Goal: Task Accomplishment & Management: Manage account settings

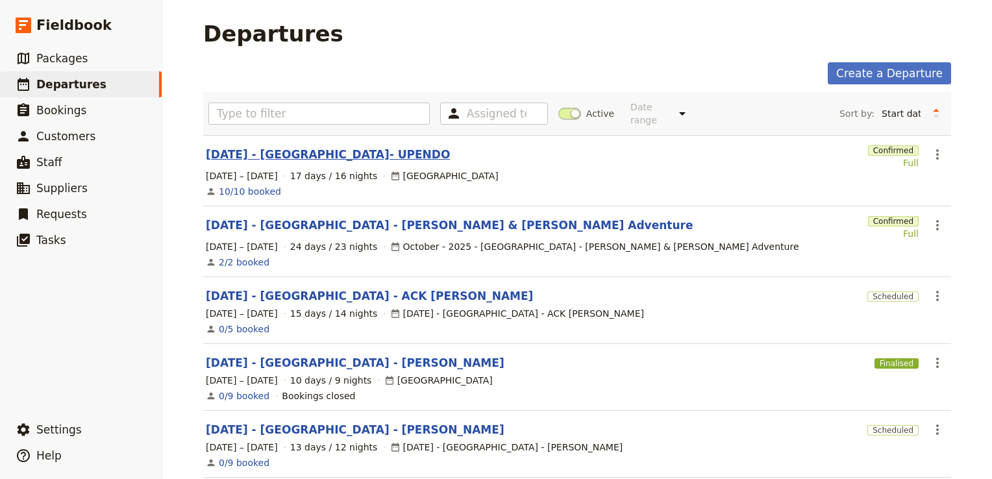
click at [267, 147] on link "[DATE] - [GEOGRAPHIC_DATA]- UPENDO" at bounding box center [328, 155] width 244 height 16
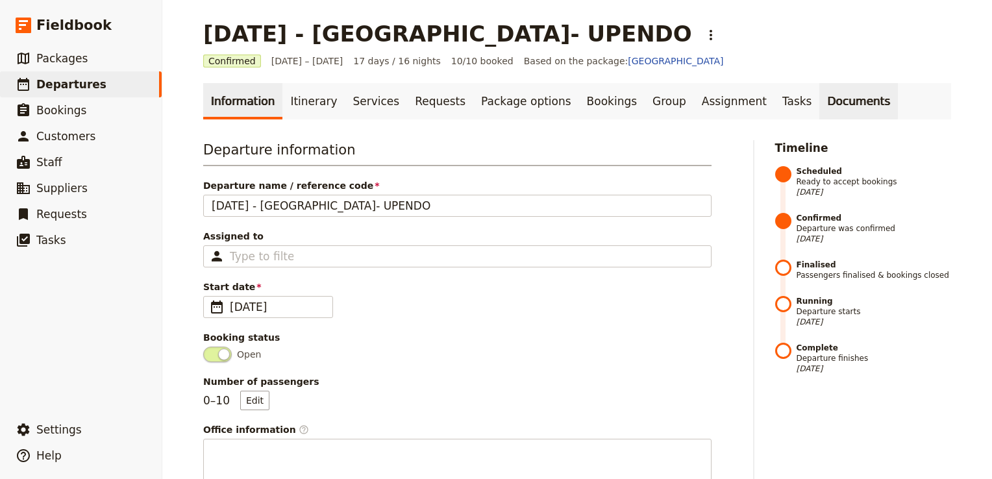
drag, startPoint x: 799, startPoint y: 101, endPoint x: 790, endPoint y: 101, distance: 9.7
click at [819, 101] on link "Documents" at bounding box center [858, 101] width 79 height 36
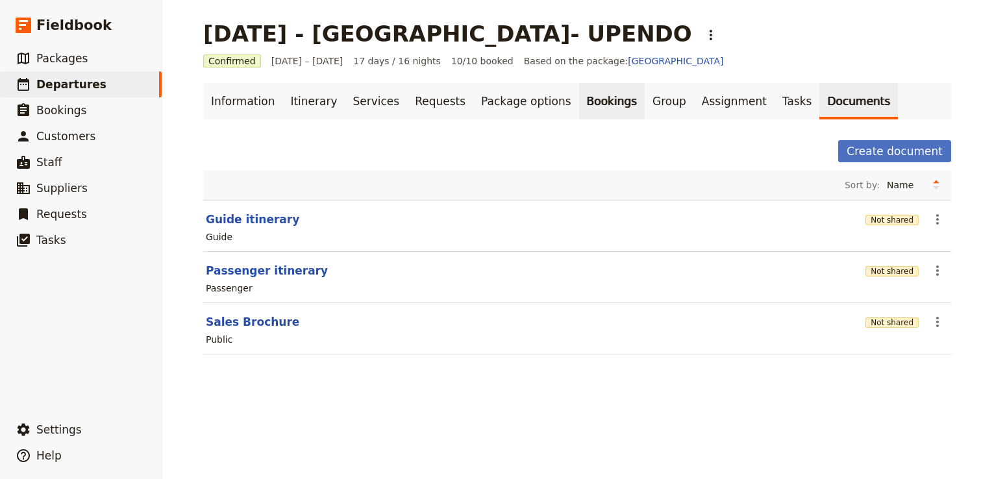
click at [579, 99] on link "Bookings" at bounding box center [612, 101] width 66 height 36
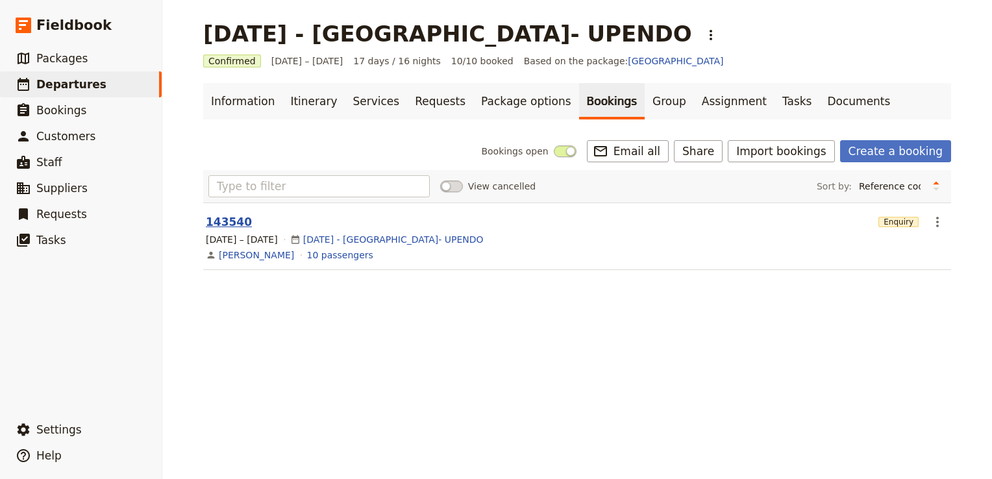
click at [221, 219] on button "143540" at bounding box center [229, 222] width 46 height 16
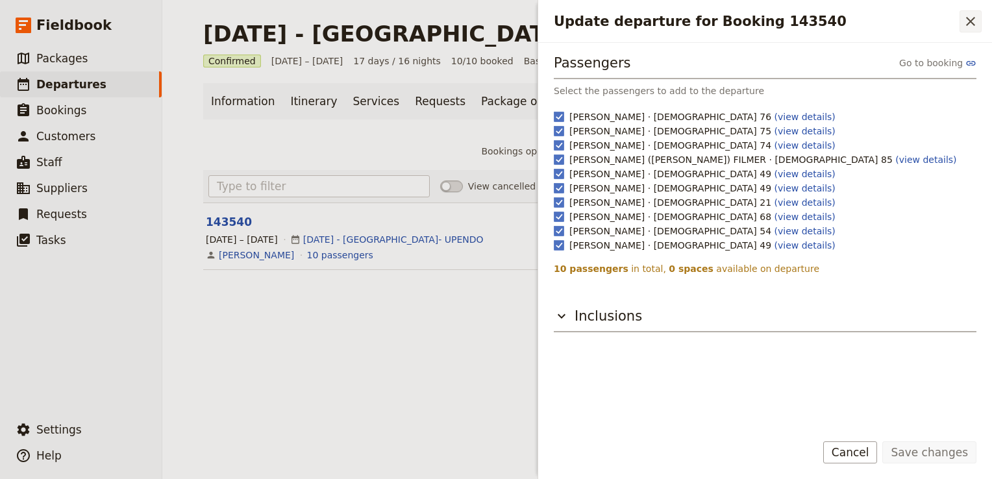
click at [972, 23] on icon "Close drawer" at bounding box center [970, 21] width 9 height 9
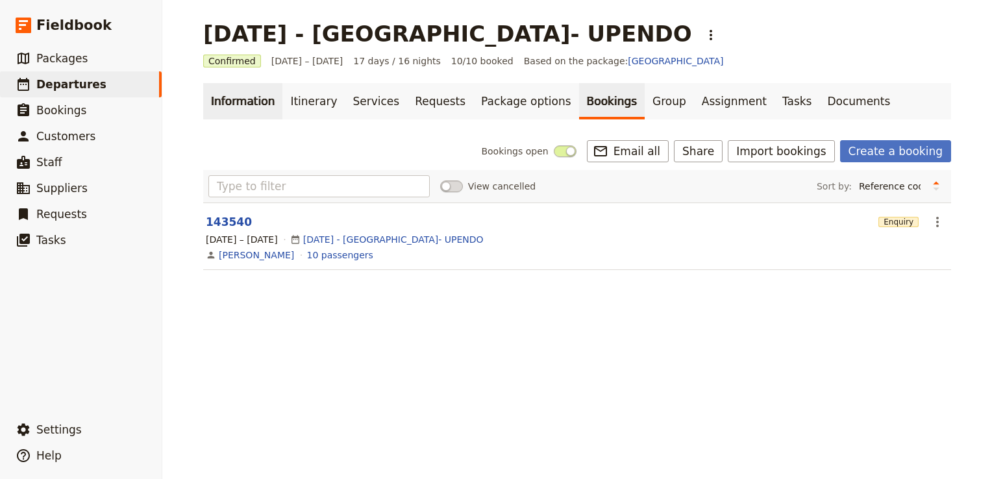
click at [248, 103] on link "Information" at bounding box center [242, 101] width 79 height 36
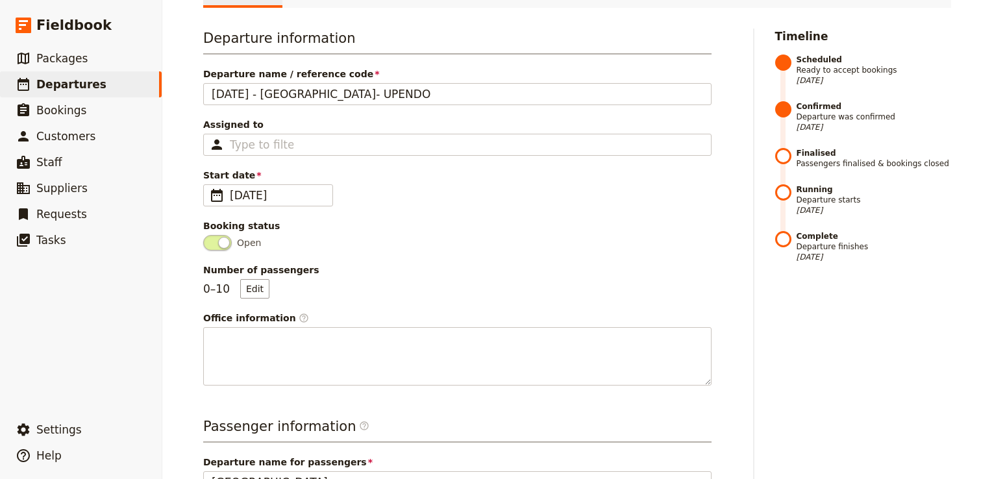
scroll to position [130, 0]
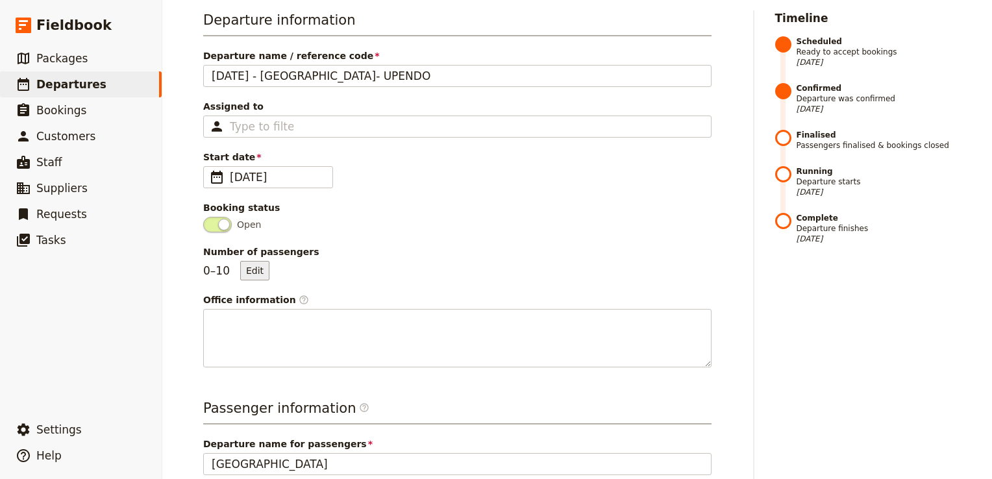
click at [253, 271] on button "Edit" at bounding box center [254, 270] width 29 height 19
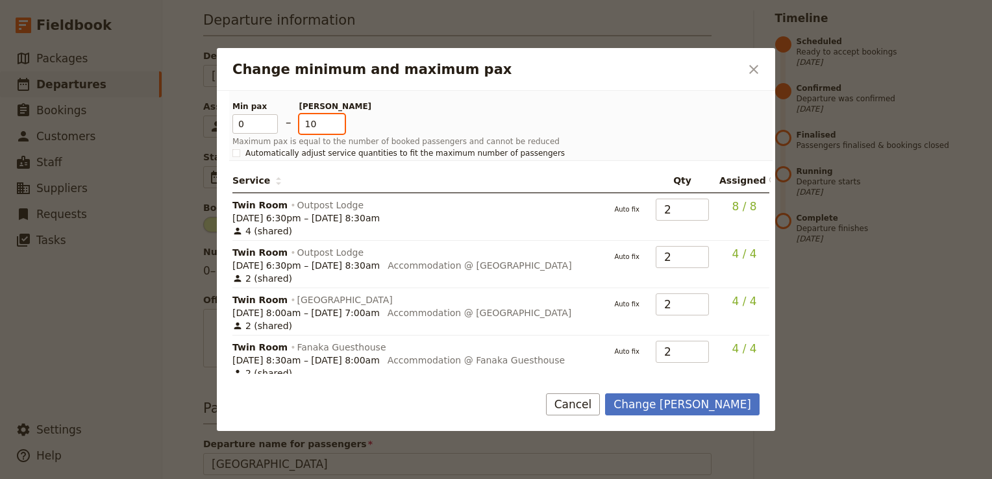
click at [321, 127] on input "10" at bounding box center [321, 123] width 45 height 19
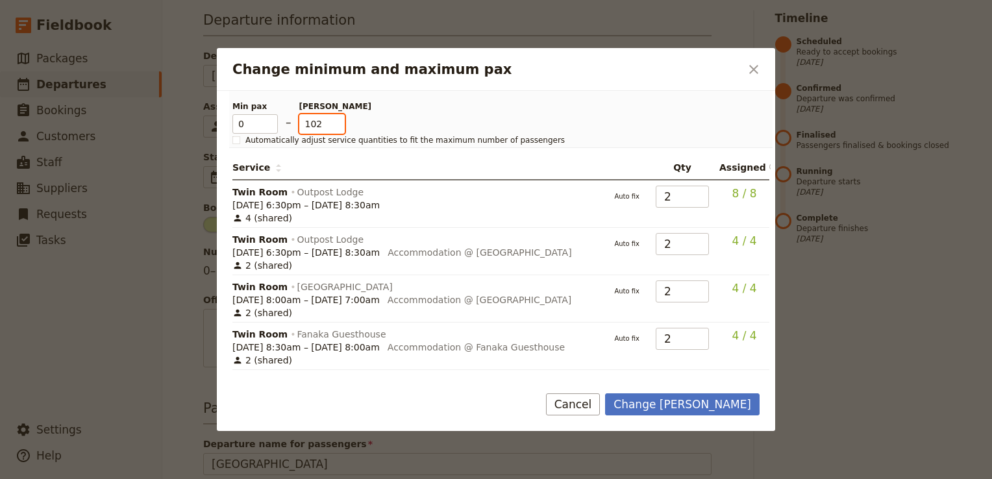
click at [315, 121] on input "102" at bounding box center [321, 123] width 45 height 19
type input "12"
click at [709, 410] on button "Change max pax" at bounding box center [682, 404] width 154 height 22
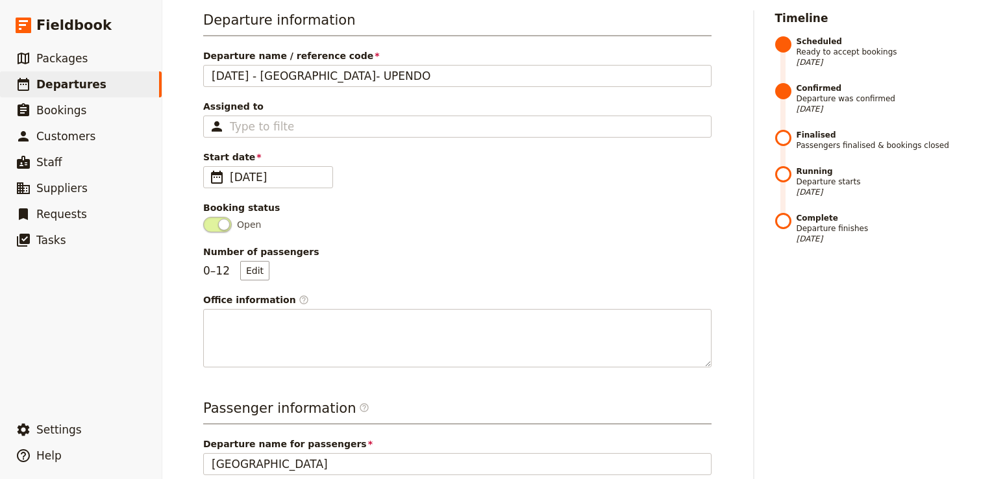
scroll to position [0, 0]
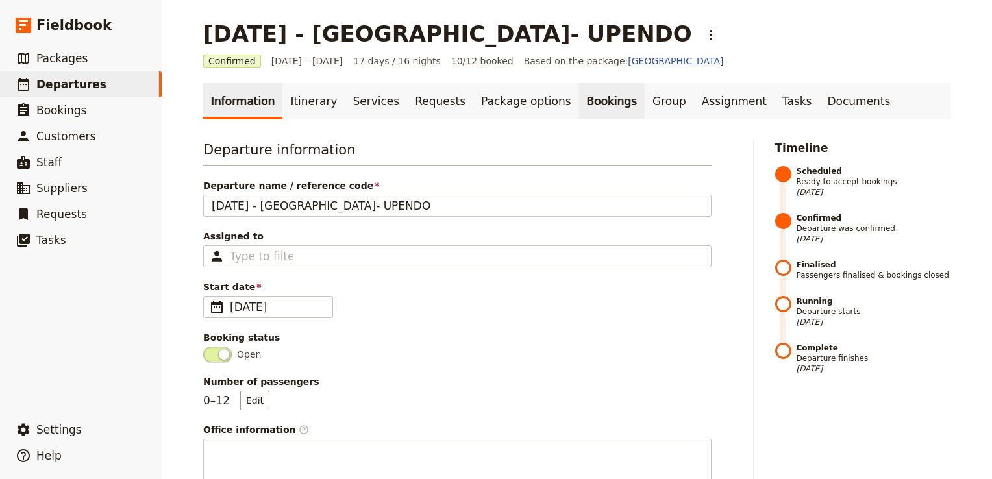
click at [579, 96] on link "Bookings" at bounding box center [612, 101] width 66 height 36
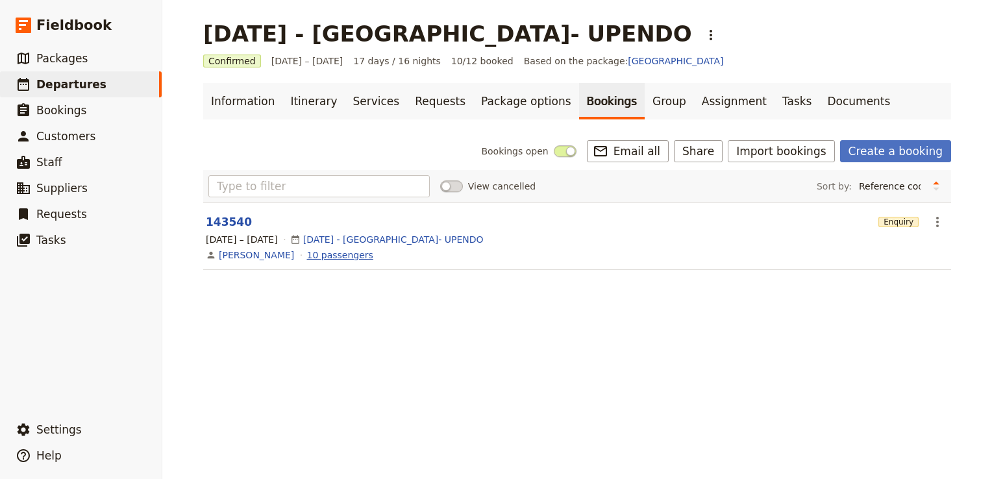
click at [329, 254] on link "10 passengers" at bounding box center [340, 255] width 66 height 13
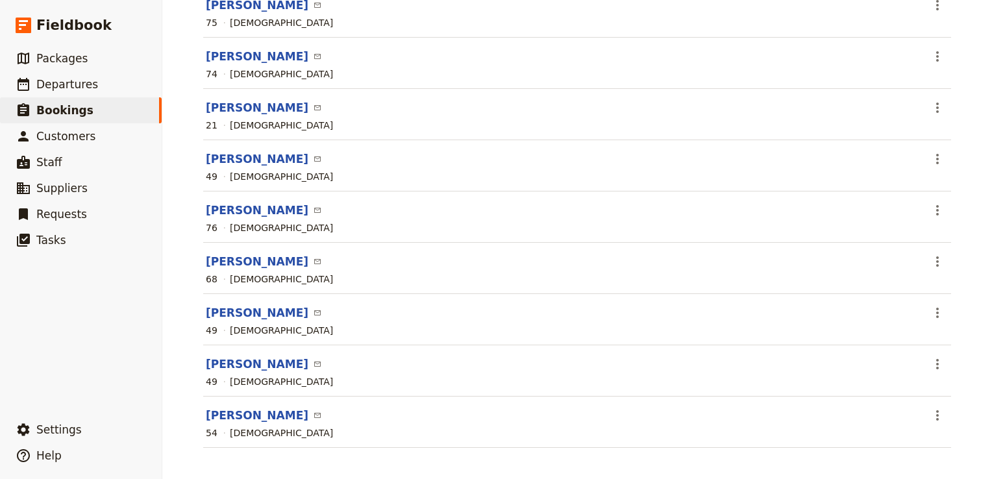
scroll to position [8, 0]
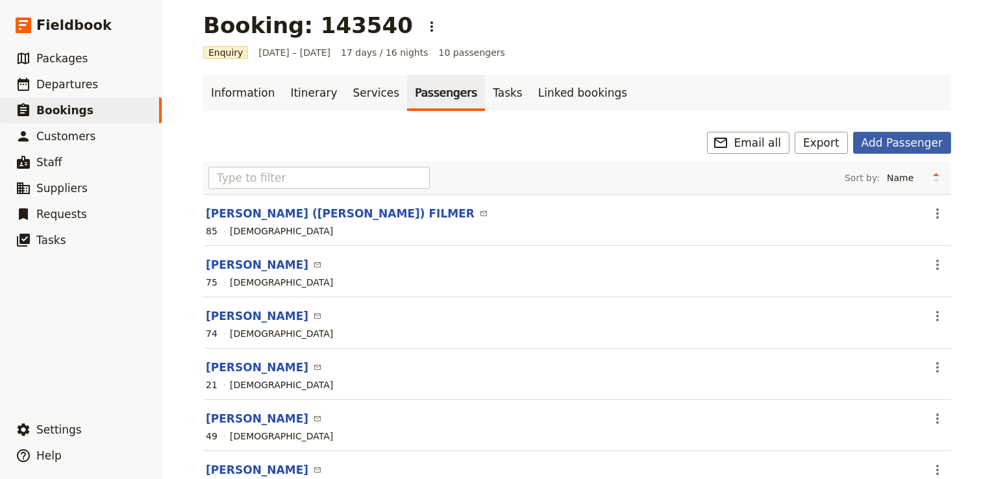
click at [908, 148] on button "Add Passenger" at bounding box center [902, 143] width 98 height 22
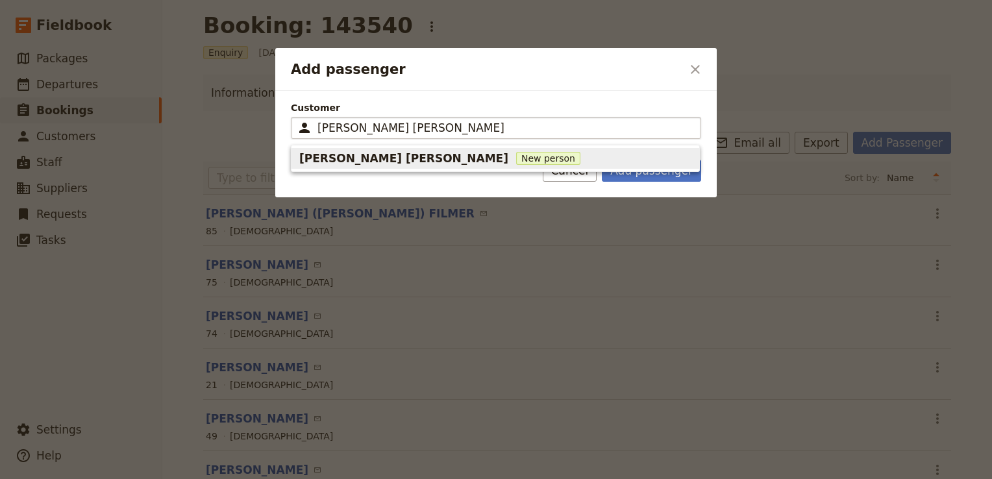
drag, startPoint x: 515, startPoint y: 125, endPoint x: 408, endPoint y: 129, distance: 107.8
click at [408, 129] on input "Rebecca Spindler Duncan Bourne" at bounding box center [504, 128] width 375 height 16
click at [415, 154] on span "New person" at bounding box center [441, 158] width 64 height 13
type input "Rebecca Spindler"
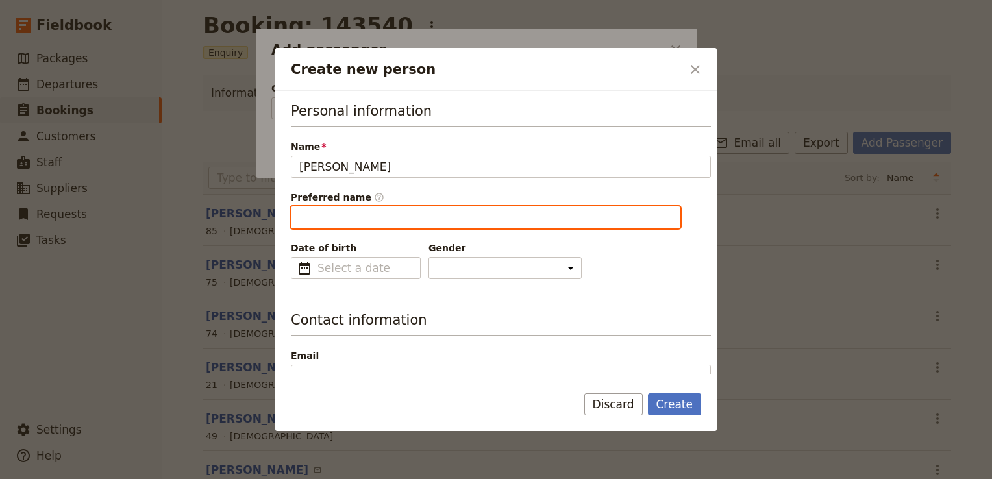
click at [377, 214] on input "Preferred name ​" at bounding box center [485, 217] width 389 height 22
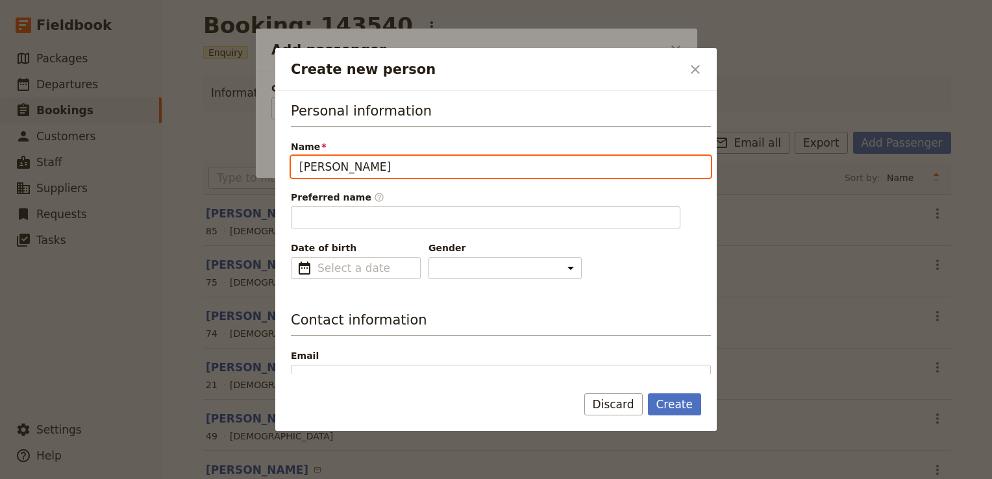
drag, startPoint x: 341, startPoint y: 168, endPoint x: 295, endPoint y: 165, distance: 46.8
click at [295, 165] on input "[PERSON_NAME]" at bounding box center [501, 167] width 420 height 22
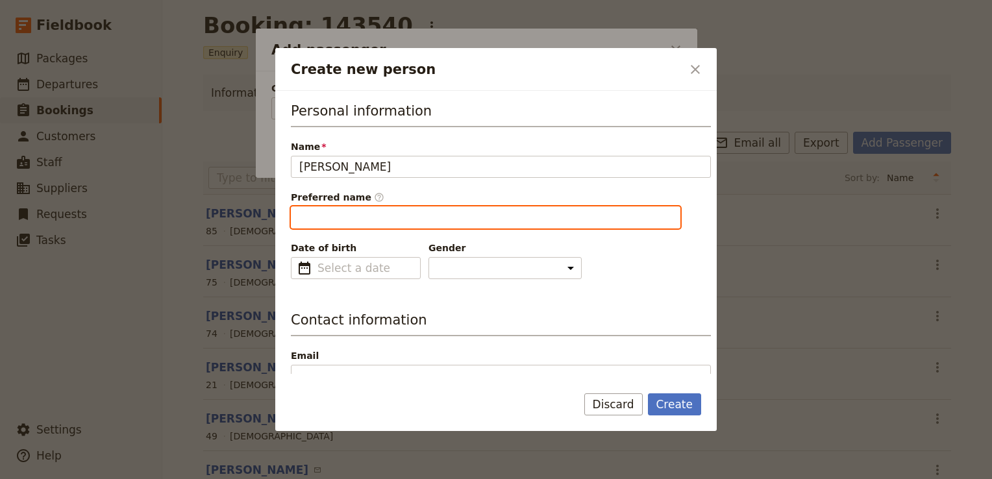
click at [323, 210] on input "Preferred name ​" at bounding box center [485, 217] width 389 height 22
paste input "Rebecca"
type input "Rebecca"
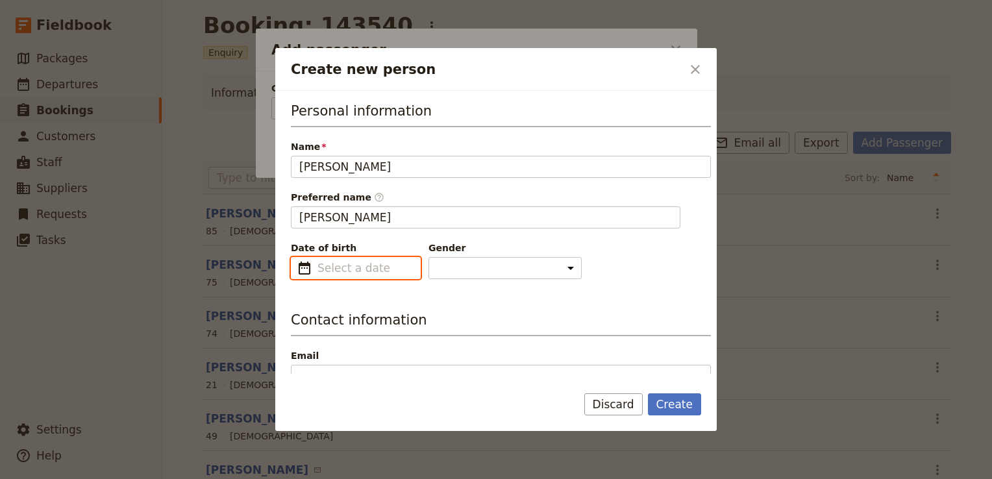
type input "dd/mm/yyyy"
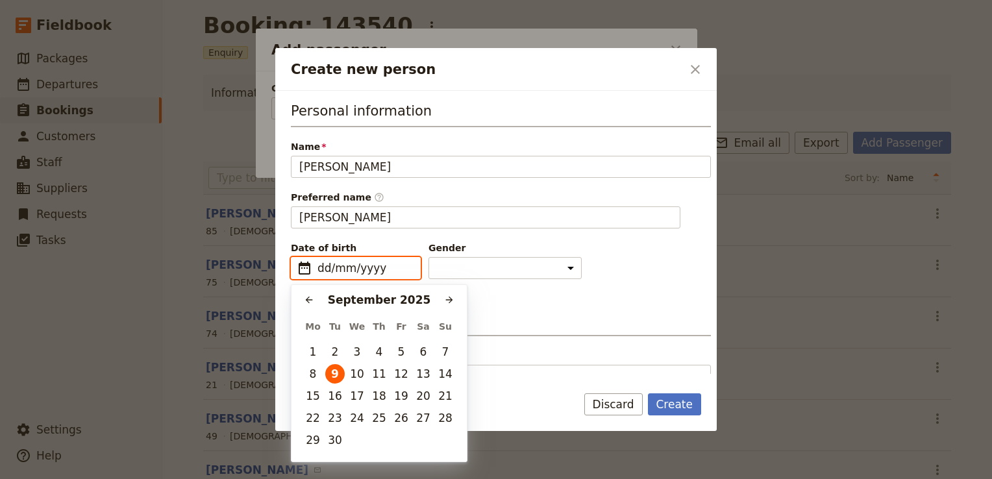
click at [341, 266] on input "dd/mm/yyyy" at bounding box center [364, 268] width 95 height 16
click at [396, 299] on div "September 2025" at bounding box center [379, 300] width 121 height 16
click at [441, 302] on button "​" at bounding box center [448, 299] width 19 height 19
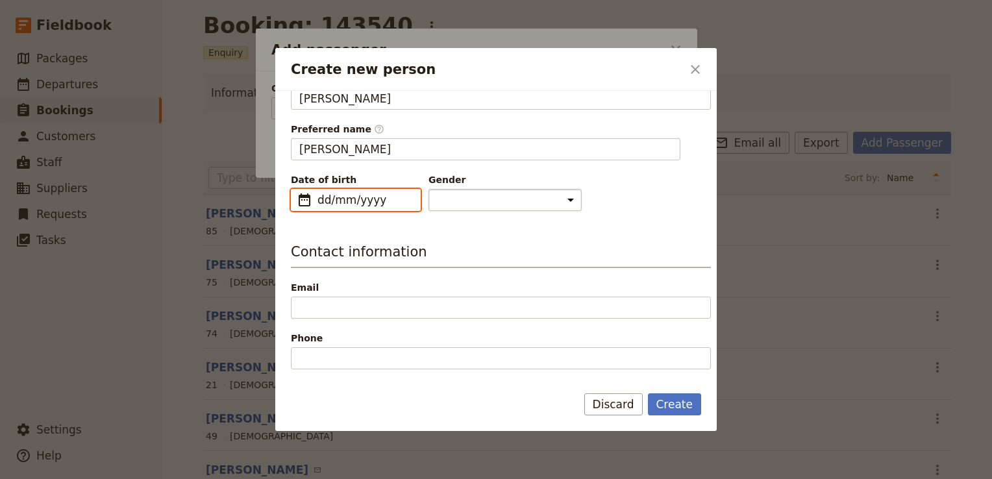
scroll to position [0, 0]
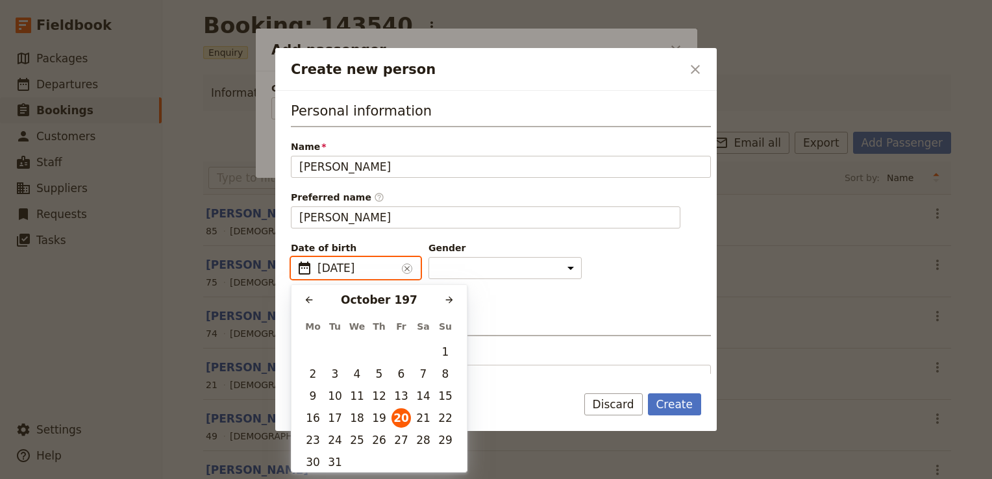
type input "20/10/1970"
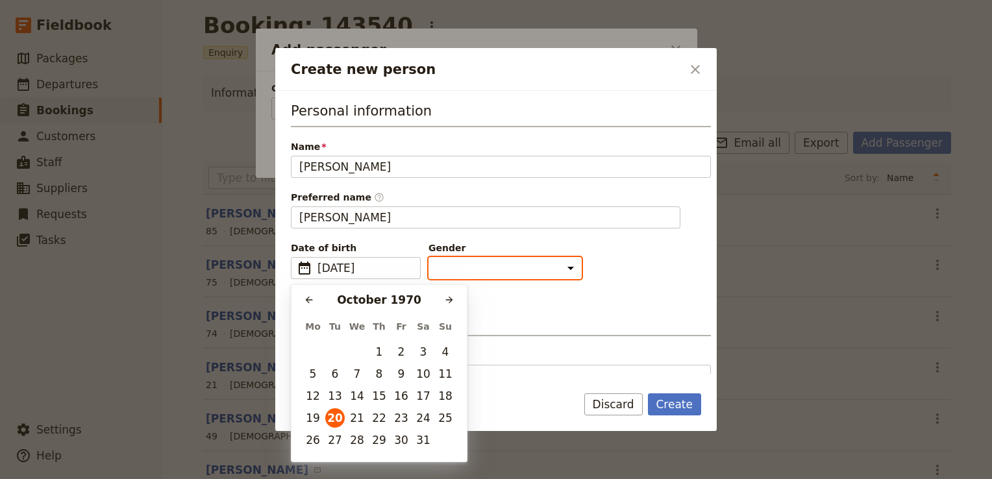
click at [454, 269] on select "Male Female Other" at bounding box center [504, 268] width 153 height 22
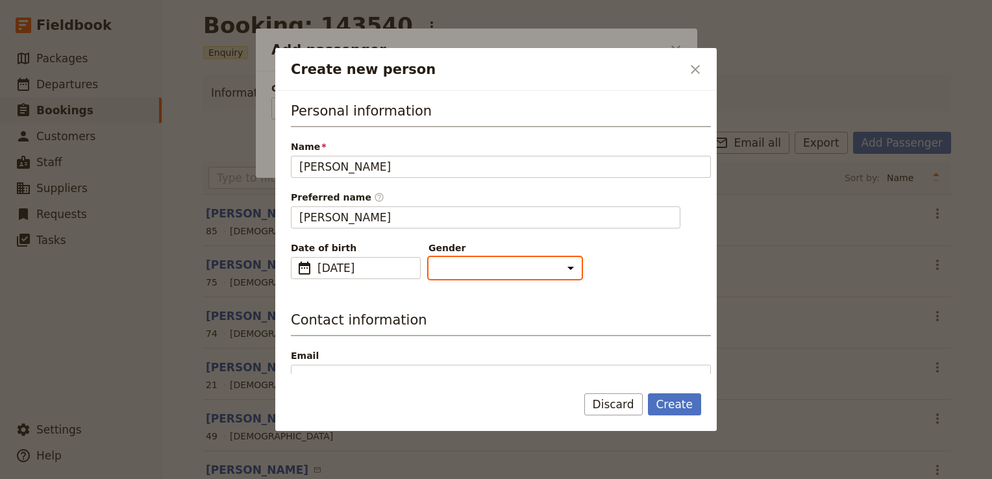
select select "FEMALE"
click at [428, 257] on select "Male Female Other" at bounding box center [504, 268] width 153 height 22
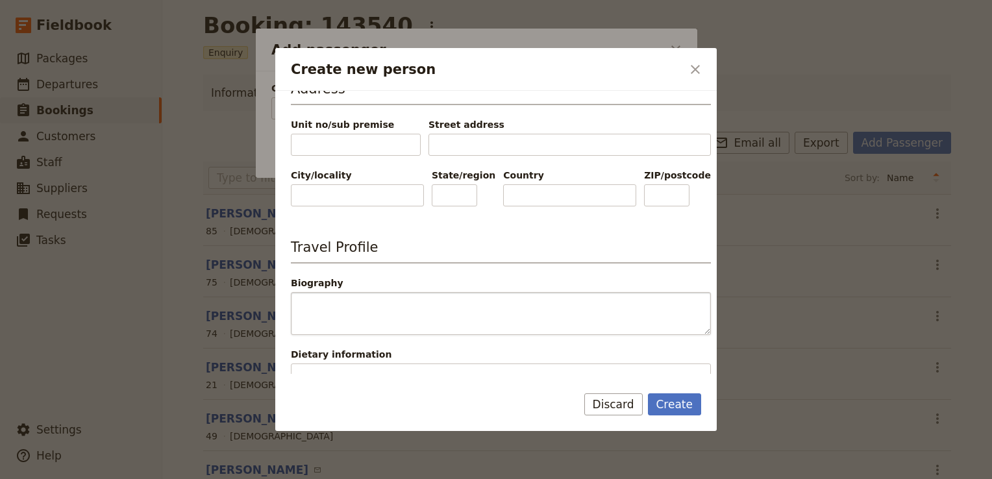
scroll to position [454, 0]
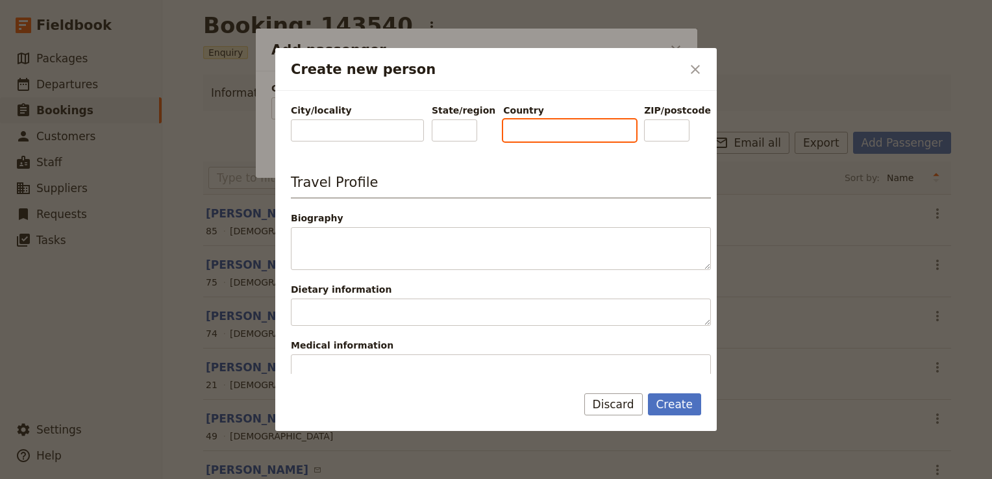
click at [551, 134] on input "Country" at bounding box center [569, 130] width 133 height 22
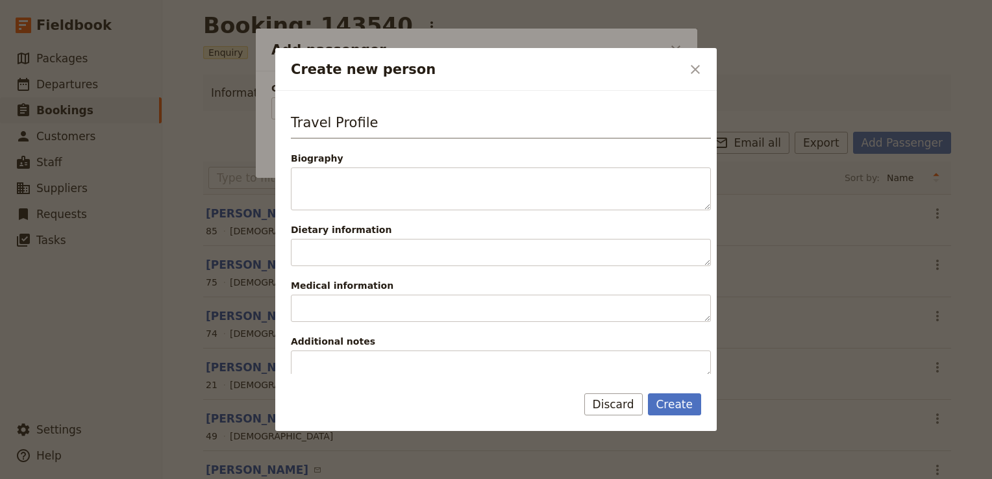
type input "Autralia"
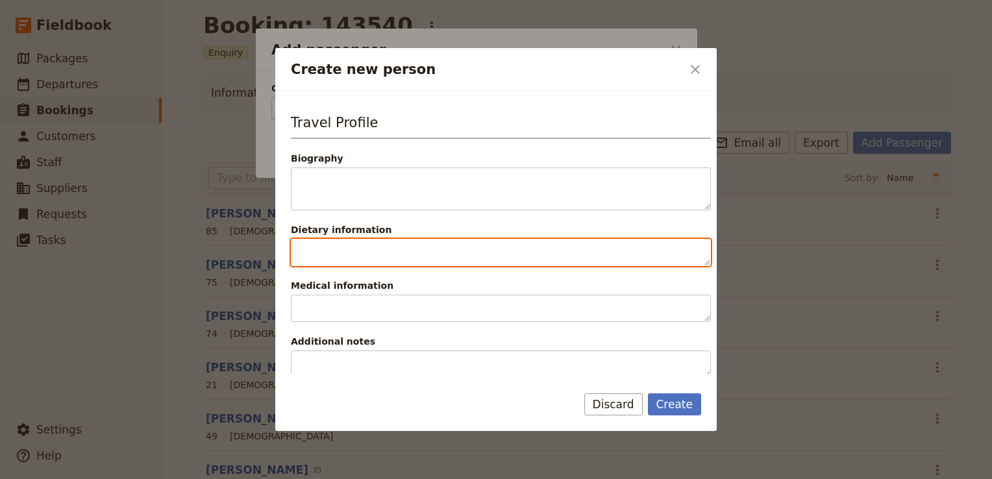
click at [358, 253] on textarea "Dietary information" at bounding box center [501, 252] width 420 height 27
paste textarea "hashimotos, carries thyroxine"
type textarea "hashimotos, carries thyroxine"
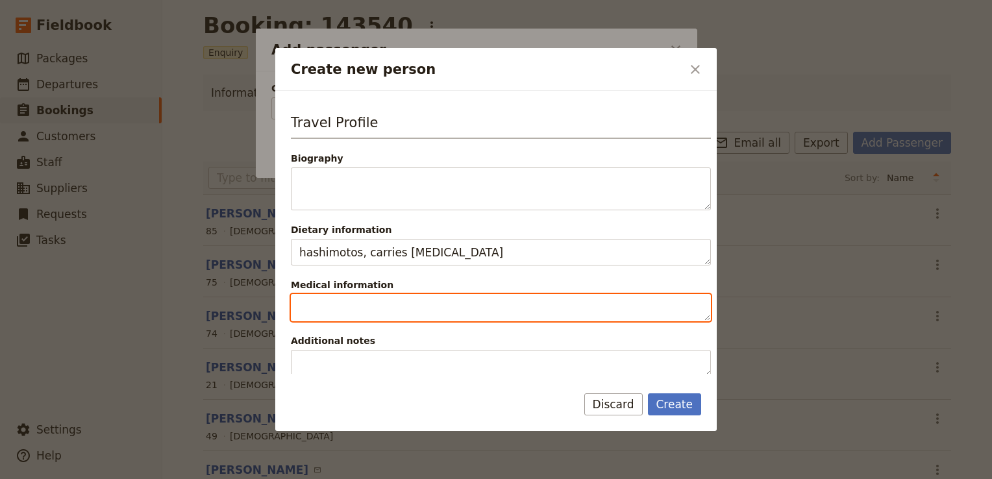
click at [374, 314] on textarea "Medical information" at bounding box center [501, 307] width 420 height 27
paste textarea "hashimotos, carries thyroxine"
type textarea "hashimotos, carries thyroxine"
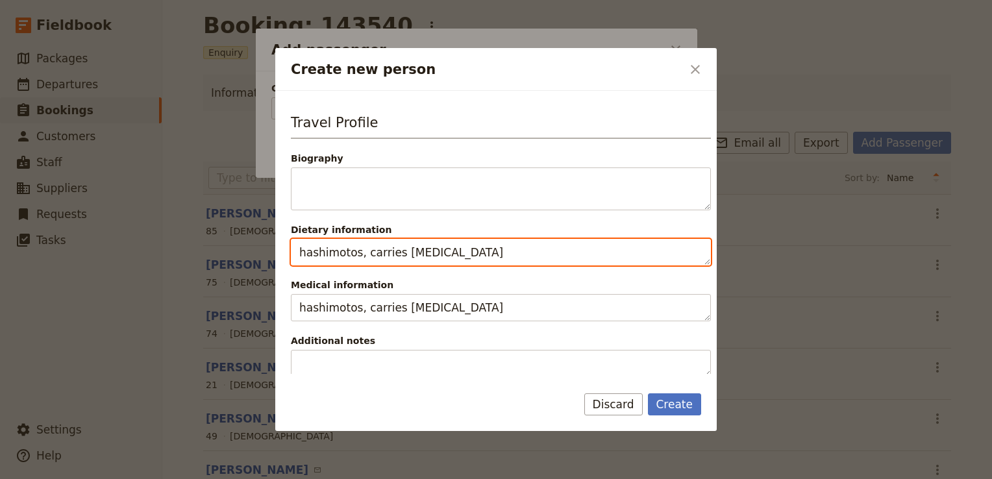
drag, startPoint x: 457, startPoint y: 254, endPoint x: 288, endPoint y: 256, distance: 169.4
click at [288, 256] on div "Personal information Name Rebecca Spindler Preferred name ​ Rebecca Date of bir…" at bounding box center [495, 232] width 441 height 283
type textarea "None"
drag, startPoint x: 330, startPoint y: 250, endPoint x: 280, endPoint y: 254, distance: 50.1
click at [280, 254] on div "Personal information Name Rebecca Spindler Preferred name ​ Rebecca Date of bir…" at bounding box center [495, 232] width 441 height 283
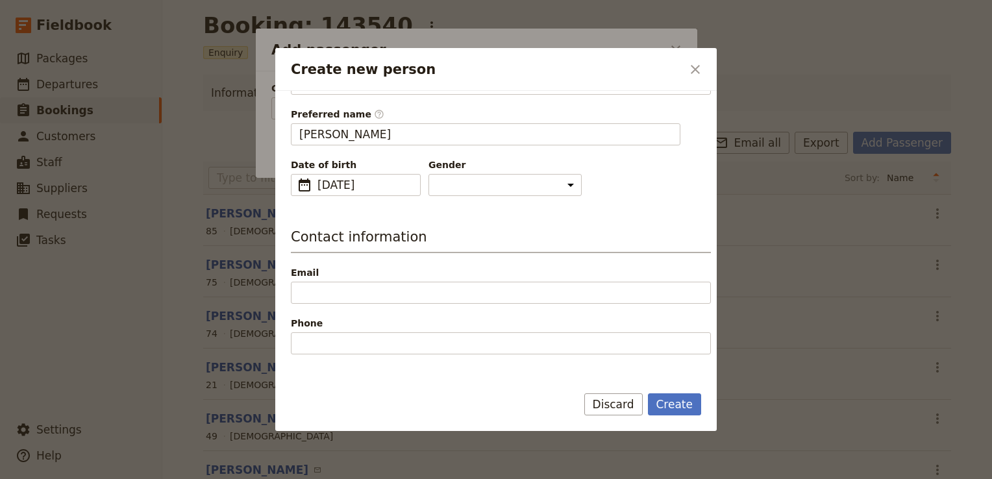
scroll to position [0, 0]
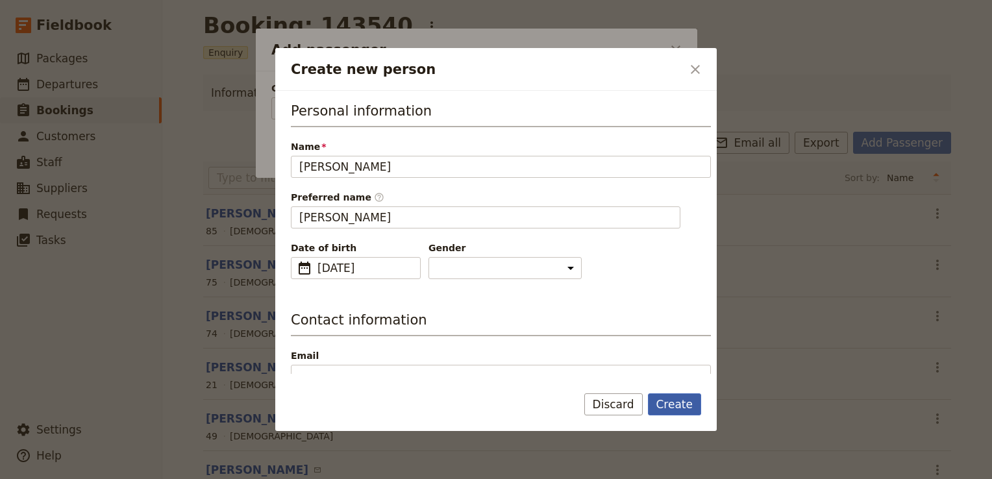
click at [666, 396] on form "Personal information Name Rebecca Spindler Preferred name ​ Rebecca Date of bir…" at bounding box center [495, 261] width 441 height 340
click at [669, 409] on button "Create" at bounding box center [675, 404] width 54 height 22
type input "Rebecca Spindler"
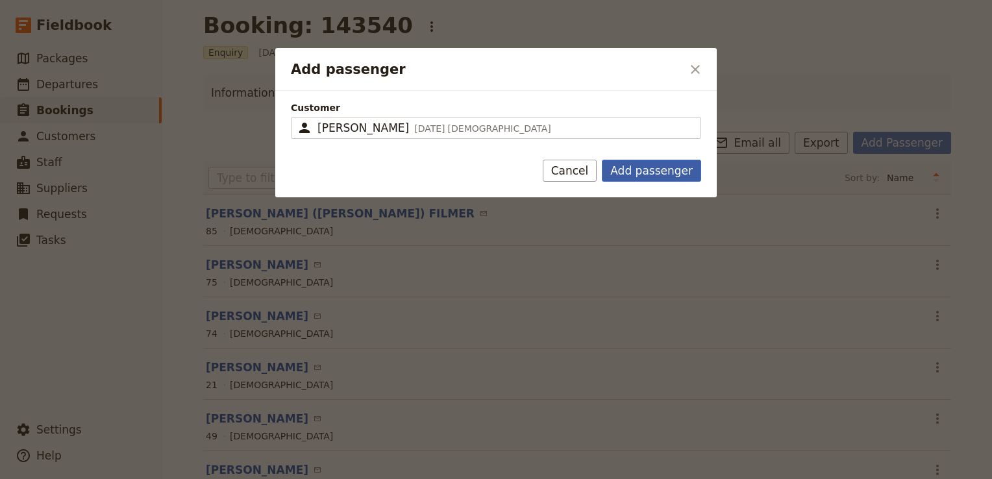
click at [640, 165] on button "Add passenger" at bounding box center [651, 171] width 99 height 22
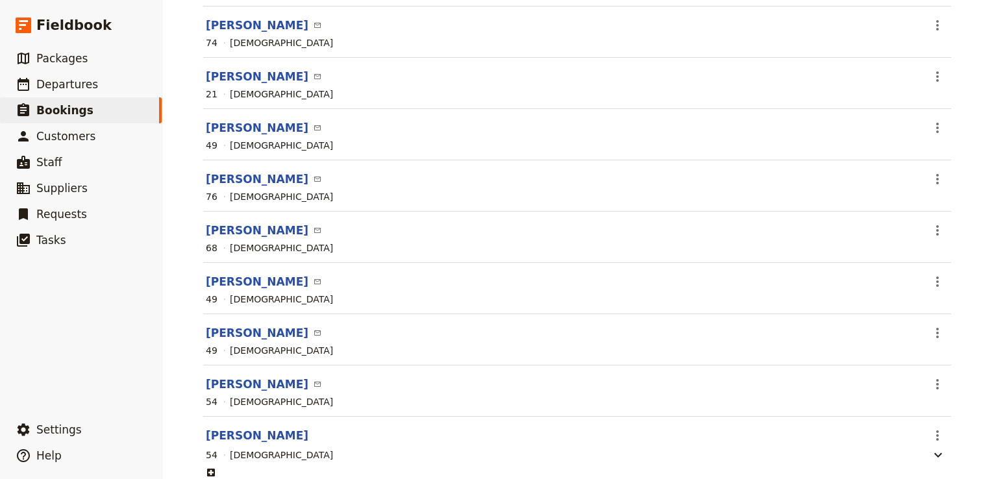
scroll to position [339, 0]
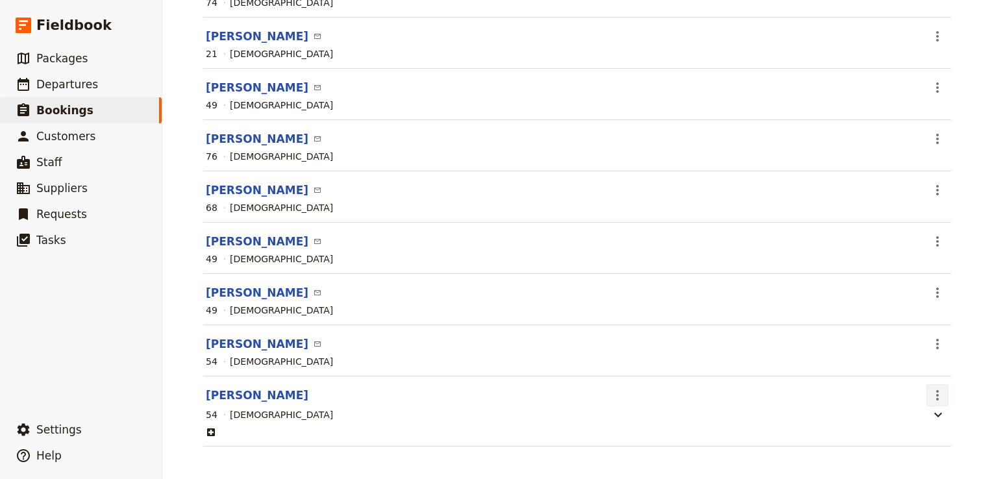
click at [940, 387] on icon "Actions" at bounding box center [937, 395] width 16 height 16
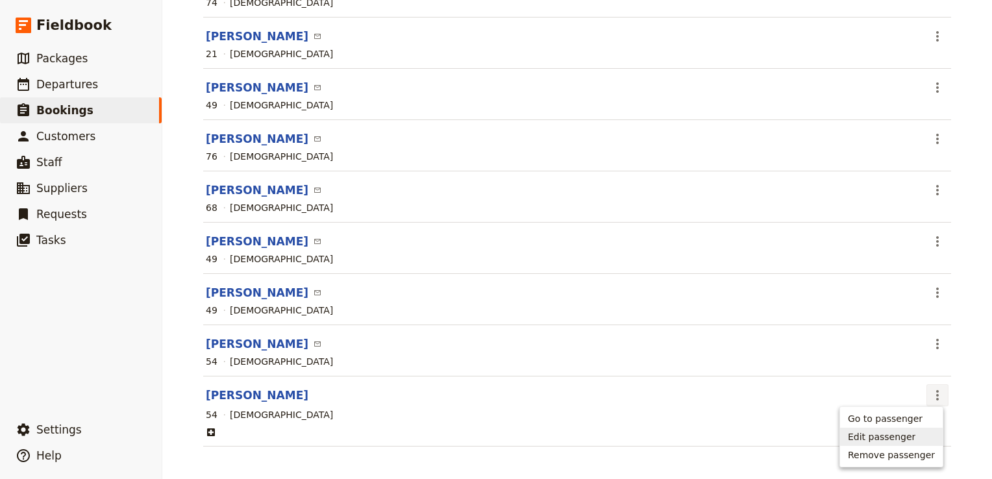
click at [915, 438] on span "Edit passenger" at bounding box center [880, 436] width 67 height 13
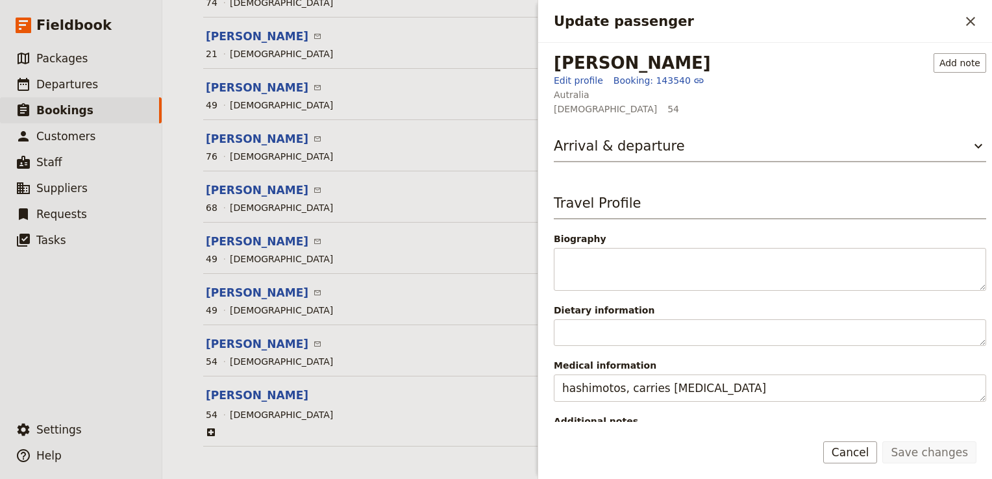
scroll to position [147, 0]
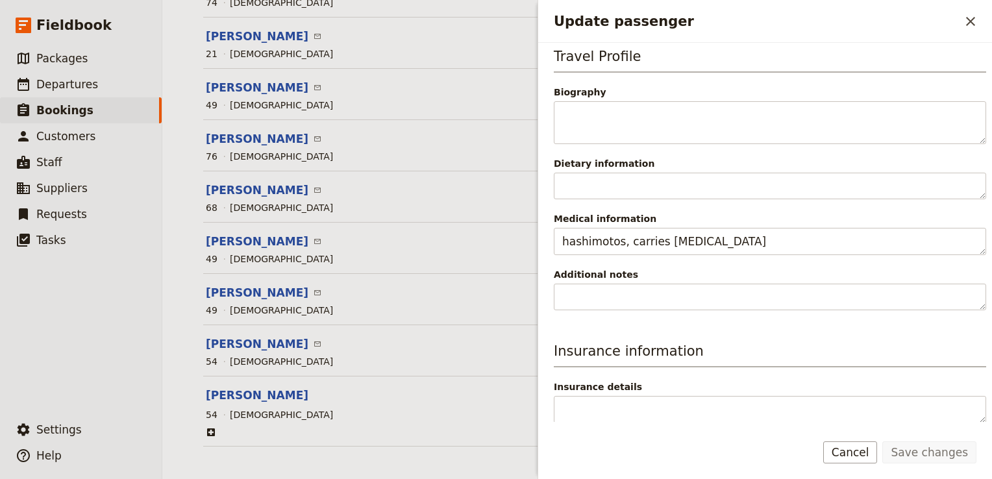
click at [459, 387] on header "Rebecca Spindler" at bounding box center [563, 395] width 715 height 16
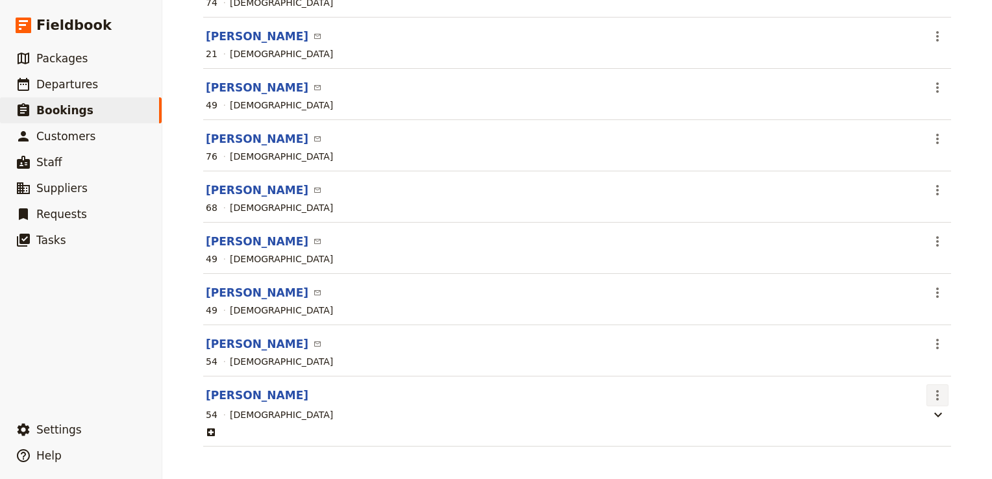
click at [929, 391] on icon "Actions" at bounding box center [937, 395] width 16 height 16
click at [908, 423] on span "Go to passenger" at bounding box center [884, 418] width 75 height 13
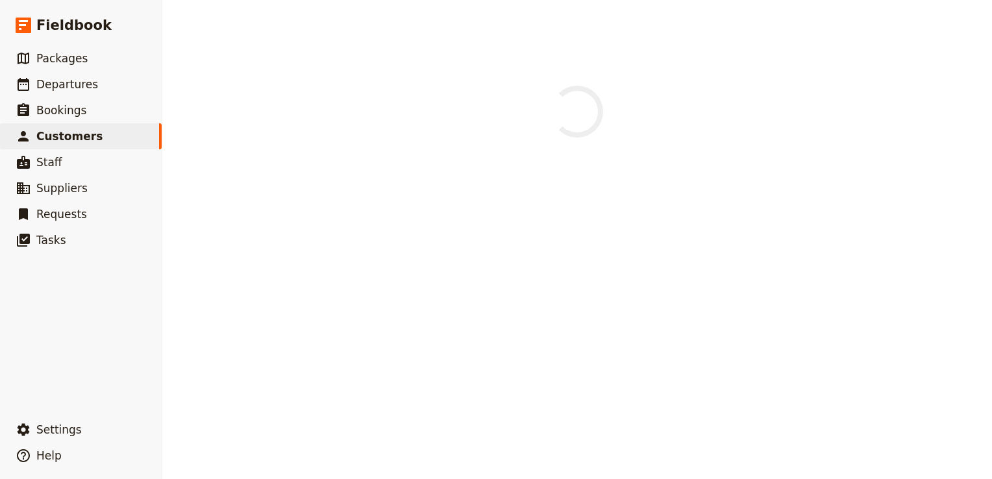
select select "FEMALE"
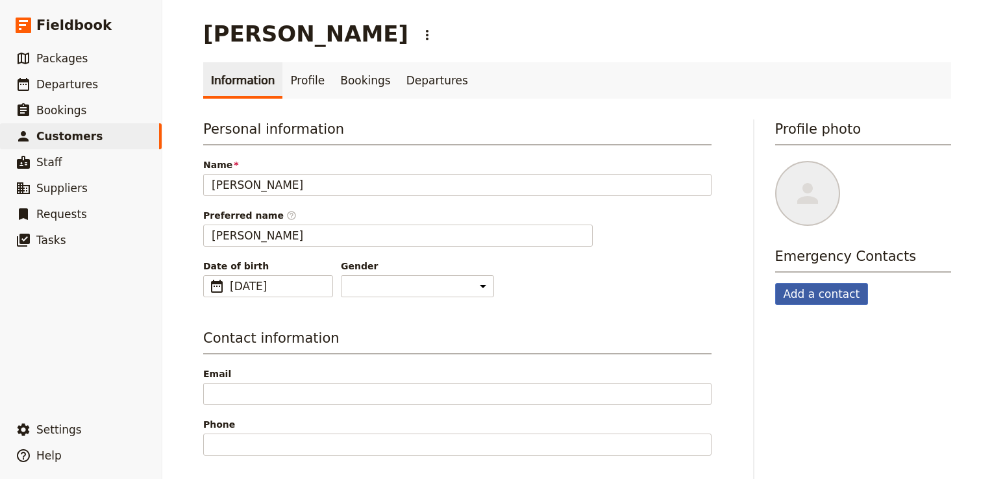
click at [810, 291] on button "Add a contact" at bounding box center [821, 294] width 93 height 22
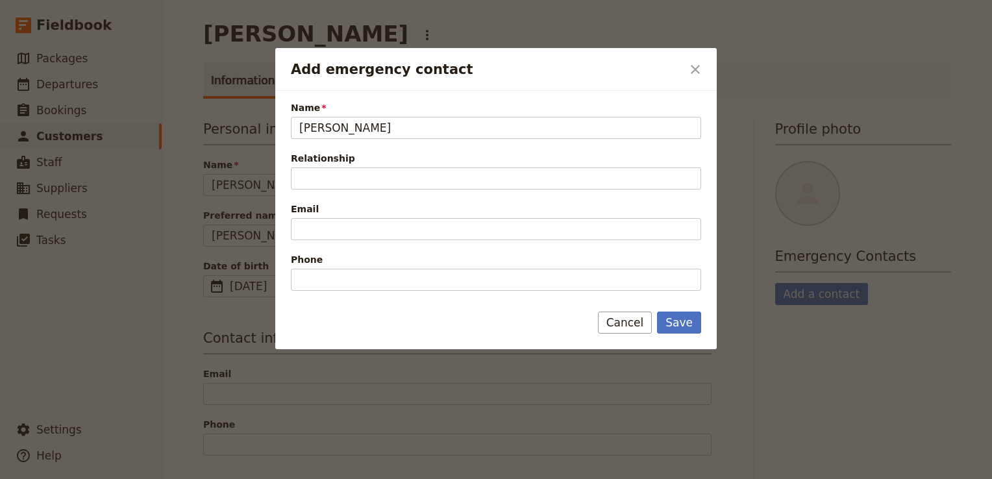
type input "Julia Spindler"
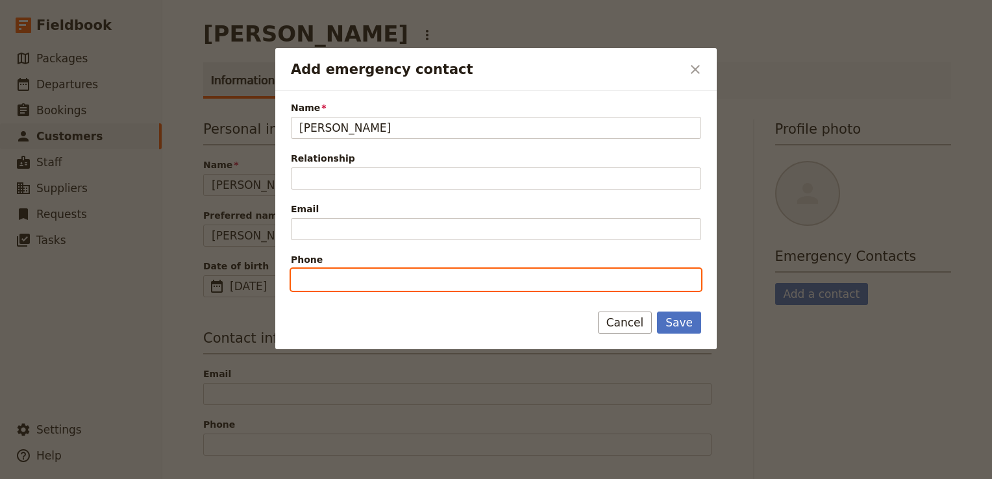
click at [334, 271] on input "Phone" at bounding box center [496, 280] width 410 height 22
paste input "61 3 98344112"
type input "61 3 98344112"
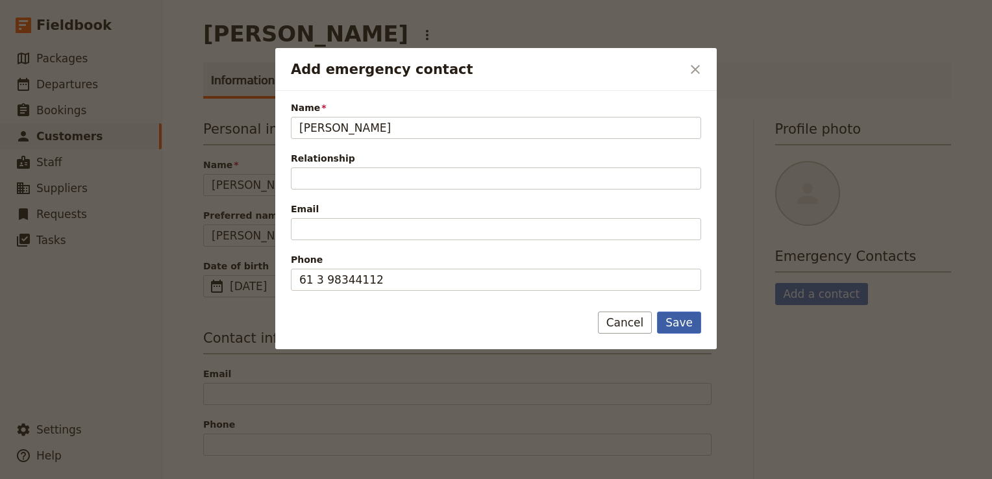
click at [696, 319] on button "Save" at bounding box center [679, 322] width 44 height 22
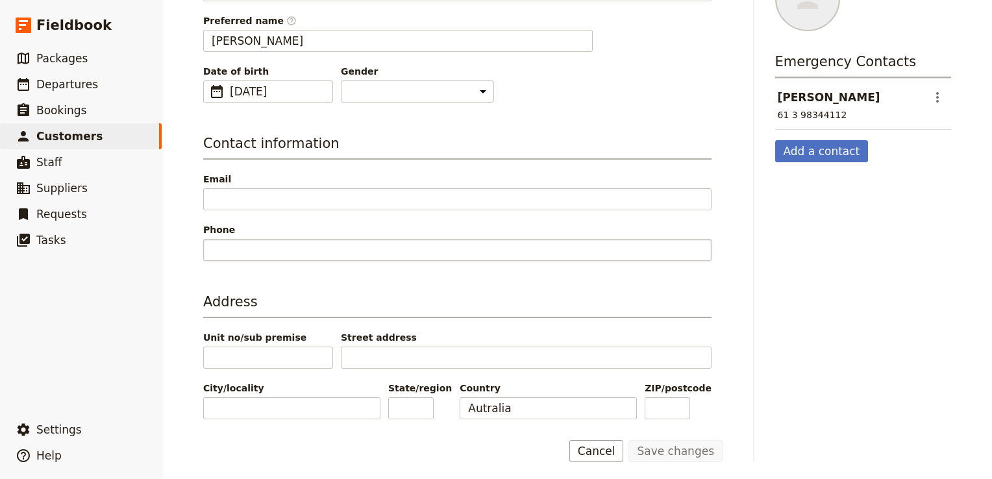
scroll to position [195, 0]
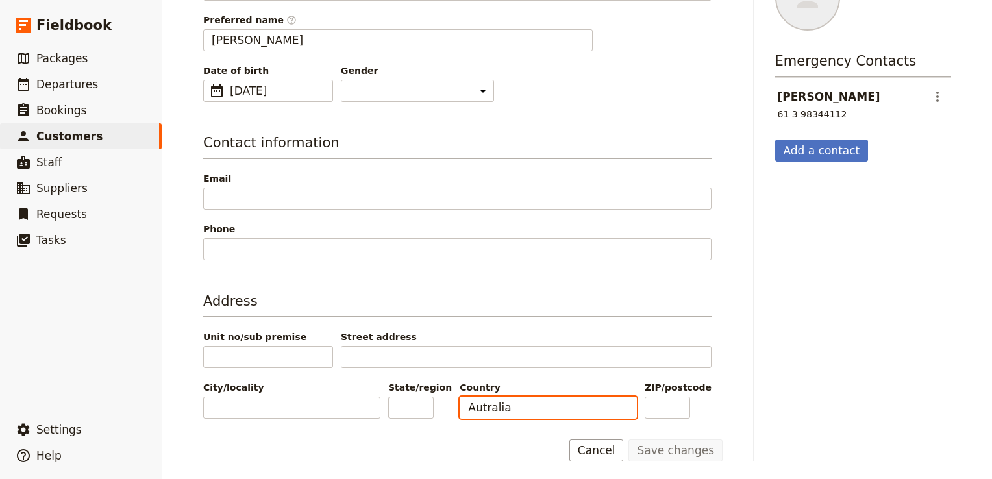
click at [485, 405] on input "Autralia" at bounding box center [547, 407] width 177 height 22
click at [474, 404] on input "Autralia" at bounding box center [547, 407] width 177 height 22
type input "Australia"
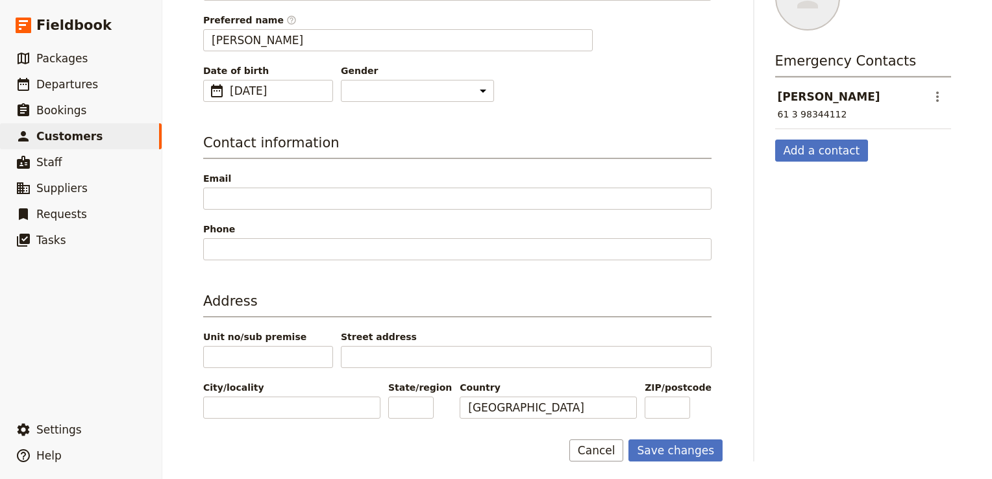
click at [529, 435] on form "Personal information Name Rebecca Spindler Preferred name ​ Rebecca Date of bir…" at bounding box center [462, 192] width 519 height 537
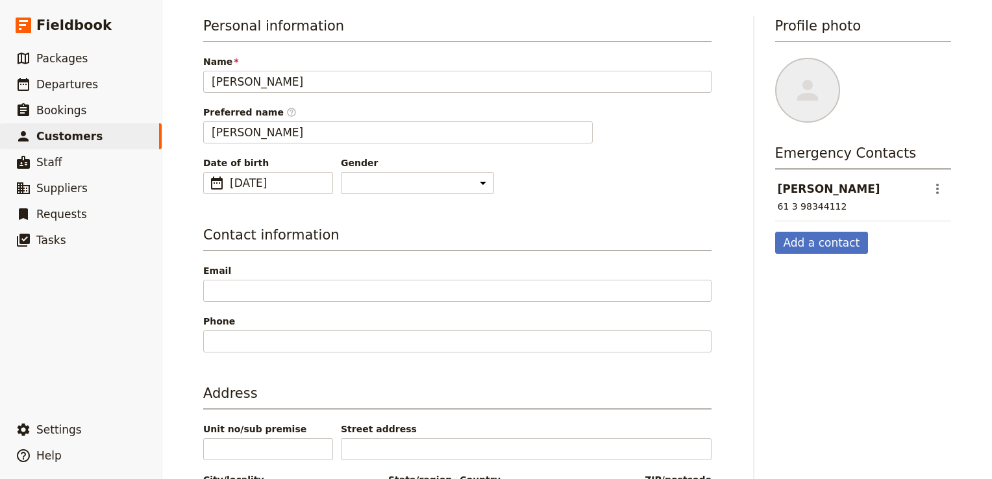
scroll to position [0, 0]
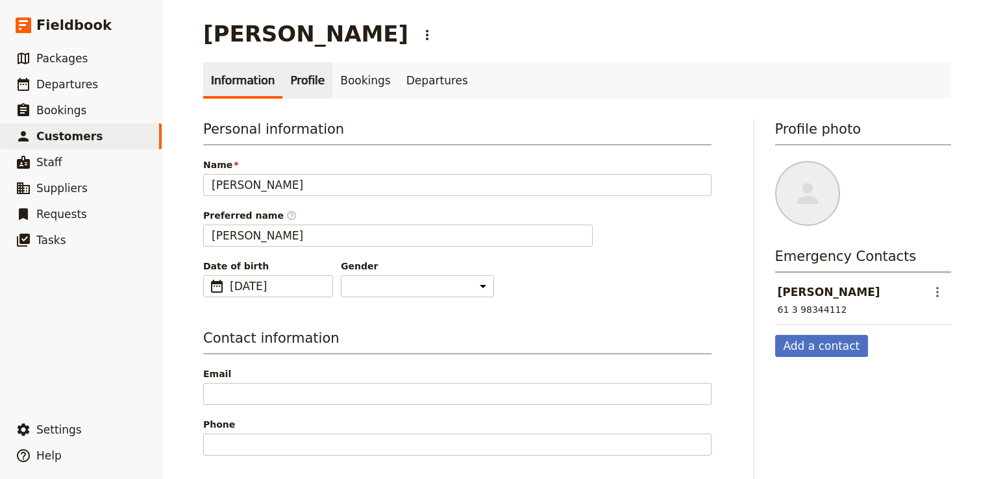
click at [300, 84] on link "Profile" at bounding box center [307, 80] width 50 height 36
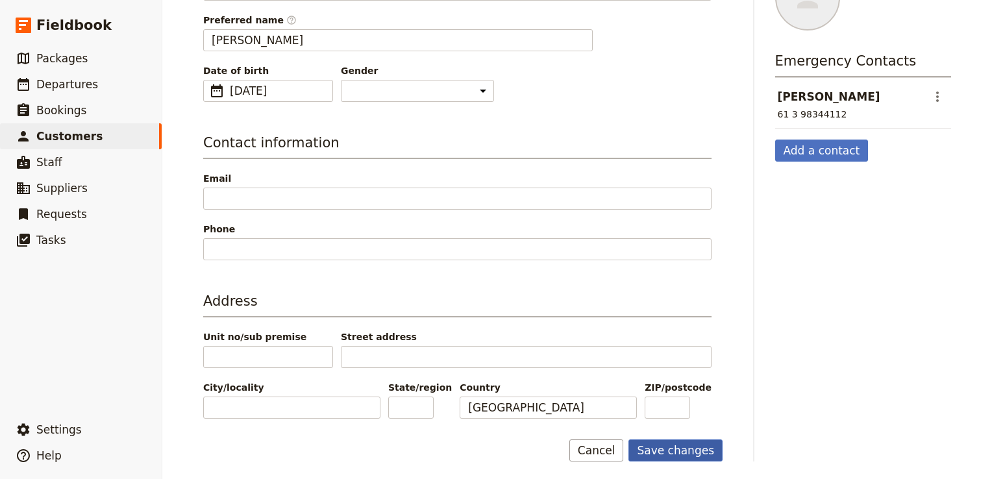
click at [678, 449] on button "Save changes" at bounding box center [675, 450] width 94 height 22
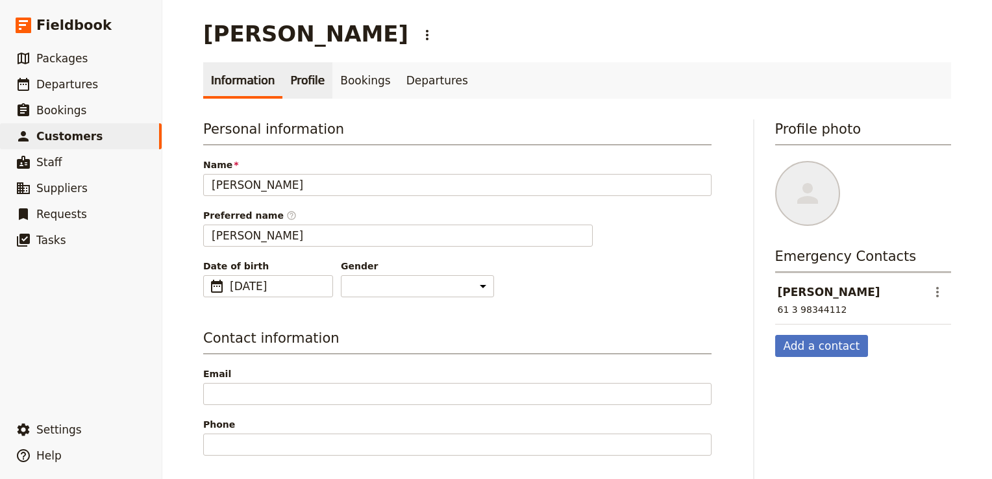
click at [295, 87] on link "Profile" at bounding box center [307, 80] width 50 height 36
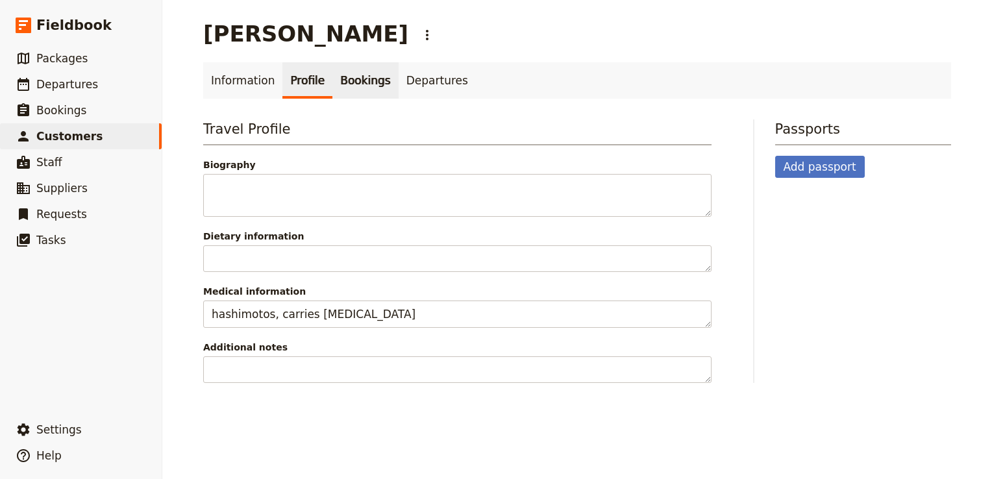
click at [355, 83] on link "Bookings" at bounding box center [365, 80] width 66 height 36
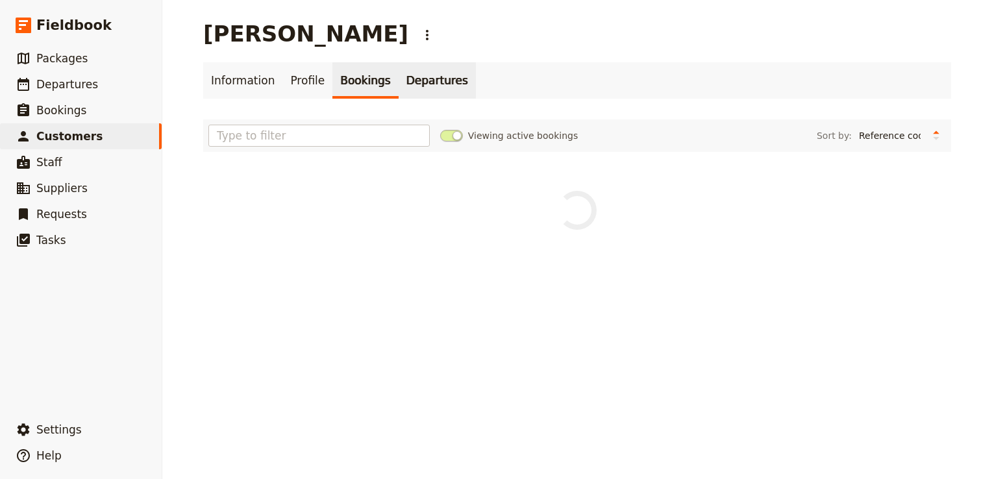
click at [399, 82] on link "Departures" at bounding box center [436, 80] width 77 height 36
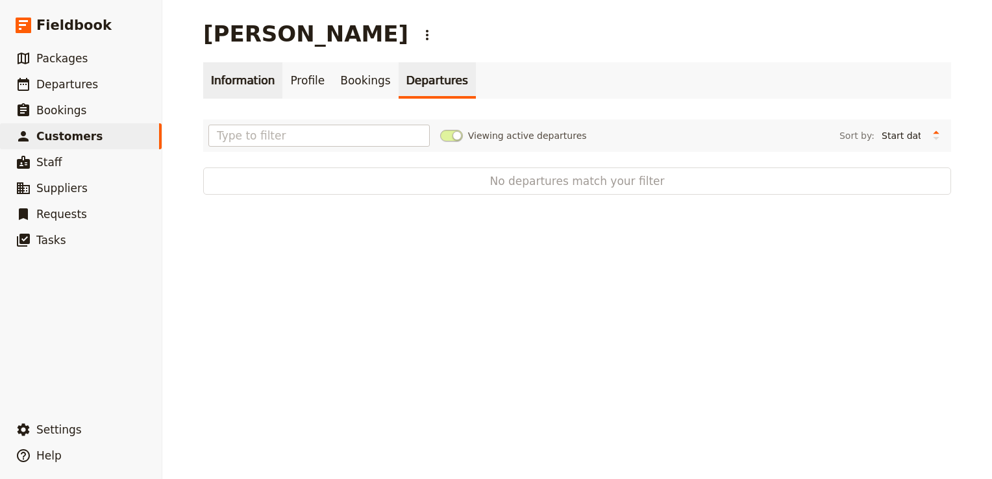
click at [238, 74] on link "Information" at bounding box center [242, 80] width 79 height 36
select select "FEMALE"
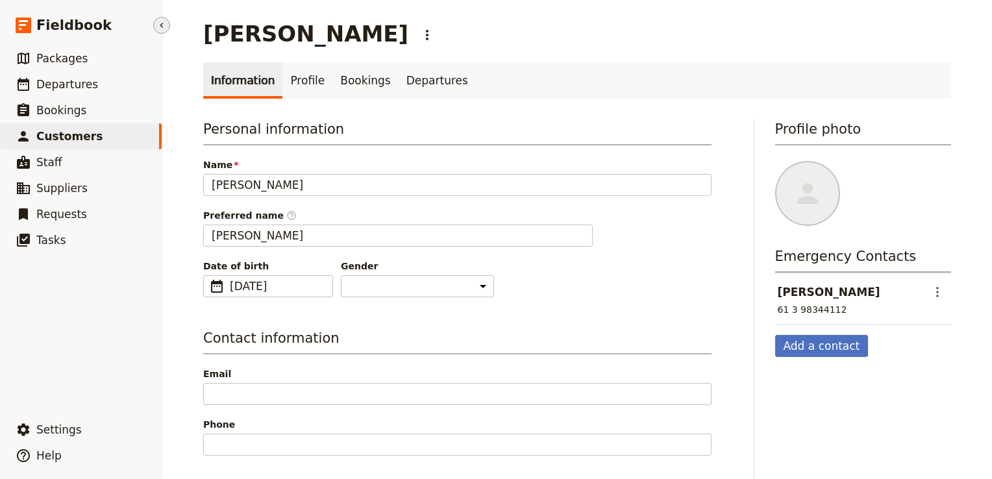
click at [163, 30] on icon "Hide menu" at bounding box center [161, 25] width 10 height 10
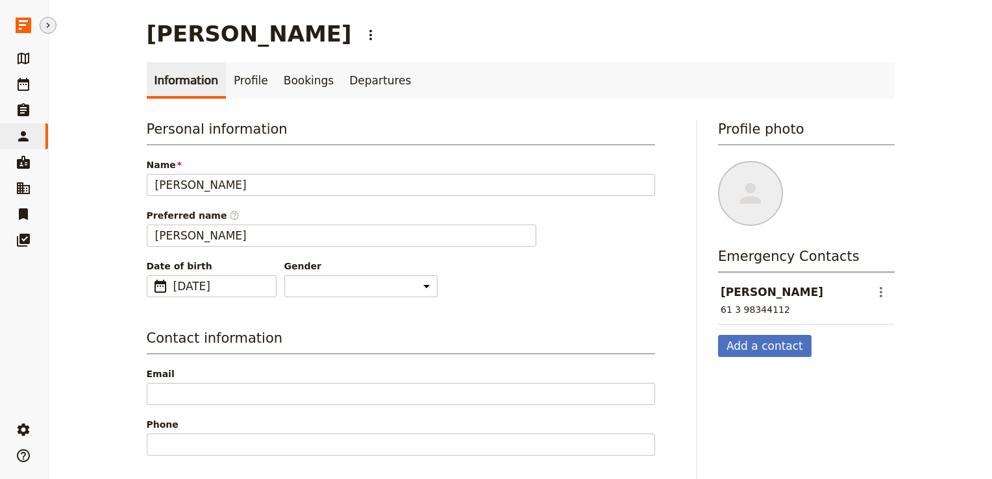
click at [49, 20] on icon "Hide menu" at bounding box center [48, 25] width 10 height 10
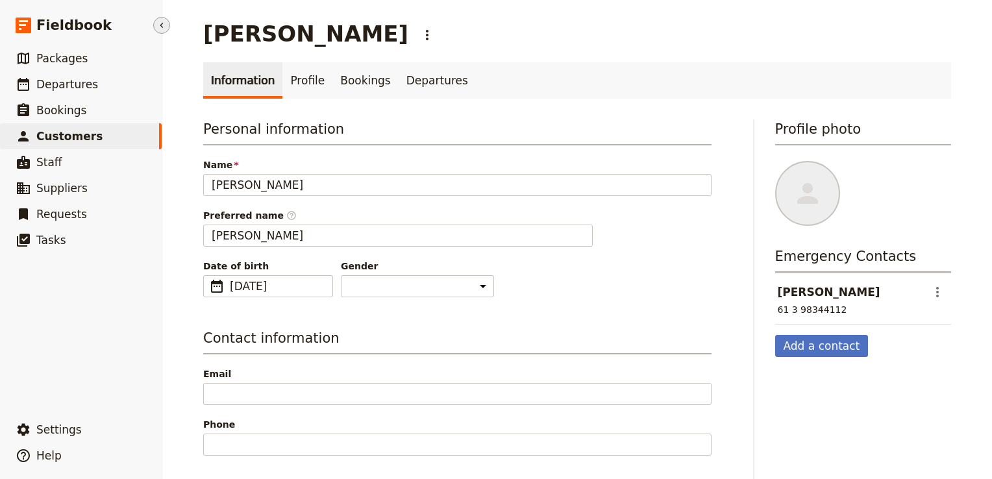
click at [80, 134] on span "Customers" at bounding box center [69, 136] width 66 height 13
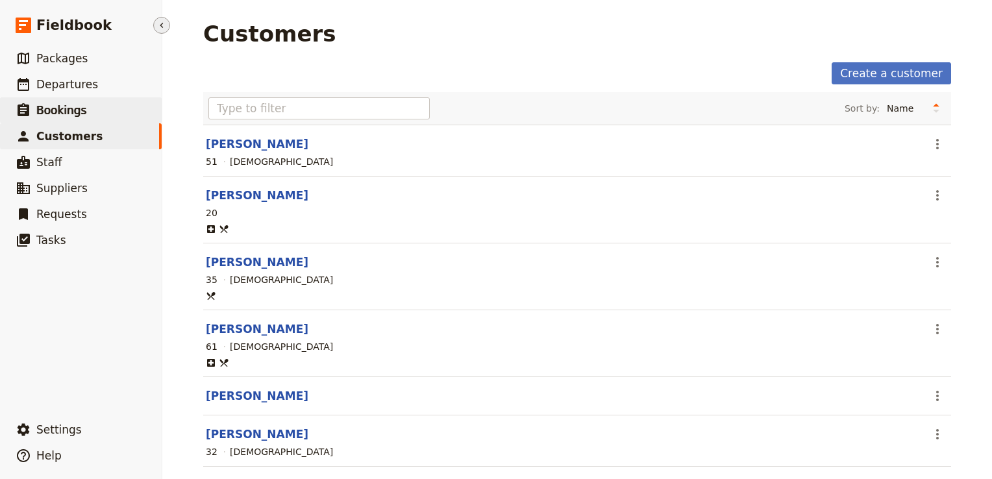
click at [101, 112] on link "​ Bookings" at bounding box center [81, 110] width 162 height 26
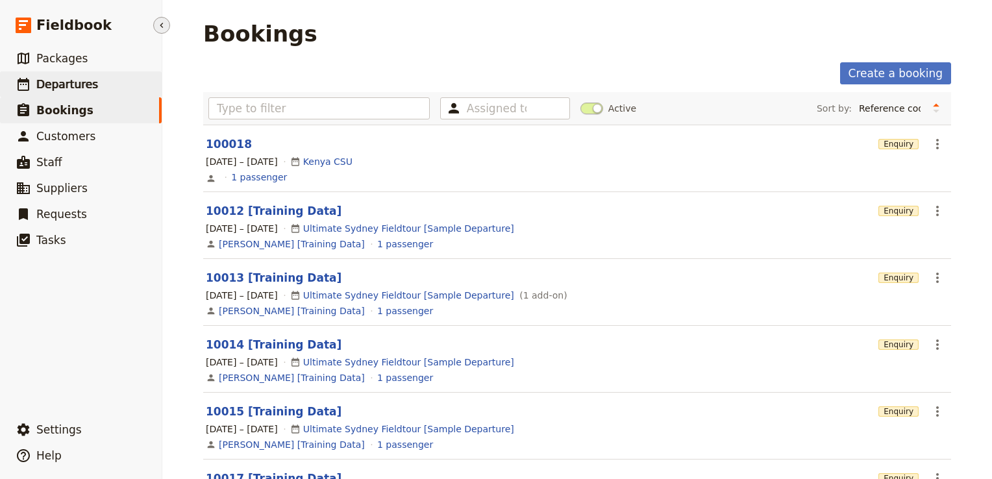
click at [71, 85] on span "Departures" at bounding box center [67, 84] width 62 height 13
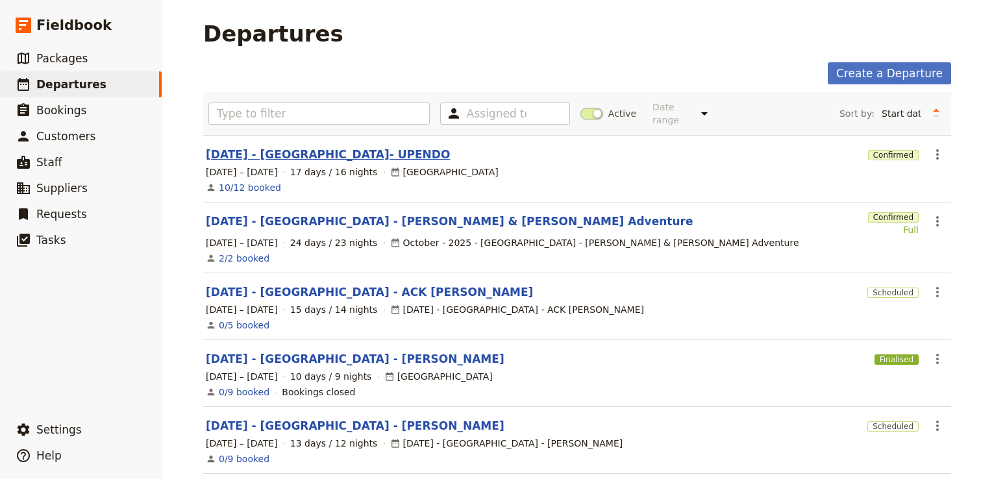
click at [321, 147] on link "[DATE] - [GEOGRAPHIC_DATA]- UPENDO" at bounding box center [328, 155] width 244 height 16
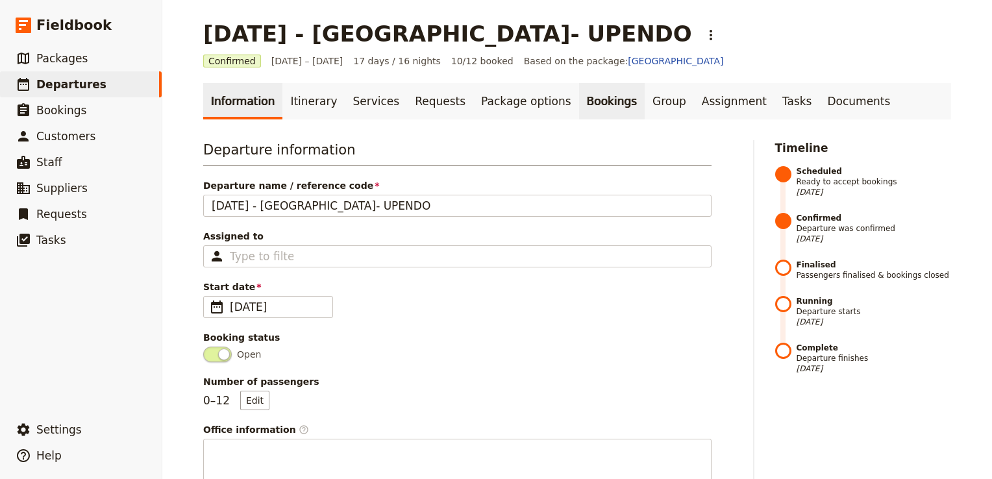
click at [579, 103] on link "Bookings" at bounding box center [612, 101] width 66 height 36
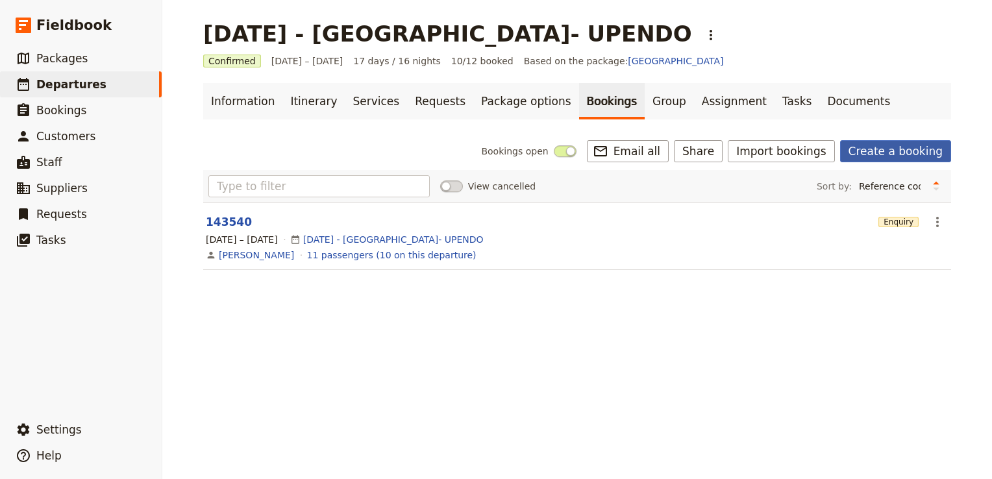
click at [871, 156] on link "Create a booking" at bounding box center [895, 151] width 111 height 22
click at [313, 253] on link "11 passengers (10 on this departure)" at bounding box center [391, 255] width 169 height 13
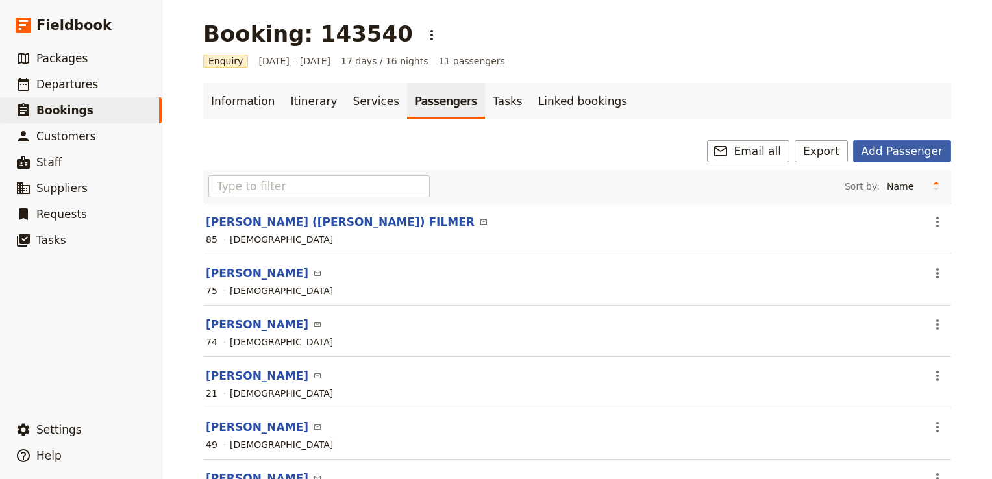
click at [921, 149] on button "Add Passenger" at bounding box center [902, 151] width 98 height 22
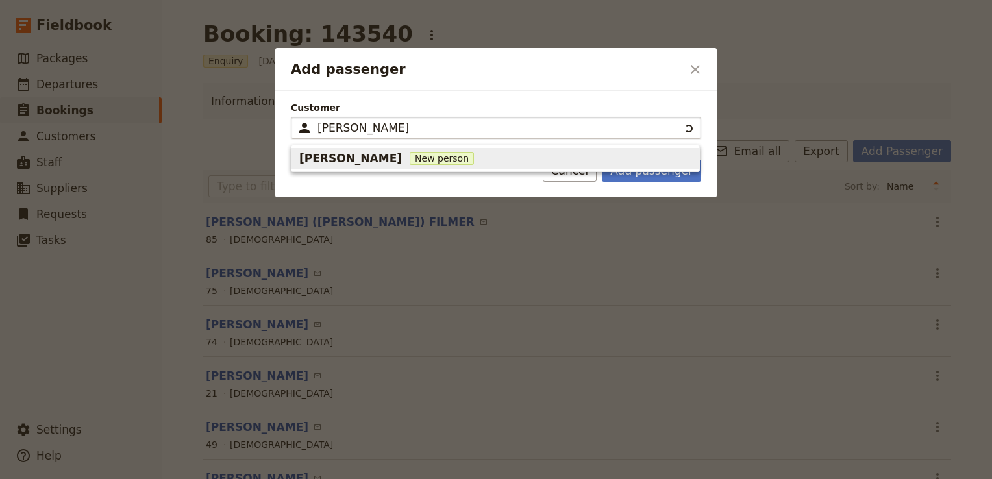
click at [361, 129] on input "Duncan Bourne" at bounding box center [498, 128] width 362 height 16
click at [426, 160] on span "New person" at bounding box center [441, 158] width 64 height 13
type input "Duncan Bourne"
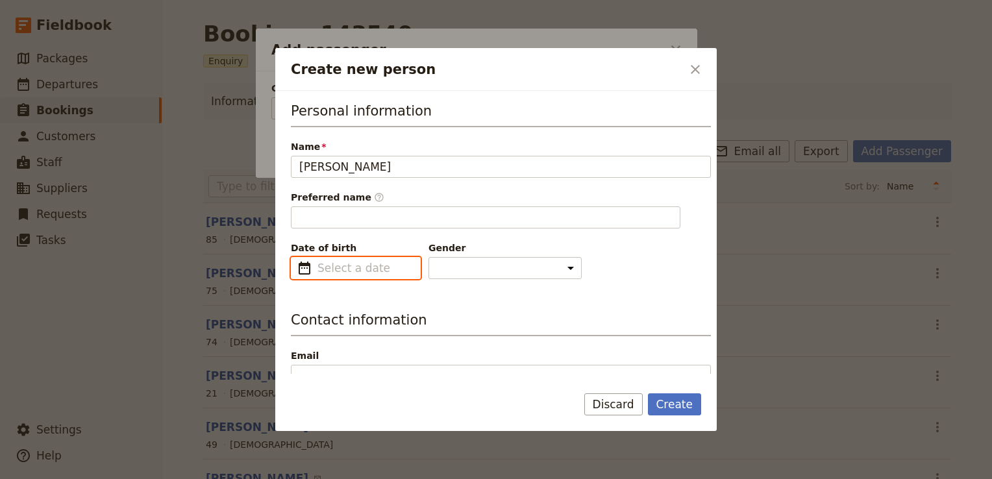
type input "Duncan"
type input "dd/mm/yyyy"
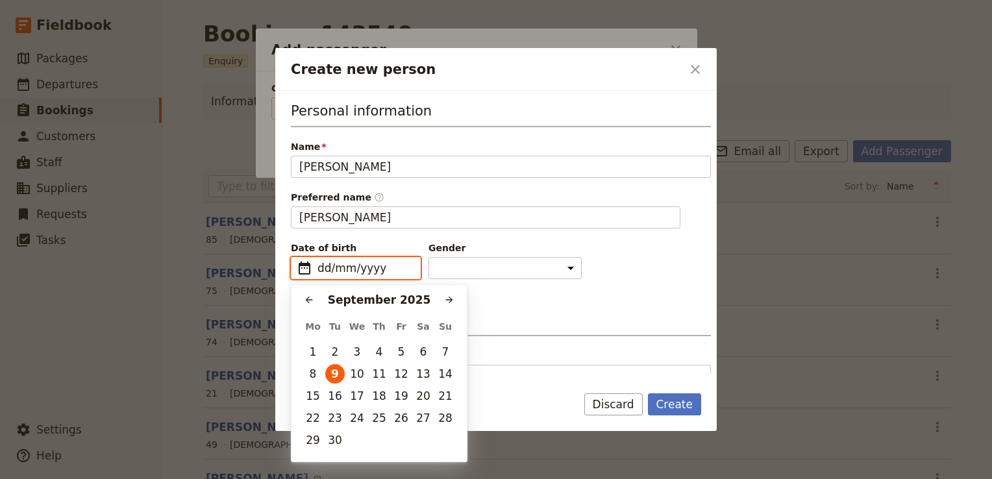
click at [348, 265] on input "dd/mm/yyyy" at bounding box center [364, 268] width 95 height 16
click at [365, 265] on input "22/05/yyyy" at bounding box center [356, 268] width 79 height 16
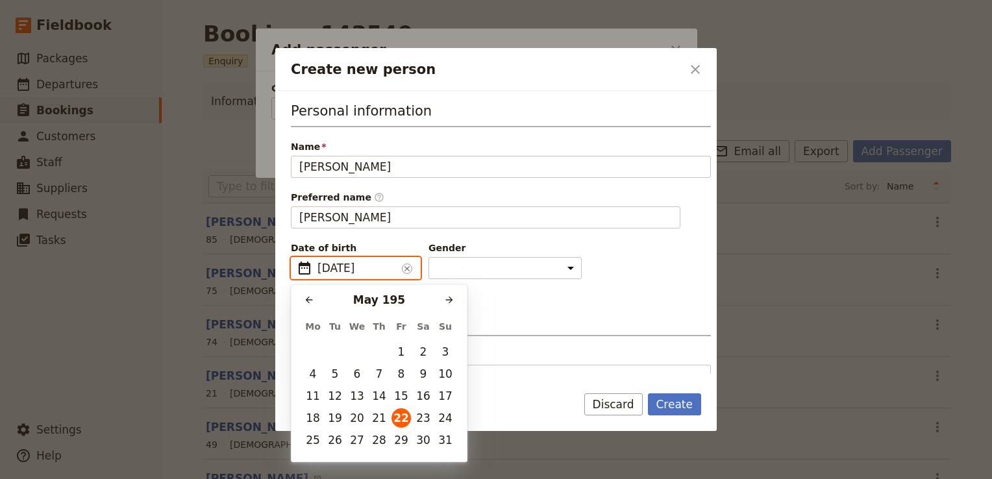
type input "22/05/1952"
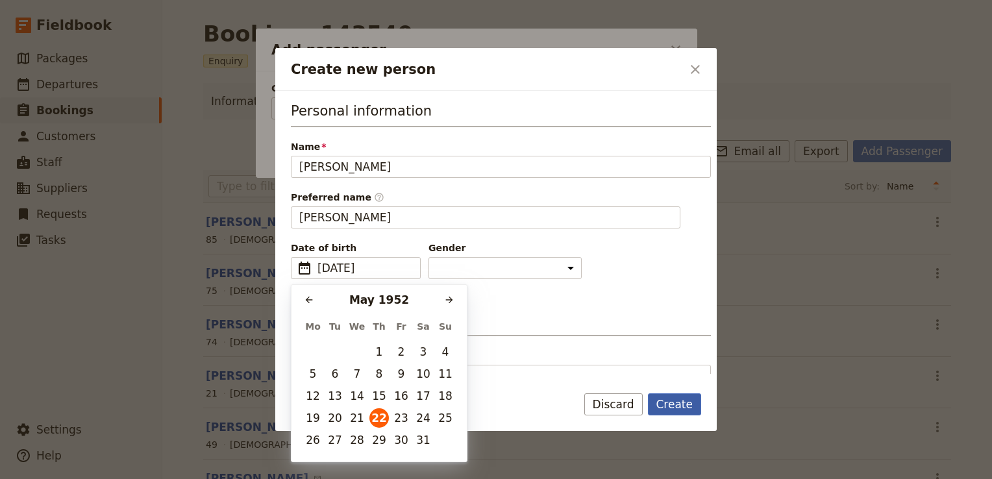
click at [684, 401] on button "Create" at bounding box center [675, 404] width 54 height 22
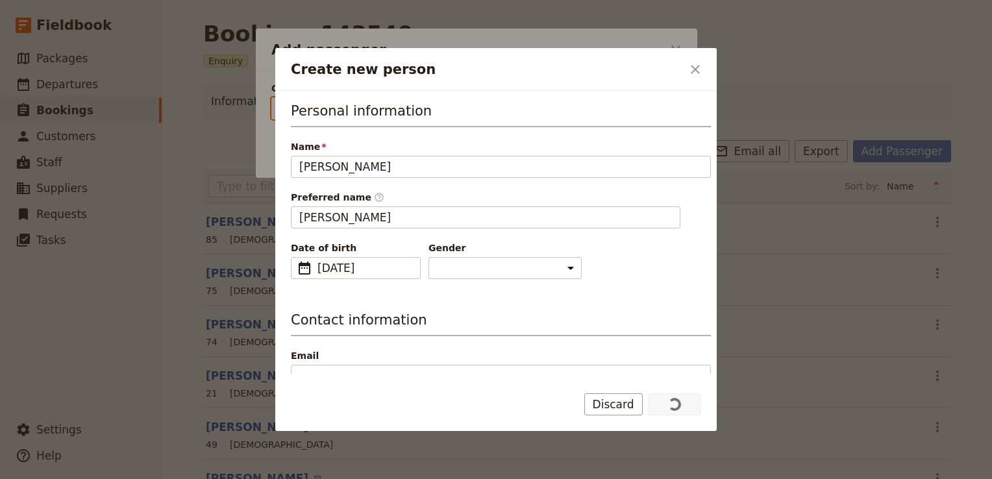
type input "Duncan Bourne"
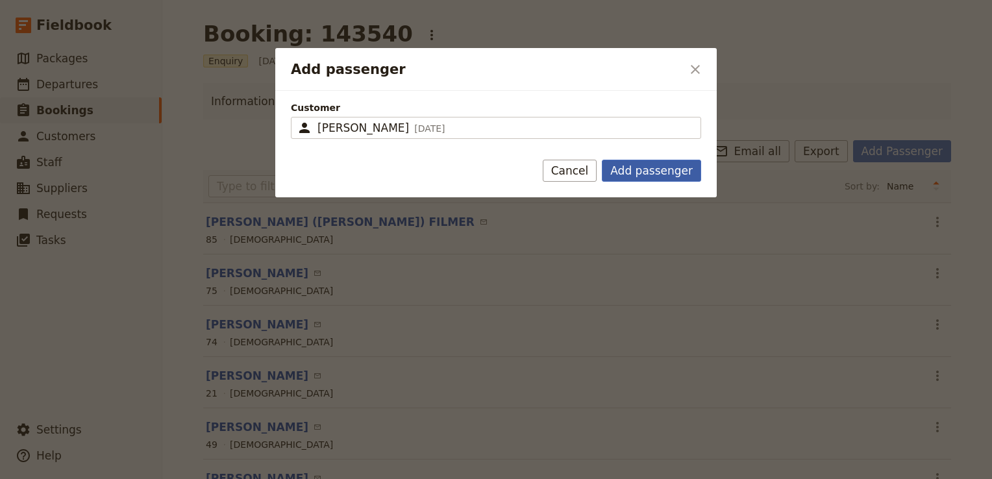
click at [649, 175] on button "Add passenger" at bounding box center [651, 171] width 99 height 22
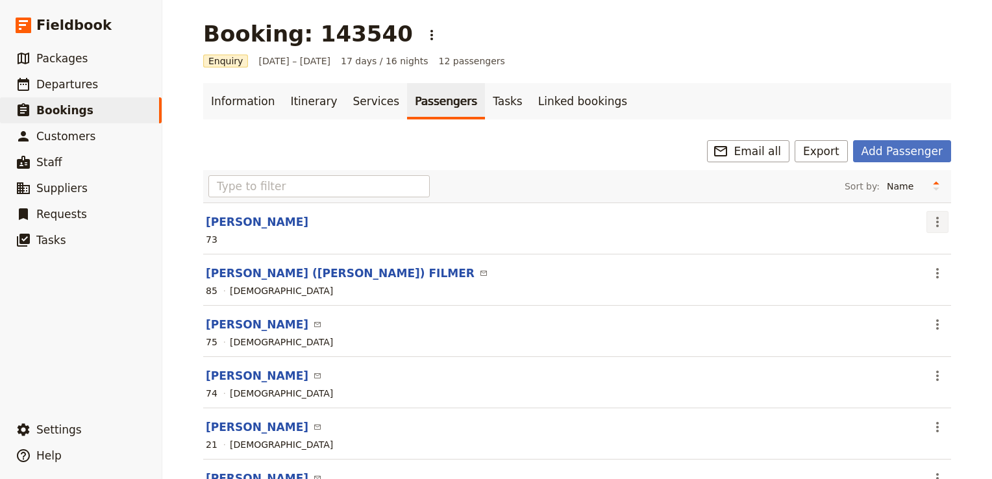
click at [936, 217] on icon "Actions" at bounding box center [937, 222] width 3 height 10
click at [901, 250] on span "Go to passenger" at bounding box center [884, 249] width 75 height 13
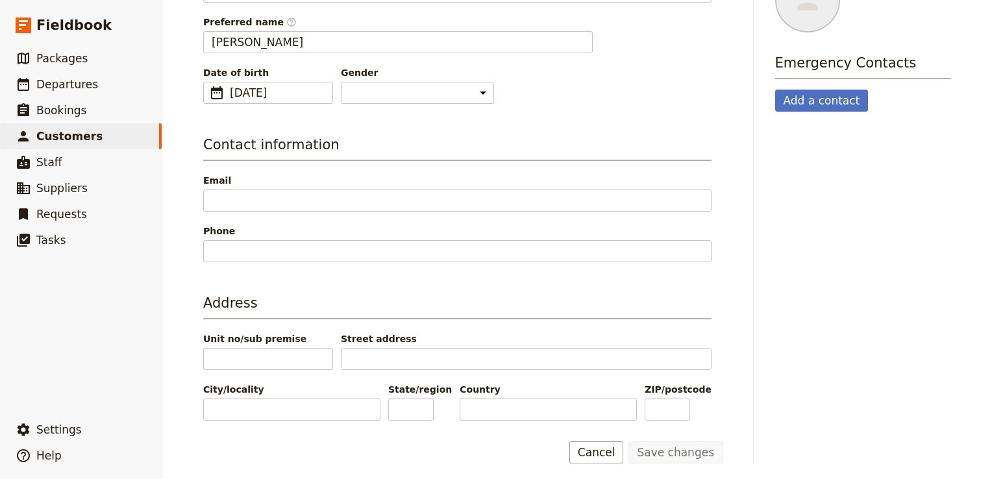
scroll to position [195, 0]
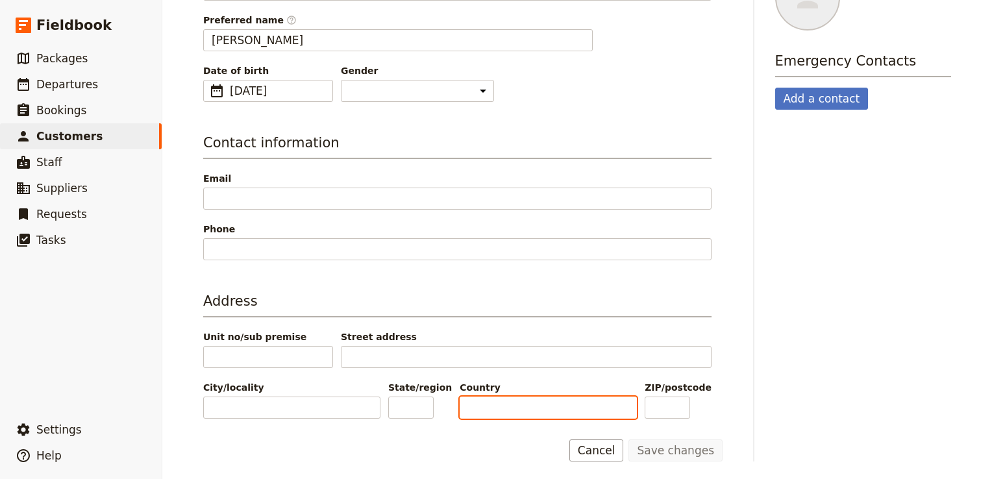
click at [526, 410] on input "Country" at bounding box center [547, 407] width 177 height 22
type input "Australia"
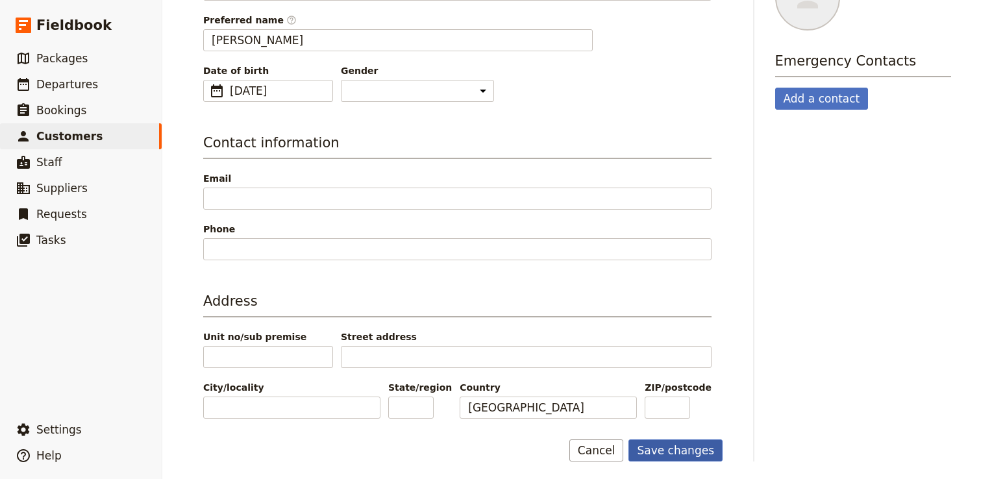
click at [683, 451] on button "Save changes" at bounding box center [675, 450] width 94 height 22
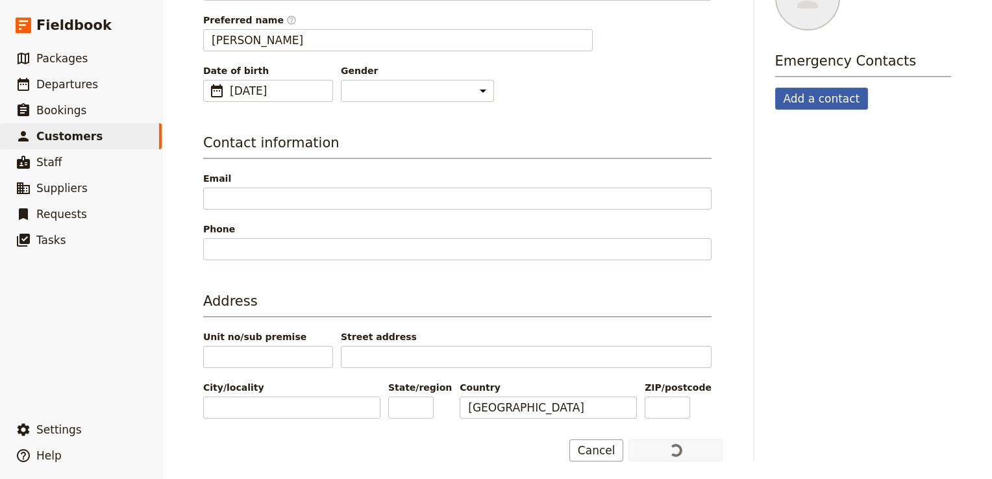
click at [806, 103] on button "Add a contact" at bounding box center [821, 99] width 93 height 22
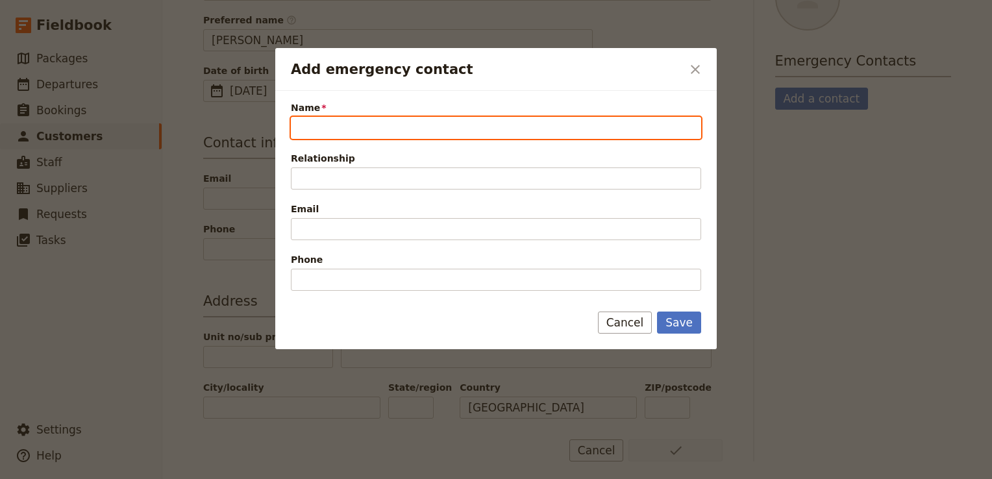
paste input "Julia Spindler"
type input "Julia Spindler"
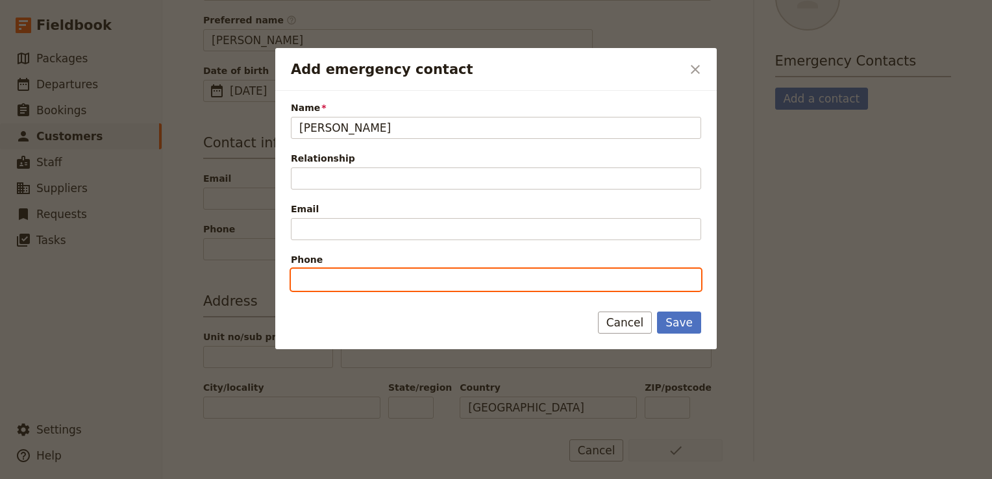
type input "61 3 98344112"
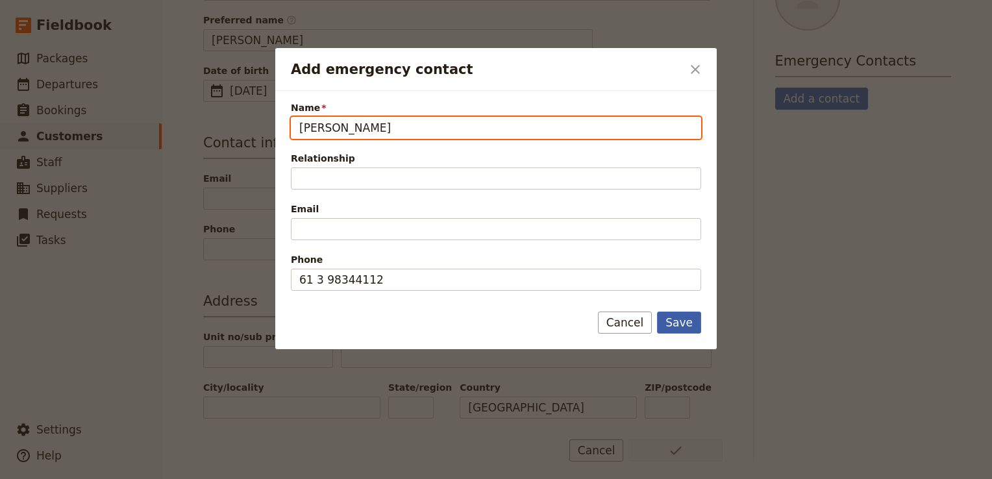
type input "Julia Spindler"
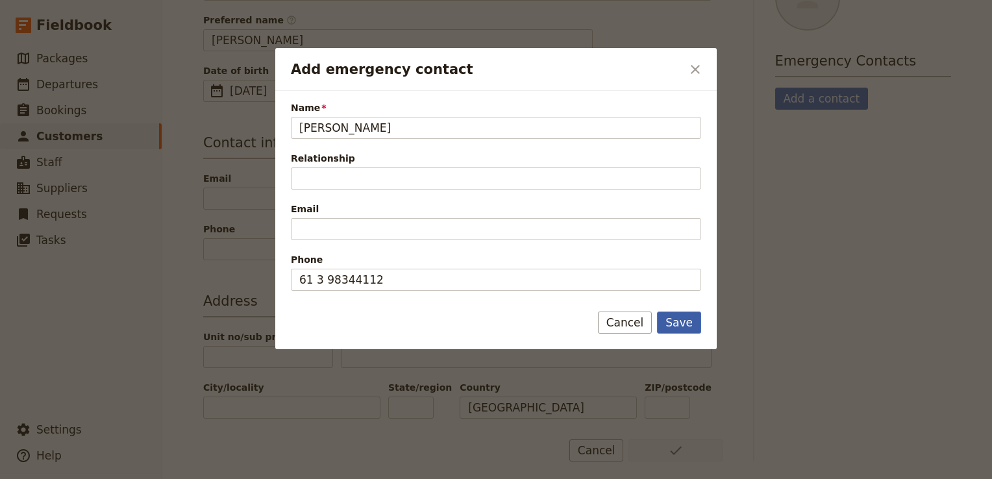
click at [688, 321] on button "Save" at bounding box center [679, 322] width 44 height 22
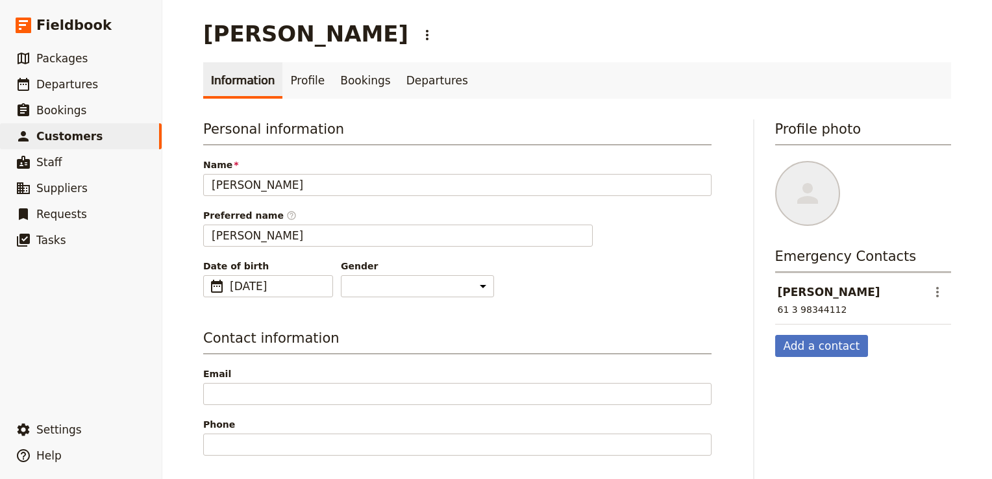
scroll to position [0, 0]
click at [311, 80] on link "Profile" at bounding box center [307, 80] width 50 height 36
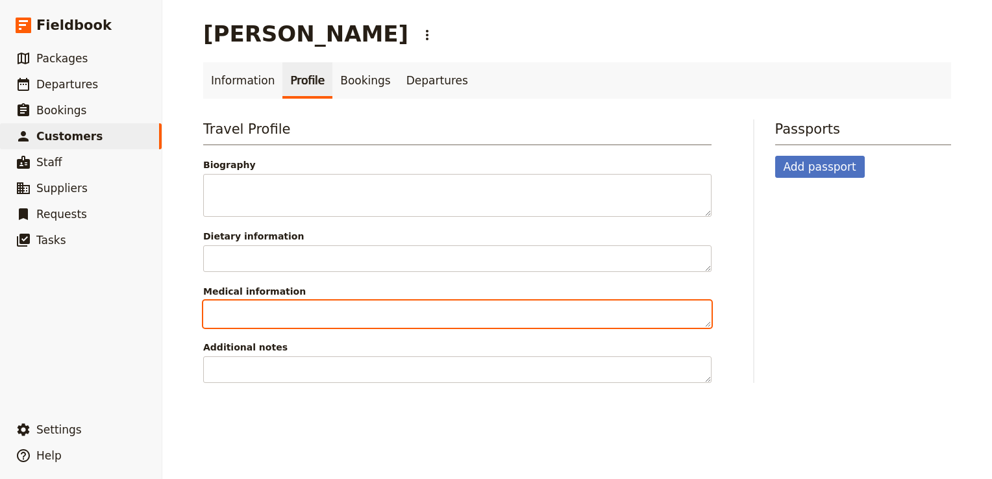
click at [215, 305] on textarea "Medical information" at bounding box center [457, 313] width 508 height 27
paste textarea "prostate cancer, carries hormonal treatment"
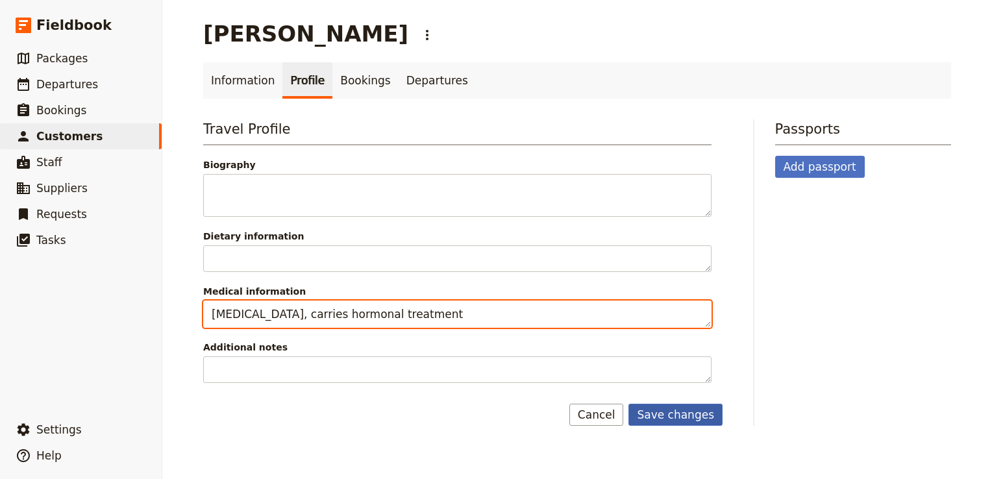
type textarea "prostate cancer, carries hormonal treatment"
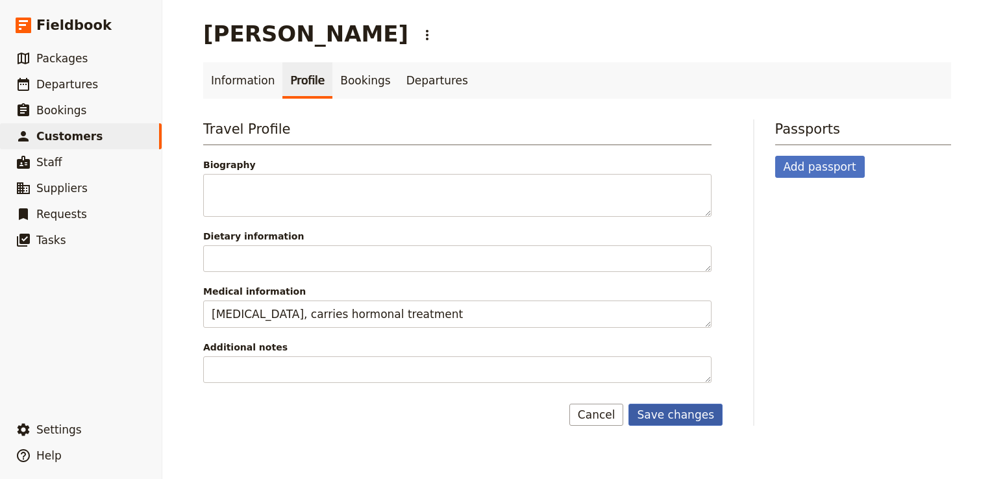
click at [679, 409] on button "Save changes" at bounding box center [675, 415] width 94 height 22
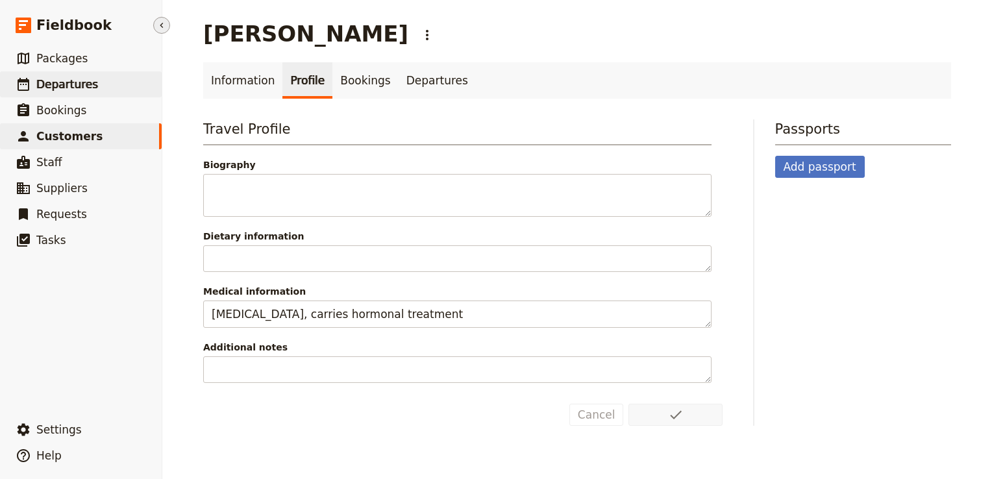
click at [70, 88] on span "Departures" at bounding box center [67, 84] width 62 height 13
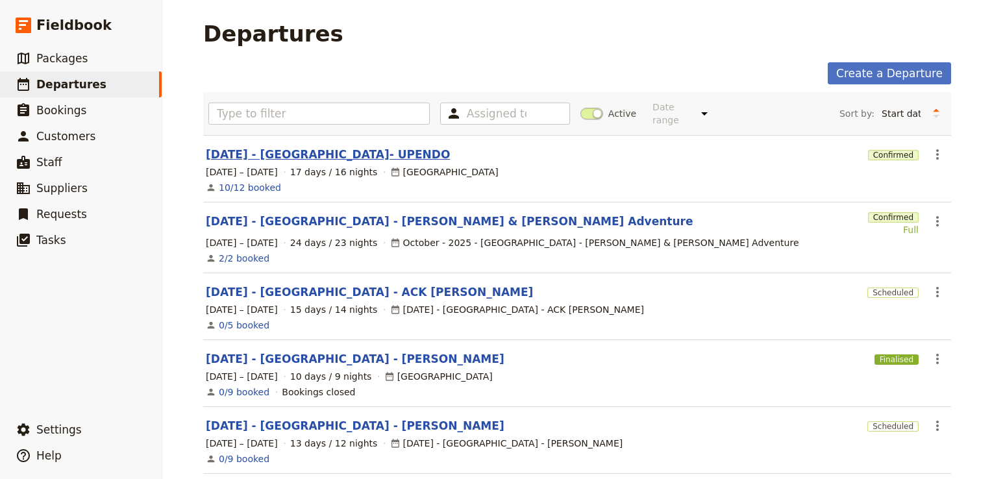
click at [286, 147] on link "[DATE] - [GEOGRAPHIC_DATA]- UPENDO" at bounding box center [328, 155] width 244 height 16
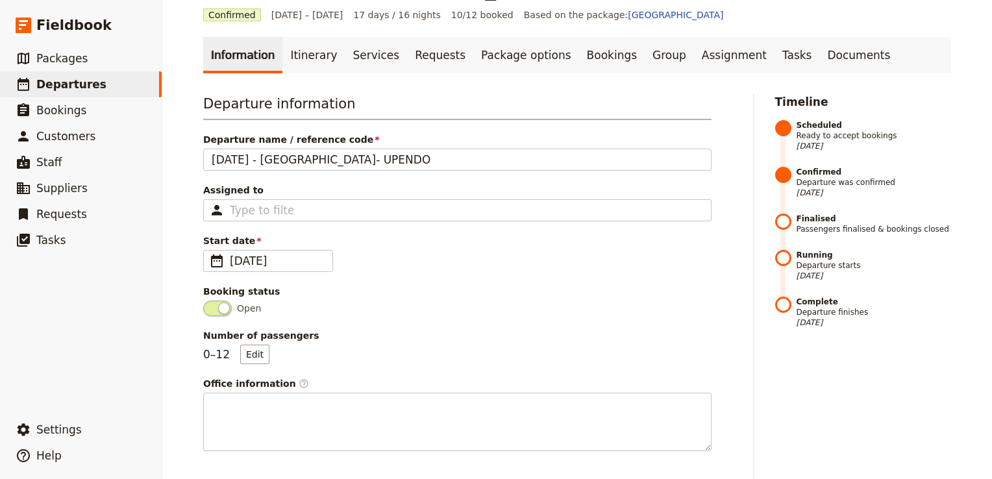
scroll to position [65, 0]
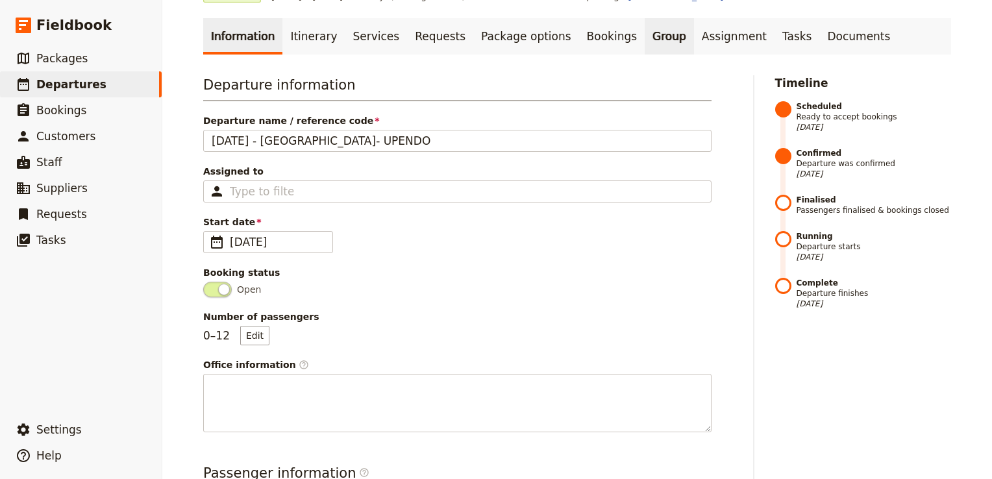
click at [644, 34] on link "Group" at bounding box center [668, 36] width 49 height 36
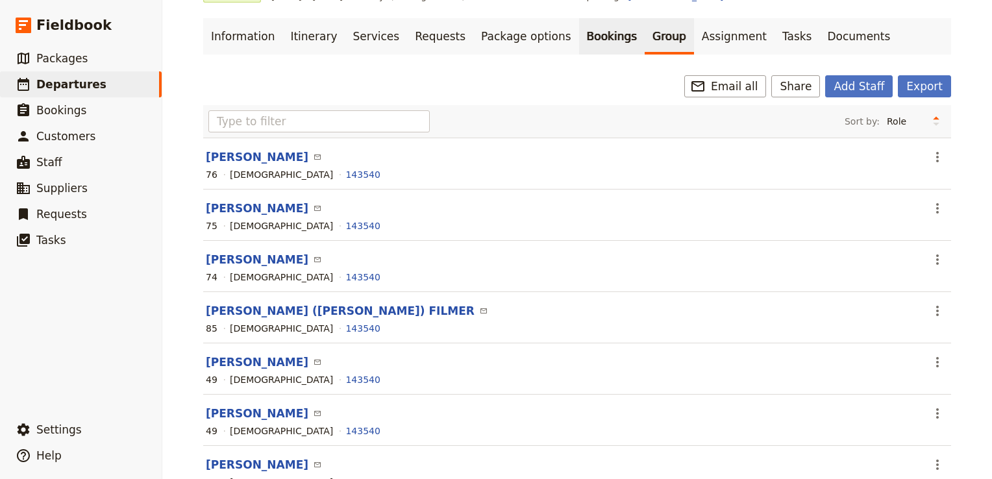
click at [579, 43] on link "Bookings" at bounding box center [612, 36] width 66 height 36
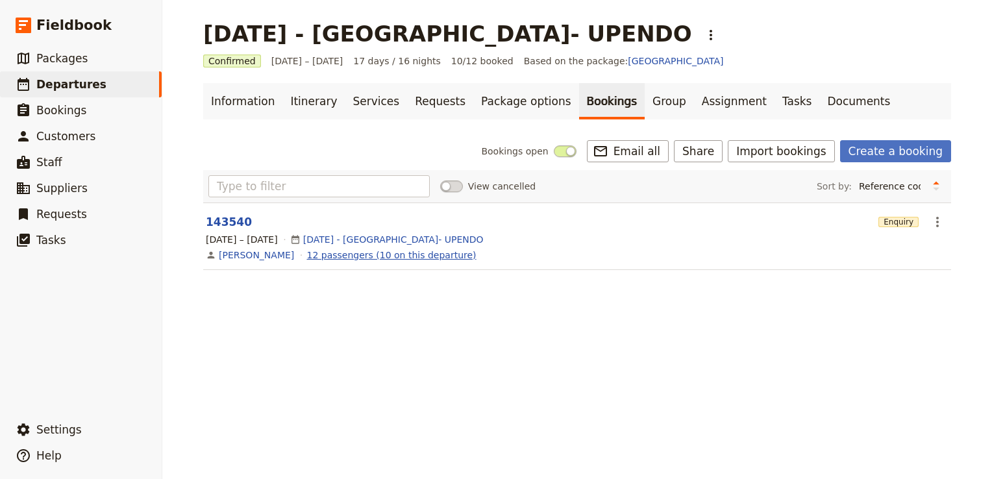
click at [406, 254] on link "12 passengers (10 on this departure)" at bounding box center [391, 255] width 169 height 13
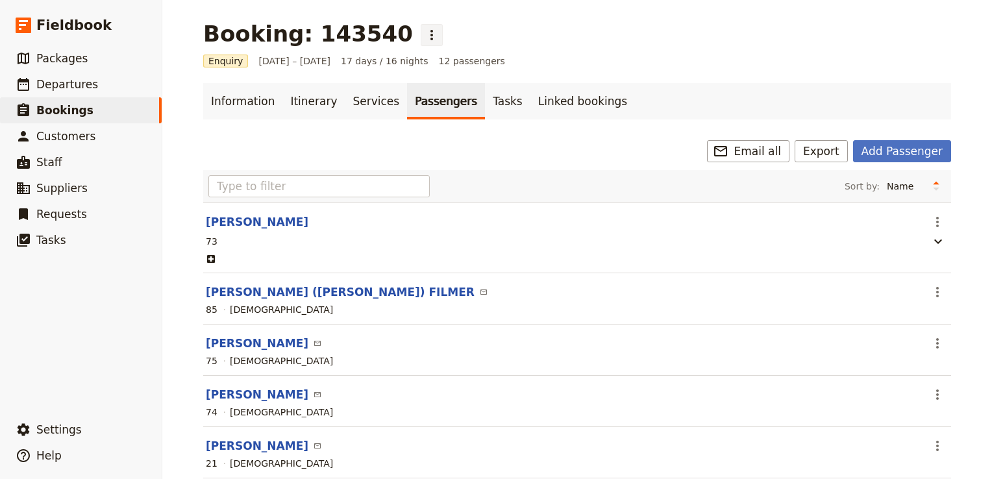
click at [420, 30] on button "​" at bounding box center [431, 35] width 22 height 22
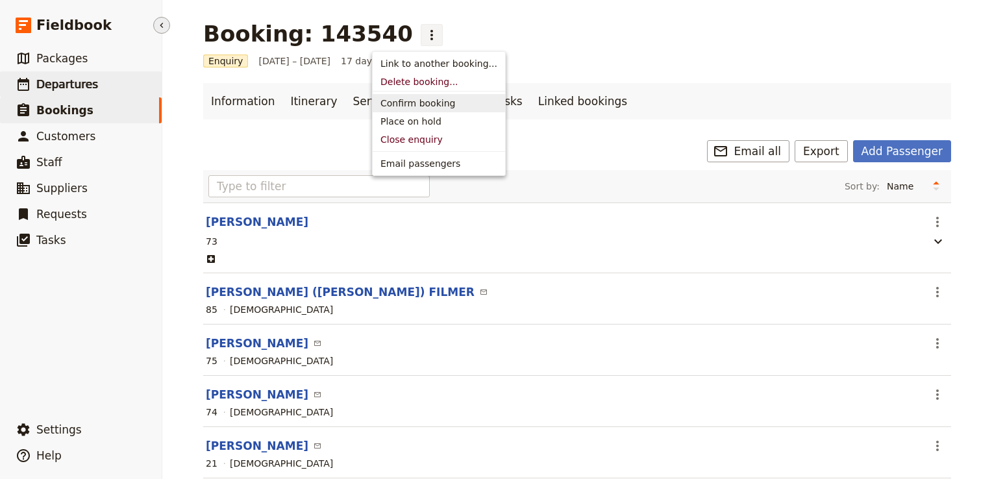
click at [98, 80] on link "​ Departures" at bounding box center [81, 84] width 162 height 26
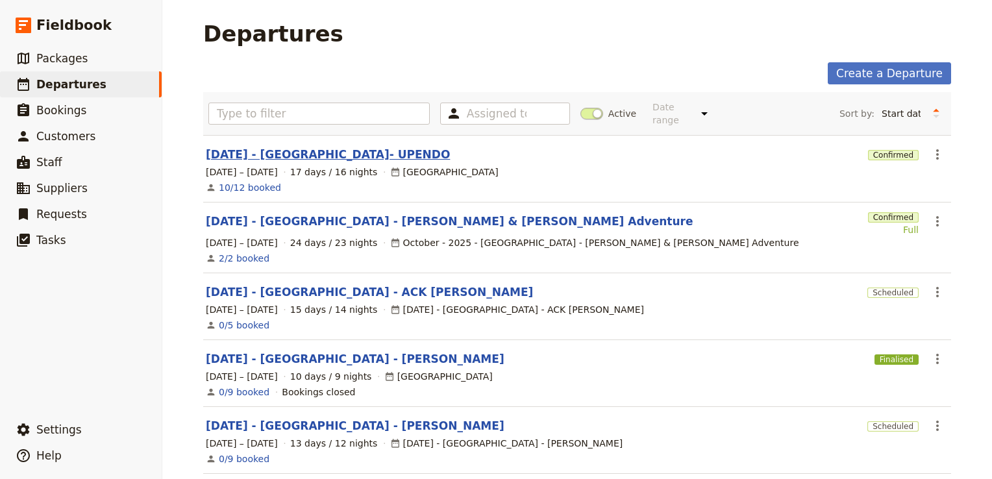
click at [309, 147] on link "[DATE] - [GEOGRAPHIC_DATA]- UPENDO" at bounding box center [328, 155] width 244 height 16
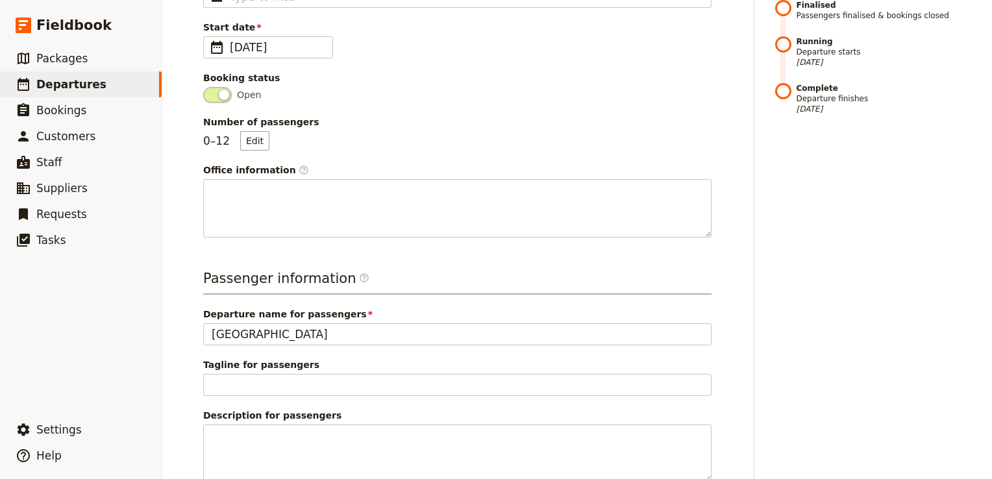
scroll to position [400, 0]
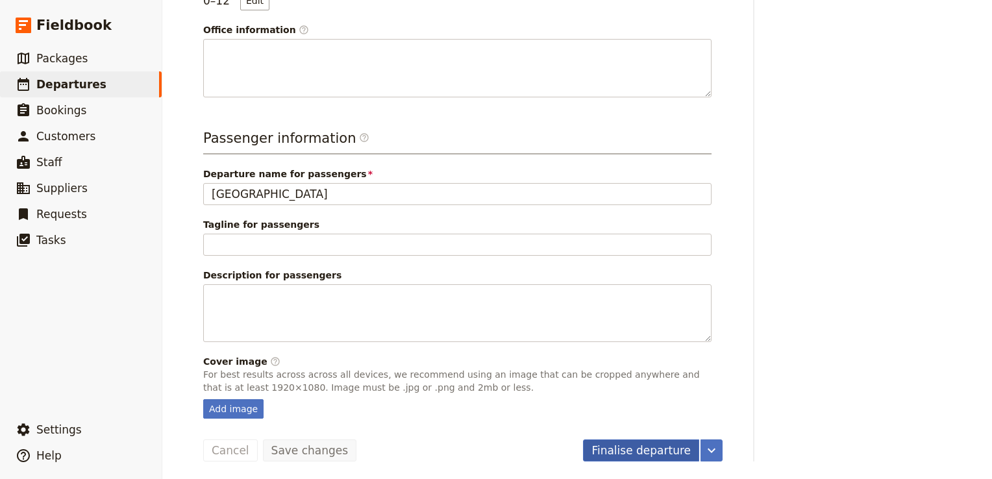
click at [642, 449] on button "Finalise departure" at bounding box center [641, 450] width 116 height 22
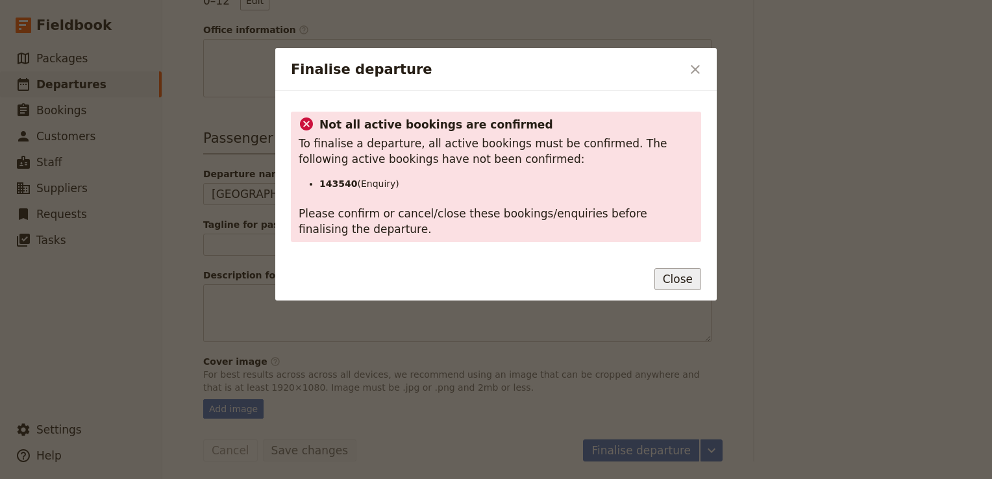
click at [683, 276] on button "Close" at bounding box center [677, 279] width 47 height 22
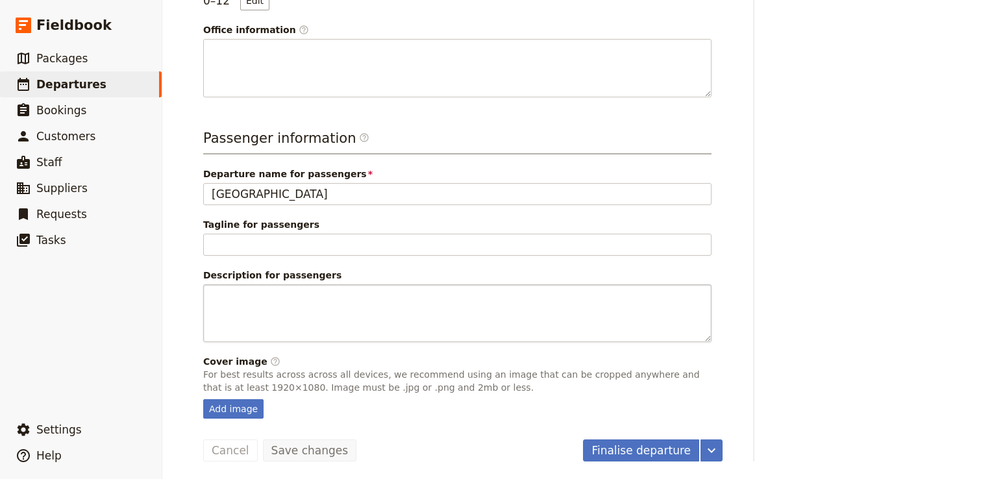
scroll to position [0, 0]
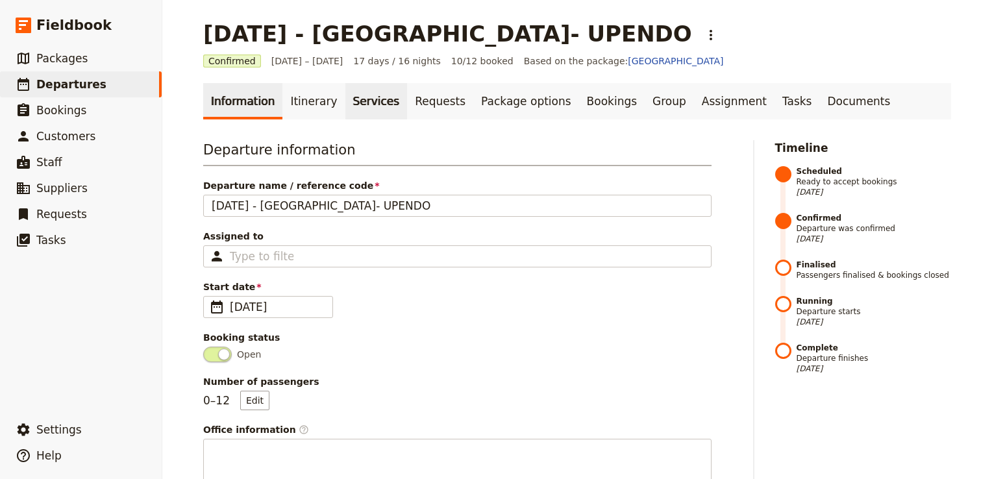
click at [347, 107] on link "Services" at bounding box center [376, 101] width 62 height 36
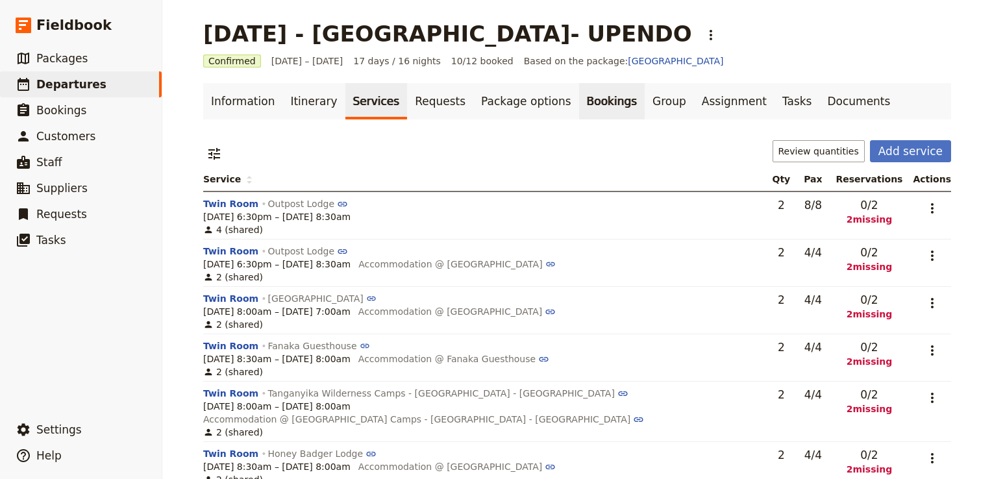
click at [579, 102] on link "Bookings" at bounding box center [612, 101] width 66 height 36
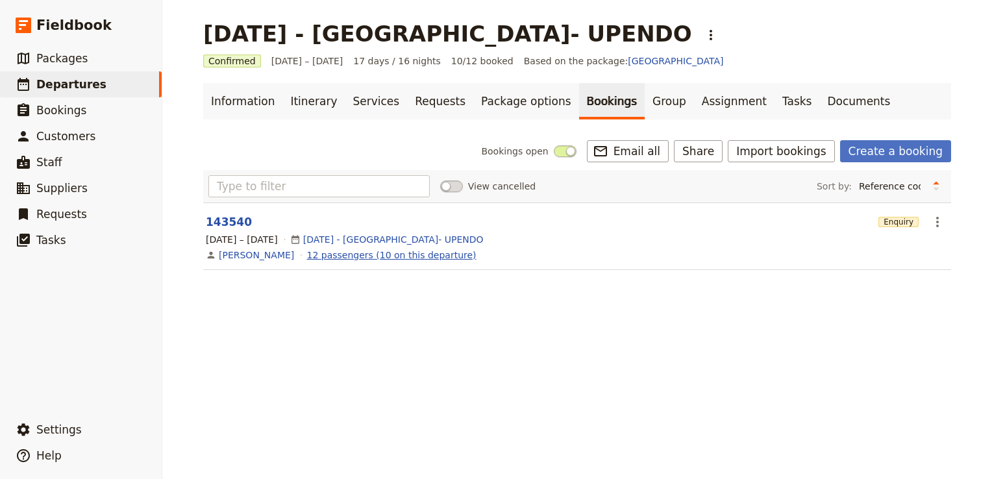
click at [316, 259] on link "12 passengers (10 on this departure)" at bounding box center [391, 255] width 169 height 13
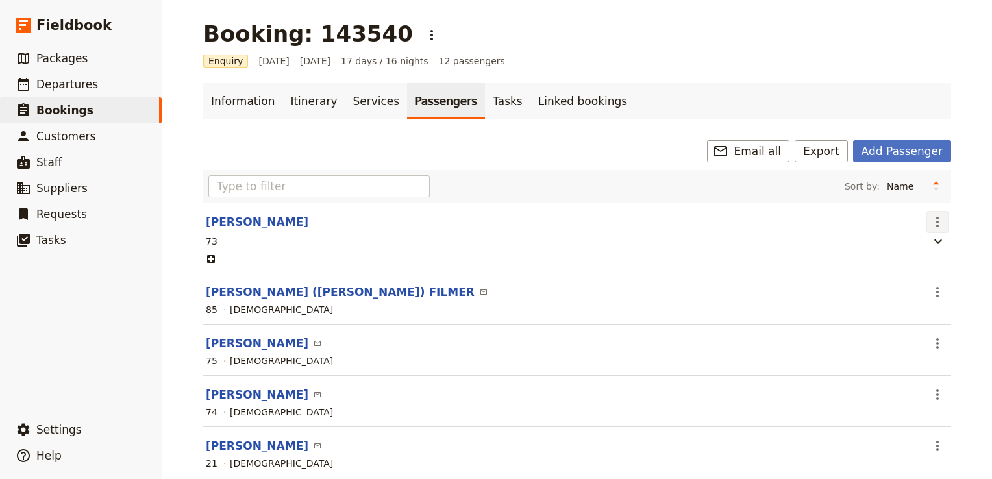
click at [935, 218] on icon "Actions" at bounding box center [937, 222] width 16 height 16
click at [886, 253] on span "Go to passenger" at bounding box center [884, 249] width 75 height 13
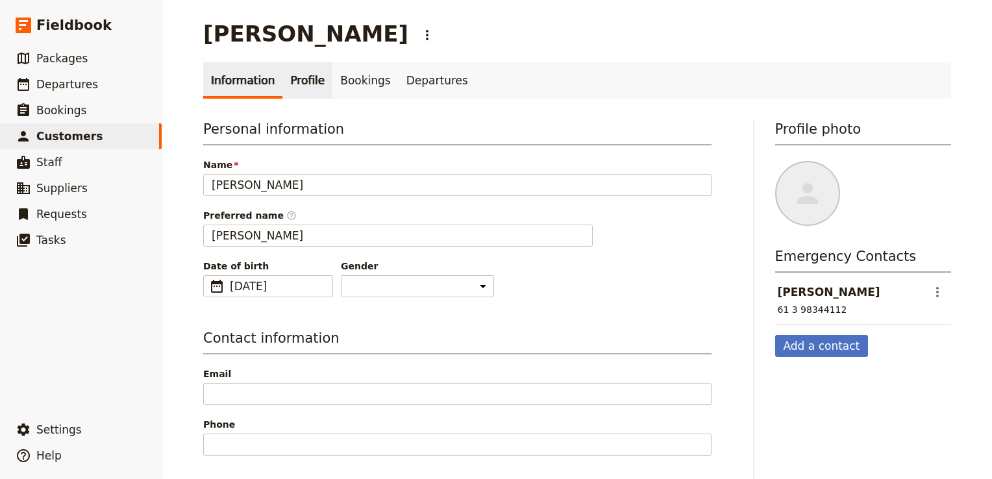
click at [301, 87] on link "Profile" at bounding box center [307, 80] width 50 height 36
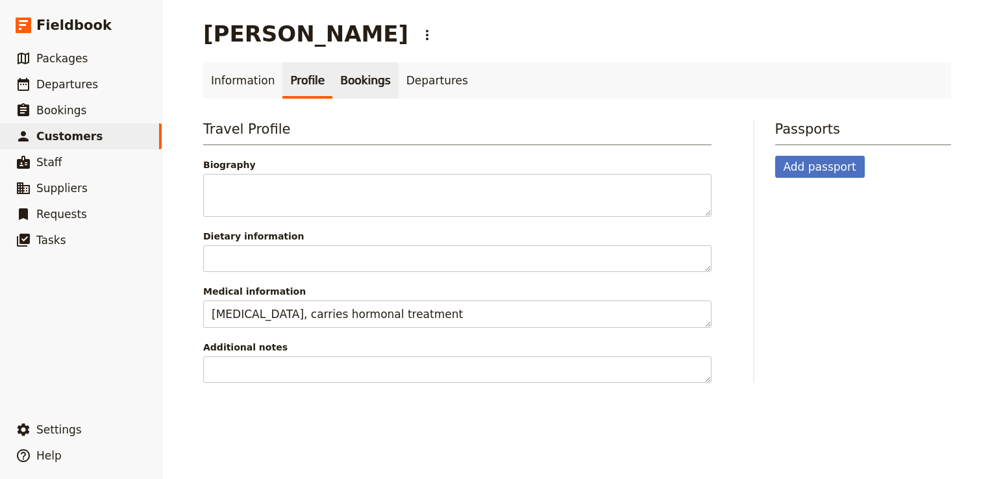
click at [355, 83] on link "Bookings" at bounding box center [365, 80] width 66 height 36
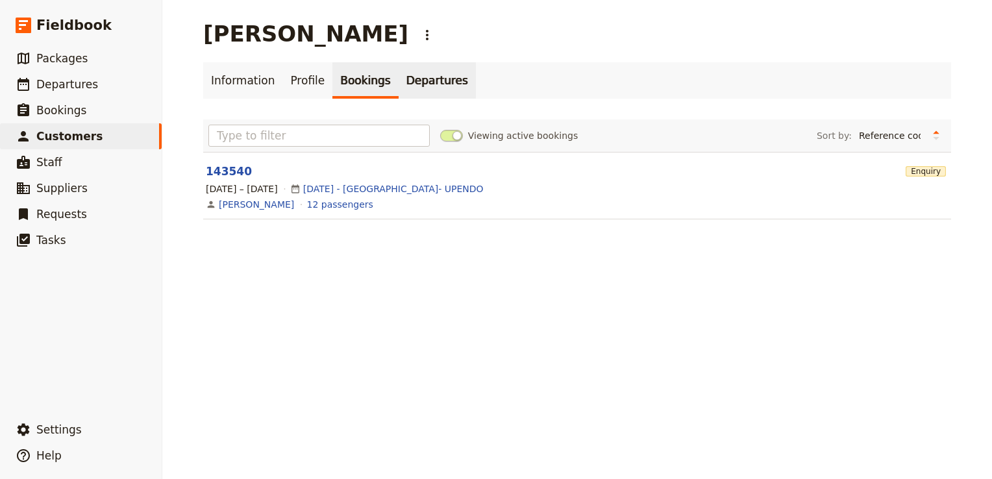
click at [398, 71] on link "Departures" at bounding box center [436, 80] width 77 height 36
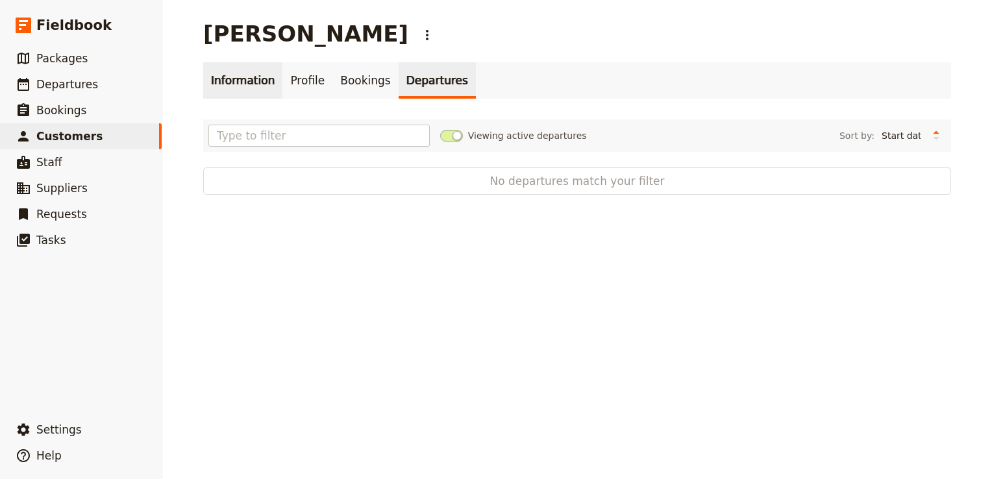
click at [236, 76] on link "Information" at bounding box center [242, 80] width 79 height 36
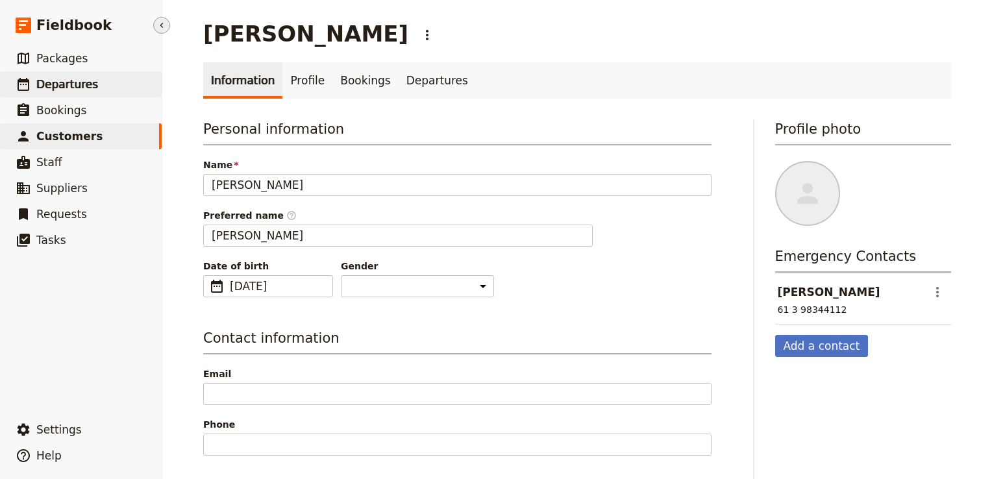
click at [84, 92] on link "​ Departures" at bounding box center [81, 84] width 162 height 26
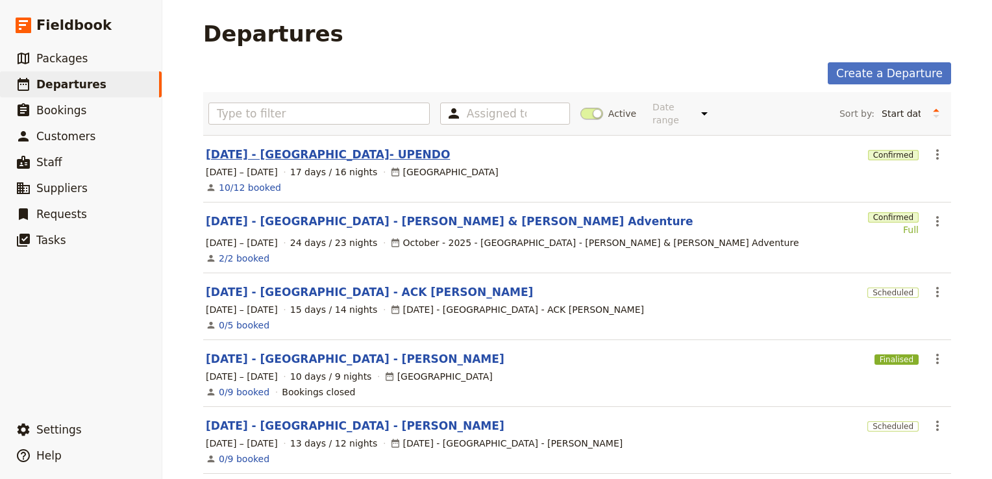
click at [302, 147] on link "[DATE] - [GEOGRAPHIC_DATA]- UPENDO" at bounding box center [328, 155] width 244 height 16
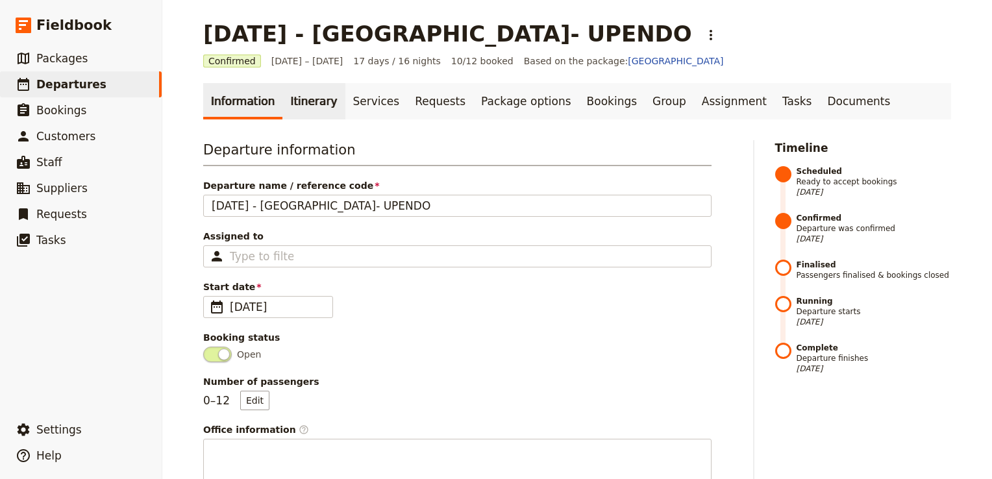
click at [303, 108] on link "Itinerary" at bounding box center [313, 101] width 62 height 36
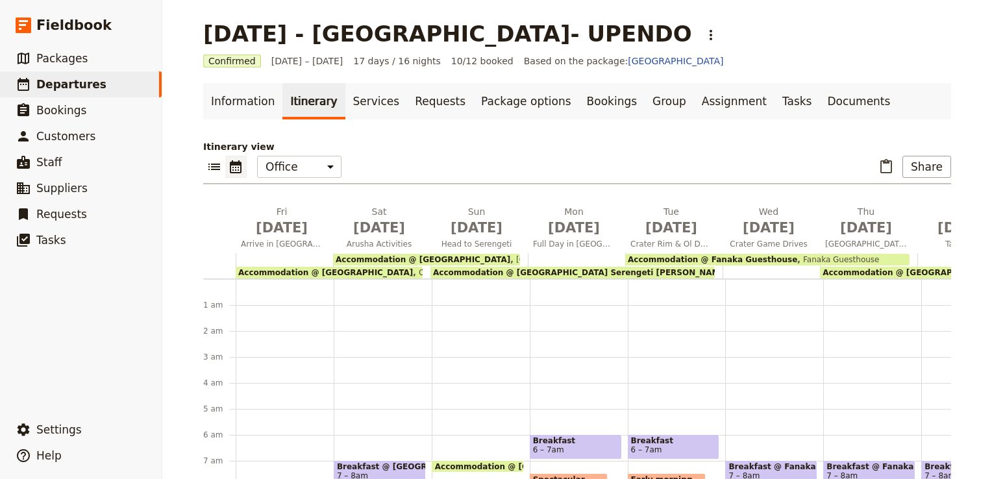
scroll to position [143, 0]
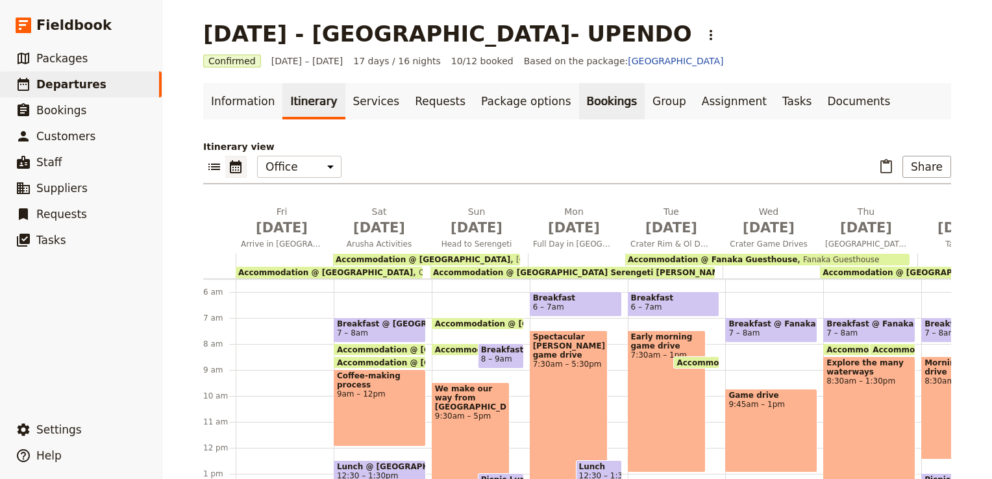
click at [579, 104] on link "Bookings" at bounding box center [612, 101] width 66 height 36
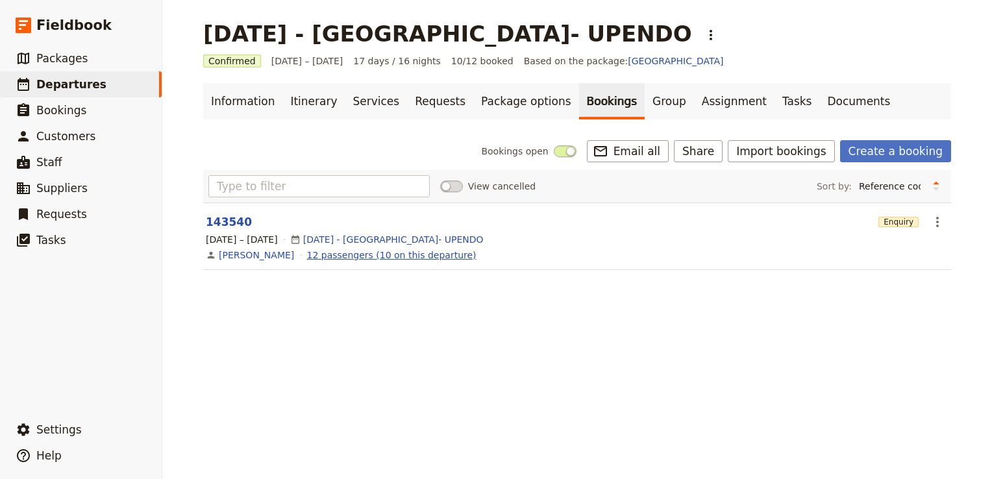
click at [317, 254] on link "12 passengers (10 on this departure)" at bounding box center [391, 255] width 169 height 13
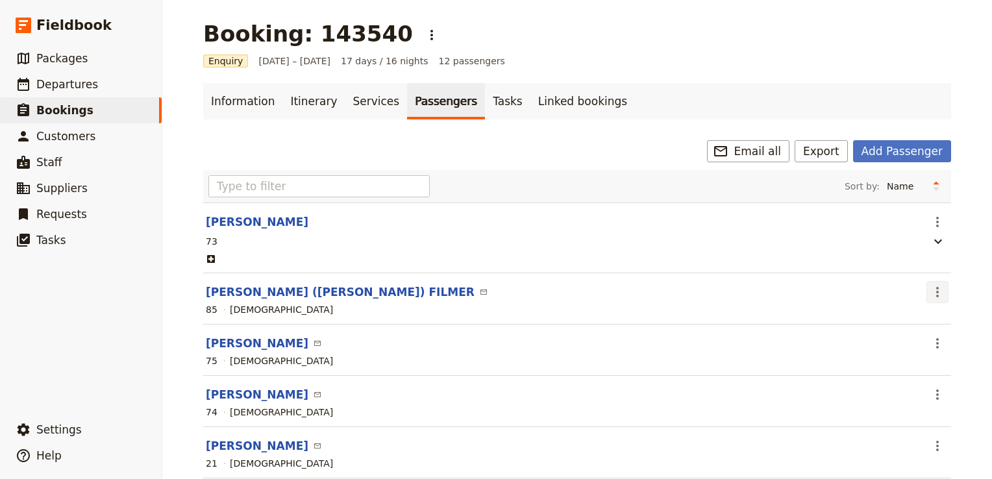
click at [932, 289] on icon "Actions" at bounding box center [937, 292] width 16 height 16
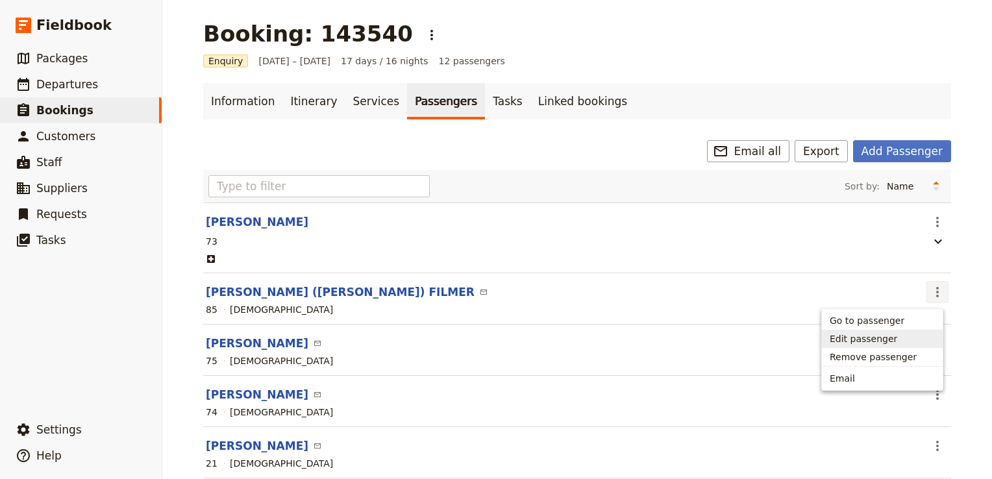
click at [892, 339] on span "Edit passenger" at bounding box center [881, 338] width 105 height 13
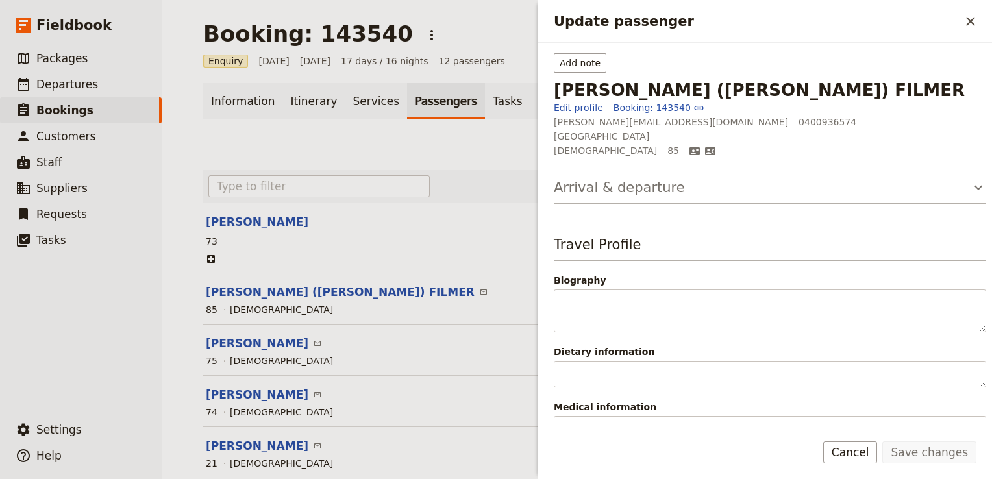
click at [936, 178] on button "Arrival & departure" at bounding box center [770, 191] width 432 height 26
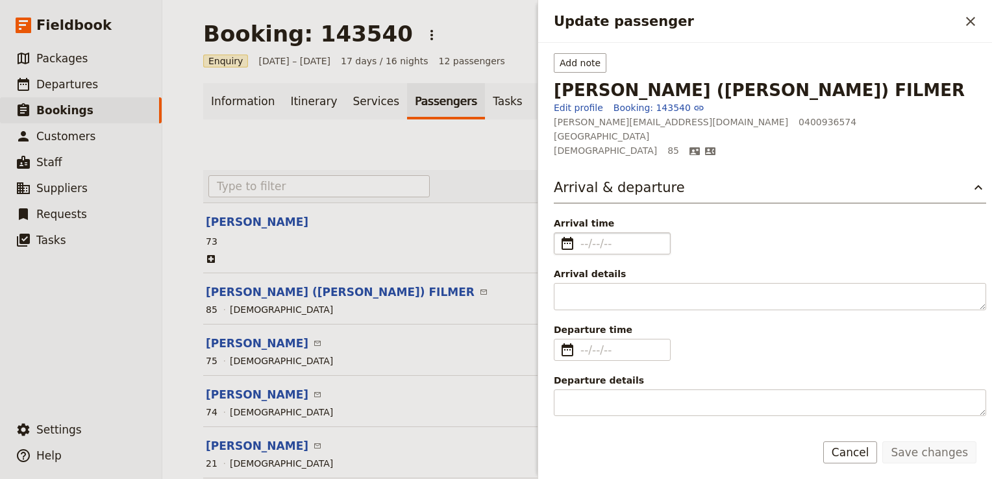
click at [579, 232] on fieldset "​" at bounding box center [612, 243] width 117 height 22
click at [580, 236] on input "Arrival time ​" at bounding box center [621, 244] width 82 height 16
type input "dd/mm/yyyy"
click at [579, 232] on fieldset "​" at bounding box center [612, 243] width 117 height 22
click at [580, 236] on input "Arrival time ​" at bounding box center [621, 244] width 82 height 16
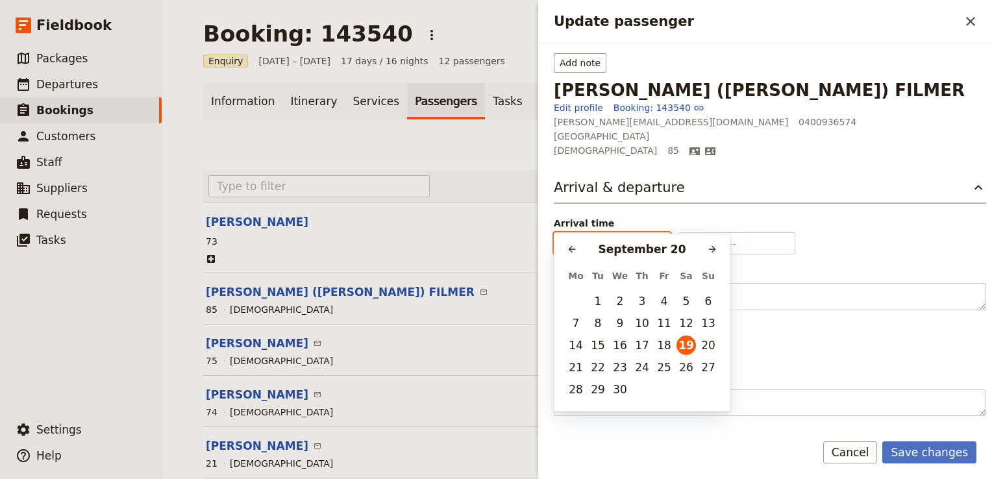
type input "19/09/2025"
click at [727, 236] on input "​" at bounding box center [746, 244] width 82 height 16
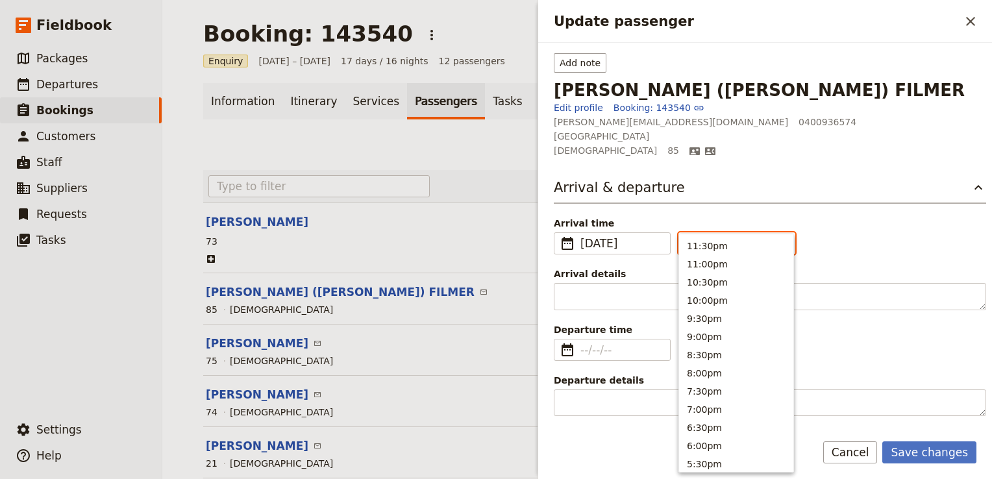
type input "07:35 am"
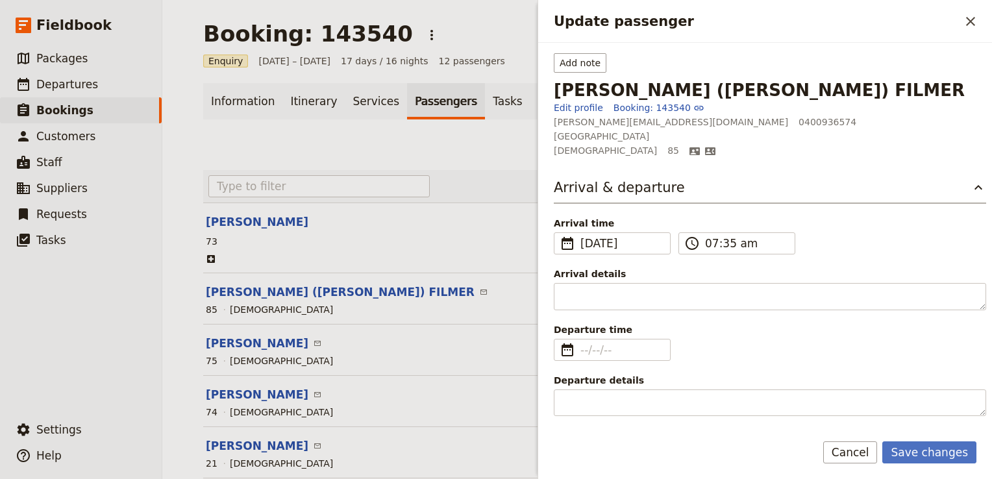
click at [838, 225] on div "Arrival time ​ 19 Sep 2025 19/09/2025 ​ 2025-09-19 07:35 ​ 07:35 am ​" at bounding box center [770, 236] width 432 height 38
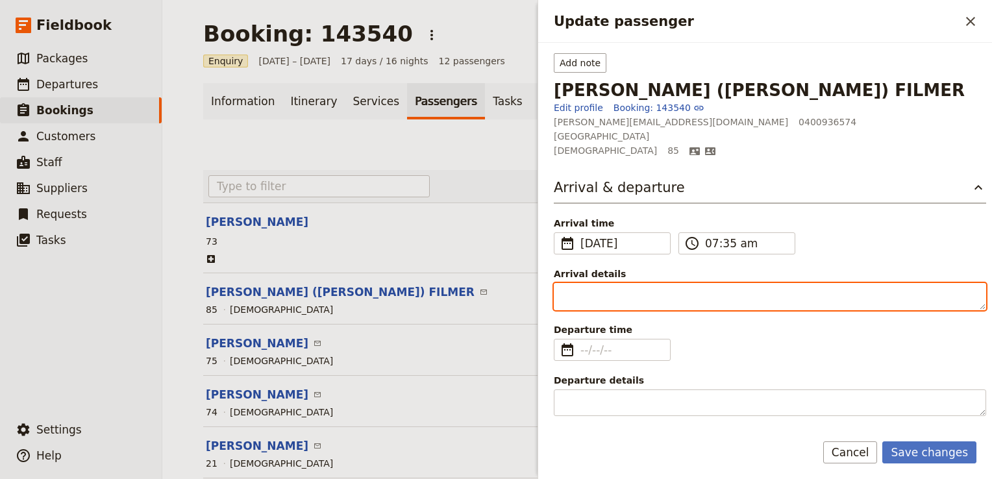
click at [587, 283] on textarea "Arrival details" at bounding box center [770, 296] width 432 height 27
paste textarea "QR 1499"
type textarea "QR 1499"
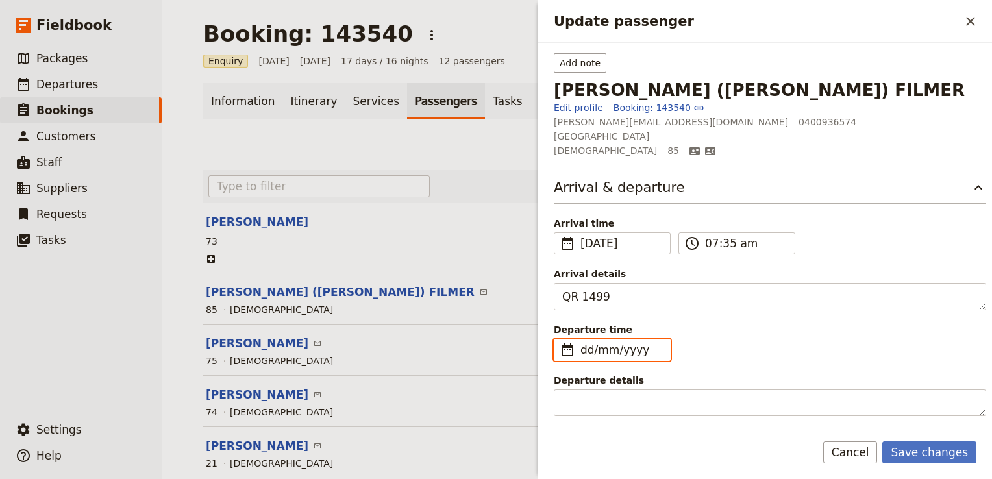
click at [581, 342] on input "dd/mm/yyyy" at bounding box center [621, 350] width 82 height 16
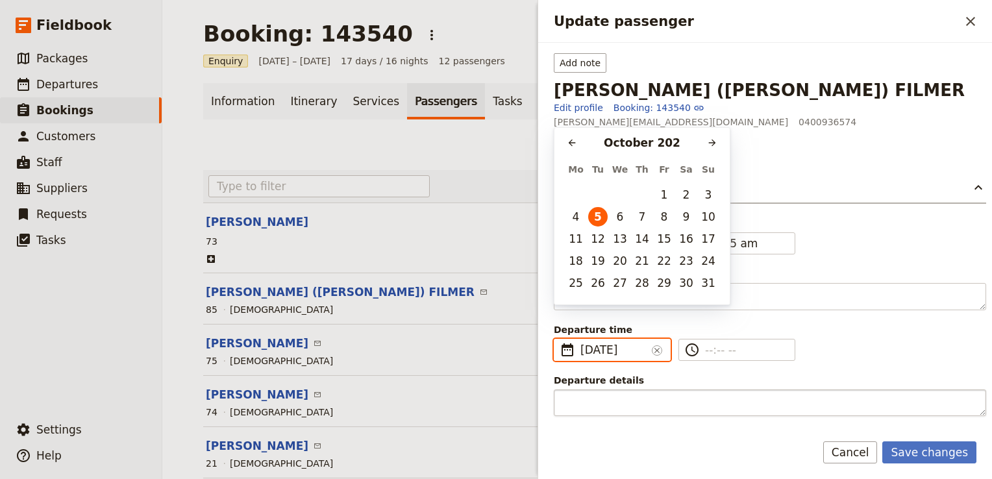
type input "05/10/2025"
click at [713, 342] on input "​" at bounding box center [746, 350] width 82 height 16
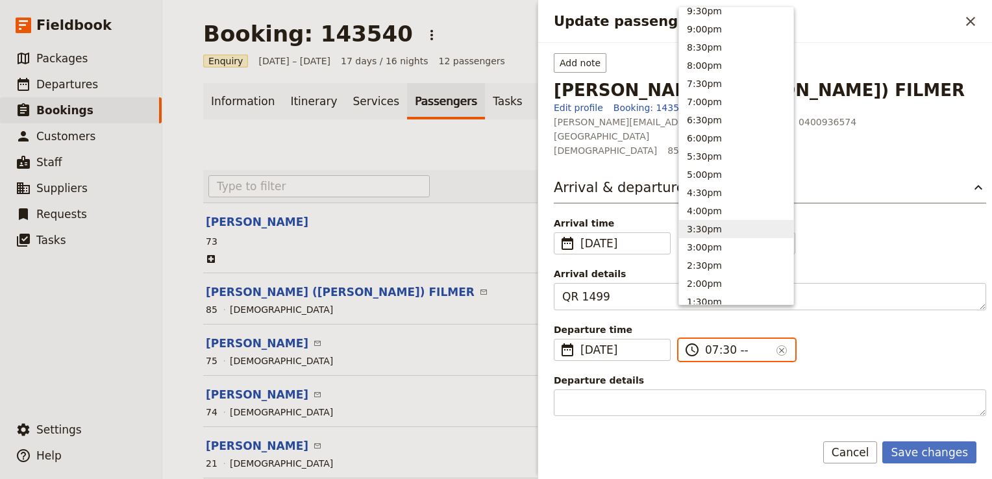
scroll to position [0, 0]
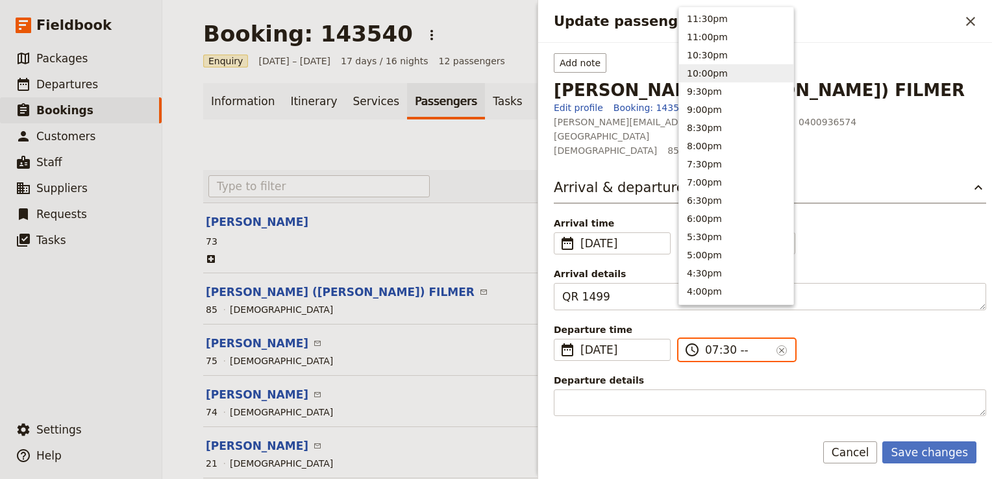
type input "07:30 am"
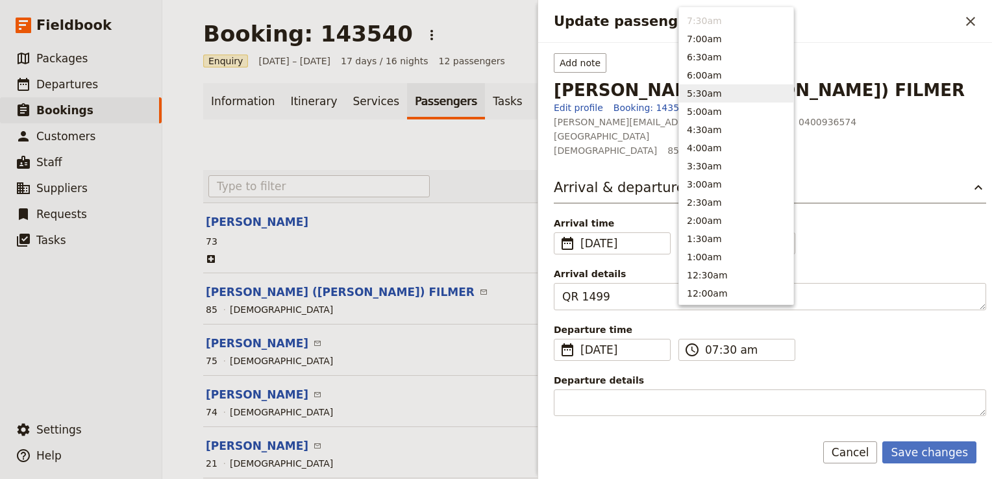
click at [889, 217] on div "Arrival time ​ 19 Sep 2025 19/09/2025 ​ 2025-09-19 07:35 ​ 07:35 am ​" at bounding box center [770, 236] width 432 height 38
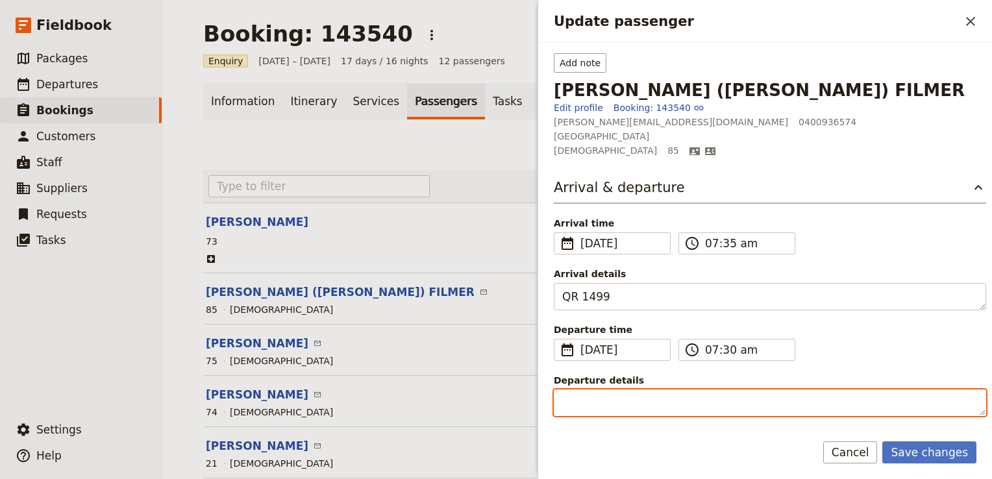
click at [621, 389] on textarea "Departure details" at bounding box center [770, 402] width 432 height 27
paste textarea "Air Tanzania (TC) 403"
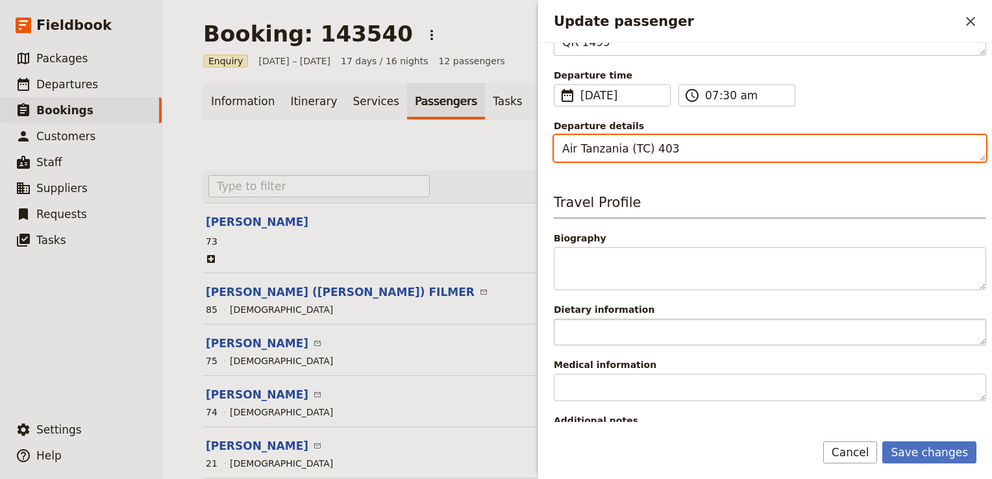
scroll to position [256, 0]
type textarea "Air Tanzania (TC) 403"
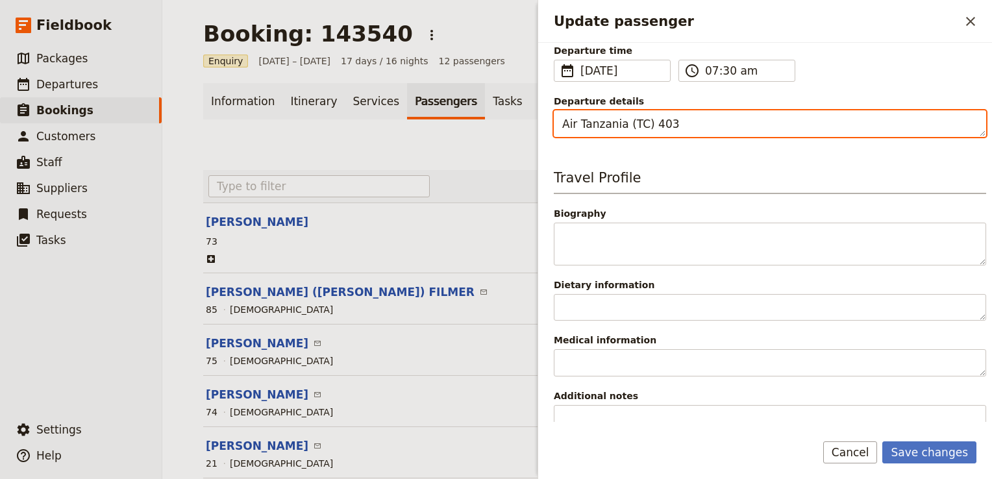
scroll to position [373, 0]
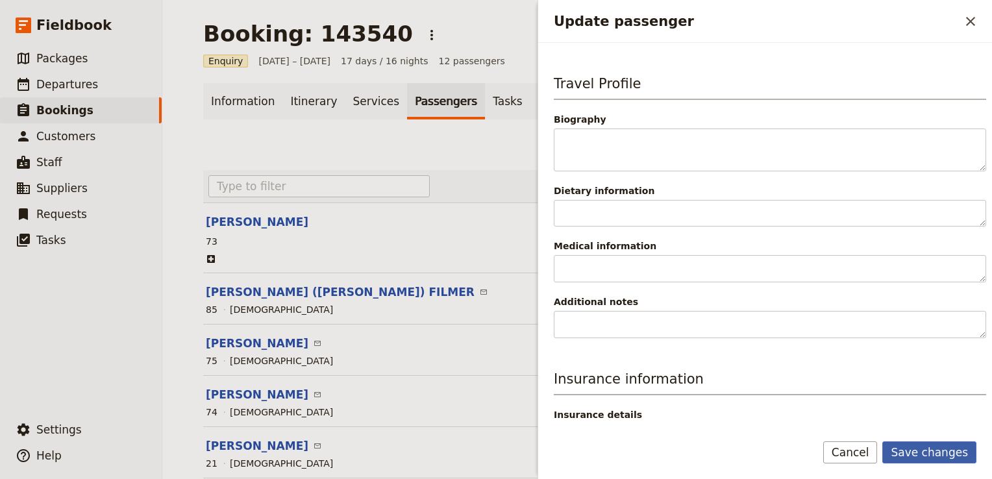
click at [944, 455] on button "Save changes" at bounding box center [929, 452] width 94 height 22
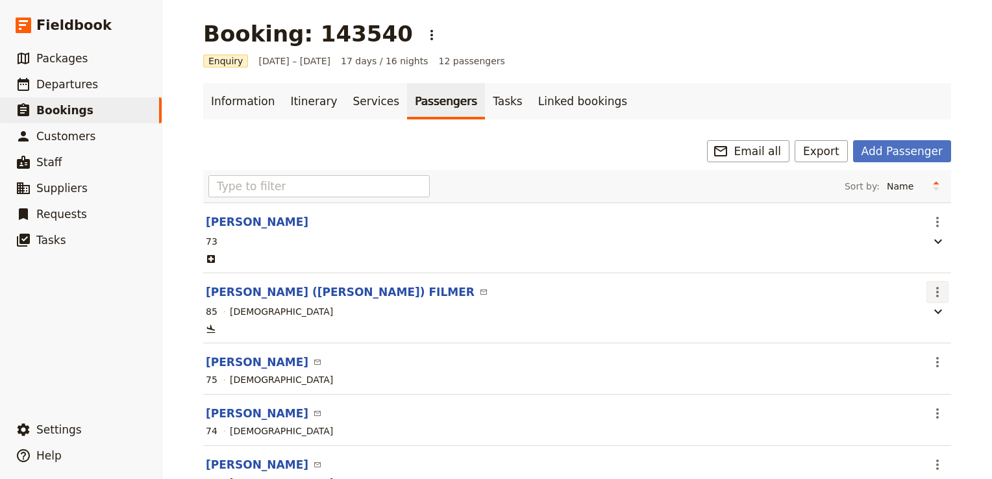
click at [938, 292] on icon "Actions" at bounding box center [937, 292] width 16 height 16
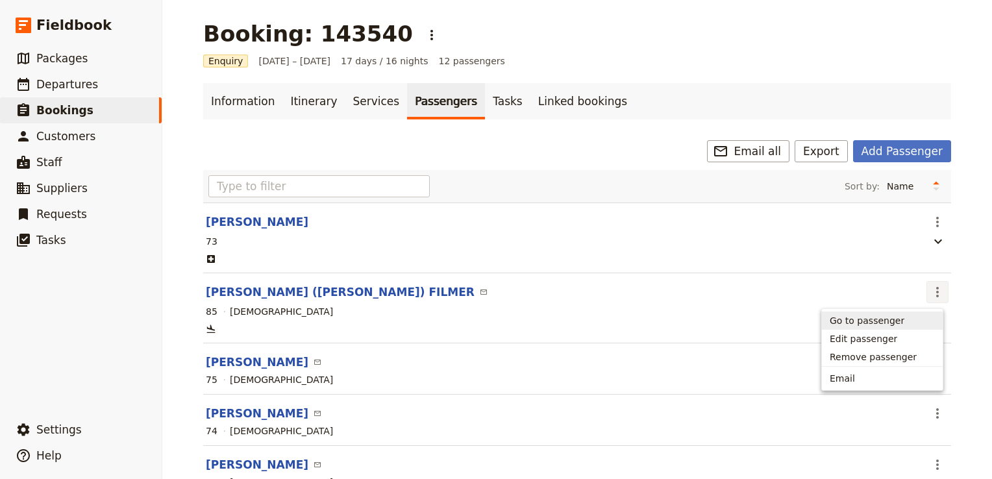
click at [883, 323] on span "Go to passenger" at bounding box center [866, 320] width 75 height 13
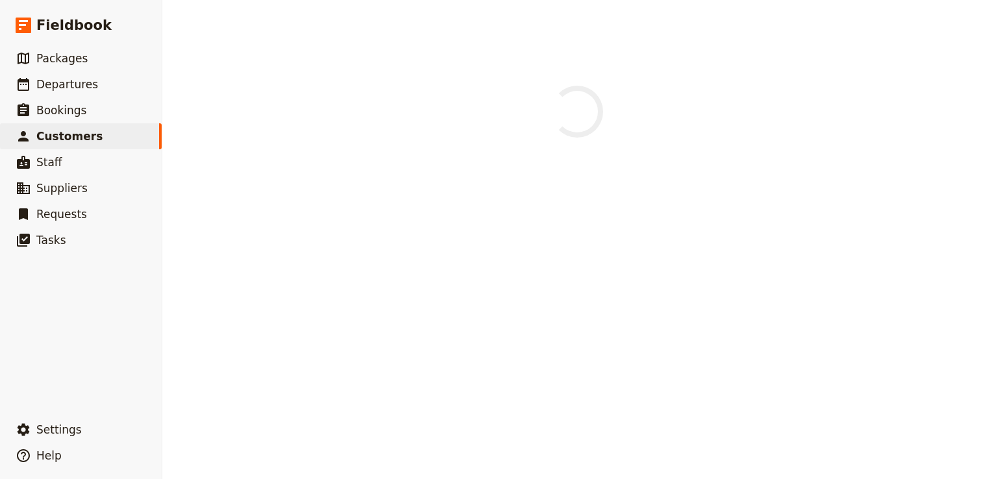
select select "FEMALE"
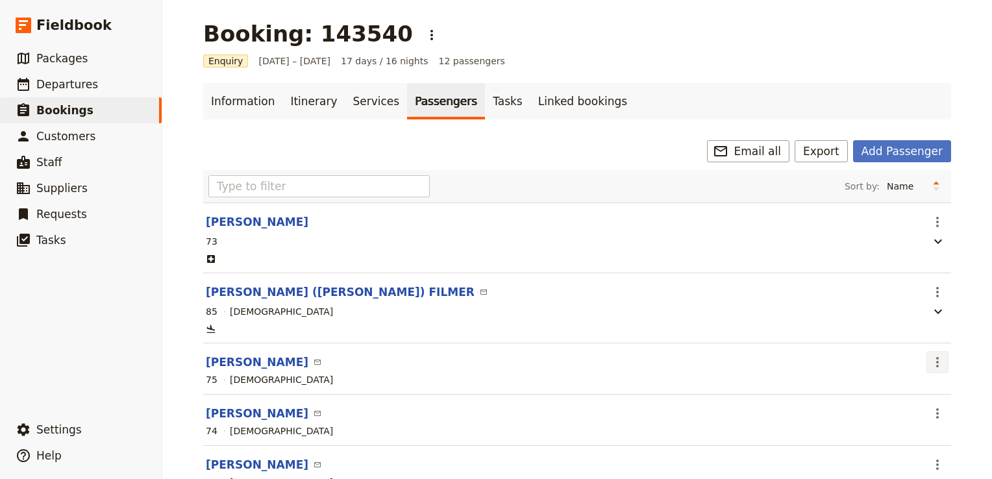
click at [934, 363] on icon "Actions" at bounding box center [937, 362] width 16 height 16
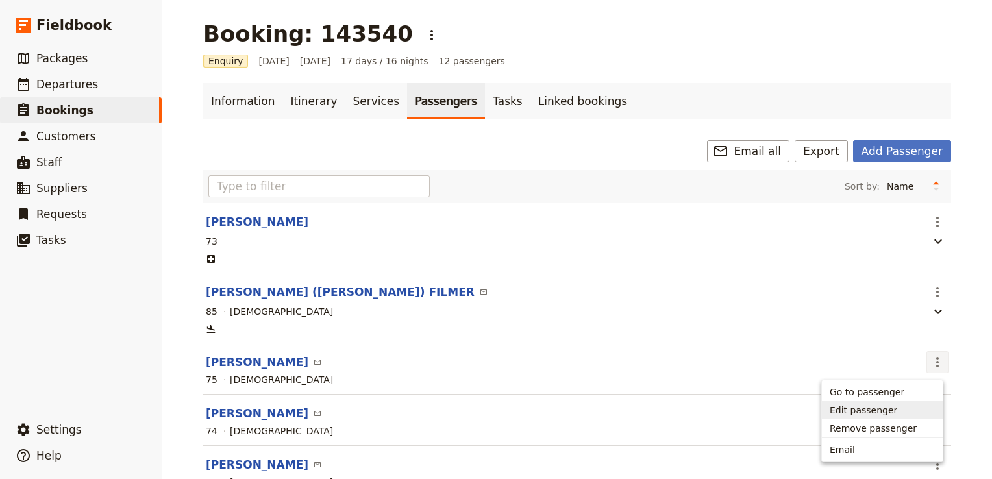
click at [887, 409] on span "Edit passenger" at bounding box center [862, 410] width 67 height 13
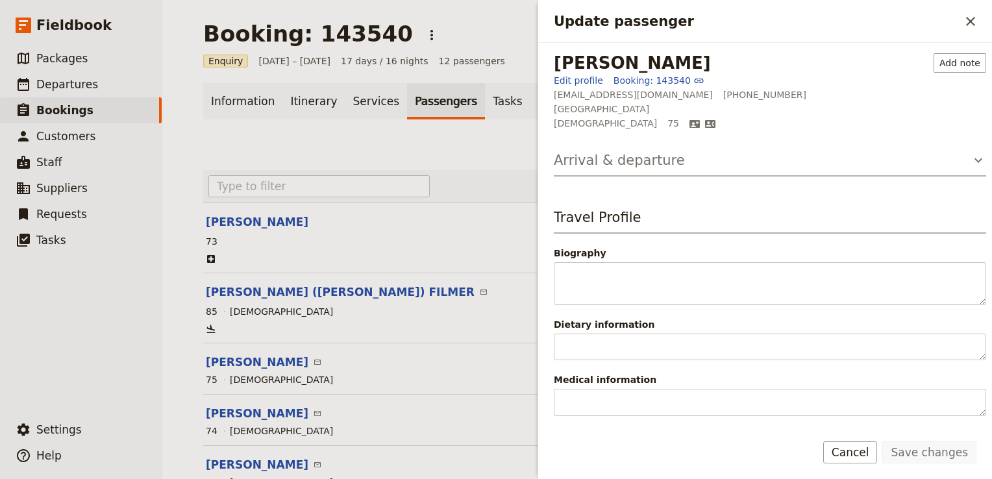
click at [622, 173] on button "Arrival & departure" at bounding box center [770, 164] width 432 height 26
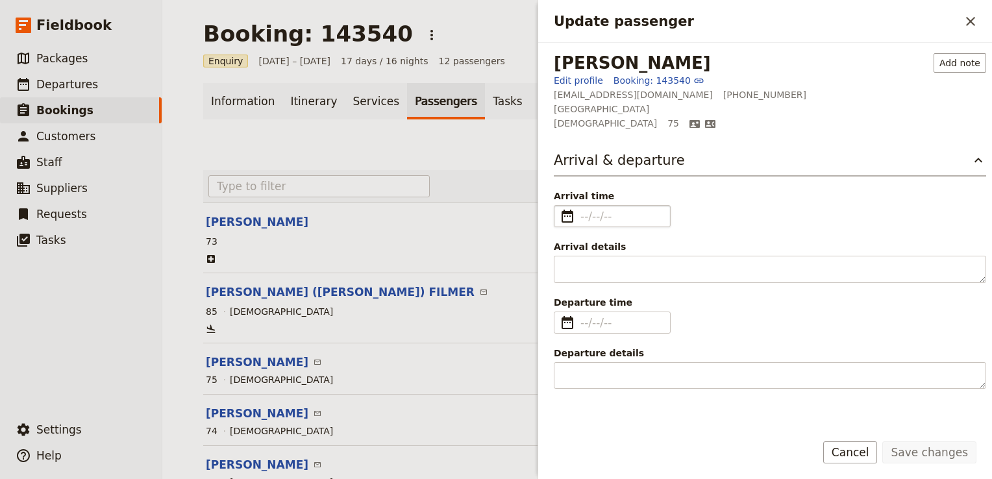
click at [578, 214] on fieldset "​" at bounding box center [612, 216] width 117 height 22
click at [580, 214] on input "Arrival time ​" at bounding box center [621, 216] width 82 height 16
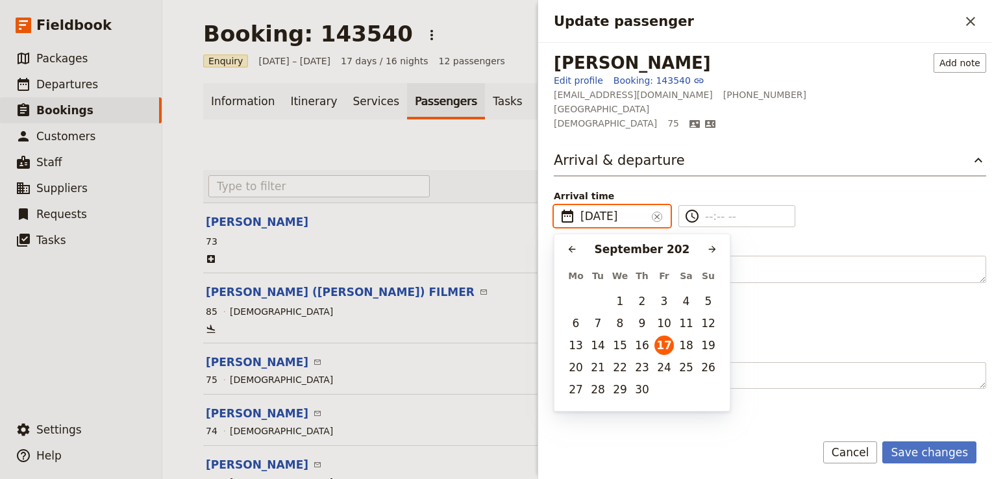
type input "17/09/2025"
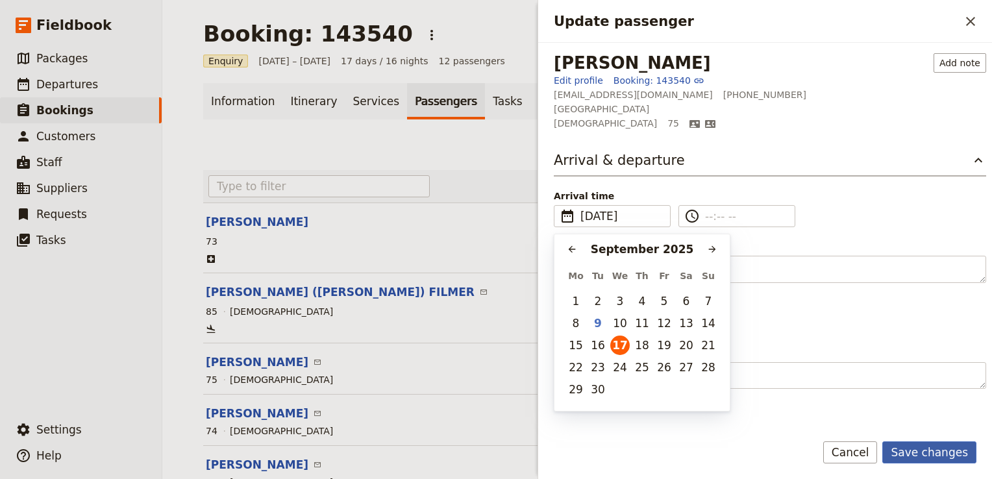
click at [940, 446] on button "Save changes" at bounding box center [929, 452] width 94 height 22
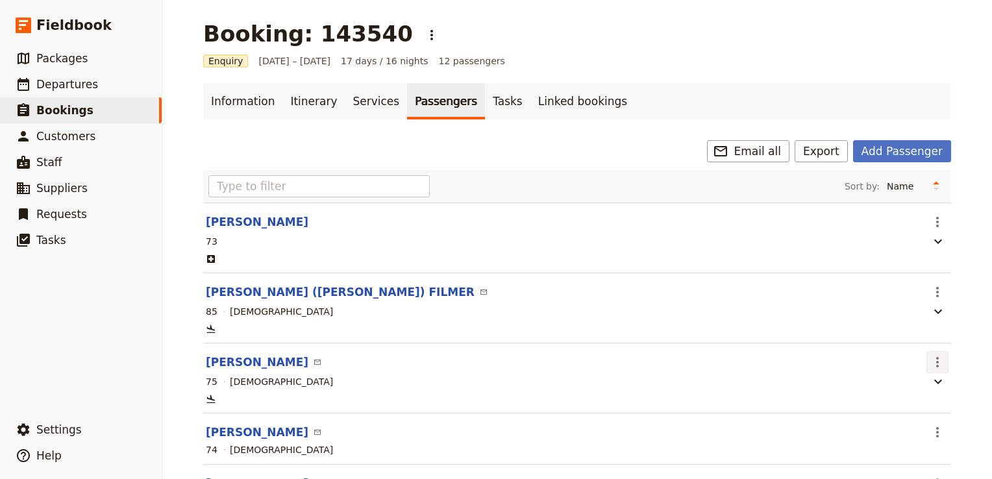
click at [932, 361] on icon "Actions" at bounding box center [937, 362] width 16 height 16
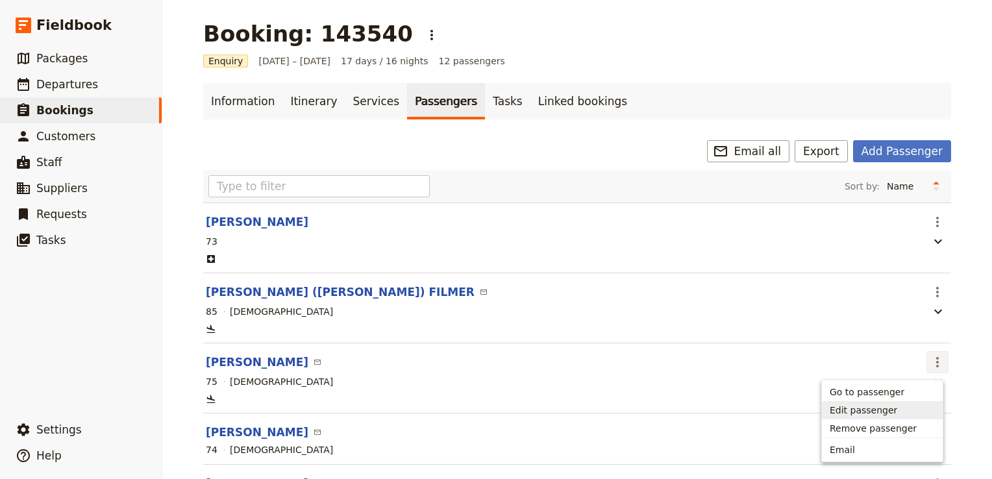
click at [877, 411] on span "Edit passenger" at bounding box center [862, 410] width 67 height 13
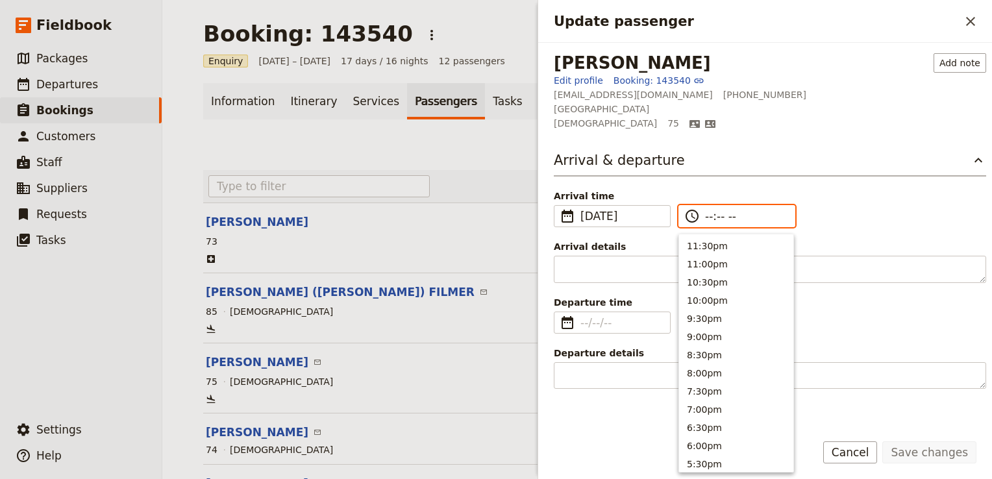
click at [720, 218] on input "--:-- --" at bounding box center [746, 216] width 82 height 16
type input "09:00 pm"
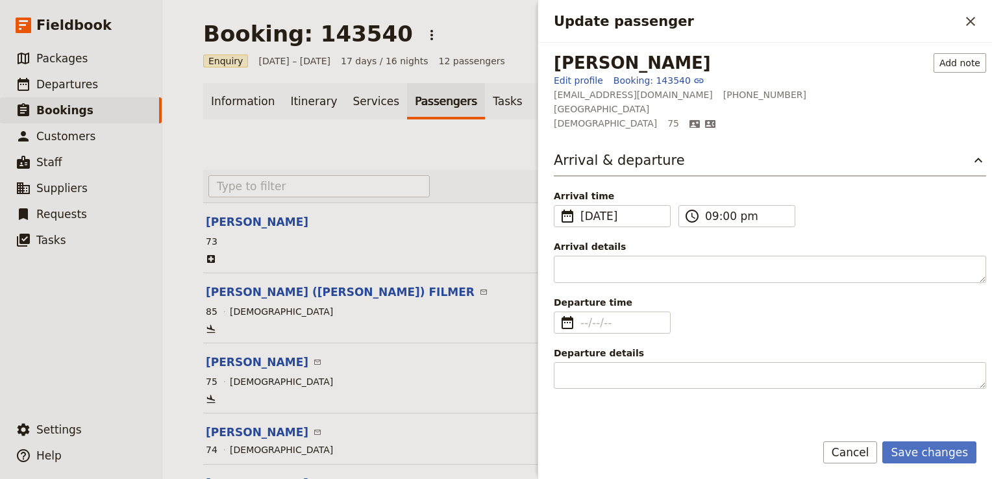
click at [885, 213] on div "Arrival time ​ 17 Sep 2025 17/09/2025 ​ 2025-09-17 21:00 ​ 09:00 pm ​" at bounding box center [770, 208] width 432 height 38
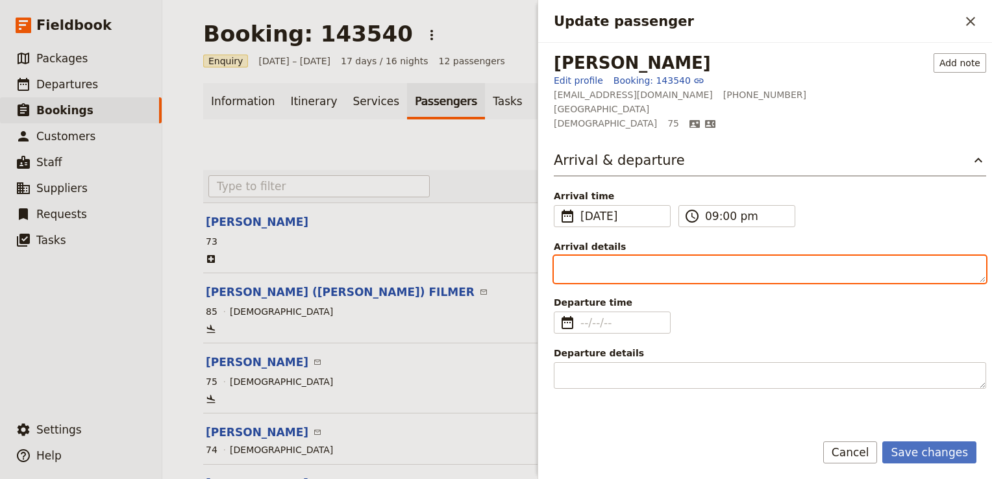
click at [590, 266] on textarea "Arrival details" at bounding box center [770, 269] width 432 height 27
paste textarea "PW 720"
type textarea "PW 720"
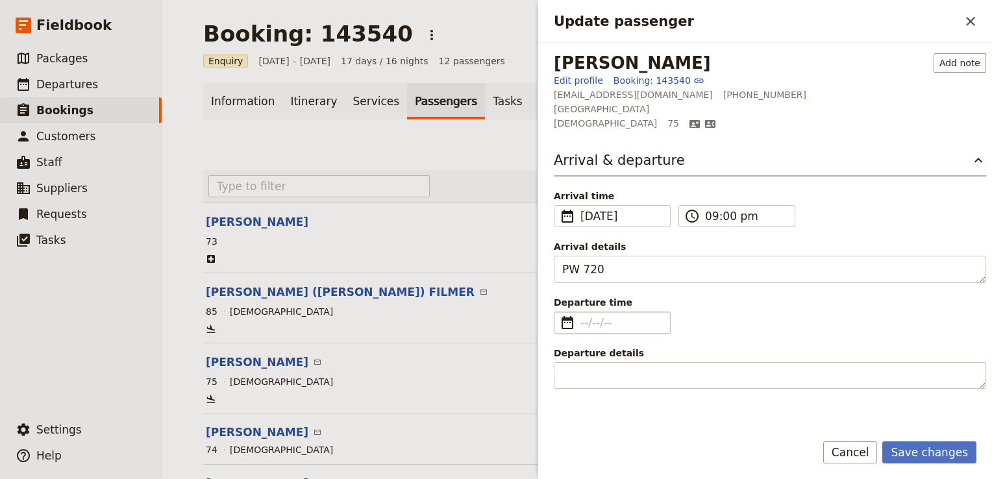
click at [579, 323] on fieldset "​" at bounding box center [612, 322] width 117 height 22
click at [580, 323] on input "Departure time ​" at bounding box center [621, 323] width 82 height 16
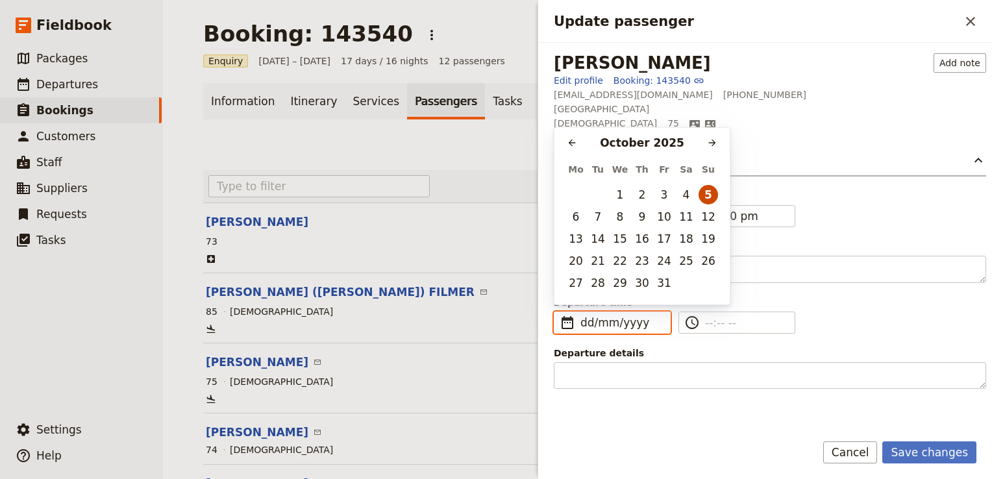
click at [707, 194] on button "5" at bounding box center [707, 194] width 19 height 19
type input "05/10/2025"
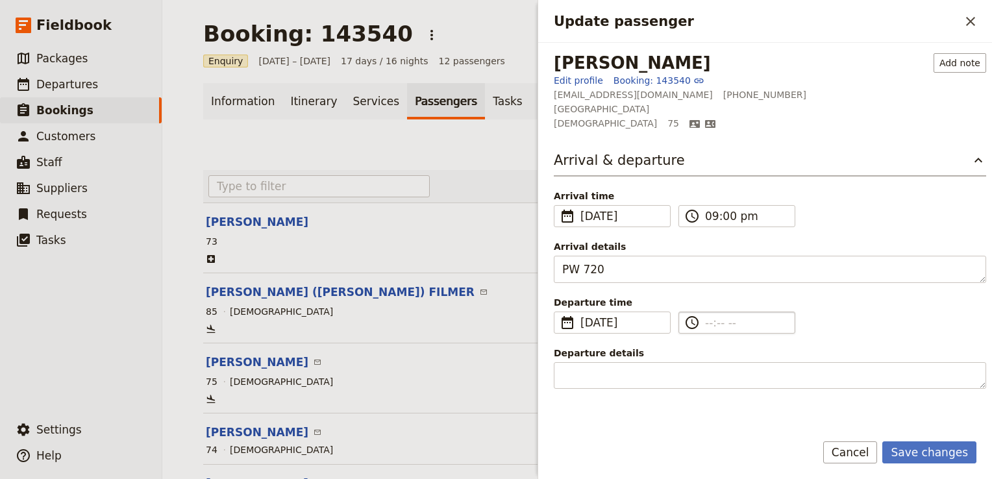
click at [708, 325] on input "​" at bounding box center [746, 323] width 82 height 16
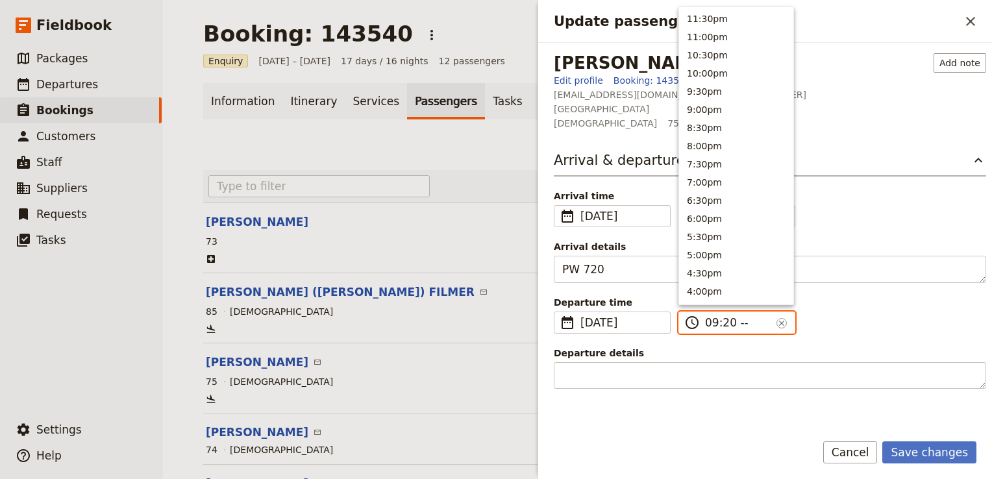
type input "09:20 pm"
click at [857, 245] on span "Arrival details" at bounding box center [770, 246] width 432 height 13
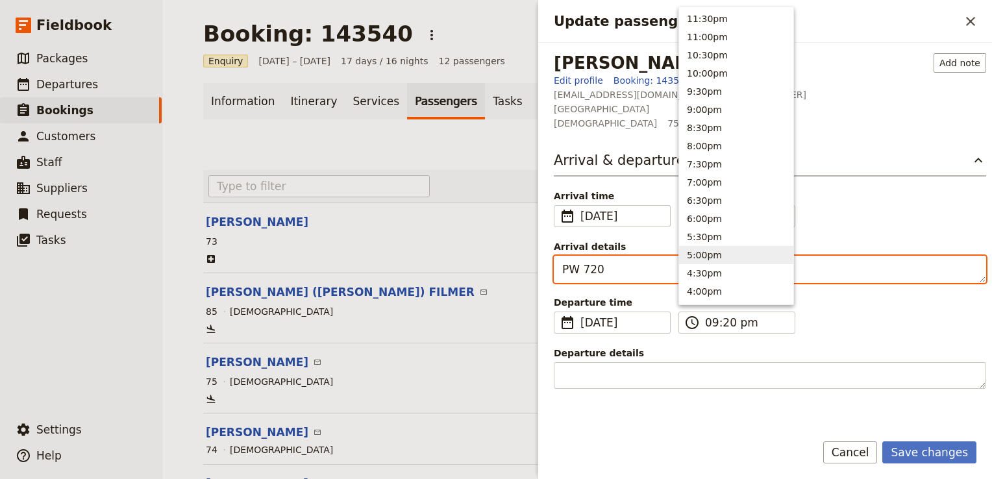
click at [857, 256] on textarea "PW 720" at bounding box center [770, 269] width 432 height 27
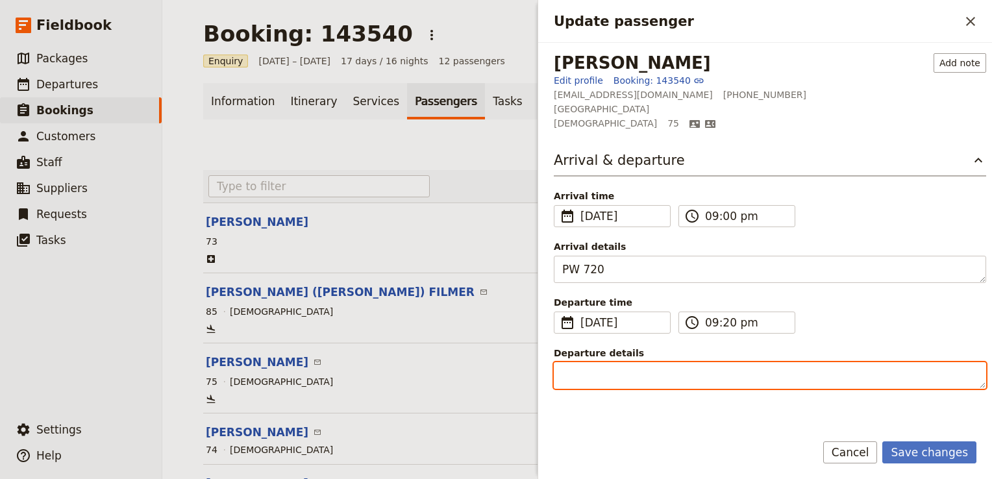
click at [594, 375] on textarea "Departure details" at bounding box center [770, 375] width 432 height 27
paste textarea "EK 2191/FZ 1688"
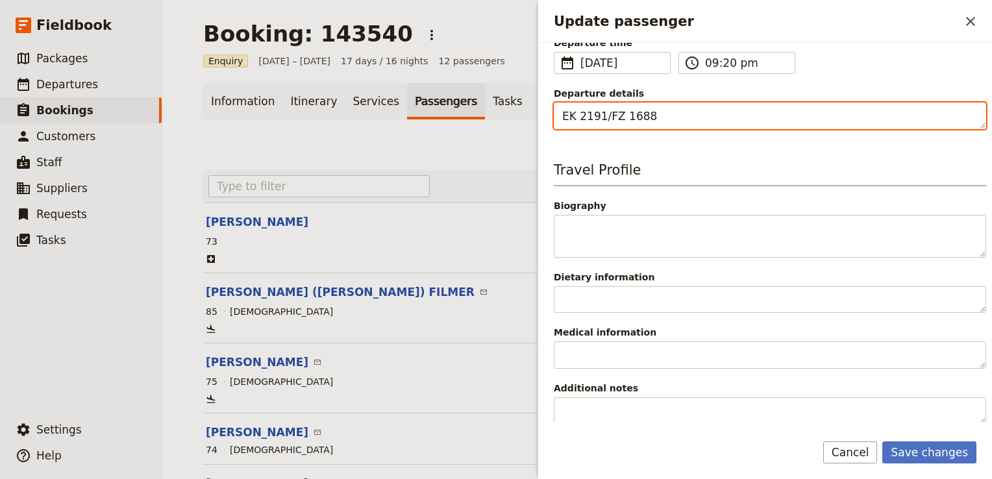
type textarea "EK 2191/FZ 1688"
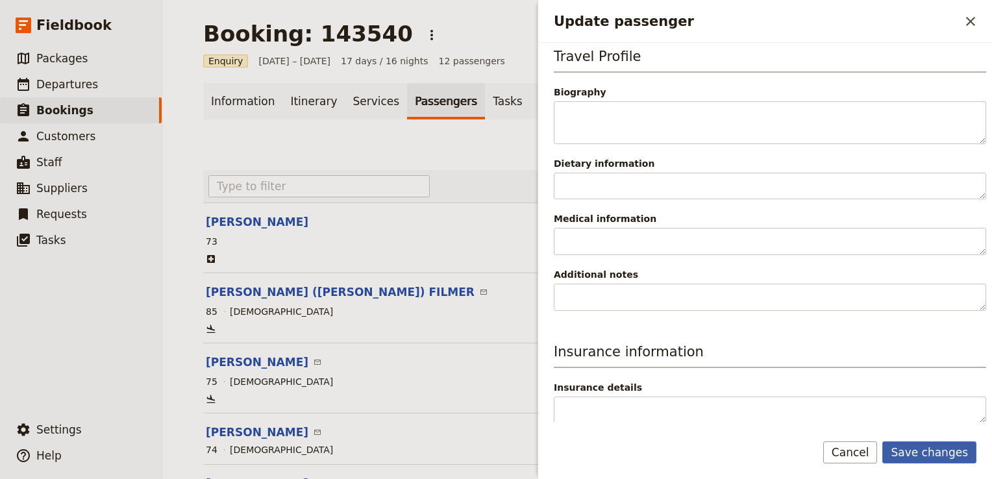
click at [929, 458] on button "Save changes" at bounding box center [929, 452] width 94 height 22
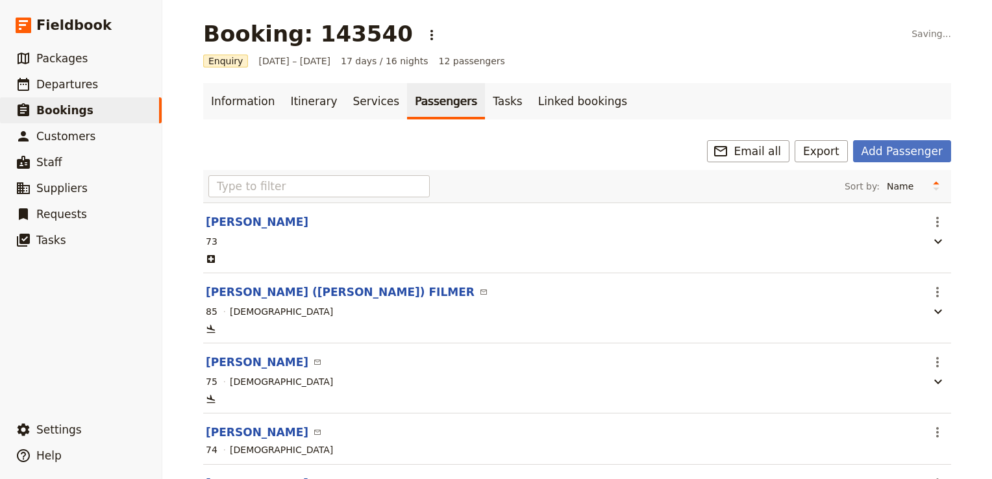
scroll to position [130, 0]
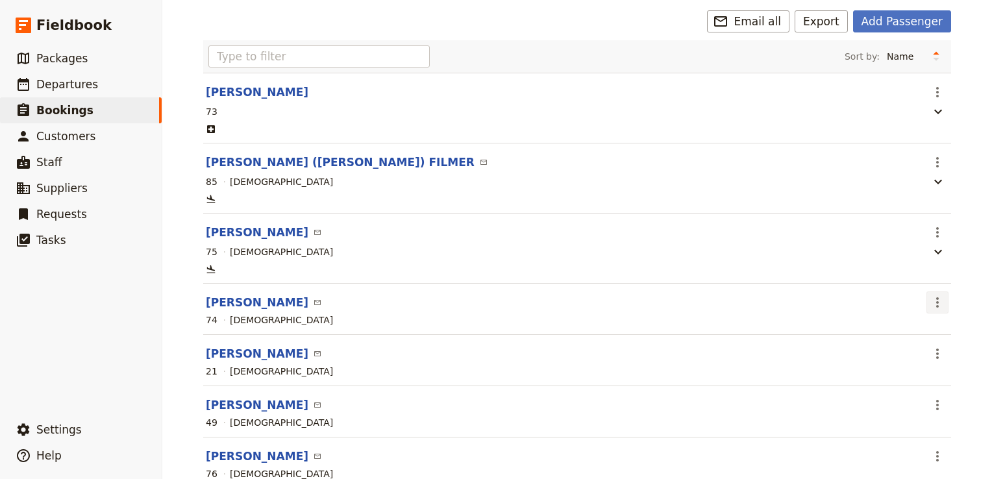
click at [935, 300] on icon "Actions" at bounding box center [937, 303] width 16 height 16
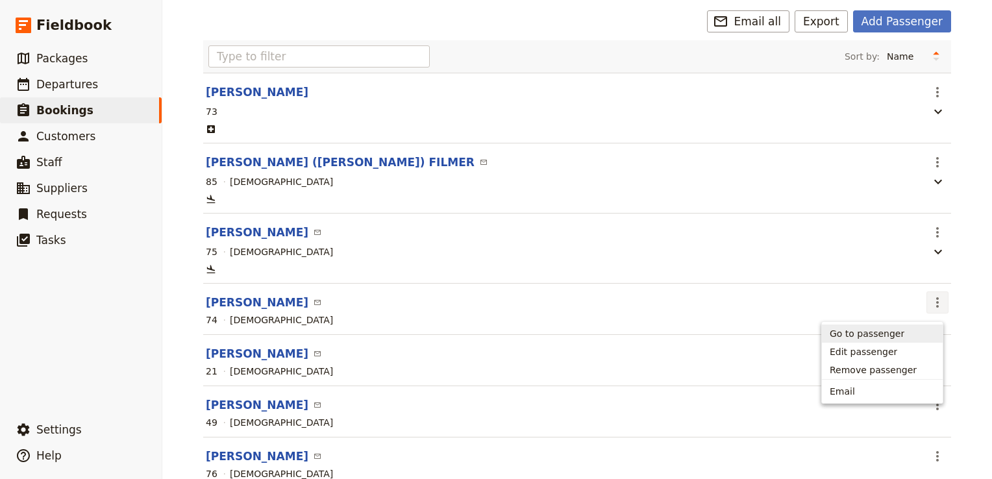
click at [888, 335] on span "Go to passenger" at bounding box center [866, 333] width 75 height 13
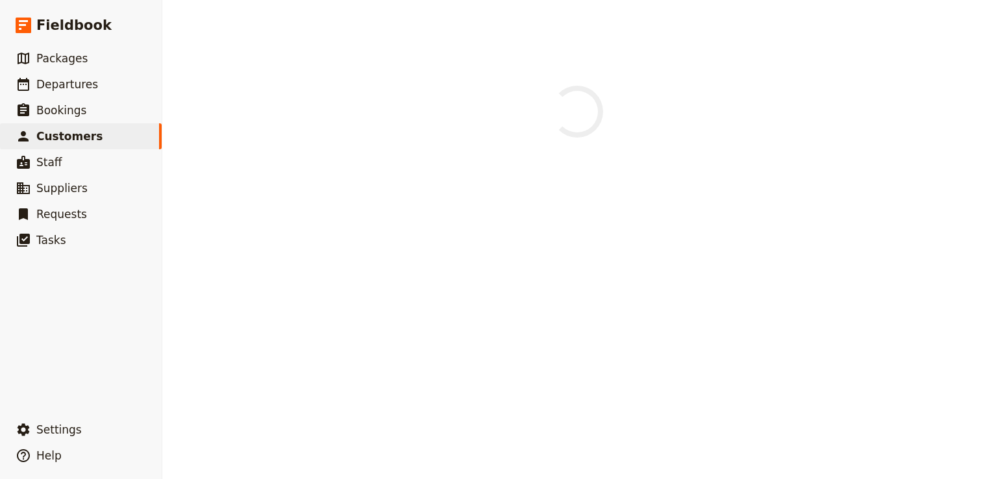
select select "FEMALE"
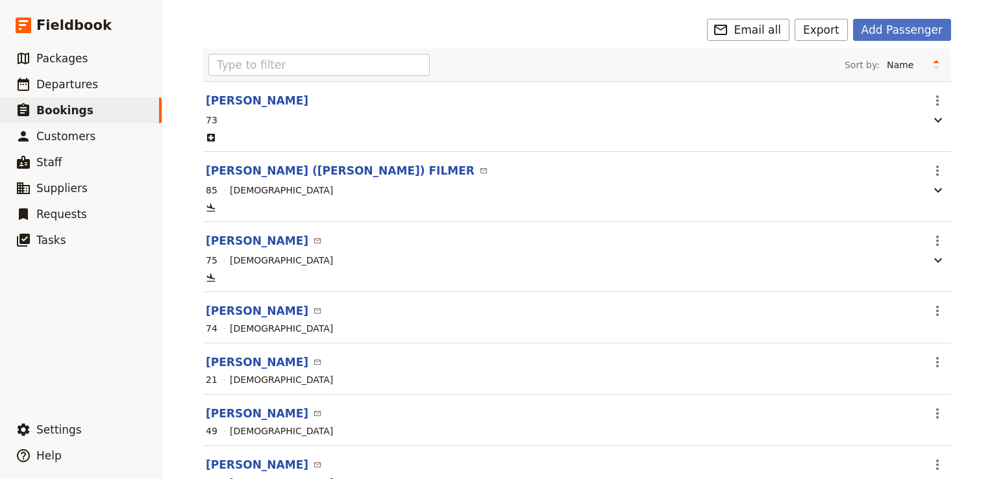
scroll to position [130, 0]
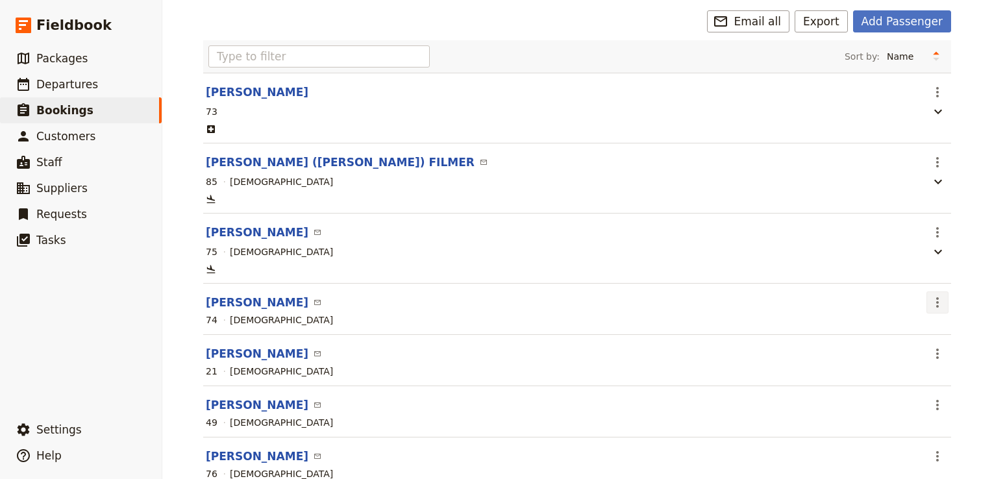
click at [929, 308] on icon "Actions" at bounding box center [937, 303] width 16 height 16
click at [872, 349] on span "Edit passenger" at bounding box center [862, 351] width 67 height 13
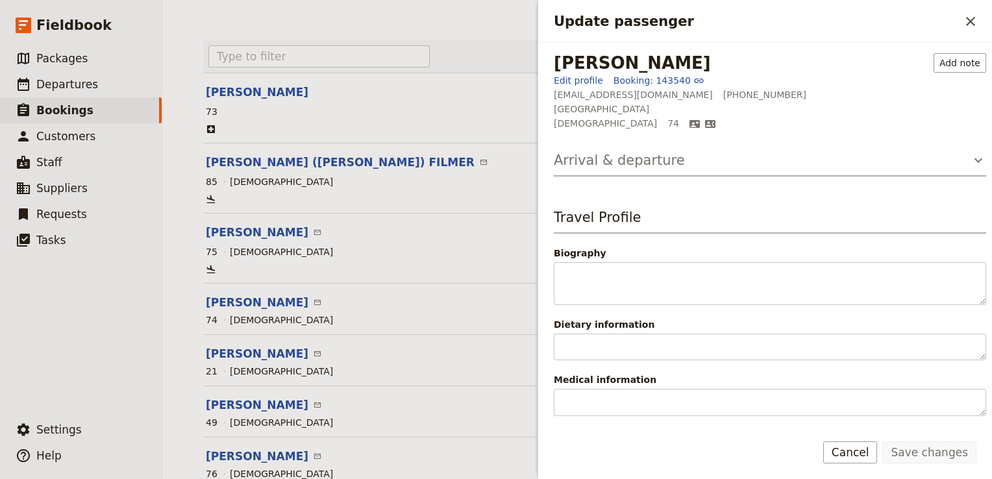
click at [620, 155] on h3 "Arrival & departure" at bounding box center [619, 160] width 131 height 19
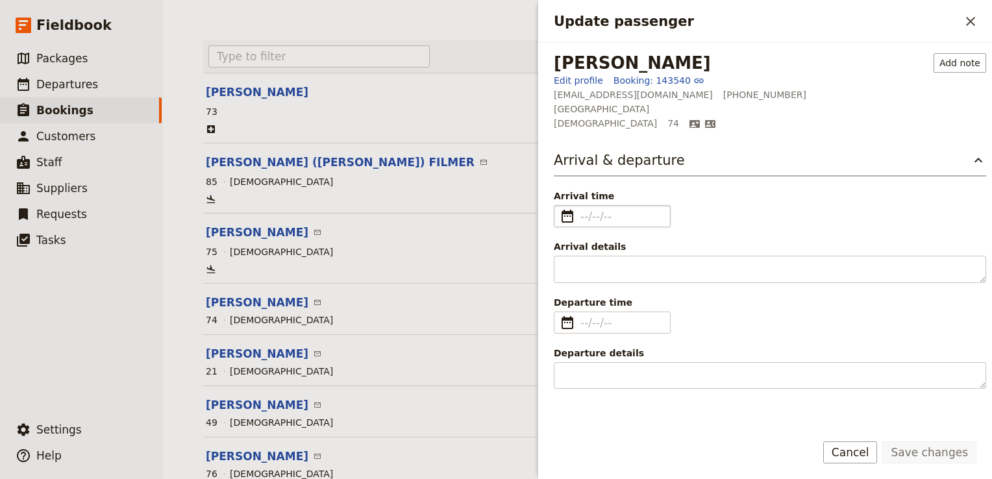
click at [576, 215] on fieldset "​" at bounding box center [612, 216] width 117 height 22
click at [580, 215] on input "Arrival time ​" at bounding box center [621, 216] width 82 height 16
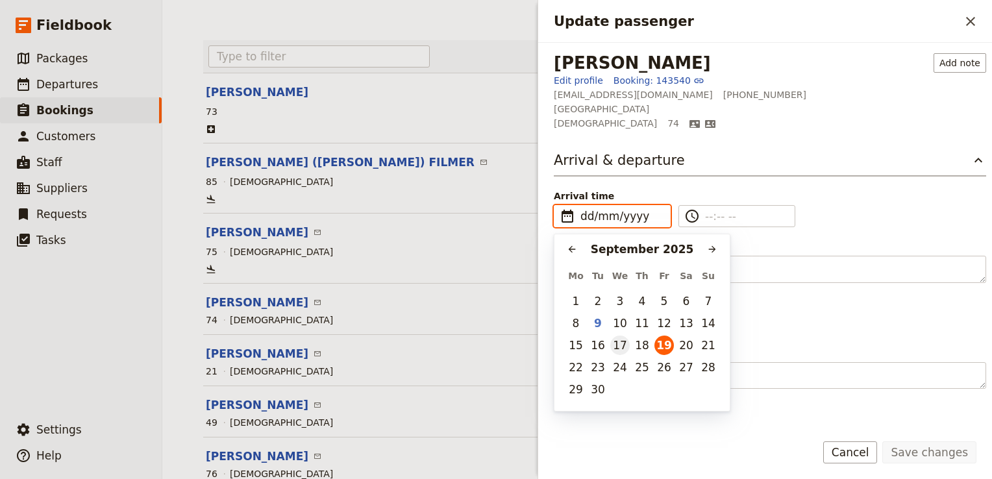
click at [623, 347] on button "17" at bounding box center [619, 344] width 19 height 19
type input "17/09/2025"
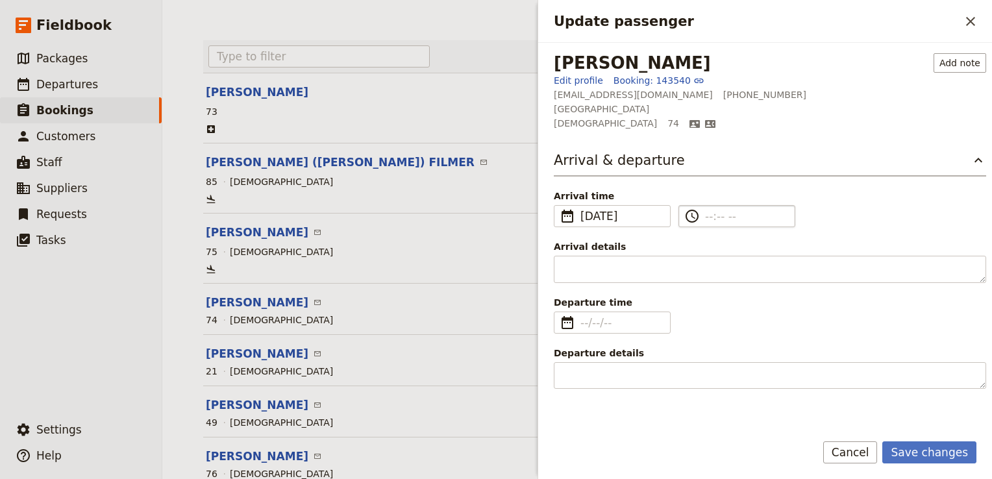
click at [727, 216] on input "​" at bounding box center [746, 216] width 82 height 16
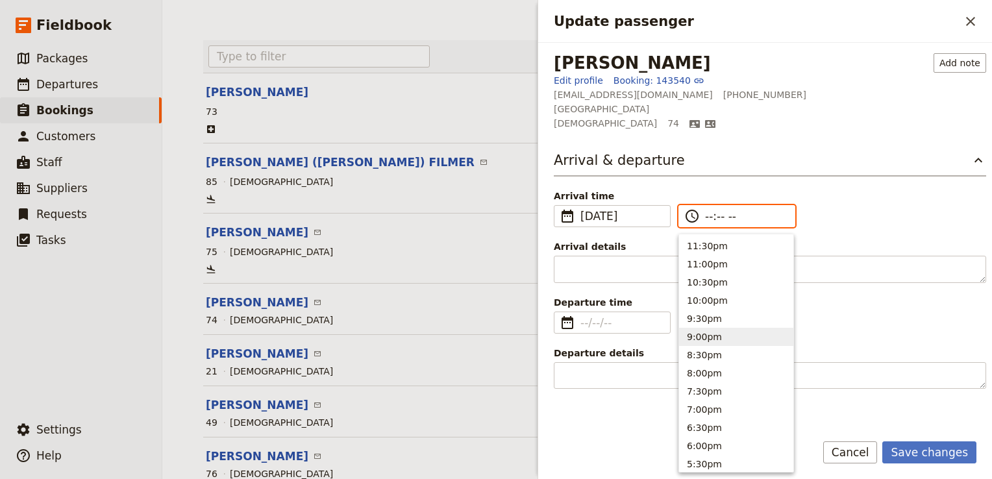
click at [706, 339] on button "9:00pm" at bounding box center [736, 337] width 114 height 18
type input "09:00 pm"
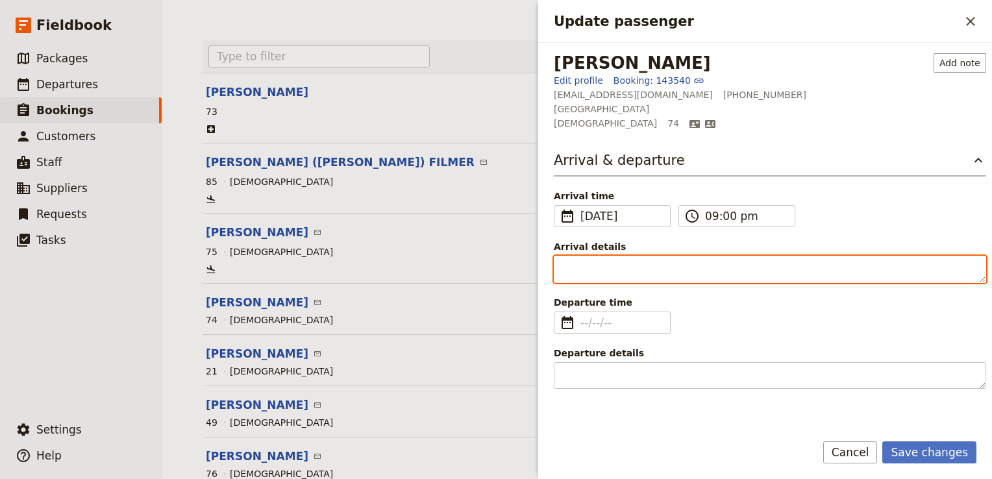
click at [651, 276] on textarea "Arrival details" at bounding box center [770, 269] width 432 height 27
paste textarea "PW 720"
type textarea "PW 720"
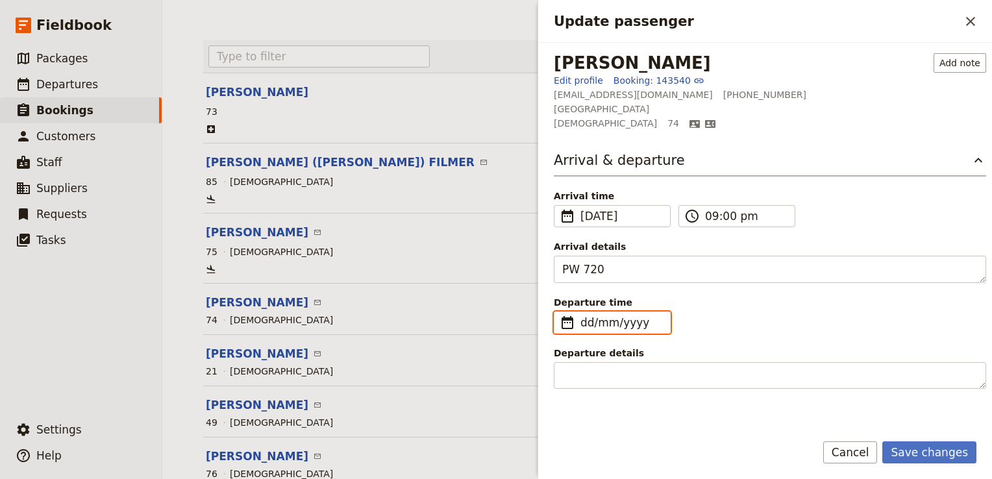
click at [589, 320] on input "dd/mm/yyyy" at bounding box center [621, 323] width 82 height 16
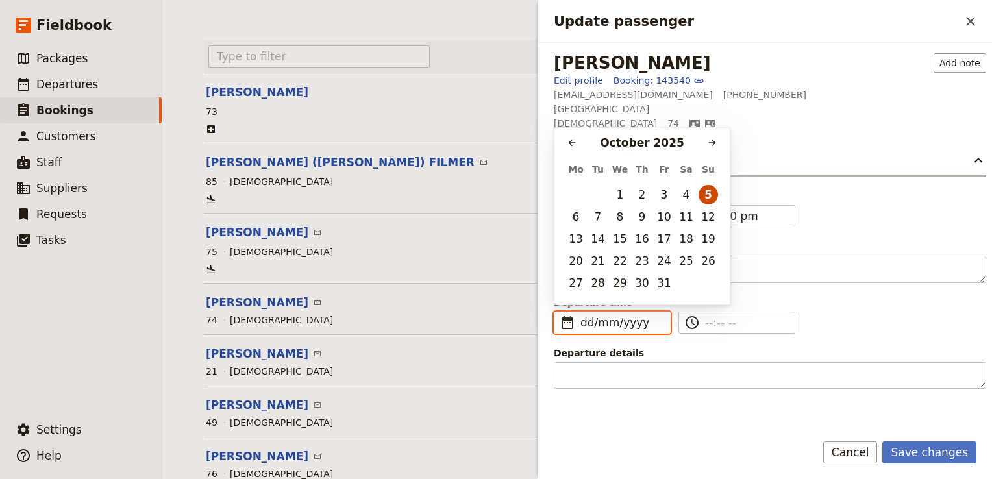
click at [709, 191] on button "5" at bounding box center [707, 194] width 19 height 19
type input "05/10/2025"
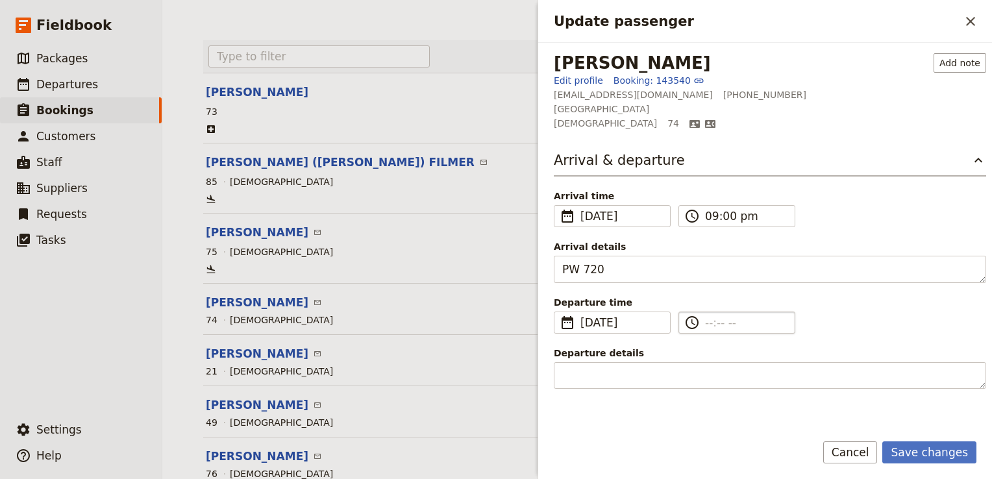
click at [712, 317] on input "​" at bounding box center [746, 323] width 82 height 16
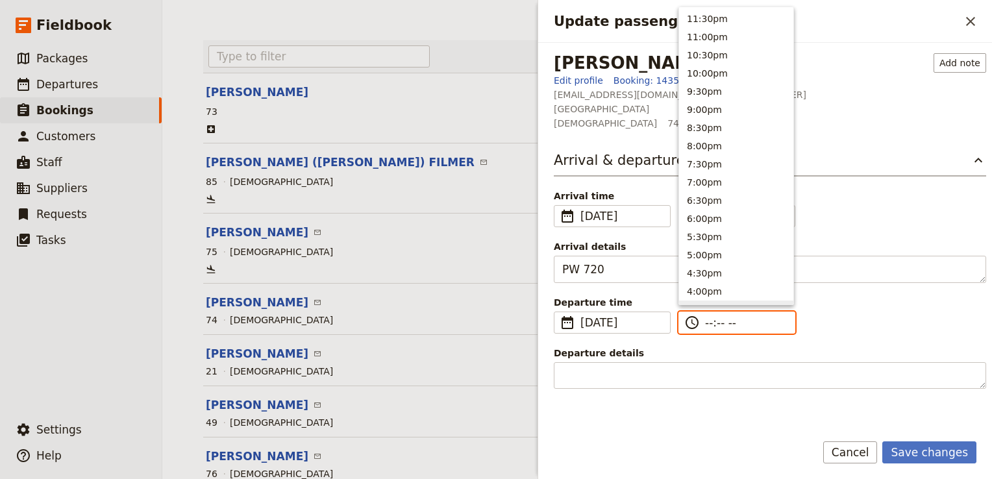
scroll to position [293, 0]
click at [708, 253] on button "9:00am" at bounding box center [736, 252] width 114 height 18
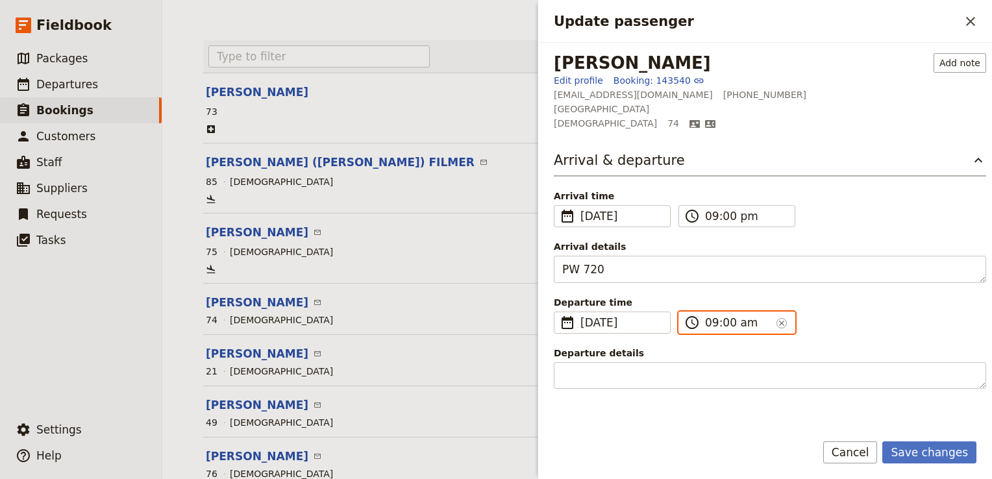
click at [724, 321] on input "09:00 am" at bounding box center [738, 323] width 66 height 16
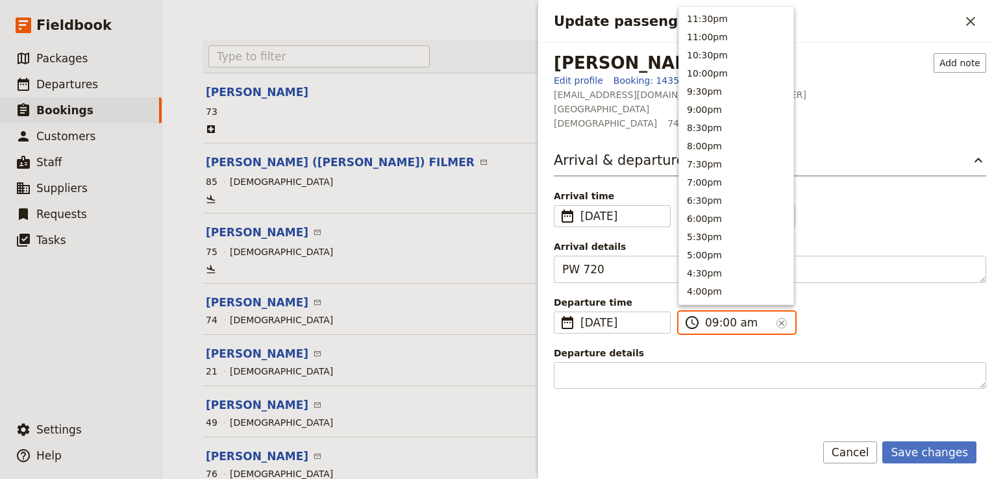
scroll to position [530, 0]
type input "09:20 pm"
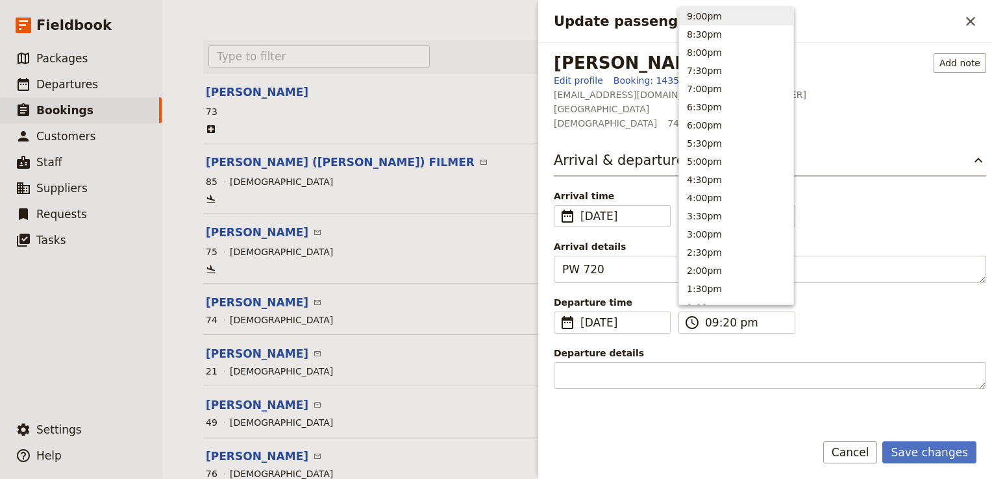
click at [875, 323] on div "Departure time ​ 5 Oct 2025 05/10/2025 ​ 2025-10-05 21:20 ​ 09:20 pm ​" at bounding box center [770, 315] width 432 height 38
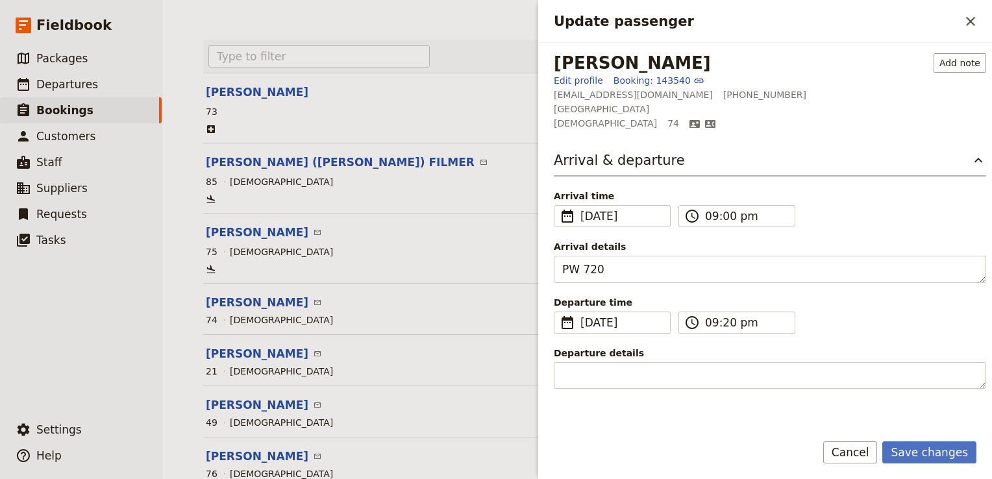
scroll to position [65, 0]
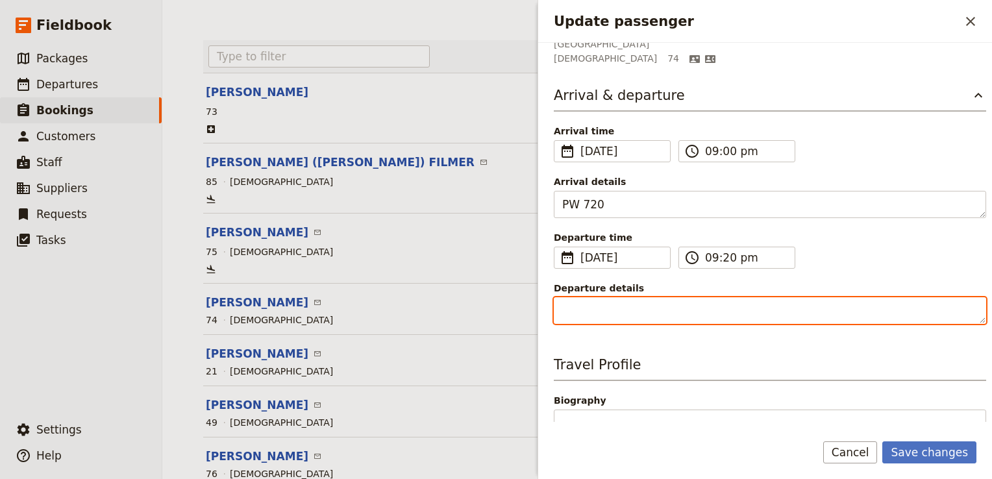
click at [598, 309] on textarea "Departure details" at bounding box center [770, 310] width 432 height 27
paste textarea "EK 2191/FZ 1688"
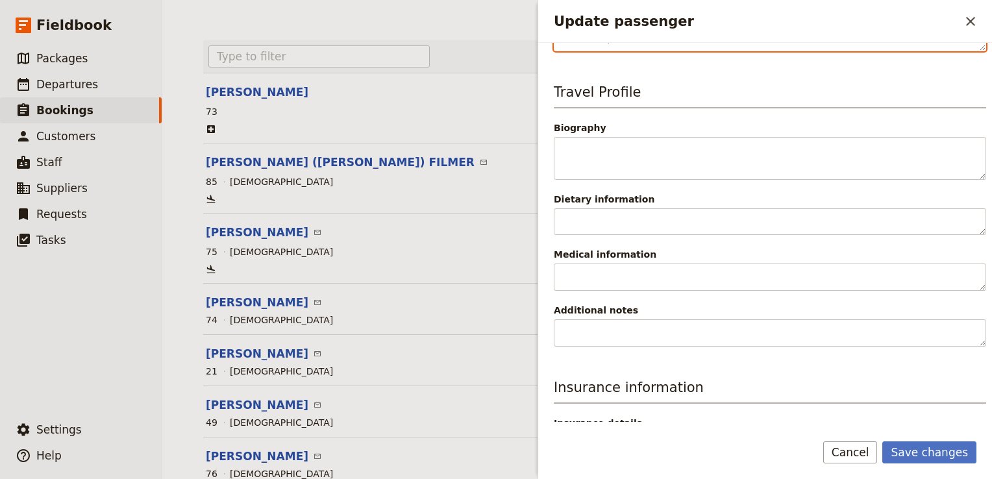
scroll to position [373, 0]
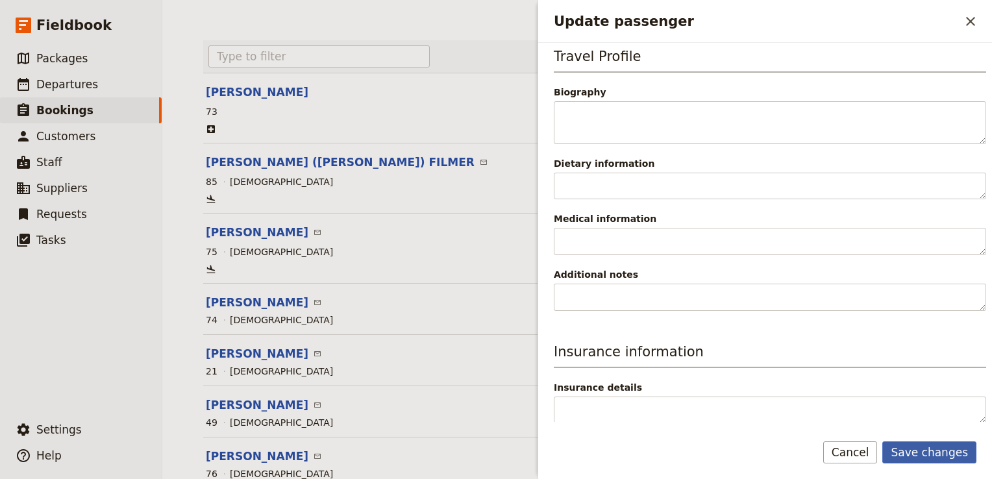
type textarea "EK 2191/FZ 1688"
click at [932, 450] on button "Save changes" at bounding box center [929, 452] width 94 height 22
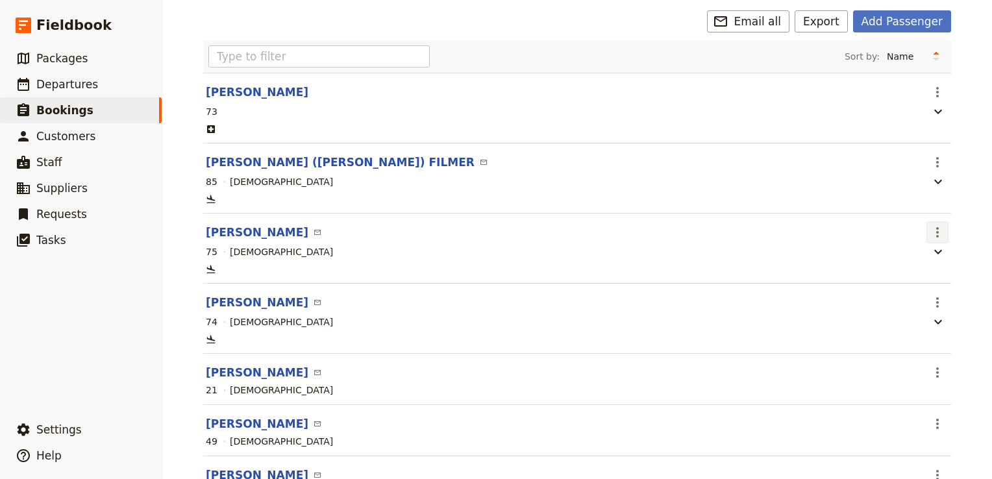
click at [936, 234] on icon "Actions" at bounding box center [937, 232] width 3 height 10
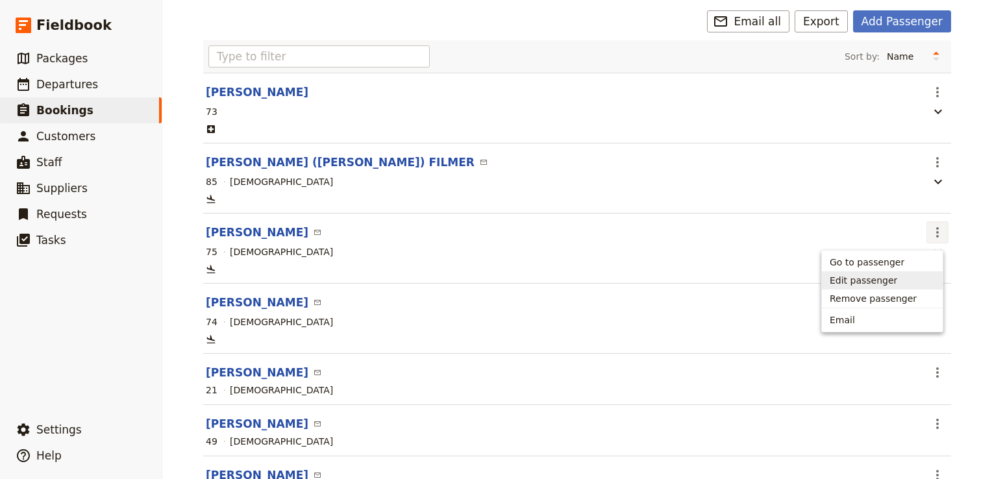
click at [879, 281] on span "Edit passenger" at bounding box center [862, 280] width 67 height 13
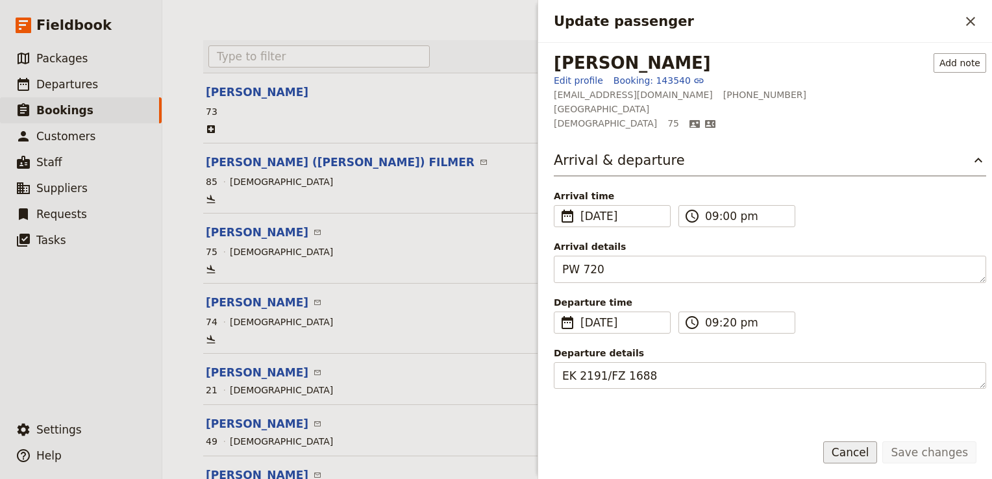
click at [862, 456] on button "Cancel" at bounding box center [850, 452] width 55 height 22
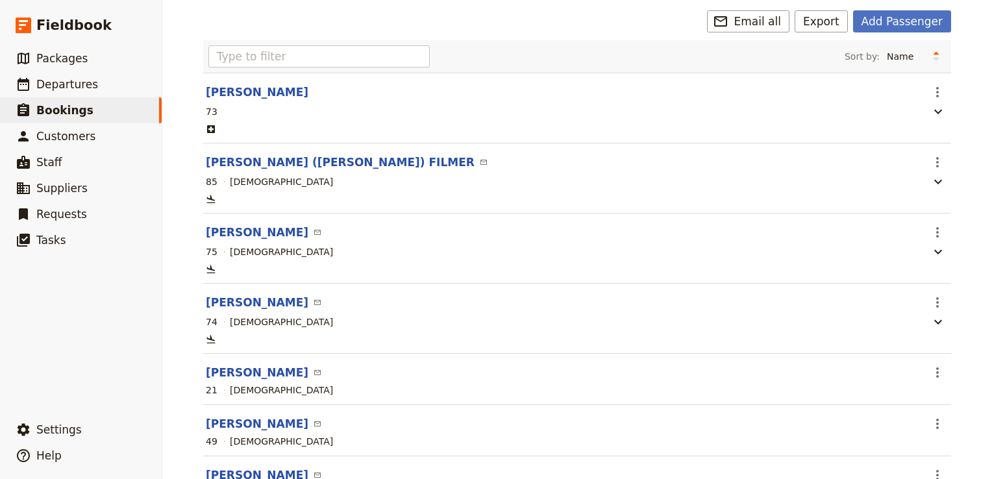
scroll to position [228, 0]
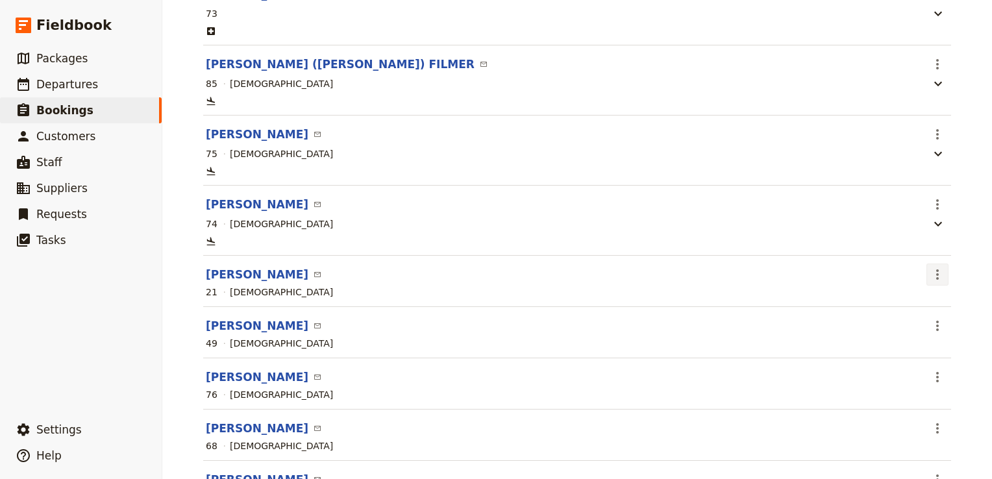
click at [930, 282] on icon "Actions" at bounding box center [937, 275] width 16 height 16
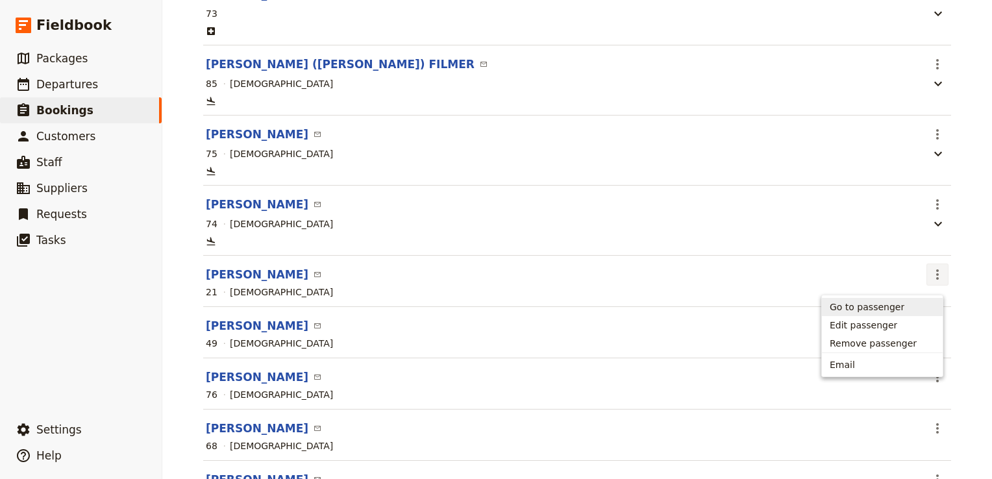
click at [873, 313] on link "Go to passenger" at bounding box center [882, 307] width 121 height 18
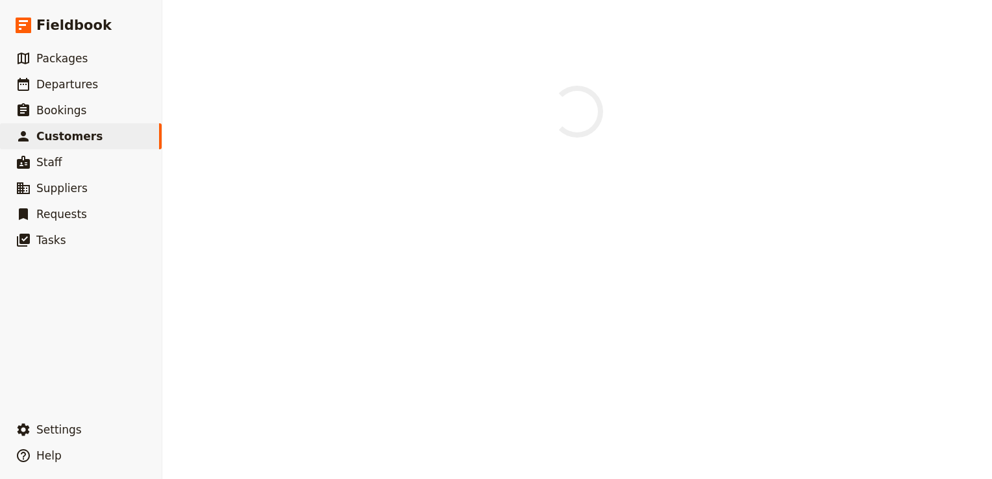
select select "MALE"
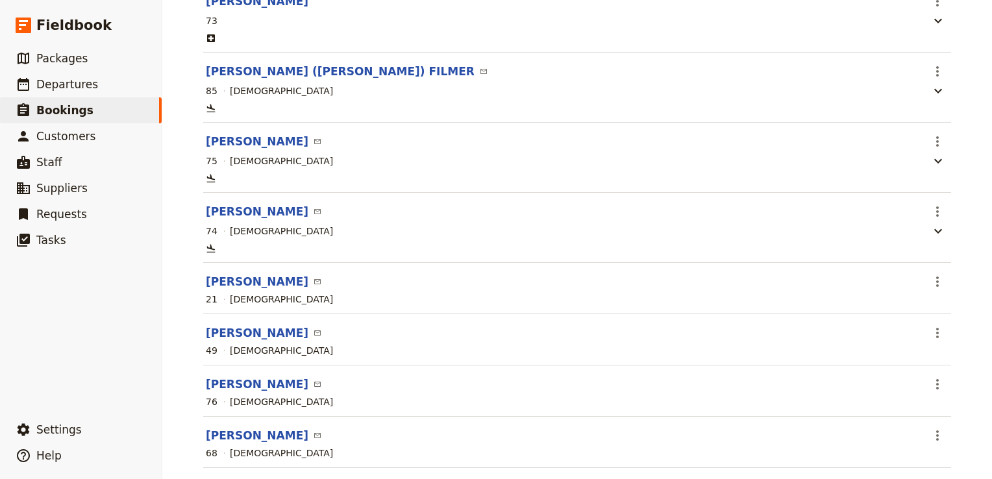
scroll to position [244, 0]
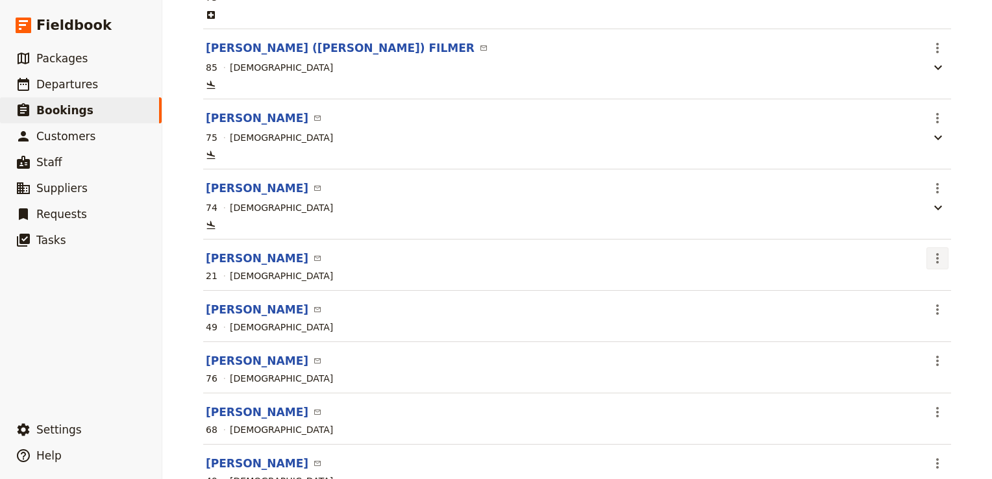
click at [939, 263] on icon "Actions" at bounding box center [937, 258] width 16 height 16
click at [867, 308] on span "Edit passenger" at bounding box center [862, 308] width 67 height 13
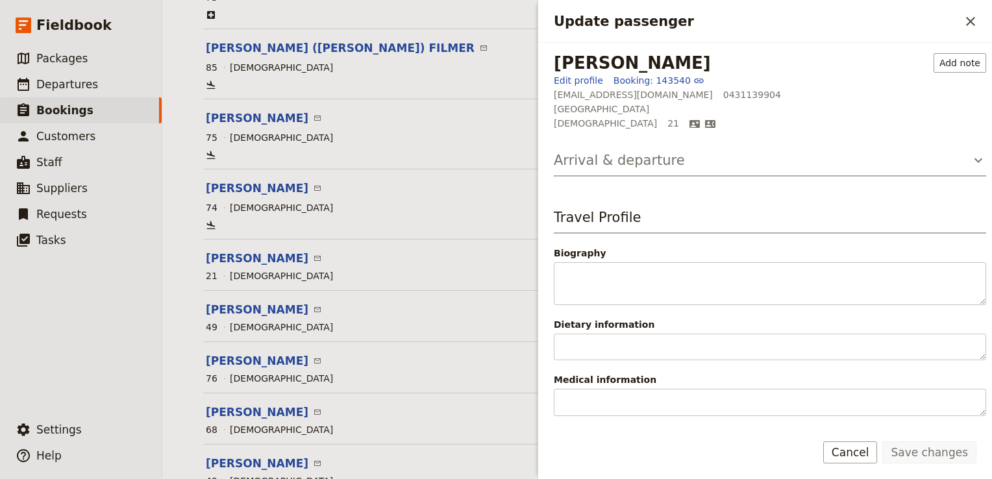
click at [575, 160] on h3 "Arrival & departure" at bounding box center [619, 160] width 131 height 19
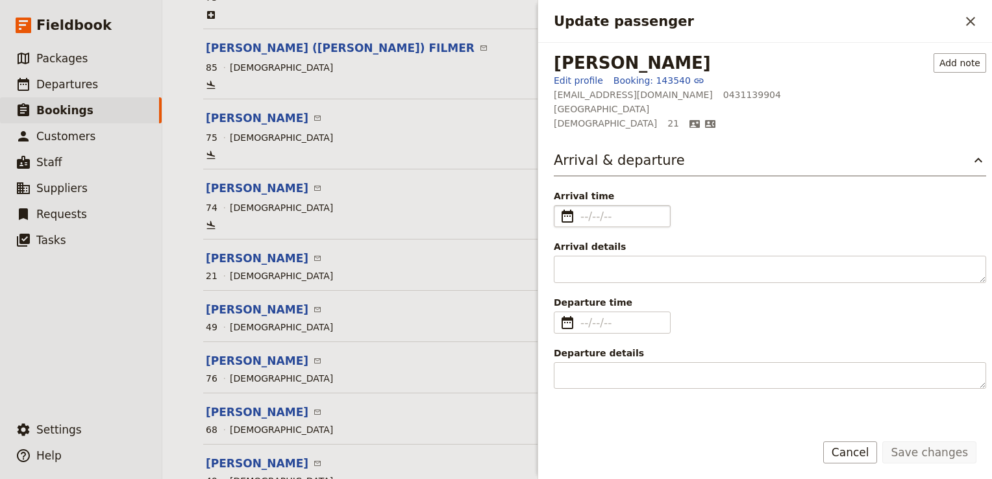
click at [576, 216] on fieldset "​" at bounding box center [612, 216] width 117 height 22
click at [580, 216] on input "Arrival time ​" at bounding box center [621, 216] width 82 height 16
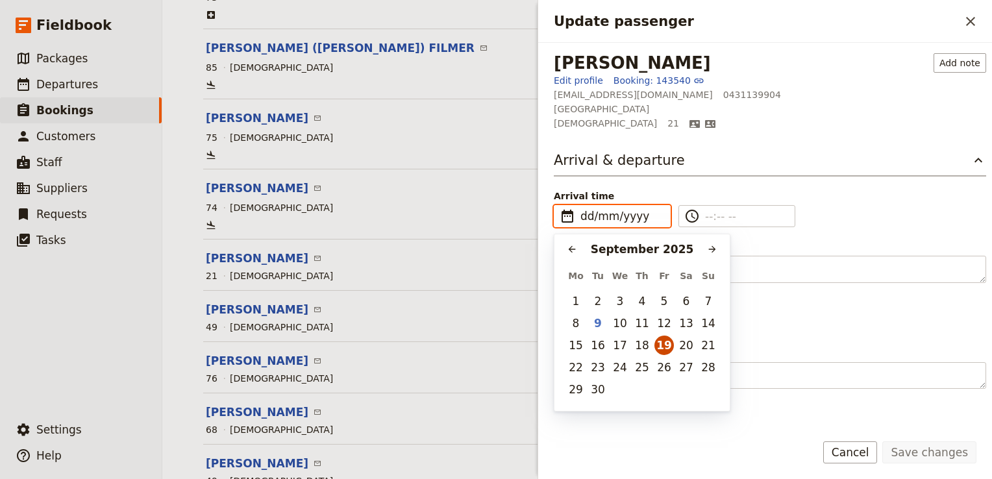
click at [665, 347] on button "19" at bounding box center [663, 344] width 19 height 19
type input "19/09/2025"
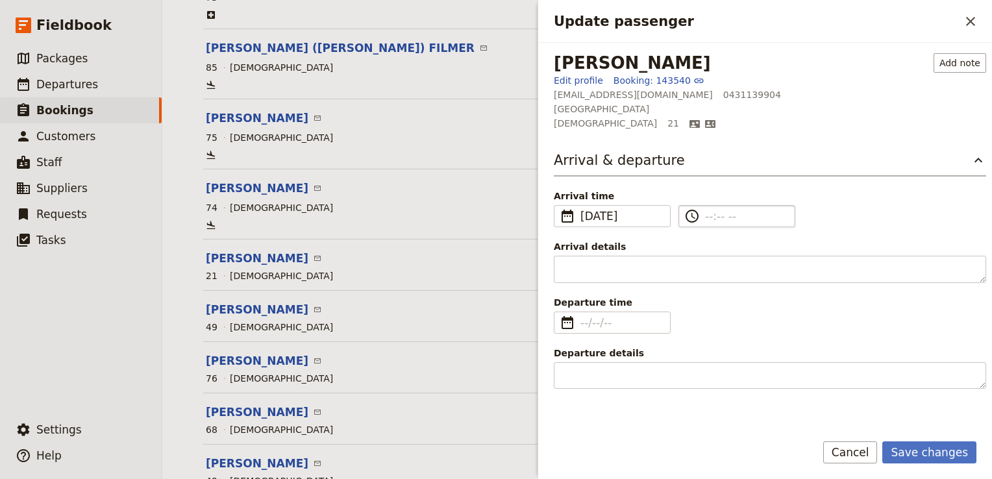
click at [702, 220] on label "​" at bounding box center [736, 216] width 117 height 22
click at [705, 220] on input "​" at bounding box center [746, 216] width 82 height 16
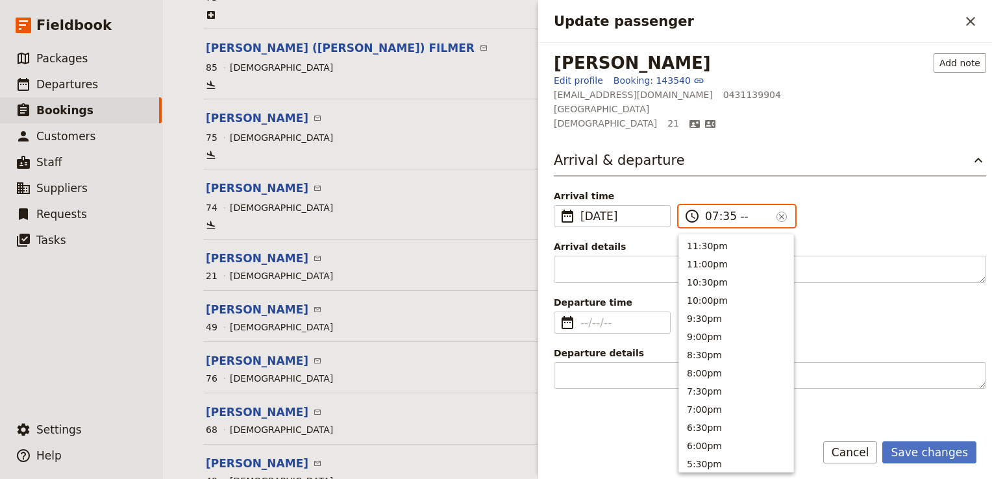
type input "07:35 am"
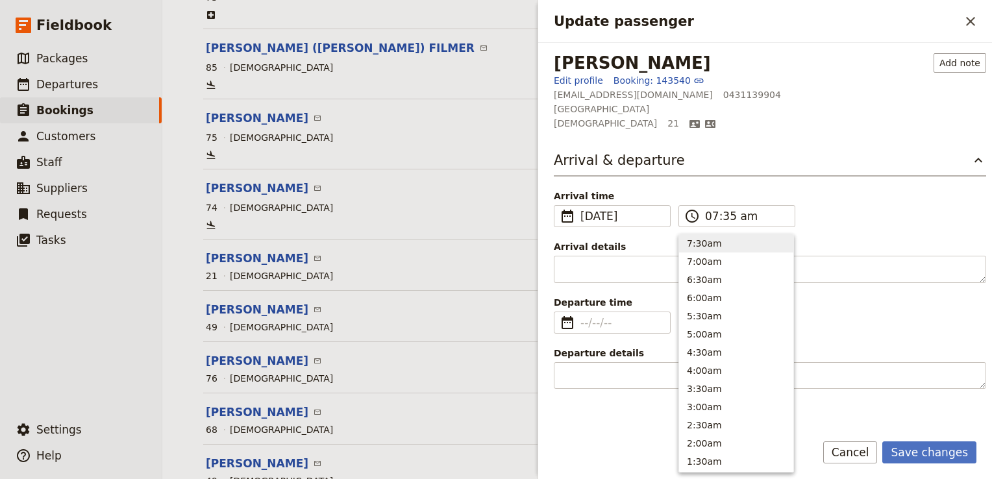
drag, startPoint x: 820, startPoint y: 221, endPoint x: 815, endPoint y: 226, distance: 7.8
click at [818, 223] on div "Arrival time ​ 19 Sep 2025 19/09/2025 ​ 2025-09-19 07:35 ​ 07:35 am ​" at bounding box center [770, 208] width 432 height 38
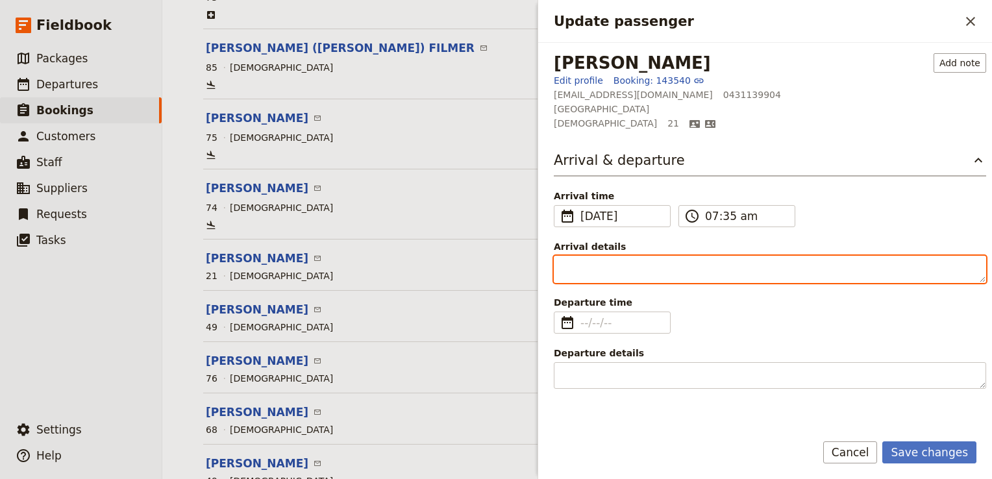
click at [622, 265] on textarea "Arrival details" at bounding box center [770, 269] width 432 height 27
paste textarea "QR 1499"
type textarea "QR 1499"
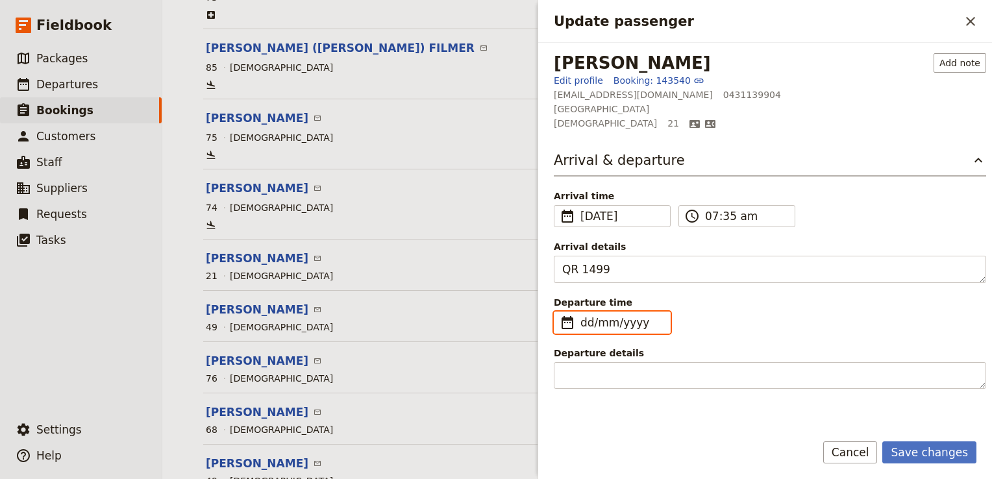
click at [584, 323] on input "dd/mm/yyyy" at bounding box center [621, 323] width 82 height 16
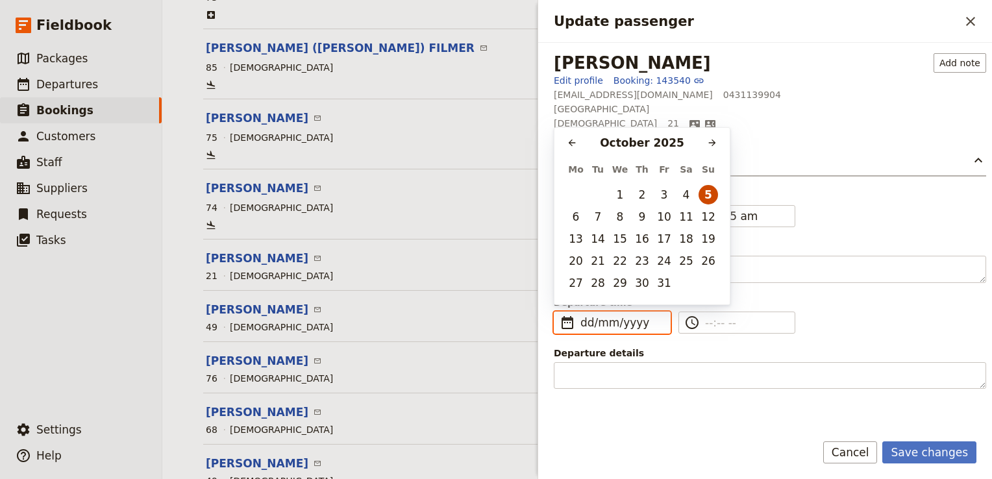
click at [707, 196] on button "5" at bounding box center [707, 194] width 19 height 19
type input "05/10/2025"
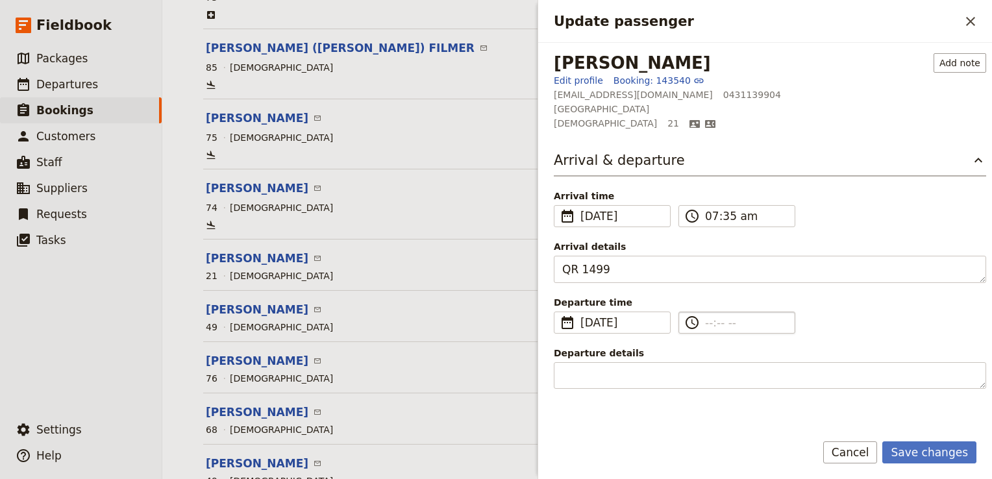
click at [725, 325] on input "​" at bounding box center [746, 323] width 82 height 16
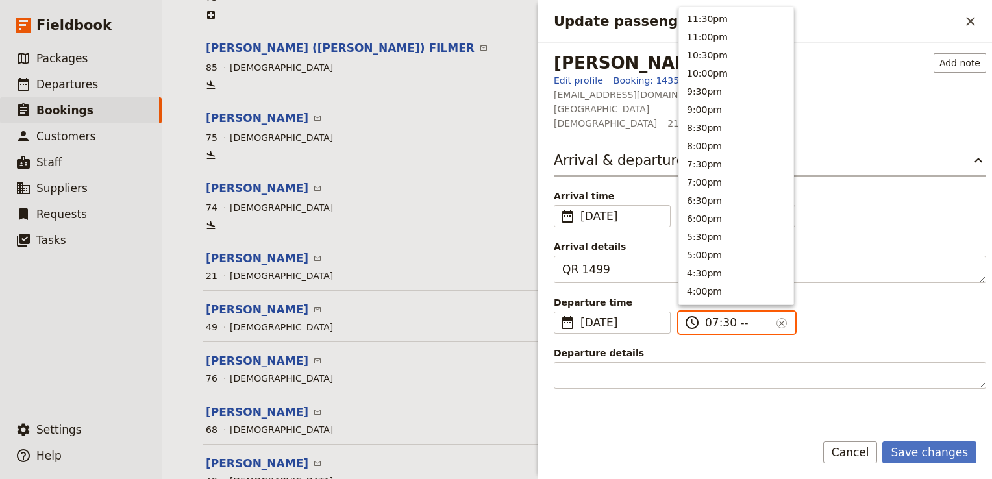
type input "07:30 am"
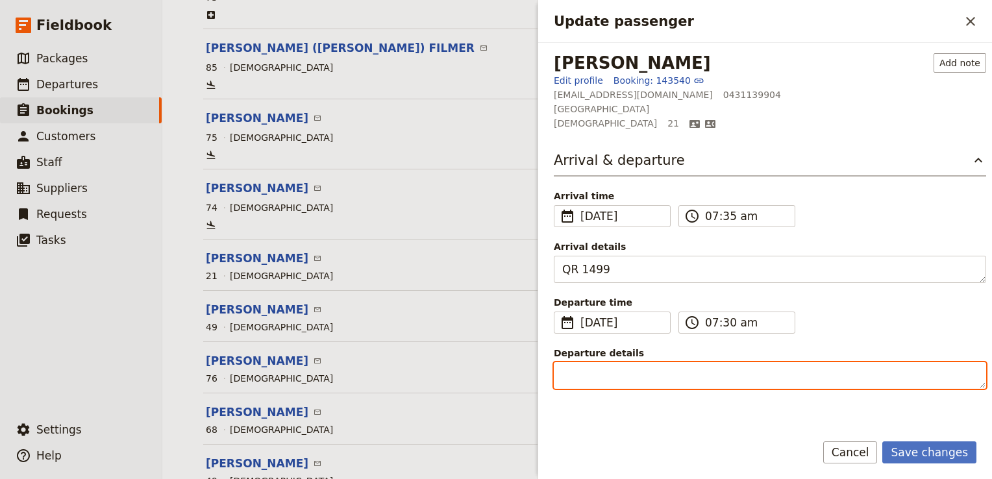
click at [617, 371] on textarea "Departure details" at bounding box center [770, 375] width 432 height 27
paste textarea "Air Tanzania (TC) 403"
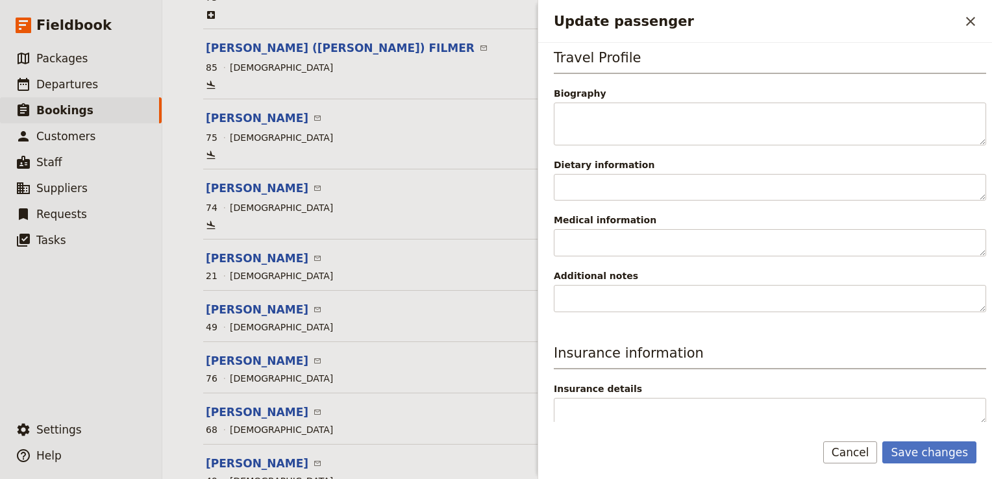
scroll to position [373, 0]
type textarea "Air Tanzania (TC) 403"
click at [932, 457] on button "Save changes" at bounding box center [929, 452] width 94 height 22
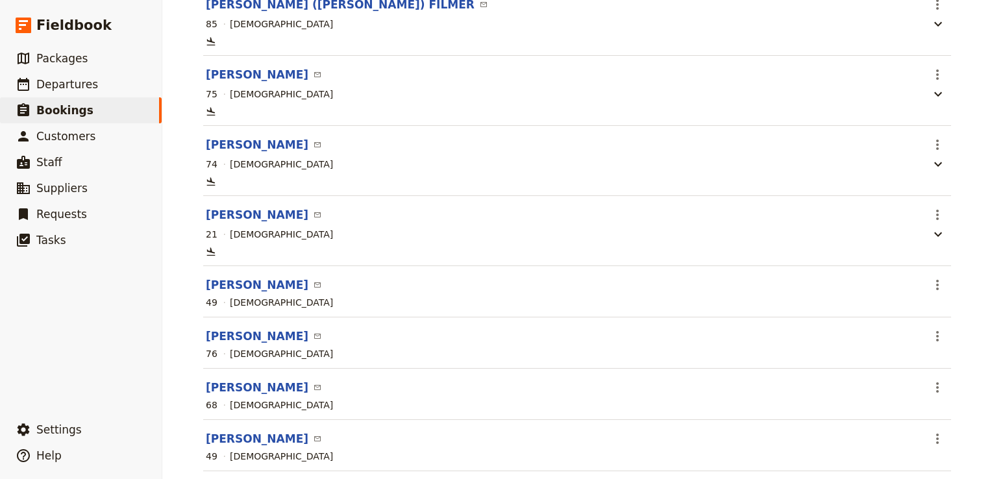
scroll to position [309, 0]
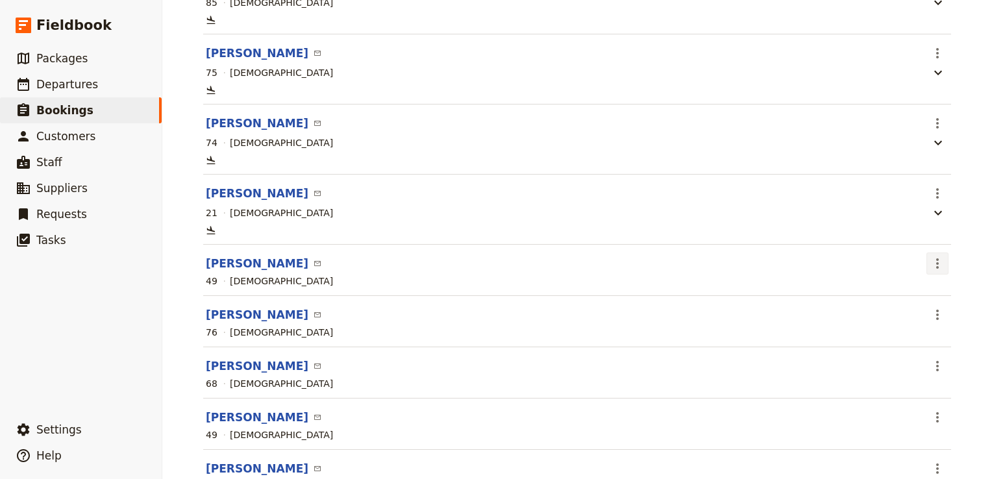
click at [936, 265] on icon "Actions" at bounding box center [937, 263] width 3 height 10
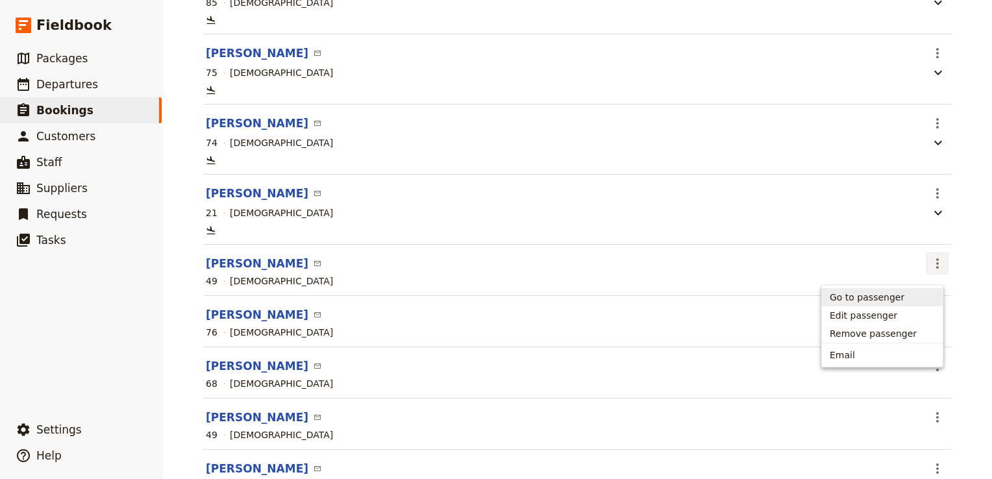
click at [896, 297] on span "Go to passenger" at bounding box center [881, 297] width 105 height 13
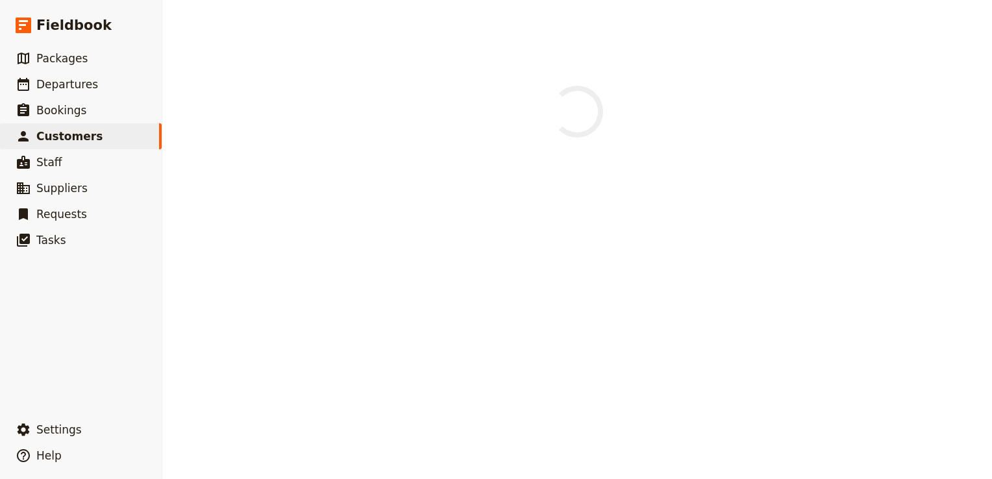
select select "FEMALE"
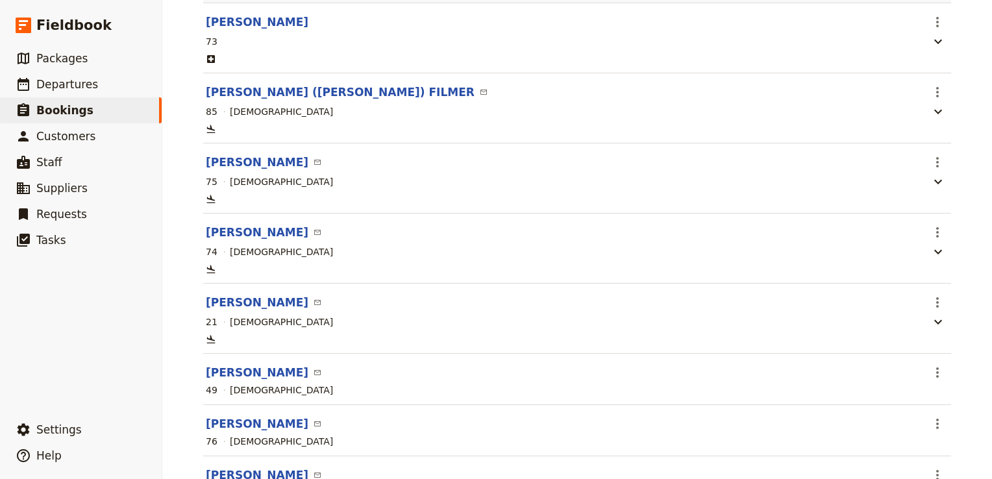
scroll to position [260, 0]
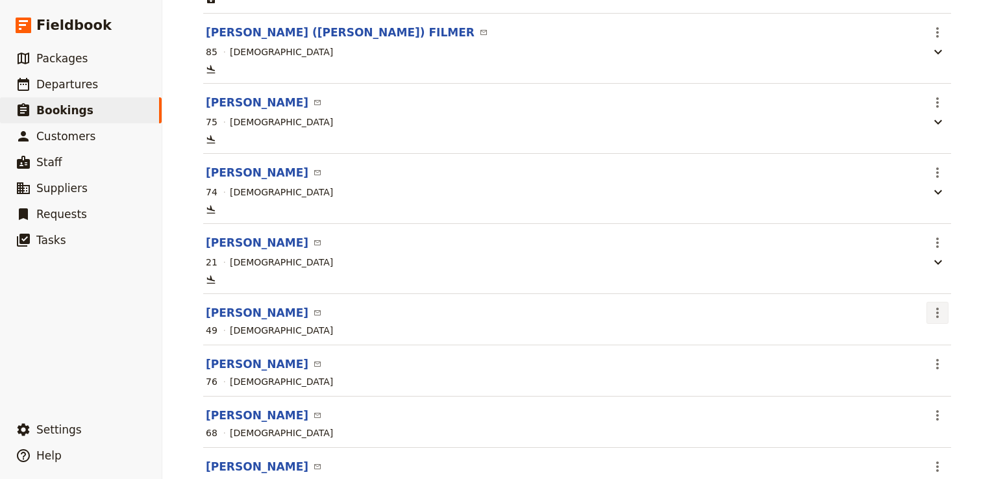
click at [937, 316] on icon "Actions" at bounding box center [937, 313] width 16 height 16
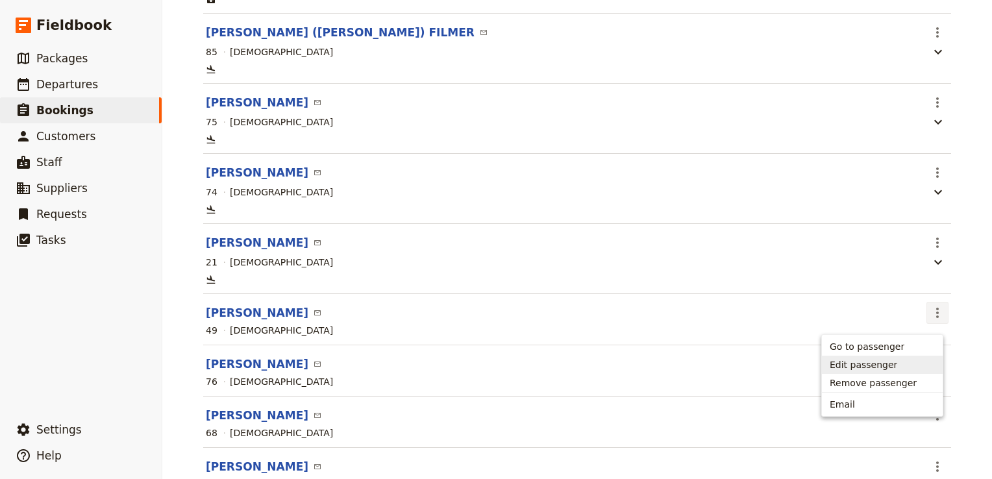
click at [880, 361] on span "Edit passenger" at bounding box center [862, 364] width 67 height 13
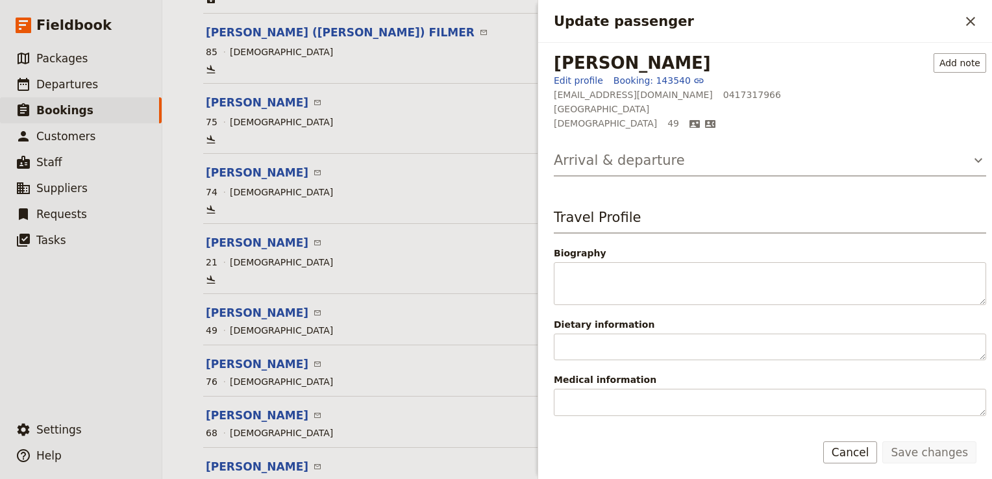
click at [970, 162] on icon "Update passenger" at bounding box center [978, 160] width 16 height 16
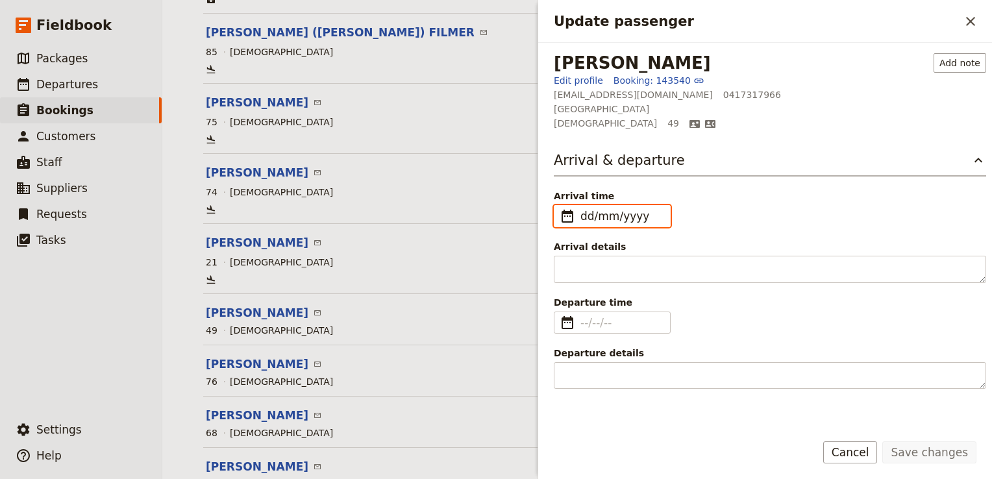
click at [584, 214] on input "dd/mm/yyyy" at bounding box center [621, 216] width 82 height 16
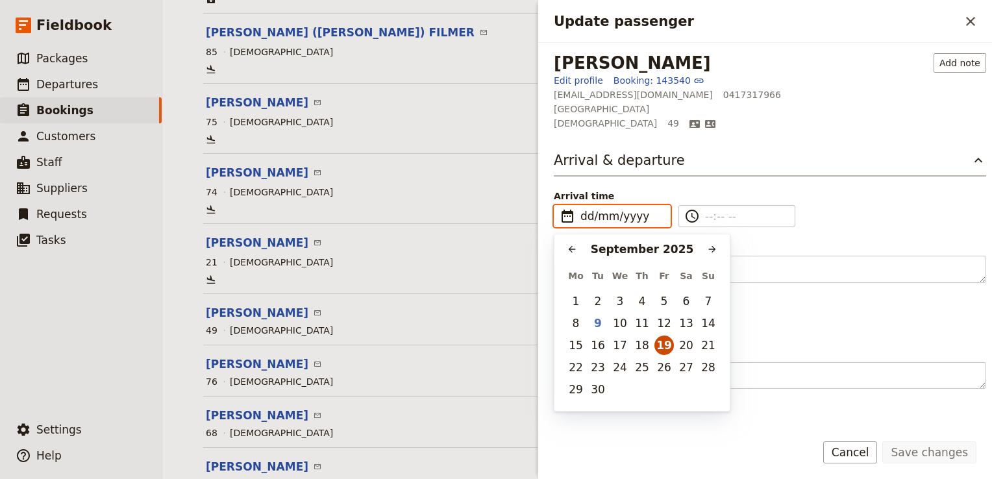
click at [661, 344] on button "19" at bounding box center [663, 344] width 19 height 19
type input "19/09/2025"
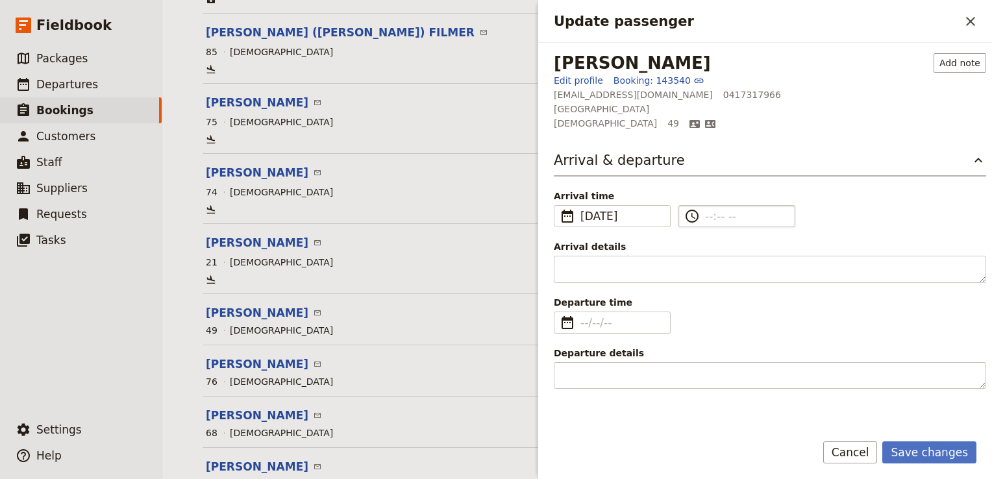
click at [706, 214] on input "​" at bounding box center [746, 216] width 82 height 16
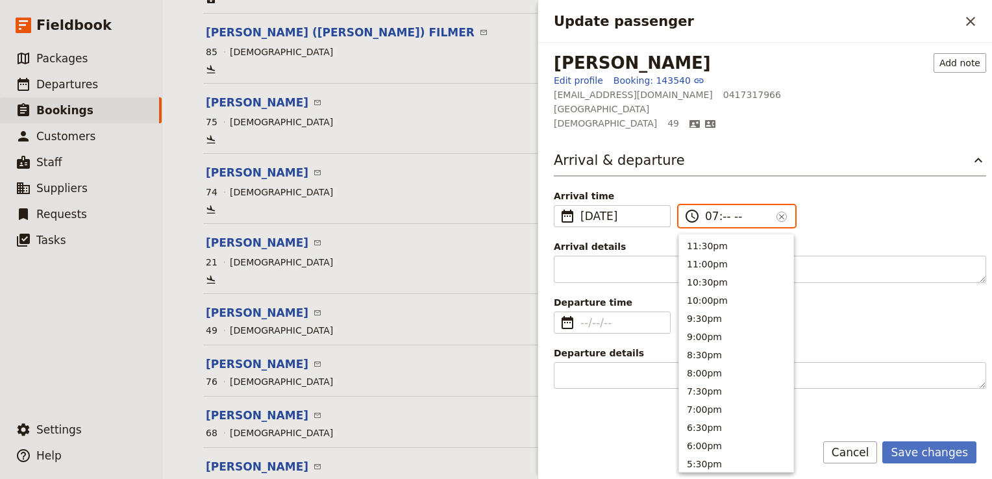
click at [706, 214] on input "07:-- --" at bounding box center [738, 216] width 66 height 16
type input "10:40 am"
click at [875, 228] on div "Arrival & departure Arrival time ​ 19 Sep 2025 19/09/2025 ​ 2025-09-19 10:40 ​ …" at bounding box center [770, 270] width 432 height 238
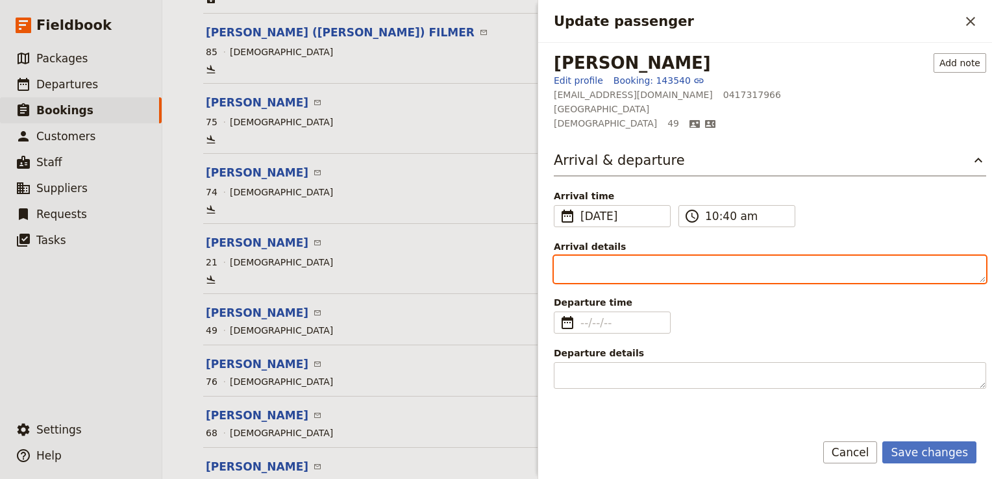
click at [602, 271] on textarea "Arrival details" at bounding box center [770, 269] width 432 height 27
paste textarea "ET 815"
type textarea "ET 815"
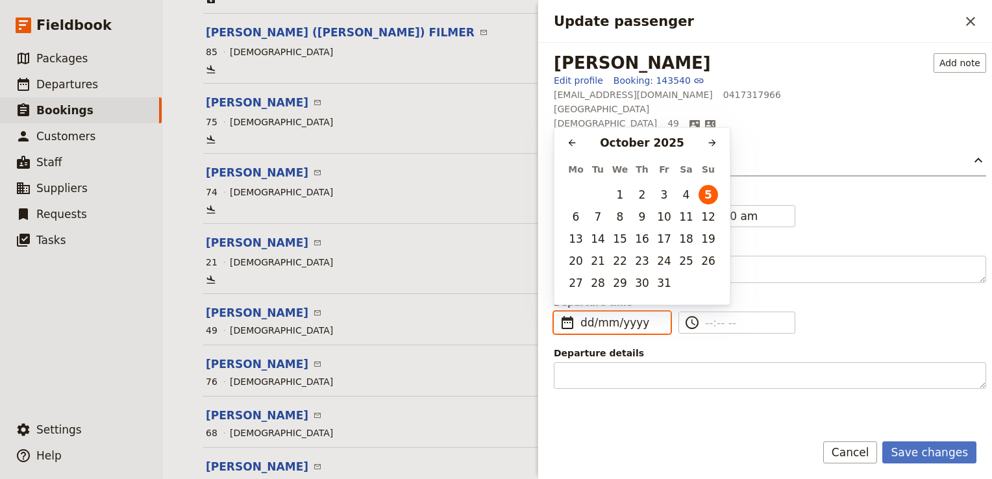
click at [584, 321] on input "dd/mm/yyyy" at bounding box center [621, 323] width 82 height 16
click at [705, 196] on button "5" at bounding box center [707, 194] width 19 height 19
type input "05/10/2025"
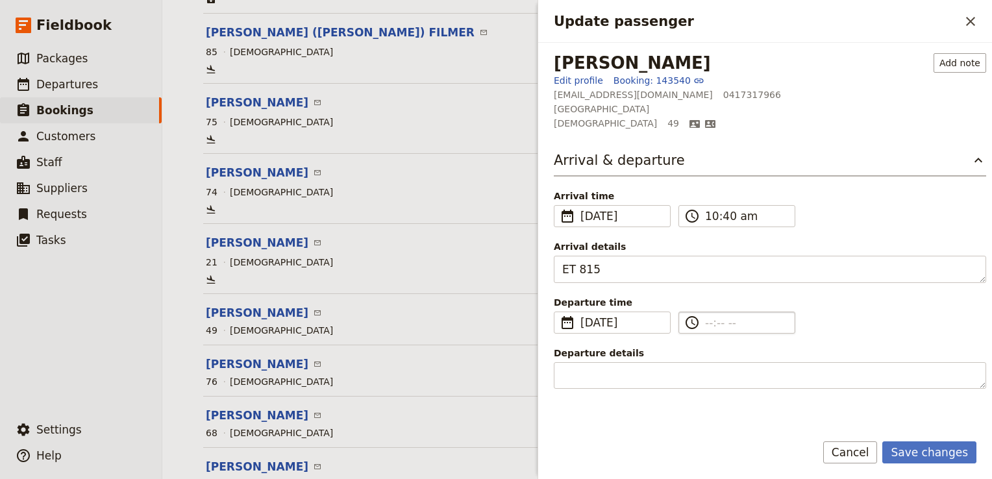
click at [709, 324] on input "​" at bounding box center [746, 323] width 82 height 16
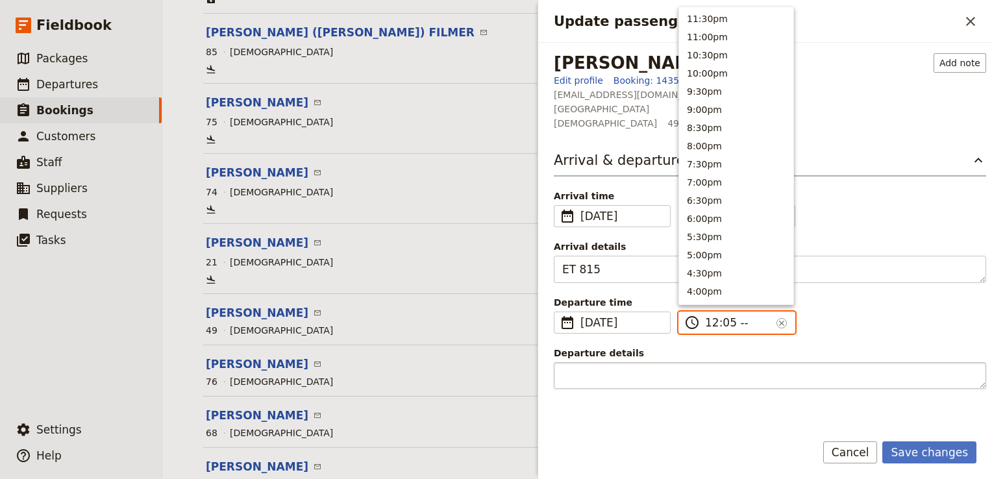
type input "12:05 pm"
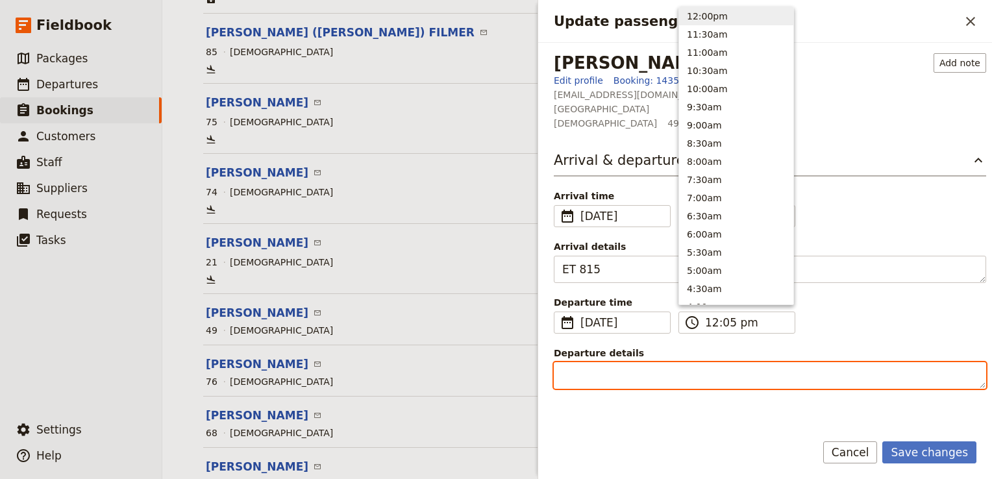
click at [626, 368] on textarea "Departure details" at bounding box center [770, 375] width 432 height 27
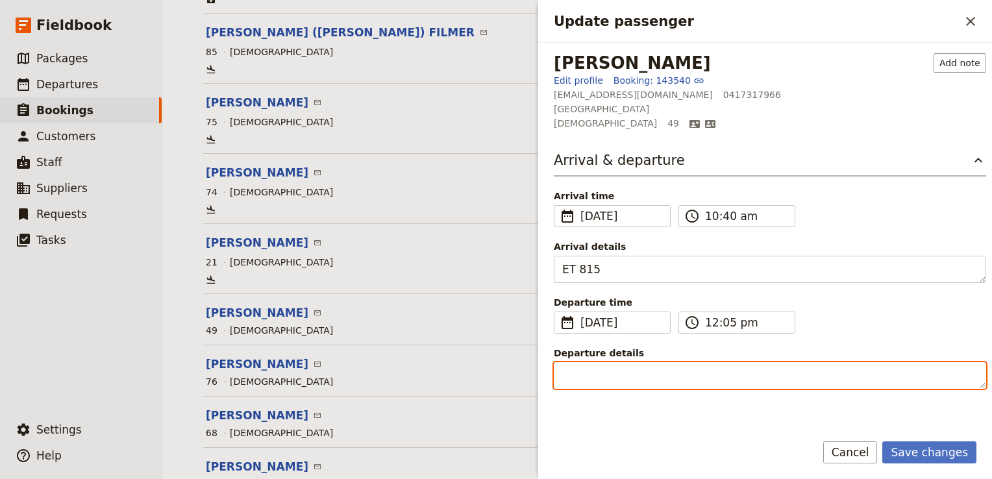
paste textarea "ET 815"
drag, startPoint x: 611, startPoint y: 377, endPoint x: 581, endPoint y: 374, distance: 30.0
click at [581, 374] on textarea "ET 815" at bounding box center [770, 375] width 432 height 27
type textarea "ET 800"
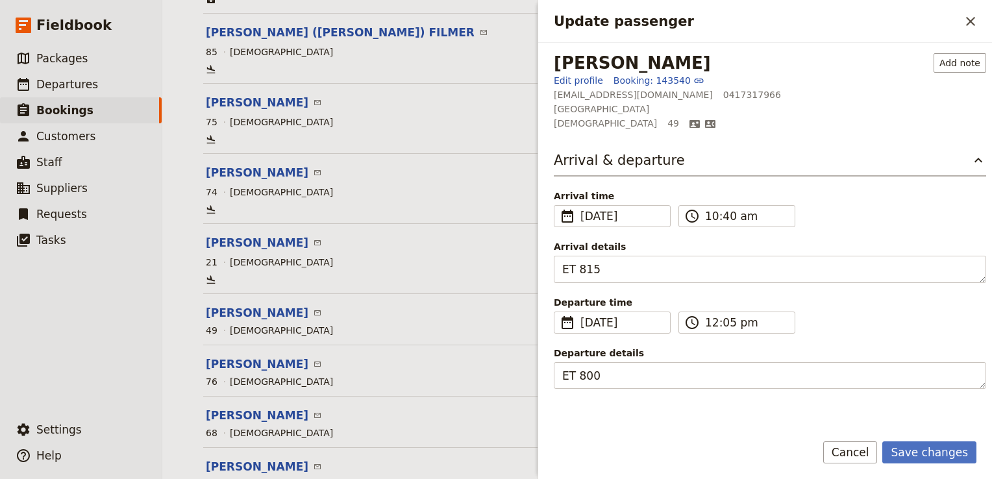
drag, startPoint x: 611, startPoint y: 411, endPoint x: 620, endPoint y: 413, distance: 8.7
click at [613, 411] on div "Arrival & departure Arrival time ​ 19 Sep 2025 19/09/2025 ​ 2025-09-19 10:40 ​ …" at bounding box center [770, 474] width 432 height 646
click at [913, 452] on button "Save changes" at bounding box center [929, 452] width 94 height 22
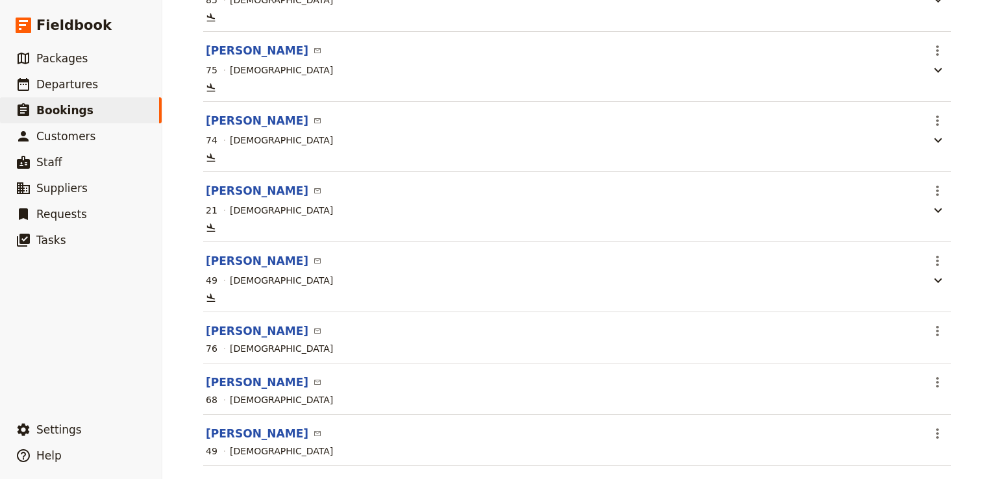
scroll to position [317, 0]
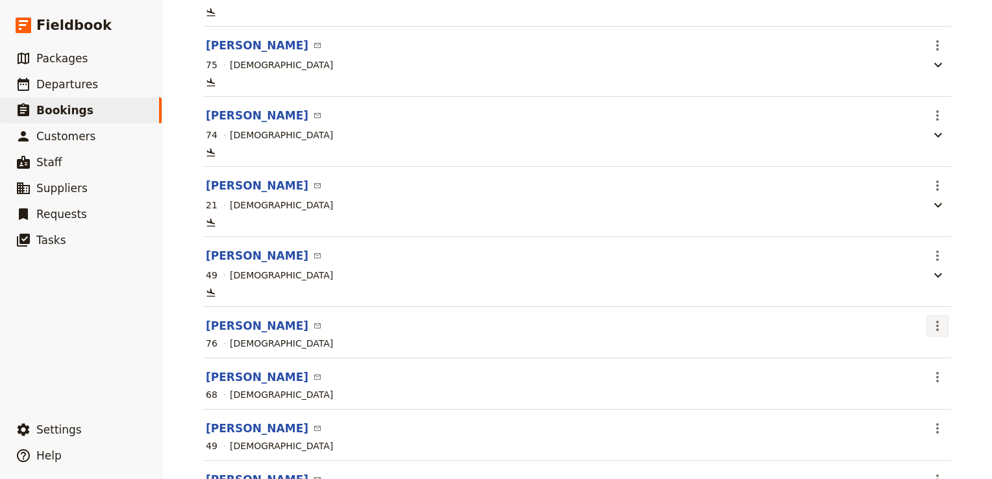
click at [934, 333] on icon "Actions" at bounding box center [937, 326] width 16 height 16
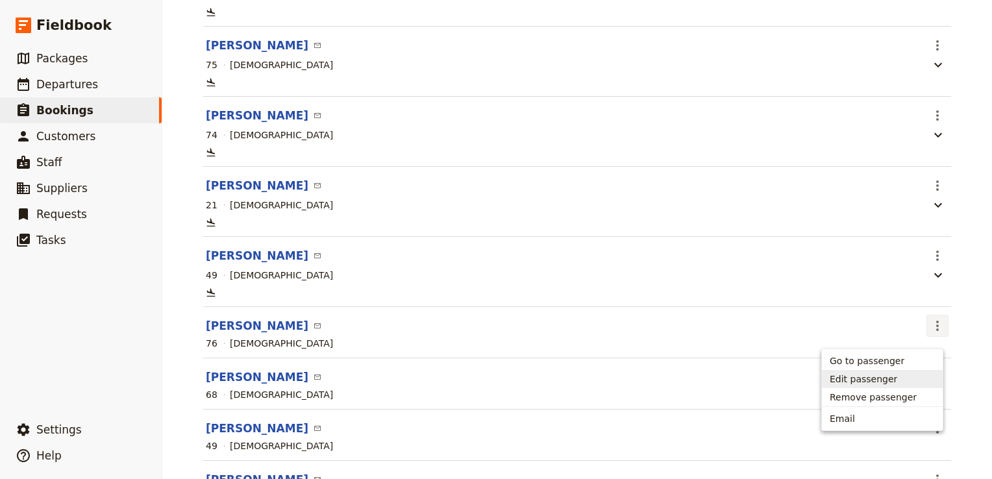
click at [865, 379] on span "Edit passenger" at bounding box center [862, 378] width 67 height 13
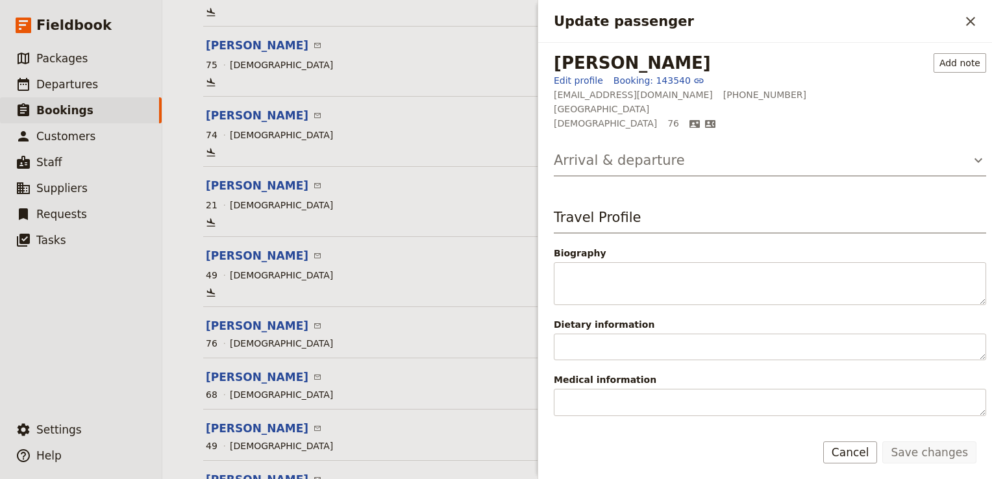
click at [633, 161] on h3 "Arrival & departure" at bounding box center [619, 160] width 131 height 19
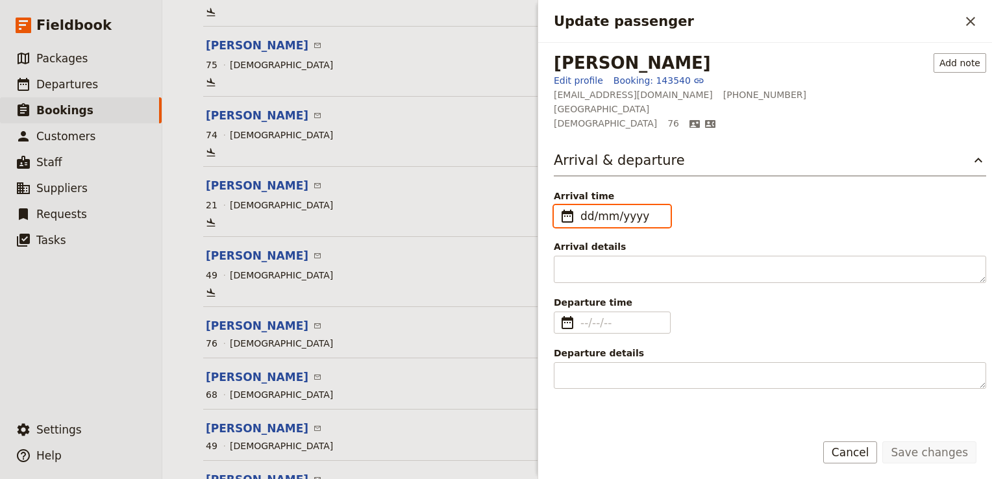
click at [583, 215] on input "dd/mm/yyyy" at bounding box center [621, 216] width 82 height 16
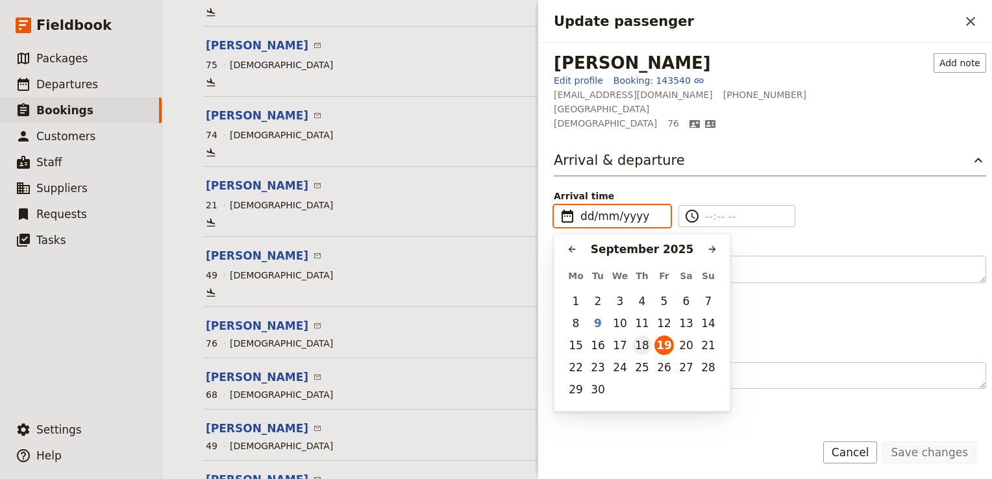
click at [644, 343] on button "18" at bounding box center [641, 344] width 19 height 19
type input "18/09/2025"
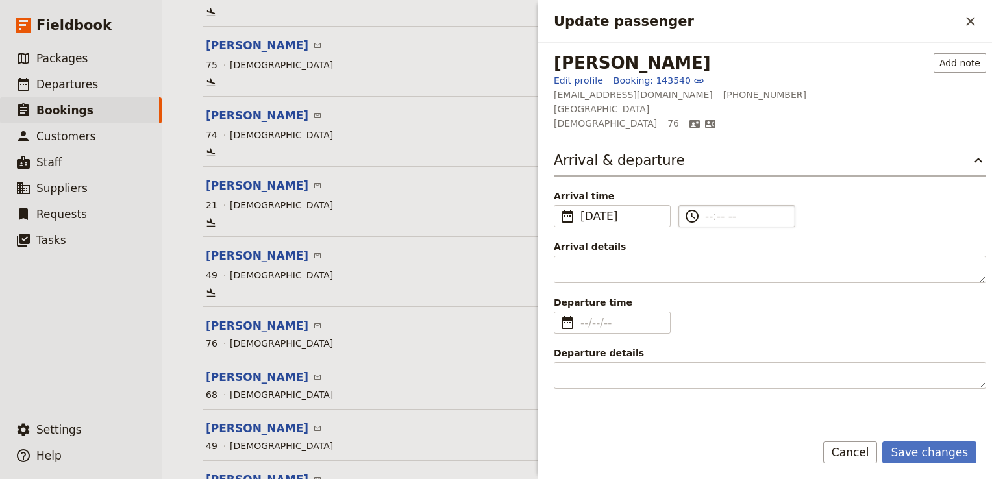
click at [705, 214] on input "​" at bounding box center [746, 216] width 82 height 16
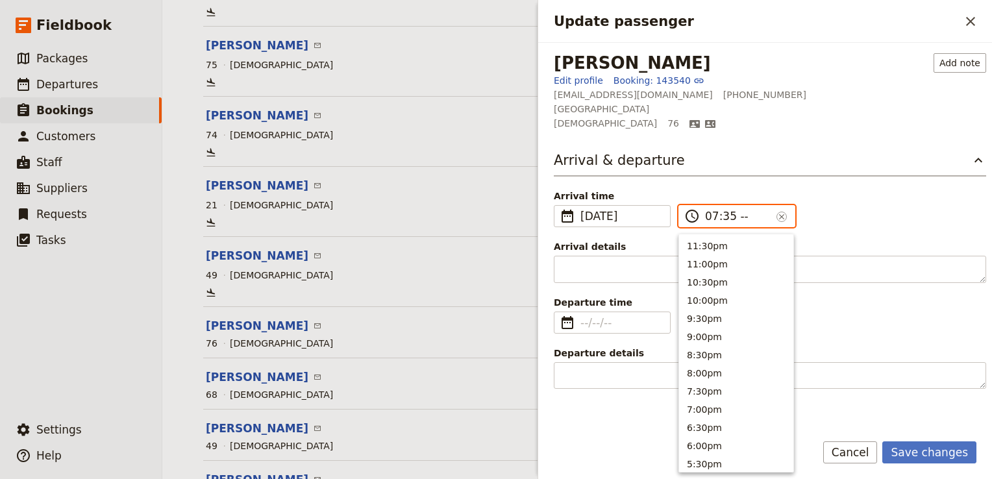
type input "07:35 am"
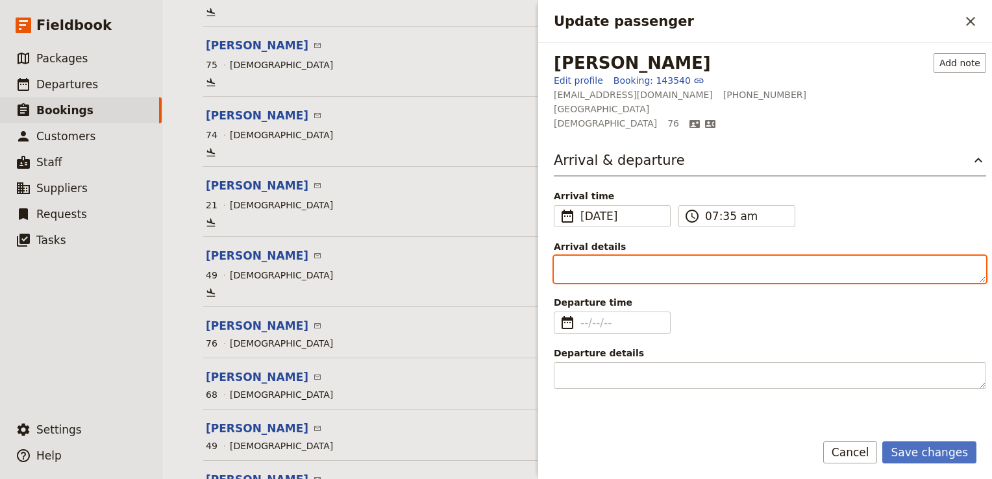
click at [597, 269] on textarea "Arrival details" at bounding box center [770, 269] width 432 height 27
paste textarea "QR 1499"
type textarea "QR 1499"
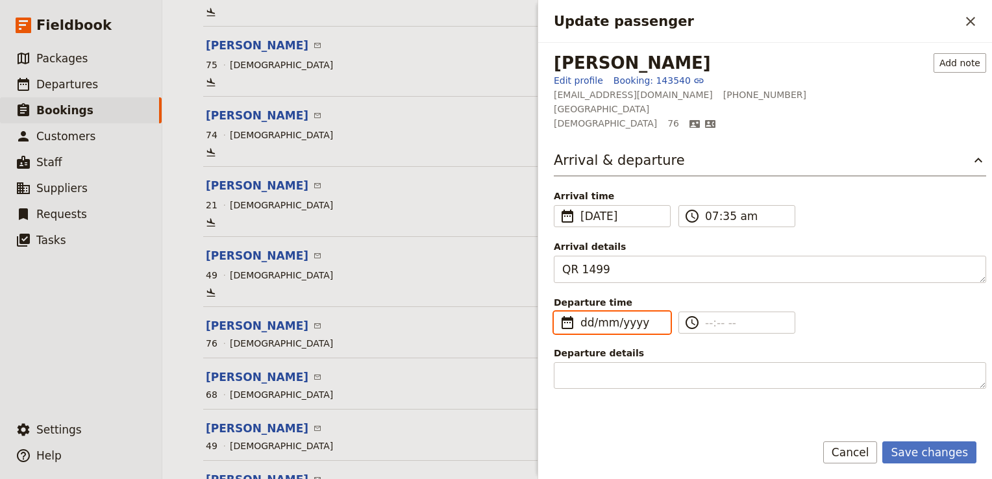
click at [586, 320] on input "dd/mm/yyyy" at bounding box center [621, 323] width 82 height 16
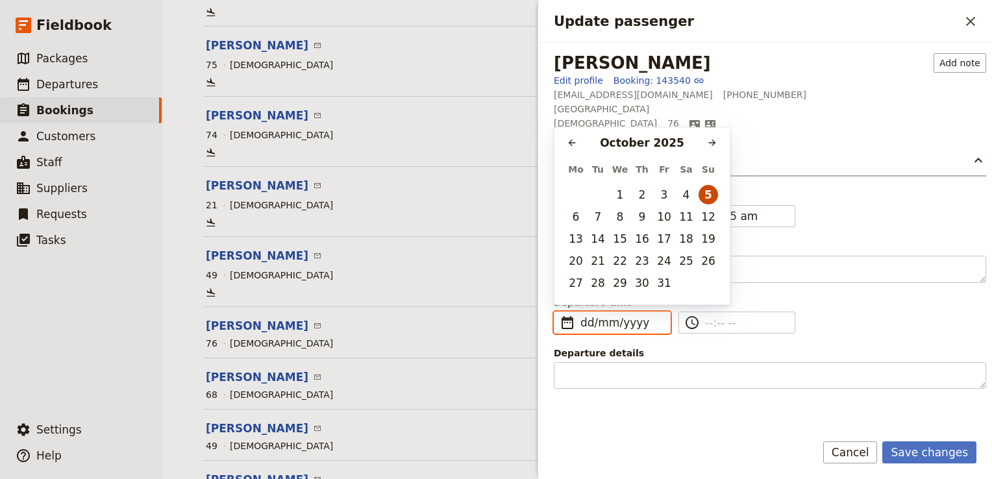
click at [709, 199] on button "5" at bounding box center [707, 194] width 19 height 19
type input "05/10/2025"
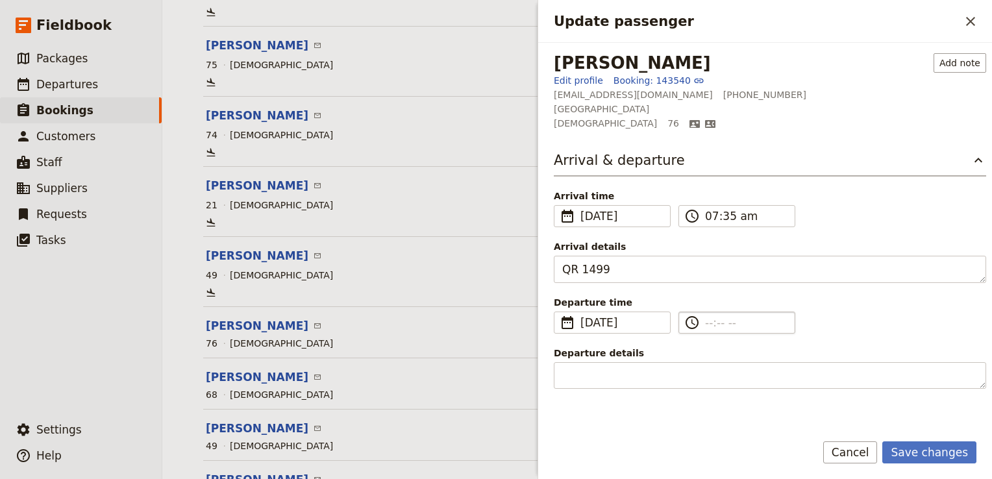
click at [709, 319] on input "​" at bounding box center [746, 323] width 82 height 16
type input "--:-- --"
click at [584, 327] on span "5 Oct 2025" at bounding box center [613, 323] width 66 height 16
click at [587, 324] on input "05/10/2025" at bounding box center [613, 323] width 66 height 16
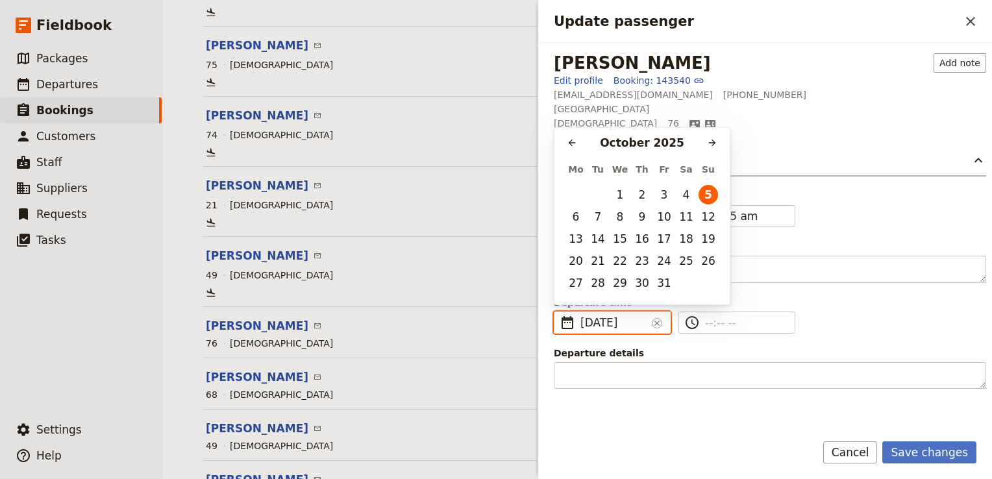
click at [587, 324] on input "05/10/2025" at bounding box center [613, 323] width 66 height 16
click at [574, 218] on button "6" at bounding box center [575, 216] width 19 height 19
type input "06/10/2025"
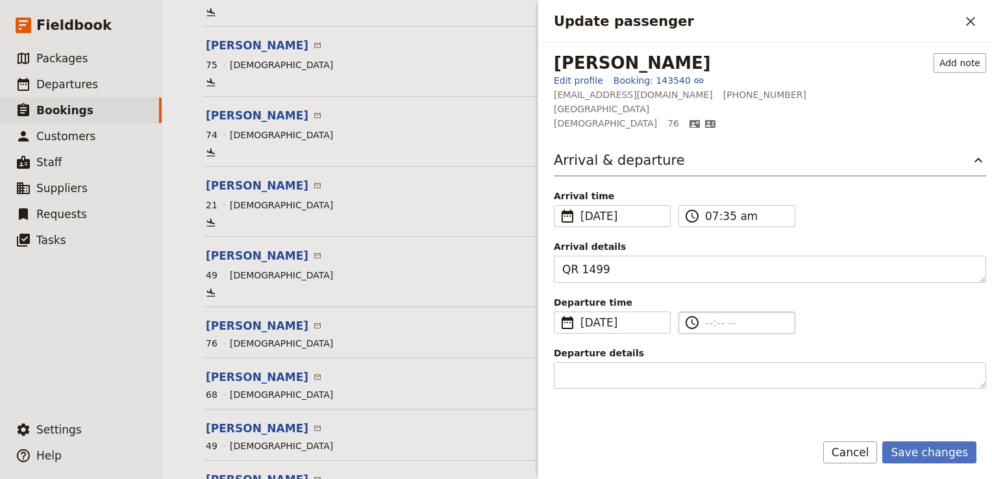
click at [703, 319] on label "​" at bounding box center [736, 322] width 117 height 22
click at [705, 319] on input "​" at bounding box center [746, 323] width 82 height 16
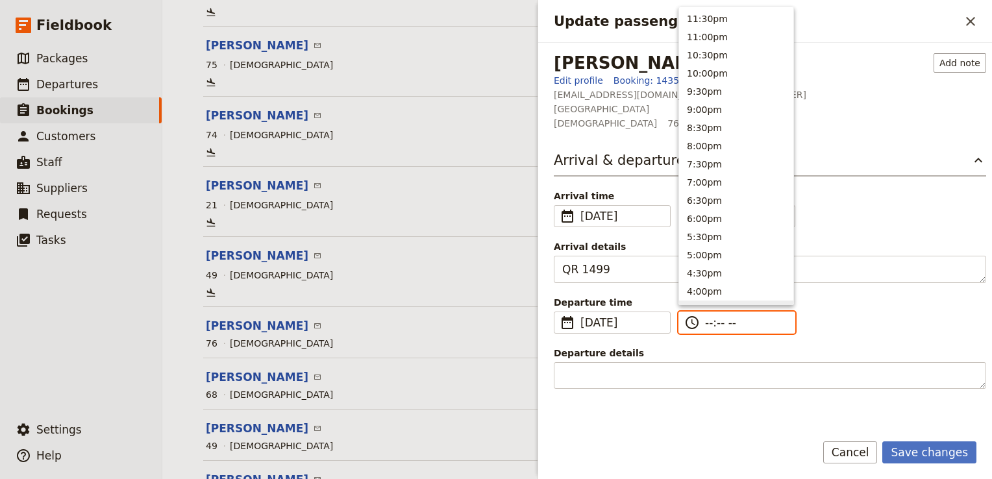
scroll to position [293, 0]
type input "09:05 am"
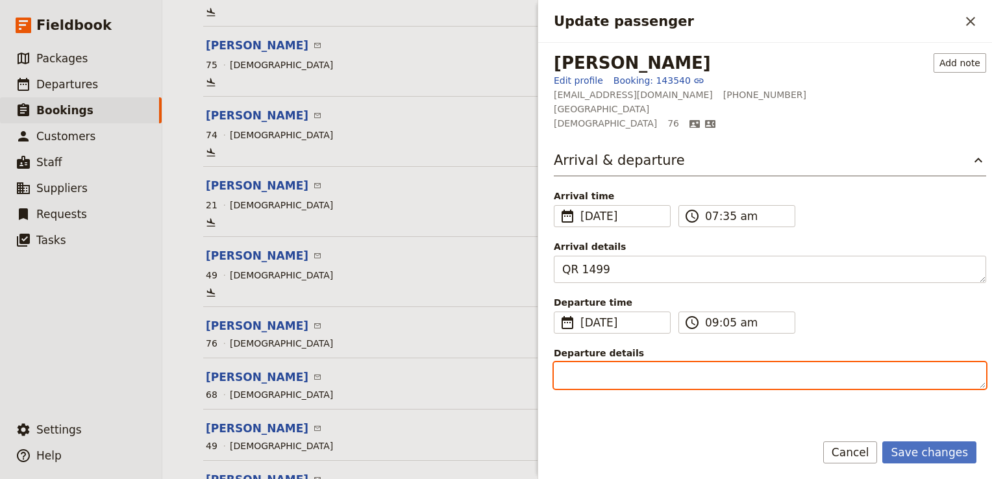
click at [622, 378] on textarea "Departure details" at bounding box center [770, 375] width 432 height 27
paste textarea "QR 1499"
type textarea "QR 1499"
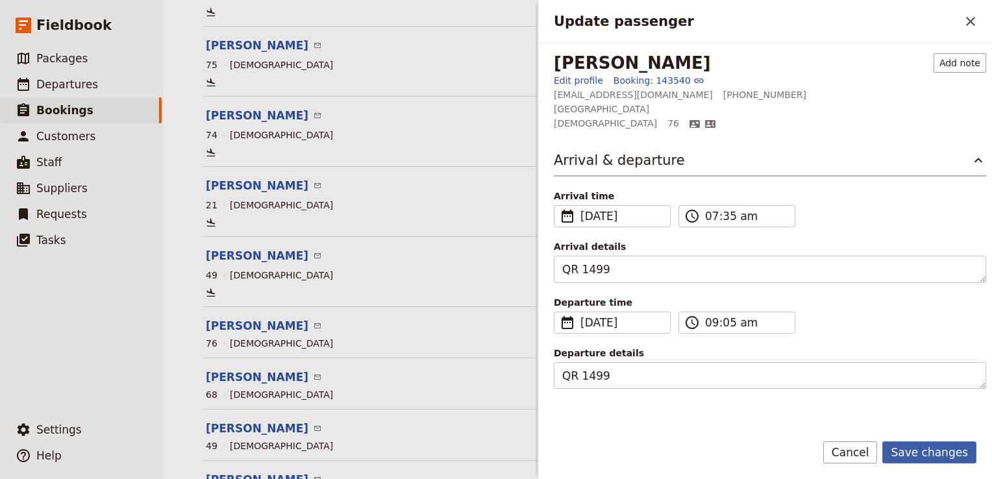
click at [944, 456] on button "Save changes" at bounding box center [929, 452] width 94 height 22
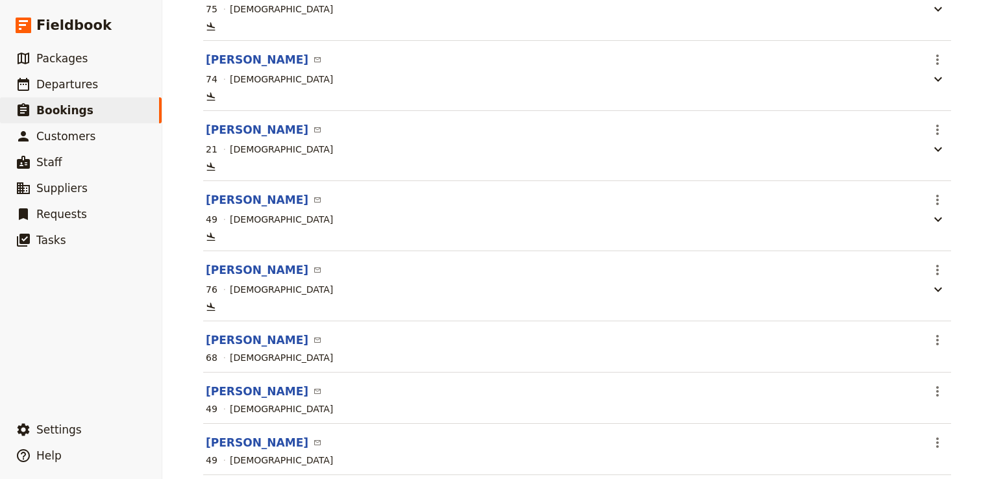
scroll to position [446, 0]
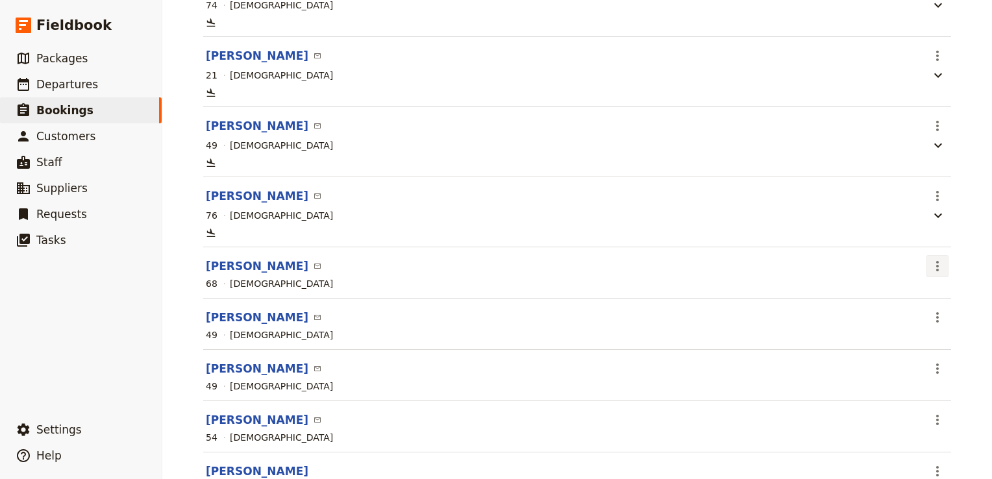
click at [929, 273] on icon "Actions" at bounding box center [937, 266] width 16 height 16
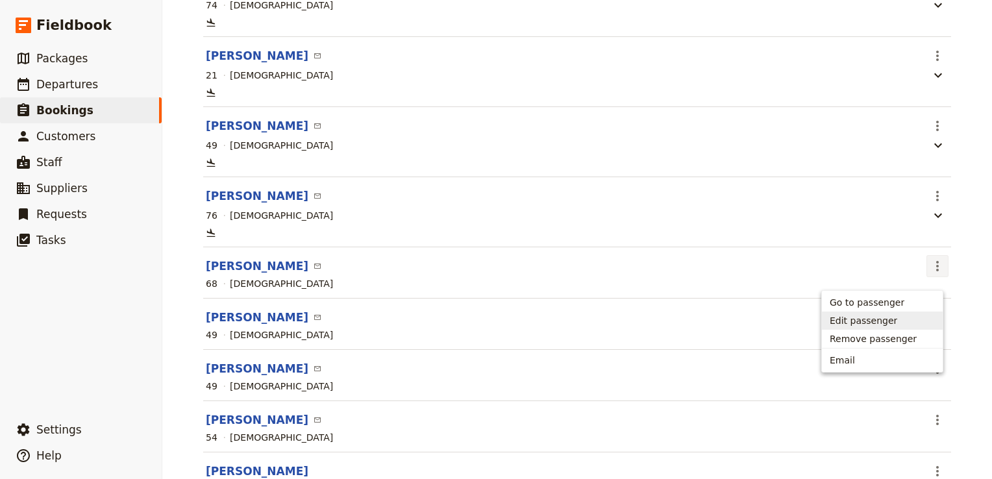
click at [859, 314] on span "Edit passenger" at bounding box center [862, 320] width 67 height 13
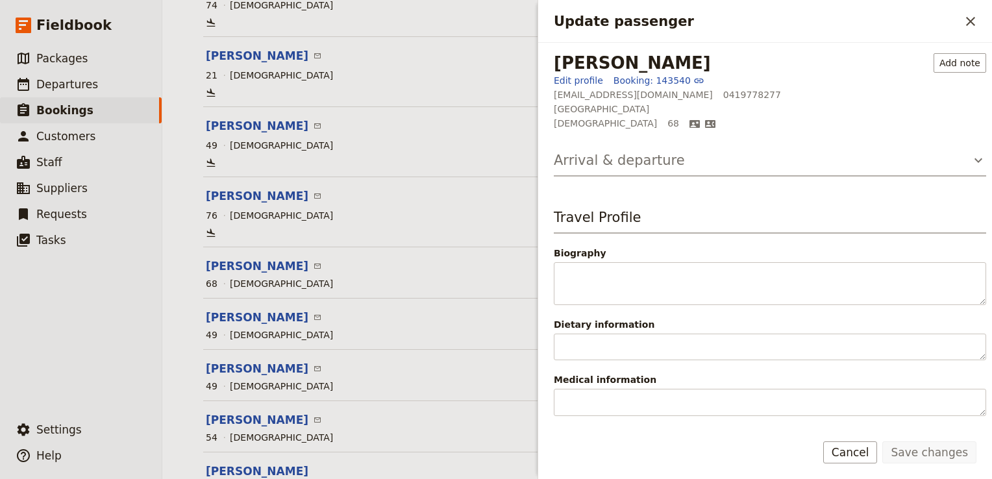
click at [605, 163] on h3 "Arrival & departure" at bounding box center [619, 160] width 131 height 19
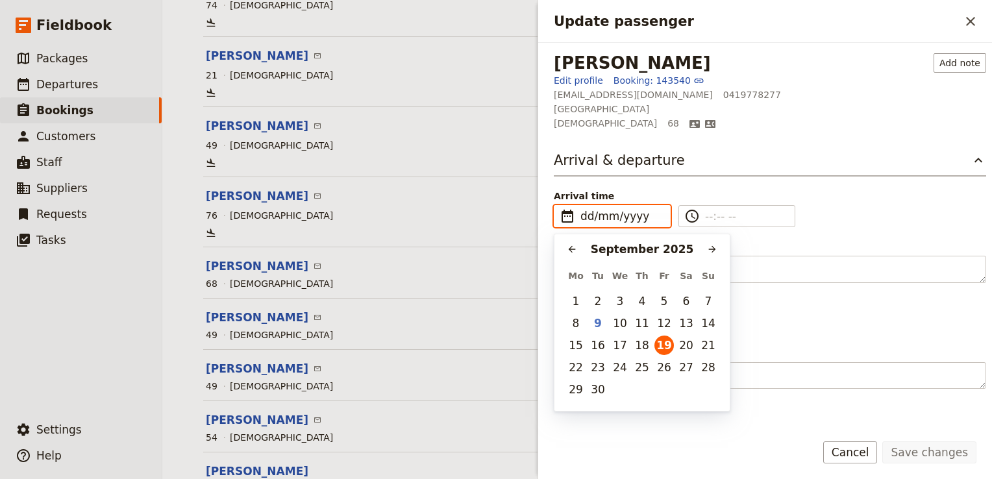
click at [589, 217] on input "dd/mm/yyyy" at bounding box center [621, 216] width 82 height 16
click at [670, 347] on button "19" at bounding box center [663, 344] width 19 height 19
type input "19/09/2025"
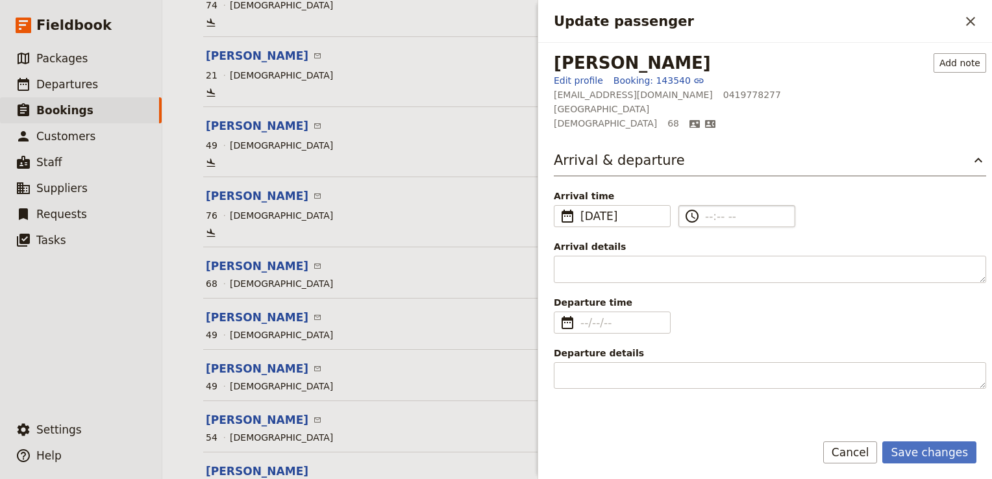
click at [705, 214] on input "​" at bounding box center [746, 216] width 82 height 16
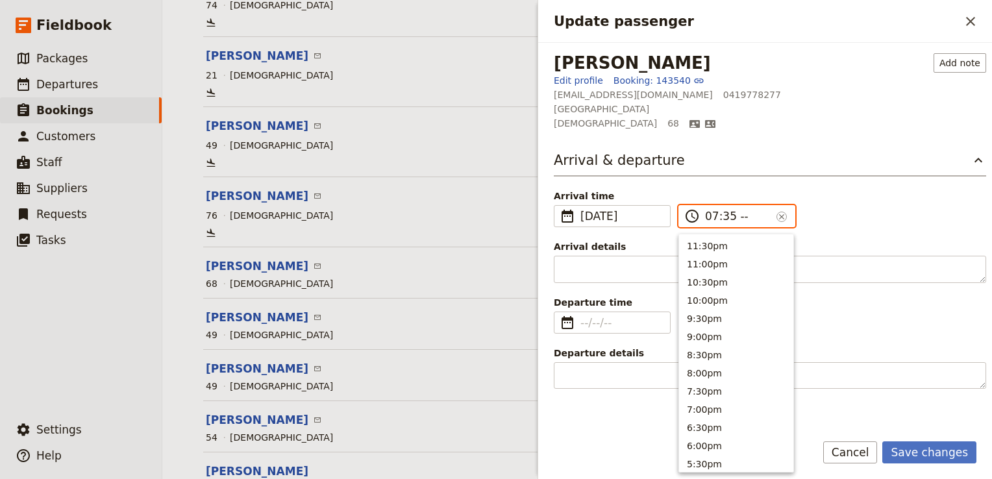
type input "07:35 am"
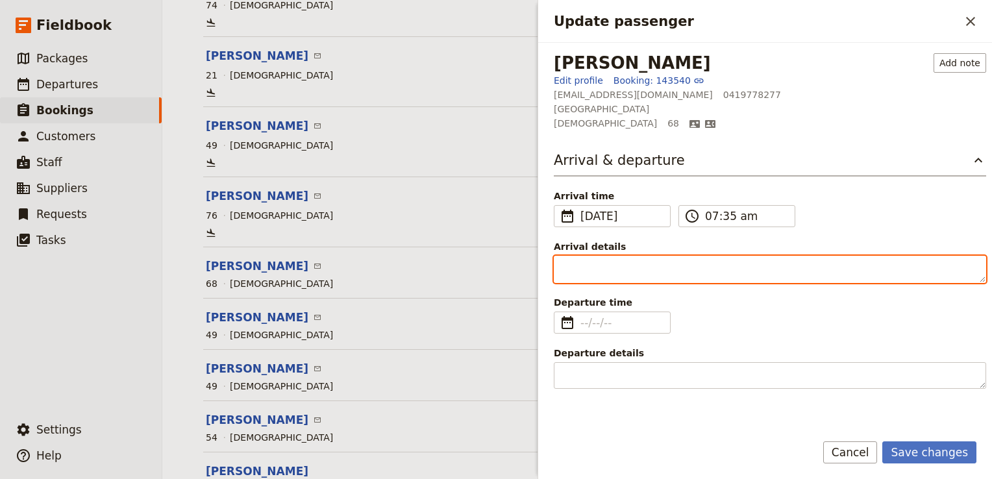
click at [585, 272] on textarea "Arrival details" at bounding box center [770, 269] width 432 height 27
paste textarea "QR 1499"
type textarea "QR 1499"
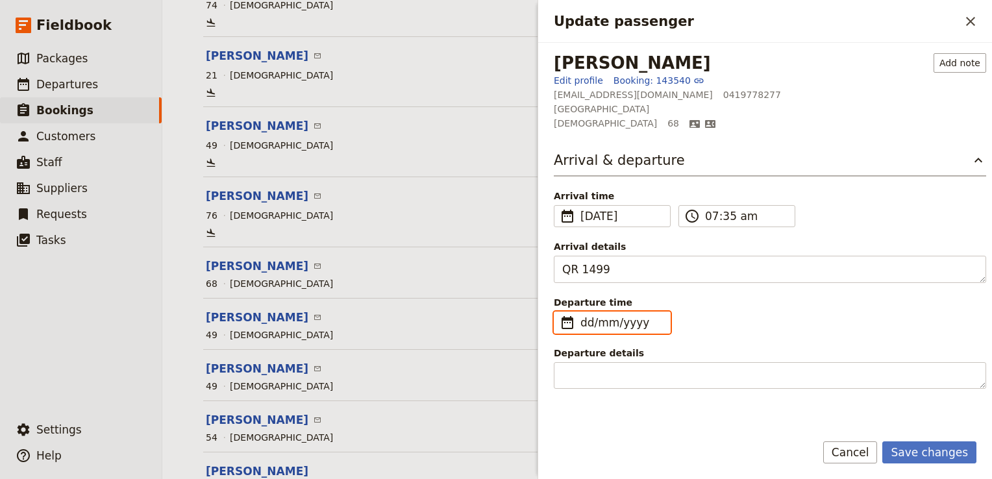
click at [581, 319] on input "dd/mm/yyyy" at bounding box center [621, 323] width 82 height 16
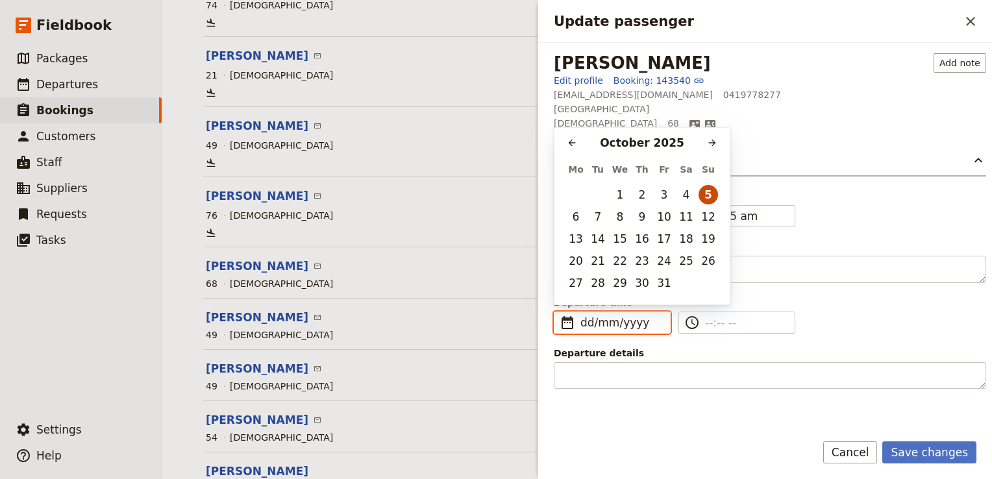
click at [701, 198] on button "5" at bounding box center [707, 194] width 19 height 19
type input "05/10/2025"
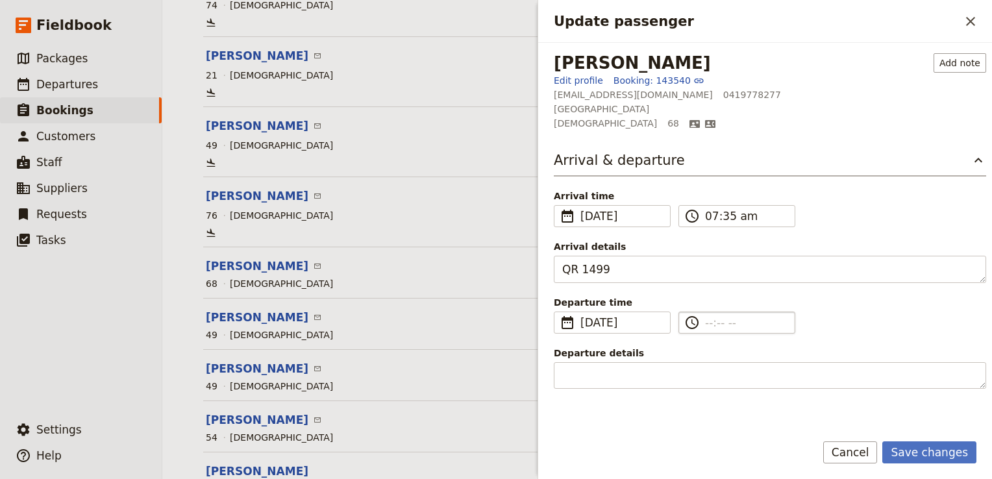
click at [711, 320] on input "​" at bounding box center [746, 323] width 82 height 16
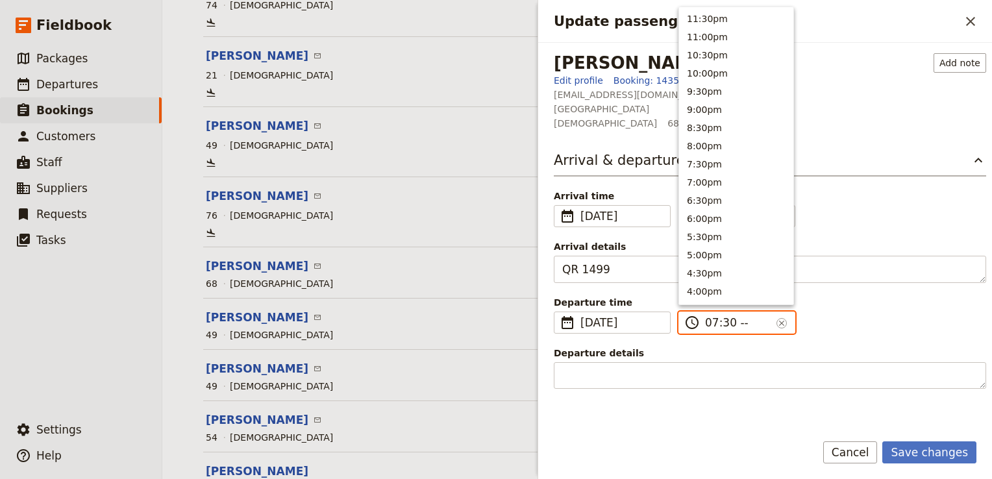
type input "07:30 am"
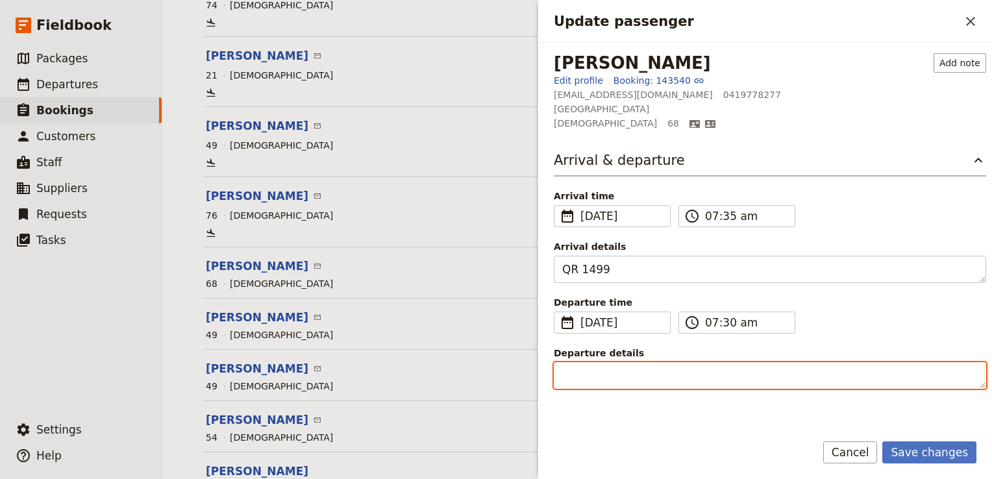
click at [594, 364] on textarea "Departure details" at bounding box center [770, 375] width 432 height 27
paste textarea "Air Tanzania (TC) 403"
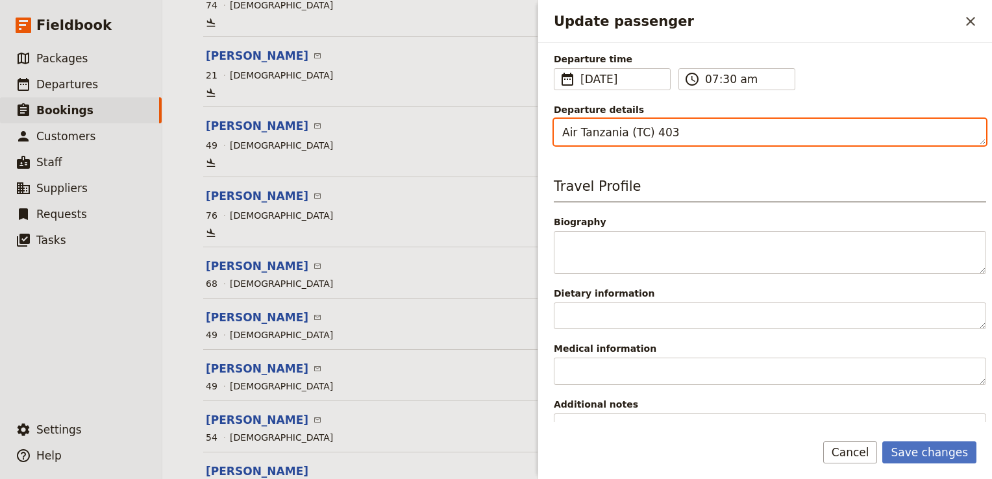
scroll to position [373, 0]
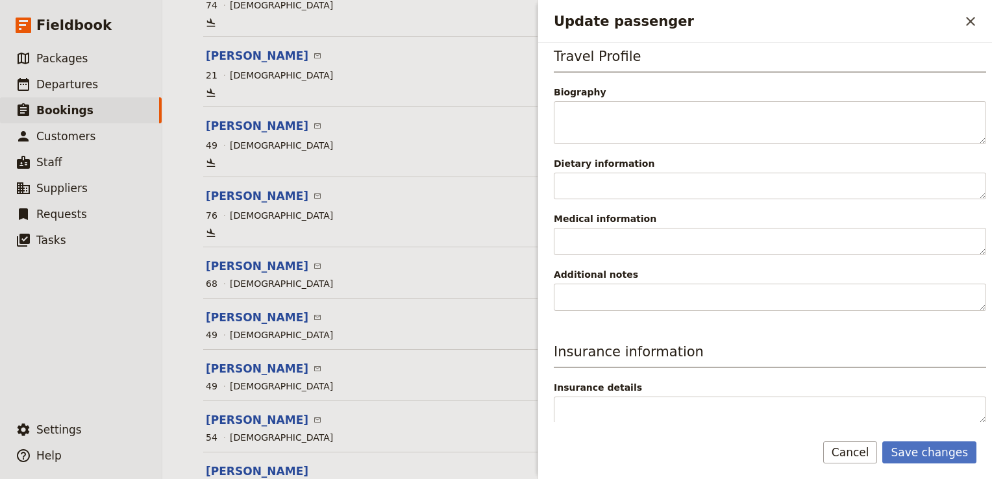
type textarea "Air Tanzania (TC) 403"
click at [925, 450] on button "Save changes" at bounding box center [929, 452] width 94 height 22
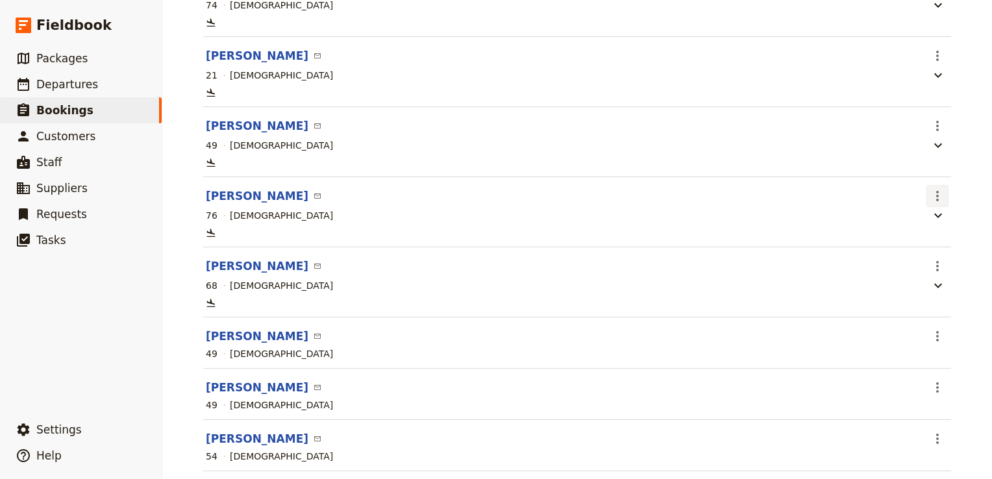
click at [936, 203] on icon "Actions" at bounding box center [937, 196] width 16 height 16
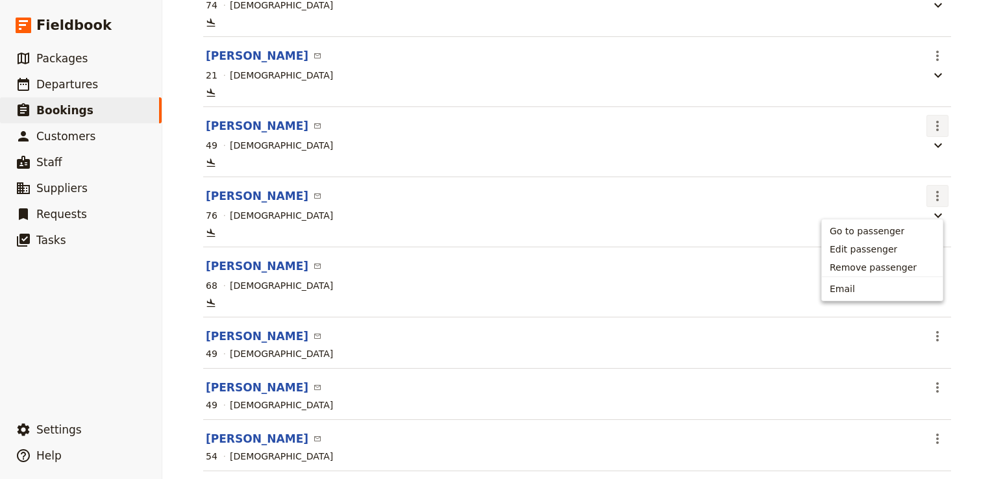
click at [929, 130] on icon "Actions" at bounding box center [937, 126] width 16 height 16
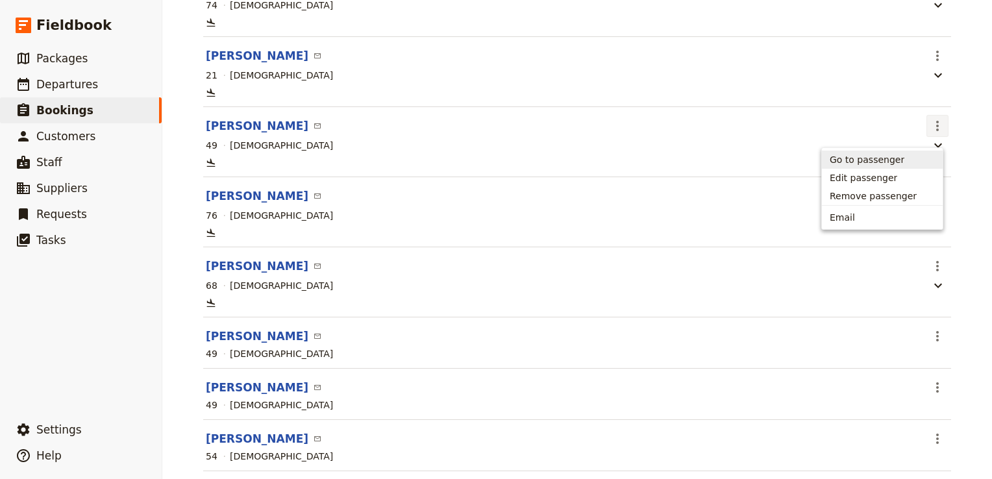
click at [872, 163] on span "Go to passenger" at bounding box center [866, 159] width 75 height 13
select select "FEMALE"
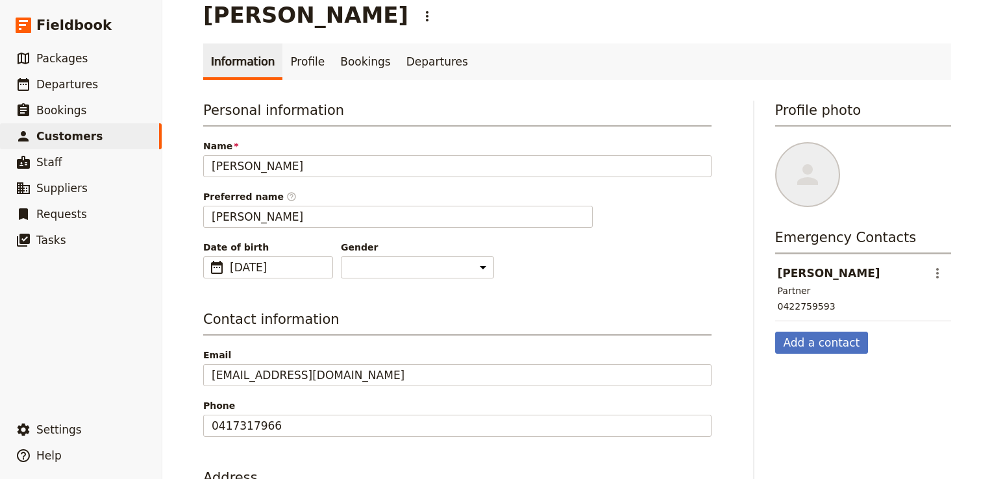
scroll to position [19, 0]
click at [291, 62] on link "Profile" at bounding box center [307, 61] width 50 height 36
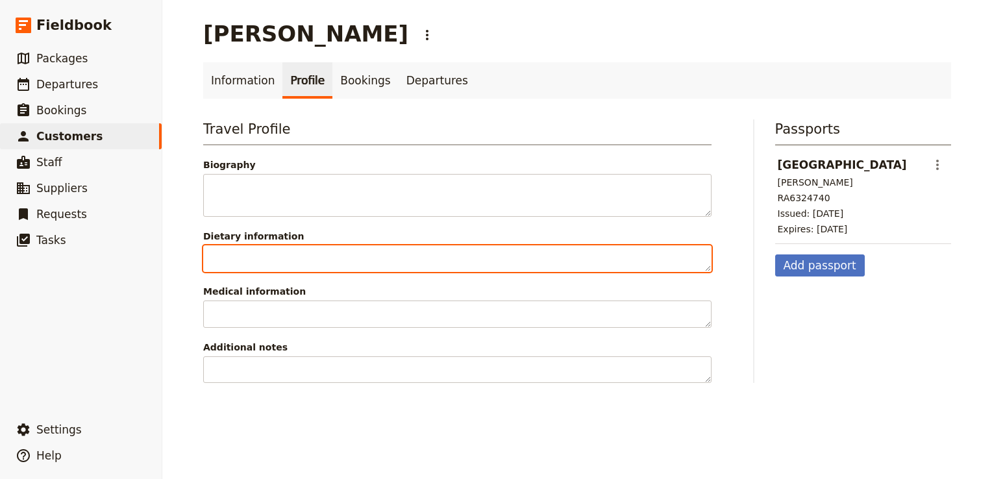
click at [241, 247] on textarea "Dietary information" at bounding box center [457, 258] width 508 height 27
drag, startPoint x: 259, startPoint y: 250, endPoint x: 229, endPoint y: 254, distance: 30.1
type textarea "Vegetarian"
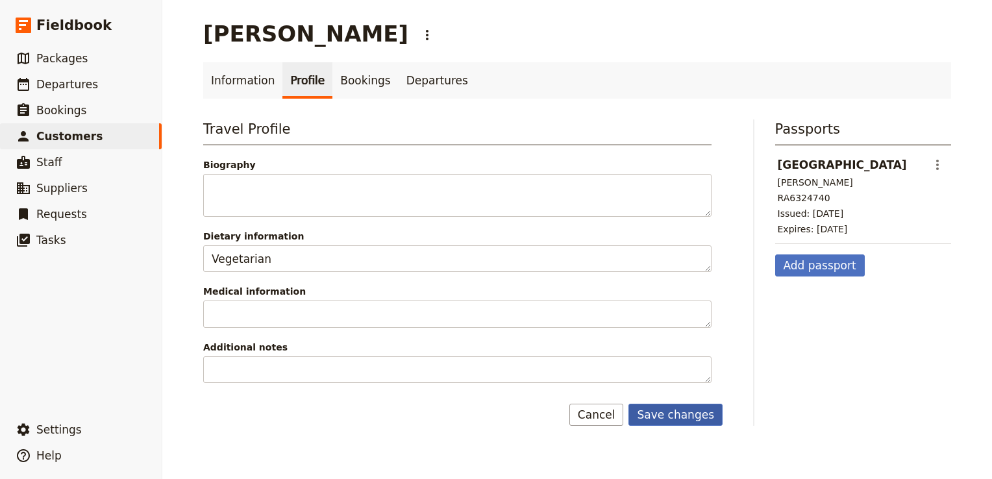
click at [675, 417] on button "Save changes" at bounding box center [675, 415] width 94 height 22
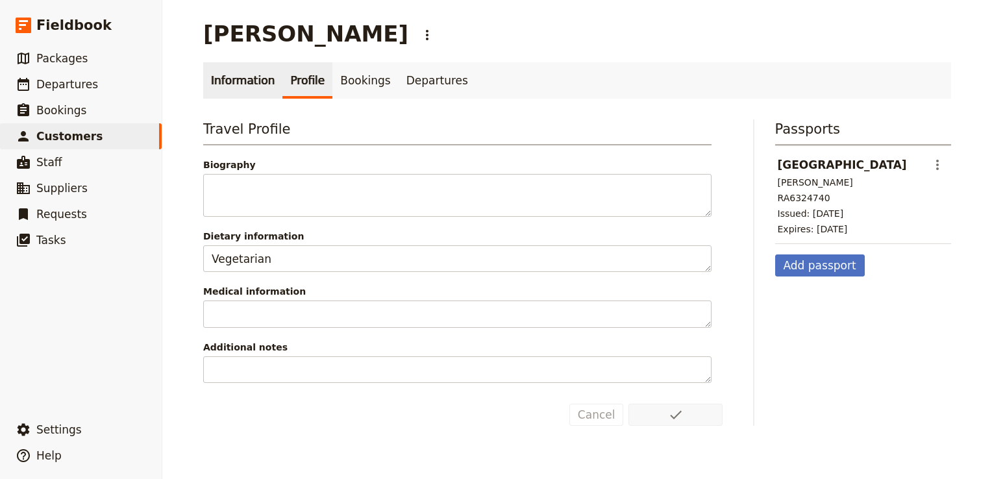
click at [228, 69] on link "Information" at bounding box center [242, 80] width 79 height 36
select select "FEMALE"
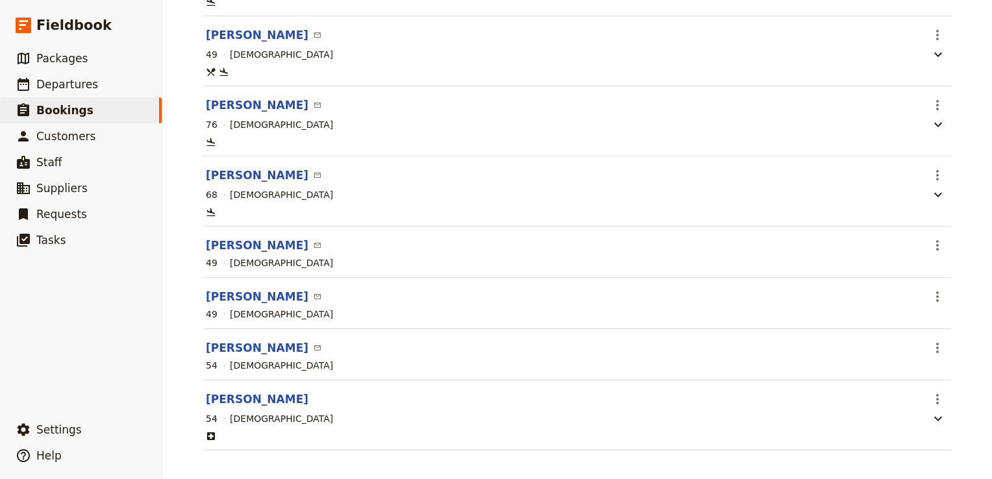
scroll to position [554, 0]
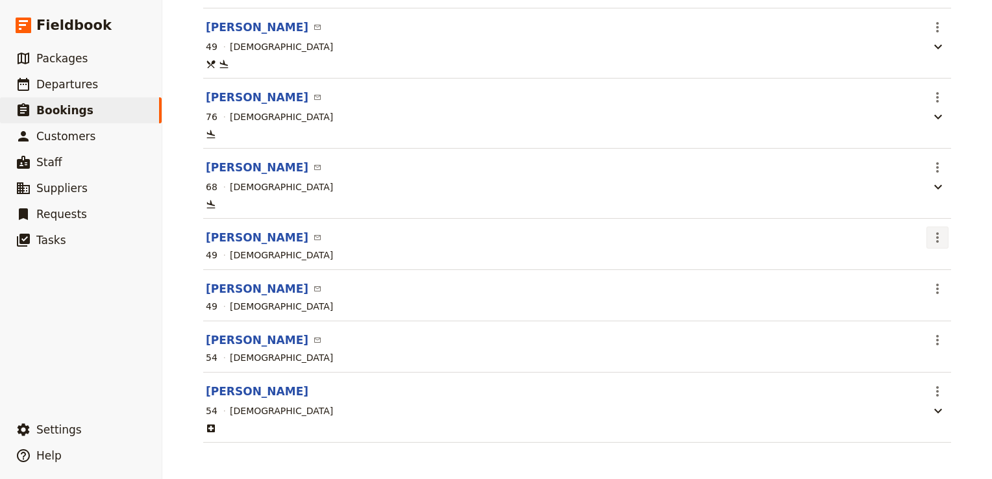
click at [937, 232] on icon "Actions" at bounding box center [937, 238] width 16 height 16
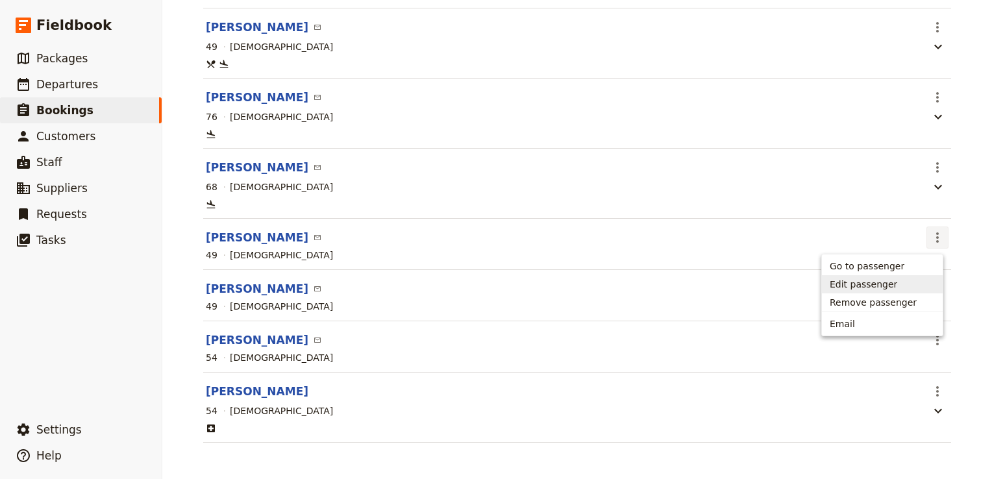
click at [872, 283] on span "Edit passenger" at bounding box center [862, 284] width 67 height 13
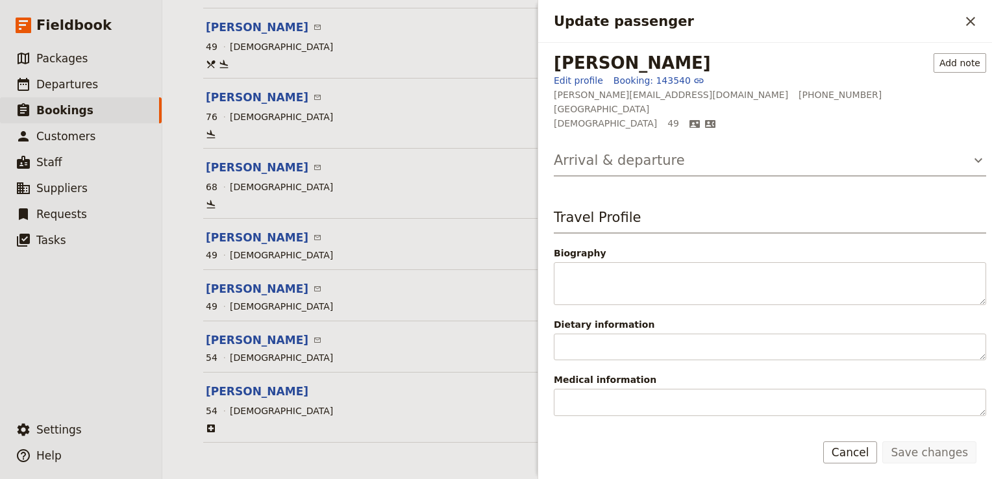
click at [684, 160] on button "Arrival & departure" at bounding box center [770, 164] width 432 height 26
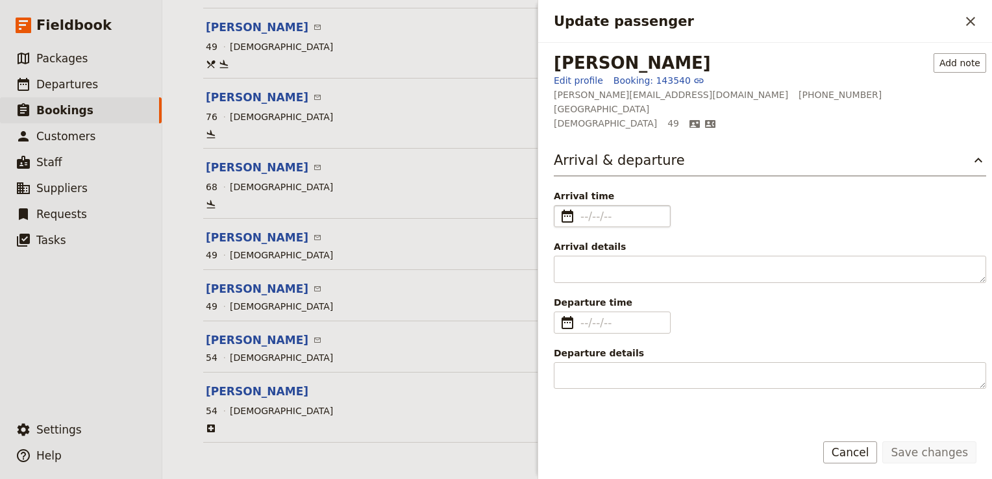
click at [566, 210] on span "​" at bounding box center [567, 216] width 16 height 16
click at [580, 210] on input "Arrival time ​" at bounding box center [621, 216] width 82 height 16
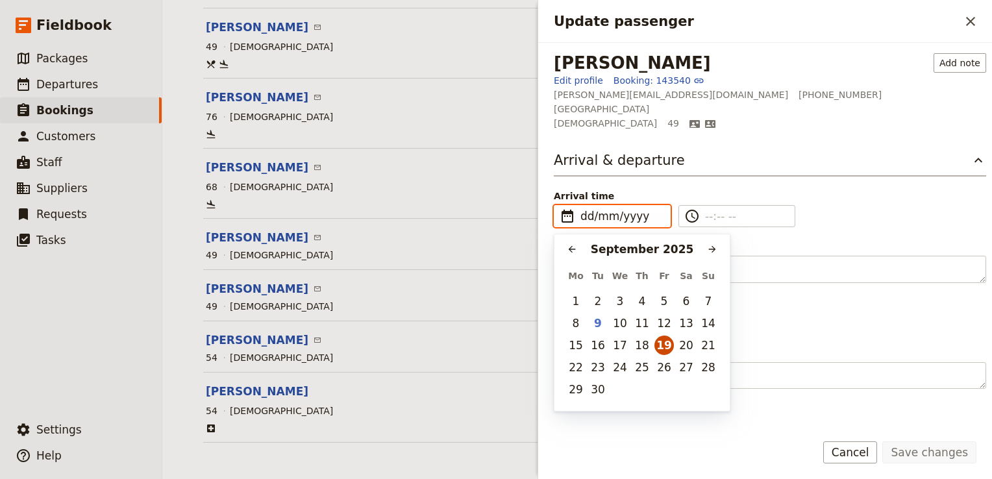
click at [662, 341] on button "19" at bounding box center [663, 344] width 19 height 19
type input "19/09/2025"
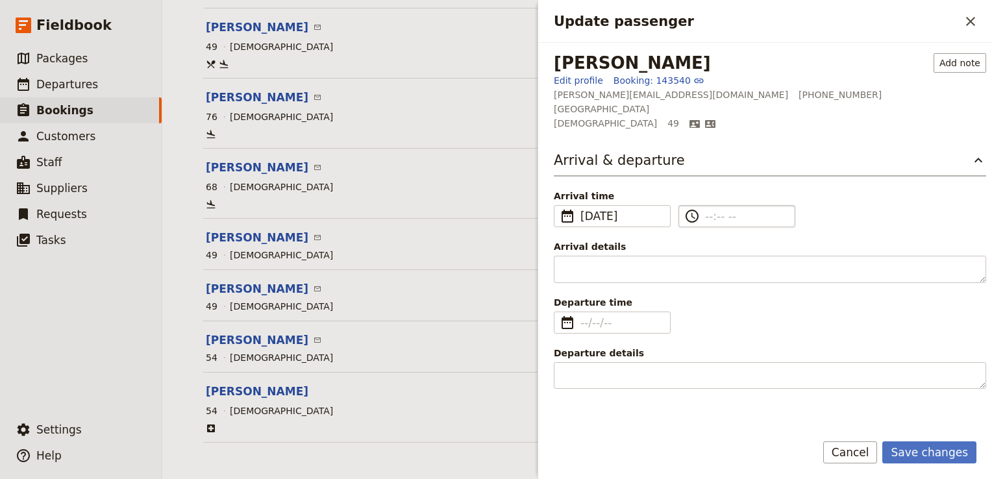
click at [701, 217] on label "​" at bounding box center [736, 216] width 117 height 22
click at [705, 217] on input "​" at bounding box center [746, 216] width 82 height 16
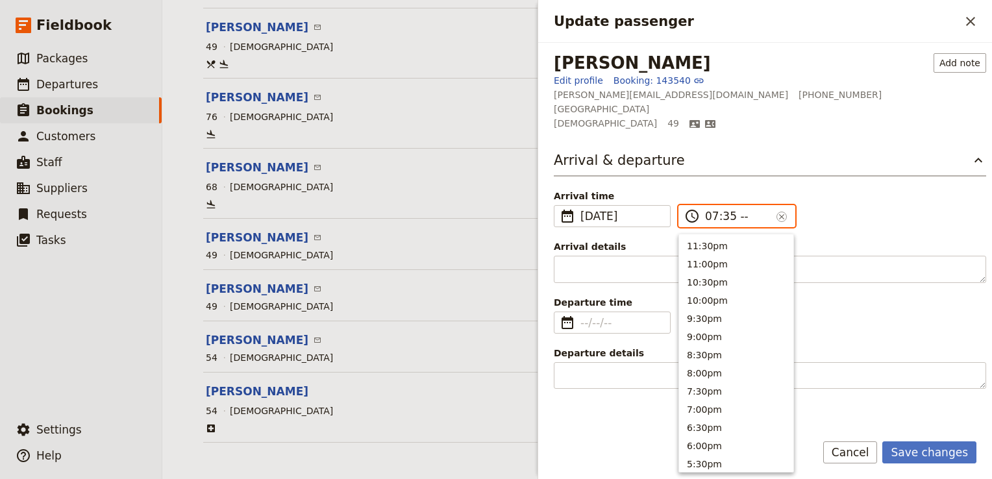
type input "07:35 am"
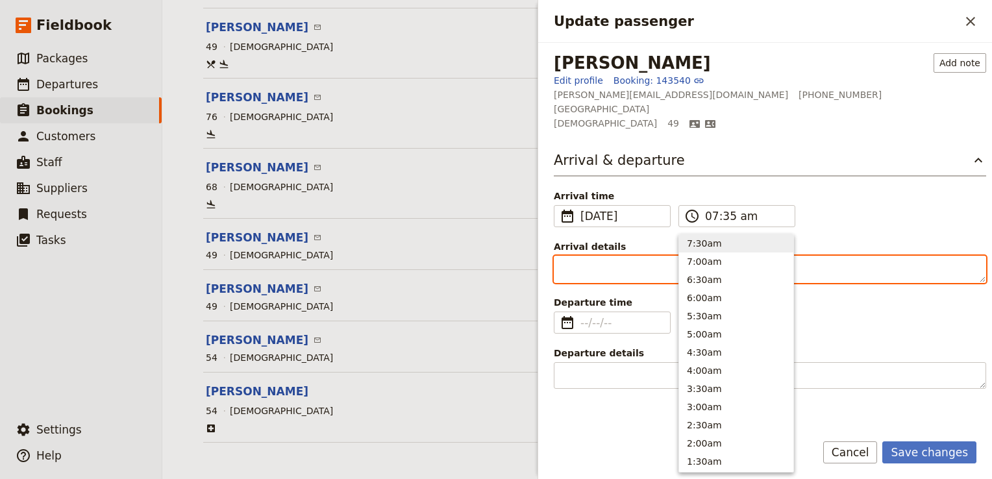
click at [607, 276] on textarea "Arrival details" at bounding box center [770, 269] width 432 height 27
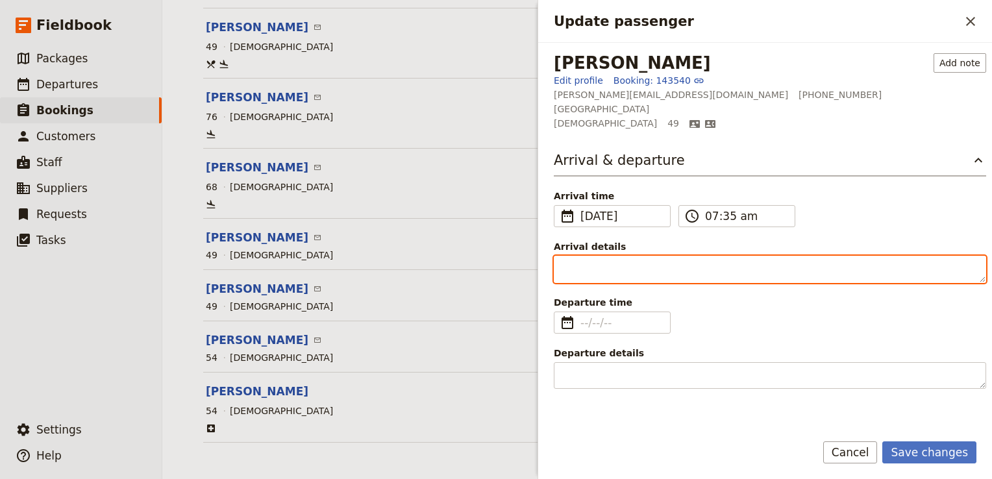
drag, startPoint x: 607, startPoint y: 276, endPoint x: 573, endPoint y: 276, distance: 34.4
click at [573, 276] on textarea "Arrival details" at bounding box center [770, 269] width 432 height 27
type textarea "QR 1499"
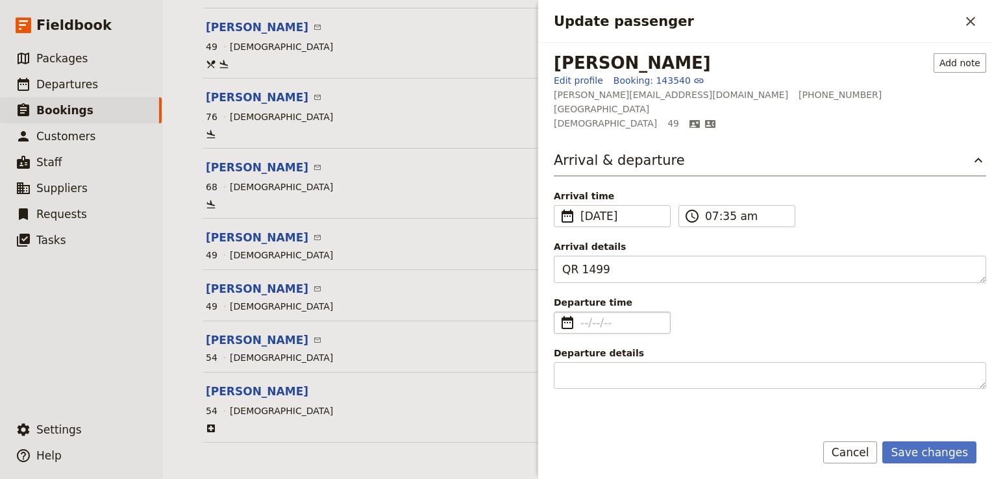
click at [568, 315] on span "​" at bounding box center [567, 323] width 16 height 16
click at [580, 315] on input "Departure time ​" at bounding box center [621, 323] width 82 height 16
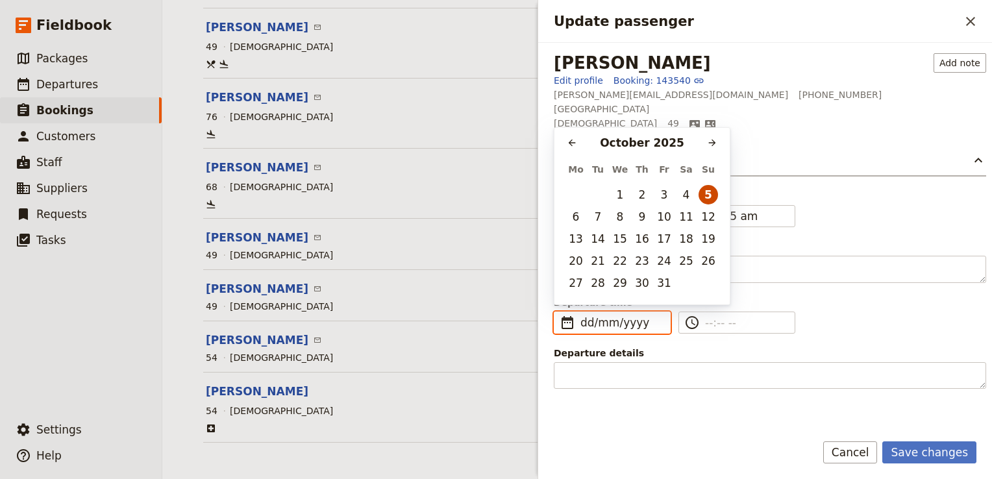
click at [714, 197] on button "5" at bounding box center [707, 194] width 19 height 19
type input "05/10/2025"
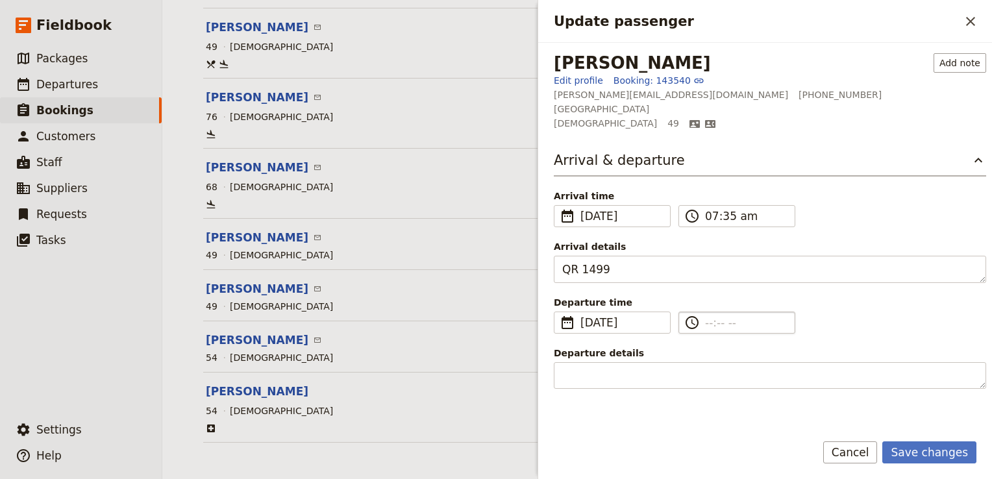
click at [701, 325] on label "​" at bounding box center [736, 322] width 117 height 22
click at [705, 325] on input "​" at bounding box center [746, 323] width 82 height 16
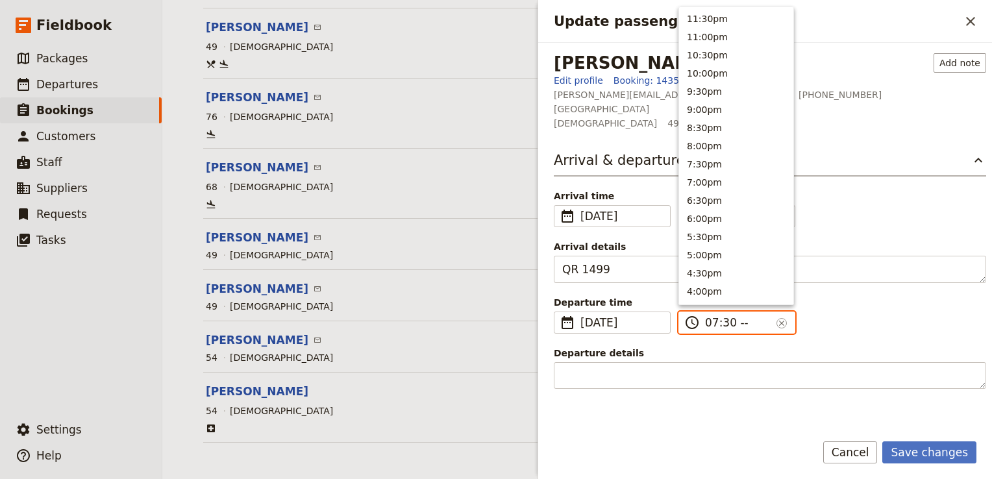
type input "07:30 am"
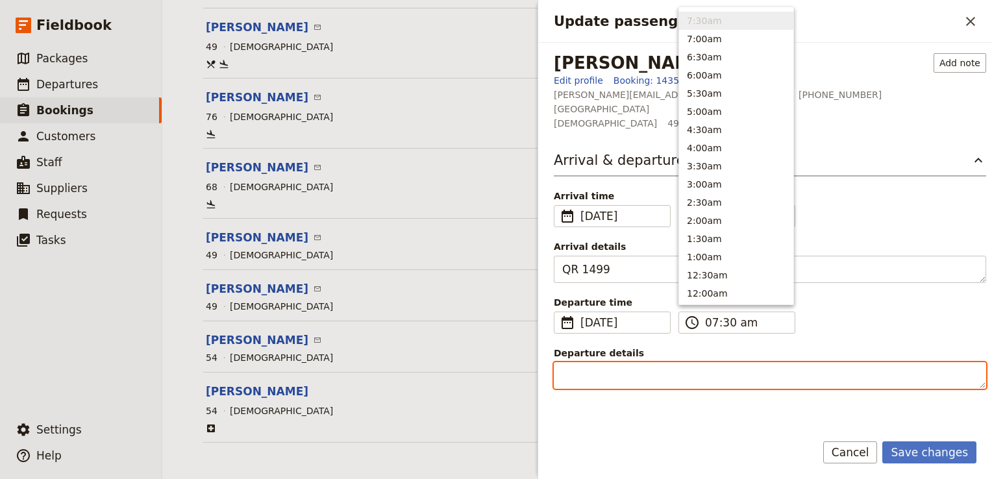
click at [578, 373] on textarea "Departure details" at bounding box center [770, 375] width 432 height 27
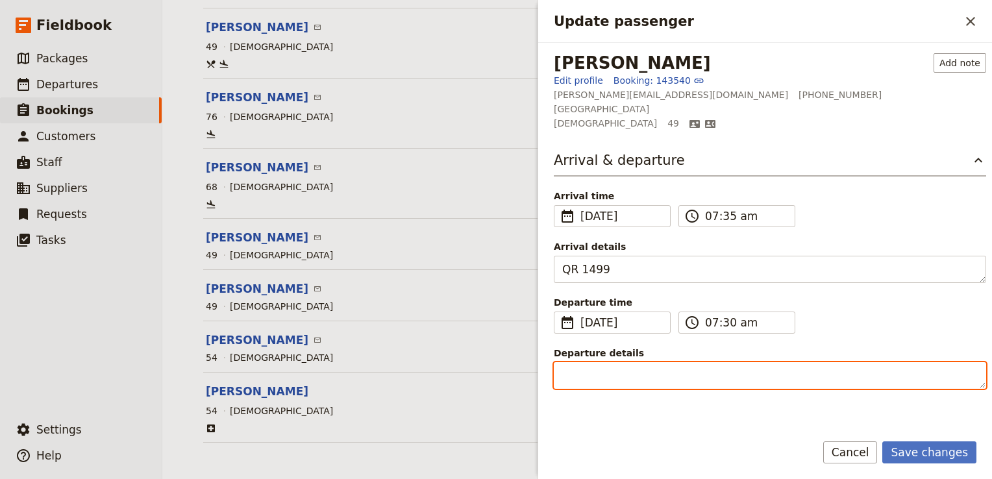
paste textarea "Air Tanzania (TC) 403"
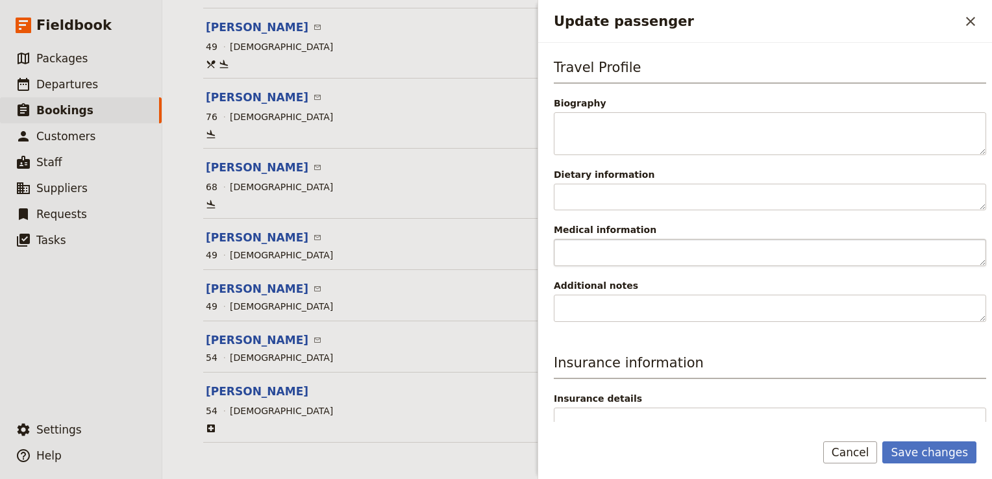
scroll to position [373, 0]
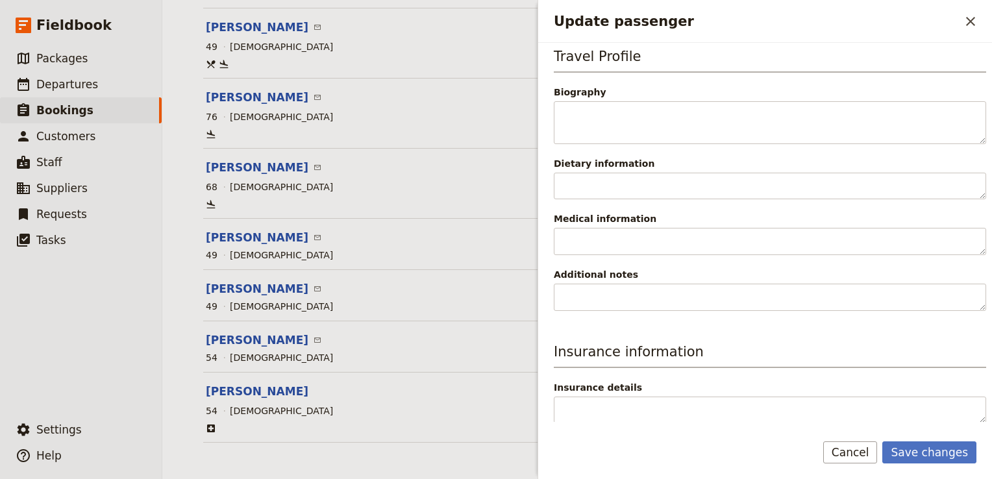
type textarea "Air Tanzania (TC) 403"
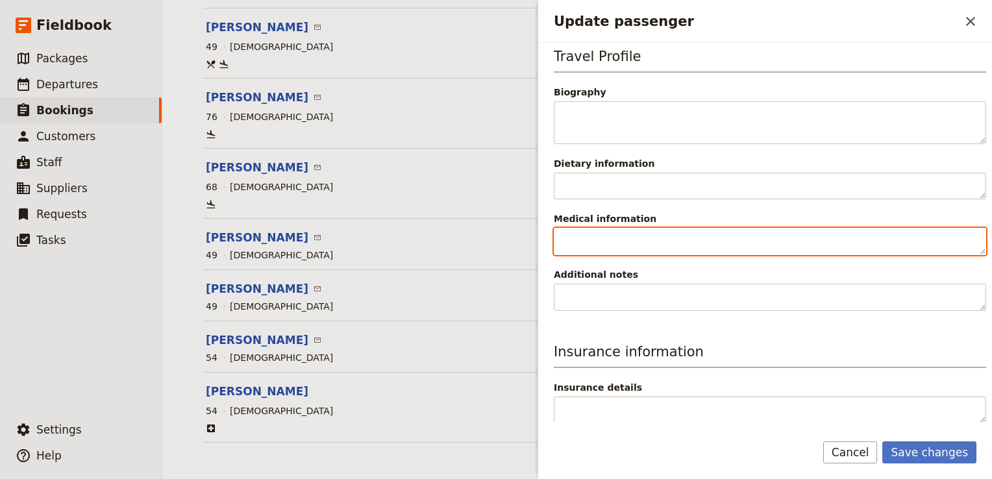
click at [613, 233] on textarea "Medical information" at bounding box center [770, 241] width 432 height 27
paste textarea "hypertension, allergic to penicillin"
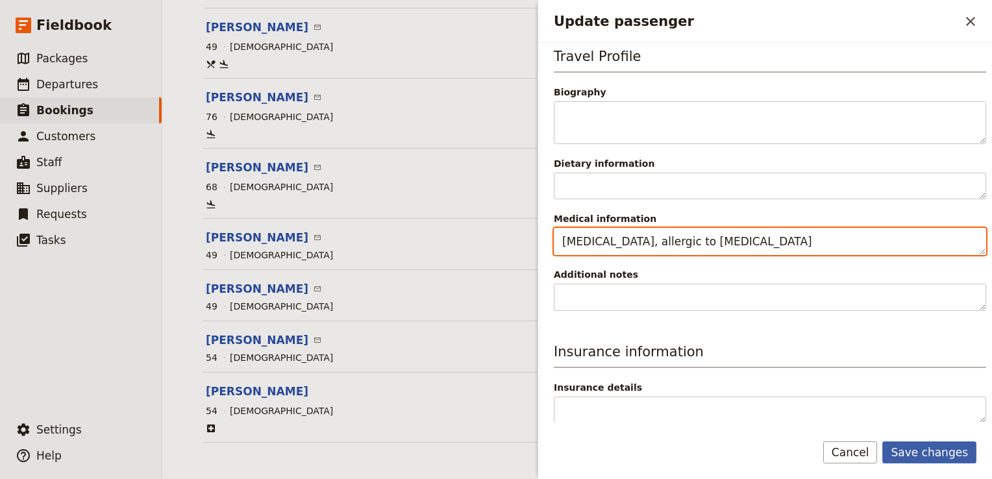
type textarea "hypertension, allergic to penicillin"
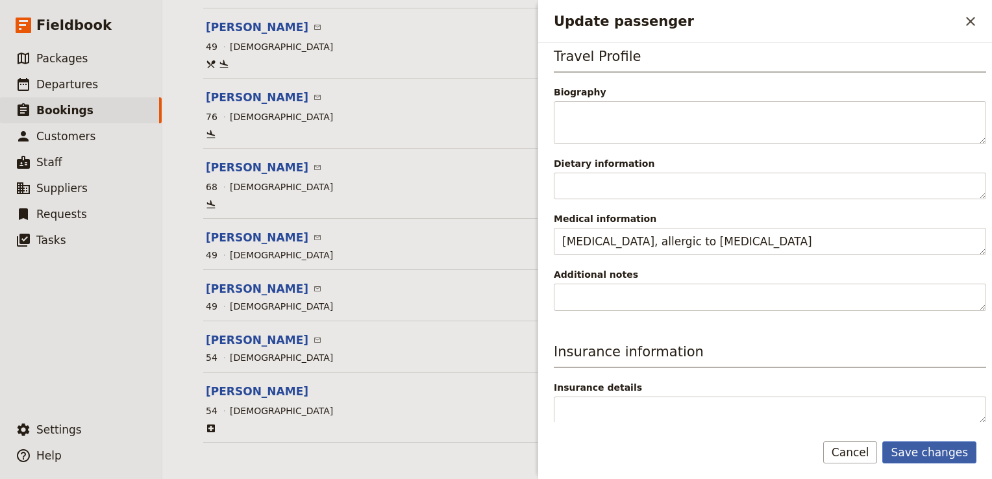
click at [938, 456] on button "Save changes" at bounding box center [929, 452] width 94 height 22
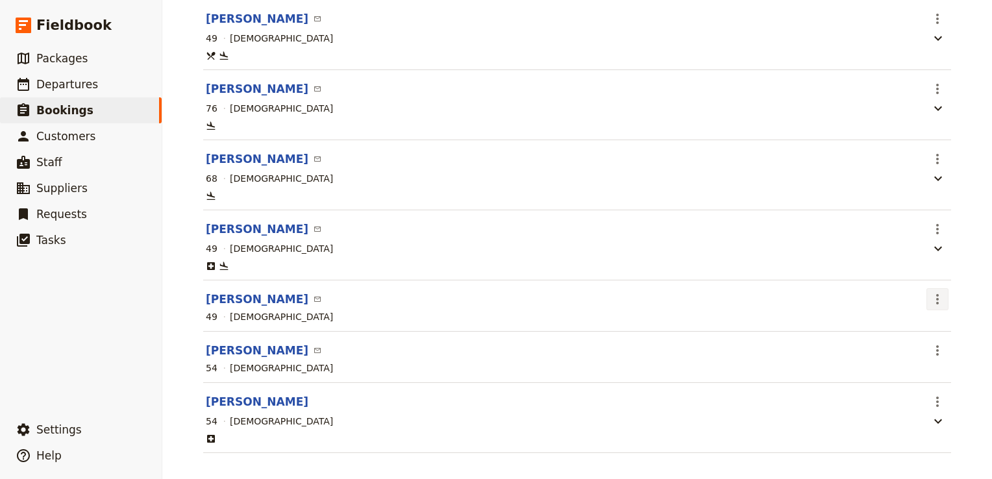
click at [934, 307] on icon "Actions" at bounding box center [937, 299] width 16 height 16
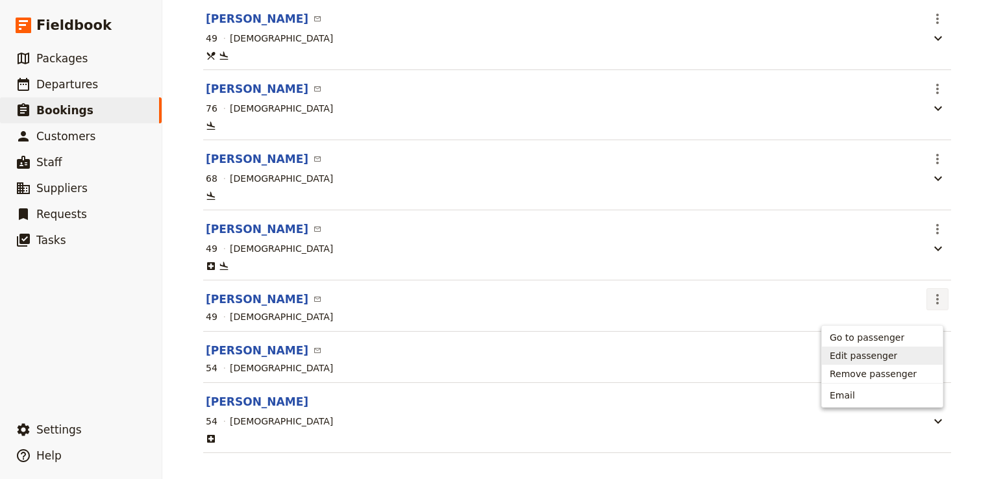
click at [877, 357] on span "Edit passenger" at bounding box center [862, 355] width 67 height 13
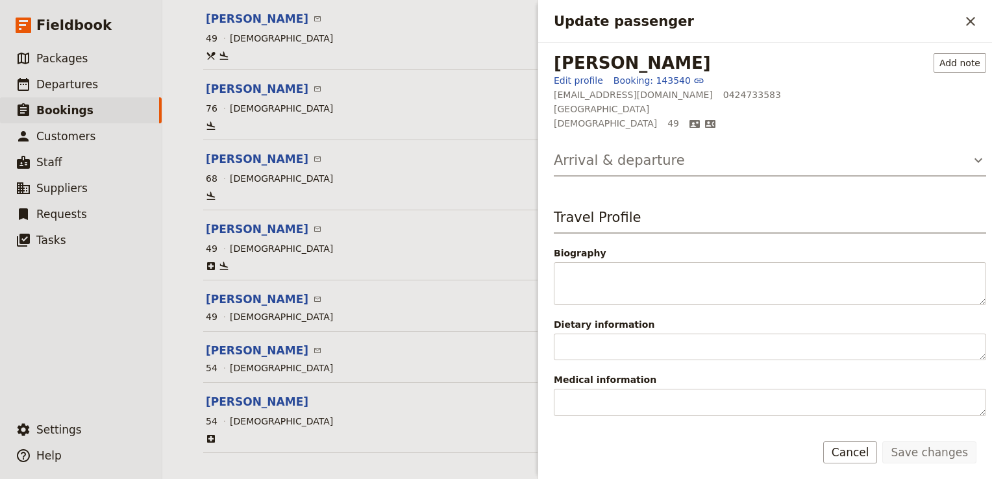
click at [641, 163] on h3 "Arrival & departure" at bounding box center [619, 160] width 131 height 19
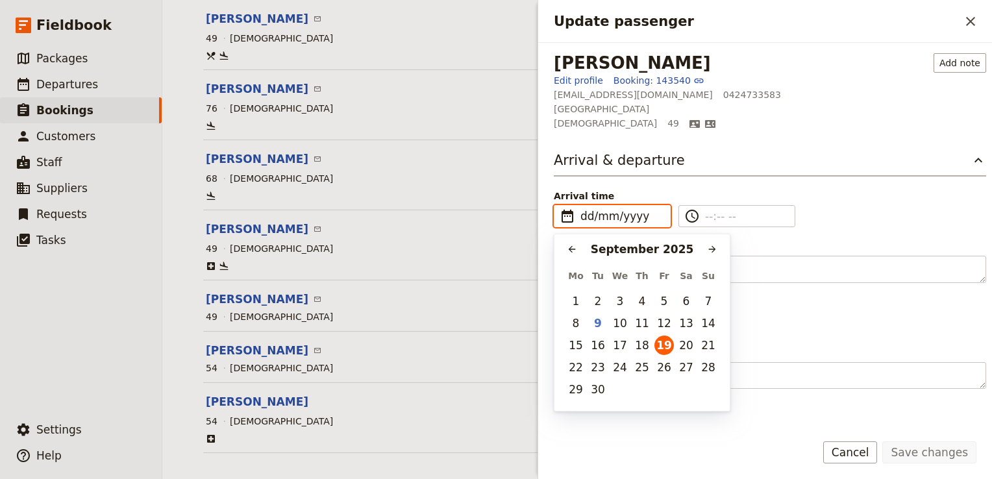
click at [582, 217] on input "dd/mm/yyyy" at bounding box center [621, 216] width 82 height 16
click at [665, 341] on button "19" at bounding box center [663, 344] width 19 height 19
type input "19/09/2025"
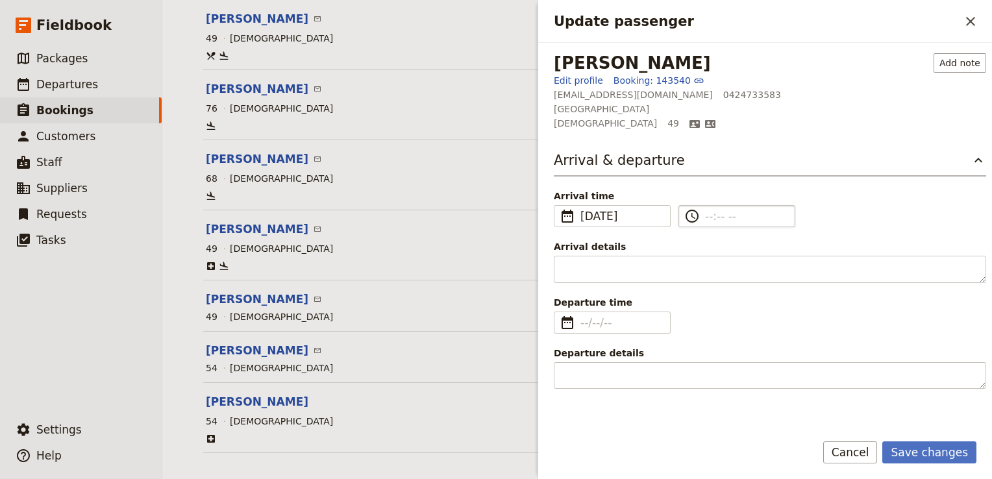
click at [712, 215] on input "​" at bounding box center [746, 216] width 82 height 16
type input "--:-- --"
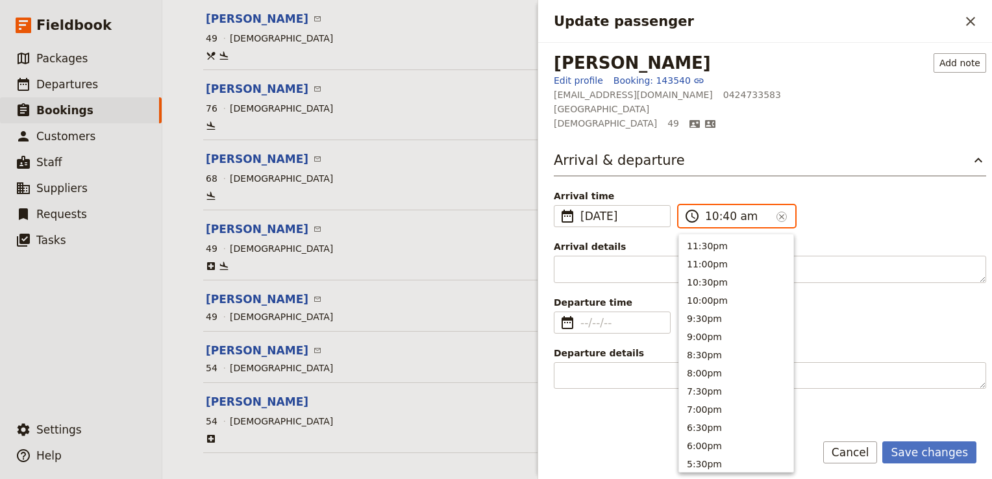
scroll to position [475, 0]
click at [704, 243] on button "10:30am" at bounding box center [736, 243] width 114 height 18
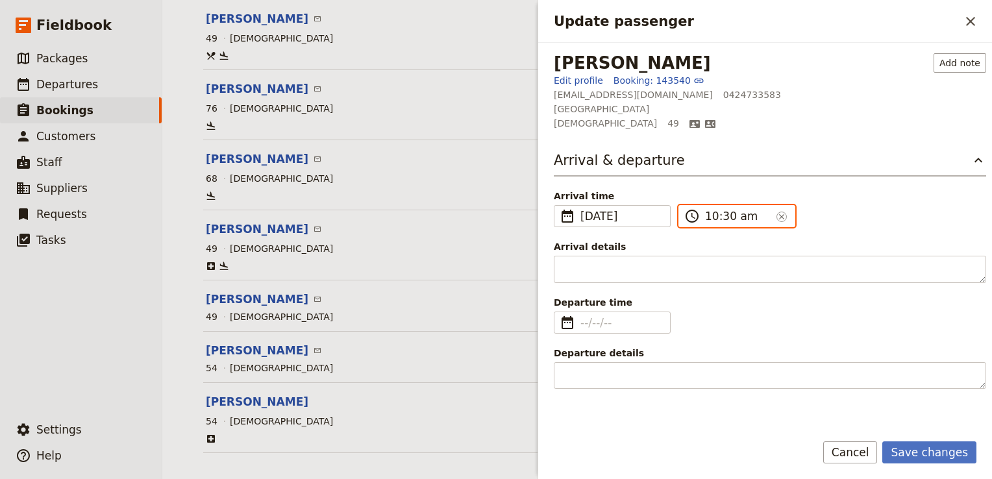
click at [725, 217] on input "10:30 am" at bounding box center [738, 216] width 66 height 16
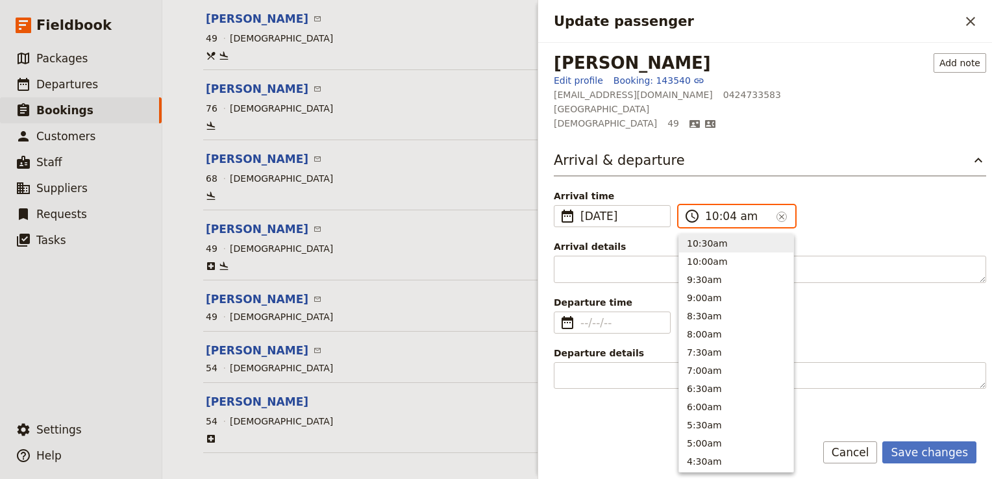
type input "10:40 am"
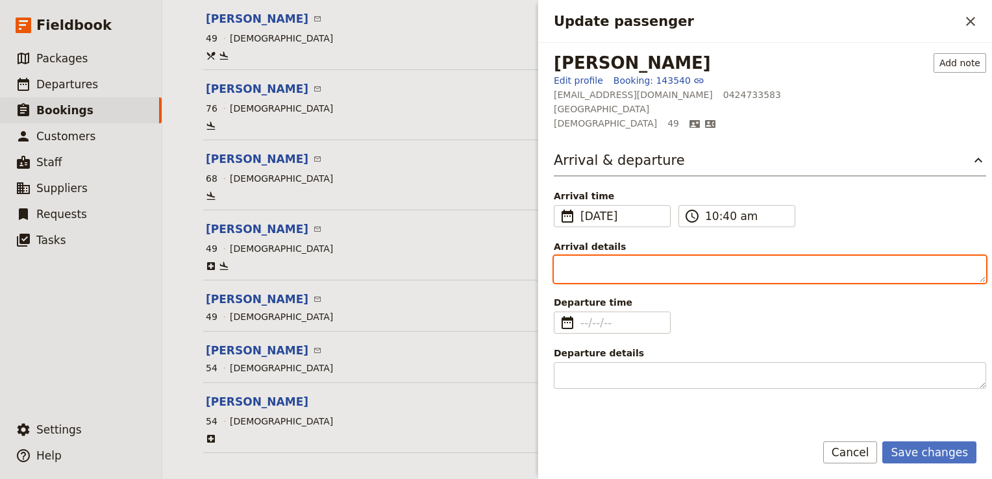
click at [631, 271] on textarea "Arrival details" at bounding box center [770, 269] width 432 height 27
click at [568, 263] on textarea "Et 815" at bounding box center [770, 269] width 432 height 27
type textarea "ET 815"
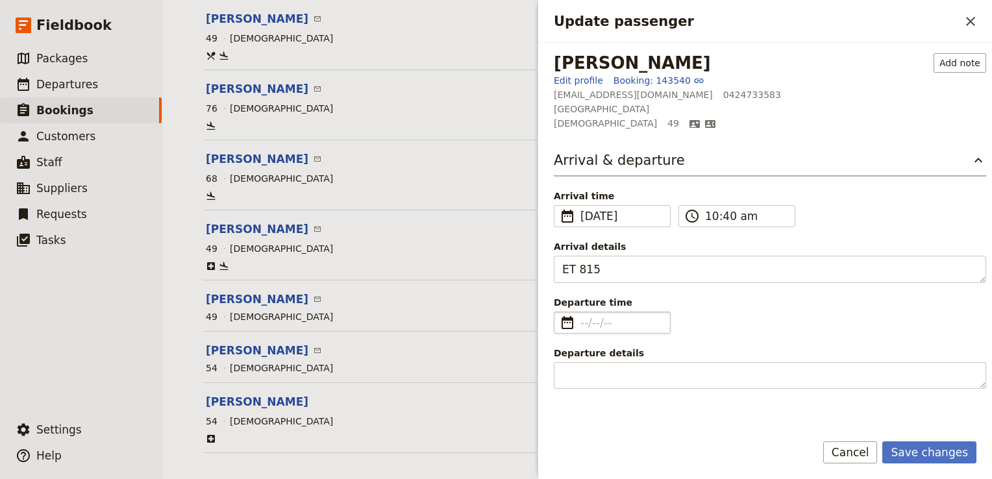
click at [580, 313] on fieldset "​" at bounding box center [612, 322] width 117 height 22
click at [580, 315] on input "Departure time ​" at bounding box center [621, 323] width 82 height 16
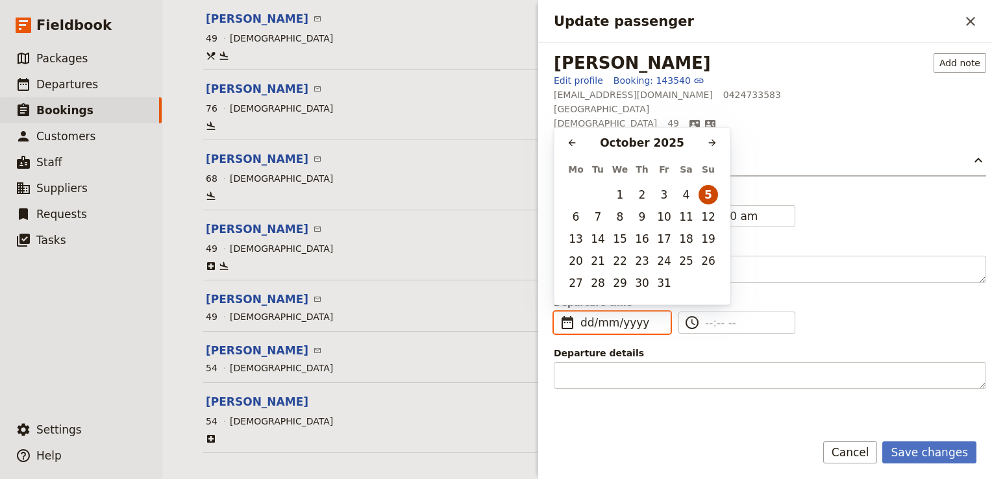
click at [707, 191] on button "5" at bounding box center [707, 194] width 19 height 19
type input "05/10/2025"
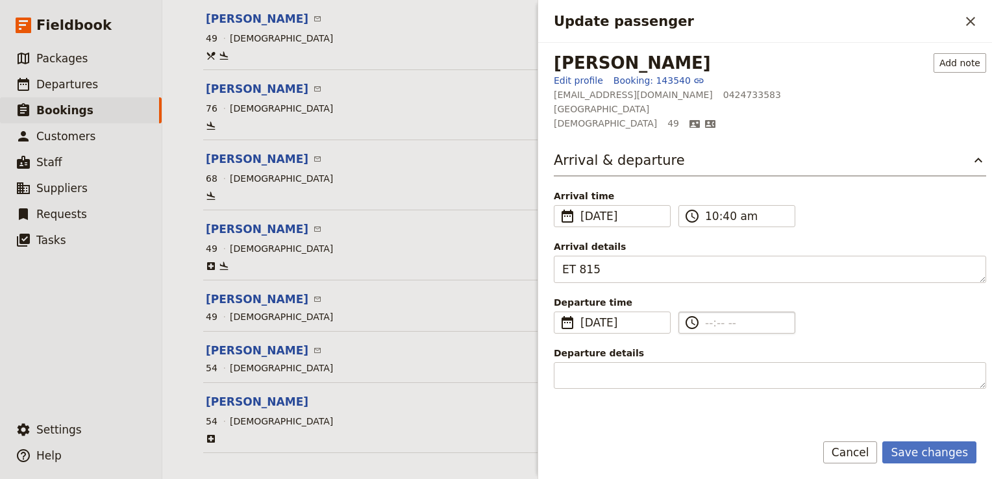
click at [725, 326] on input "​" at bounding box center [746, 323] width 82 height 16
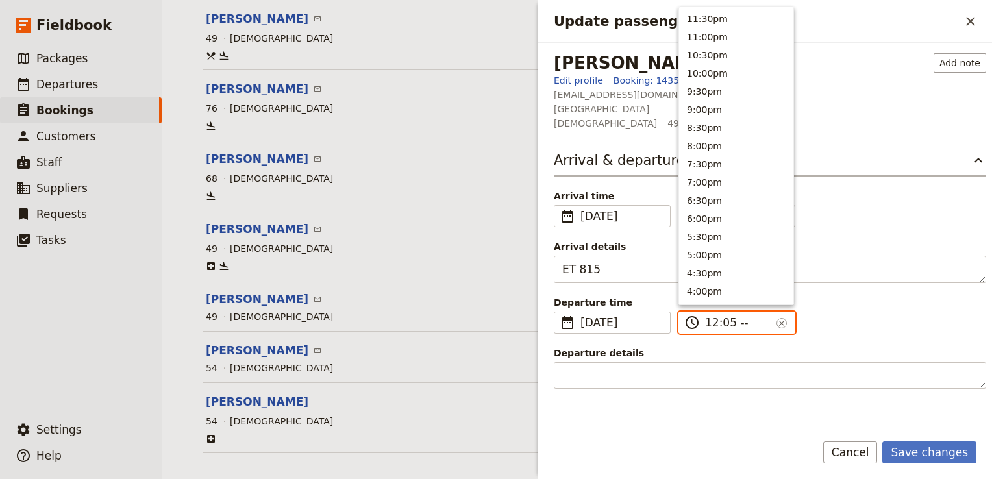
type input "12:05 pm"
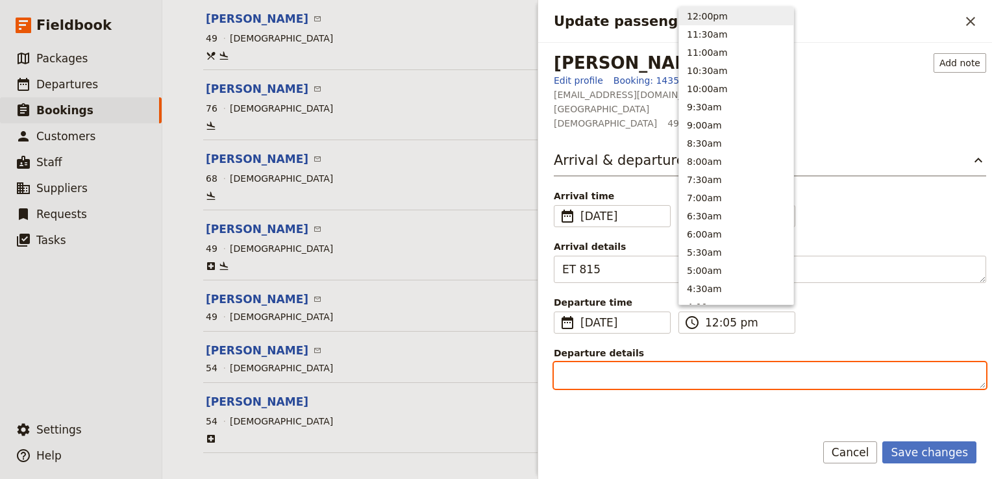
click at [616, 374] on textarea "Departure details" at bounding box center [770, 375] width 432 height 27
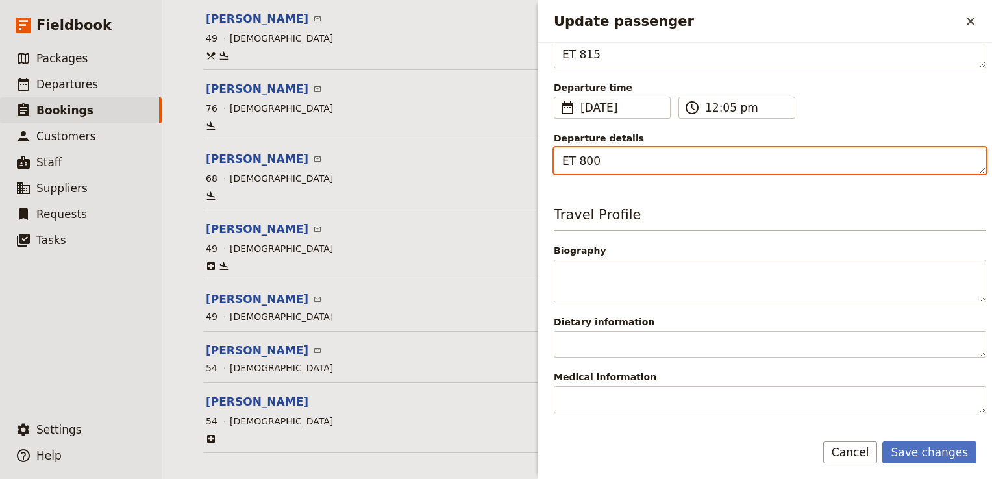
scroll to position [260, 0]
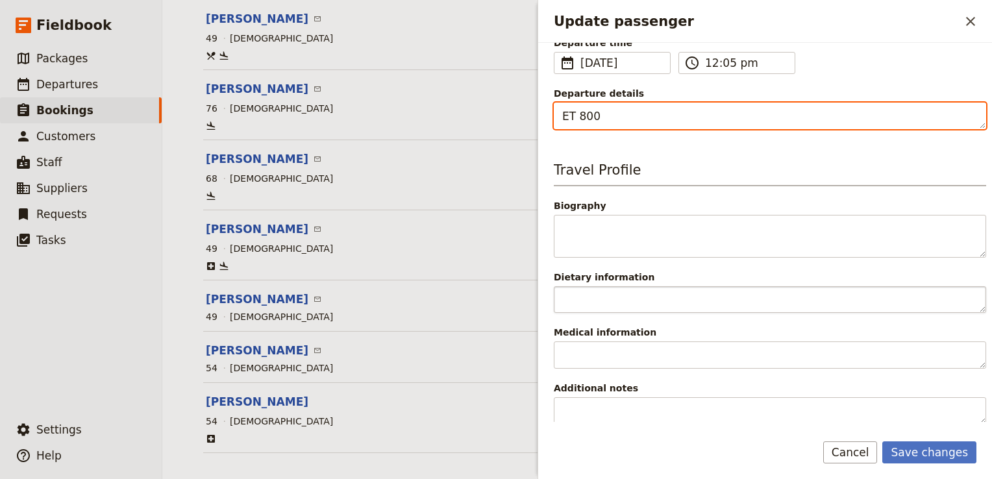
type textarea "ET 800"
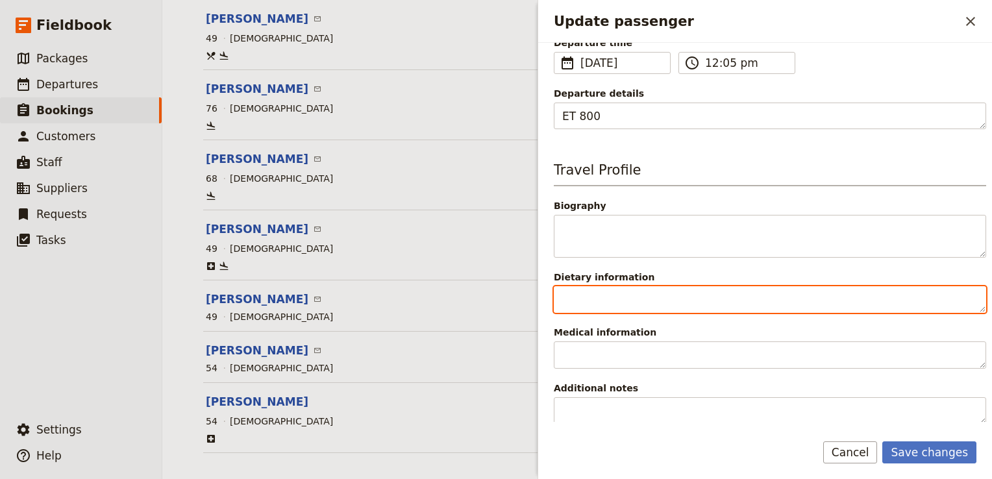
click at [593, 300] on textarea "Dietary information" at bounding box center [770, 299] width 432 height 27
type textarea "Vegetarian"
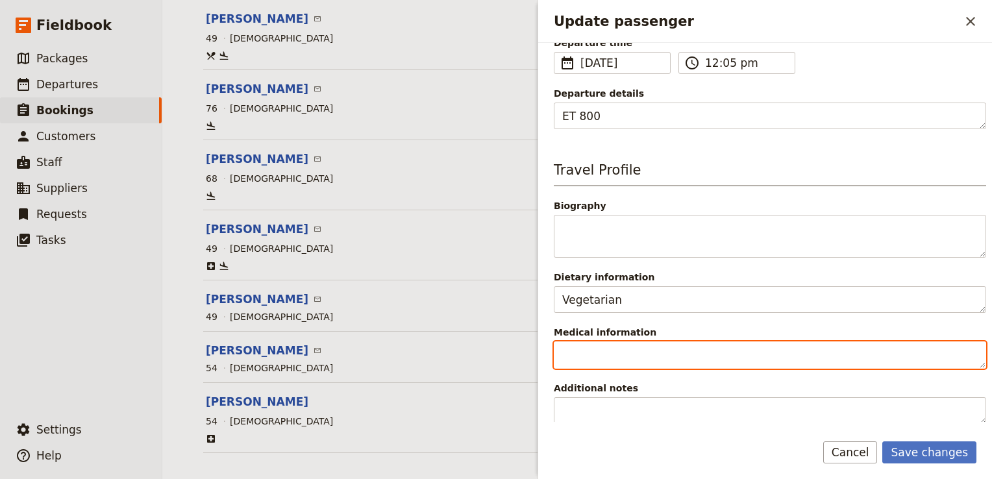
click at [587, 357] on textarea "Medical information" at bounding box center [770, 354] width 432 height 27
paste textarea "left bundle branch block & anemic"
type textarea "left bundle branch block & anemic"
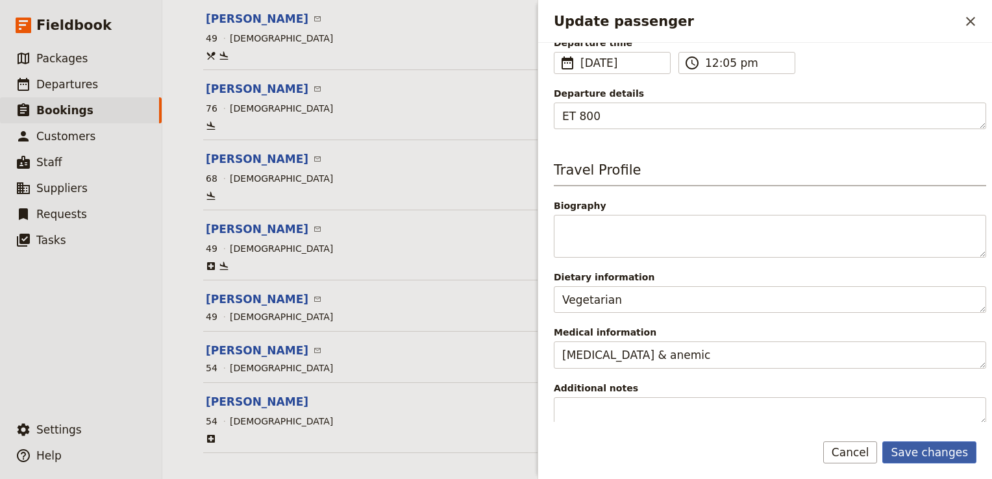
click at [928, 448] on button "Save changes" at bounding box center [929, 452] width 94 height 22
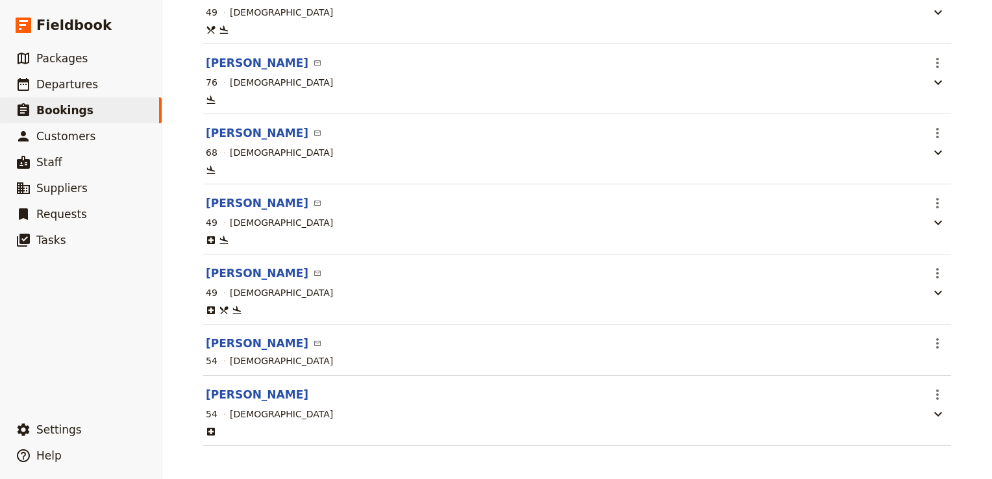
scroll to position [594, 0]
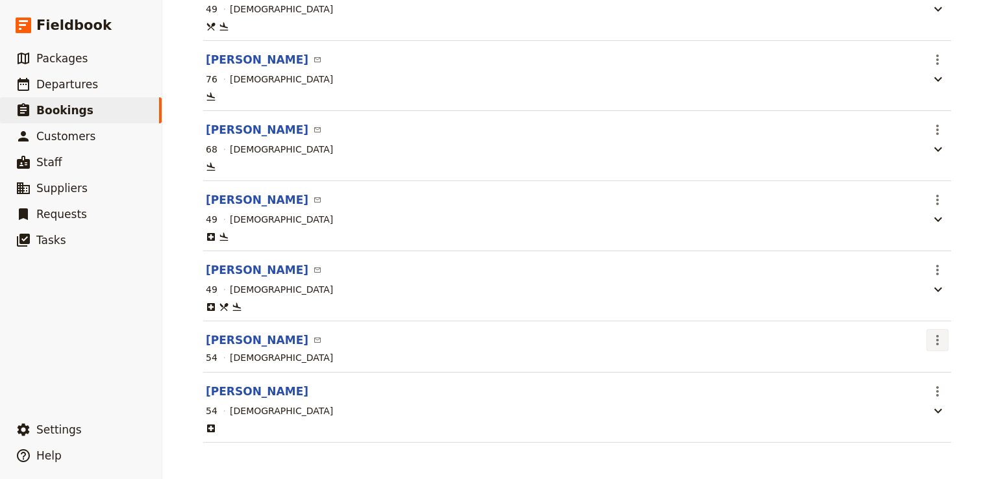
click at [934, 344] on icon "Actions" at bounding box center [937, 340] width 16 height 16
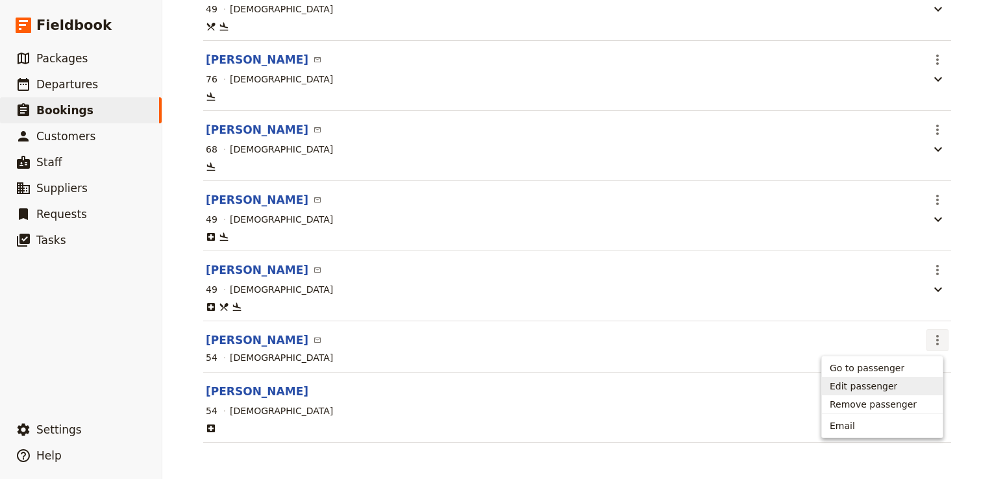
click at [880, 382] on span "Edit passenger" at bounding box center [862, 386] width 67 height 13
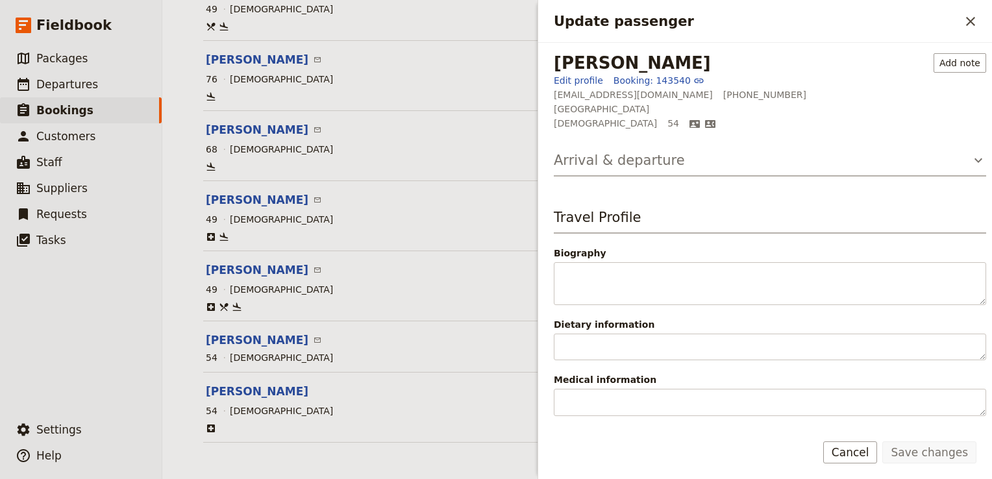
click at [616, 167] on h3 "Arrival & departure" at bounding box center [619, 160] width 131 height 19
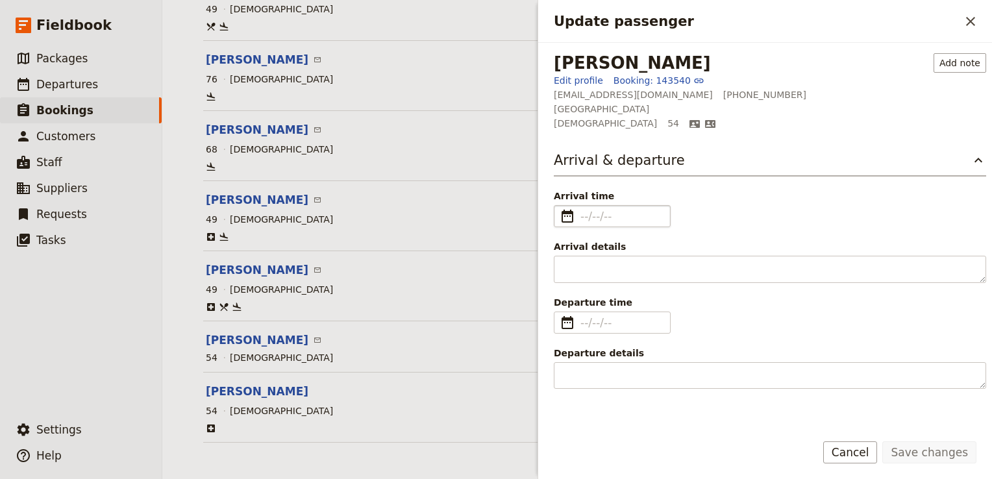
click at [579, 214] on fieldset "​" at bounding box center [612, 216] width 117 height 22
click at [580, 214] on input "Arrival time ​" at bounding box center [621, 216] width 82 height 16
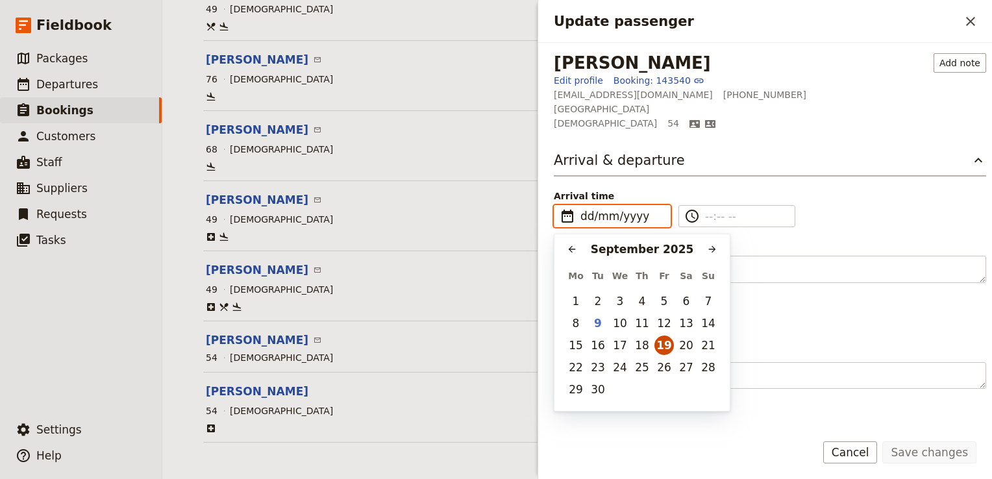
click at [672, 346] on button "19" at bounding box center [663, 344] width 19 height 19
type input "19/09/2025"
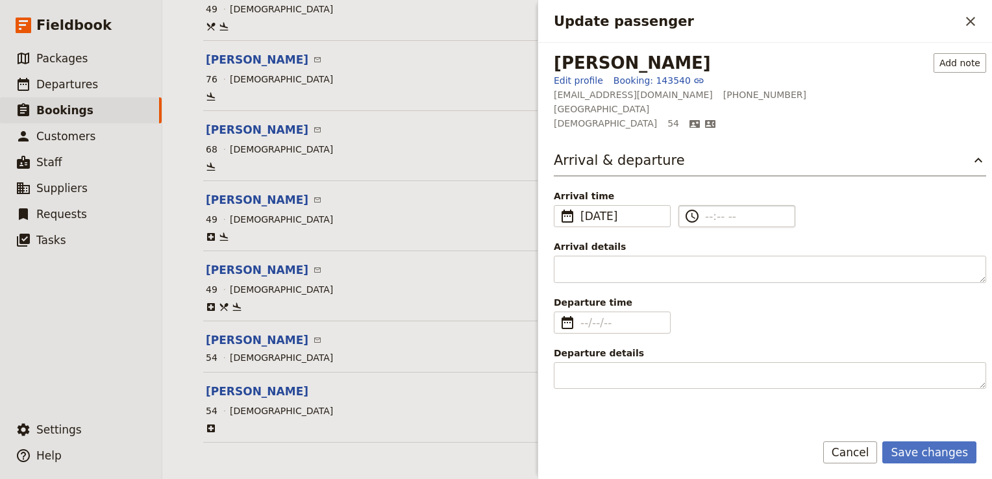
click at [707, 214] on input "​" at bounding box center [746, 216] width 82 height 16
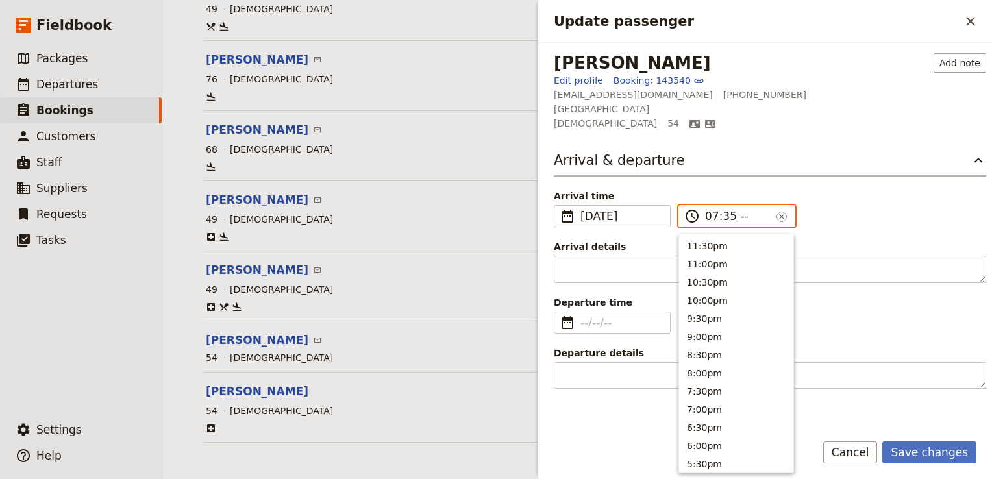
type input "07:35 am"
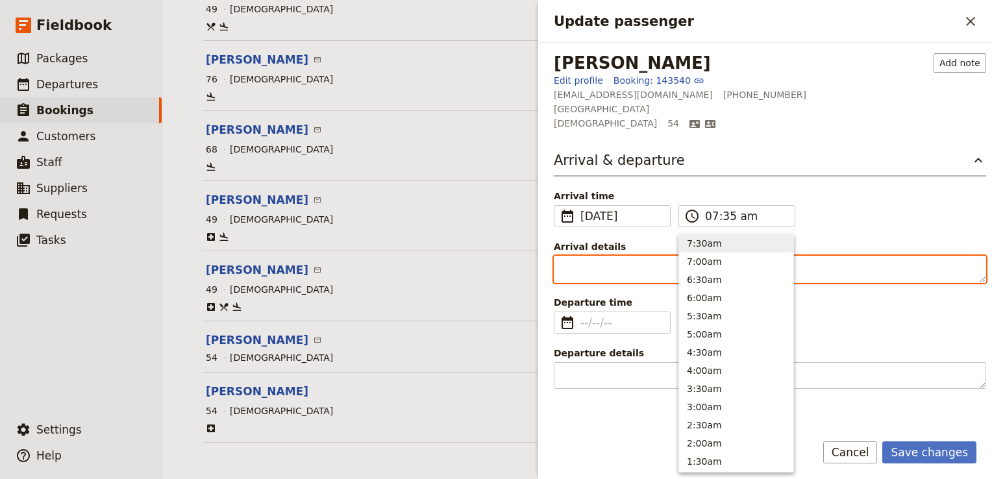
click at [607, 280] on textarea "Arrival details" at bounding box center [770, 269] width 432 height 27
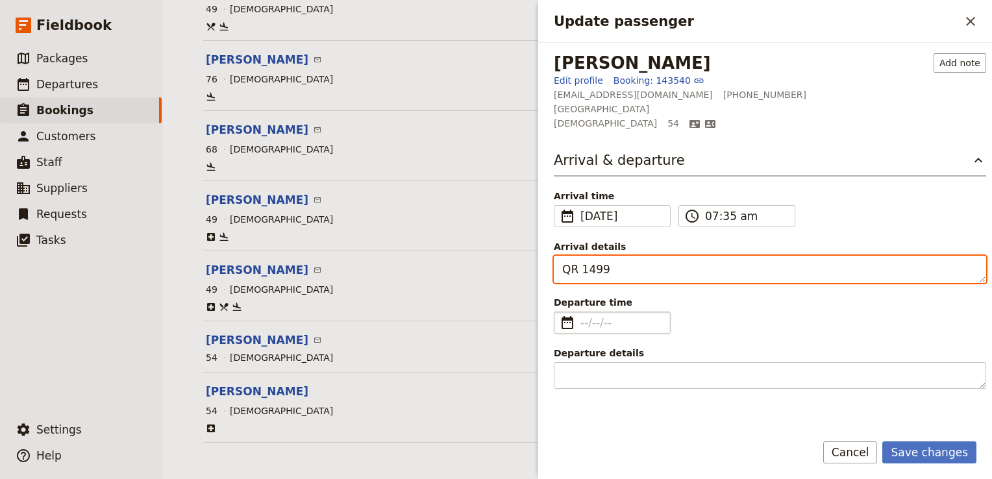
type textarea "QR 1499"
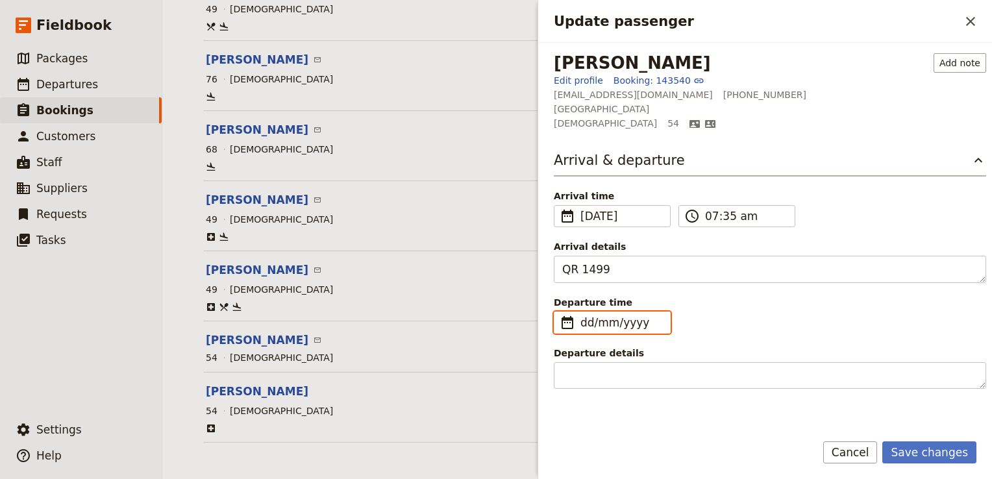
click at [584, 323] on input "dd/mm/yyyy" at bounding box center [621, 323] width 82 height 16
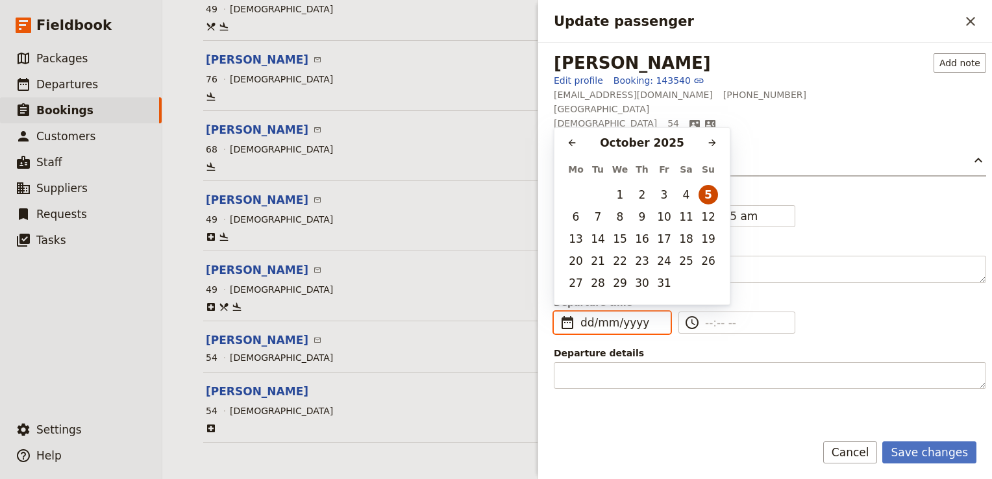
click at [708, 196] on button "5" at bounding box center [707, 194] width 19 height 19
type input "05/10/2025"
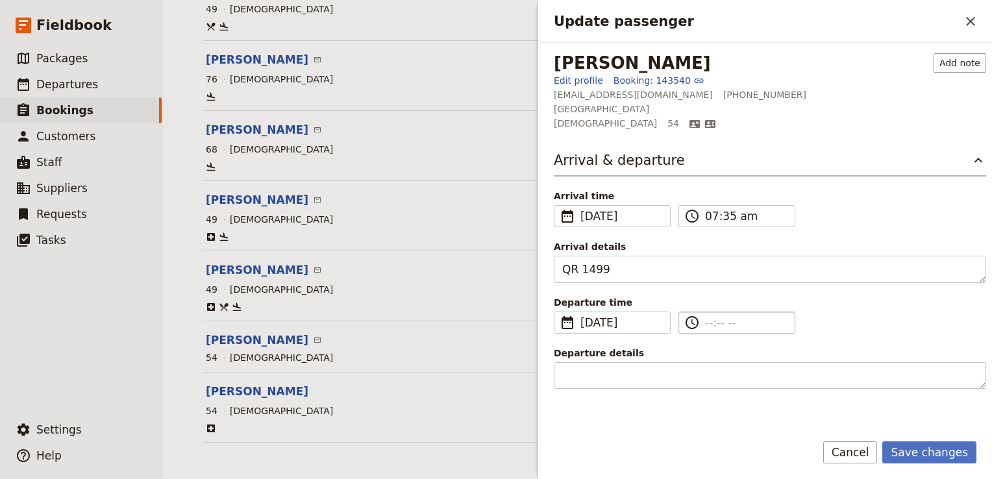
click at [707, 322] on input "​" at bounding box center [746, 323] width 82 height 16
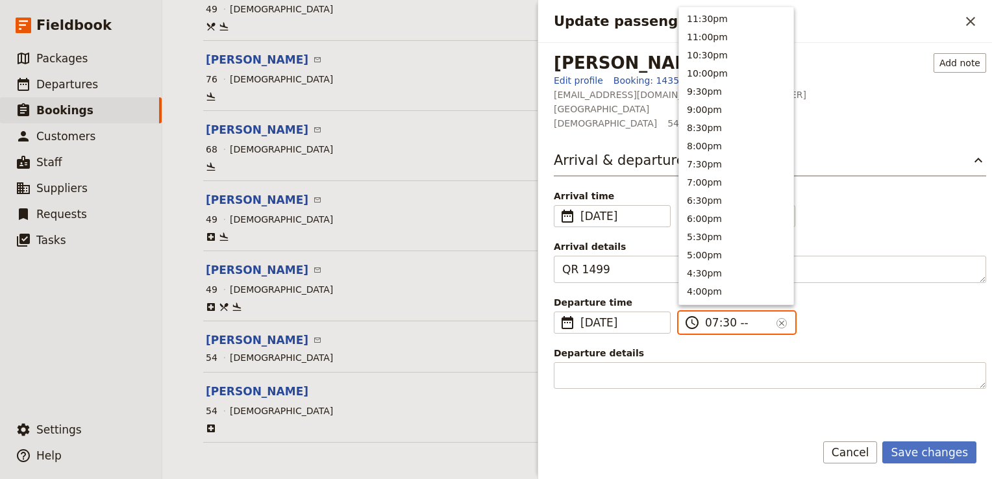
type input "07:30 am"
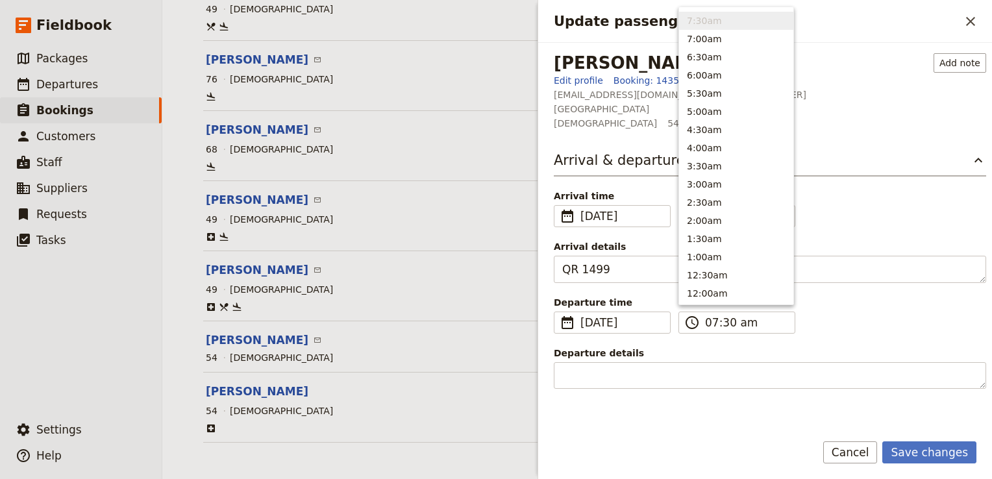
click at [636, 360] on label "Departure details" at bounding box center [770, 368] width 432 height 43
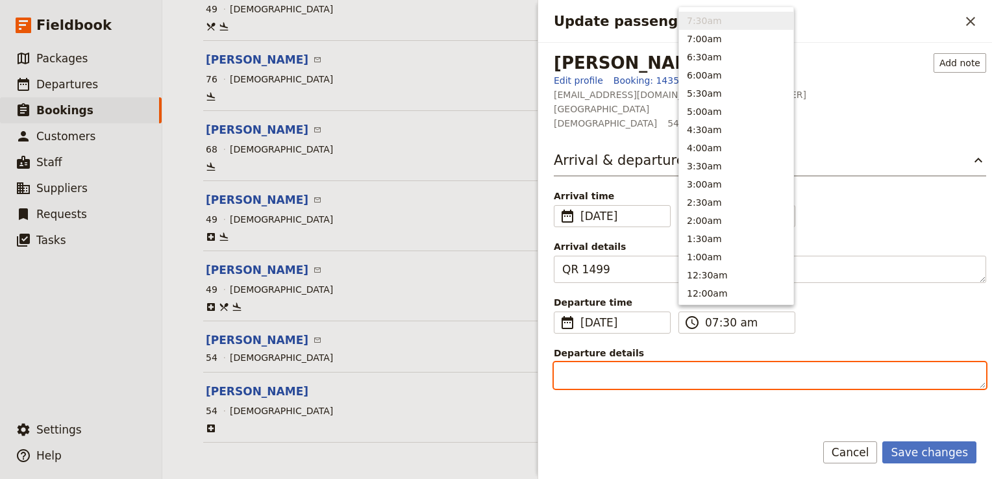
click at [636, 362] on textarea "Departure details" at bounding box center [770, 375] width 432 height 27
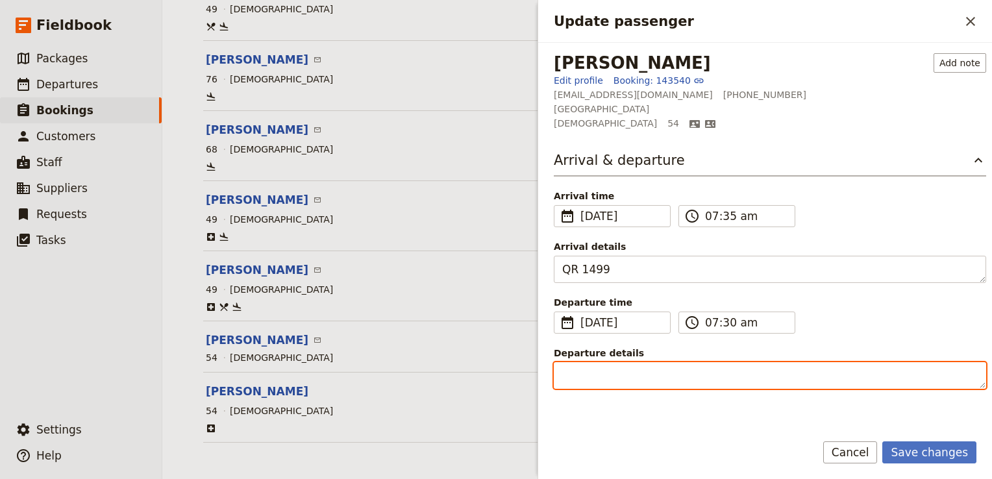
paste textarea "Air Tanzania (TC) 403"
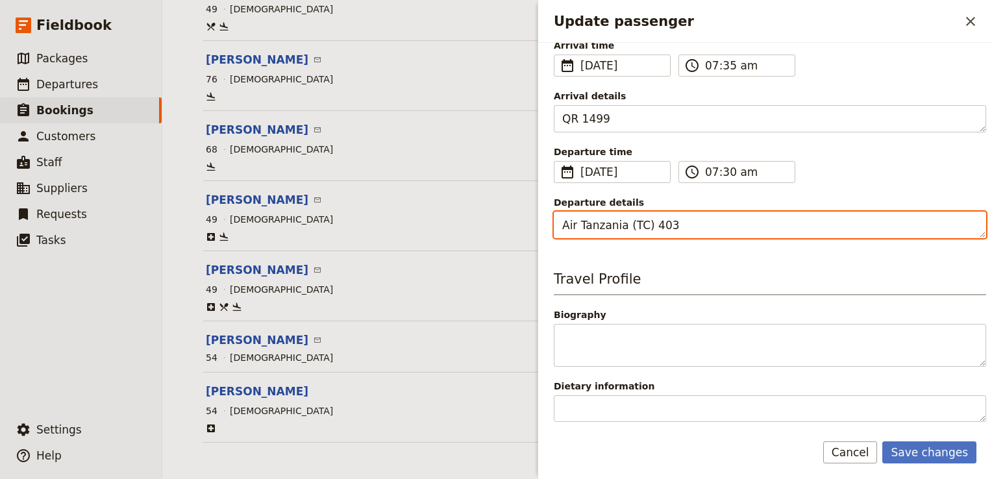
scroll to position [373, 0]
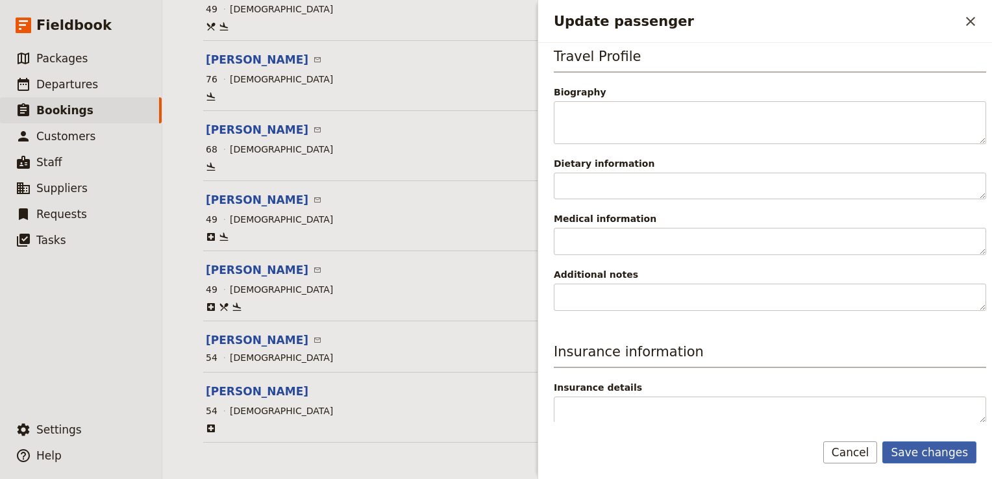
type textarea "Air Tanzania (TC) 403"
click at [958, 452] on button "Save changes" at bounding box center [929, 452] width 94 height 22
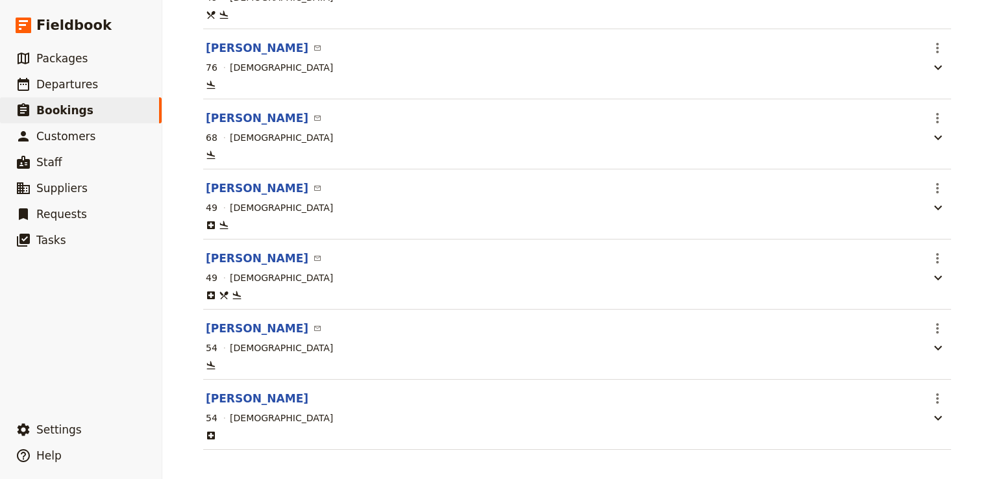
scroll to position [615, 0]
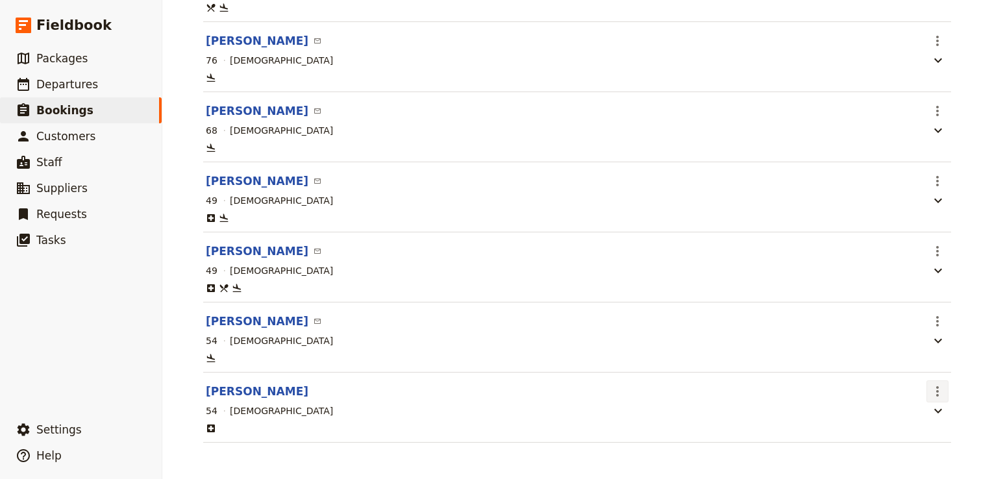
click at [933, 384] on icon "Actions" at bounding box center [937, 392] width 16 height 16
click at [896, 417] on span "Go to passenger" at bounding box center [884, 418] width 75 height 13
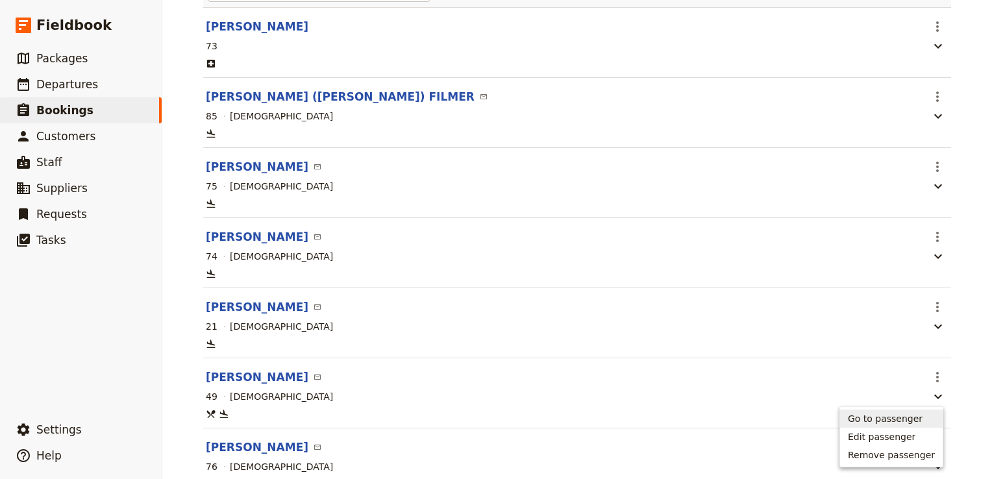
select select "FEMALE"
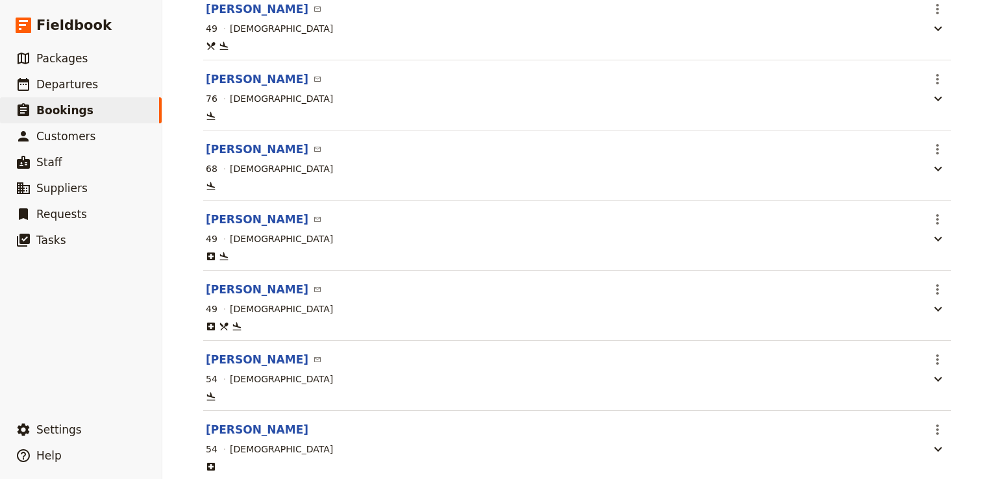
scroll to position [615, 0]
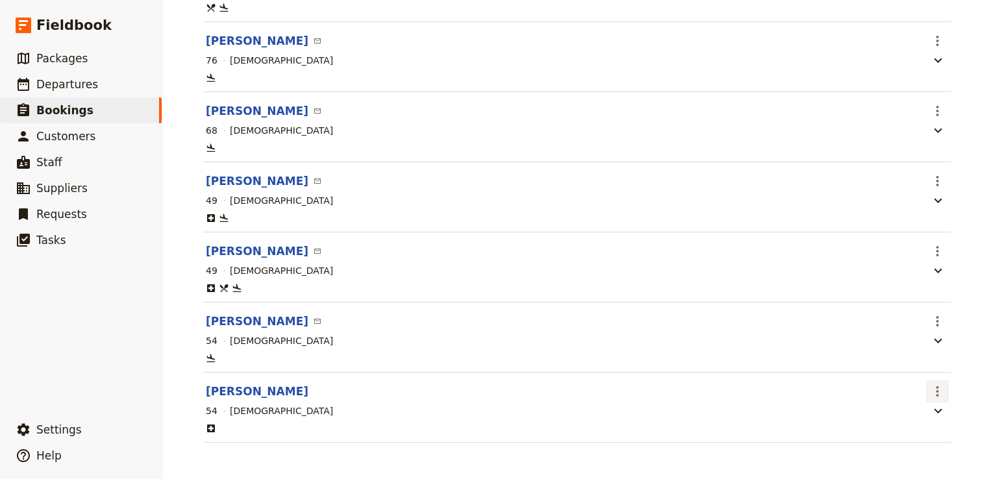
click at [940, 393] on button "​" at bounding box center [937, 391] width 22 height 22
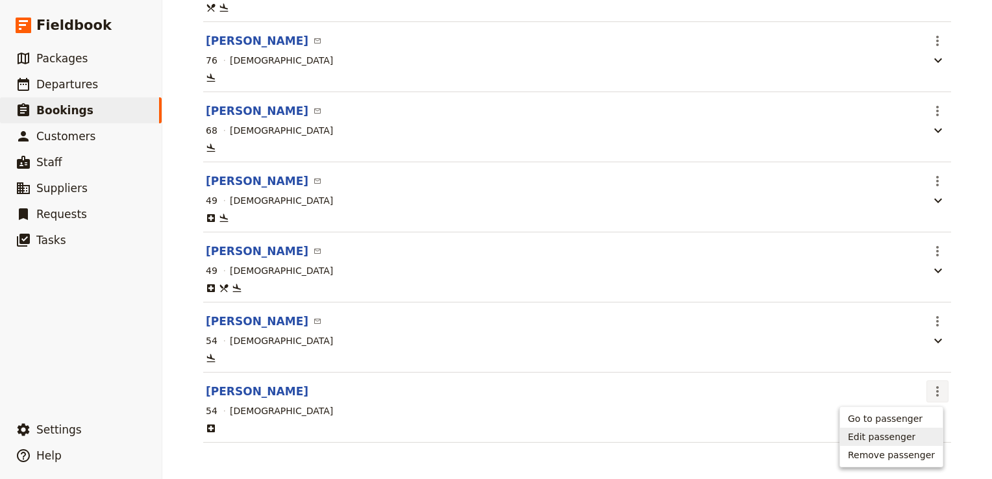
click at [896, 437] on span "Edit passenger" at bounding box center [880, 436] width 67 height 13
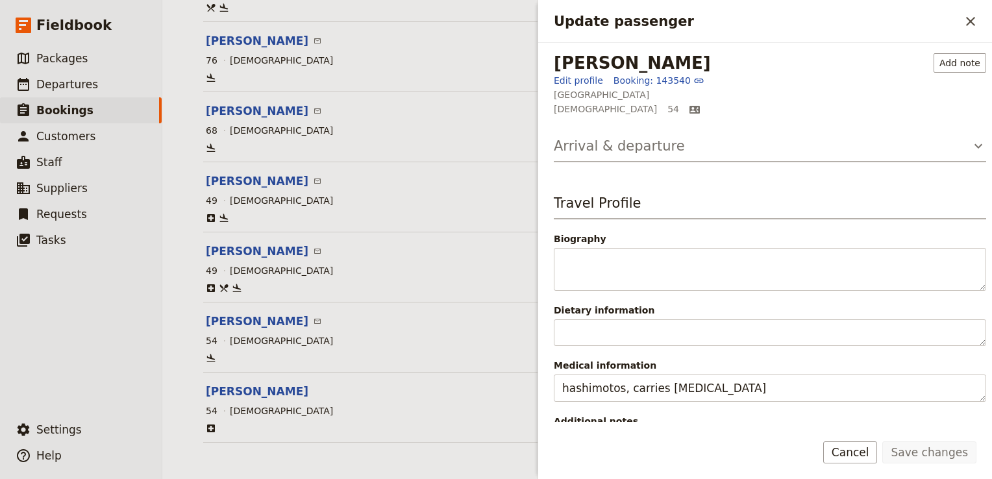
click at [620, 142] on h3 "Arrival & departure" at bounding box center [619, 145] width 131 height 19
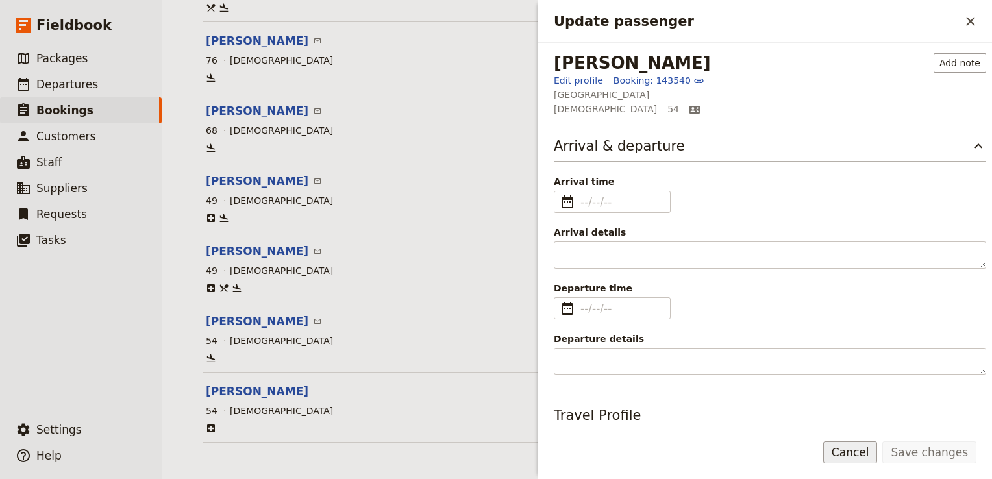
click at [850, 454] on button "Cancel" at bounding box center [850, 452] width 55 height 22
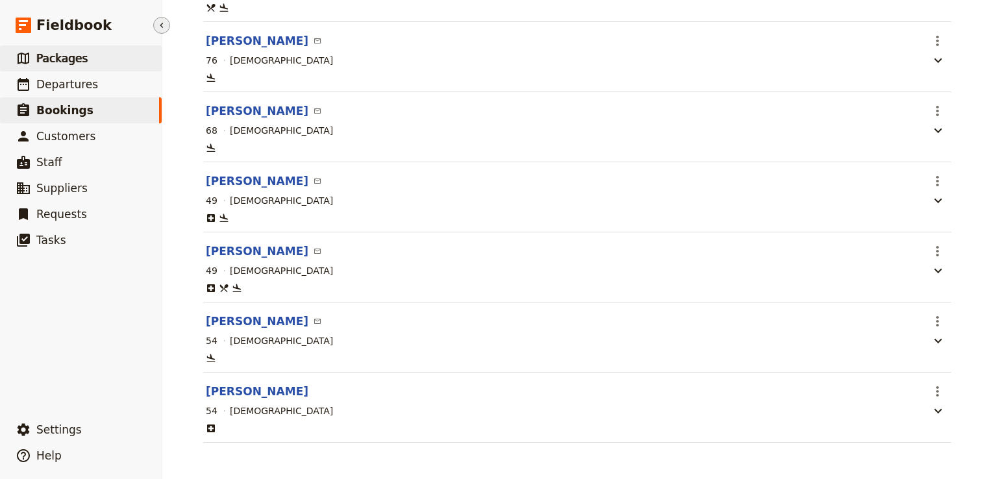
click at [95, 63] on link "​ Packages" at bounding box center [81, 58] width 162 height 26
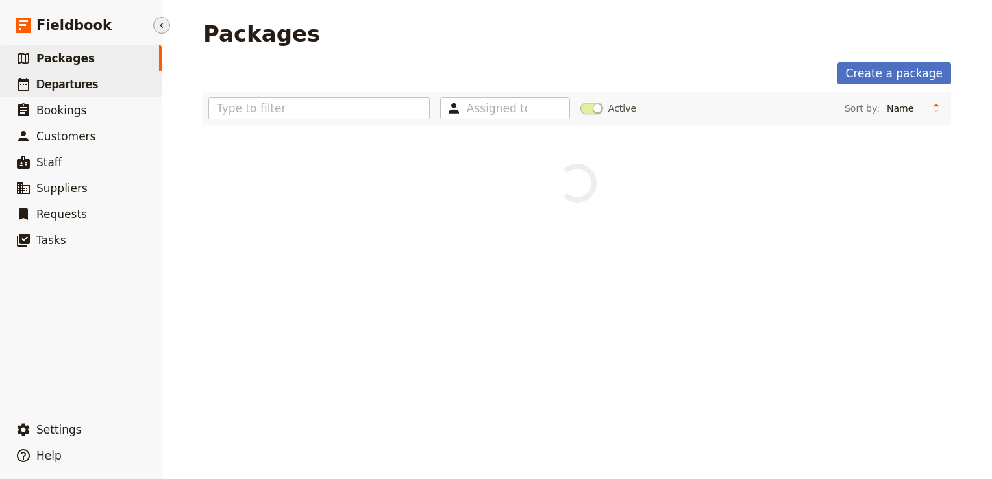
click at [104, 87] on link "​ Departures" at bounding box center [81, 84] width 162 height 26
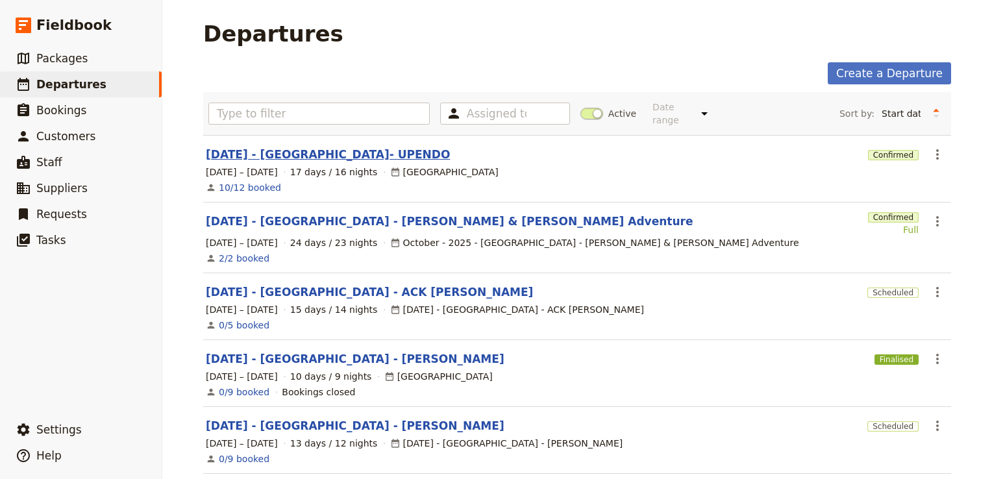
click at [256, 147] on link "[DATE] - [GEOGRAPHIC_DATA]- UPENDO" at bounding box center [328, 155] width 244 height 16
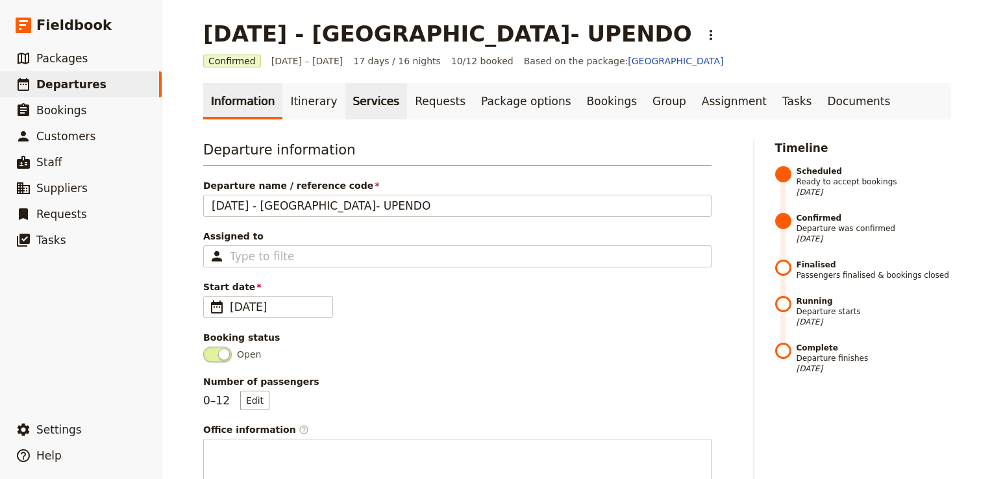
click at [356, 103] on link "Services" at bounding box center [376, 101] width 62 height 36
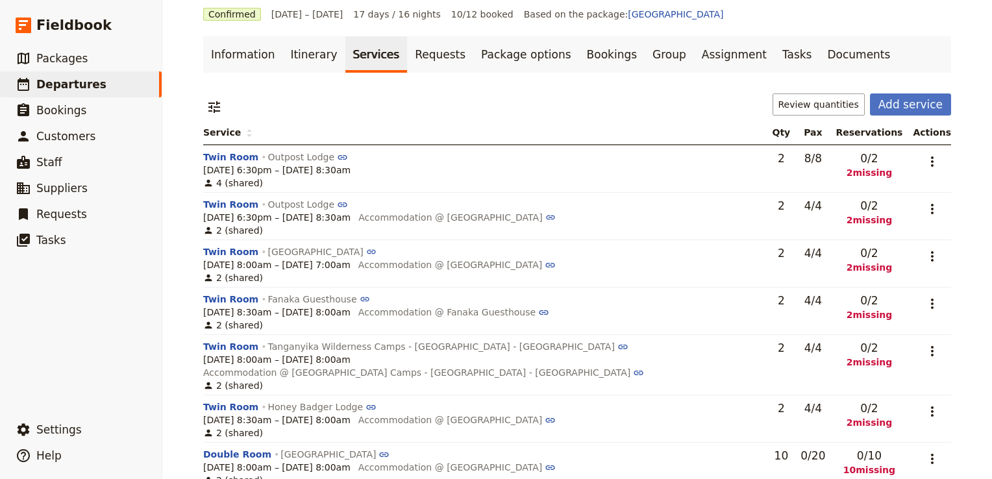
scroll to position [48, 0]
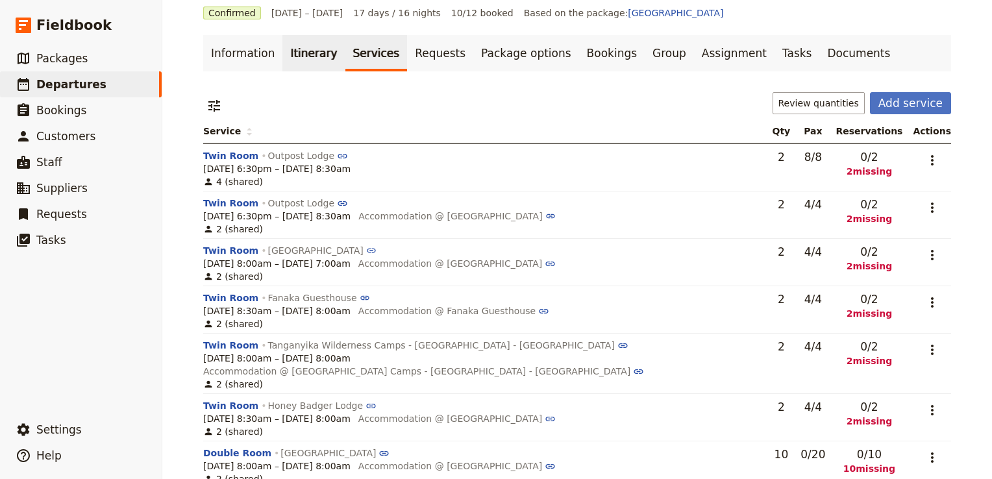
click at [295, 58] on link "Itinerary" at bounding box center [313, 53] width 62 height 36
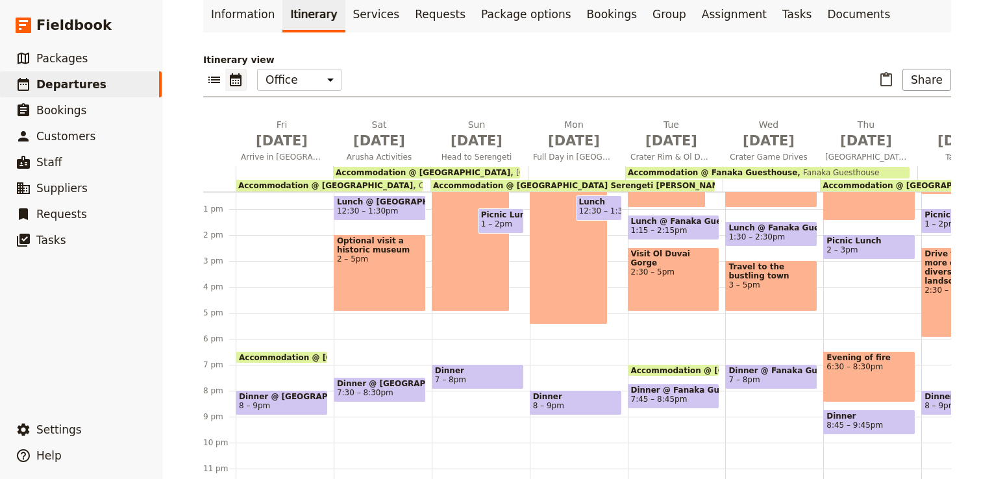
scroll to position [92, 0]
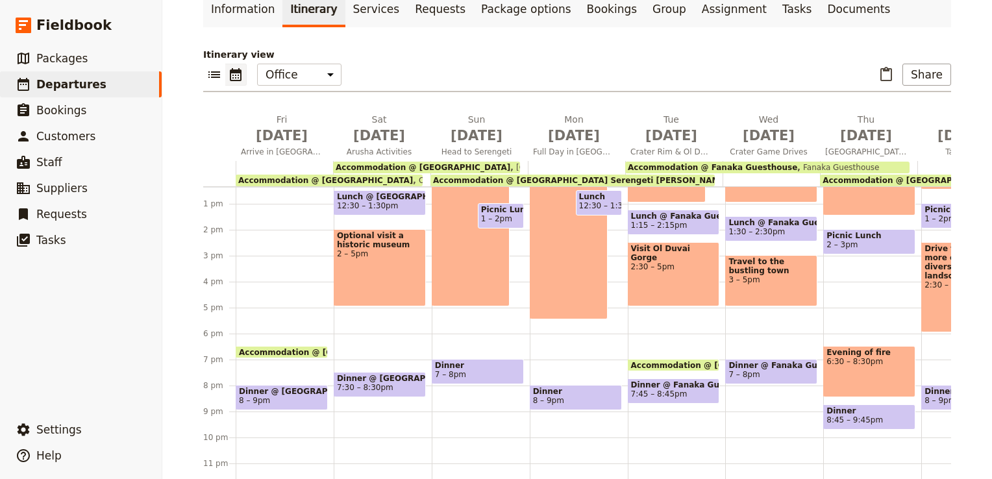
click at [273, 348] on span "Accommodation @ Outpost Lodge" at bounding box center [329, 352] width 180 height 8
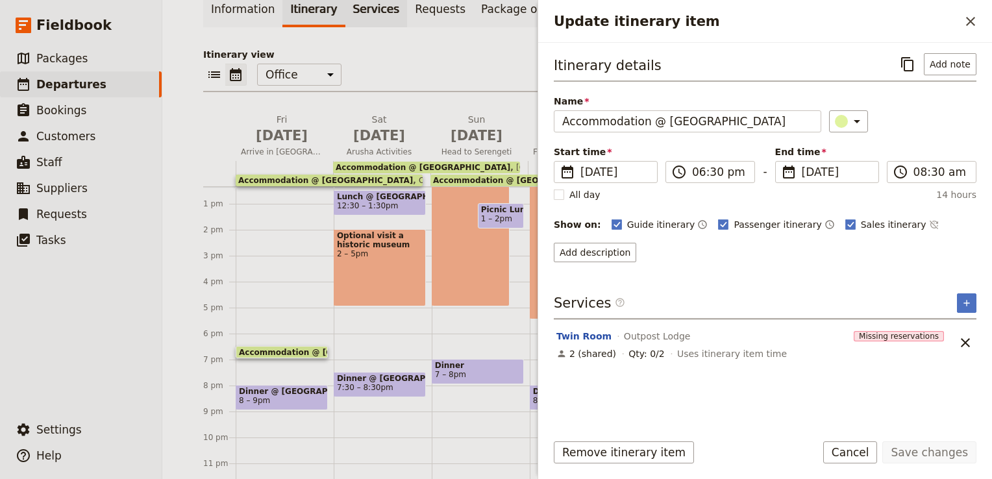
click at [353, 14] on link "Services" at bounding box center [376, 9] width 62 height 36
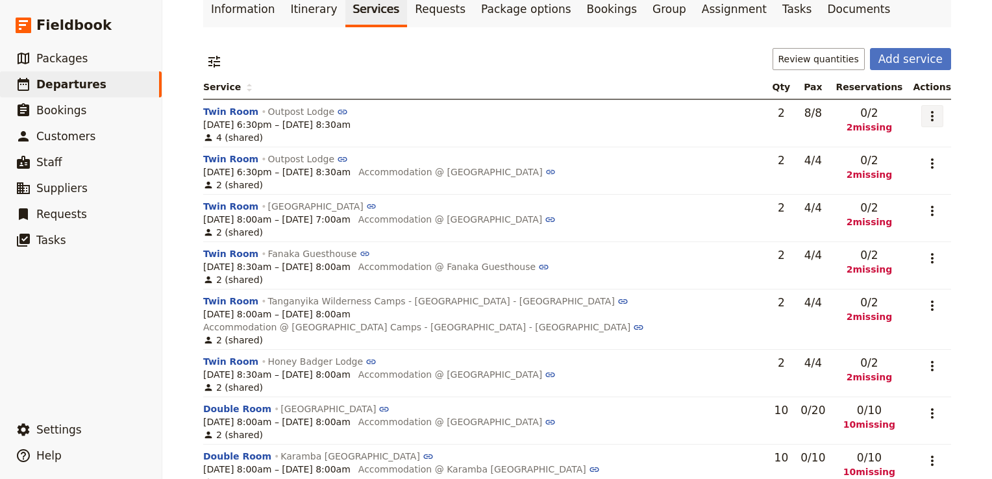
click at [931, 113] on icon "Actions" at bounding box center [932, 116] width 16 height 16
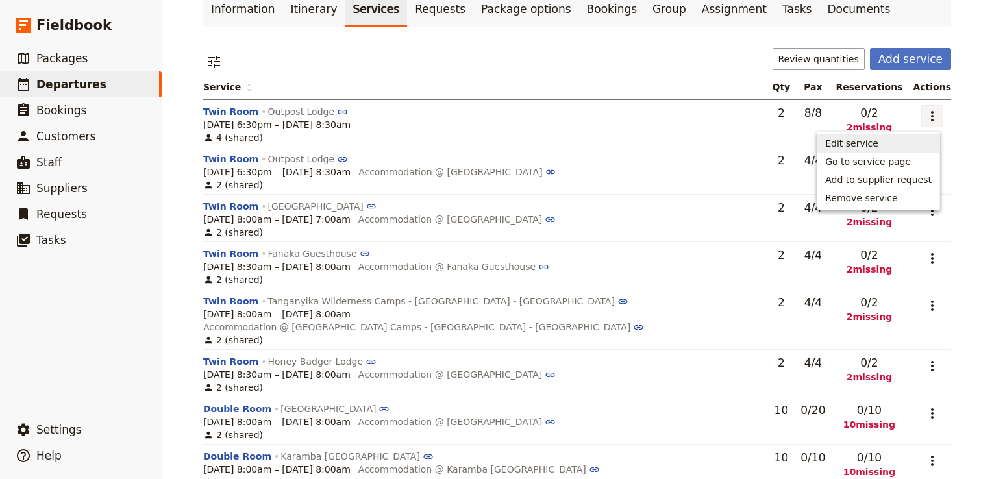
click at [883, 149] on span "Edit service" at bounding box center [878, 143] width 106 height 13
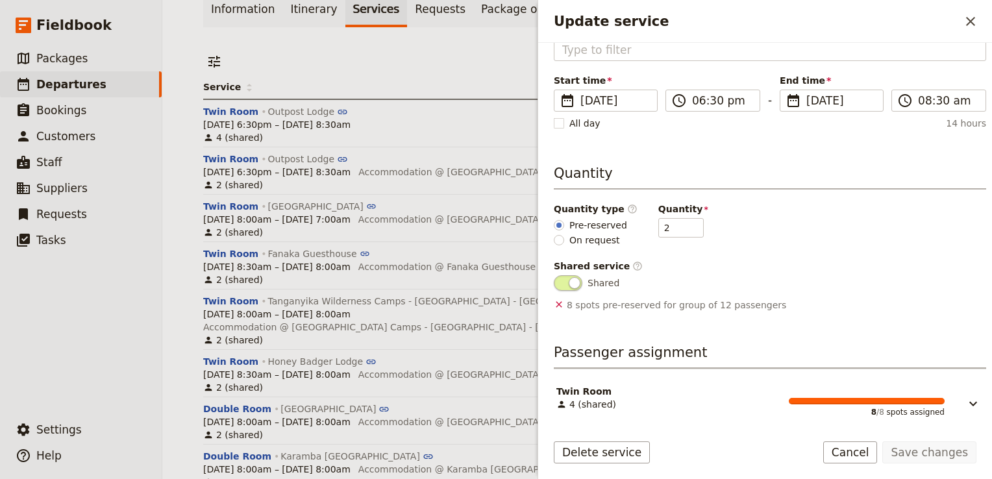
scroll to position [125, 0]
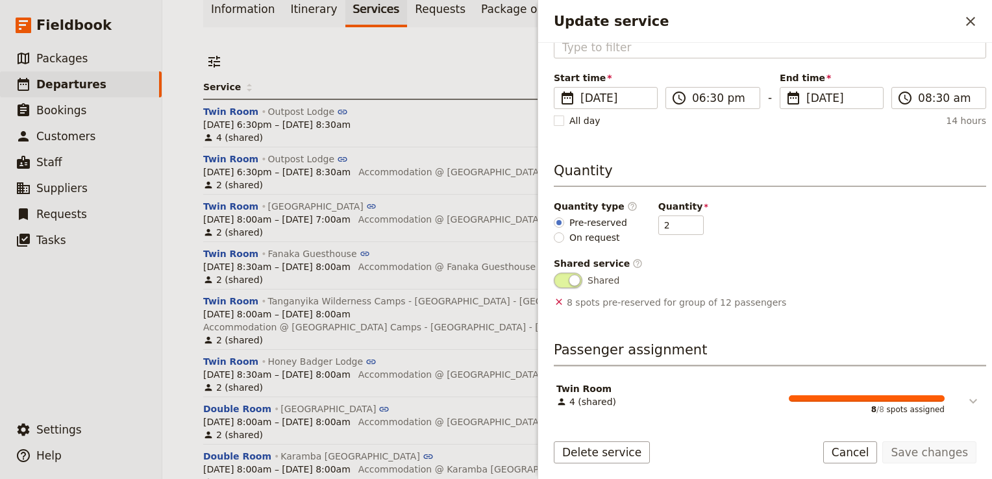
click at [965, 398] on icon "Update service" at bounding box center [973, 401] width 16 height 16
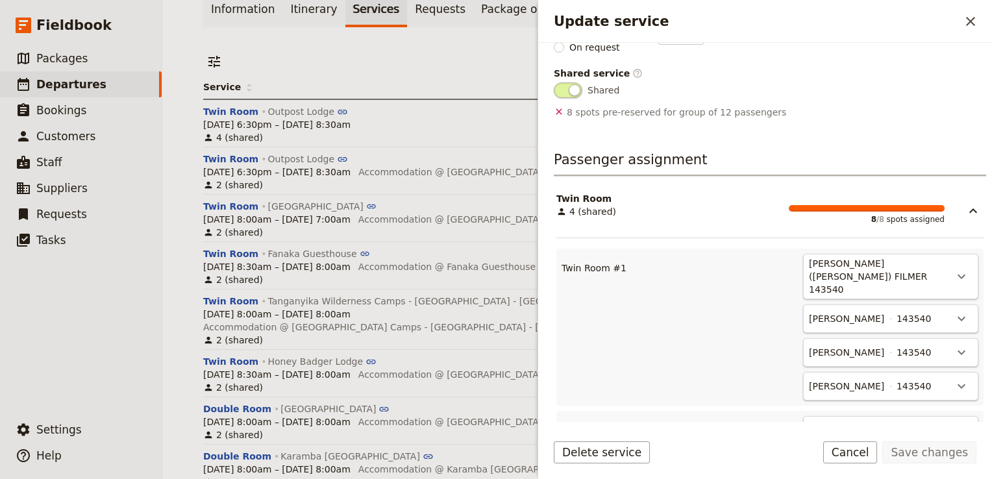
scroll to position [380, 0]
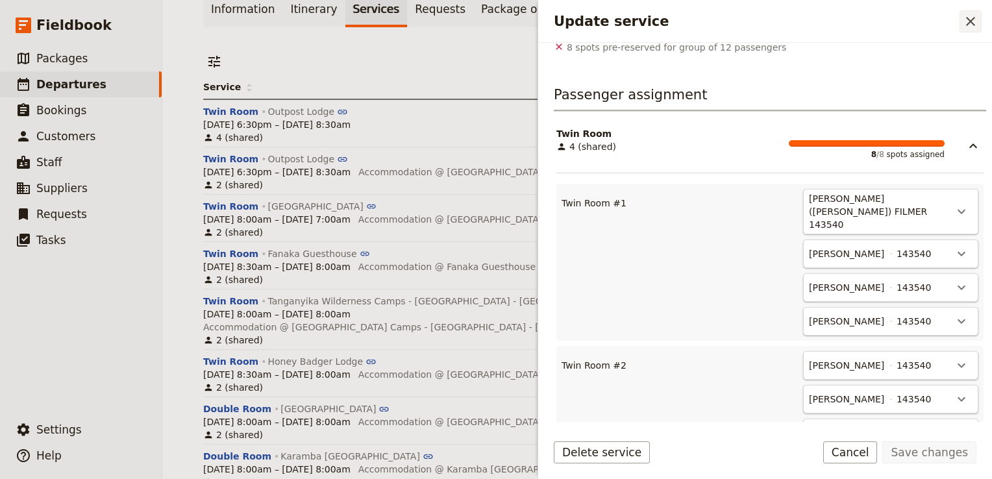
click at [966, 20] on icon "Close drawer" at bounding box center [970, 22] width 16 height 16
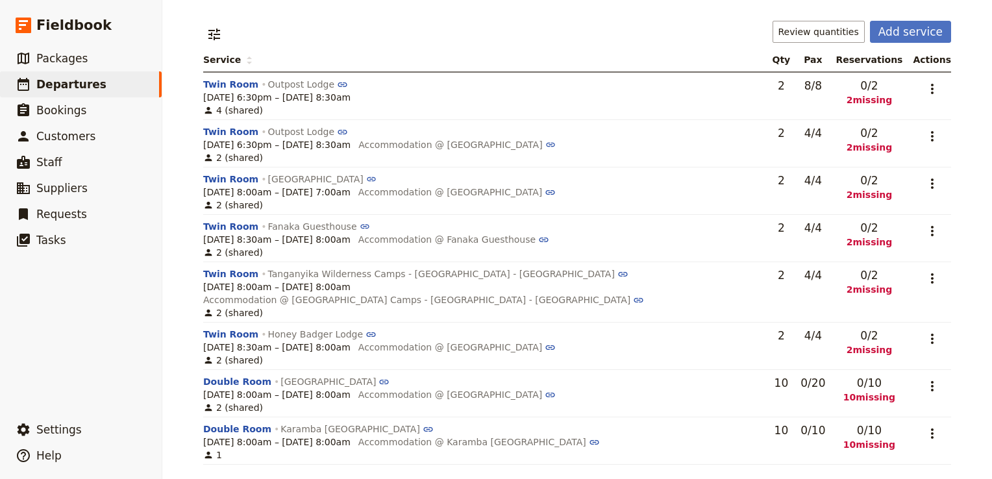
scroll to position [0, 0]
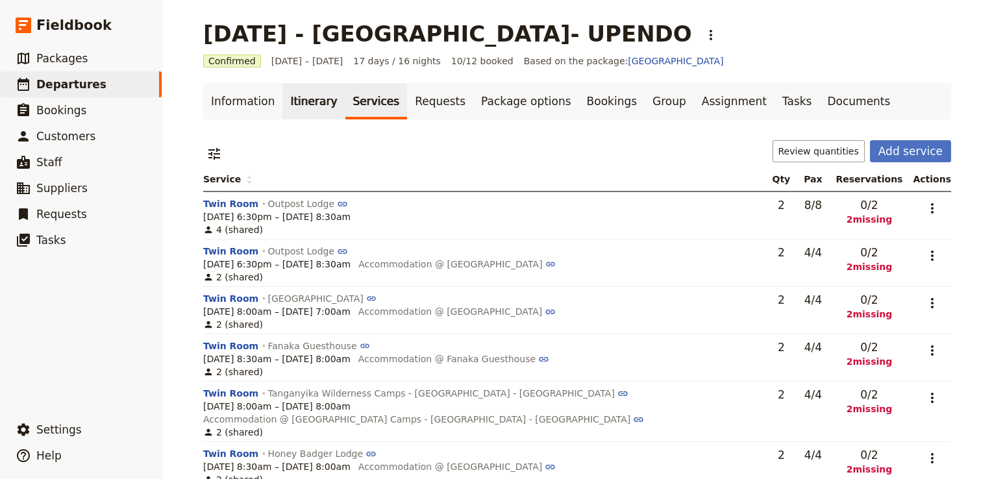
click at [299, 106] on link "Itinerary" at bounding box center [313, 101] width 62 height 36
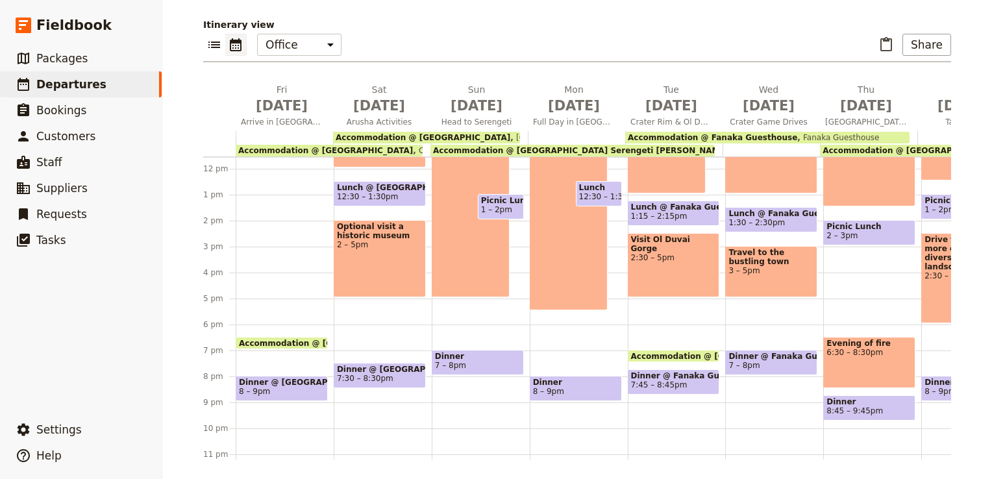
scroll to position [296, 0]
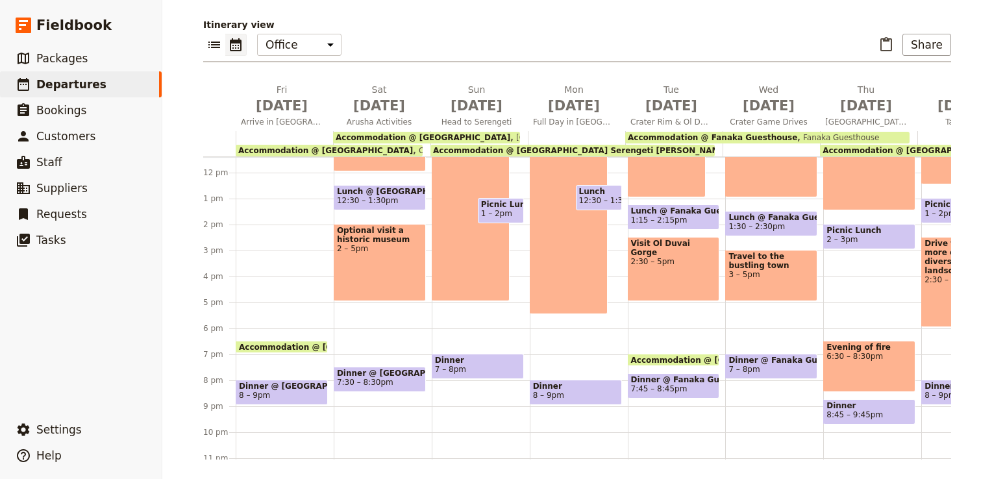
click at [280, 147] on span "Accommodation @ Outpost Lodge" at bounding box center [325, 150] width 175 height 9
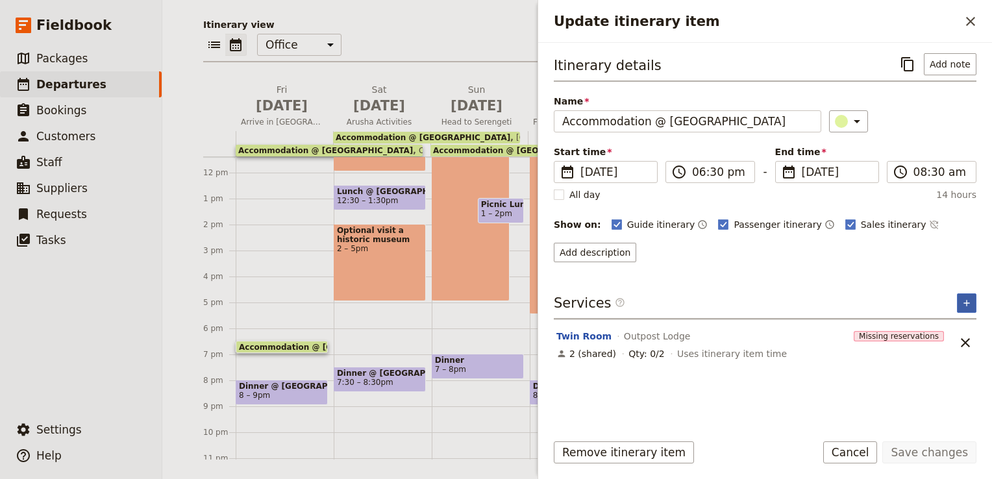
click at [964, 303] on icon "Add service inclusion" at bounding box center [966, 303] width 10 height 10
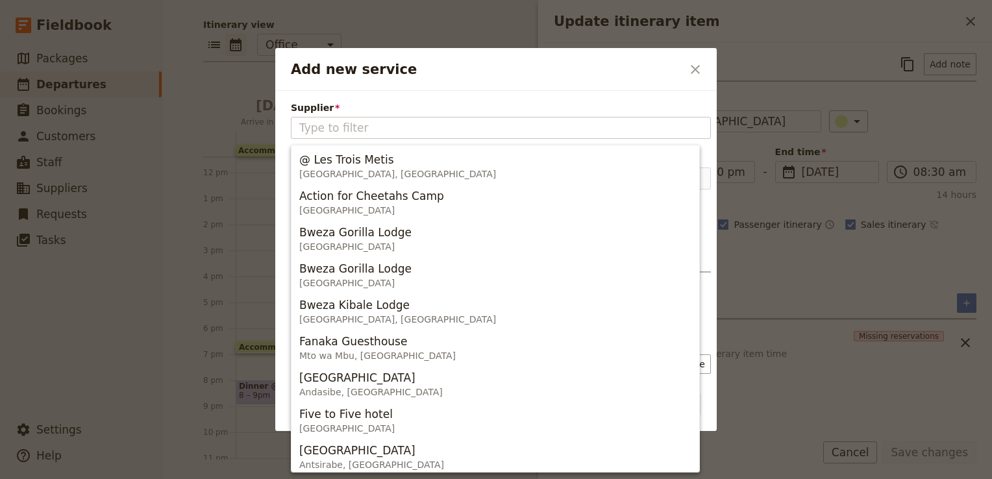
type input "A"
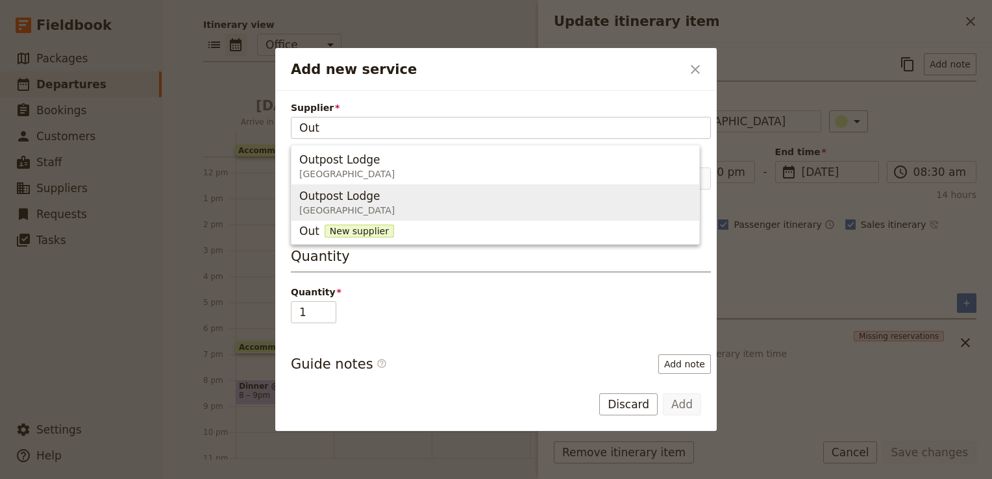
click at [408, 186] on button "Outpost Lodge Tanzania" at bounding box center [495, 202] width 408 height 36
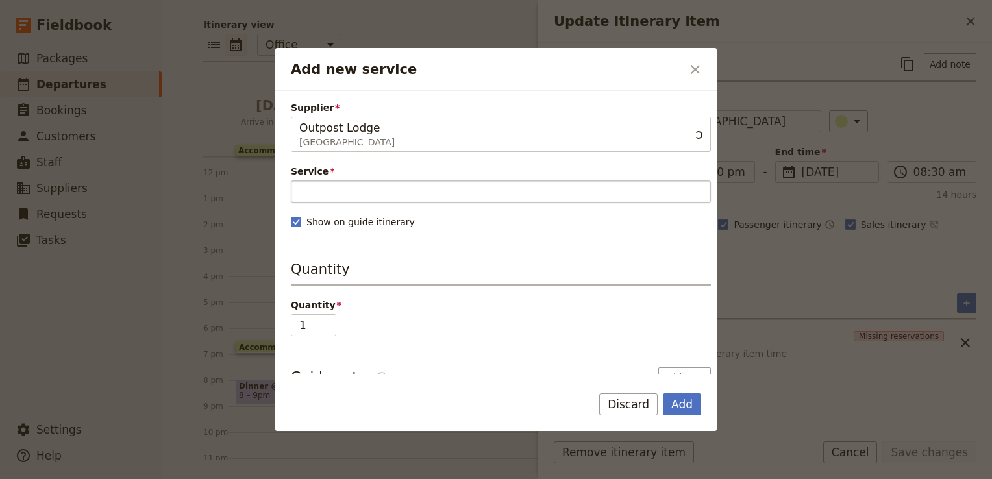
type input "Outpost Lodge"
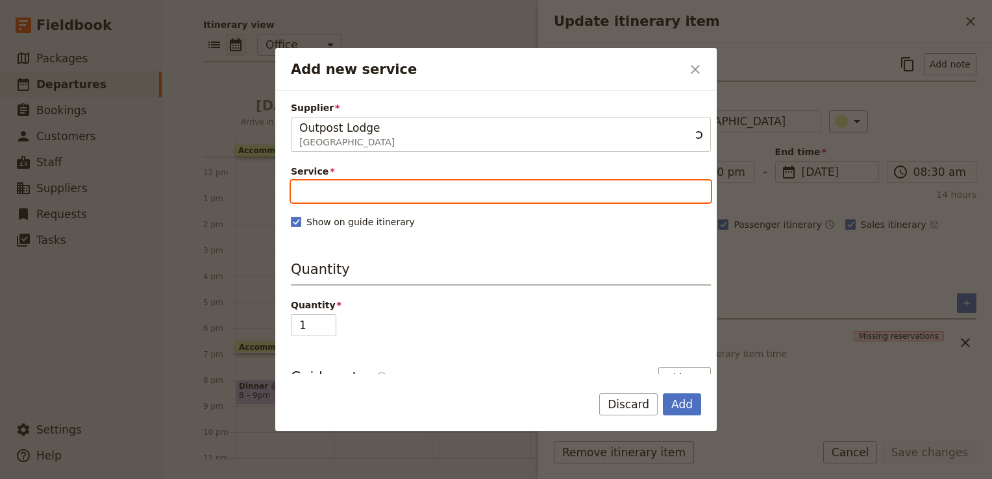
click at [380, 188] on input "Service" at bounding box center [501, 191] width 420 height 22
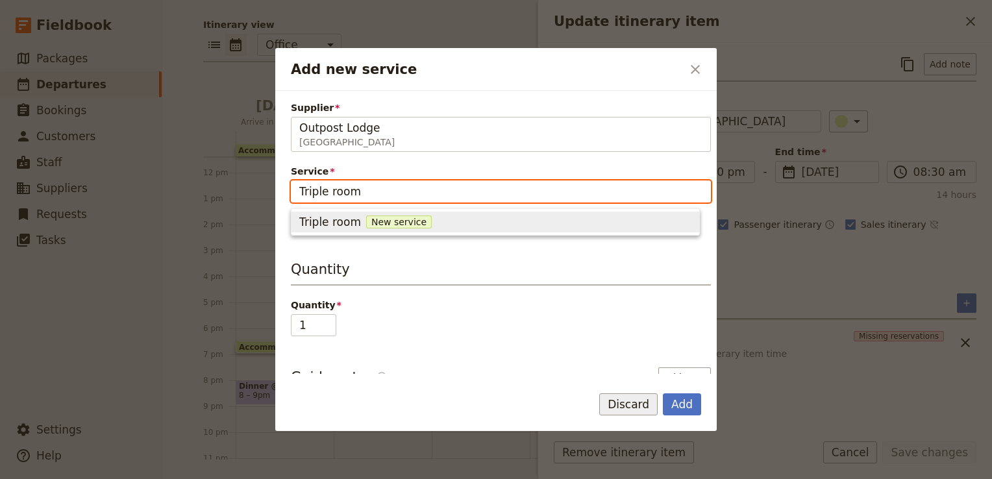
type input "Triple room"
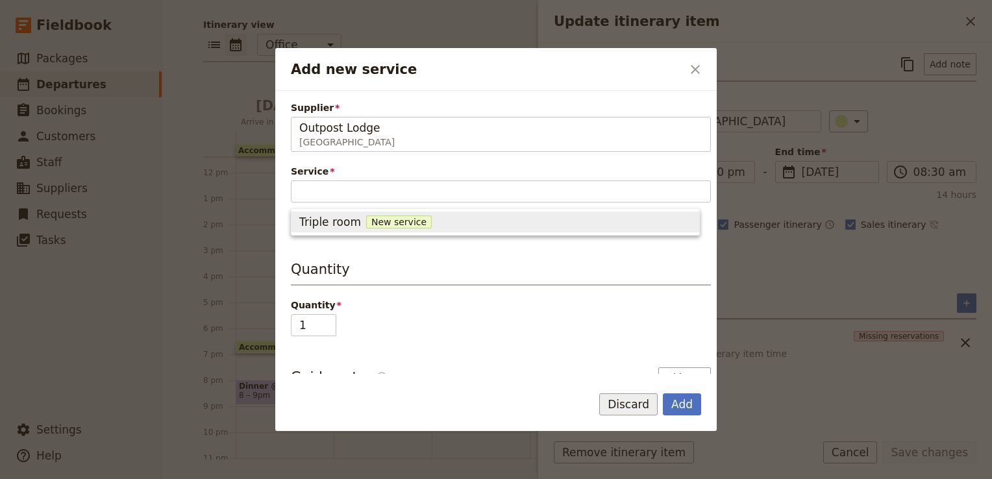
click at [641, 405] on button "Discard" at bounding box center [628, 404] width 58 height 22
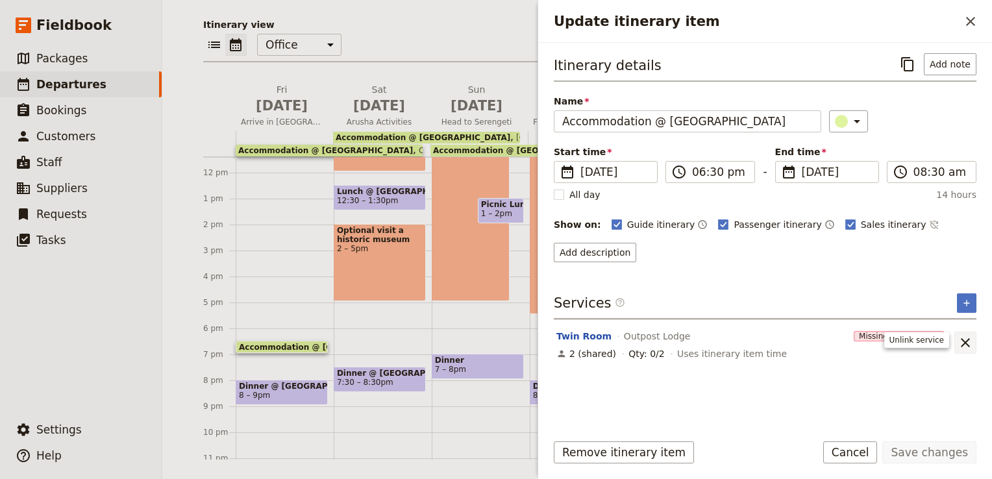
click at [968, 339] on icon "Unlink service" at bounding box center [965, 343] width 16 height 16
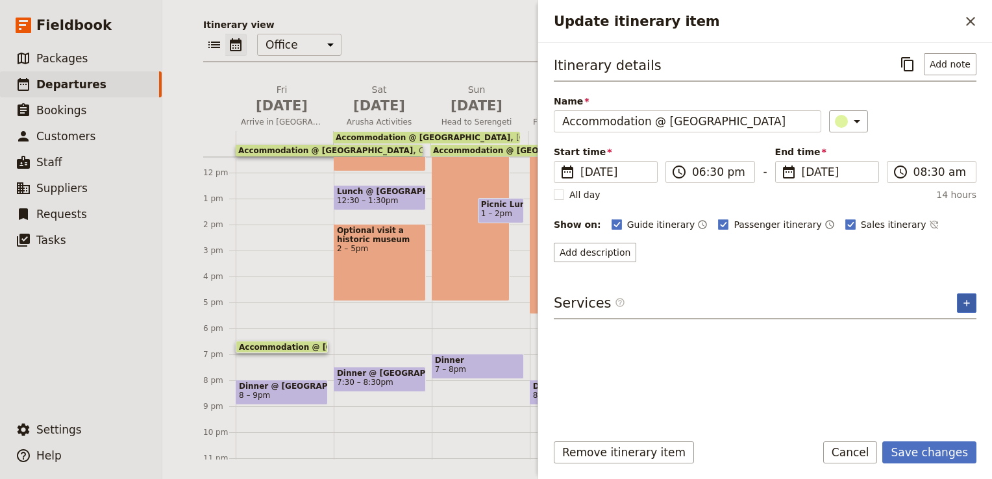
click at [965, 300] on icon "Add service inclusion" at bounding box center [966, 303] width 6 height 6
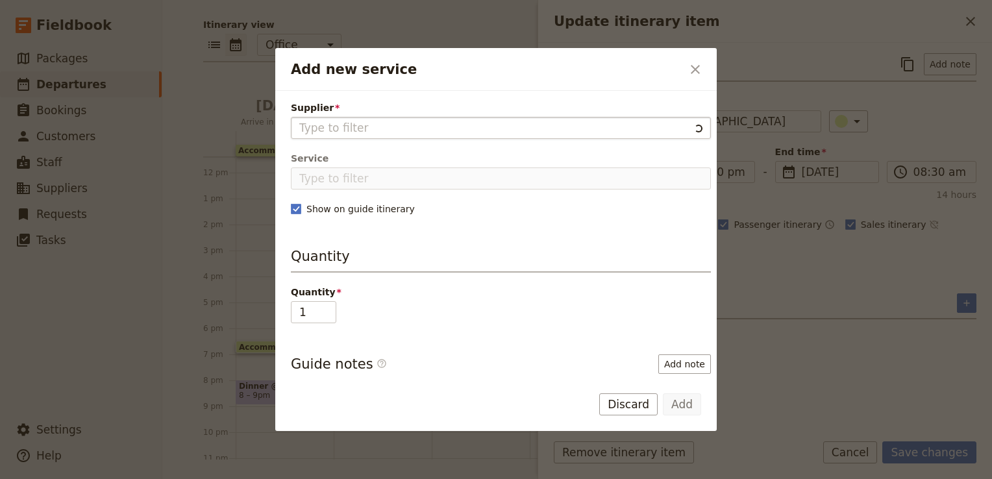
click at [335, 126] on input "Supplier" at bounding box center [494, 128] width 390 height 16
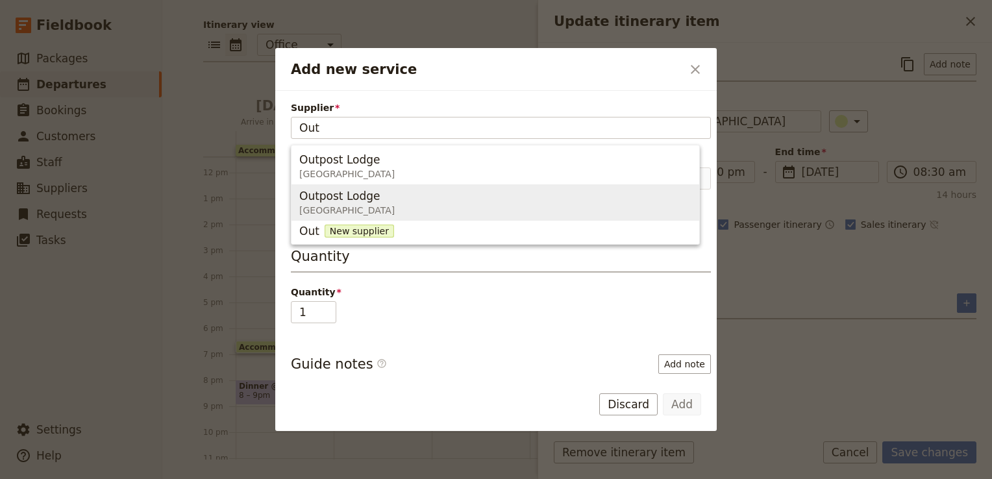
click at [337, 206] on span "[GEOGRAPHIC_DATA]" at bounding box center [346, 210] width 95 height 13
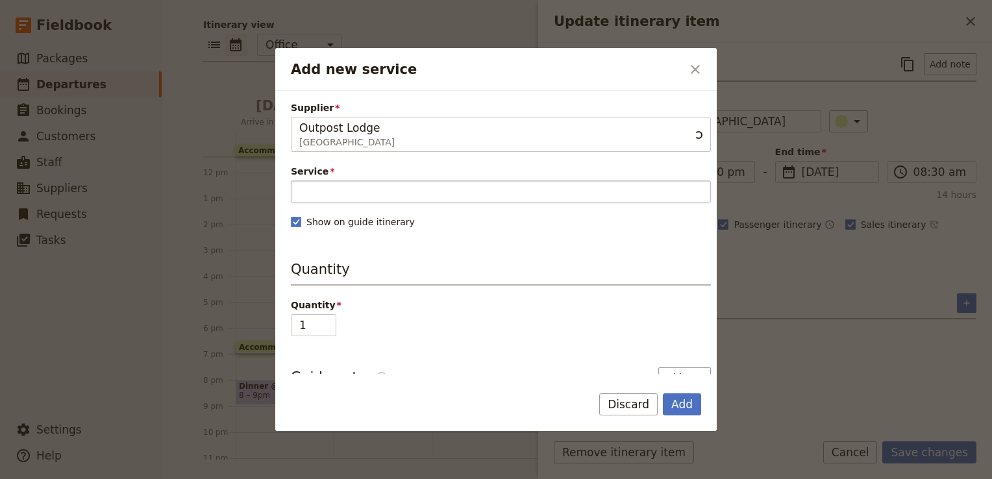
type input "Outpost Lodge"
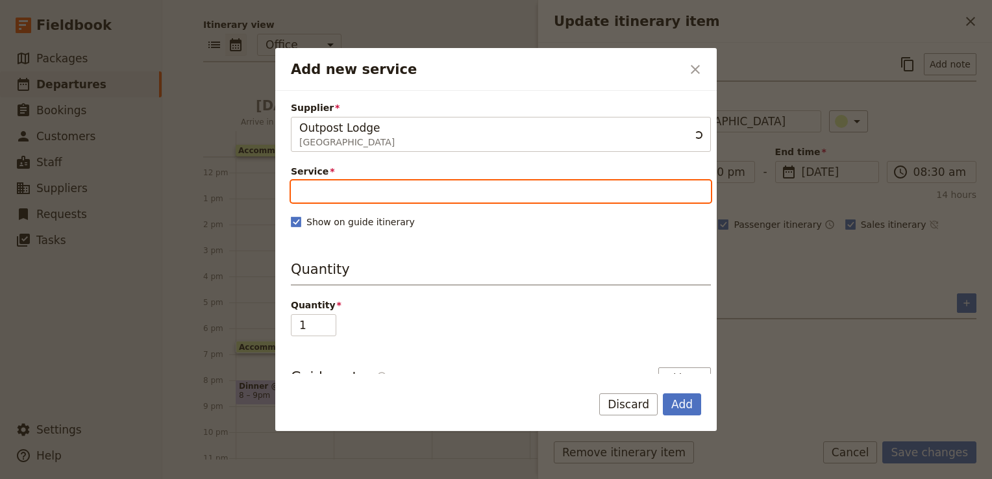
click at [332, 193] on input "Service" at bounding box center [501, 191] width 420 height 22
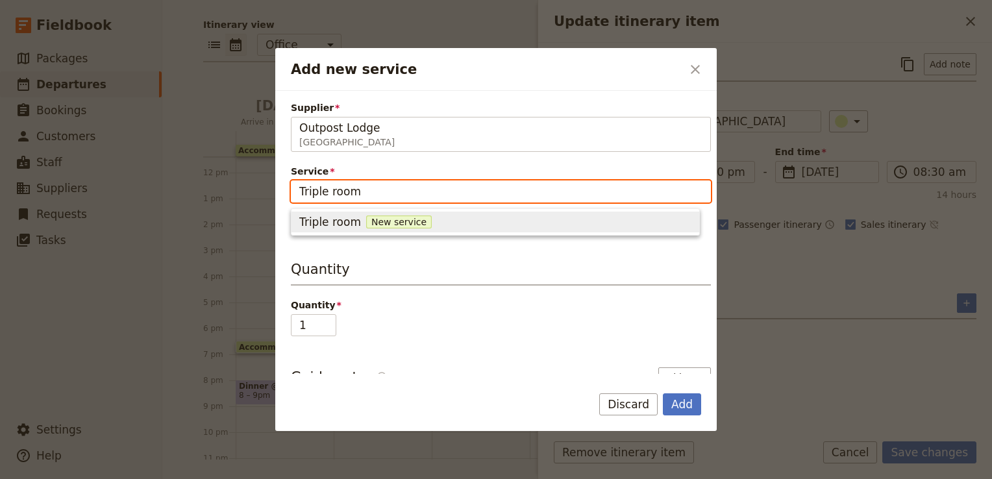
click at [332, 193] on input "Triple room" at bounding box center [501, 191] width 420 height 22
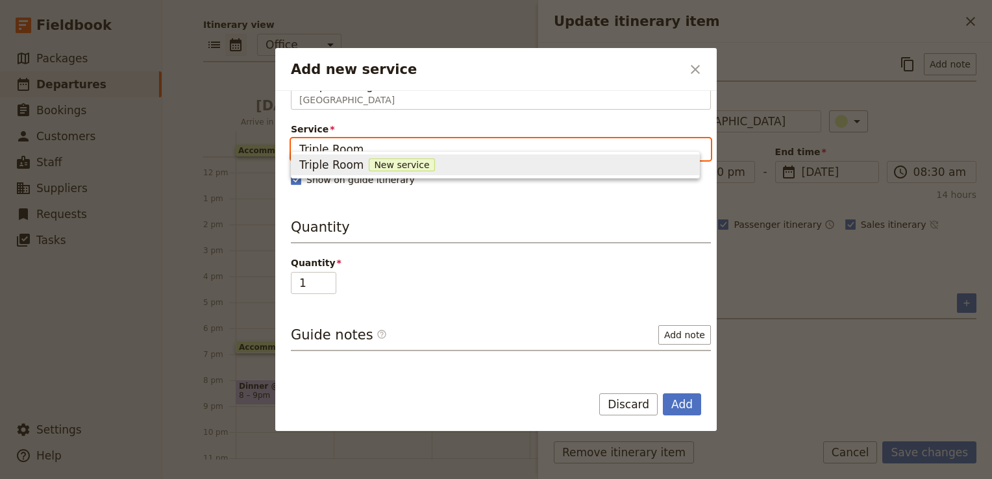
scroll to position [65, 0]
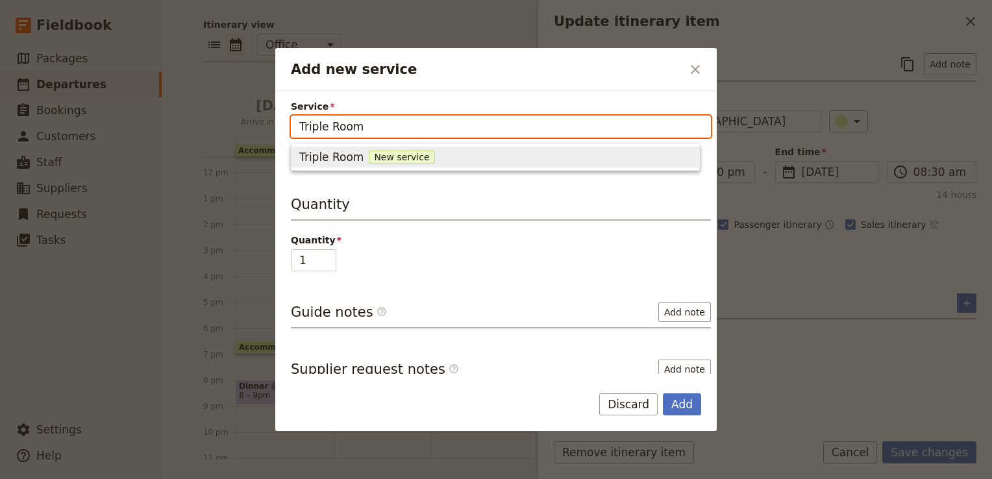
type input "Triple Room"
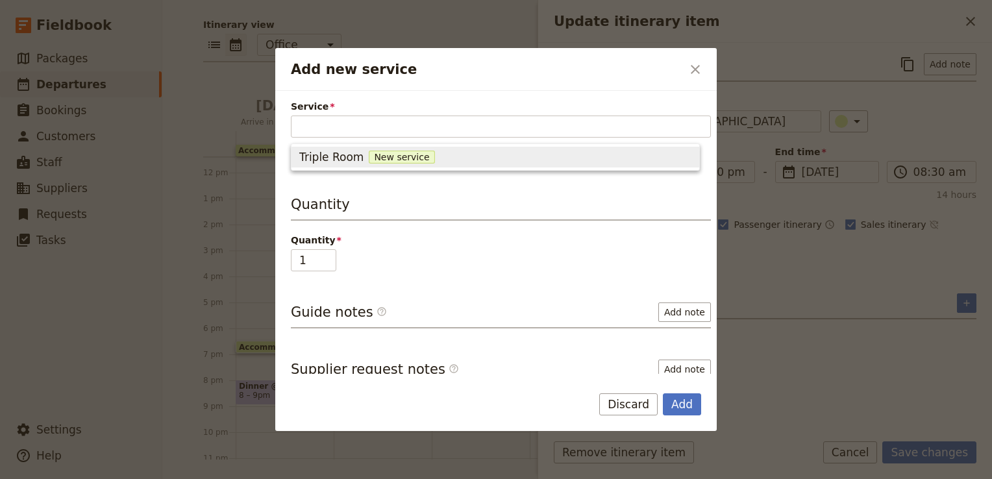
click at [442, 267] on div "Quantity 1" at bounding box center [501, 253] width 420 height 38
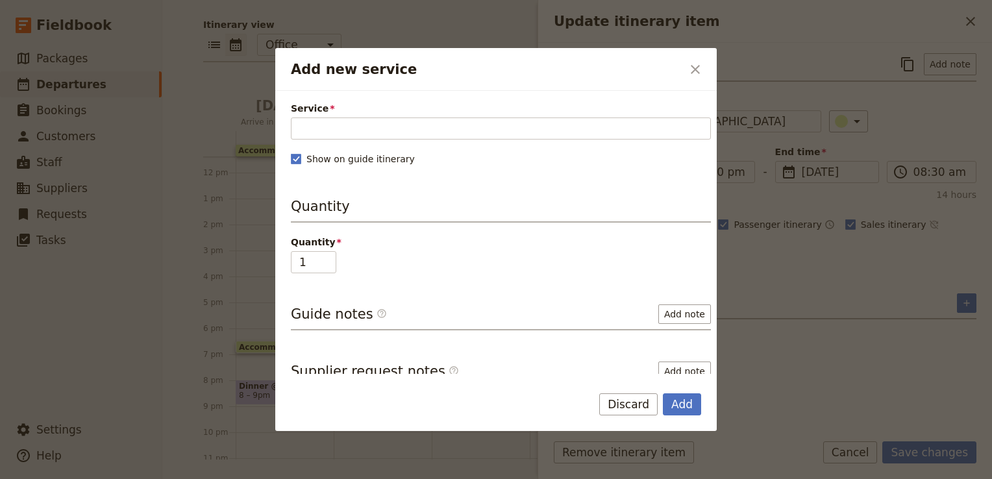
scroll to position [132, 0]
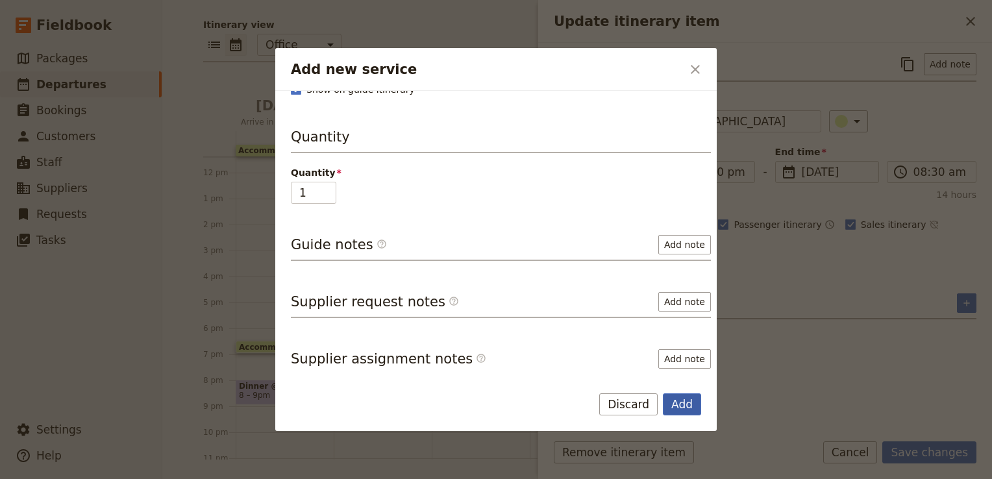
click at [670, 406] on button "Add" at bounding box center [682, 404] width 38 height 22
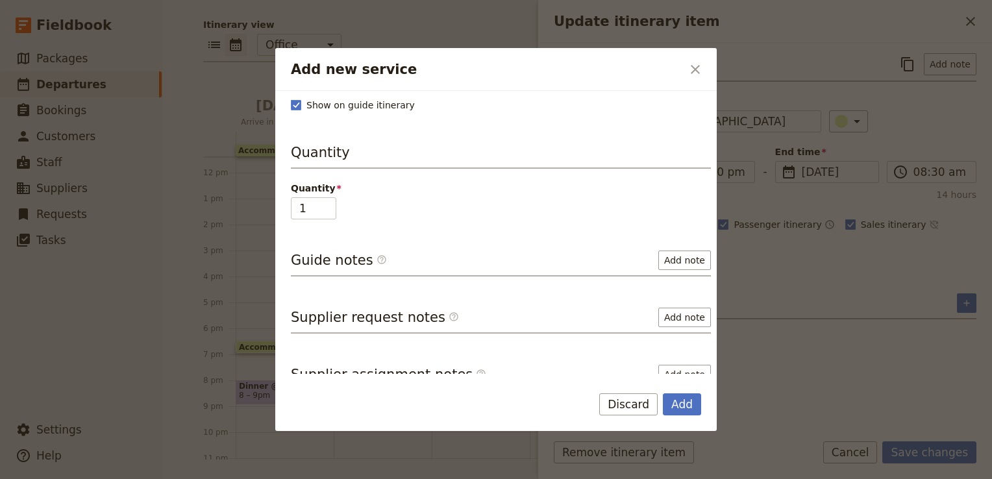
scroll to position [148, 0]
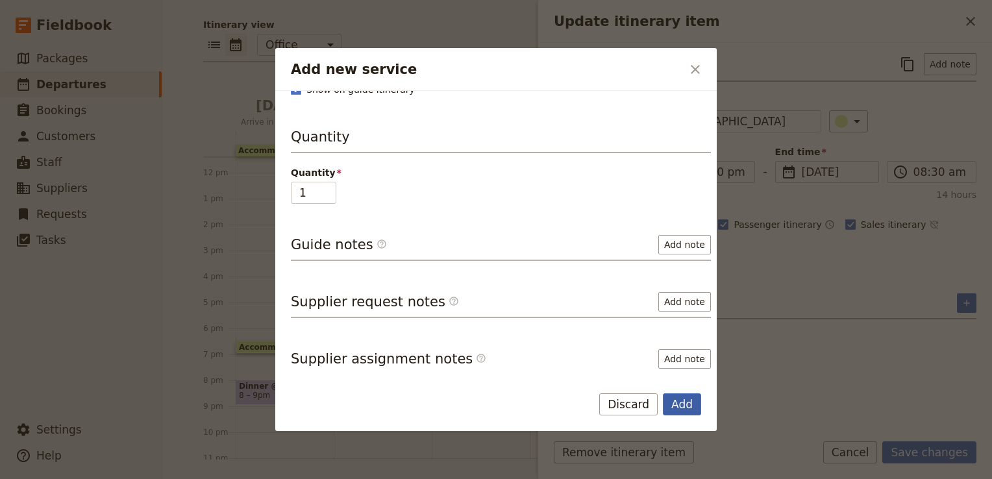
click at [687, 404] on button "Add" at bounding box center [682, 404] width 38 height 22
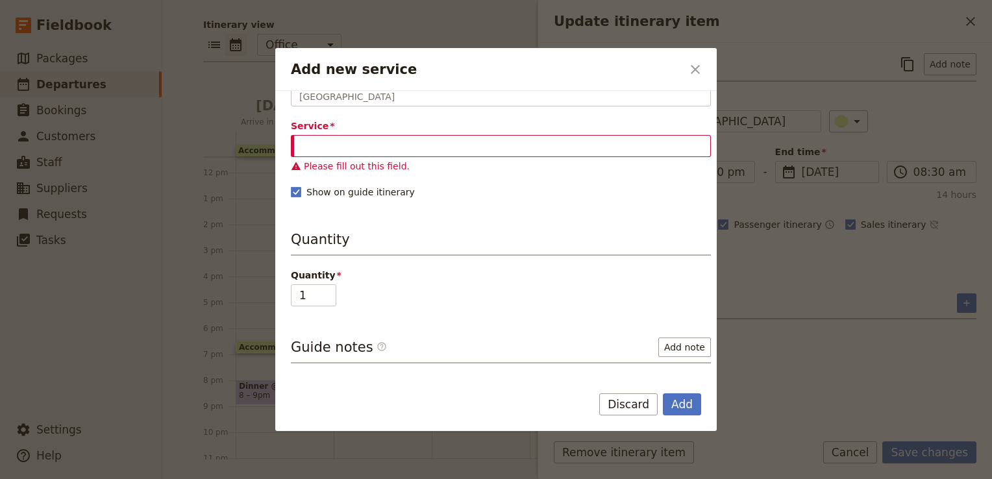
scroll to position [0, 0]
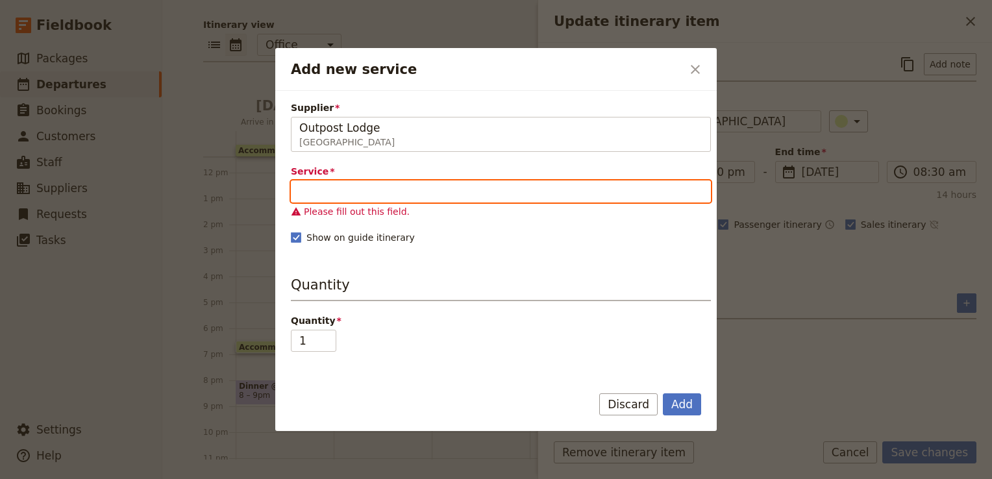
click at [389, 196] on input "Service" at bounding box center [501, 191] width 420 height 22
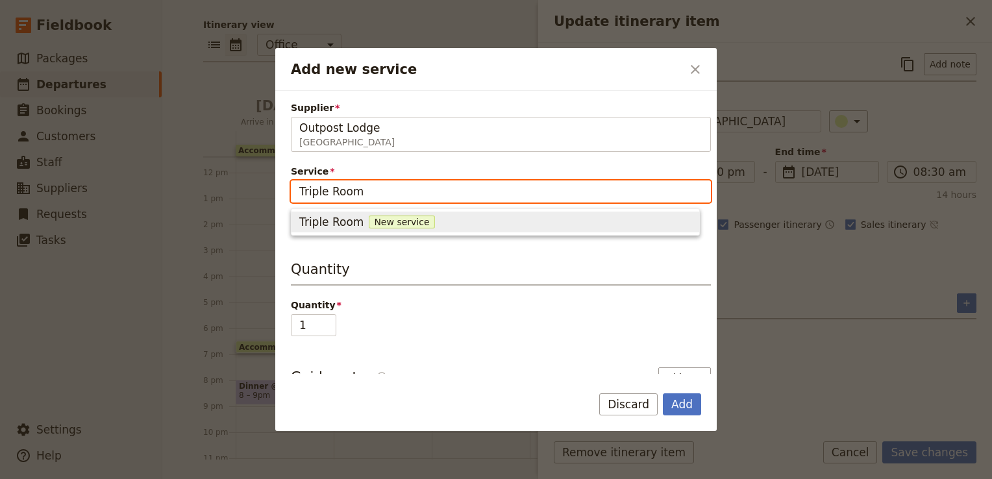
click at [370, 217] on span "New service" at bounding box center [402, 221] width 66 height 13
type input "Triple Room"
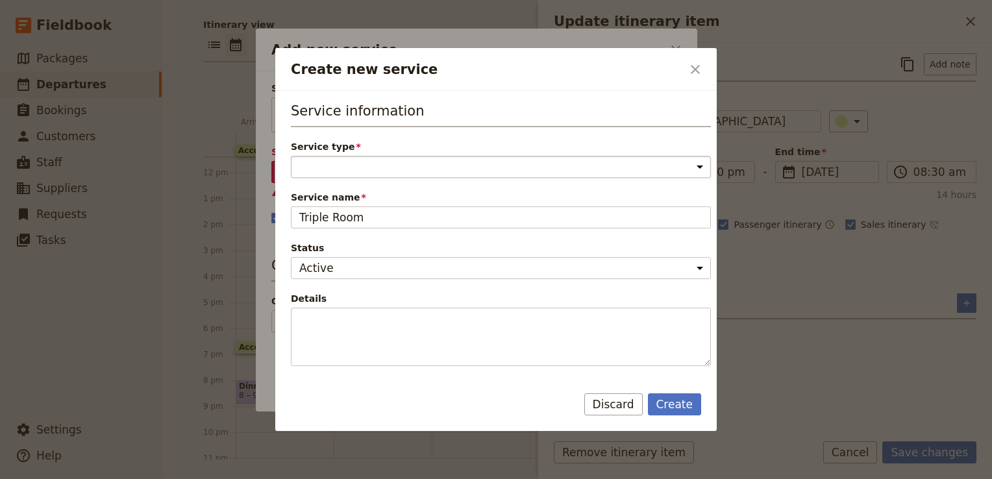
click at [395, 174] on select "Accommodation Activity Transport Flight Food and beverage Other" at bounding box center [501, 167] width 420 height 22
select select "AccommodationService"
click at [291, 156] on select "Accommodation Activity Transport Flight Food and beverage Other" at bounding box center [501, 167] width 420 height 22
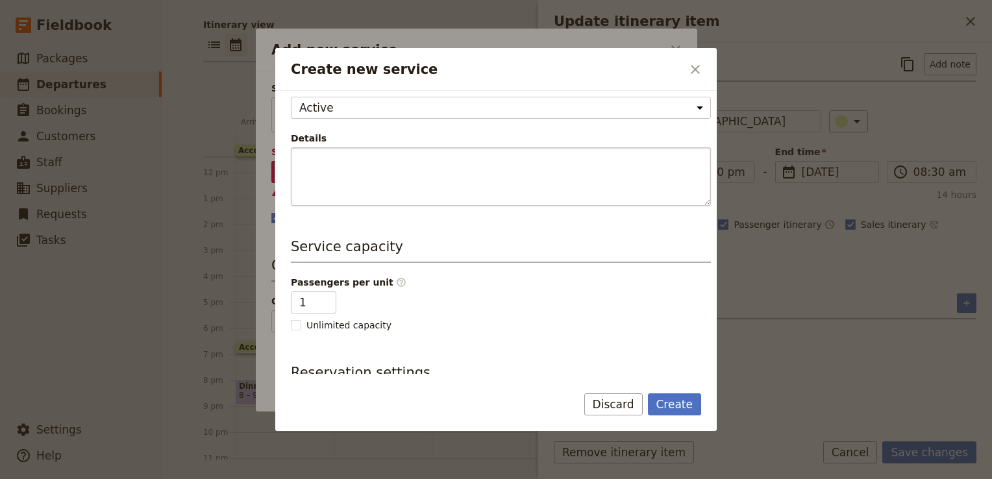
scroll to position [260, 0]
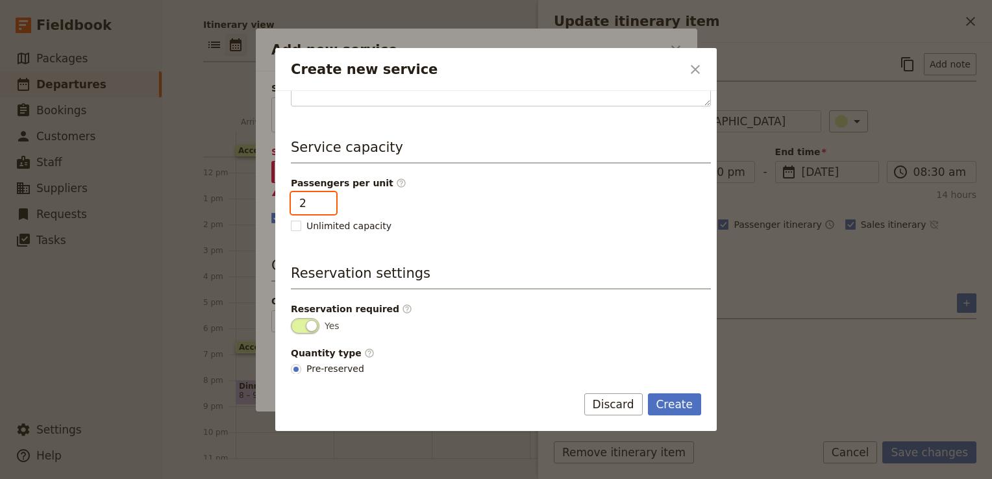
click at [324, 199] on input "2" at bounding box center [313, 203] width 45 height 22
type input "3"
click at [324, 199] on input "3" at bounding box center [313, 203] width 45 height 22
drag, startPoint x: 524, startPoint y: 276, endPoint x: 520, endPoint y: 262, distance: 15.6
click at [524, 273] on h3 "Reservation settings" at bounding box center [501, 276] width 420 height 26
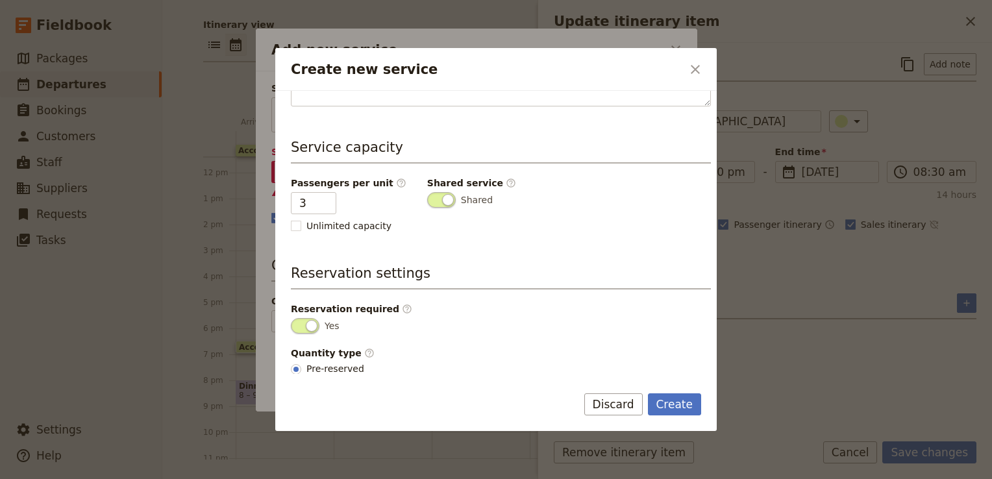
scroll to position [274, 0]
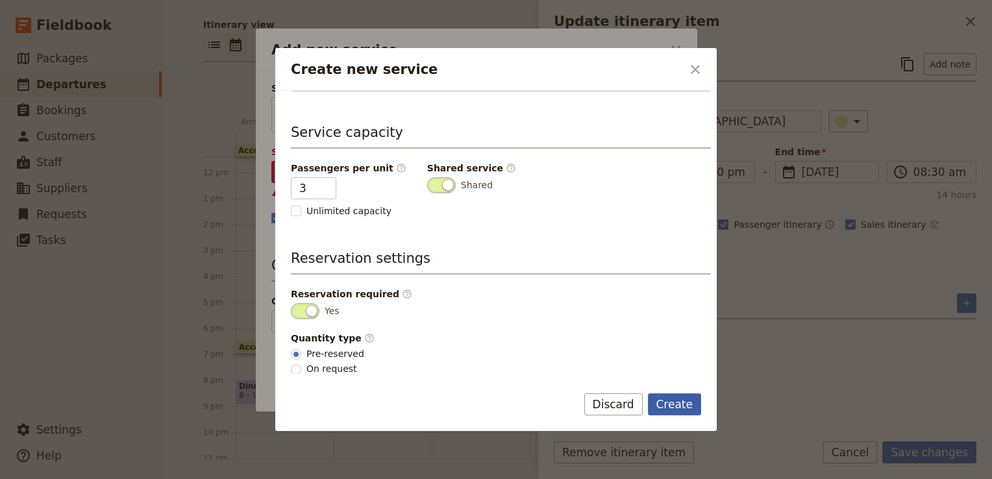
click at [680, 406] on button "Create" at bounding box center [675, 404] width 54 height 22
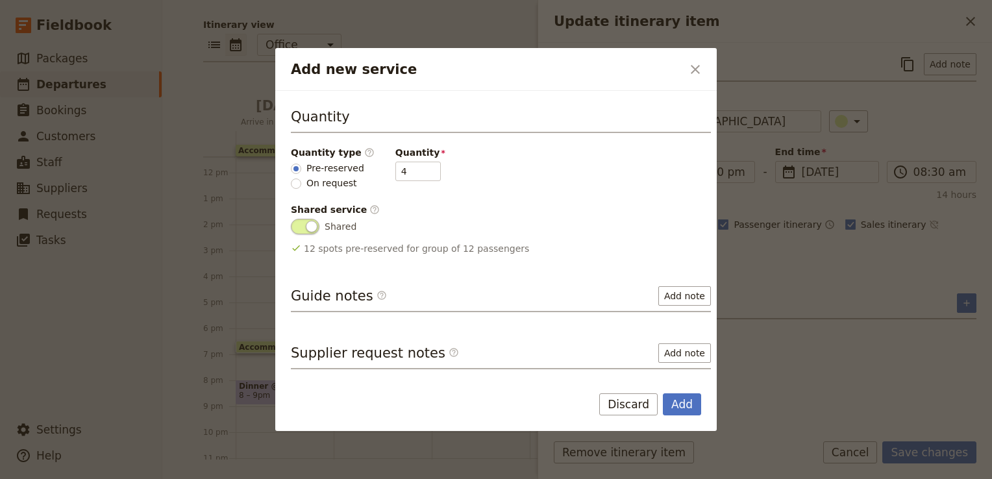
scroll to position [130, 0]
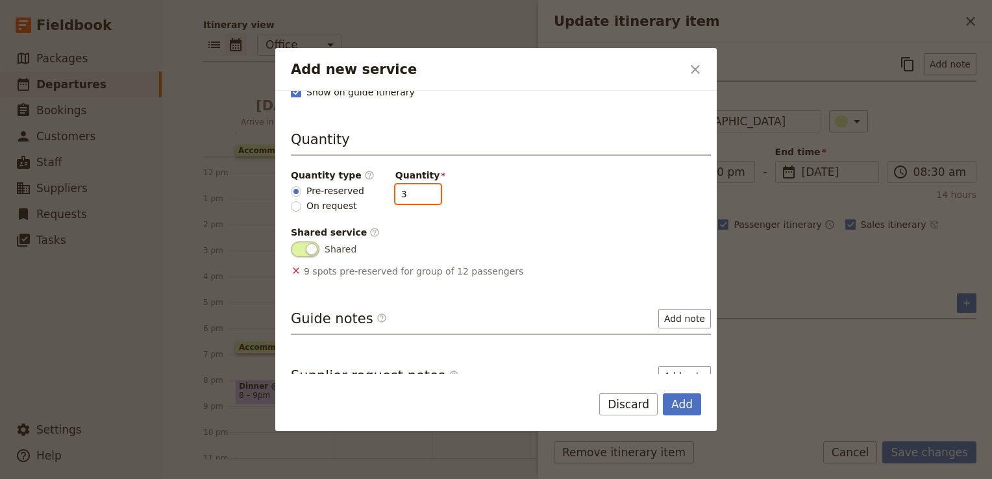
click at [420, 196] on input "3" at bounding box center [417, 193] width 45 height 19
click at [420, 196] on input "2" at bounding box center [417, 193] width 45 height 19
type input "1"
click at [420, 196] on input "1" at bounding box center [417, 193] width 45 height 19
click at [530, 208] on div "Quantity type ​ Pre-reserved On request Quantity 1" at bounding box center [501, 191] width 420 height 44
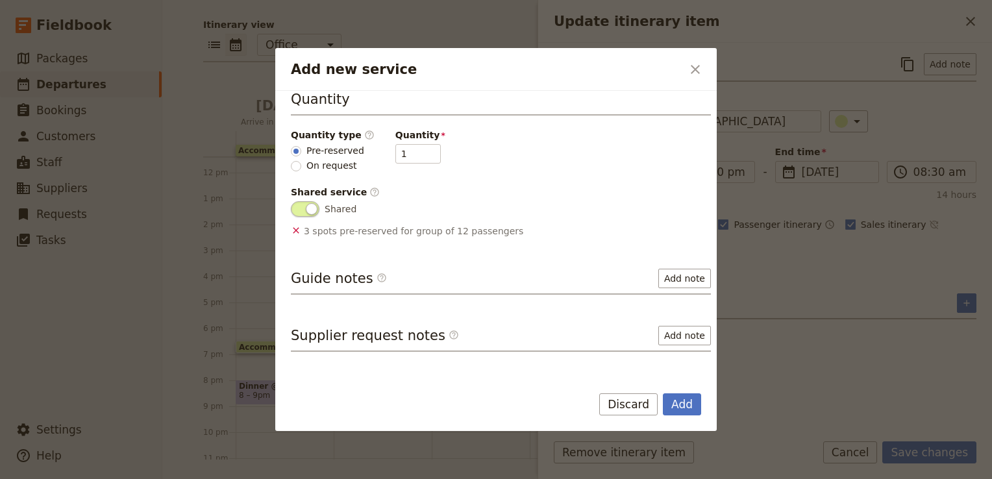
scroll to position [204, 0]
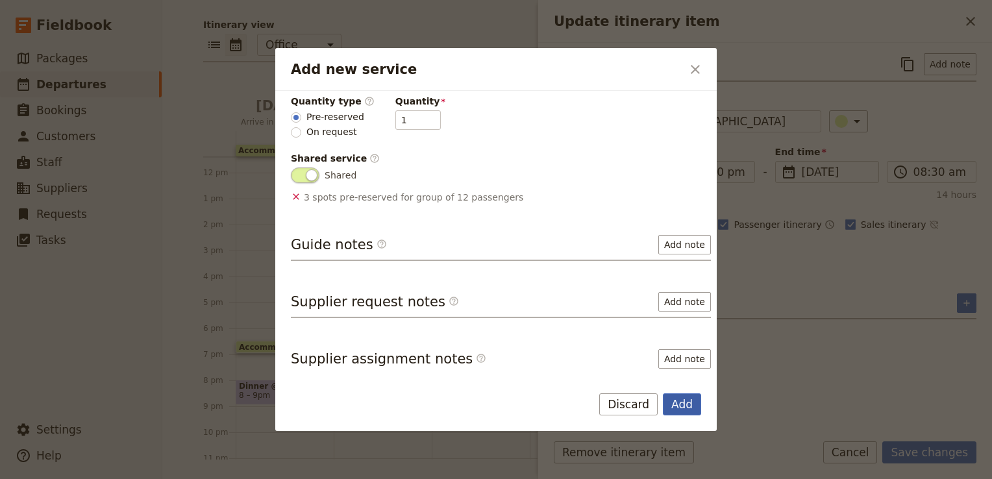
click at [682, 405] on button "Add" at bounding box center [682, 404] width 38 height 22
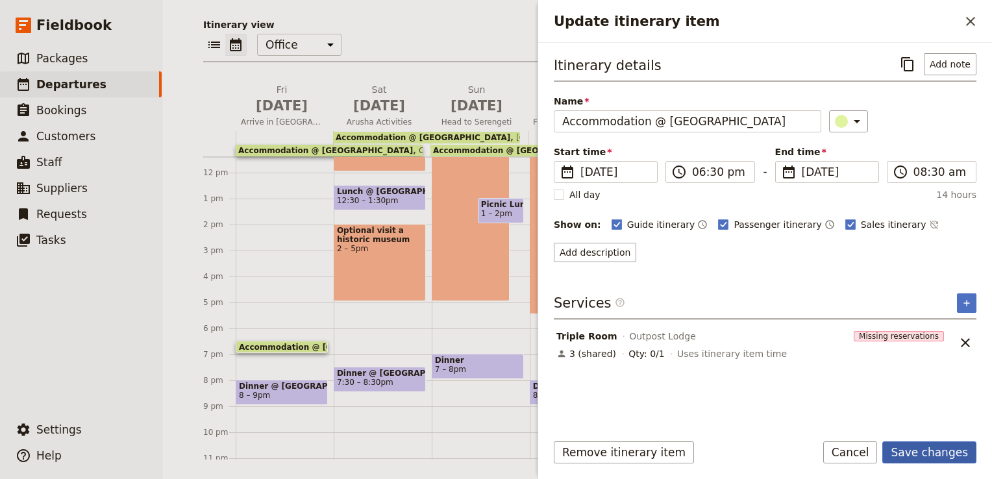
click at [945, 453] on button "Save changes" at bounding box center [929, 452] width 94 height 22
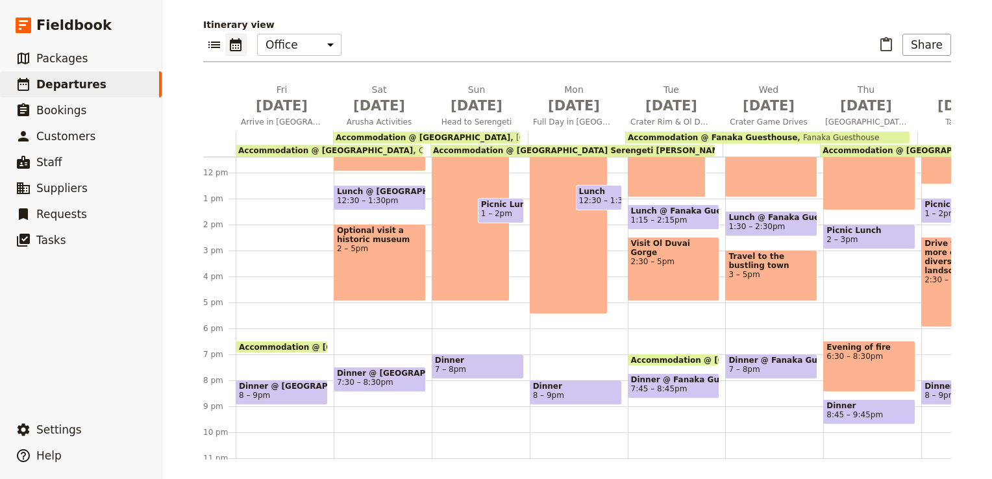
click at [265, 151] on span "Accommodation @ Outpost Lodge" at bounding box center [325, 150] width 175 height 9
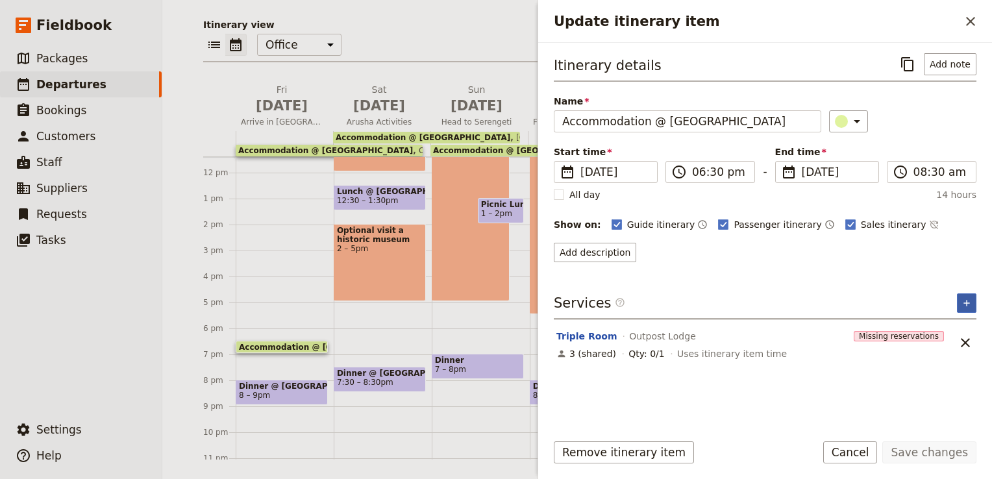
click at [969, 300] on icon "Add service inclusion" at bounding box center [966, 303] width 10 height 10
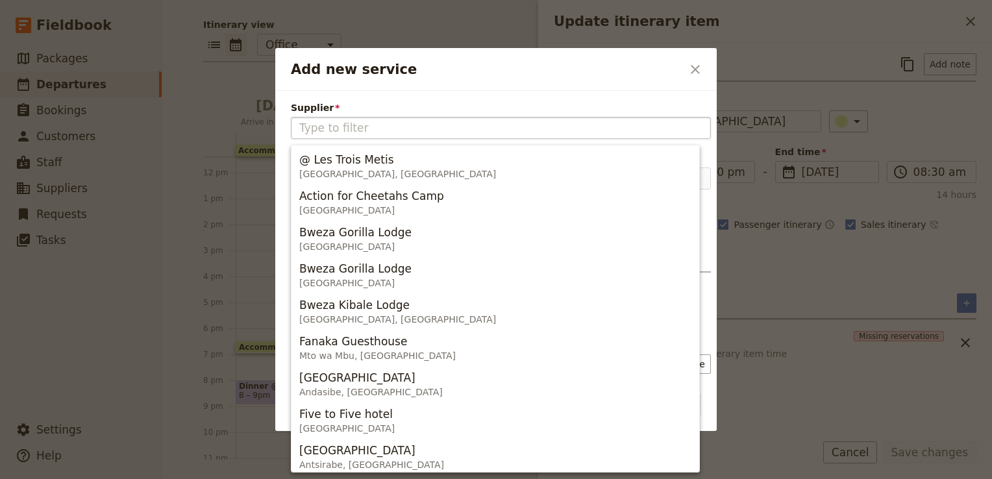
type input "D"
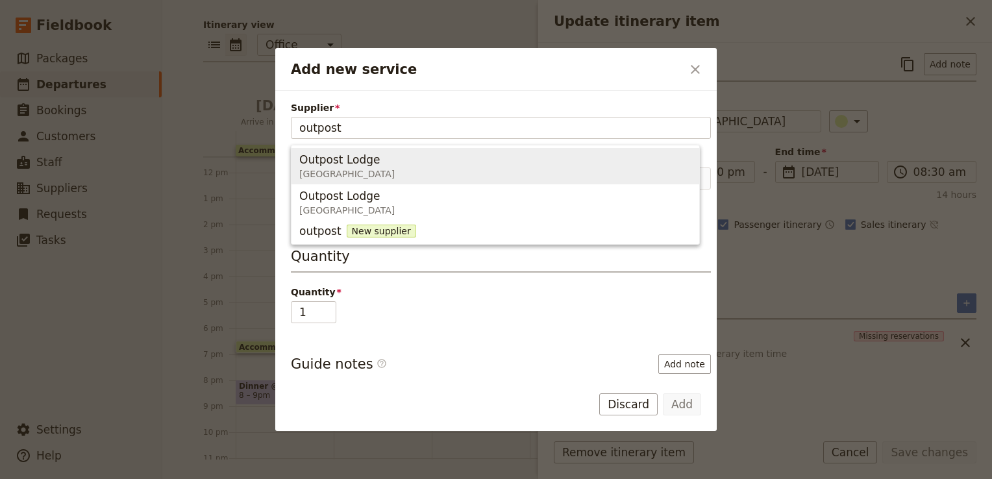
click at [332, 174] on span "[GEOGRAPHIC_DATA]" at bounding box center [346, 173] width 95 height 13
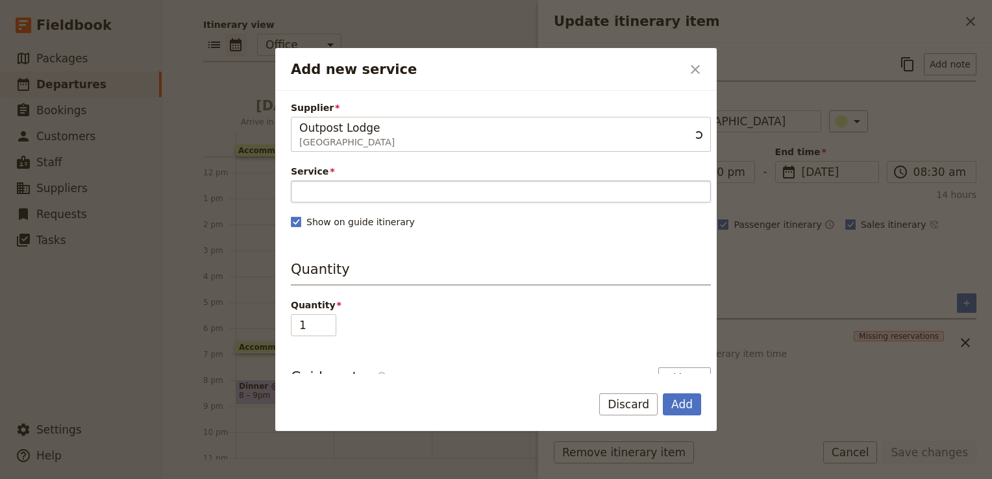
type input "Outpost Lodge"
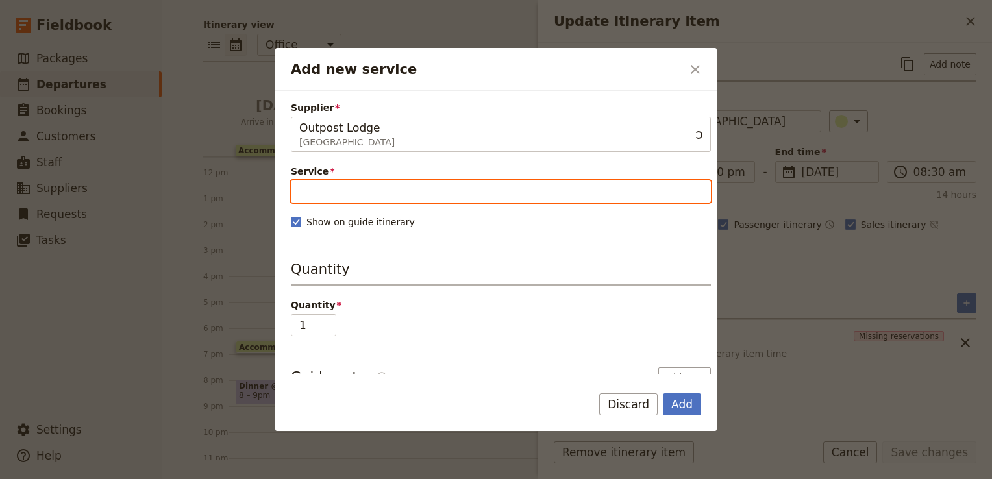
click at [315, 188] on input "Service" at bounding box center [501, 191] width 420 height 22
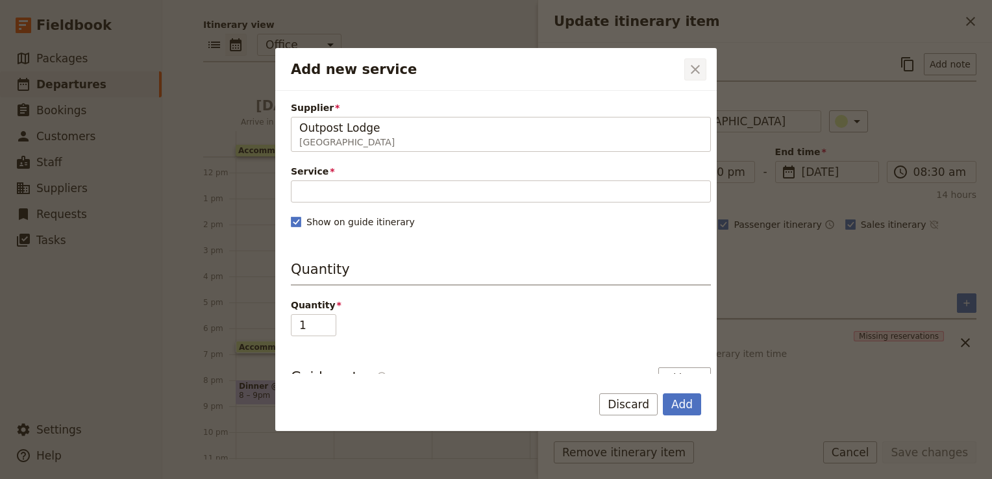
click at [693, 70] on icon "Close dialog" at bounding box center [695, 70] width 16 height 16
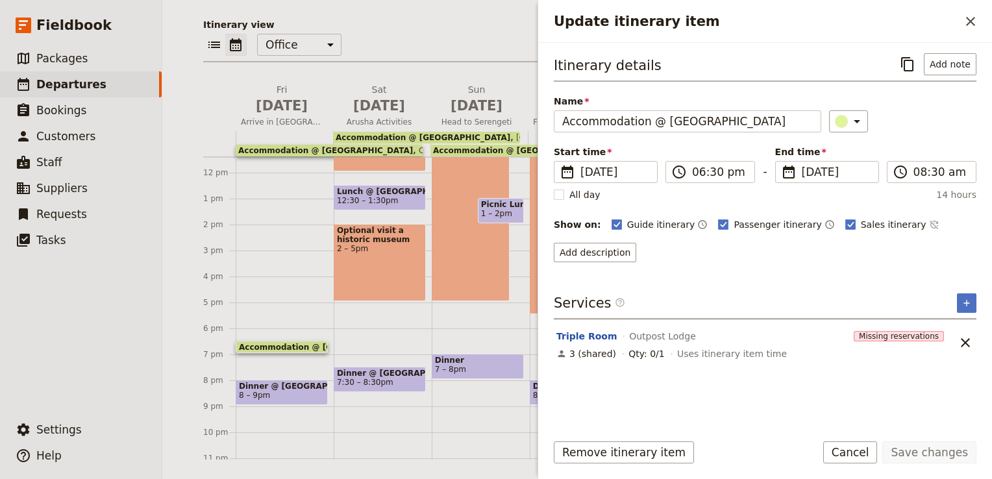
click at [384, 134] on span "Accommodation @ Kudu Lodge" at bounding box center [422, 137] width 175 height 9
click at [964, 337] on icon "Unlink service" at bounding box center [965, 343] width 16 height 16
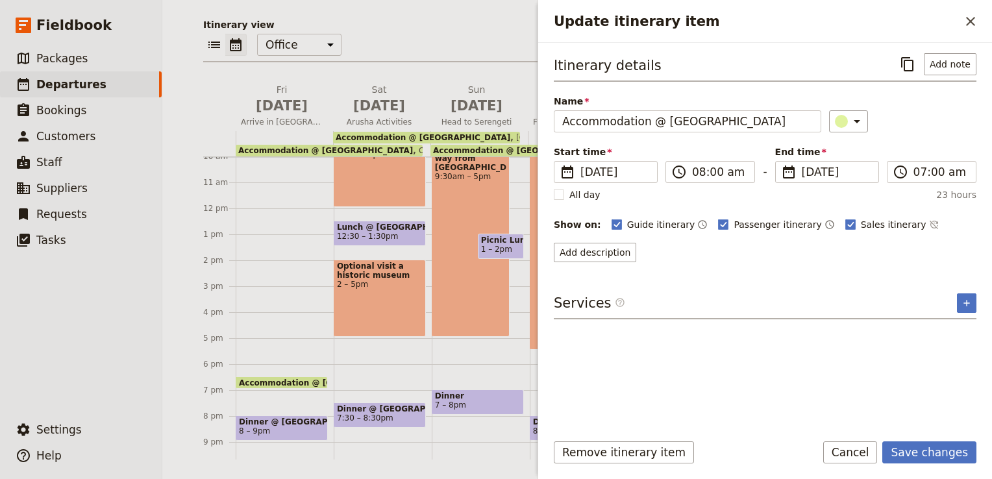
scroll to position [260, 0]
click at [294, 382] on span "Accommodation @ Outpost Lodge" at bounding box center [329, 382] width 180 height 8
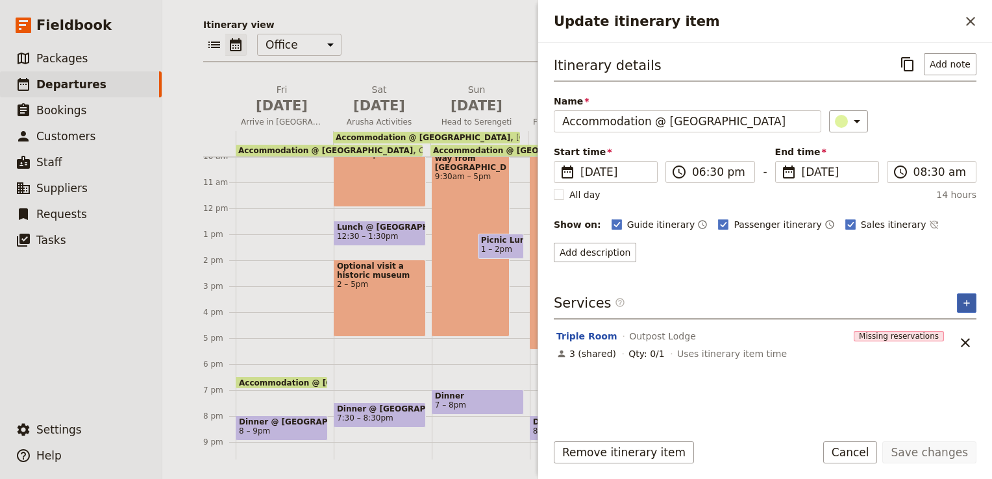
click at [969, 302] on icon "Add service inclusion" at bounding box center [966, 303] width 10 height 10
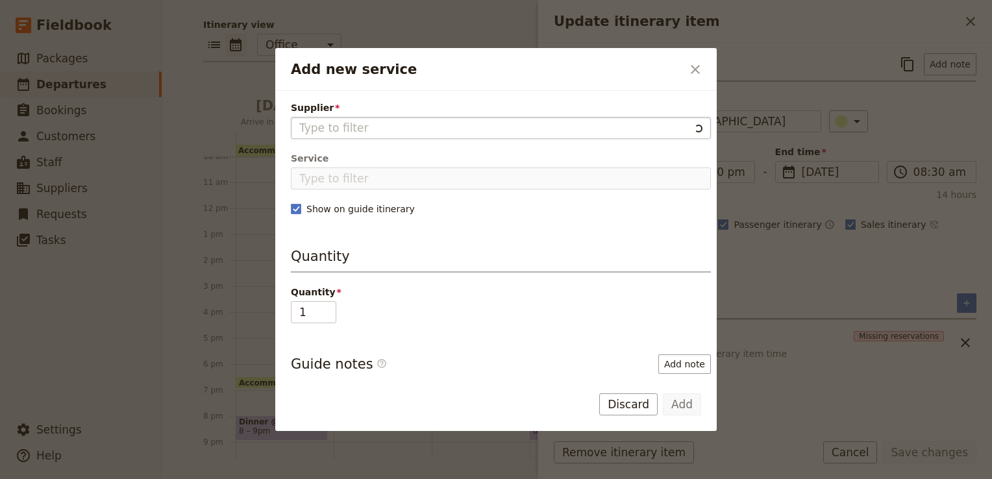
click at [376, 125] on input "Supplier" at bounding box center [494, 128] width 390 height 16
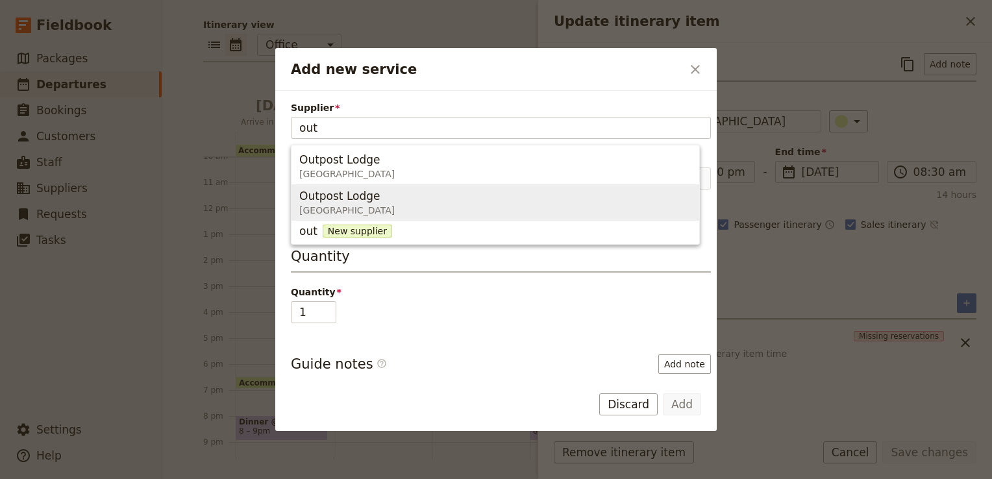
click at [353, 201] on span "Outpost Lodge" at bounding box center [339, 196] width 81 height 16
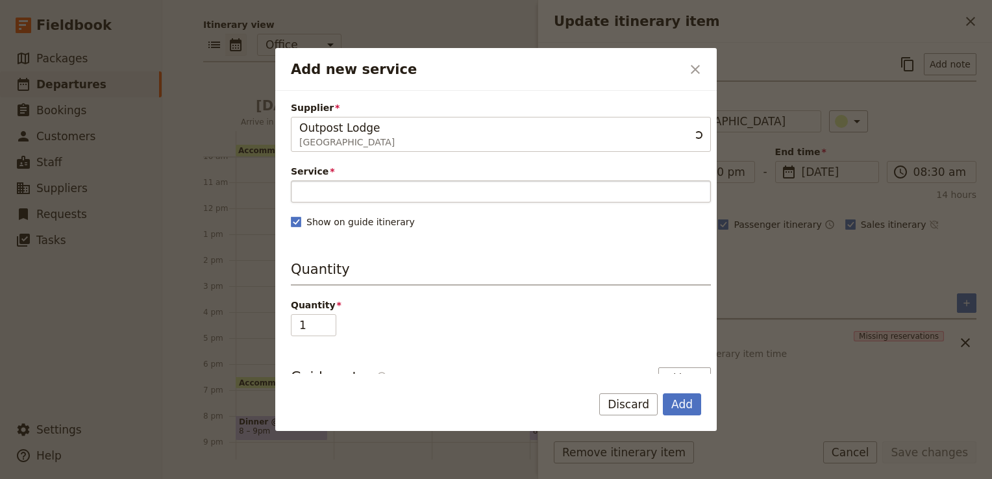
type input "Outpost Lodge"
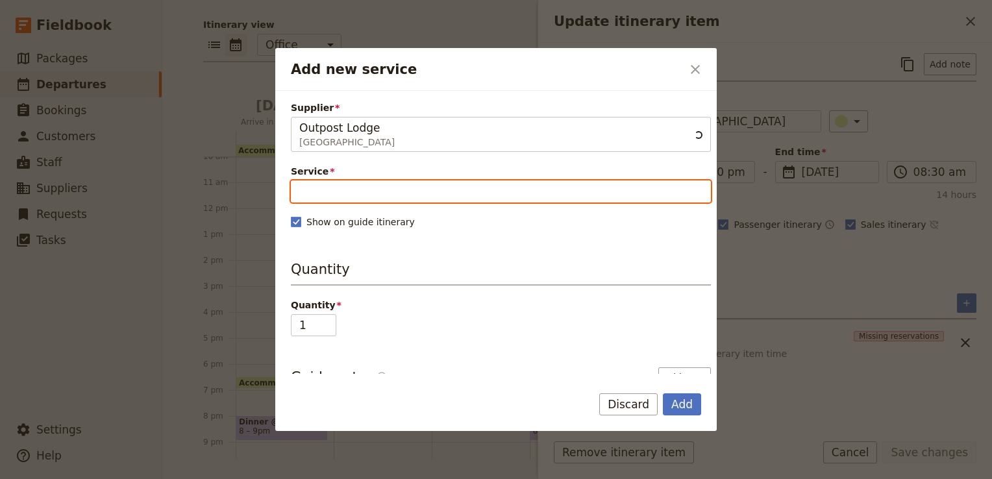
click at [339, 183] on input "Service" at bounding box center [501, 191] width 420 height 22
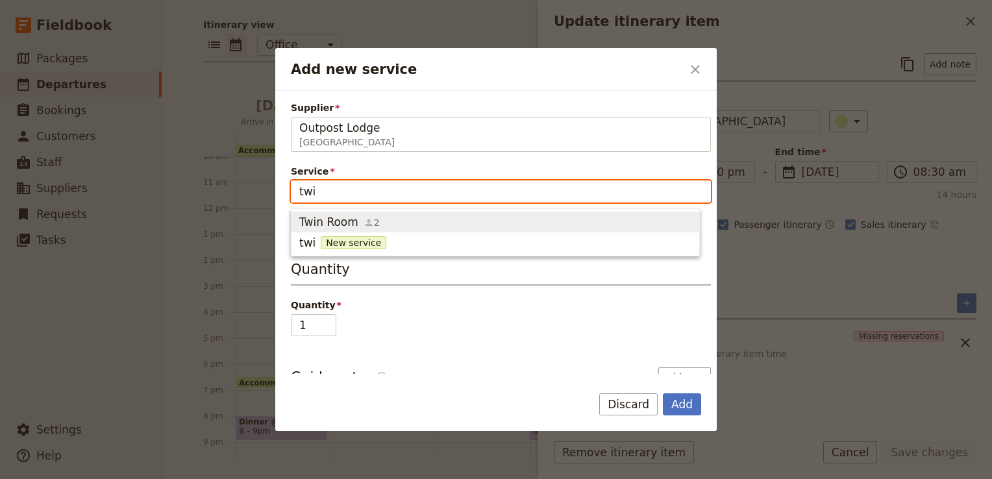
type input "twin"
click at [363, 222] on icon "button" at bounding box center [368, 222] width 10 height 10
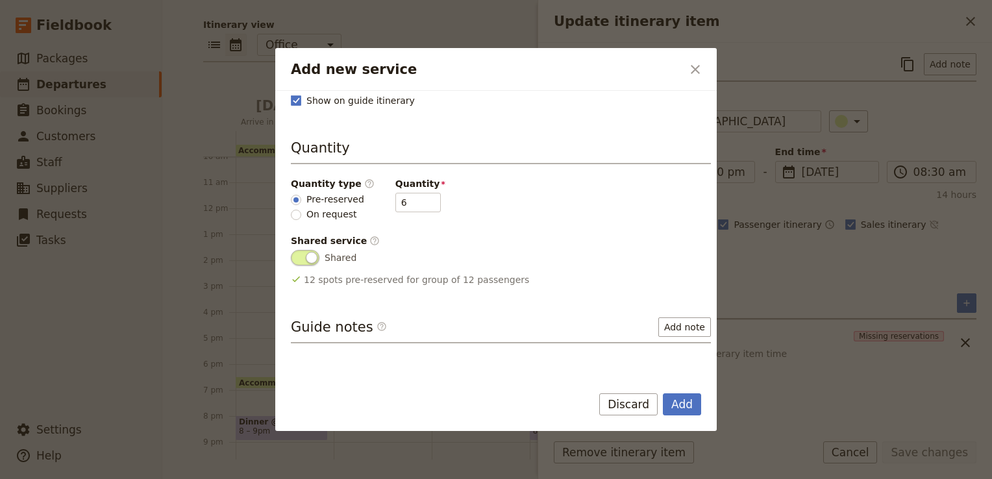
scroll to position [130, 0]
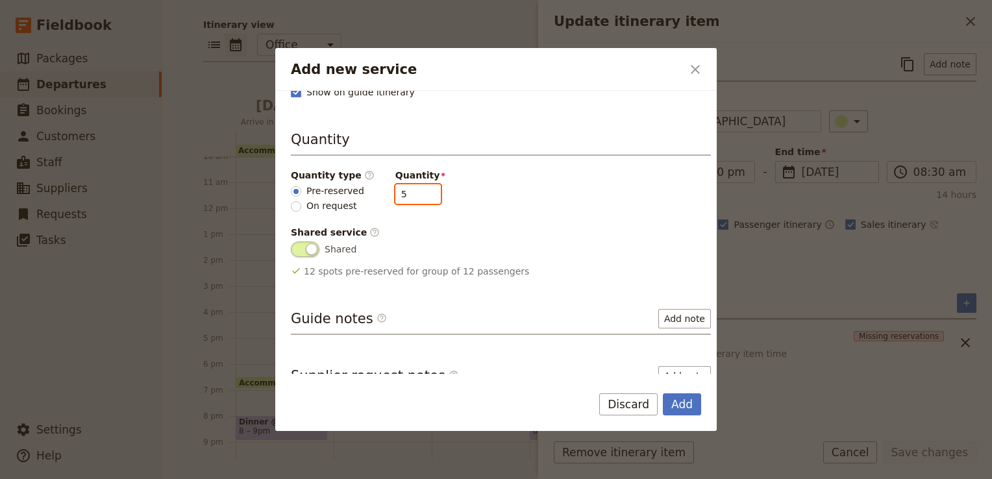
click at [415, 196] on input "5" at bounding box center [417, 193] width 45 height 19
click at [415, 196] on input "4" at bounding box center [417, 193] width 45 height 19
click at [415, 196] on input "3" at bounding box center [417, 193] width 45 height 19
type input "2"
click at [415, 196] on input "2" at bounding box center [417, 193] width 45 height 19
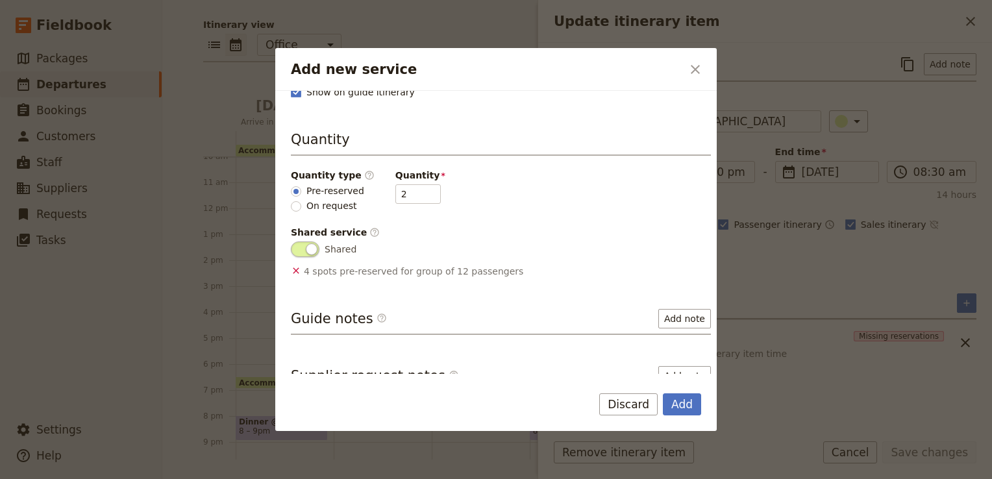
click at [460, 200] on div "Quantity type ​ Pre-reserved On request Quantity 2" at bounding box center [501, 191] width 420 height 44
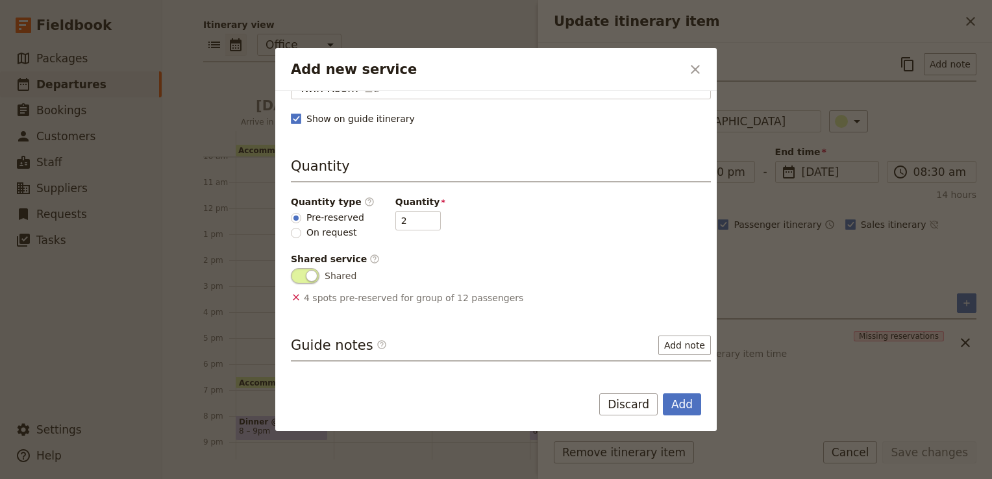
scroll to position [195, 0]
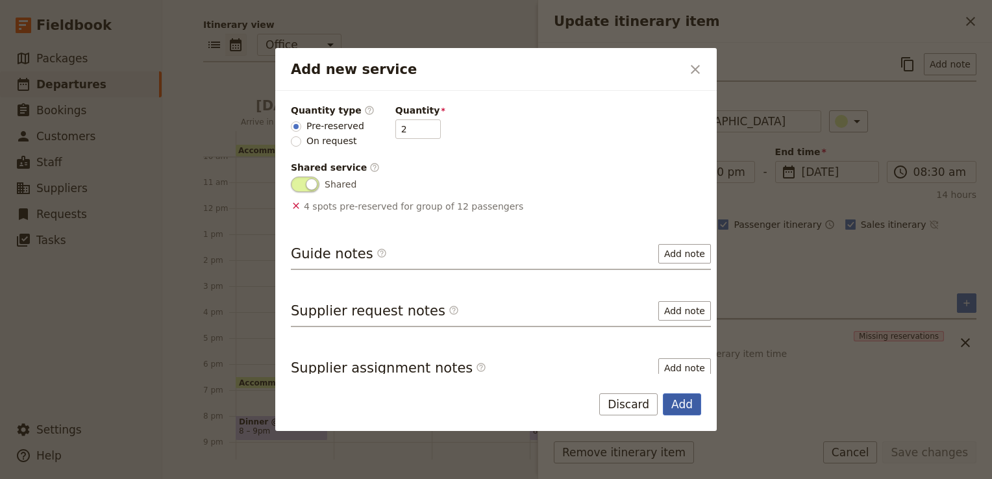
click at [677, 402] on button "Add" at bounding box center [682, 404] width 38 height 22
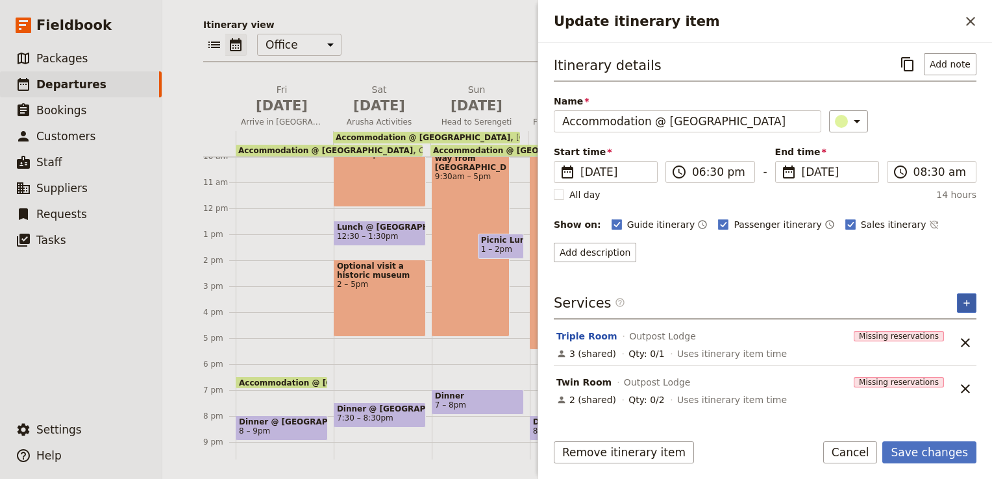
click at [968, 303] on icon "Add service inclusion" at bounding box center [966, 303] width 10 height 10
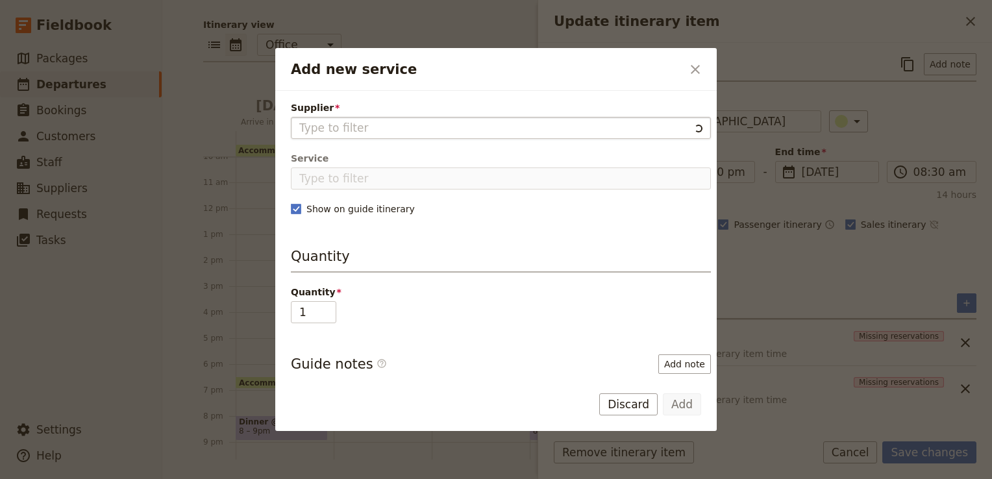
click at [340, 126] on input "Supplier" at bounding box center [494, 128] width 390 height 16
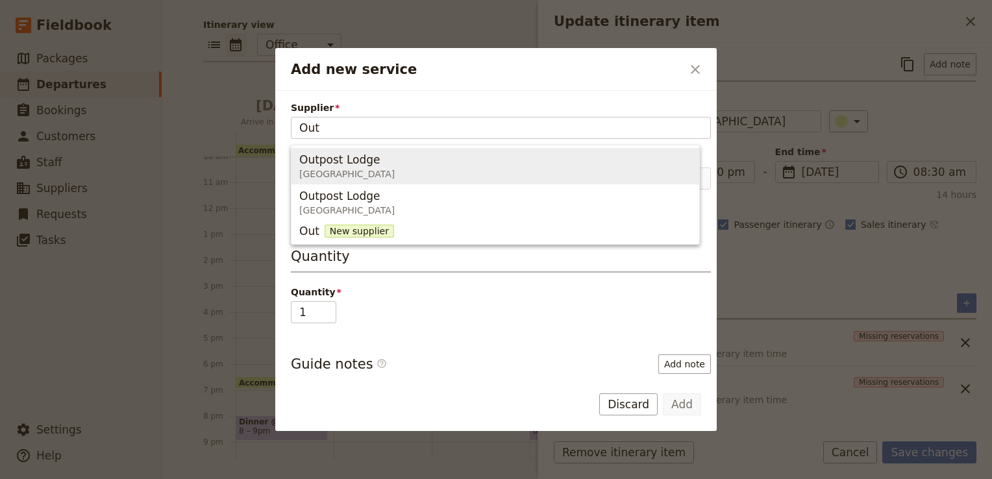
click at [341, 161] on span "Outpost Lodge" at bounding box center [339, 160] width 81 height 16
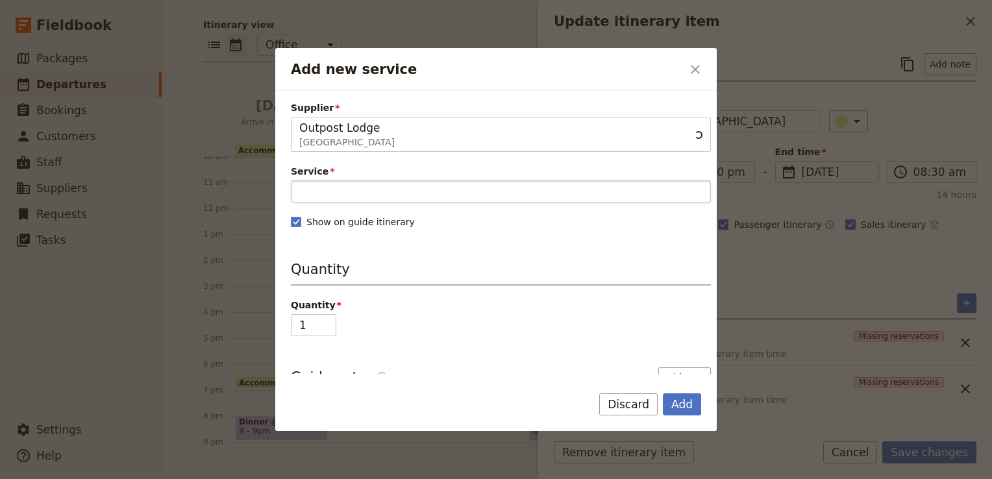
type input "Outpost Lodge"
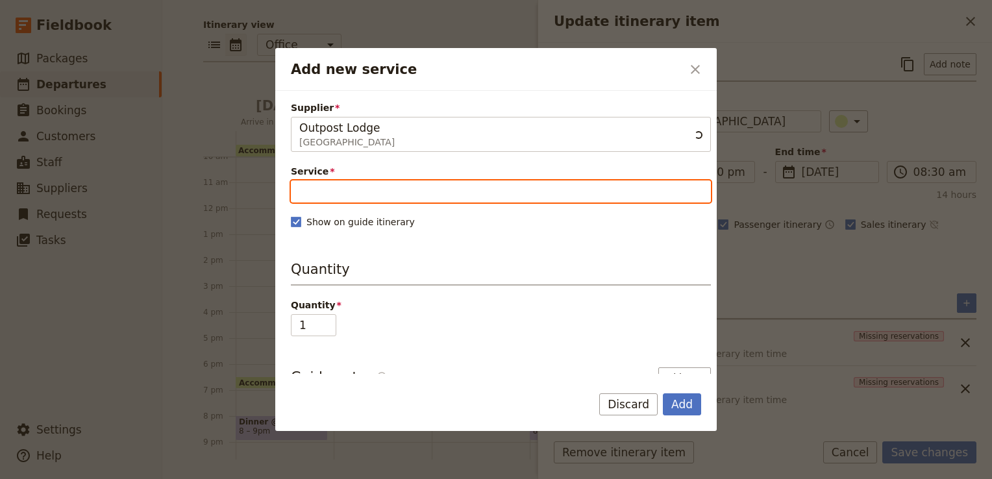
click at [335, 195] on input "Service" at bounding box center [501, 191] width 420 height 22
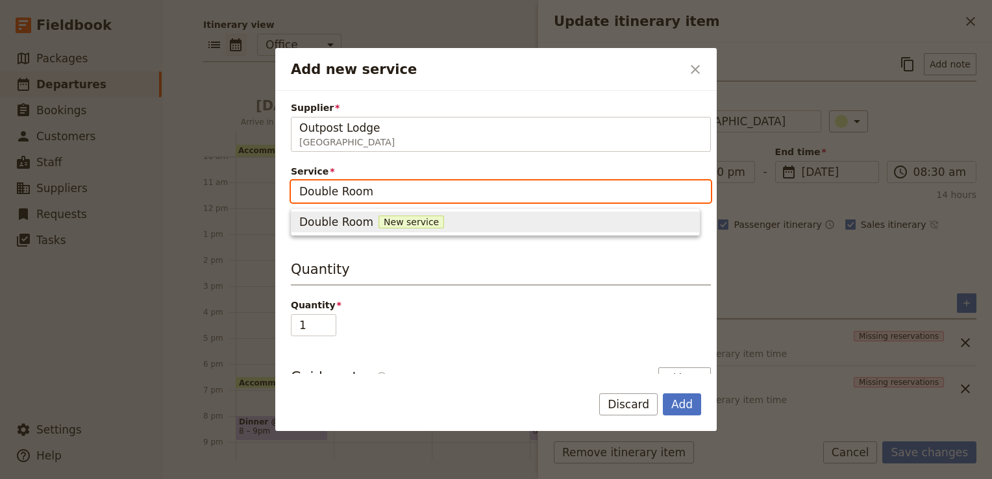
click at [407, 214] on div "Double Room New service" at bounding box center [495, 222] width 392 height 16
type input "Double Room"
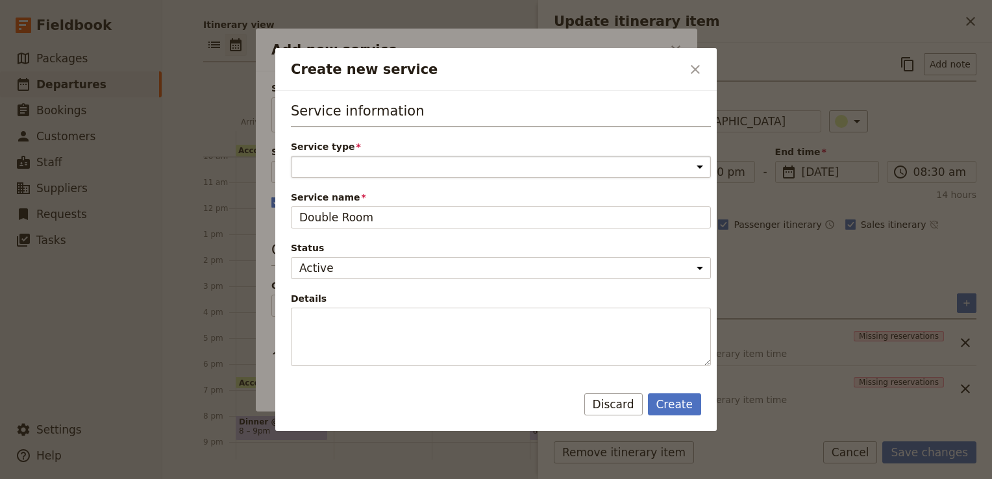
click at [366, 171] on select "Accommodation Activity Transport Flight Food and beverage Other" at bounding box center [501, 167] width 420 height 22
select select "AccommodationService"
click at [291, 156] on select "Accommodation Activity Transport Flight Food and beverage Other" at bounding box center [501, 167] width 420 height 22
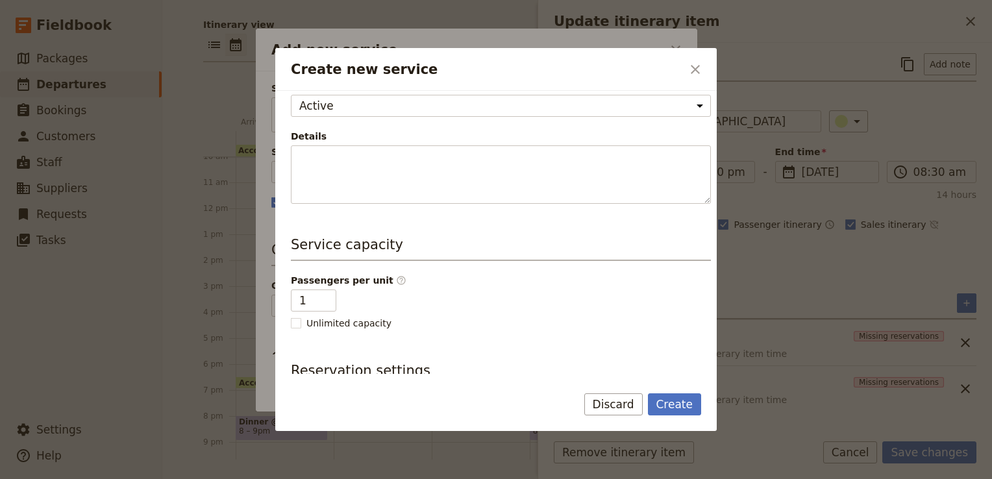
scroll to position [260, 0]
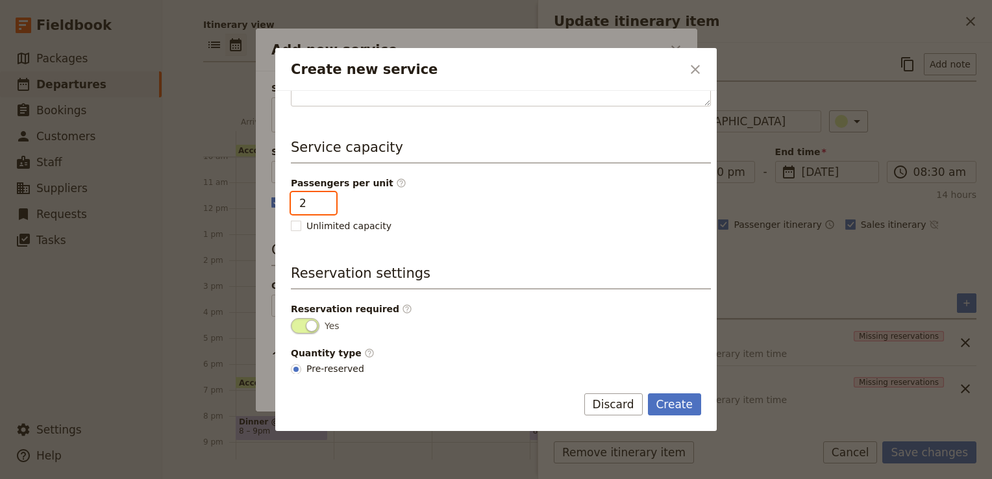
type input "2"
click at [324, 195] on input "2" at bounding box center [313, 203] width 45 height 22
click at [427, 199] on span "Create new service" at bounding box center [441, 200] width 29 height 16
click at [427, 192] on input "Shared" at bounding box center [427, 192] width 0 height 0
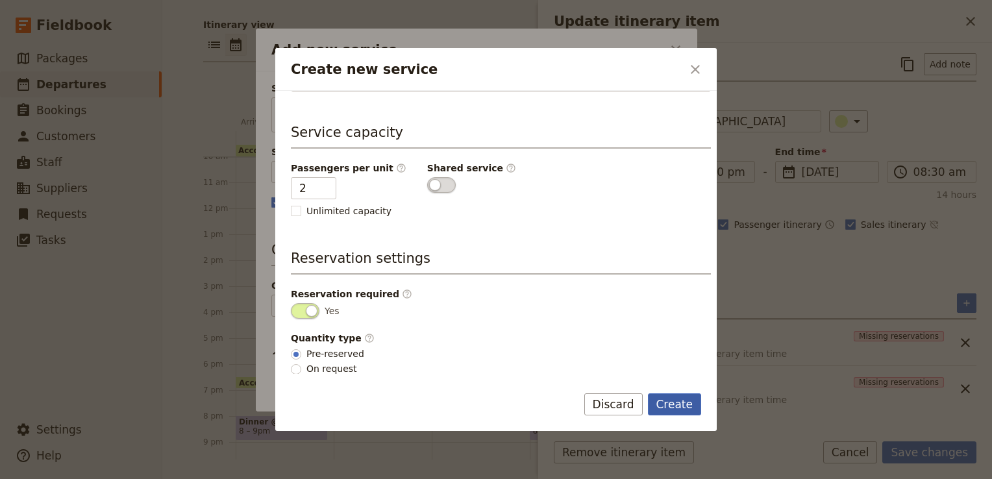
click at [679, 403] on button "Create" at bounding box center [675, 404] width 54 height 22
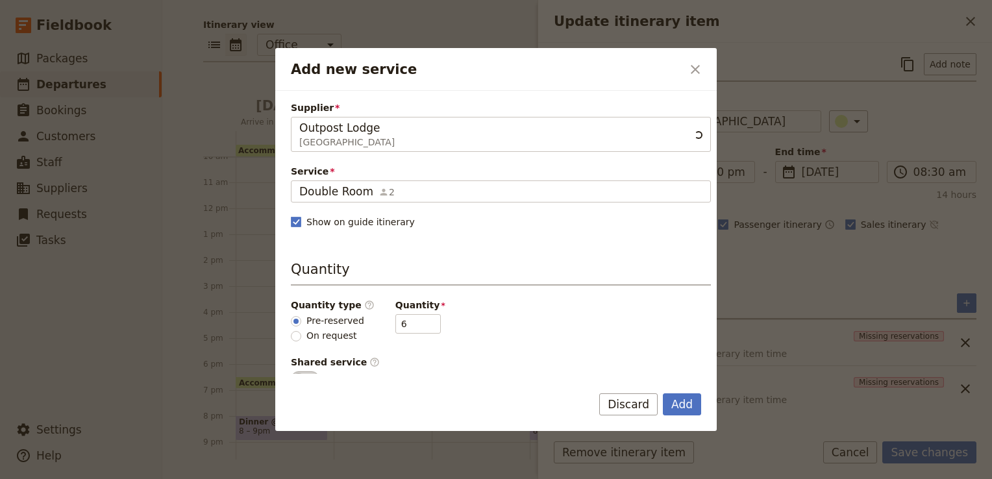
scroll to position [65, 0]
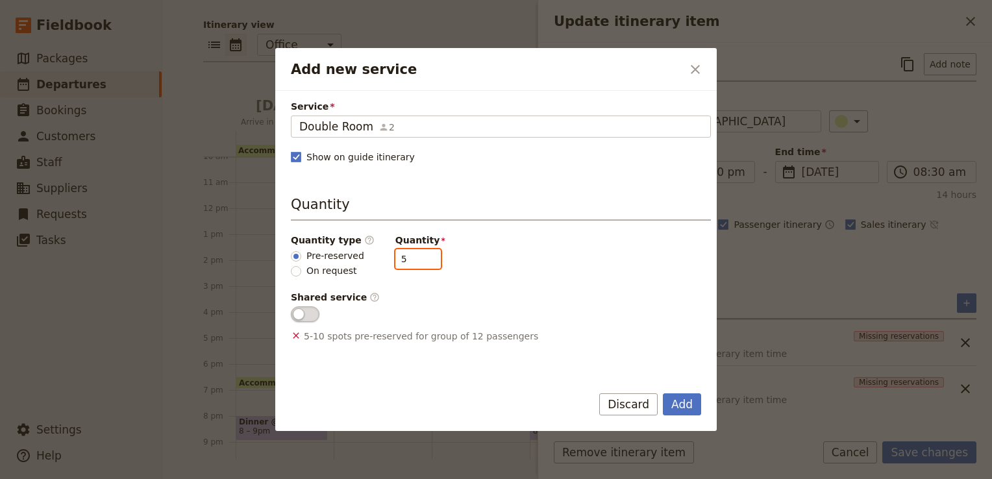
click at [419, 260] on input "5" at bounding box center [417, 258] width 45 height 19
click at [419, 260] on input "4" at bounding box center [417, 258] width 45 height 19
click at [419, 260] on input "3" at bounding box center [417, 258] width 45 height 19
type input "2"
click at [419, 260] on input "2" at bounding box center [417, 258] width 45 height 19
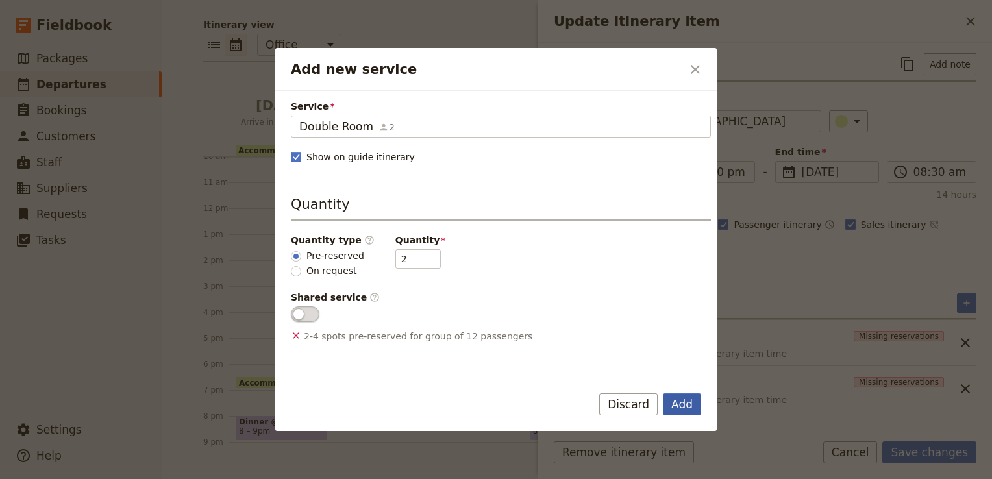
click at [690, 408] on button "Add" at bounding box center [682, 404] width 38 height 22
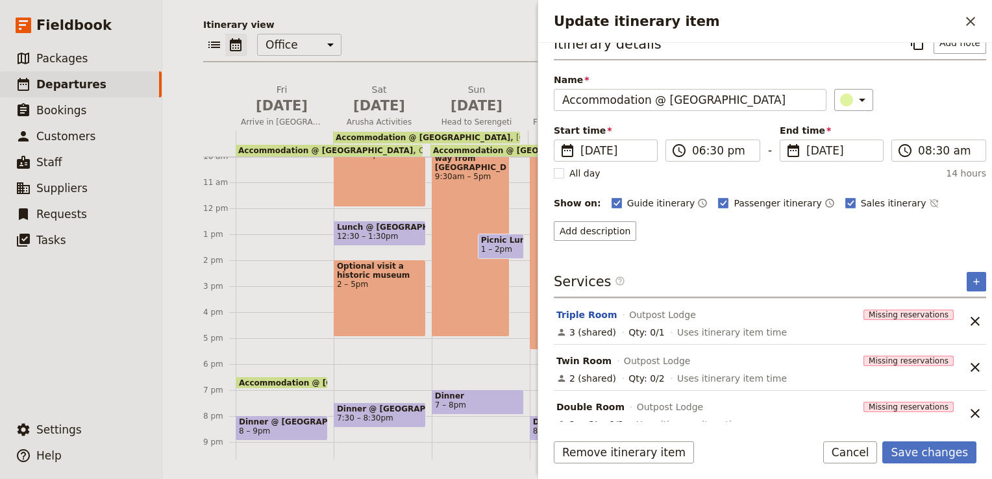
scroll to position [32, 0]
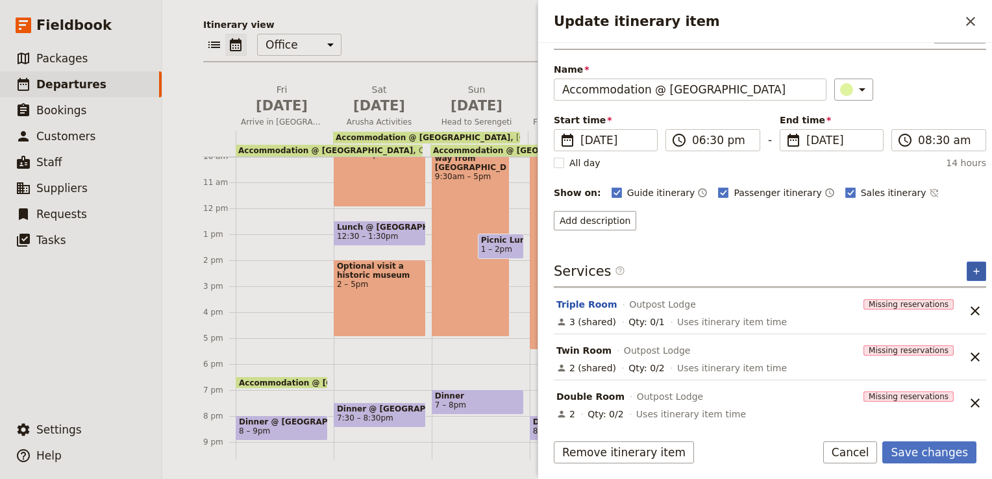
click at [971, 266] on icon "Add service inclusion" at bounding box center [976, 271] width 10 height 10
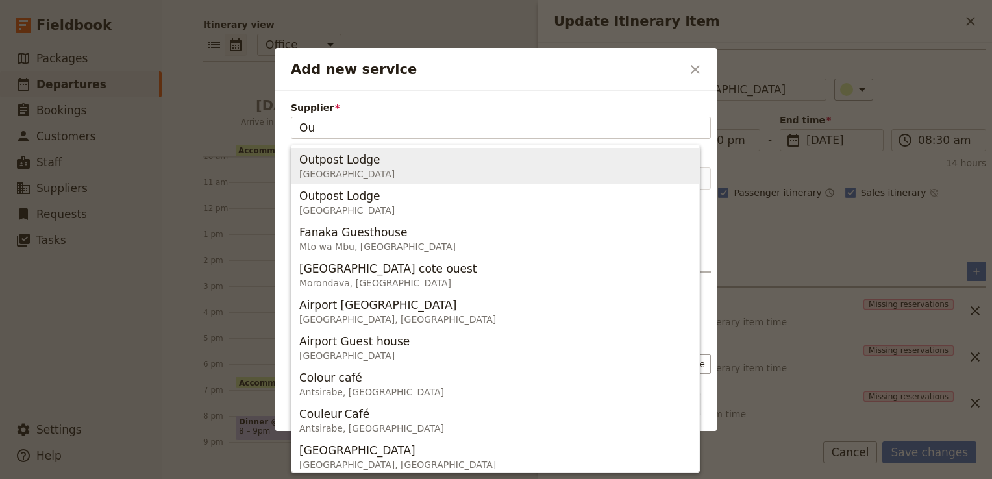
click at [324, 167] on span "[GEOGRAPHIC_DATA]" at bounding box center [346, 173] width 95 height 13
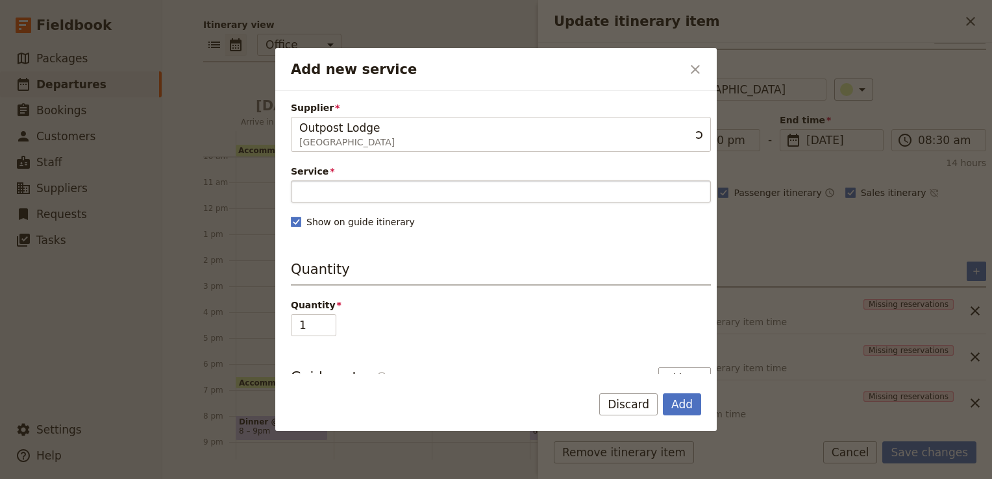
type input "Outpost Lodge"
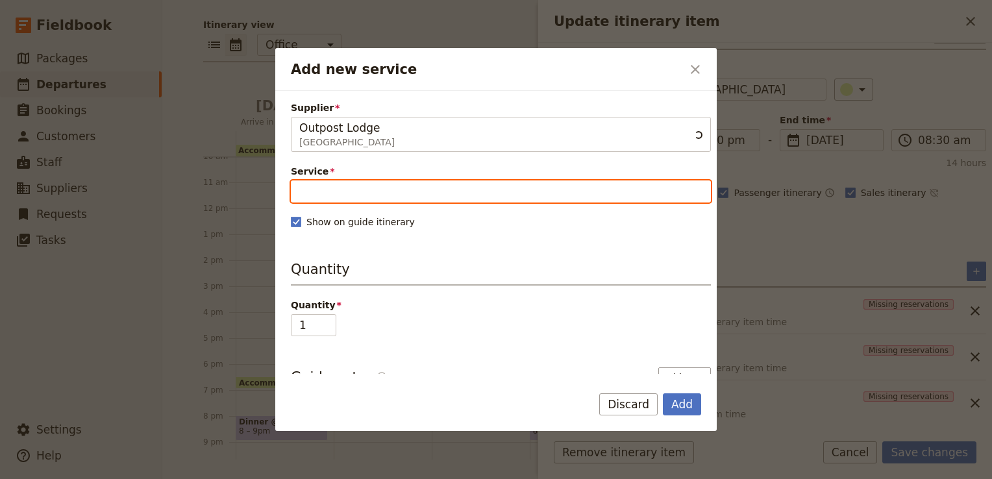
click at [321, 185] on input "Service" at bounding box center [501, 191] width 420 height 22
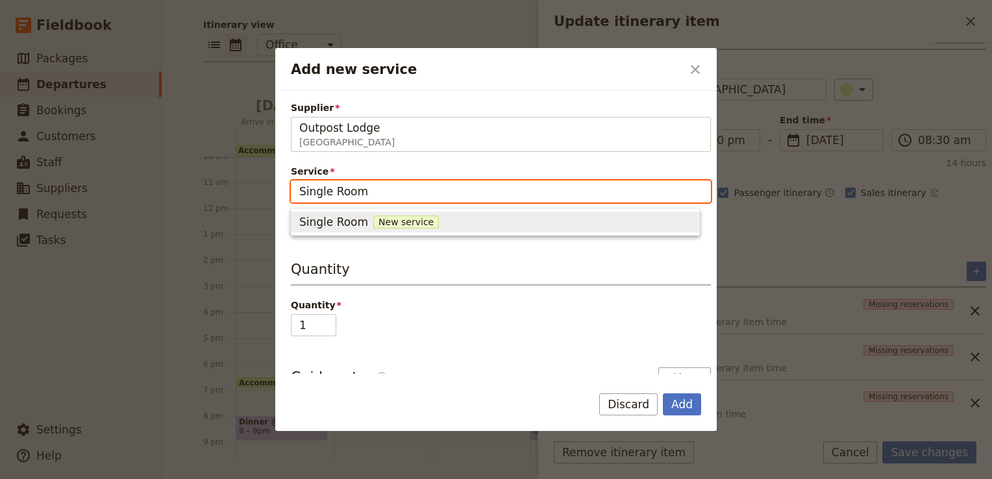
click at [401, 225] on span "New service" at bounding box center [406, 221] width 66 height 13
type input "Single Room"
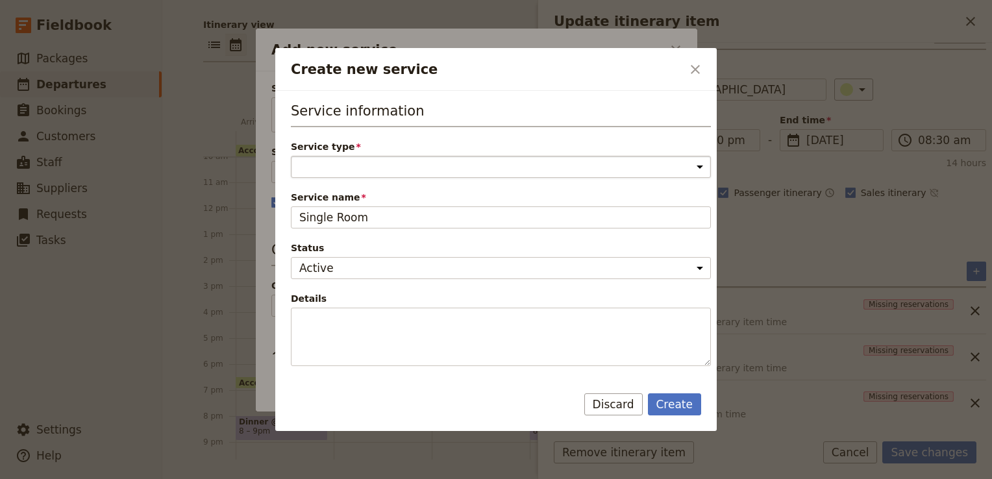
click at [357, 166] on select "Accommodation Activity Transport Flight Food and beverage Other" at bounding box center [501, 167] width 420 height 22
select select "AccommodationService"
click at [291, 156] on select "Accommodation Activity Transport Flight Food and beverage Other" at bounding box center [501, 167] width 420 height 22
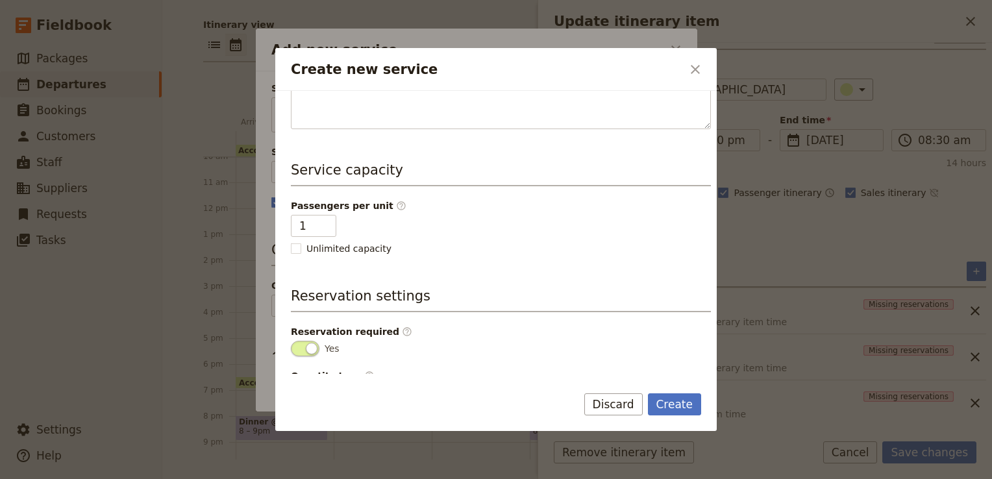
scroll to position [274, 0]
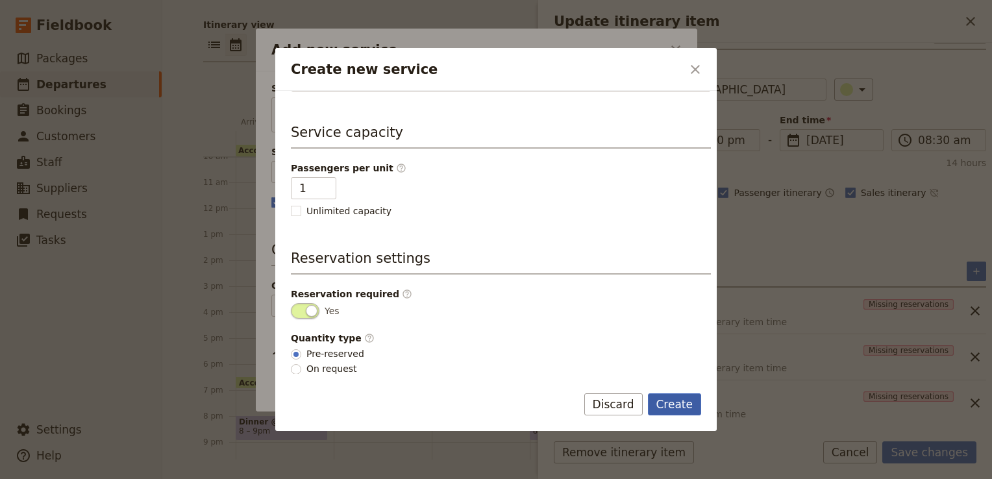
click at [685, 409] on button "Create" at bounding box center [675, 404] width 54 height 22
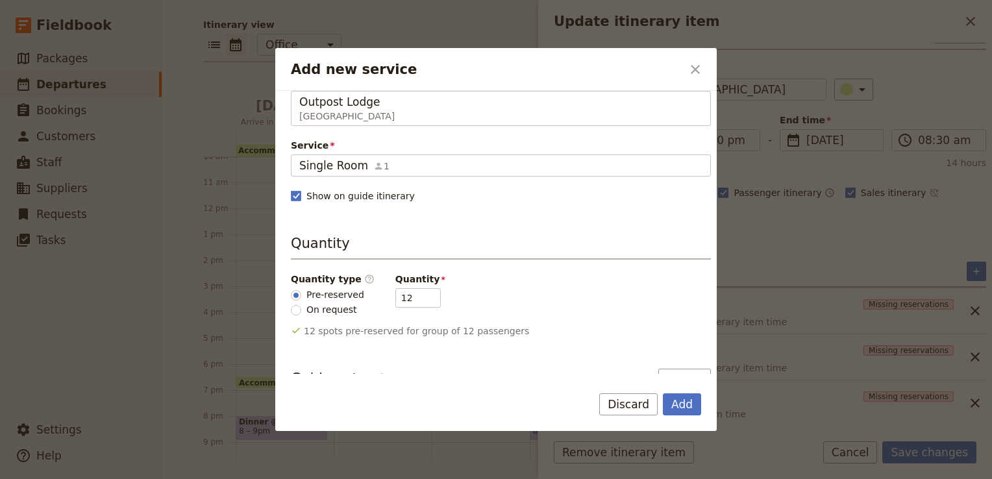
scroll to position [30, 0]
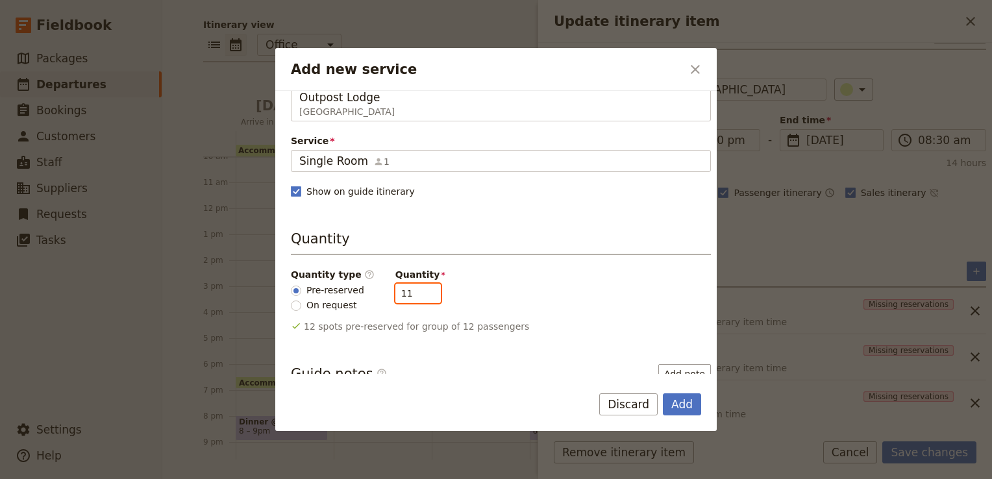
click at [419, 296] on input "11" at bounding box center [417, 293] width 45 height 19
click at [419, 296] on input "10" at bounding box center [417, 293] width 45 height 19
click at [419, 296] on input "9" at bounding box center [417, 293] width 45 height 19
click at [419, 296] on input "8" at bounding box center [417, 293] width 45 height 19
click at [419, 296] on input "7" at bounding box center [417, 293] width 45 height 19
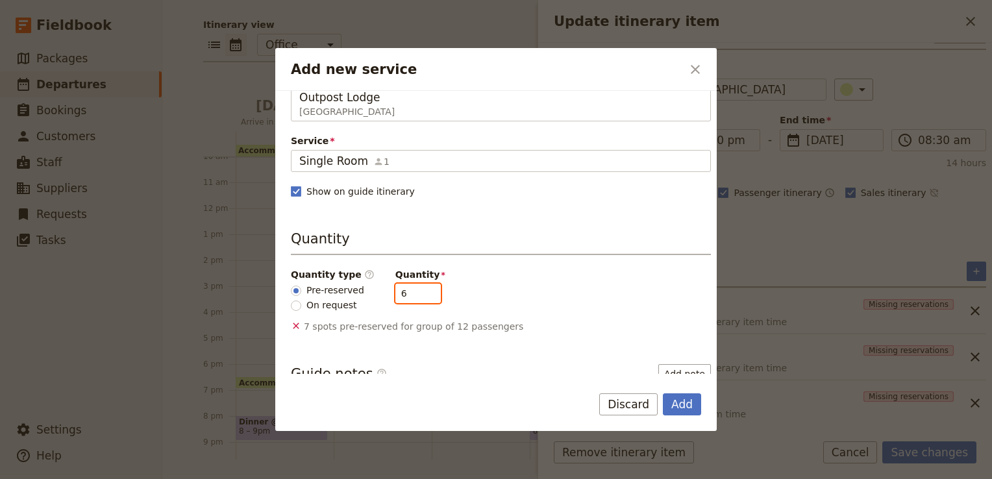
click at [419, 296] on input "6" at bounding box center [417, 293] width 45 height 19
click at [419, 296] on input "5" at bounding box center [417, 293] width 45 height 19
click at [419, 296] on input "4" at bounding box center [417, 293] width 45 height 19
click at [419, 296] on input "3" at bounding box center [417, 293] width 45 height 19
click at [419, 296] on input "2" at bounding box center [417, 293] width 45 height 19
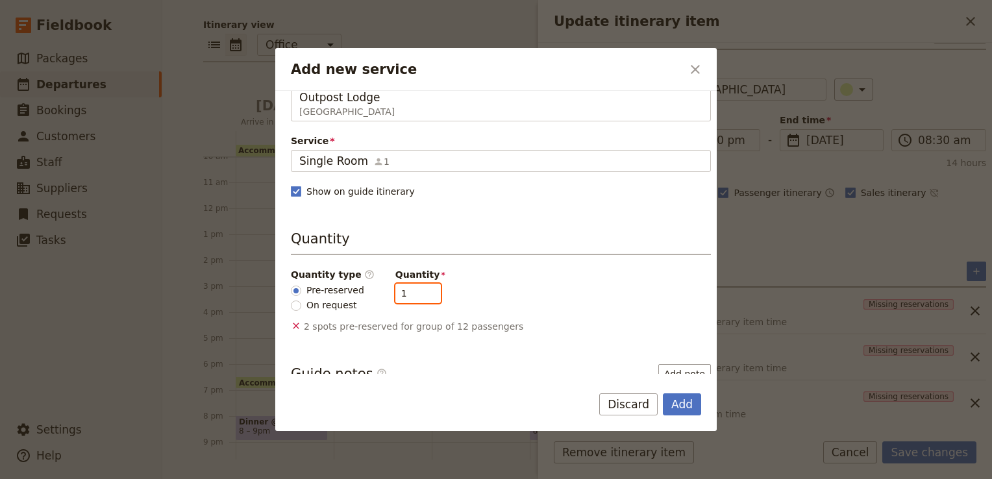
type input "1"
click at [419, 296] on input "1" at bounding box center [417, 293] width 45 height 19
drag, startPoint x: 681, startPoint y: 404, endPoint x: 622, endPoint y: 363, distance: 72.0
click at [682, 403] on button "Add" at bounding box center [682, 404] width 38 height 22
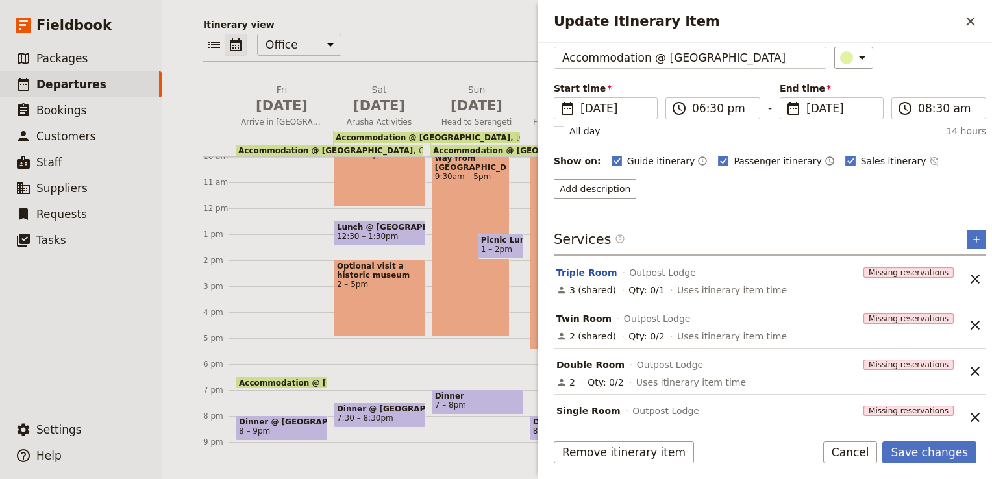
scroll to position [78, 0]
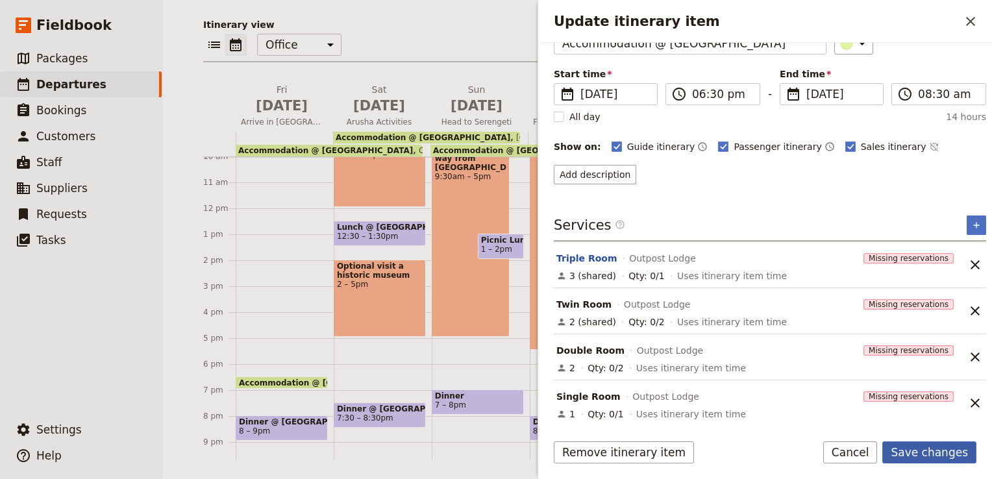
click at [945, 455] on button "Save changes" at bounding box center [929, 452] width 94 height 22
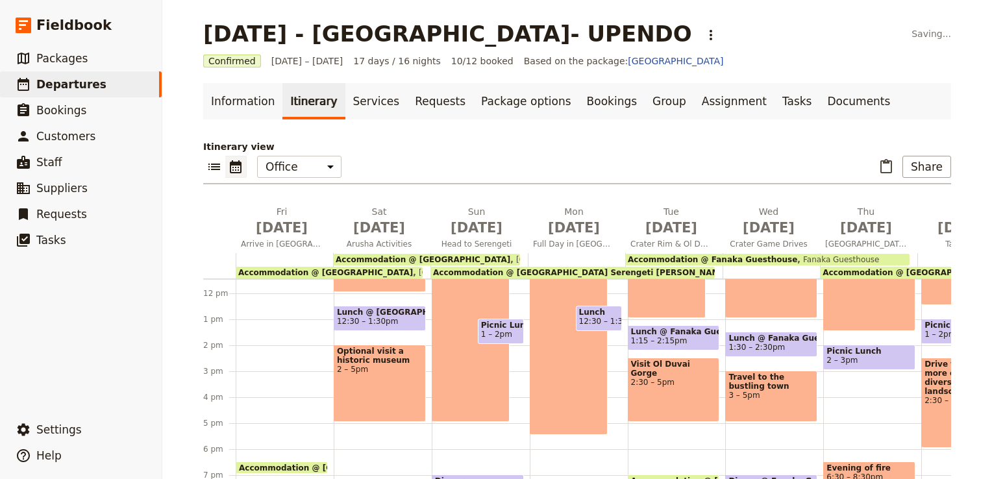
scroll to position [330, 0]
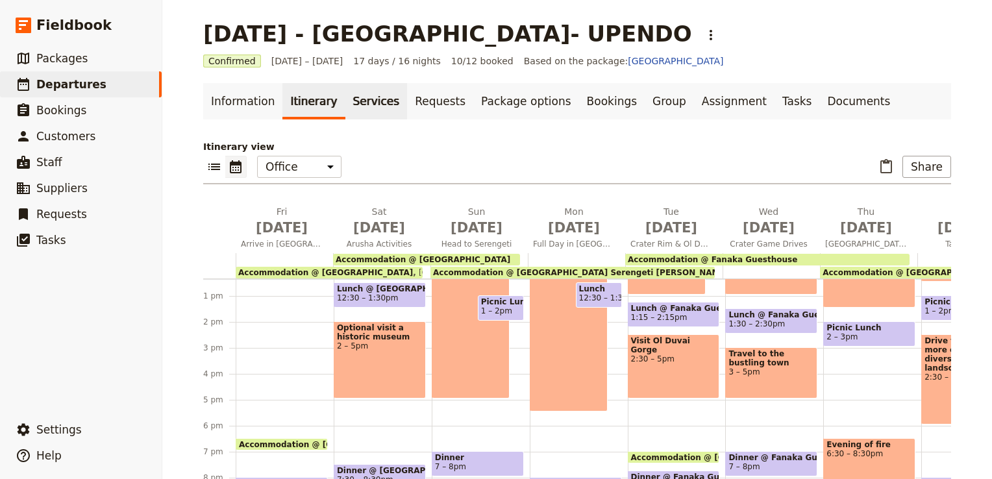
click at [345, 103] on link "Services" at bounding box center [376, 101] width 62 height 36
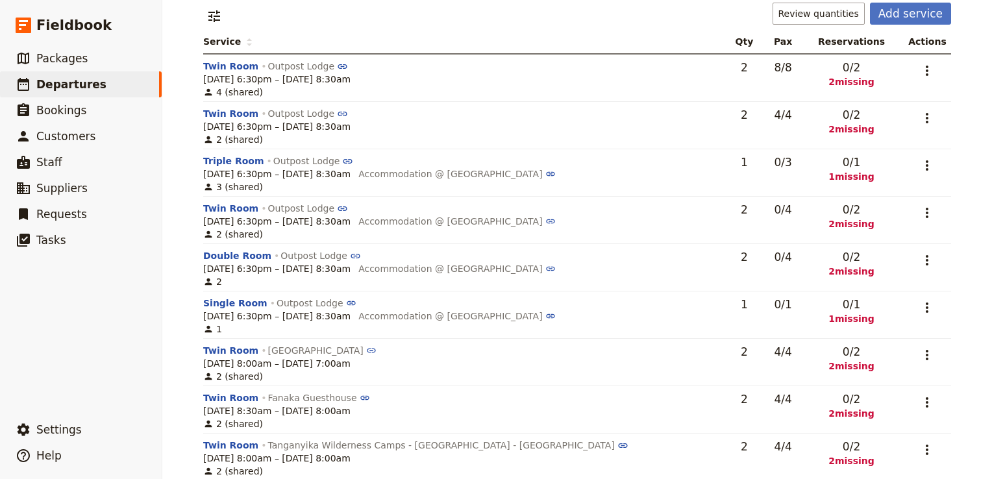
scroll to position [139, 0]
click at [924, 113] on icon "Actions" at bounding box center [927, 117] width 16 height 16
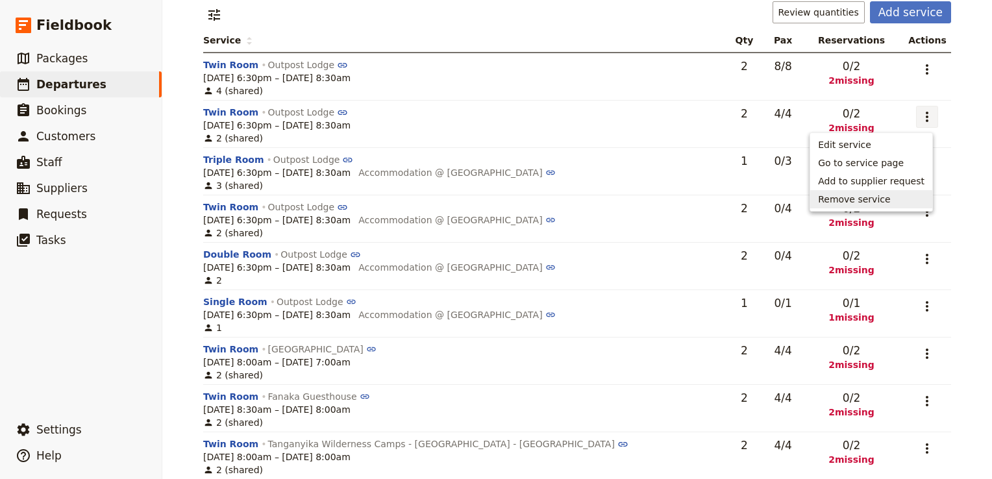
click at [890, 198] on span "Remove service" at bounding box center [854, 199] width 72 height 13
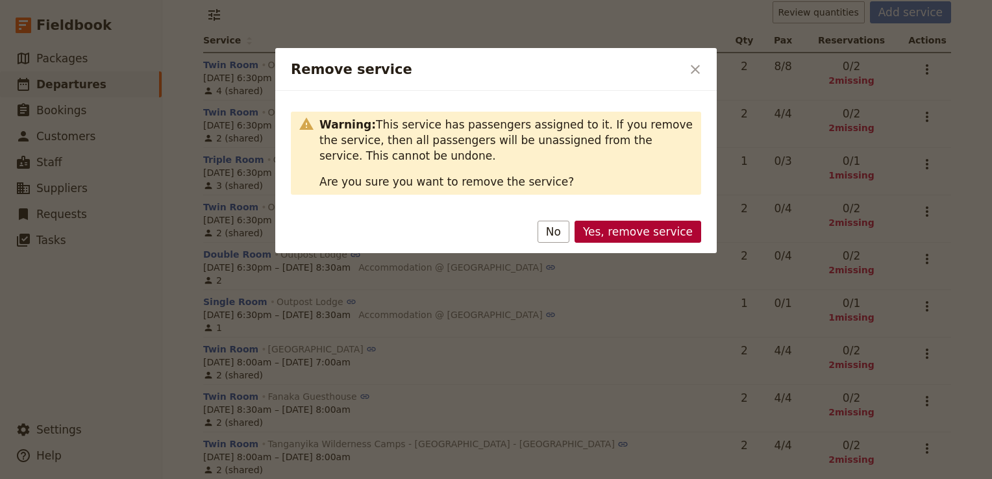
click at [645, 228] on button "Yes, remove service" at bounding box center [637, 232] width 127 height 22
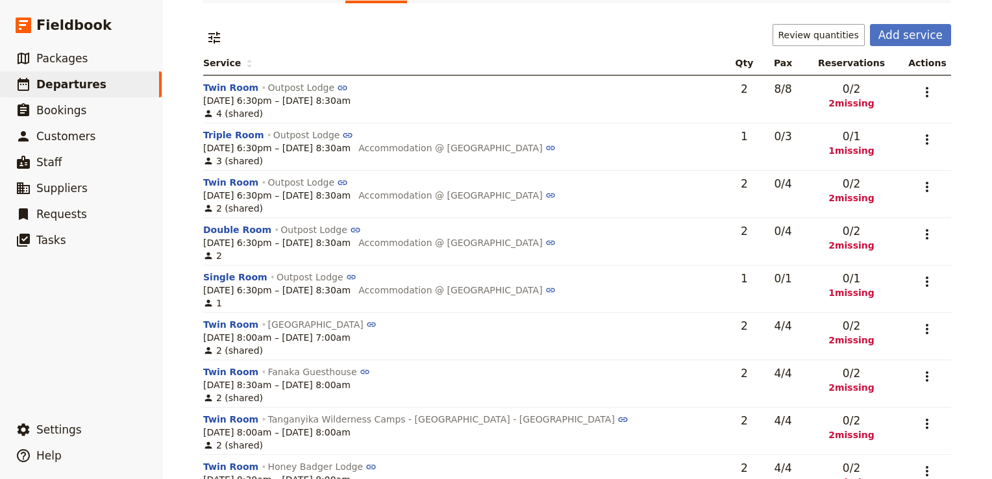
scroll to position [116, 0]
click at [923, 94] on icon "Actions" at bounding box center [927, 93] width 16 height 16
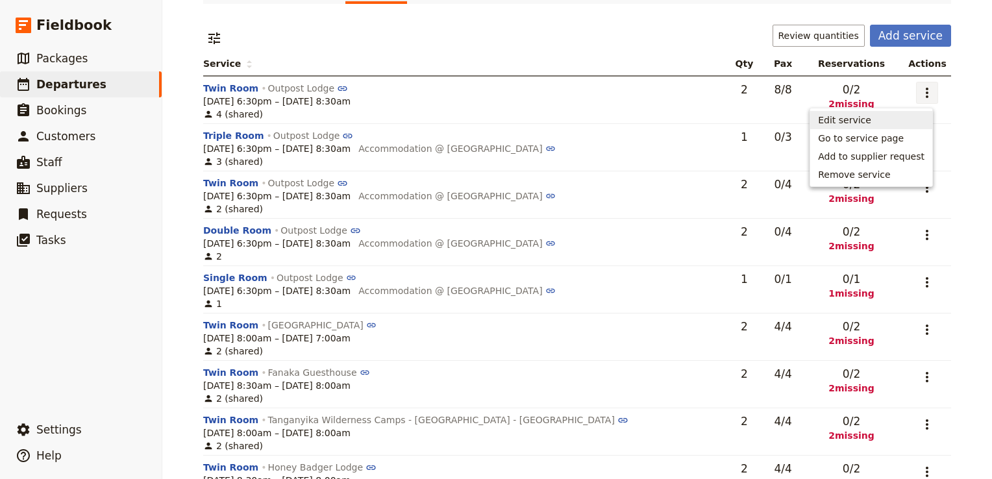
click at [864, 120] on span "Edit service" at bounding box center [844, 120] width 53 height 13
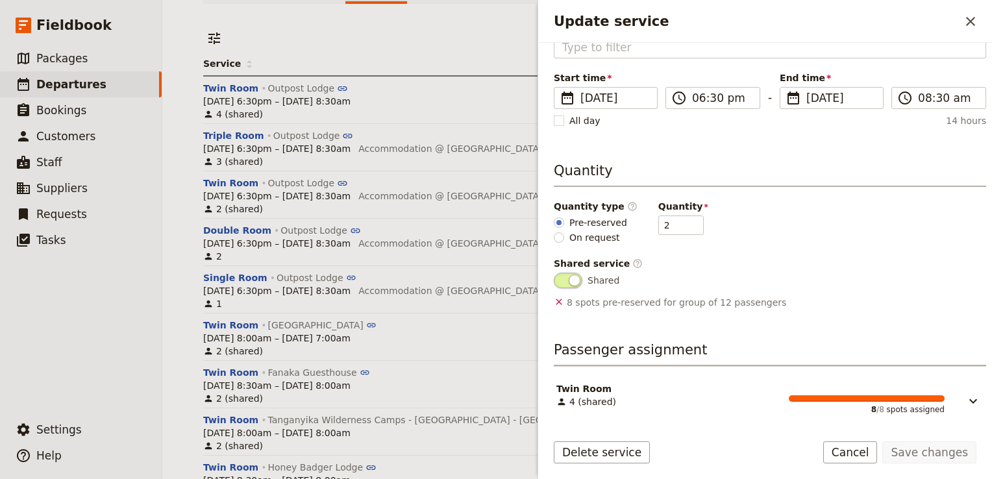
scroll to position [0, 0]
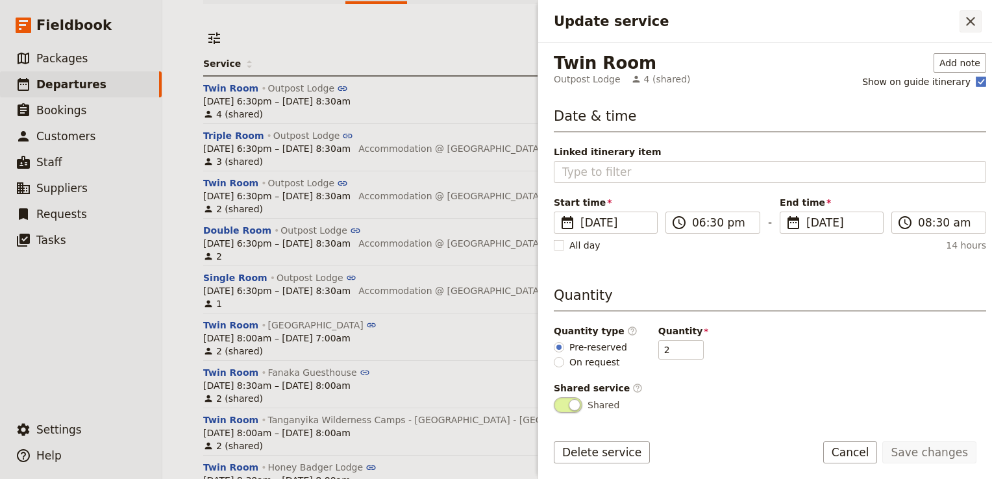
click at [970, 23] on icon "Close drawer" at bounding box center [970, 22] width 16 height 16
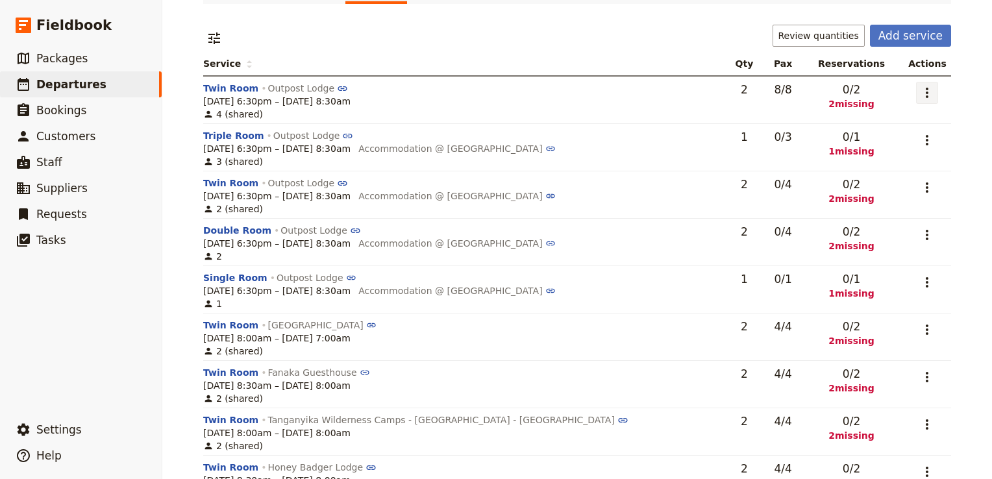
click at [919, 94] on icon "Actions" at bounding box center [927, 93] width 16 height 16
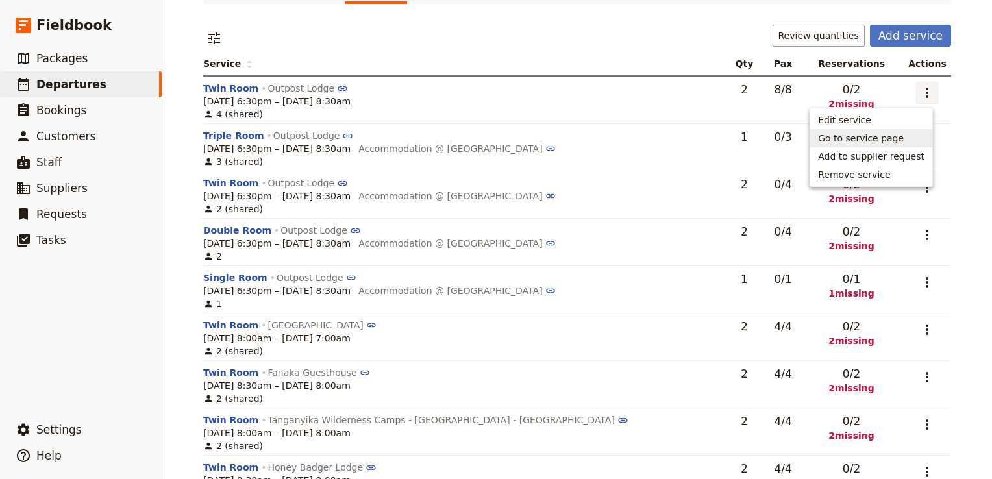
click at [864, 143] on span "Go to service page" at bounding box center [861, 138] width 86 height 13
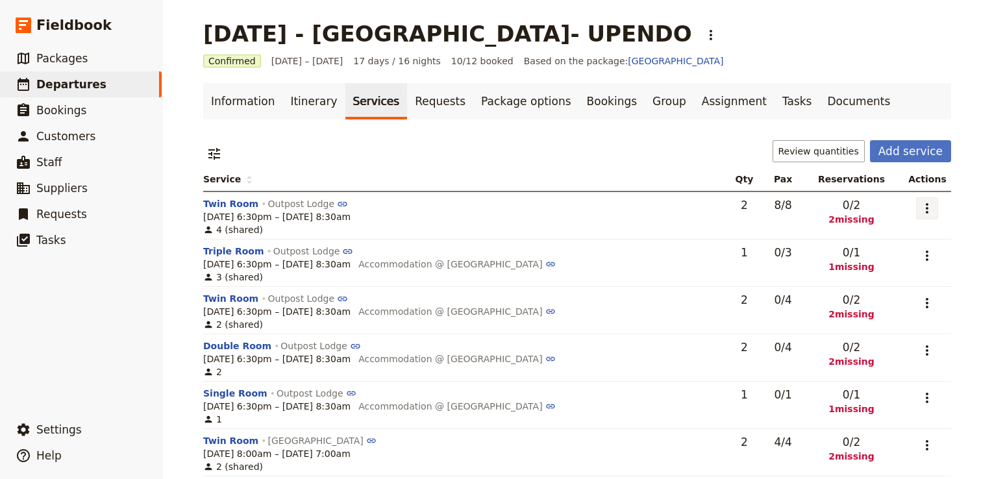
click at [919, 206] on icon "Actions" at bounding box center [927, 209] width 16 height 16
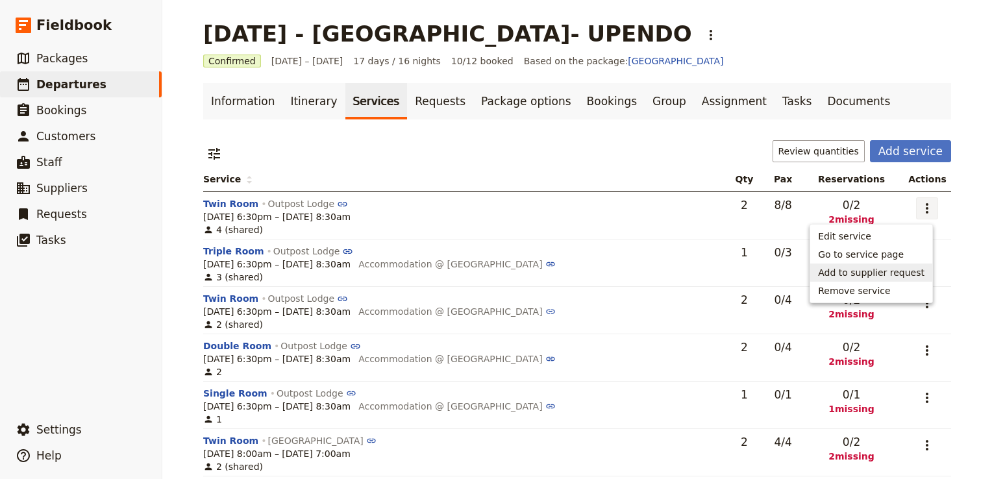
click at [895, 274] on span "Add to supplier request" at bounding box center [871, 272] width 106 height 13
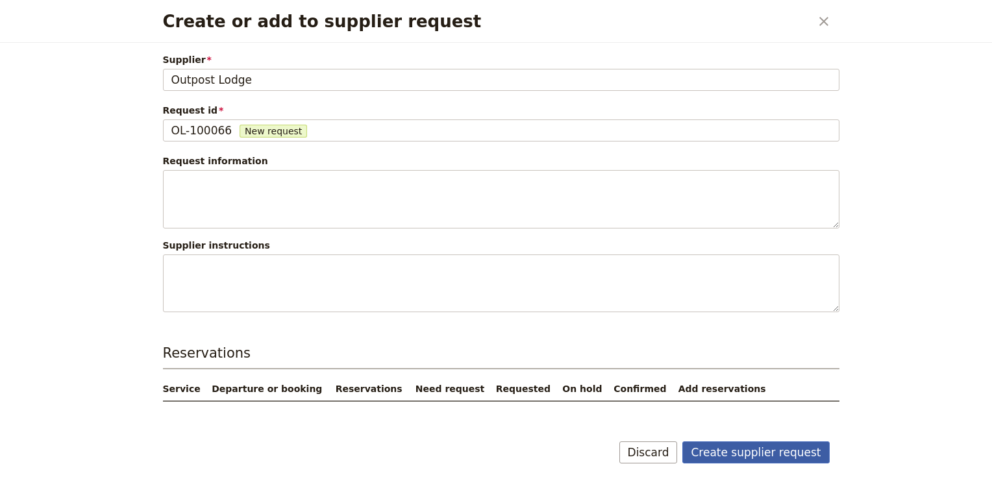
click at [751, 450] on button "Create supplier request" at bounding box center [755, 452] width 147 height 22
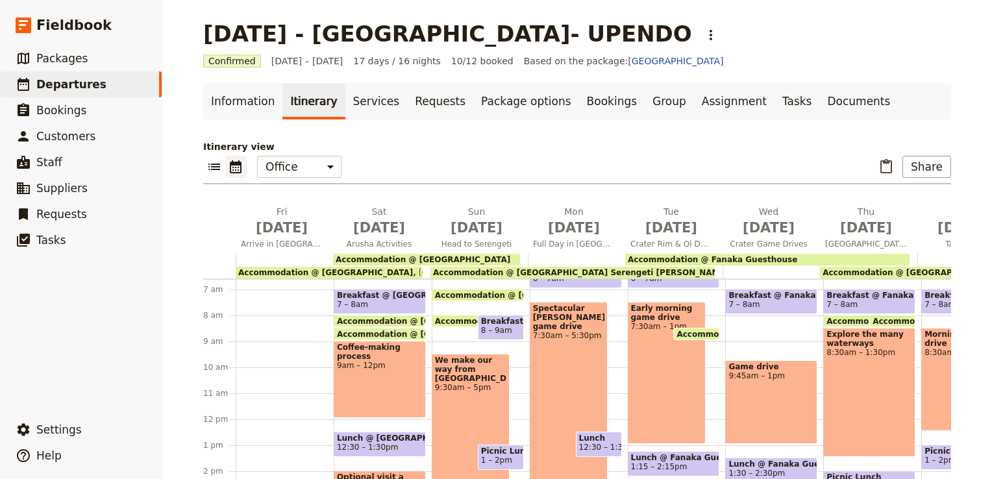
scroll to position [171, 0]
click at [441, 256] on span "Accommodation @ Kudu Lodge" at bounding box center [422, 259] width 175 height 9
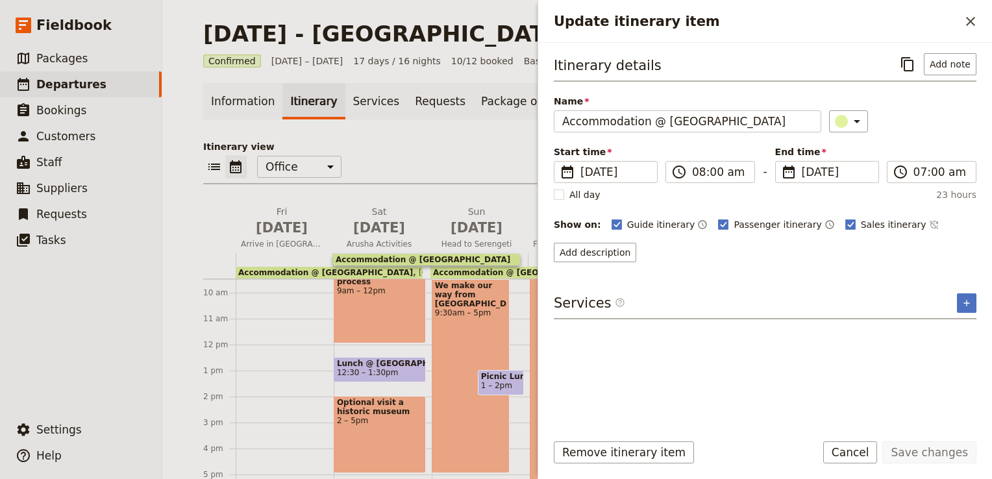
scroll to position [301, 0]
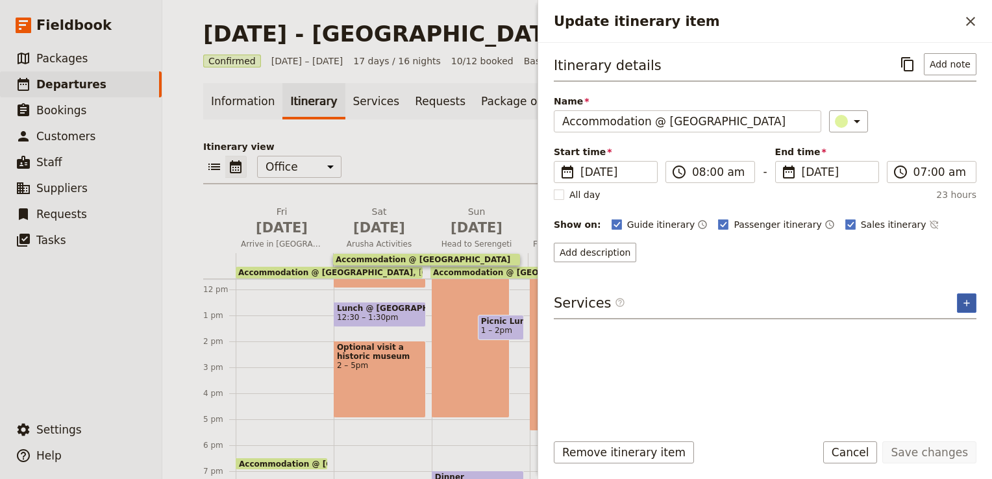
click at [964, 302] on icon "Add service inclusion" at bounding box center [966, 303] width 10 height 10
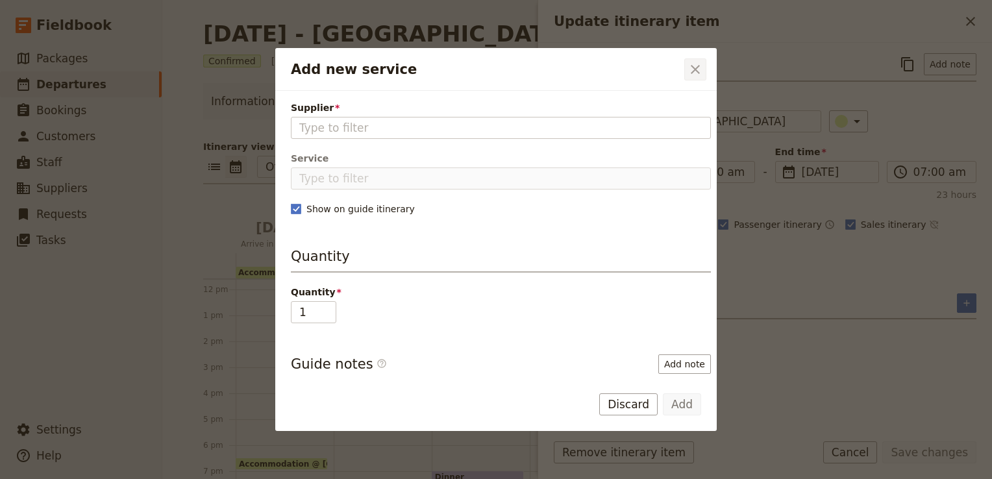
click at [692, 65] on icon "Close dialog" at bounding box center [695, 70] width 16 height 16
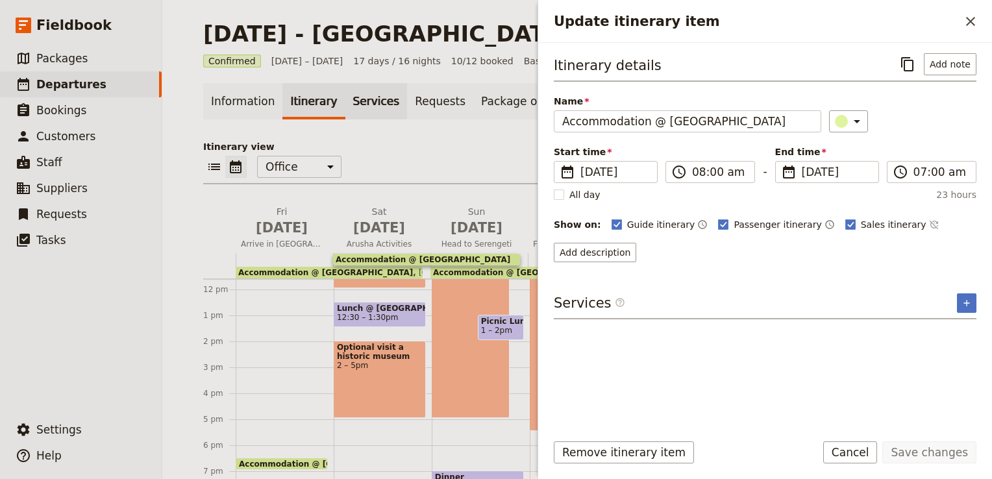
click at [347, 105] on link "Services" at bounding box center [376, 101] width 62 height 36
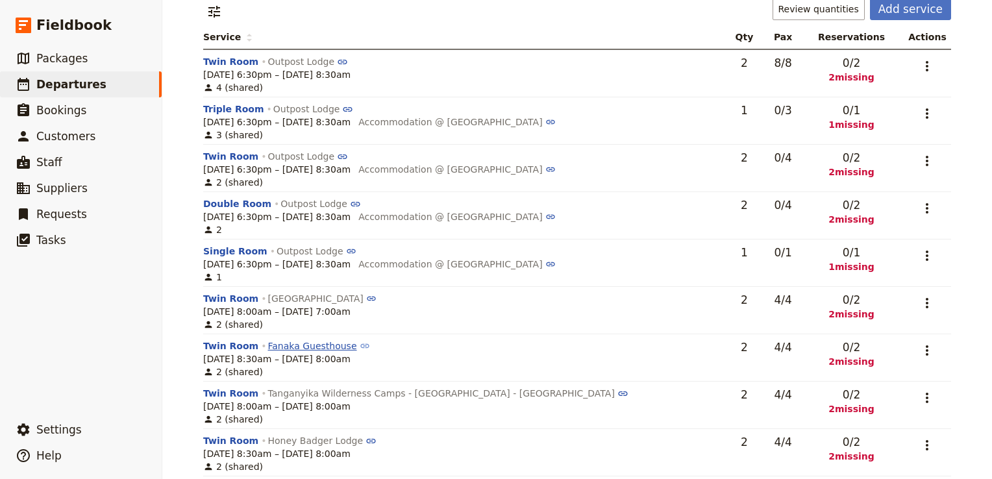
scroll to position [145, 0]
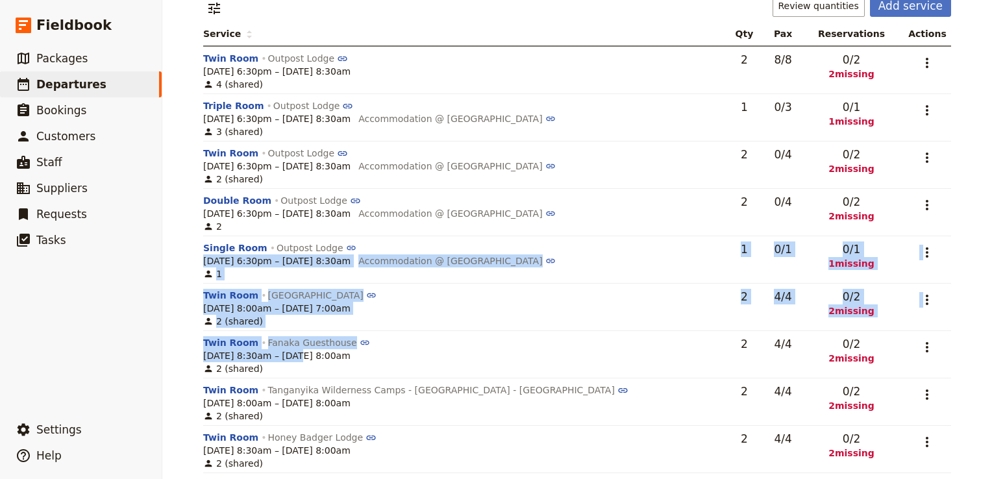
drag, startPoint x: 280, startPoint y: 356, endPoint x: 408, endPoint y: 246, distance: 168.4
click at [408, 246] on tbody "Twin Room Outpost Lodge 19 Sep, 6:30pm – 20 Sep 2025, 8:30am 4 (shared) 2 8 / 8…" at bounding box center [577, 307] width 748 height 522
drag, startPoint x: 408, startPoint y: 246, endPoint x: 438, endPoint y: 287, distance: 51.0
click at [438, 287] on td "Twin Room Kudu Lodge 20 Sep, 8:00am – 21 Sep 2025, 7:00am 2 (shared)" at bounding box center [465, 307] width 524 height 47
click at [467, 344] on div "Twin Room Fanaka Guesthouse" at bounding box center [462, 342] width 518 height 13
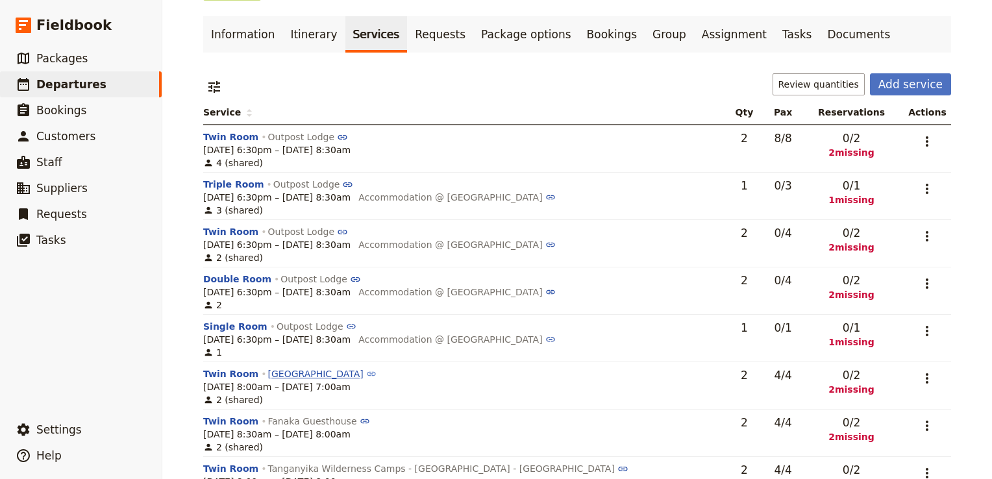
scroll to position [132, 0]
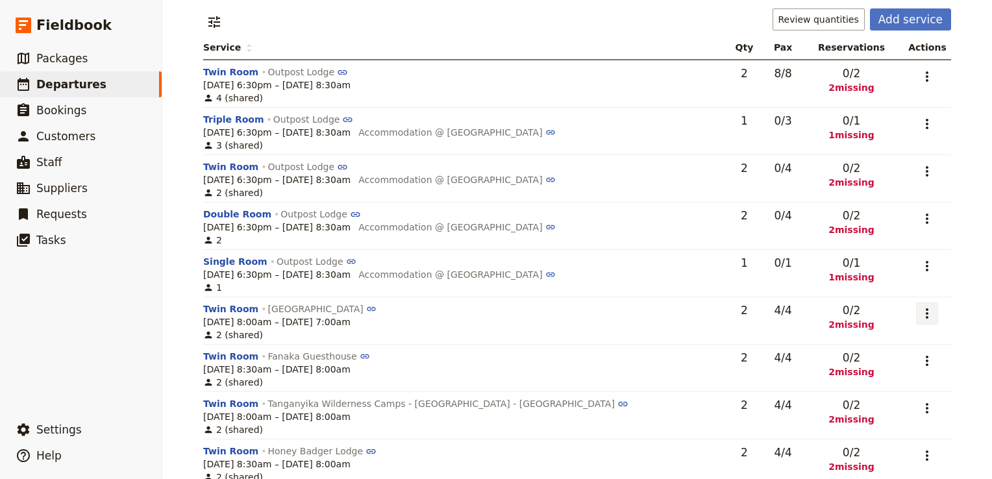
click at [924, 311] on icon "Actions" at bounding box center [927, 314] width 16 height 16
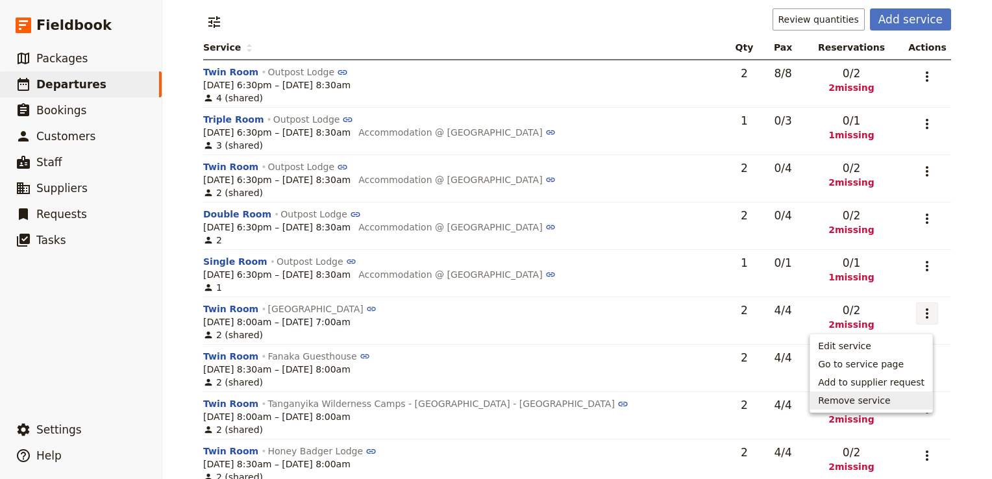
click at [874, 396] on span "Remove service" at bounding box center [854, 400] width 72 height 13
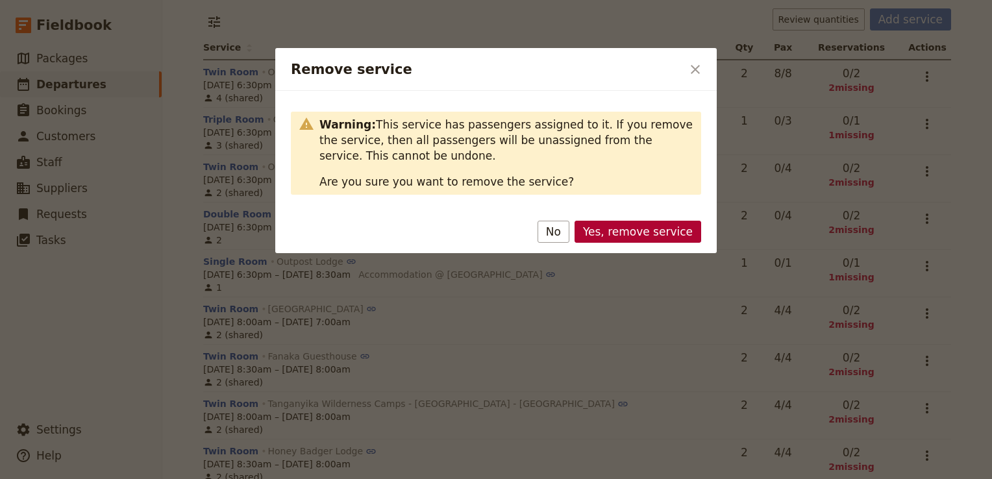
click at [648, 228] on button "Yes, remove service" at bounding box center [637, 232] width 127 height 22
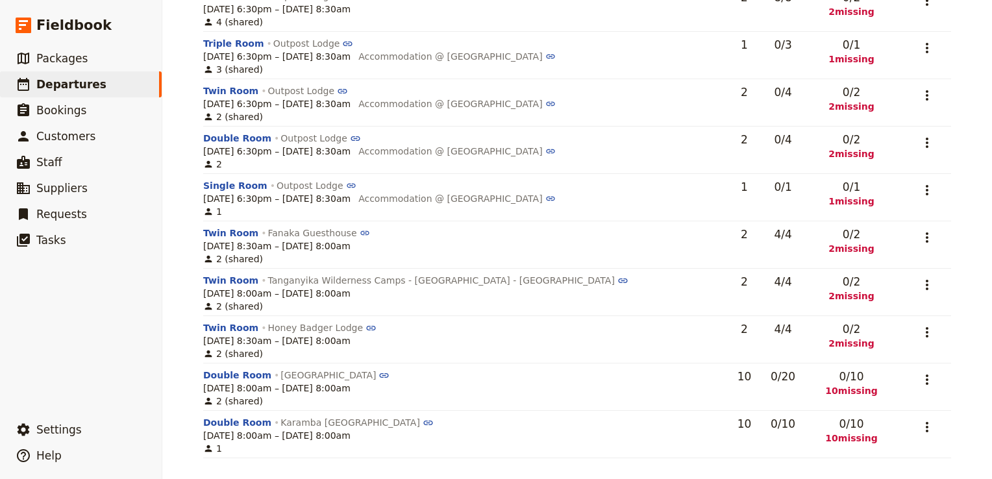
scroll to position [213, 0]
click at [923, 231] on icon "Actions" at bounding box center [927, 238] width 16 height 16
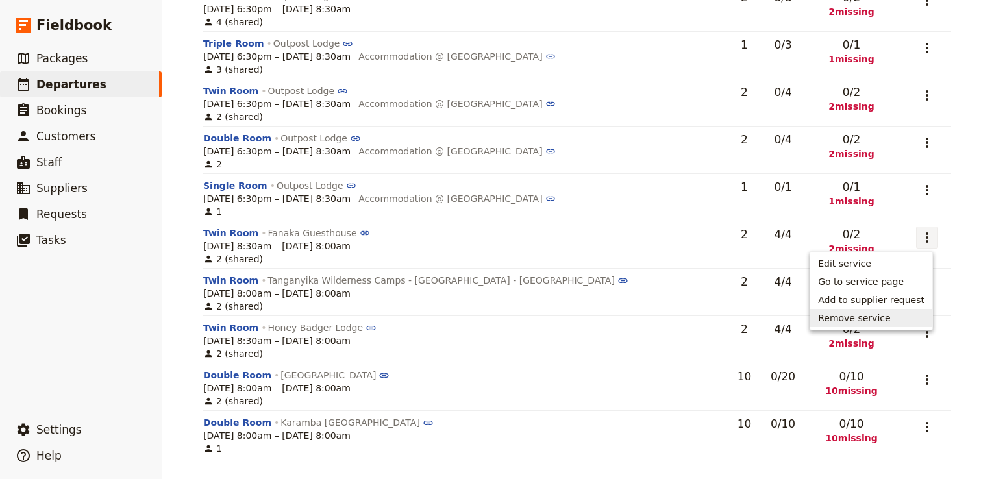
click at [887, 318] on span "Remove service" at bounding box center [854, 317] width 72 height 13
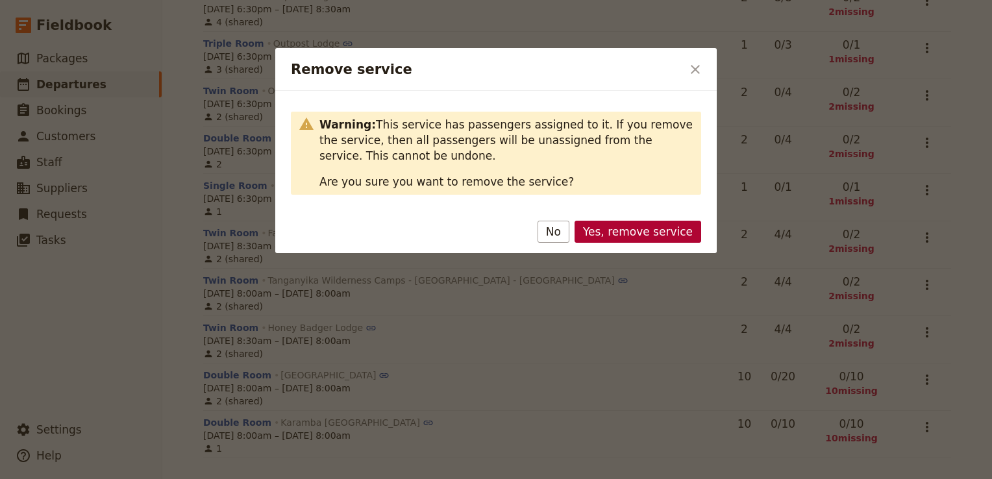
click at [635, 230] on button "Yes, remove service" at bounding box center [637, 232] width 127 height 22
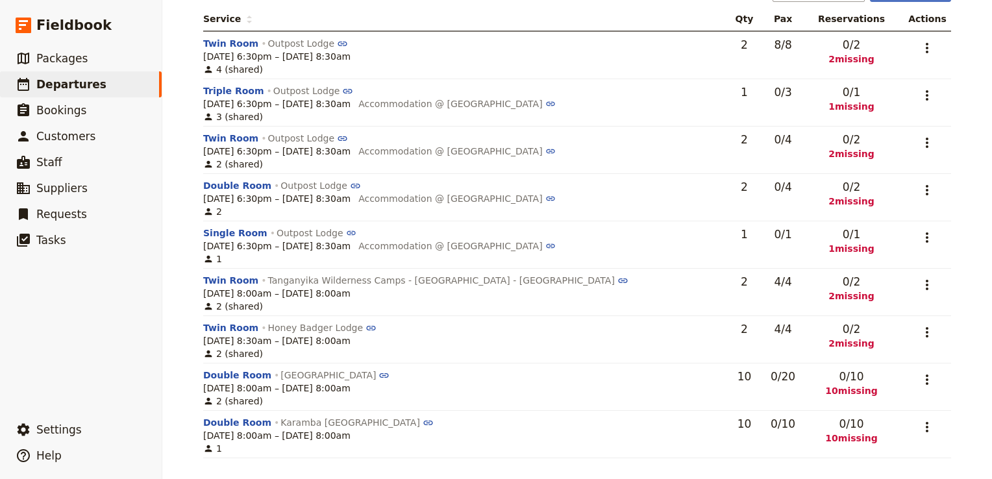
click at [937, 283] on td "​" at bounding box center [924, 292] width 53 height 47
click at [919, 284] on icon "Actions" at bounding box center [927, 285] width 16 height 16
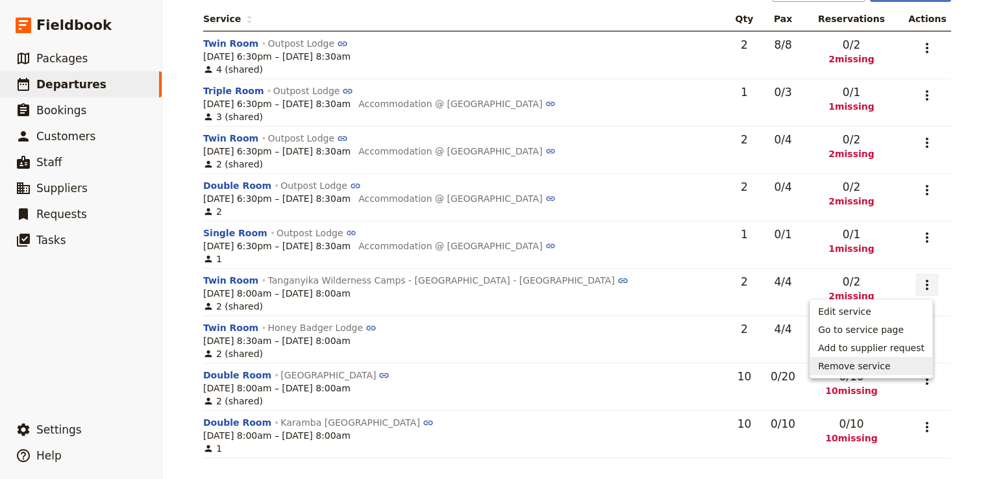
click at [888, 362] on span "Remove service" at bounding box center [854, 366] width 72 height 13
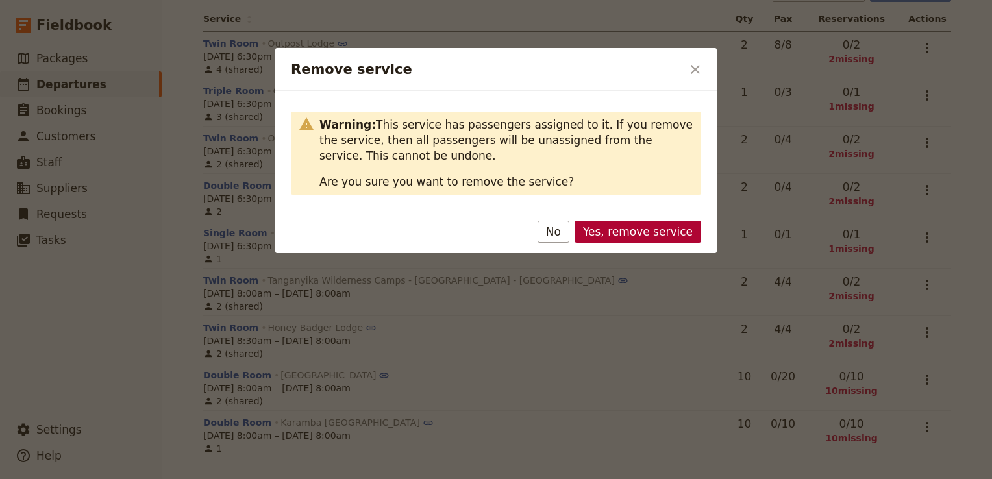
click at [679, 234] on button "Yes, remove service" at bounding box center [637, 232] width 127 height 22
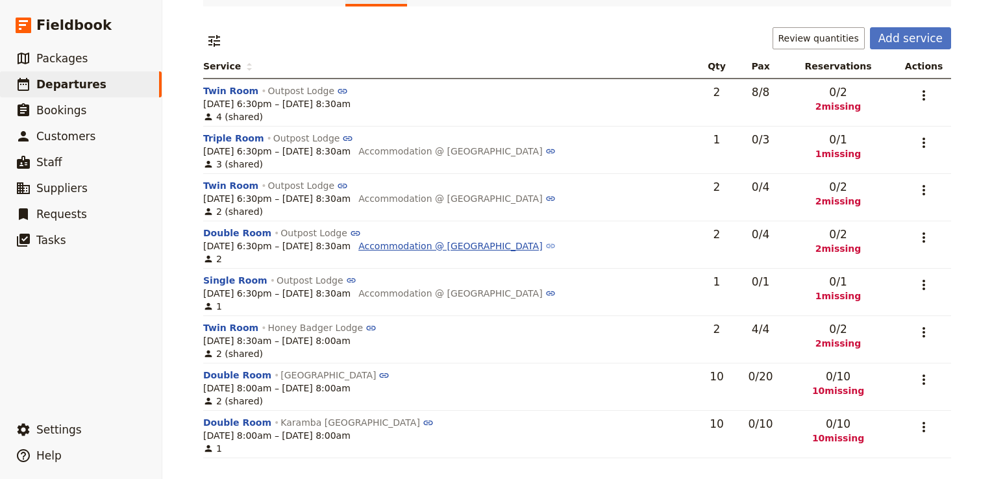
scroll to position [118, 0]
click at [916, 376] on icon "Actions" at bounding box center [924, 380] width 16 height 16
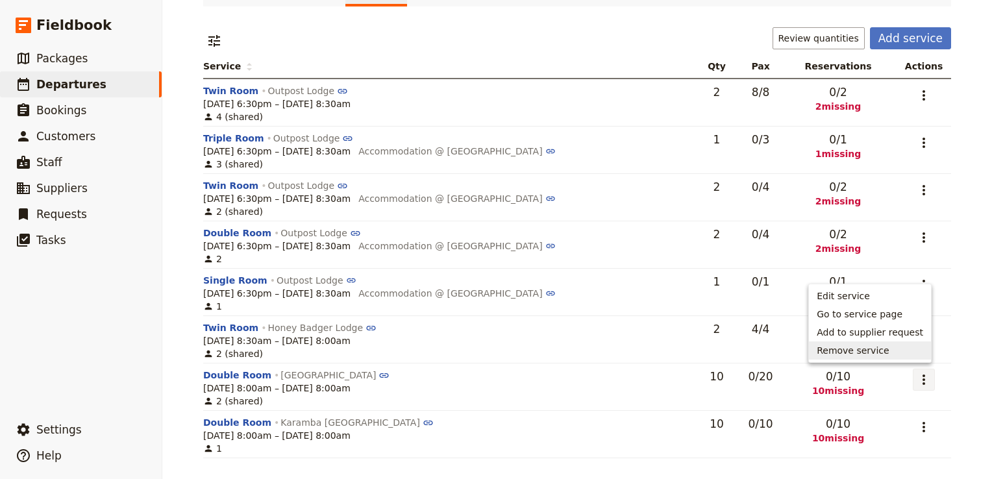
click at [876, 357] on button "Remove service" at bounding box center [870, 350] width 122 height 18
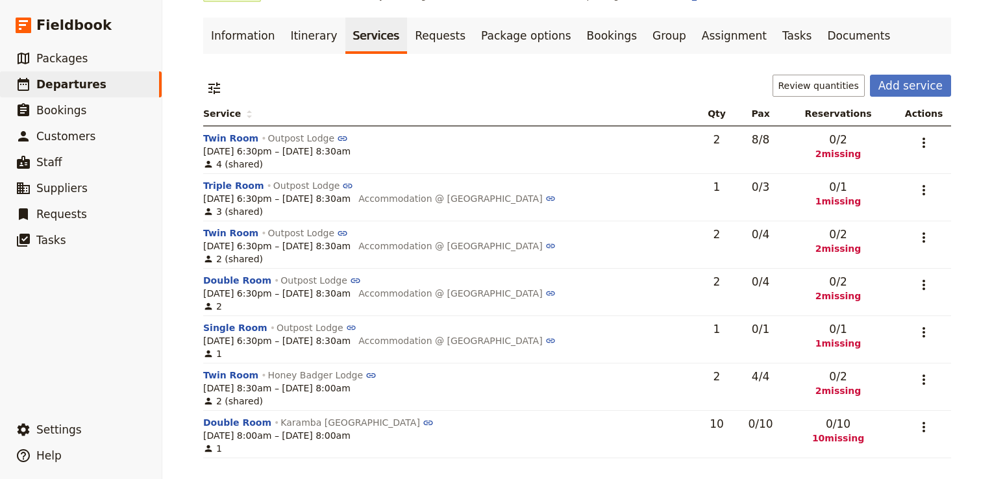
scroll to position [70, 0]
click at [923, 373] on icon "Actions" at bounding box center [924, 380] width 16 height 16
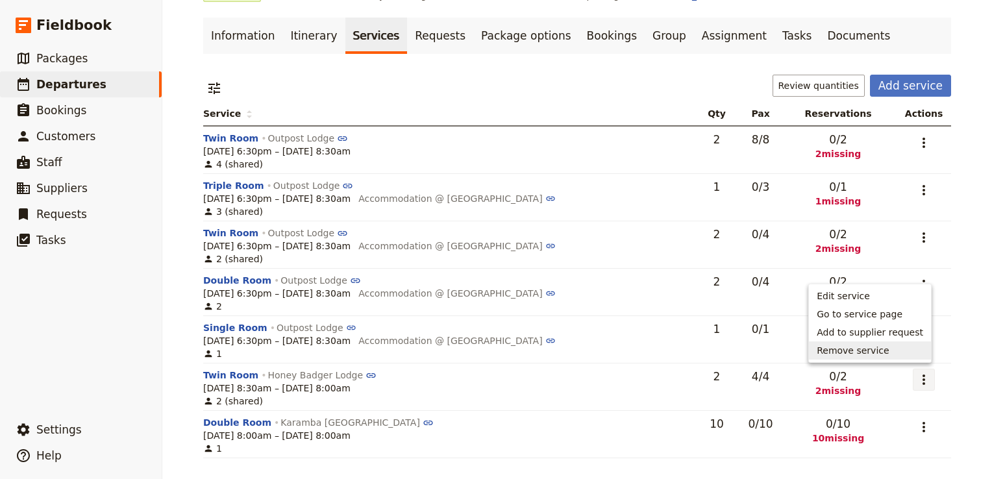
click at [857, 357] on span "Remove service" at bounding box center [852, 350] width 72 height 13
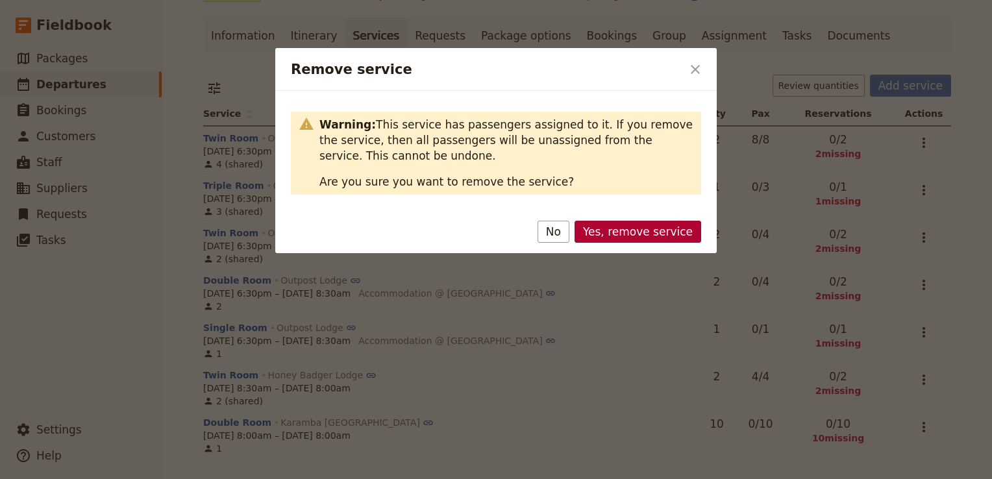
click at [677, 230] on button "Yes, remove service" at bounding box center [637, 232] width 127 height 22
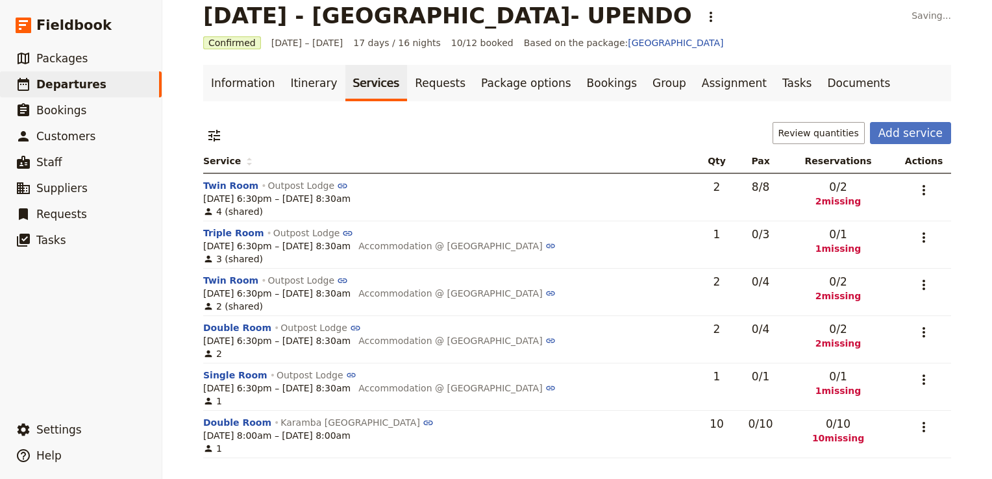
scroll to position [22, 0]
click at [925, 422] on icon "Actions" at bounding box center [924, 427] width 16 height 16
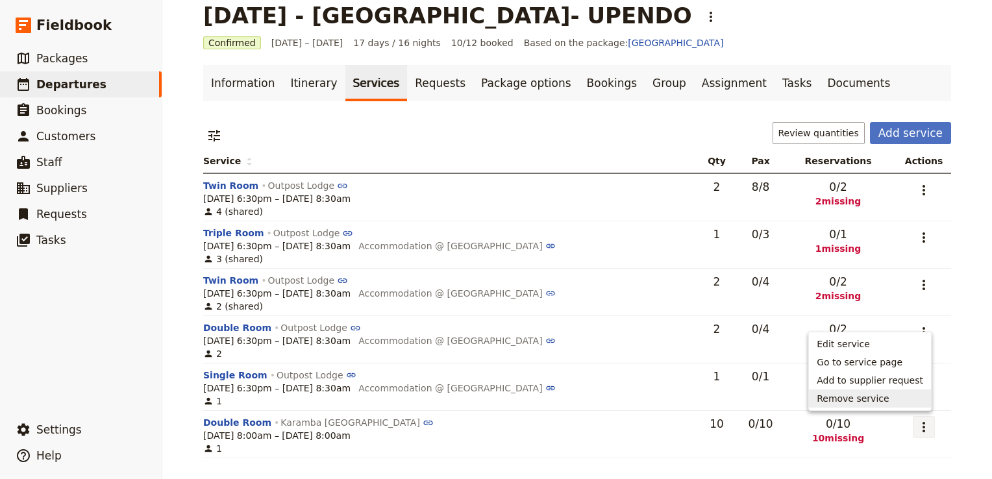
click at [859, 395] on span "Remove service" at bounding box center [852, 398] width 72 height 13
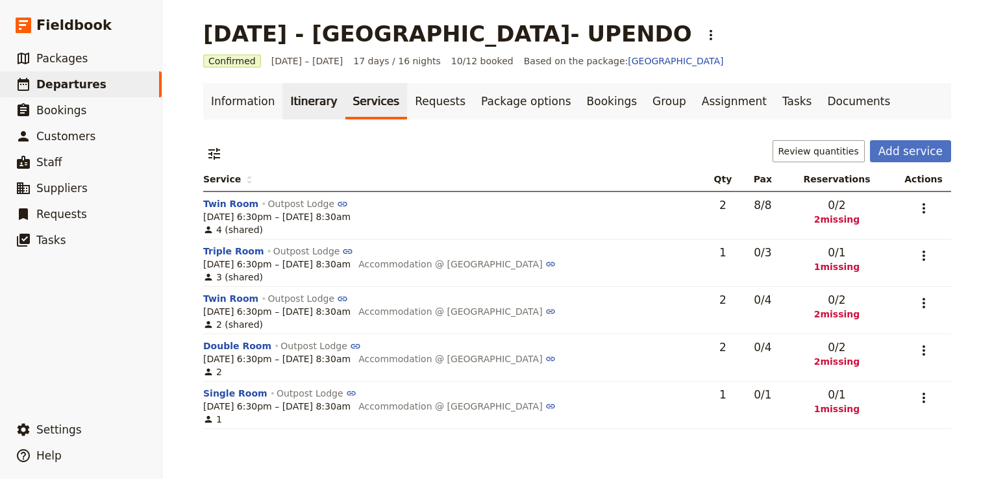
click at [306, 110] on link "Itinerary" at bounding box center [313, 101] width 62 height 36
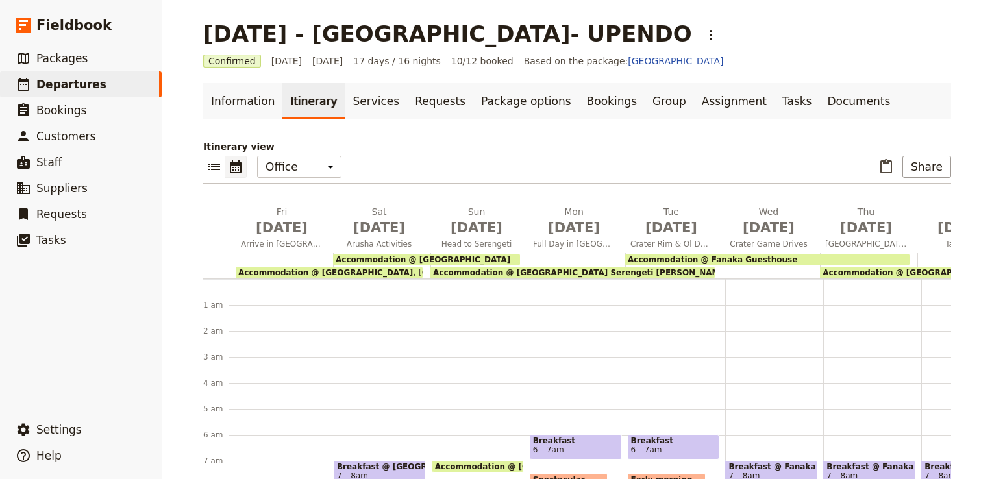
scroll to position [143, 0]
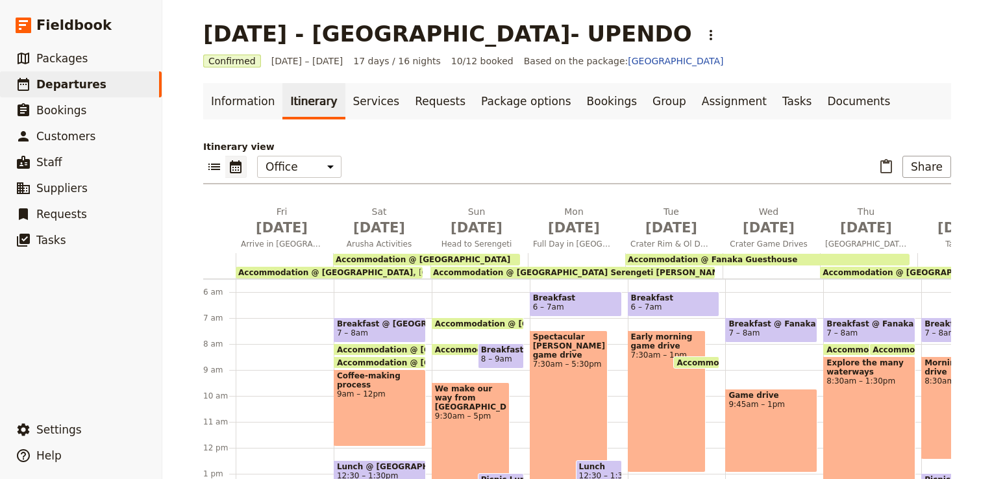
click at [444, 254] on div "Accommodation @ Kudu Lodge" at bounding box center [426, 260] width 187 height 12
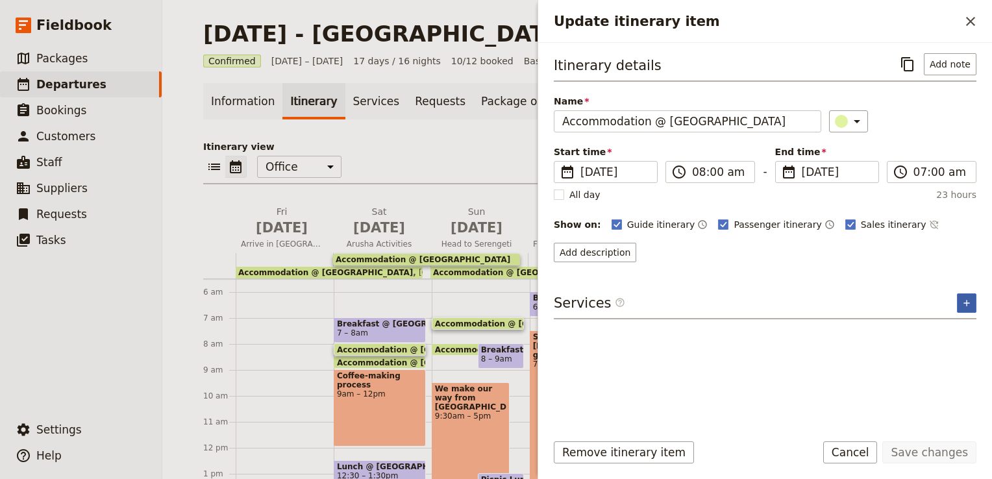
click at [975, 291] on div "Itinerary details ​ Add note Name Accommodation @ Kudu Lodge ​ Start time ​ 20 …" at bounding box center [765, 236] width 422 height 367
click at [969, 298] on icon "Add service inclusion" at bounding box center [966, 303] width 10 height 10
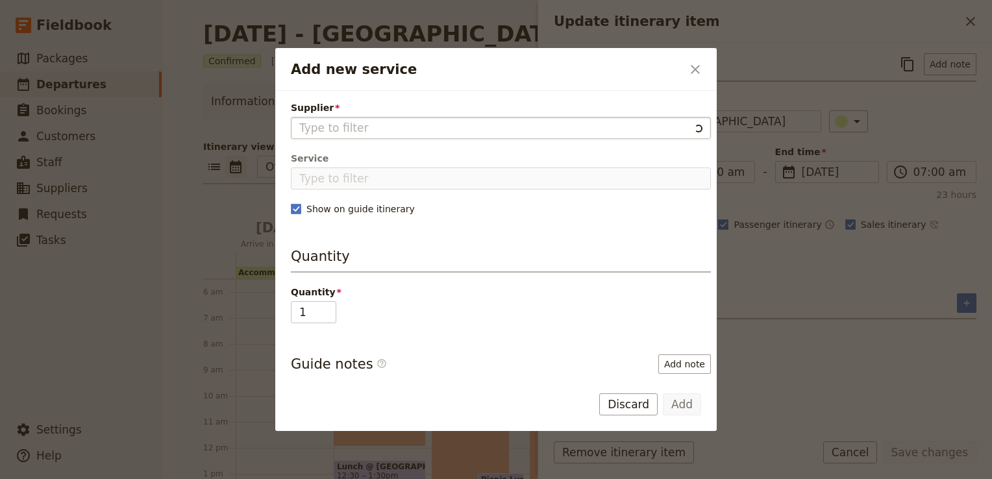
click at [339, 126] on input "Supplier" at bounding box center [494, 128] width 390 height 16
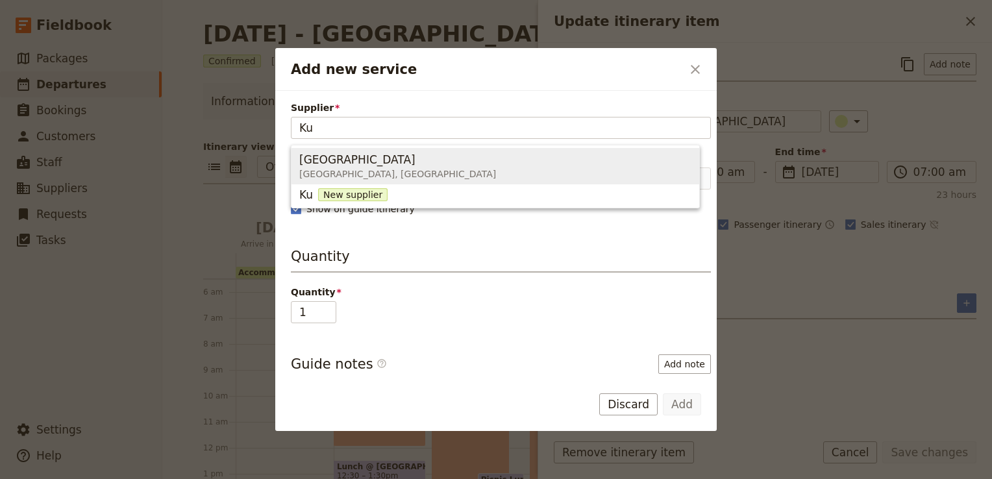
click at [332, 165] on span "Kudu Lodge" at bounding box center [357, 160] width 116 height 16
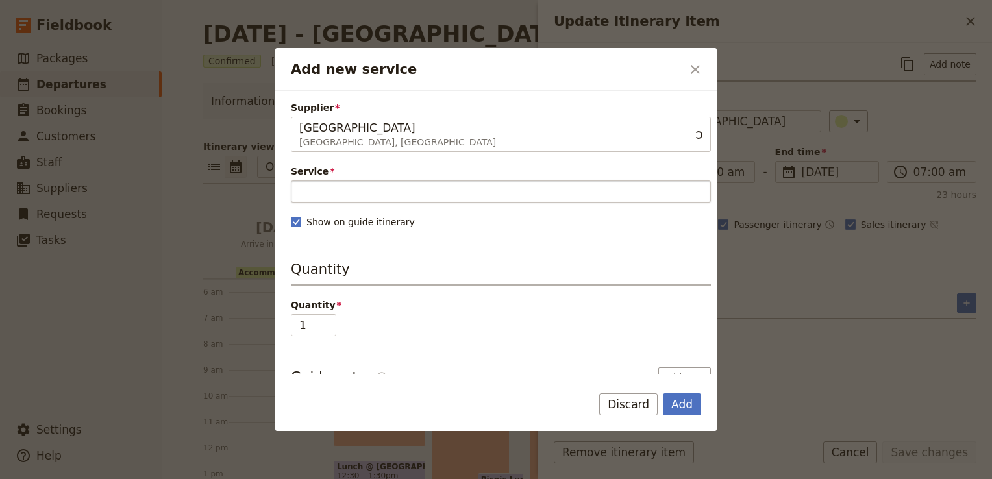
type input "Kudu Lodge"
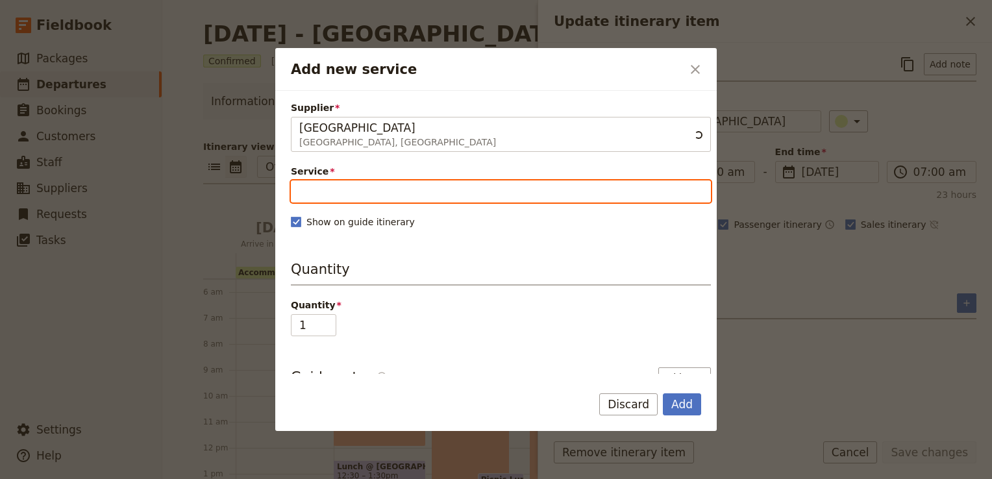
click at [319, 180] on input "Service" at bounding box center [501, 191] width 420 height 22
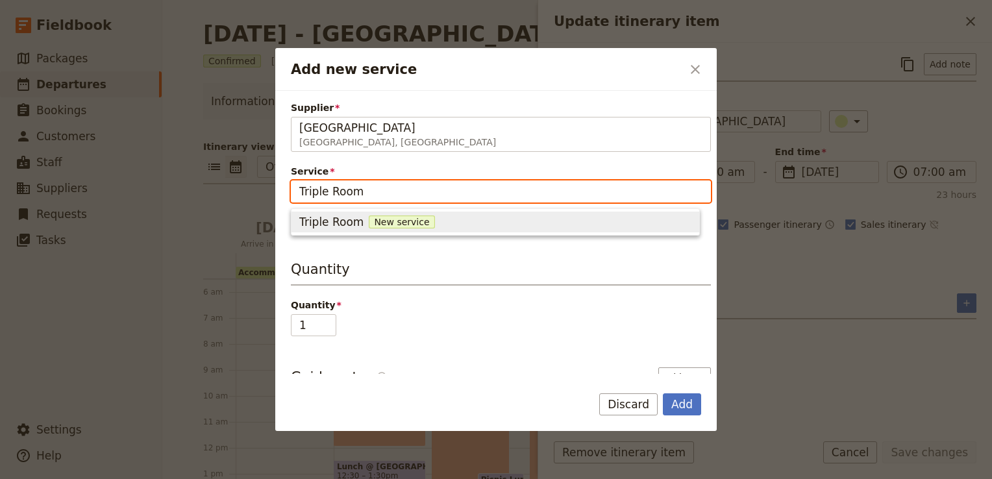
click at [347, 221] on span "Triple Room" at bounding box center [331, 222] width 64 height 16
type input "Triple Room"
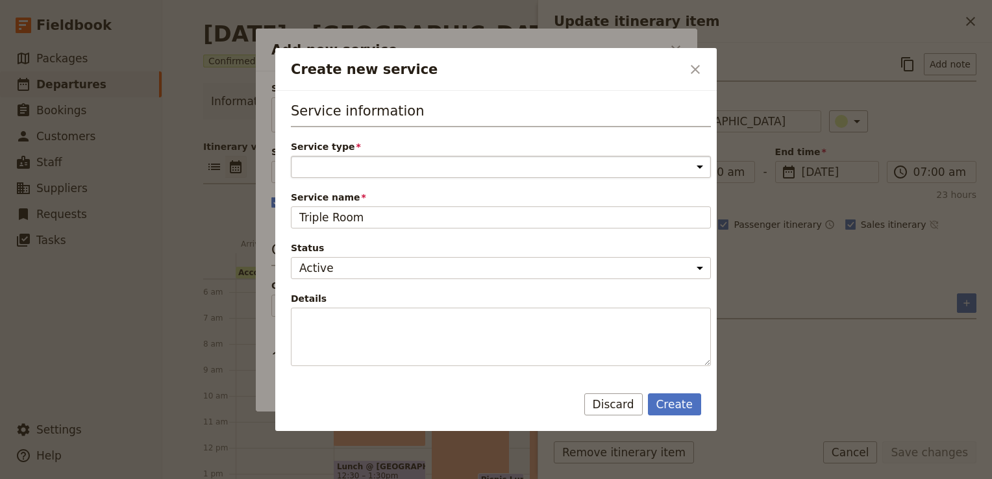
click at [330, 171] on select "Accommodation Activity Transport Flight Food and beverage Other" at bounding box center [501, 167] width 420 height 22
select select "AccommodationService"
click at [291, 156] on select "Accommodation Activity Transport Flight Food and beverage Other" at bounding box center [501, 167] width 420 height 22
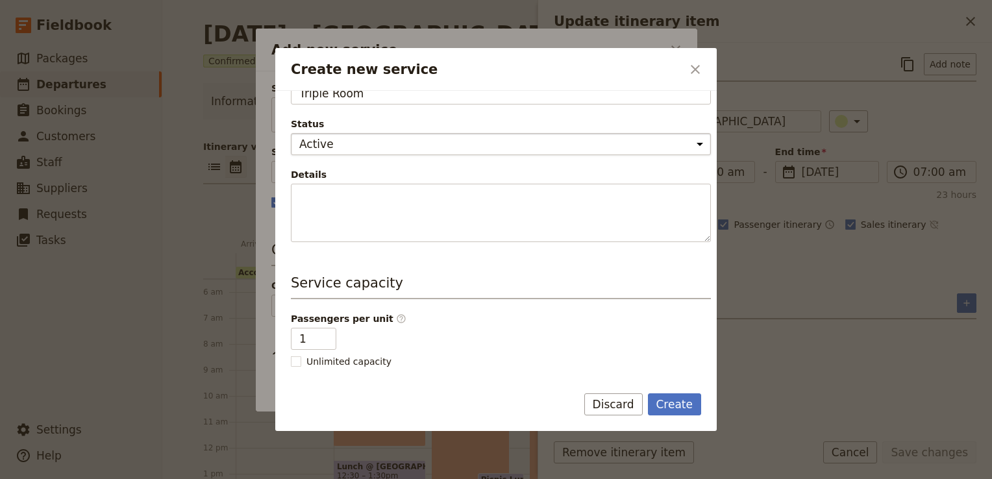
scroll to position [260, 0]
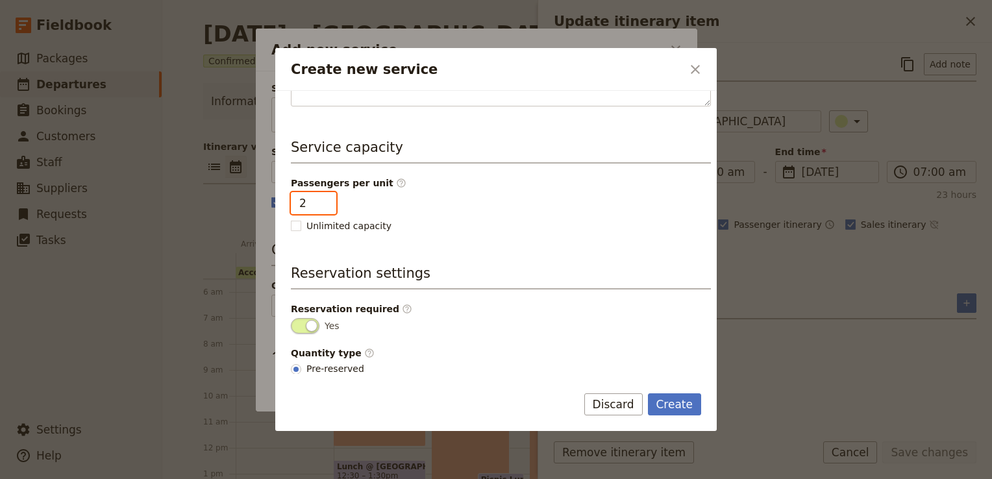
click at [323, 199] on input "2" at bounding box center [313, 203] width 45 height 22
type input "3"
click at [323, 199] on input "3" at bounding box center [313, 203] width 45 height 22
click at [453, 237] on div "Service information Service type Accommodation Activity Transport Flight Food a…" at bounding box center [501, 116] width 420 height 549
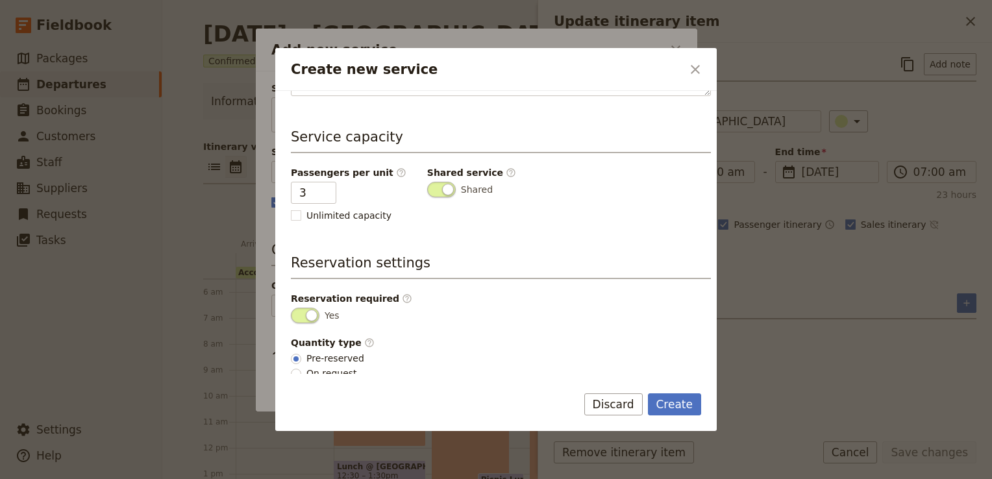
scroll to position [274, 0]
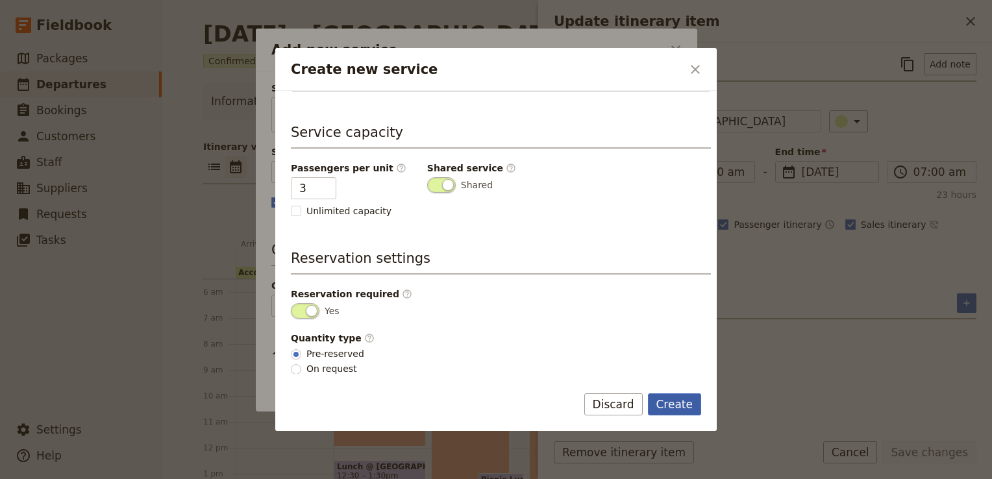
click at [683, 409] on button "Create" at bounding box center [675, 404] width 54 height 22
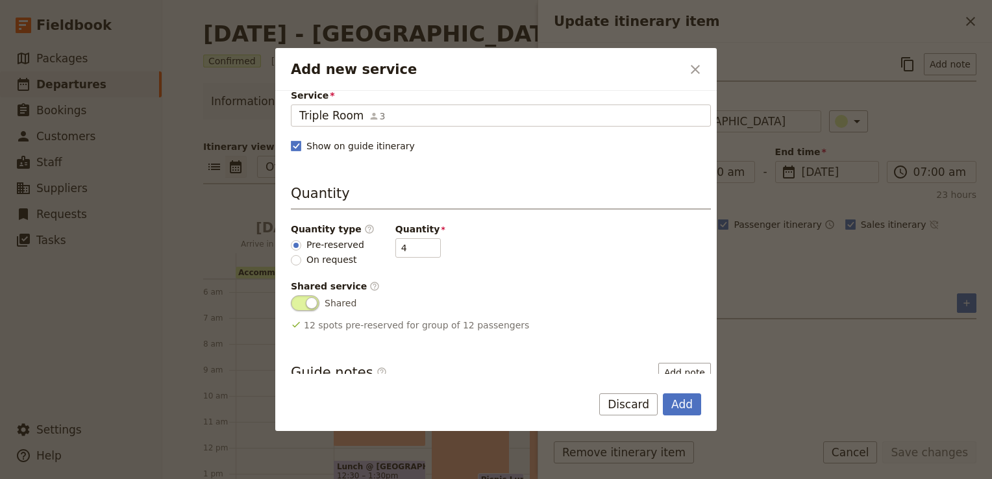
scroll to position [195, 0]
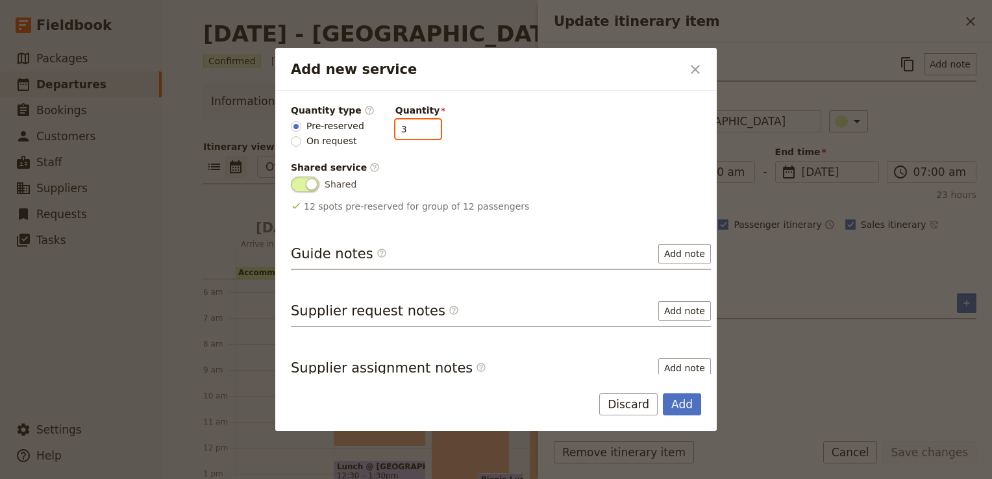
click at [418, 129] on input "3" at bounding box center [417, 128] width 45 height 19
click at [418, 129] on input "2" at bounding box center [417, 128] width 45 height 19
type input "1"
click at [418, 129] on input "1" at bounding box center [417, 128] width 45 height 19
click at [496, 159] on div "Quantity Quantity type ​ Pre-reserved On request Quantity 1 Shared service ​ Sh…" at bounding box center [501, 128] width 420 height 127
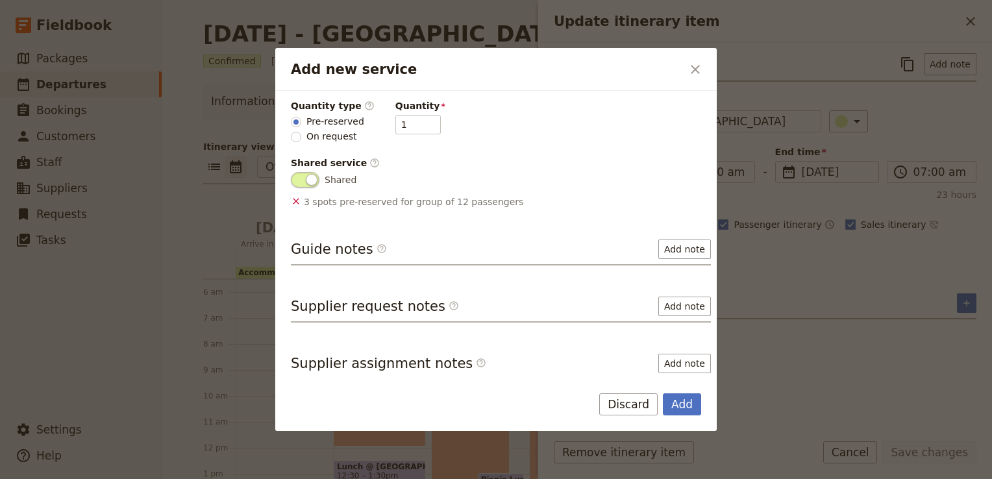
scroll to position [204, 0]
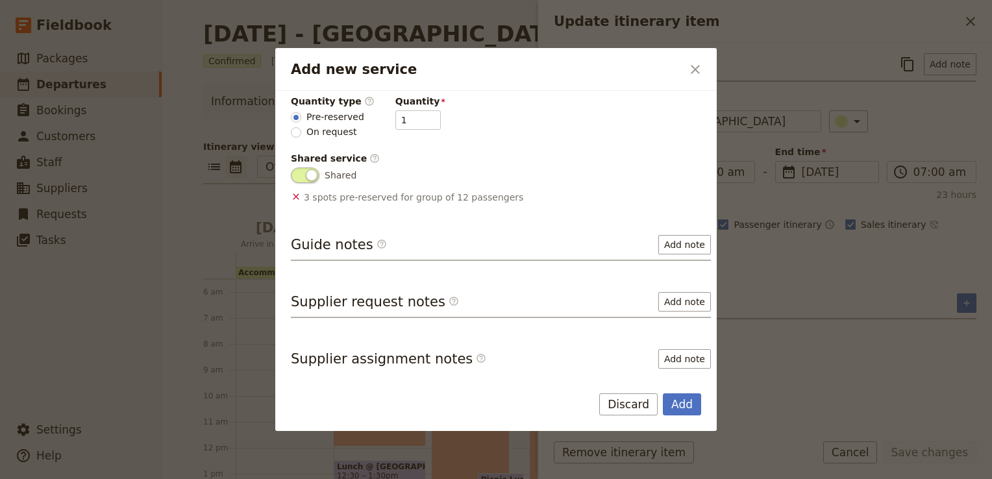
drag, startPoint x: 693, startPoint y: 408, endPoint x: 420, endPoint y: 352, distance: 278.7
click at [693, 407] on button "Add" at bounding box center [682, 404] width 38 height 22
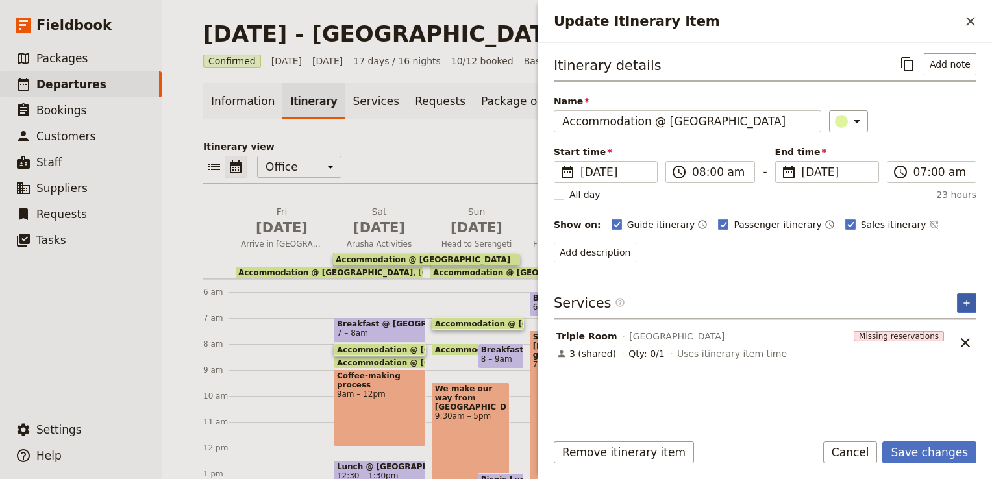
click at [968, 298] on icon "Add service inclusion" at bounding box center [966, 303] width 10 height 10
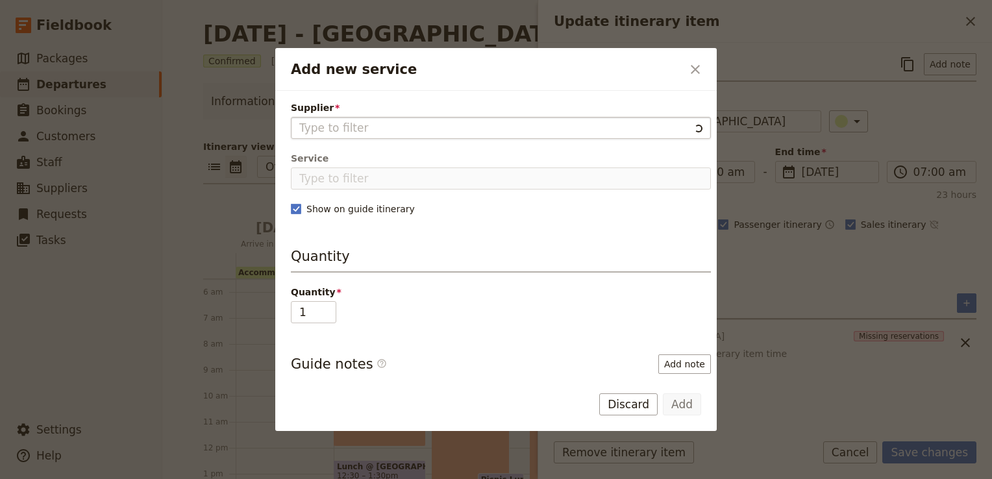
click at [326, 129] on input "Supplier" at bounding box center [494, 128] width 390 height 16
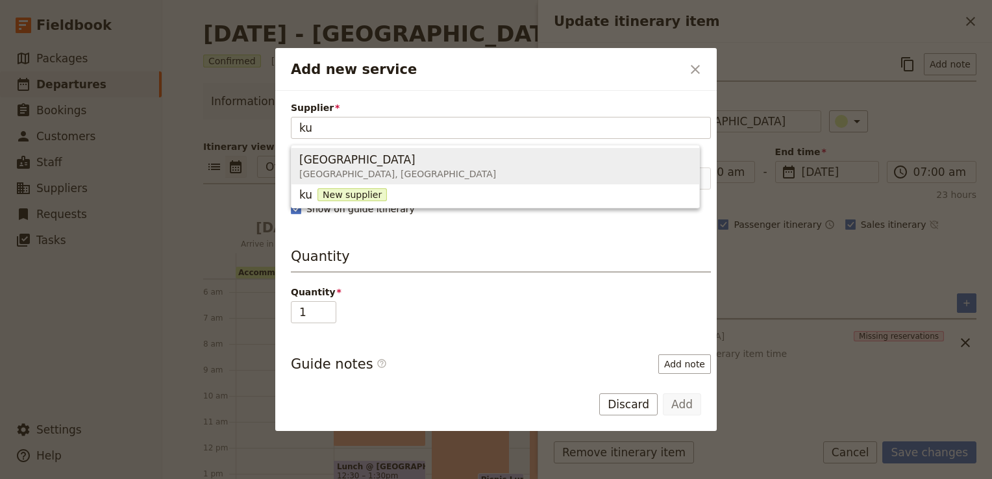
click at [335, 163] on span "Kudu Lodge" at bounding box center [357, 160] width 116 height 16
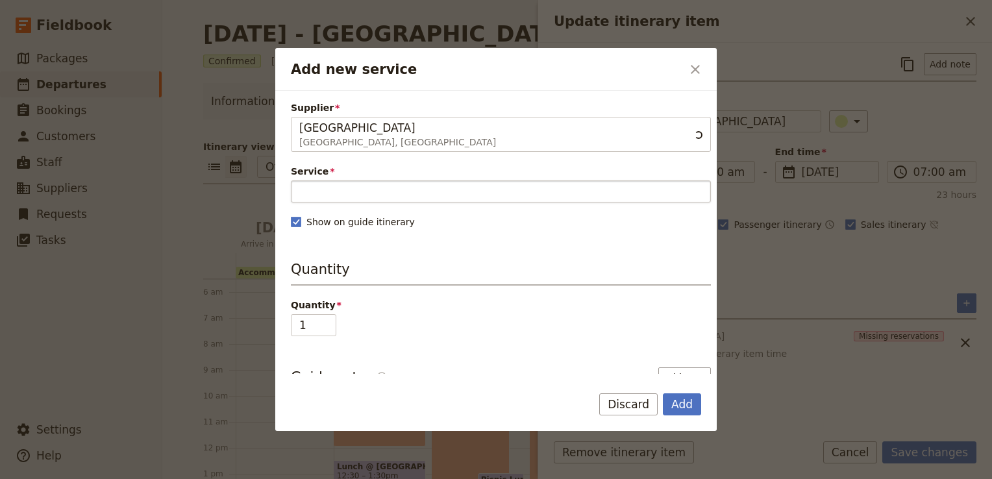
type input "Kudu Lodge"
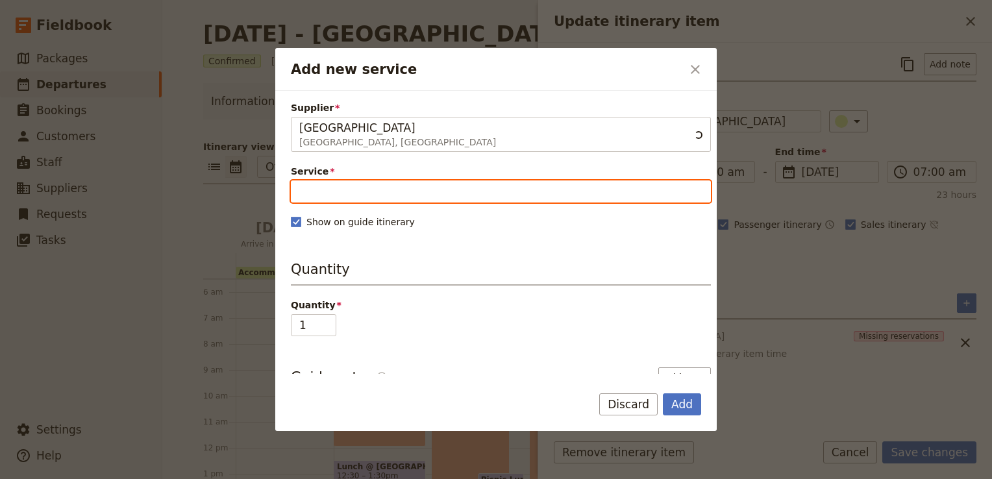
click at [328, 186] on input "Service" at bounding box center [501, 191] width 420 height 22
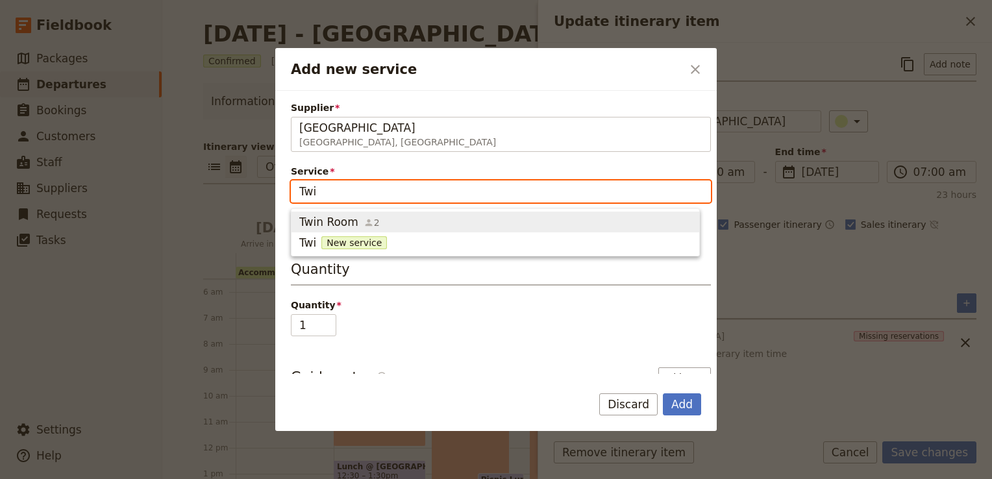
type input "Twin"
click at [330, 221] on span "Twin Room" at bounding box center [328, 222] width 59 height 16
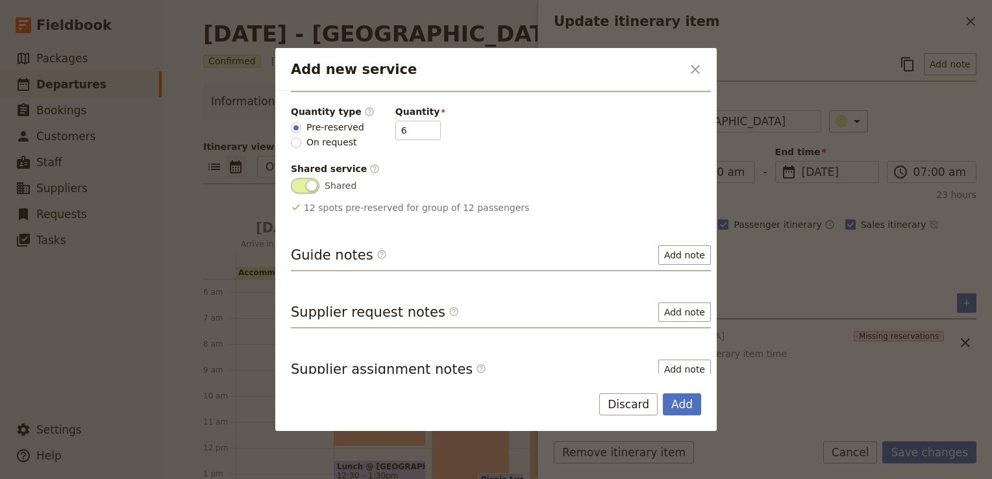
scroll to position [195, 0]
click at [420, 131] on input "5" at bounding box center [417, 128] width 45 height 19
click at [420, 131] on input "4" at bounding box center [417, 128] width 45 height 19
click at [420, 131] on input "3" at bounding box center [417, 128] width 45 height 19
type input "2"
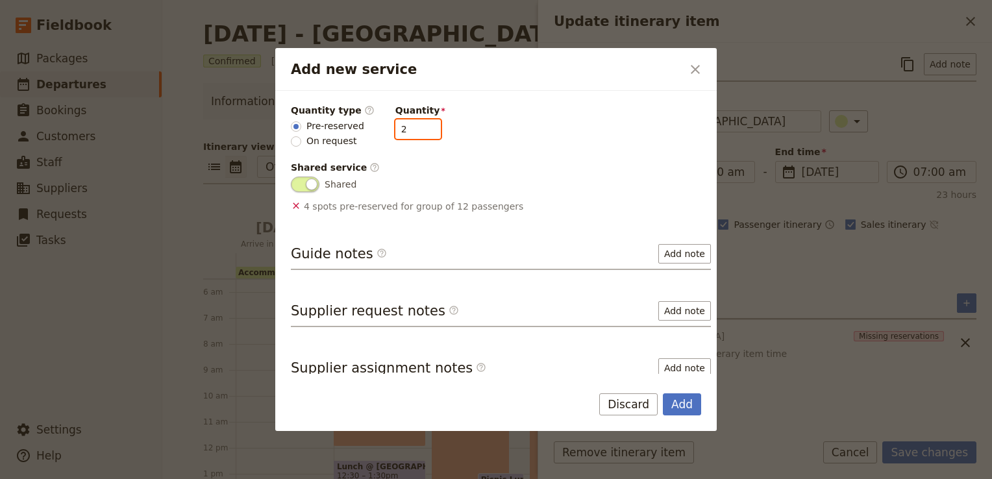
click at [420, 131] on input "2" at bounding box center [417, 128] width 45 height 19
click at [500, 128] on div "Quantity type ​ Pre-reserved On request Quantity 2" at bounding box center [501, 126] width 420 height 44
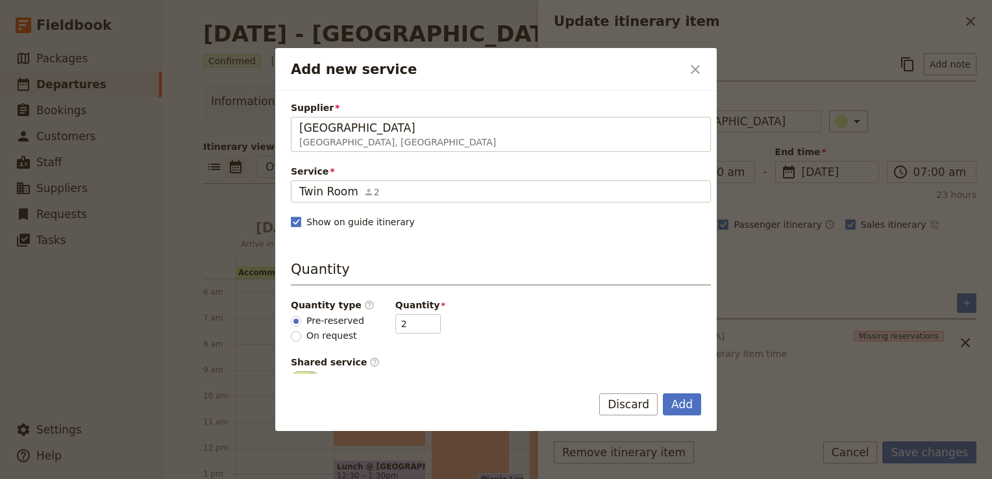
scroll to position [204, 0]
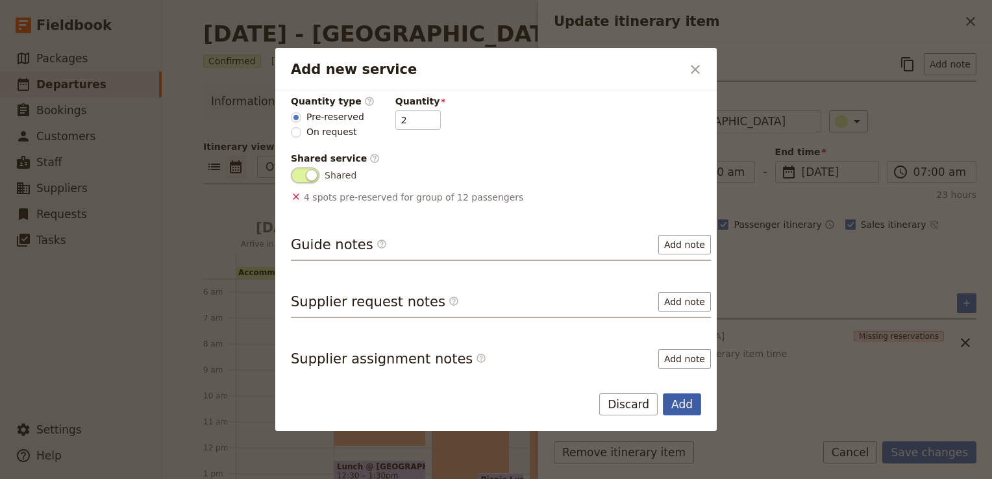
click at [683, 405] on button "Add" at bounding box center [682, 404] width 38 height 22
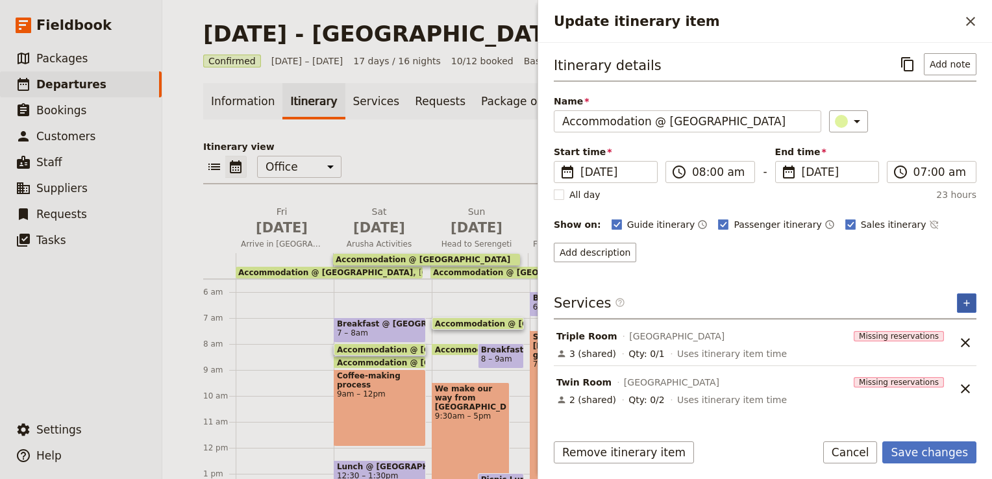
click at [971, 299] on icon "Add service inclusion" at bounding box center [966, 303] width 10 height 10
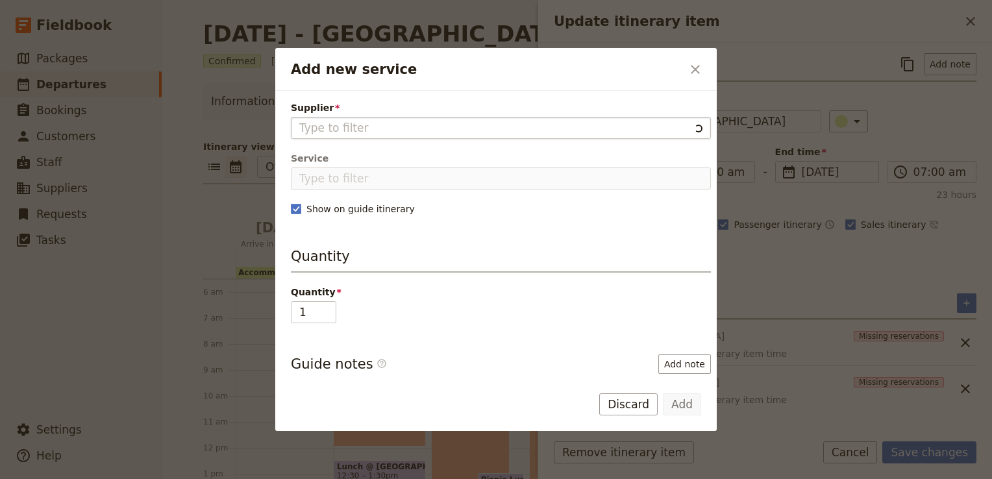
click at [364, 120] on input "Supplier" at bounding box center [494, 128] width 390 height 16
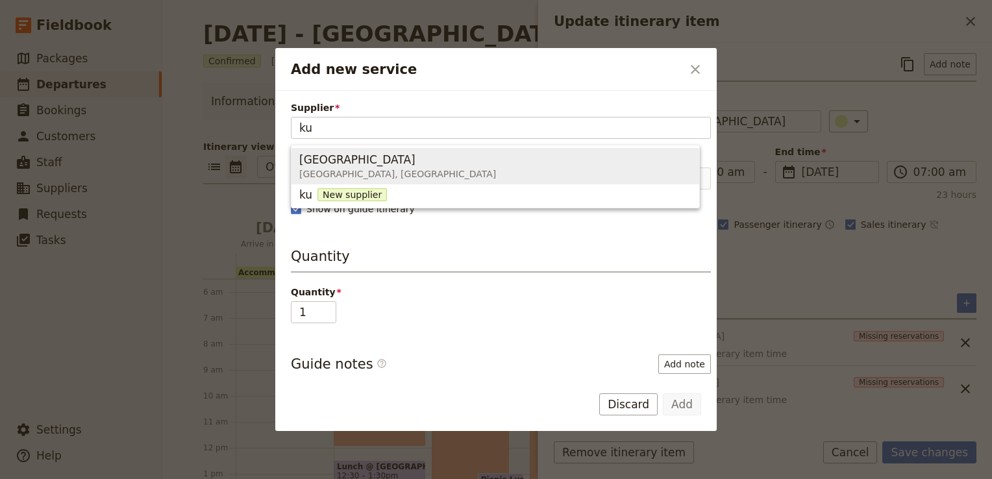
click at [346, 156] on span "Kudu Lodge" at bounding box center [357, 160] width 116 height 16
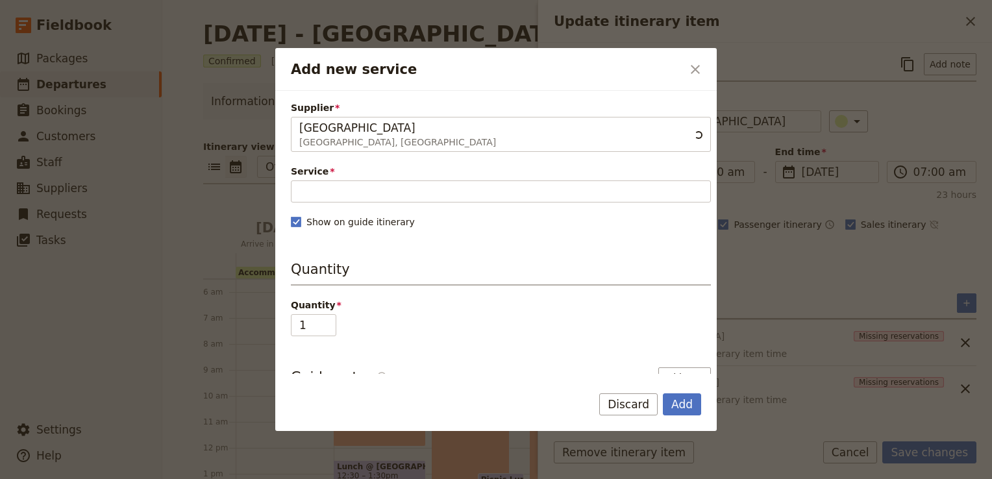
type input "Kudu Lodge"
click at [316, 178] on div "Service Please fill out this field." at bounding box center [501, 184] width 420 height 38
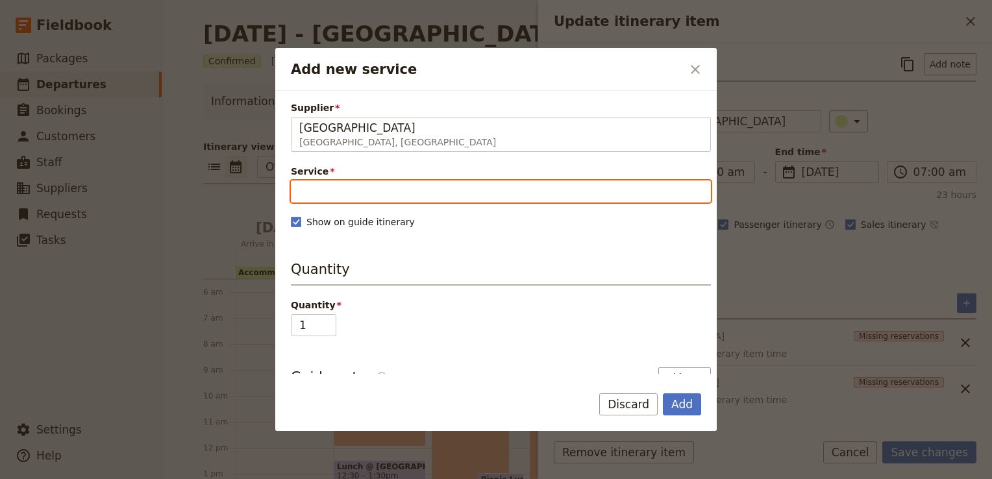
click at [324, 193] on input "Service" at bounding box center [501, 191] width 420 height 22
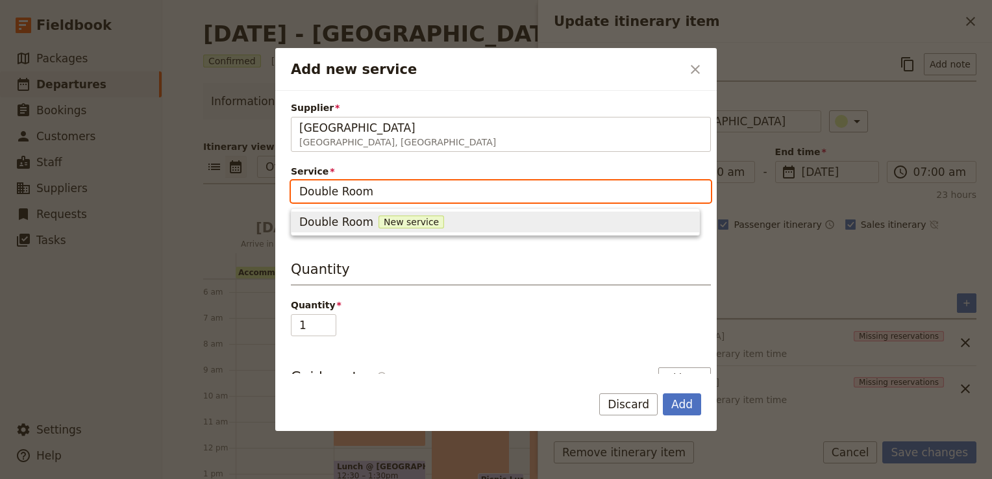
click at [350, 226] on span "Double Room" at bounding box center [336, 222] width 74 height 16
type input "Double Room"
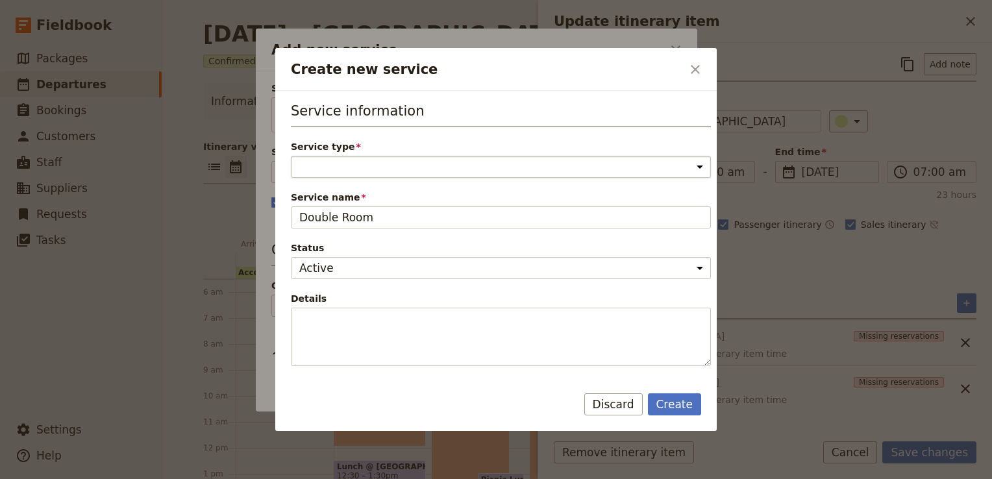
click at [321, 164] on select "Accommodation Activity Transport Flight Food and beverage Other" at bounding box center [501, 167] width 420 height 22
select select "AccommodationService"
click at [291, 156] on select "Accommodation Activity Transport Flight Food and beverage Other" at bounding box center [501, 167] width 420 height 22
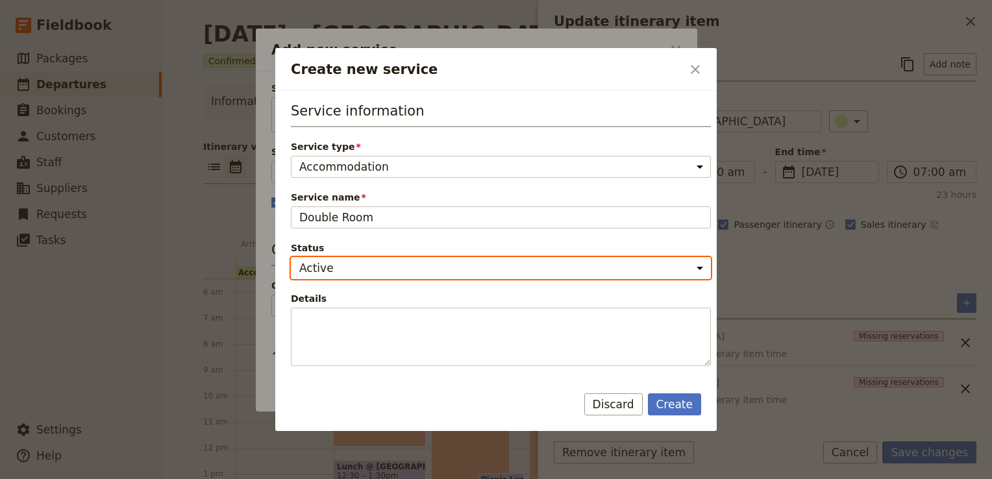
click at [318, 262] on select "Active Inactive" at bounding box center [501, 268] width 420 height 22
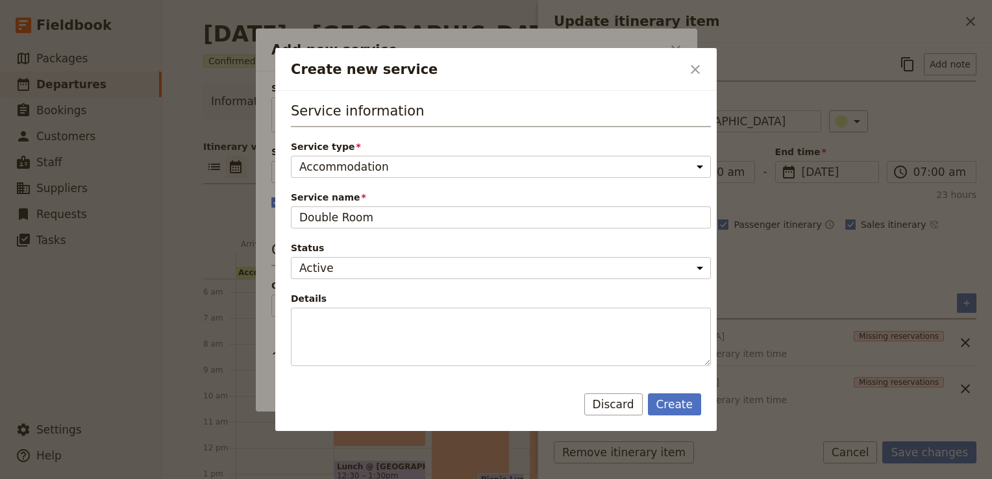
click at [628, 197] on span "Service name" at bounding box center [501, 197] width 420 height 13
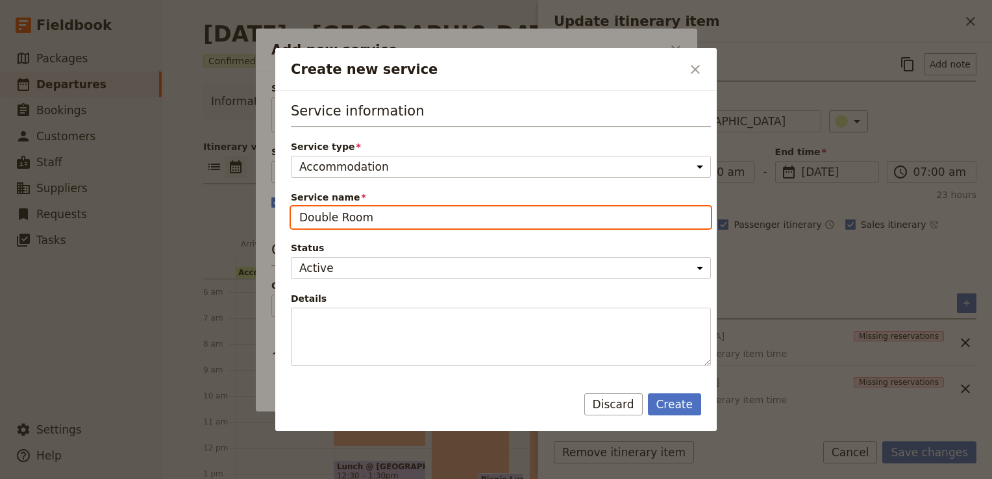
click at [628, 206] on input "Double Room" at bounding box center [501, 217] width 420 height 22
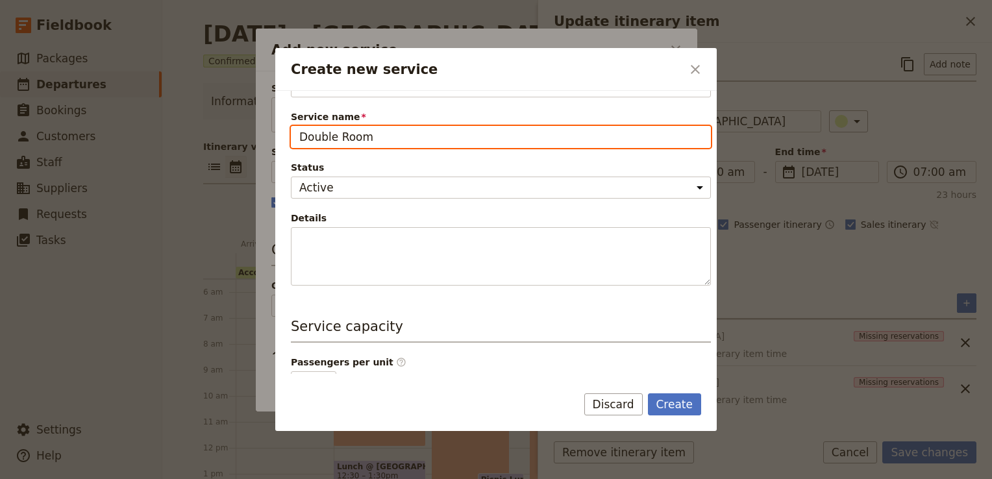
scroll to position [195, 0]
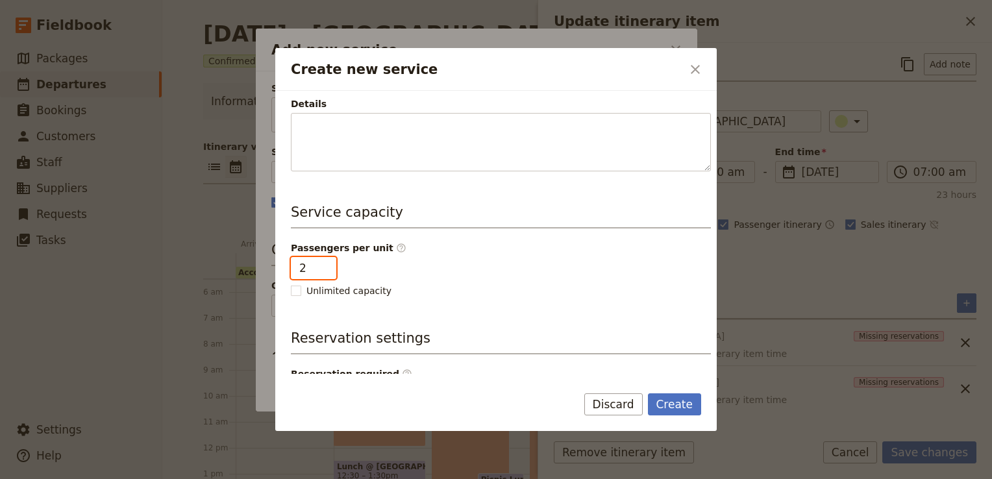
type input "2"
click at [321, 258] on input "2" at bounding box center [313, 268] width 45 height 22
click at [530, 266] on div "Passengers per unit ​ 2 Unlimited capacity Shared service ​ Shared" at bounding box center [501, 269] width 420 height 56
click at [402, 258] on div "Passengers per unit ​ 2 Unlimited capacity Shared service ​ Shared" at bounding box center [501, 269] width 420 height 56
click at [427, 265] on span "Create new service" at bounding box center [441, 265] width 29 height 16
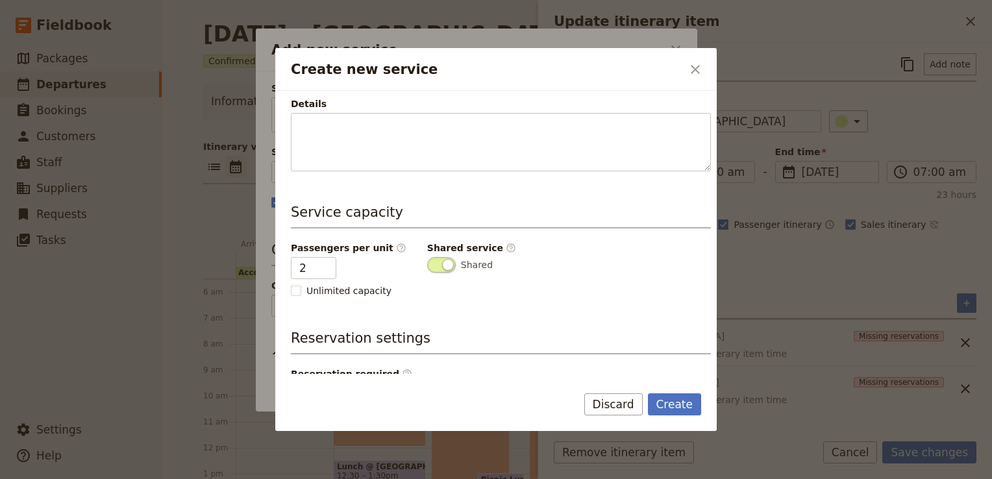
click at [427, 257] on input "Shared" at bounding box center [427, 257] width 0 height 0
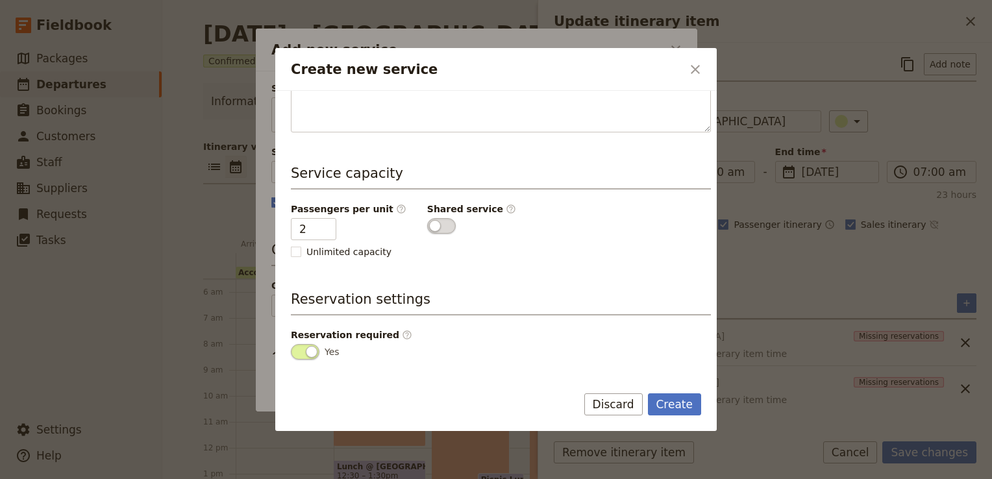
scroll to position [274, 0]
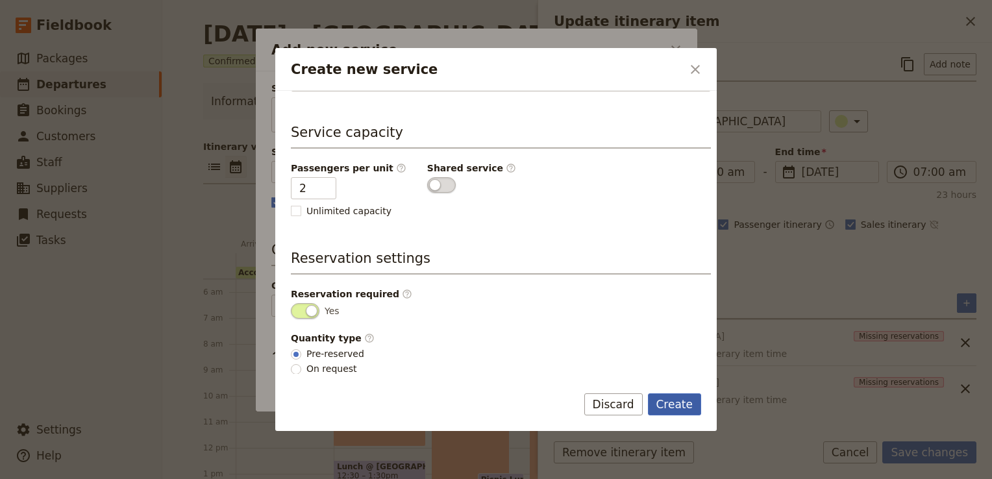
drag, startPoint x: 681, startPoint y: 400, endPoint x: 670, endPoint y: 395, distance: 12.5
click at [682, 400] on button "Create" at bounding box center [675, 404] width 54 height 22
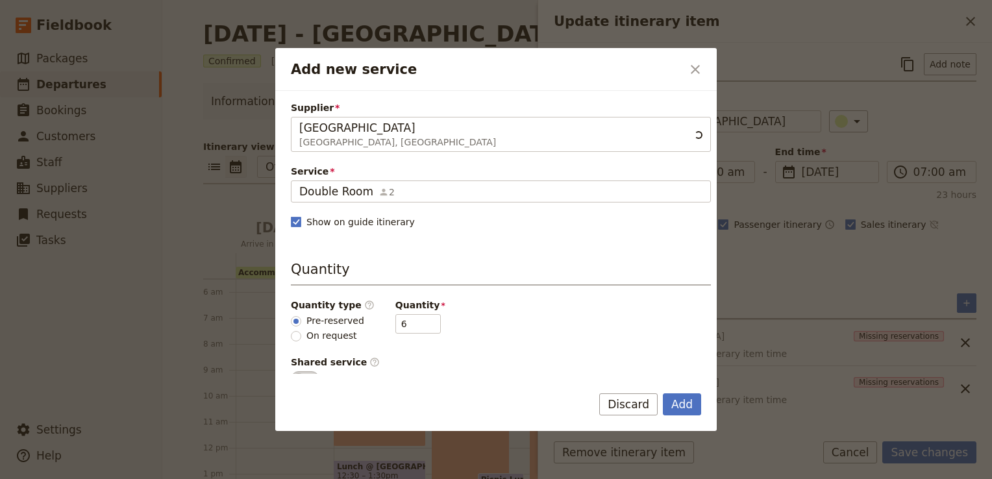
scroll to position [130, 0]
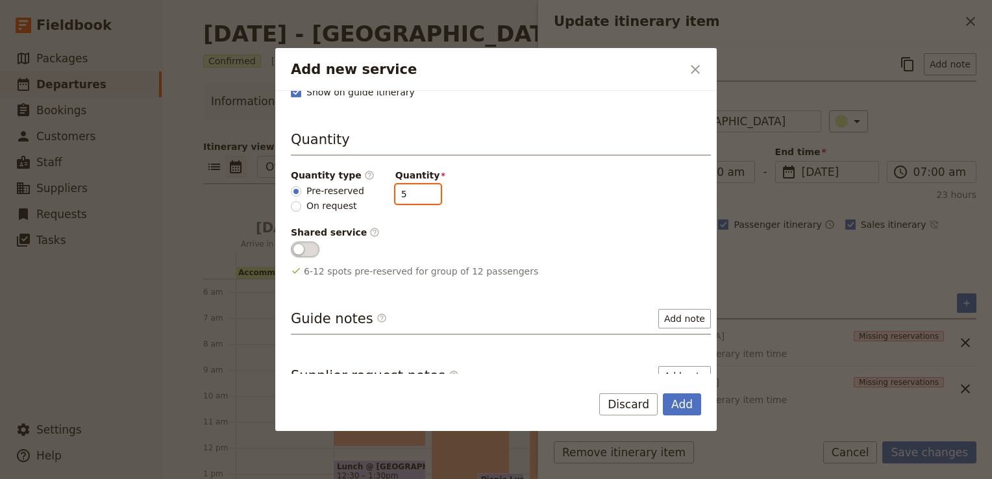
click at [417, 196] on input "5" at bounding box center [417, 193] width 45 height 19
click at [417, 196] on input "4" at bounding box center [417, 193] width 45 height 19
click at [417, 196] on input "3" at bounding box center [417, 193] width 45 height 19
type input "2"
click at [417, 196] on input "2" at bounding box center [417, 193] width 45 height 19
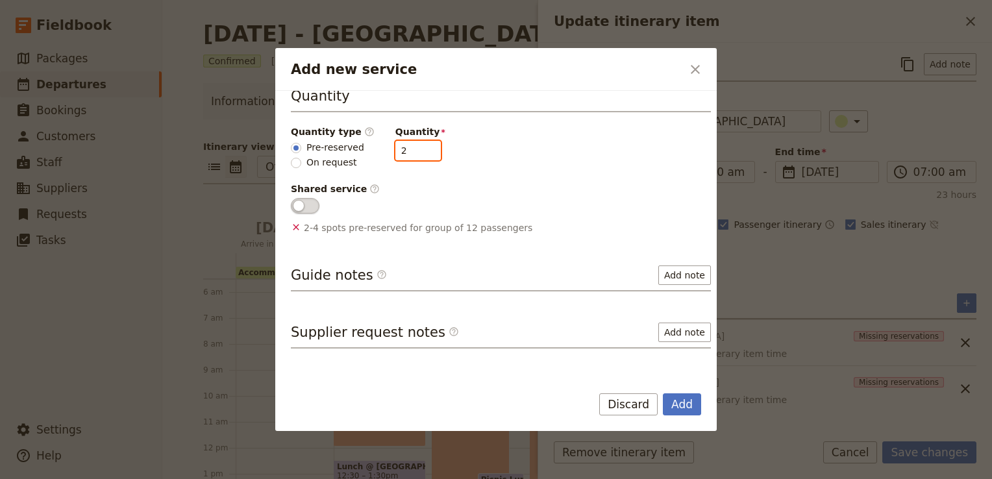
scroll to position [195, 0]
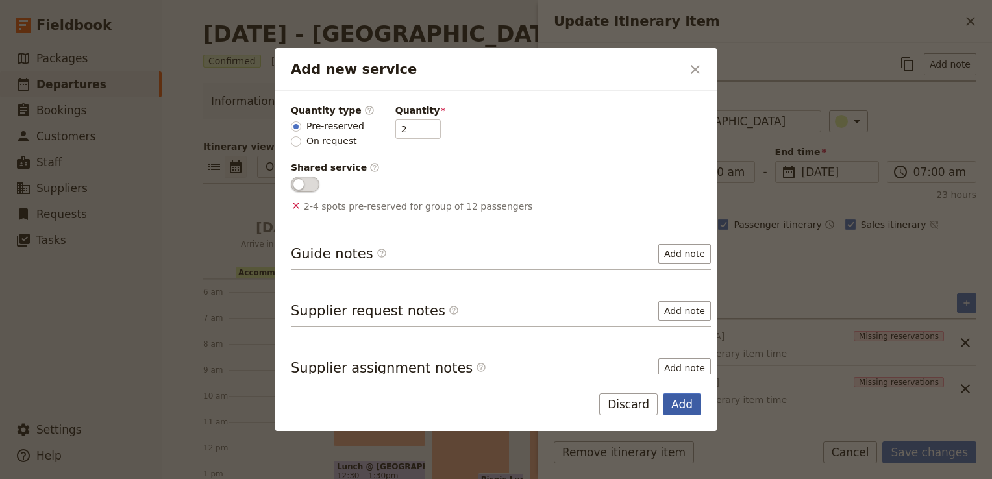
click at [696, 407] on button "Add" at bounding box center [682, 404] width 38 height 22
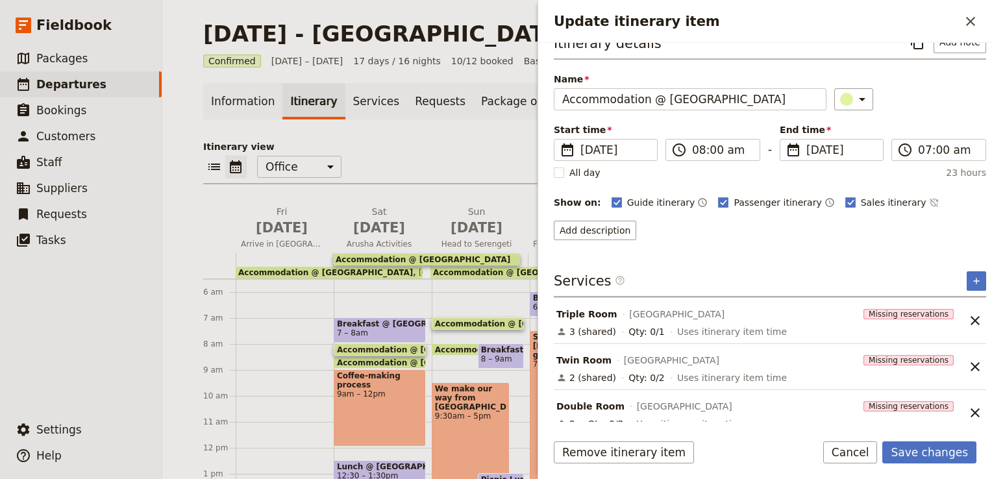
scroll to position [32, 0]
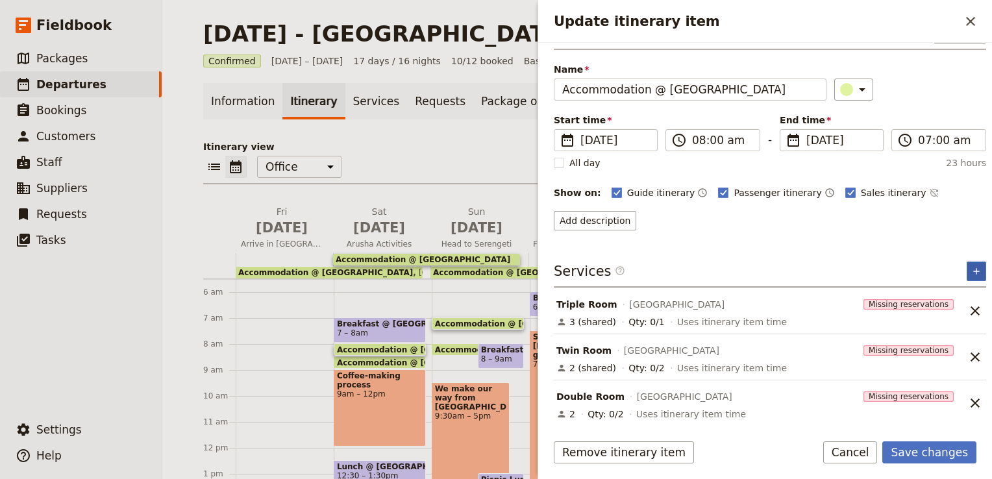
click at [971, 266] on icon "Add service inclusion" at bounding box center [976, 271] width 10 height 10
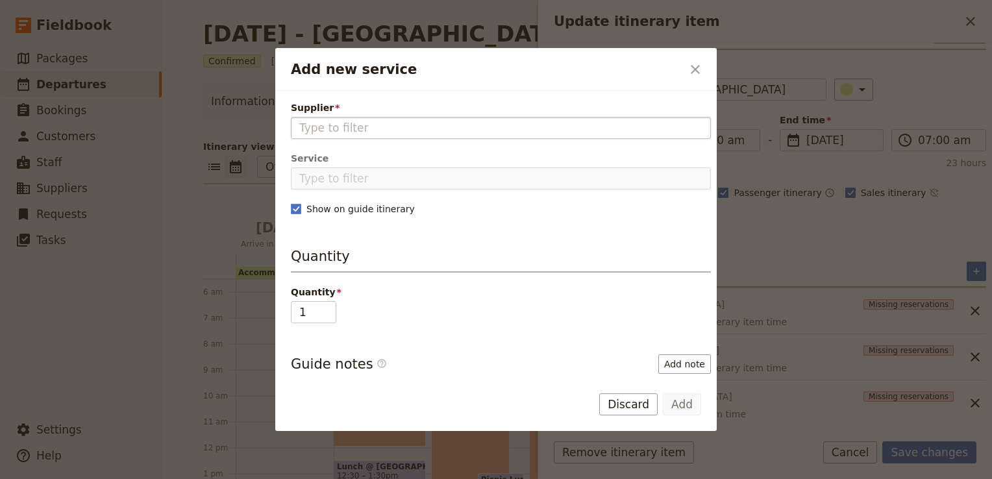
click at [379, 124] on input "Supplier" at bounding box center [500, 128] width 403 height 16
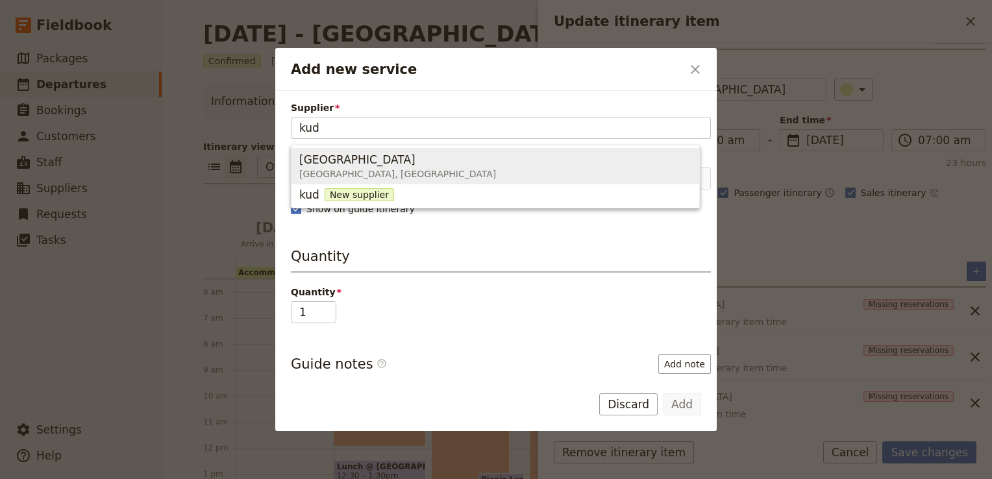
click at [330, 168] on span "Karatu, Tanzania" at bounding box center [397, 173] width 197 height 13
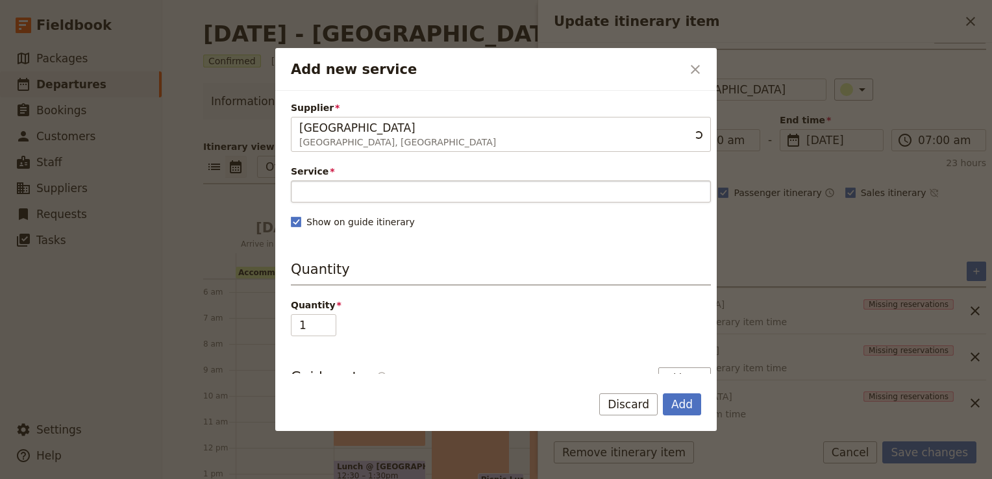
type input "Kudu Lodge"
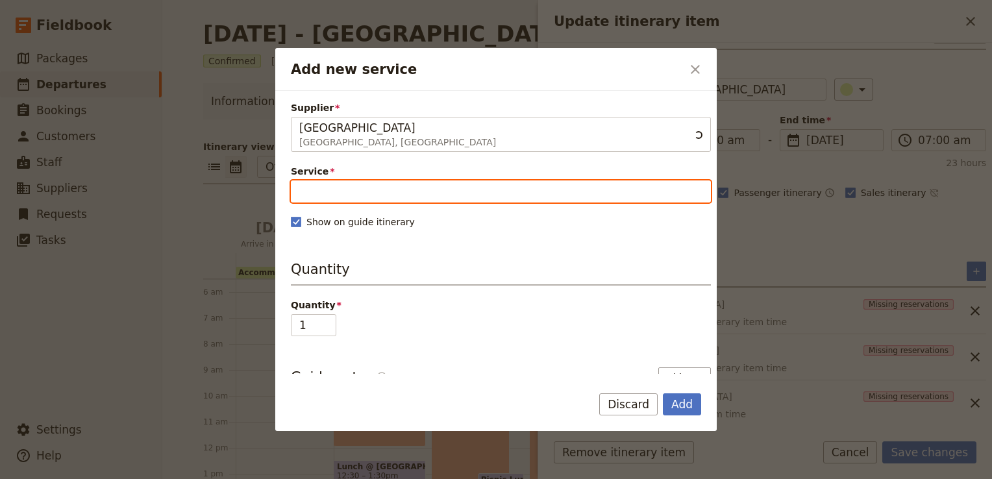
click at [321, 184] on input "Service" at bounding box center [501, 191] width 420 height 22
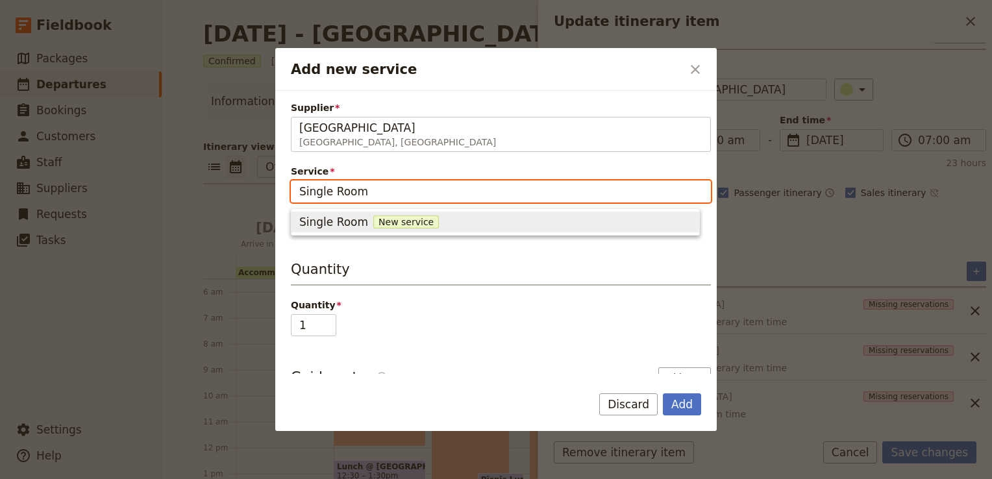
click at [353, 222] on span "Single Room" at bounding box center [333, 222] width 69 height 16
type input "Single Room"
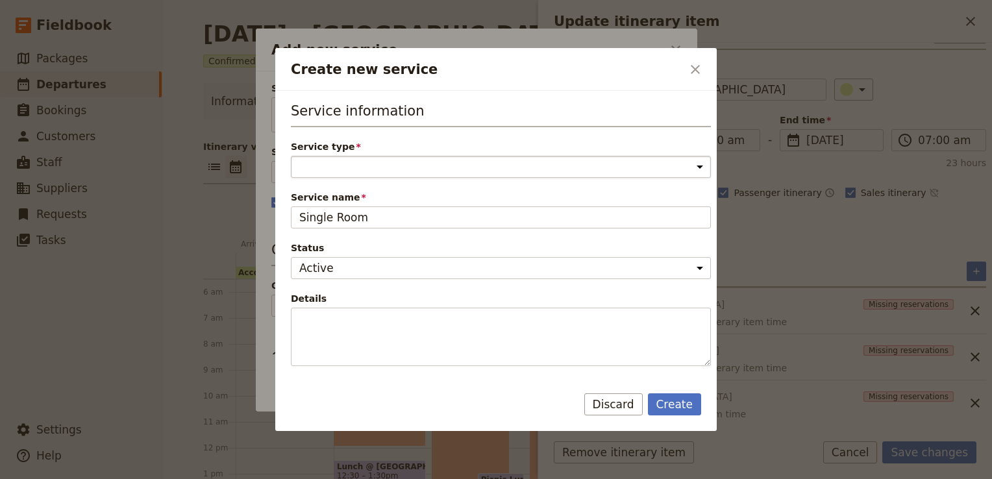
click at [327, 161] on select "Accommodation Activity Transport Flight Food and beverage Other" at bounding box center [501, 167] width 420 height 22
select select "AccommodationService"
click at [291, 156] on select "Accommodation Activity Transport Flight Food and beverage Other" at bounding box center [501, 167] width 420 height 22
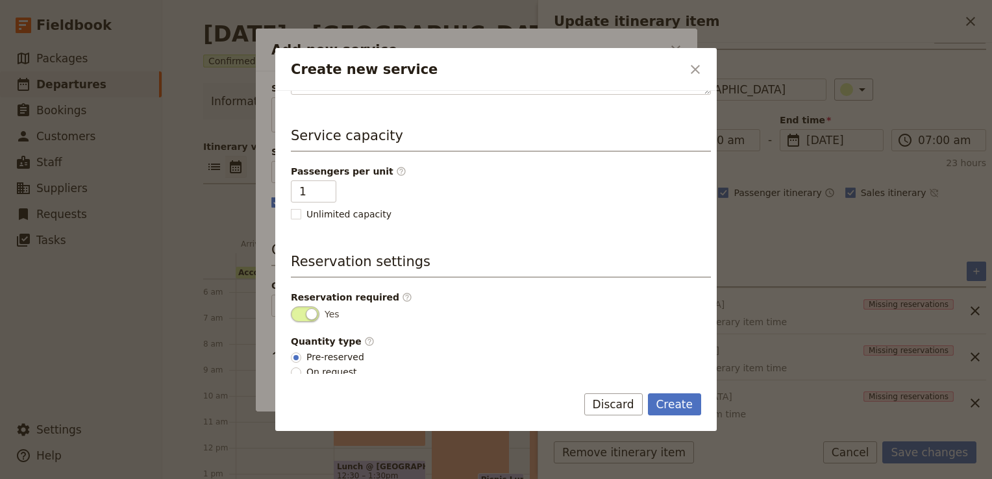
scroll to position [274, 0]
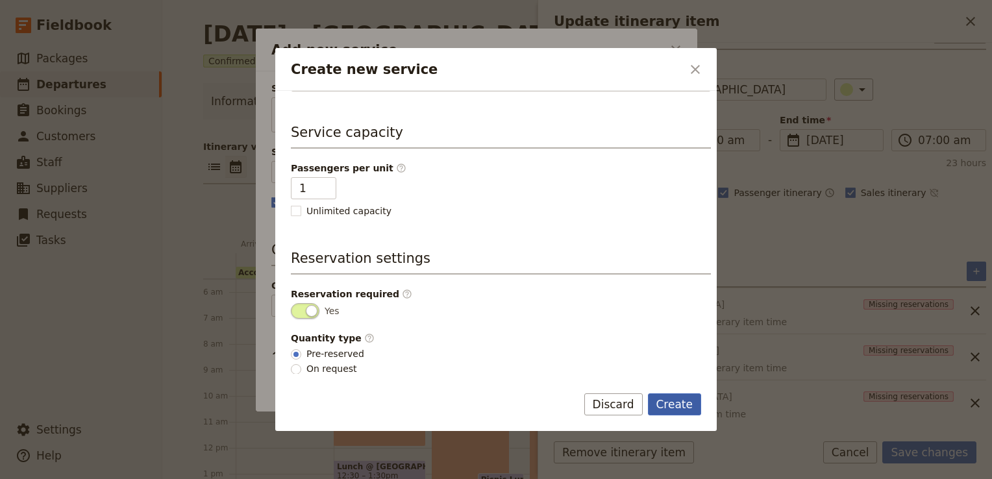
click at [670, 406] on button "Create" at bounding box center [675, 404] width 54 height 22
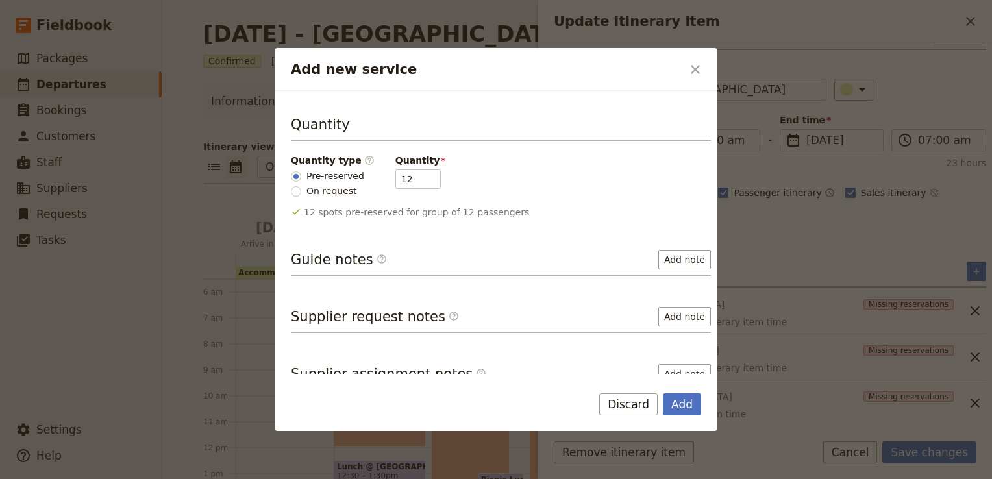
scroll to position [160, 0]
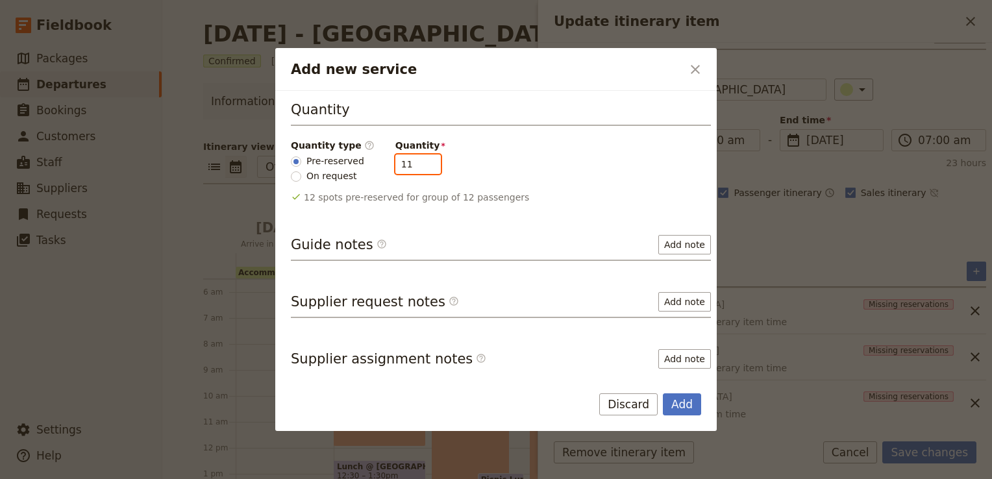
click at [420, 165] on input "11" at bounding box center [417, 163] width 45 height 19
click at [420, 165] on input "10" at bounding box center [417, 163] width 45 height 19
click at [420, 165] on input "9" at bounding box center [417, 163] width 45 height 19
click at [420, 165] on input "8" at bounding box center [417, 163] width 45 height 19
click at [420, 165] on input "7" at bounding box center [417, 163] width 45 height 19
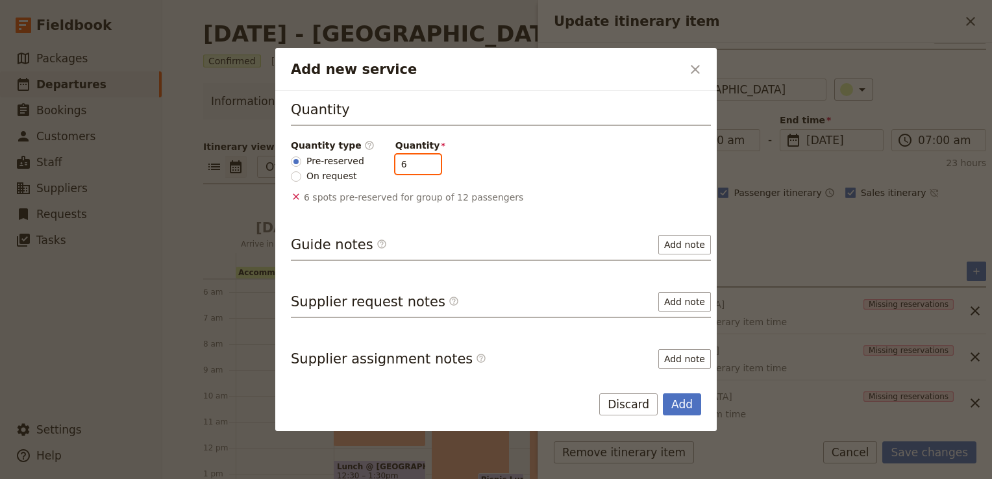
click at [420, 165] on input "6" at bounding box center [417, 163] width 45 height 19
click at [420, 165] on input "5" at bounding box center [417, 163] width 45 height 19
click at [420, 165] on input "4" at bounding box center [417, 163] width 45 height 19
click at [420, 165] on input "3" at bounding box center [417, 163] width 45 height 19
click at [420, 165] on input "2" at bounding box center [417, 163] width 45 height 19
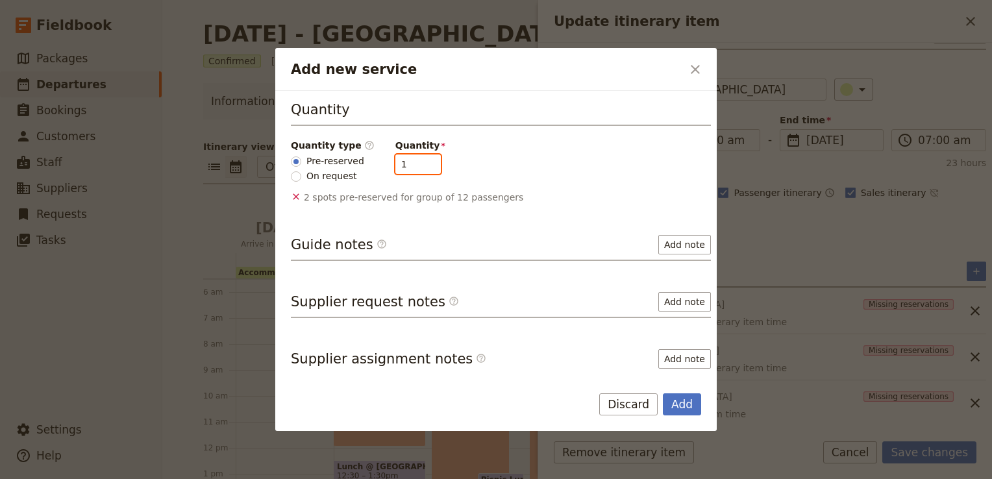
type input "1"
click at [420, 165] on input "1" at bounding box center [417, 163] width 45 height 19
click at [676, 407] on button "Add" at bounding box center [682, 404] width 38 height 22
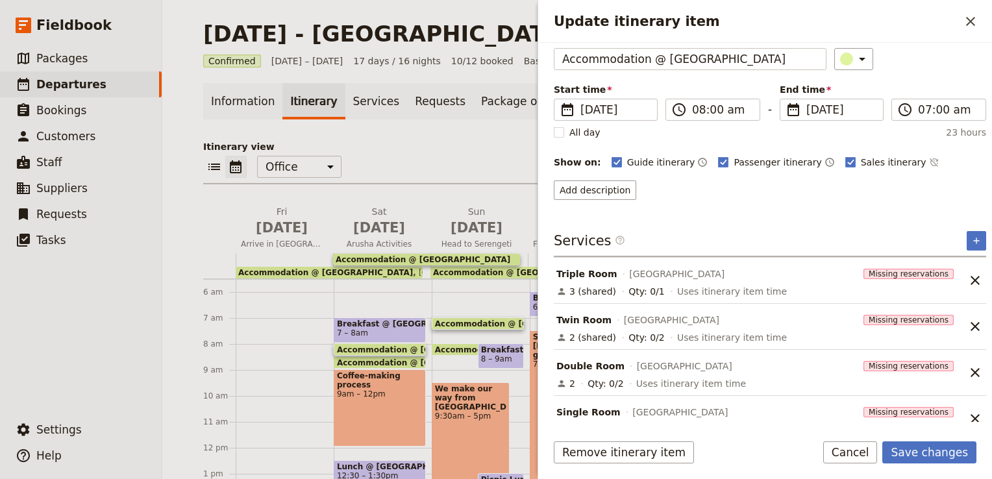
scroll to position [78, 0]
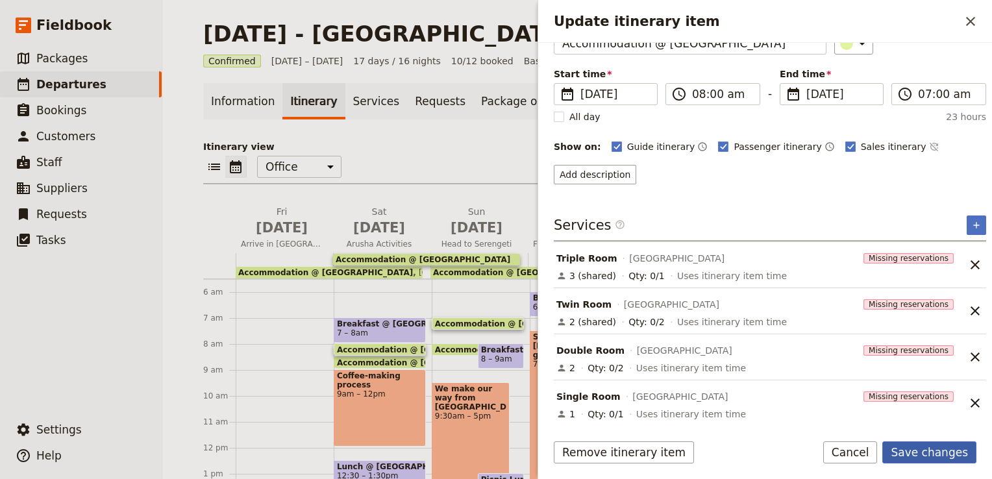
click at [956, 451] on button "Save changes" at bounding box center [929, 452] width 94 height 22
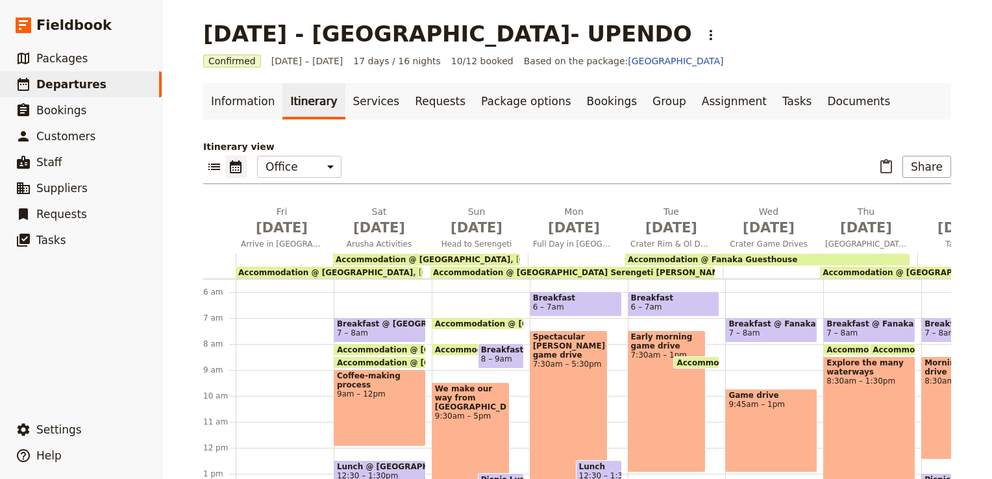
click at [571, 271] on span "Accommodation @ Tanzania Serengeti Bush Camp-Upgrade option from dome tents" at bounding box center [668, 272] width 470 height 9
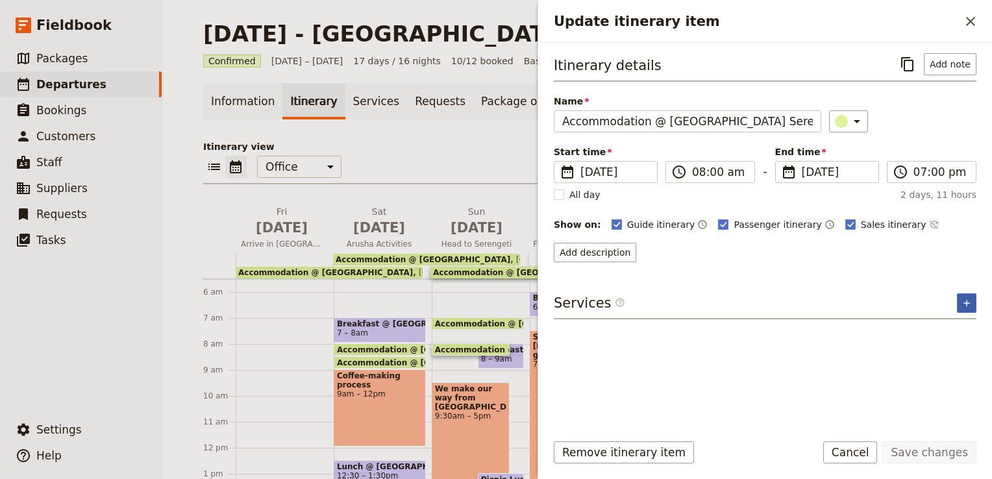
click at [966, 298] on icon "Add service inclusion" at bounding box center [966, 303] width 10 height 10
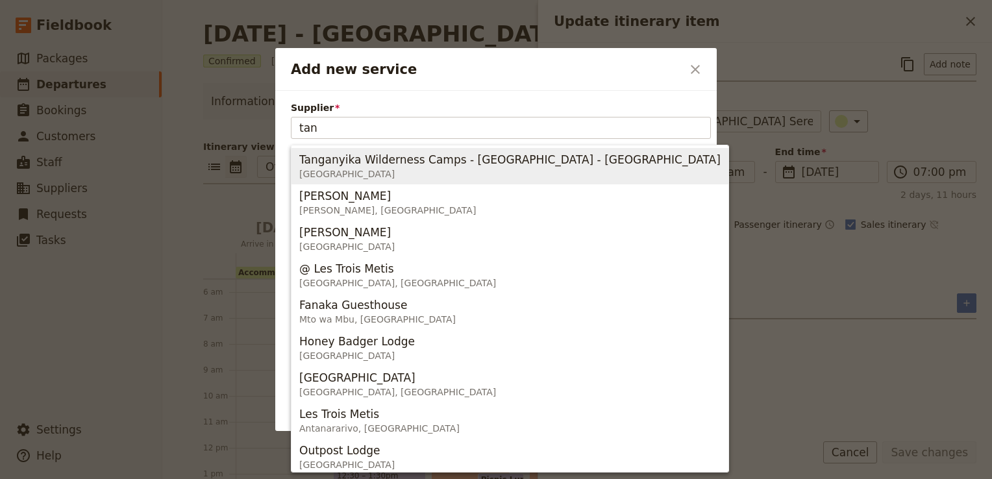
click at [415, 159] on span "Tanganyika Wilderness Camps - Burunge Tented Lodge - Tarangire" at bounding box center [509, 160] width 421 height 16
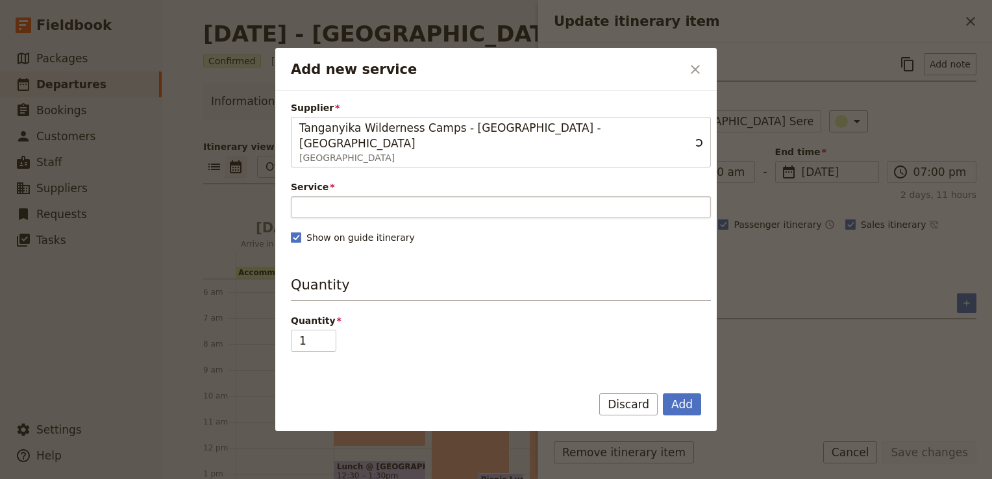
type input "Tanganyika Wilderness Camps - Burunge Tented Lodge - Tarangire"
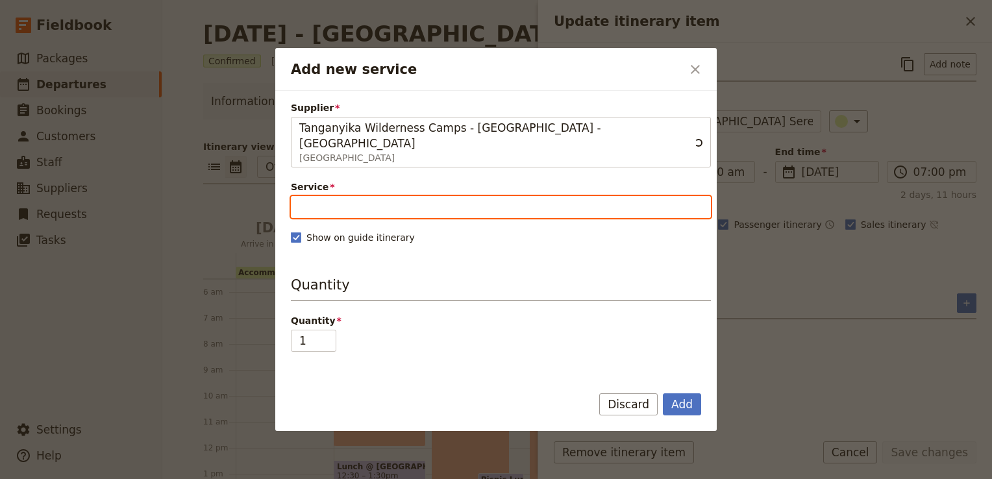
click at [326, 196] on input "Service" at bounding box center [501, 207] width 420 height 22
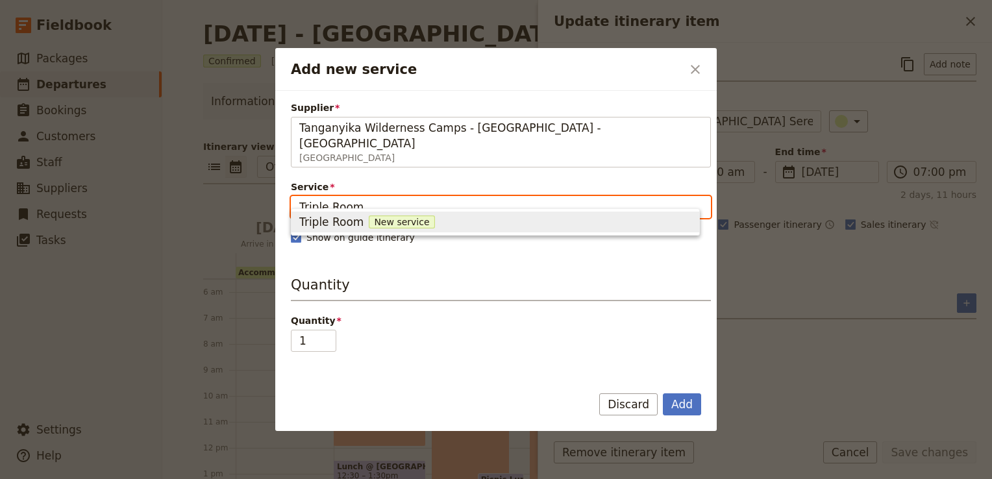
click at [345, 225] on span "Triple Room" at bounding box center [331, 222] width 64 height 16
type input "Triple Room"
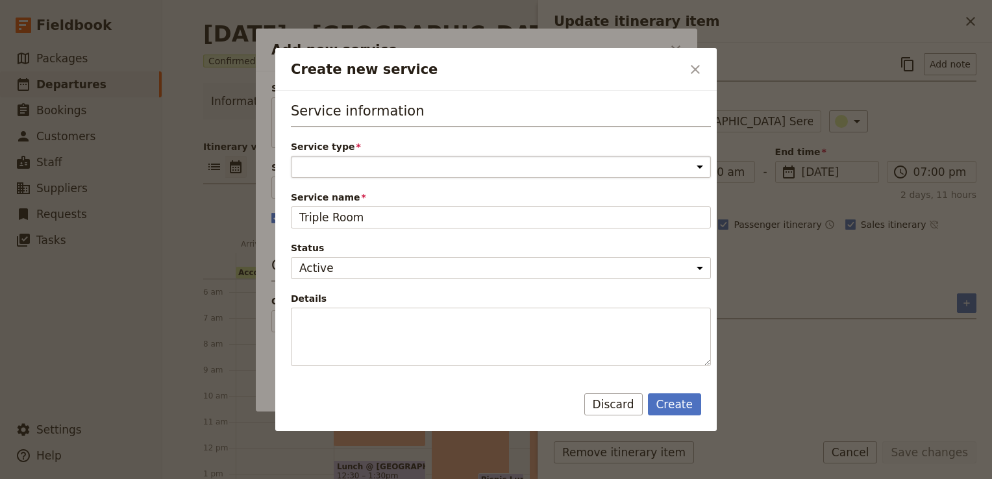
click at [343, 165] on select "Accommodation Activity Transport Flight Food and beverage Other" at bounding box center [501, 167] width 420 height 22
select select "AccommodationService"
click at [291, 156] on select "Accommodation Activity Transport Flight Food and beverage Other" at bounding box center [501, 167] width 420 height 22
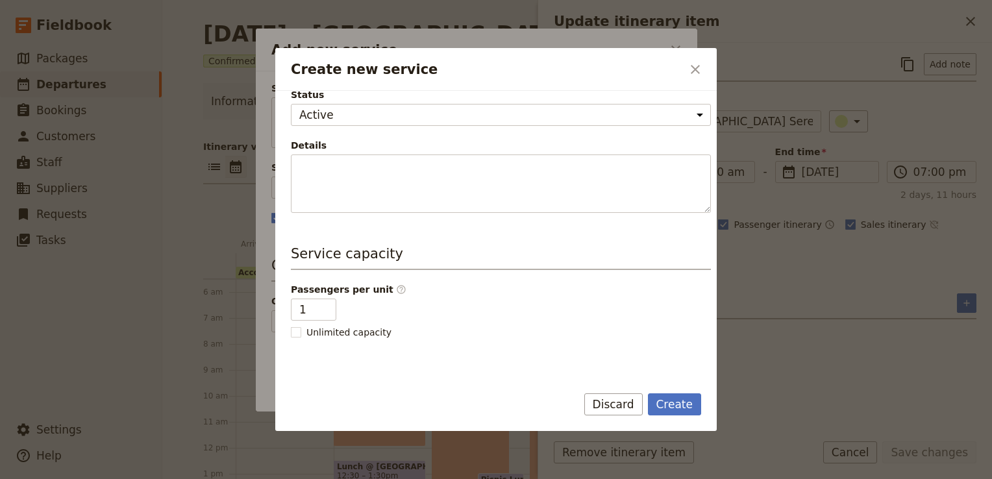
scroll to position [260, 0]
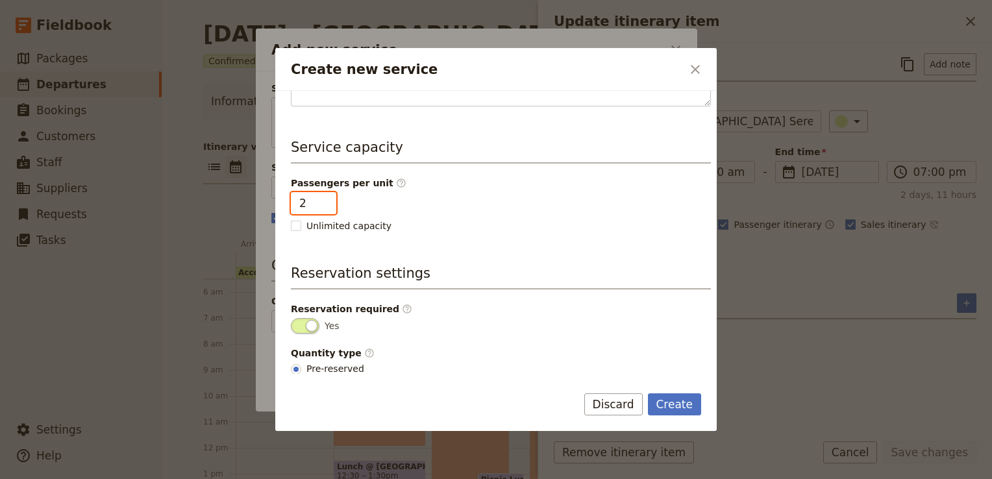
click at [324, 198] on input "2" at bounding box center [313, 203] width 45 height 22
type input "3"
click at [324, 198] on input "3" at bounding box center [313, 203] width 45 height 22
click at [511, 231] on div "Service information Service type Accommodation Activity Transport Flight Food a…" at bounding box center [501, 116] width 420 height 549
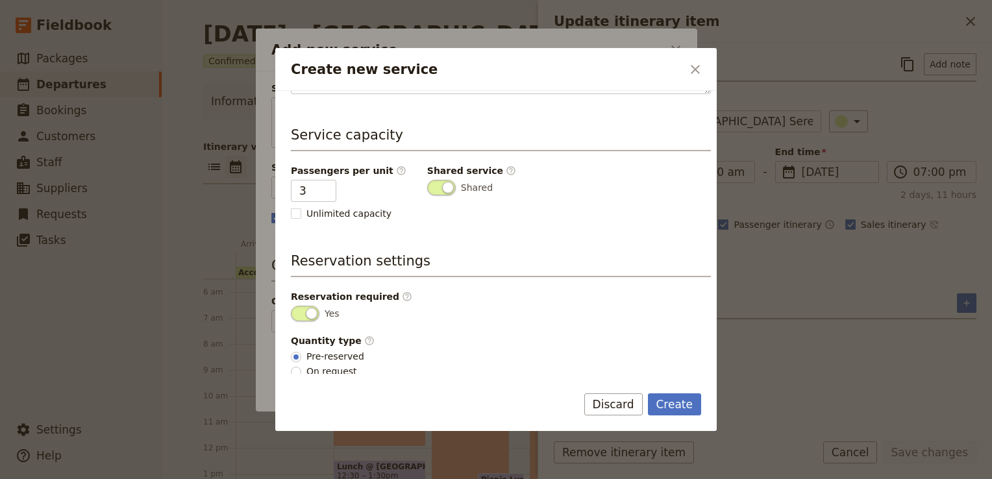
scroll to position [274, 0]
click at [684, 403] on button "Create" at bounding box center [675, 404] width 54 height 22
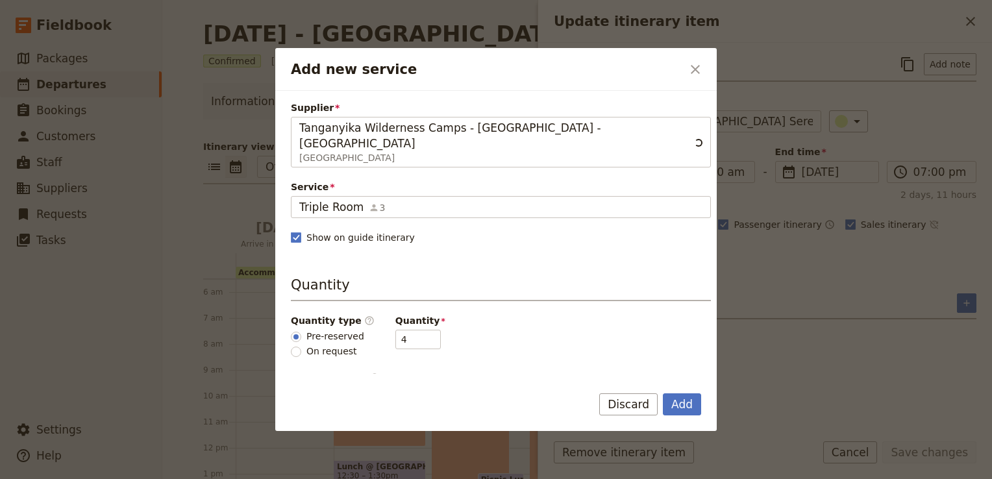
scroll to position [195, 0]
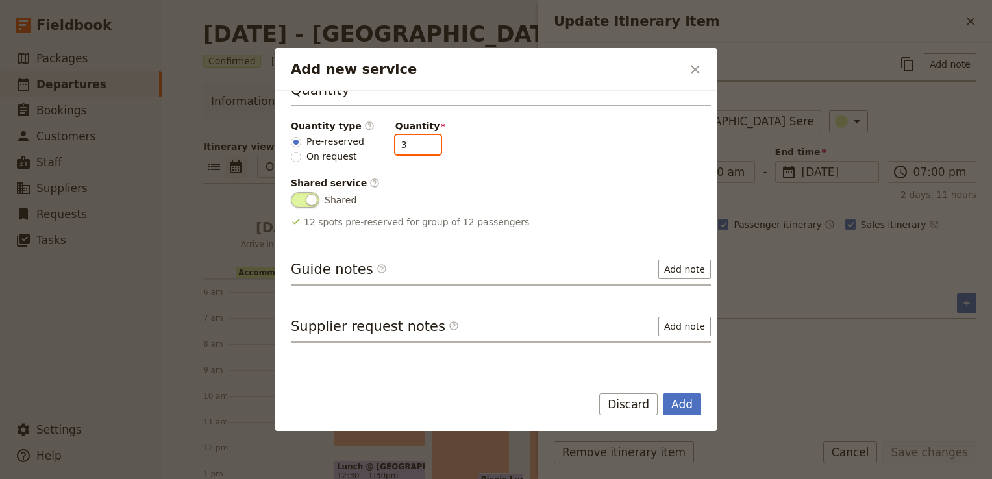
click at [415, 135] on input "3" at bounding box center [417, 144] width 45 height 19
click at [415, 135] on input "2" at bounding box center [417, 144] width 45 height 19
click at [415, 135] on input "1" at bounding box center [417, 144] width 45 height 19
click at [415, 135] on input "0" at bounding box center [417, 144] width 45 height 19
type input "1"
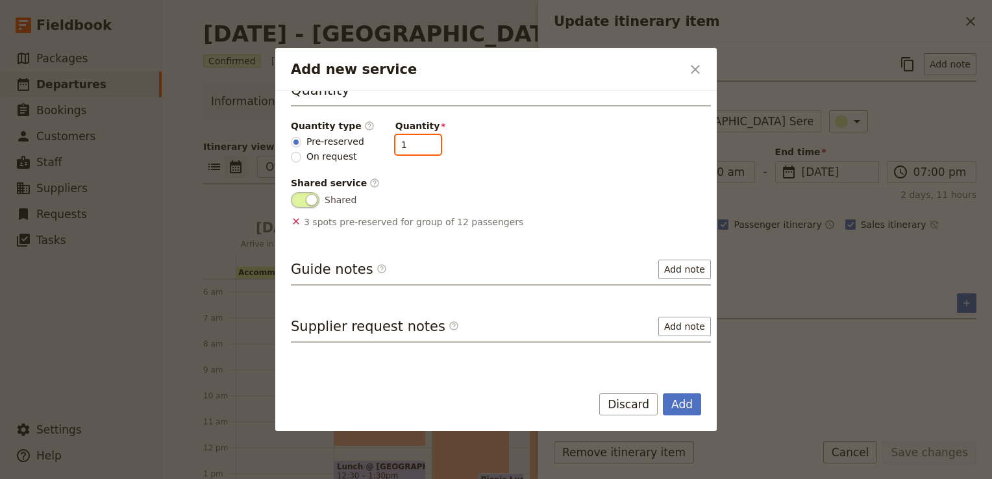
click at [419, 135] on input "1" at bounding box center [417, 144] width 45 height 19
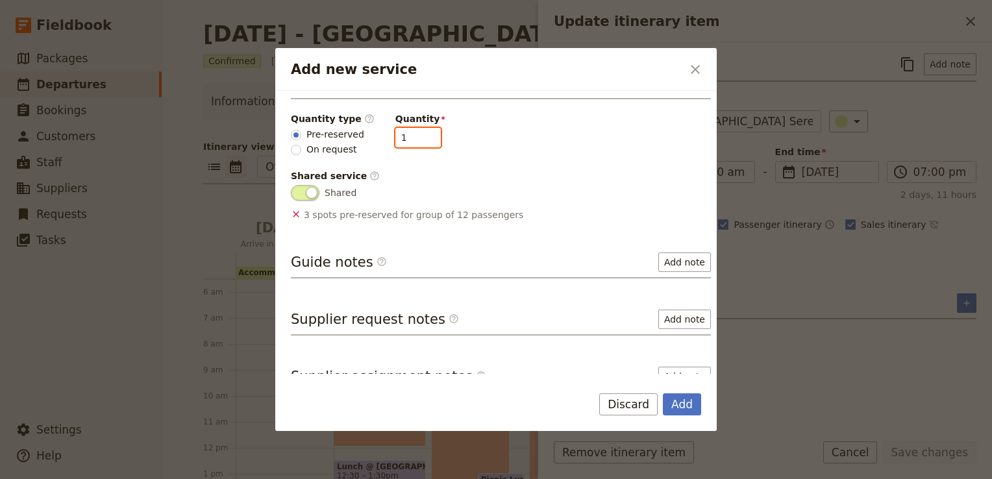
scroll to position [204, 0]
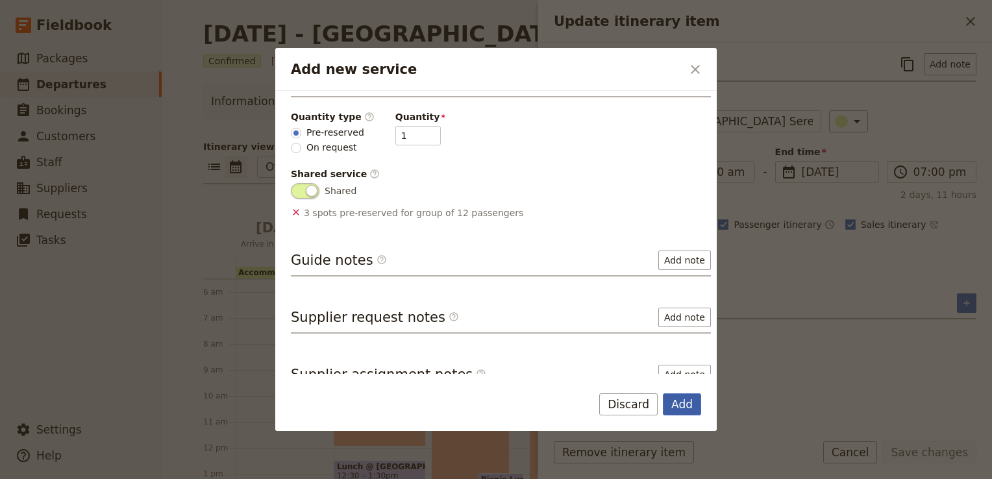
click at [688, 406] on button "Add" at bounding box center [682, 404] width 38 height 22
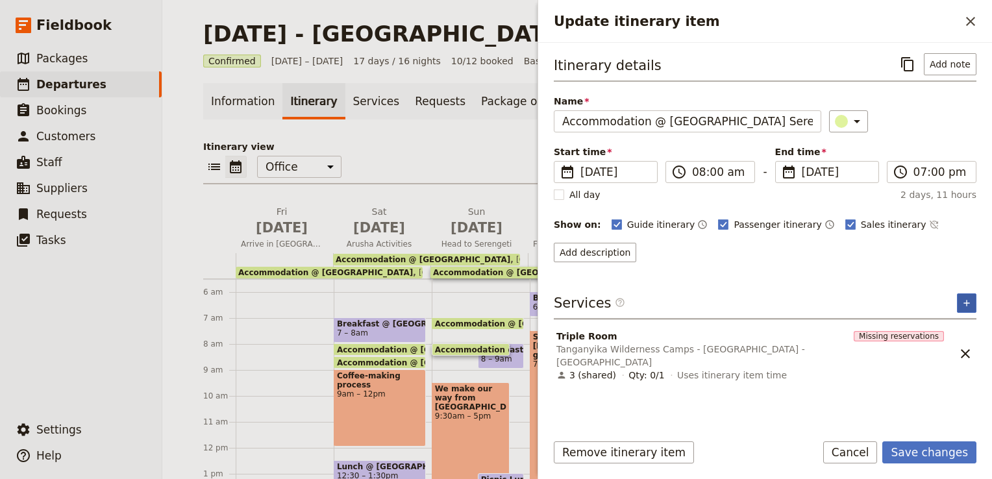
click at [970, 298] on icon "Add service inclusion" at bounding box center [966, 303] width 10 height 10
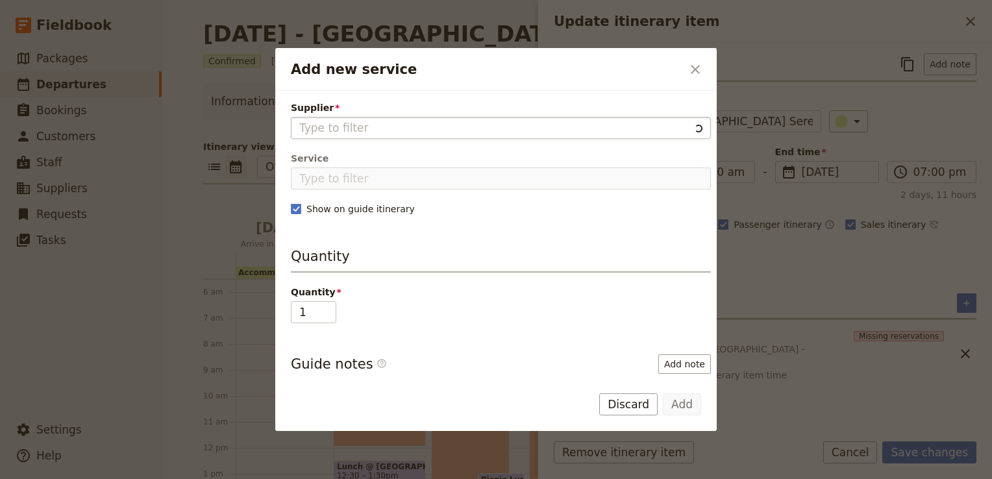
click at [375, 124] on input "Supplier" at bounding box center [494, 128] width 390 height 16
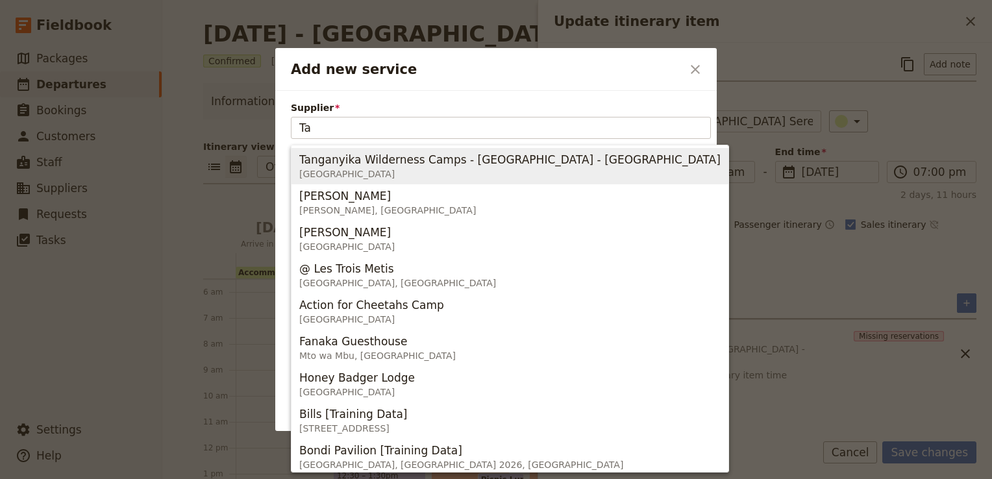
click at [382, 162] on span "Tanganyika Wilderness Camps - Burunge Tented Lodge - Tarangire" at bounding box center [509, 160] width 421 height 16
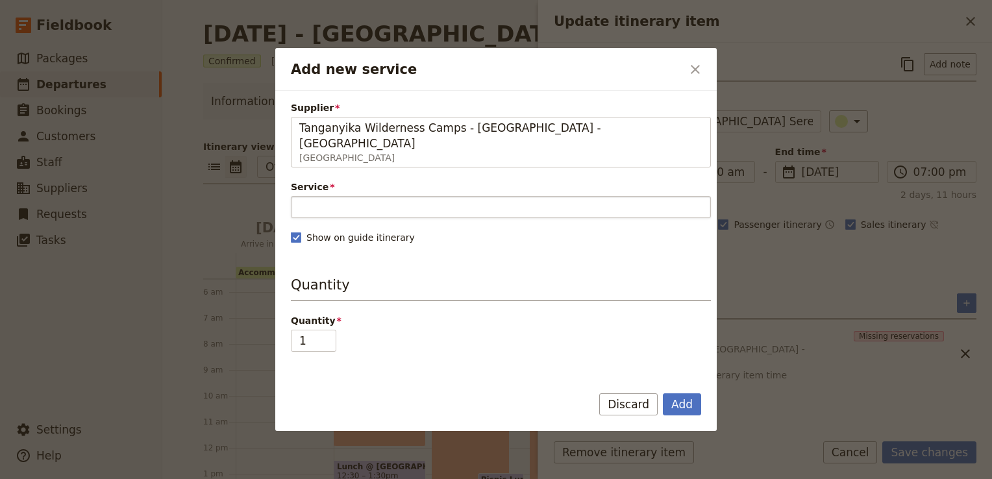
type input "Tanganyika Wilderness Camps - Burunge Tented Lodge - Tarangire"
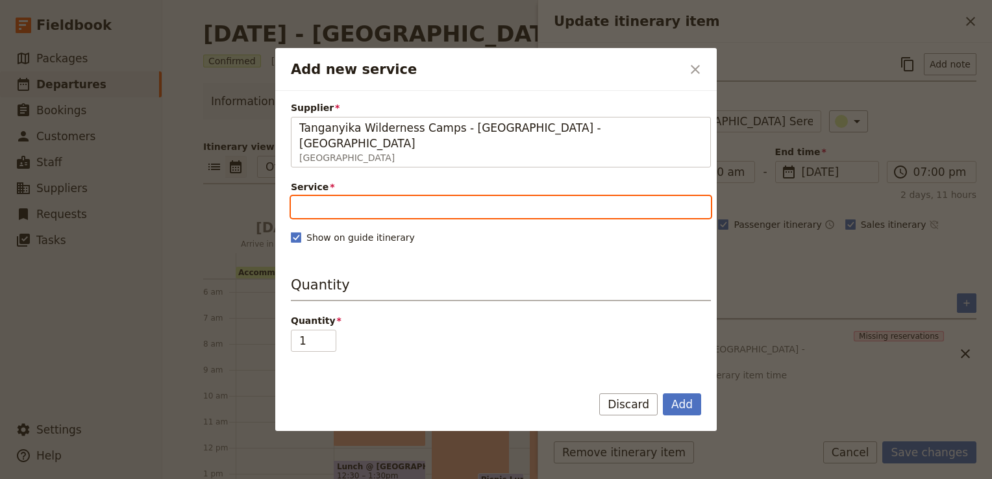
click at [328, 196] on input "Service" at bounding box center [501, 207] width 420 height 22
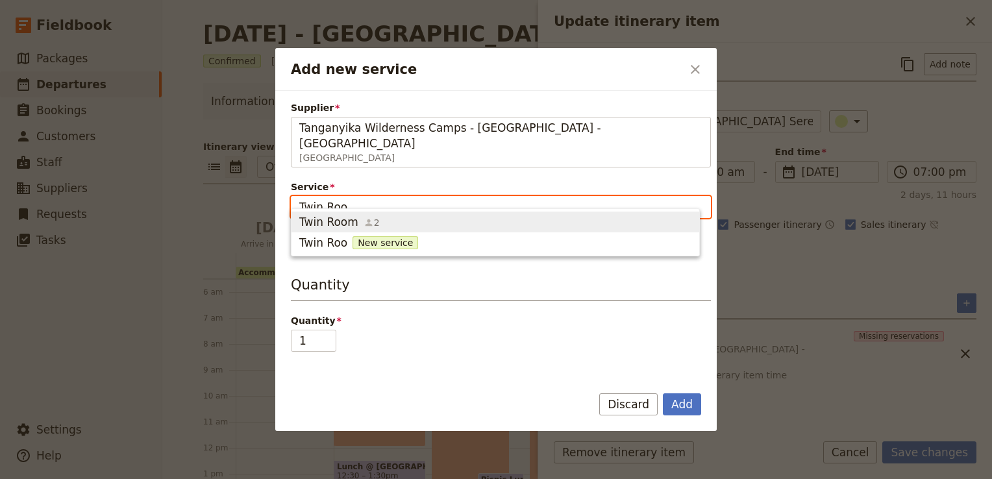
type input "Twin Room"
click at [330, 230] on button "Twin Room 2" at bounding box center [495, 222] width 408 height 21
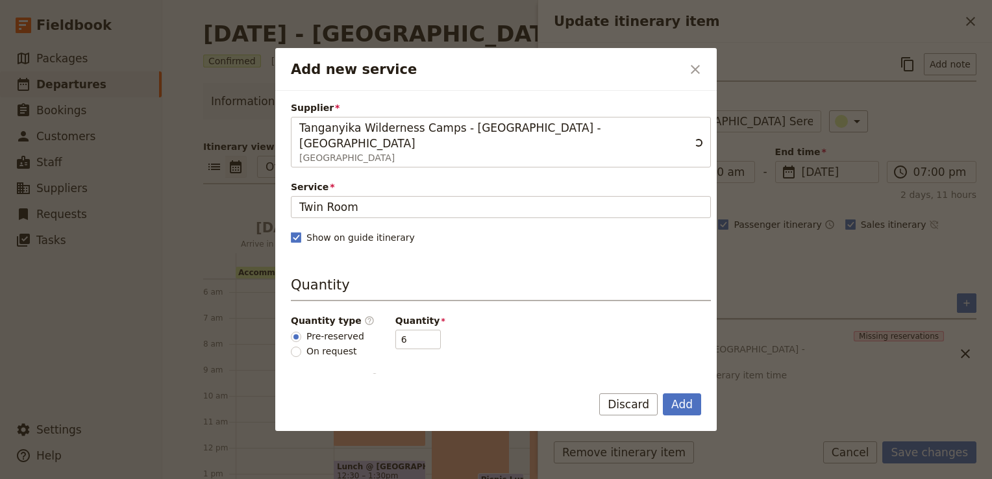
scroll to position [195, 0]
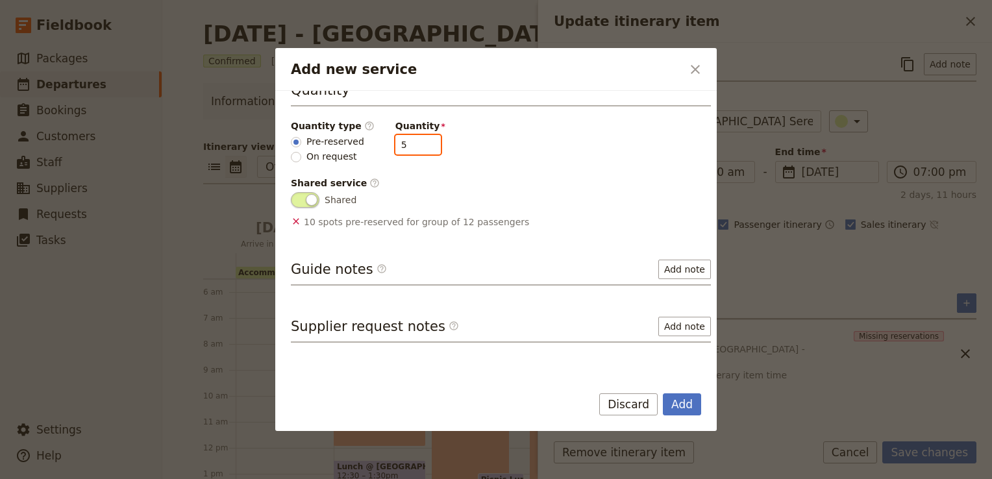
click at [421, 135] on input "5" at bounding box center [417, 144] width 45 height 19
click at [415, 135] on input "4" at bounding box center [417, 144] width 45 height 19
click at [415, 135] on input "3" at bounding box center [417, 144] width 45 height 19
type input "2"
click at [415, 135] on input "2" at bounding box center [417, 144] width 45 height 19
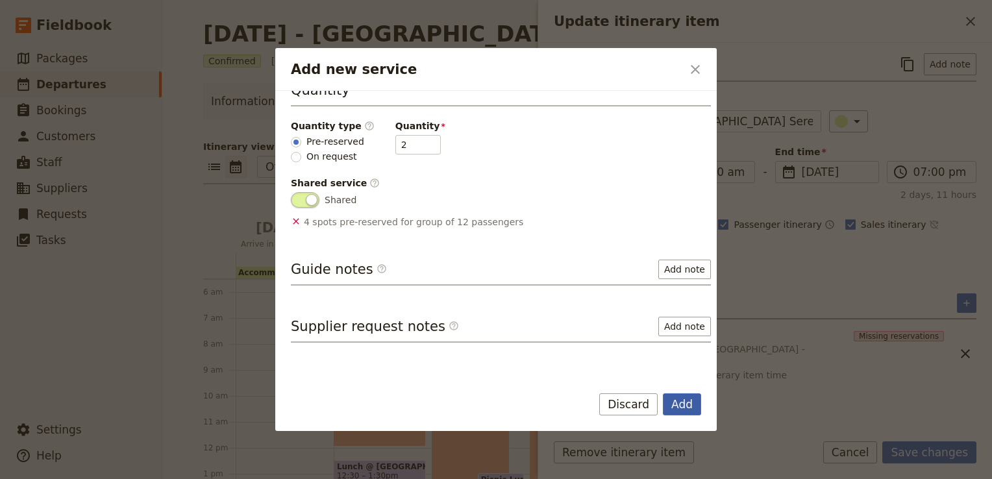
click at [677, 405] on button "Add" at bounding box center [682, 404] width 38 height 22
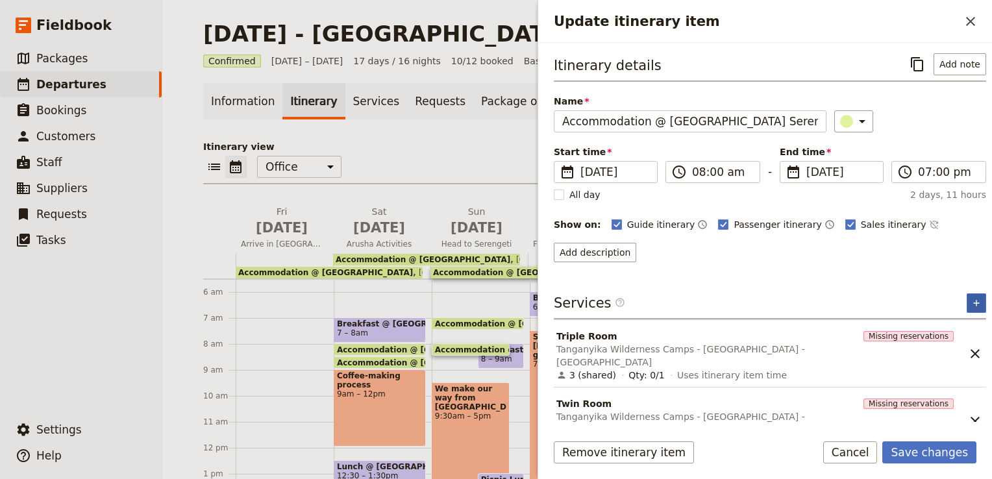
click at [971, 300] on icon "Add service inclusion" at bounding box center [976, 303] width 10 height 10
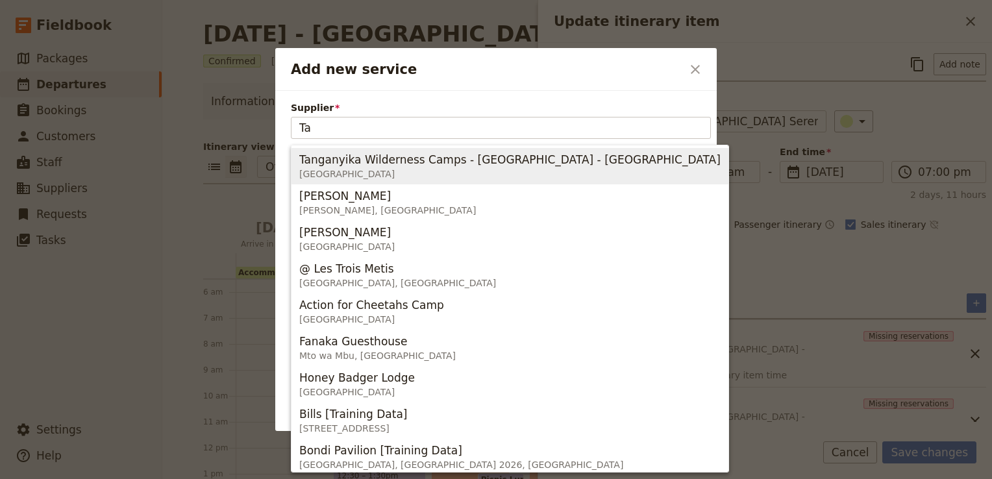
click at [378, 168] on span "[GEOGRAPHIC_DATA]" at bounding box center [509, 173] width 421 height 13
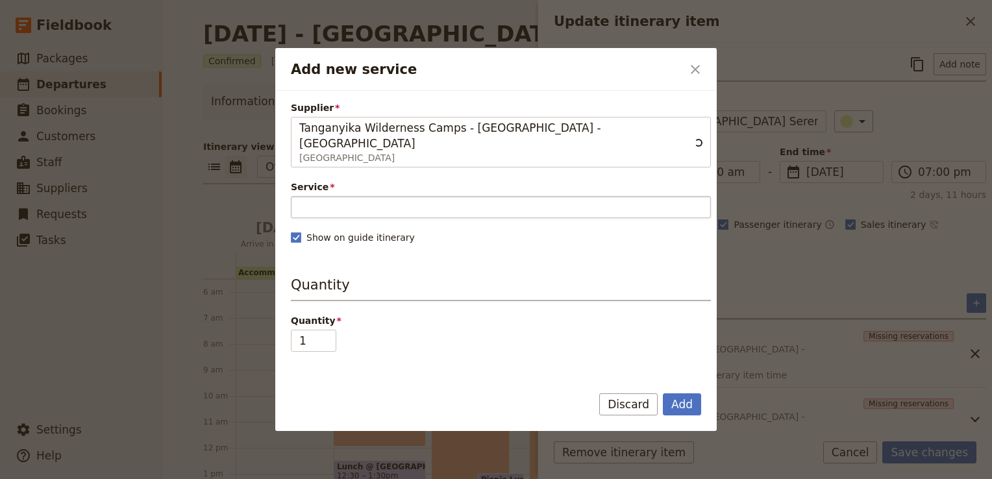
type input "Tanganyika Wilderness Camps - Burunge Tented Lodge - Tarangire"
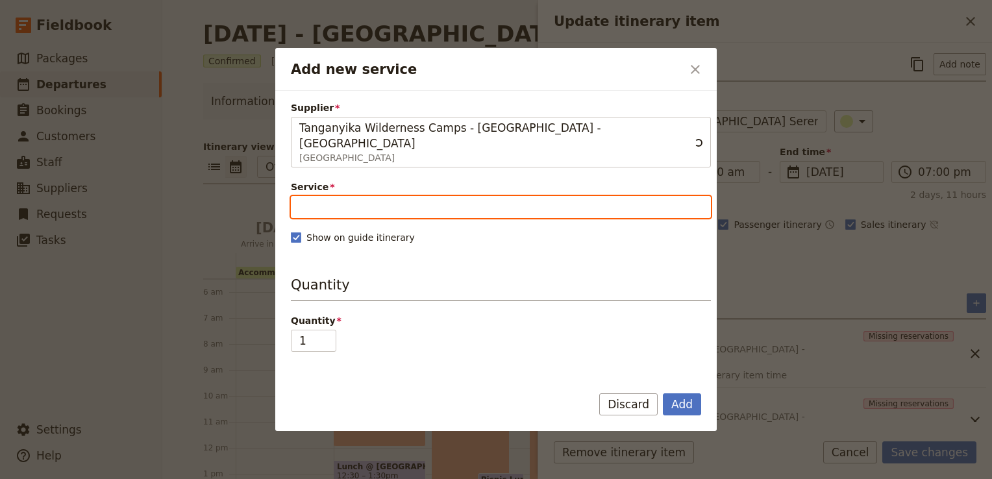
click at [323, 196] on input "Service" at bounding box center [501, 207] width 420 height 22
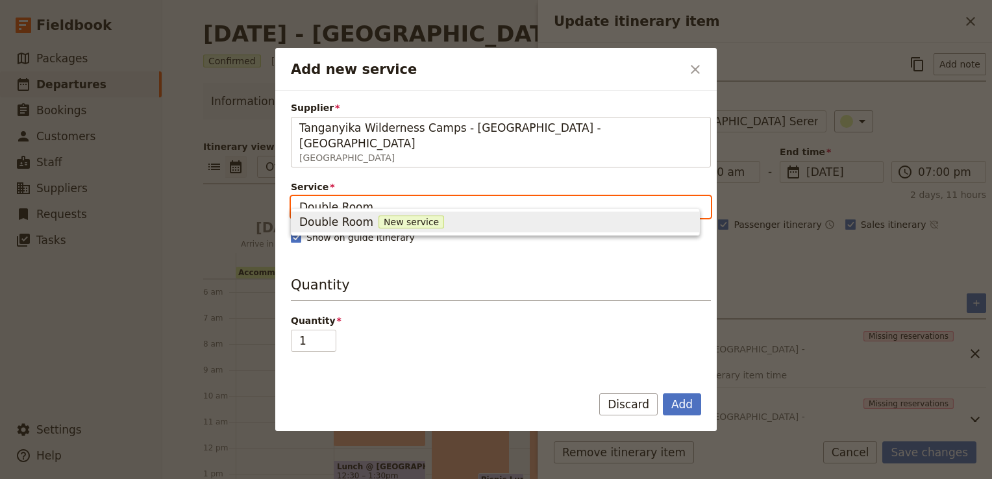
click at [388, 221] on span "New service" at bounding box center [411, 221] width 66 height 13
type input "Double Room"
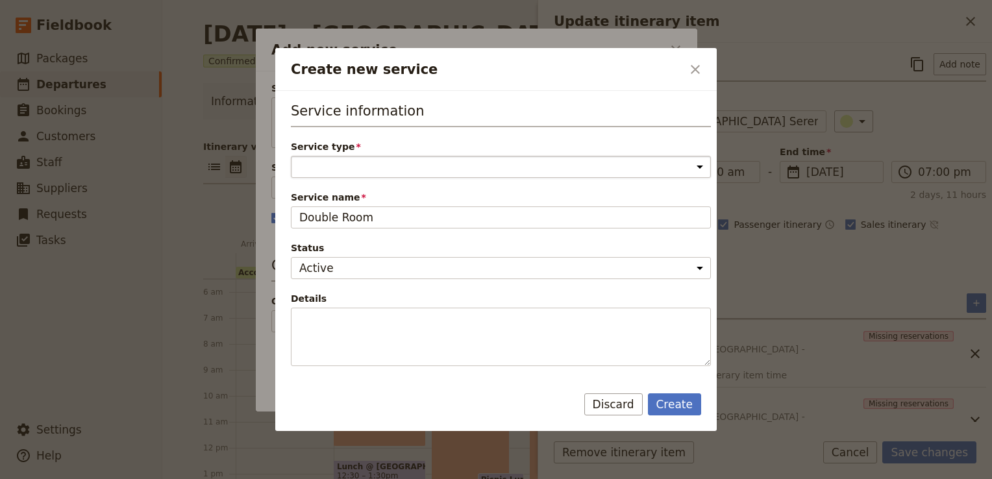
click at [317, 168] on select "Accommodation Activity Transport Flight Food and beverage Other" at bounding box center [501, 167] width 420 height 22
select select "AccommodationService"
click at [291, 156] on select "Accommodation Activity Transport Flight Food and beverage Other" at bounding box center [501, 167] width 420 height 22
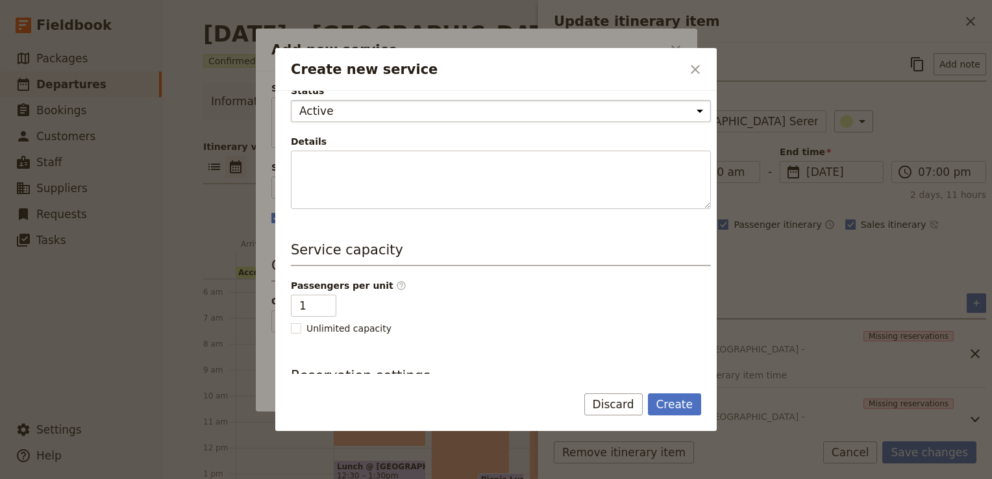
scroll to position [260, 0]
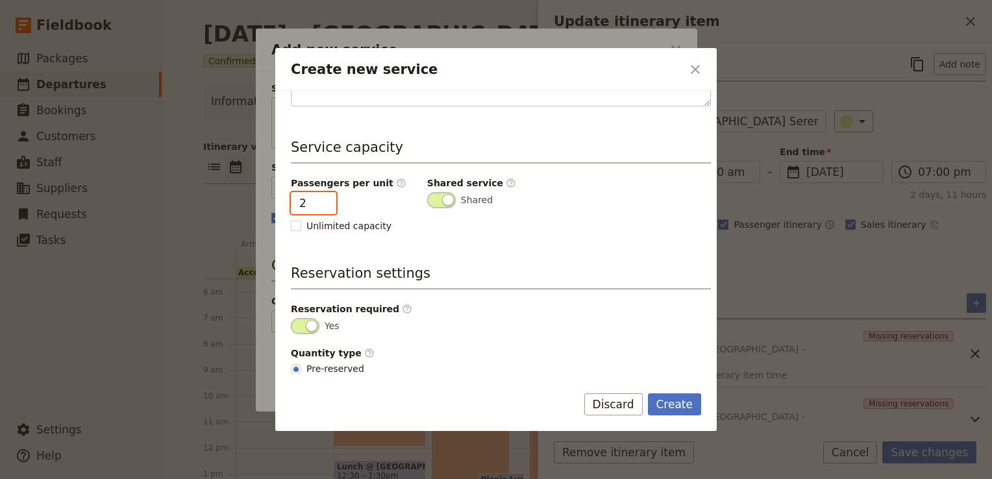
type input "2"
click at [323, 197] on input "2" at bounding box center [313, 203] width 45 height 22
click at [458, 238] on div "Service information Service type Accommodation Activity Transport Flight Food a…" at bounding box center [501, 116] width 420 height 549
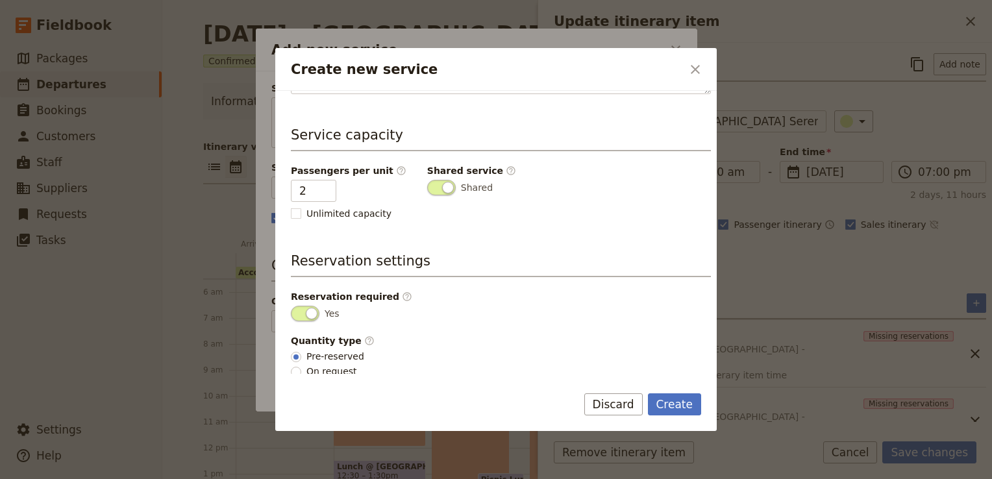
scroll to position [274, 0]
click at [690, 409] on button "Create" at bounding box center [675, 404] width 54 height 22
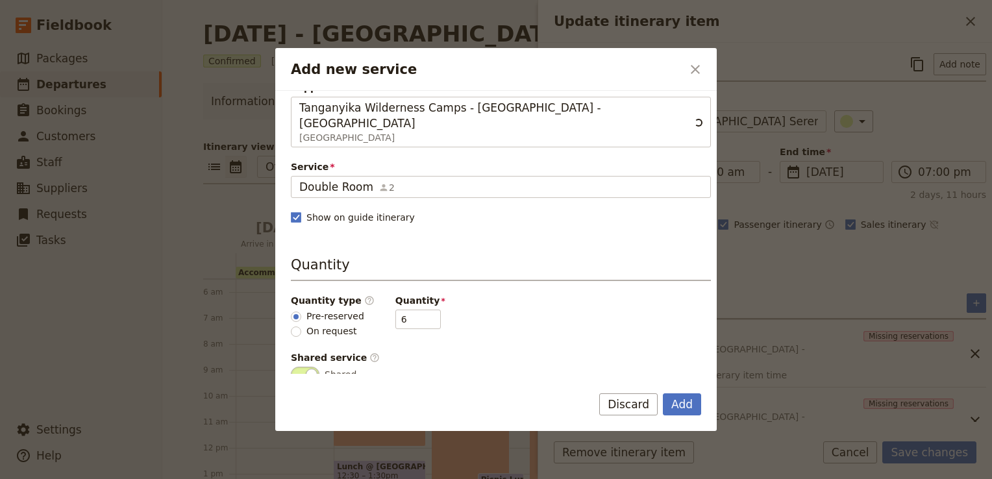
scroll to position [21, 0]
click at [418, 309] on input "5" at bounding box center [417, 318] width 45 height 19
click at [418, 309] on input "4" at bounding box center [417, 318] width 45 height 19
click at [418, 309] on input "3" at bounding box center [417, 318] width 45 height 19
type input "2"
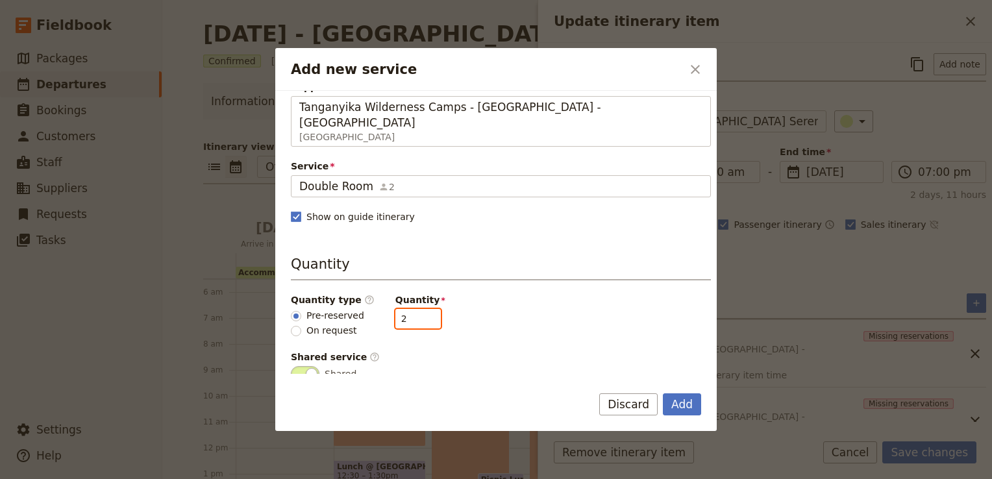
click at [418, 309] on input "2" at bounding box center [417, 318] width 45 height 19
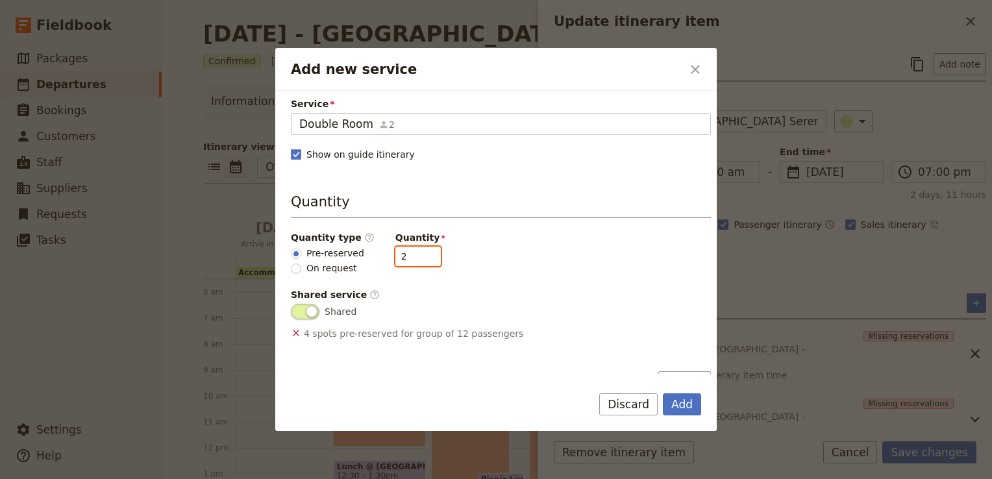
scroll to position [204, 0]
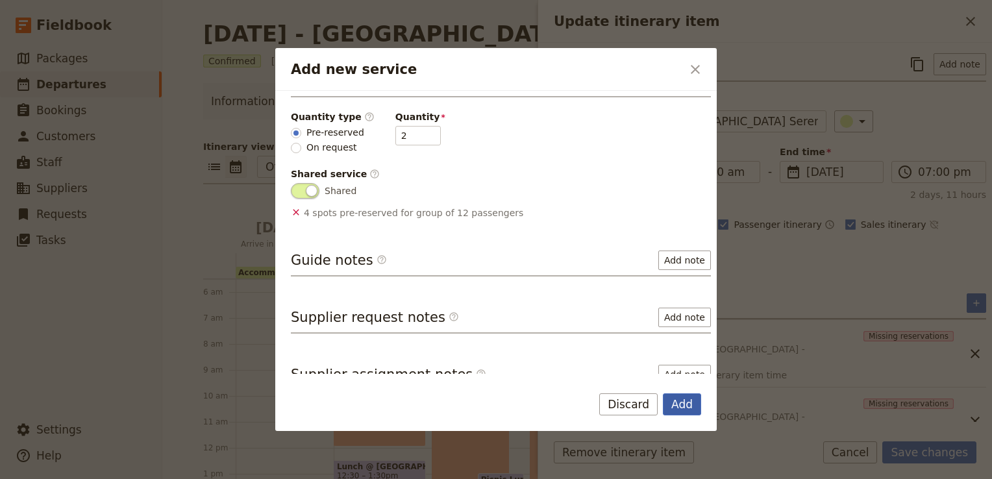
click at [688, 402] on button "Add" at bounding box center [682, 404] width 38 height 22
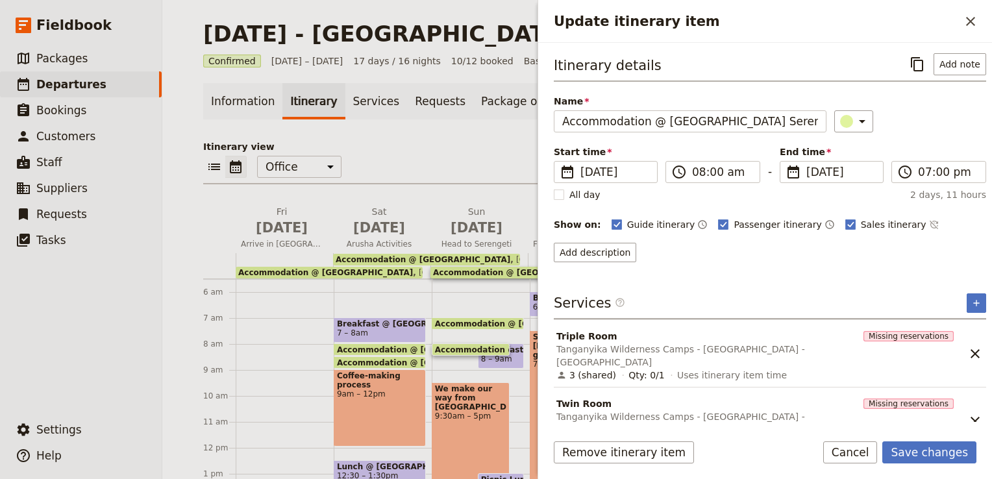
scroll to position [57, 0]
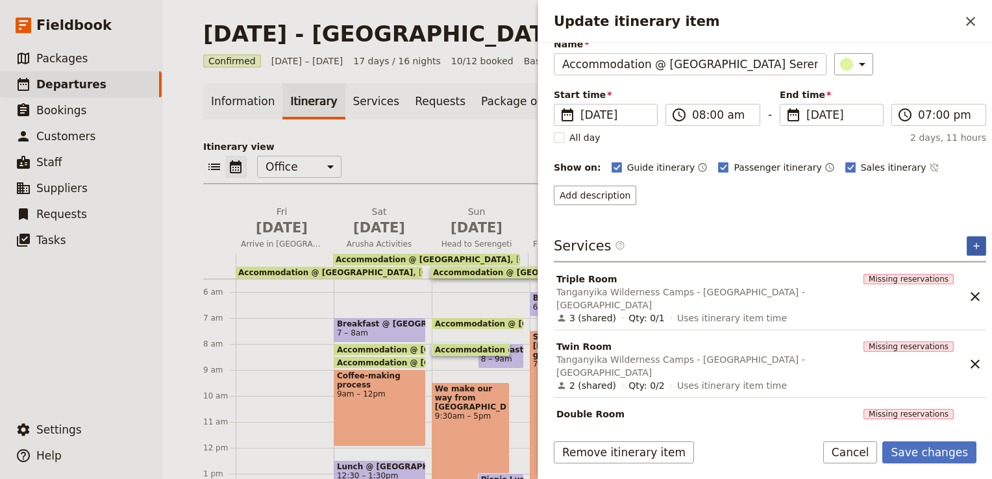
click at [973, 243] on icon "Add service inclusion" at bounding box center [976, 246] width 6 height 6
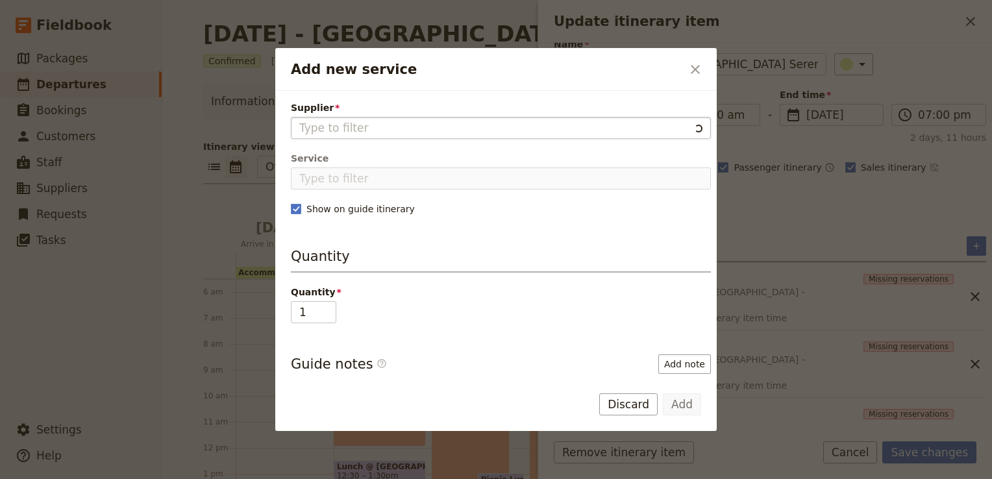
click at [408, 123] on input "Supplier" at bounding box center [494, 128] width 390 height 16
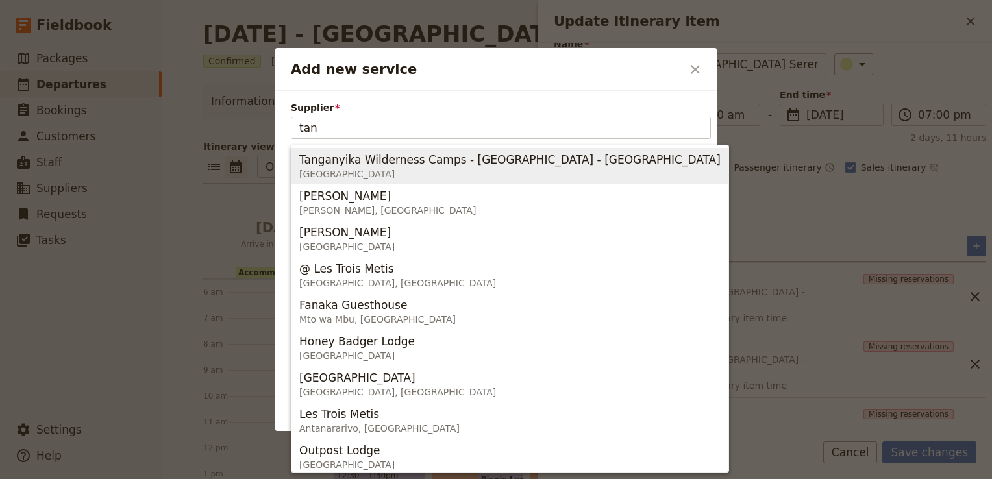
click at [398, 162] on span "Tanganyika Wilderness Camps - Burunge Tented Lodge - Tarangire" at bounding box center [509, 160] width 421 height 16
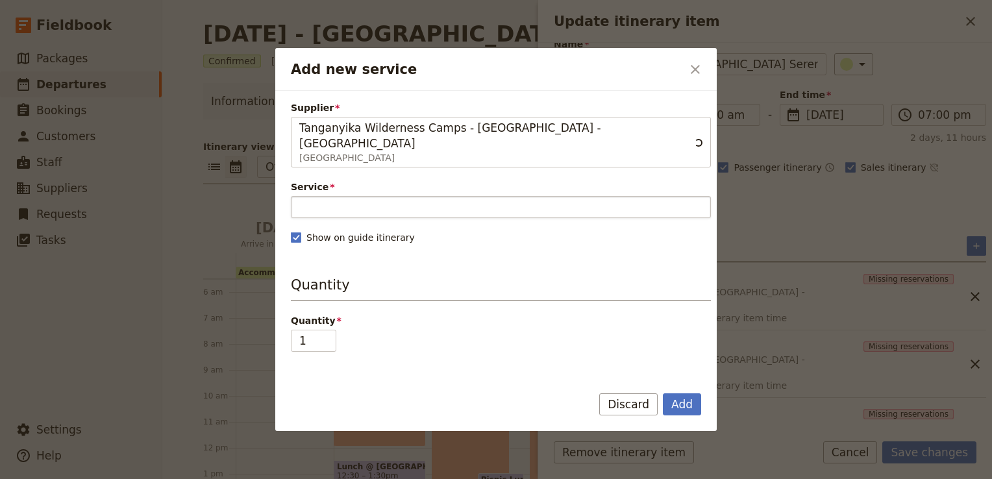
type input "Tanganyika Wilderness Camps - Burunge Tented Lodge - Tarangire"
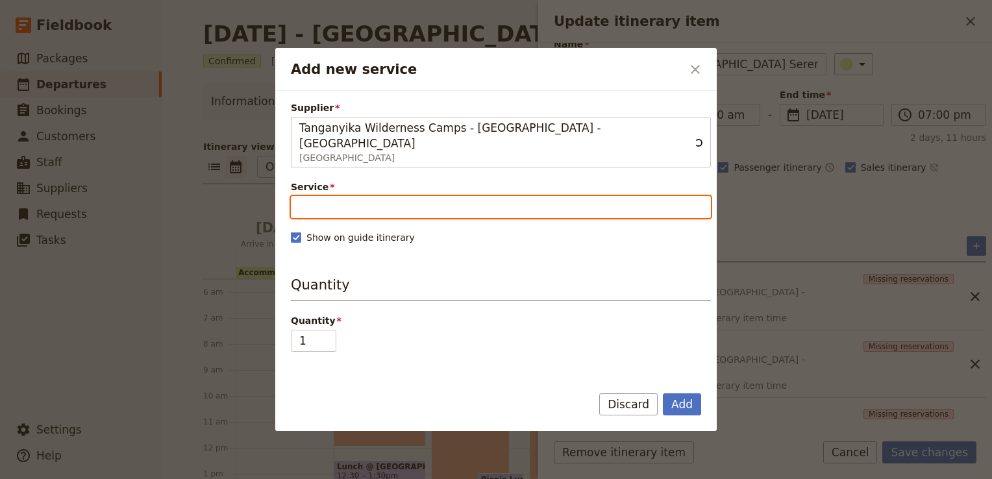
click at [354, 196] on input "Service" at bounding box center [501, 207] width 420 height 22
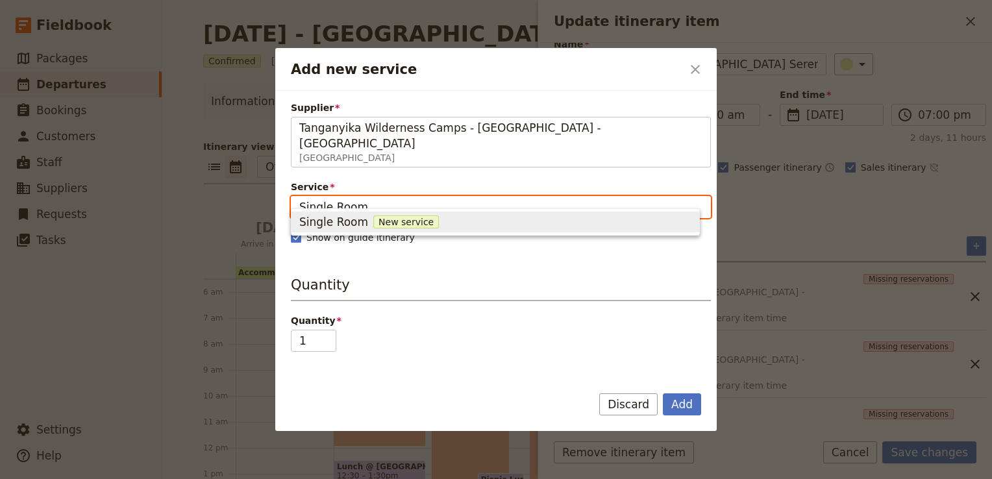
click at [356, 220] on span "Single Room" at bounding box center [333, 222] width 69 height 16
type input "Single Room"
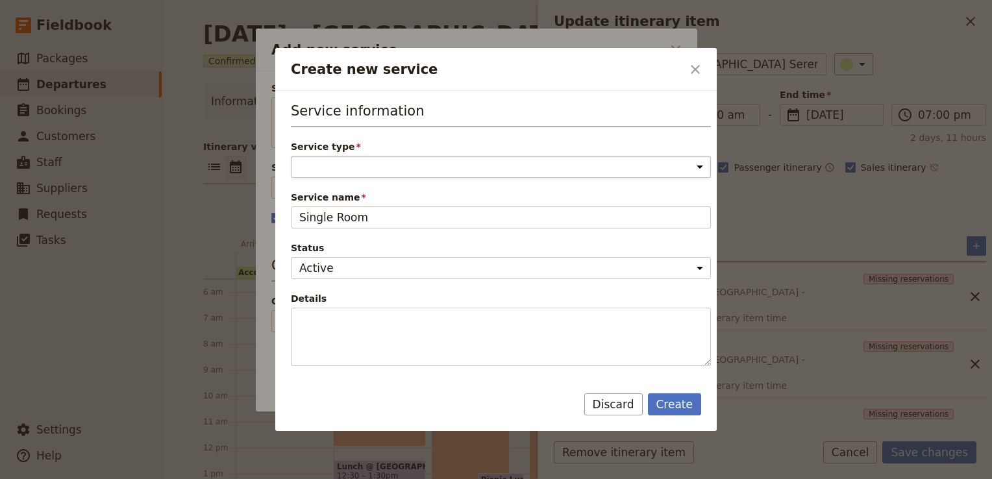
click at [370, 169] on select "Accommodation Activity Transport Flight Food and beverage Other" at bounding box center [501, 167] width 420 height 22
select select "AccommodationService"
click at [291, 156] on select "Accommodation Activity Transport Flight Food and beverage Other" at bounding box center [501, 167] width 420 height 22
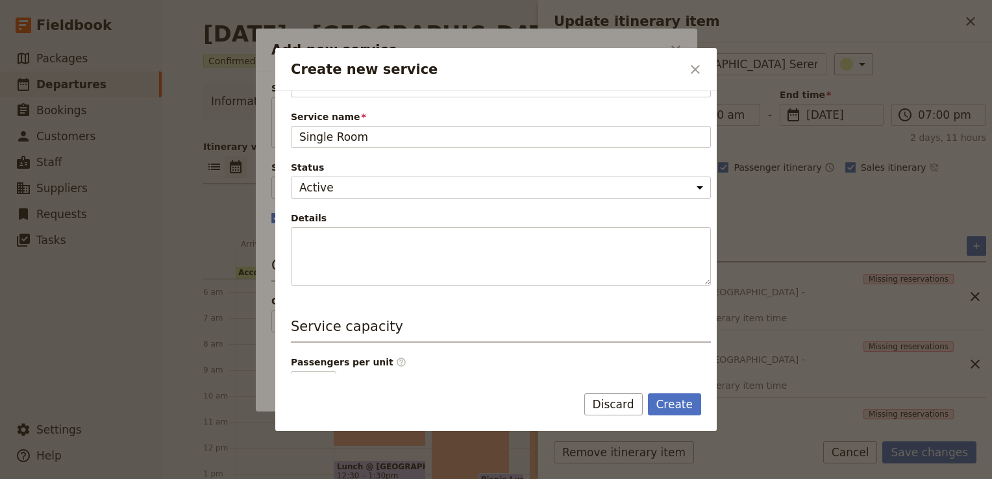
scroll to position [274, 0]
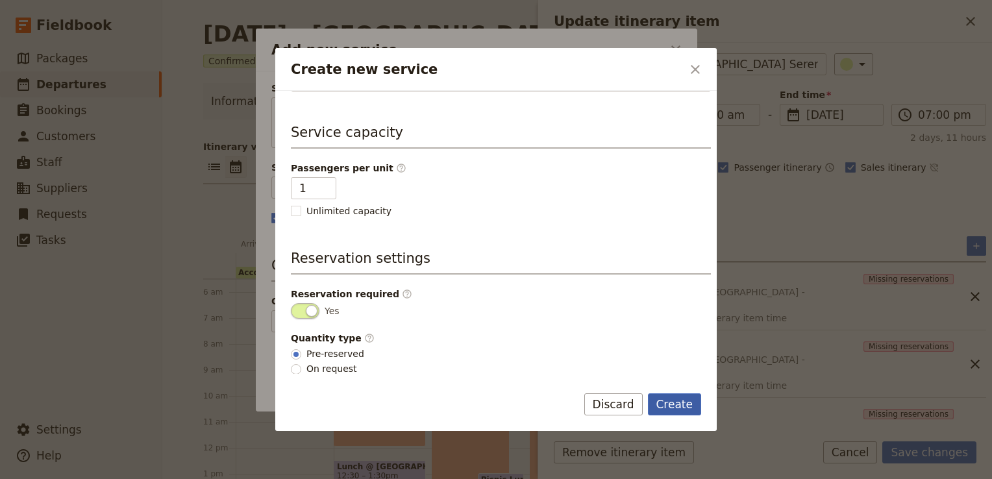
click at [681, 401] on button "Create" at bounding box center [675, 404] width 54 height 22
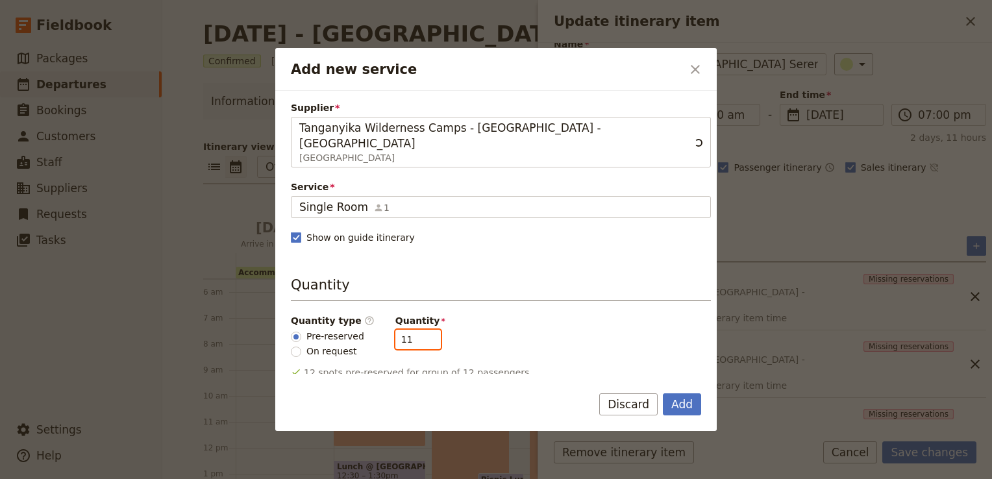
click at [419, 330] on input "11" at bounding box center [417, 339] width 45 height 19
click at [419, 330] on input "10" at bounding box center [417, 339] width 45 height 19
click at [419, 330] on input "9" at bounding box center [417, 339] width 45 height 19
click at [419, 330] on input "8" at bounding box center [417, 339] width 45 height 19
click at [419, 330] on input "7" at bounding box center [417, 339] width 45 height 19
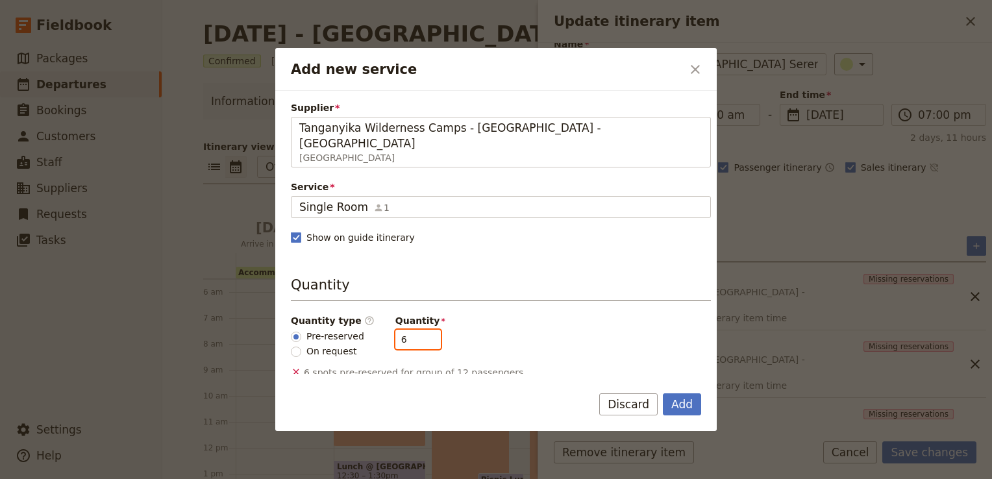
click at [419, 330] on input "6" at bounding box center [417, 339] width 45 height 19
click at [419, 330] on input "5" at bounding box center [417, 339] width 45 height 19
click at [419, 330] on input "4" at bounding box center [417, 339] width 45 height 19
click at [419, 330] on input "3" at bounding box center [417, 339] width 45 height 19
click at [419, 330] on input "2" at bounding box center [417, 339] width 45 height 19
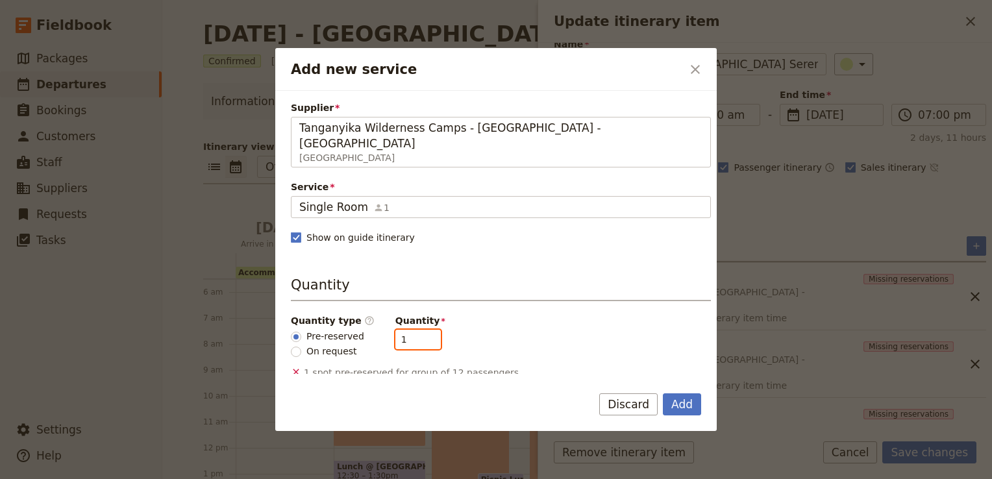
type input "1"
click at [419, 330] on input "1" at bounding box center [417, 339] width 45 height 19
click at [685, 404] on button "Add" at bounding box center [682, 404] width 38 height 22
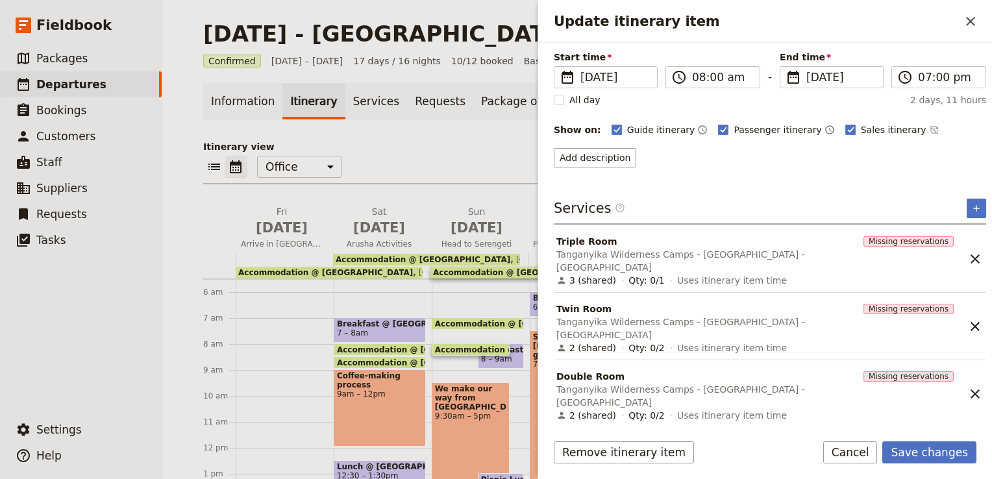
scroll to position [112, 0]
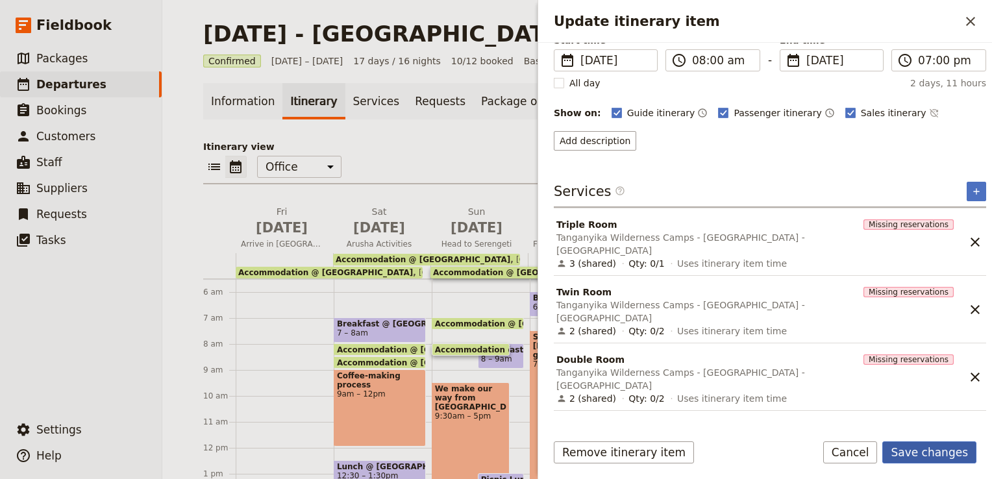
click at [927, 456] on button "Save changes" at bounding box center [929, 452] width 94 height 22
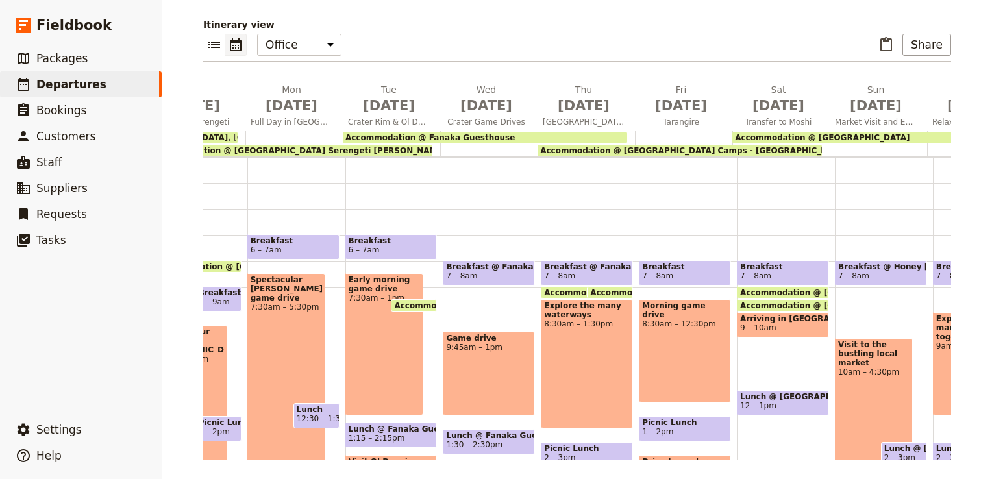
scroll to position [0, 277]
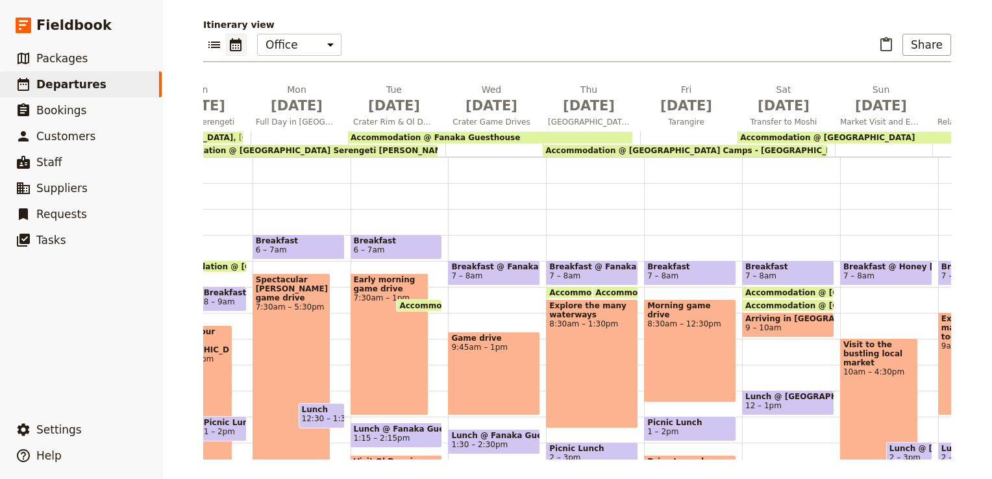
click at [701, 149] on span "Accommodation @ Tanganyika Wilderness Camps - Burunge Tented Lodge - Tarangire" at bounding box center [748, 150] width 406 height 9
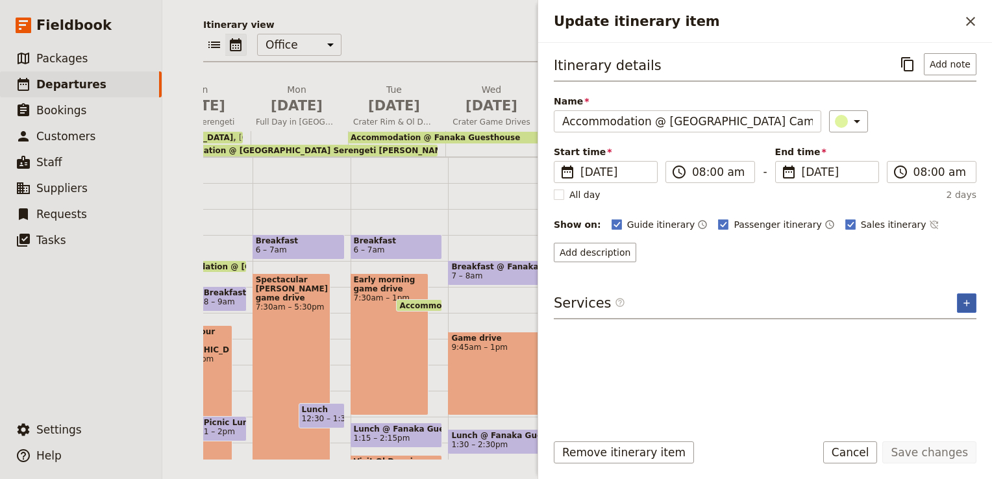
click at [964, 302] on icon "Add service inclusion" at bounding box center [966, 303] width 10 height 10
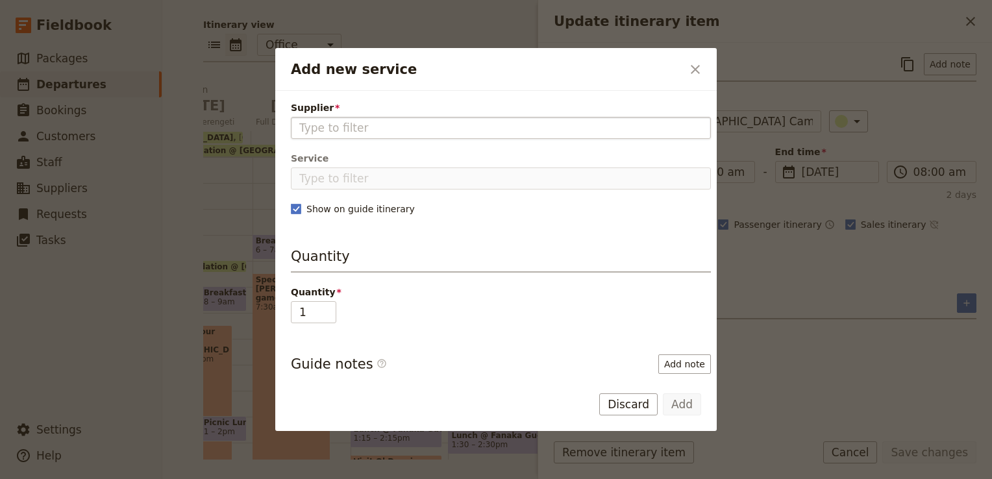
click at [487, 128] on input "Supplier" at bounding box center [500, 128] width 403 height 16
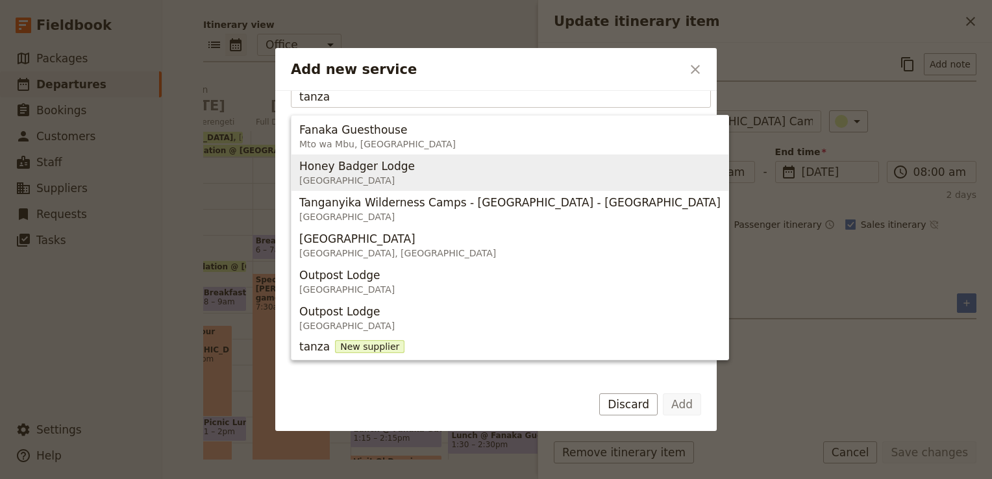
scroll to position [29, 0]
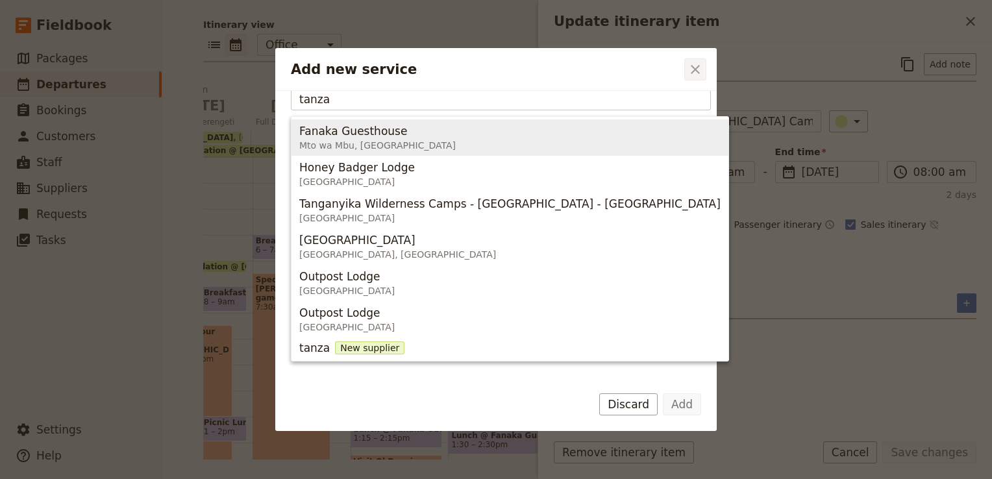
type input "tanza"
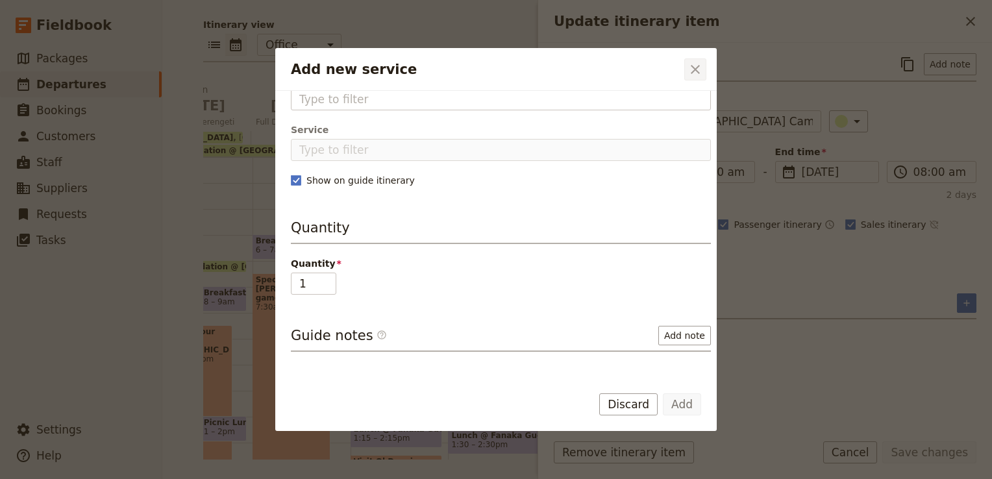
click at [692, 66] on icon "Close dialog" at bounding box center [694, 69] width 9 height 9
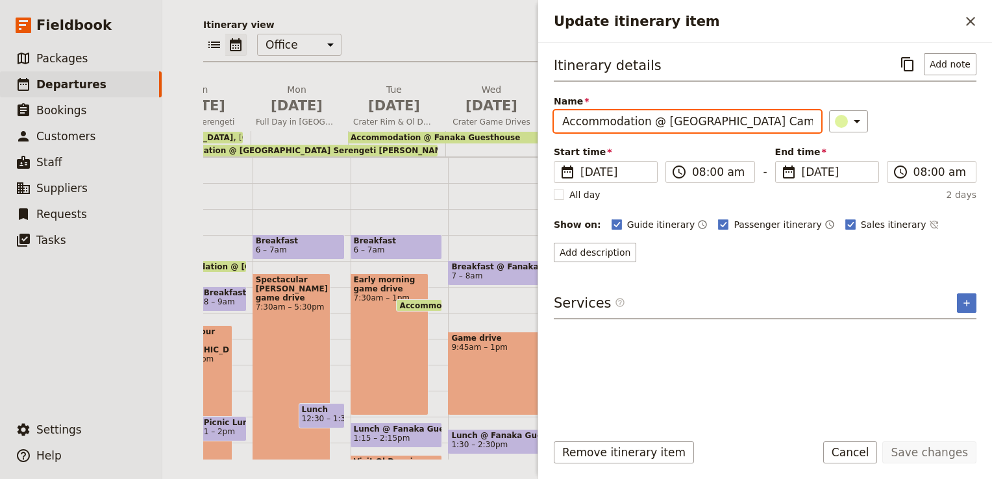
drag, startPoint x: 659, startPoint y: 118, endPoint x: 716, endPoint y: 123, distance: 56.7
click at [716, 123] on input "Accommodation @ Tanganyika Wilderness Camps - Burunge Tented Lodge - Tarangire" at bounding box center [687, 121] width 267 height 22
click at [966, 300] on icon "Add service inclusion" at bounding box center [966, 303] width 6 height 6
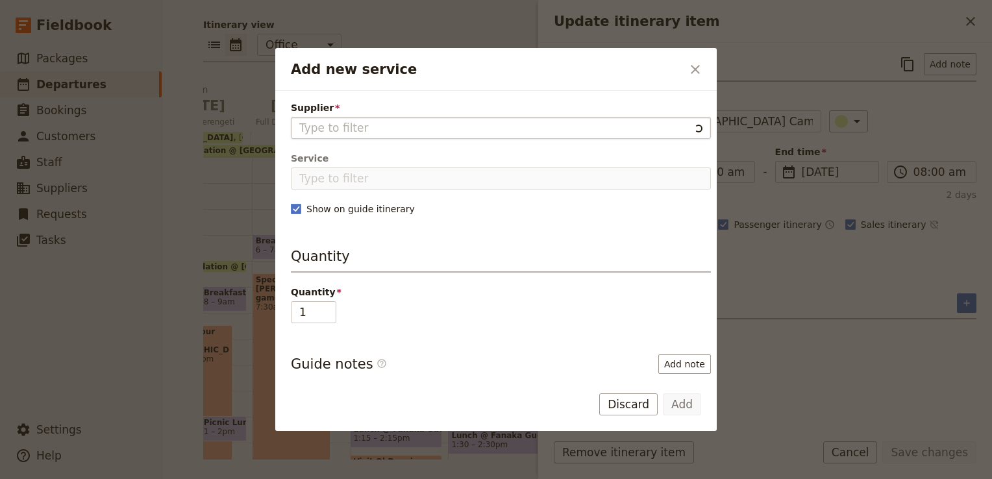
click at [400, 126] on input "Supplier" at bounding box center [494, 128] width 390 height 16
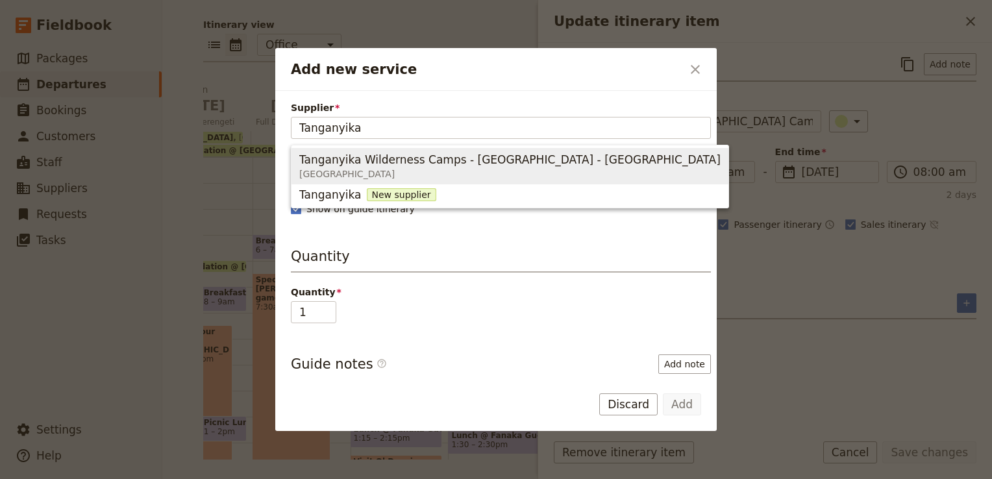
click at [369, 164] on span "Tanganyika Wilderness Camps - Burunge Tented Lodge - Tarangire" at bounding box center [509, 160] width 421 height 16
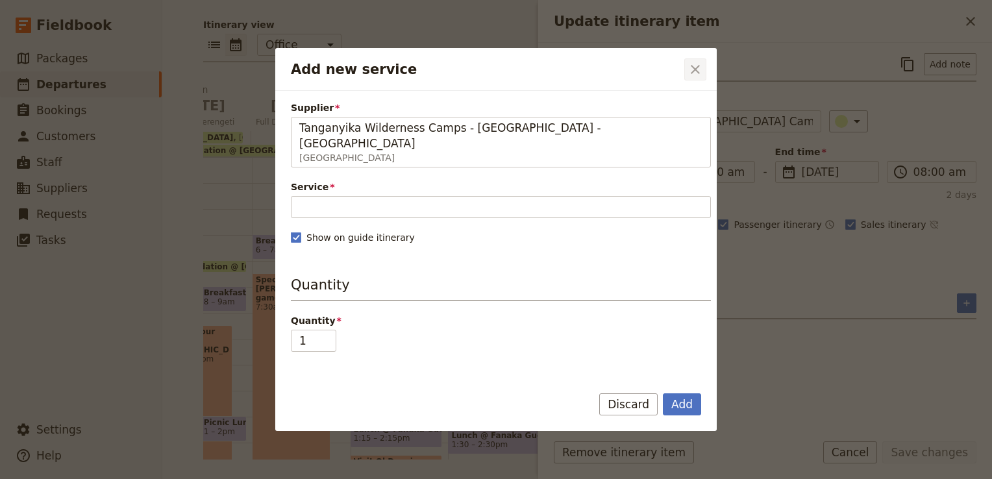
type input "Tanganyika Wilderness Camps - Burunge Tented Lodge - Tarangire"
click at [690, 77] on button "​" at bounding box center [695, 69] width 22 height 22
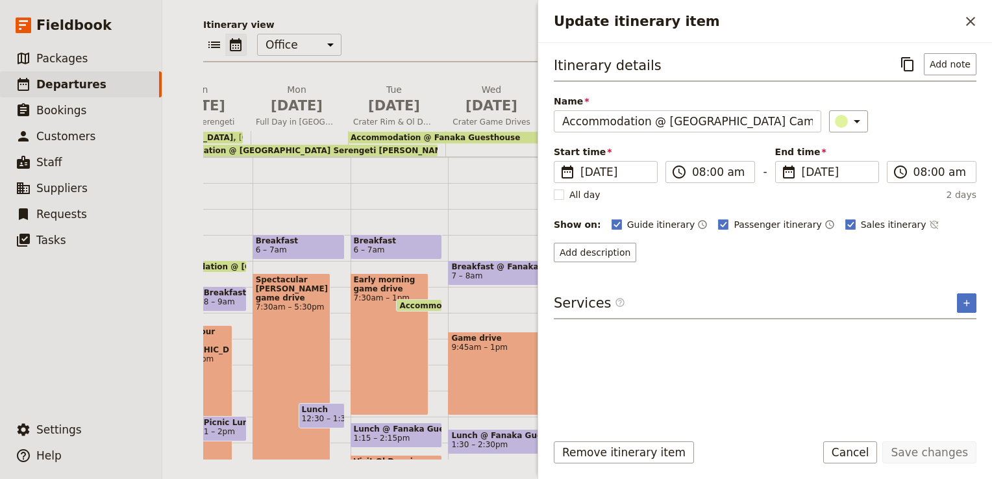
click at [288, 149] on span "Accommodation @ Tanzania Serengeti Bush Camp-Upgrade option from dome tents" at bounding box center [391, 150] width 470 height 9
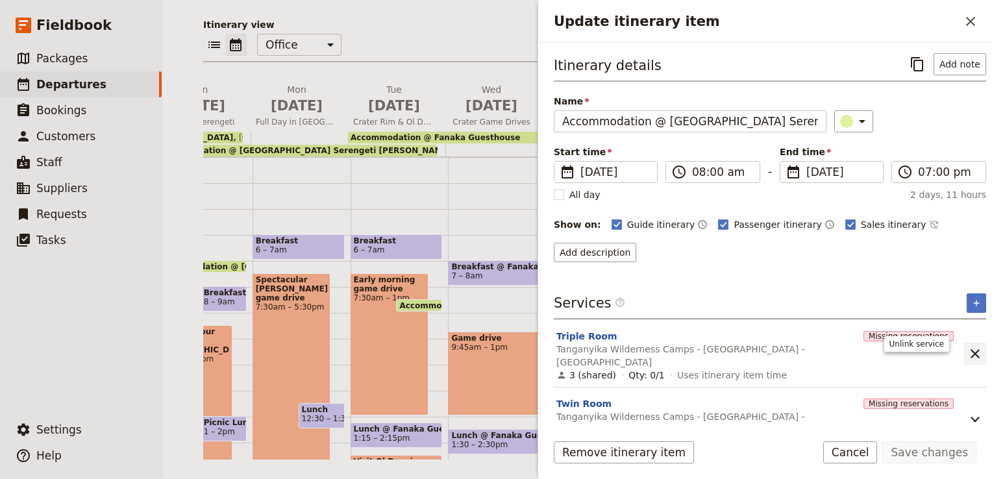
click at [967, 352] on icon "Unlink service" at bounding box center [975, 354] width 16 height 16
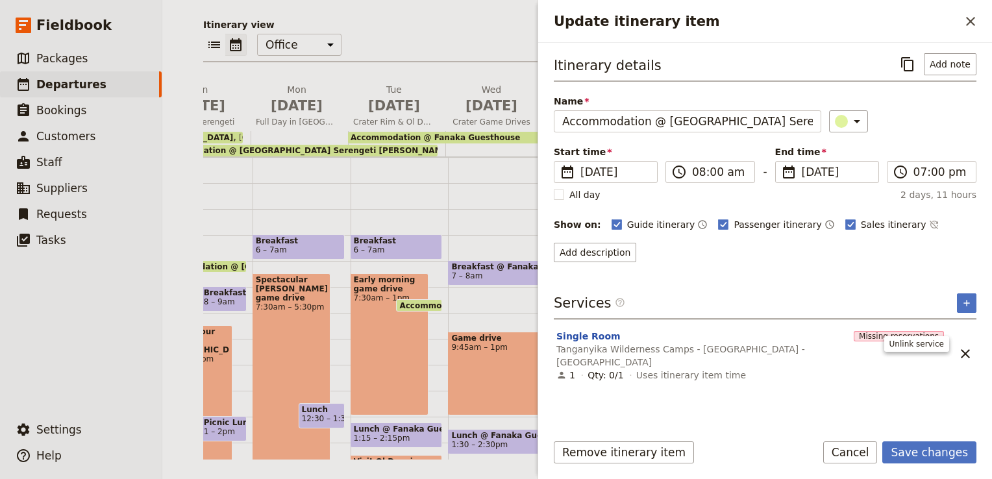
click at [966, 352] on icon "Unlink service" at bounding box center [965, 354] width 16 height 16
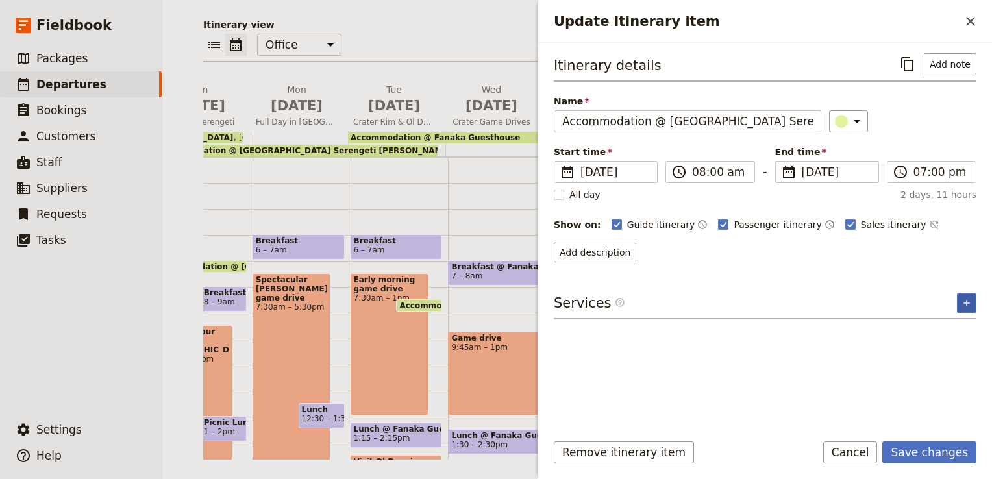
click at [961, 305] on icon "Add service inclusion" at bounding box center [966, 303] width 10 height 10
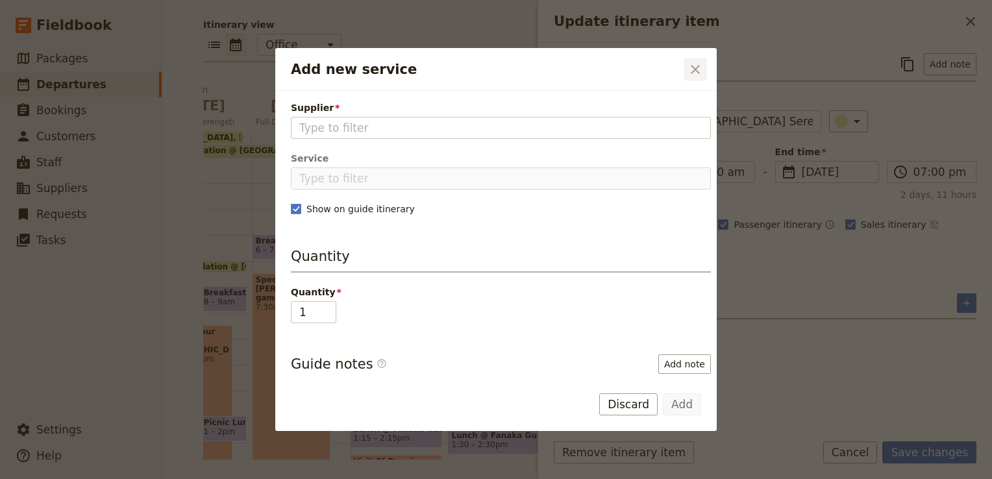
click at [701, 69] on icon "Close dialog" at bounding box center [695, 70] width 16 height 16
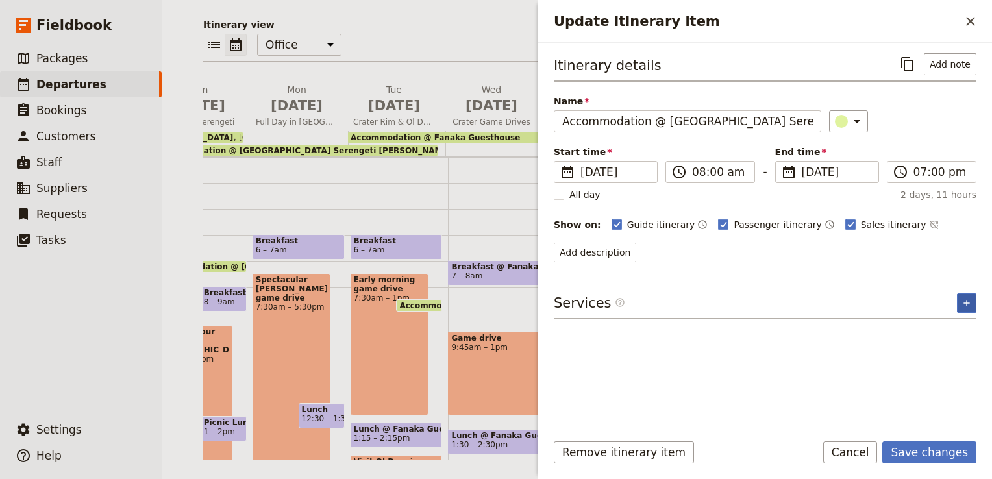
click at [973, 301] on button "​" at bounding box center [966, 302] width 19 height 19
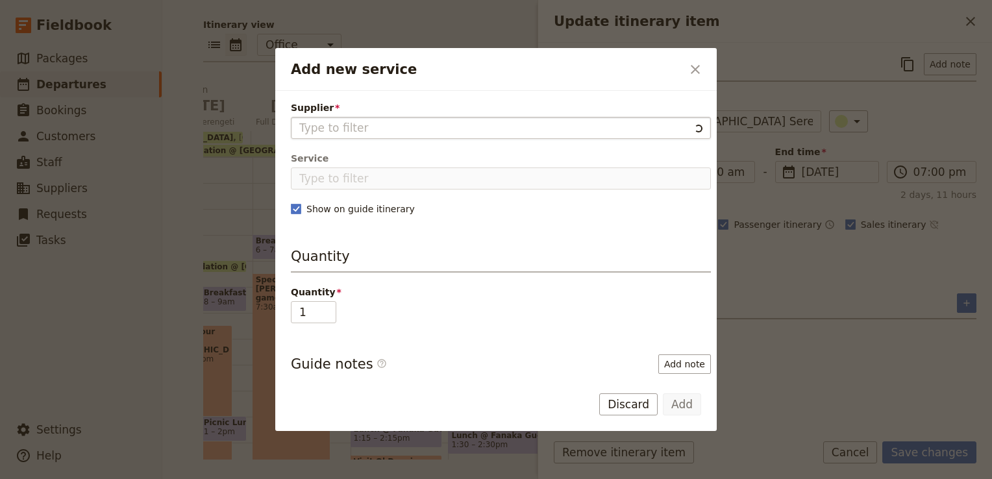
click at [369, 128] on input "Supplier" at bounding box center [494, 128] width 390 height 16
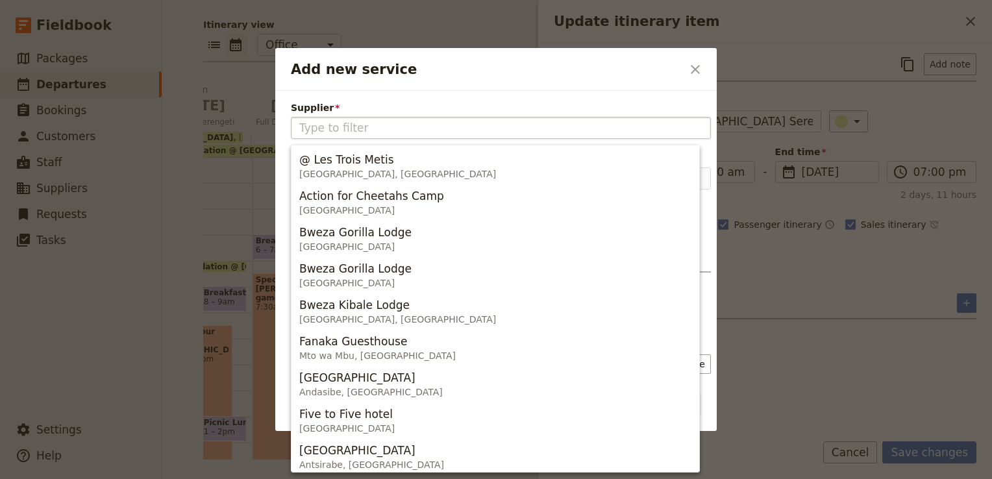
type input "y"
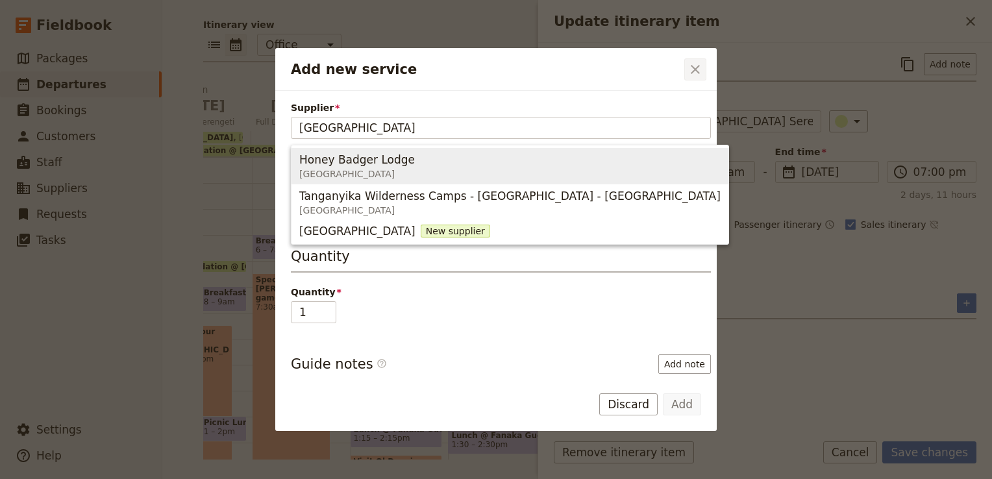
type input "[GEOGRAPHIC_DATA]"
click at [700, 66] on icon "Close dialog" at bounding box center [695, 70] width 16 height 16
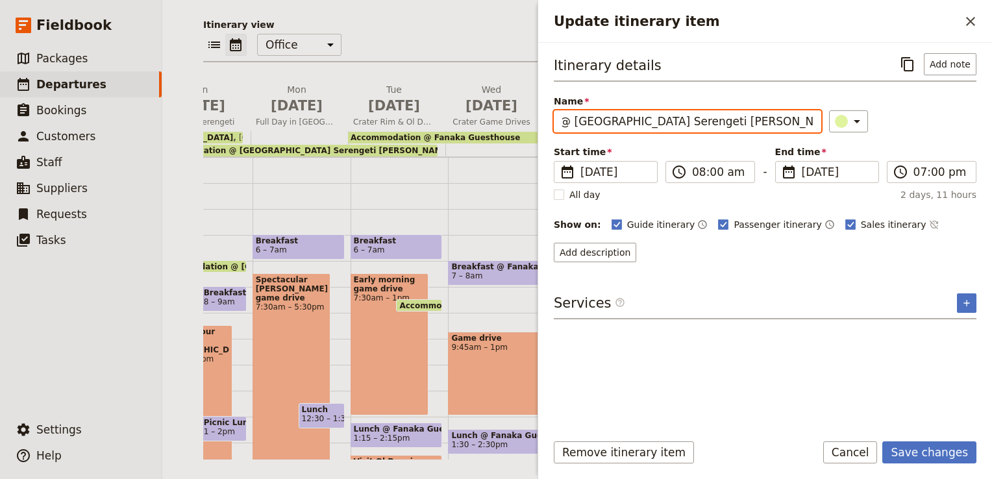
scroll to position [0, 103]
drag, startPoint x: 656, startPoint y: 121, endPoint x: 670, endPoint y: 129, distance: 16.6
click at [670, 129] on input "Accommodation @ Tanzania Serengeti Bush Camp-Upgrade option from dome tents" at bounding box center [687, 121] width 267 height 22
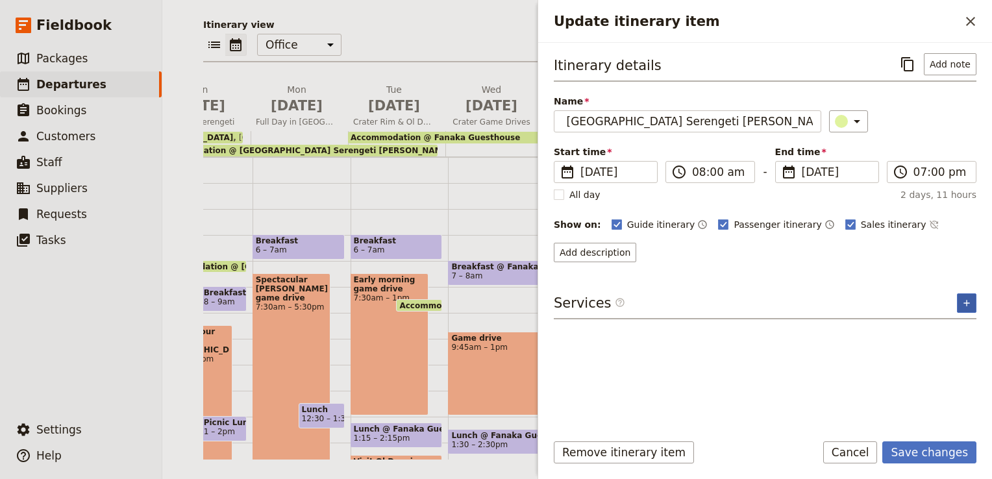
scroll to position [0, 0]
click at [958, 302] on button "​" at bounding box center [966, 302] width 19 height 19
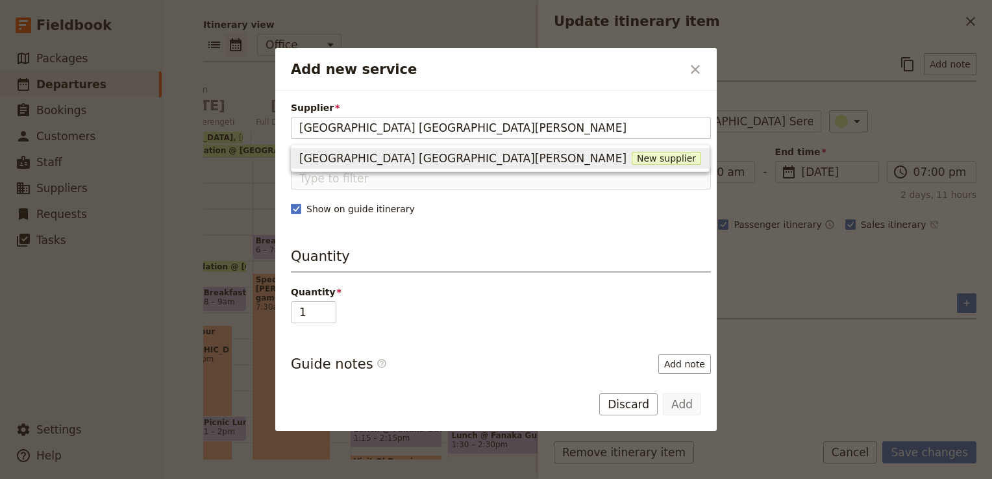
click at [410, 152] on span "Tanzania Serengeti Bush Camp" at bounding box center [462, 159] width 327 height 16
type input "Tanzania Serengeti Bush Camp"
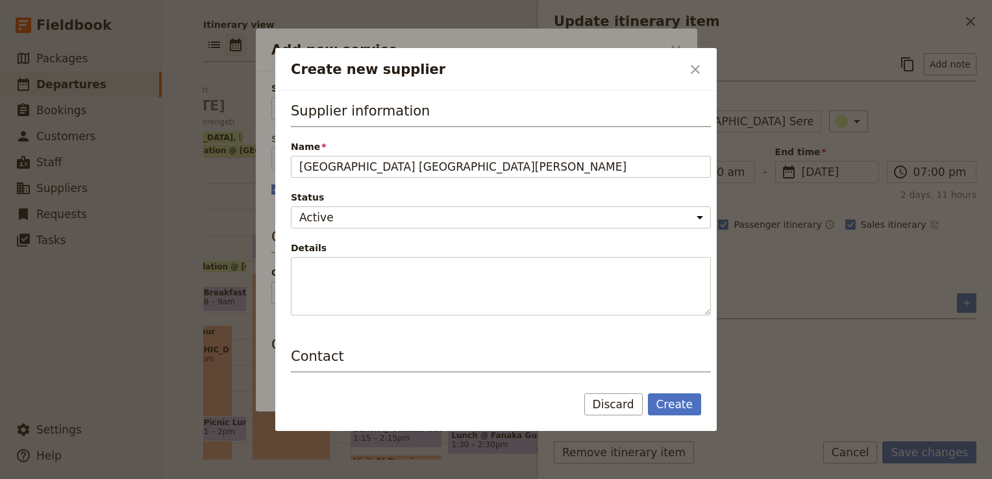
drag, startPoint x: 479, startPoint y: 170, endPoint x: 213, endPoint y: 183, distance: 265.7
click at [213, 478] on div "Create new supplier ​ Supplier information Name Tanzania Serengeti Bush Camp St…" at bounding box center [496, 479] width 992 height 0
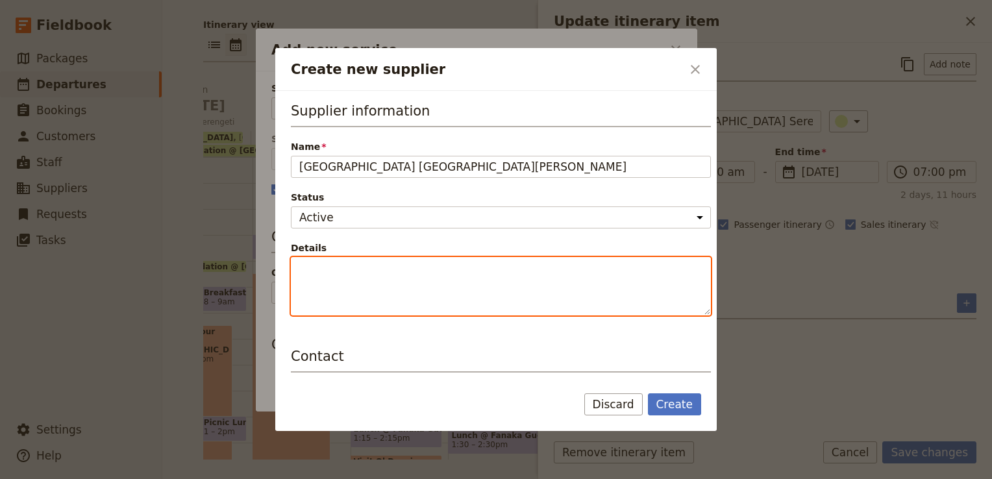
click at [356, 274] on textarea "Details" at bounding box center [501, 286] width 420 height 58
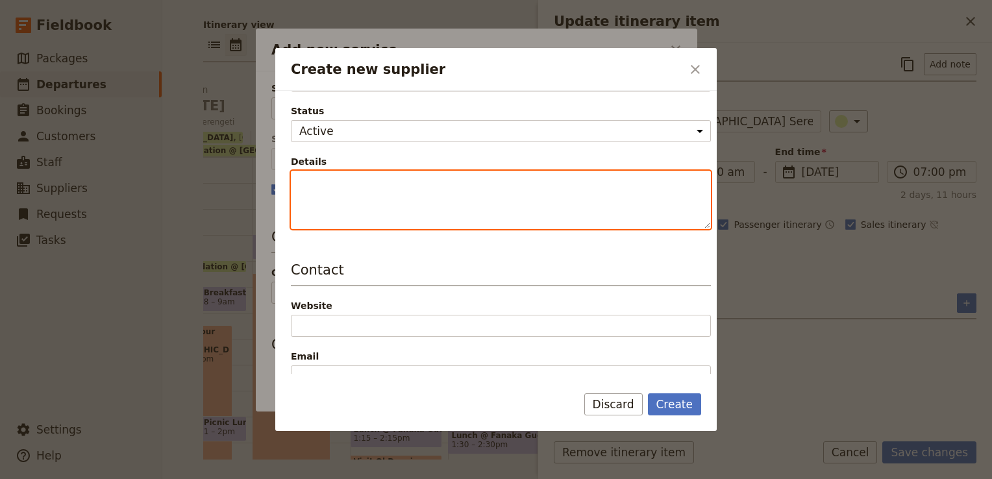
scroll to position [195, 0]
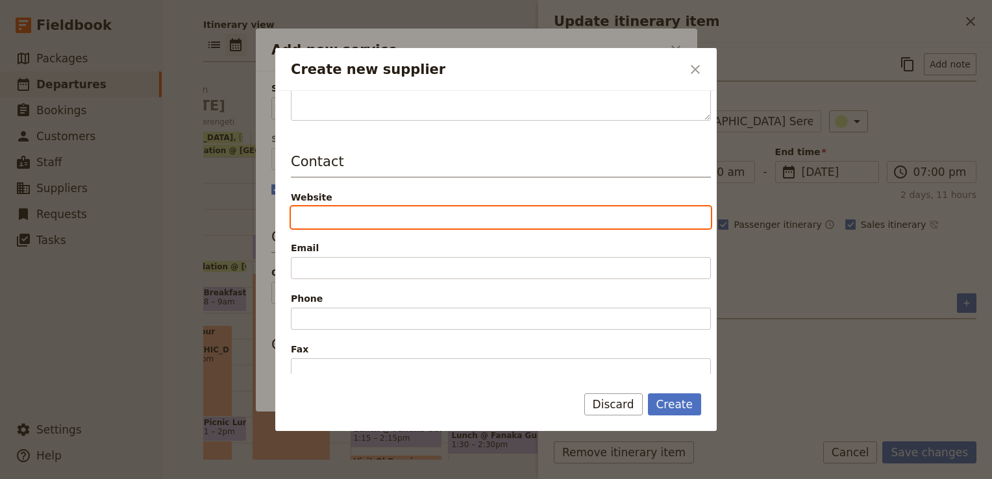
click at [332, 215] on input "Website" at bounding box center [501, 217] width 420 height 22
paste input "https://tanzaniabushcamps.com/"
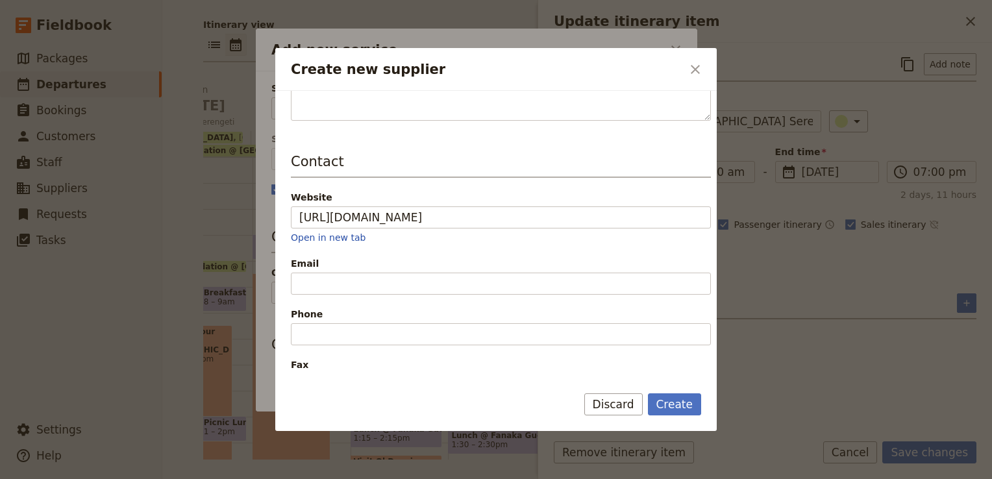
type input "https://tanzaniabushcamps.com"
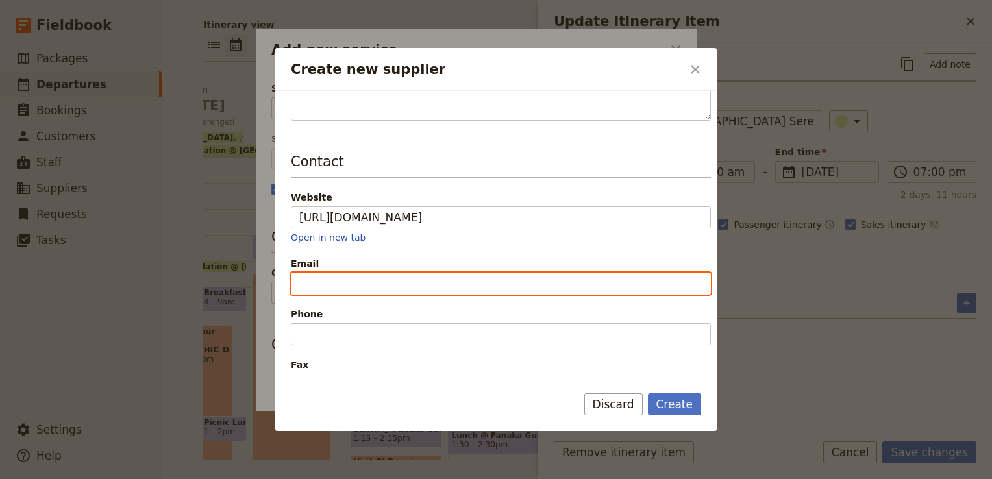
click at [319, 280] on input "Email" at bounding box center [501, 284] width 420 height 22
paste input "info@tanzaniabushcamps.com"
type input "info@tanzaniabushcamps.com"
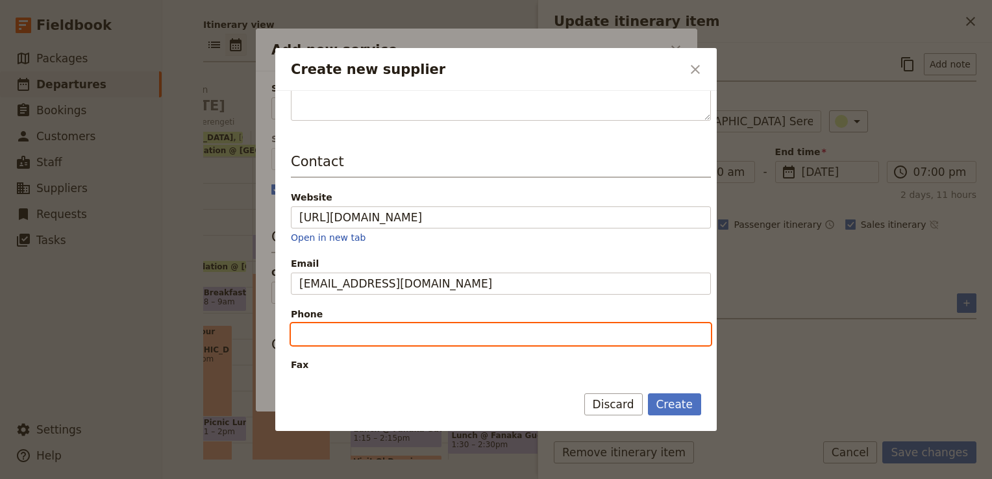
click at [324, 336] on input "Phone" at bounding box center [501, 334] width 420 height 22
paste input "+255 (0) 759 635713"
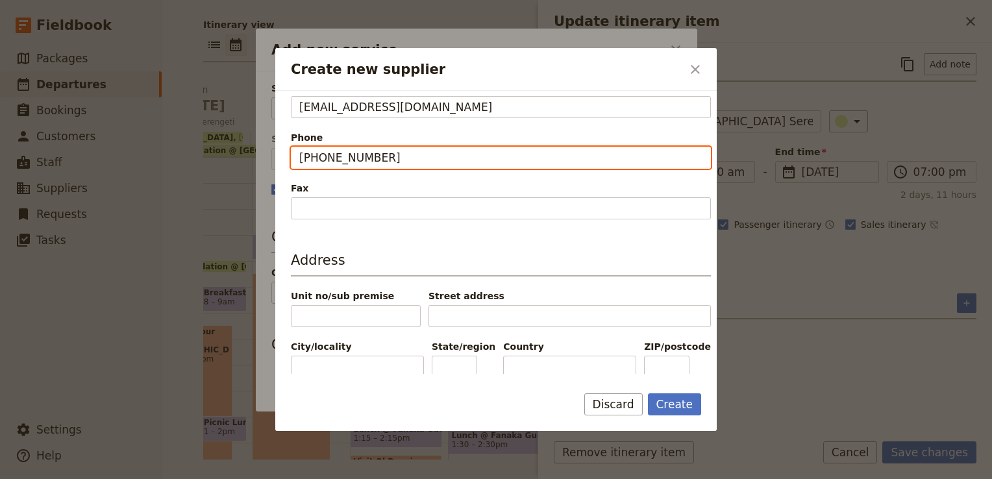
scroll to position [372, 0]
type input "+255 (0) 759 635713"
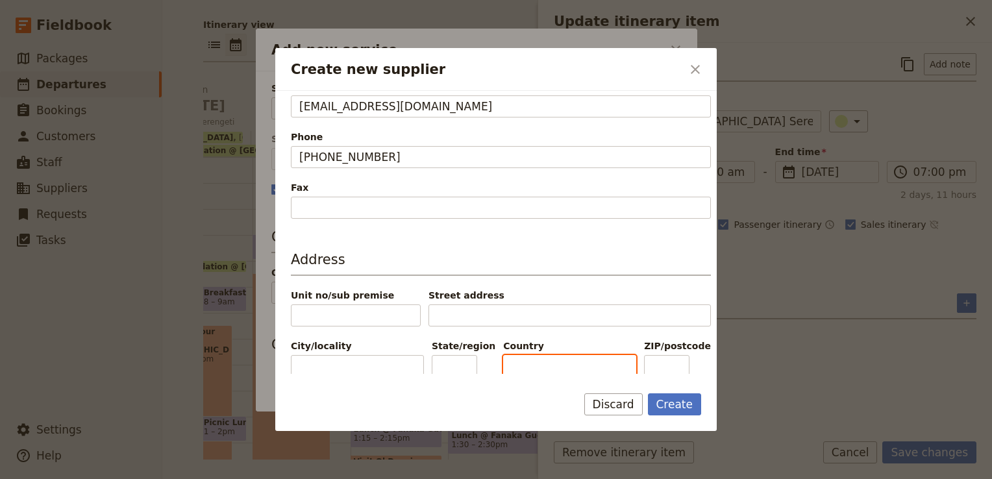
click at [538, 355] on input "Country" at bounding box center [569, 366] width 133 height 22
paste input "Arusha, Tanzania"
drag, startPoint x: 543, startPoint y: 362, endPoint x: 483, endPoint y: 360, distance: 60.4
click at [483, 360] on div "City/locality State/region Country Arusha, Tanzania ZIP/postcode" at bounding box center [501, 358] width 420 height 38
type input "[GEOGRAPHIC_DATA]"
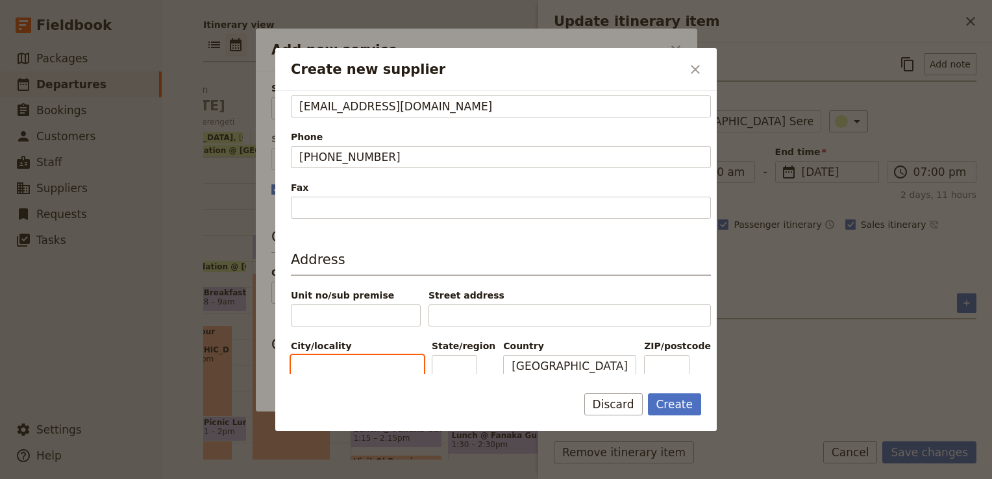
click at [374, 356] on input "City/locality" at bounding box center [357, 366] width 133 height 22
paste input "Arusha,"
type input "Arusha"
click at [513, 360] on input "[GEOGRAPHIC_DATA]" at bounding box center [569, 366] width 133 height 22
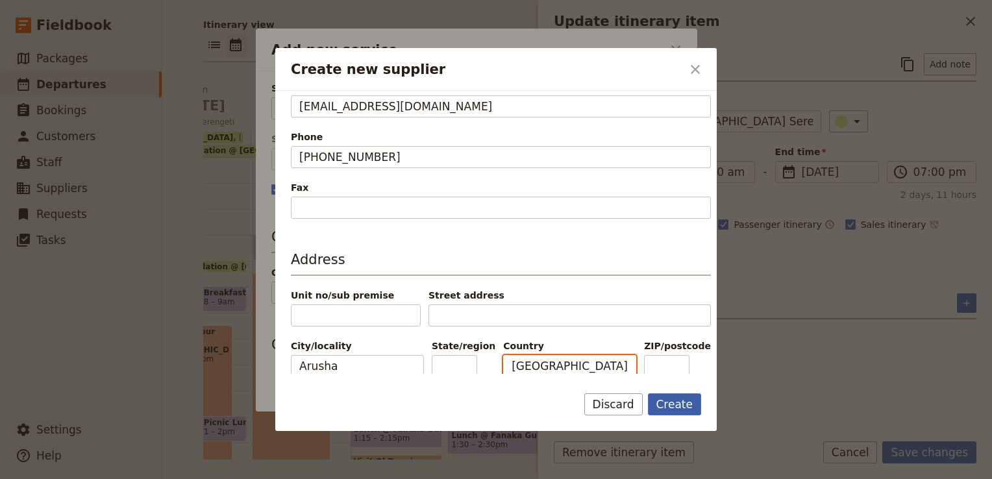
type input "[GEOGRAPHIC_DATA]"
click at [679, 408] on button "Create" at bounding box center [675, 404] width 54 height 22
type input "Tanzania Serengeti Bush Camp"
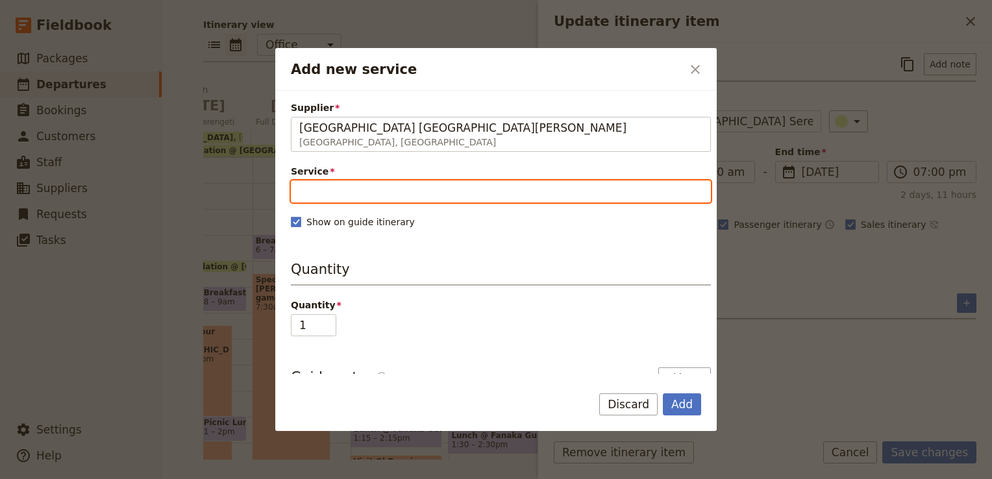
click at [363, 186] on input "Service" at bounding box center [501, 191] width 420 height 22
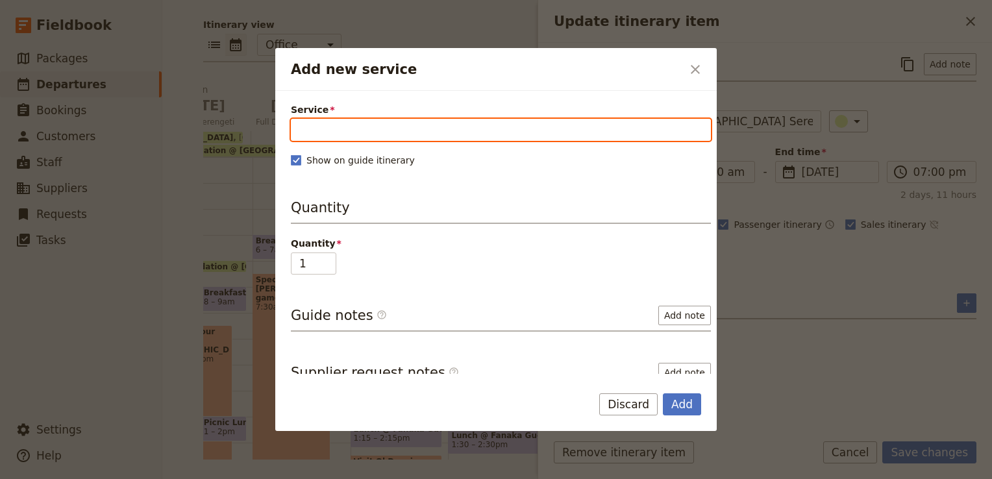
scroll to position [0, 0]
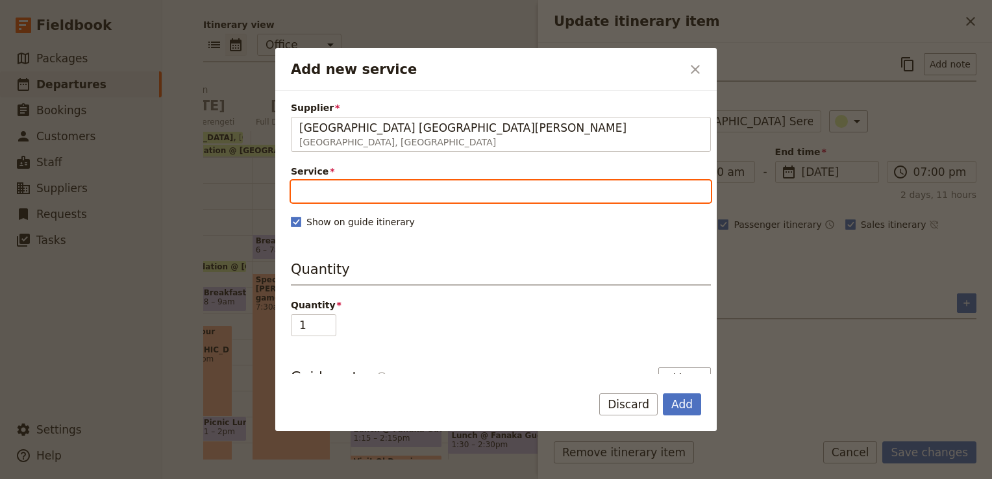
click at [330, 189] on input "Service" at bounding box center [501, 191] width 420 height 22
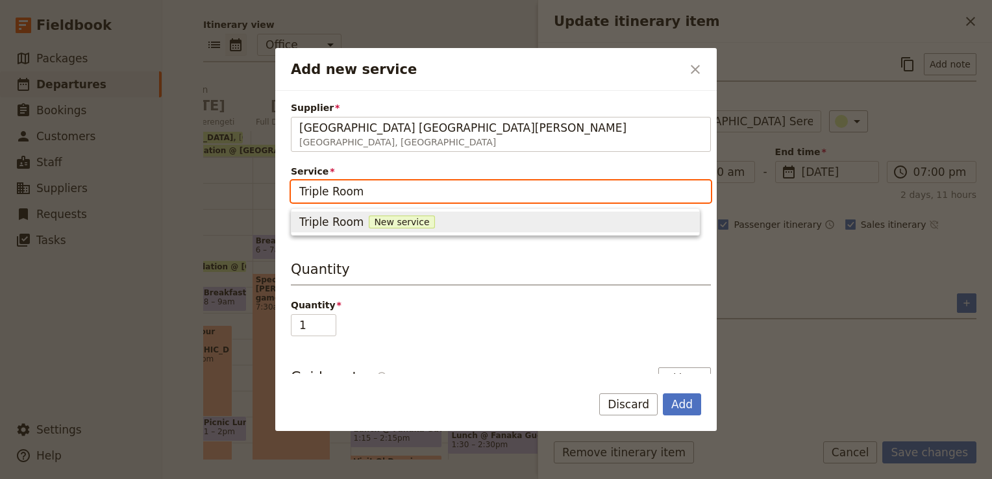
click at [381, 223] on span "New service" at bounding box center [402, 221] width 66 height 13
type input "Triple Room"
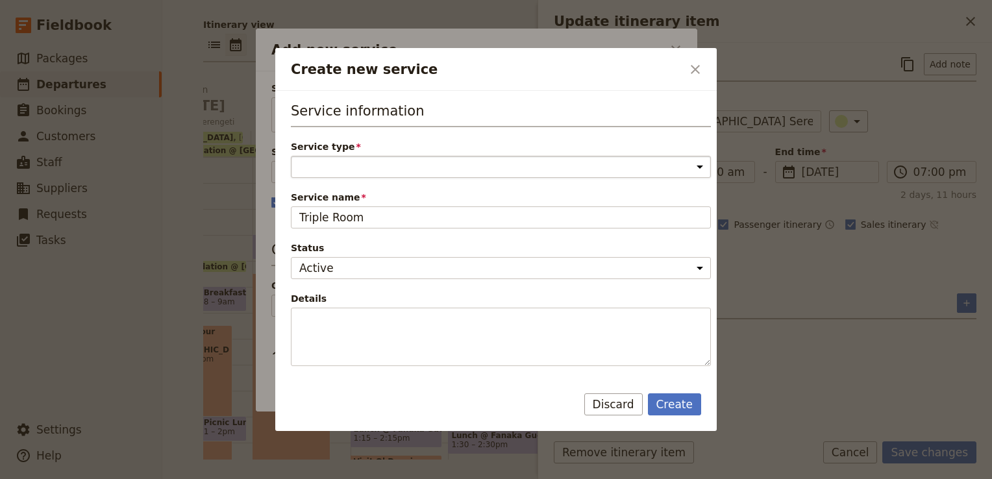
click at [374, 171] on select "Accommodation Activity Transport Flight Food and beverage Other" at bounding box center [501, 167] width 420 height 22
select select "AccommodationService"
click at [291, 156] on select "Accommodation Activity Transport Flight Food and beverage Other" at bounding box center [501, 167] width 420 height 22
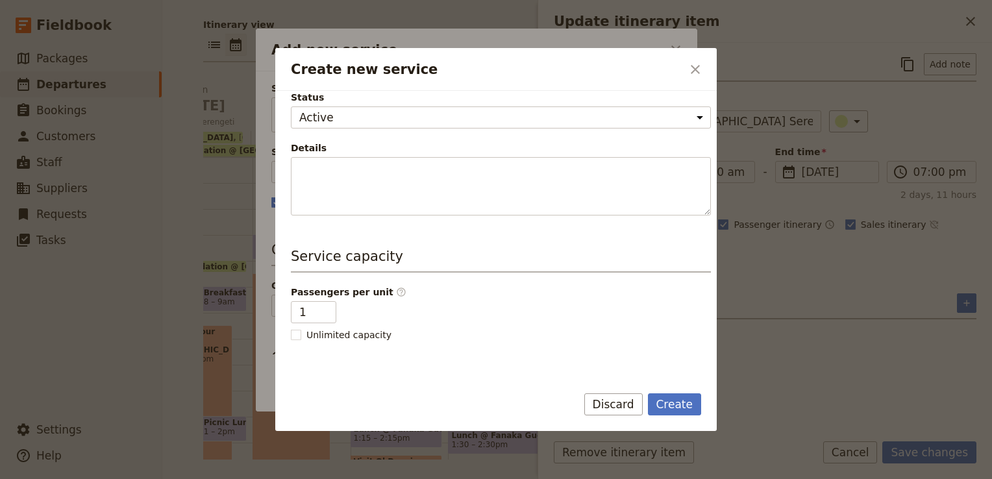
scroll to position [260, 0]
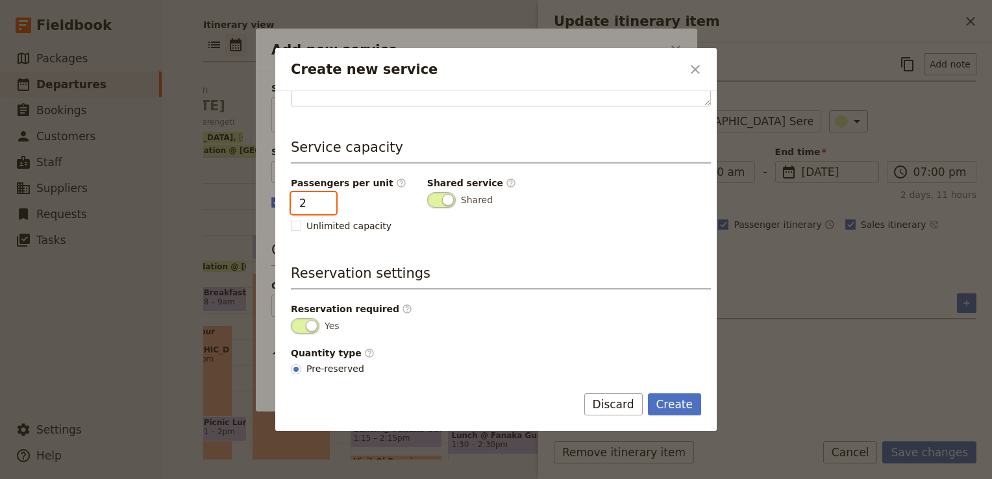
click at [324, 198] on input "2" at bounding box center [313, 203] width 45 height 22
click at [324, 198] on input "3" at bounding box center [313, 203] width 45 height 22
click at [324, 198] on input "4" at bounding box center [313, 203] width 45 height 22
type input "3"
click at [322, 206] on input "3" at bounding box center [313, 203] width 45 height 22
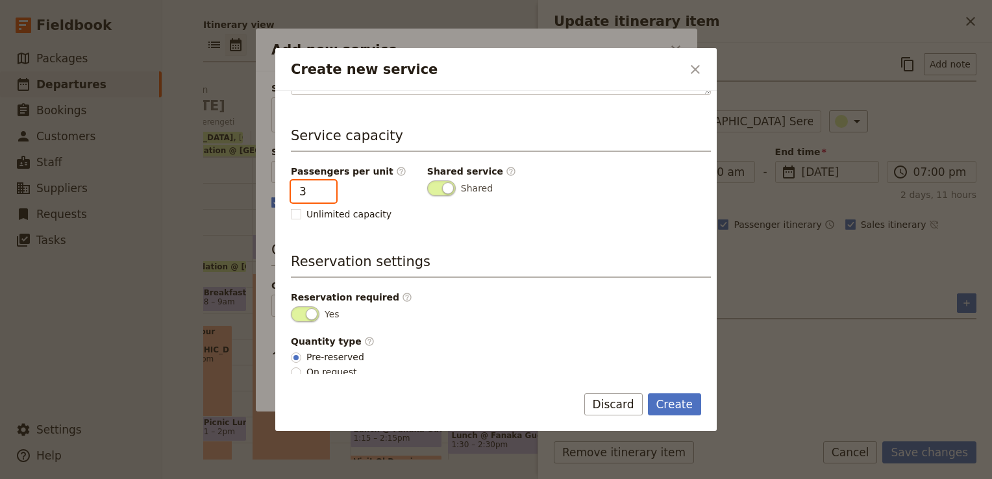
scroll to position [274, 0]
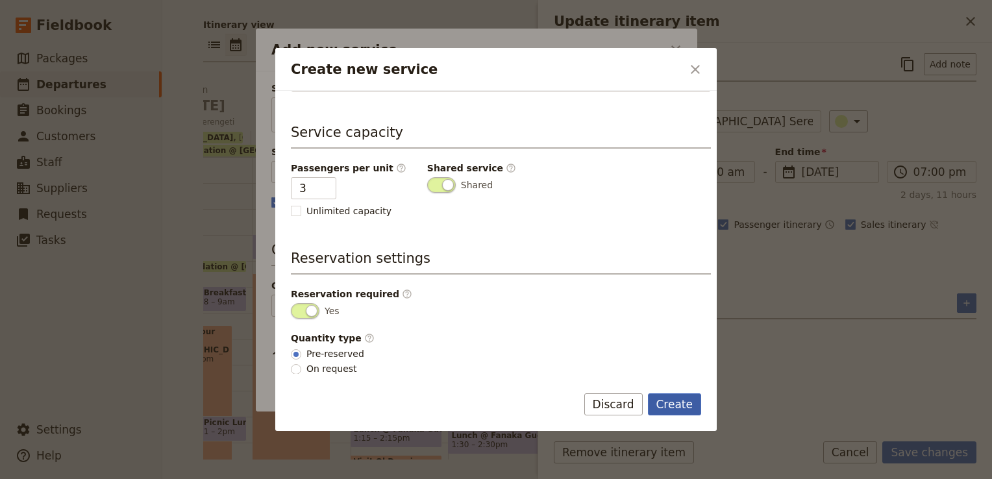
click at [698, 397] on button "Create" at bounding box center [675, 404] width 54 height 22
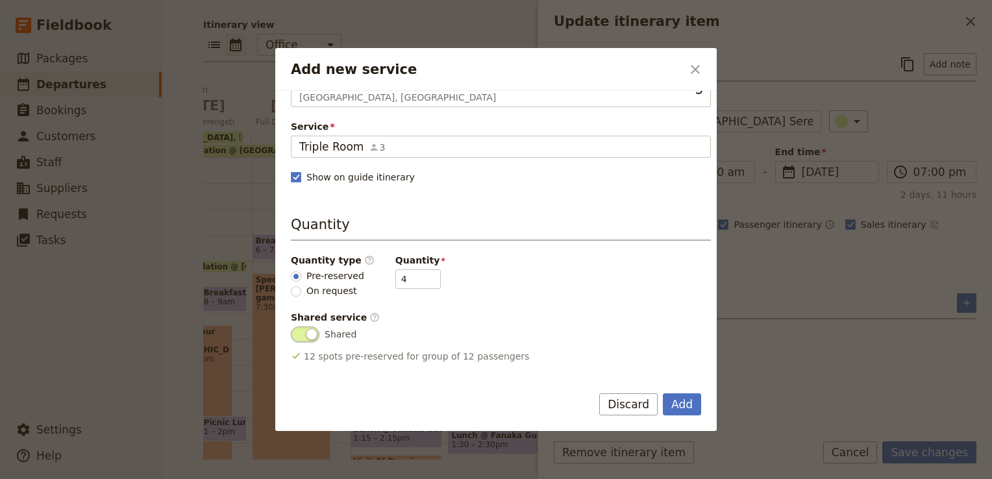
scroll to position [130, 0]
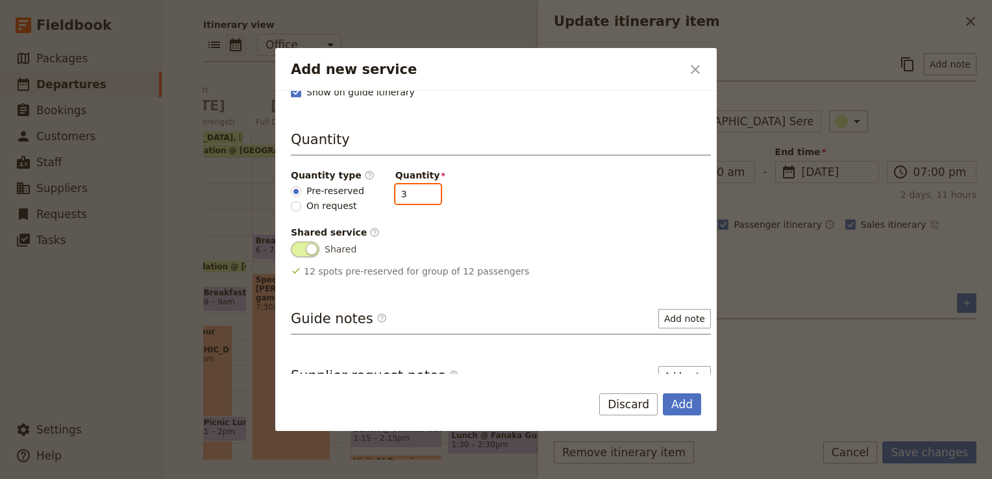
click at [417, 195] on input "3" at bounding box center [417, 193] width 45 height 19
click at [417, 195] on input "2" at bounding box center [417, 193] width 45 height 19
type input "1"
click at [417, 195] on input "1" at bounding box center [417, 193] width 45 height 19
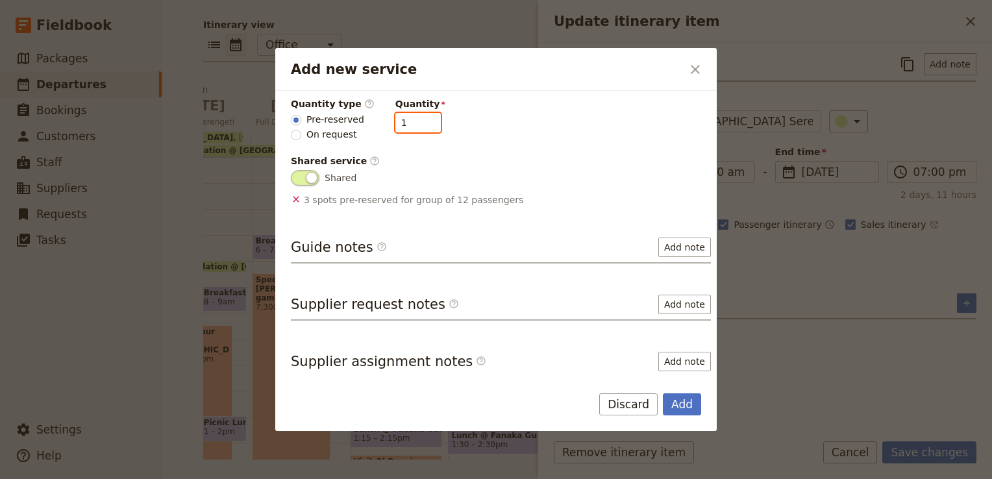
scroll to position [204, 0]
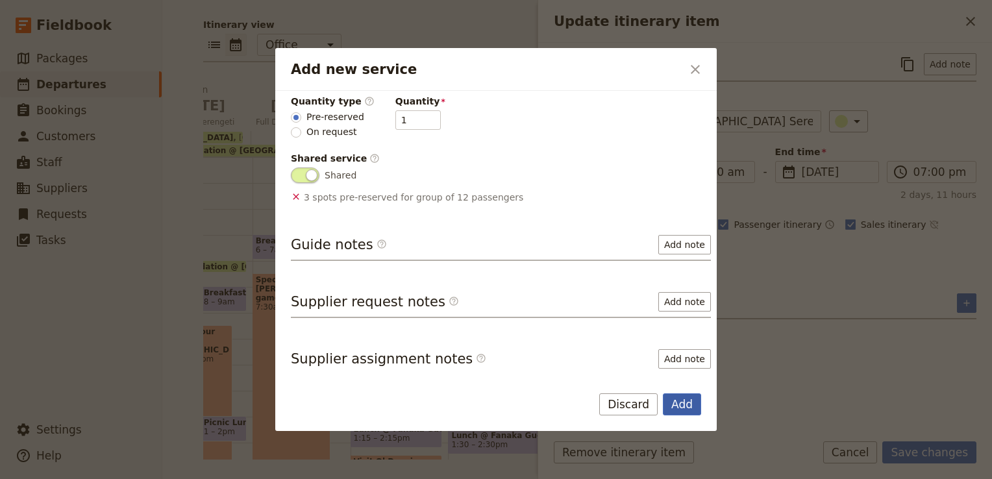
click at [683, 409] on button "Add" at bounding box center [682, 404] width 38 height 22
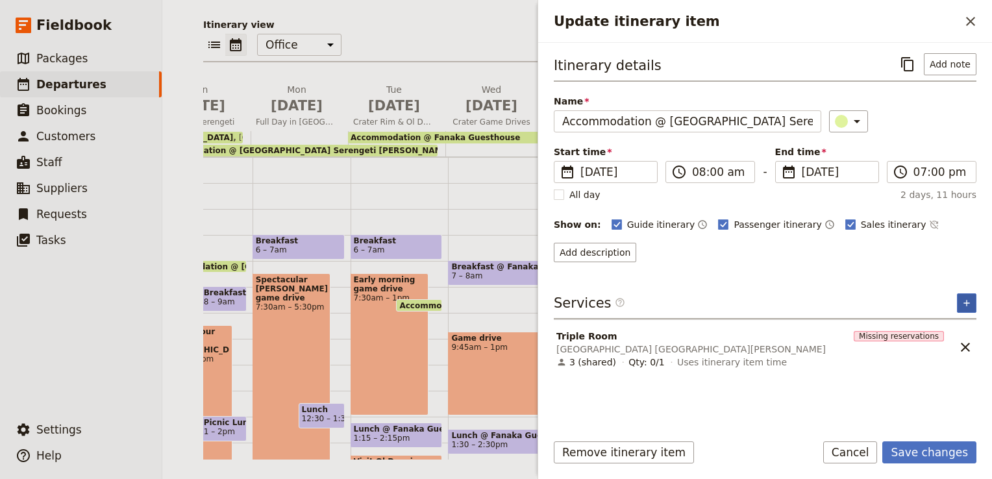
click at [970, 298] on icon "Add service inclusion" at bounding box center [966, 303] width 10 height 10
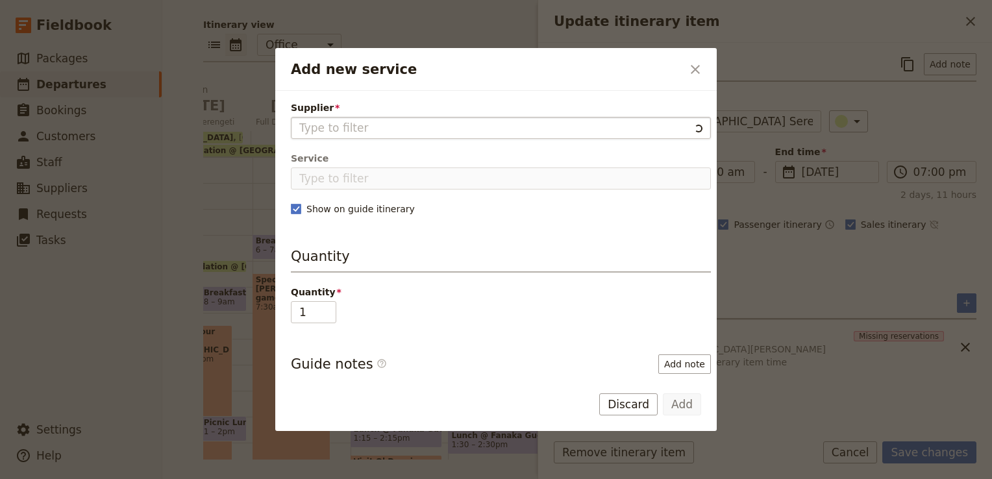
click at [378, 128] on input "Supplier" at bounding box center [494, 128] width 390 height 16
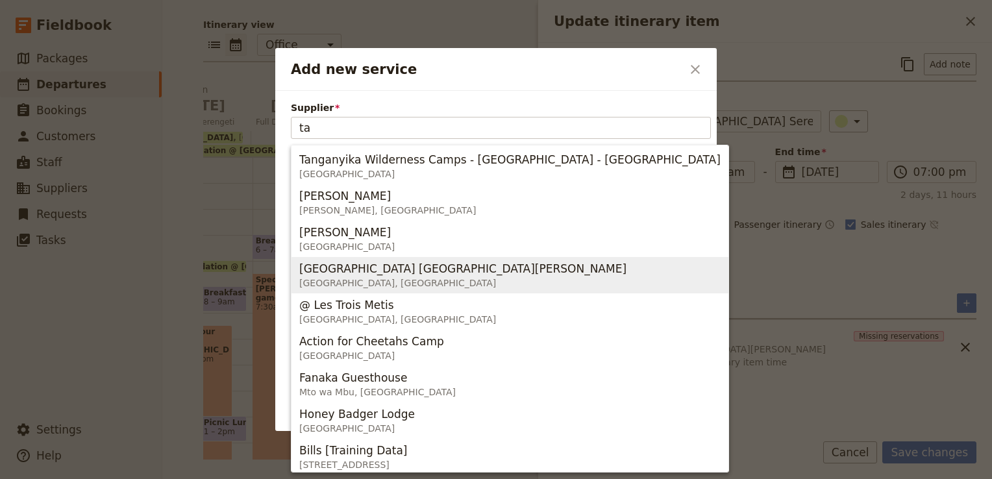
click at [420, 275] on span "Tanzania Serengeti Bush Camp" at bounding box center [462, 269] width 327 height 16
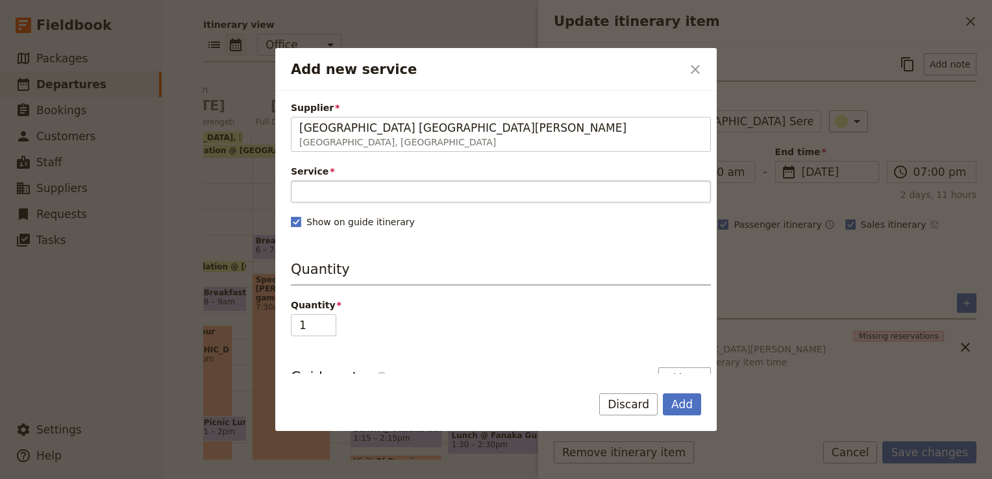
type input "Tanzania Serengeti Bush Camp"
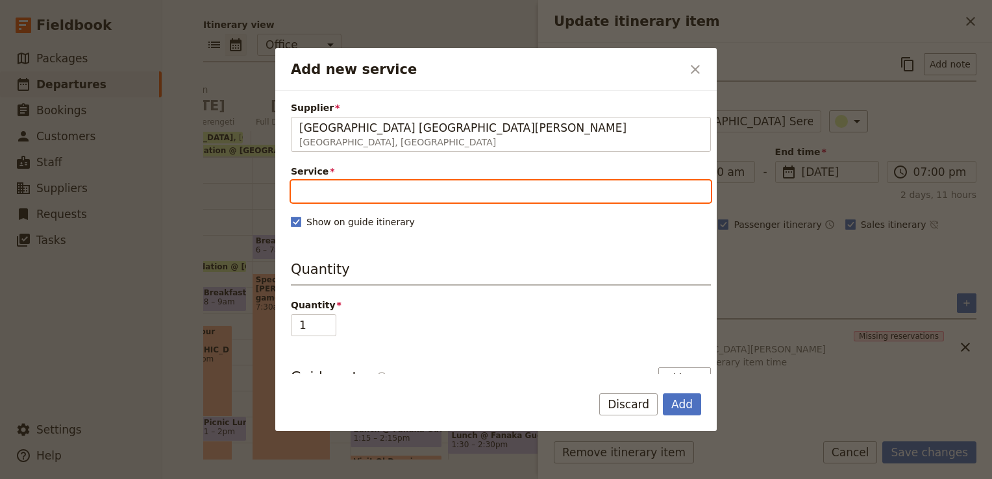
click at [391, 189] on input "Service" at bounding box center [501, 191] width 420 height 22
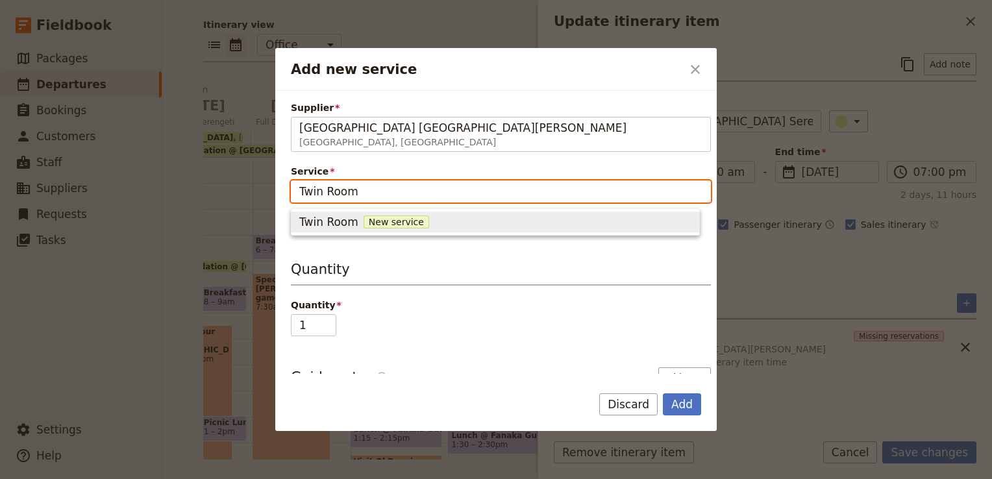
click at [382, 222] on span "New service" at bounding box center [396, 221] width 66 height 13
type input "Twin Room"
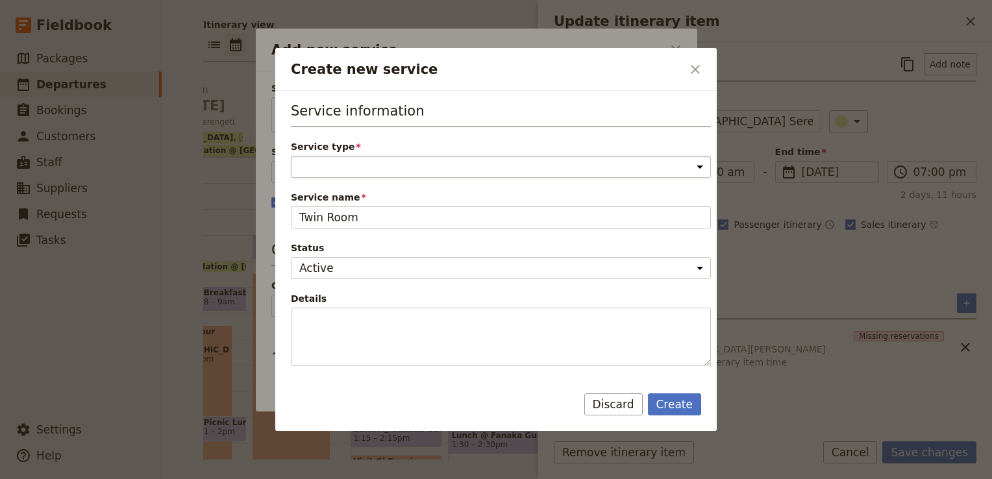
click at [353, 175] on select "Accommodation Activity Transport Flight Food and beverage Other" at bounding box center [501, 167] width 420 height 22
select select "AccommodationService"
click at [291, 156] on select "Accommodation Activity Transport Flight Food and beverage Other" at bounding box center [501, 167] width 420 height 22
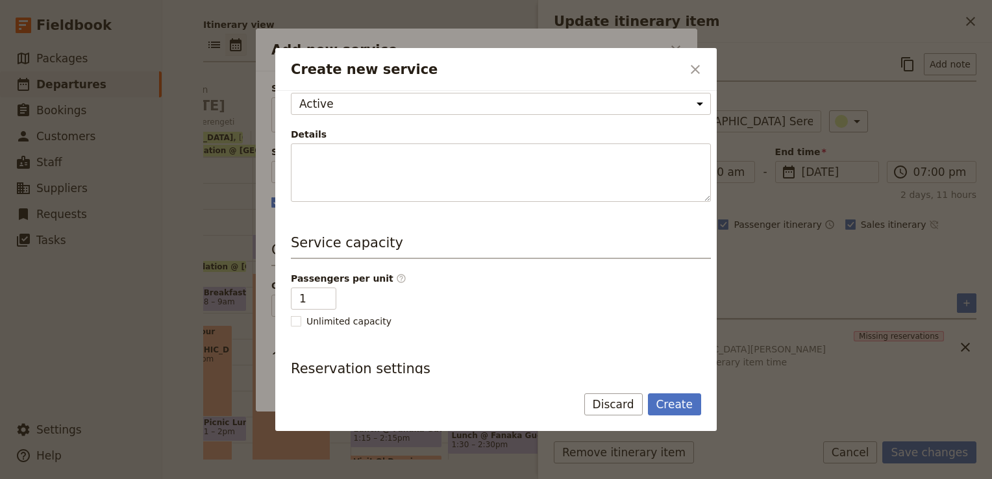
scroll to position [260, 0]
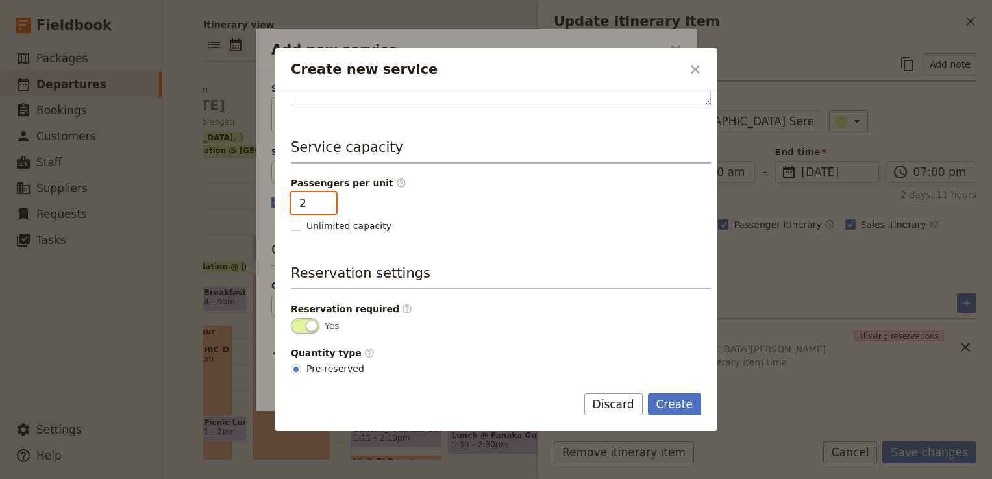
type input "2"
click at [324, 197] on input "2" at bounding box center [313, 203] width 45 height 22
click at [478, 225] on div "Passengers per unit ​ 2 Unlimited capacity Shared service ​ Shared" at bounding box center [501, 205] width 420 height 56
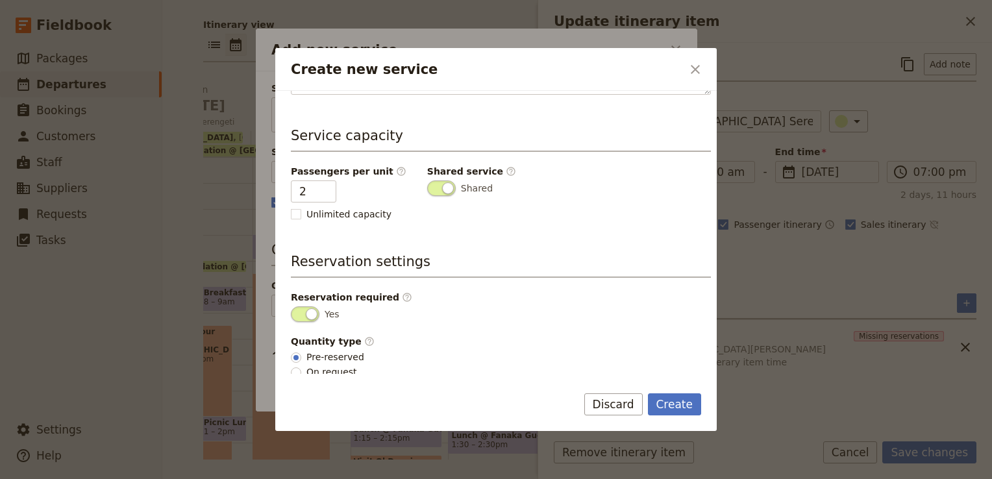
scroll to position [274, 0]
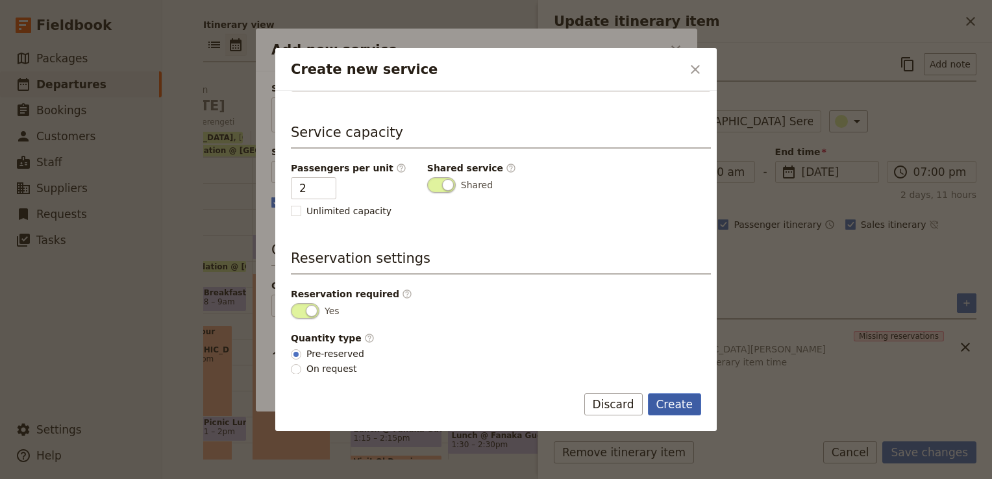
click at [693, 408] on button "Create" at bounding box center [675, 404] width 54 height 22
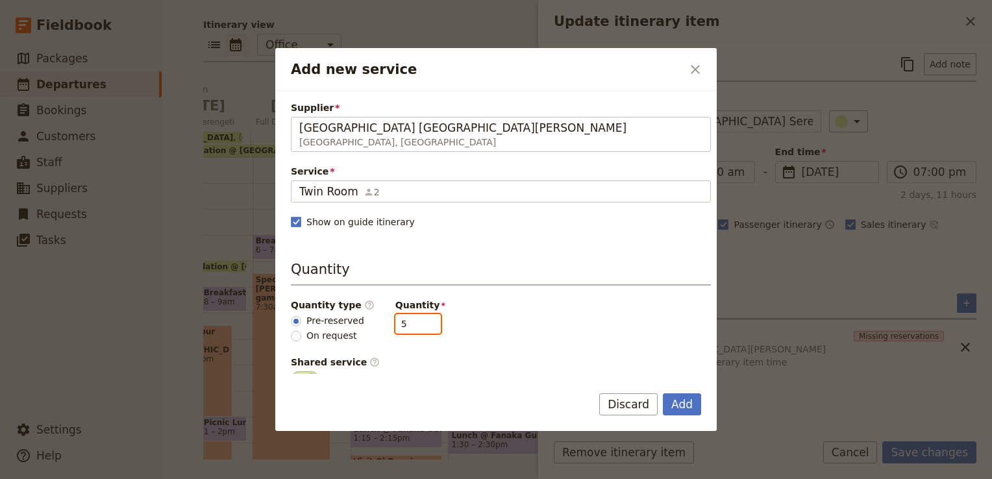
click at [418, 323] on input "5" at bounding box center [417, 323] width 45 height 19
click at [418, 323] on input "4" at bounding box center [417, 323] width 45 height 19
click at [418, 323] on input "3" at bounding box center [417, 323] width 45 height 19
click at [418, 323] on input "2" at bounding box center [417, 323] width 45 height 19
click at [494, 336] on div "Quantity type ​ Pre-reserved On request Quantity 2" at bounding box center [501, 321] width 420 height 44
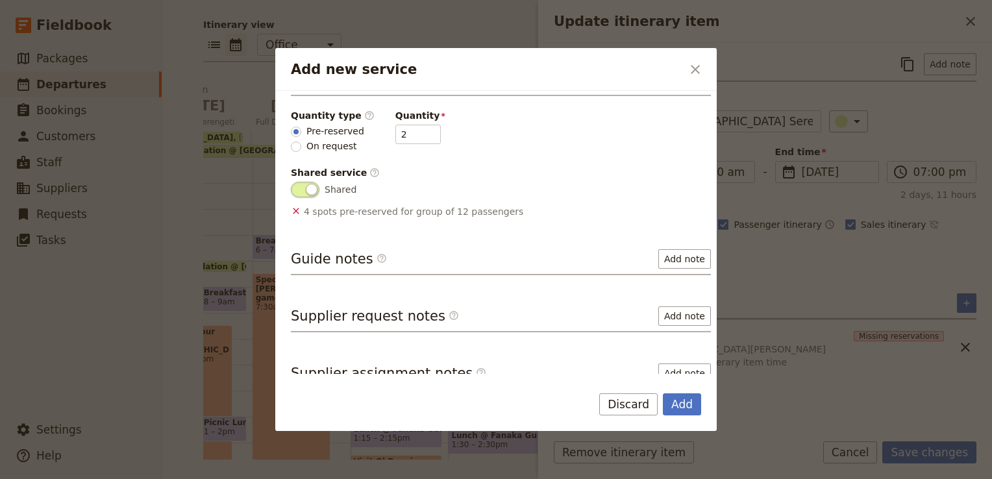
scroll to position [204, 0]
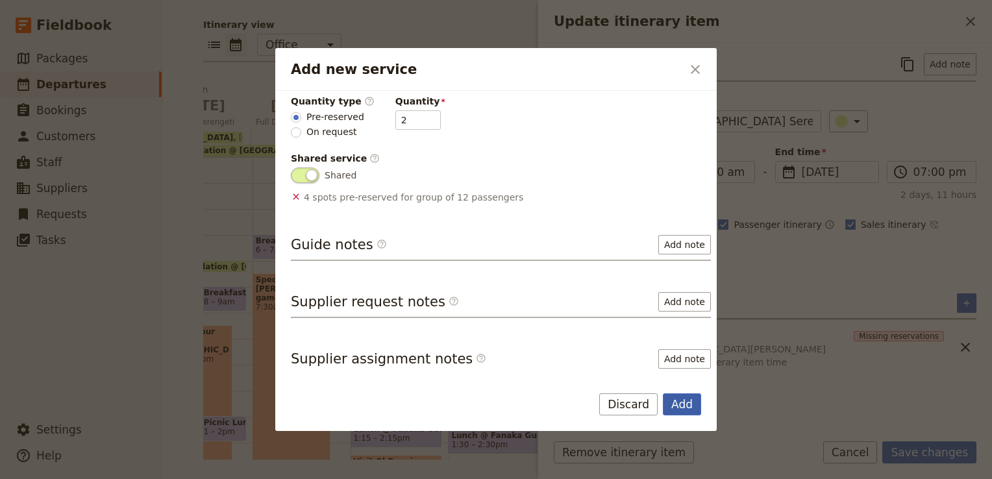
click at [677, 402] on button "Add" at bounding box center [682, 404] width 38 height 22
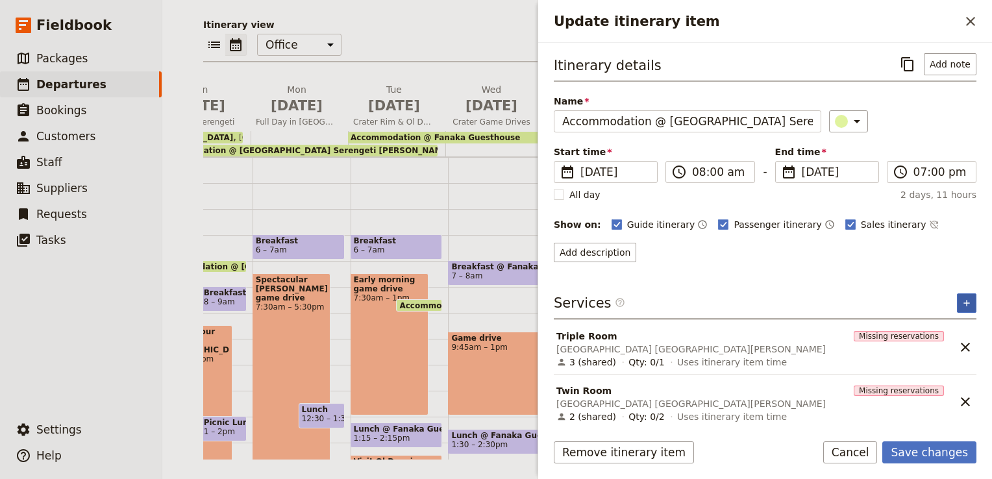
click at [964, 300] on icon "Add service inclusion" at bounding box center [966, 303] width 10 height 10
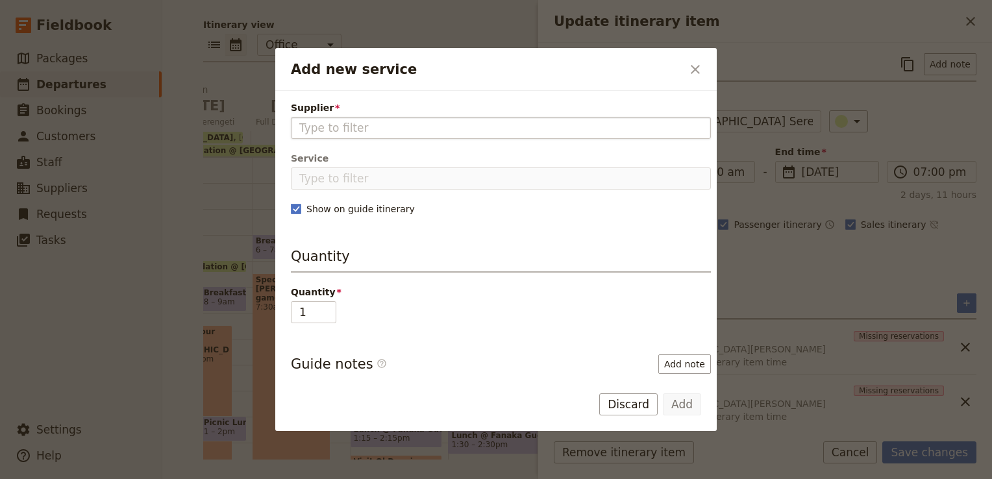
click at [346, 131] on input "Supplier" at bounding box center [500, 128] width 403 height 16
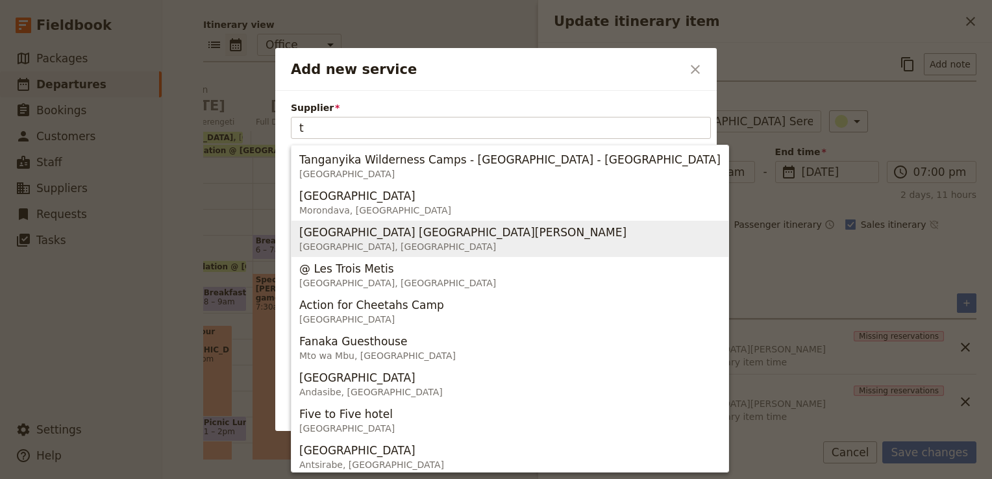
click at [398, 232] on span "Tanzania Serengeti Bush Camp" at bounding box center [462, 233] width 327 height 16
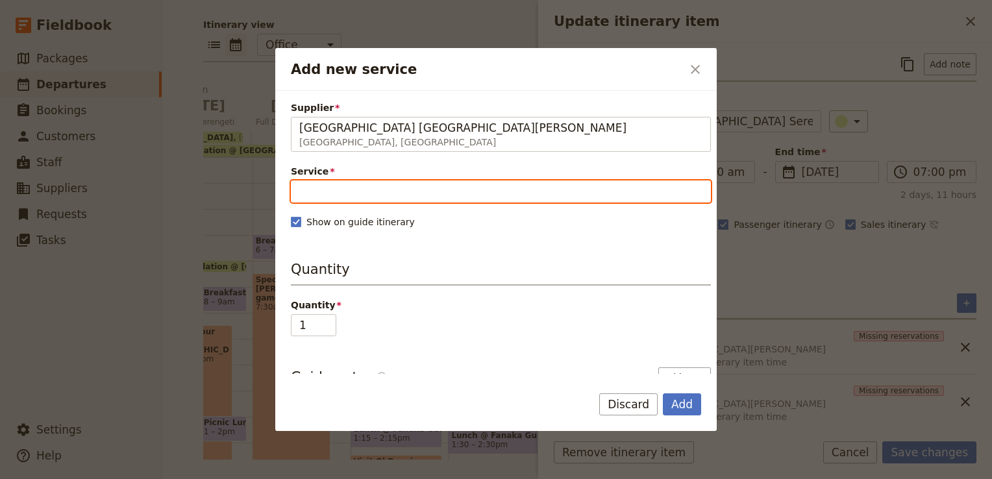
click at [346, 189] on input "Service" at bounding box center [501, 191] width 420 height 22
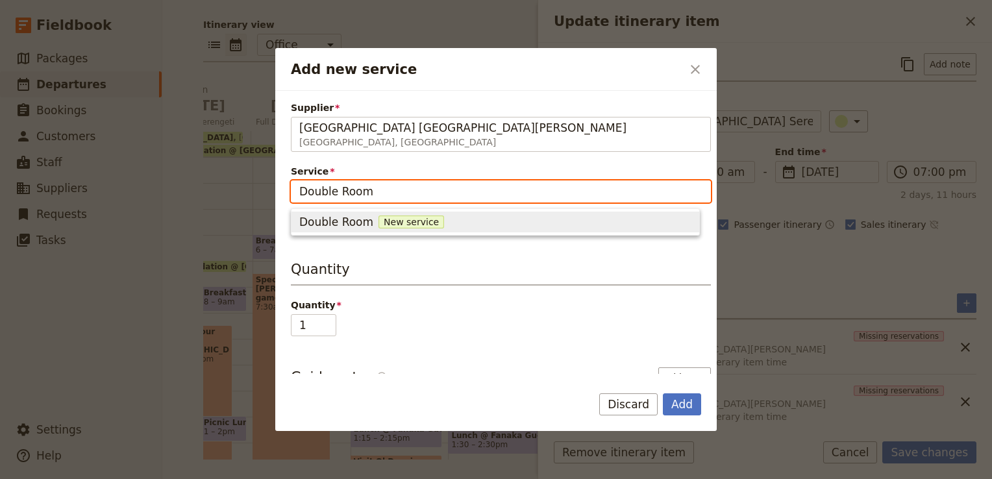
click at [337, 219] on span "Double Room" at bounding box center [336, 222] width 74 height 16
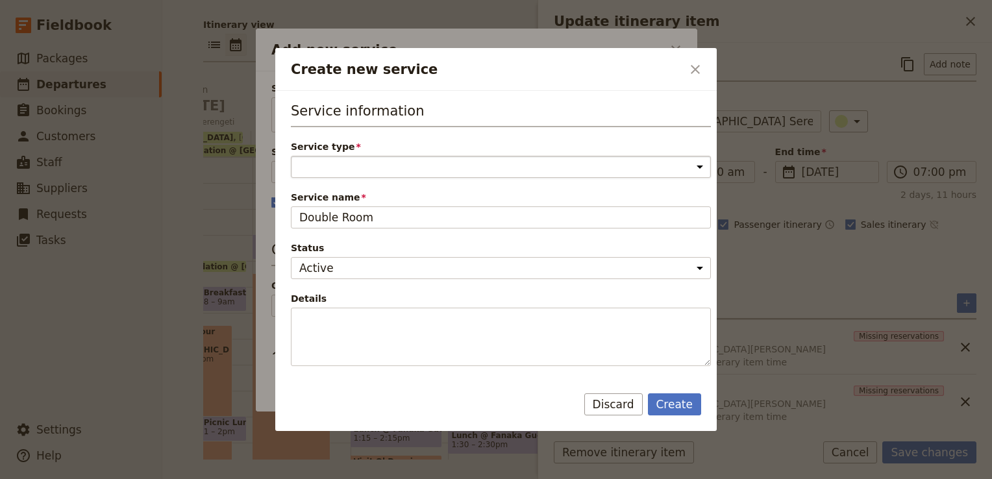
click at [335, 172] on select "Accommodation Activity Transport Flight Food and beverage Other" at bounding box center [501, 167] width 420 height 22
click at [291, 156] on select "Accommodation Activity Transport Flight Food and beverage Other" at bounding box center [501, 167] width 420 height 22
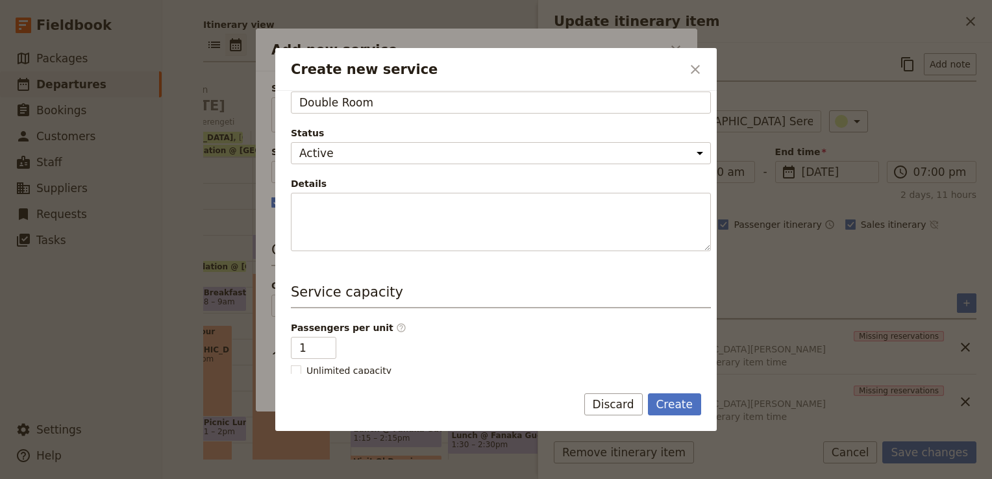
scroll to position [260, 0]
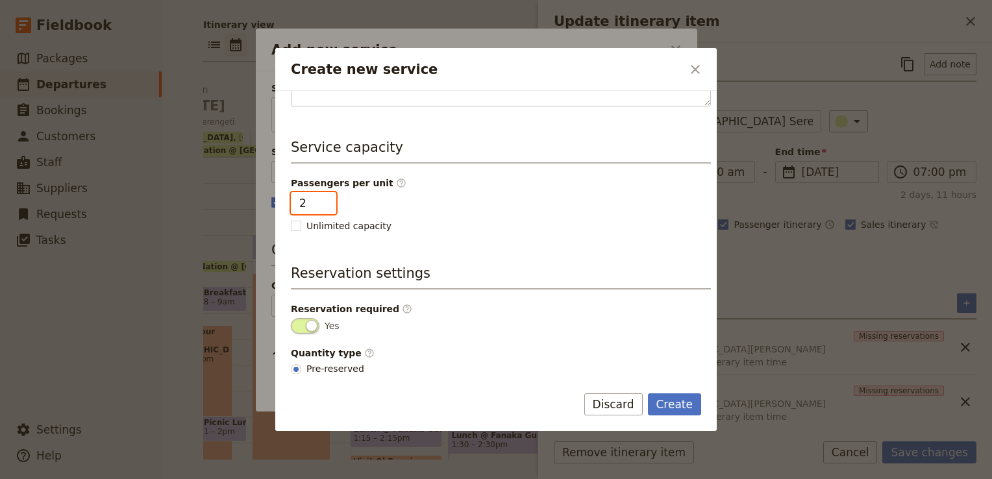
click at [326, 200] on input "2" at bounding box center [313, 203] width 45 height 22
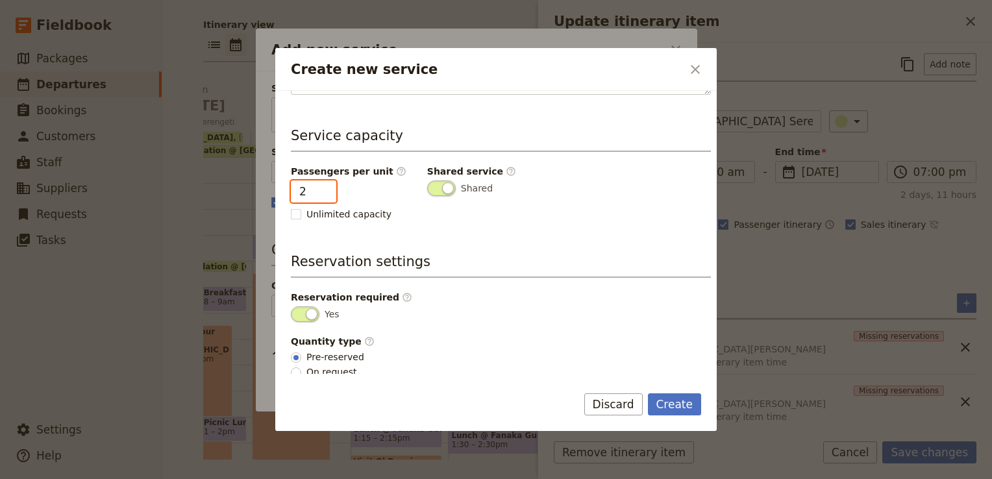
scroll to position [274, 0]
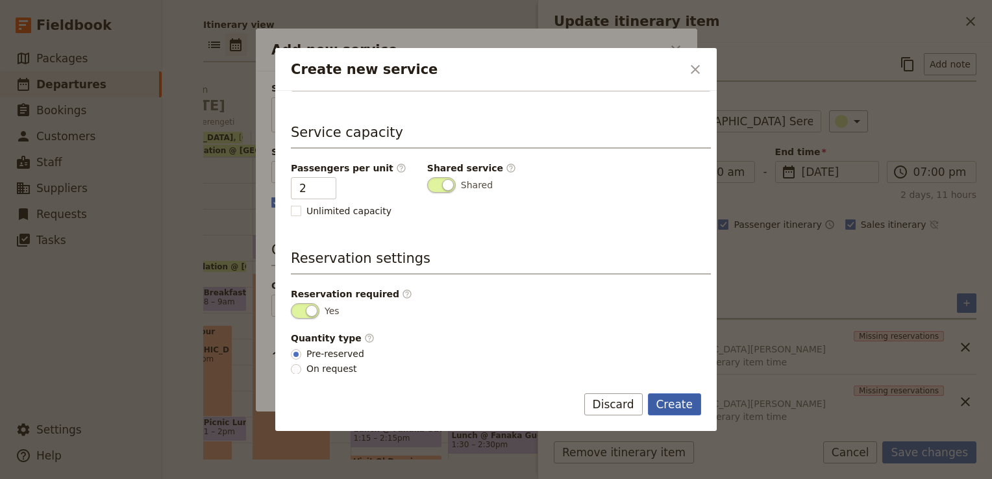
click at [672, 402] on button "Create" at bounding box center [675, 404] width 54 height 22
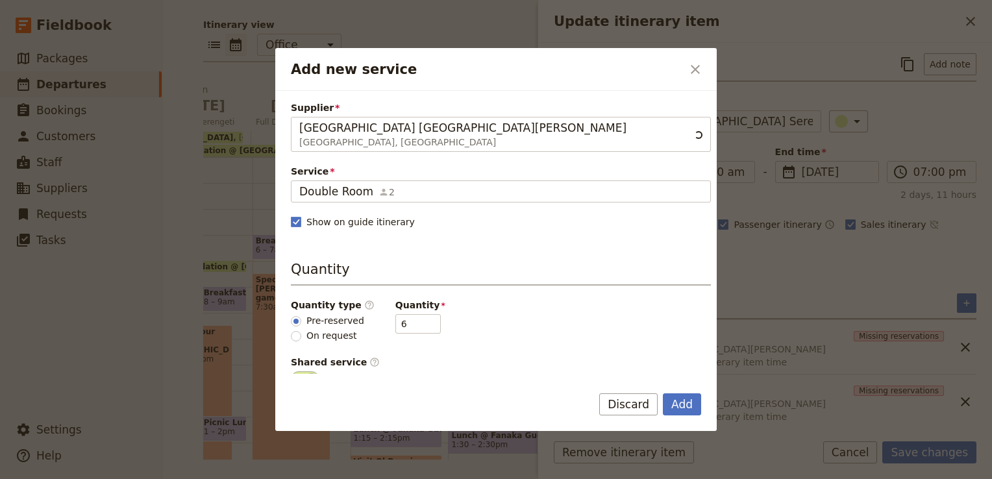
scroll to position [195, 0]
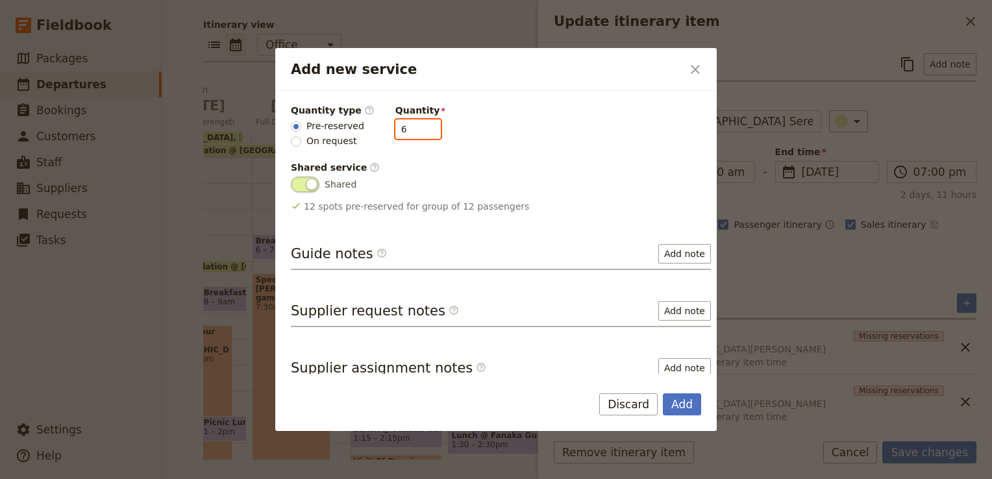
click at [420, 134] on input "6" at bounding box center [417, 128] width 45 height 19
click at [419, 128] on input "5" at bounding box center [417, 128] width 45 height 19
click at [419, 128] on input "4" at bounding box center [417, 128] width 45 height 19
click at [419, 128] on input "3" at bounding box center [417, 128] width 45 height 19
click at [419, 128] on input "2" at bounding box center [417, 128] width 45 height 19
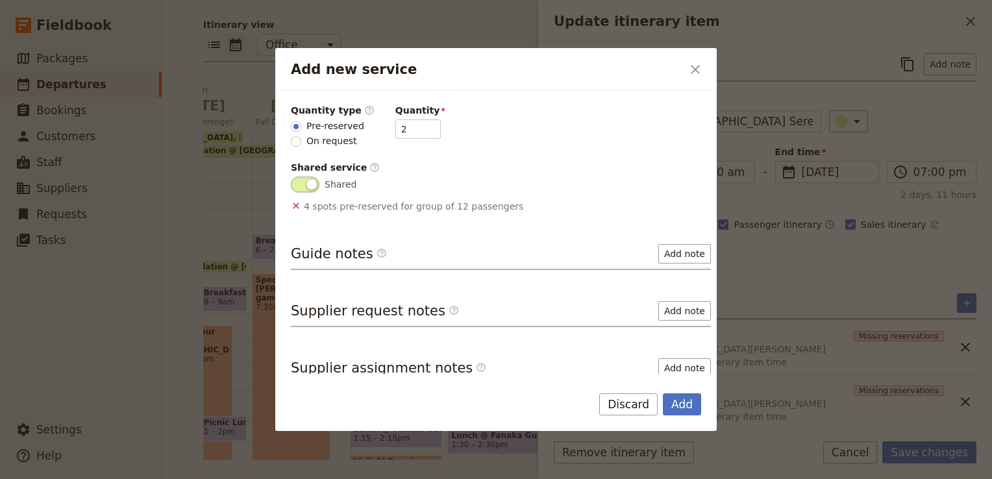
click at [593, 146] on div "Quantity type ​ Pre-reserved On request Quantity 2" at bounding box center [501, 126] width 420 height 44
click at [683, 406] on button "Add" at bounding box center [682, 404] width 38 height 22
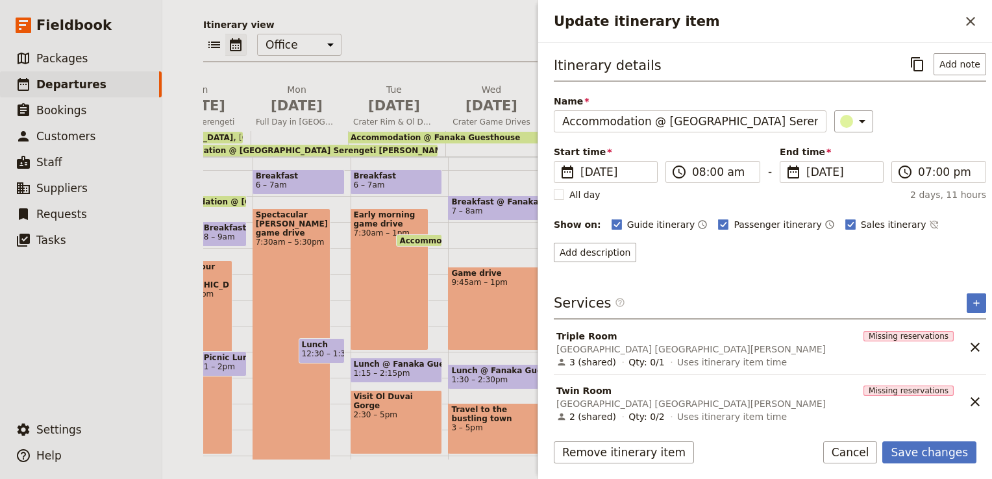
scroll to position [273, 0]
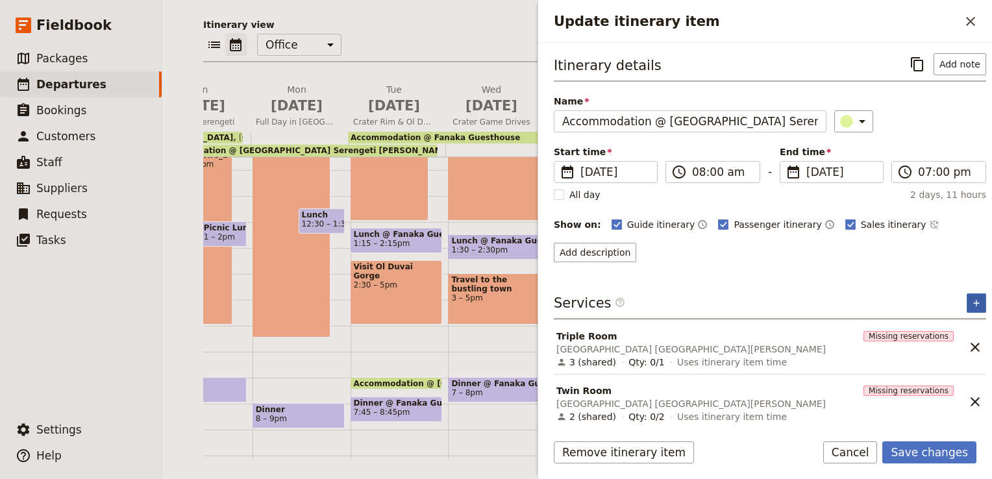
click at [971, 298] on icon "Add service inclusion" at bounding box center [976, 303] width 10 height 10
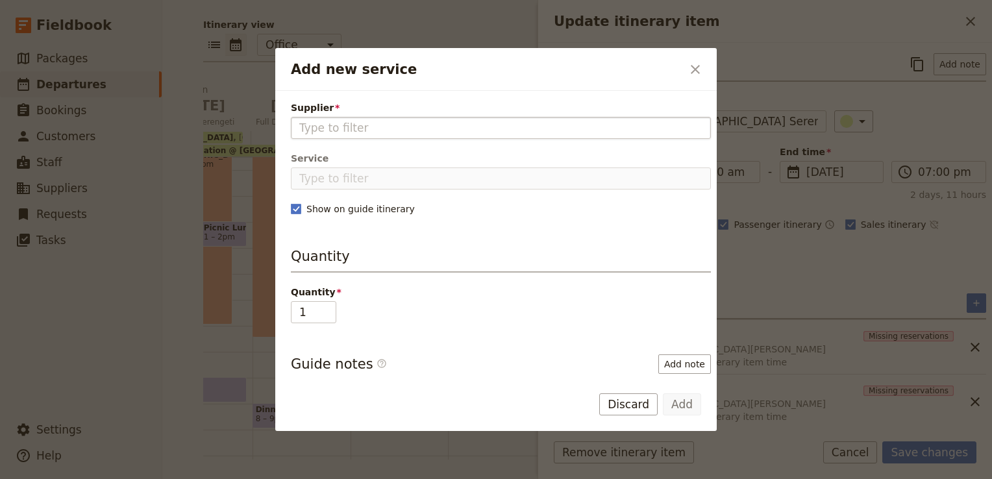
click at [338, 128] on input "Supplier" at bounding box center [500, 128] width 403 height 16
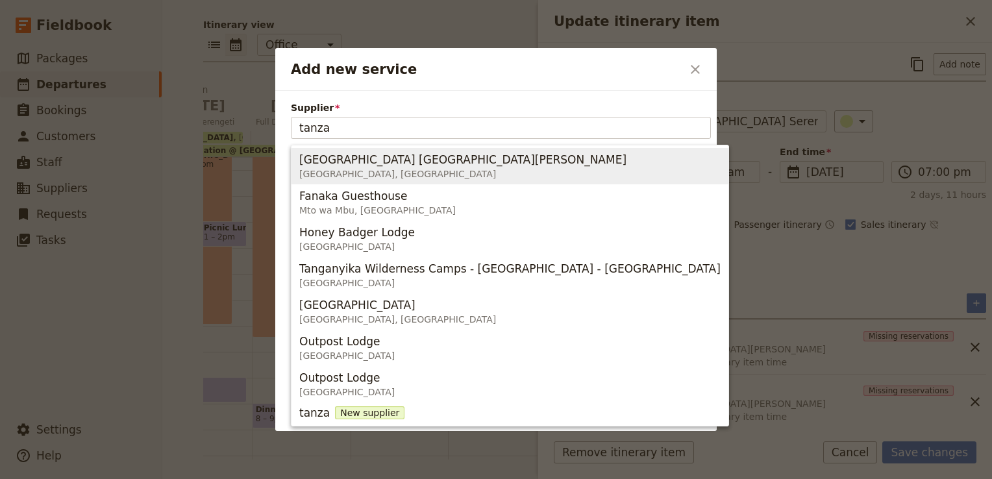
click at [441, 164] on span "Tanzania Serengeti Bush Camp" at bounding box center [462, 160] width 327 height 16
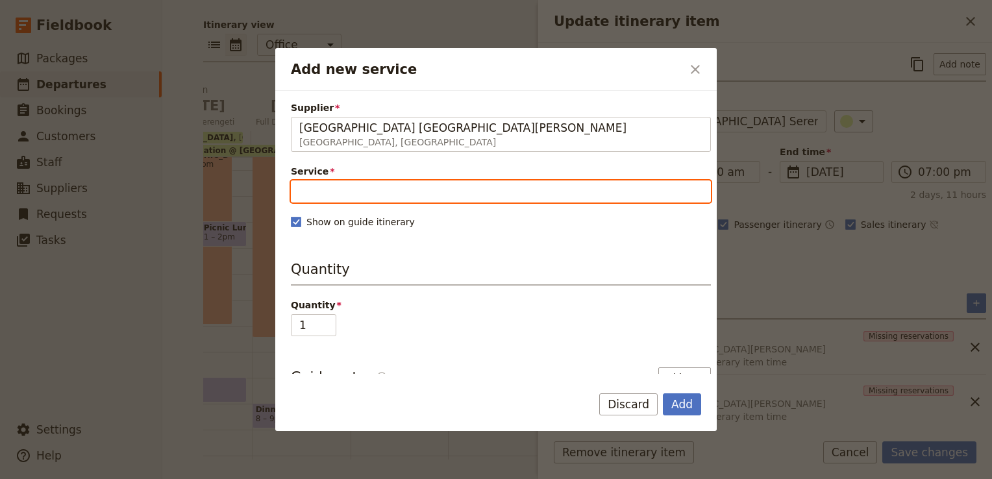
click at [319, 188] on input "Service" at bounding box center [501, 191] width 420 height 22
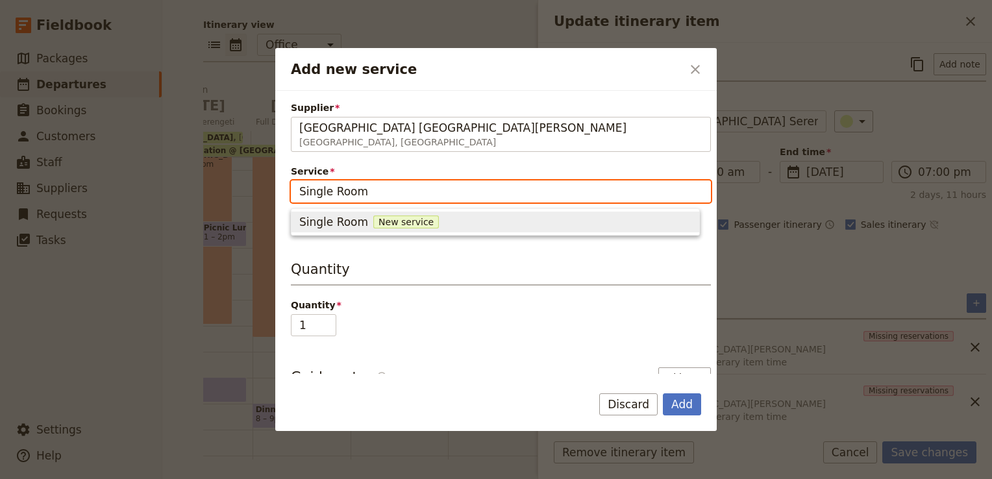
click at [358, 218] on span "Single Room" at bounding box center [333, 222] width 69 height 16
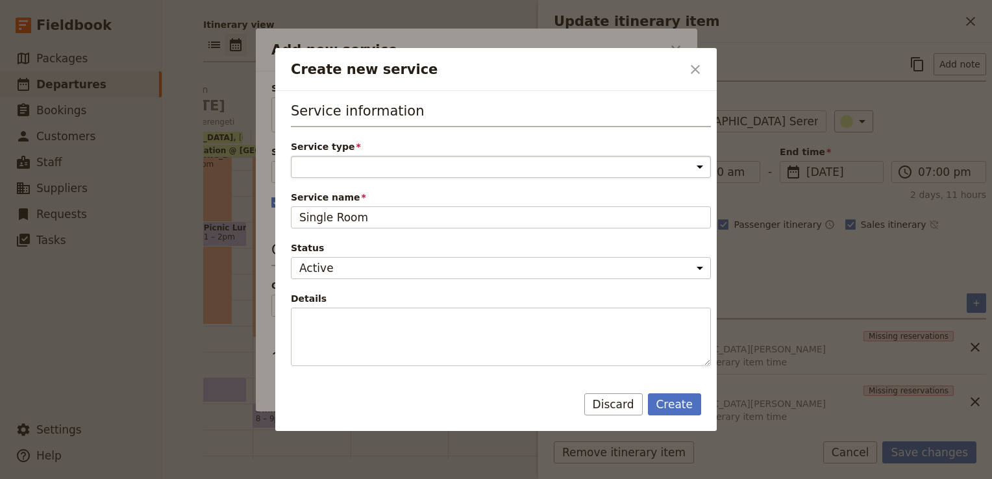
click at [354, 162] on select "Accommodation Activity Transport Flight Food and beverage Other" at bounding box center [501, 167] width 420 height 22
click at [291, 156] on select "Accommodation Activity Transport Flight Food and beverage Other" at bounding box center [501, 167] width 420 height 22
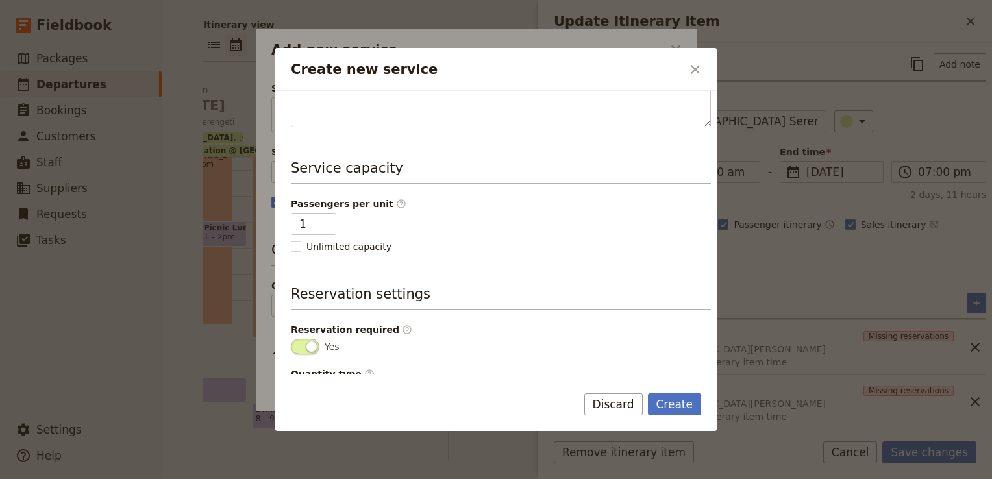
scroll to position [274, 0]
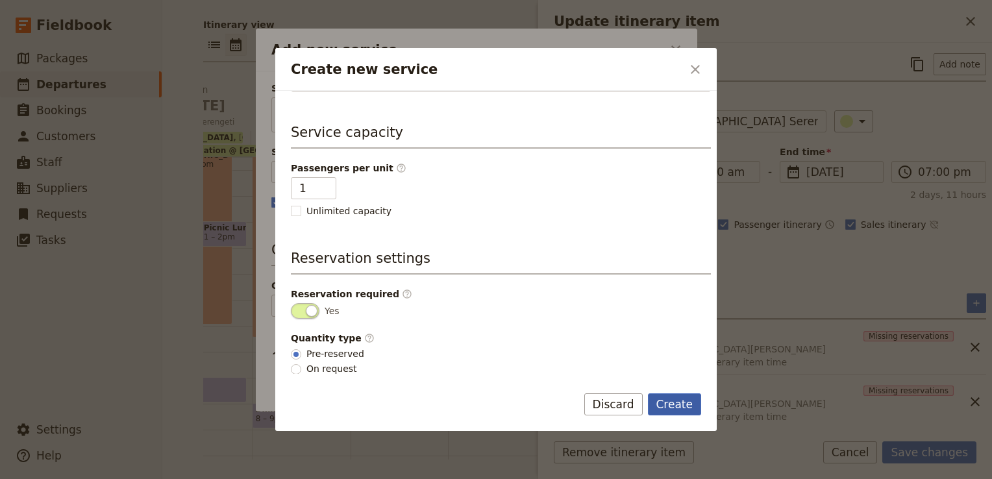
click at [681, 409] on button "Create" at bounding box center [675, 404] width 54 height 22
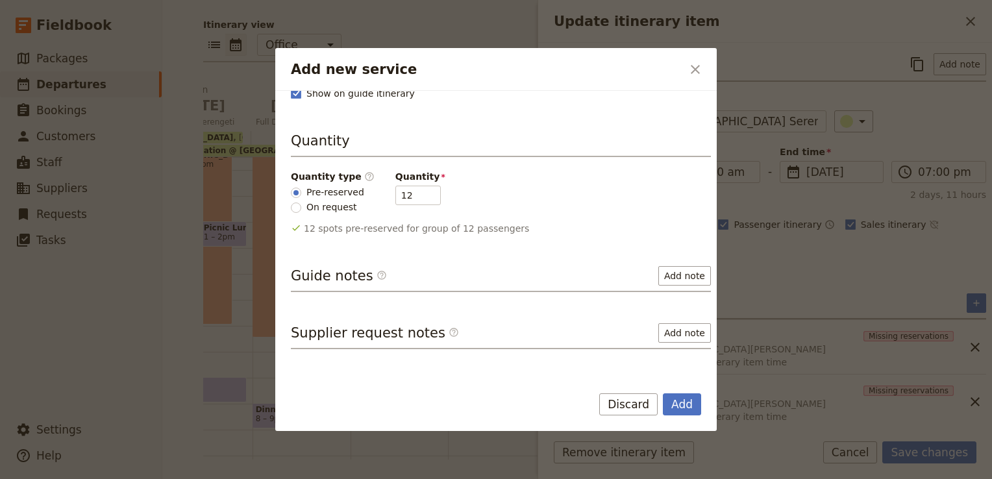
scroll to position [130, 0]
click at [420, 196] on input "11" at bounding box center [417, 193] width 45 height 19
click at [420, 196] on input "10" at bounding box center [417, 193] width 45 height 19
click at [420, 196] on input "9" at bounding box center [417, 193] width 45 height 19
click at [420, 196] on input "8" at bounding box center [417, 193] width 45 height 19
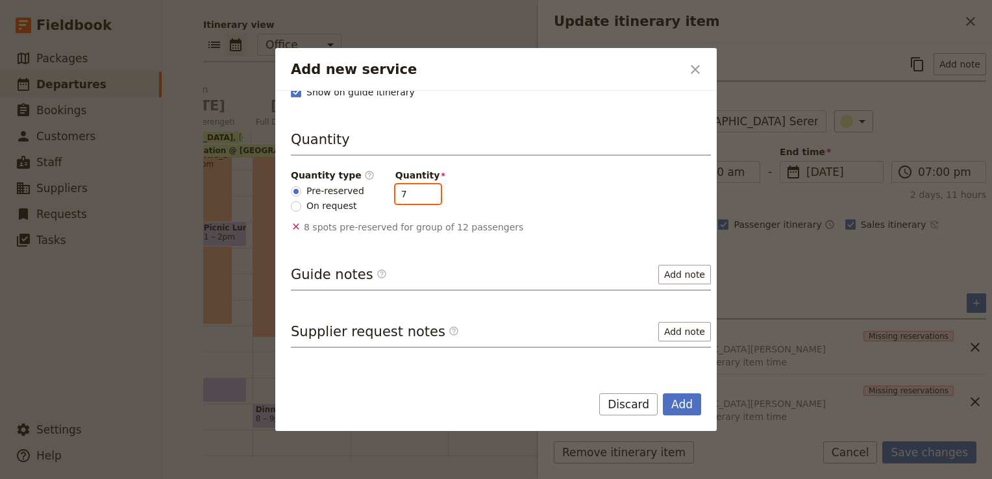
click at [420, 196] on input "7" at bounding box center [417, 193] width 45 height 19
click at [420, 196] on input "6" at bounding box center [417, 193] width 45 height 19
click at [420, 196] on input "5" at bounding box center [417, 193] width 45 height 19
click at [420, 196] on input "4" at bounding box center [417, 193] width 45 height 19
click at [420, 196] on input "3" at bounding box center [417, 193] width 45 height 19
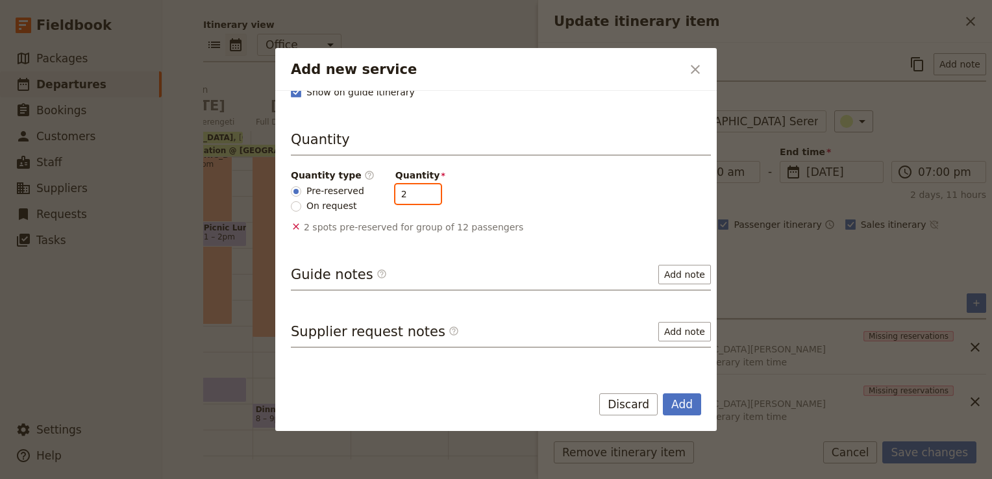
click at [420, 196] on input "2" at bounding box center [417, 193] width 45 height 19
click at [420, 196] on input "1" at bounding box center [417, 193] width 45 height 19
click at [688, 401] on button "Add" at bounding box center [682, 404] width 38 height 22
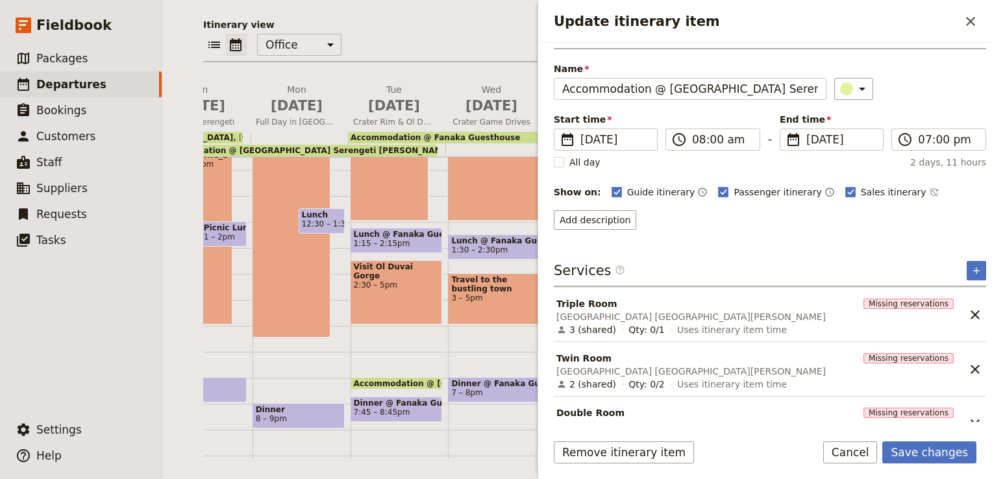
scroll to position [78, 0]
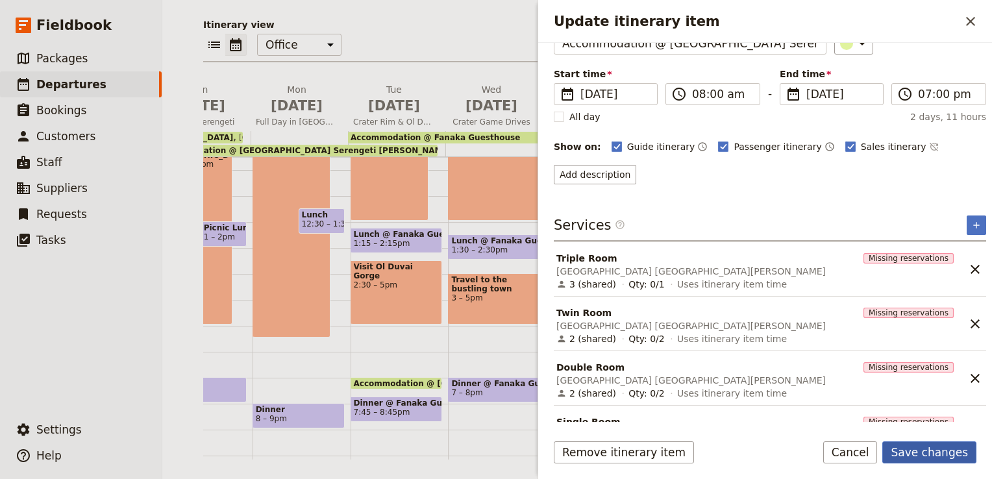
click at [943, 453] on button "Save changes" at bounding box center [929, 452] width 94 height 22
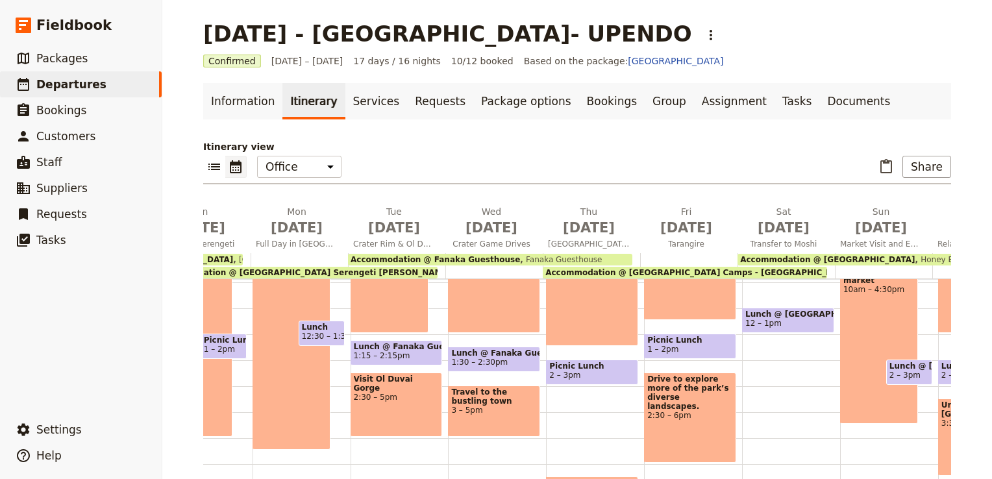
scroll to position [280, 0]
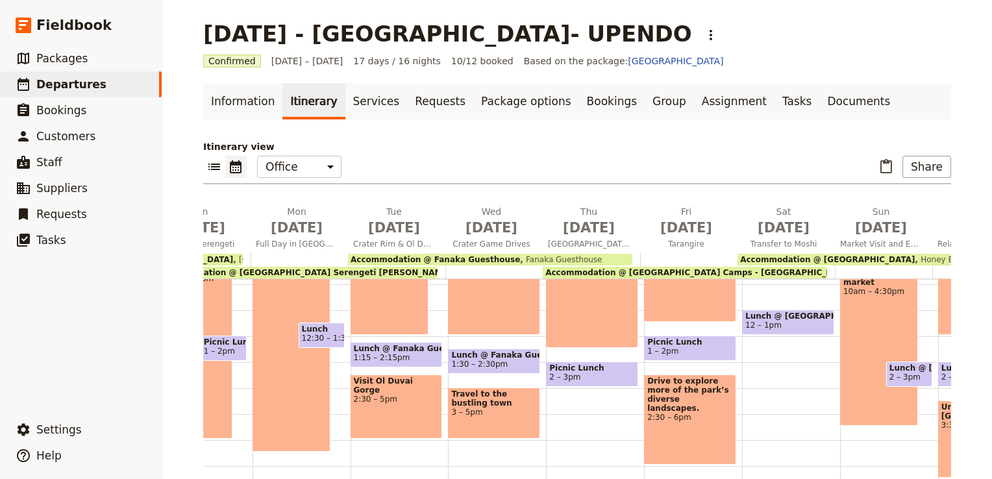
click at [664, 272] on span "Accommodation @ Tanganyika Wilderness Camps - Burunge Tented Lodge - Tarangire" at bounding box center [748, 272] width 406 height 9
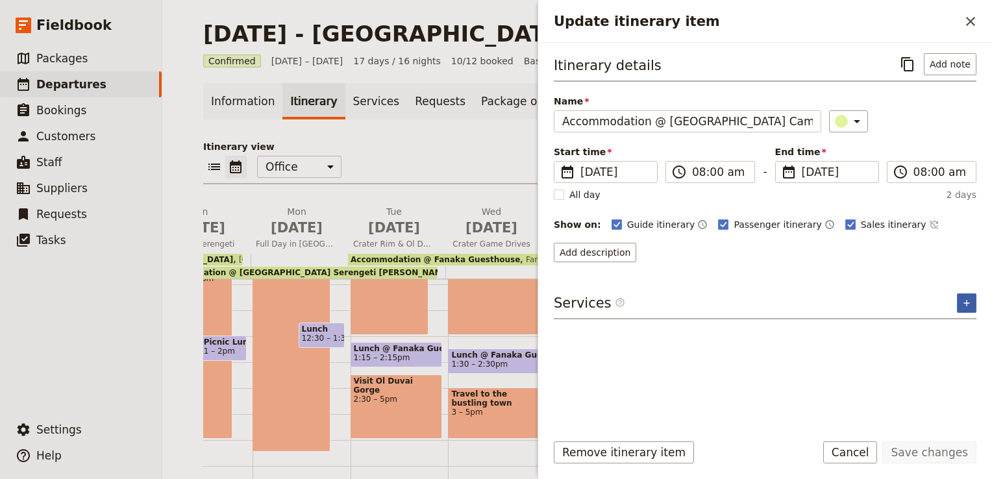
click at [967, 298] on icon "Add service inclusion" at bounding box center [966, 303] width 10 height 10
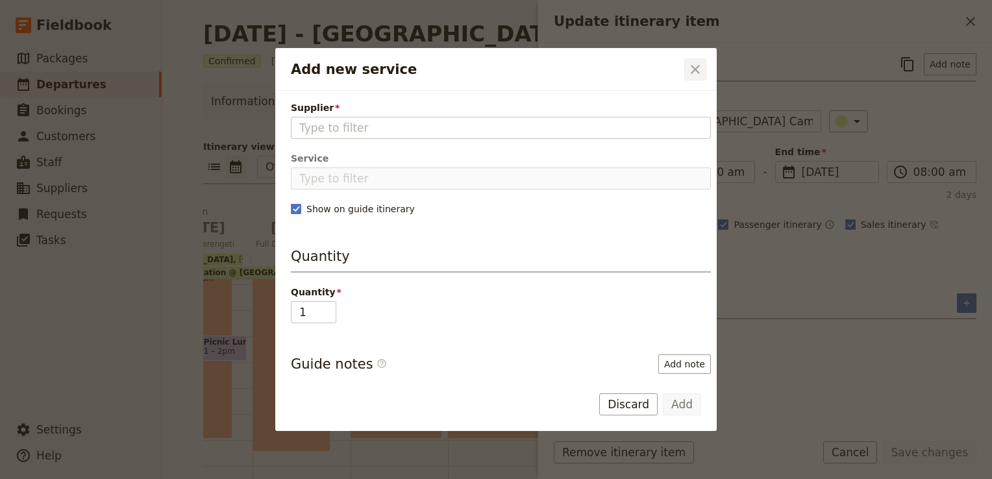
click at [692, 65] on icon "Close dialog" at bounding box center [695, 70] width 16 height 16
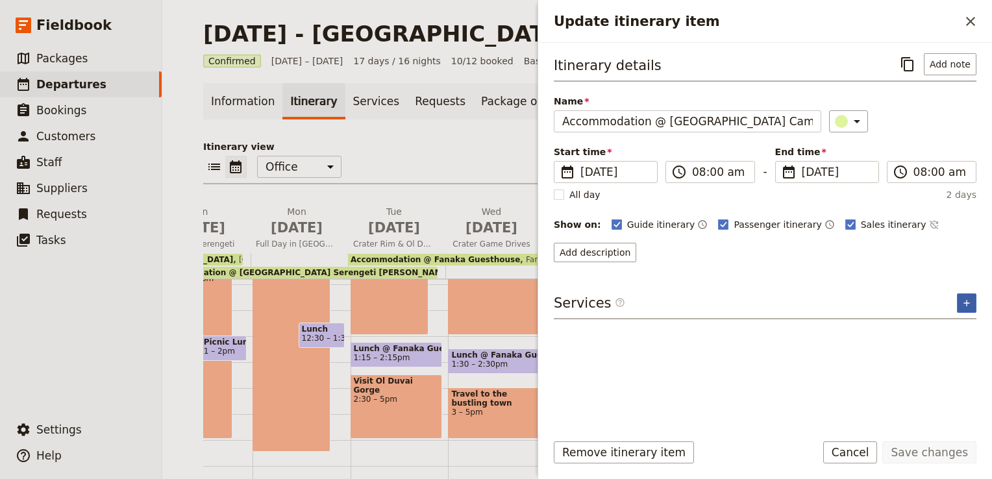
click at [966, 300] on icon "Add service inclusion" at bounding box center [966, 303] width 6 height 6
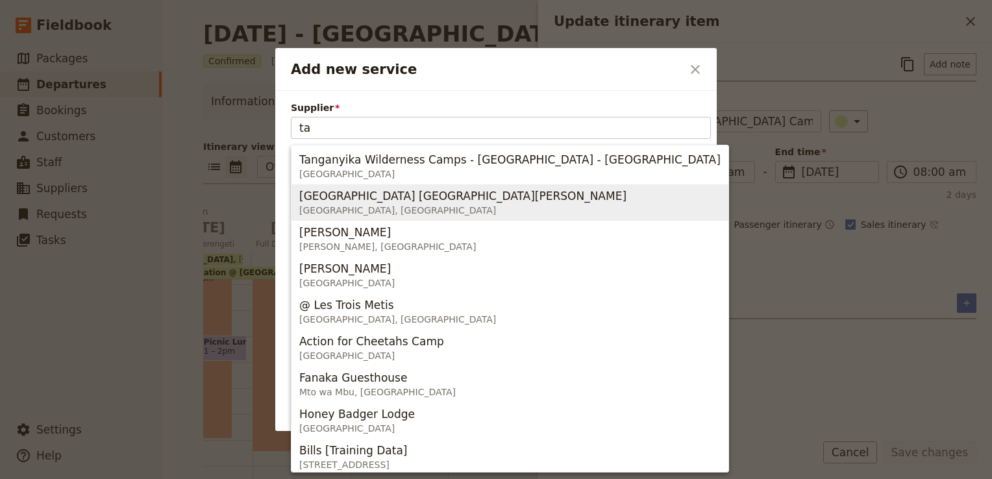
click at [365, 191] on span "Tanzania Serengeti Bush Camp" at bounding box center [462, 196] width 327 height 16
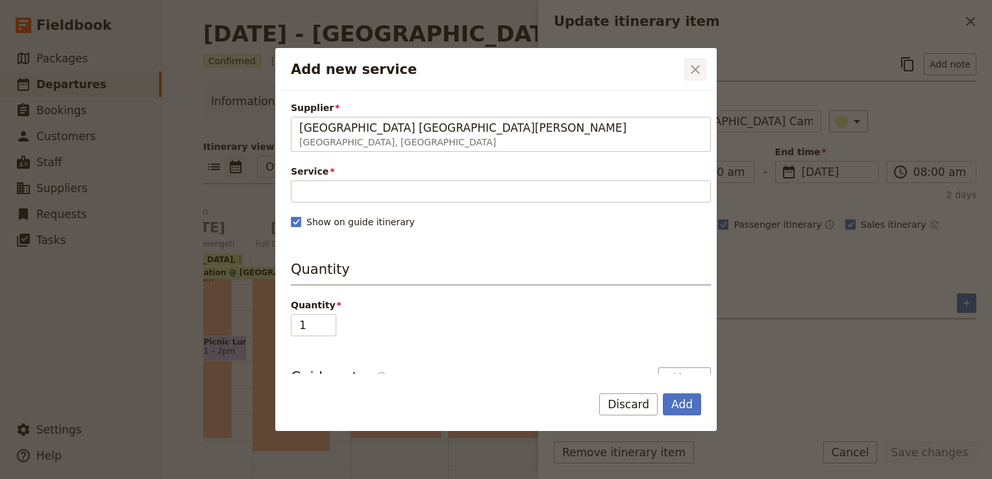
click at [698, 68] on icon "Close dialog" at bounding box center [695, 70] width 16 height 16
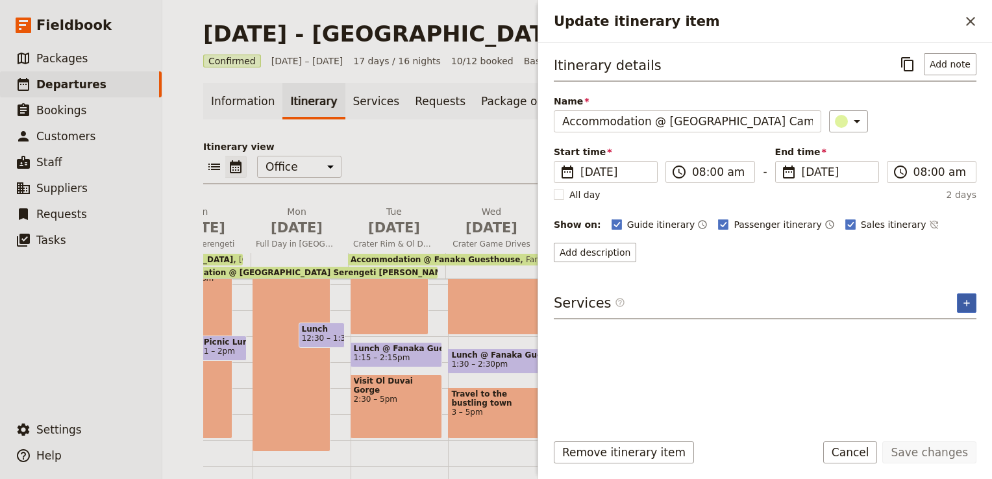
click at [975, 301] on button "​" at bounding box center [966, 302] width 19 height 19
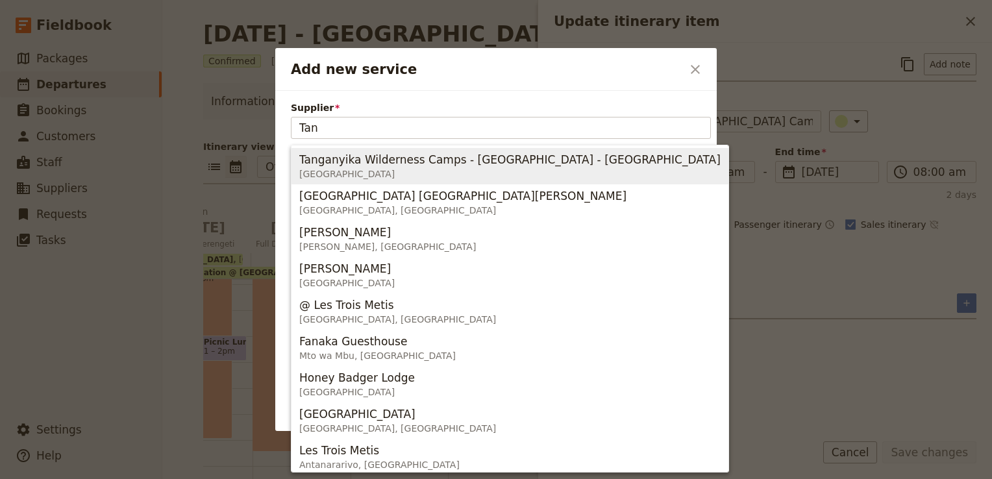
click at [518, 158] on span "Tanganyika Wilderness Camps - Burunge Tented Lodge - Tarangire" at bounding box center [509, 160] width 421 height 16
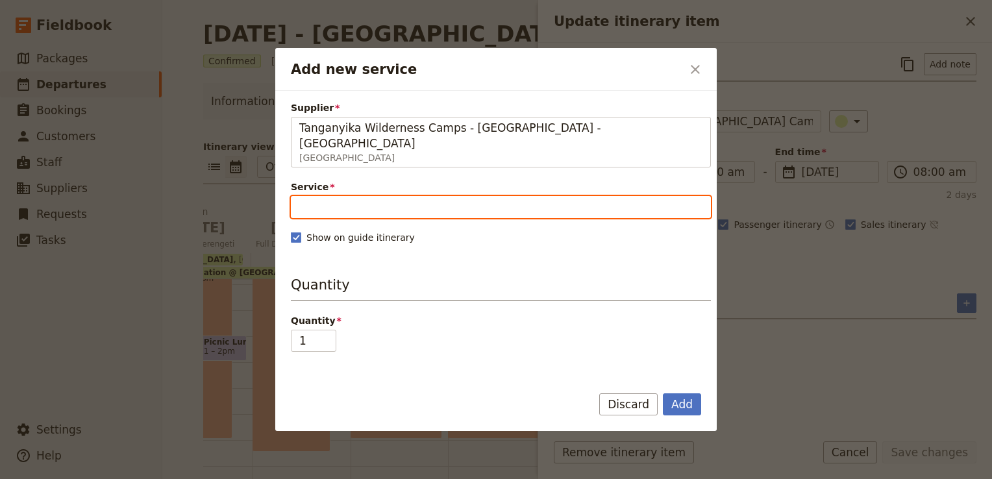
click at [387, 196] on input "Service" at bounding box center [501, 207] width 420 height 22
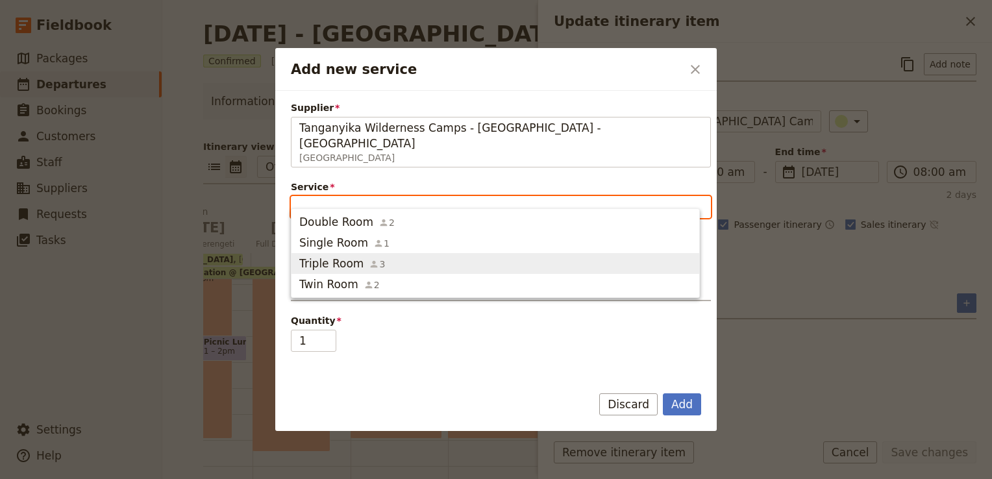
click at [339, 263] on span "Triple Room" at bounding box center [331, 264] width 64 height 16
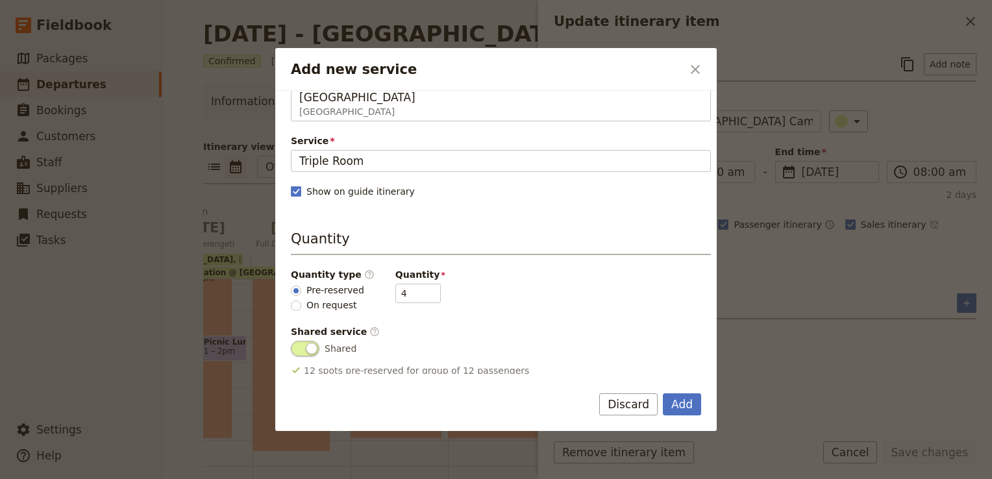
scroll to position [65, 0]
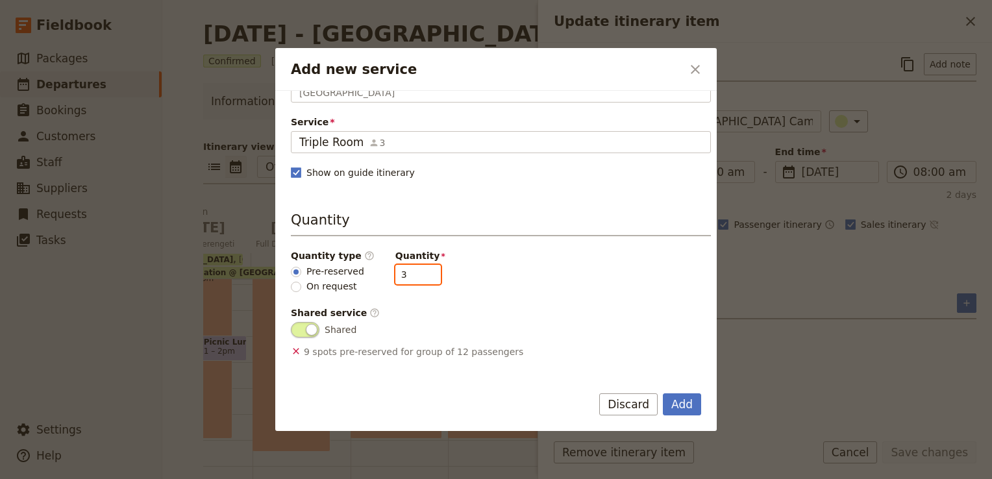
click at [418, 265] on input "3" at bounding box center [417, 274] width 45 height 19
click at [418, 265] on input "2" at bounding box center [417, 274] width 45 height 19
click at [418, 265] on input "1" at bounding box center [417, 274] width 45 height 19
click at [418, 265] on input "0" at bounding box center [417, 274] width 45 height 19
click at [420, 265] on input "1" at bounding box center [417, 274] width 45 height 19
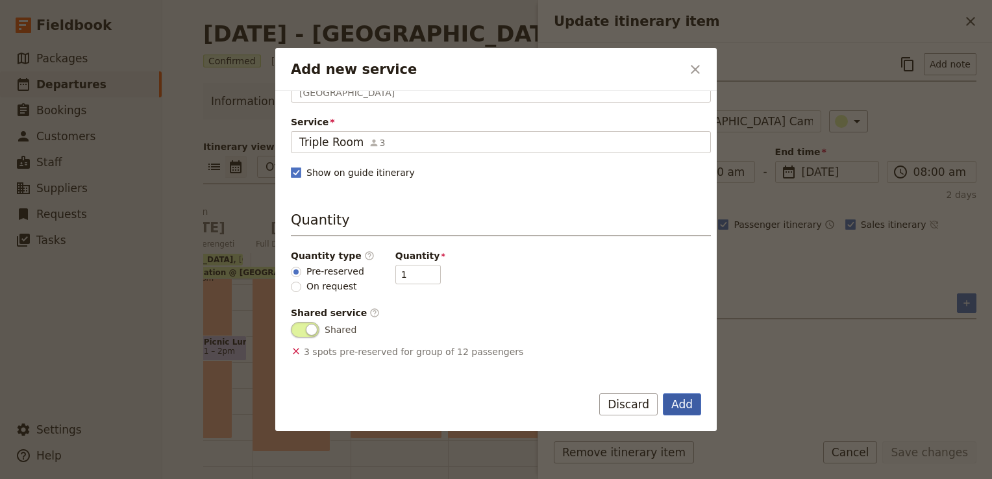
click at [690, 404] on button "Add" at bounding box center [682, 404] width 38 height 22
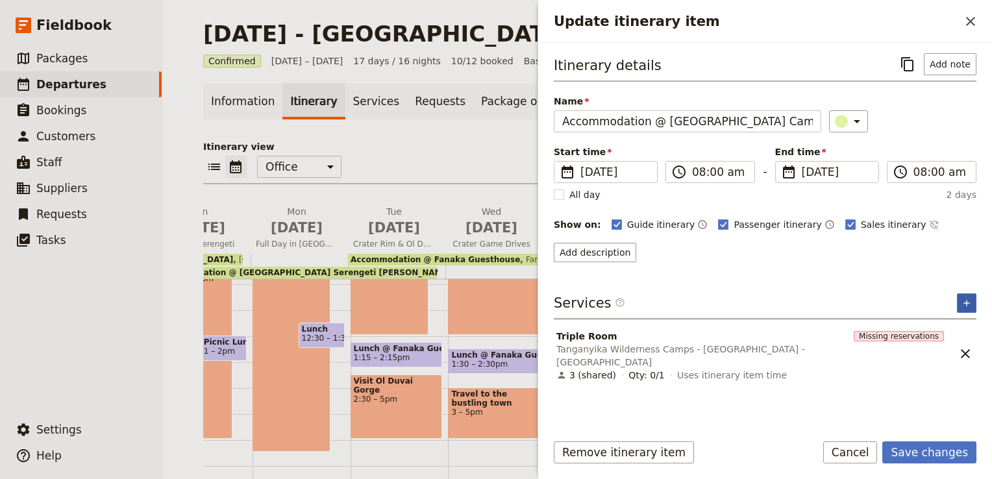
click at [964, 300] on icon "Add service inclusion" at bounding box center [966, 303] width 6 height 6
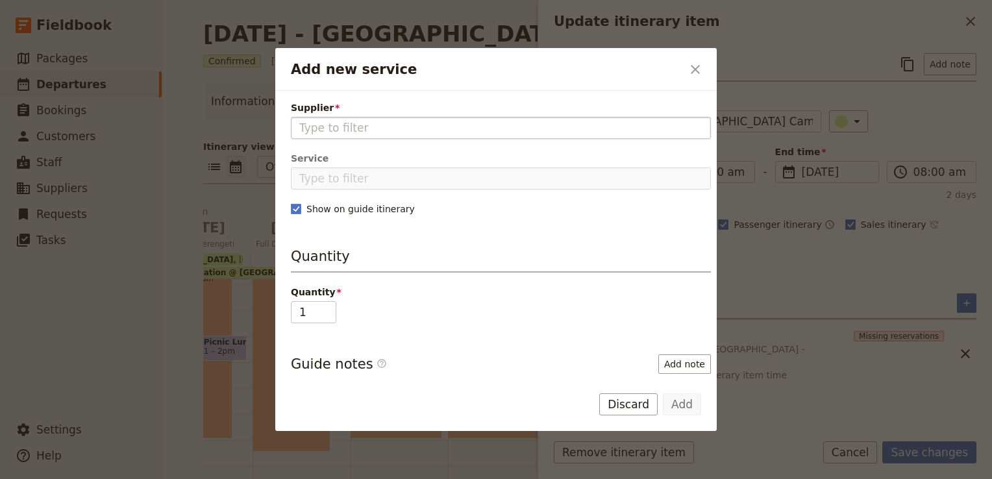
click at [495, 128] on input "Supplier" at bounding box center [500, 128] width 403 height 16
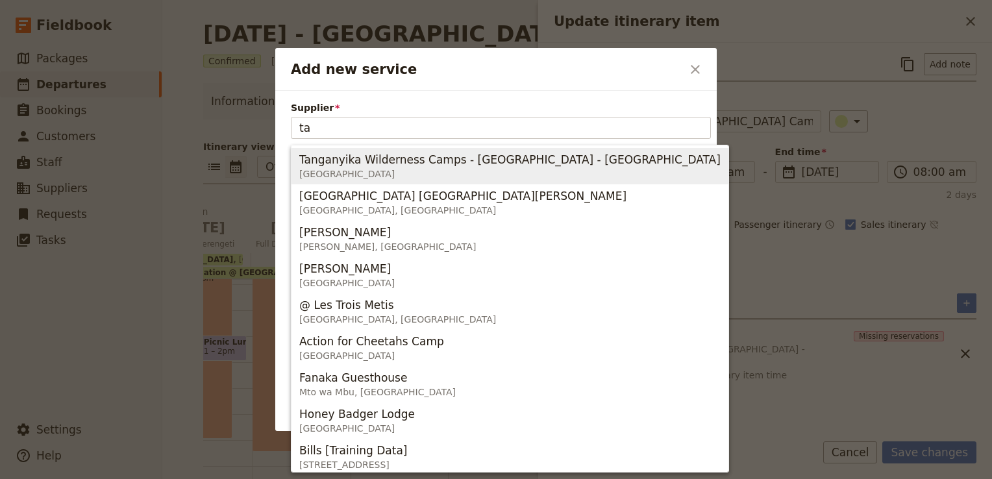
click at [426, 172] on span "[GEOGRAPHIC_DATA]" at bounding box center [509, 173] width 421 height 13
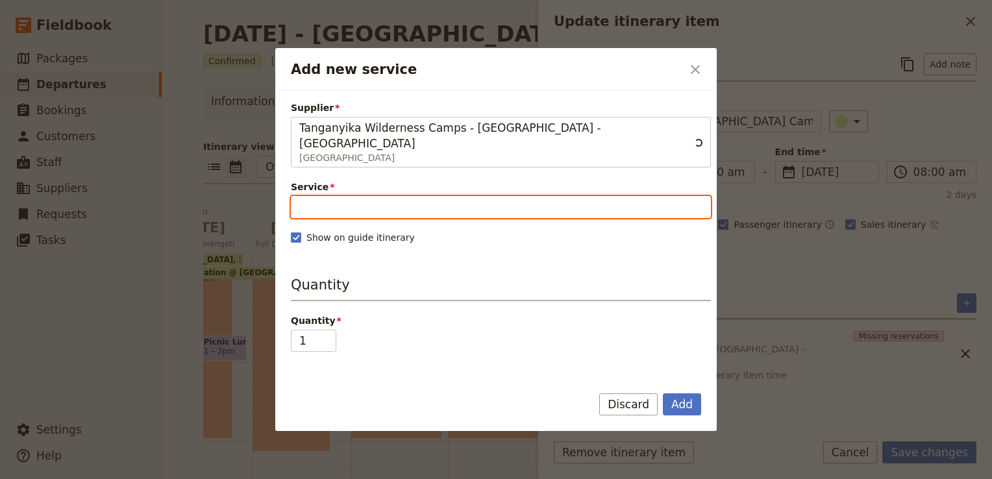
click at [413, 196] on input "Service" at bounding box center [501, 207] width 420 height 22
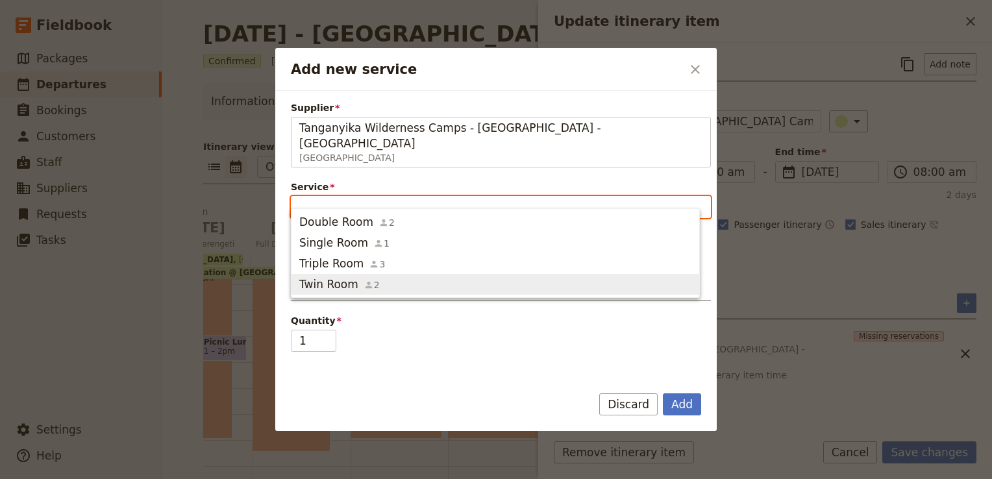
click at [341, 276] on span "Twin Room" at bounding box center [328, 284] width 59 height 16
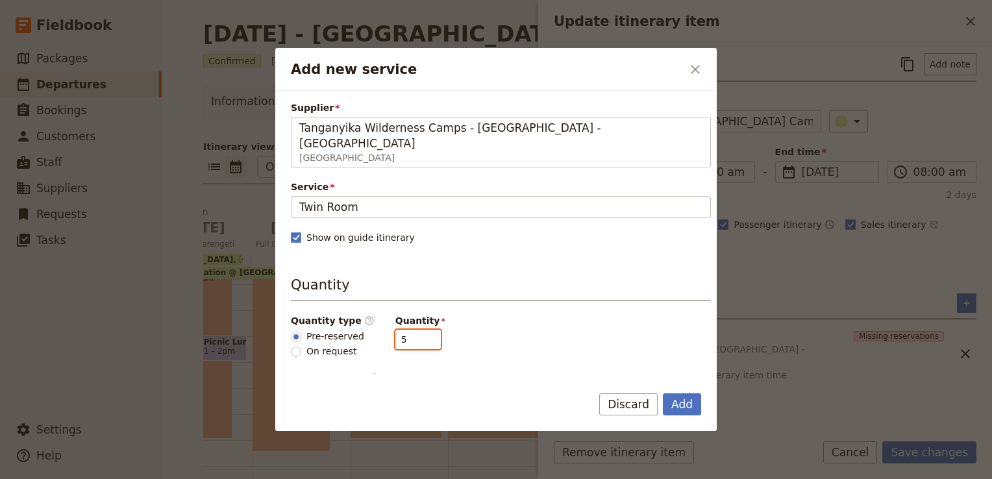
click at [417, 330] on input "5" at bounding box center [417, 339] width 45 height 19
click at [417, 330] on input "4" at bounding box center [417, 339] width 45 height 19
click at [417, 330] on input "3" at bounding box center [417, 339] width 45 height 19
click at [417, 330] on input "2" at bounding box center [417, 339] width 45 height 19
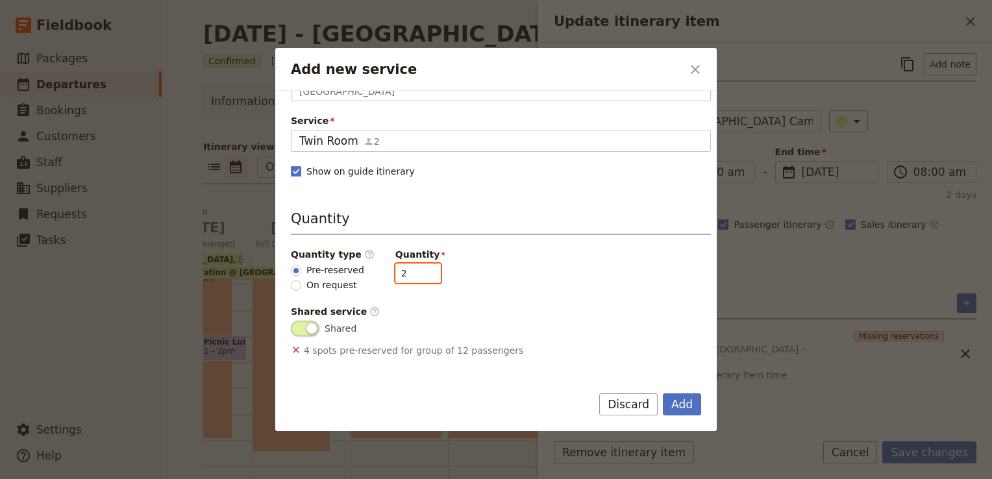
scroll to position [67, 0]
click at [692, 409] on button "Add" at bounding box center [682, 404] width 38 height 22
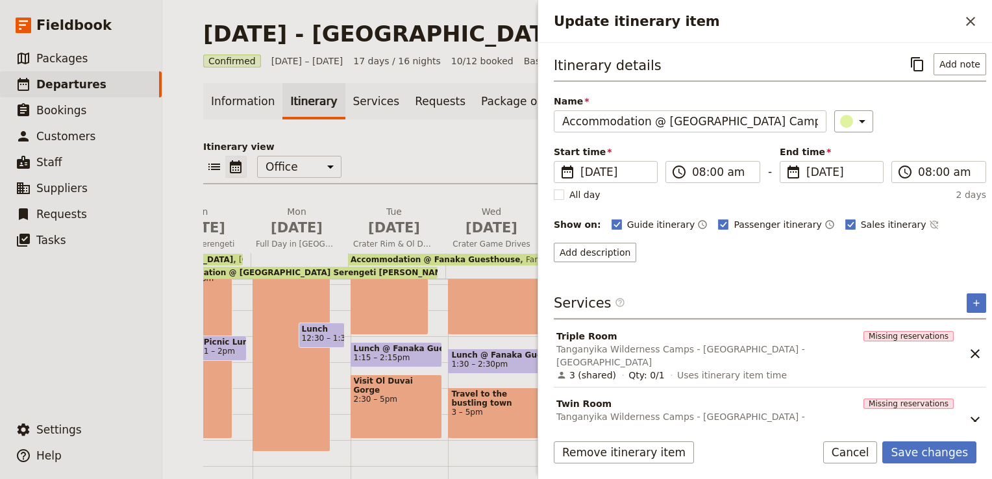
scroll to position [3, 0]
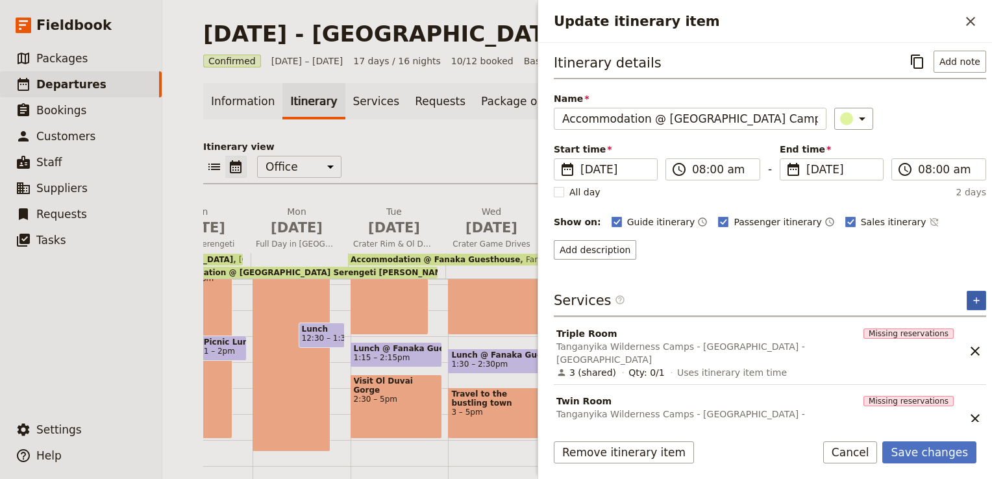
click at [973, 297] on icon "Add service inclusion" at bounding box center [976, 300] width 6 height 6
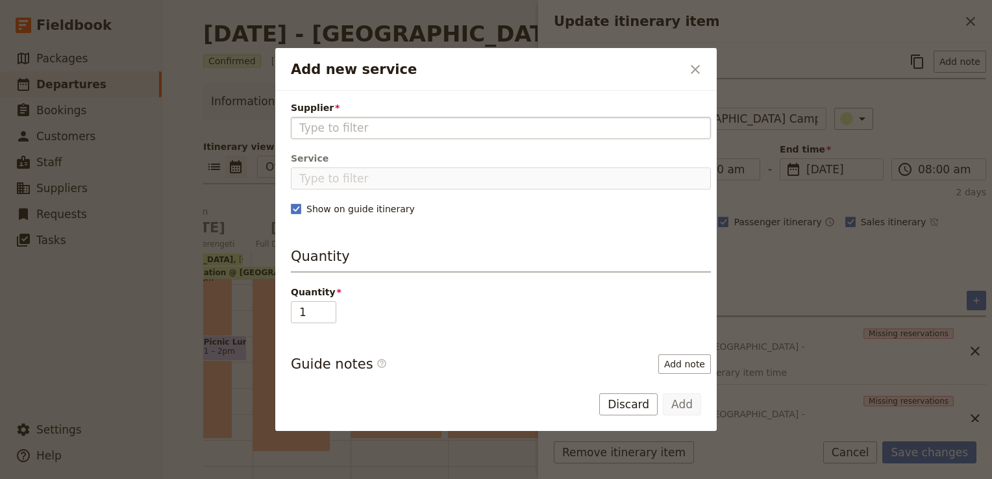
click at [410, 123] on input "Supplier" at bounding box center [500, 128] width 403 height 16
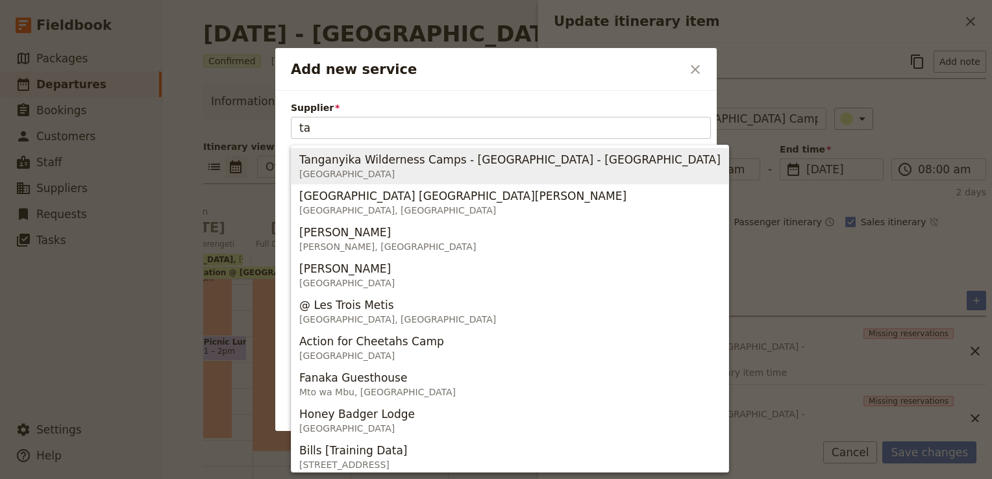
click at [411, 168] on span "[GEOGRAPHIC_DATA]" at bounding box center [509, 173] width 421 height 13
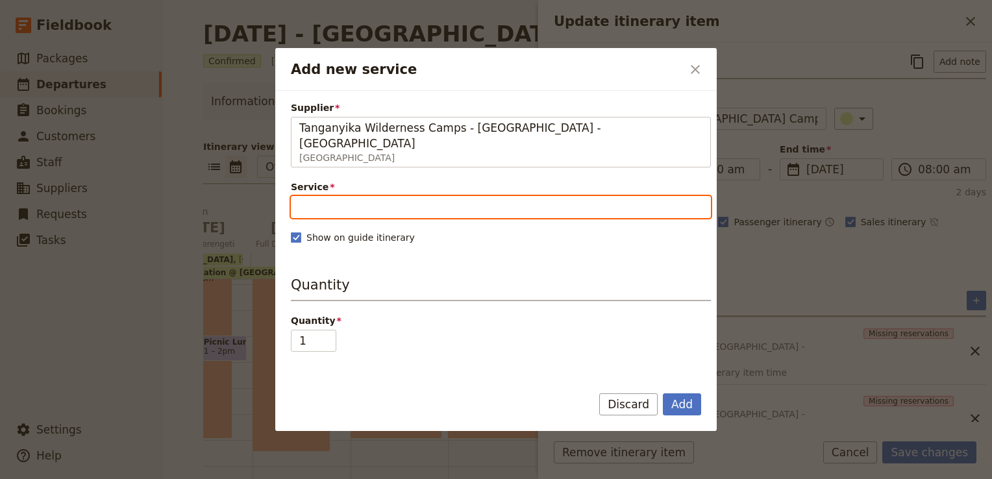
click at [371, 200] on input "Service" at bounding box center [501, 207] width 420 height 22
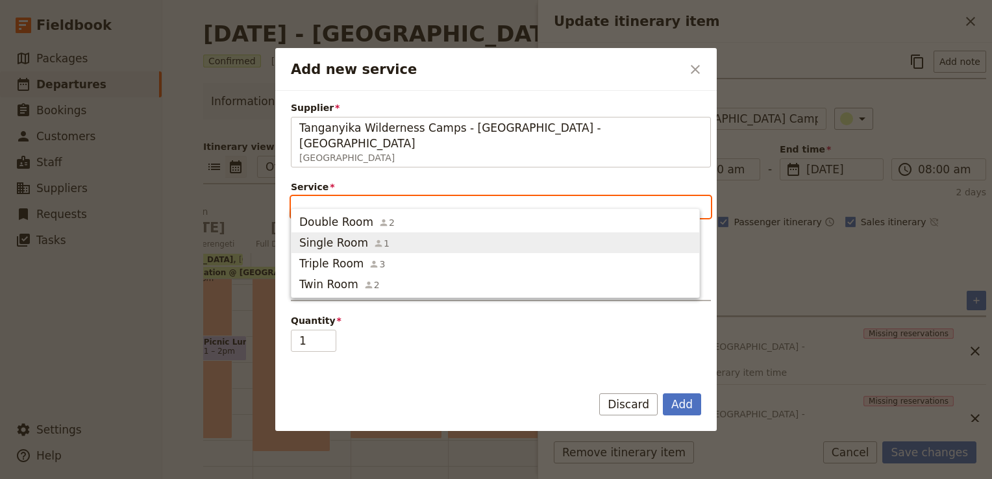
click at [350, 227] on span "Double Room" at bounding box center [336, 222] width 74 height 16
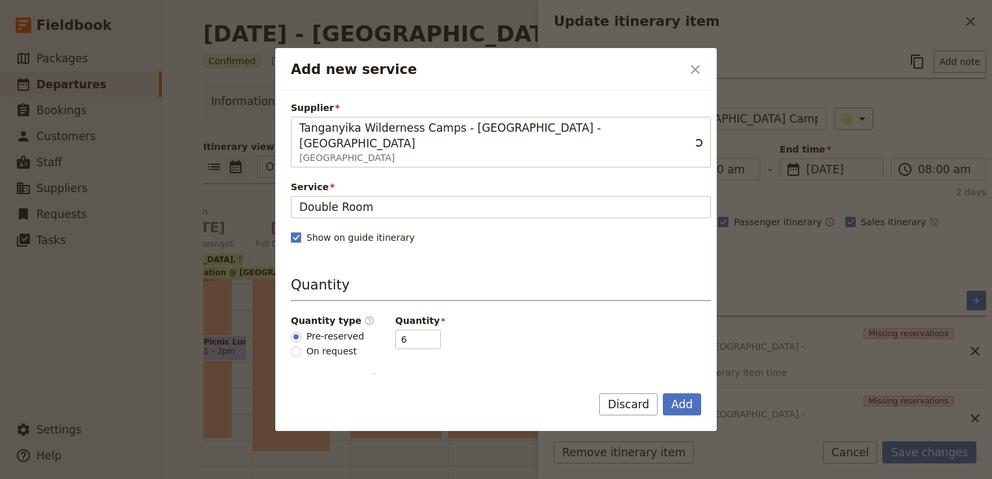
scroll to position [0, 0]
click at [420, 330] on input "5" at bounding box center [417, 339] width 45 height 19
click at [419, 330] on input "4" at bounding box center [417, 339] width 45 height 19
click at [419, 330] on input "3" at bounding box center [417, 339] width 45 height 19
click at [419, 330] on input "2" at bounding box center [417, 339] width 45 height 19
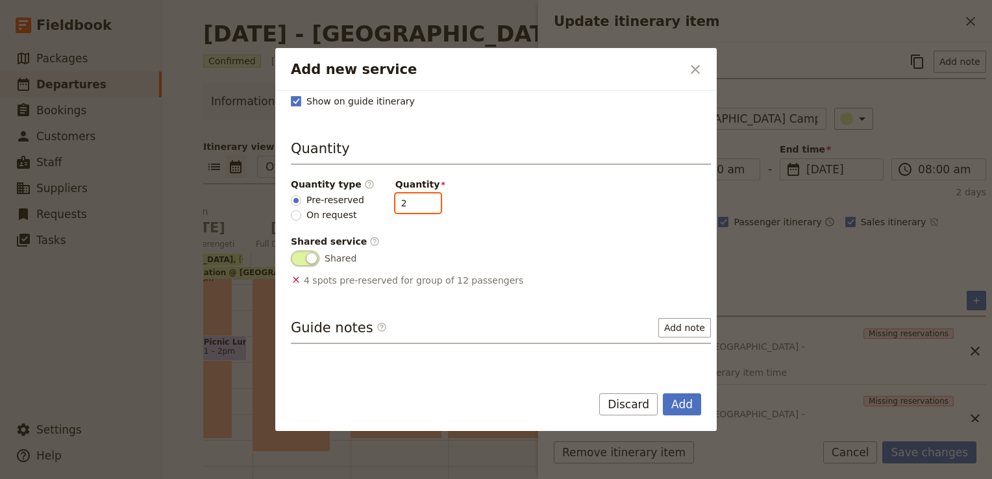
scroll to position [142, 0]
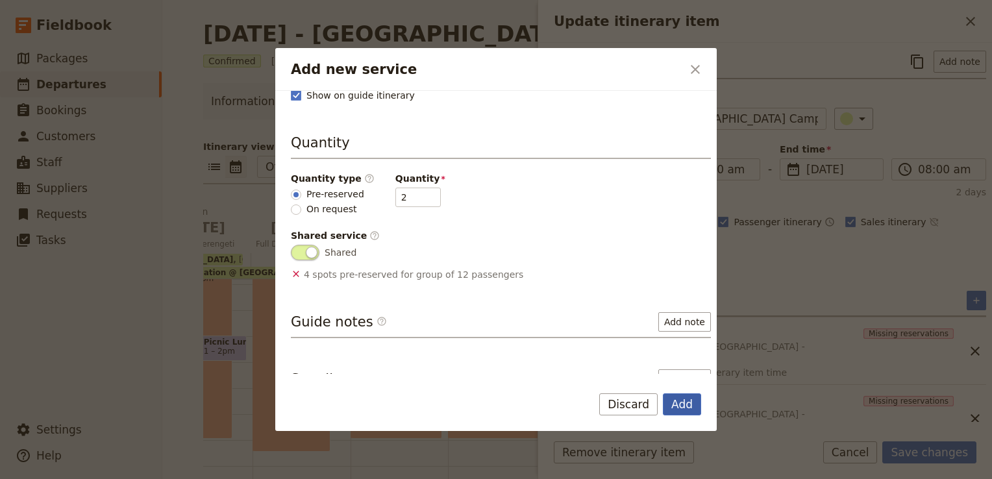
click at [676, 404] on button "Add" at bounding box center [682, 404] width 38 height 22
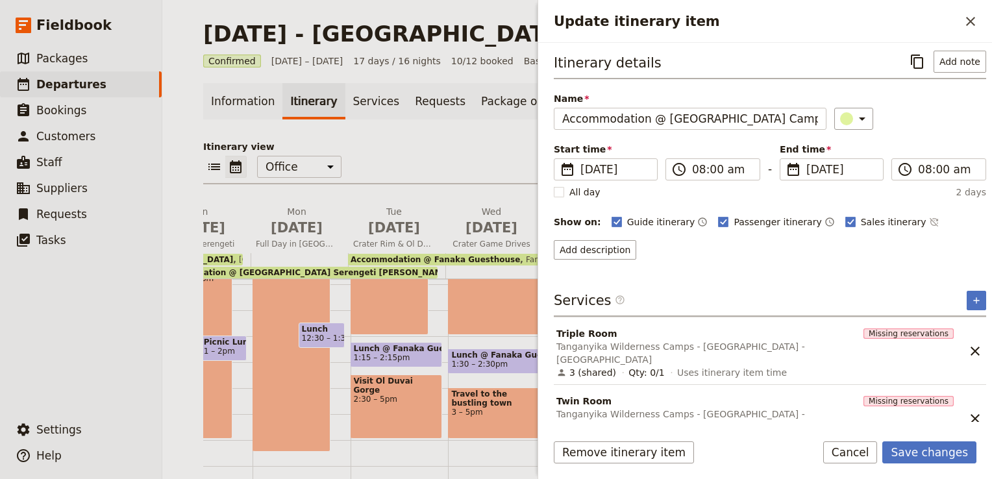
scroll to position [57, 0]
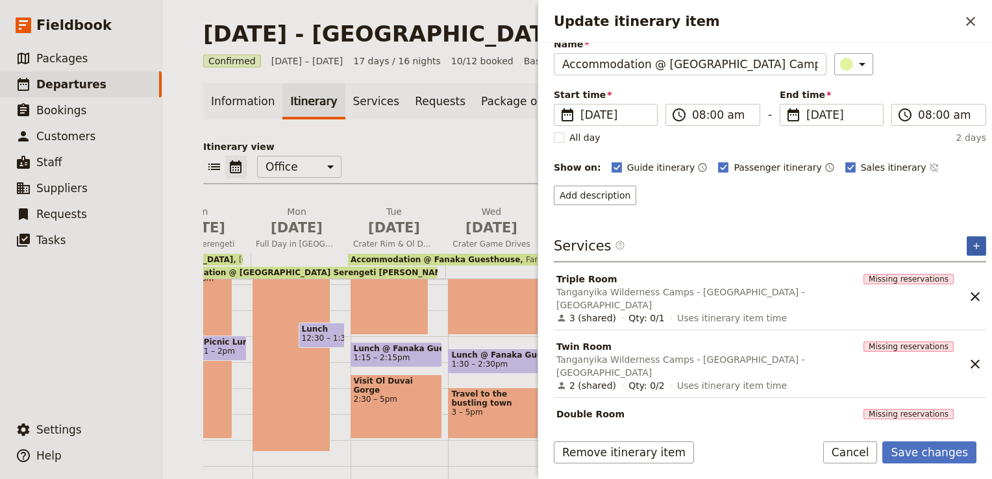
click at [973, 243] on icon "Add service inclusion" at bounding box center [976, 246] width 6 height 6
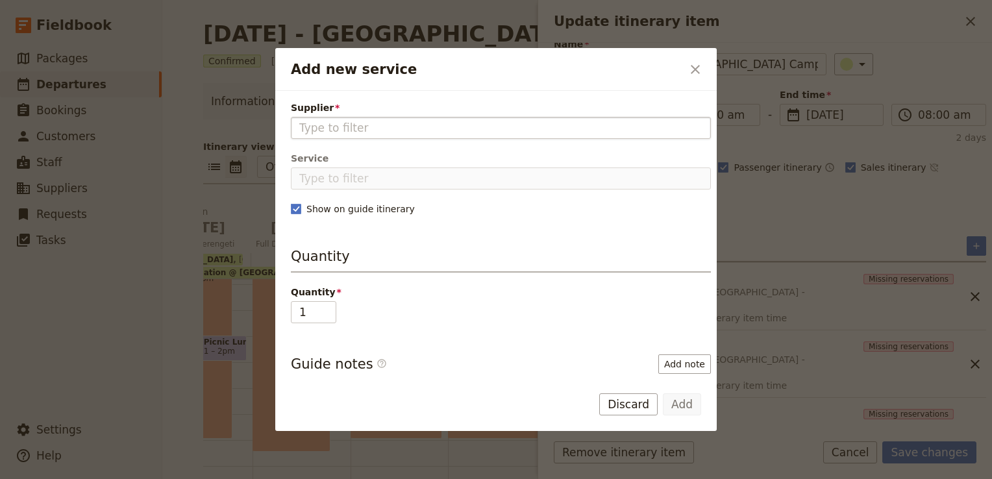
click at [399, 117] on fieldset "Add new service" at bounding box center [501, 128] width 420 height 22
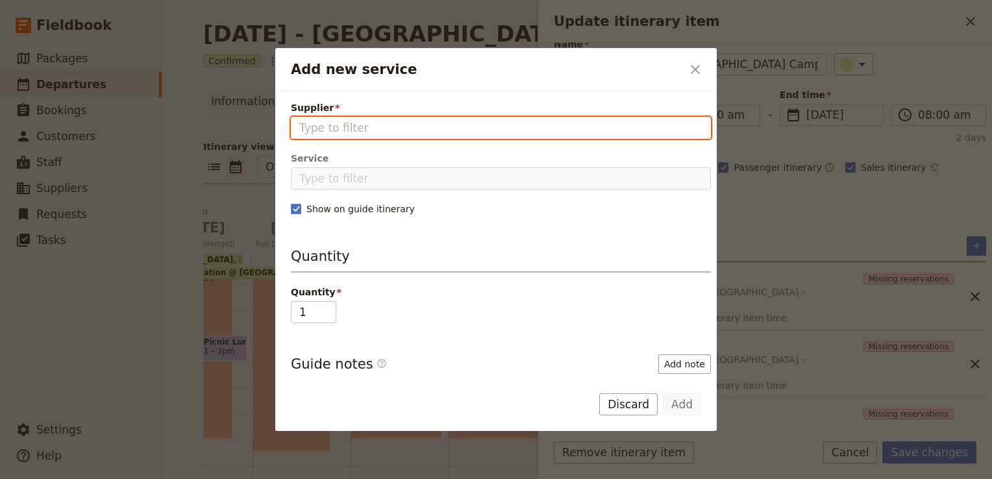
click at [399, 120] on input "Supplier" at bounding box center [500, 128] width 403 height 16
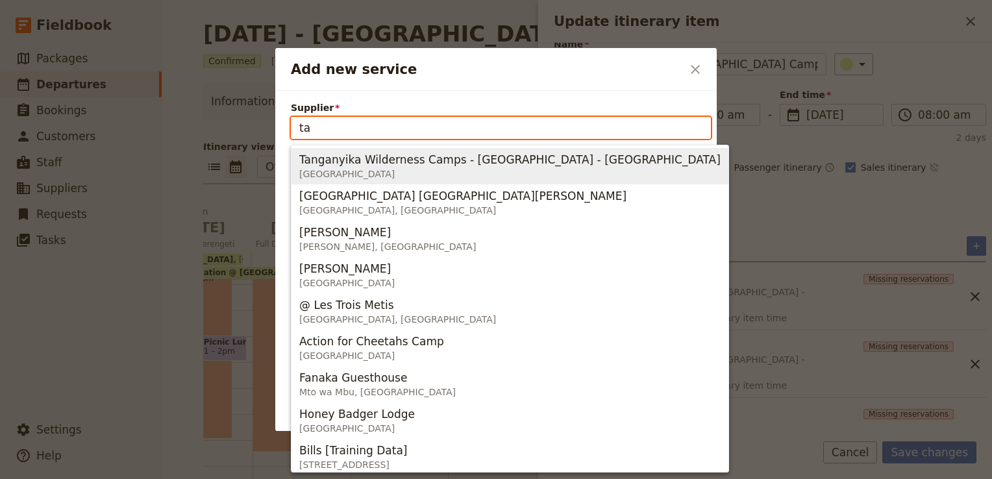
click at [426, 164] on span "Tanganyika Wilderness Camps - Burunge Tented Lodge - Tarangire" at bounding box center [509, 160] width 421 height 16
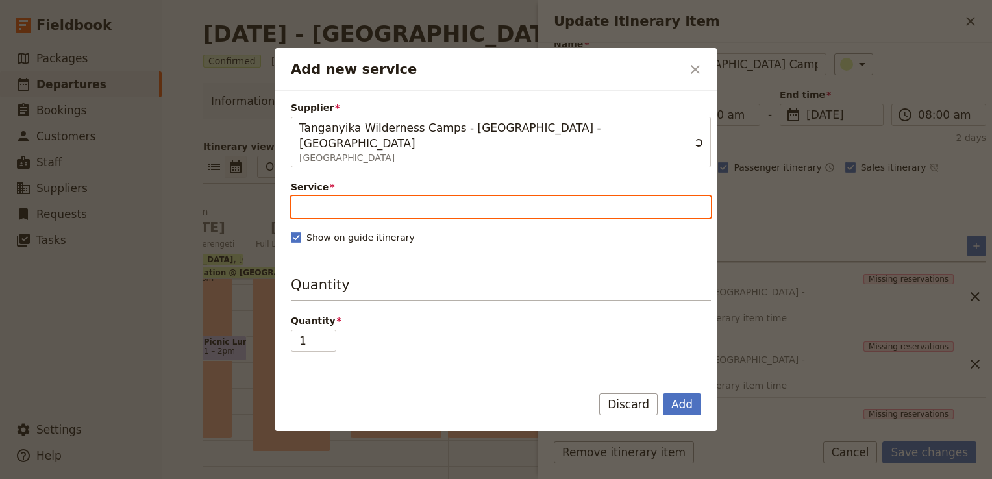
click at [374, 196] on input "Service" at bounding box center [501, 207] width 420 height 22
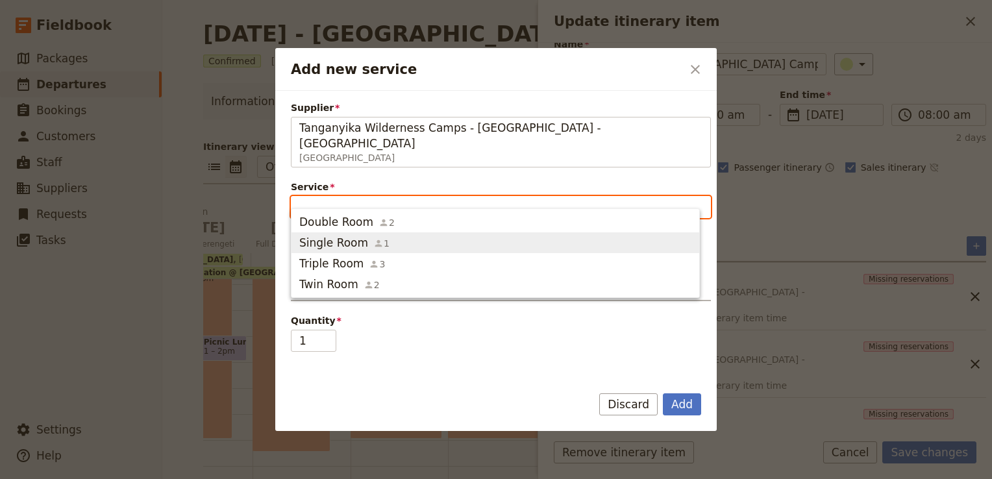
click at [335, 243] on span "Single Room" at bounding box center [333, 243] width 69 height 16
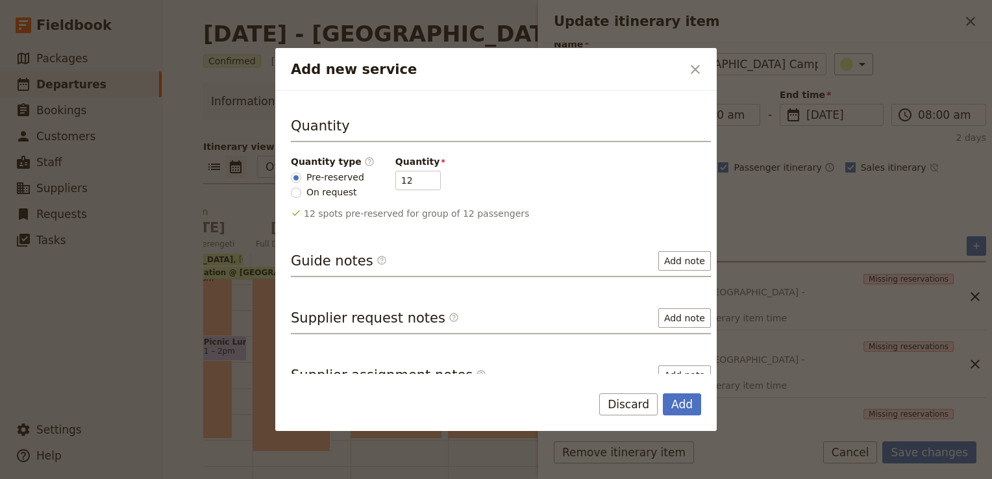
scroll to position [160, 0]
click at [418, 170] on input "13" at bounding box center [417, 179] width 45 height 19
click at [415, 170] on input "12" at bounding box center [417, 179] width 45 height 19
click at [421, 170] on input "11" at bounding box center [417, 179] width 45 height 19
click at [421, 170] on input "10" at bounding box center [417, 179] width 45 height 19
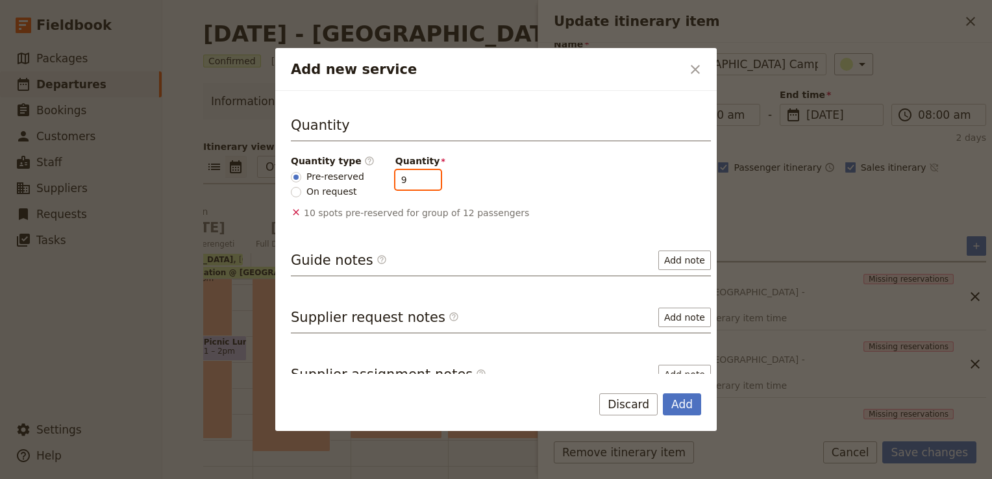
click at [421, 170] on input "9" at bounding box center [417, 179] width 45 height 19
click at [421, 170] on input "8" at bounding box center [417, 179] width 45 height 19
click at [421, 170] on input "7" at bounding box center [417, 179] width 45 height 19
click at [421, 170] on input "6" at bounding box center [417, 179] width 45 height 19
click at [421, 170] on input "5" at bounding box center [417, 179] width 45 height 19
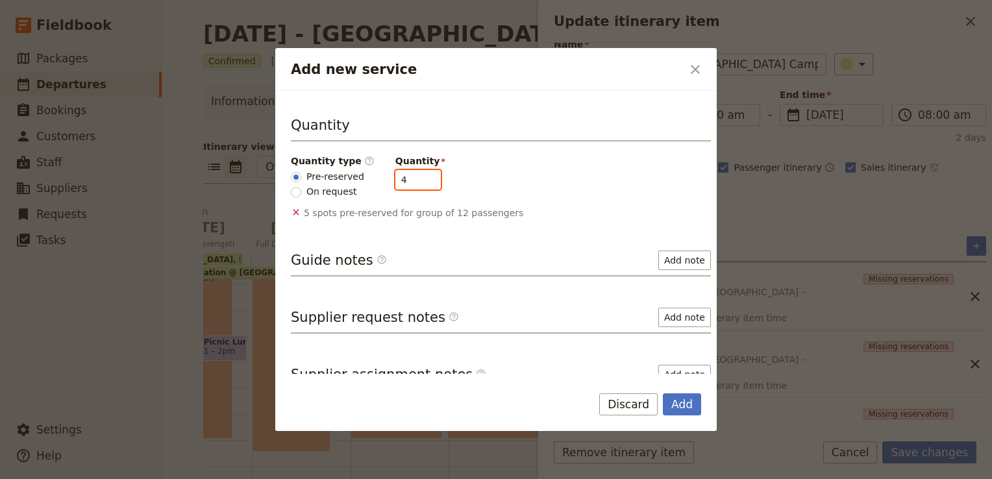
click at [421, 170] on input "4" at bounding box center [417, 179] width 45 height 19
click at [421, 170] on input "3" at bounding box center [417, 179] width 45 height 19
click at [421, 170] on input "2" at bounding box center [417, 179] width 45 height 19
click at [421, 170] on input "1" at bounding box center [417, 179] width 45 height 19
click at [695, 402] on button "Add" at bounding box center [682, 404] width 38 height 22
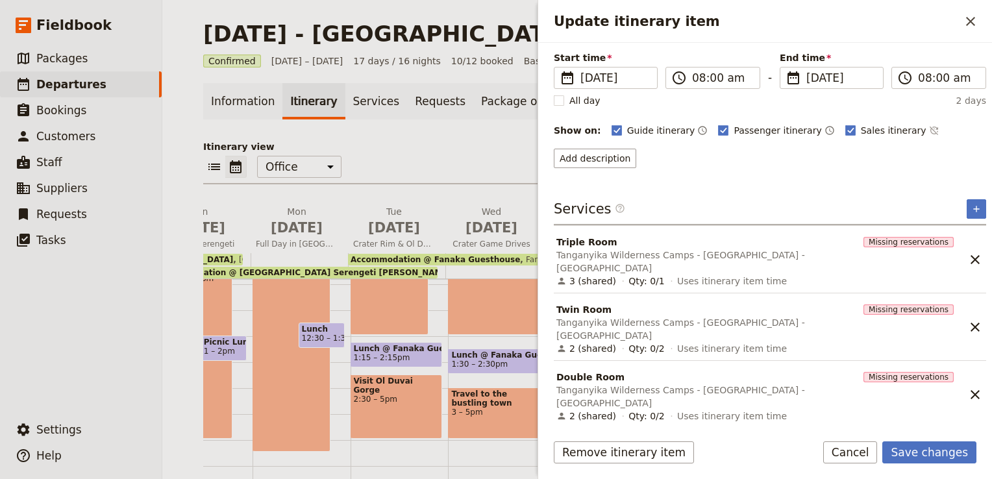
scroll to position [112, 0]
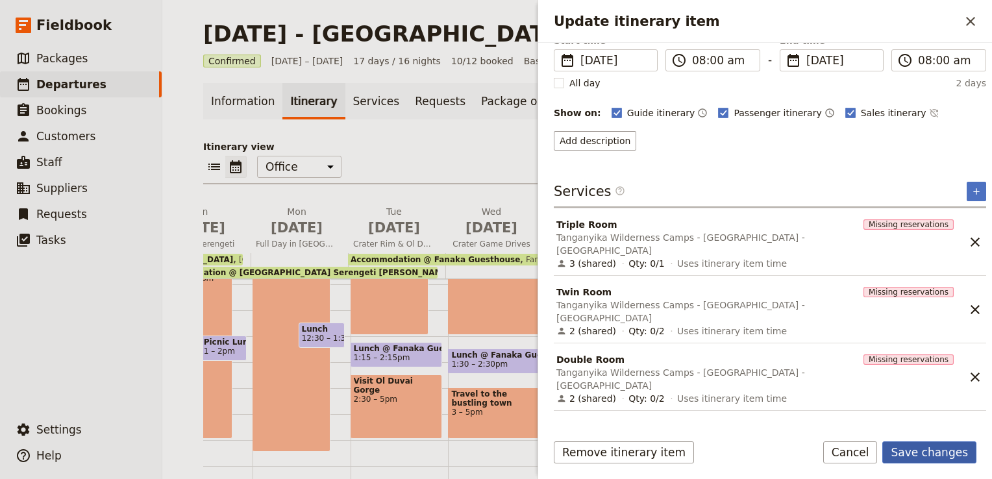
click at [947, 446] on button "Save changes" at bounding box center [929, 452] width 94 height 22
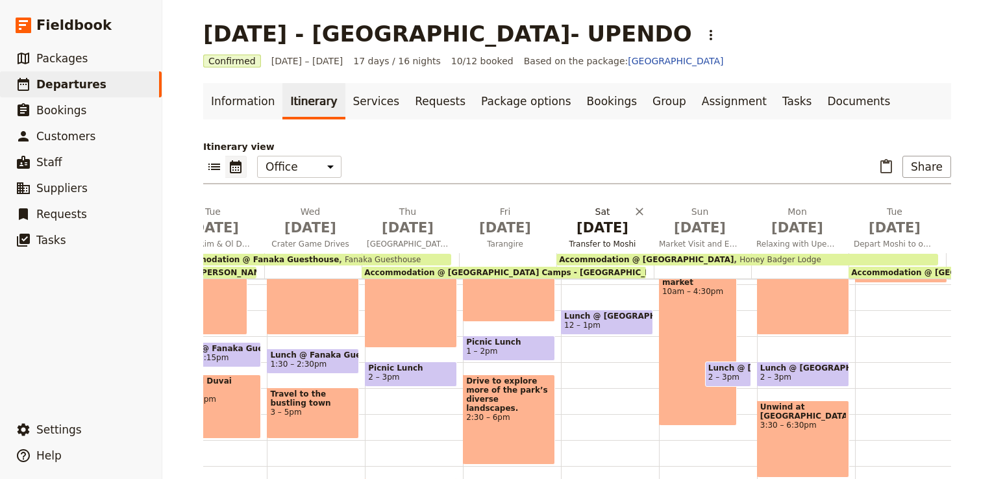
scroll to position [0, 0]
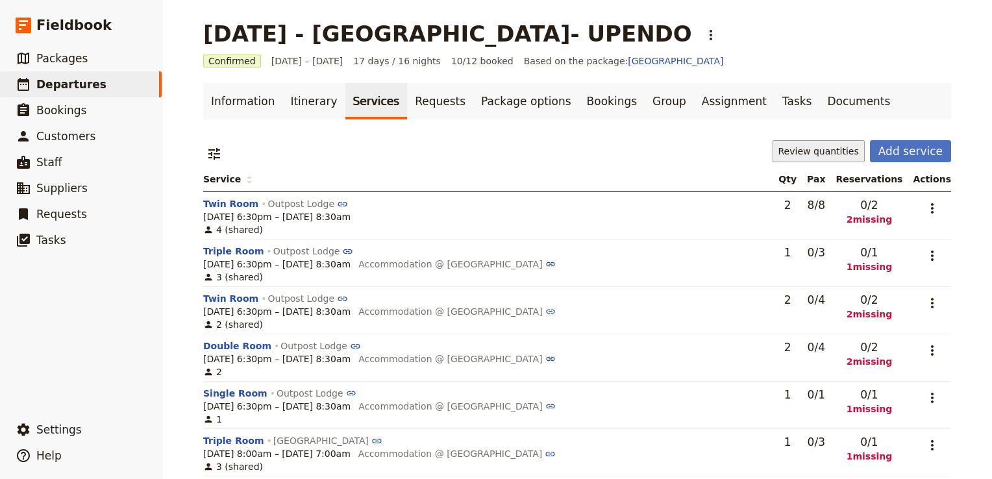
click at [836, 152] on button "Review quantities" at bounding box center [818, 151] width 92 height 22
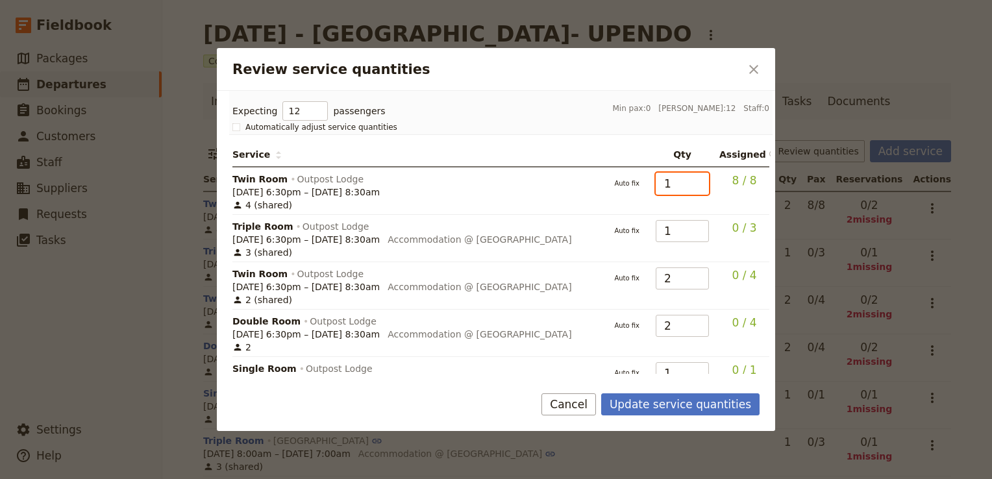
click at [690, 186] on input "1" at bounding box center [681, 184] width 53 height 22
click at [689, 180] on input "2" at bounding box center [681, 184] width 53 height 22
click at [701, 404] on button "Update service quantities" at bounding box center [680, 404] width 158 height 22
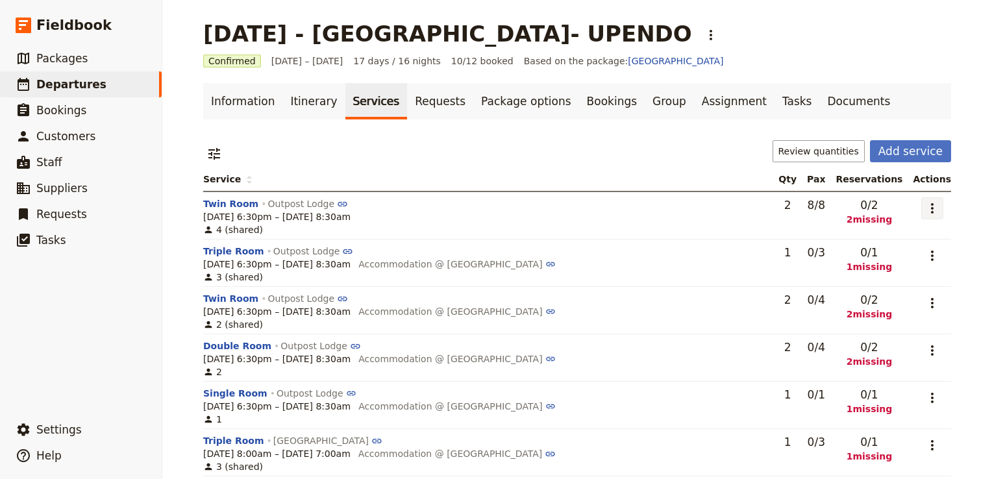
click at [927, 206] on icon "Actions" at bounding box center [932, 209] width 16 height 16
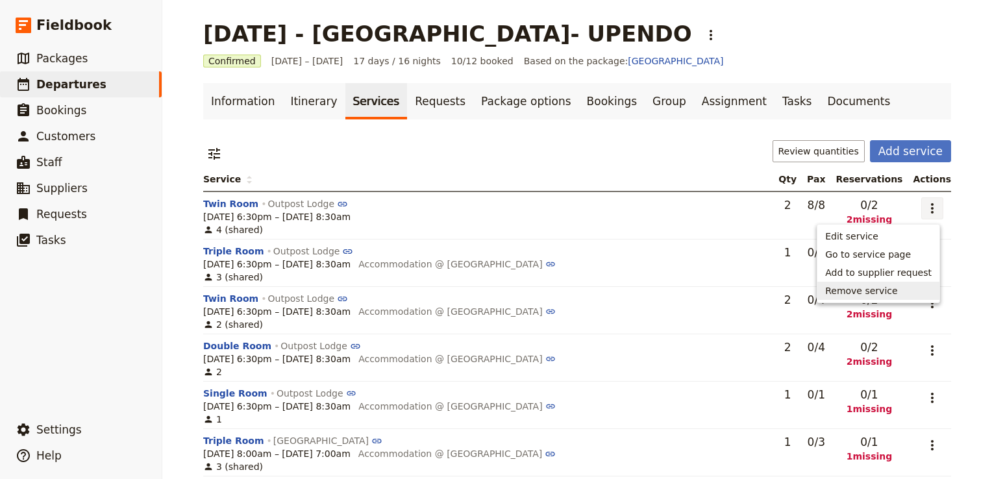
click at [753, 233] on div "4 (shared)" at bounding box center [485, 229] width 565 height 13
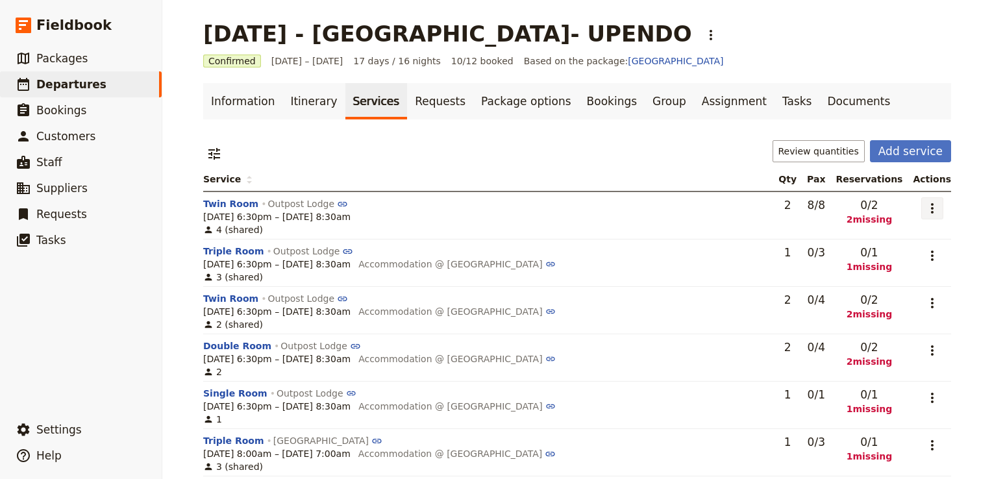
click at [931, 210] on icon "Actions" at bounding box center [932, 208] width 3 height 10
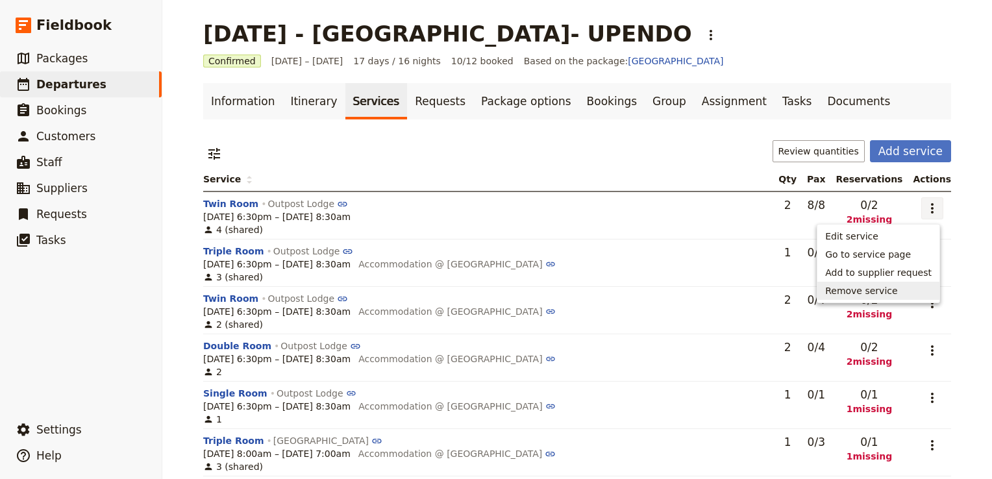
click at [888, 294] on span "Remove service" at bounding box center [861, 290] width 72 height 13
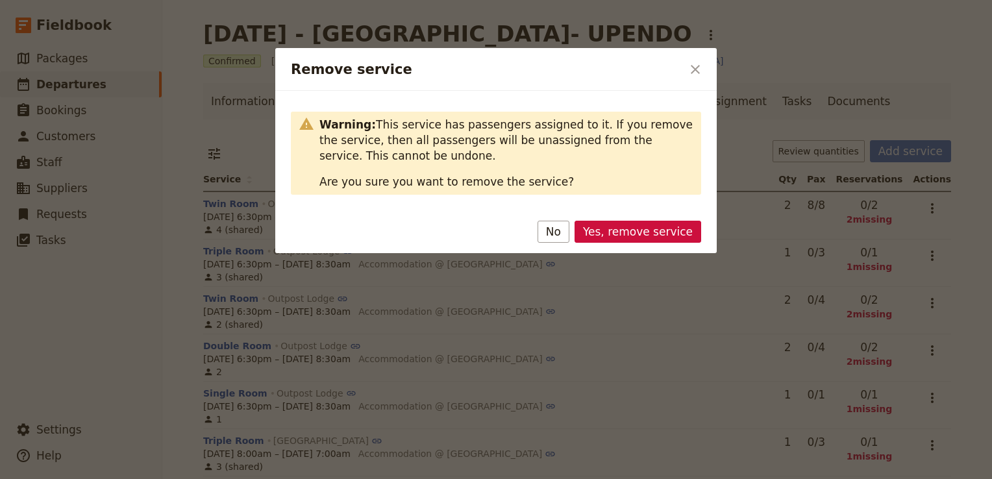
click at [610, 217] on div "Yes, remove service No" at bounding box center [495, 234] width 441 height 38
click at [653, 235] on button "Yes, remove service" at bounding box center [637, 232] width 127 height 22
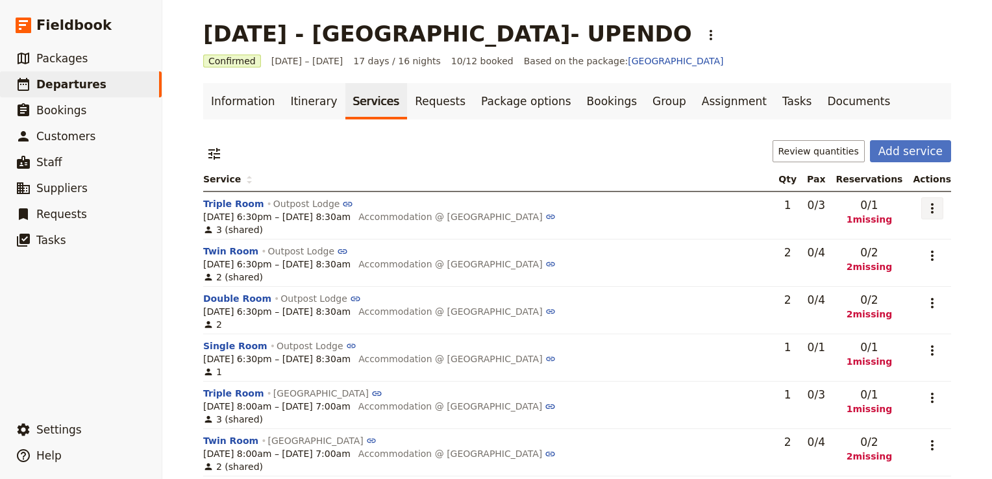
click at [927, 204] on icon "Actions" at bounding box center [932, 209] width 16 height 16
click at [905, 278] on span "Add to supplier request" at bounding box center [878, 272] width 106 height 13
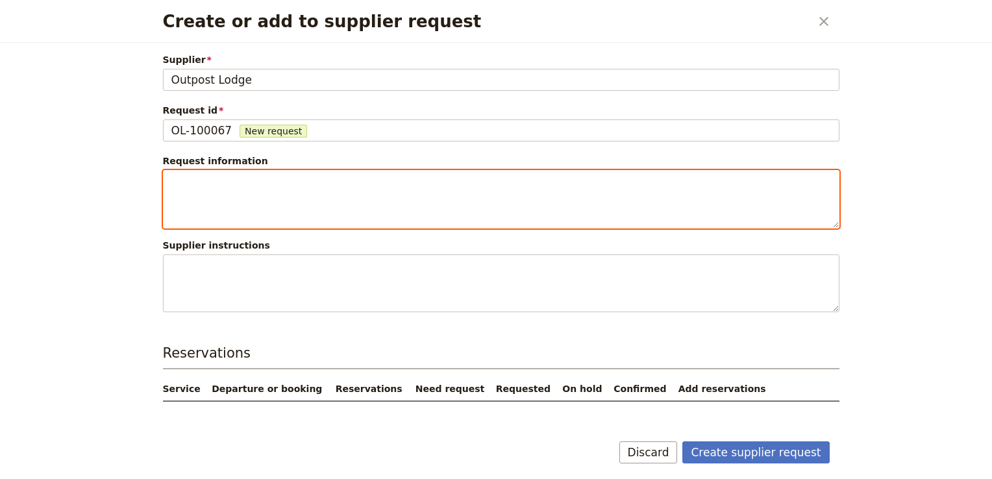
click at [299, 180] on textarea "Create or add to supplier request" at bounding box center [501, 199] width 676 height 58
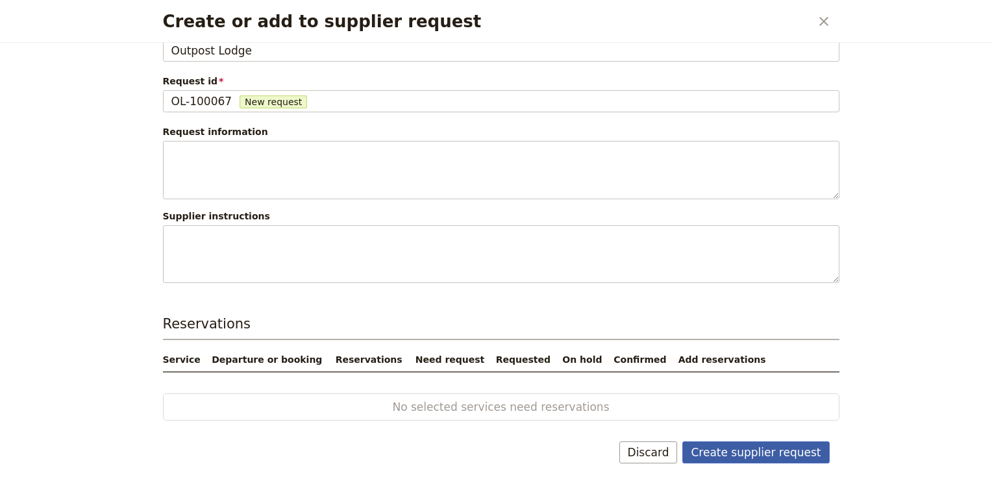
click at [765, 456] on button "Create supplier request" at bounding box center [755, 452] width 147 height 22
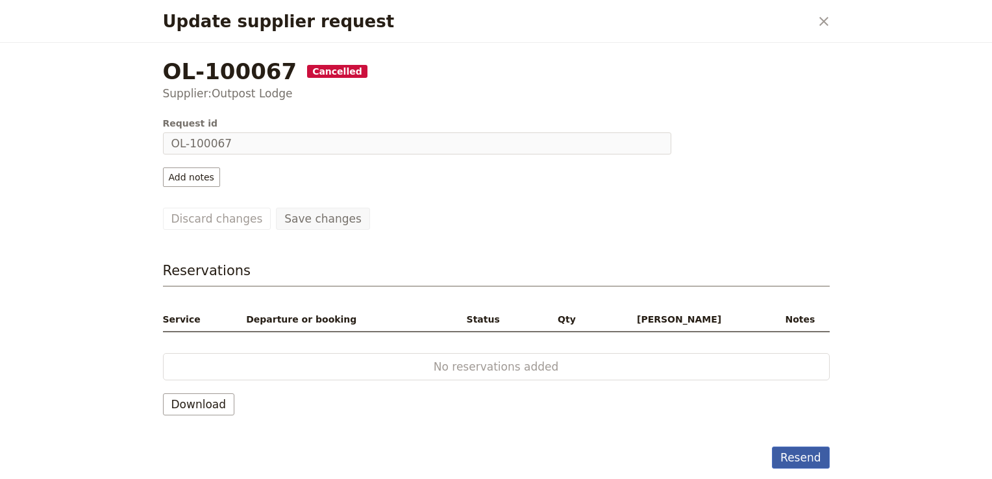
click at [807, 456] on button "Resend" at bounding box center [800, 457] width 57 height 22
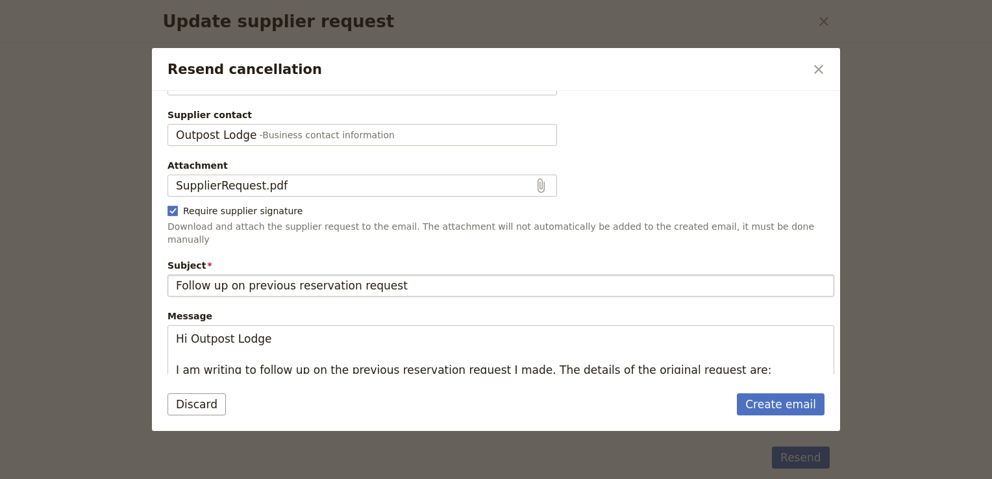
scroll to position [0, 0]
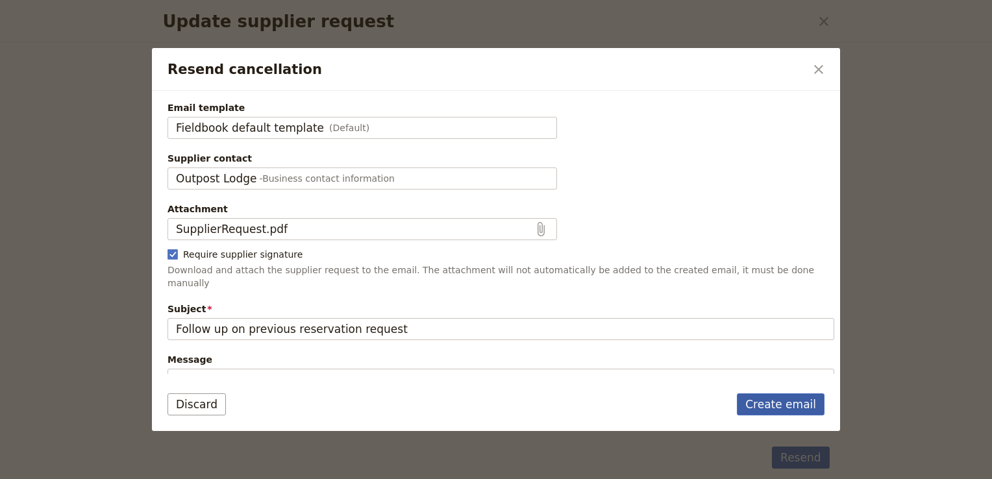
click at [783, 409] on link "Create email" at bounding box center [781, 404] width 88 height 22
click at [822, 64] on icon "Close dialog" at bounding box center [819, 70] width 16 height 16
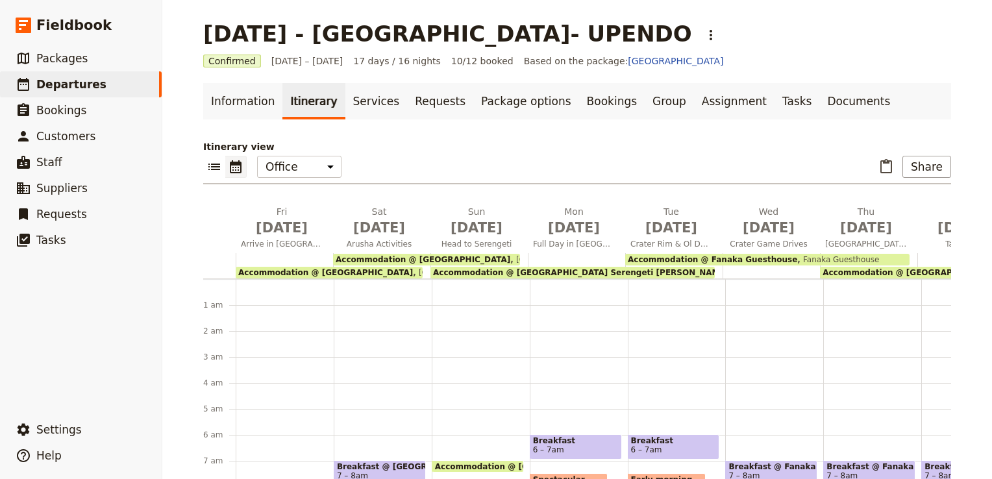
scroll to position [143, 0]
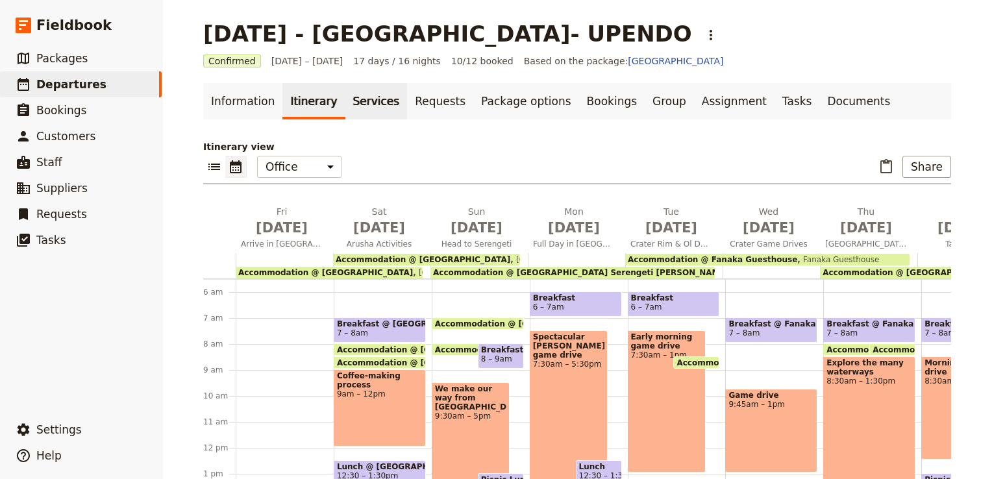
click at [345, 98] on link "Services" at bounding box center [376, 101] width 62 height 36
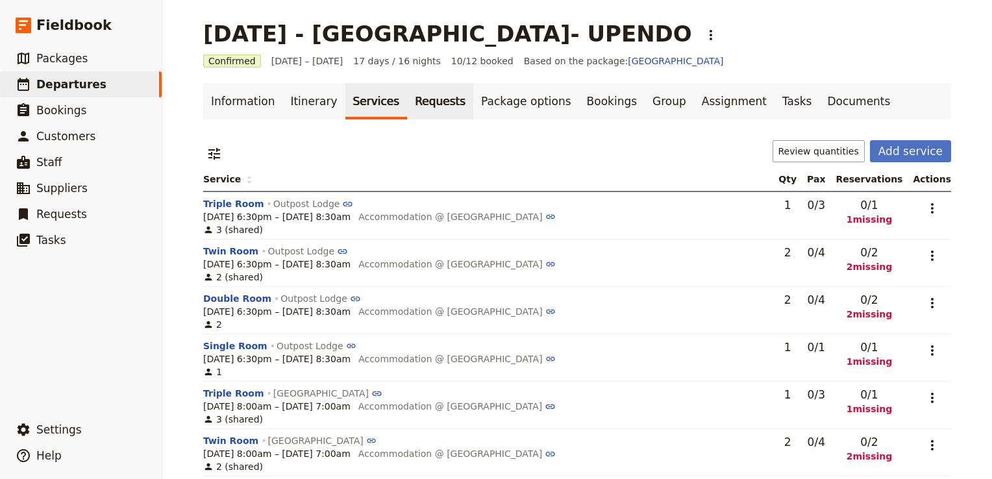
click at [407, 98] on link "Requests" at bounding box center [440, 101] width 66 height 36
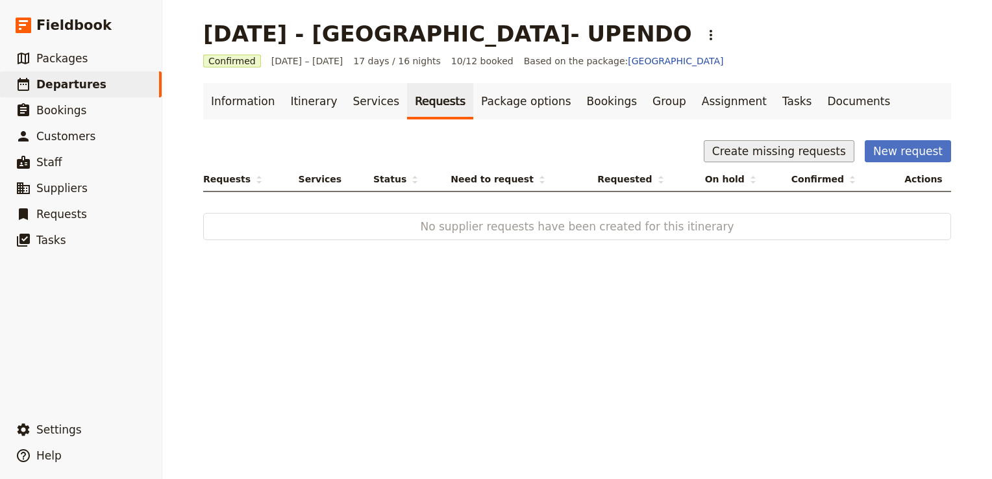
click at [809, 153] on button "Create missing requests" at bounding box center [778, 151] width 151 height 22
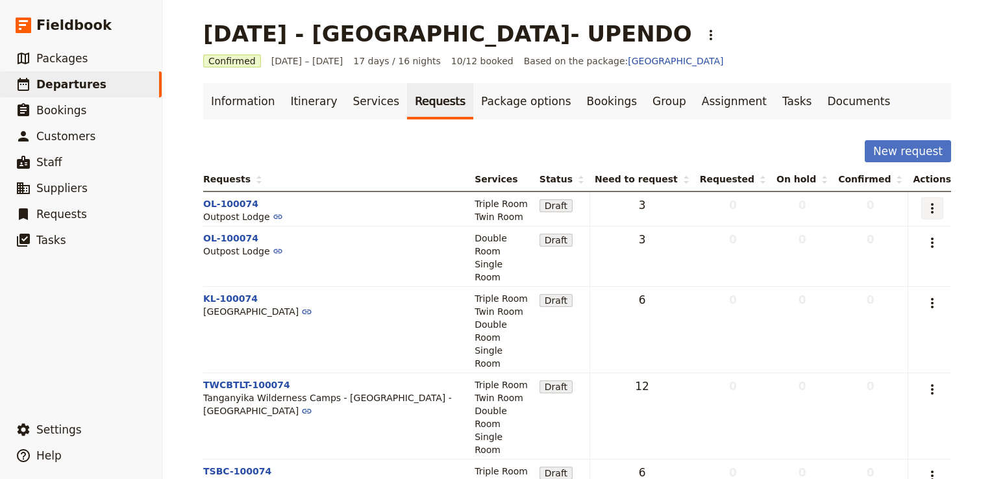
click at [927, 210] on icon "Actions" at bounding box center [932, 209] width 16 height 16
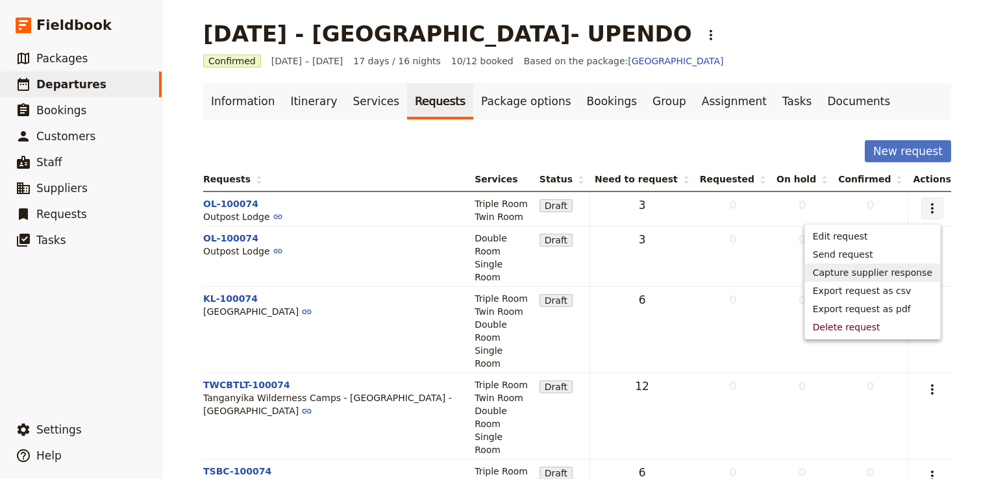
click at [894, 273] on span "Capture supplier response" at bounding box center [871, 272] width 119 height 13
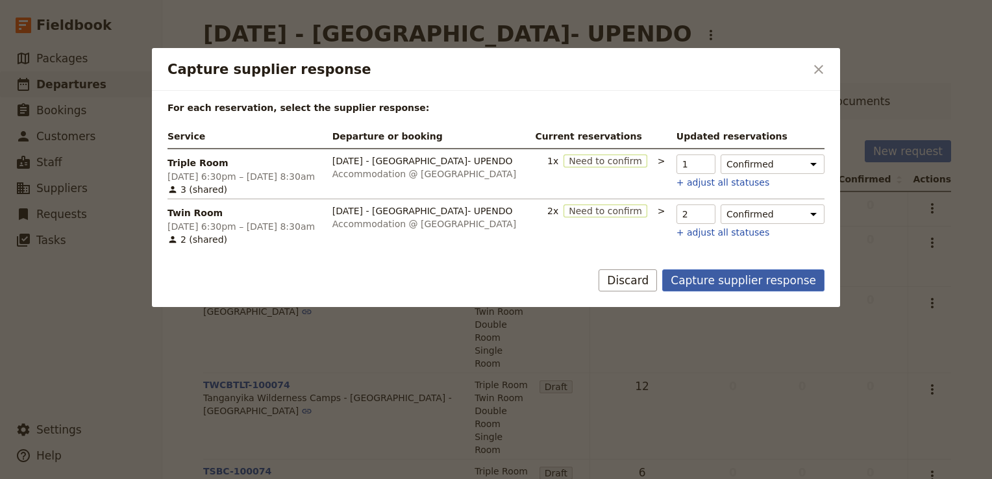
click at [755, 282] on button "Capture supplier response" at bounding box center [743, 280] width 162 height 22
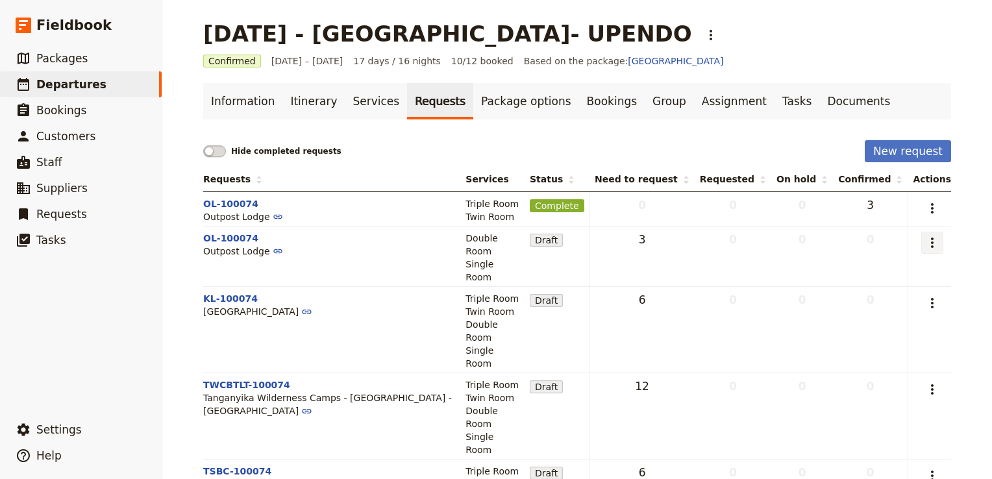
click at [932, 245] on icon "Actions" at bounding box center [932, 243] width 16 height 16
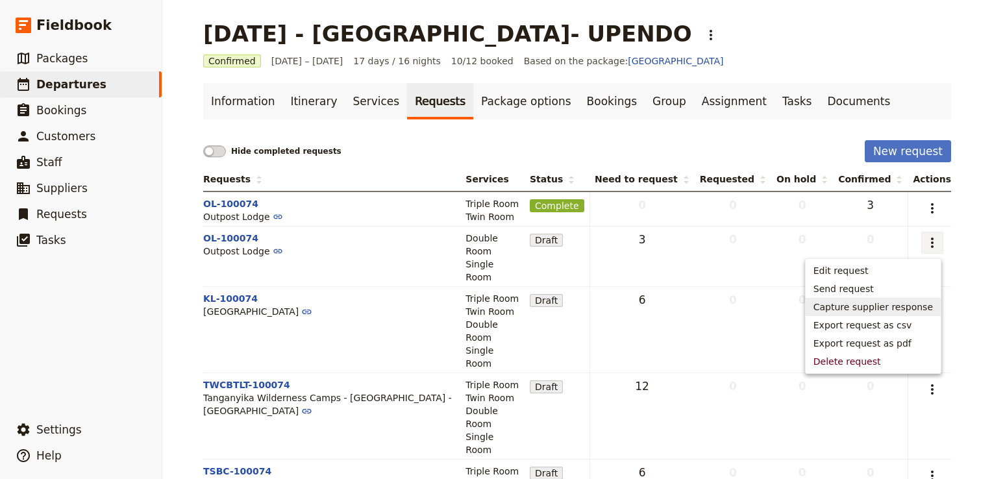
click at [888, 303] on span "Capture supplier response" at bounding box center [872, 306] width 119 height 13
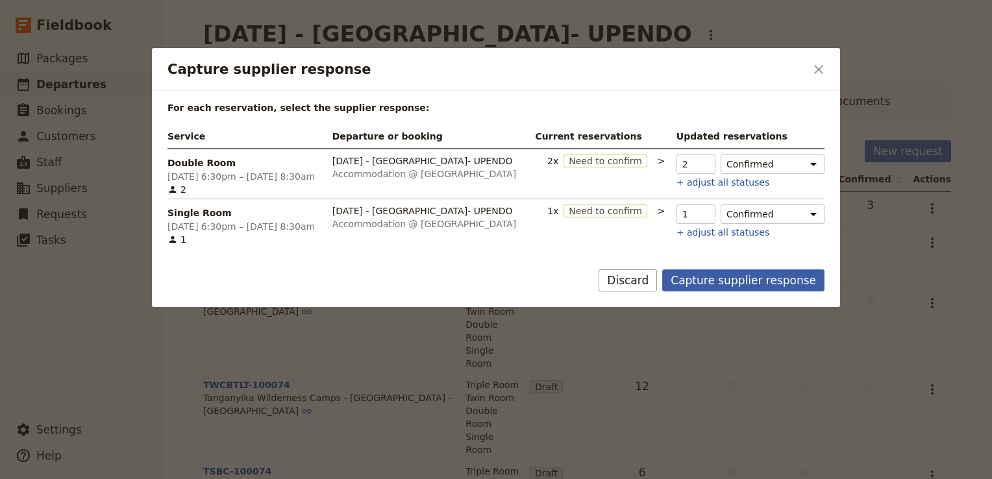
click at [746, 278] on button "Capture supplier response" at bounding box center [743, 280] width 162 height 22
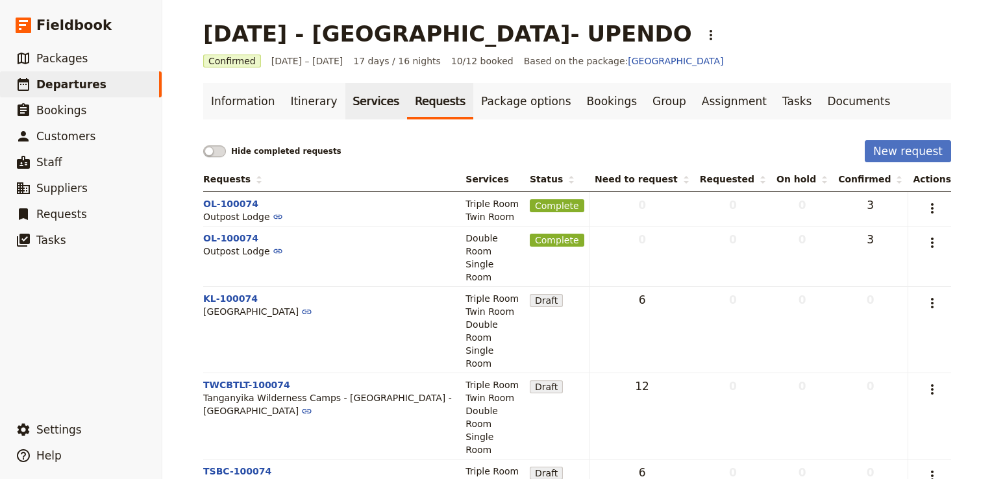
click at [347, 99] on link "Services" at bounding box center [376, 101] width 62 height 36
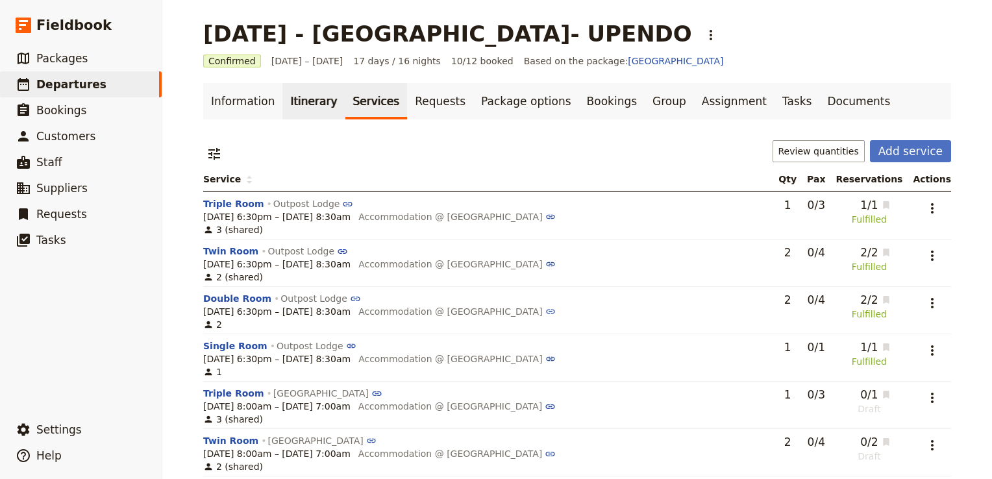
click at [302, 102] on link "Itinerary" at bounding box center [313, 101] width 62 height 36
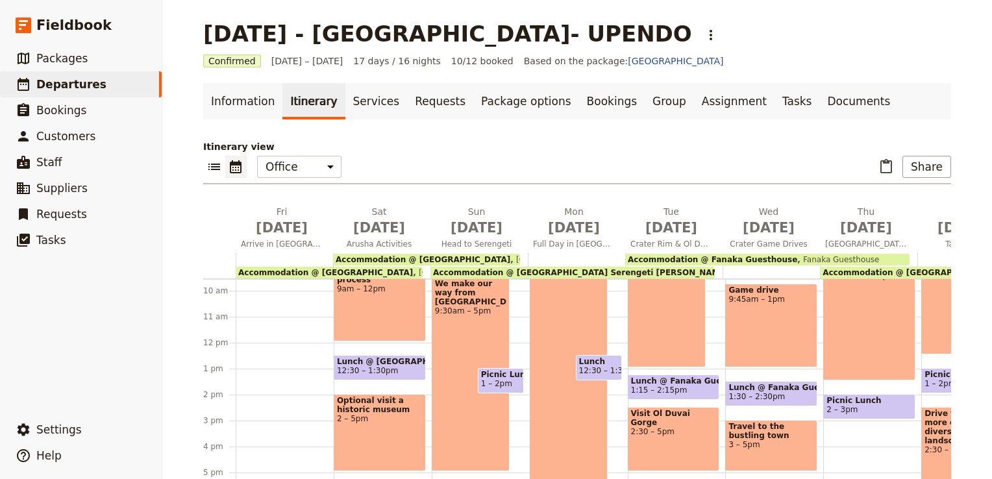
scroll to position [330, 0]
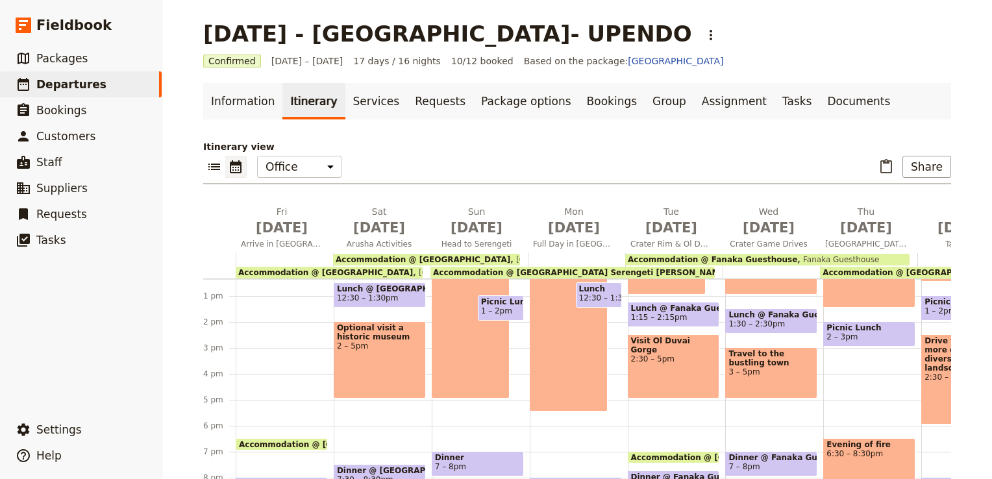
click at [411, 255] on span "Accommodation @ Kudu Lodge" at bounding box center [422, 259] width 175 height 9
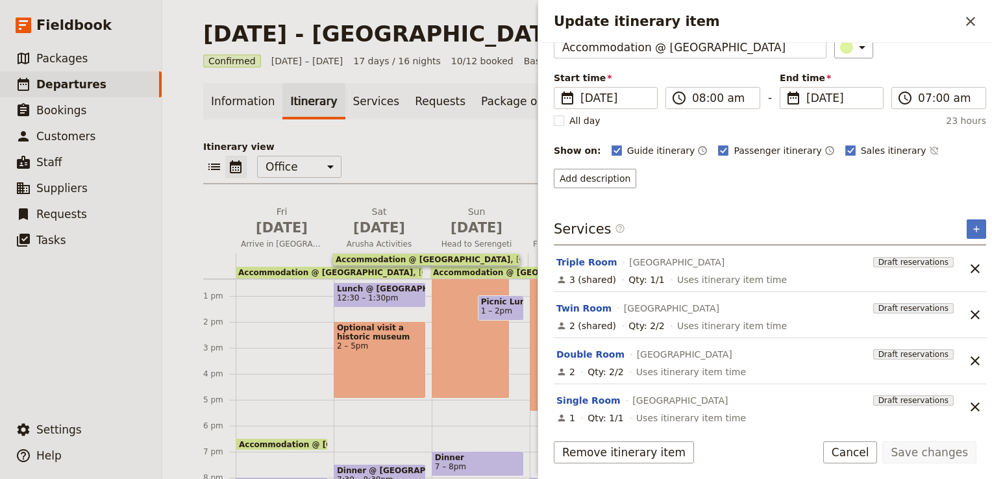
scroll to position [78, 0]
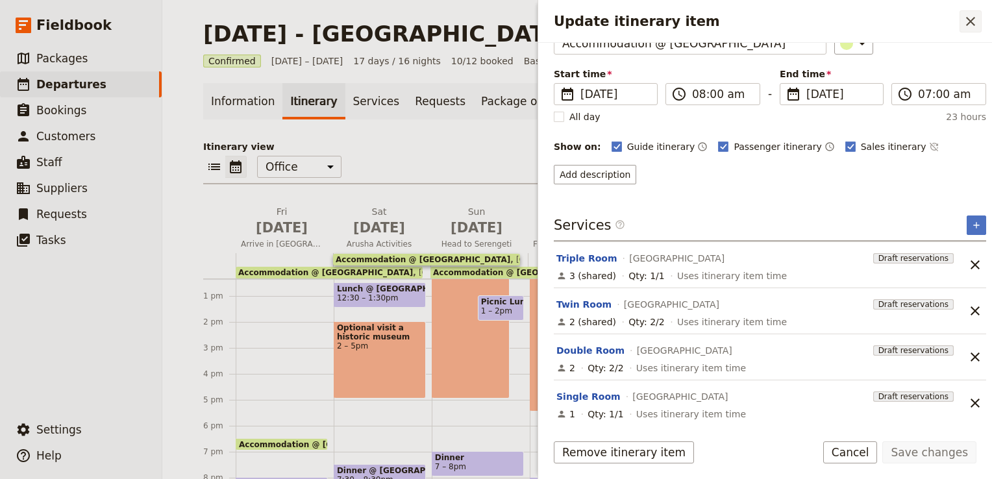
click at [976, 23] on icon "Close drawer" at bounding box center [970, 22] width 16 height 16
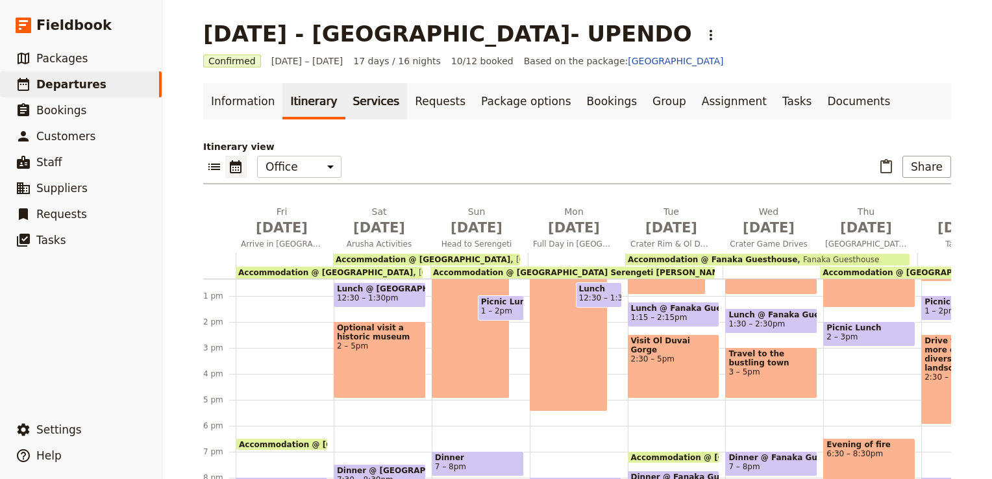
click at [361, 105] on link "Services" at bounding box center [376, 101] width 62 height 36
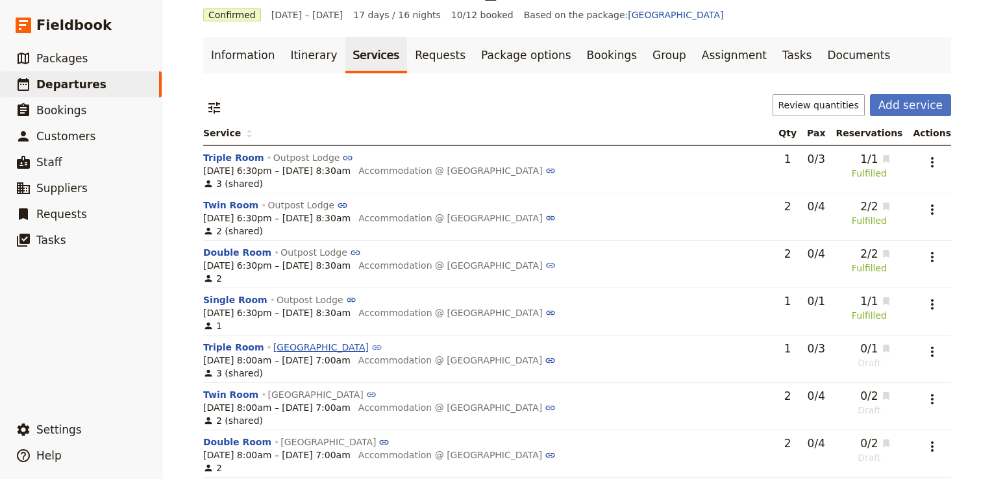
scroll to position [65, 0]
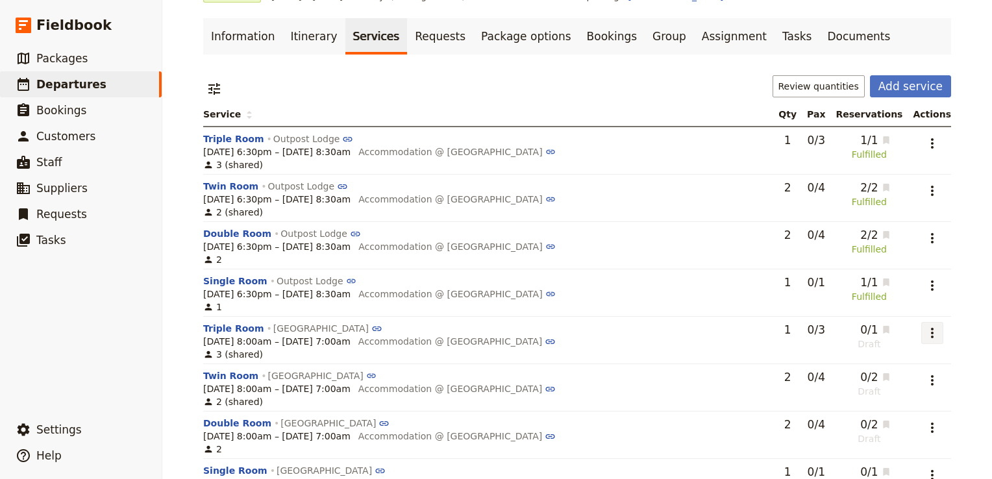
click at [924, 339] on icon "Actions" at bounding box center [932, 333] width 16 height 16
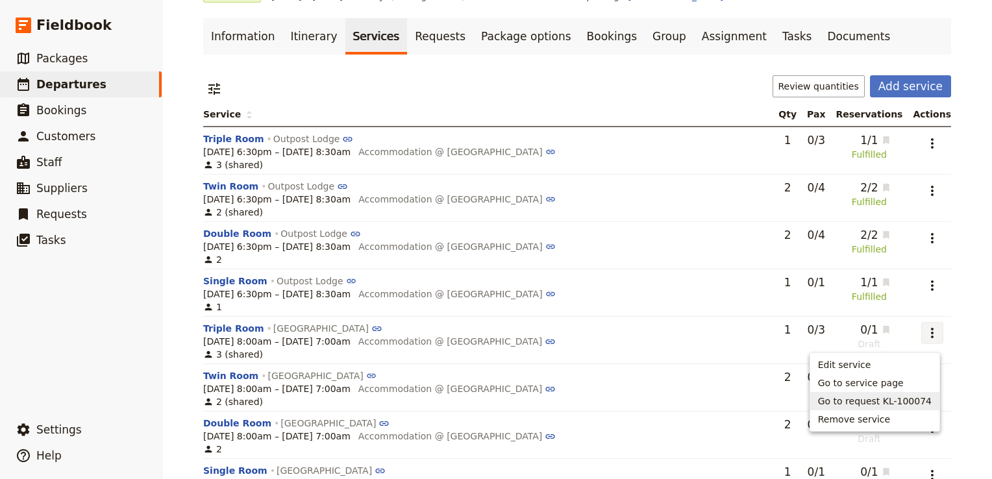
click at [903, 403] on span "Go to request KL-100074" at bounding box center [875, 401] width 114 height 13
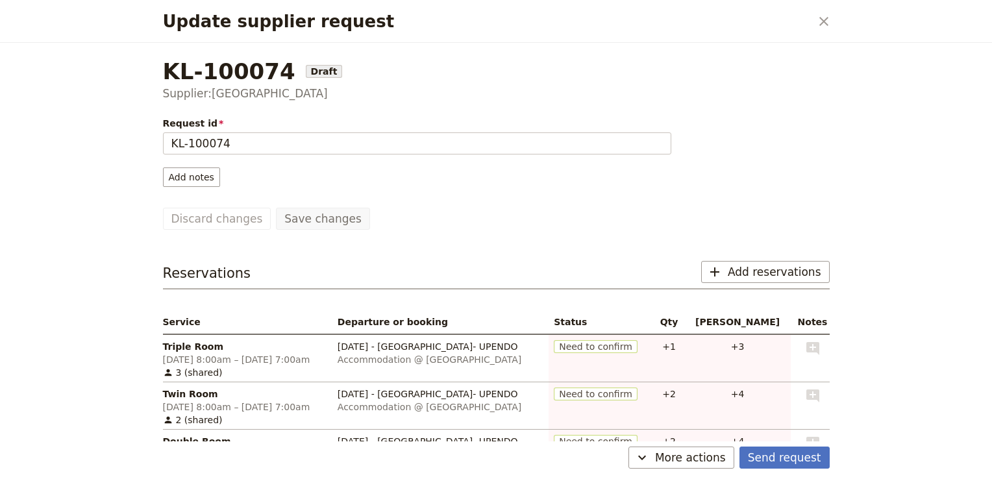
scroll to position [127, 0]
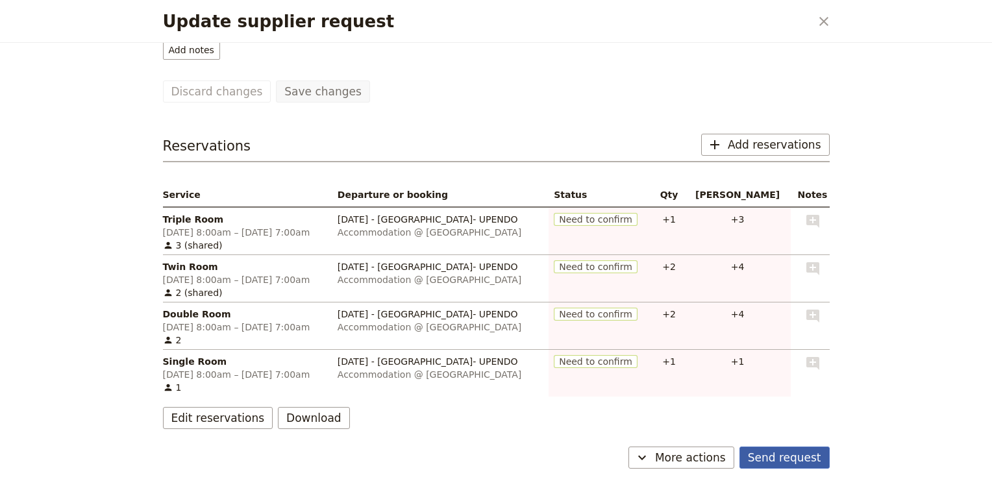
click at [804, 460] on button "Send request" at bounding box center [784, 457] width 90 height 22
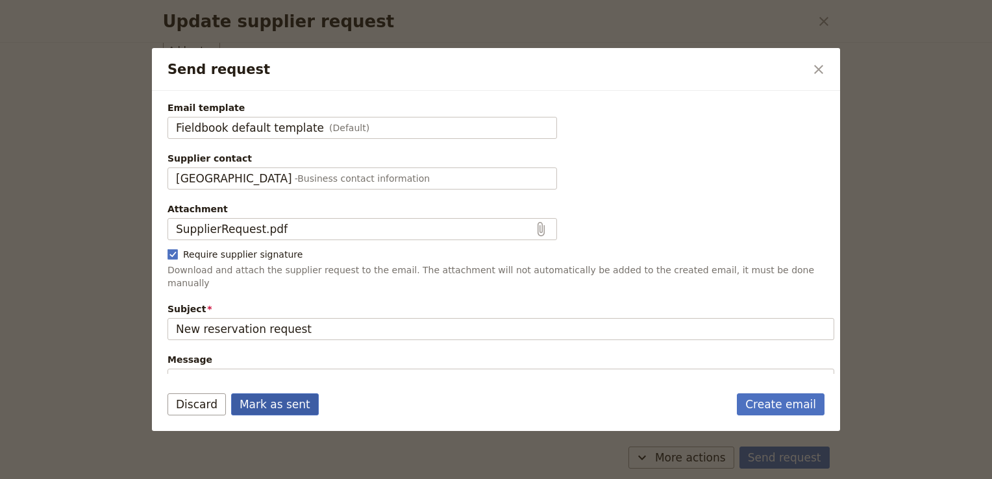
click at [263, 405] on button "Mark as sent" at bounding box center [275, 404] width 88 height 22
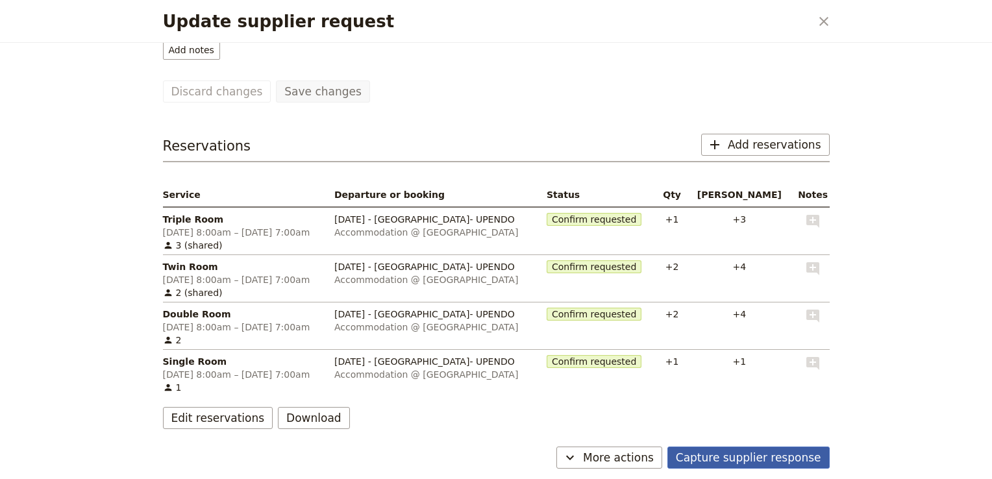
click at [770, 458] on button "Capture supplier response" at bounding box center [748, 457] width 162 height 22
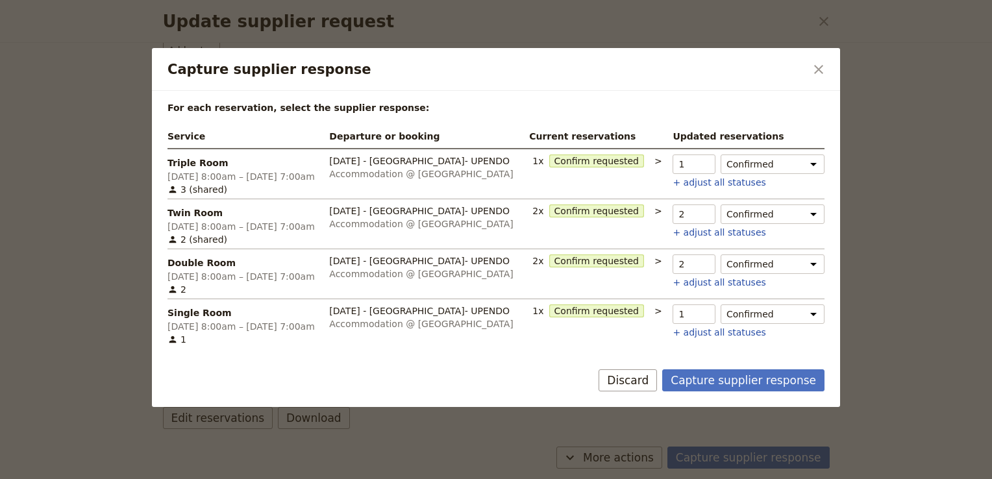
drag, startPoint x: 738, startPoint y: 380, endPoint x: 228, endPoint y: 305, distance: 515.6
click at [738, 380] on button "Capture supplier response" at bounding box center [743, 380] width 162 height 22
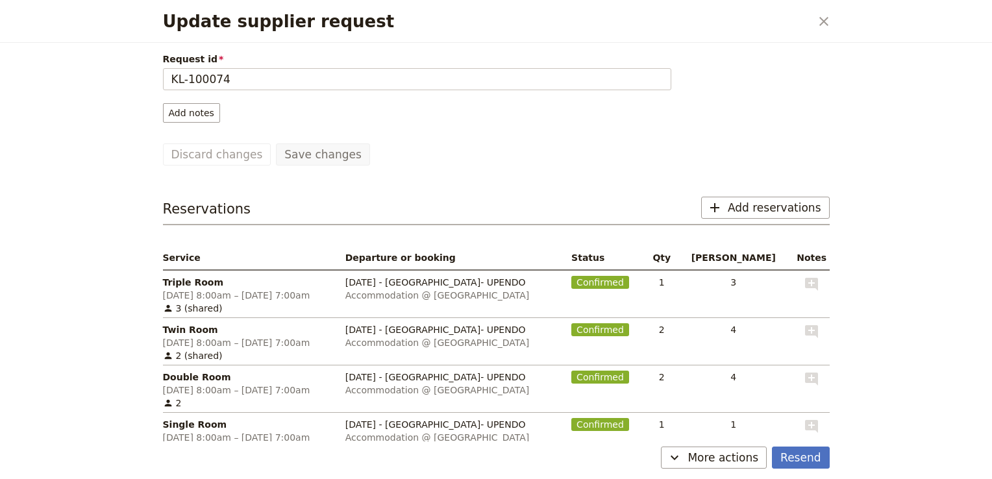
scroll to position [0, 0]
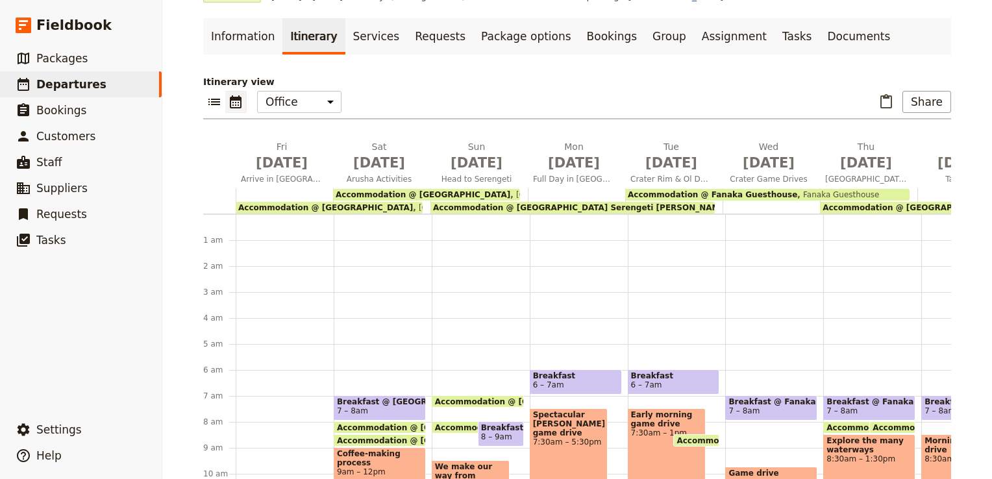
scroll to position [143, 0]
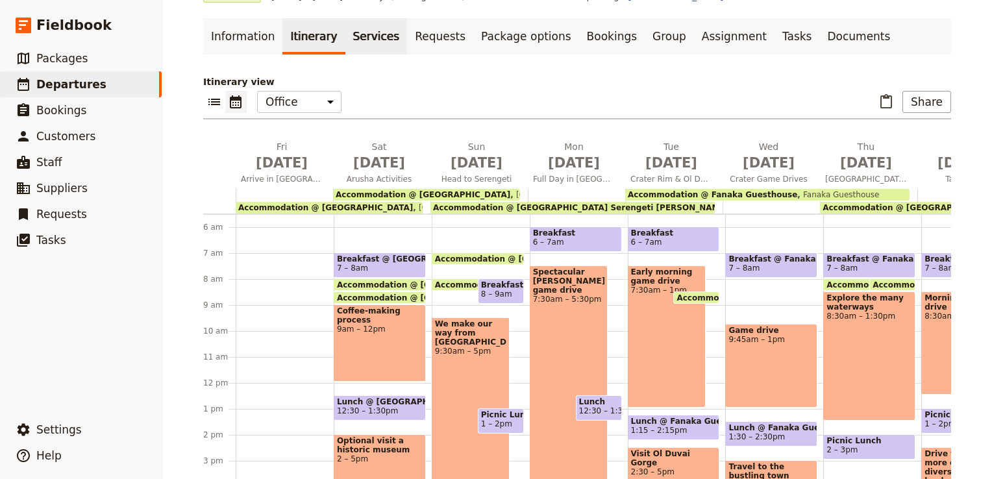
click at [359, 35] on link "Services" at bounding box center [376, 36] width 62 height 36
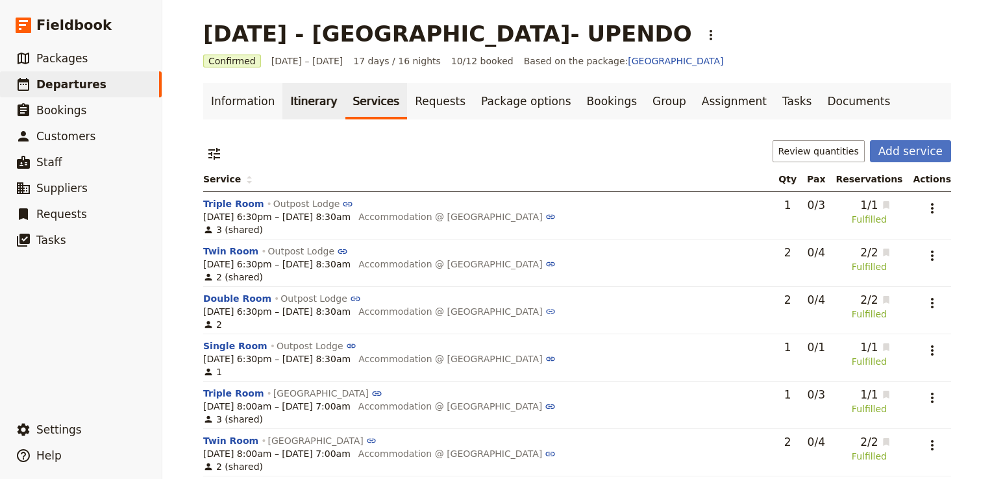
click at [306, 101] on link "Itinerary" at bounding box center [313, 101] width 62 height 36
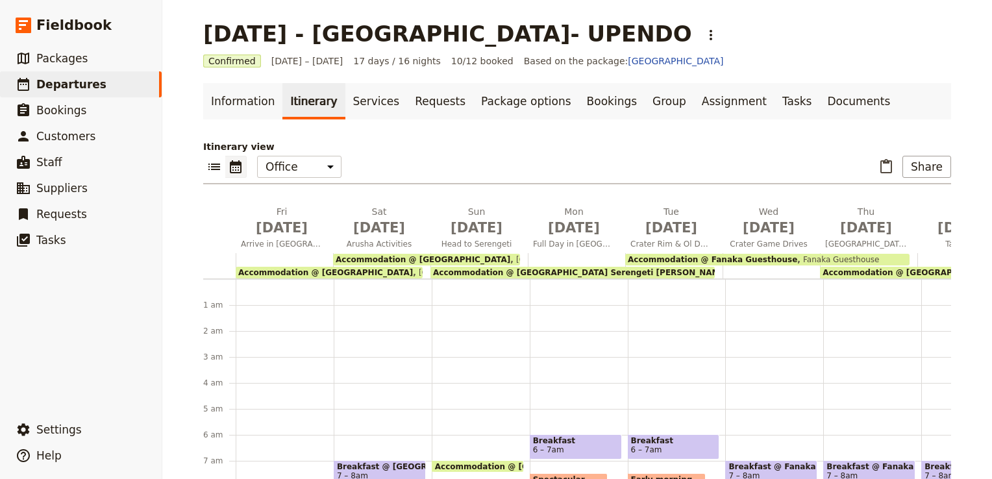
scroll to position [143, 0]
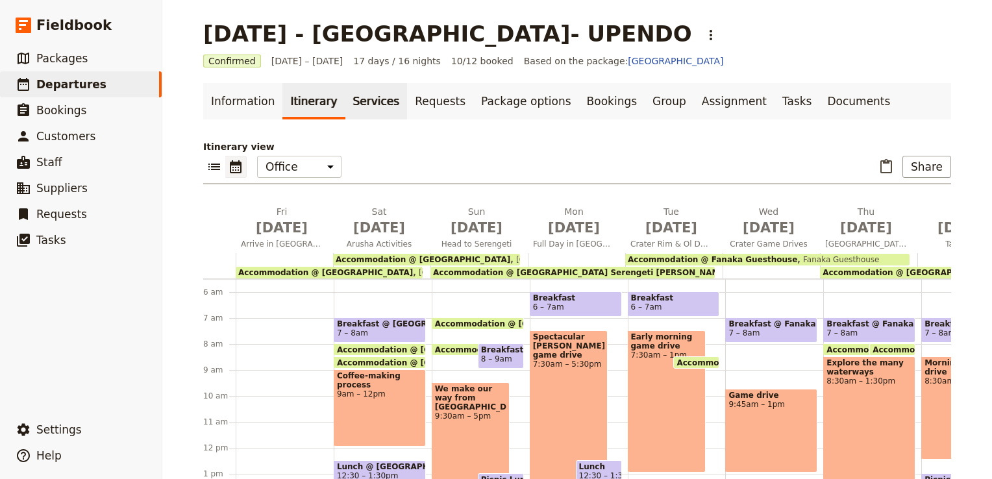
click at [365, 105] on link "Services" at bounding box center [376, 101] width 62 height 36
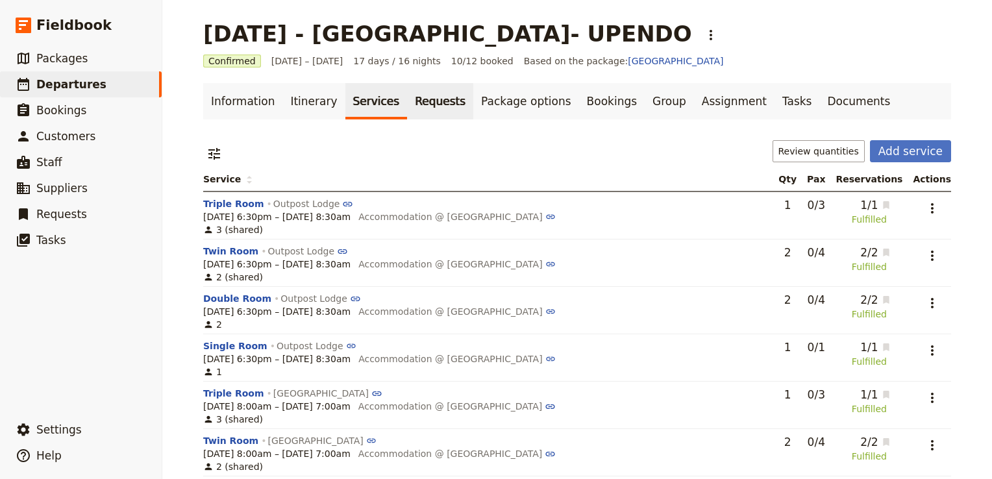
click at [421, 101] on link "Requests" at bounding box center [440, 101] width 66 height 36
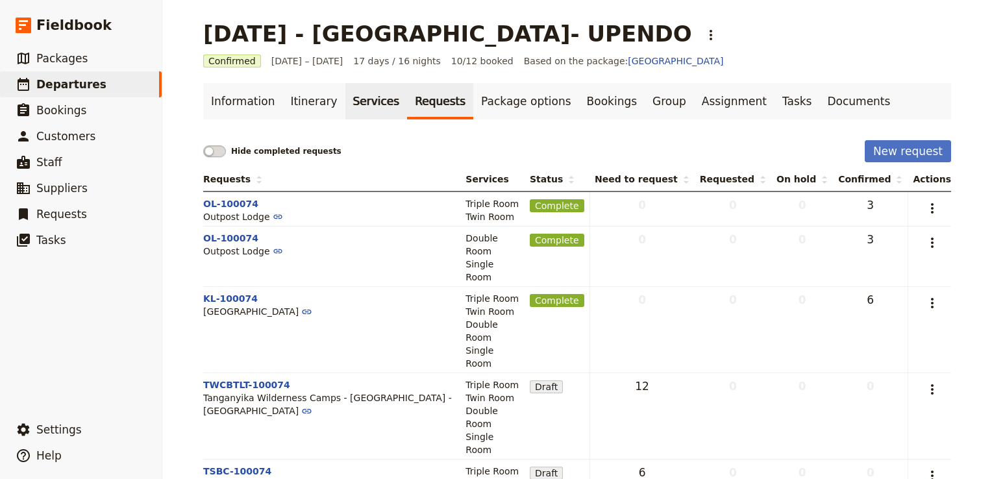
click at [350, 103] on link "Services" at bounding box center [376, 101] width 62 height 36
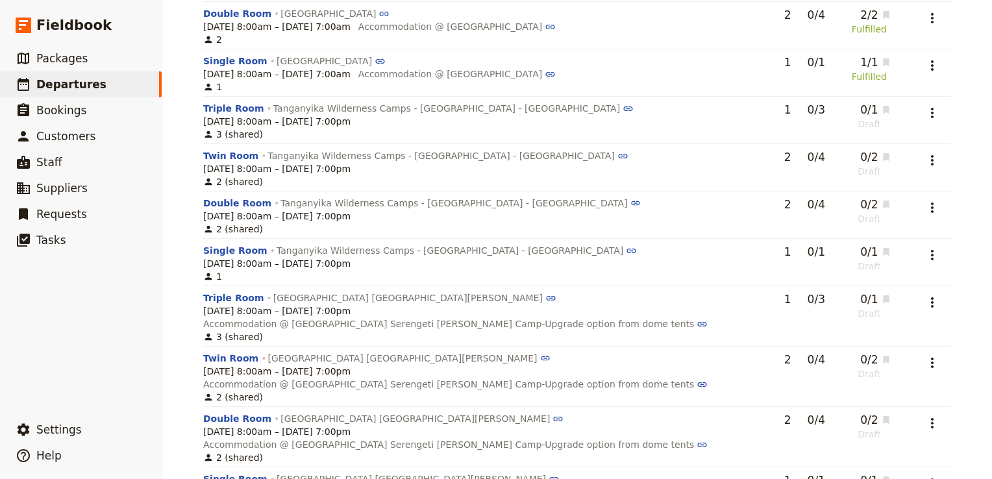
scroll to position [478, 0]
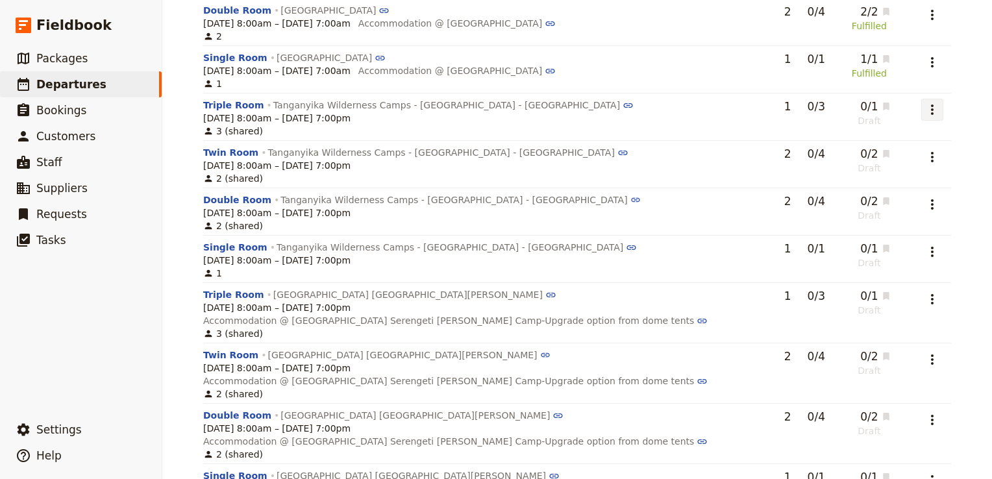
click at [921, 115] on button "​" at bounding box center [932, 110] width 22 height 22
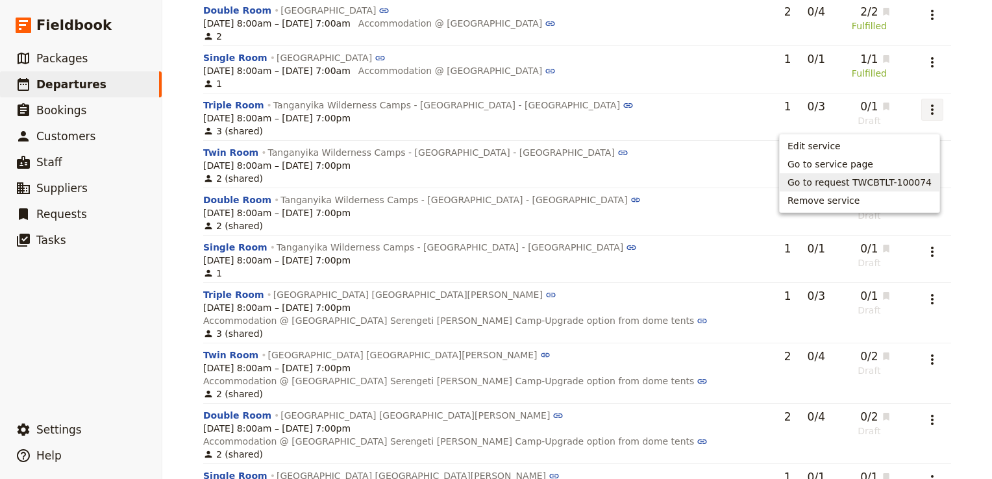
click at [857, 180] on span "Go to request TWCBTLT-100074" at bounding box center [859, 182] width 144 height 13
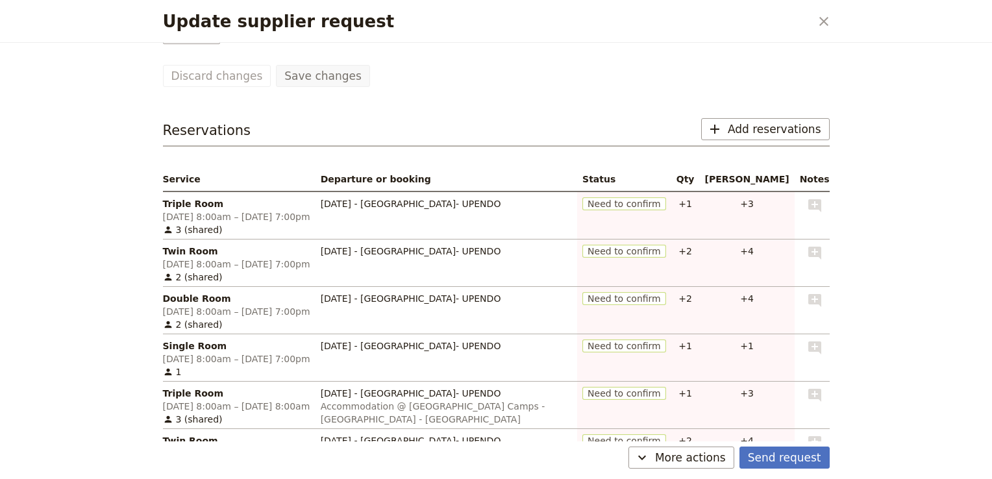
scroll to position [57, 0]
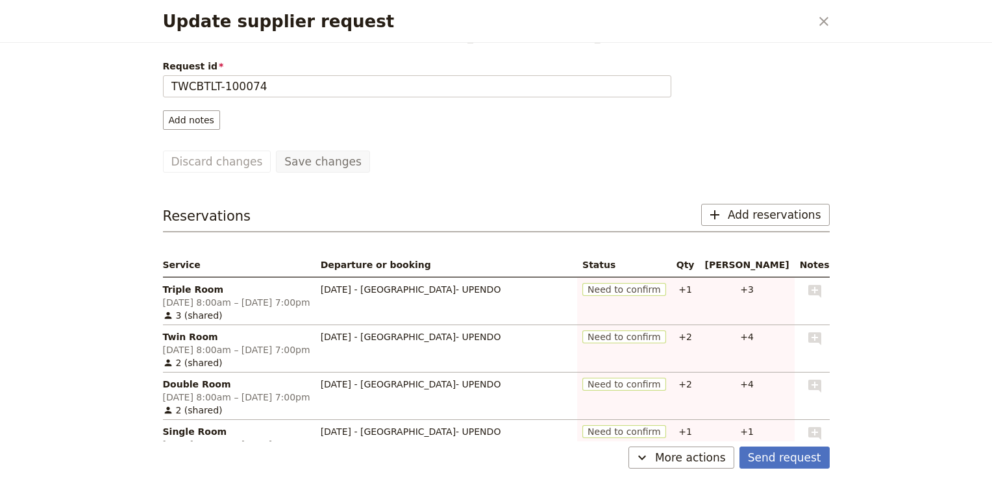
scroll to position [104, 0]
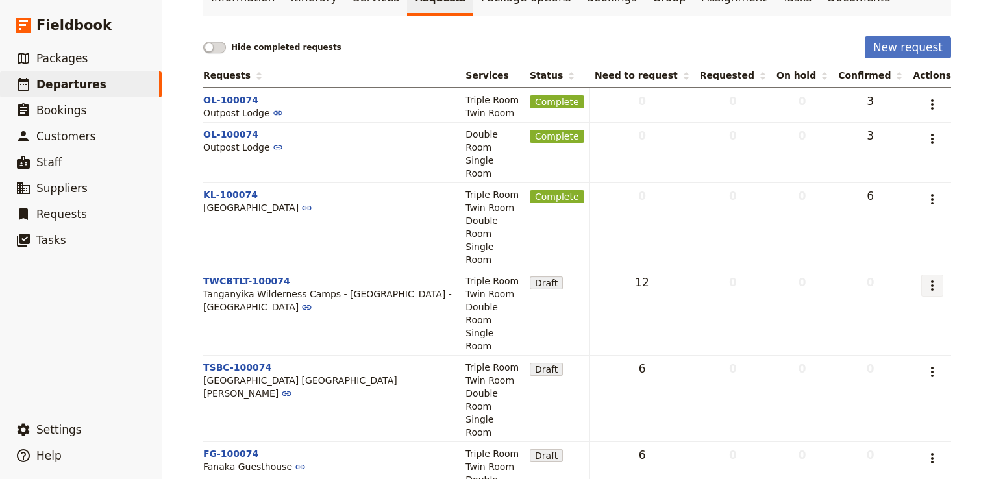
click at [927, 278] on icon "Actions" at bounding box center [932, 286] width 16 height 16
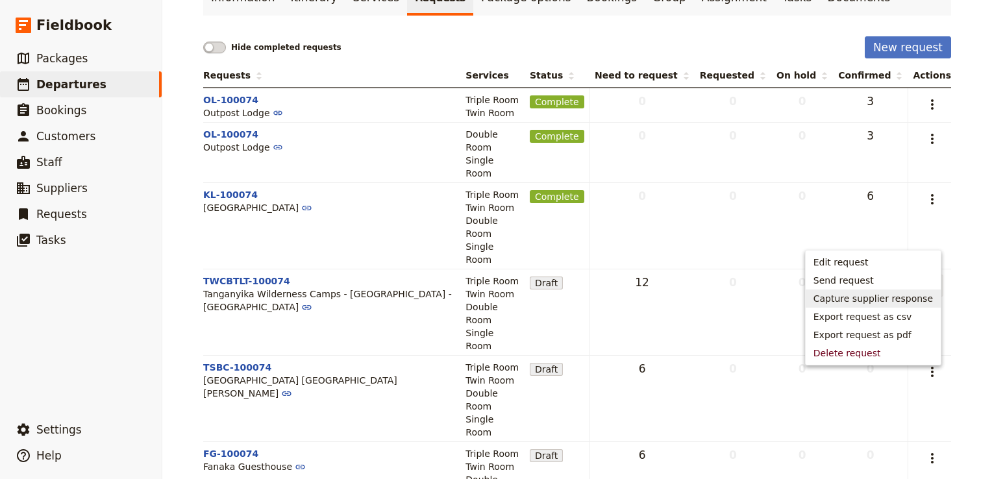
click at [908, 302] on span "Capture supplier response" at bounding box center [872, 298] width 119 height 13
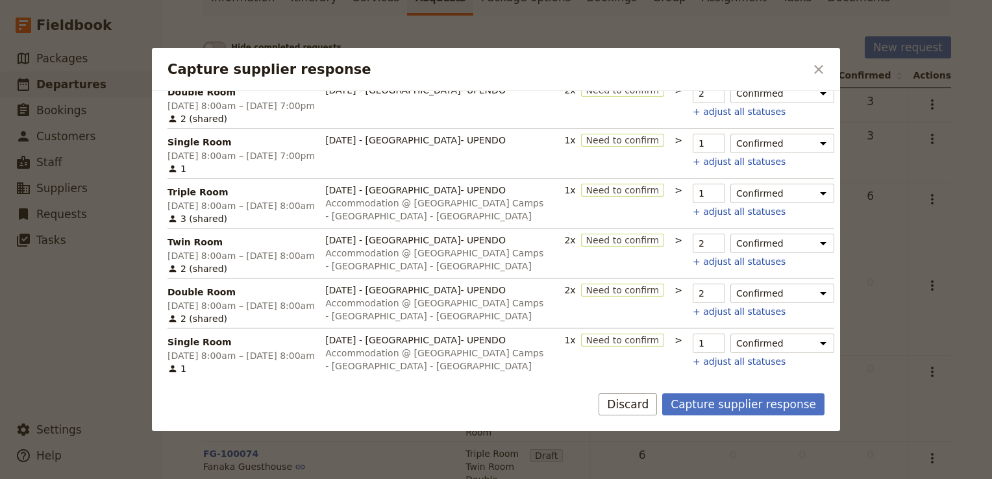
scroll to position [174, 0]
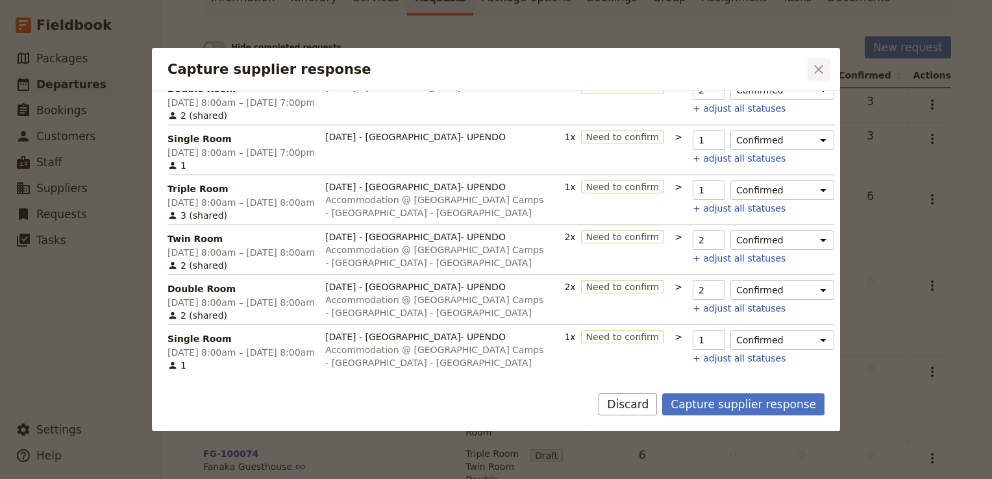
click at [818, 64] on icon "Close dialog" at bounding box center [819, 70] width 16 height 16
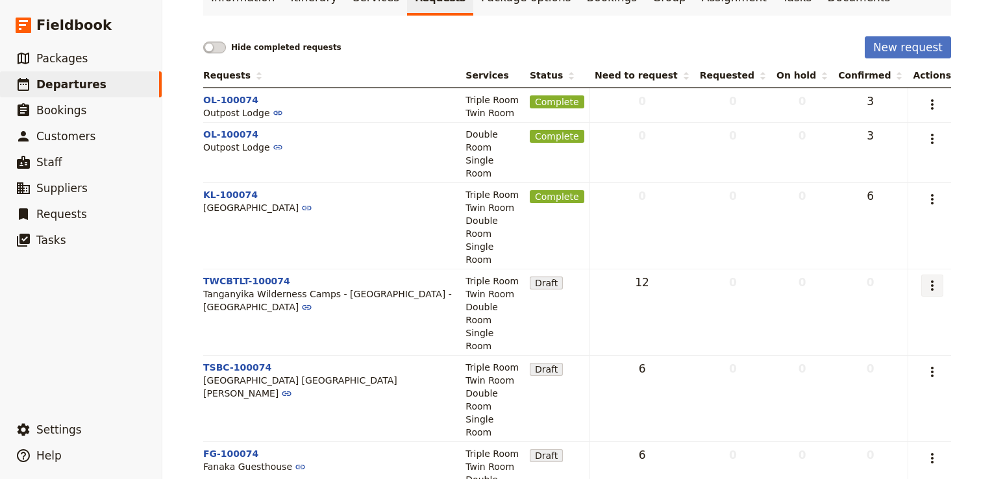
click at [927, 278] on icon "Actions" at bounding box center [932, 286] width 16 height 16
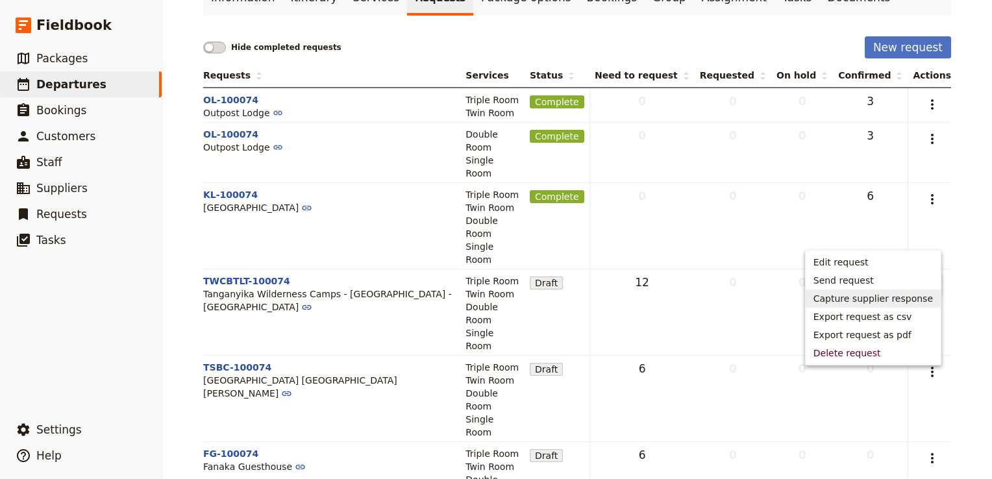
click at [906, 294] on span "Capture supplier response" at bounding box center [872, 298] width 119 height 13
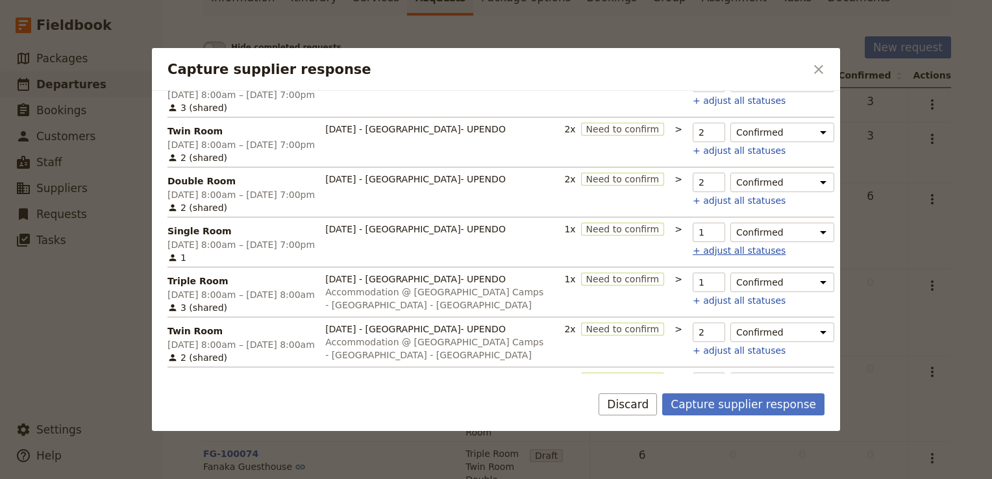
scroll to position [80, 0]
click at [810, 231] on select "Confirmed Need to confirm Hold Not fulfilled" at bounding box center [782, 234] width 104 height 19
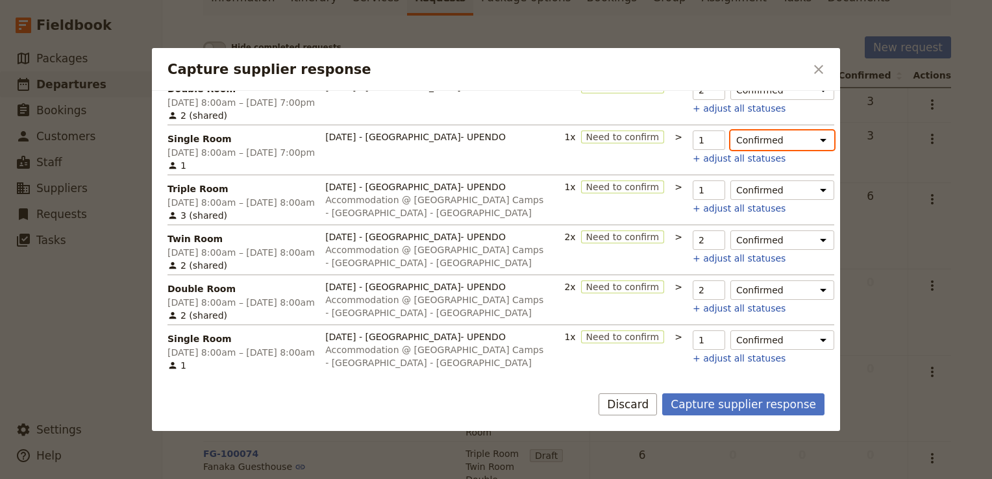
scroll to position [0, 0]
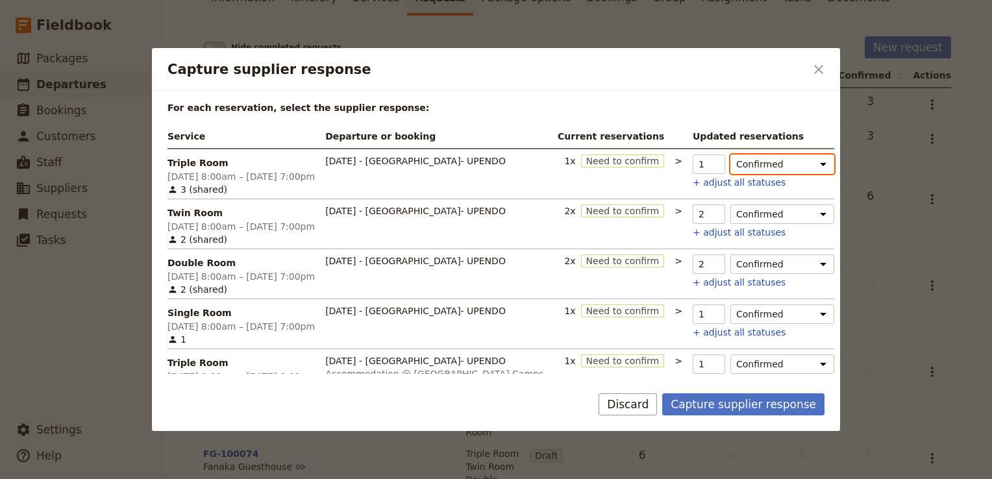
click at [814, 160] on select "Confirmed Need to confirm Hold Not fulfilled" at bounding box center [782, 163] width 104 height 19
click at [247, 132] on th "Service" at bounding box center [243, 137] width 152 height 24
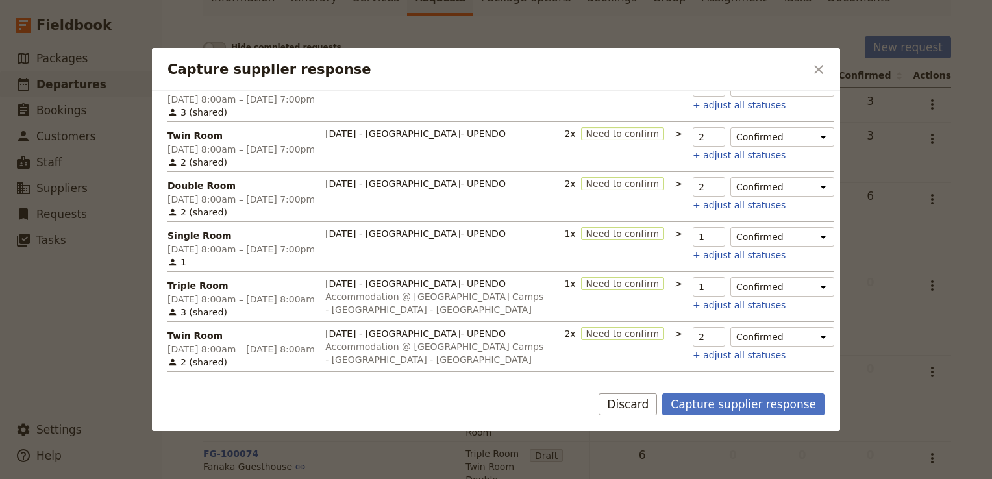
scroll to position [174, 0]
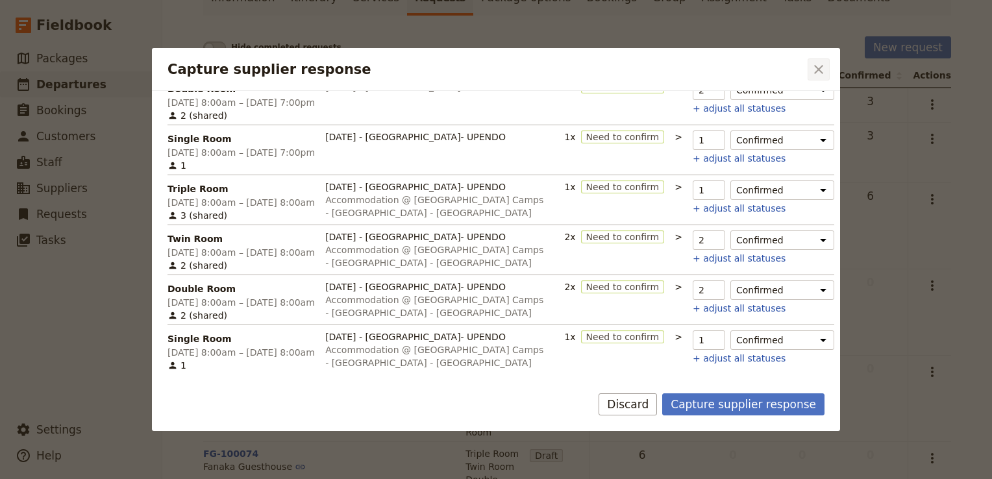
click at [815, 71] on icon "Close dialog" at bounding box center [818, 69] width 9 height 9
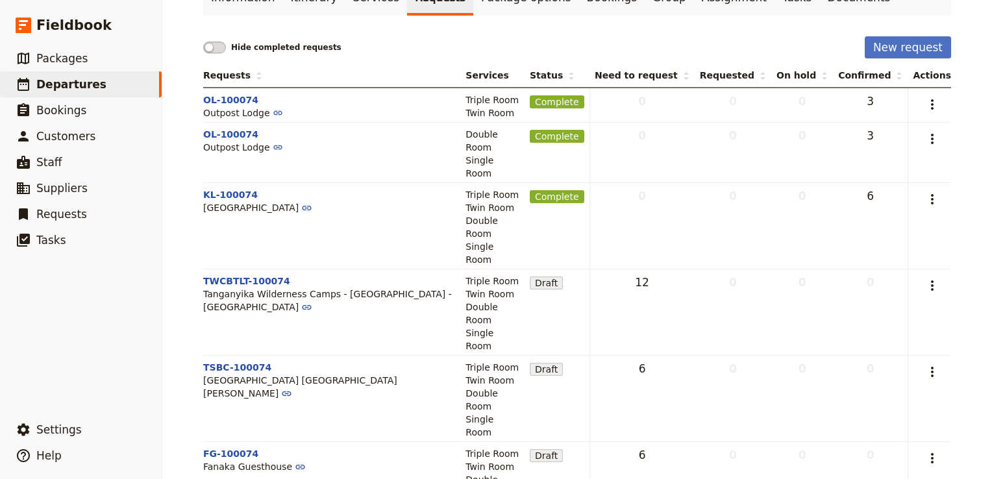
scroll to position [0, 0]
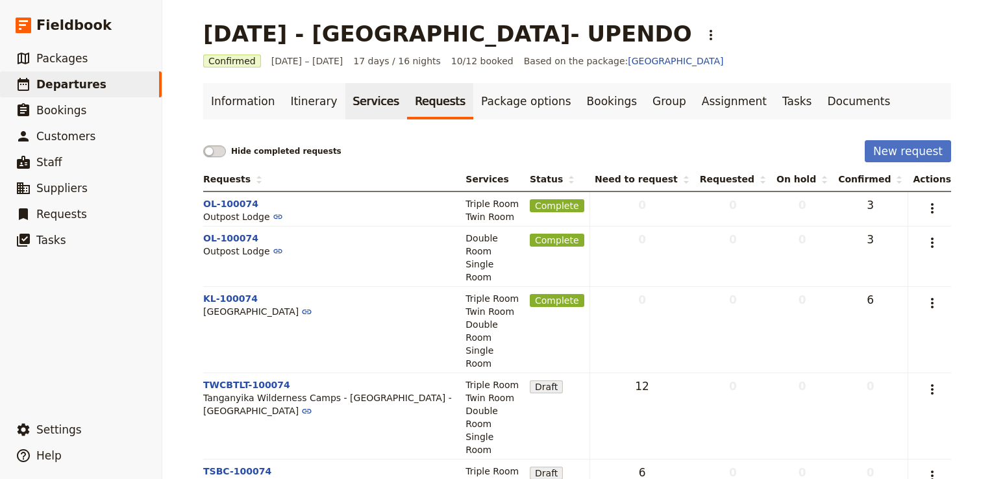
click at [356, 103] on link "Services" at bounding box center [376, 101] width 62 height 36
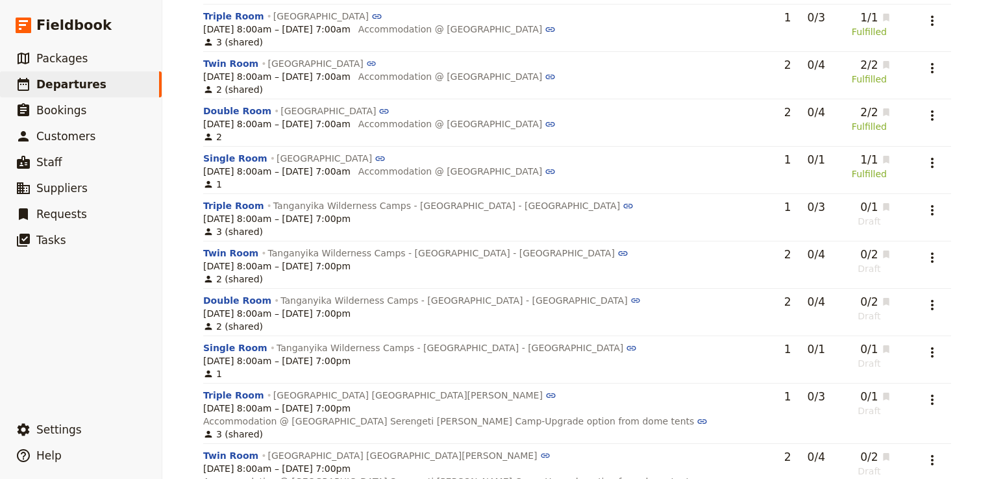
scroll to position [454, 0]
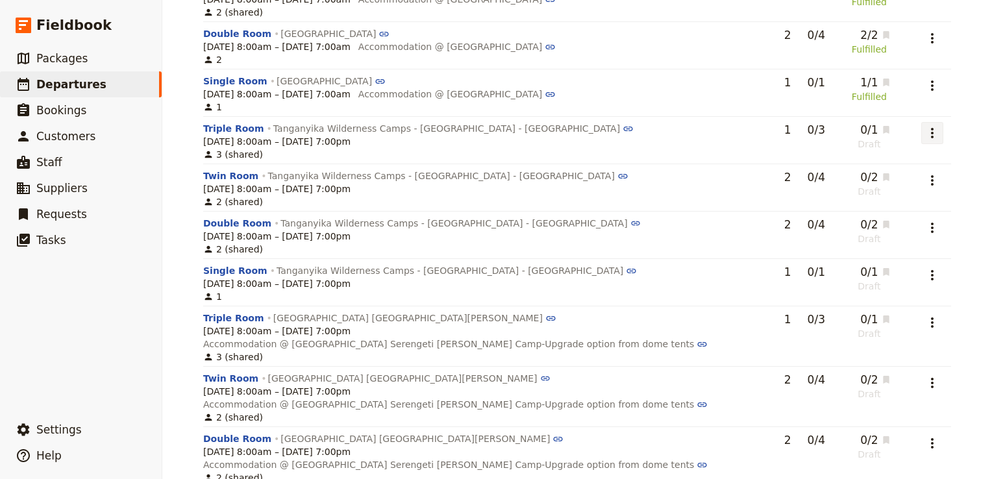
click at [931, 136] on icon "Actions" at bounding box center [932, 133] width 16 height 16
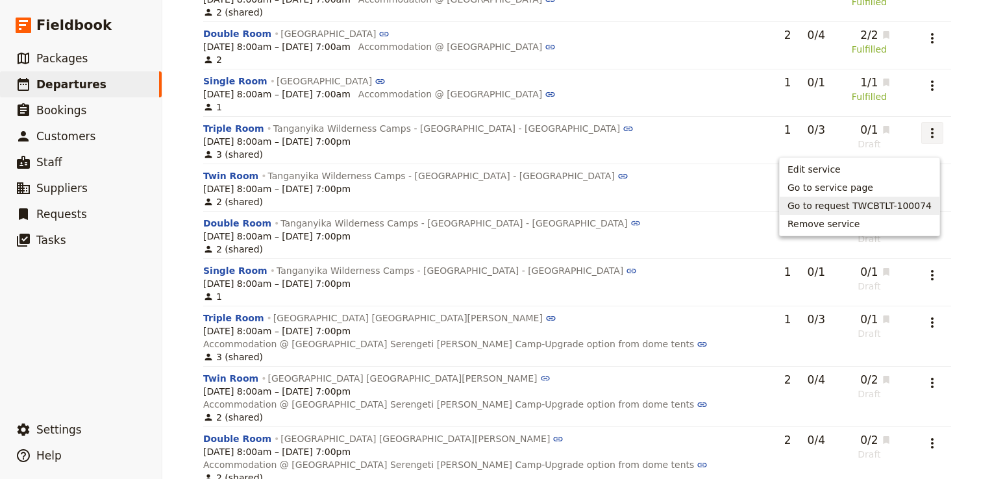
click at [884, 204] on span "Go to request TWCBTLT-100074" at bounding box center [859, 205] width 144 height 13
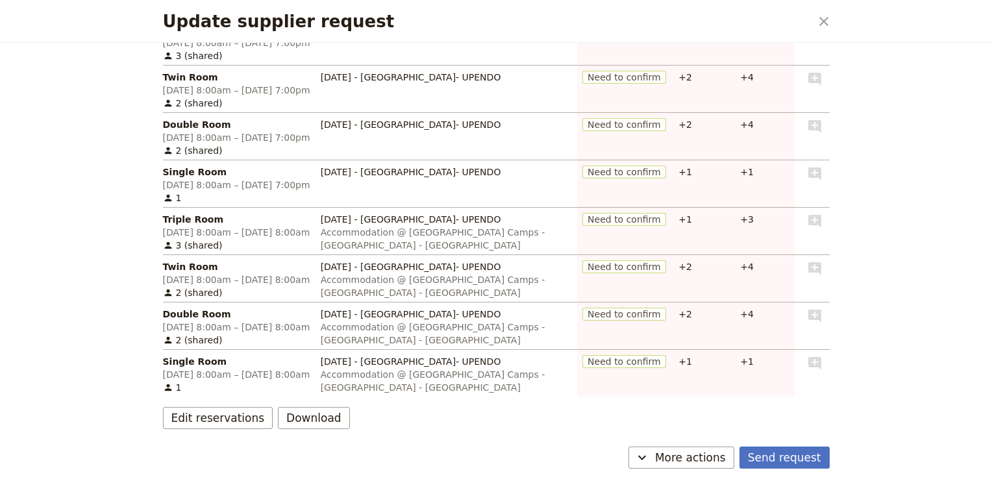
scroll to position [252, 0]
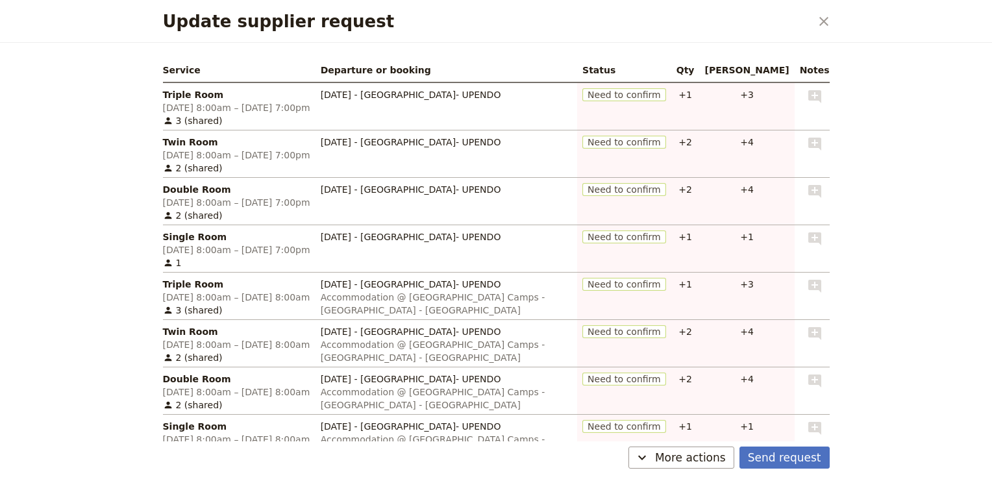
click at [666, 285] on span "Need to confirm" at bounding box center [624, 284] width 84 height 13
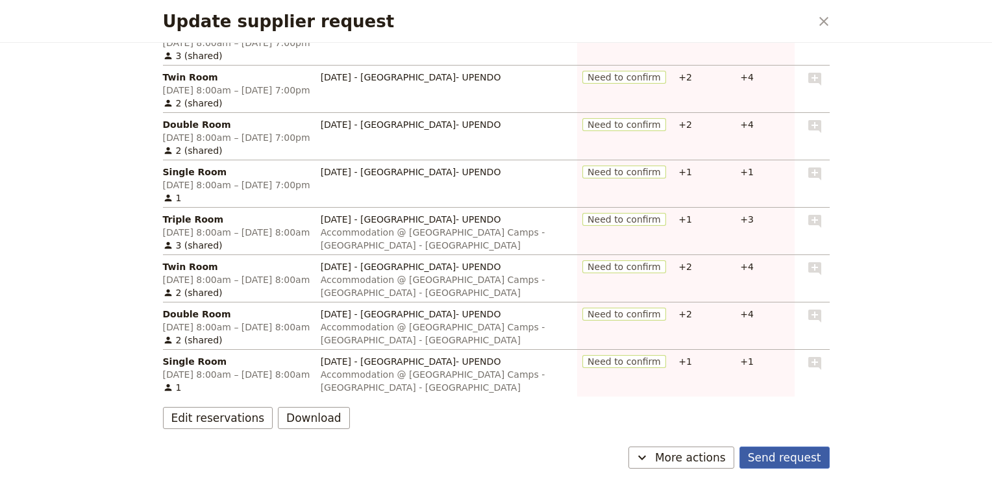
click at [781, 461] on button "Send request" at bounding box center [784, 457] width 90 height 22
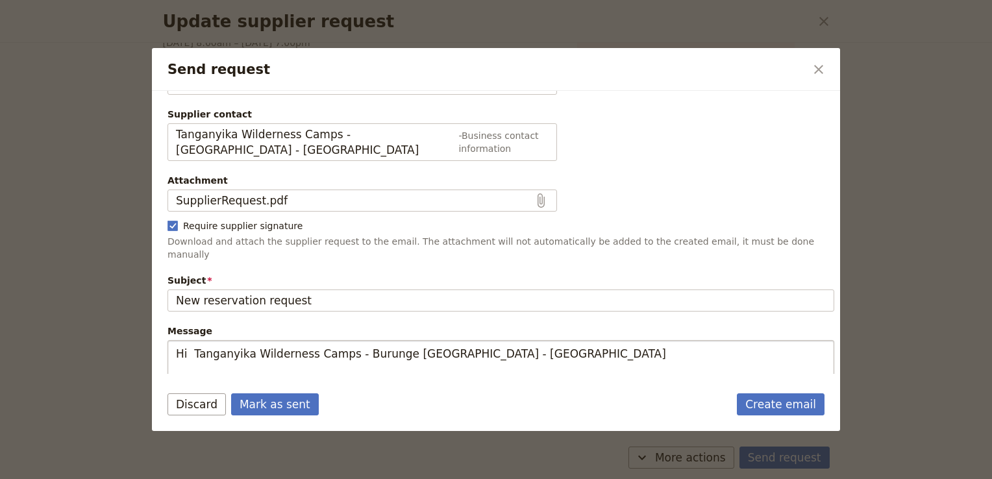
scroll to position [0, 0]
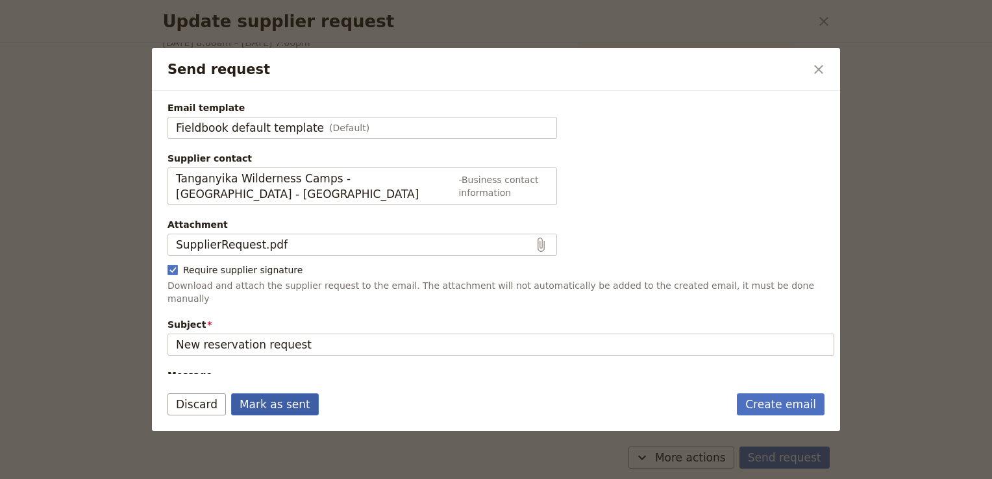
click at [273, 400] on button "Mark as sent" at bounding box center [275, 404] width 88 height 22
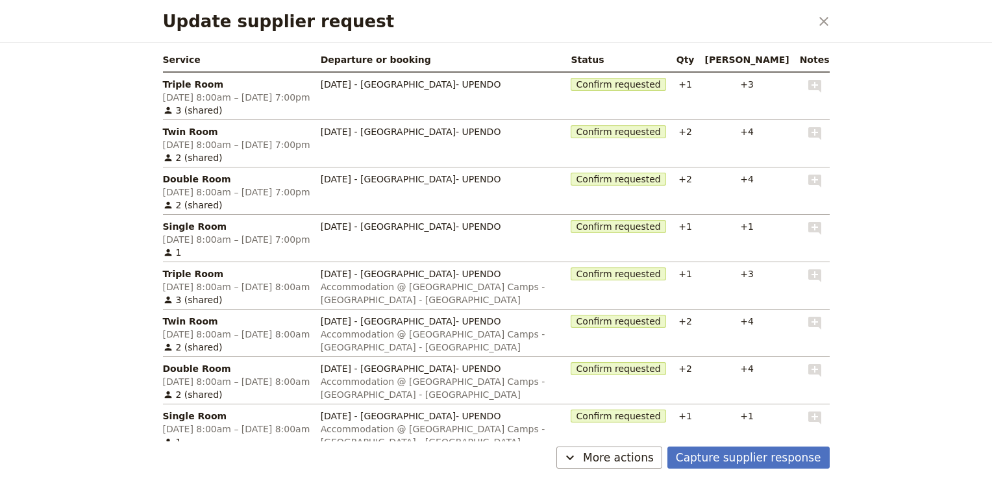
scroll to position [187, 0]
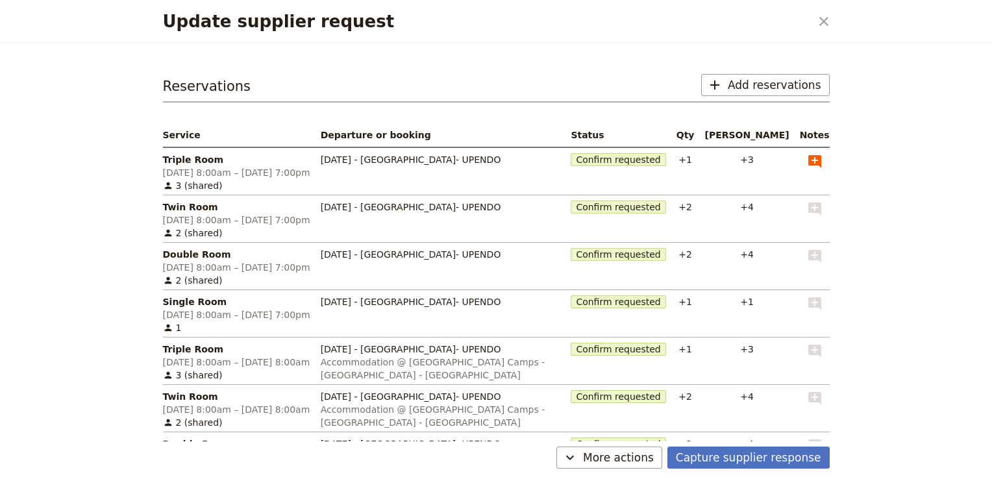
click at [807, 162] on icon "Add note" at bounding box center [815, 162] width 16 height 16
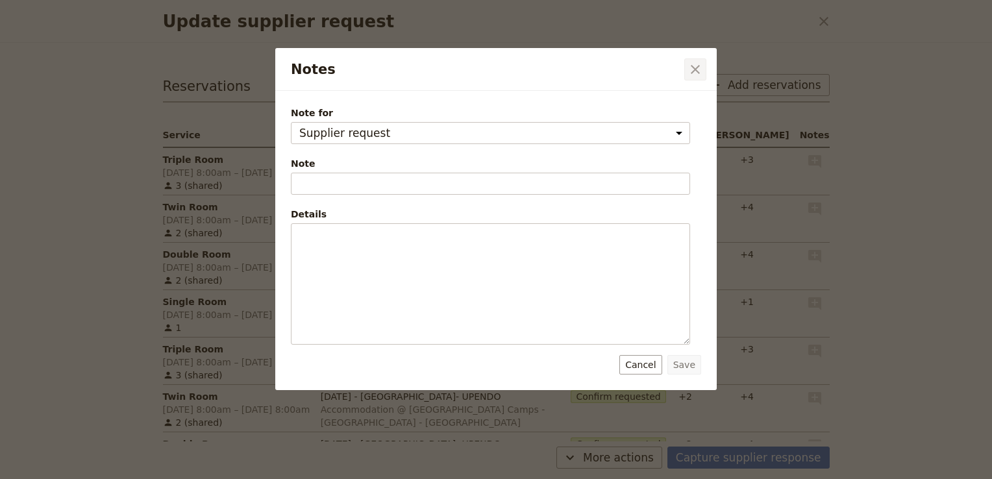
click at [698, 69] on icon "Close dialog" at bounding box center [695, 70] width 16 height 16
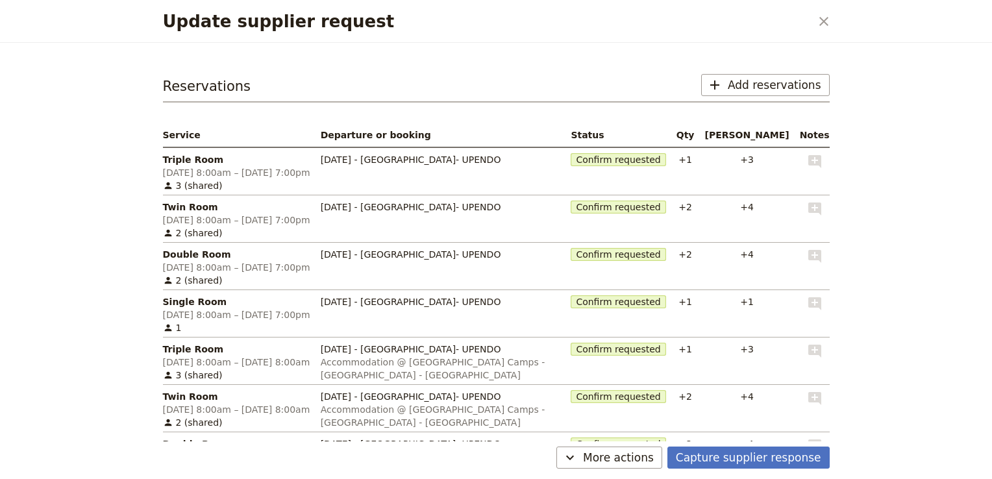
click at [665, 154] on span "Confirm requested" at bounding box center [617, 159] width 95 height 13
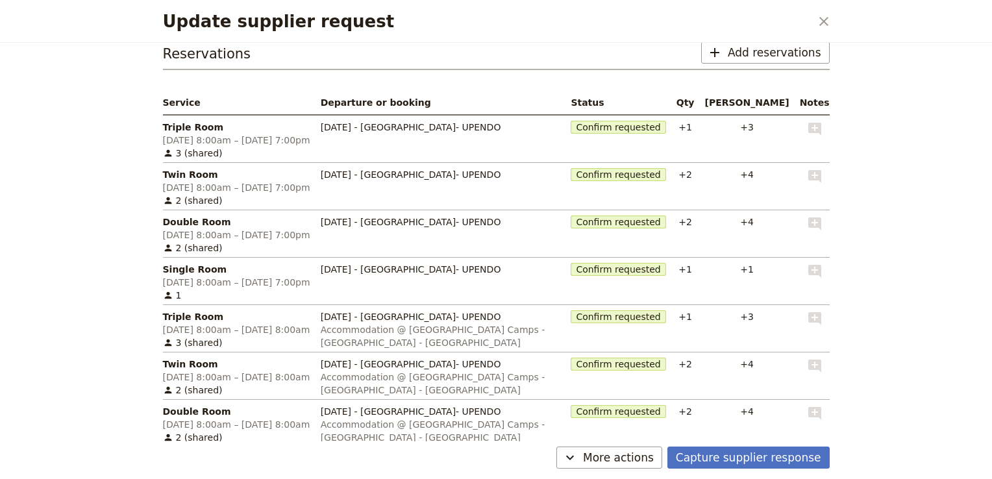
scroll to position [221, 0]
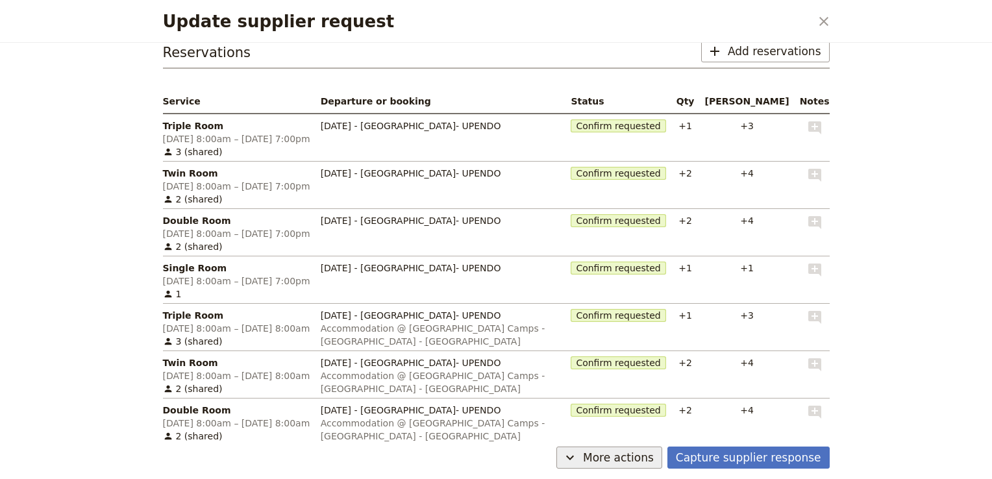
click at [616, 456] on span "More actions" at bounding box center [618, 458] width 71 height 16
click at [919, 252] on div "Update supplier request ​ TWCBTLT-100074 Active Supplier: Tanganyika Wilderness…" at bounding box center [496, 239] width 992 height 479
click at [199, 141] on span "21 Sep, 8:00am – 23 Sep 2025, 7:00pm" at bounding box center [236, 138] width 147 height 13
click at [637, 460] on span "More actions" at bounding box center [618, 458] width 71 height 16
click at [623, 433] on span "Cancel request" at bounding box center [619, 429] width 68 height 13
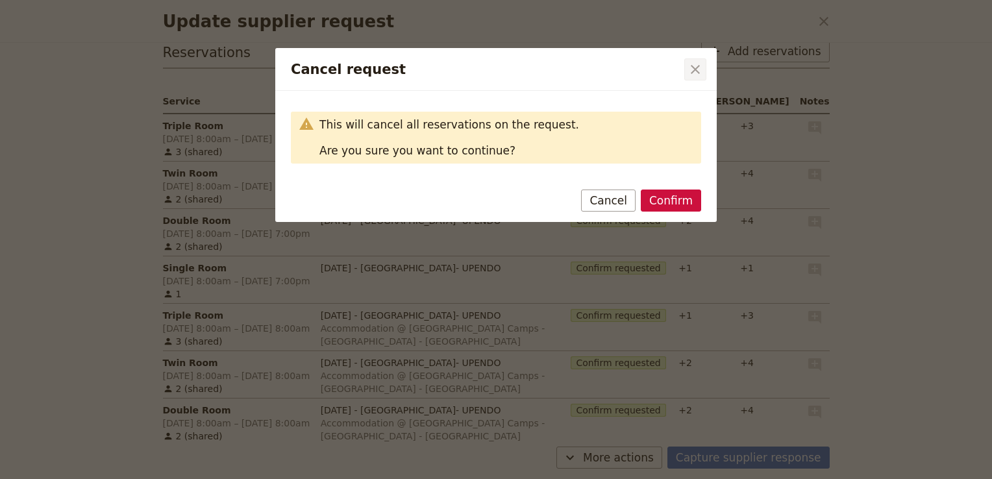
click at [696, 66] on icon "Close dialog" at bounding box center [695, 70] width 16 height 16
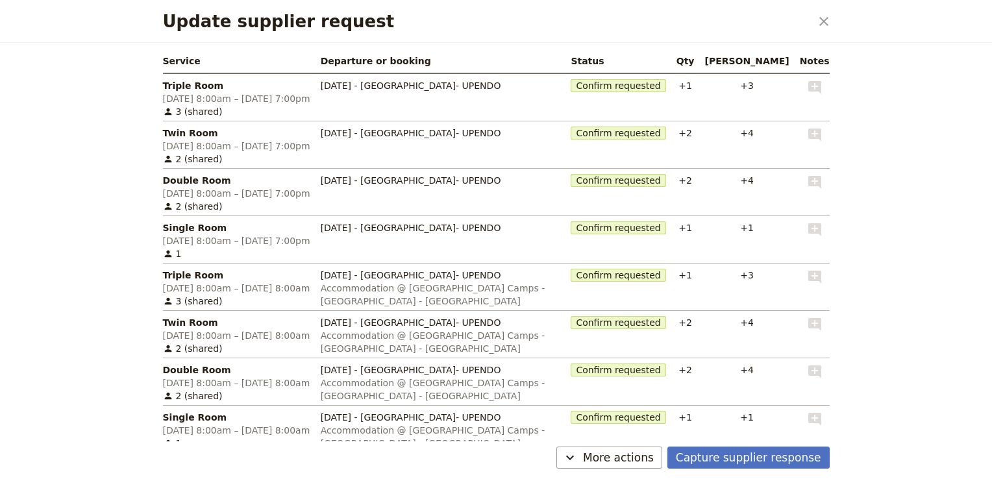
scroll to position [317, 0]
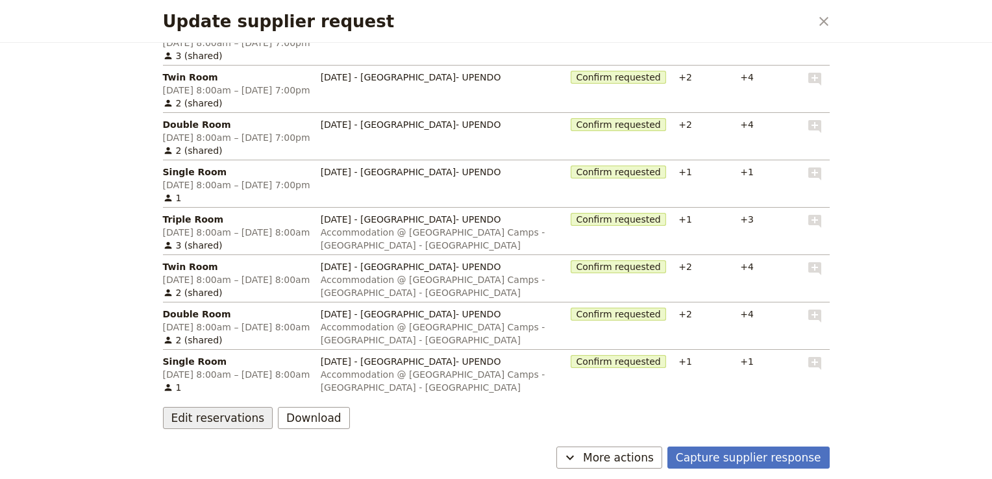
click at [213, 424] on button "Edit reservations" at bounding box center [218, 418] width 110 height 22
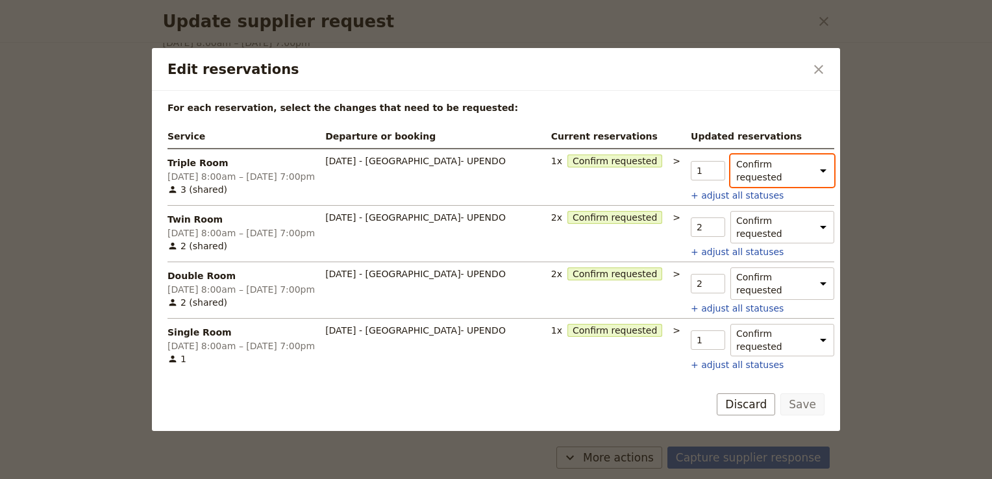
click at [818, 164] on select "Confirm requested Withdraw request" at bounding box center [782, 170] width 104 height 32
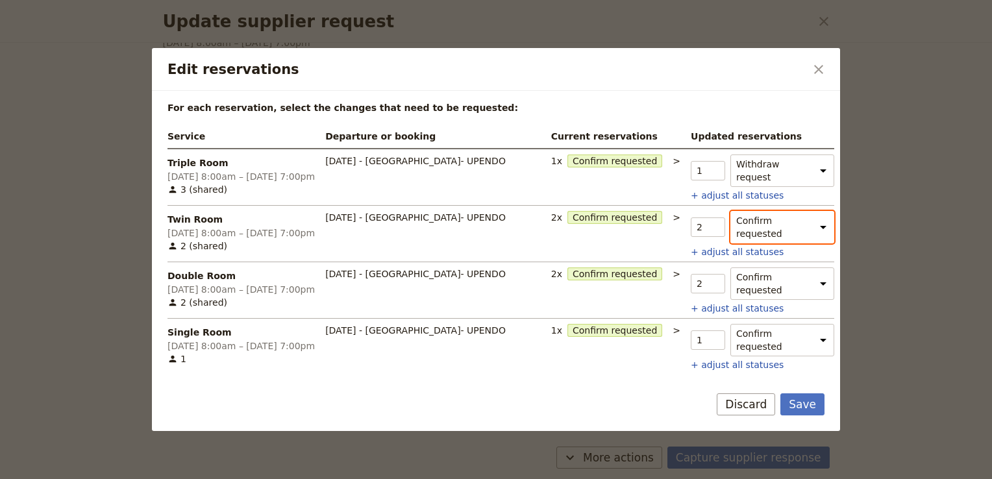
click at [812, 215] on select "Confirm requested Withdraw request" at bounding box center [782, 227] width 104 height 32
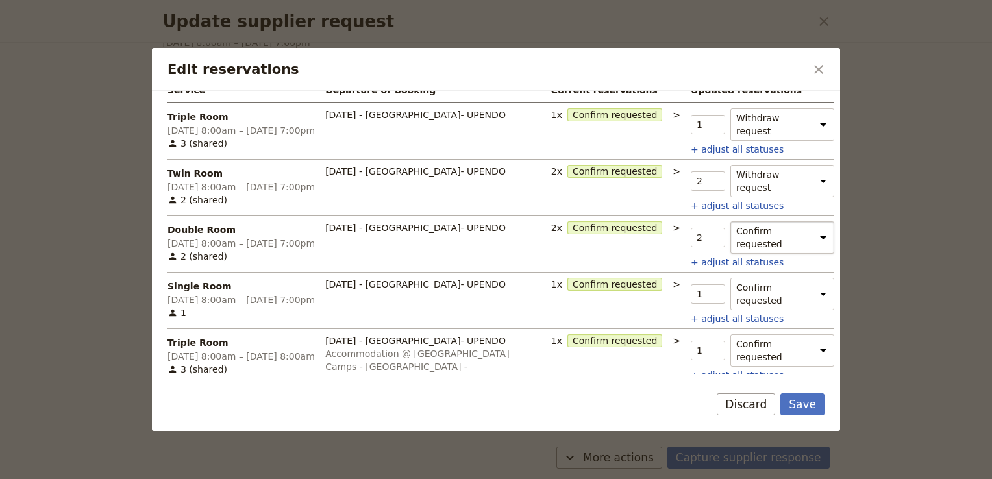
scroll to position [47, 0]
click at [810, 221] on select "Confirm requested Withdraw request" at bounding box center [782, 237] width 104 height 32
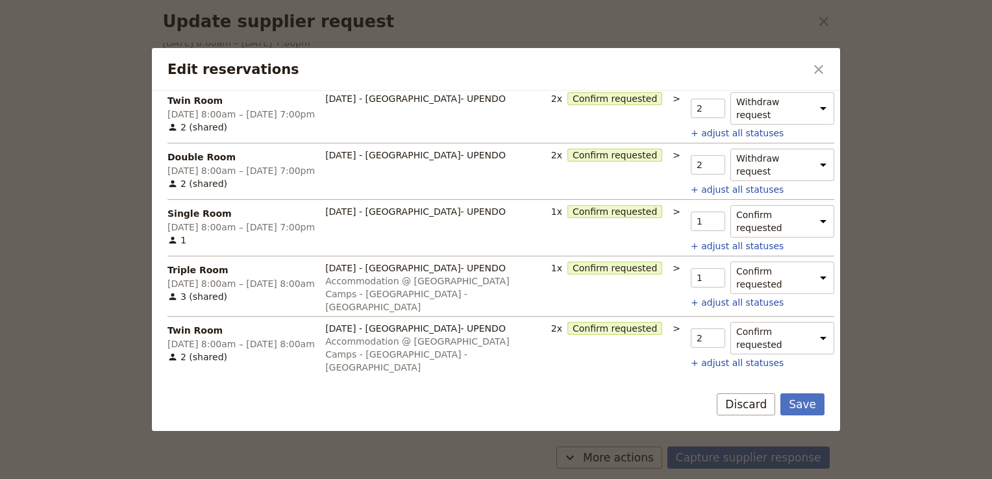
scroll to position [119, 0]
click at [810, 204] on select "Confirm requested Withdraw request" at bounding box center [782, 220] width 104 height 32
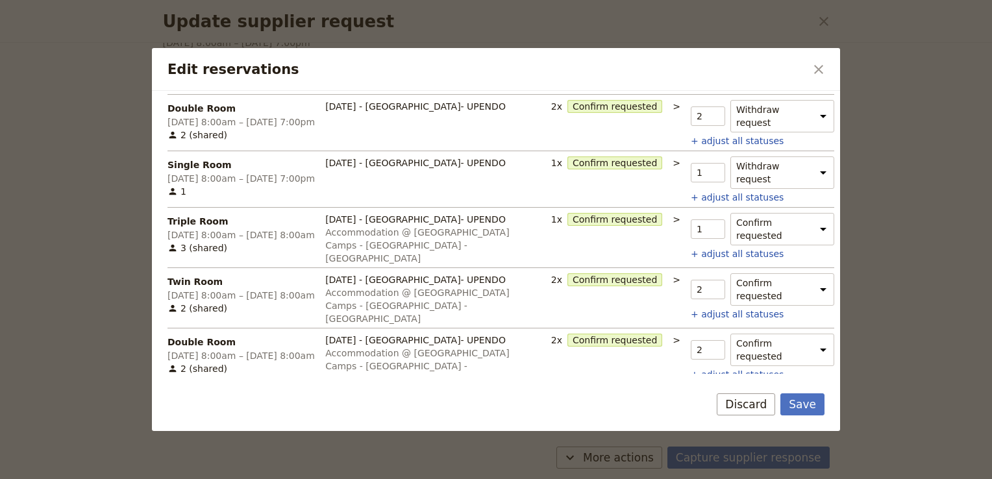
scroll to position [174, 0]
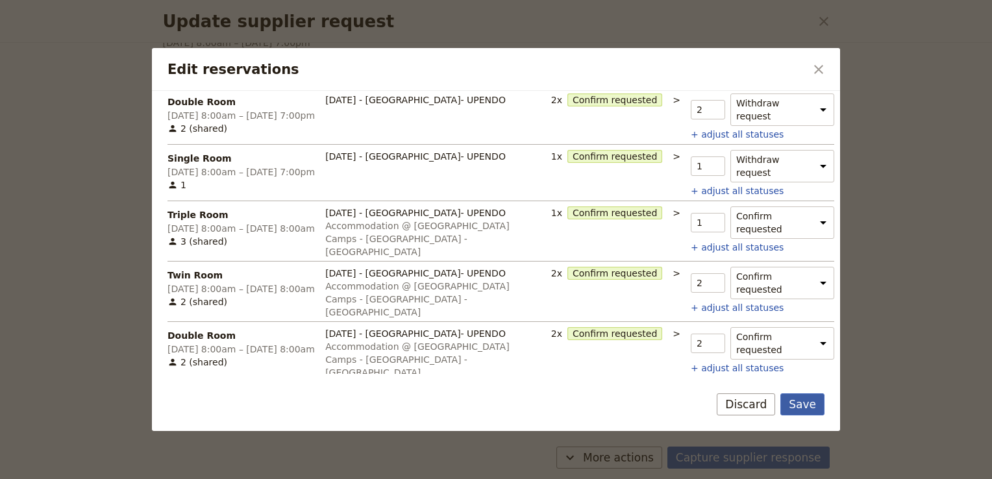
click at [809, 397] on button "Save" at bounding box center [802, 404] width 44 height 22
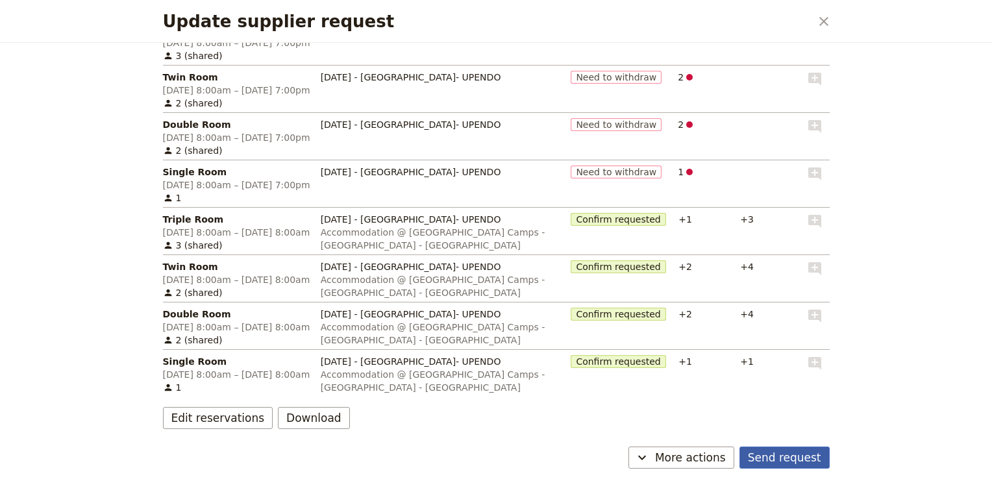
click at [794, 459] on button "Send request" at bounding box center [784, 457] width 90 height 22
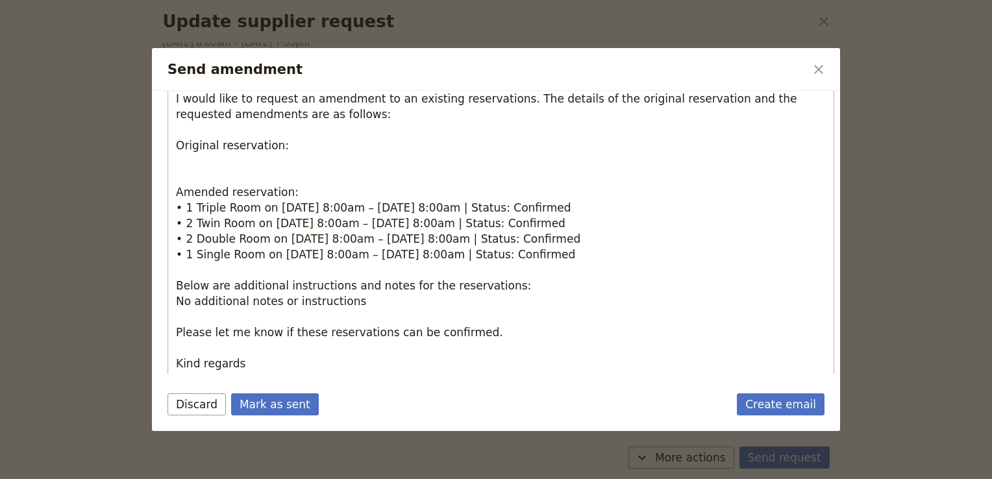
scroll to position [332, 0]
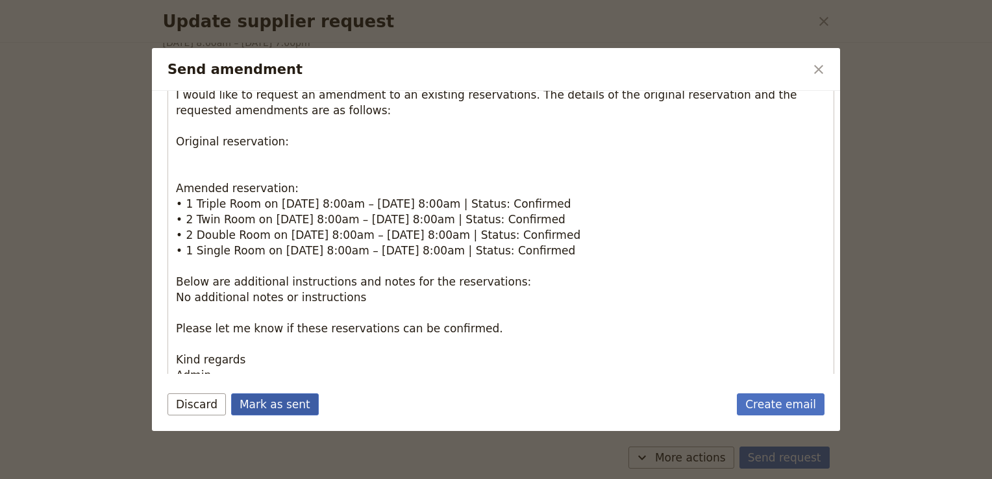
click at [270, 402] on button "Mark as sent" at bounding box center [275, 404] width 88 height 22
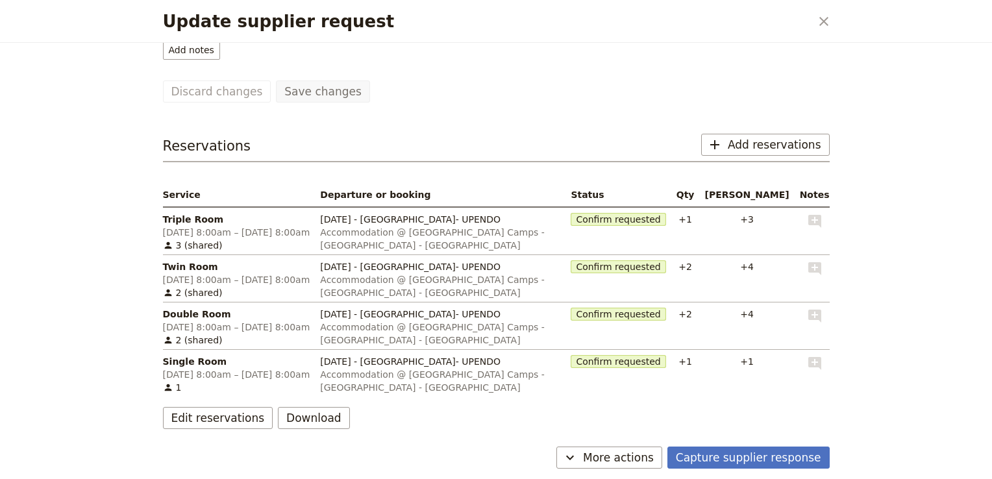
scroll to position [171, 0]
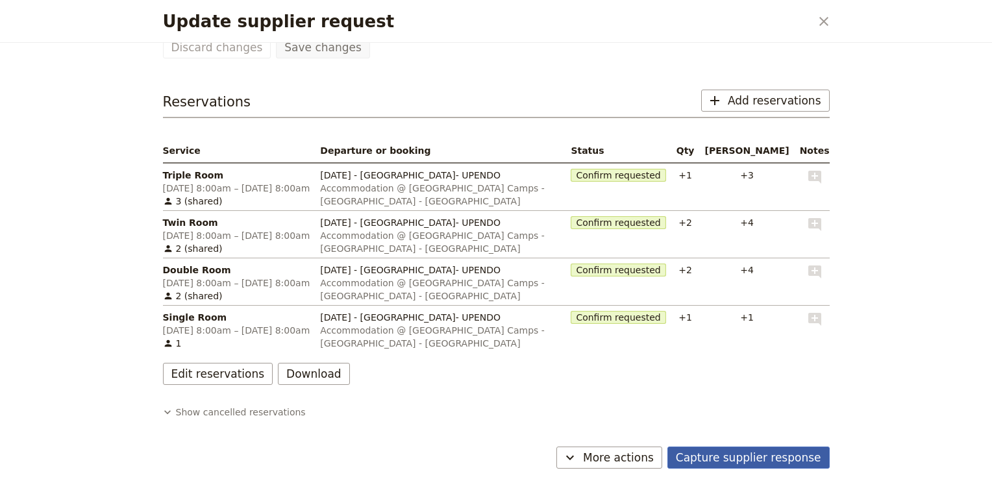
click at [751, 457] on button "Capture supplier response" at bounding box center [748, 457] width 162 height 22
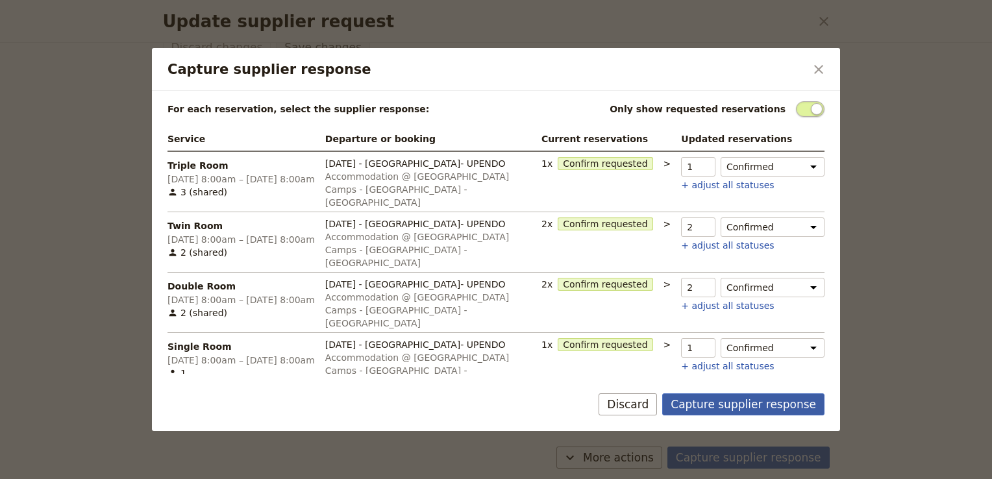
click at [732, 393] on button "Capture supplier response" at bounding box center [743, 404] width 162 height 22
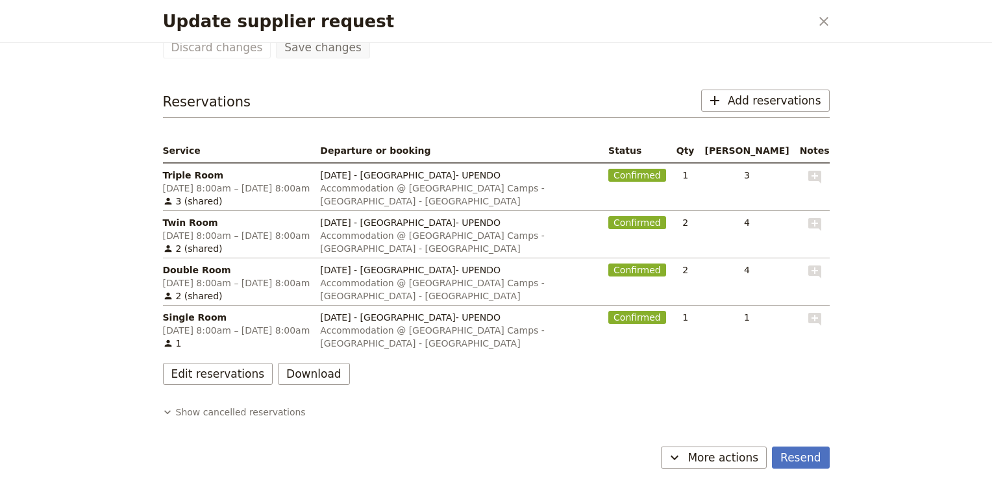
scroll to position [104, 0]
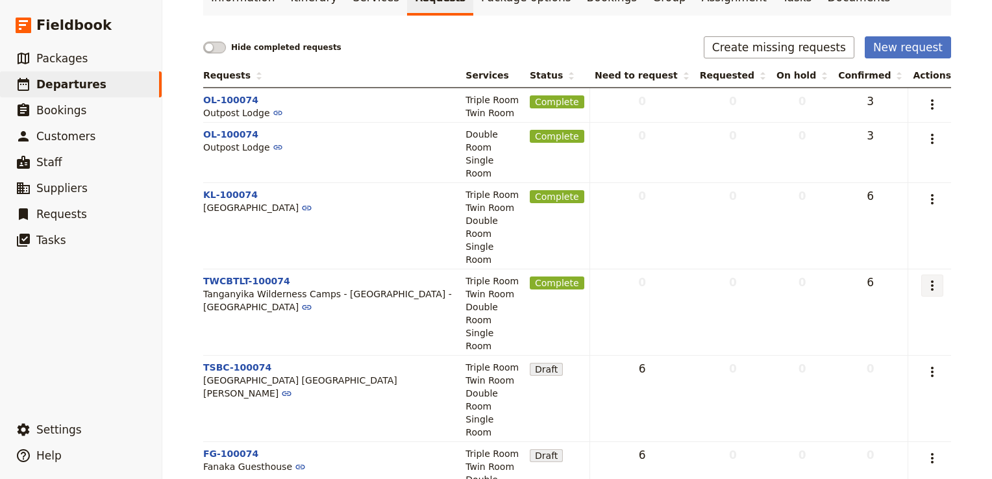
click at [925, 278] on icon "Actions" at bounding box center [932, 286] width 16 height 16
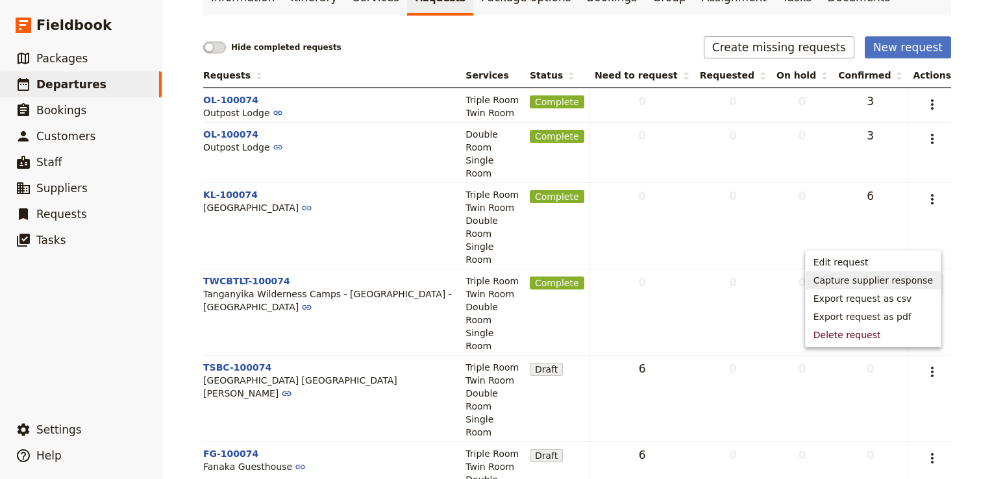
click at [916, 280] on span "Capture supplier response" at bounding box center [872, 280] width 119 height 13
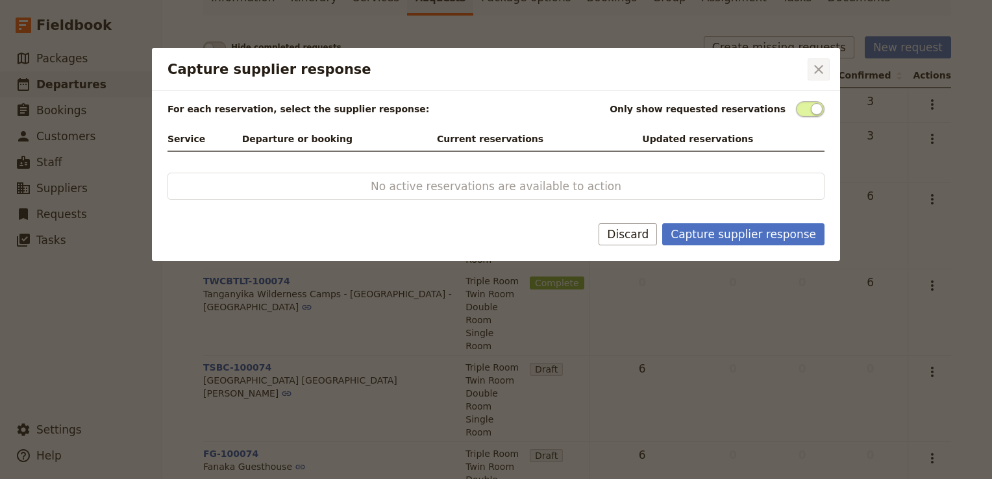
click at [821, 69] on icon "Close dialog" at bounding box center [819, 70] width 16 height 16
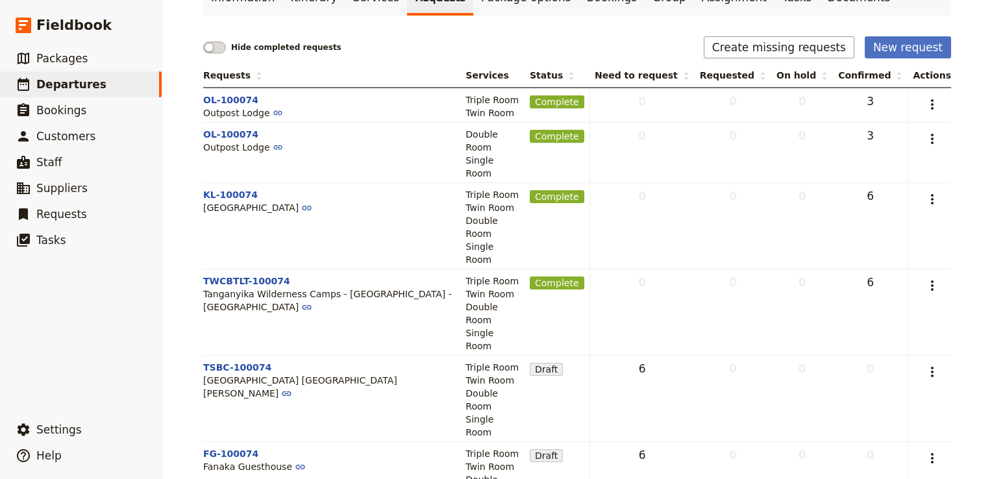
click at [876, 274] on span "6" at bounding box center [870, 282] width 64 height 16
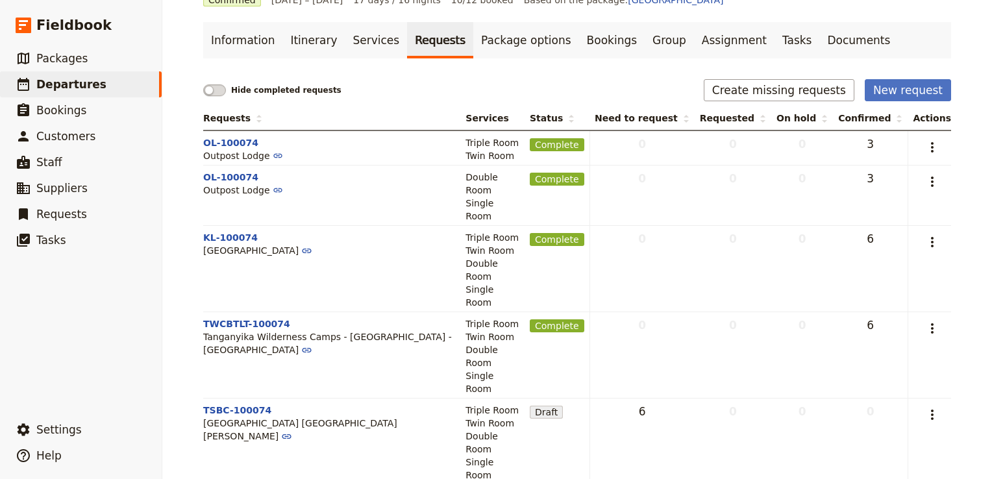
scroll to position [0, 0]
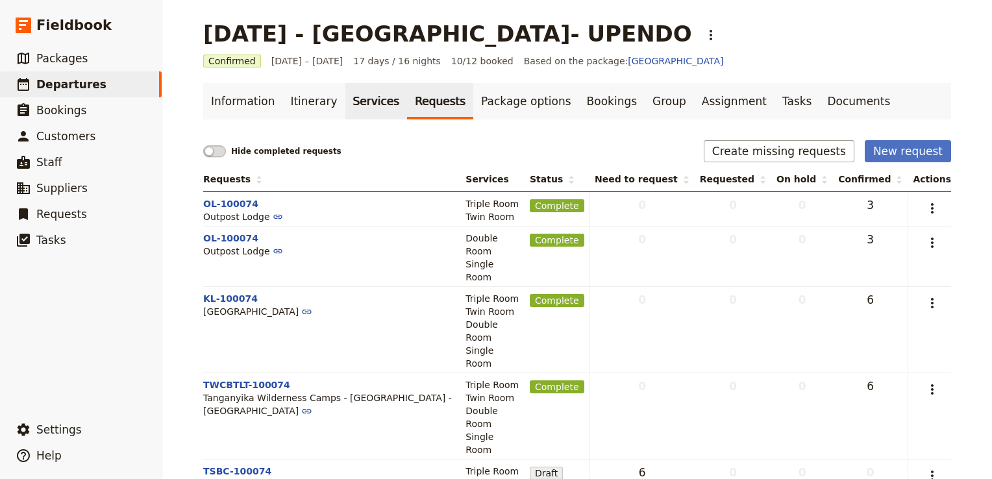
click at [354, 101] on link "Services" at bounding box center [376, 101] width 62 height 36
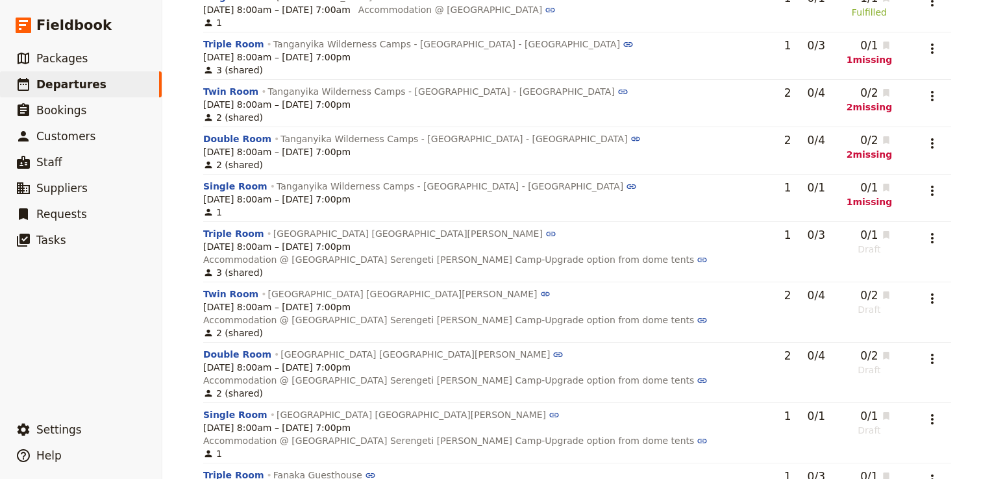
scroll to position [584, 0]
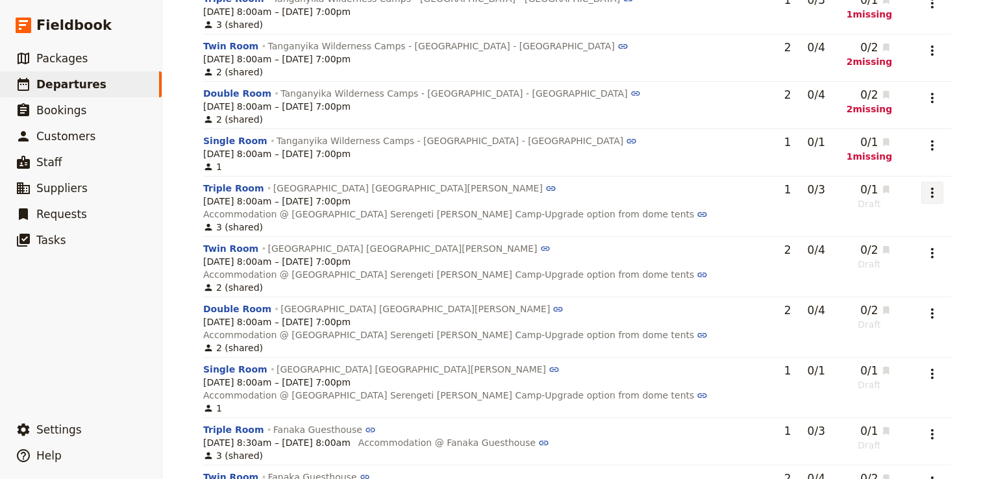
click at [931, 197] on icon "Actions" at bounding box center [932, 193] width 16 height 16
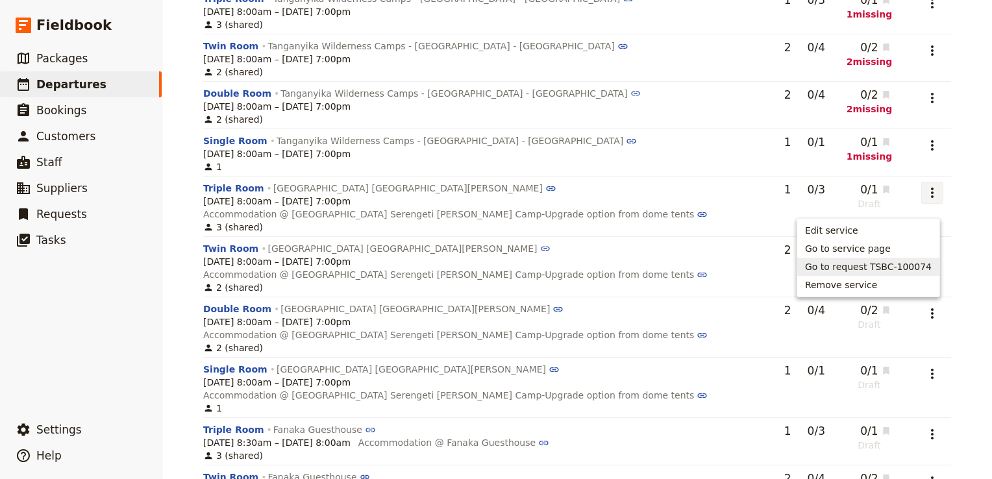
click at [896, 274] on button "Go to request TSBC-100074" at bounding box center [868, 267] width 142 height 18
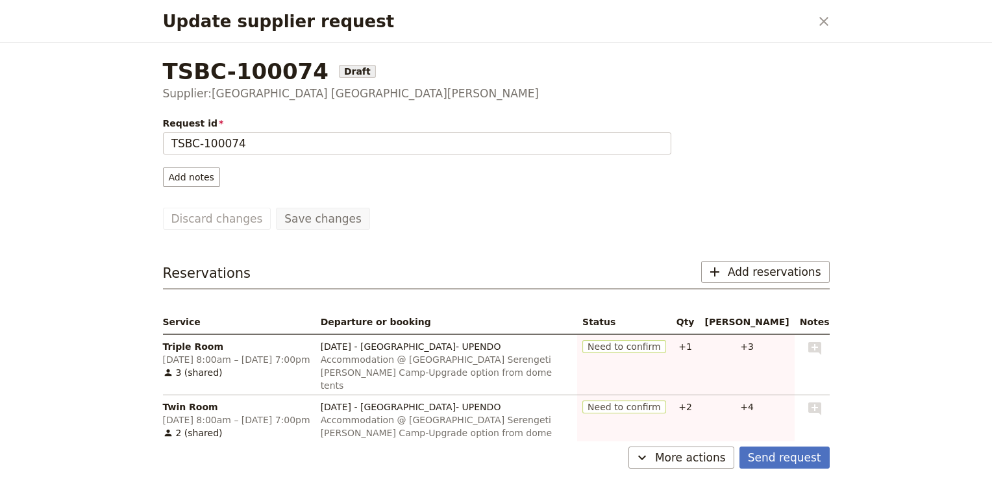
scroll to position [127, 0]
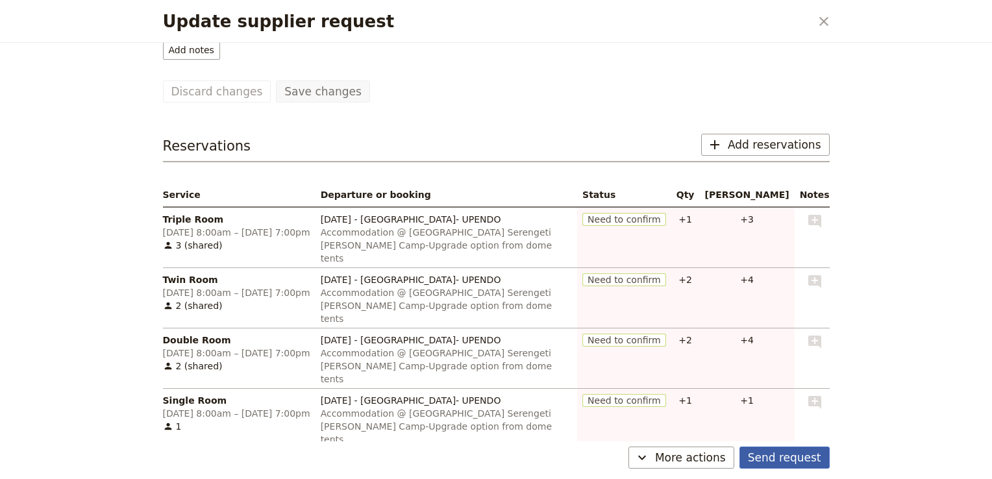
click at [794, 461] on button "Send request" at bounding box center [784, 457] width 90 height 22
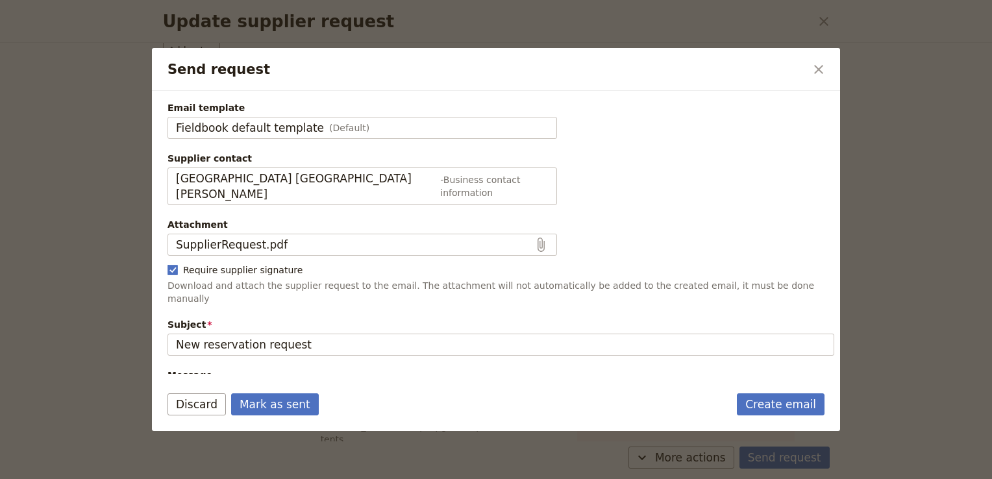
scroll to position [226, 0]
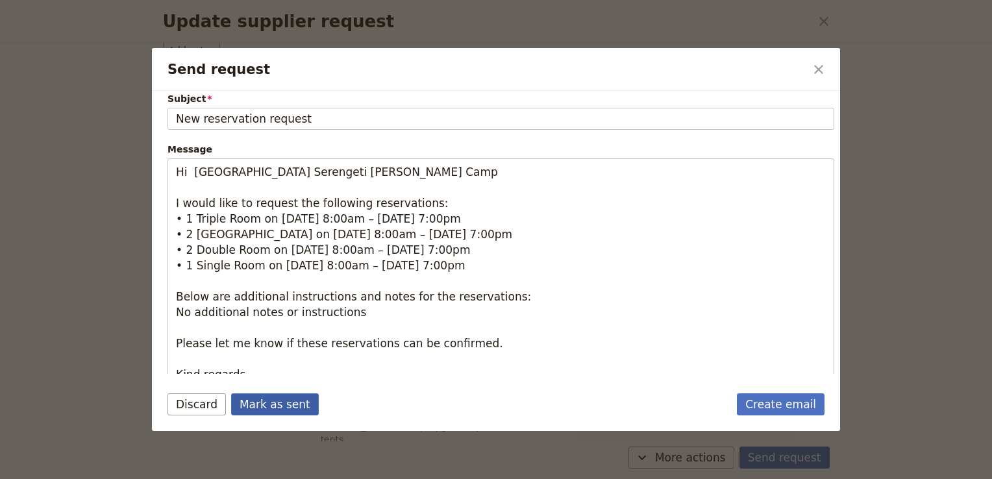
click at [258, 402] on button "Mark as sent" at bounding box center [275, 404] width 88 height 22
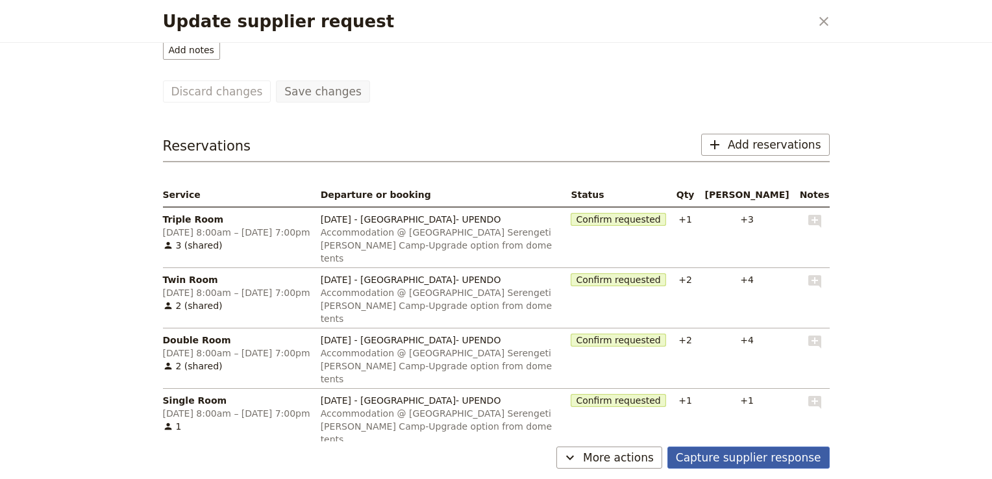
click at [766, 456] on button "Capture supplier response" at bounding box center [748, 457] width 162 height 22
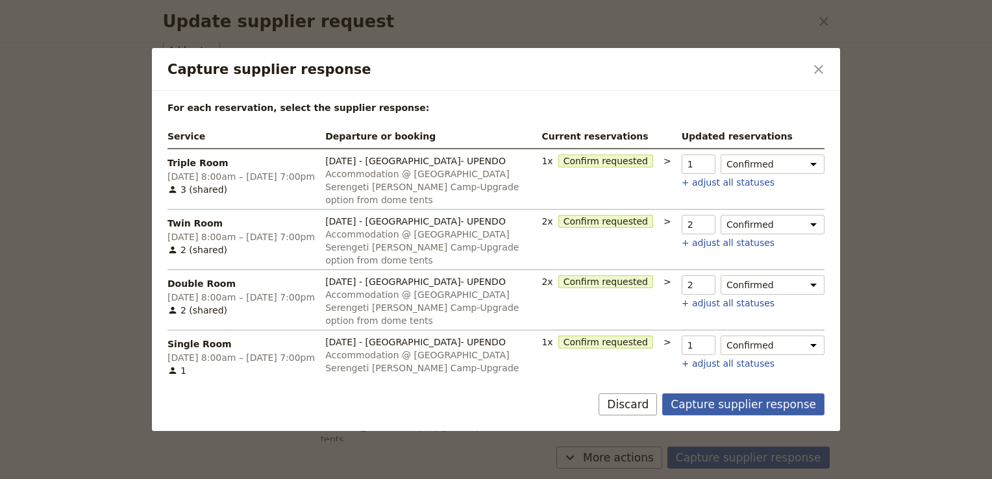
click at [741, 393] on button "Capture supplier response" at bounding box center [743, 404] width 162 height 22
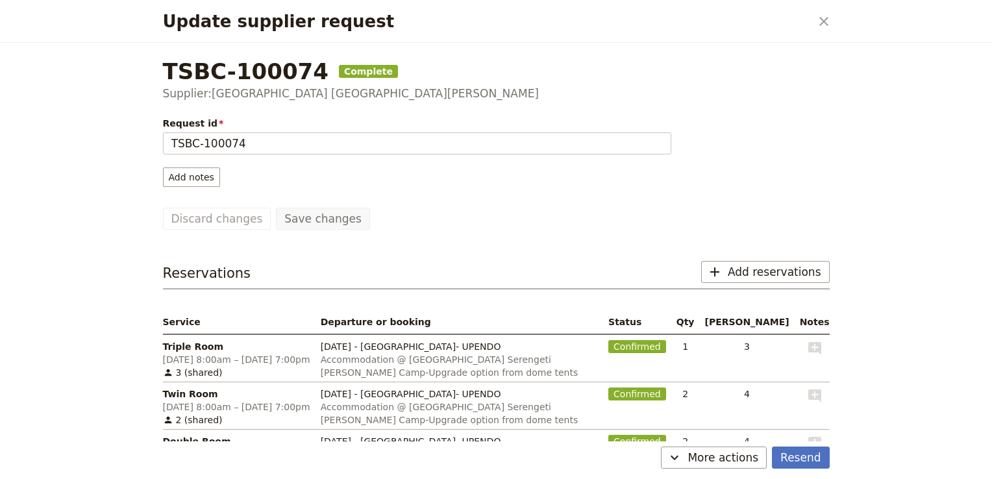
scroll to position [127, 0]
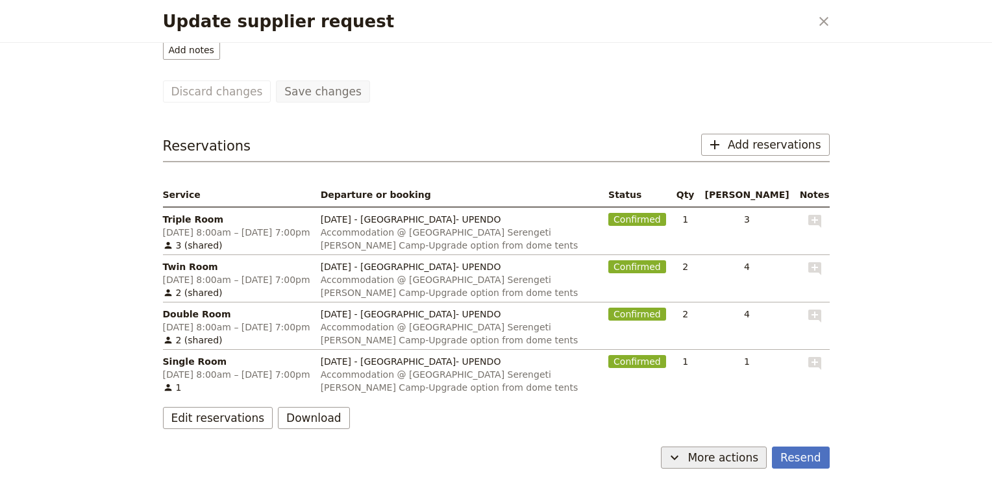
click at [708, 458] on span "More actions" at bounding box center [722, 458] width 71 height 16
click at [721, 404] on button "Capture supplier response" at bounding box center [702, 411] width 135 height 18
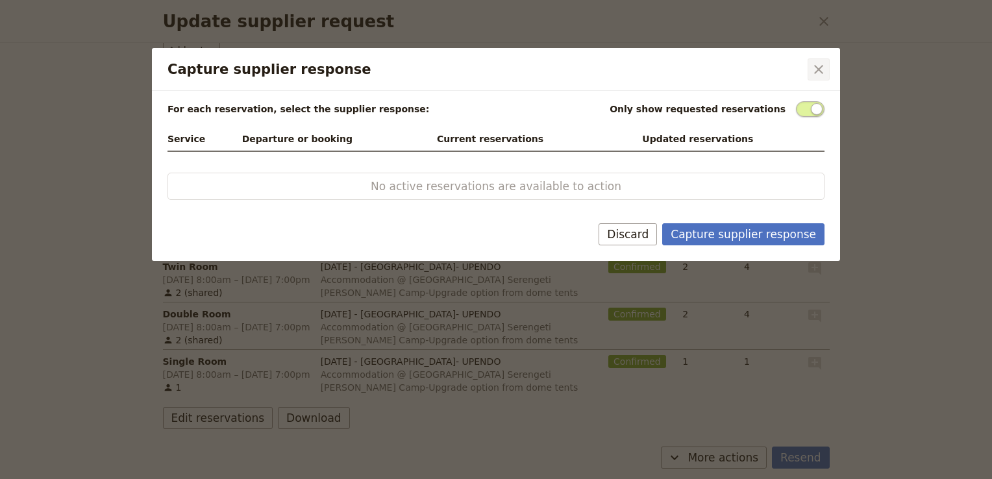
click at [815, 68] on icon "Close dialog" at bounding box center [819, 70] width 16 height 16
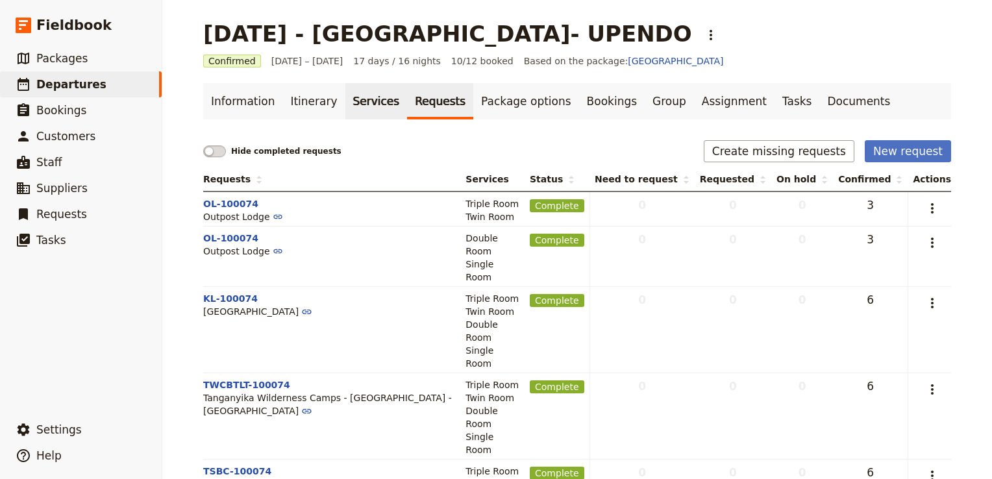
click at [356, 100] on link "Services" at bounding box center [376, 101] width 62 height 36
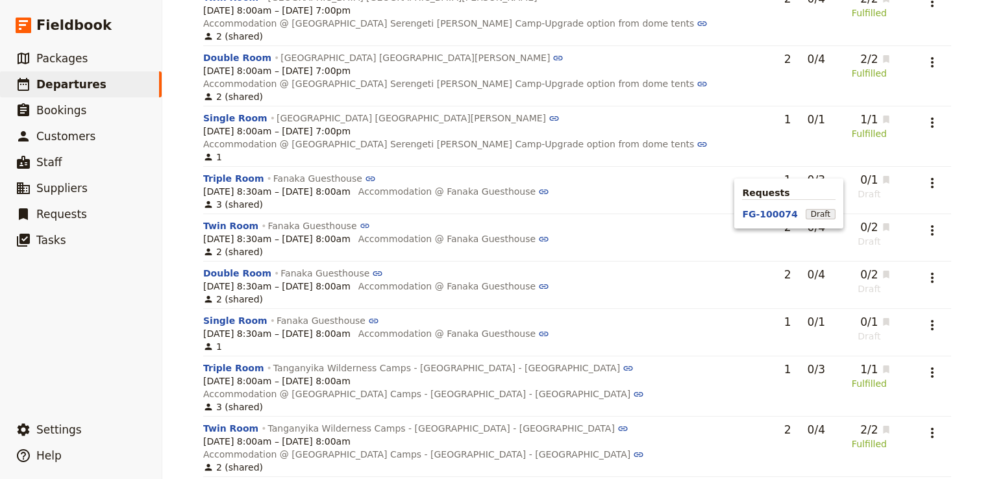
scroll to position [827, 0]
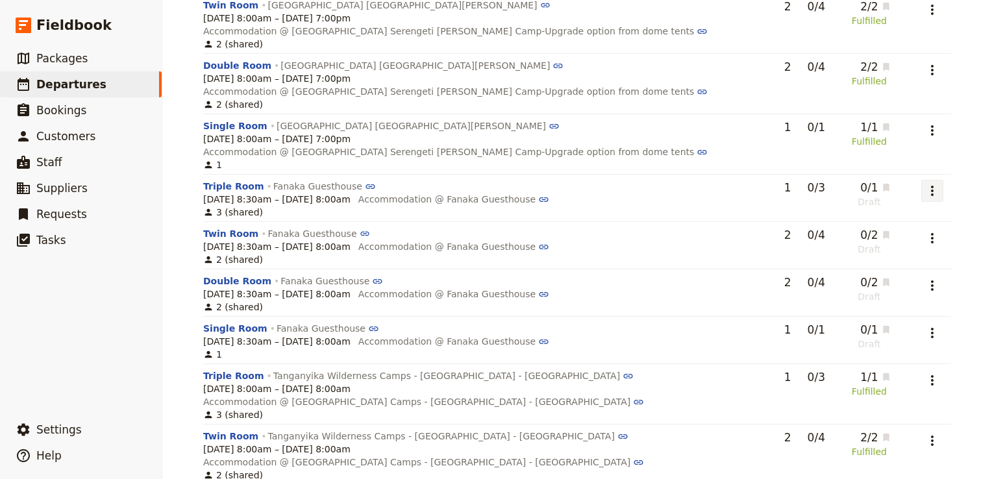
click at [924, 183] on icon "Actions" at bounding box center [932, 191] width 16 height 16
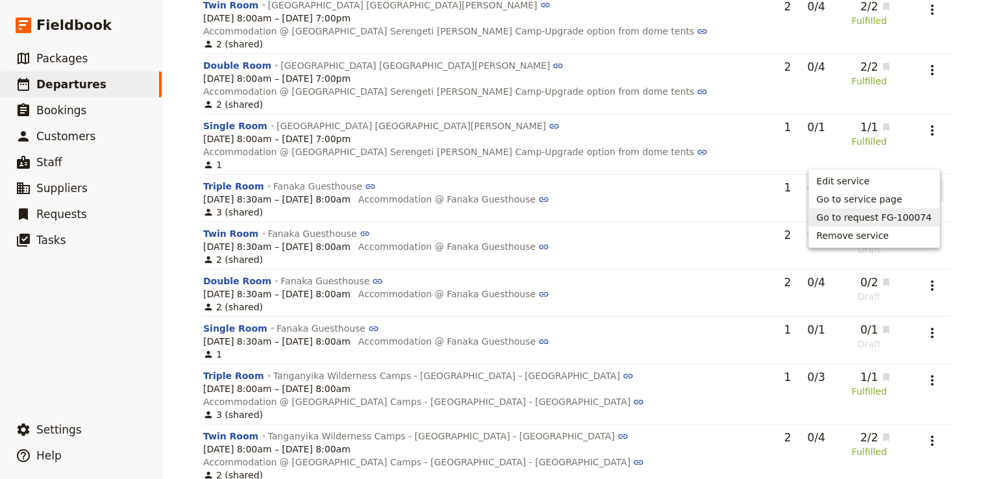
click at [883, 218] on span "Go to request FG-100074" at bounding box center [873, 217] width 115 height 13
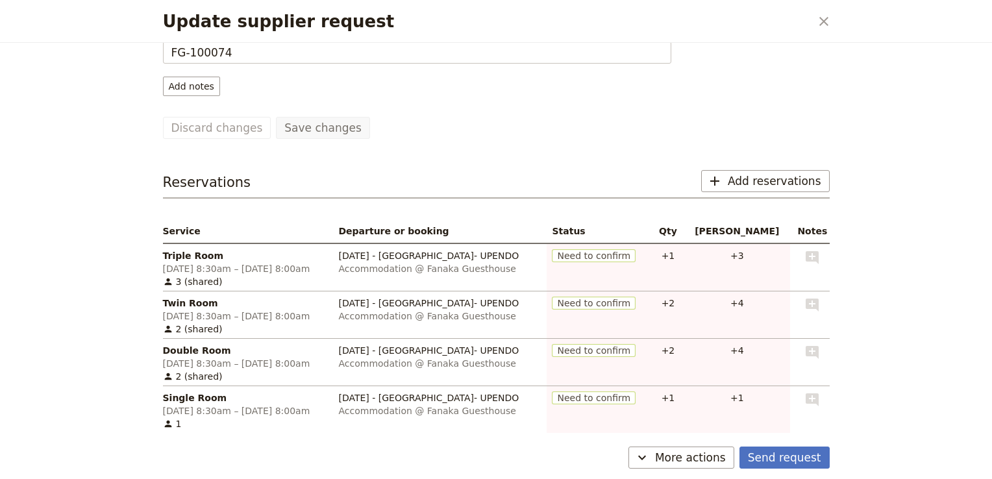
scroll to position [127, 0]
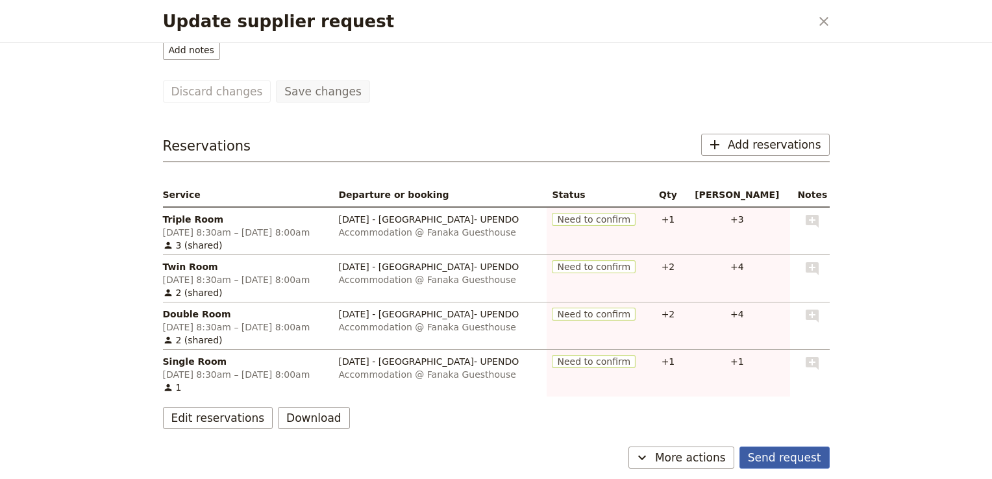
click at [785, 460] on button "Send request" at bounding box center [784, 457] width 90 height 22
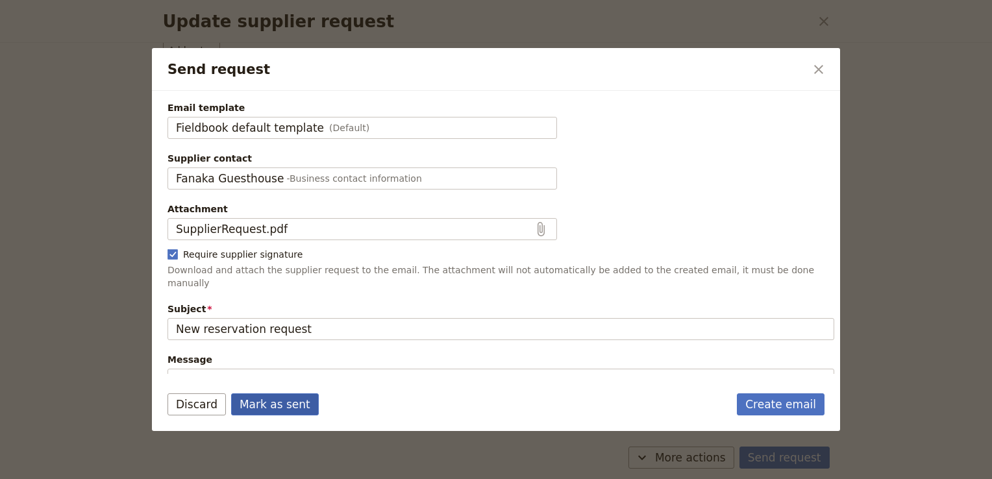
click at [280, 407] on button "Mark as sent" at bounding box center [275, 404] width 88 height 22
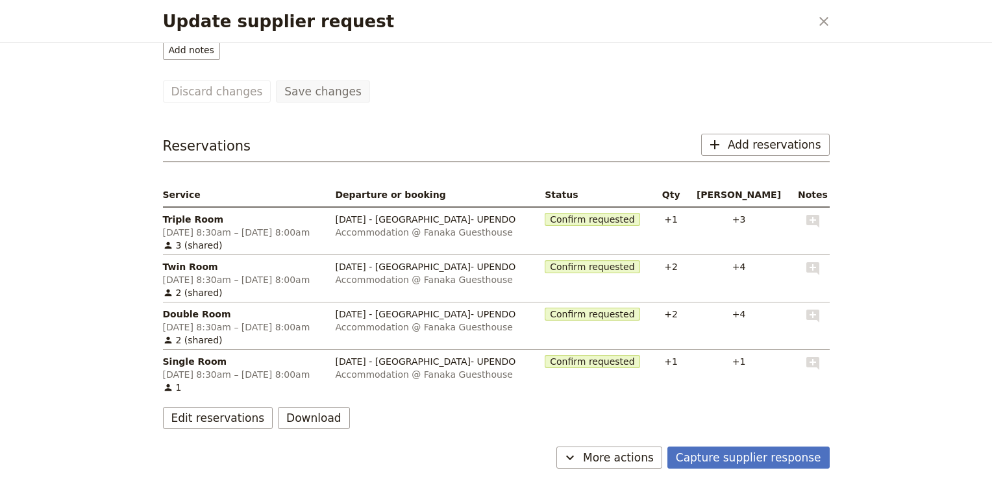
click at [776, 475] on div "Capture supplier response ​ More actions" at bounding box center [496, 460] width 698 height 38
click at [743, 478] on html "Fieldbook ​ ​ Fieldbook ​ ​ Packages ​ Departures ​ Bookings ​ Customers ​ Staf…" at bounding box center [496, 239] width 992 height 479
click at [745, 462] on button "Capture supplier response" at bounding box center [748, 457] width 162 height 22
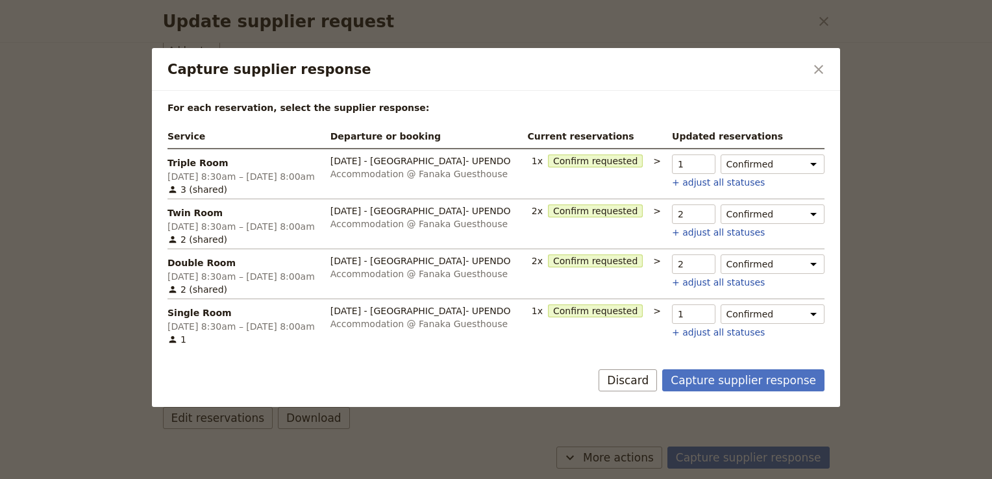
click at [745, 365] on form "For each reservation, select the supplier response: Service Departure or bookin…" at bounding box center [496, 249] width 688 height 316
click at [745, 382] on button "Capture supplier response" at bounding box center [743, 380] width 162 height 22
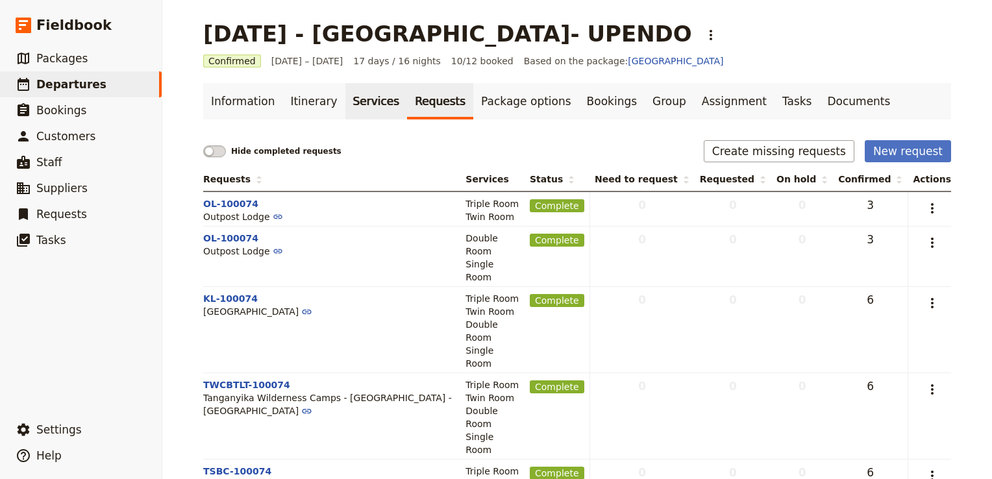
click at [348, 105] on link "Services" at bounding box center [376, 101] width 62 height 36
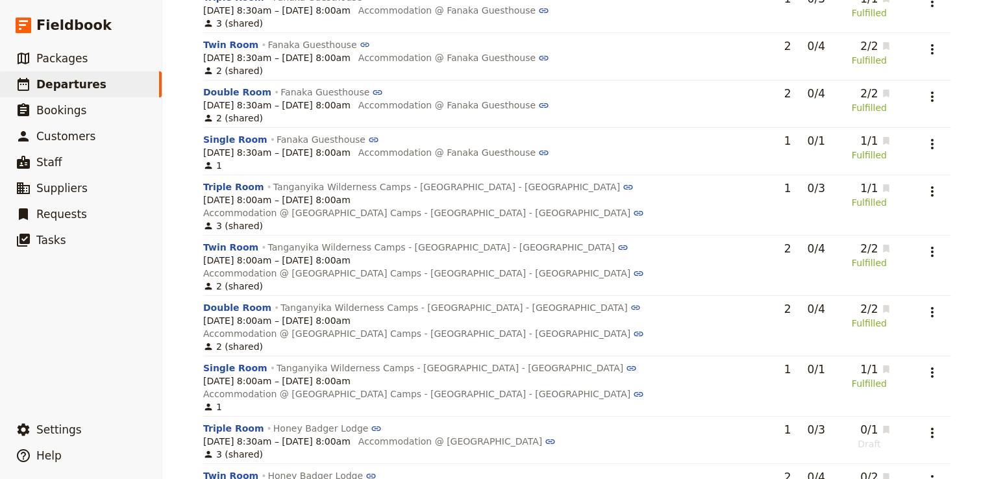
scroll to position [1086, 0]
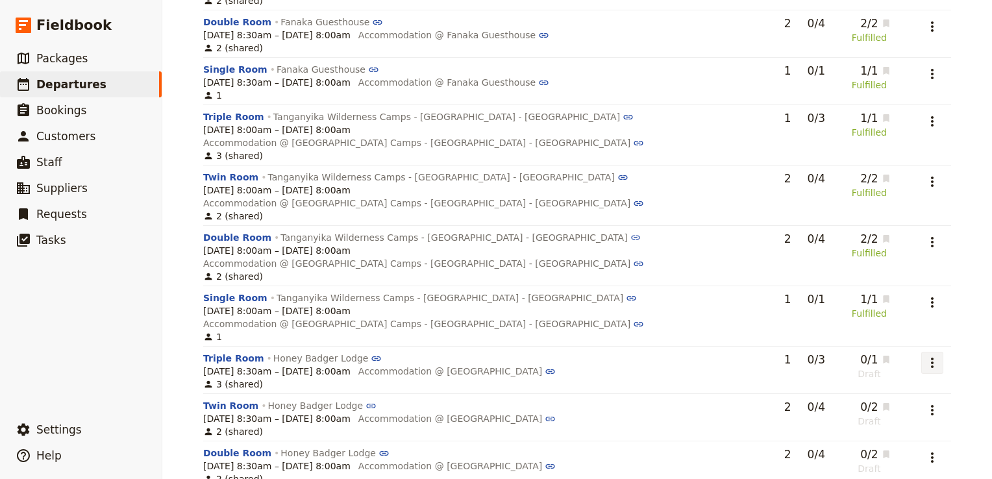
click at [924, 355] on icon "Actions" at bounding box center [932, 363] width 16 height 16
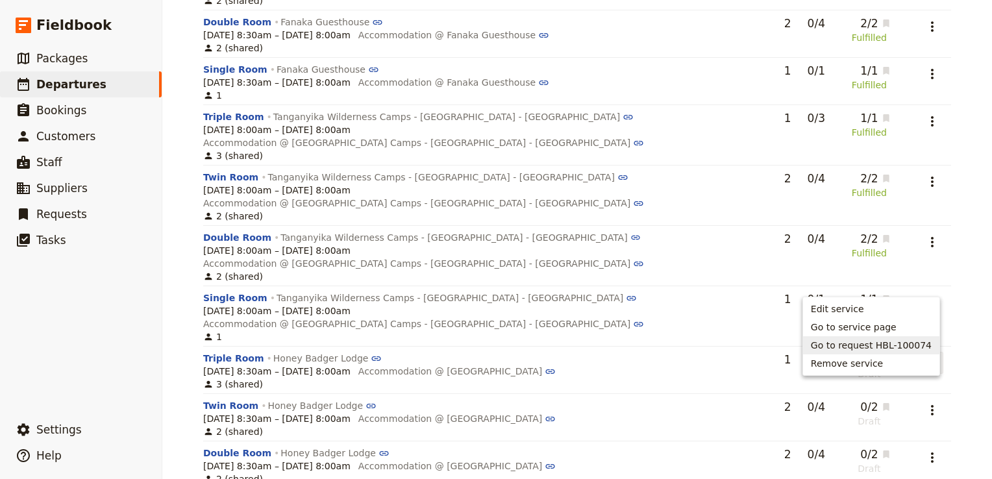
click at [903, 340] on span "Go to request HBL-100074" at bounding box center [871, 345] width 121 height 13
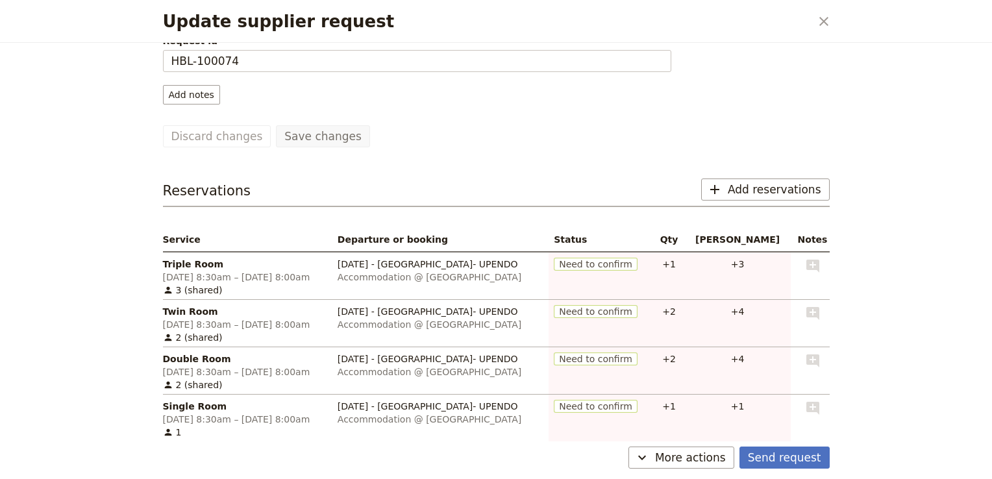
scroll to position [127, 0]
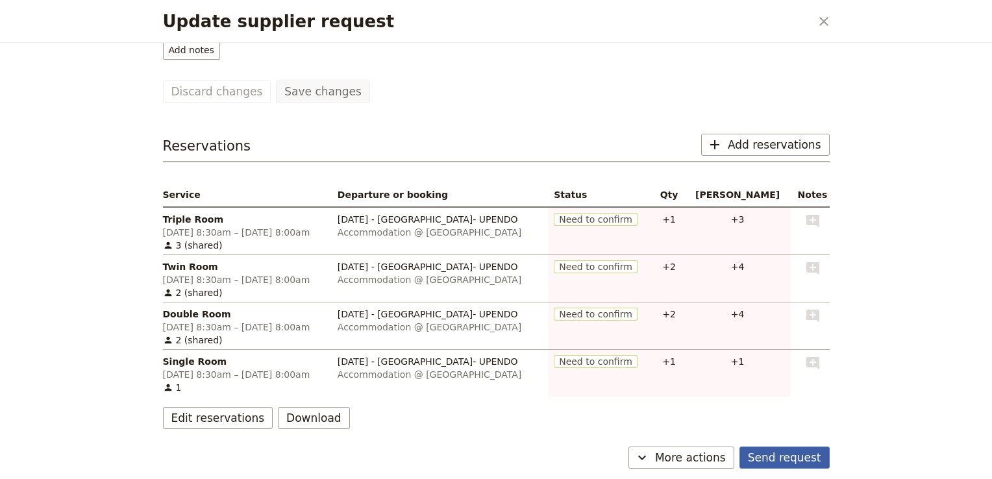
click at [807, 458] on button "Send request" at bounding box center [784, 457] width 90 height 22
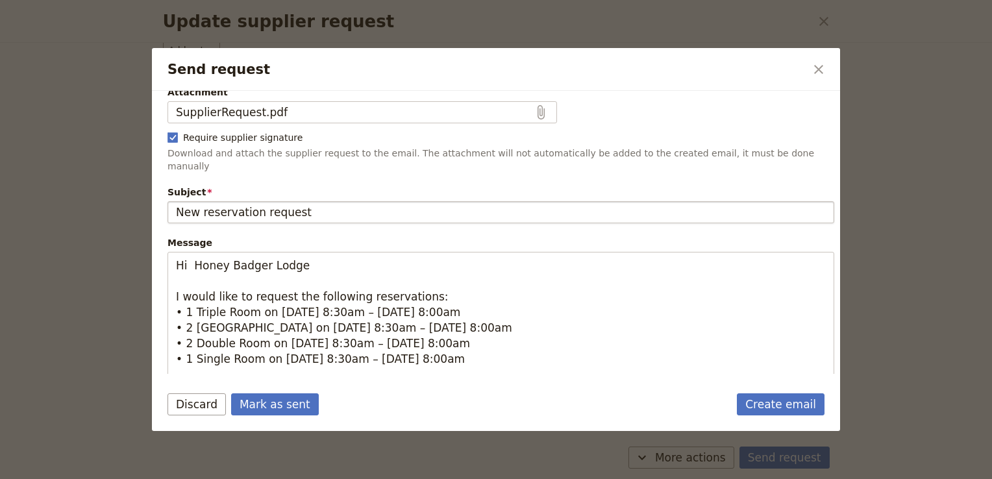
scroll to position [226, 0]
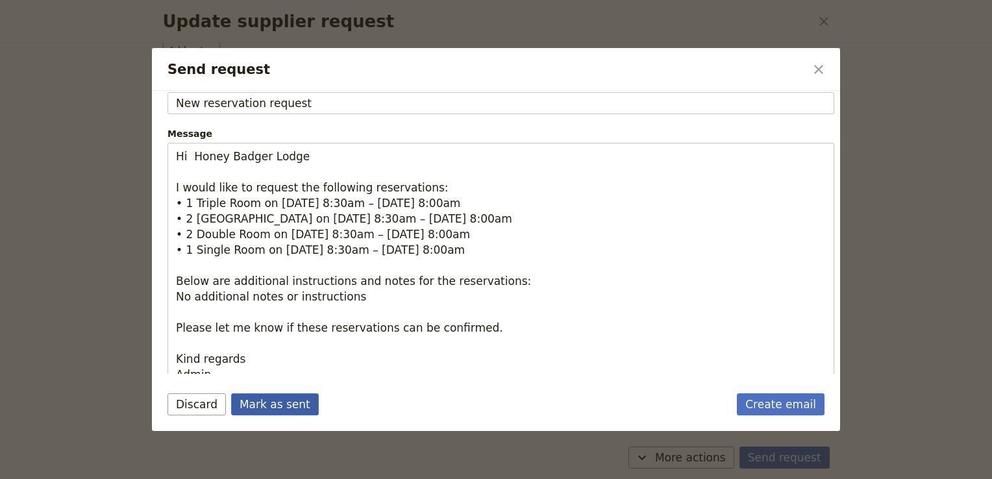
click at [270, 402] on button "Mark as sent" at bounding box center [275, 404] width 88 height 22
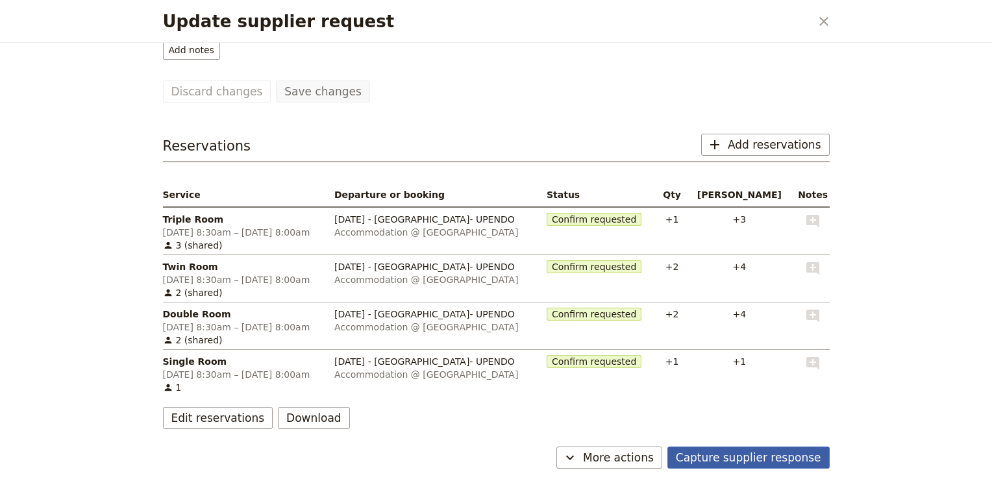
click at [758, 466] on button "Capture supplier response" at bounding box center [748, 457] width 162 height 22
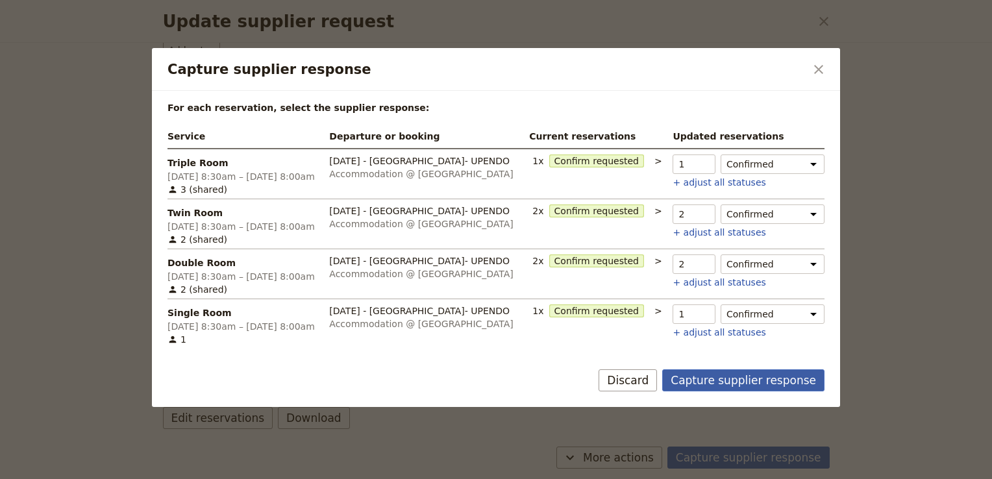
click at [743, 383] on button "Capture supplier response" at bounding box center [743, 380] width 162 height 22
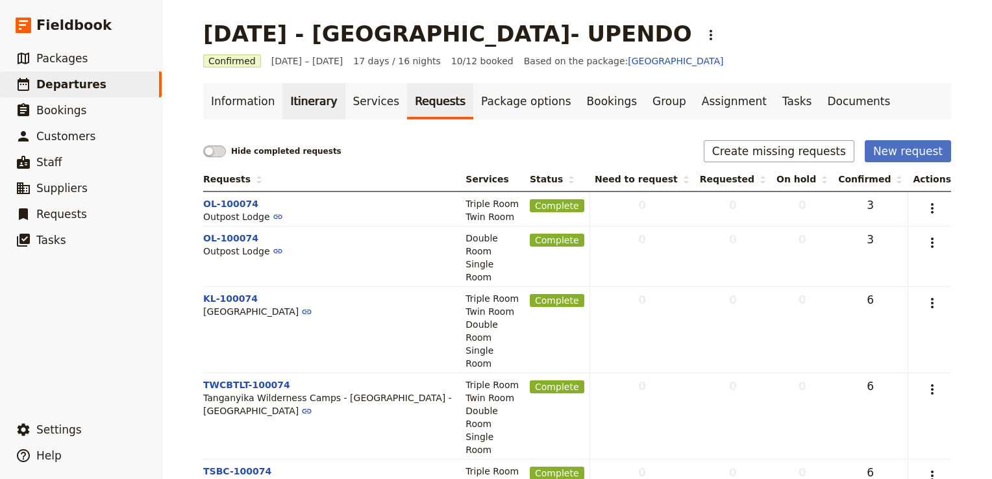
click at [304, 97] on link "Itinerary" at bounding box center [313, 101] width 62 height 36
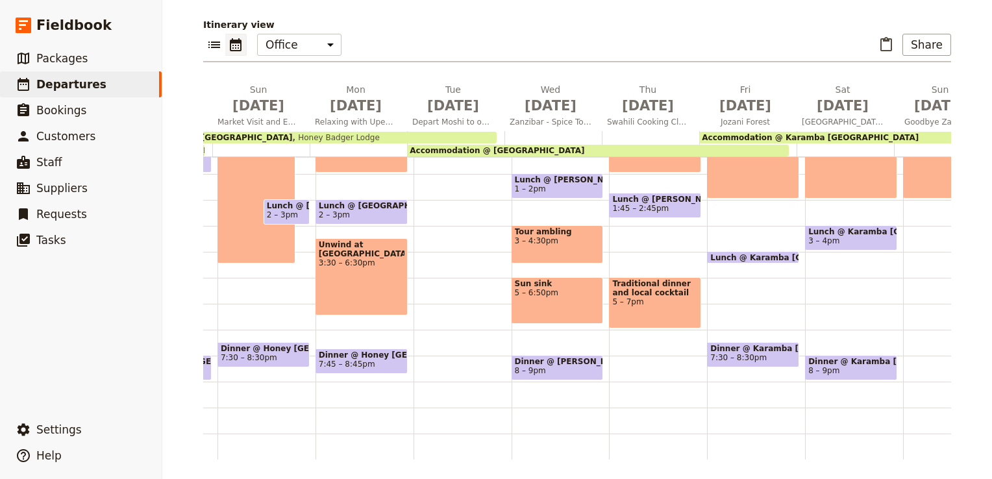
scroll to position [0, 955]
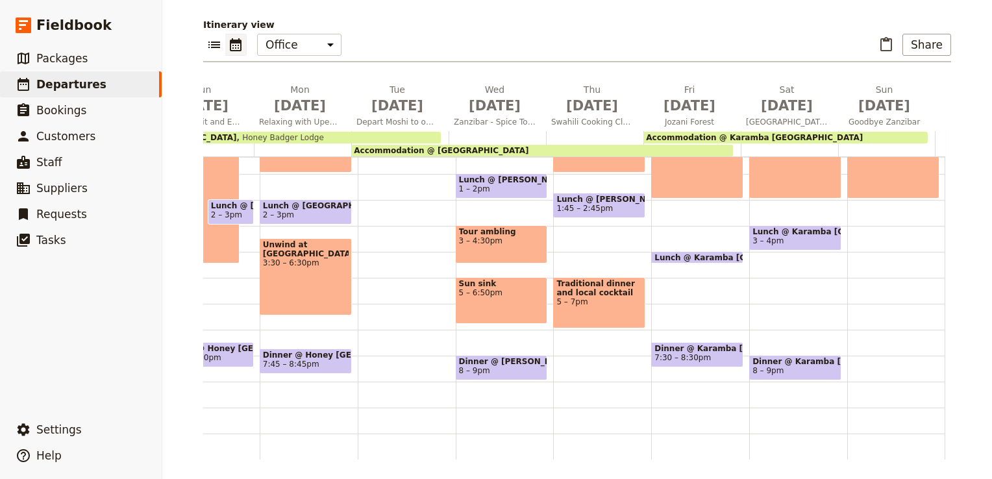
click at [729, 134] on span "Accommodation @ Karamba Zanzibar" at bounding box center [754, 137] width 217 height 9
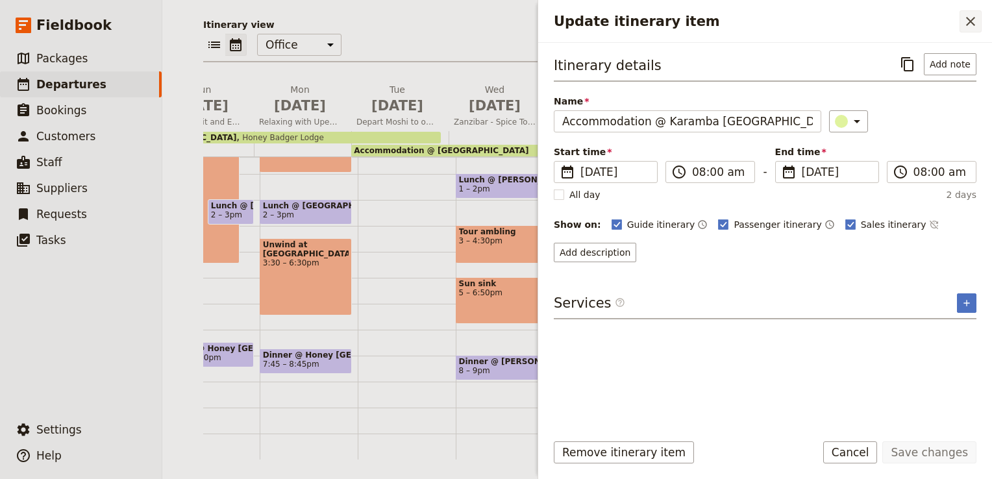
drag, startPoint x: 930, startPoint y: 43, endPoint x: 966, endPoint y: 18, distance: 43.8
click at [966, 18] on icon "Close drawer" at bounding box center [970, 22] width 16 height 16
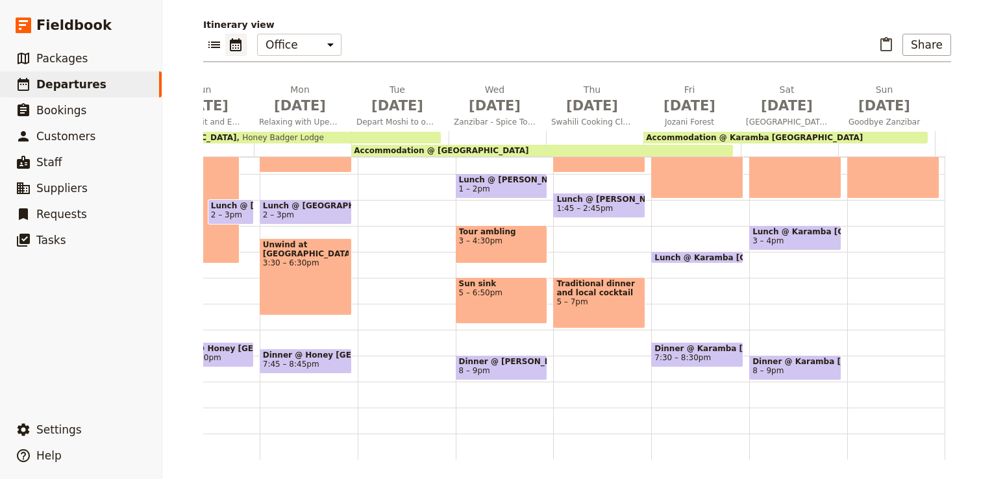
click at [750, 138] on span "Accommodation @ Karamba Zanzibar" at bounding box center [754, 137] width 217 height 9
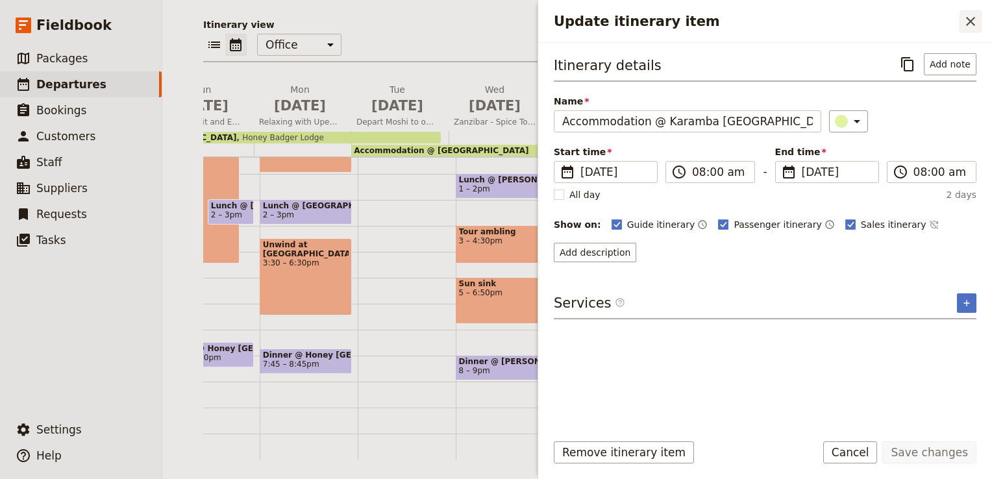
click at [969, 24] on icon "Close drawer" at bounding box center [970, 22] width 16 height 16
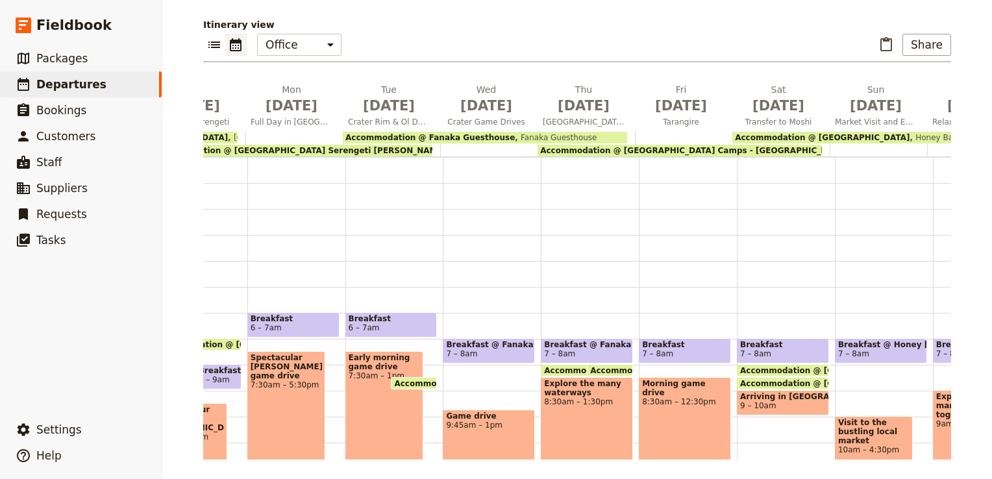
scroll to position [0, 0]
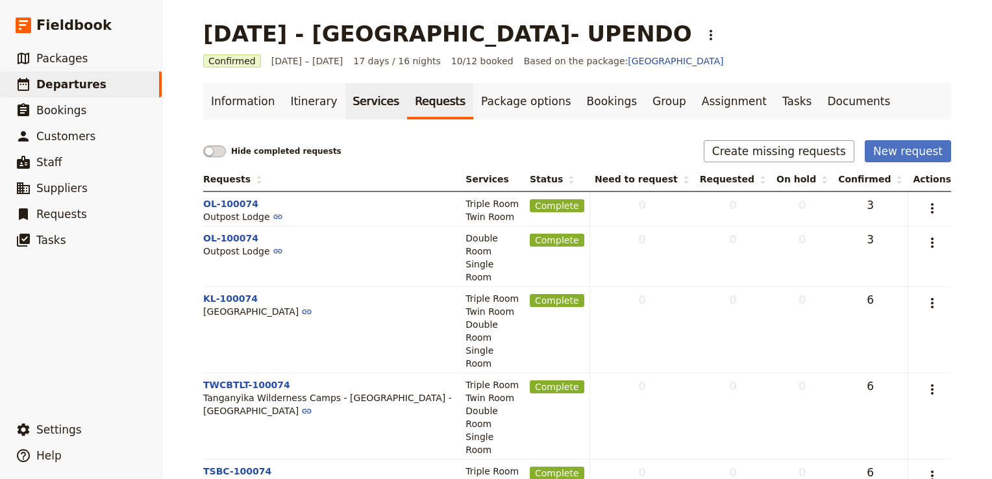
click at [355, 104] on link "Services" at bounding box center [376, 101] width 62 height 36
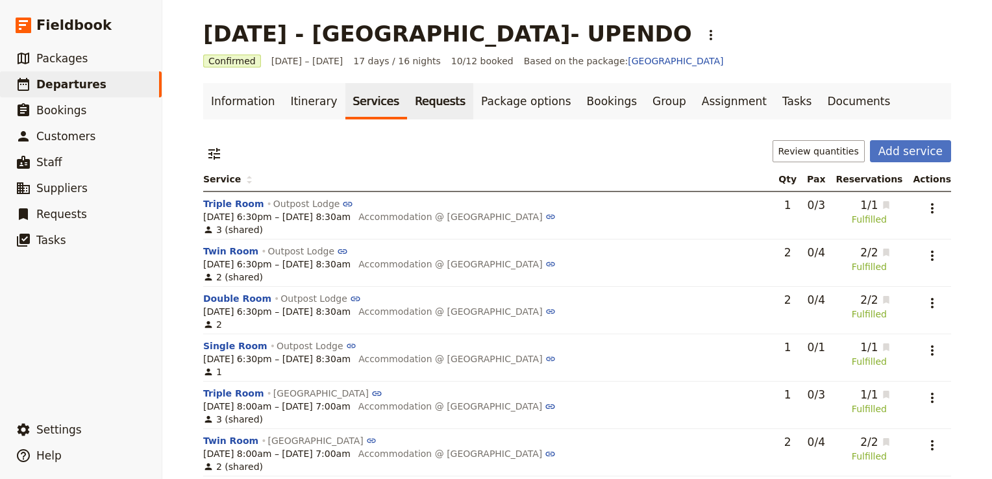
click at [413, 108] on link "Requests" at bounding box center [440, 101] width 66 height 36
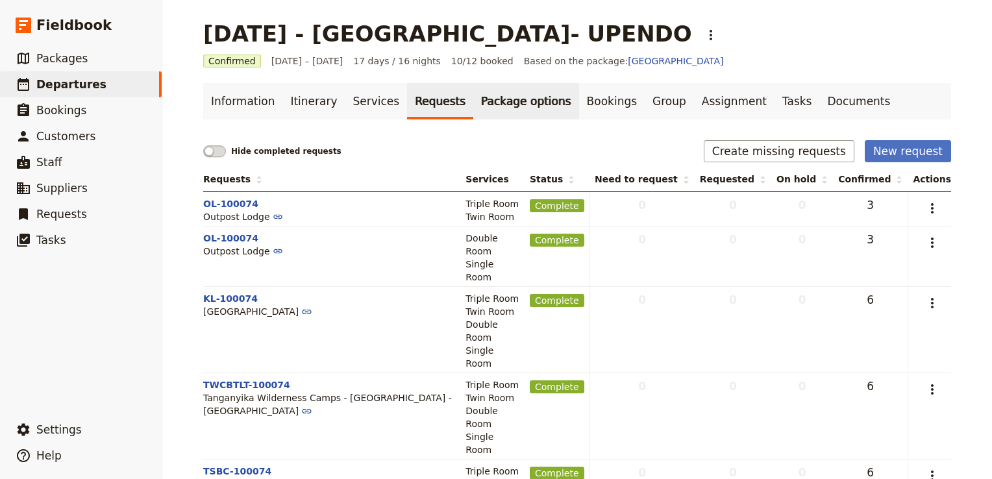
click at [488, 97] on link "Package options" at bounding box center [525, 101] width 105 height 36
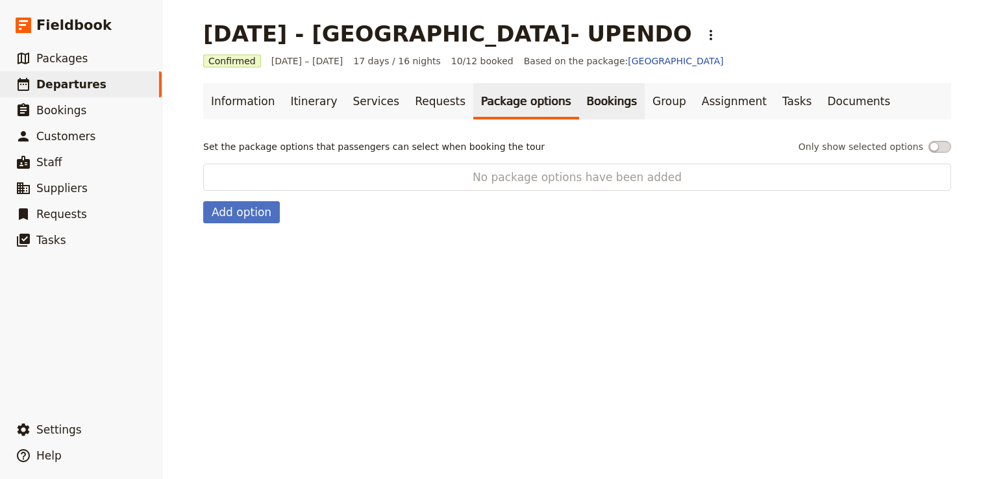
click at [579, 104] on link "Bookings" at bounding box center [612, 101] width 66 height 36
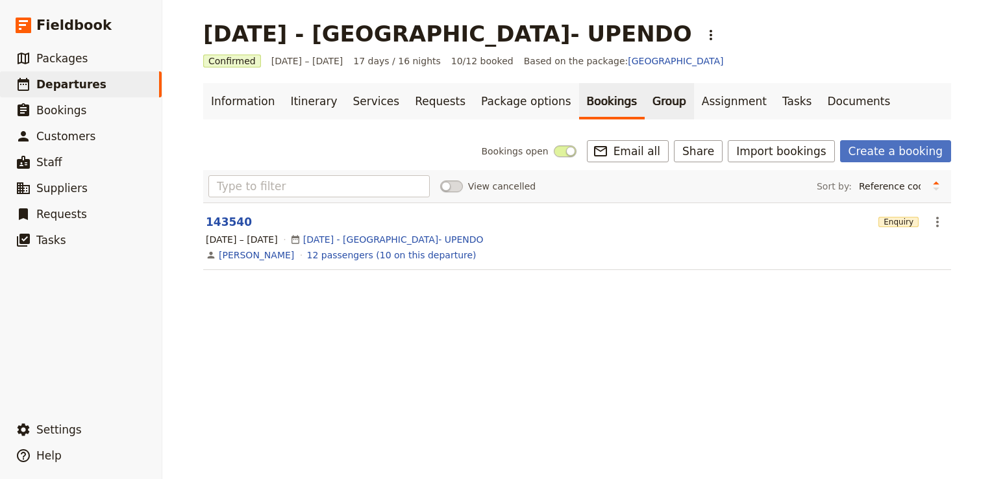
click at [644, 106] on link "Group" at bounding box center [668, 101] width 49 height 36
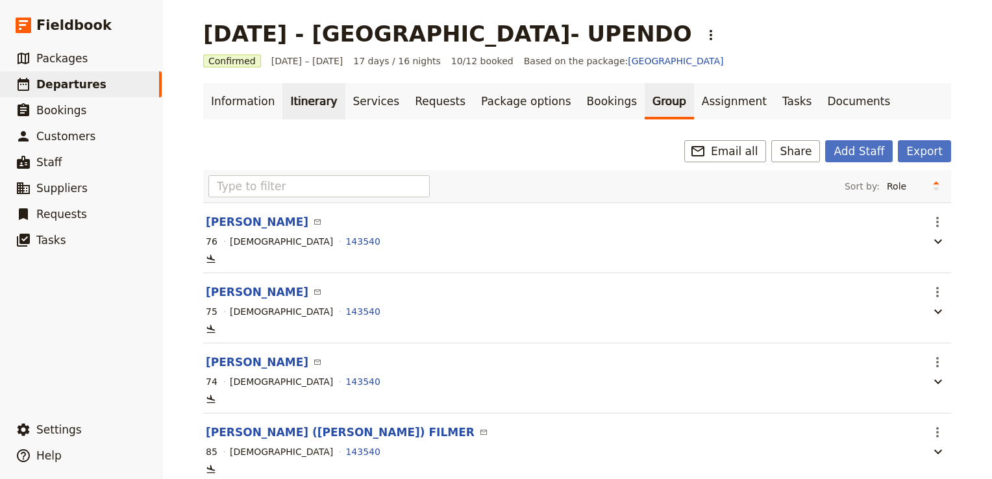
click at [289, 102] on link "Itinerary" at bounding box center [313, 101] width 62 height 36
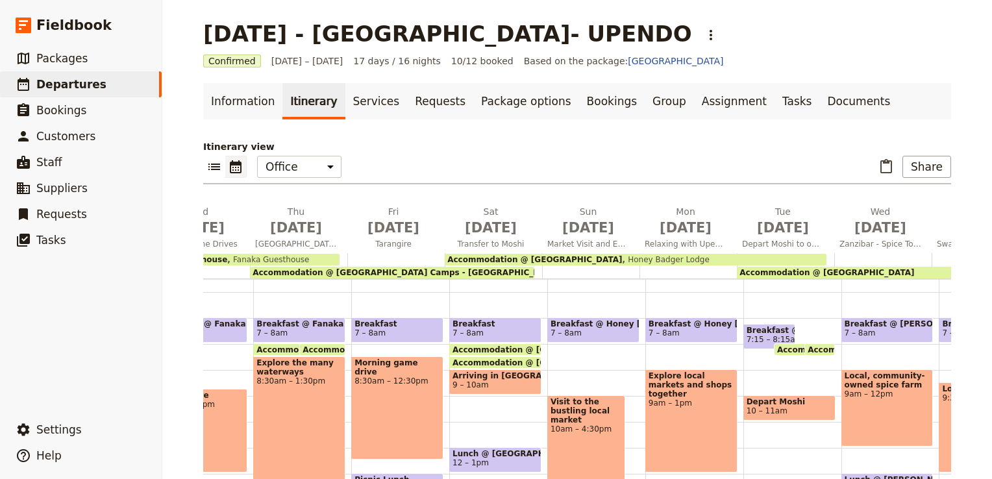
scroll to position [0, 955]
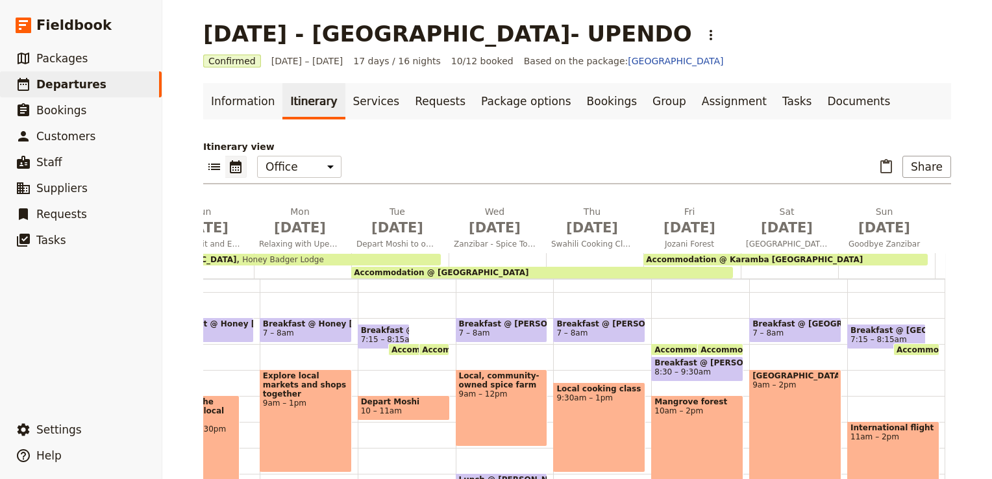
click at [785, 260] on div "Accommodation @ Karamba Zanzibar" at bounding box center [785, 260] width 284 height 12
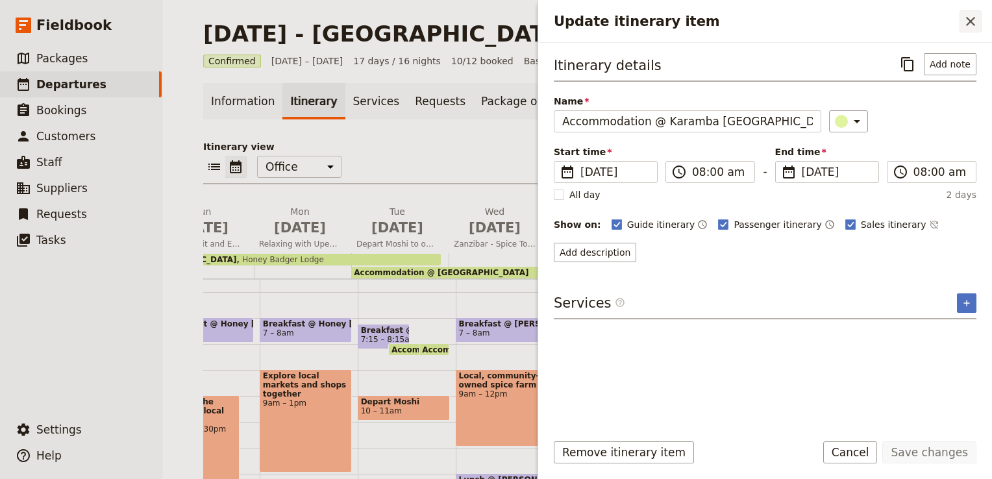
click at [970, 21] on icon "Close drawer" at bounding box center [970, 21] width 9 height 9
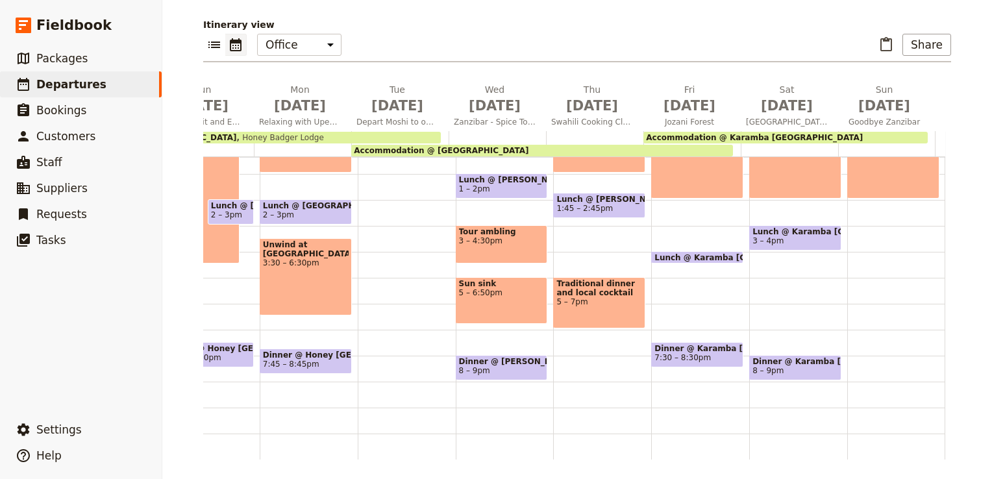
scroll to position [0, 0]
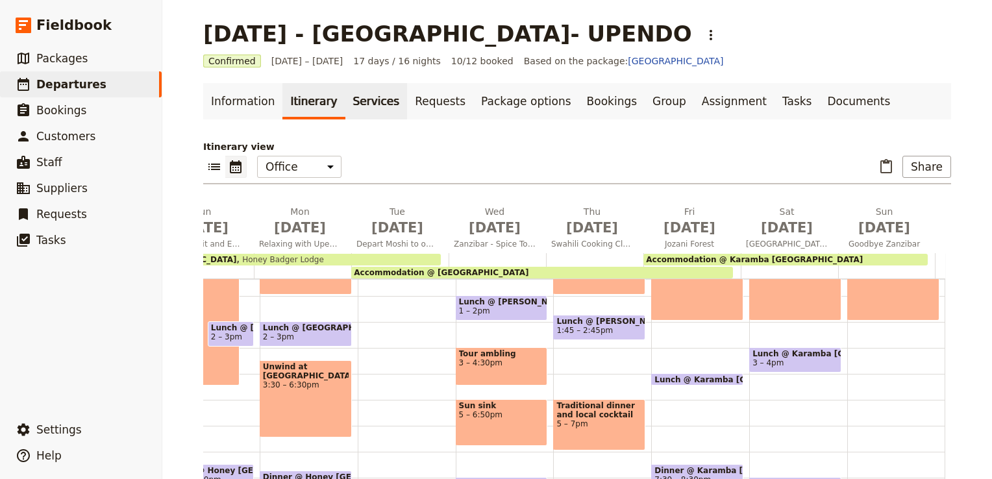
click at [366, 95] on link "Services" at bounding box center [376, 101] width 62 height 36
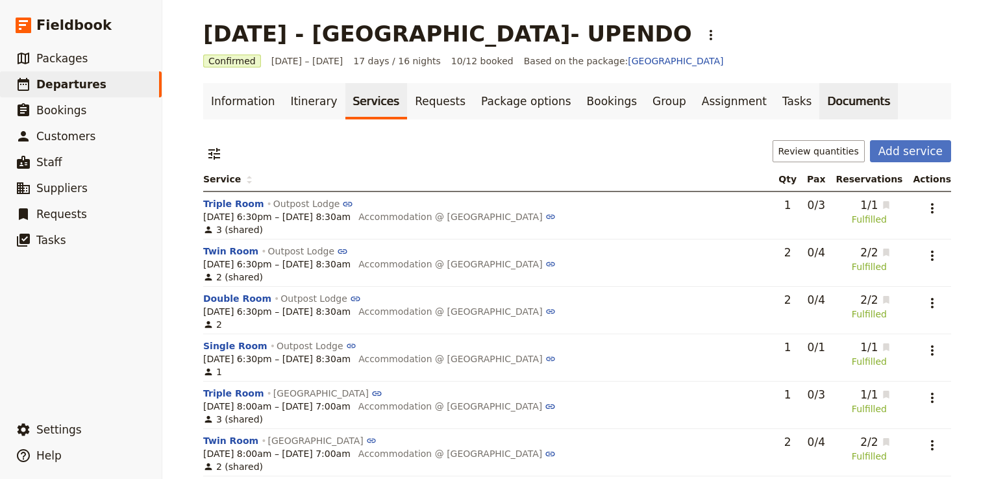
click at [819, 103] on link "Documents" at bounding box center [858, 101] width 79 height 36
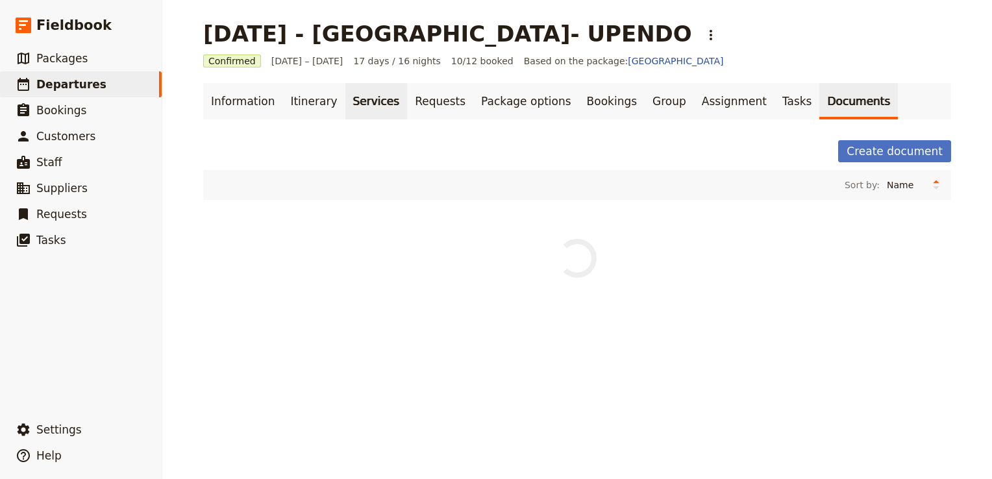
click at [345, 106] on link "Services" at bounding box center [376, 101] width 62 height 36
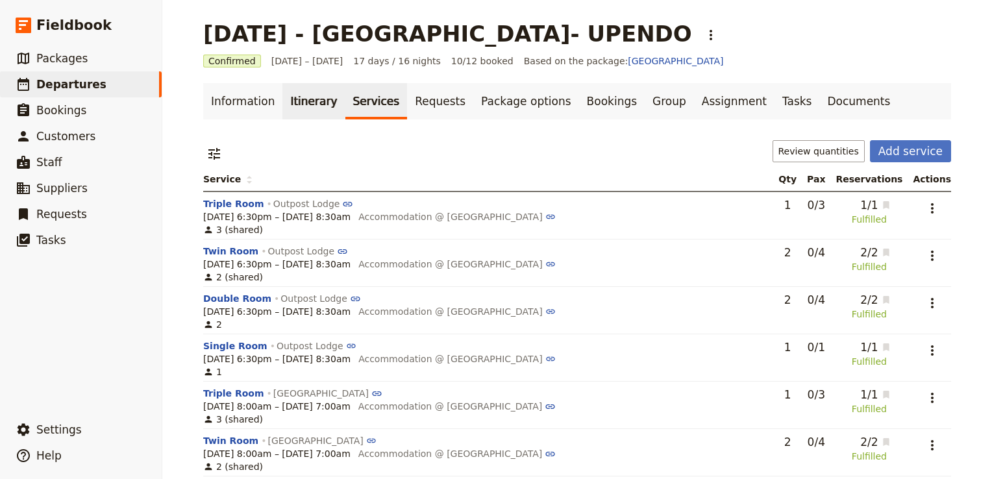
click at [286, 94] on link "Itinerary" at bounding box center [313, 101] width 62 height 36
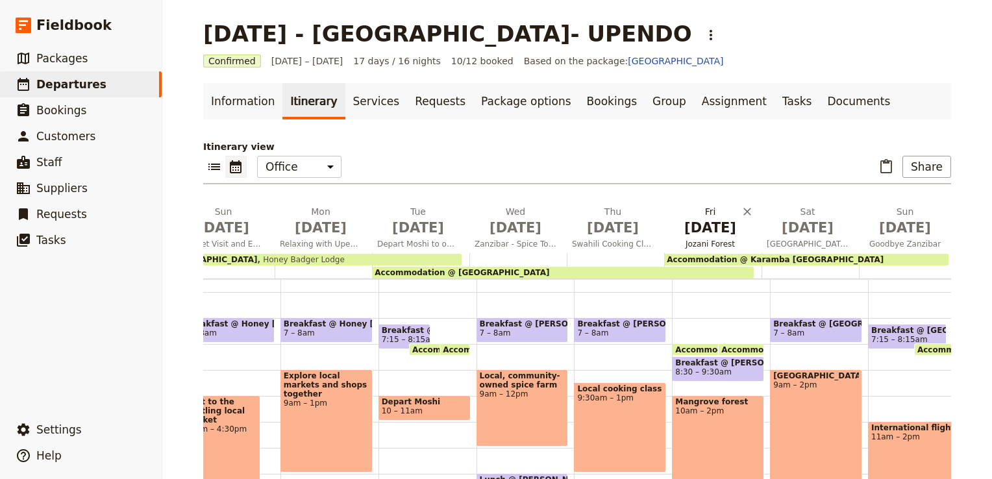
scroll to position [0, 955]
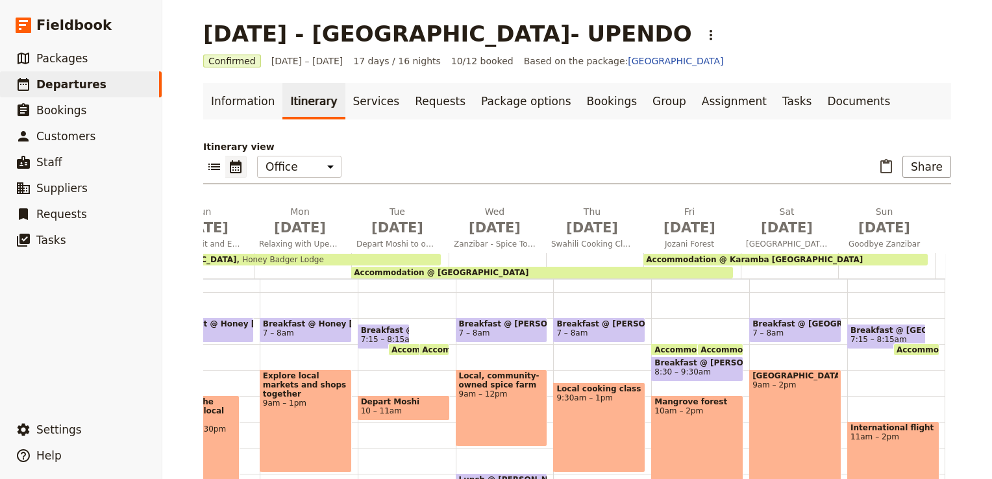
click at [763, 255] on span "Accommodation @ Karamba Zanzibar" at bounding box center [754, 259] width 217 height 9
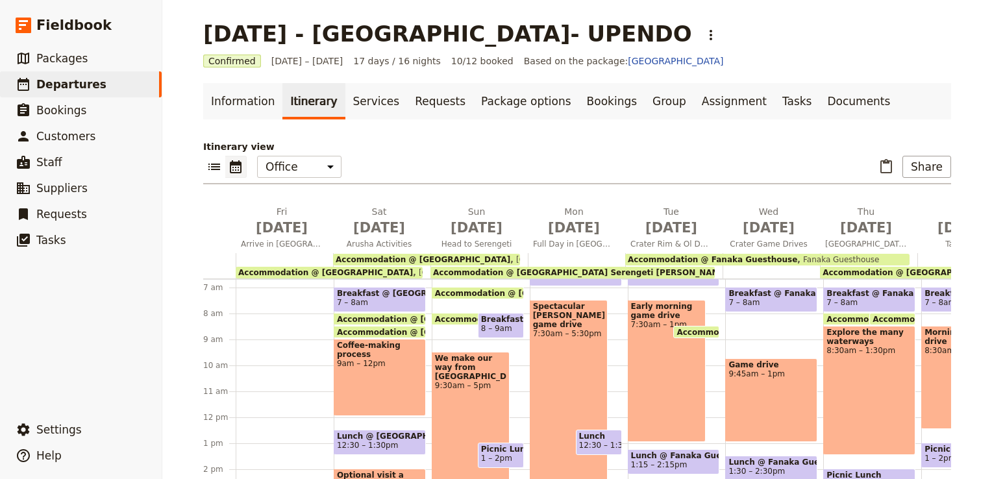
scroll to position [174, 0]
click at [358, 103] on link "Services" at bounding box center [376, 101] width 62 height 36
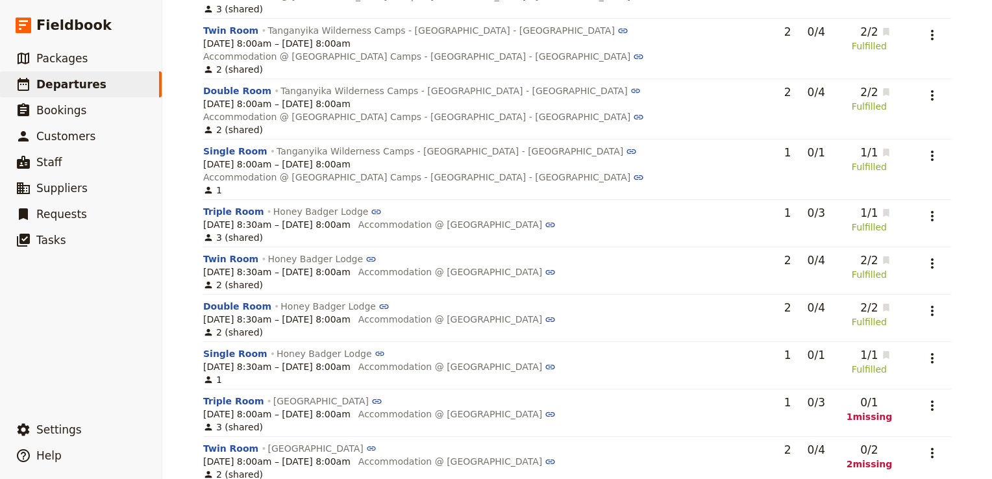
scroll to position [1363, 0]
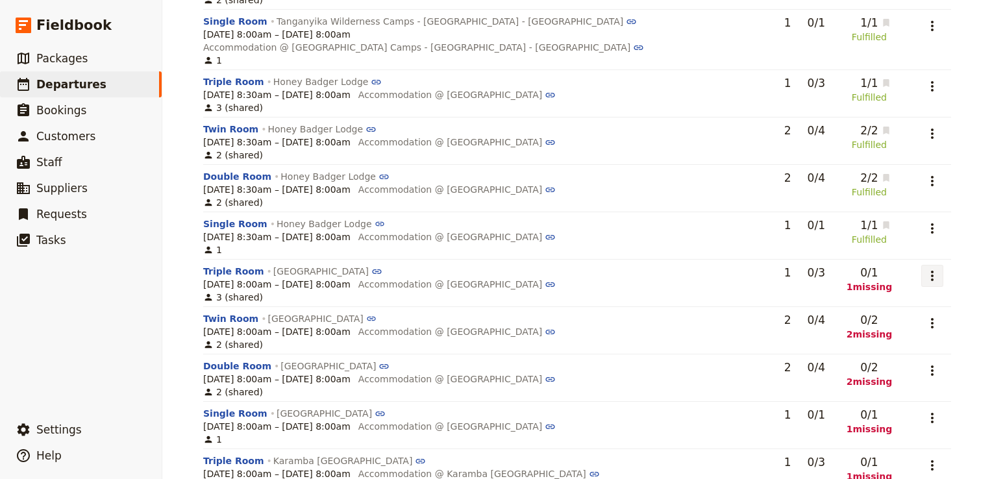
click at [933, 268] on icon "Actions" at bounding box center [932, 276] width 16 height 16
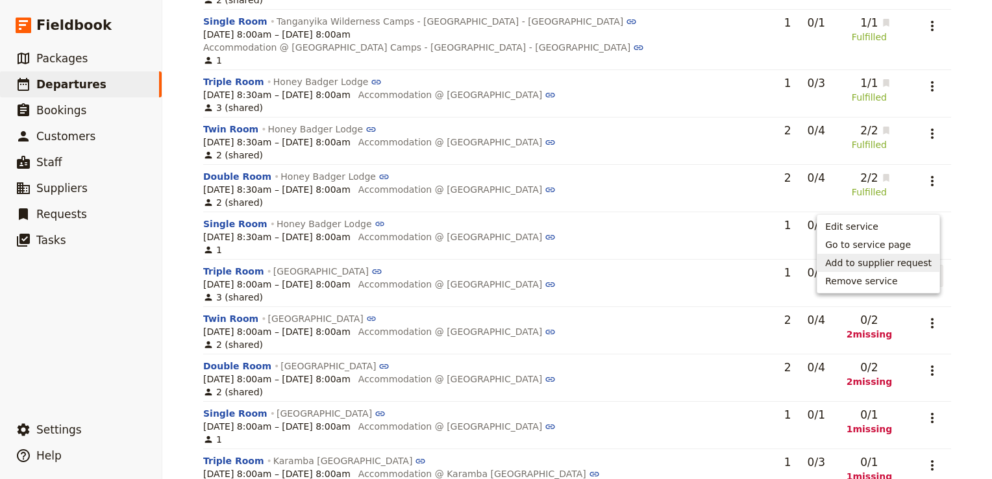
click at [896, 263] on span "Add to supplier request" at bounding box center [878, 262] width 106 height 13
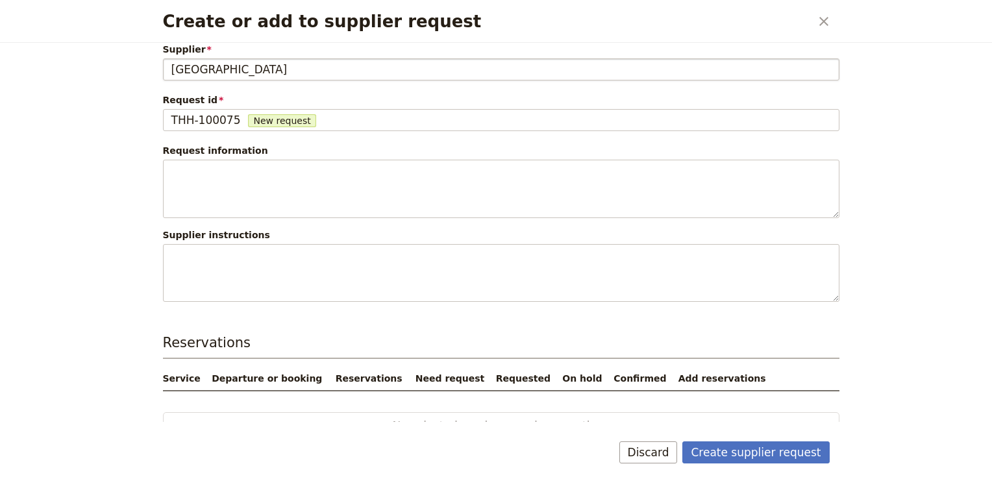
scroll to position [0, 0]
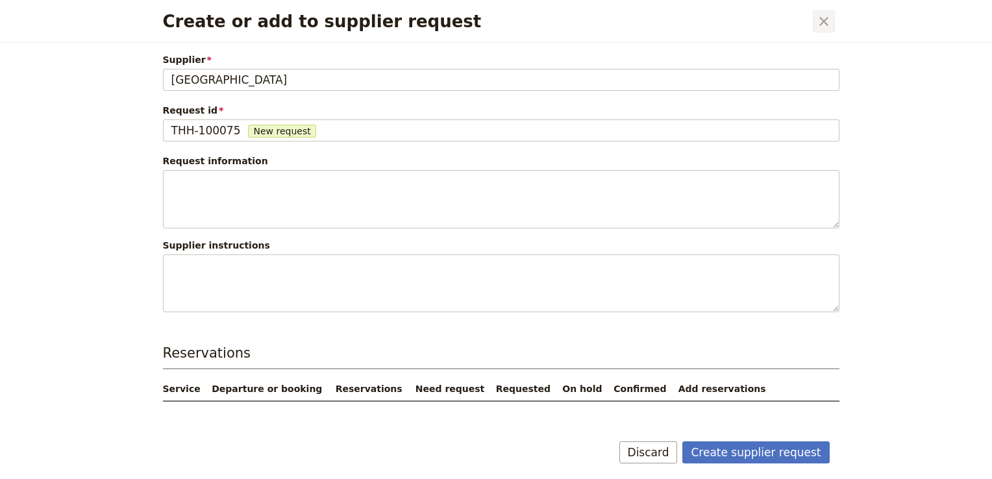
click at [821, 20] on icon "Close dialog" at bounding box center [824, 22] width 16 height 16
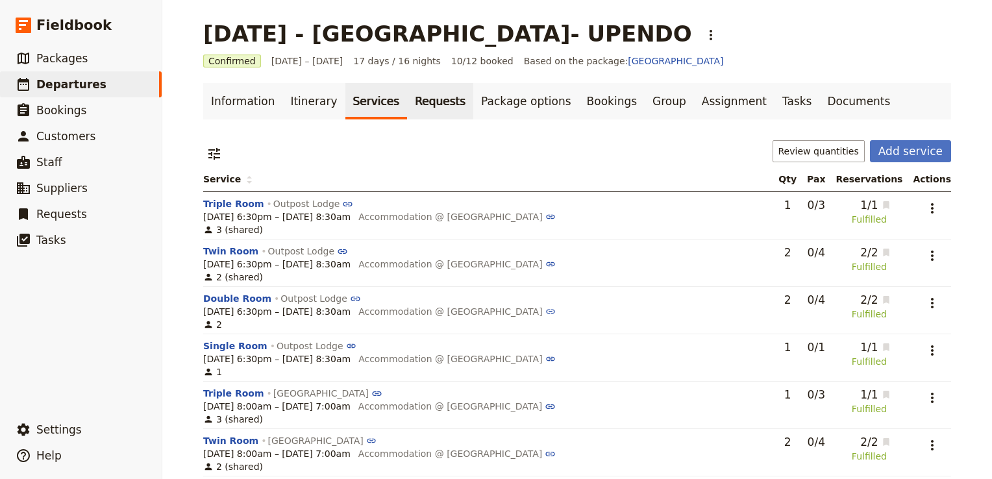
click at [411, 97] on link "Requests" at bounding box center [440, 101] width 66 height 36
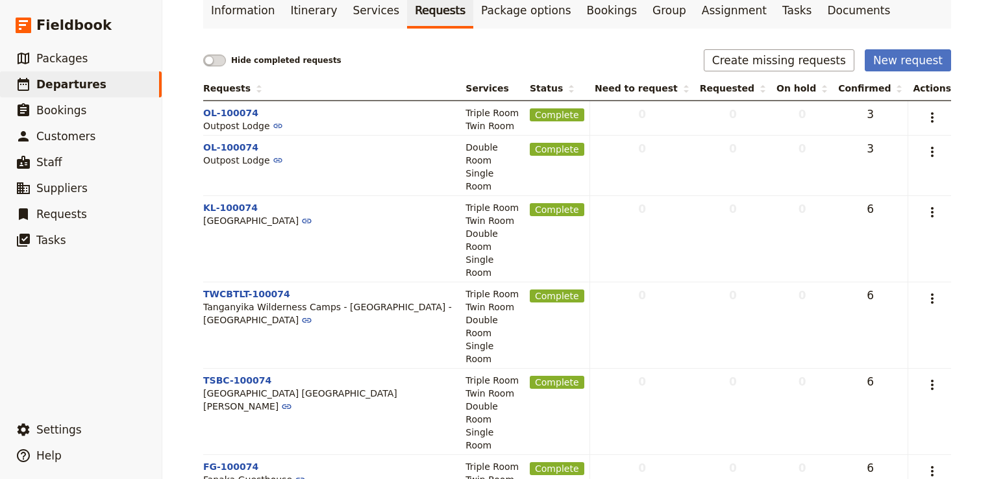
scroll to position [104, 0]
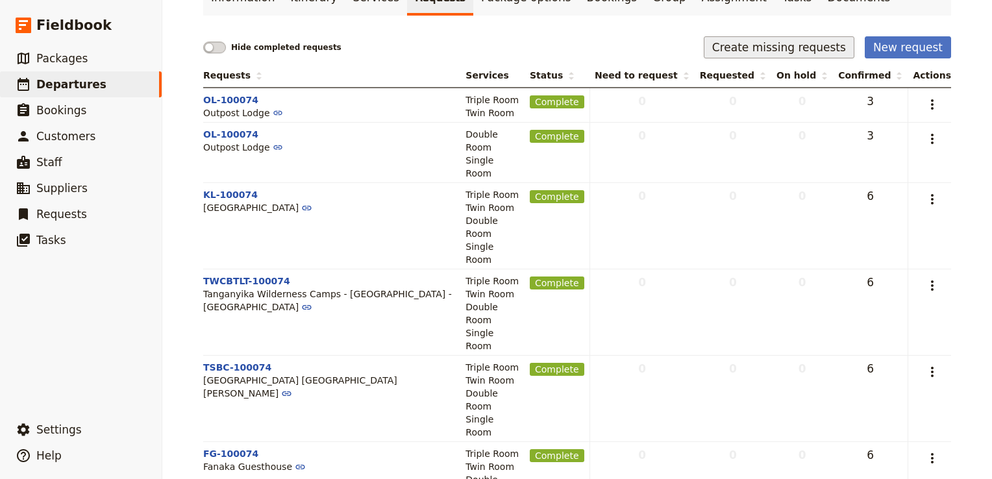
click at [790, 49] on button "Create missing requests" at bounding box center [778, 47] width 151 height 22
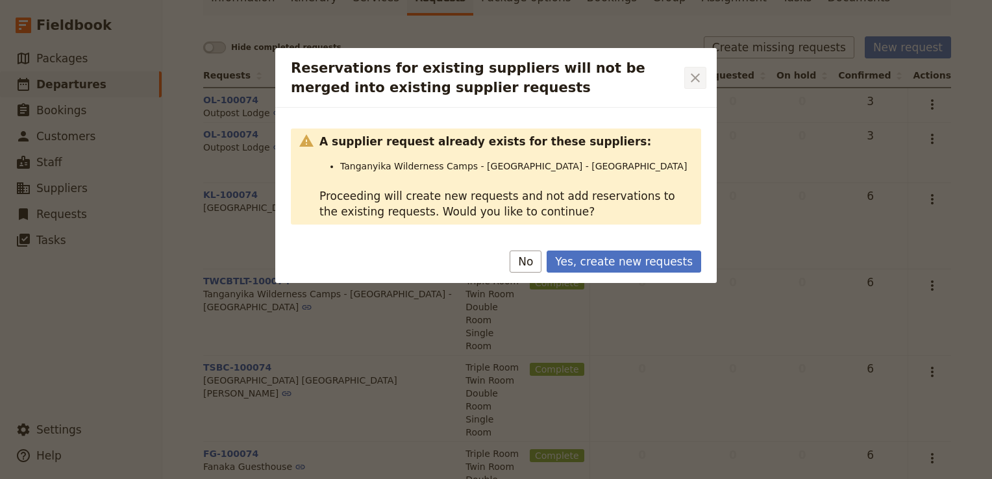
click at [696, 77] on icon "Close dialog" at bounding box center [694, 77] width 9 height 9
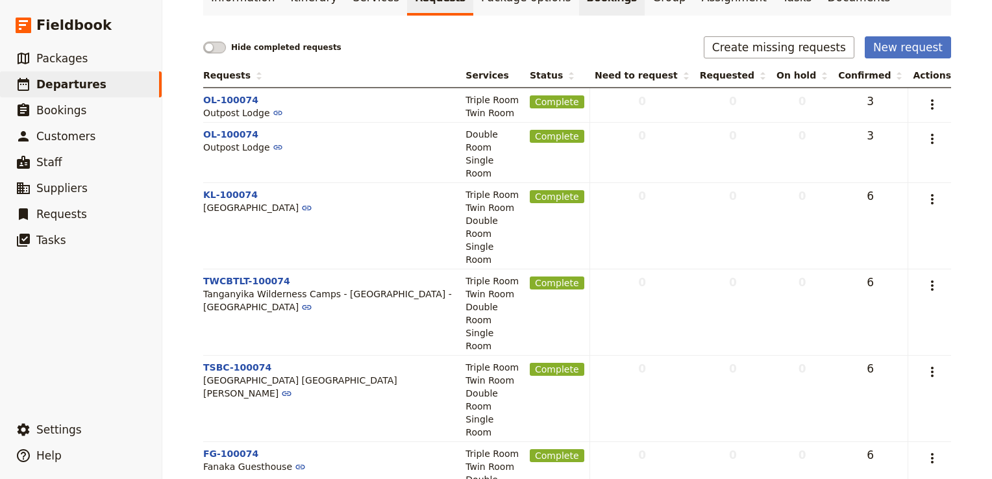
scroll to position [0, 0]
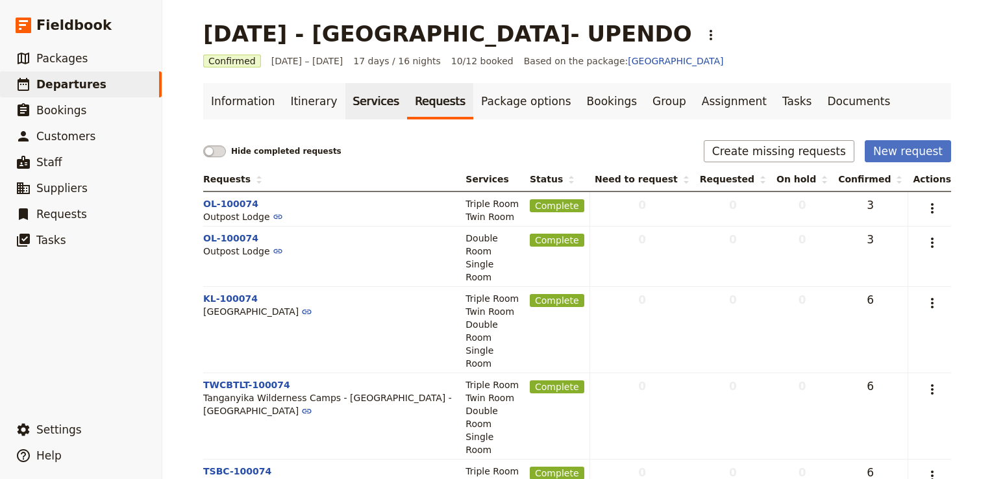
click at [362, 97] on link "Services" at bounding box center [376, 101] width 62 height 36
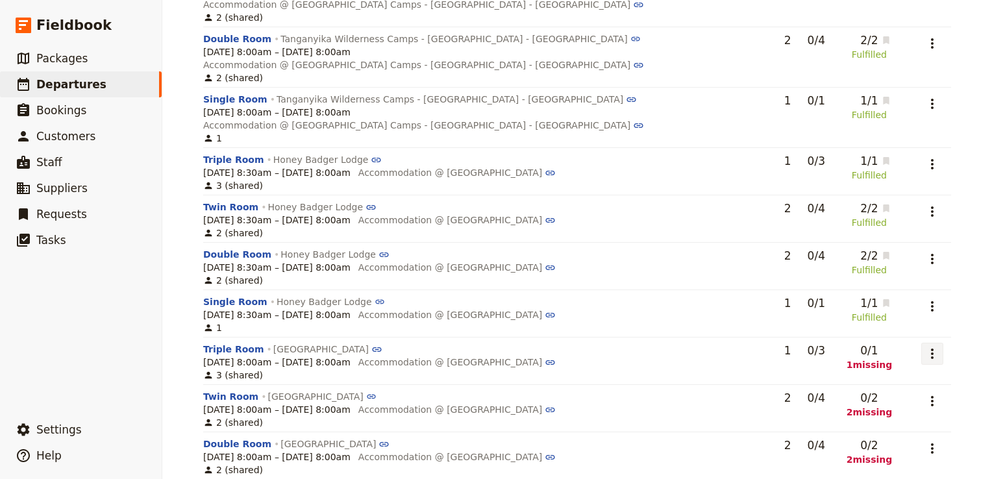
scroll to position [1286, 0]
click at [926, 345] on icon "Actions" at bounding box center [932, 353] width 16 height 16
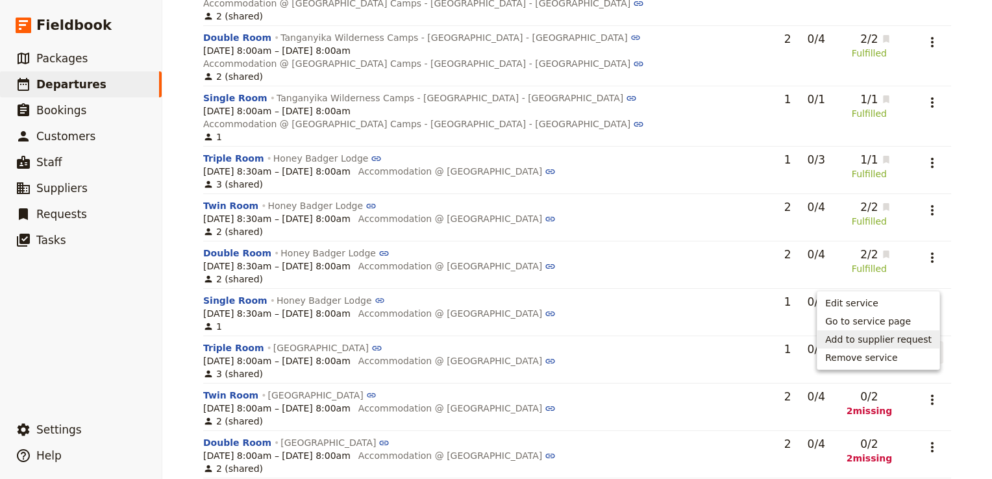
click at [908, 339] on span "Add to supplier request" at bounding box center [878, 339] width 106 height 13
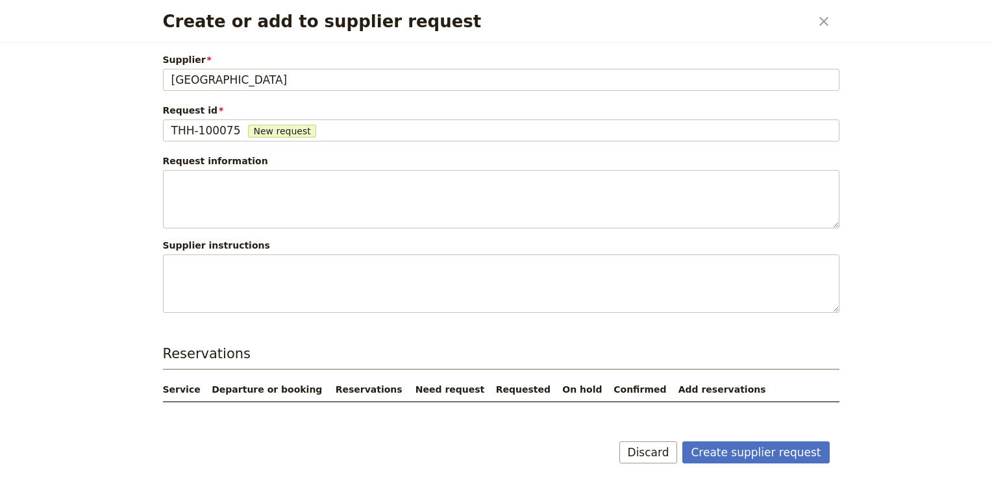
scroll to position [29, 0]
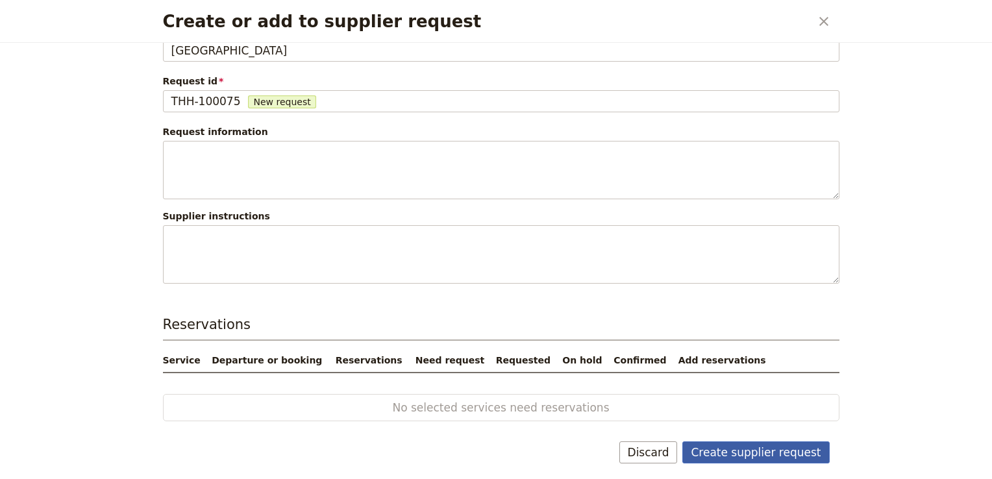
click at [788, 441] on button "Create supplier request" at bounding box center [755, 452] width 147 height 22
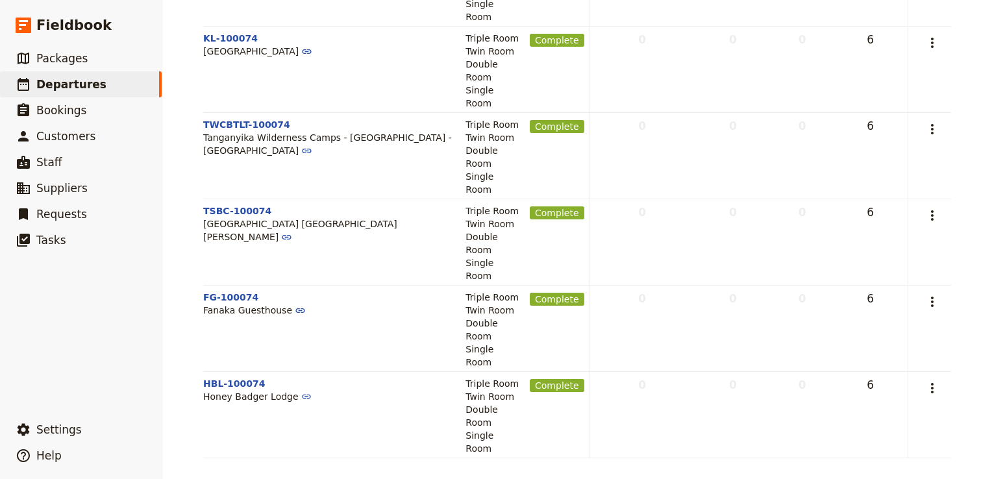
scroll to position [104, 0]
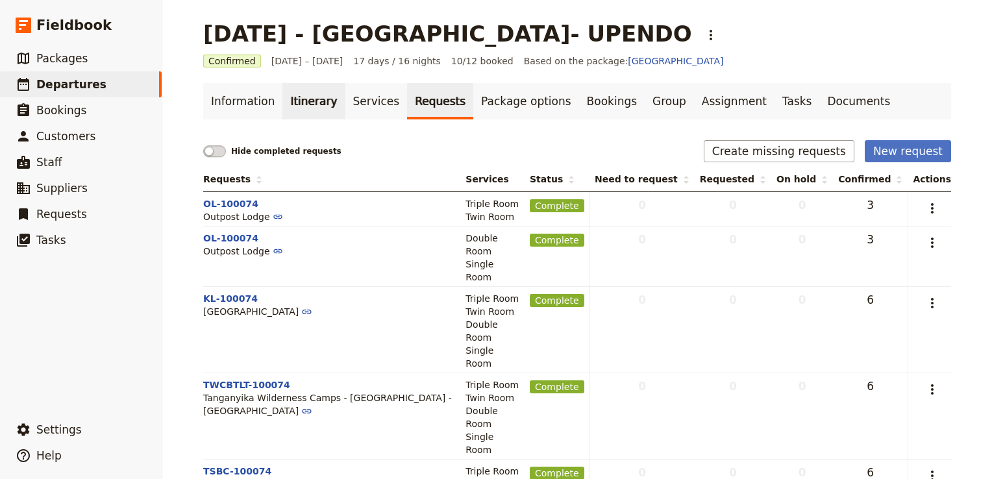
click at [308, 105] on link "Itinerary" at bounding box center [313, 101] width 62 height 36
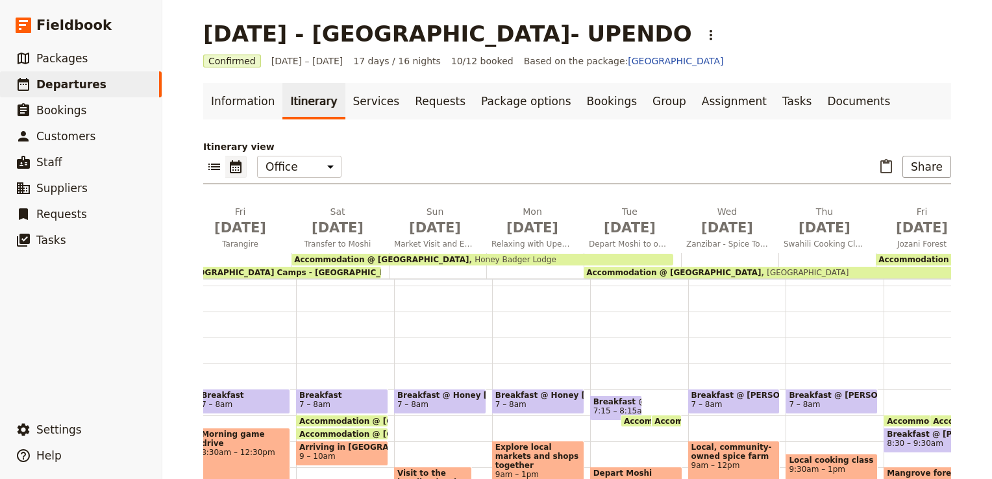
scroll to position [0, 724]
click at [760, 272] on span "Tembo House Hotel" at bounding box center [804, 272] width 88 height 9
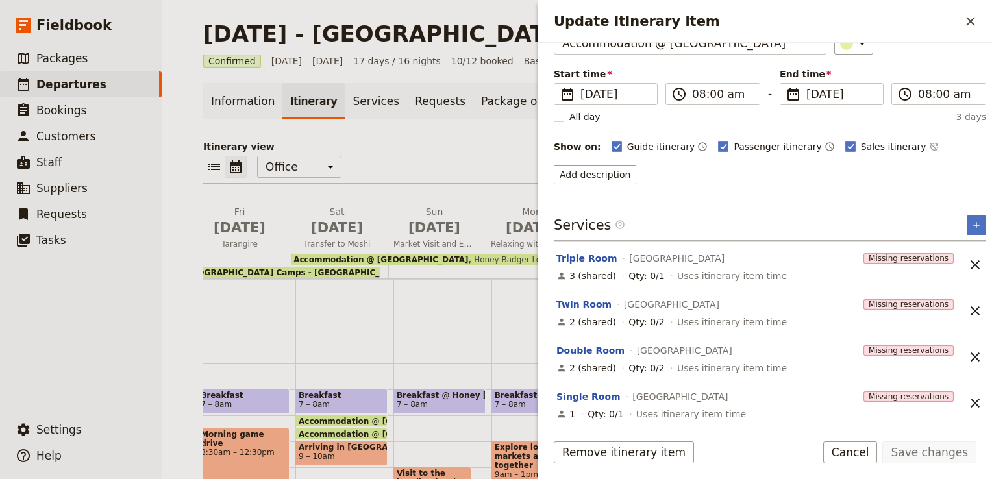
scroll to position [78, 0]
click at [894, 257] on span "Missing reservations" at bounding box center [908, 258] width 90 height 10
click at [868, 256] on span "Missing reservations" at bounding box center [908, 258] width 90 height 10
click at [356, 97] on link "Services" at bounding box center [376, 101] width 62 height 36
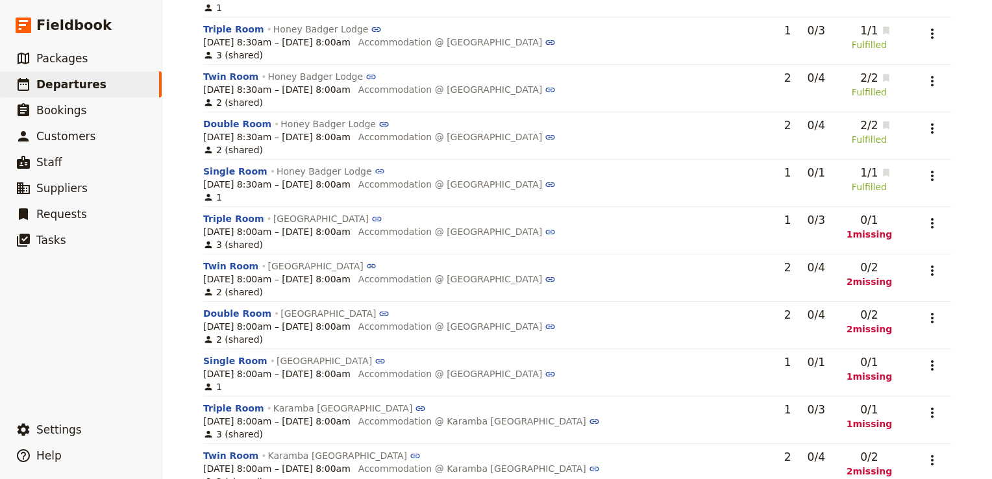
scroll to position [1413, 0]
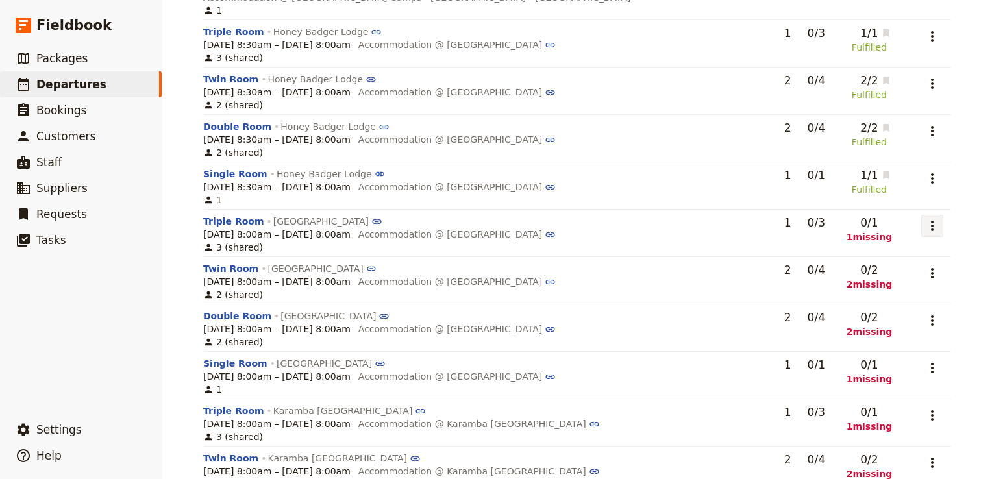
click at [927, 218] on icon "Actions" at bounding box center [932, 226] width 16 height 16
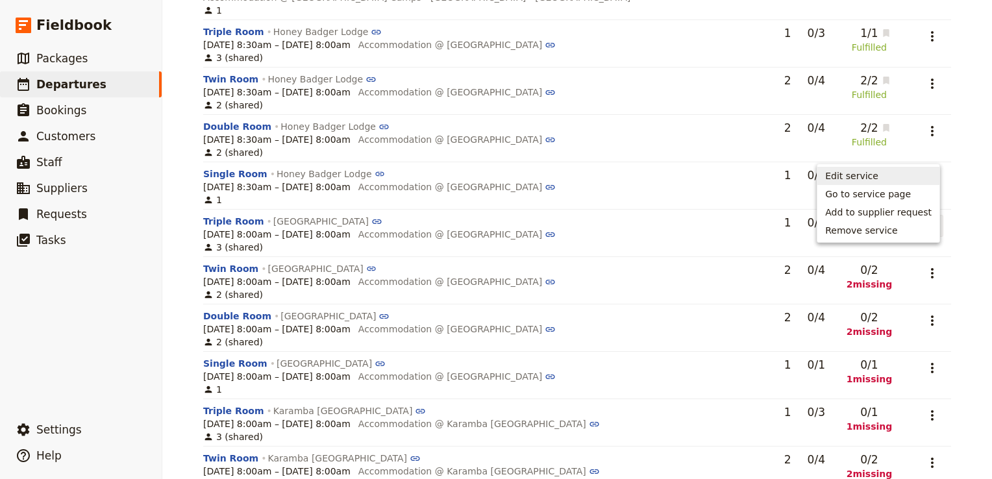
click at [892, 174] on span "Edit service" at bounding box center [878, 175] width 106 height 13
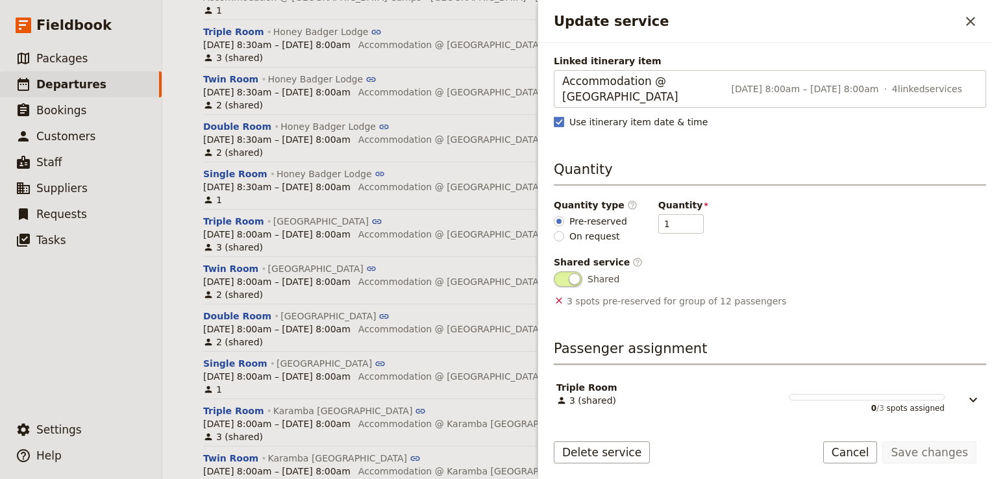
scroll to position [0, 0]
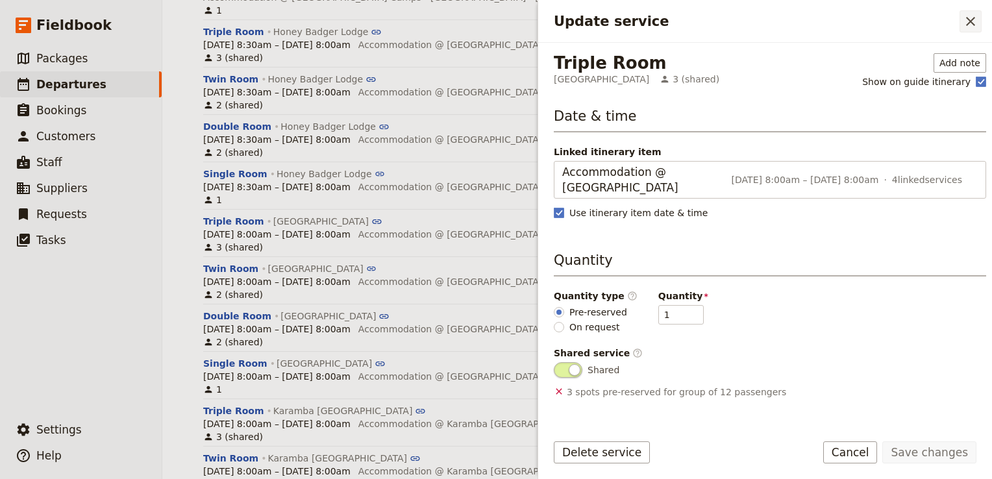
click at [972, 19] on icon "Close drawer" at bounding box center [970, 21] width 9 height 9
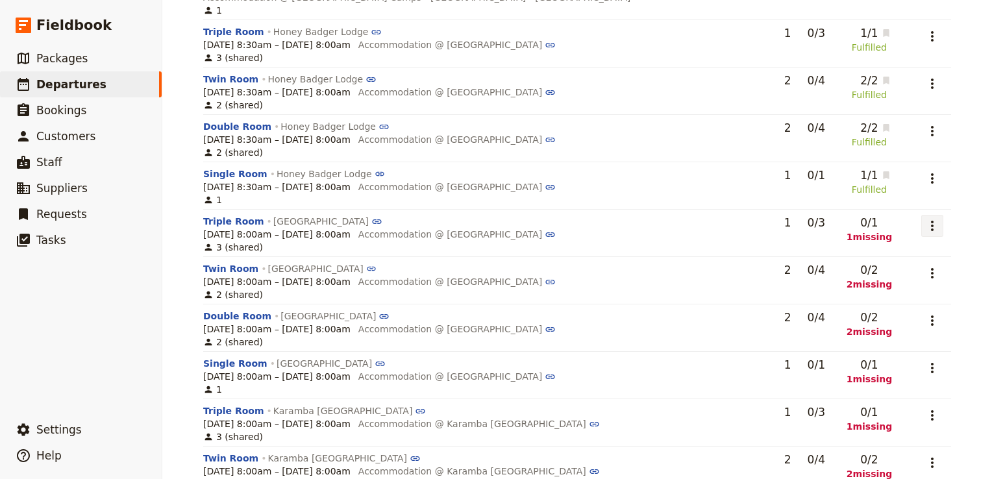
click at [931, 221] on icon "Actions" at bounding box center [932, 226] width 3 height 10
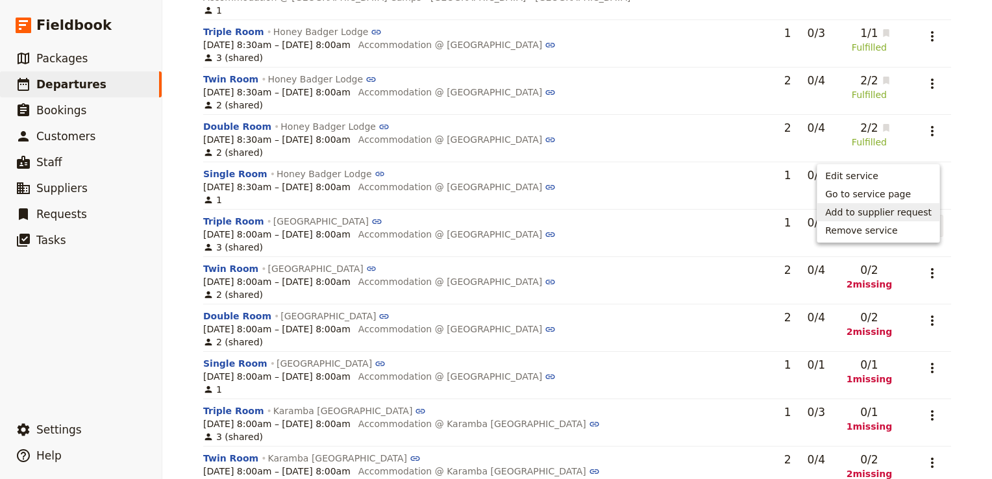
click at [918, 218] on span "Add to supplier request" at bounding box center [878, 212] width 106 height 13
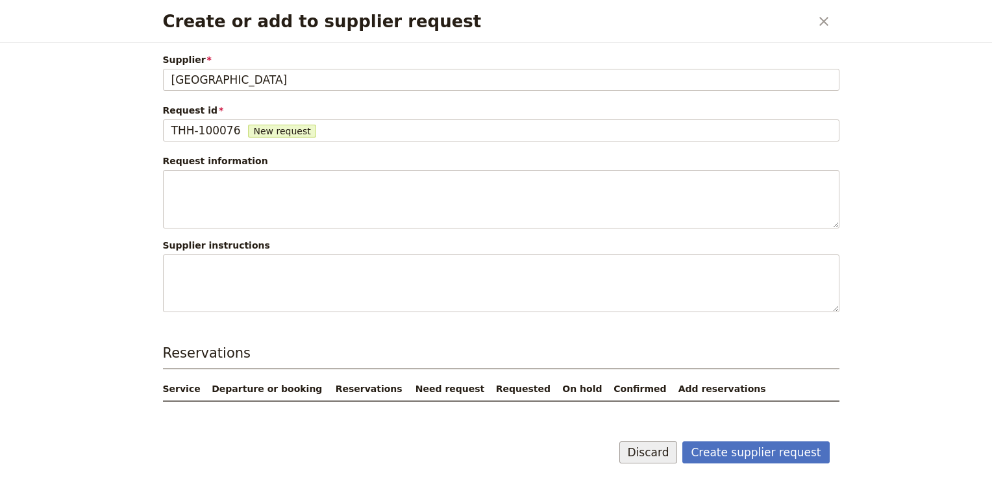
click at [670, 453] on button "Discard" at bounding box center [648, 452] width 58 height 22
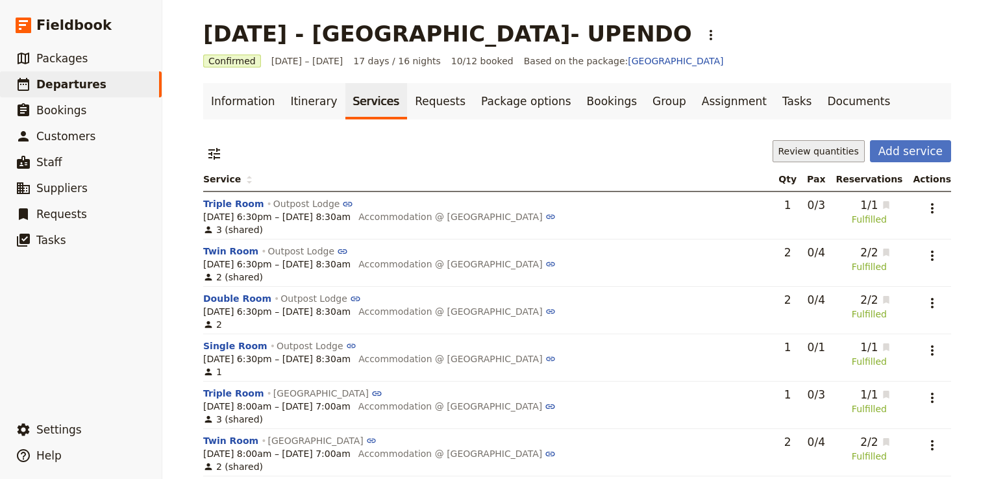
click at [811, 155] on button "Review quantities" at bounding box center [818, 151] width 92 height 22
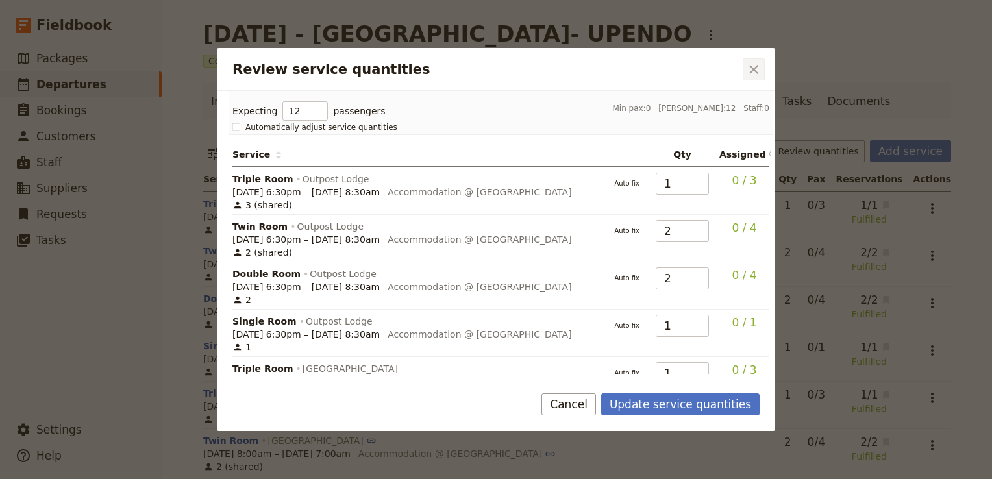
click at [753, 67] on icon "Close dialog" at bounding box center [754, 70] width 16 height 16
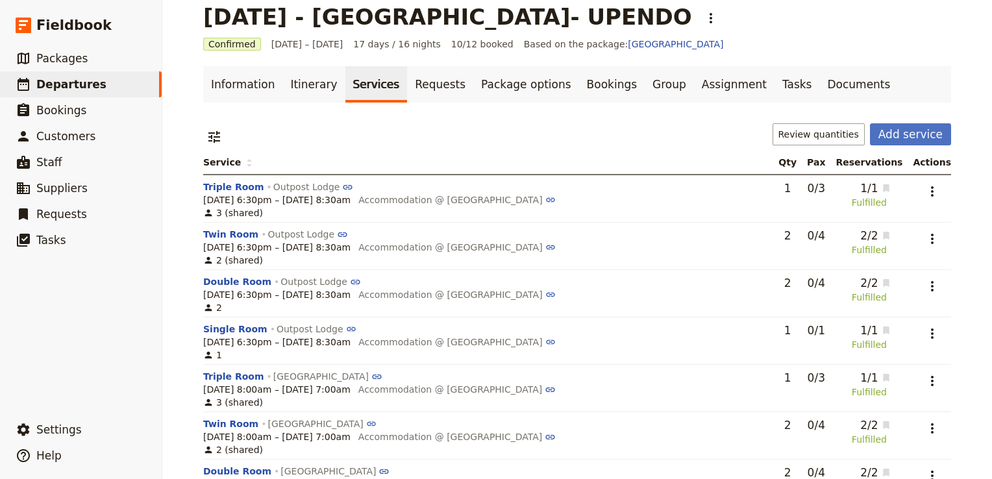
scroll to position [23, 0]
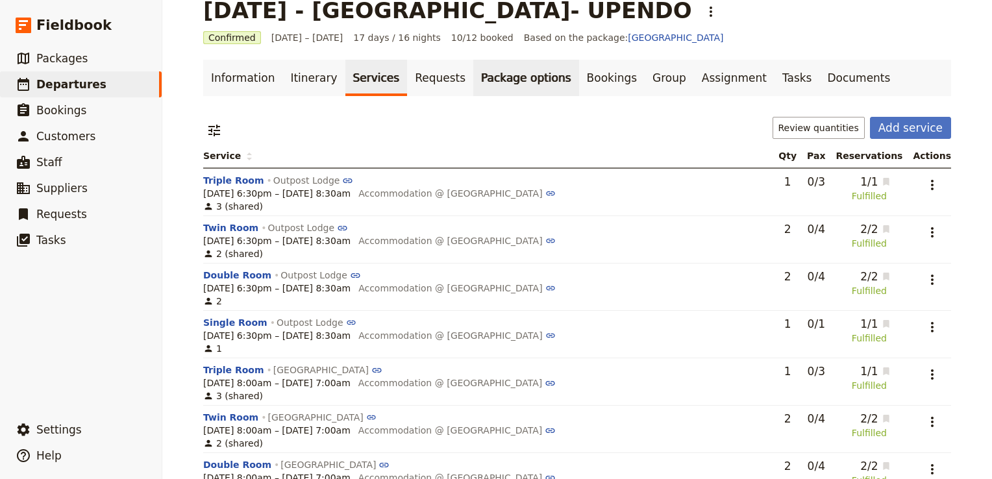
click at [478, 81] on link "Package options" at bounding box center [525, 78] width 105 height 36
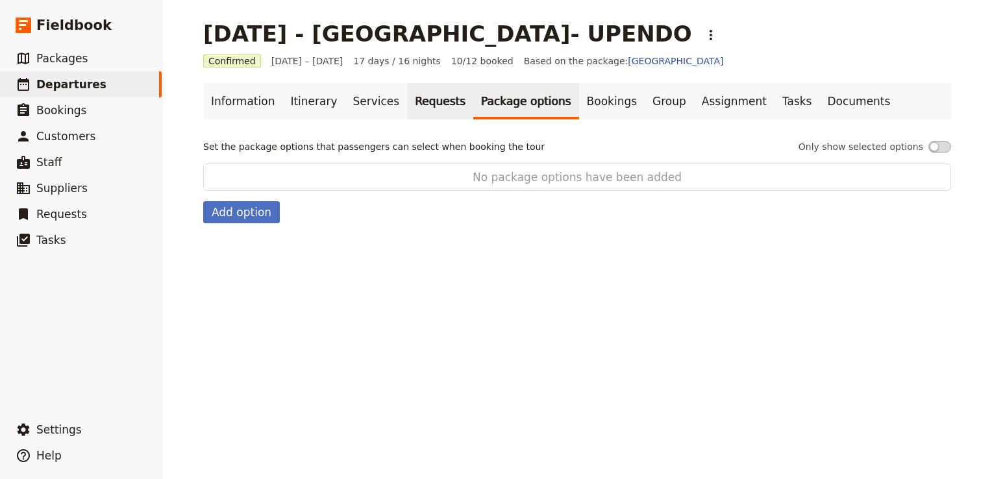
click at [412, 105] on link "Requests" at bounding box center [440, 101] width 66 height 36
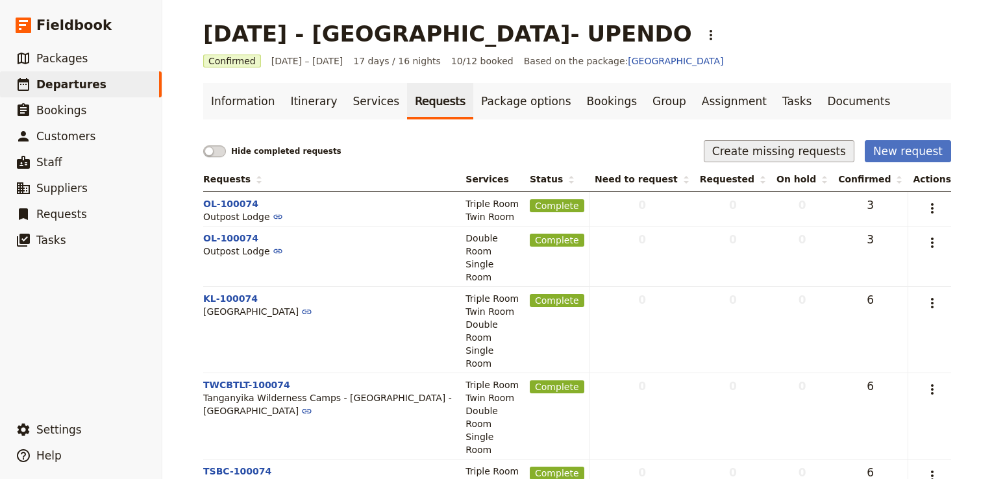
click at [814, 149] on button "Create missing requests" at bounding box center [778, 151] width 151 height 22
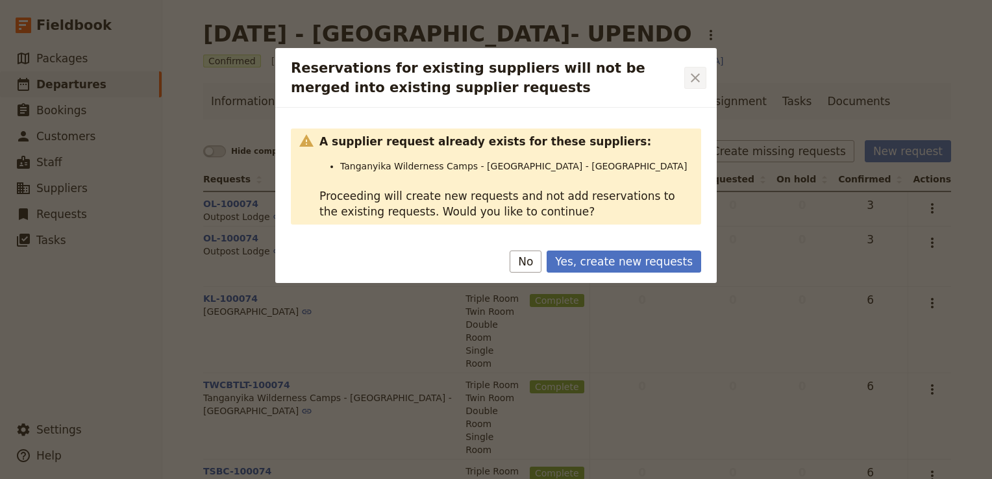
click at [696, 72] on icon "Close dialog" at bounding box center [695, 78] width 16 height 16
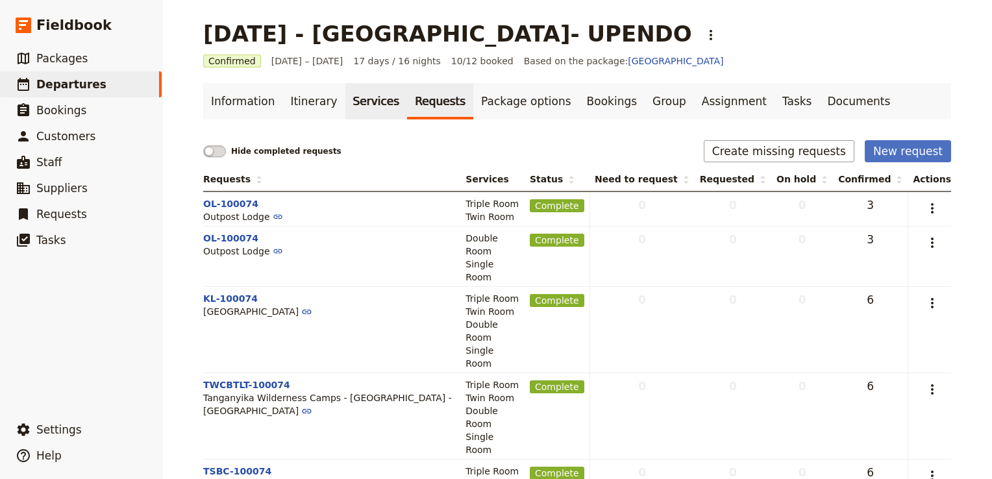
click at [364, 103] on link "Services" at bounding box center [376, 101] width 62 height 36
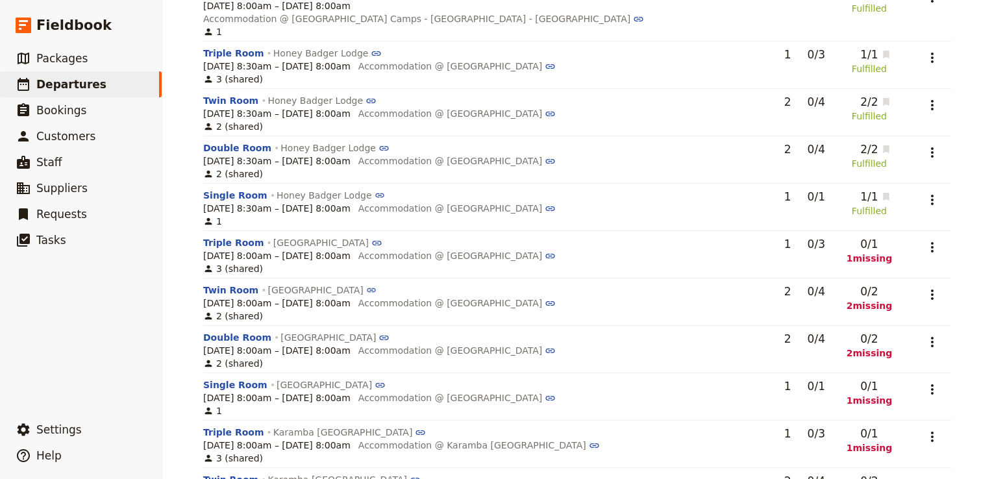
scroll to position [1326, 0]
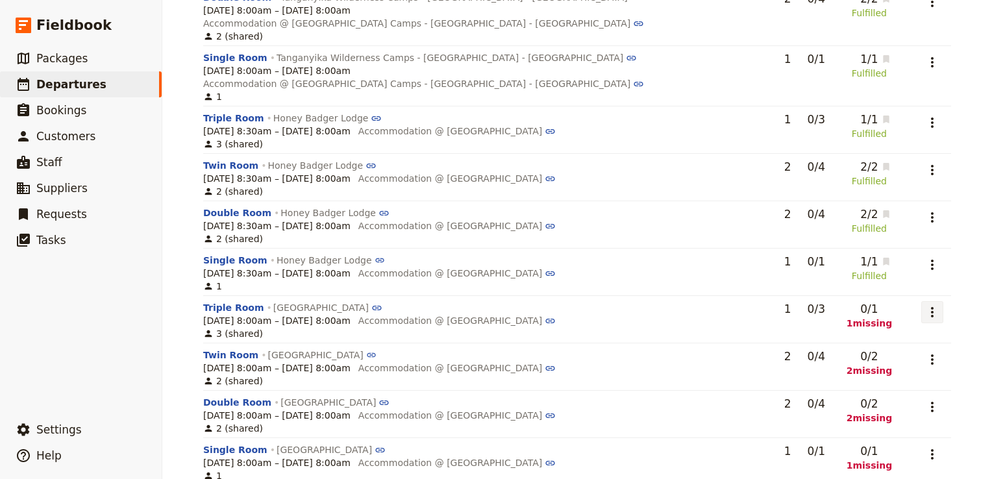
click at [931, 307] on icon "Actions" at bounding box center [932, 312] width 3 height 10
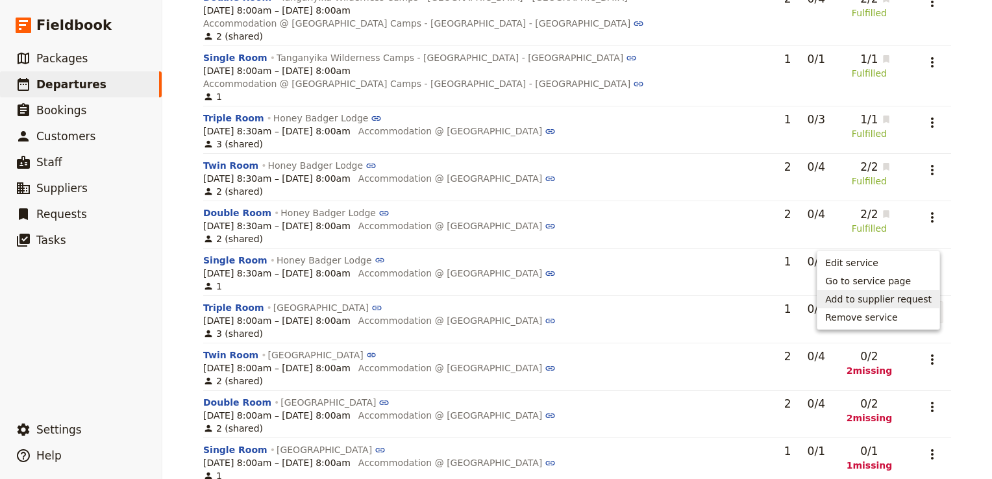
click at [910, 300] on span "Add to supplier request" at bounding box center [878, 299] width 106 height 13
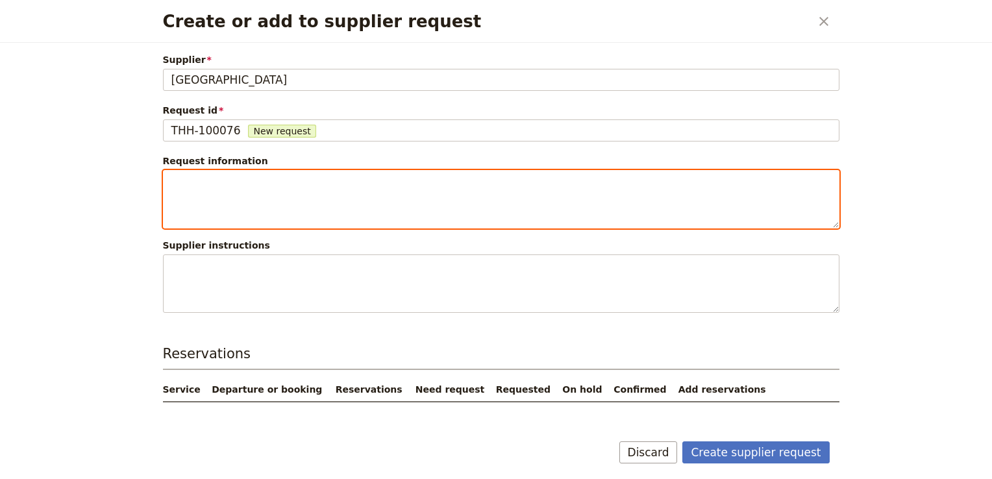
click at [270, 208] on textarea "Create or add to supplier request" at bounding box center [501, 199] width 676 height 58
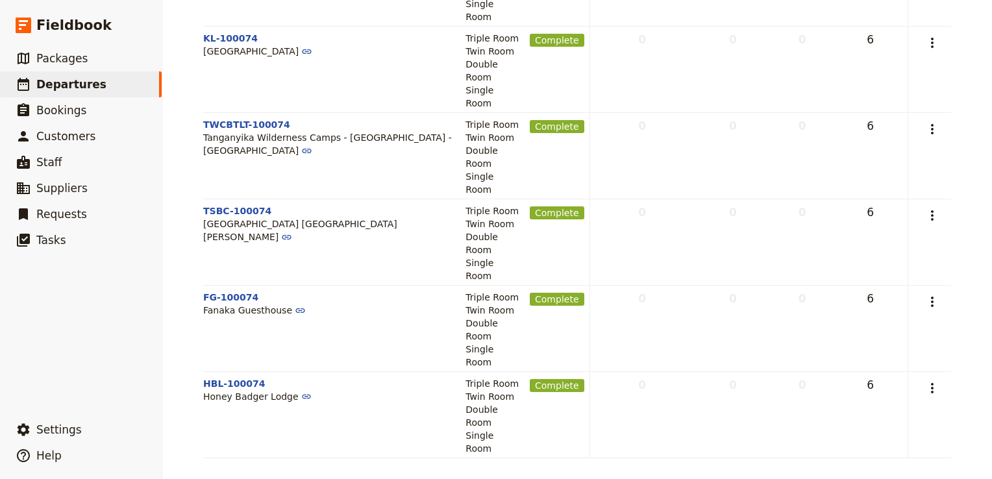
scroll to position [104, 0]
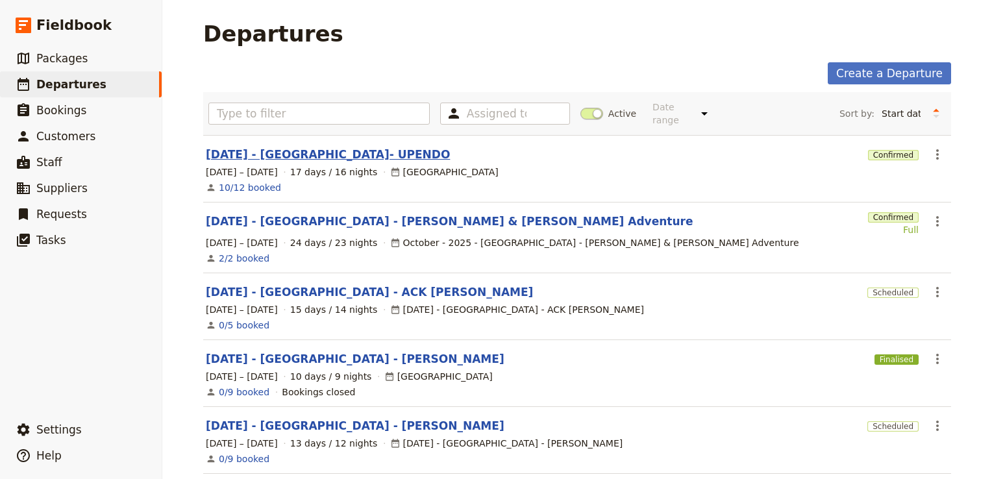
click at [263, 147] on link "[DATE] - [GEOGRAPHIC_DATA]- UPENDO" at bounding box center [328, 155] width 244 height 16
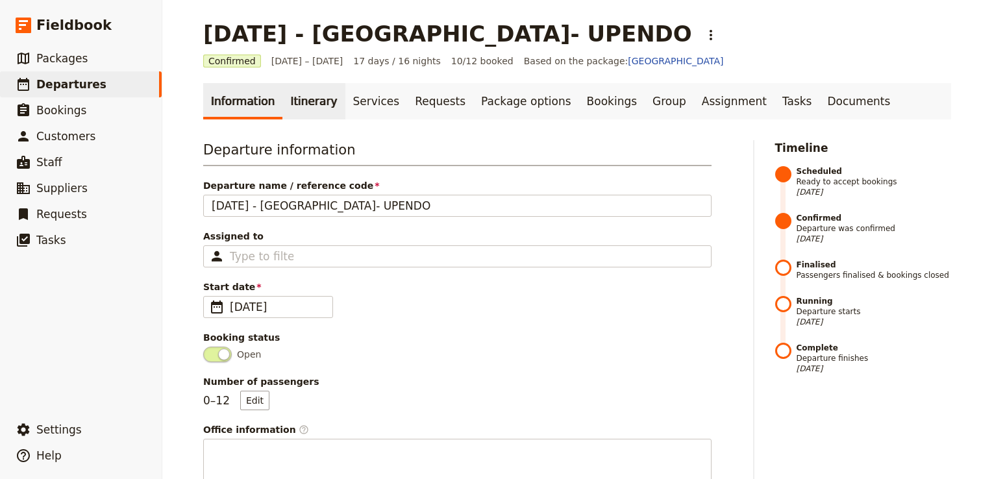
click at [317, 103] on link "Itinerary" at bounding box center [313, 101] width 62 height 36
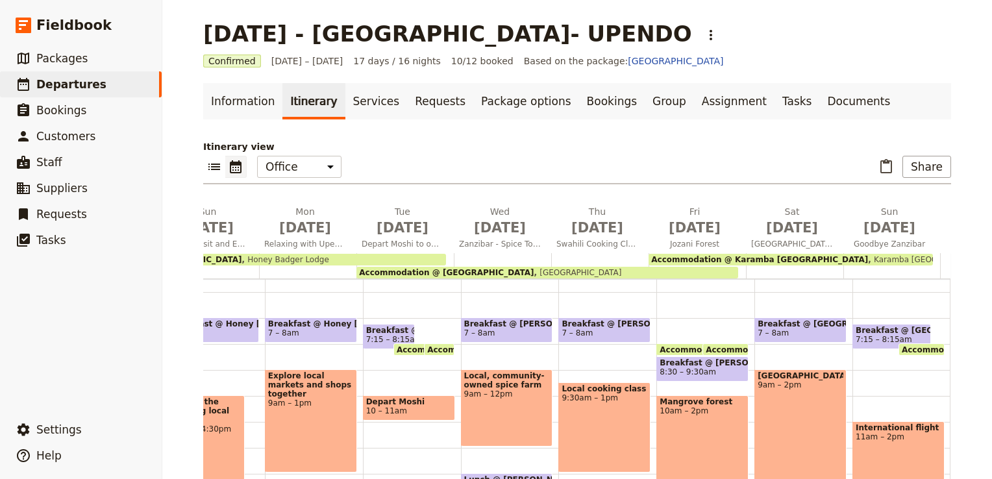
scroll to position [0, 955]
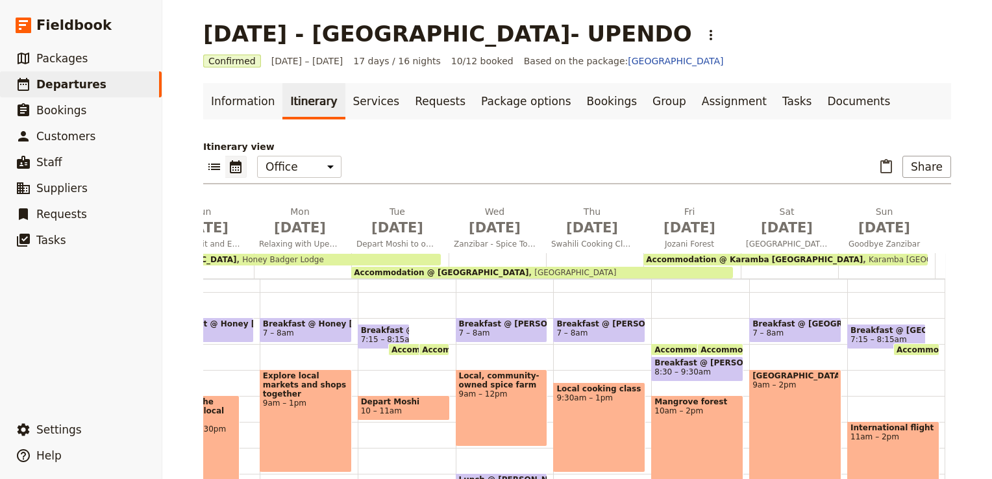
click at [541, 271] on span "[GEOGRAPHIC_DATA]" at bounding box center [572, 272] width 88 height 9
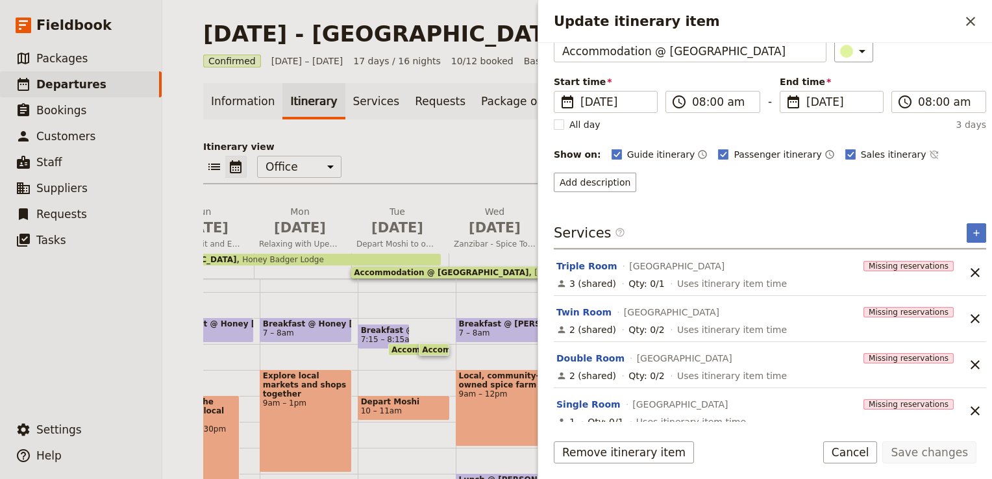
scroll to position [0, 0]
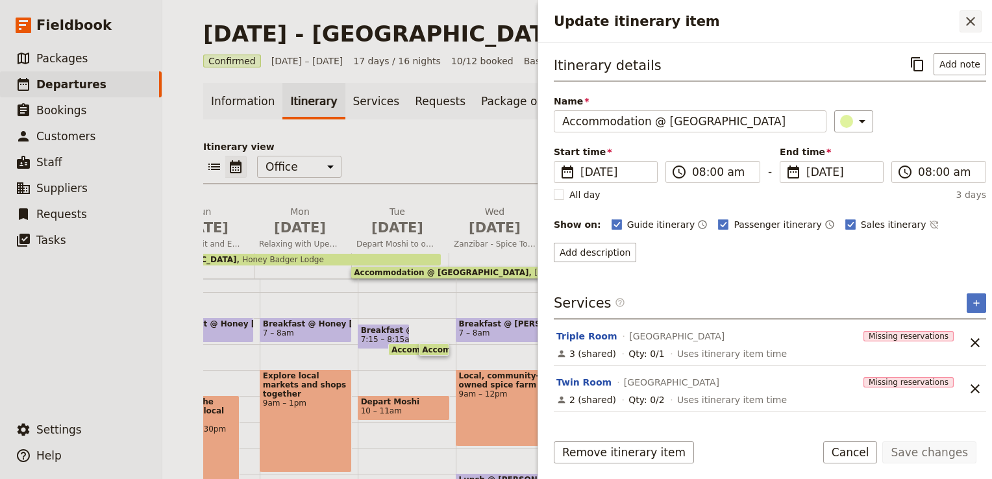
click at [969, 14] on icon "Close drawer" at bounding box center [970, 22] width 16 height 16
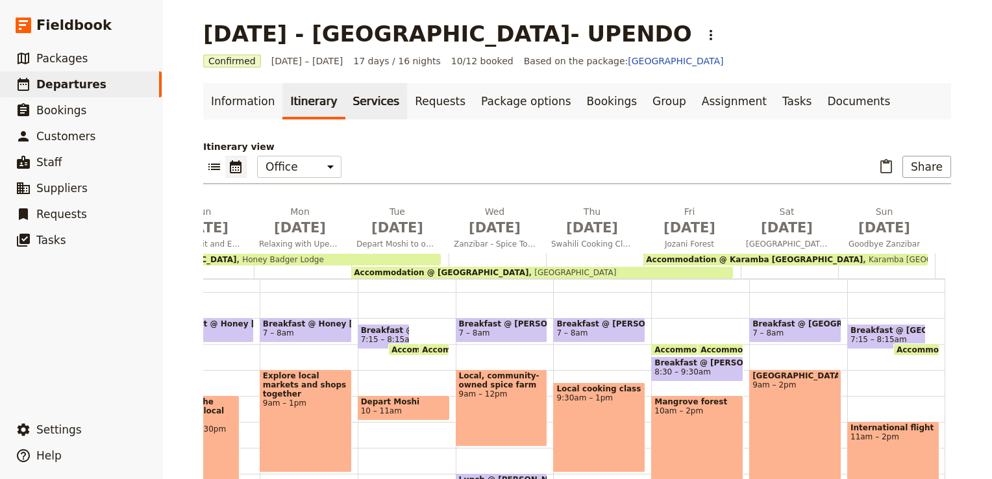
click at [360, 92] on link "Services" at bounding box center [376, 101] width 62 height 36
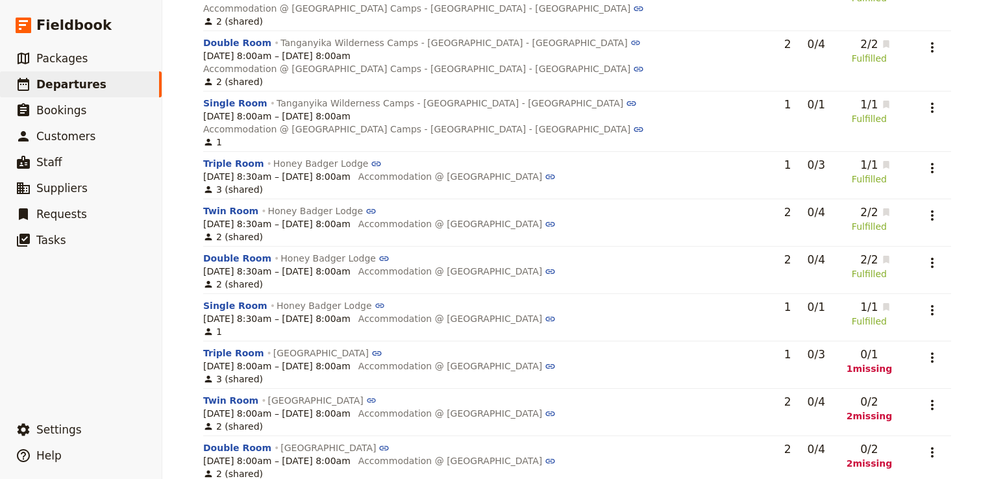
scroll to position [1282, 0]
click at [924, 348] on icon "Actions" at bounding box center [932, 356] width 16 height 16
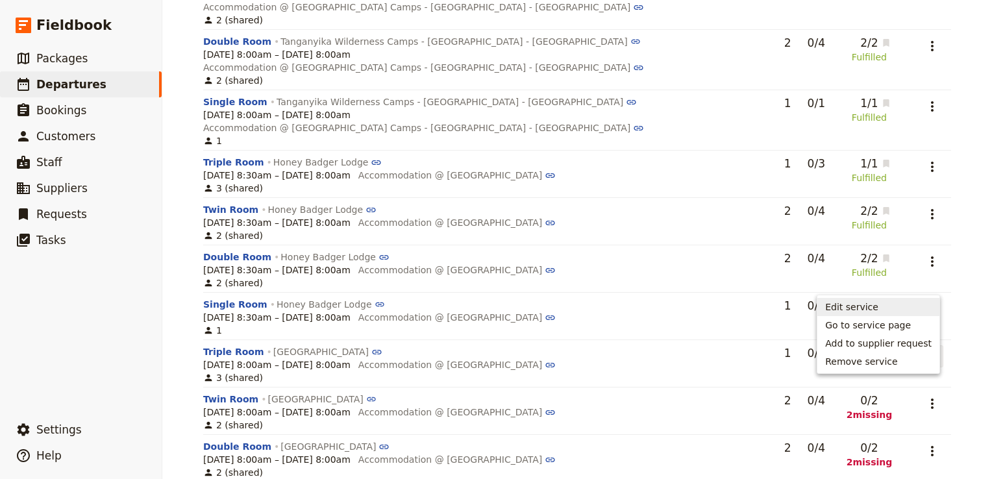
click at [867, 304] on span "Edit service" at bounding box center [851, 306] width 53 height 13
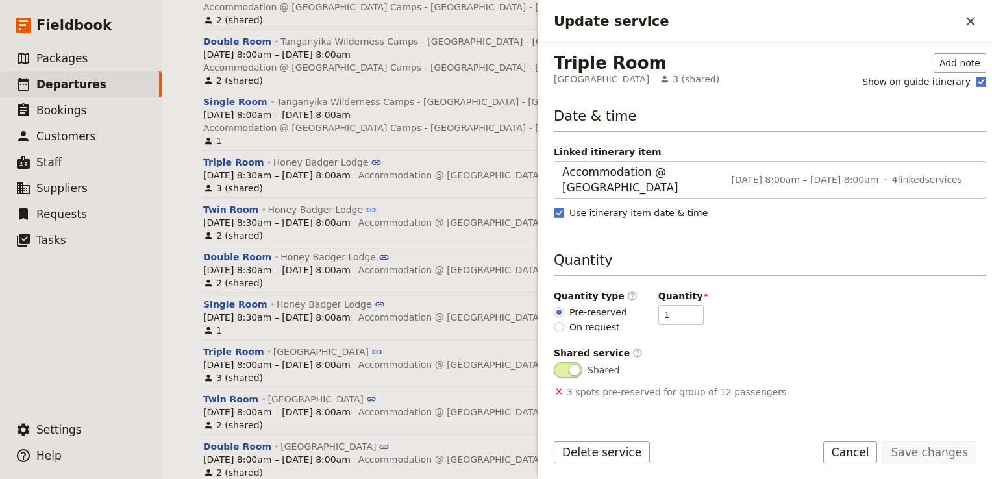
scroll to position [91, 0]
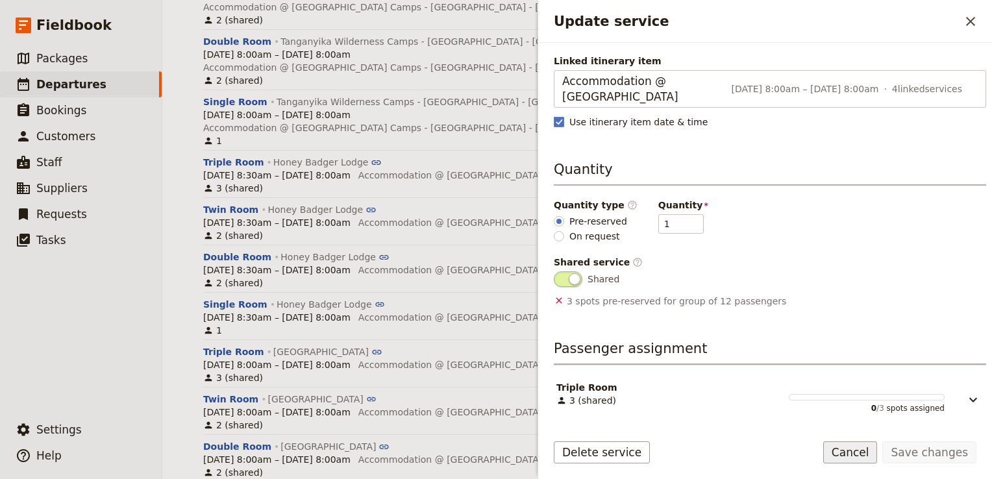
click at [865, 452] on button "Cancel" at bounding box center [850, 452] width 55 height 22
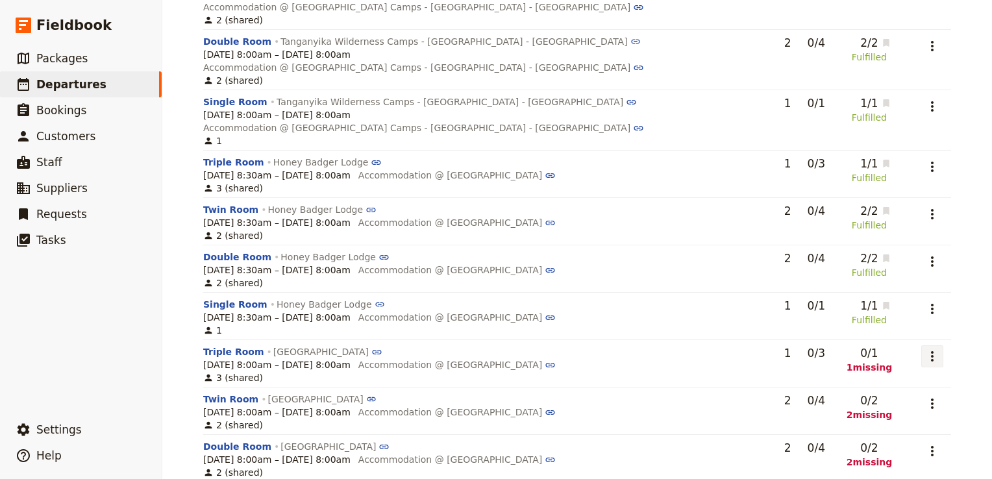
click at [931, 351] on icon "Actions" at bounding box center [932, 356] width 3 height 10
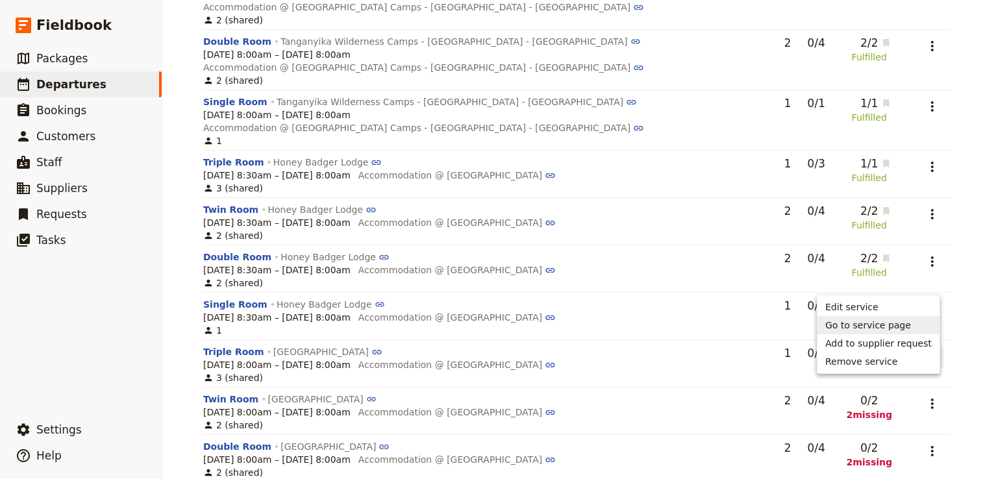
click at [901, 323] on span "Go to service page" at bounding box center [868, 325] width 86 height 13
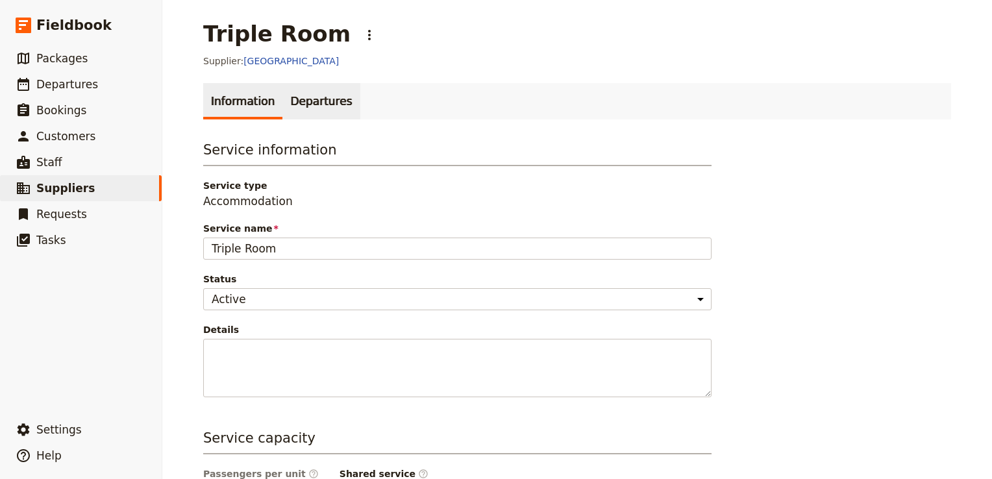
click at [313, 92] on link "Departures" at bounding box center [320, 101] width 77 height 36
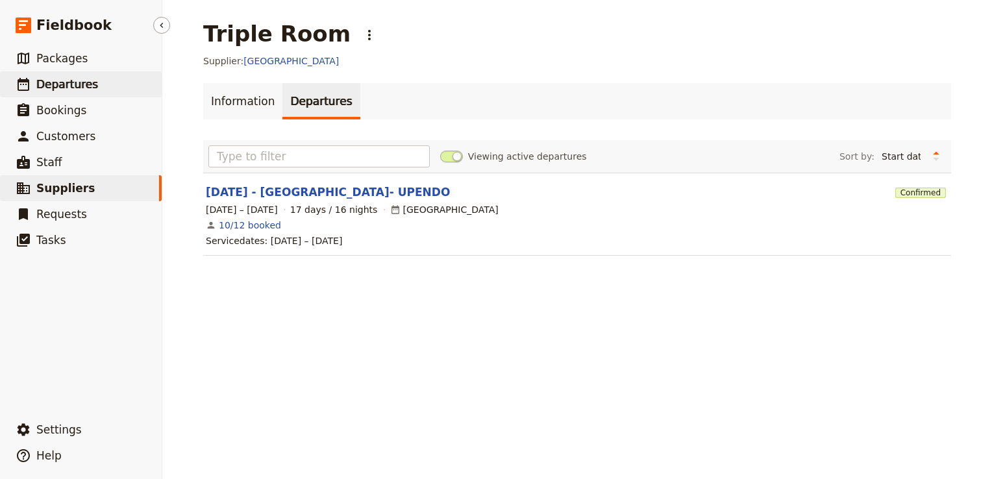
click at [83, 84] on span "Departures" at bounding box center [67, 84] width 62 height 13
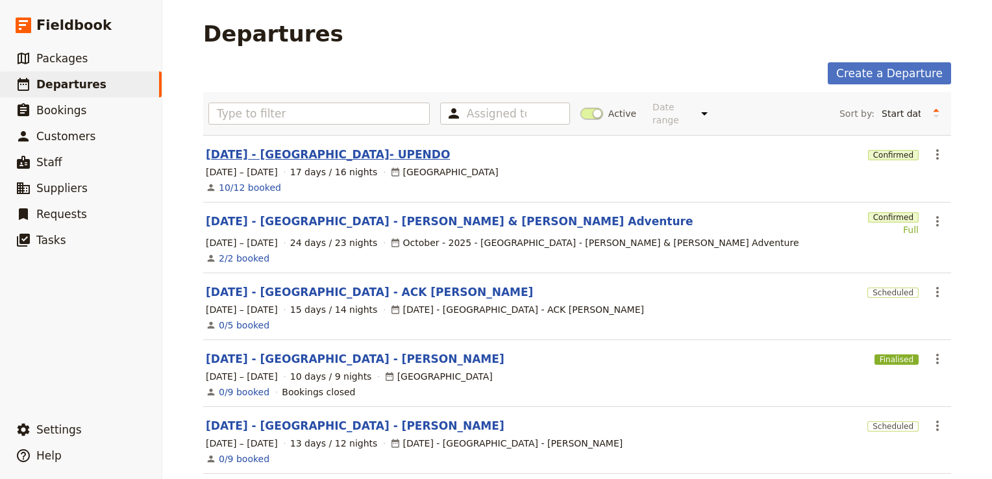
click at [317, 147] on link "[DATE] - [GEOGRAPHIC_DATA]- UPENDO" at bounding box center [328, 155] width 244 height 16
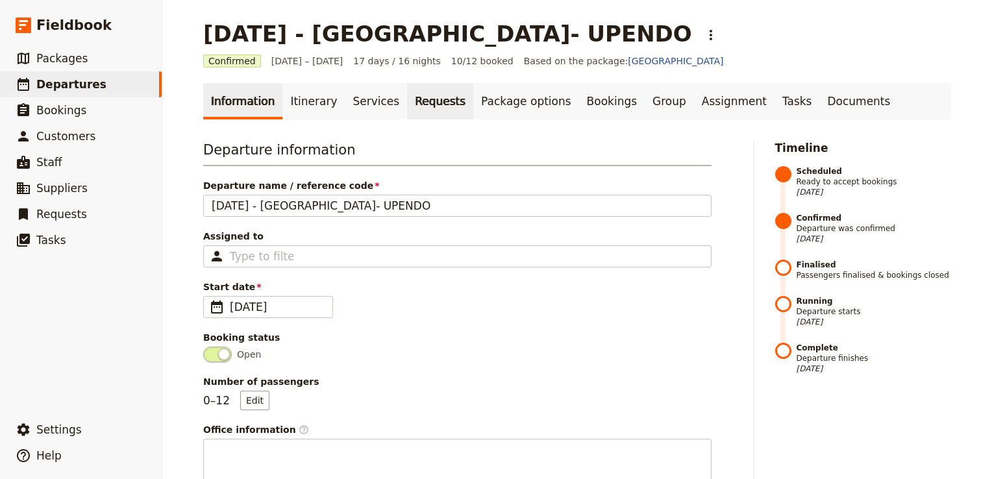
click at [426, 97] on link "Requests" at bounding box center [440, 101] width 66 height 36
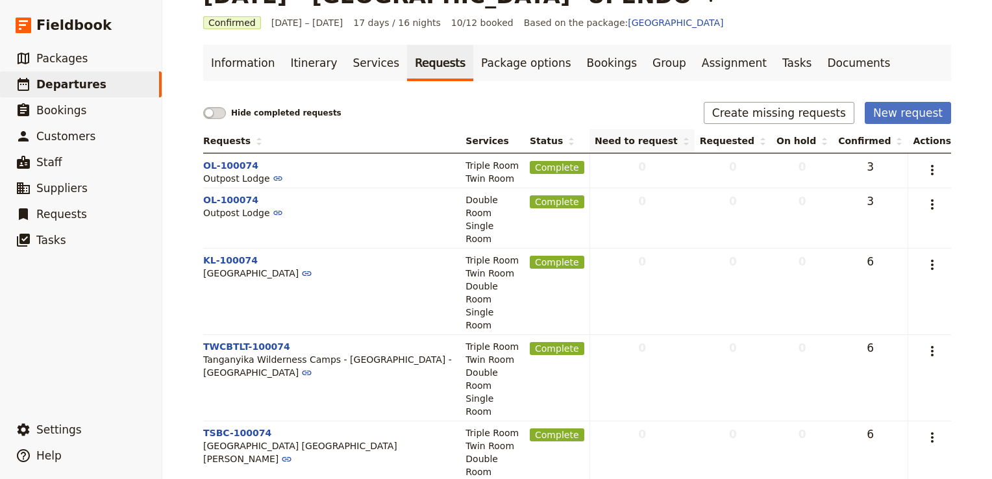
scroll to position [39, 0]
click at [780, 114] on button "Create missing requests" at bounding box center [778, 112] width 151 height 22
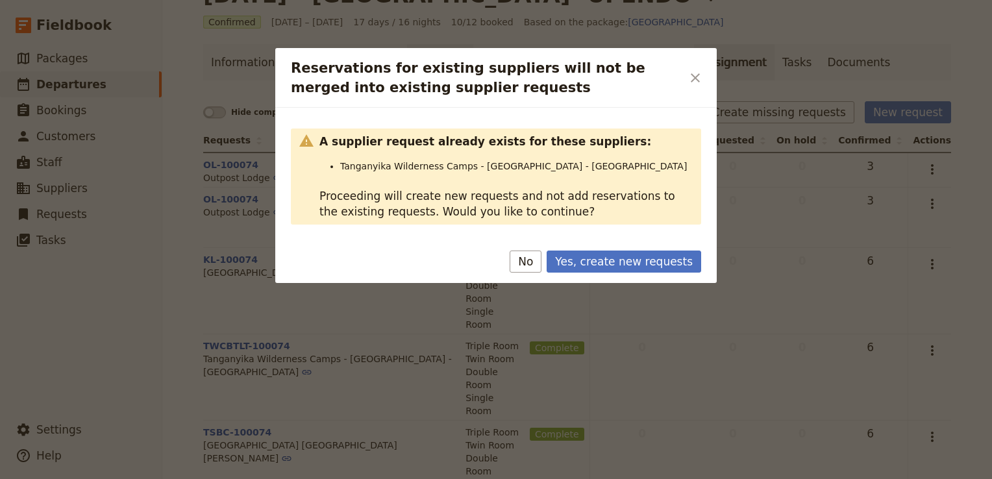
click at [698, 73] on icon "Close dialog" at bounding box center [695, 78] width 16 height 16
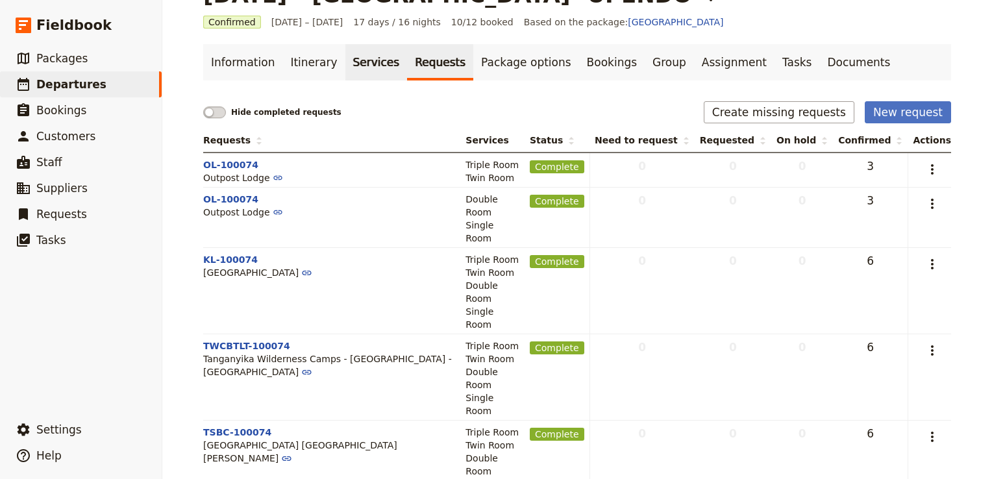
click at [356, 67] on link "Services" at bounding box center [376, 62] width 62 height 36
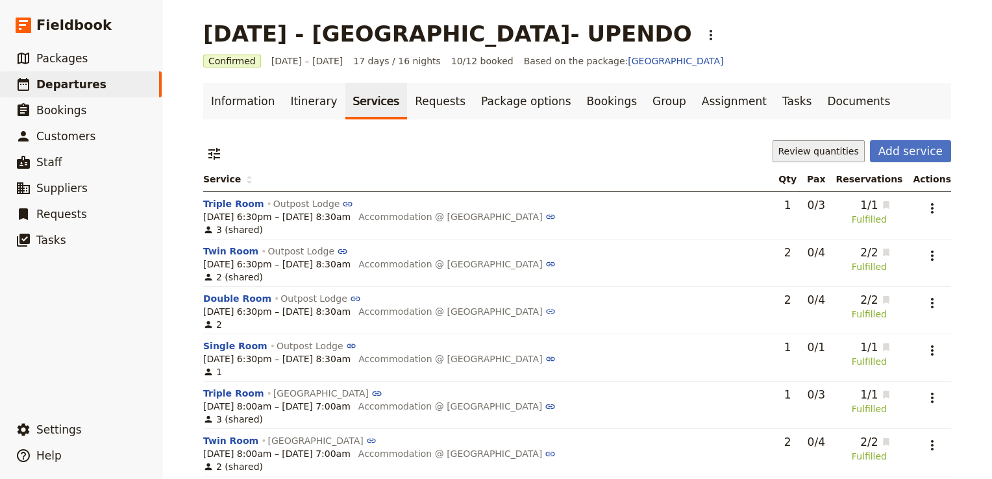
click at [838, 152] on button "Review quantities" at bounding box center [818, 151] width 92 height 22
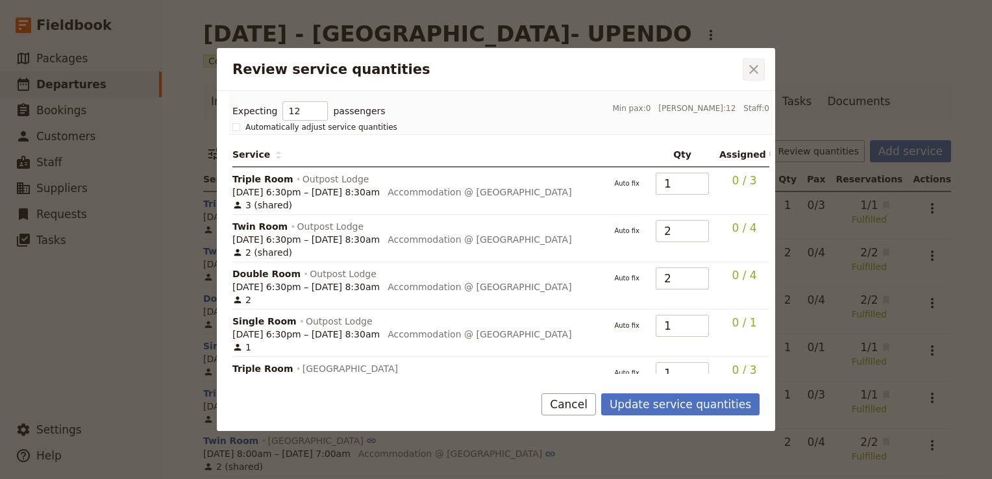
click at [754, 64] on icon "Close dialog" at bounding box center [754, 70] width 16 height 16
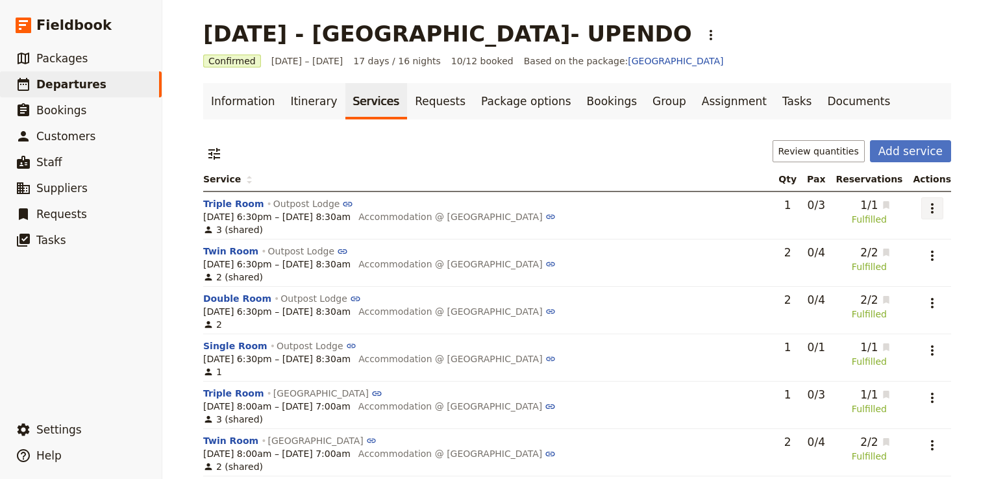
click at [931, 210] on icon "Actions" at bounding box center [932, 209] width 16 height 16
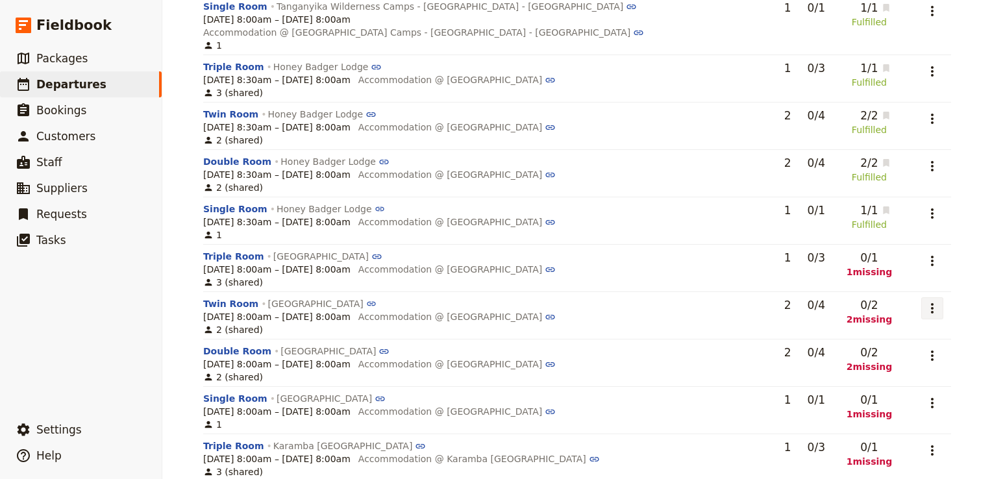
scroll to position [1380, 0]
click at [927, 251] on icon "Actions" at bounding box center [932, 259] width 16 height 16
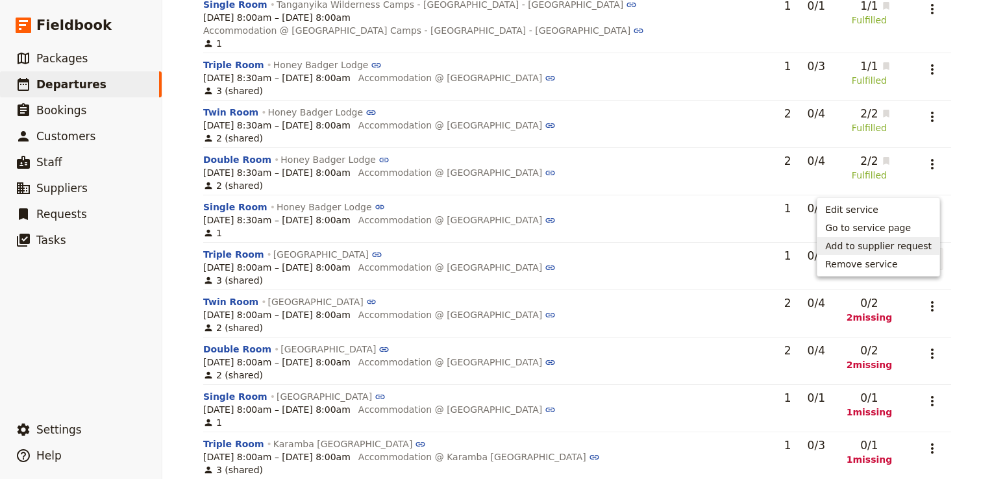
click at [916, 247] on span "Add to supplier request" at bounding box center [878, 245] width 106 height 13
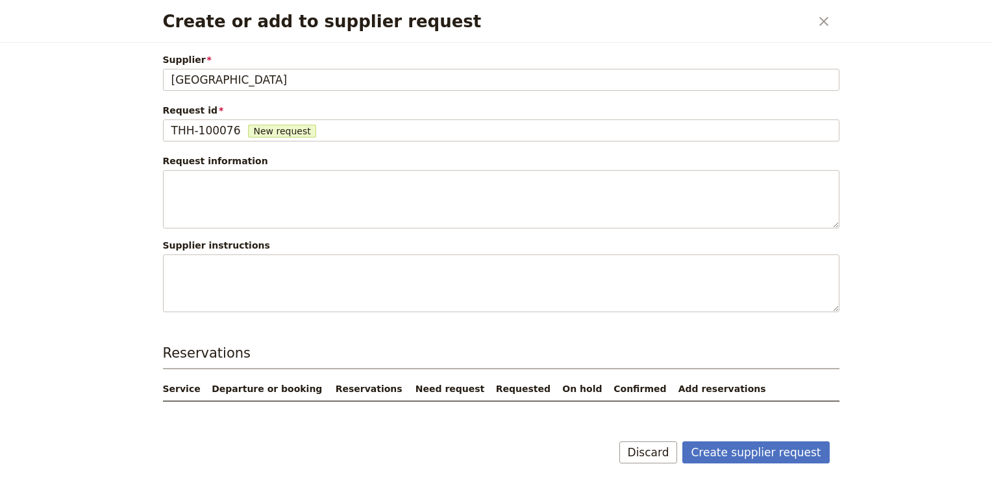
scroll to position [29, 0]
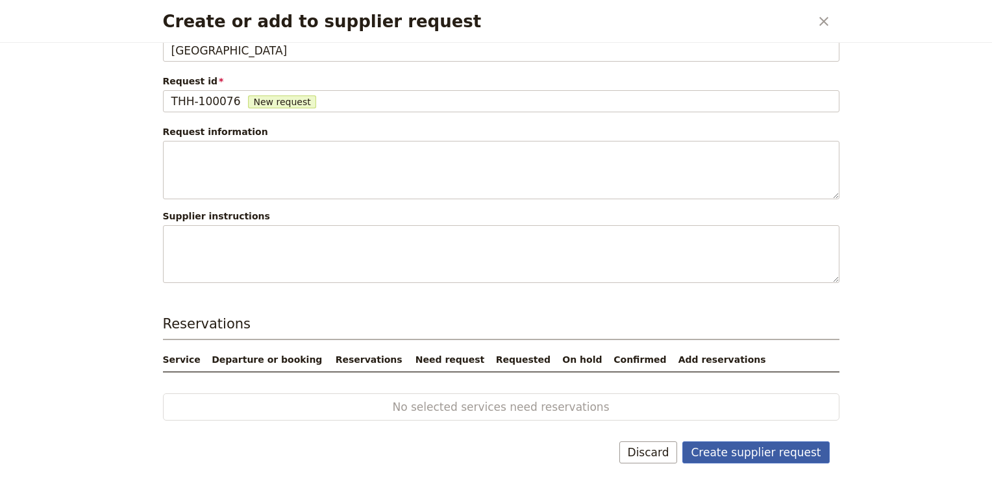
click at [771, 456] on button "Create supplier request" at bounding box center [755, 452] width 147 height 22
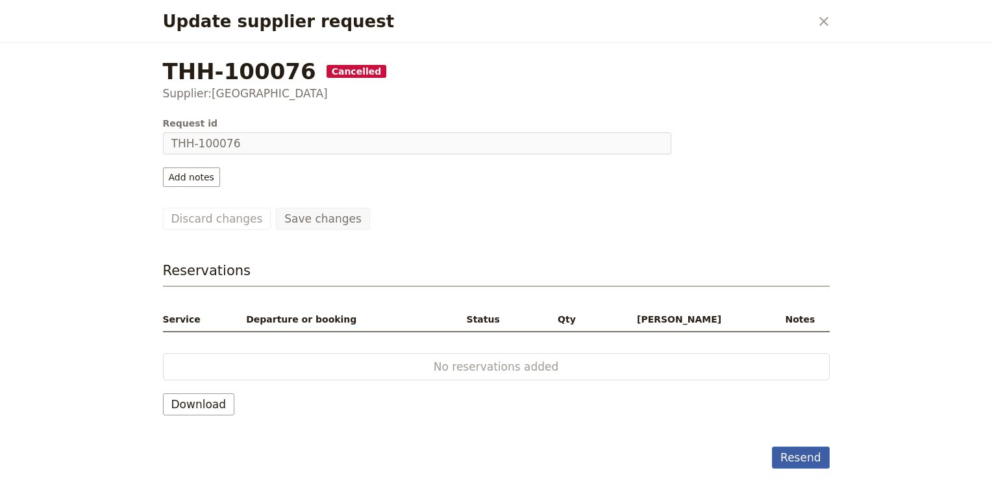
click at [800, 450] on button "Resend" at bounding box center [800, 457] width 57 height 22
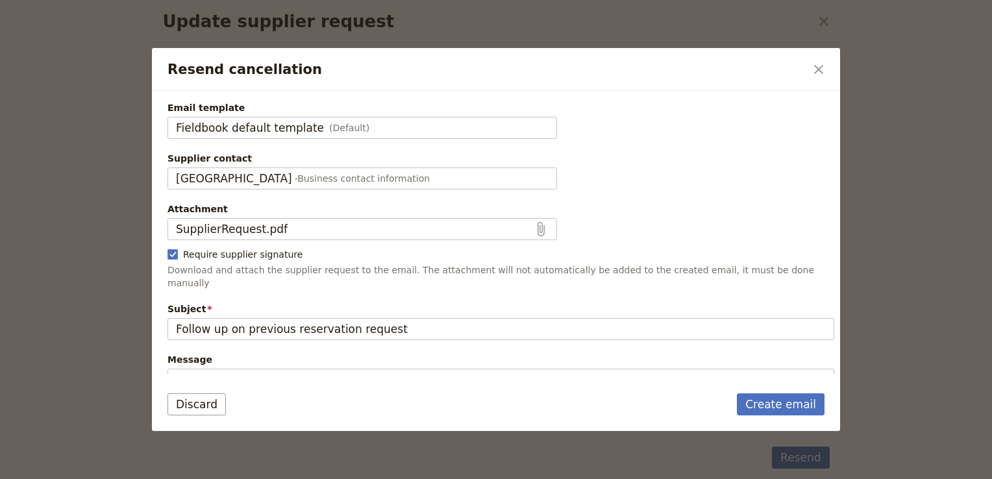
scroll to position [195, 0]
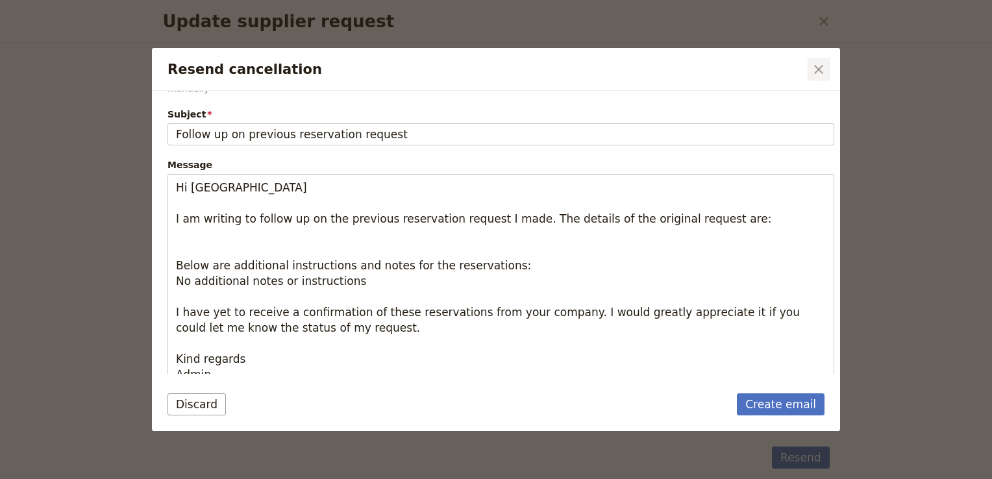
click at [816, 66] on icon "Close dialog" at bounding box center [818, 69] width 9 height 9
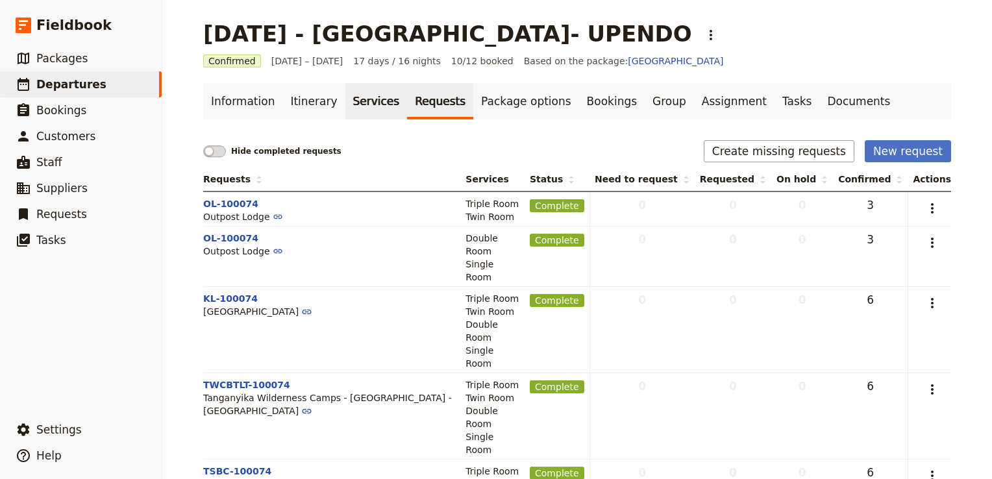
click at [348, 99] on link "Services" at bounding box center [376, 101] width 62 height 36
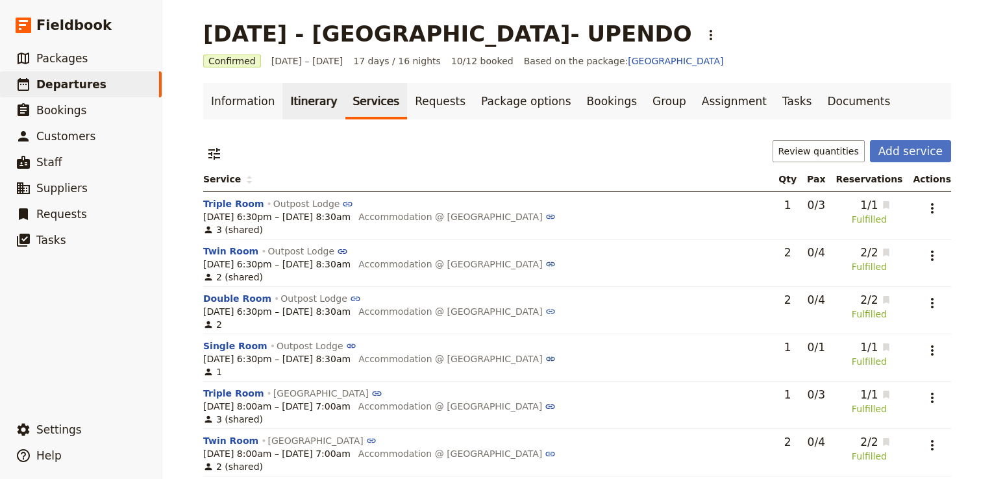
click at [293, 95] on link "Itinerary" at bounding box center [313, 101] width 62 height 36
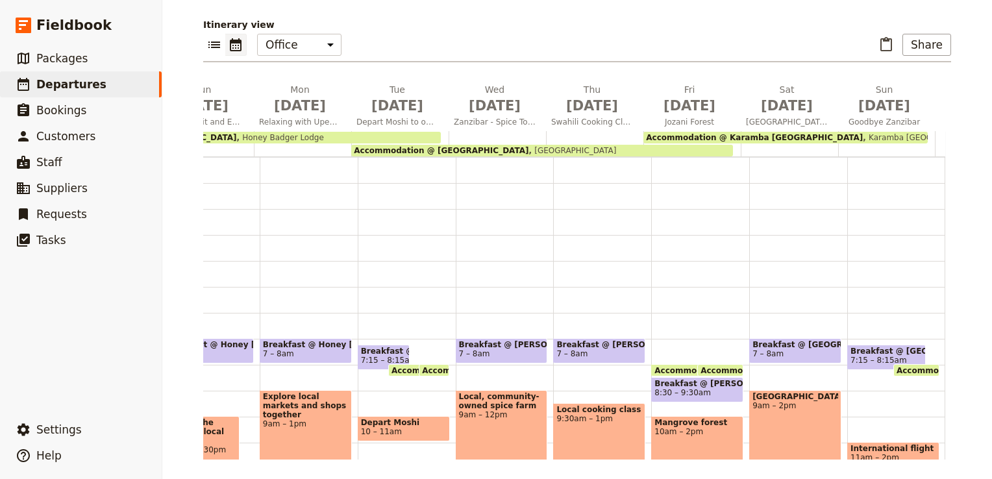
scroll to position [0, 953]
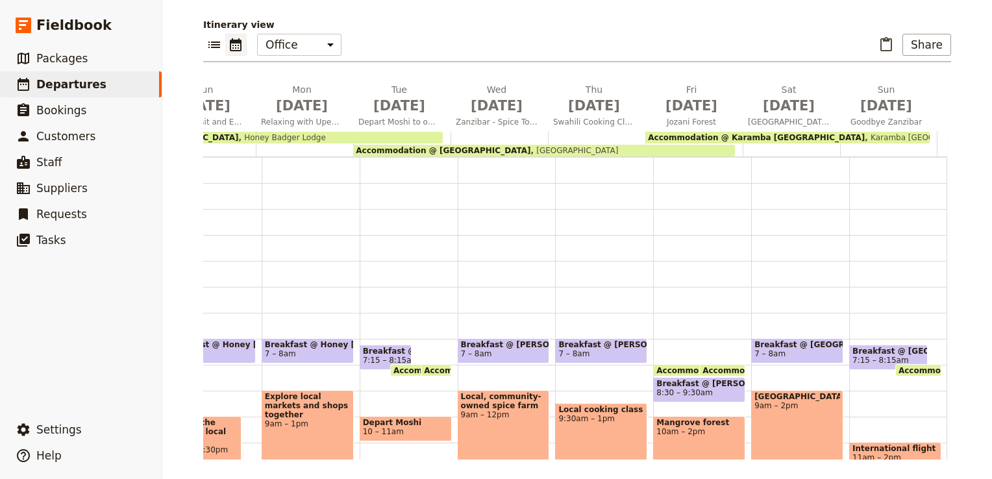
click at [623, 147] on div "Accommodation @ Tembo House Hotel Tembo House Hotel" at bounding box center [544, 151] width 382 height 12
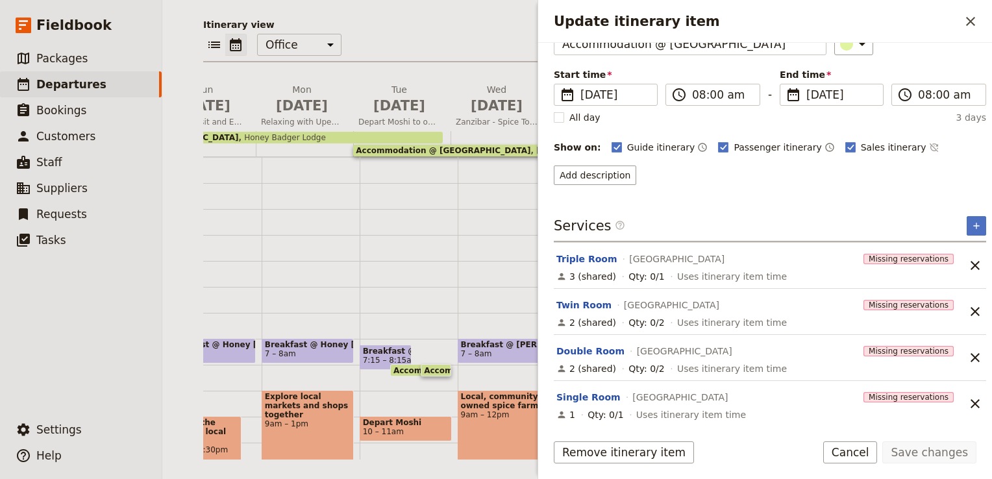
scroll to position [78, 0]
click at [967, 260] on icon "Unlink service" at bounding box center [975, 265] width 16 height 16
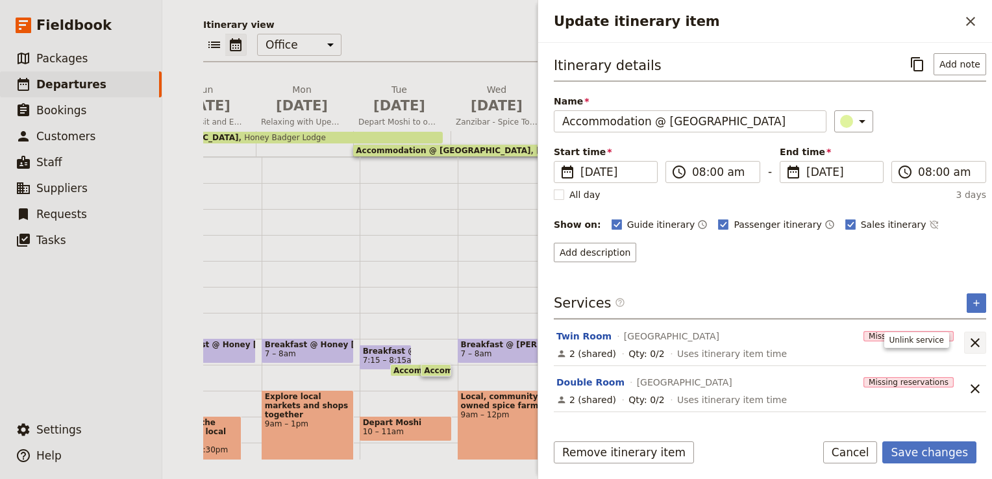
click at [970, 339] on icon "Unlink service" at bounding box center [974, 342] width 9 height 9
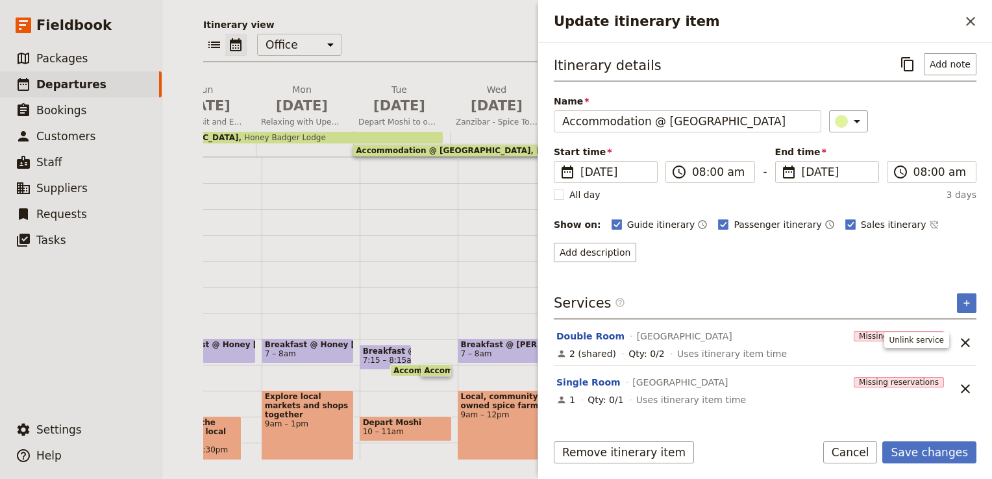
click at [964, 339] on icon "Unlink service" at bounding box center [964, 342] width 9 height 9
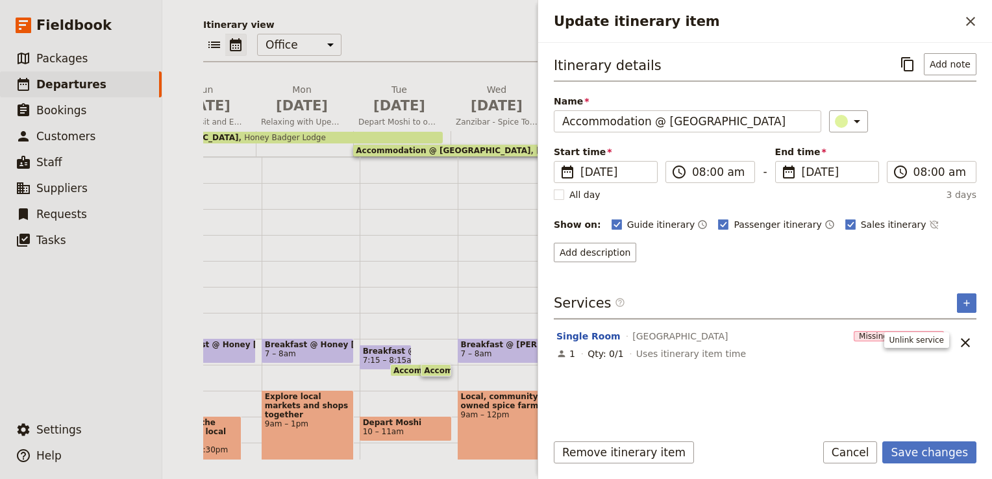
click at [964, 339] on icon "Unlink service" at bounding box center [964, 342] width 9 height 9
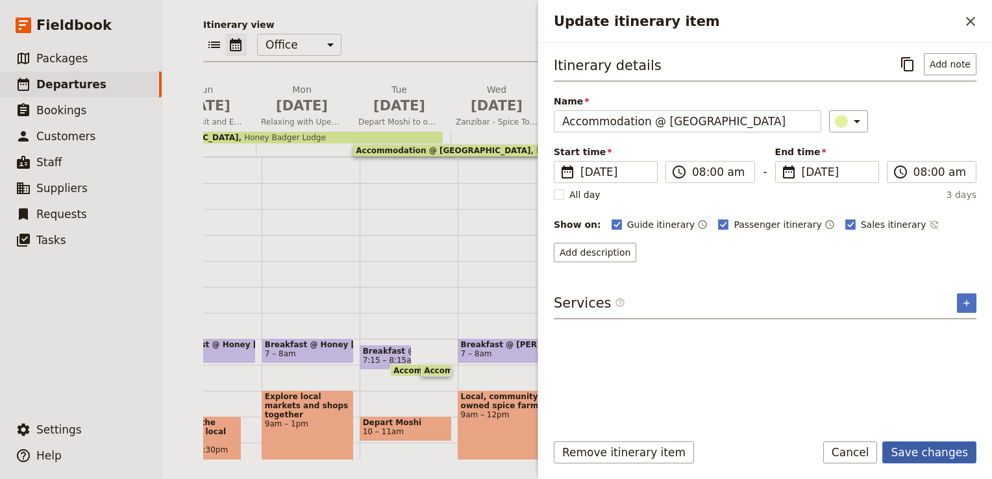
drag, startPoint x: 933, startPoint y: 453, endPoint x: 901, endPoint y: 446, distance: 33.1
click at [933, 453] on button "Save changes" at bounding box center [929, 452] width 94 height 22
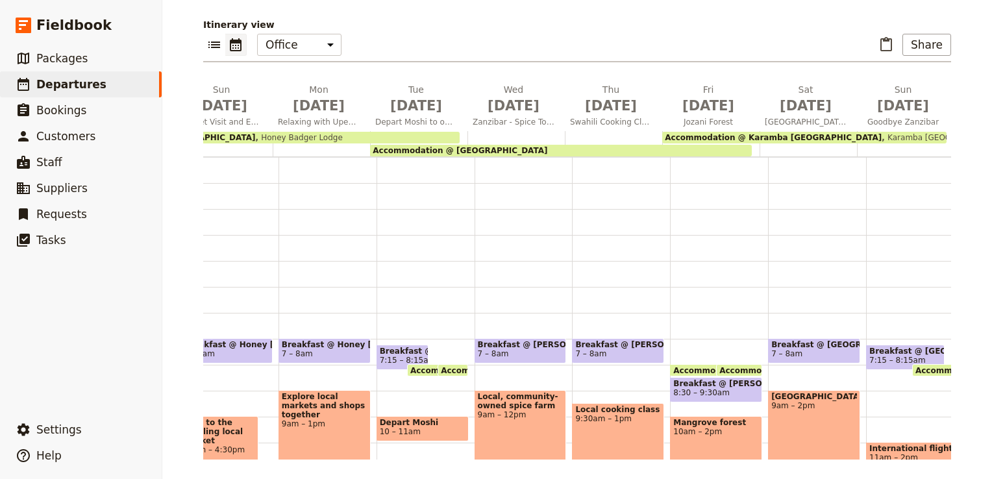
scroll to position [0, 955]
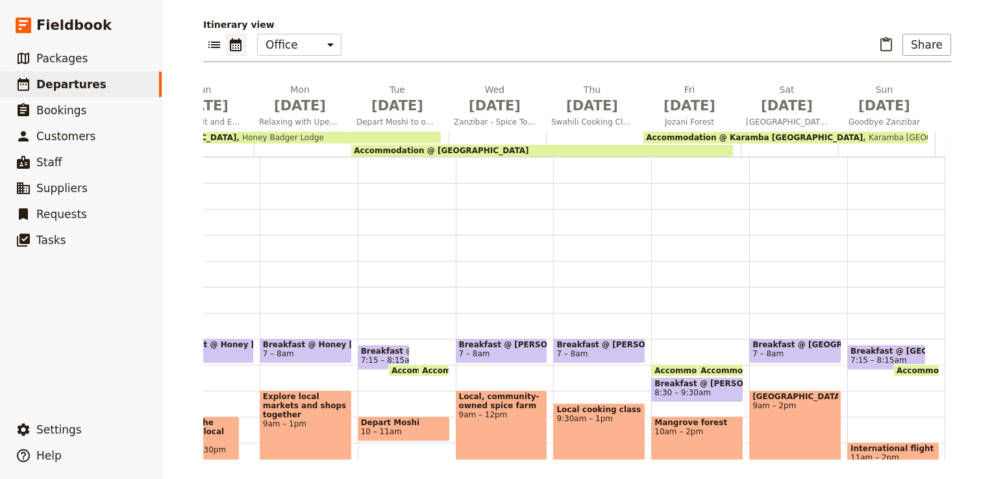
click at [546, 146] on div "Accommodation @ Tembo House Hotel" at bounding box center [542, 151] width 382 height 12
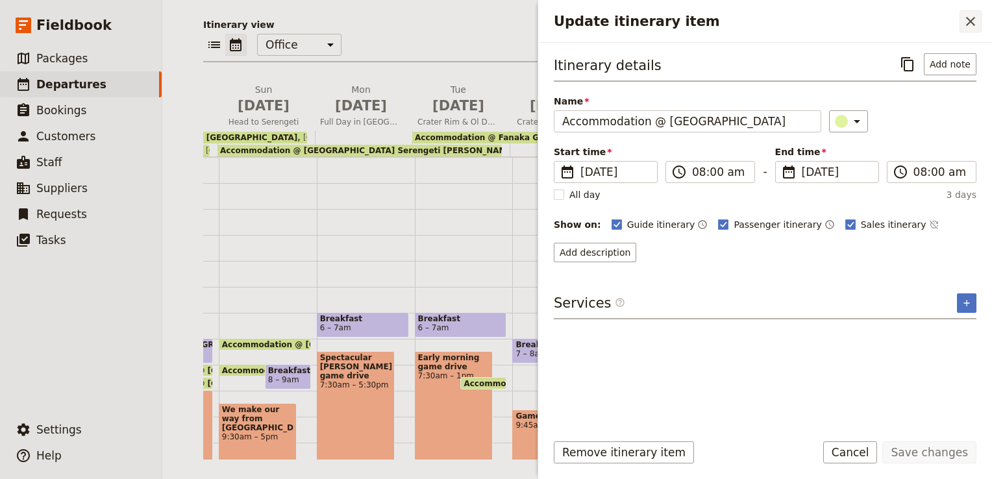
click at [969, 18] on icon "Close drawer" at bounding box center [970, 22] width 16 height 16
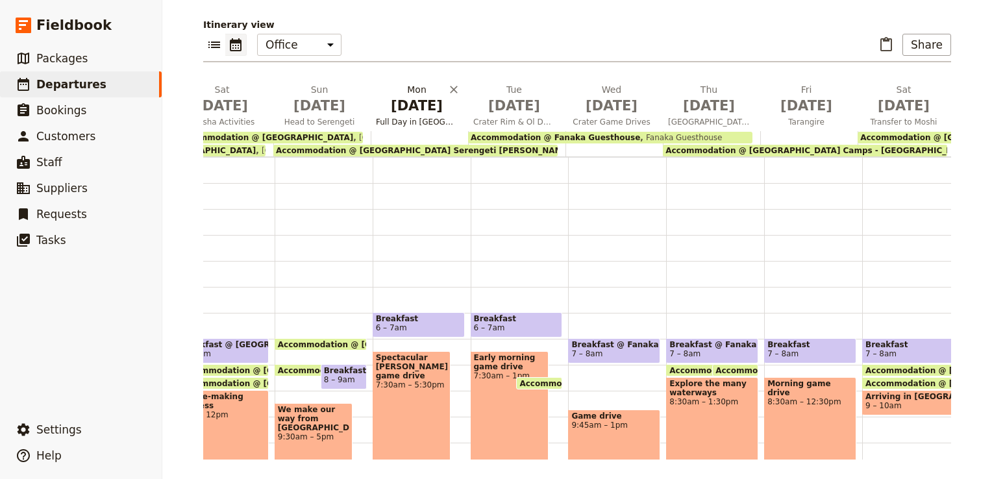
scroll to position [0, 0]
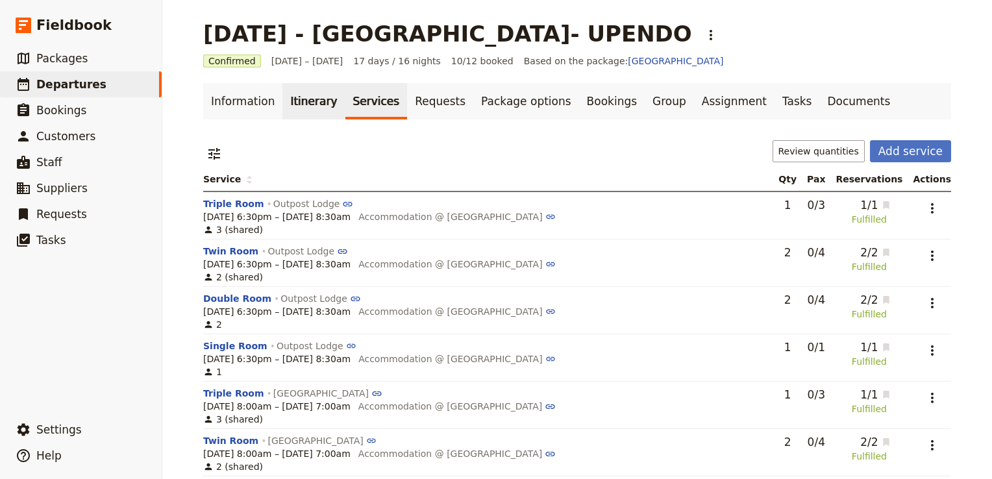
click at [322, 94] on link "Itinerary" at bounding box center [313, 101] width 62 height 36
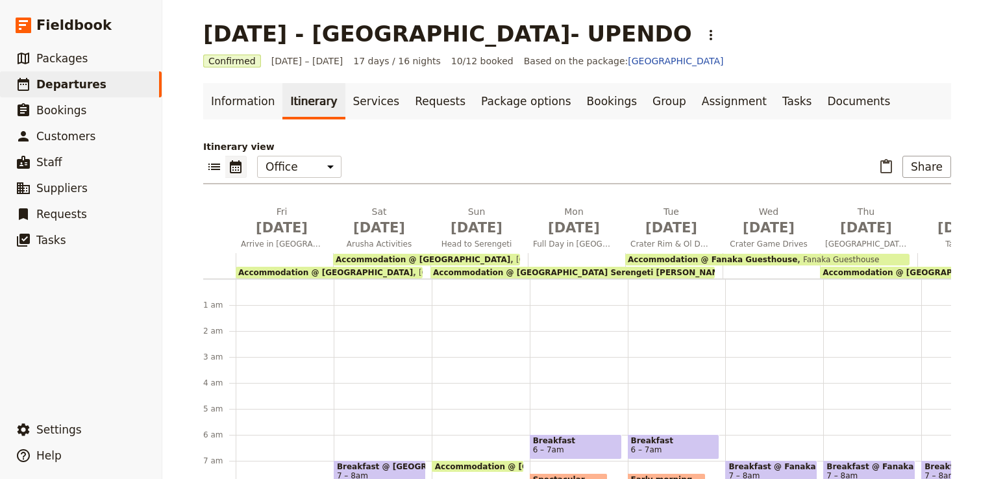
scroll to position [143, 0]
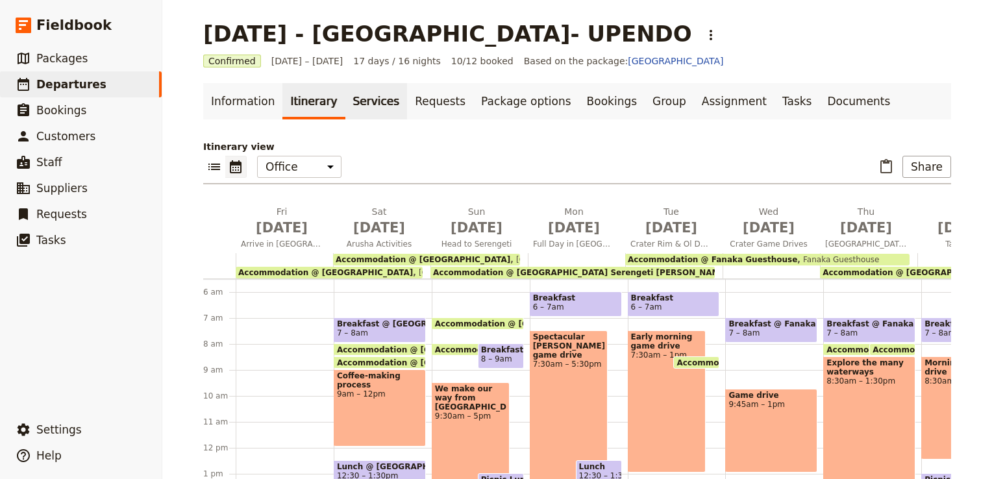
click at [363, 107] on link "Services" at bounding box center [376, 101] width 62 height 36
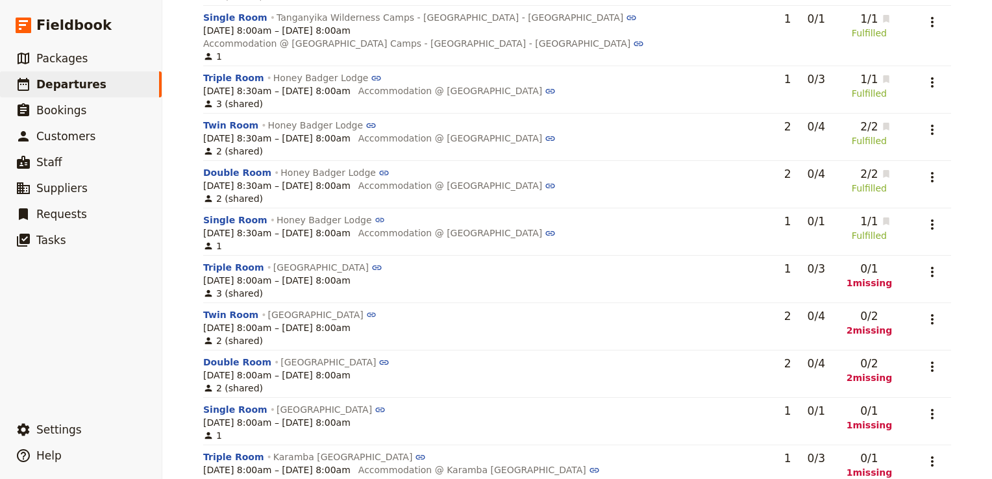
scroll to position [1471, 0]
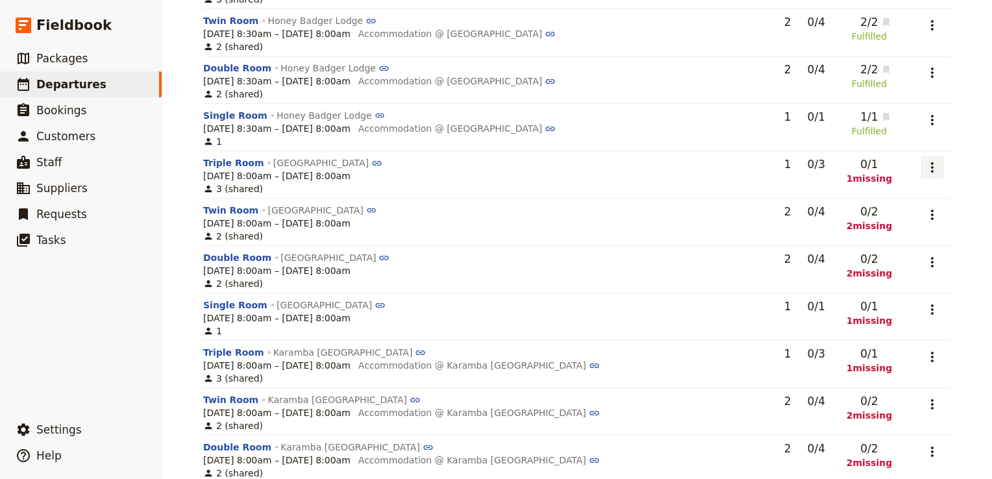
click at [927, 160] on icon "Actions" at bounding box center [932, 168] width 16 height 16
click at [903, 153] on span "Add to supplier request" at bounding box center [878, 154] width 106 height 13
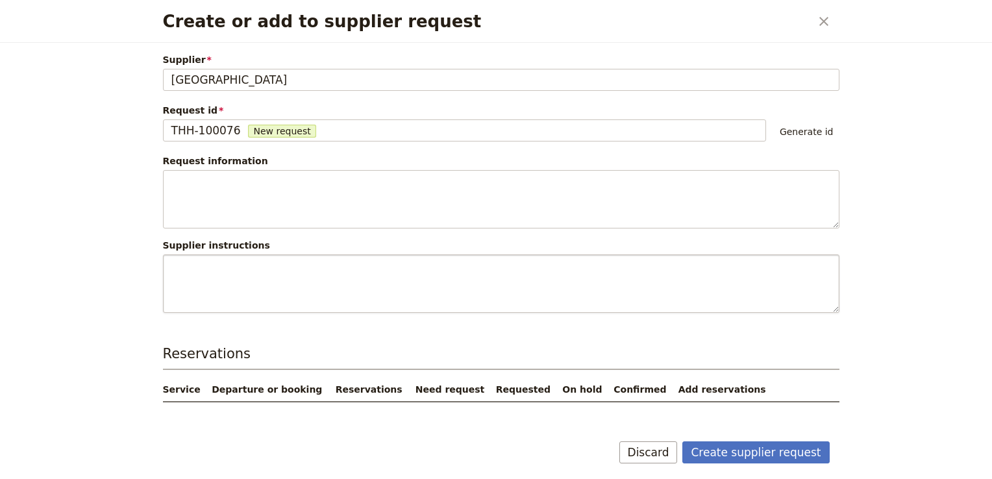
scroll to position [29, 0]
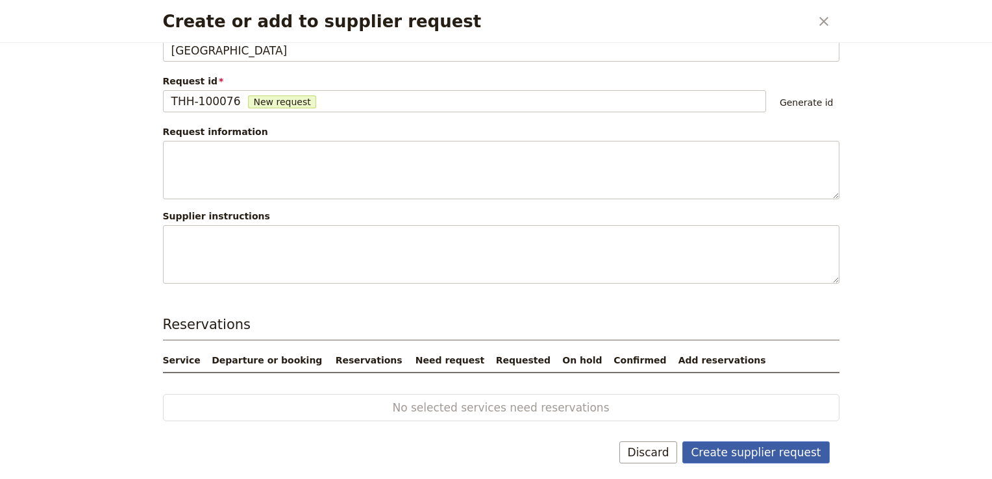
click at [768, 450] on button "Create supplier request" at bounding box center [755, 452] width 147 height 22
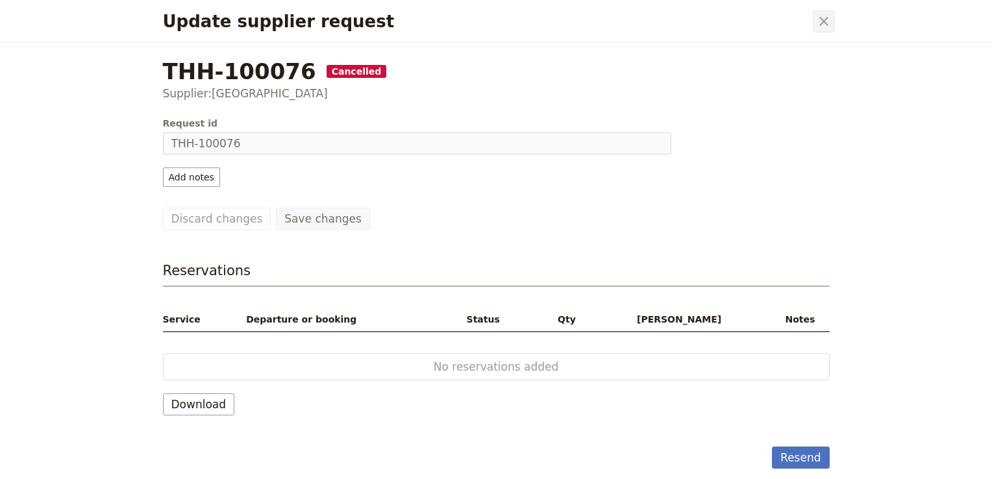
click at [825, 17] on icon "Close dialog" at bounding box center [824, 22] width 16 height 16
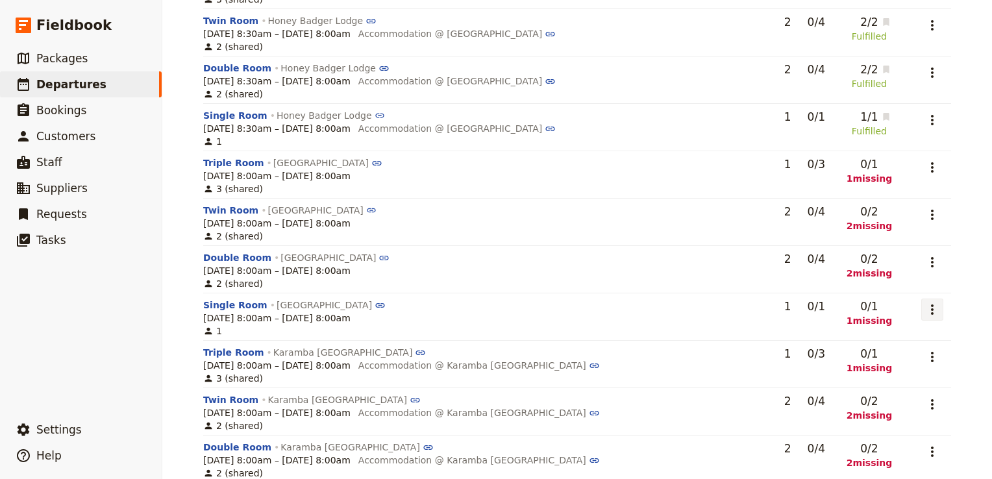
click at [936, 299] on button "​" at bounding box center [932, 310] width 22 height 22
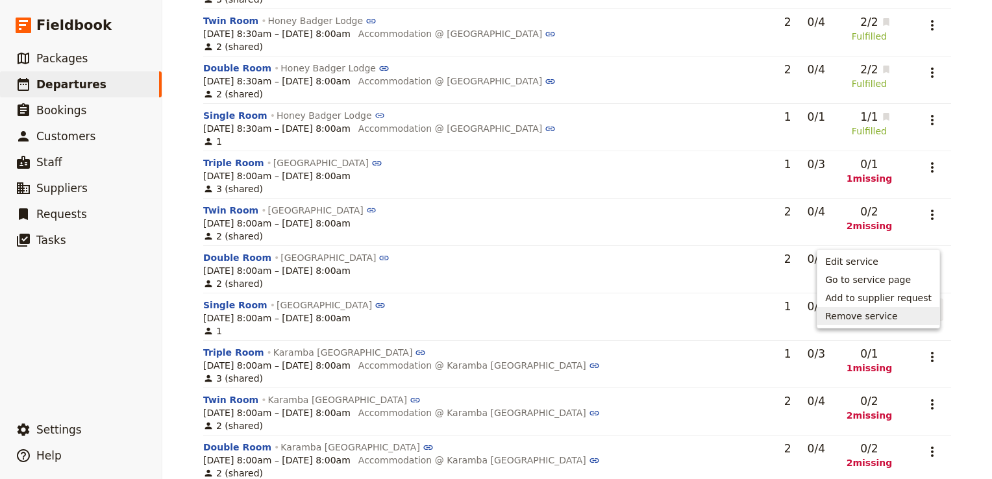
click at [902, 317] on span "Remove service" at bounding box center [878, 316] width 106 height 13
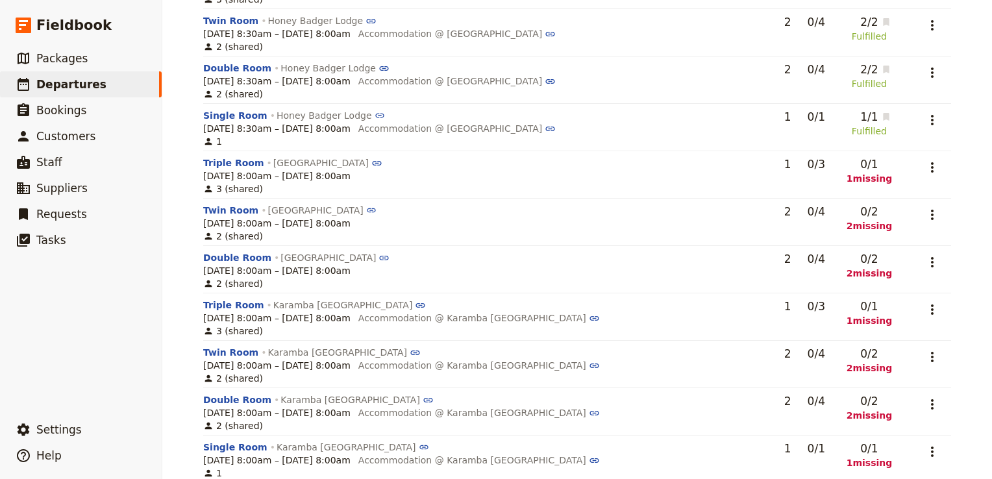
scroll to position [1423, 0]
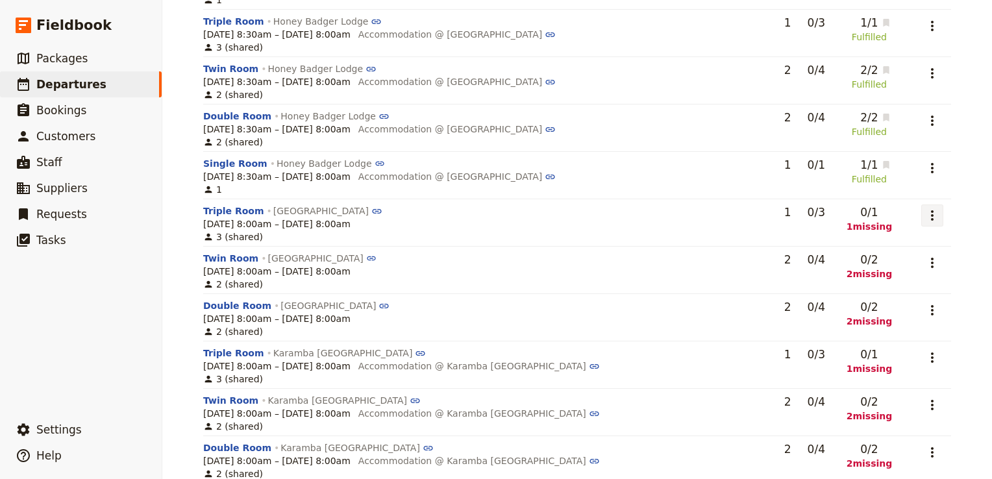
click at [929, 208] on icon "Actions" at bounding box center [932, 216] width 16 height 16
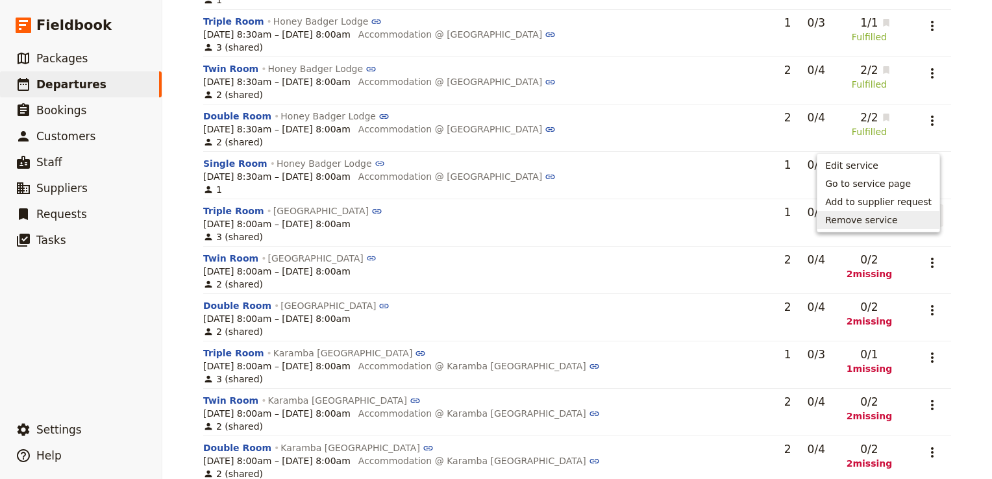
click at [916, 215] on span "Remove service" at bounding box center [878, 219] width 106 height 13
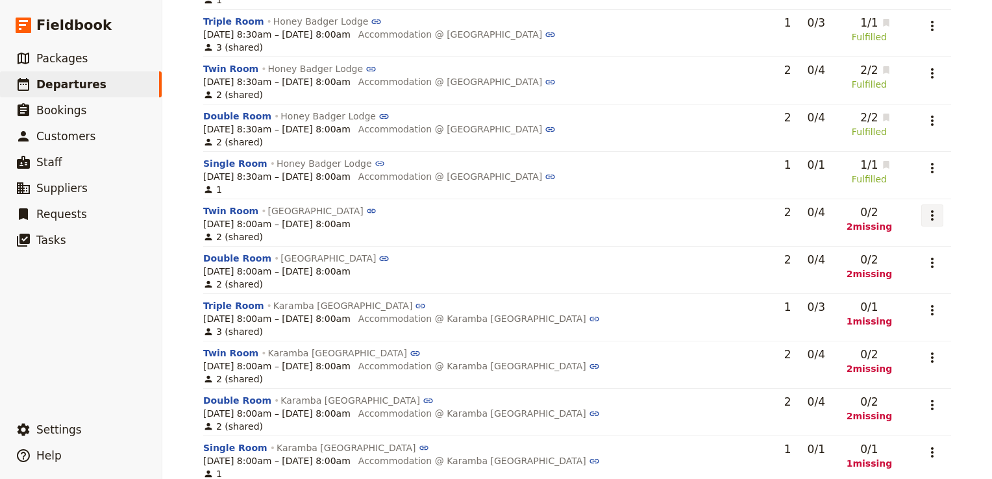
scroll to position [1376, 0]
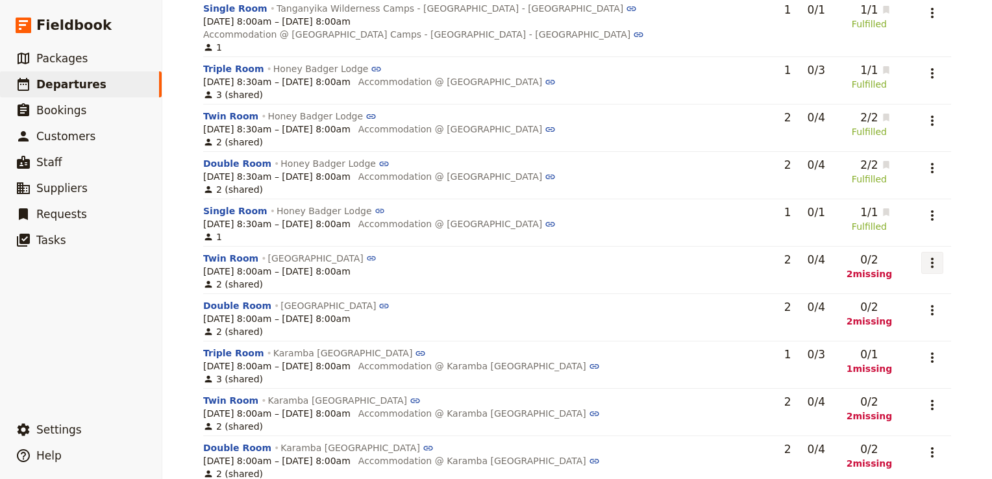
click at [927, 255] on icon "Actions" at bounding box center [932, 263] width 16 height 16
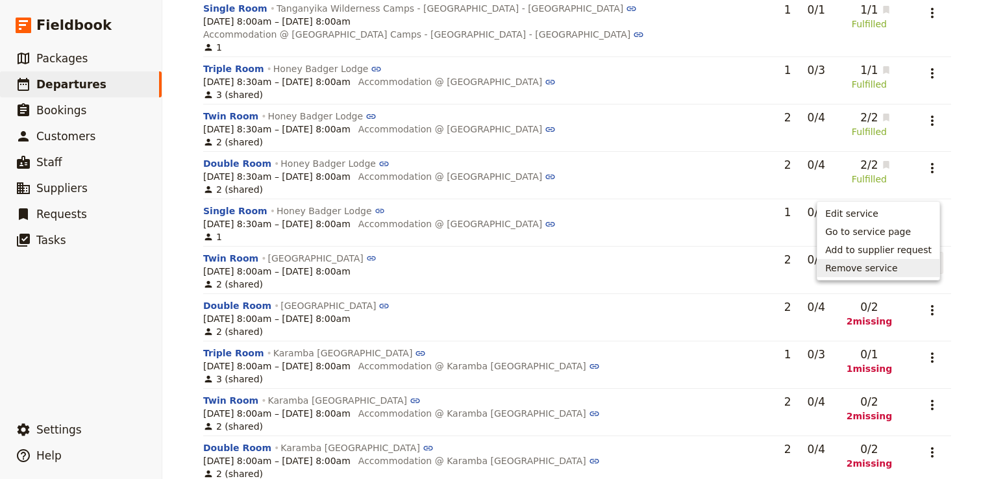
click at [901, 269] on span "Remove service" at bounding box center [878, 268] width 106 height 13
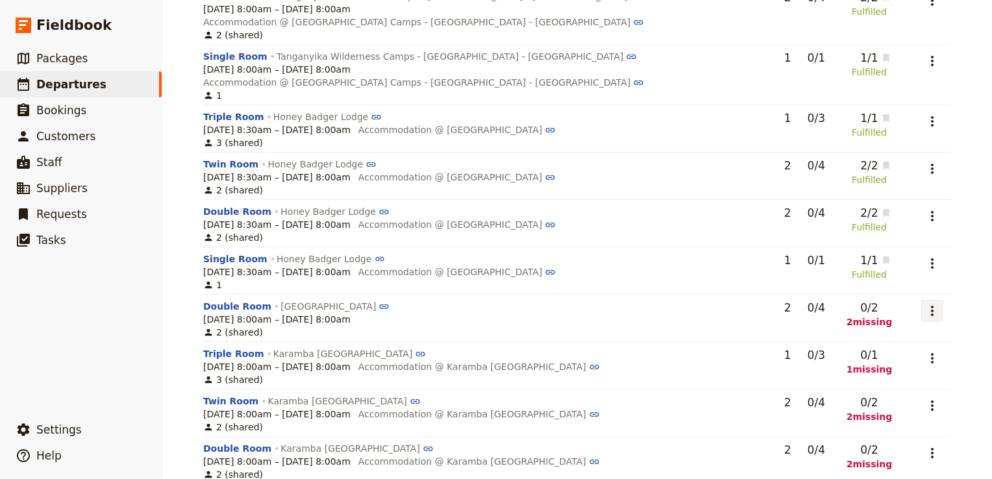
click at [933, 303] on icon "Actions" at bounding box center [932, 311] width 16 height 16
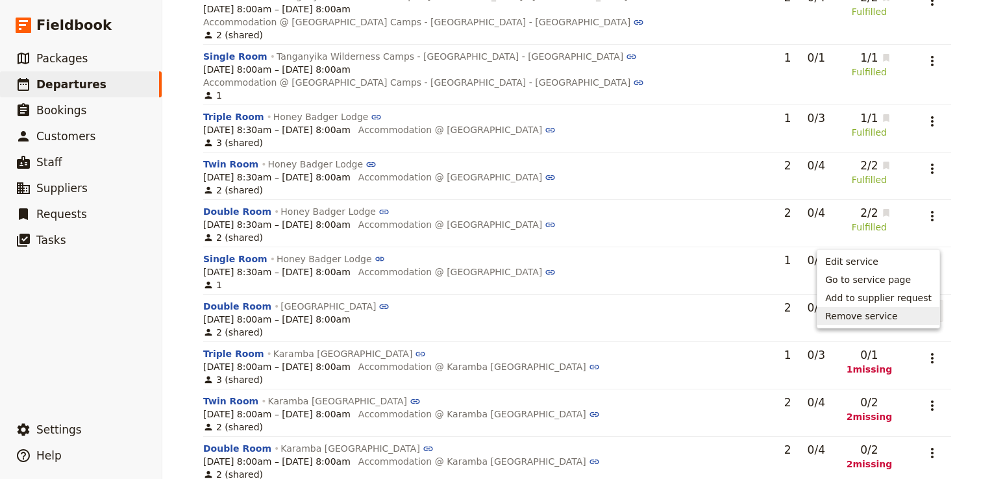
click at [901, 310] on span "Remove service" at bounding box center [878, 316] width 106 height 13
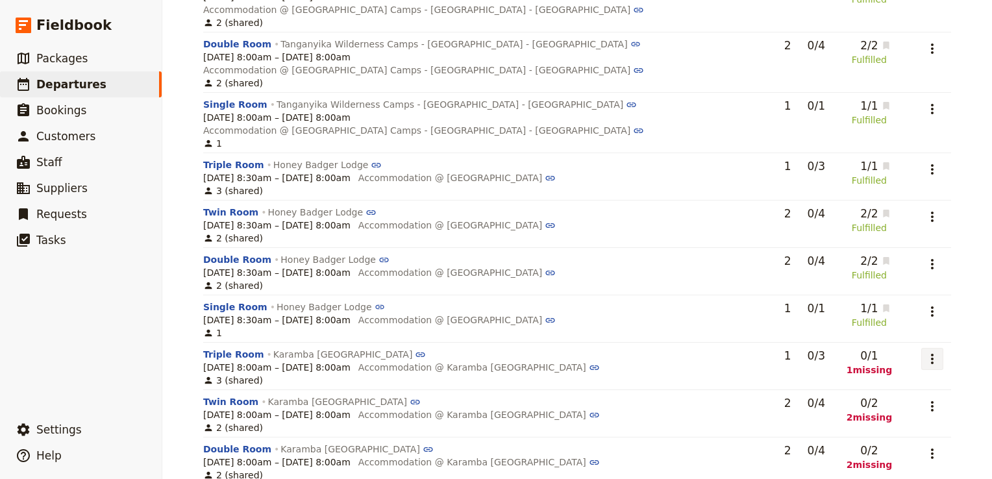
click at [925, 351] on icon "Actions" at bounding box center [932, 359] width 16 height 16
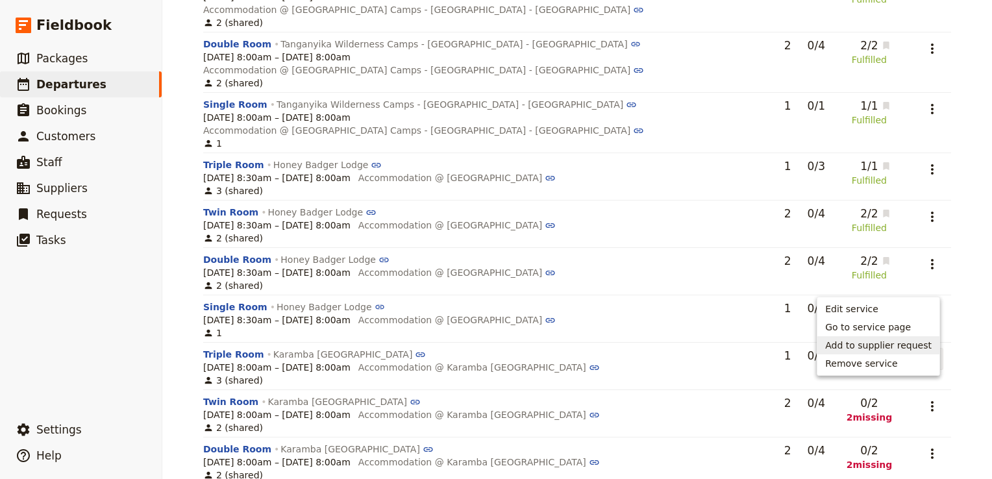
click at [914, 343] on span "Add to supplier request" at bounding box center [878, 345] width 106 height 13
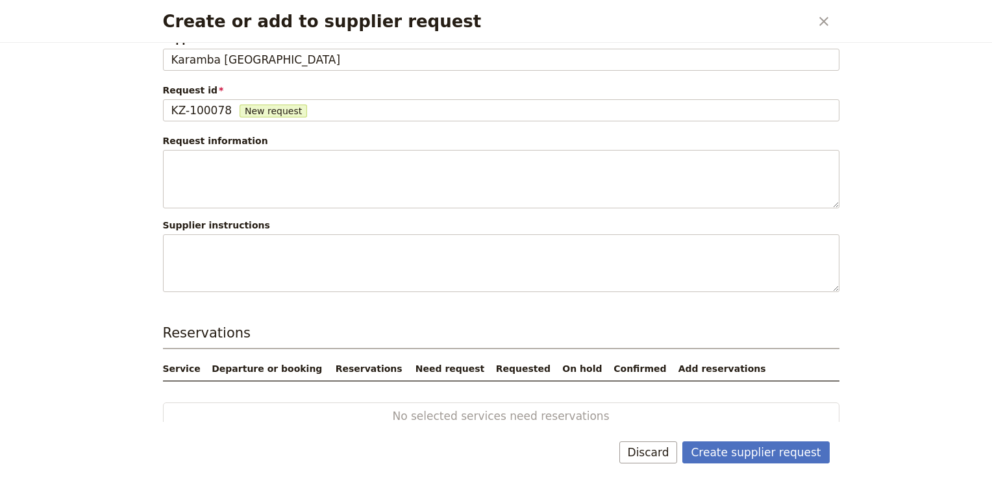
scroll to position [29, 0]
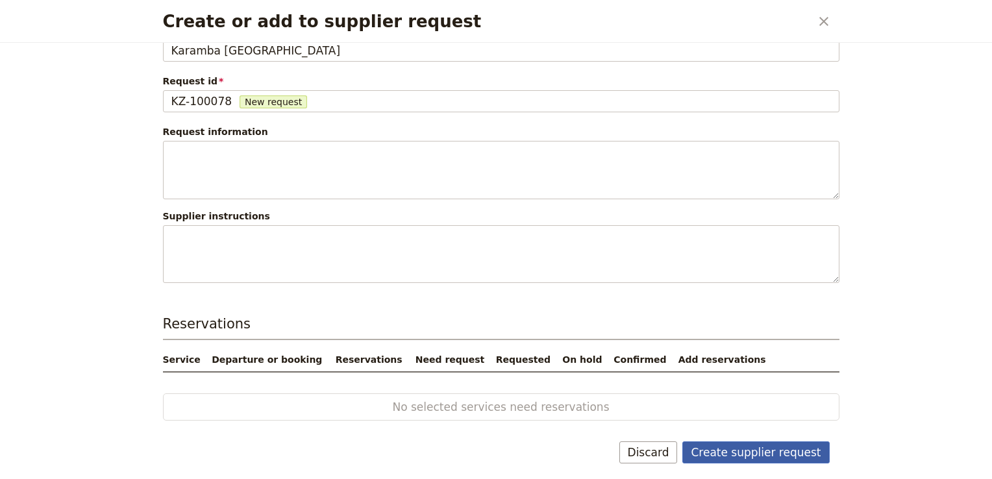
click at [776, 458] on button "Create supplier request" at bounding box center [755, 452] width 147 height 22
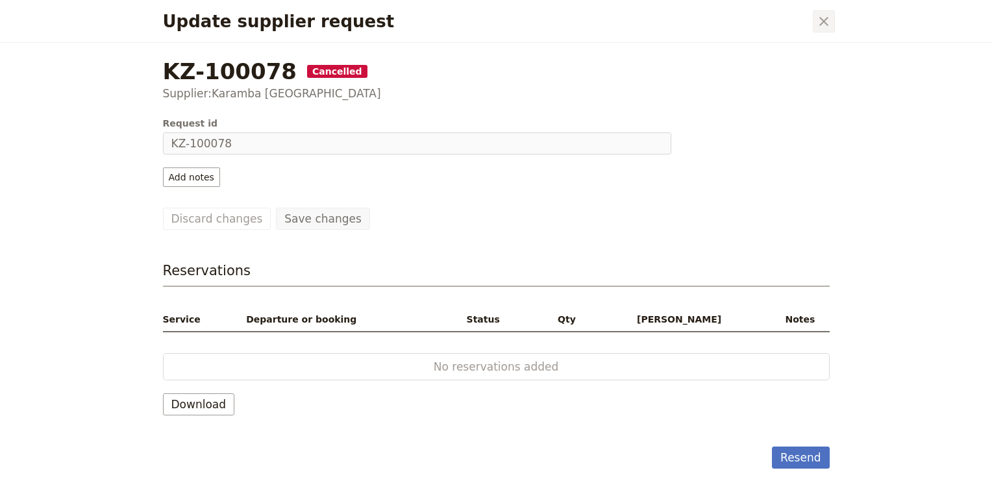
click at [818, 17] on icon "Close dialog" at bounding box center [824, 22] width 16 height 16
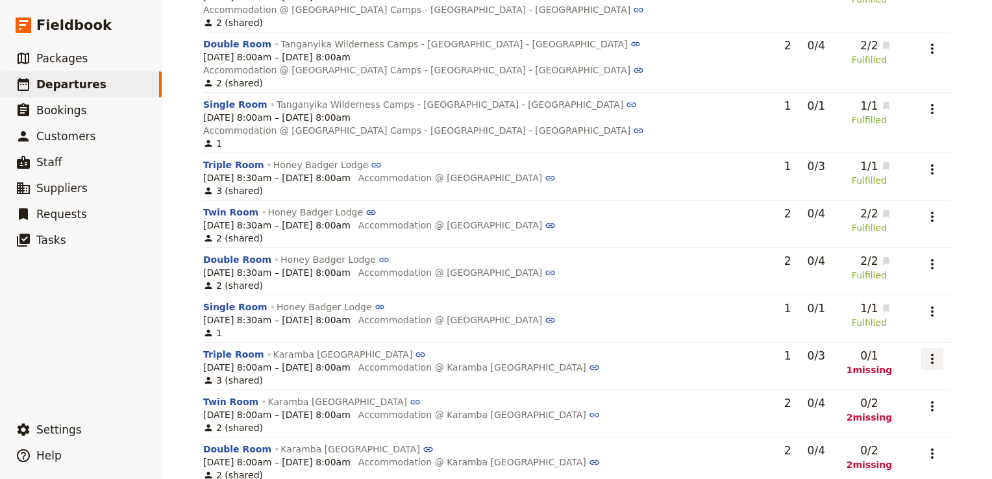
click at [928, 351] on icon "Actions" at bounding box center [932, 359] width 16 height 16
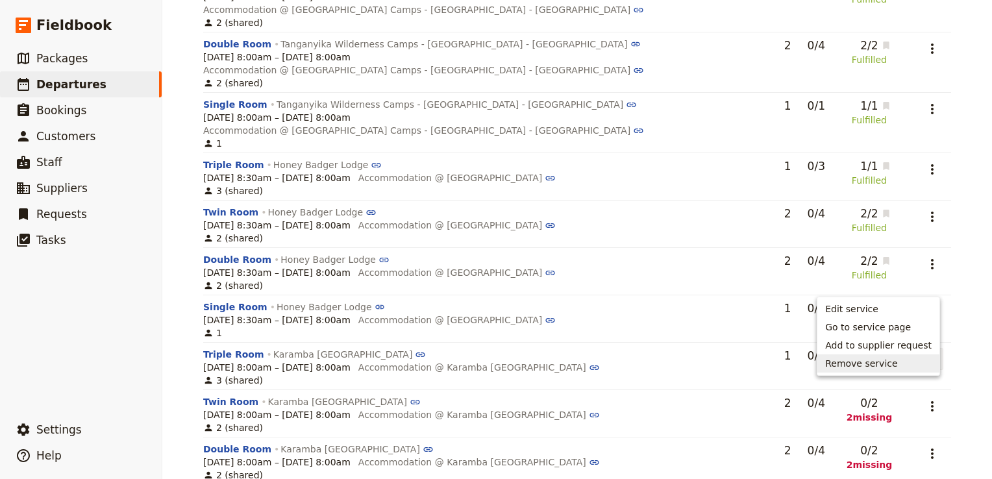
click at [908, 354] on button "Remove service" at bounding box center [878, 363] width 122 height 18
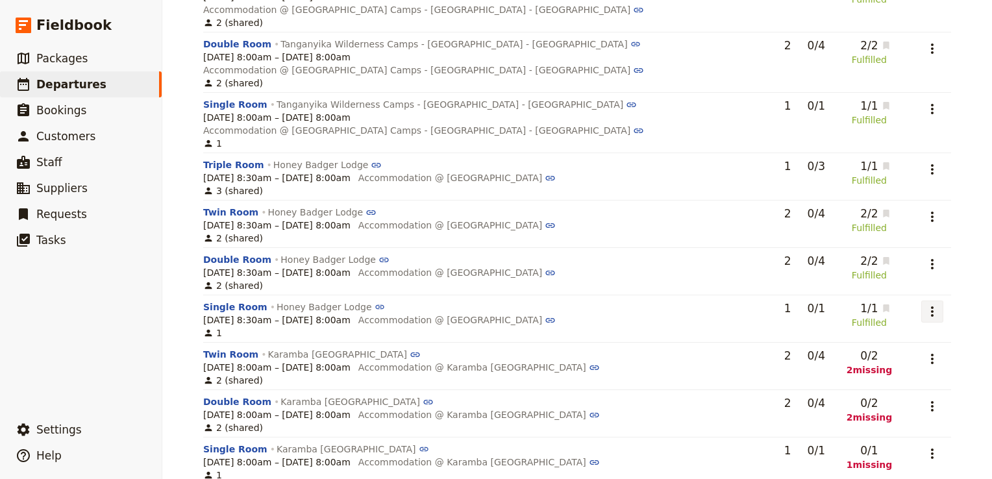
scroll to position [1231, 0]
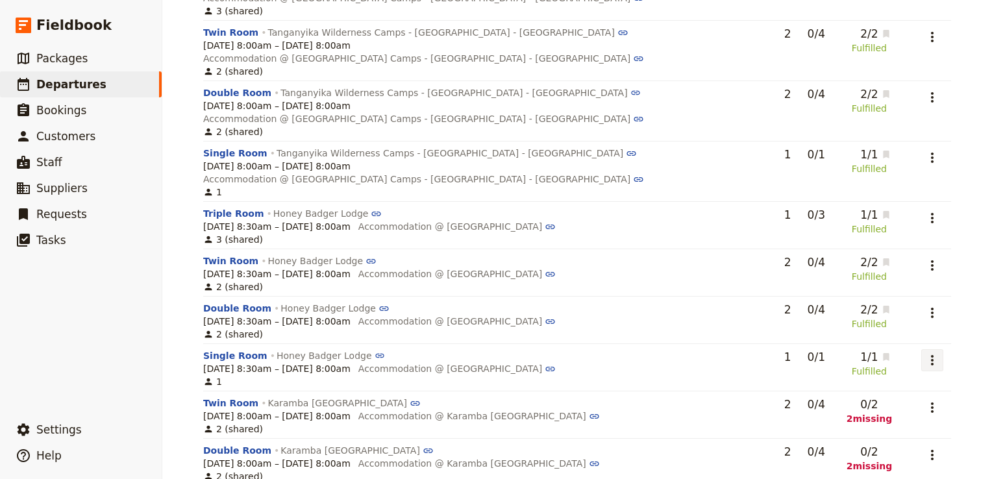
click at [934, 352] on icon "Actions" at bounding box center [932, 360] width 16 height 16
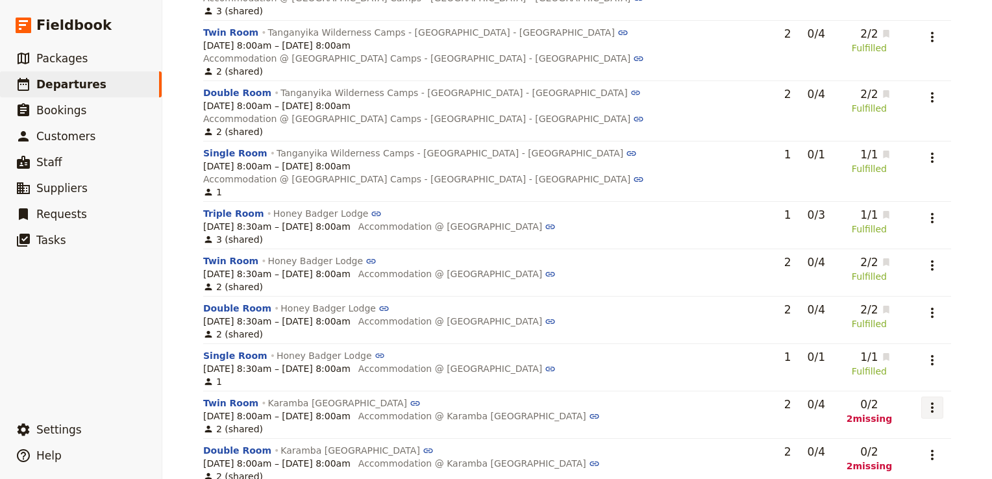
click at [934, 400] on icon "Actions" at bounding box center [932, 408] width 16 height 16
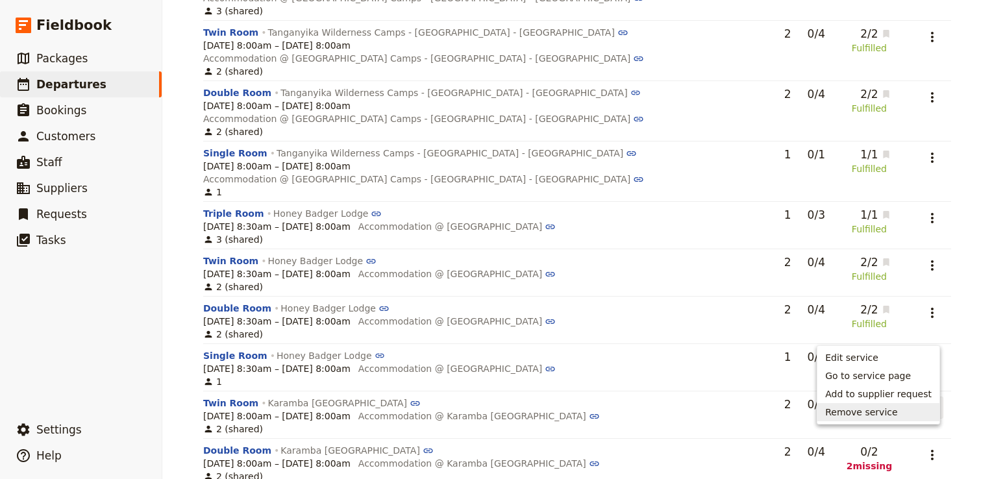
click at [906, 408] on span "Remove service" at bounding box center [878, 412] width 106 height 13
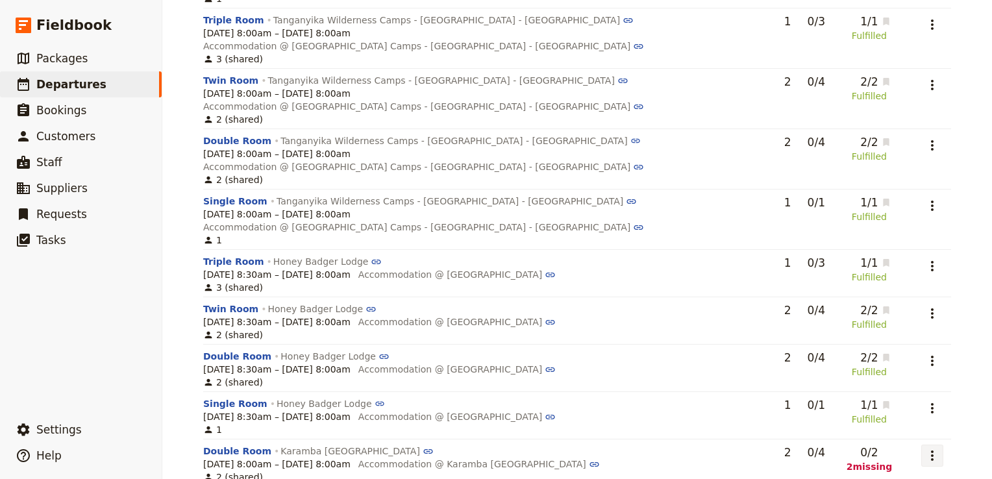
click at [927, 448] on icon "Actions" at bounding box center [932, 456] width 16 height 16
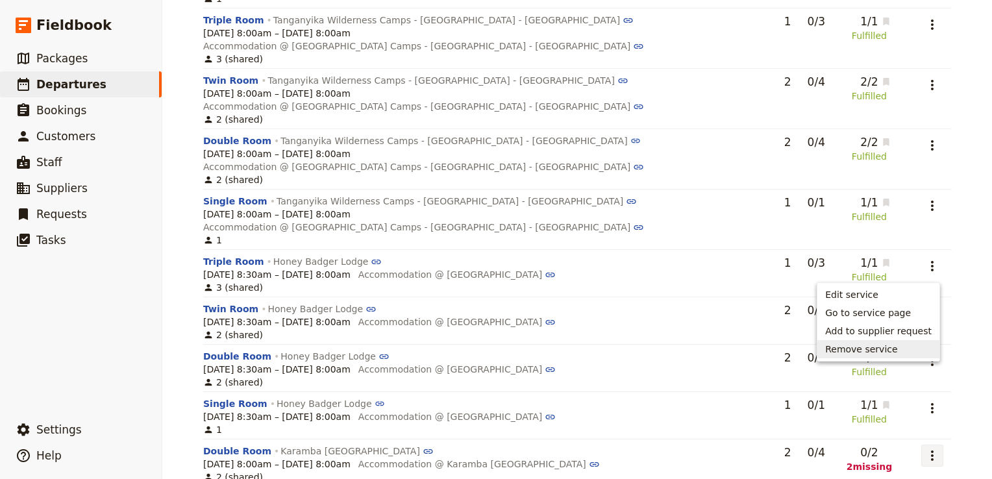
click at [897, 352] on span "Remove service" at bounding box center [861, 349] width 72 height 13
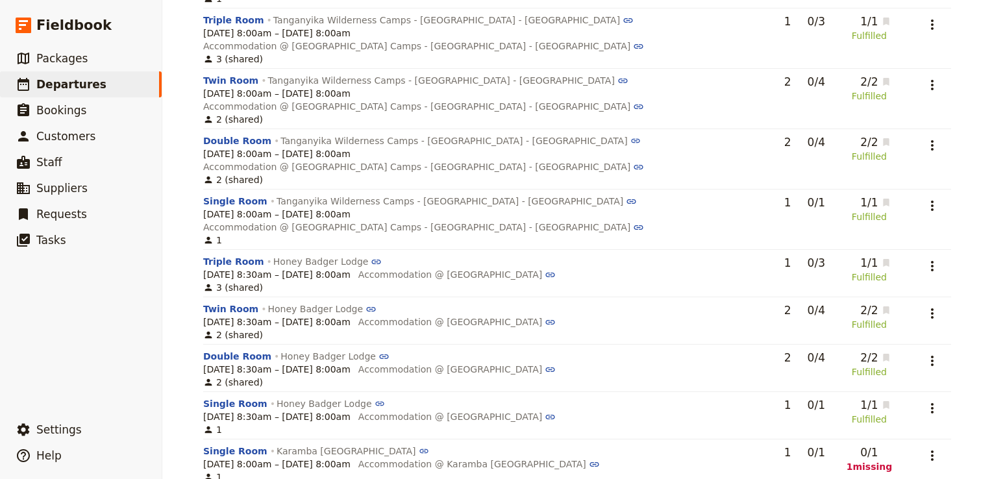
scroll to position [1134, 0]
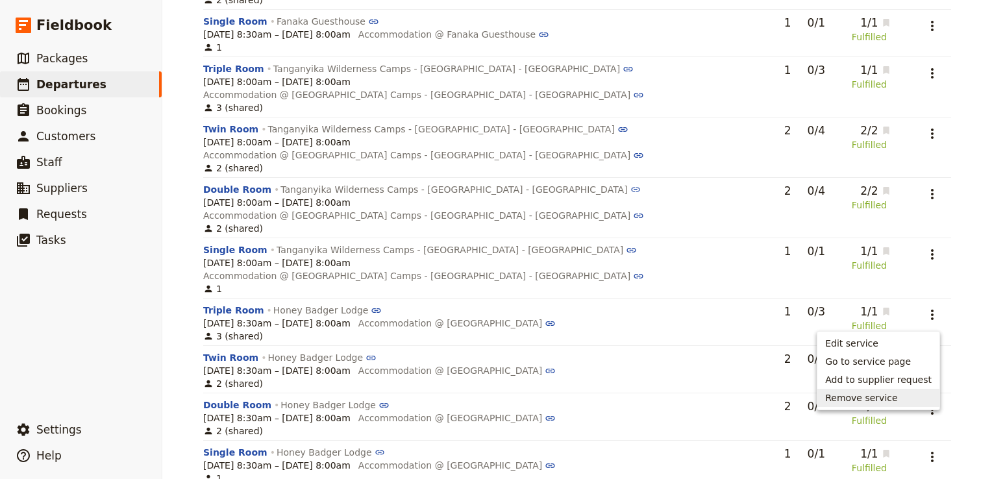
click at [886, 398] on span "Remove service" at bounding box center [861, 397] width 72 height 13
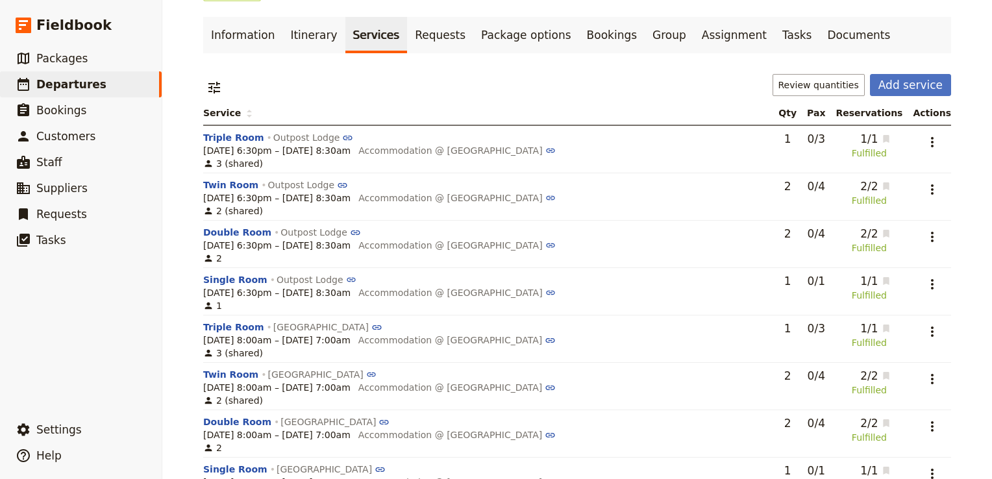
scroll to position [0, 0]
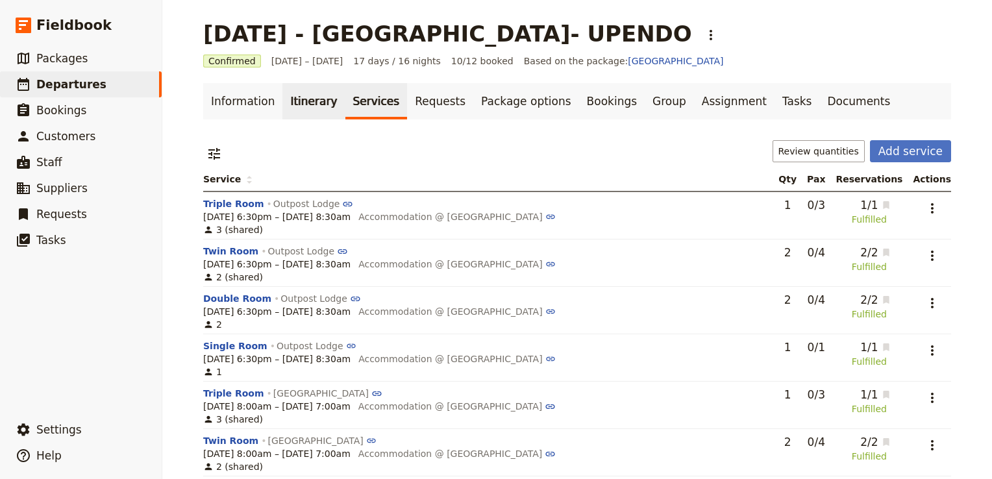
click at [306, 98] on link "Itinerary" at bounding box center [313, 101] width 62 height 36
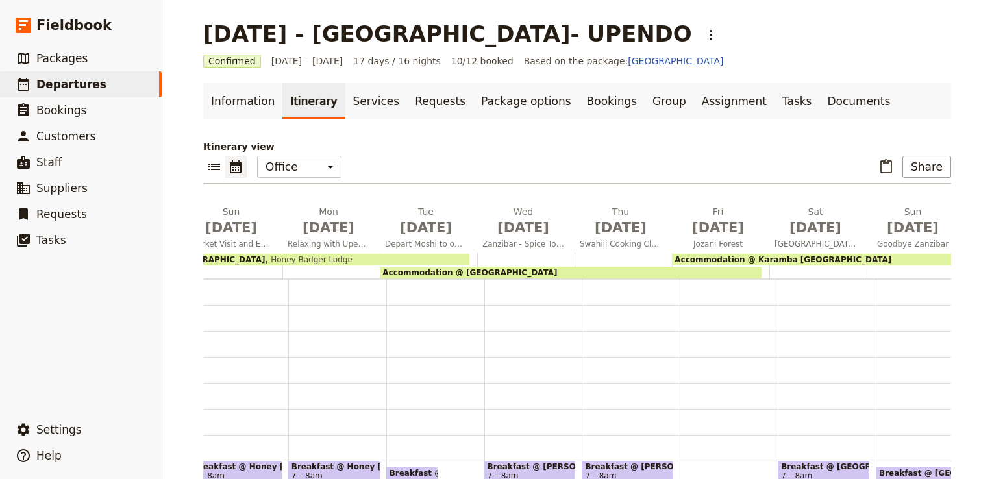
scroll to position [0, 927]
click at [569, 274] on div "Accommodation @ Tembo House Hotel" at bounding box center [571, 273] width 382 height 12
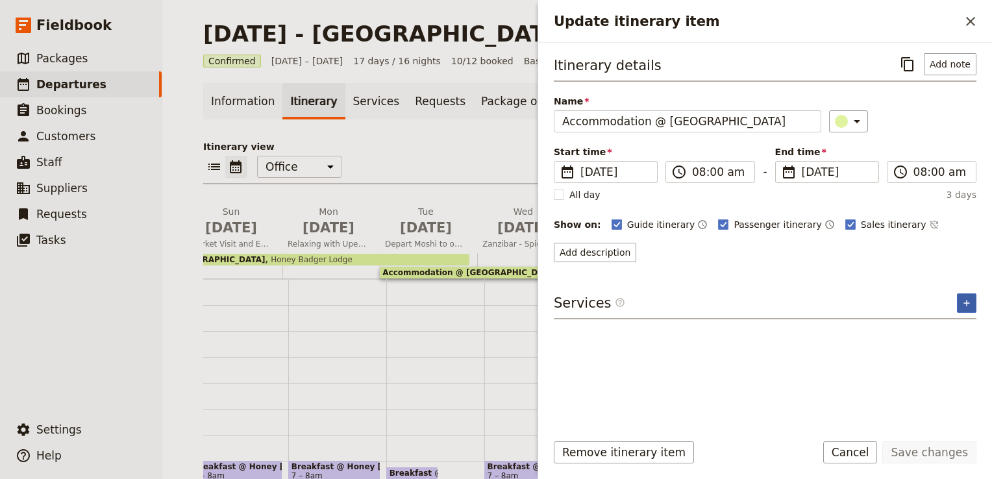
click at [975, 293] on button "​" at bounding box center [966, 302] width 19 height 19
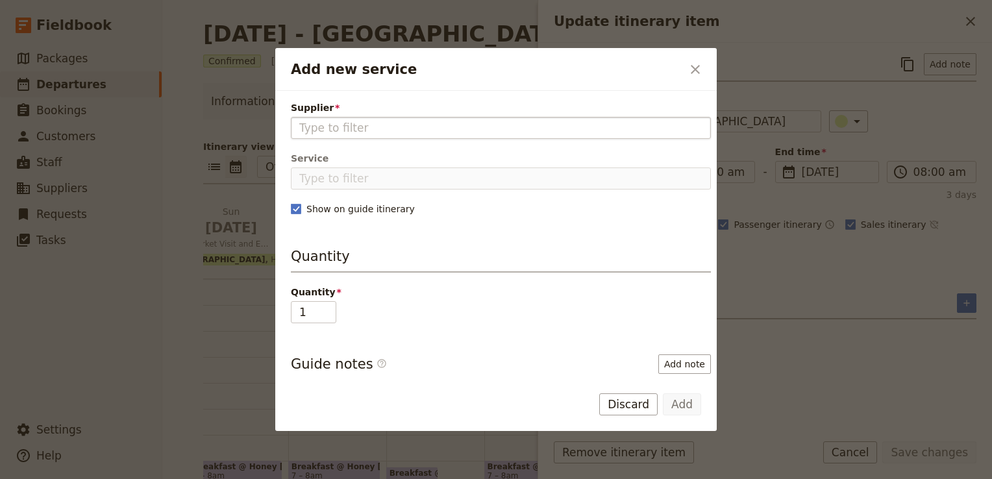
click at [382, 126] on input "Supplier" at bounding box center [500, 128] width 403 height 16
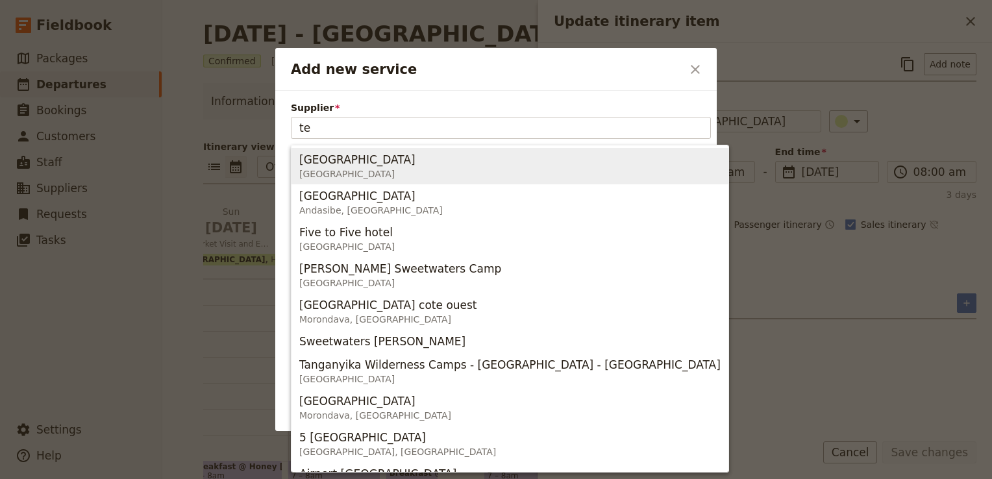
click at [376, 153] on span "Tembo House Hotel" at bounding box center [357, 160] width 116 height 16
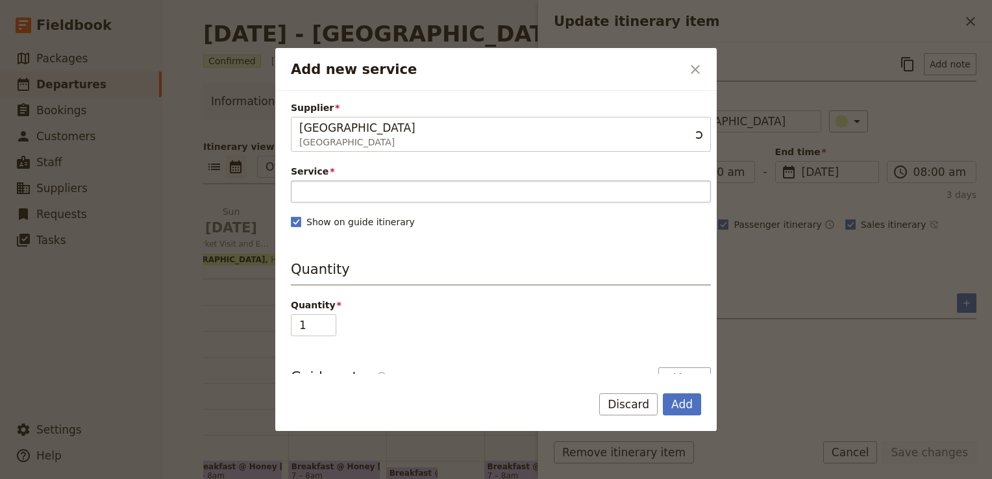
type input "Tembo House Hotel"
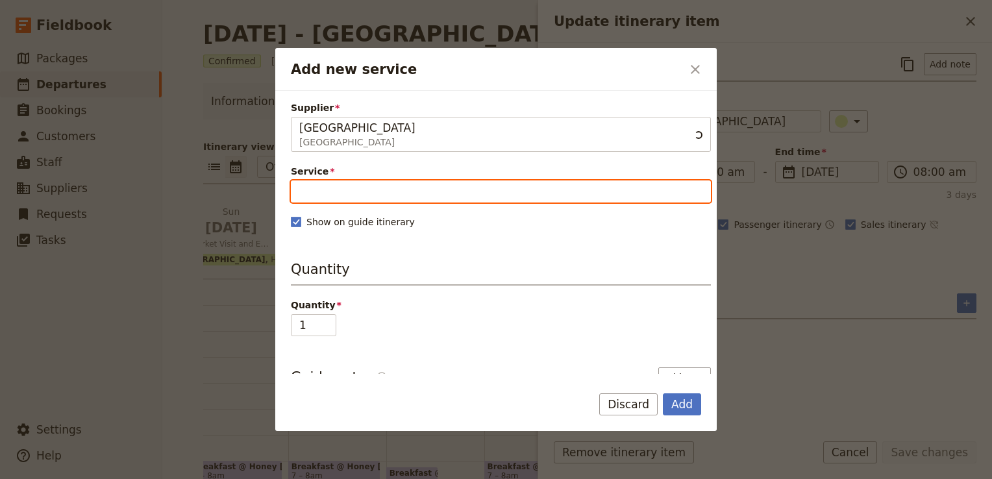
click at [335, 189] on input "Service" at bounding box center [501, 191] width 420 height 22
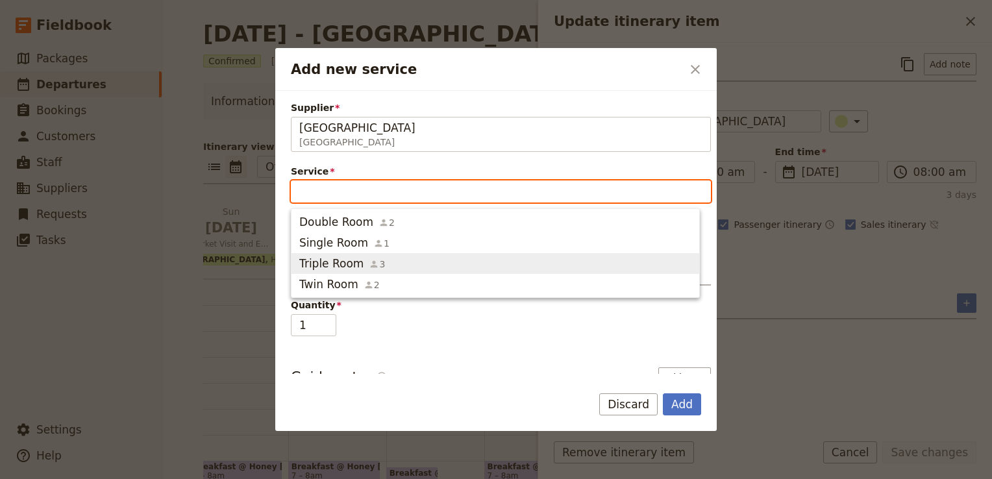
click at [334, 259] on span "Triple Room" at bounding box center [331, 264] width 64 height 16
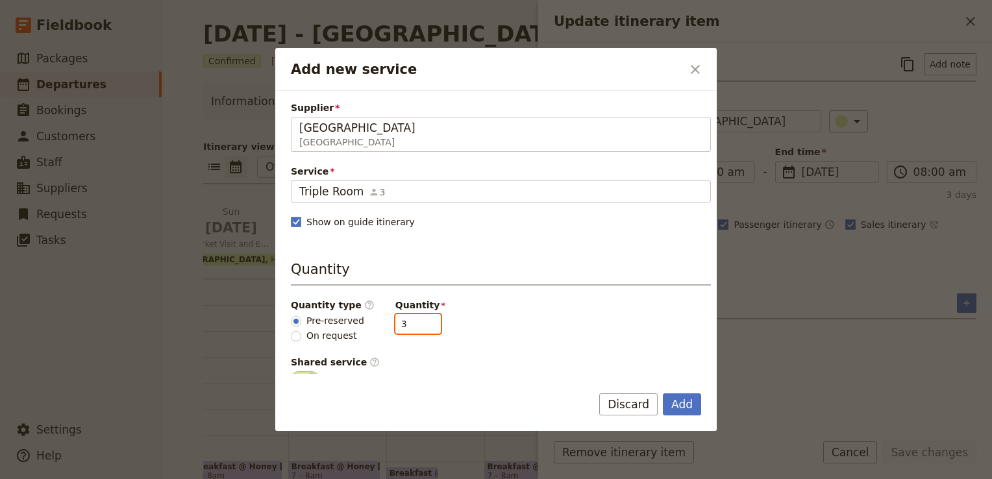
click at [416, 323] on input "3" at bounding box center [417, 323] width 45 height 19
click at [416, 323] on input "2" at bounding box center [417, 323] width 45 height 19
click at [416, 323] on input "1" at bounding box center [417, 323] width 45 height 19
click at [416, 323] on input "0" at bounding box center [417, 323] width 45 height 19
click at [430, 317] on div "Quantity type ​ Pre-reserved On request Quantity 0" at bounding box center [501, 321] width 420 height 44
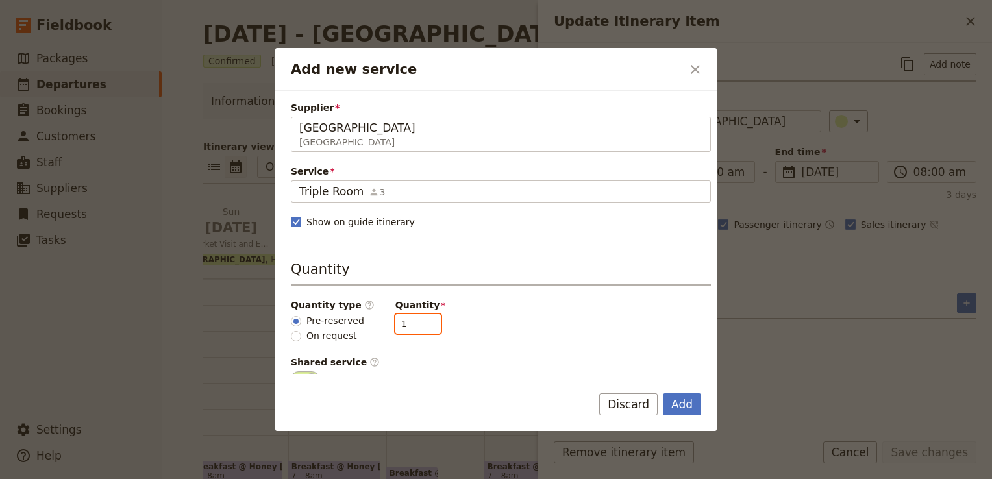
type input "1"
click at [419, 319] on input "1" at bounding box center [417, 323] width 45 height 19
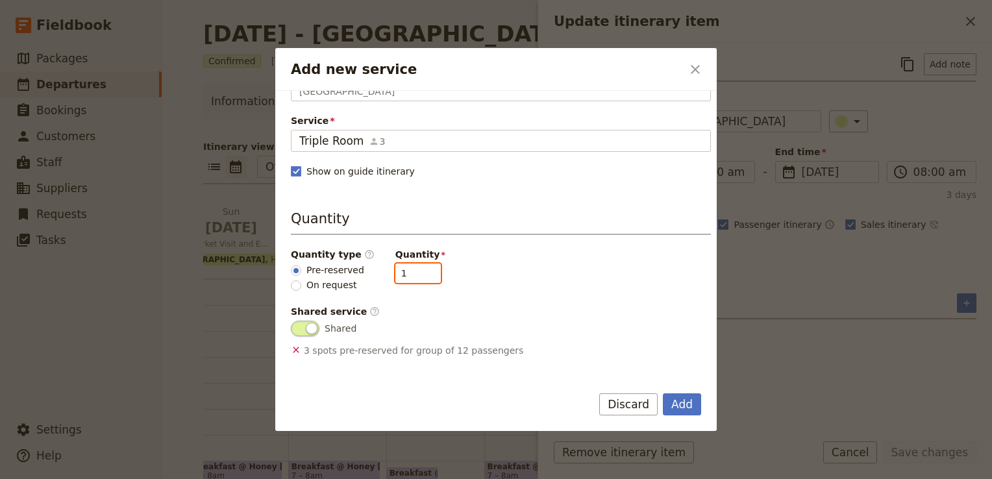
scroll to position [195, 0]
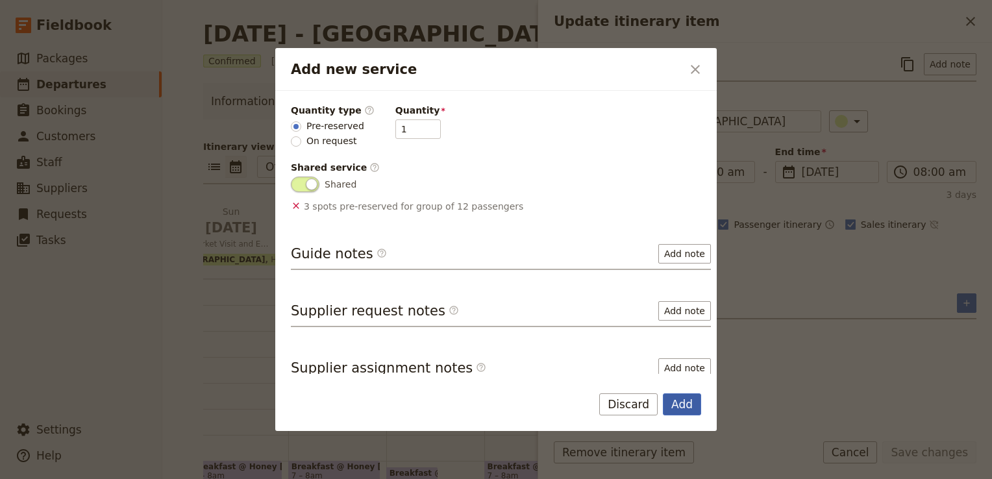
click at [685, 406] on button "Add" at bounding box center [682, 404] width 38 height 22
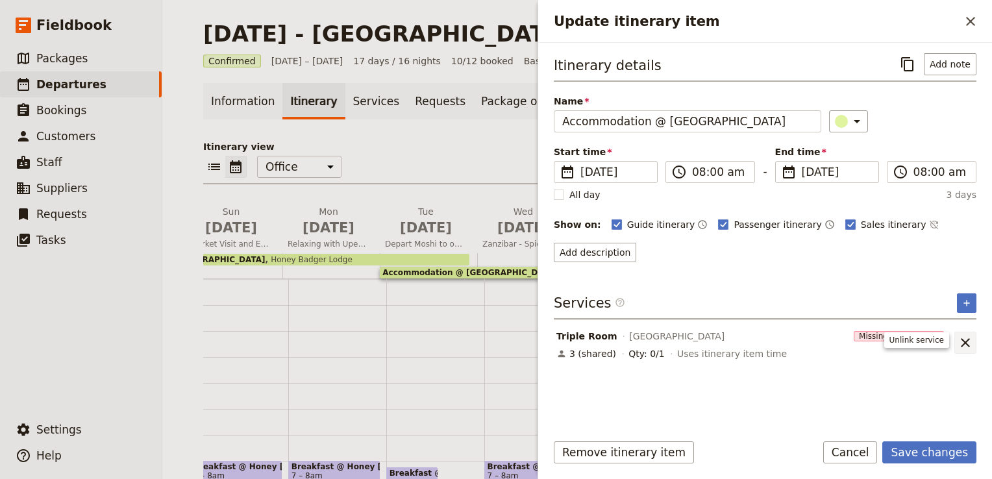
click at [958, 339] on icon "Unlink service" at bounding box center [965, 343] width 16 height 16
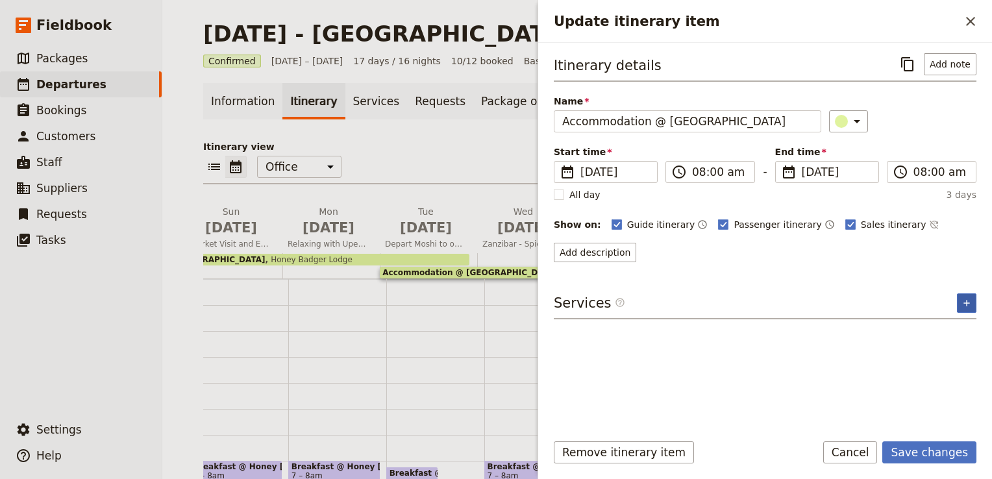
click at [961, 301] on icon "Add service inclusion" at bounding box center [966, 303] width 10 height 10
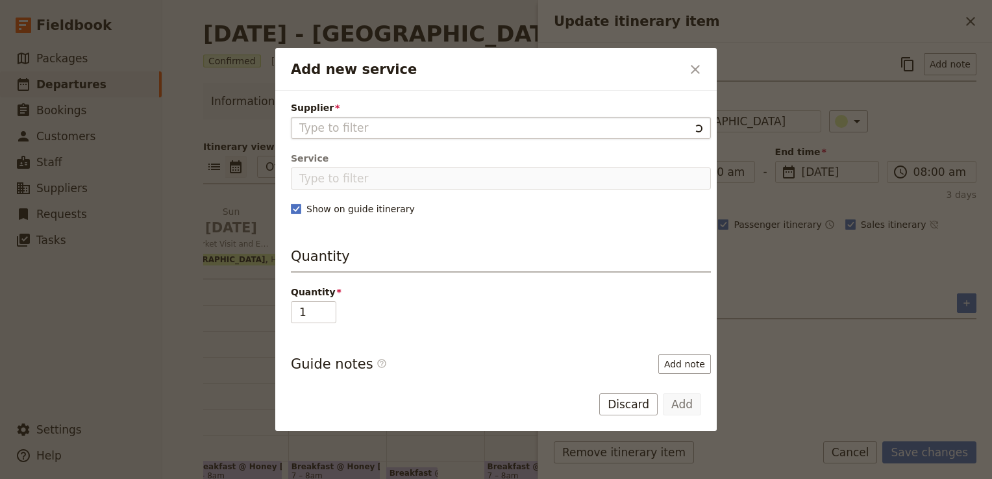
click at [418, 132] on input "Supplier" at bounding box center [494, 128] width 390 height 16
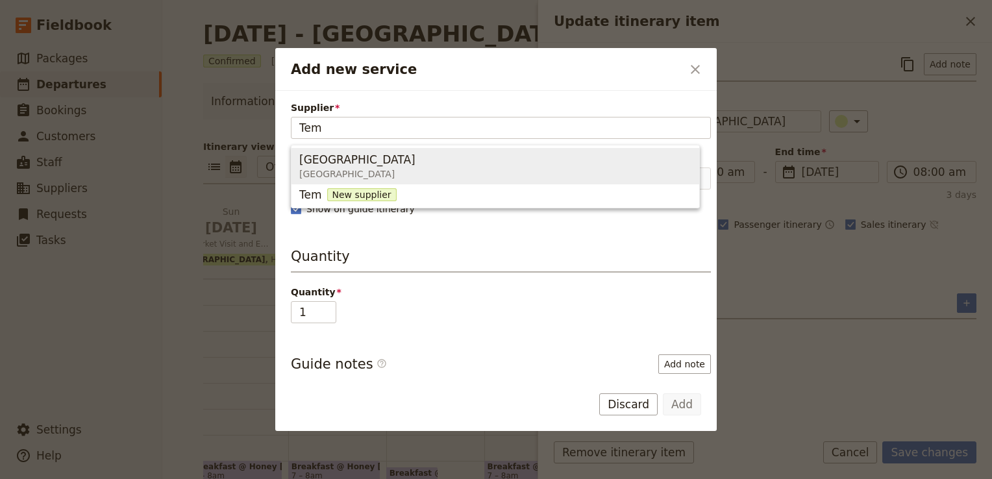
click at [400, 162] on span "Tembo House Hotel Zanzibar" at bounding box center [495, 166] width 392 height 31
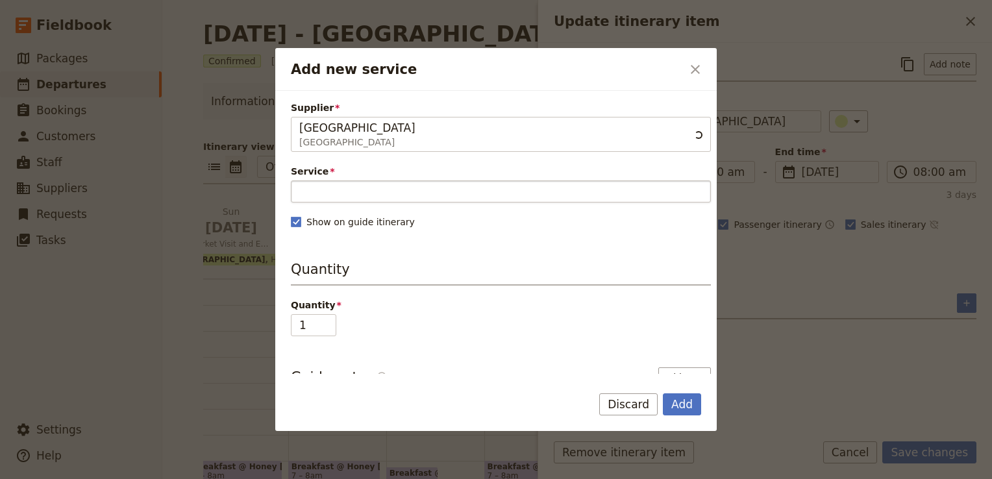
type input "Tembo House Hotel"
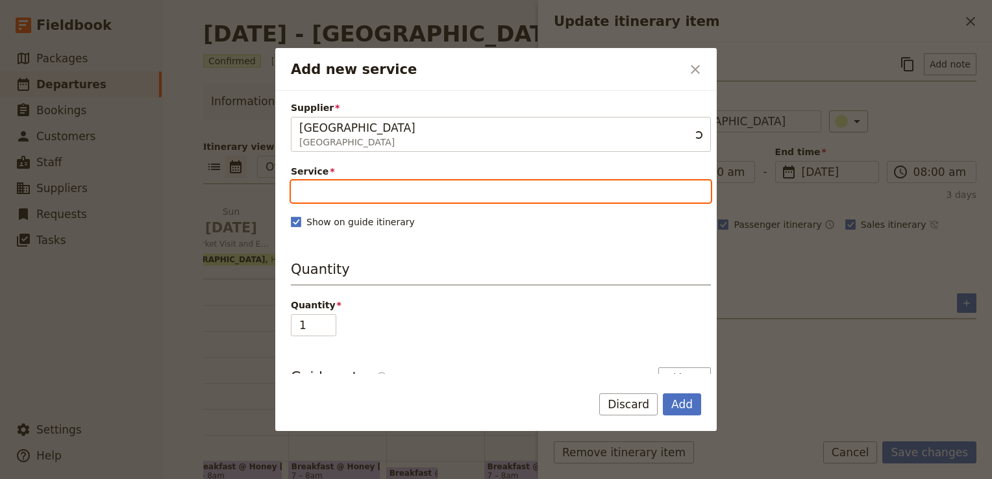
click at [353, 189] on input "Service" at bounding box center [501, 191] width 420 height 22
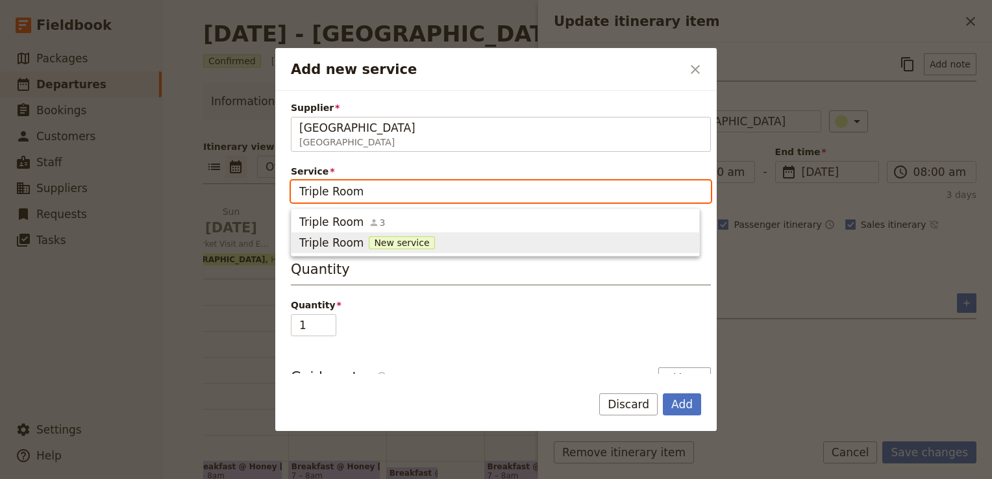
click at [341, 238] on span "Triple Room" at bounding box center [331, 243] width 64 height 16
type input "Triple Room"
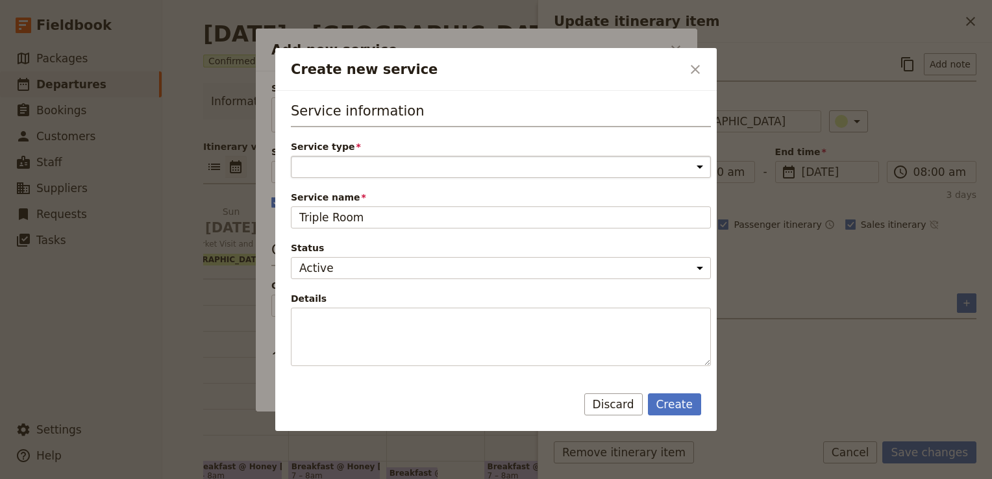
click at [370, 173] on select "Accommodation Activity Transport Flight Food and beverage Other" at bounding box center [501, 167] width 420 height 22
select select "AccommodationService"
click at [291, 156] on select "Accommodation Activity Transport Flight Food and beverage Other" at bounding box center [501, 167] width 420 height 22
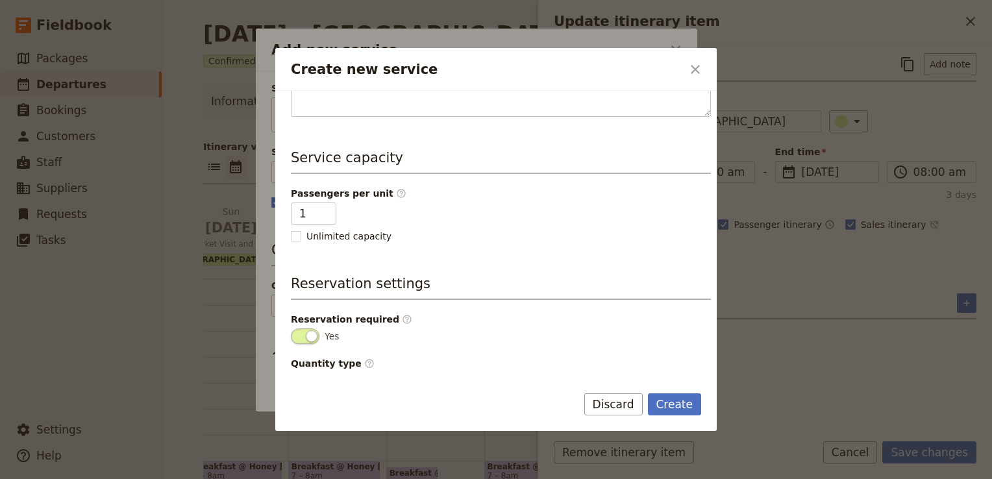
scroll to position [274, 0]
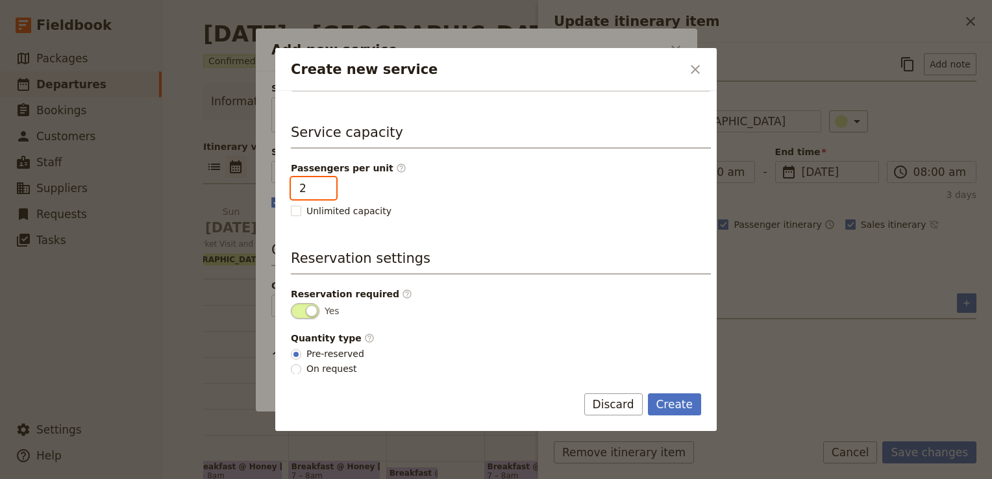
click at [324, 179] on input "2" at bounding box center [313, 188] width 45 height 22
type input "3"
click at [324, 179] on input "3" at bounding box center [313, 188] width 45 height 22
click at [591, 231] on div "Service information Service type Accommodation Activity Transport Flight Food a…" at bounding box center [501, 101] width 420 height 549
click at [672, 400] on button "Create" at bounding box center [675, 404] width 54 height 22
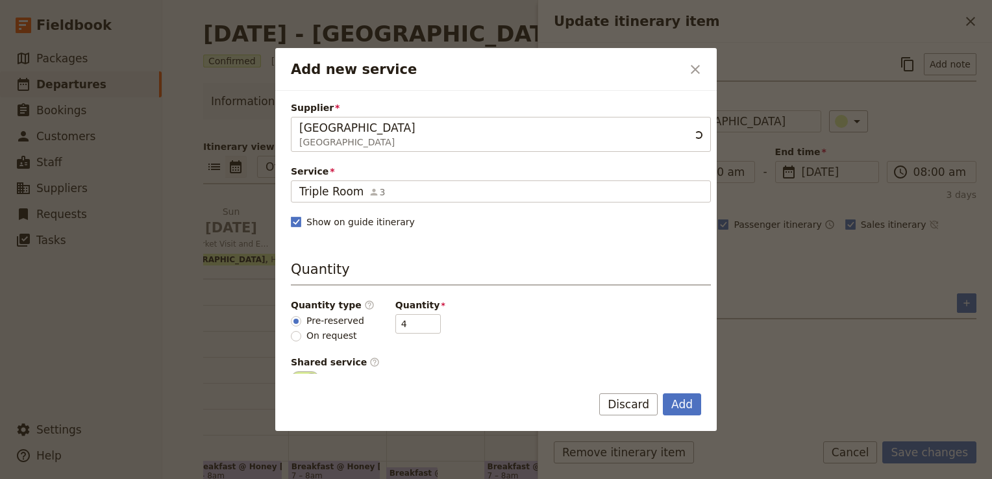
scroll to position [204, 0]
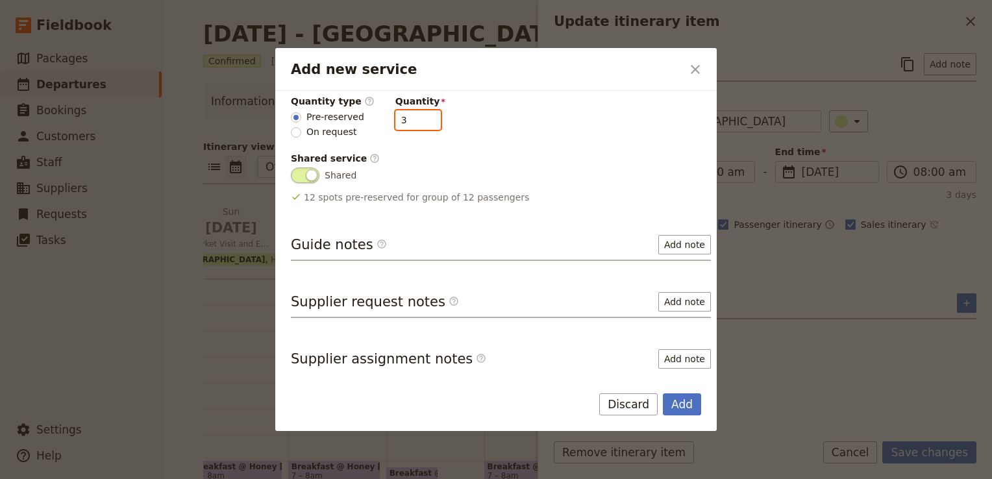
click at [420, 124] on input "3" at bounding box center [417, 119] width 45 height 19
click at [420, 124] on input "2" at bounding box center [417, 119] width 45 height 19
click at [420, 124] on input "1" at bounding box center [417, 119] width 45 height 19
click at [420, 124] on input "0" at bounding box center [417, 119] width 45 height 19
type input "1"
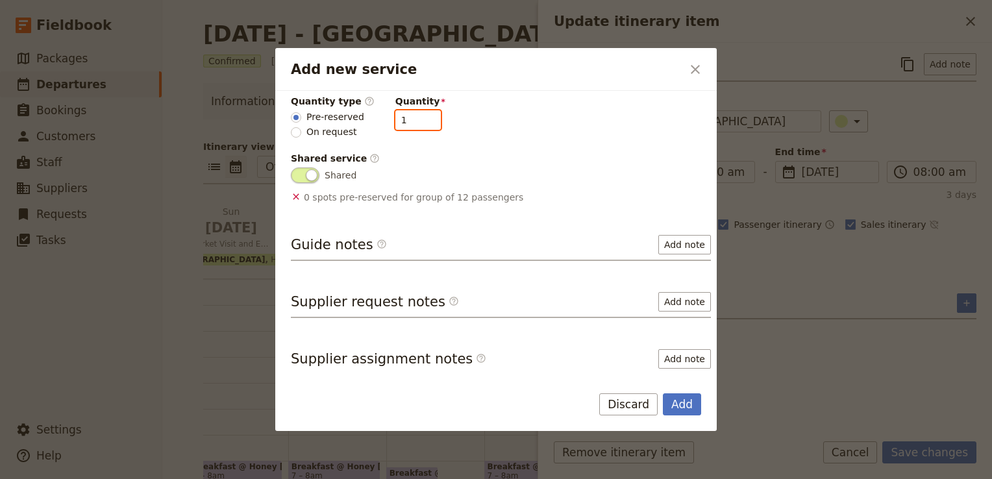
click at [420, 116] on input "1" at bounding box center [417, 119] width 45 height 19
click at [689, 405] on button "Add" at bounding box center [682, 404] width 38 height 22
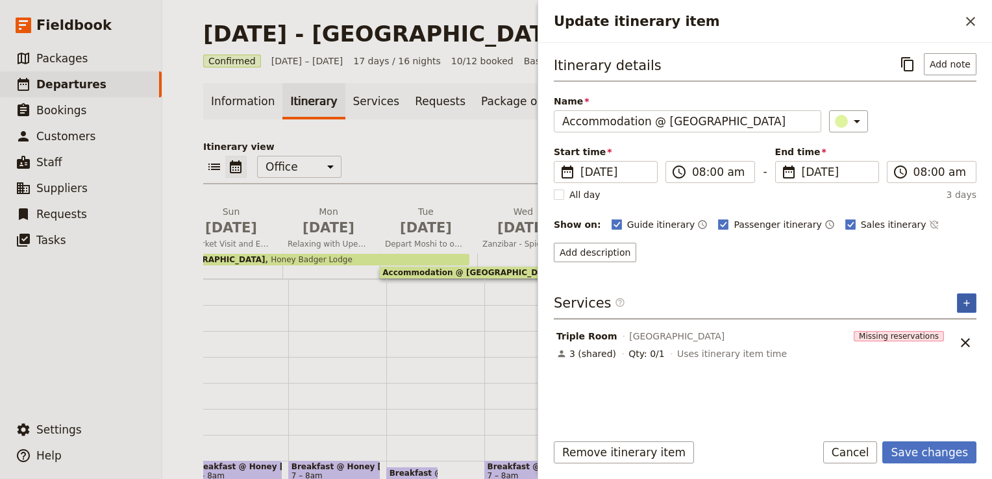
click at [966, 300] on icon "Add service inclusion" at bounding box center [966, 303] width 6 height 6
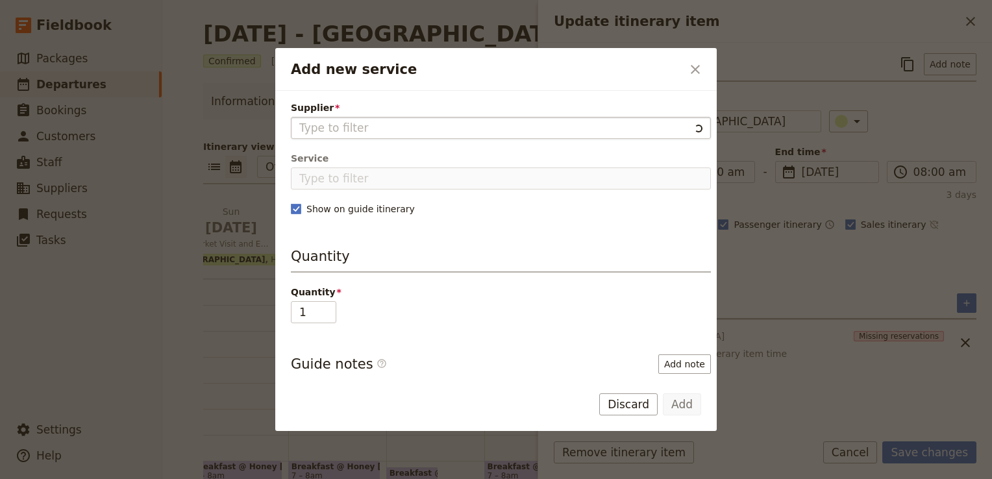
click at [428, 120] on input "Supplier" at bounding box center [494, 128] width 390 height 16
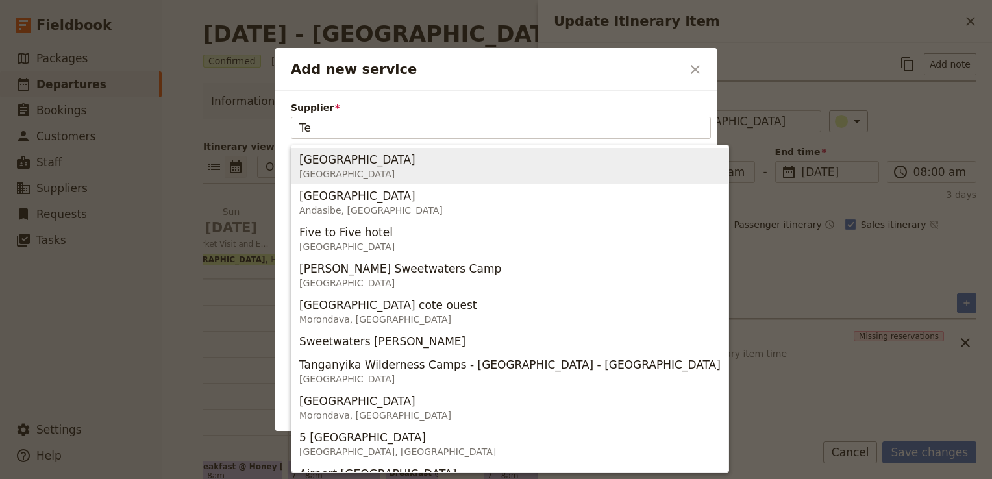
click at [380, 162] on span "Tembo House Hotel" at bounding box center [357, 160] width 116 height 16
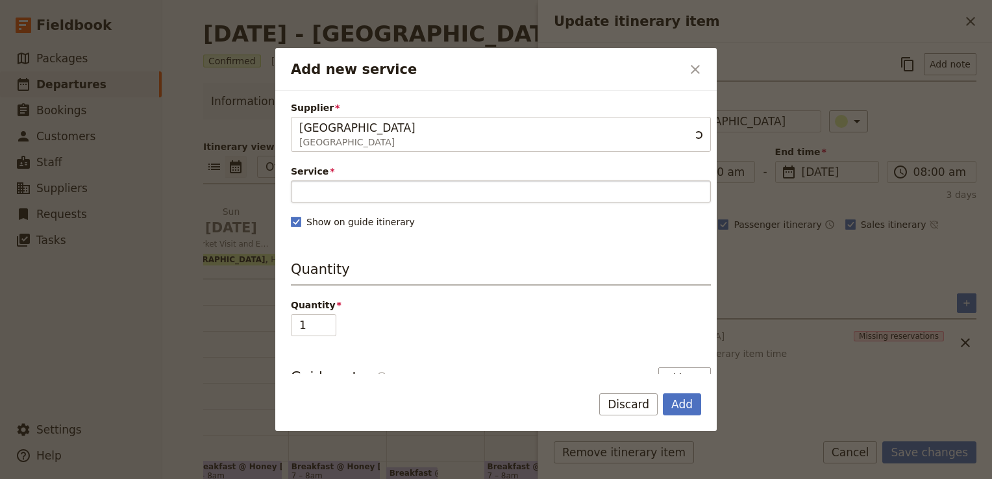
type input "Tembo House Hotel"
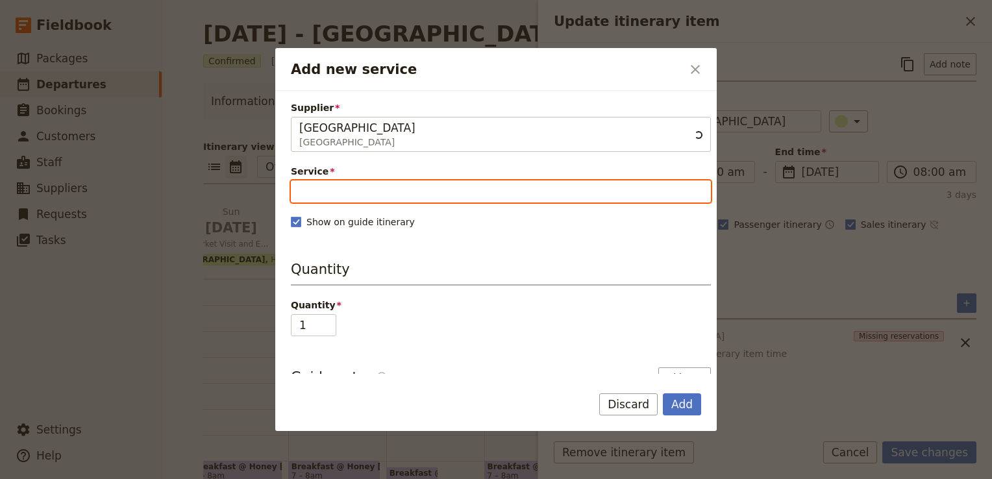
click at [334, 188] on input "Service" at bounding box center [501, 191] width 420 height 22
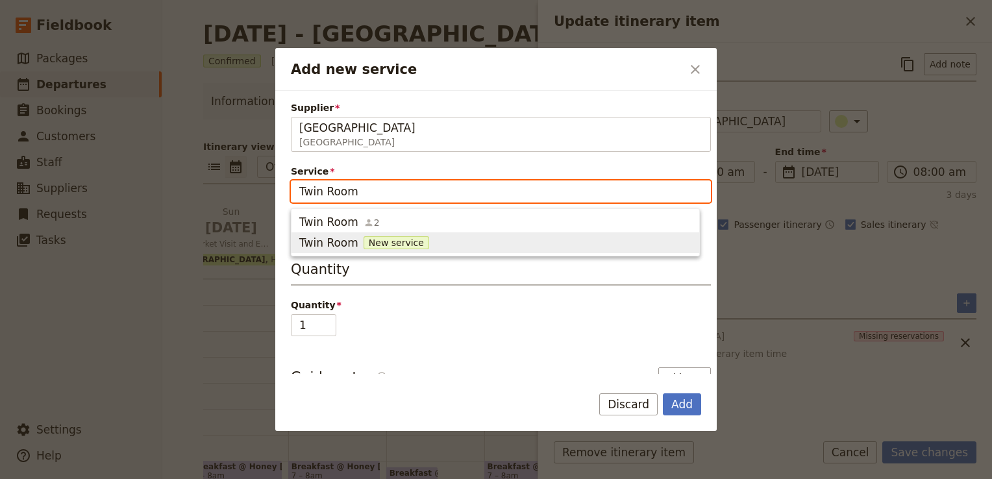
click at [313, 242] on span "Twin Room" at bounding box center [328, 243] width 59 height 16
type input "Twin Room"
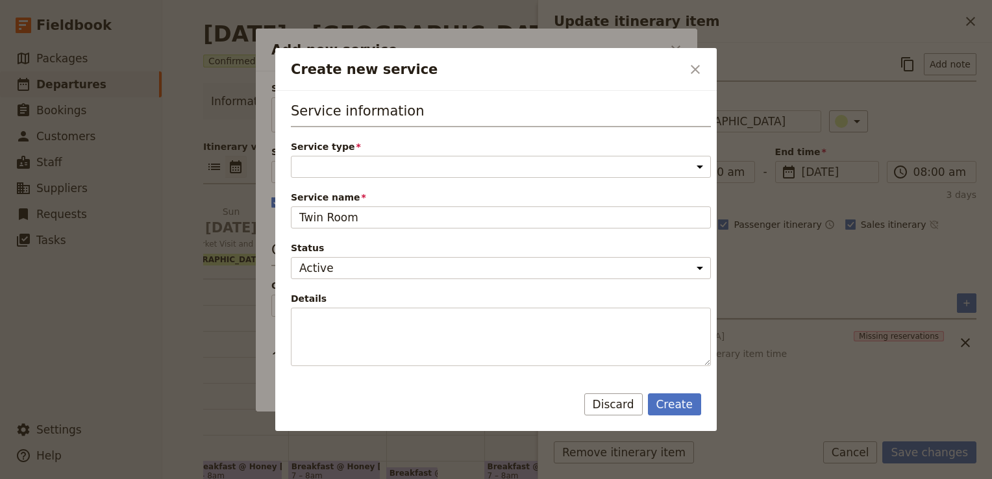
click at [351, 182] on div "Service information Service type Accommodation Activity Transport Flight Food a…" at bounding box center [501, 233] width 420 height 265
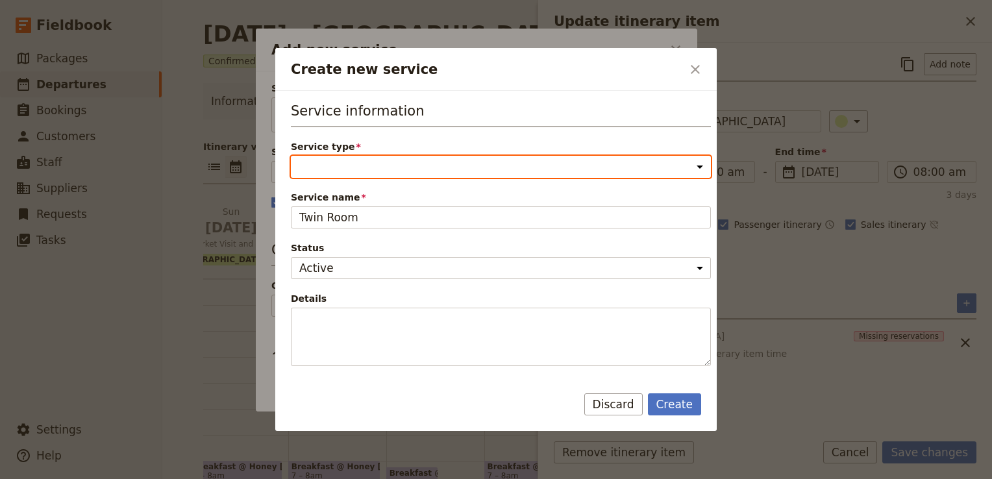
click at [363, 167] on select "Accommodation Activity Transport Flight Food and beverage Other" at bounding box center [501, 167] width 420 height 22
select select "AccommodationService"
click at [291, 156] on select "Accommodation Activity Transport Flight Food and beverage Other" at bounding box center [501, 167] width 420 height 22
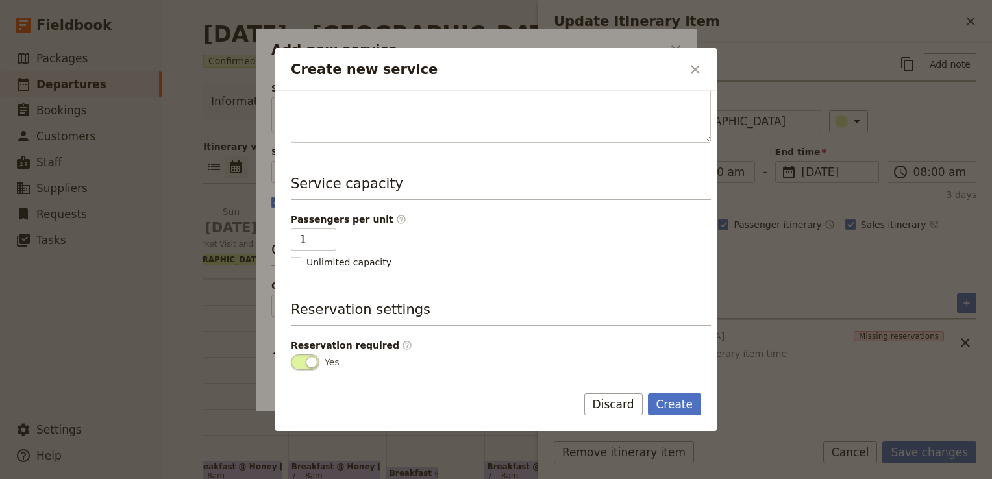
scroll to position [260, 0]
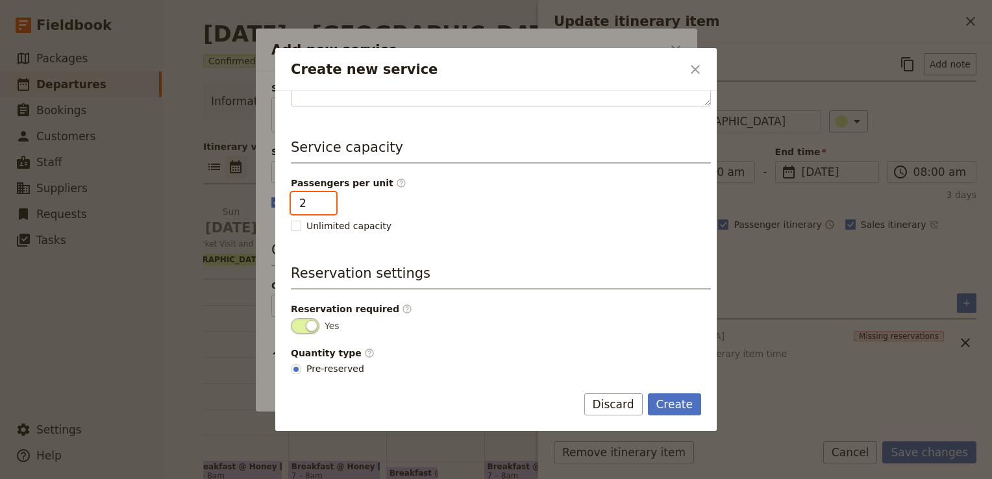
type input "2"
click at [324, 199] on input "2" at bounding box center [313, 203] width 45 height 22
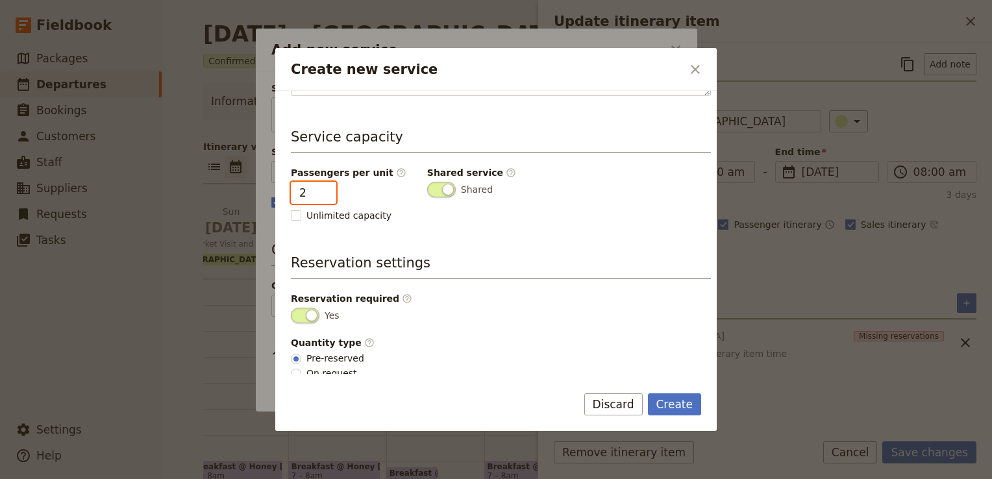
scroll to position [274, 0]
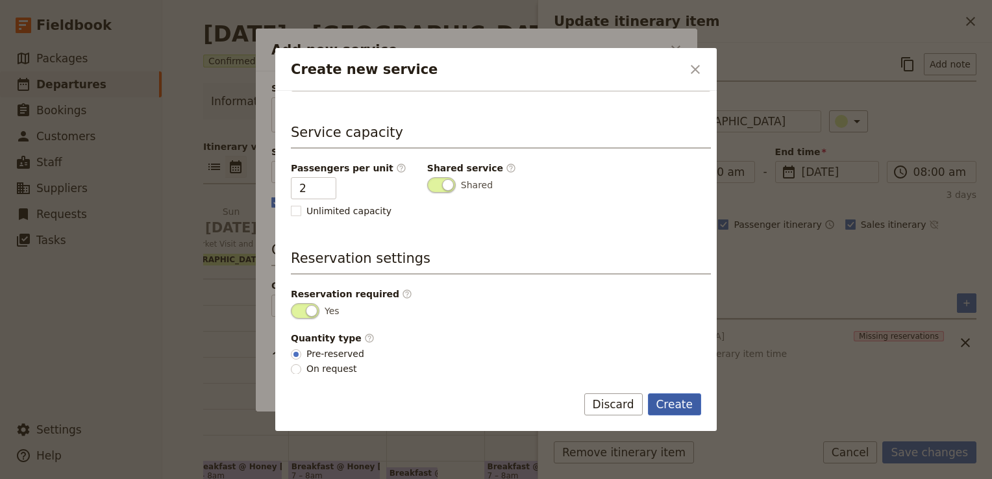
click at [676, 406] on button "Create" at bounding box center [675, 404] width 54 height 22
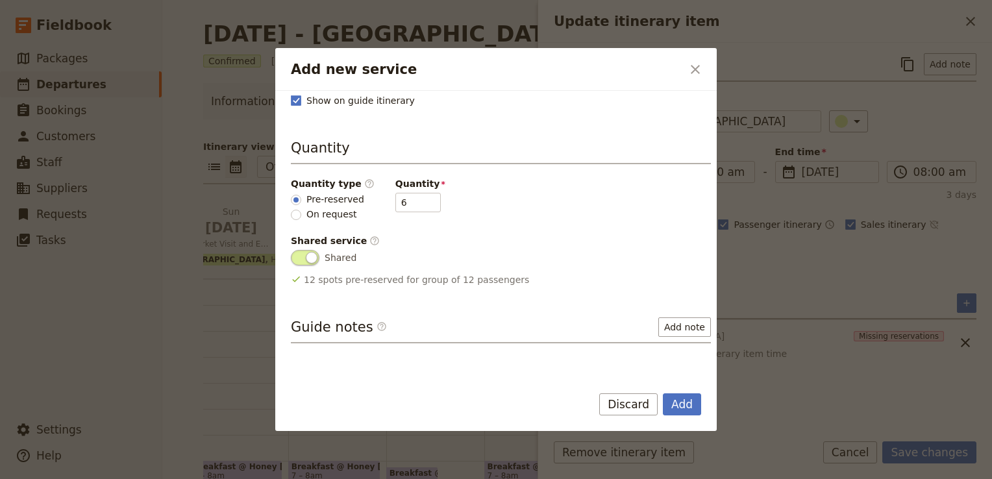
scroll to position [195, 0]
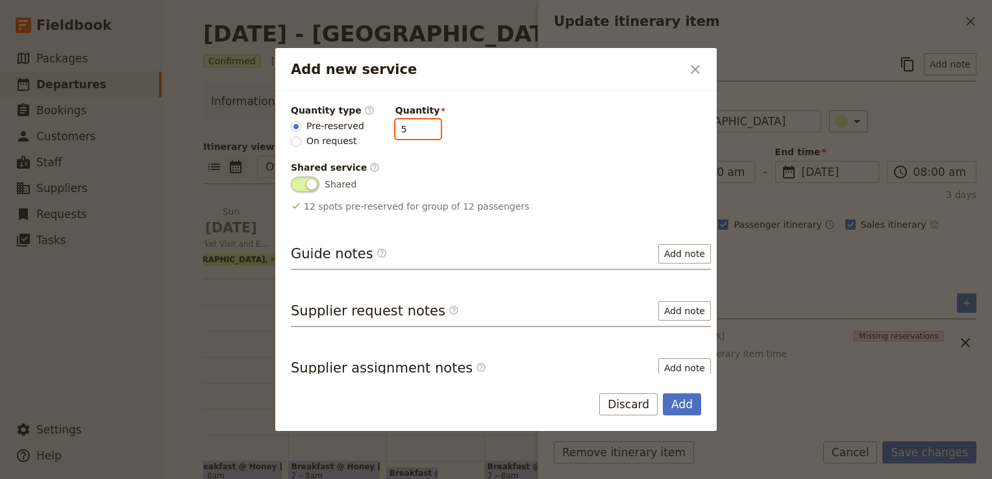
click at [420, 133] on input "5" at bounding box center [417, 128] width 45 height 19
click at [420, 133] on input "4" at bounding box center [417, 128] width 45 height 19
click at [420, 133] on input "3" at bounding box center [417, 128] width 45 height 19
type input "2"
click at [419, 128] on input "2" at bounding box center [417, 128] width 45 height 19
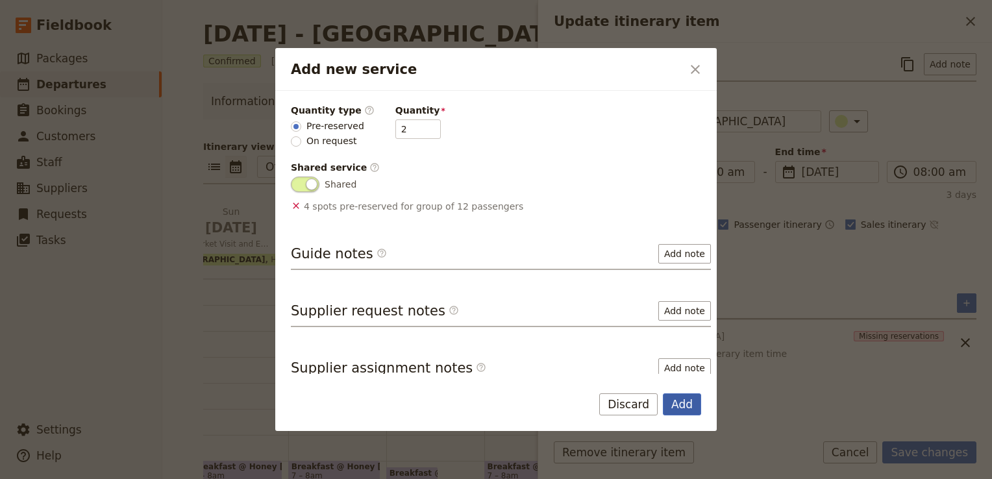
click at [675, 409] on button "Add" at bounding box center [682, 404] width 38 height 22
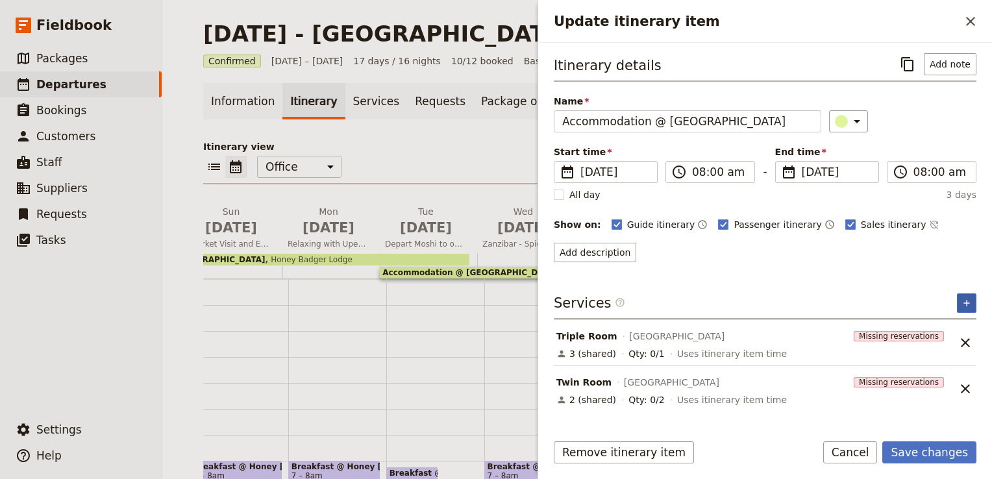
click at [973, 305] on button "​" at bounding box center [966, 302] width 19 height 19
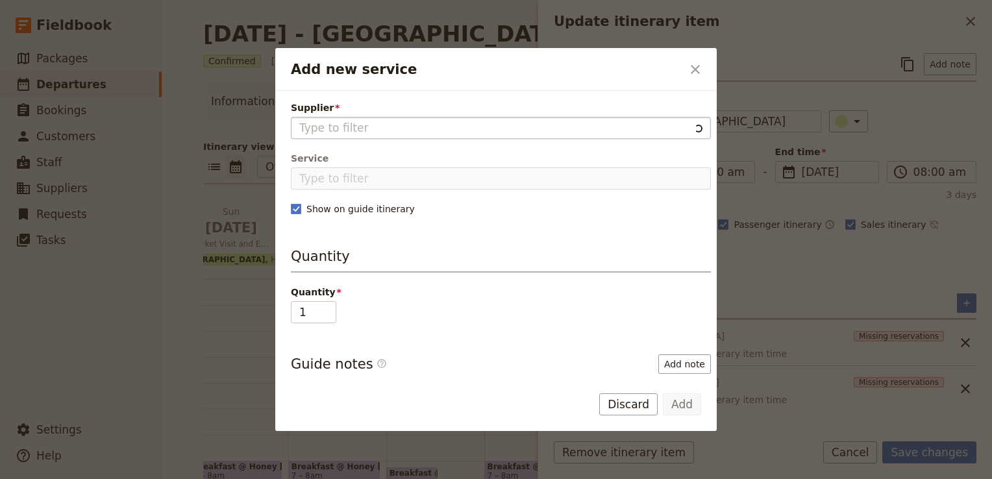
click at [412, 136] on fieldset "Add new service" at bounding box center [501, 128] width 420 height 22
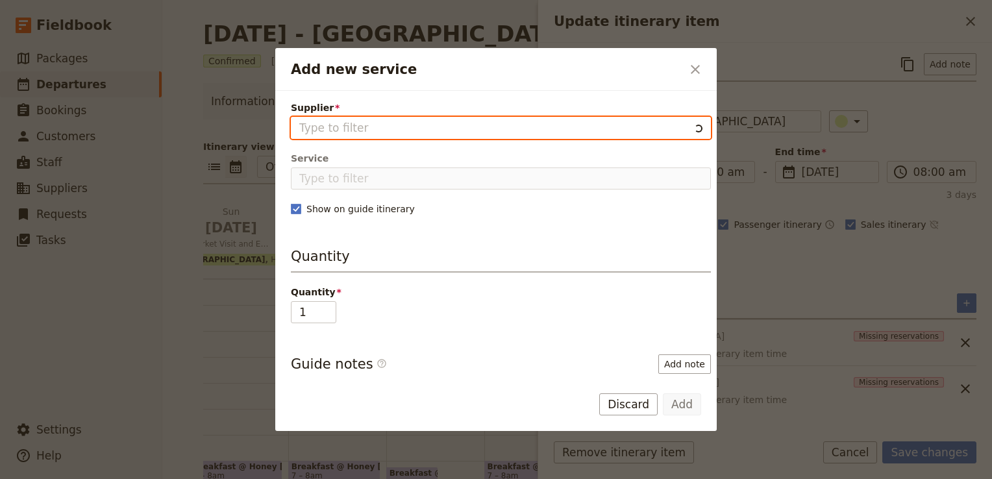
click at [412, 136] on input "Supplier" at bounding box center [494, 128] width 390 height 16
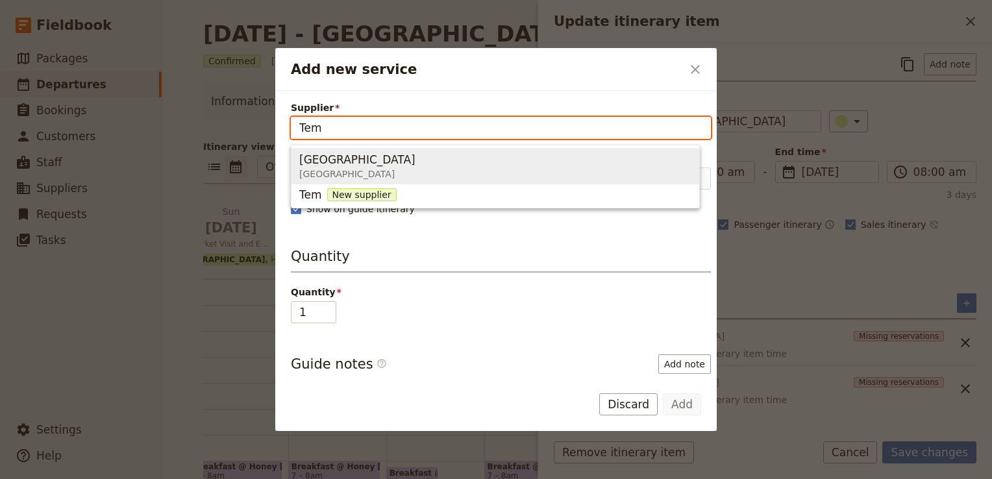
click at [413, 165] on span "Tembo House Hotel Zanzibar" at bounding box center [495, 166] width 392 height 31
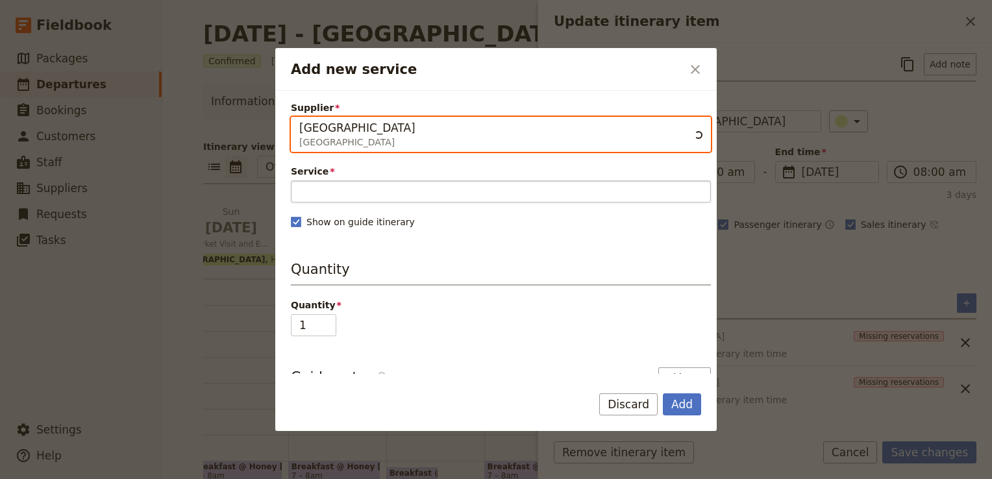
type input "Tembo House Hotel"
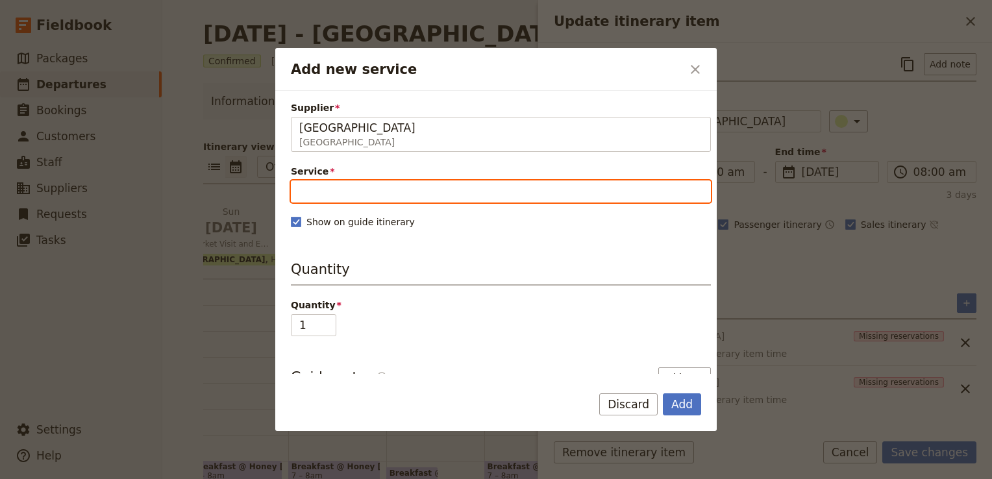
click at [342, 182] on input "Service" at bounding box center [501, 191] width 420 height 22
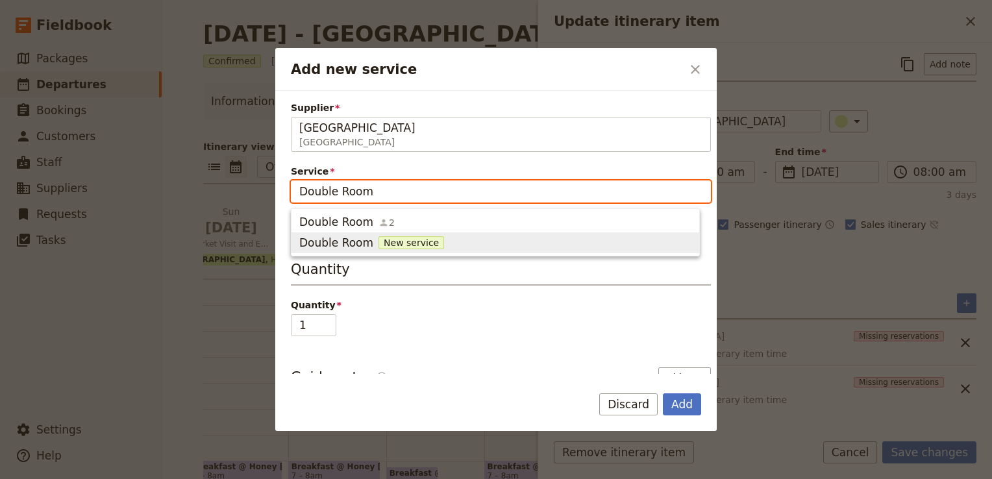
click at [345, 247] on span "Double Room" at bounding box center [336, 243] width 74 height 16
type input "Double Room"
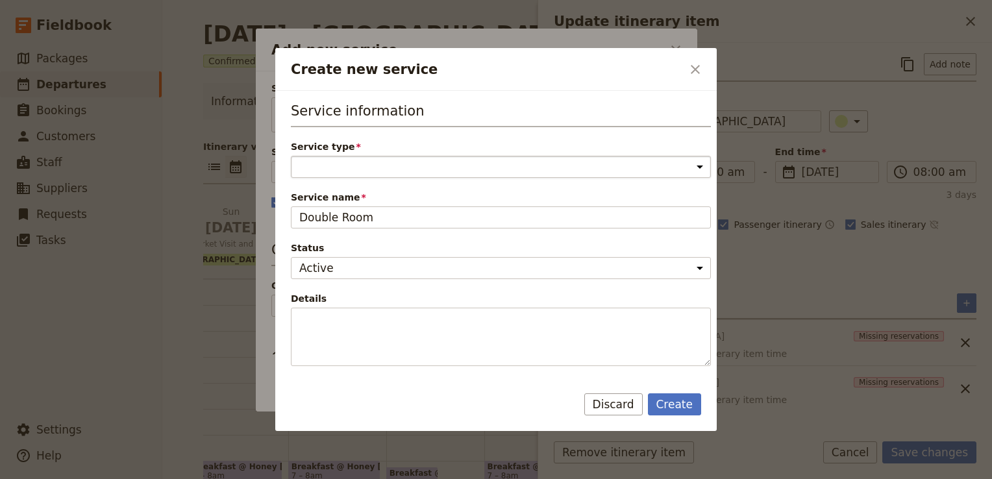
click at [376, 166] on select "Accommodation Activity Transport Flight Food and beverage Other" at bounding box center [501, 167] width 420 height 22
select select "AccommodationService"
click at [291, 156] on select "Accommodation Activity Transport Flight Food and beverage Other" at bounding box center [501, 167] width 420 height 22
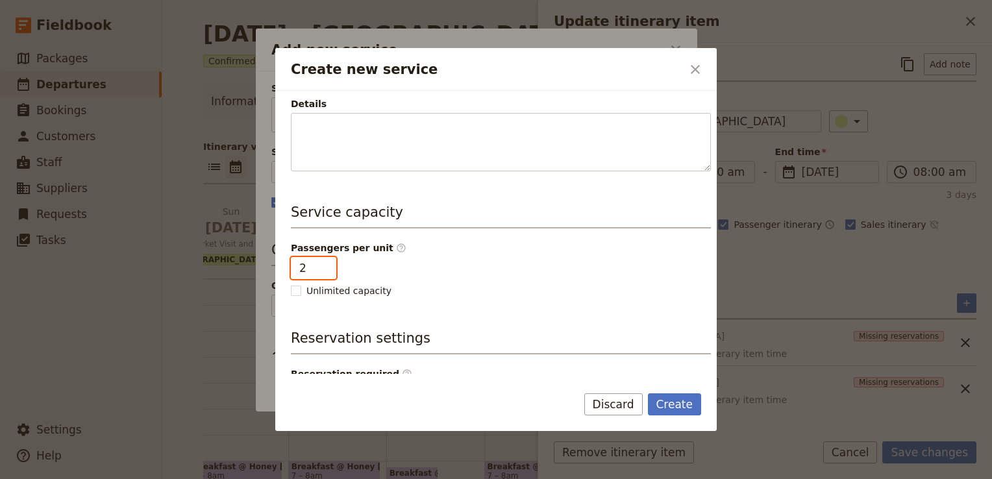
type input "2"
click at [326, 262] on input "2" at bounding box center [313, 268] width 45 height 22
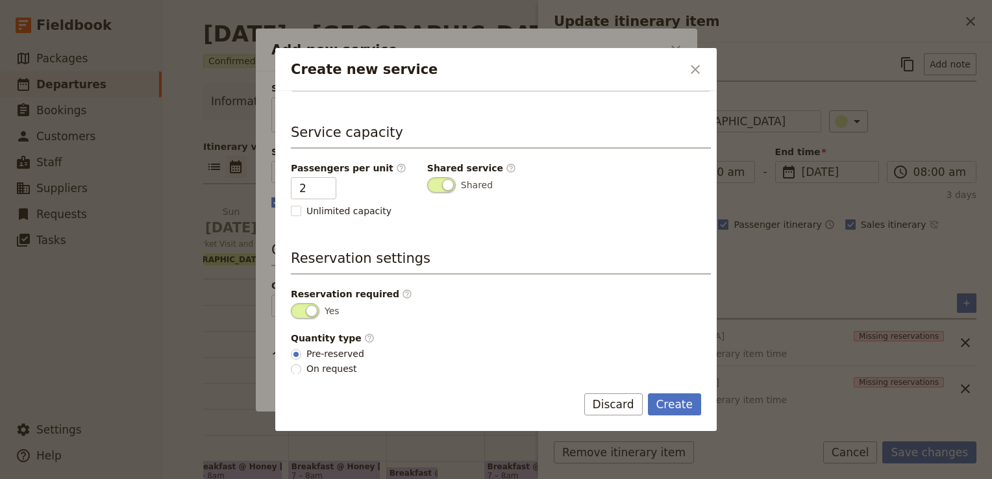
click at [701, 402] on div "Create Discard" at bounding box center [495, 412] width 441 height 38
click at [677, 406] on button "Create" at bounding box center [675, 404] width 54 height 22
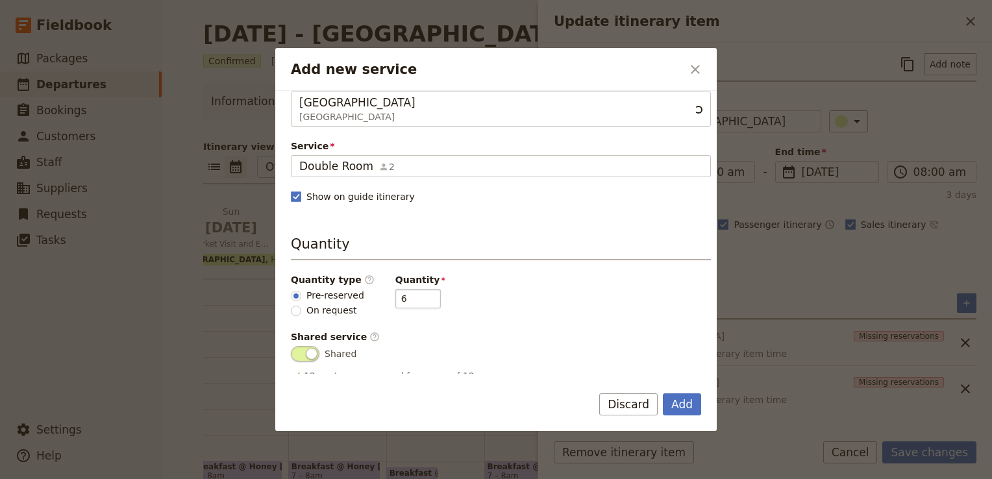
scroll to position [26, 0]
click at [419, 300] on input "5" at bounding box center [417, 297] width 45 height 19
click at [419, 300] on input "4" at bounding box center [417, 297] width 45 height 19
click at [419, 300] on input "3" at bounding box center [417, 297] width 45 height 19
type input "2"
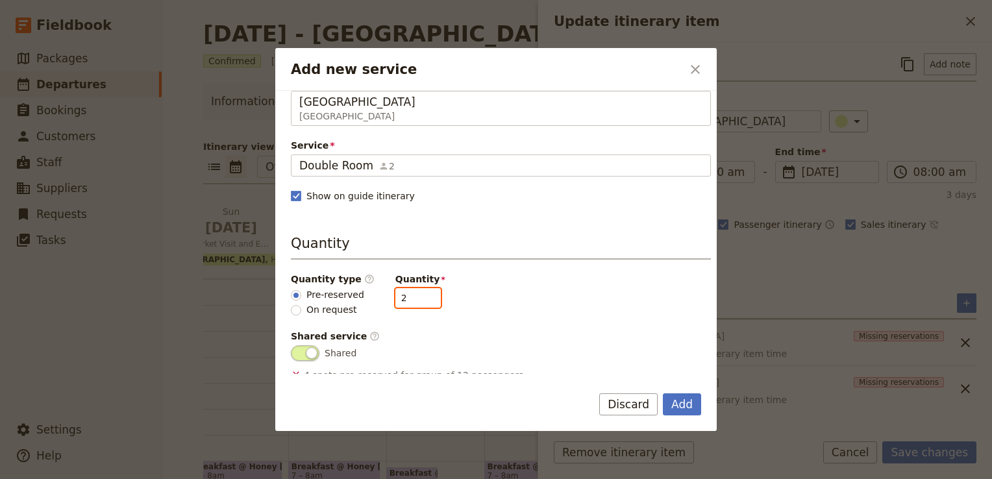
click at [419, 300] on input "2" at bounding box center [417, 297] width 45 height 19
click at [592, 305] on div "Quantity type ​ Pre-reserved On request Quantity 2" at bounding box center [501, 295] width 420 height 44
click at [683, 402] on button "Add" at bounding box center [682, 404] width 38 height 22
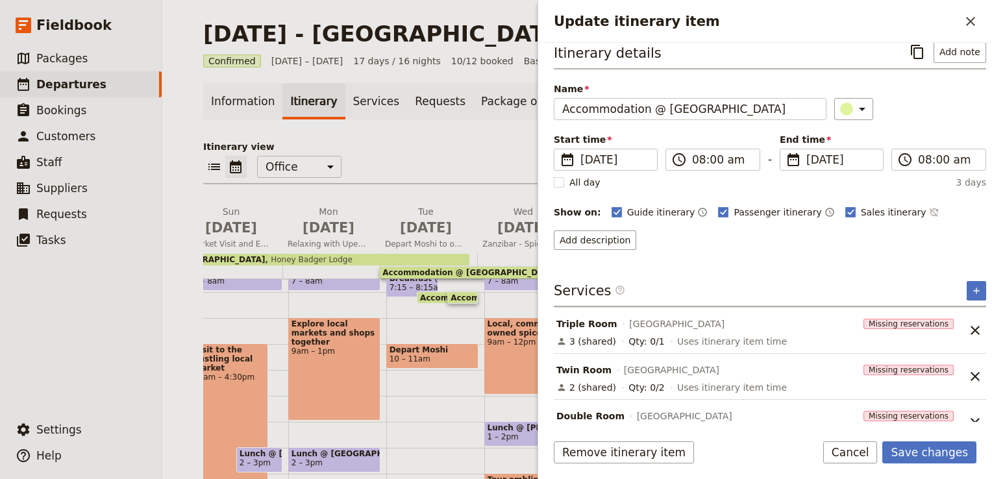
scroll to position [32, 0]
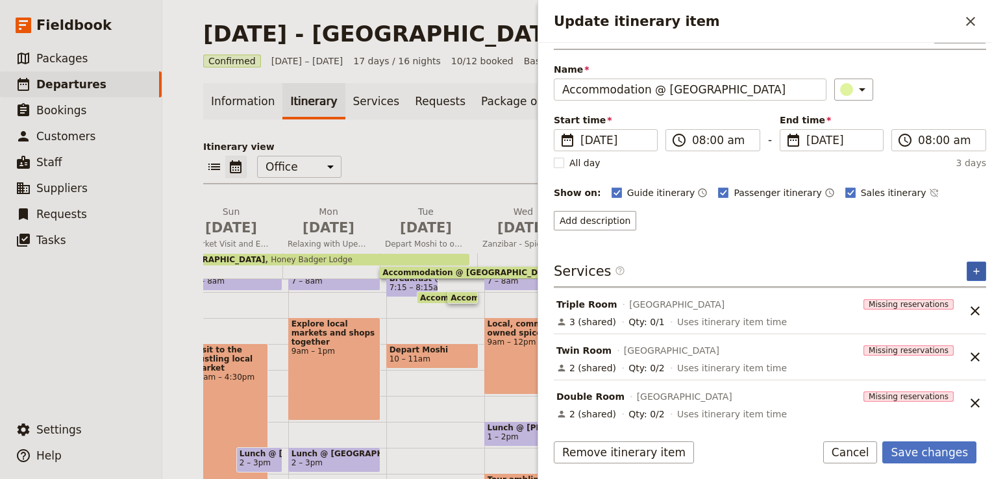
click at [971, 271] on icon "Add service inclusion" at bounding box center [976, 271] width 10 height 10
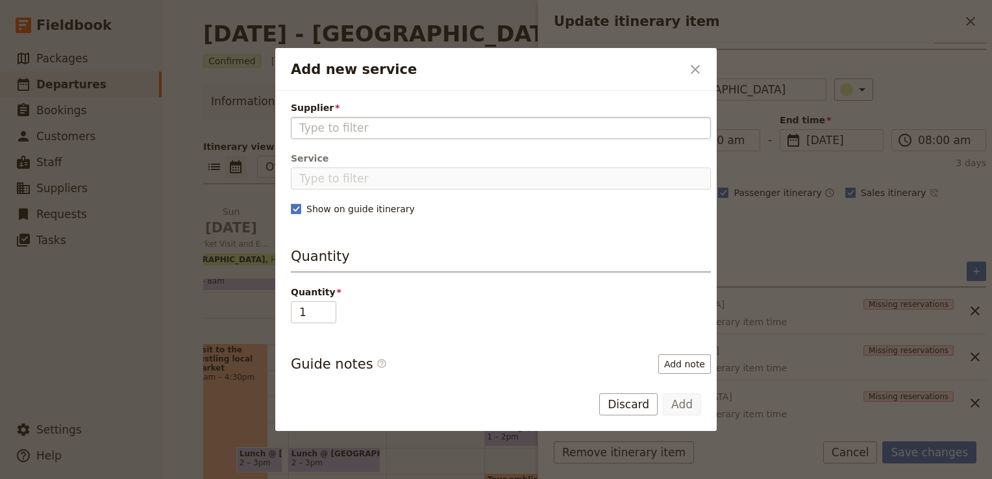
click at [533, 127] on input "Supplier" at bounding box center [500, 128] width 403 height 16
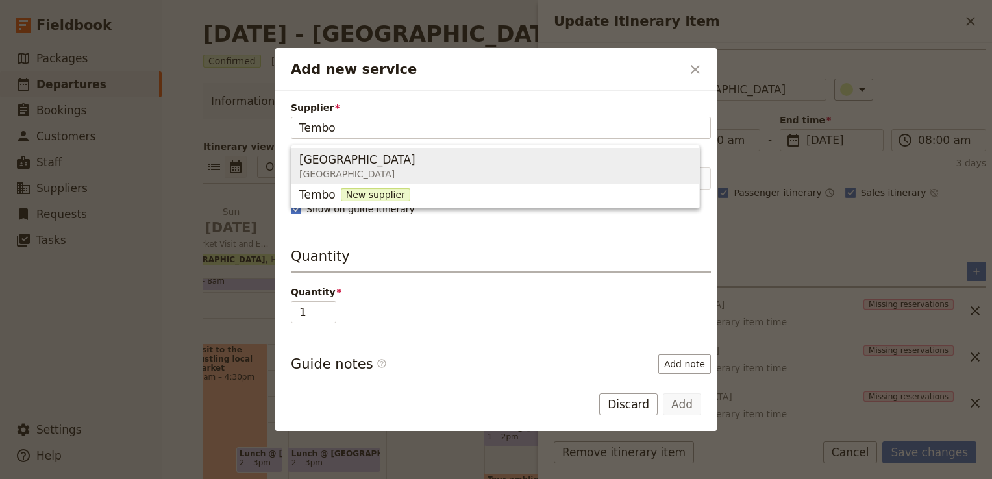
click at [379, 177] on span "Zanzibar" at bounding box center [357, 173] width 116 height 13
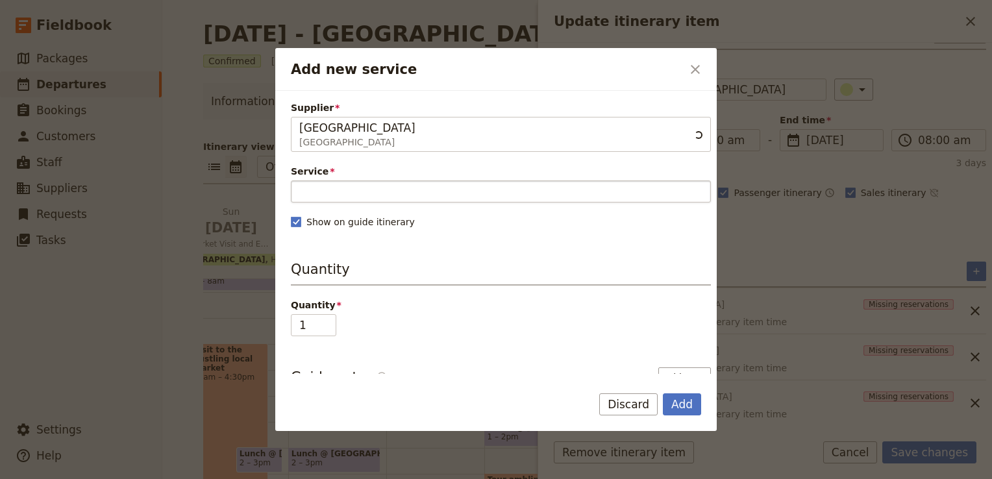
type input "Tembo House Hotel"
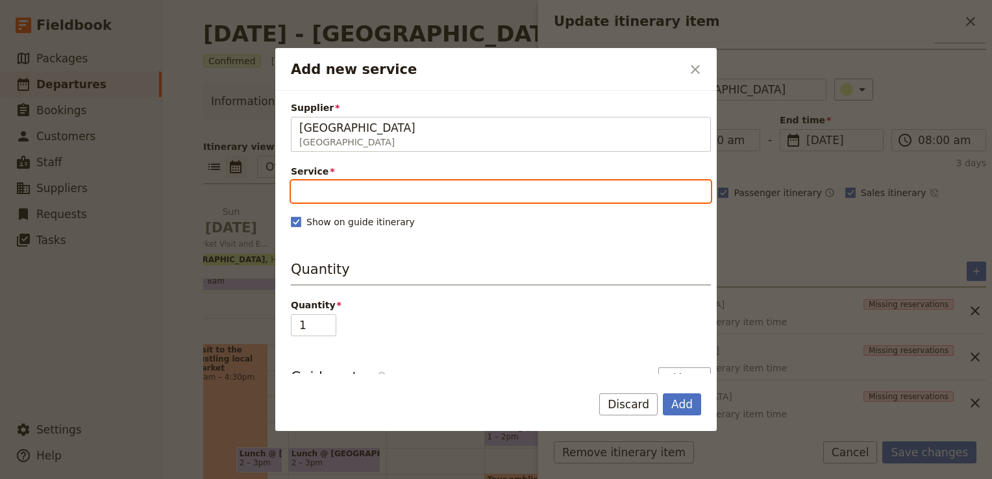
click at [346, 191] on input "Service" at bounding box center [501, 191] width 420 height 22
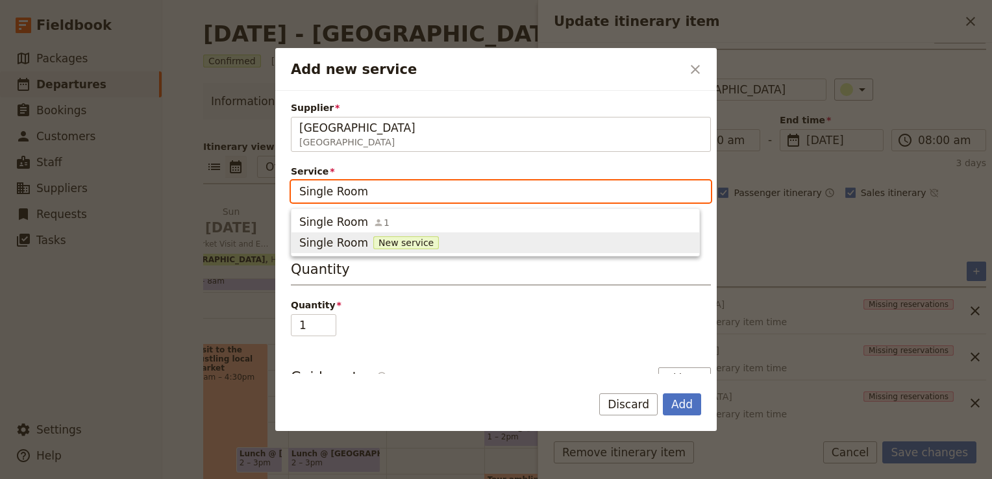
click at [341, 246] on span "Single Room" at bounding box center [333, 243] width 69 height 16
type input "Single Room"
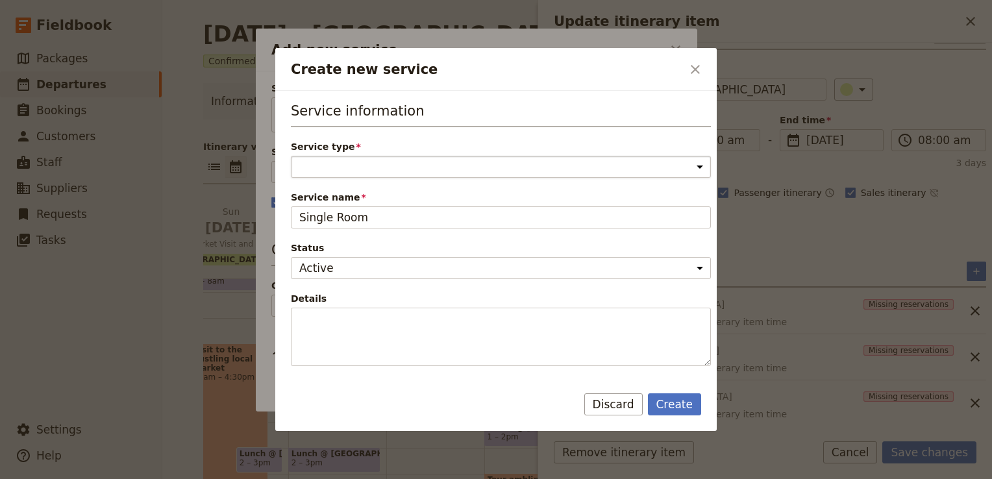
click at [441, 167] on select "Accommodation Activity Transport Flight Food and beverage Other" at bounding box center [501, 167] width 420 height 22
select select "AccommodationService"
click at [291, 156] on select "Accommodation Activity Transport Flight Food and beverage Other" at bounding box center [501, 167] width 420 height 22
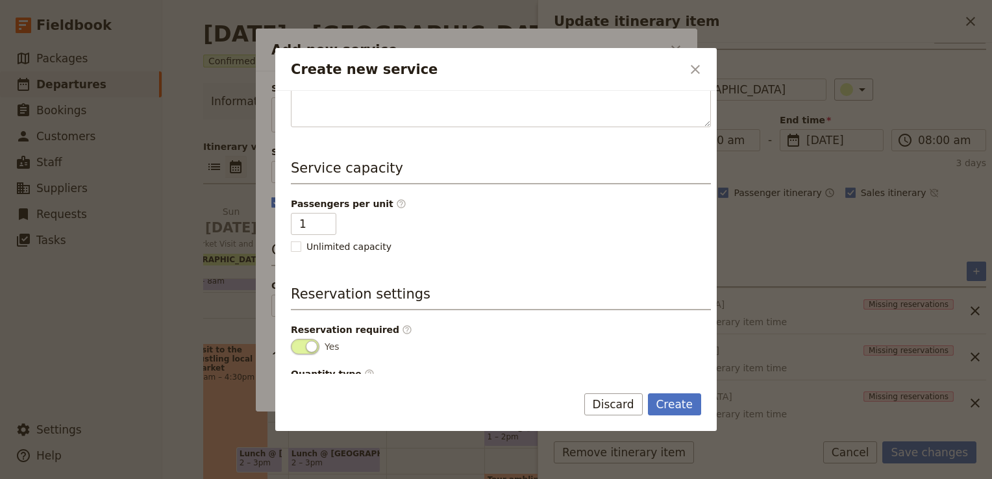
scroll to position [274, 0]
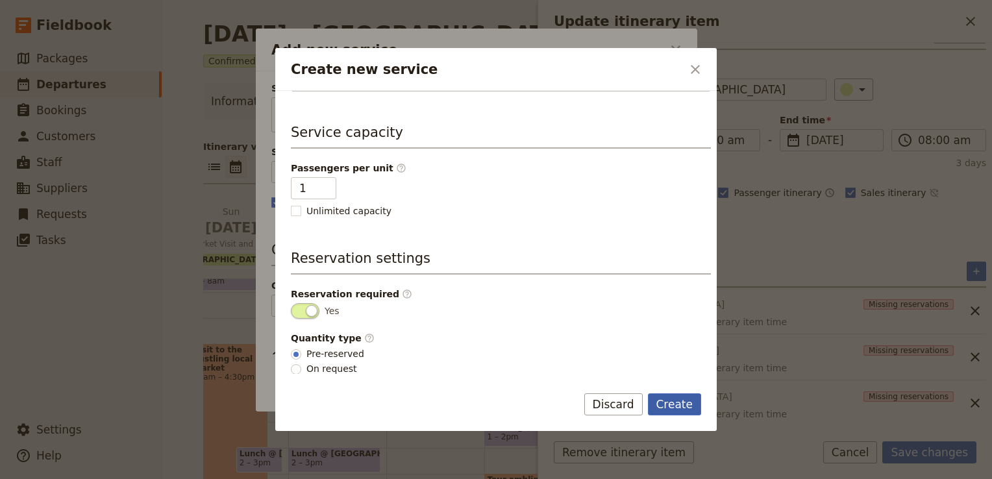
click at [677, 402] on button "Create" at bounding box center [675, 404] width 54 height 22
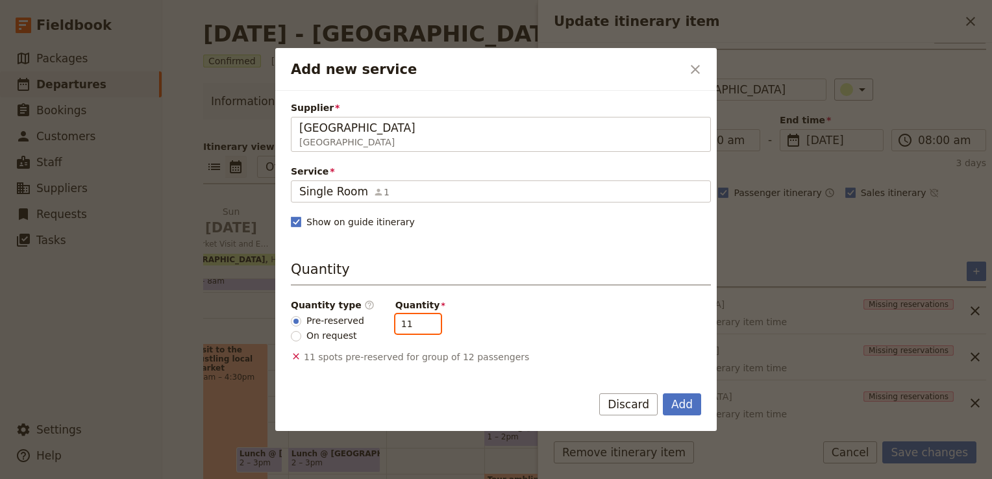
click at [417, 326] on input "11" at bounding box center [417, 323] width 45 height 19
click at [417, 326] on input "10" at bounding box center [417, 323] width 45 height 19
click at [417, 326] on input "9" at bounding box center [417, 323] width 45 height 19
click at [417, 326] on input "8" at bounding box center [417, 323] width 45 height 19
click at [417, 326] on input "7" at bounding box center [417, 323] width 45 height 19
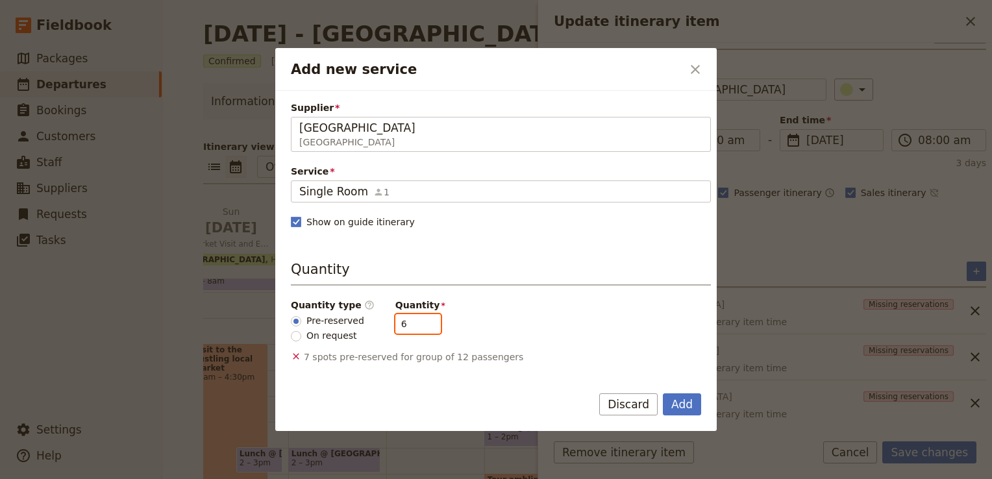
click at [417, 326] on input "6" at bounding box center [417, 323] width 45 height 19
click at [417, 326] on input "5" at bounding box center [417, 323] width 45 height 19
click at [417, 326] on input "4" at bounding box center [417, 323] width 45 height 19
click at [417, 326] on input "3" at bounding box center [417, 323] width 45 height 19
click at [417, 326] on input "2" at bounding box center [417, 323] width 45 height 19
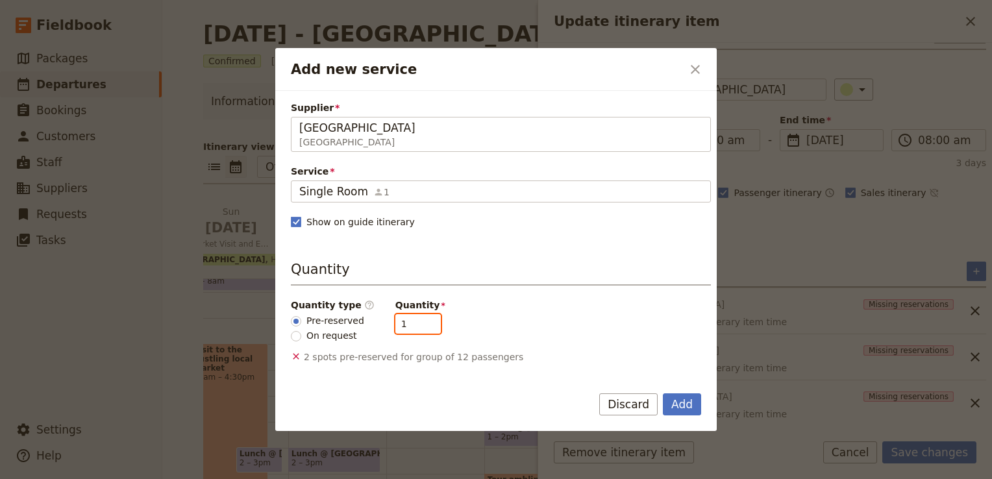
type input "1"
click at [417, 326] on input "1" at bounding box center [417, 323] width 45 height 19
click at [679, 404] on button "Add" at bounding box center [682, 404] width 38 height 22
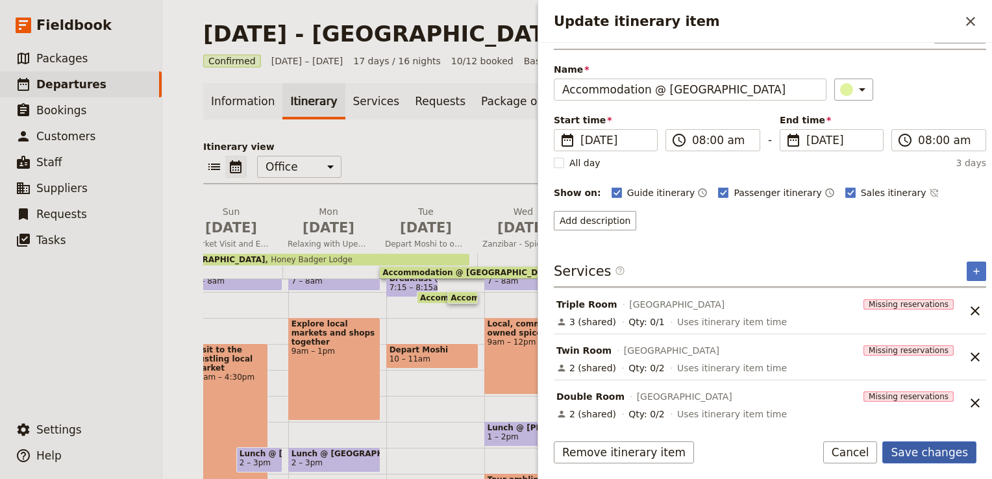
click at [935, 451] on button "Save changes" at bounding box center [929, 452] width 94 height 22
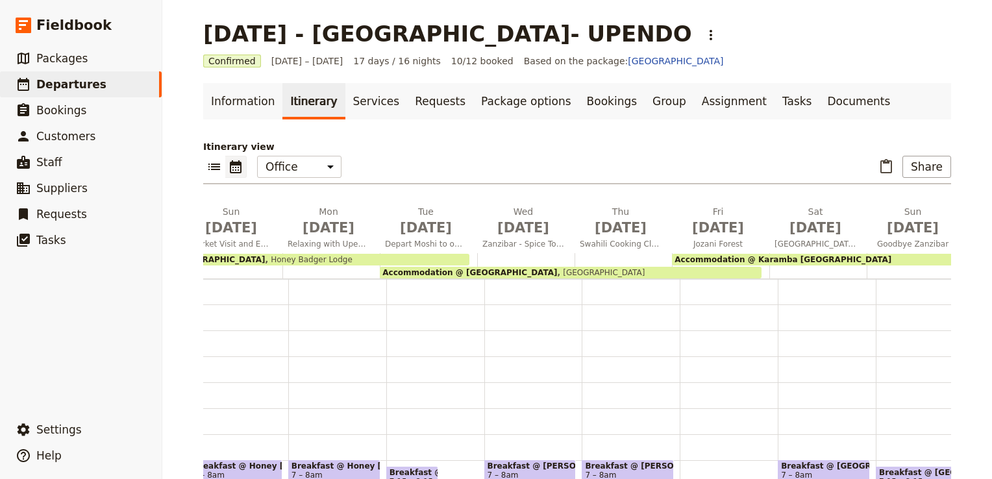
scroll to position [0, 0]
click at [363, 108] on link "Services" at bounding box center [376, 101] width 62 height 36
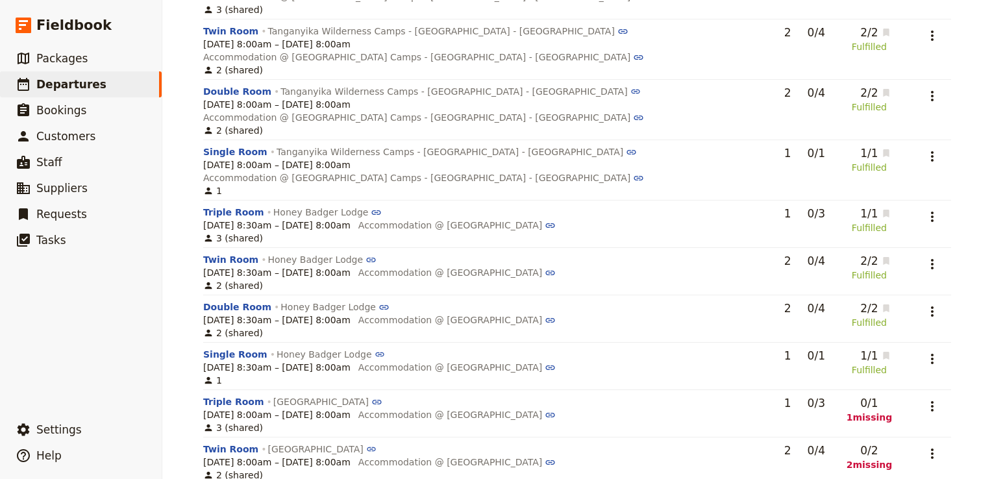
scroll to position [1280, 0]
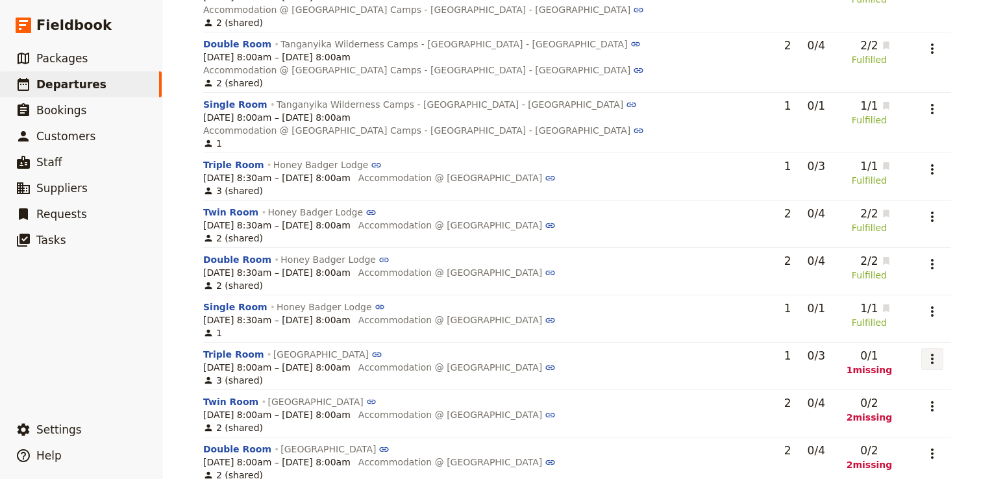
click at [927, 348] on button "​" at bounding box center [932, 359] width 22 height 22
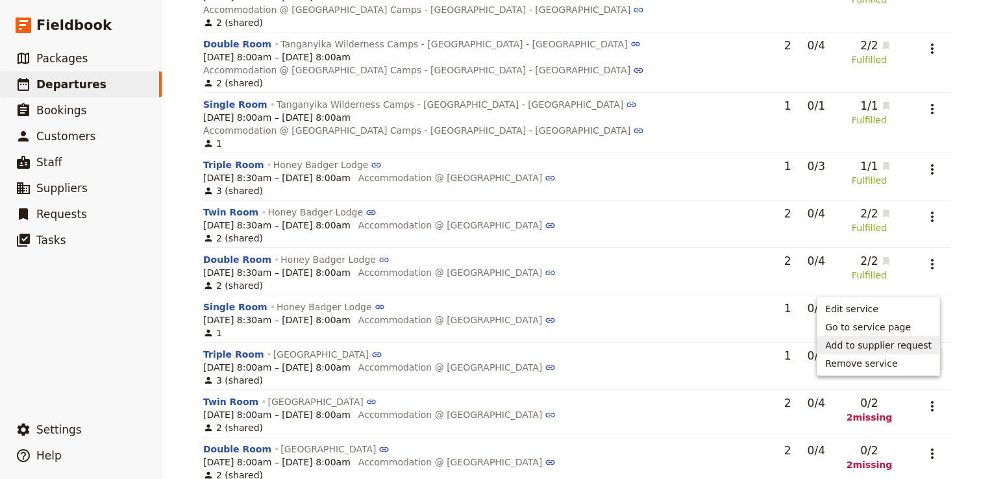
click at [903, 345] on span "Add to supplier request" at bounding box center [878, 345] width 106 height 13
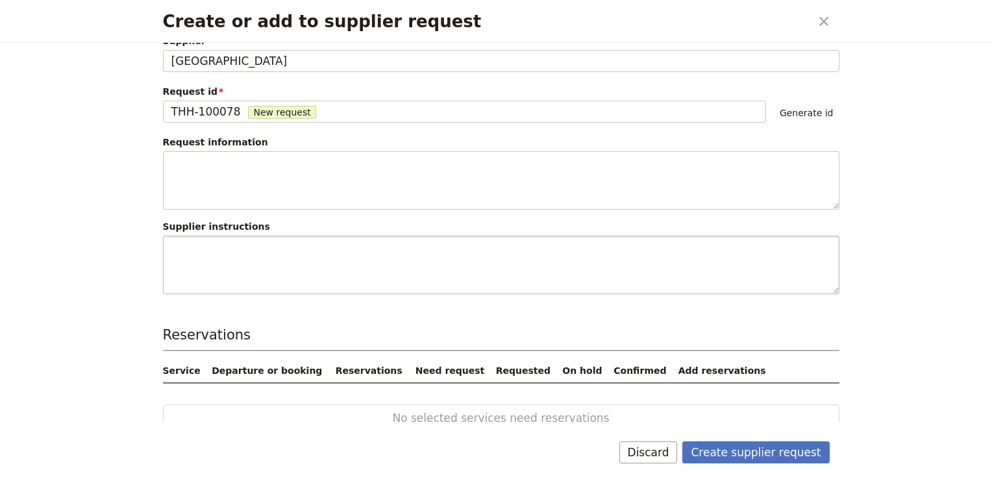
scroll to position [29, 0]
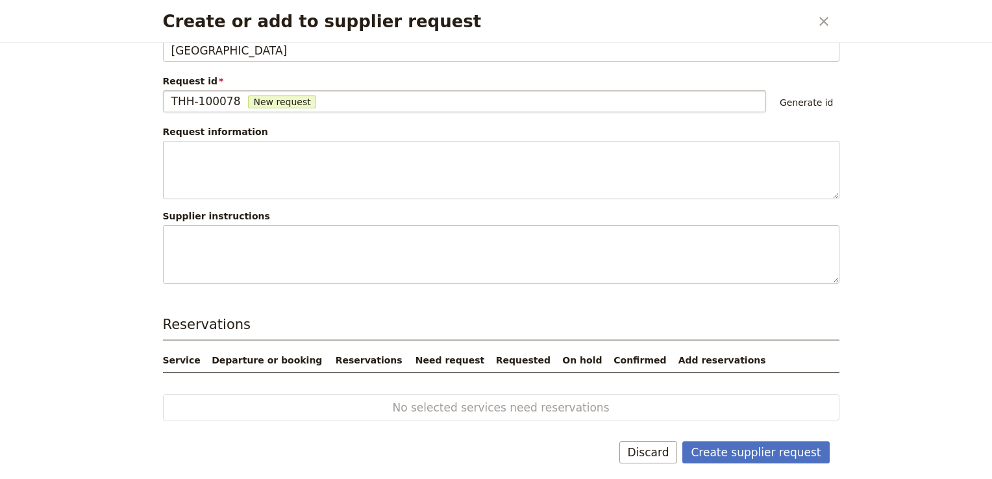
click at [274, 97] on span "New request" at bounding box center [281, 101] width 67 height 13
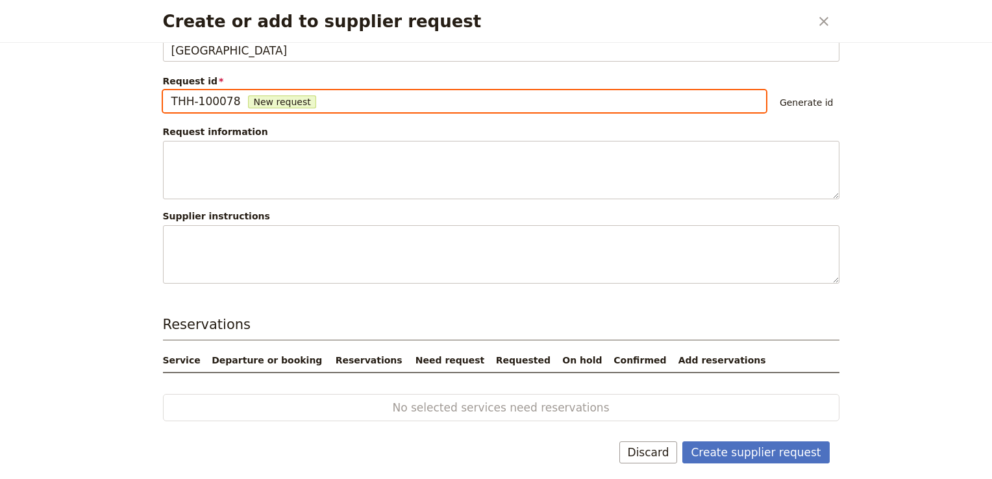
click at [171, 91] on input "THH-100078" at bounding box center [171, 90] width 1 height 1
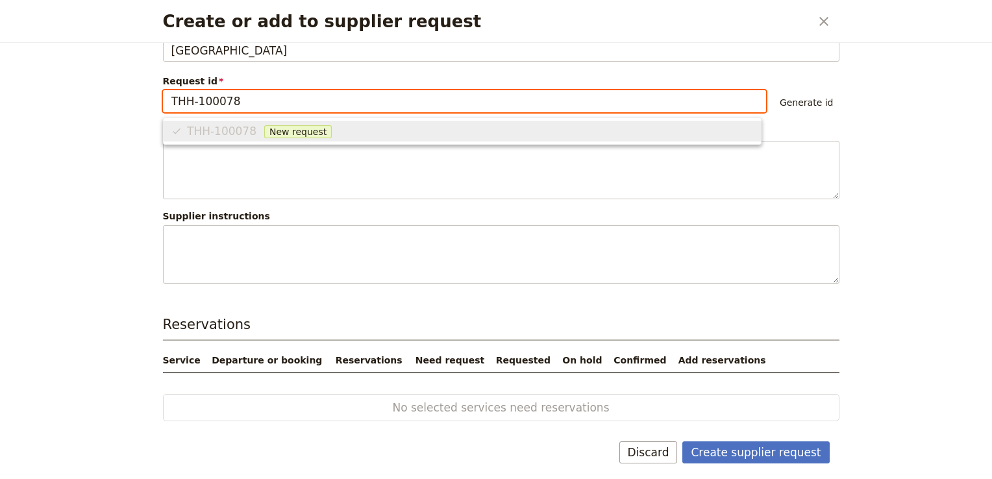
scroll to position [0, 0]
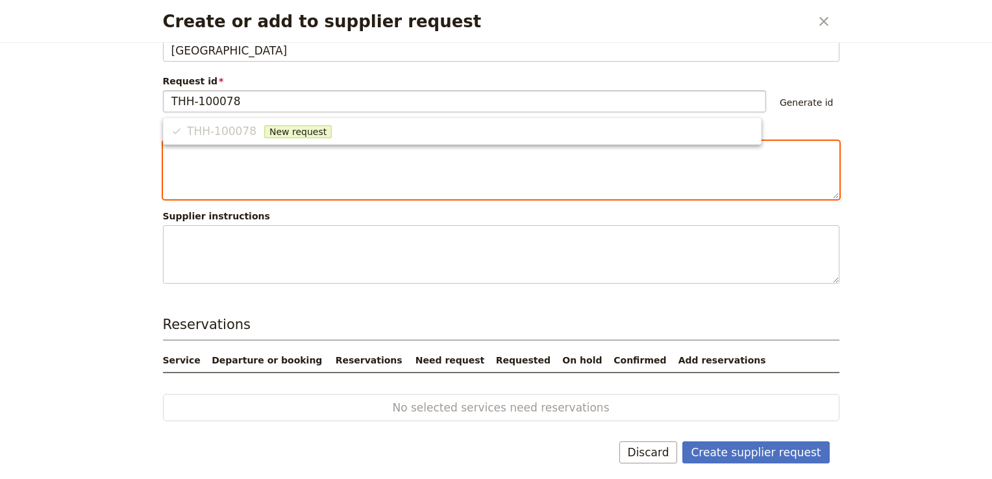
click at [313, 172] on textarea "Create or add to supplier request" at bounding box center [501, 170] width 676 height 58
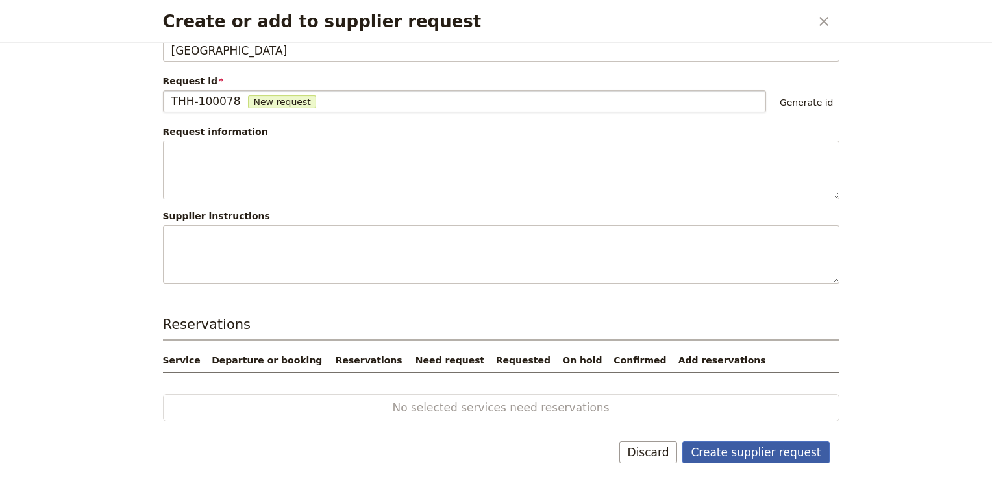
click at [753, 454] on button "Create supplier request" at bounding box center [755, 452] width 147 height 22
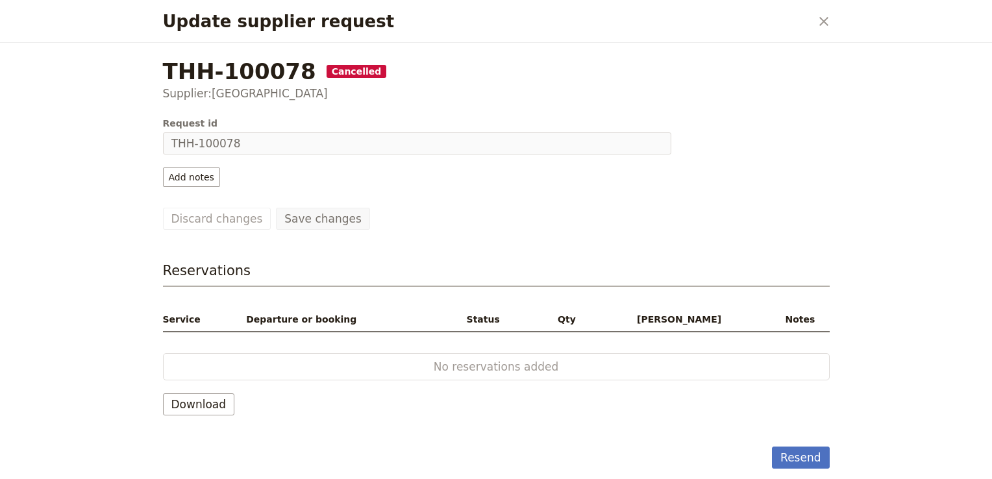
click at [326, 65] on span "Cancelled" at bounding box center [356, 71] width 60 height 13
click at [326, 72] on span "Cancelled" at bounding box center [356, 71] width 60 height 13
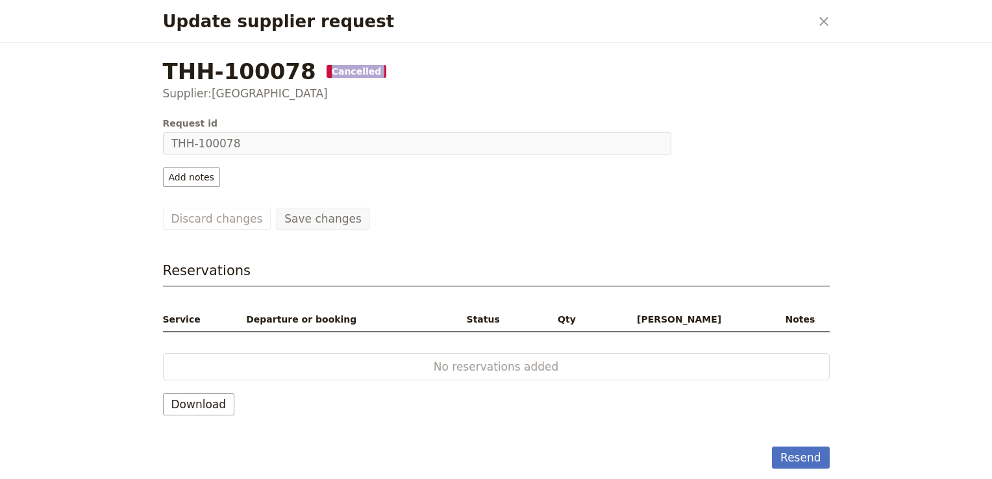
click at [326, 72] on span "Cancelled" at bounding box center [356, 71] width 60 height 13
drag, startPoint x: 321, startPoint y: 72, endPoint x: 594, endPoint y: 175, distance: 292.4
click at [594, 175] on div "Add notes" at bounding box center [417, 176] width 508 height 19
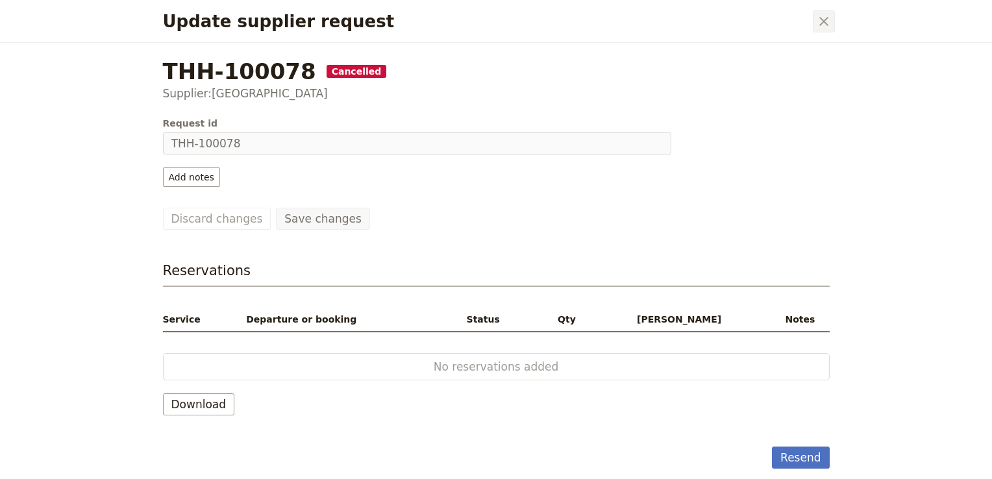
click at [816, 26] on icon "Close dialog" at bounding box center [824, 22] width 16 height 16
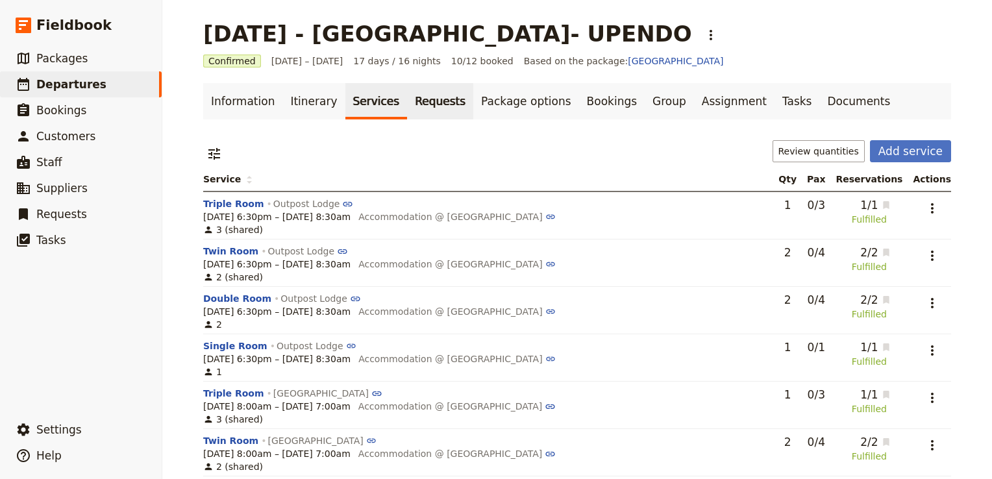
click at [415, 110] on link "Requests" at bounding box center [440, 101] width 66 height 36
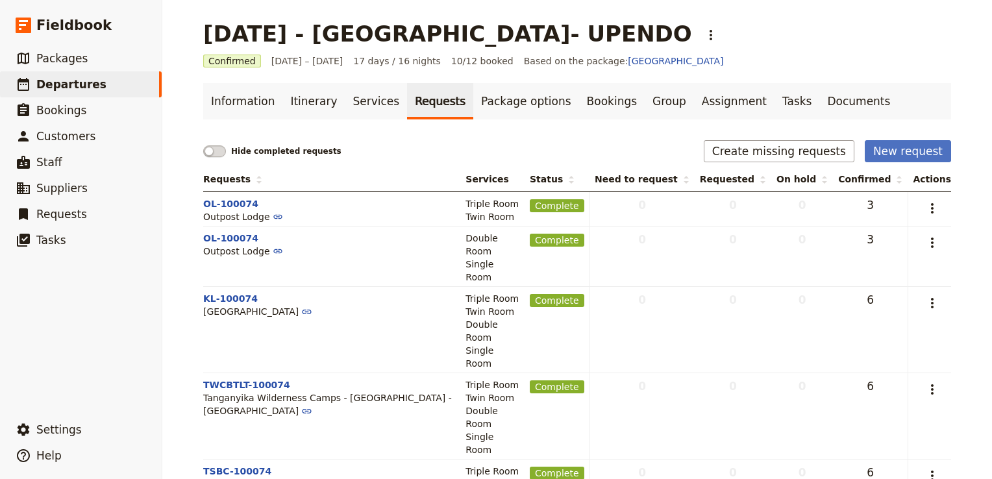
click at [220, 151] on span at bounding box center [214, 151] width 23 height 12
click at [203, 145] on input "checkbox" at bounding box center [203, 145] width 0 height 0
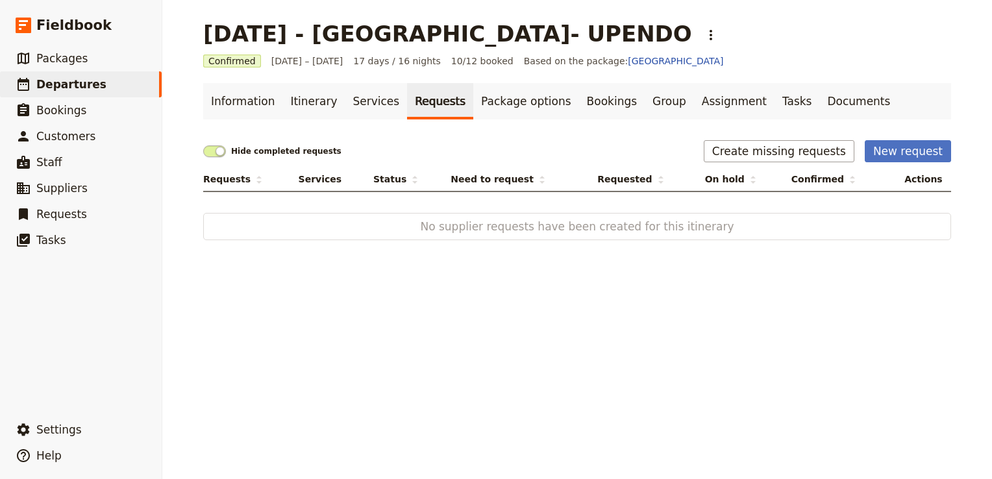
click at [203, 151] on span at bounding box center [214, 151] width 23 height 12
click at [203, 145] on input "checkbox" at bounding box center [203, 145] width 0 height 0
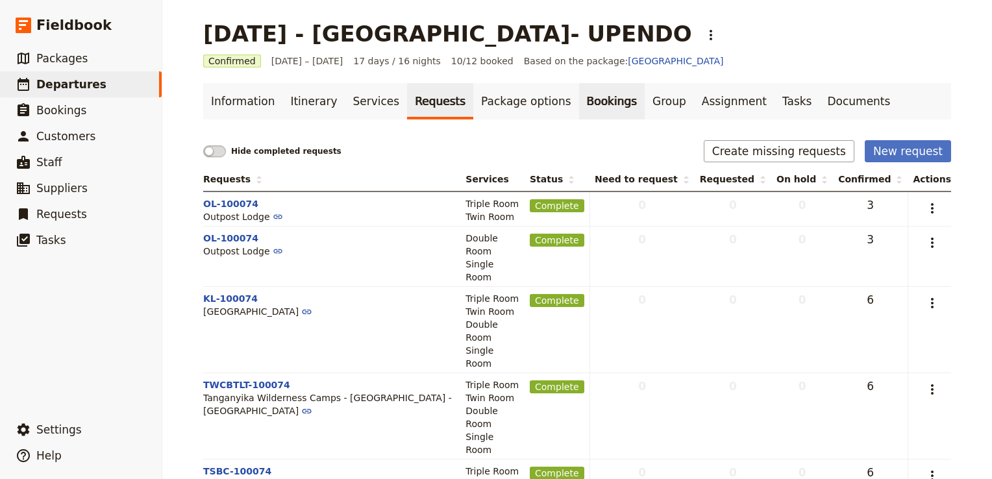
click at [579, 96] on link "Bookings" at bounding box center [612, 101] width 66 height 36
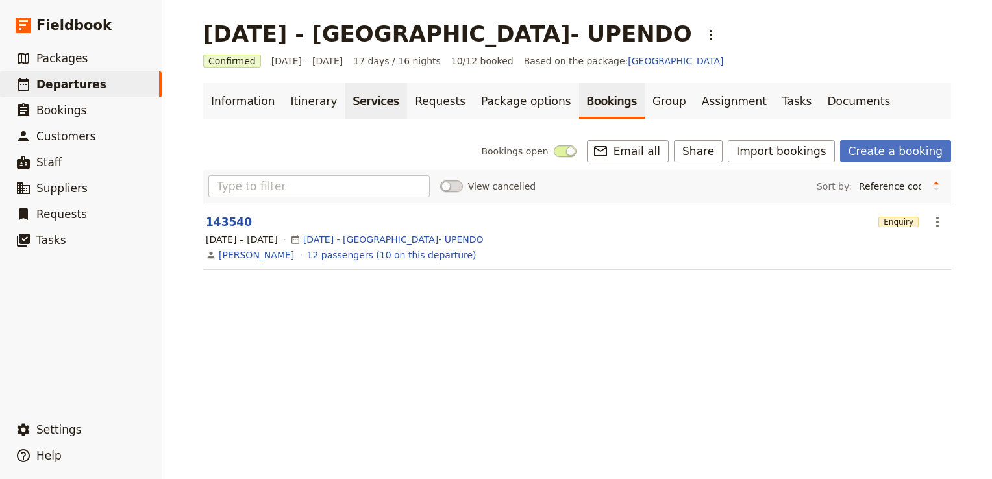
click at [346, 105] on link "Services" at bounding box center [376, 101] width 62 height 36
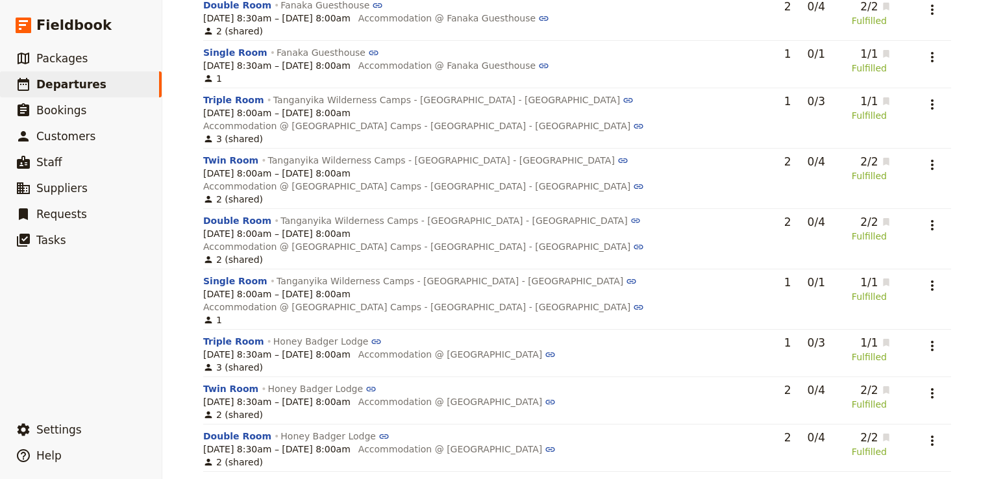
scroll to position [1280, 0]
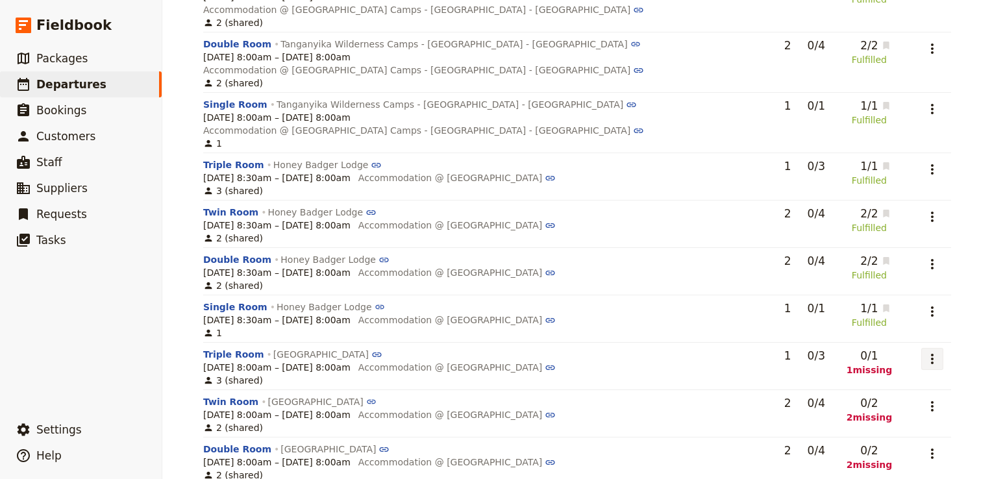
click at [926, 351] on icon "Actions" at bounding box center [932, 359] width 16 height 16
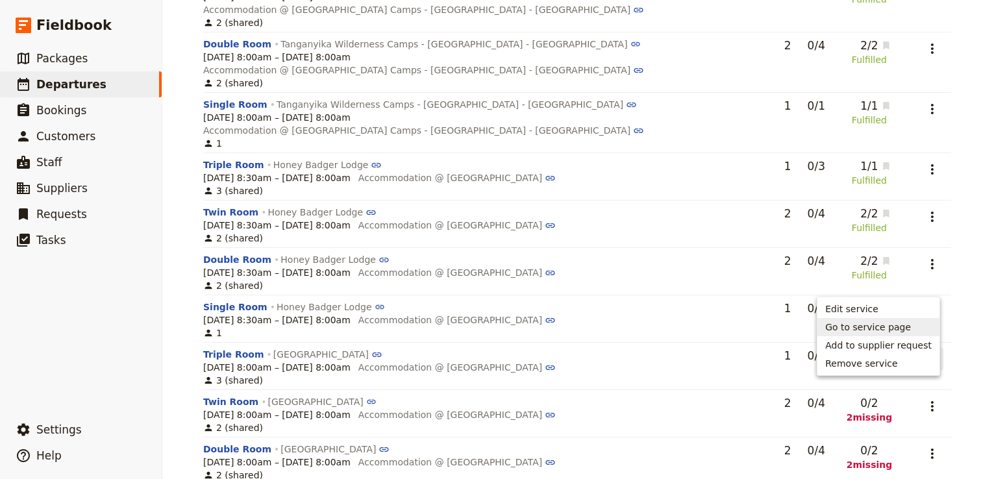
click at [884, 323] on span "Go to service page" at bounding box center [868, 327] width 86 height 13
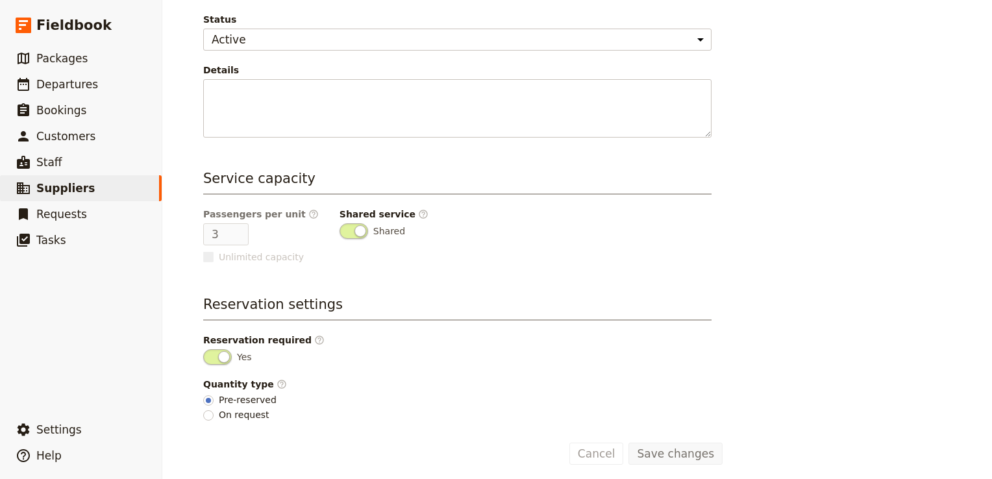
scroll to position [263, 0]
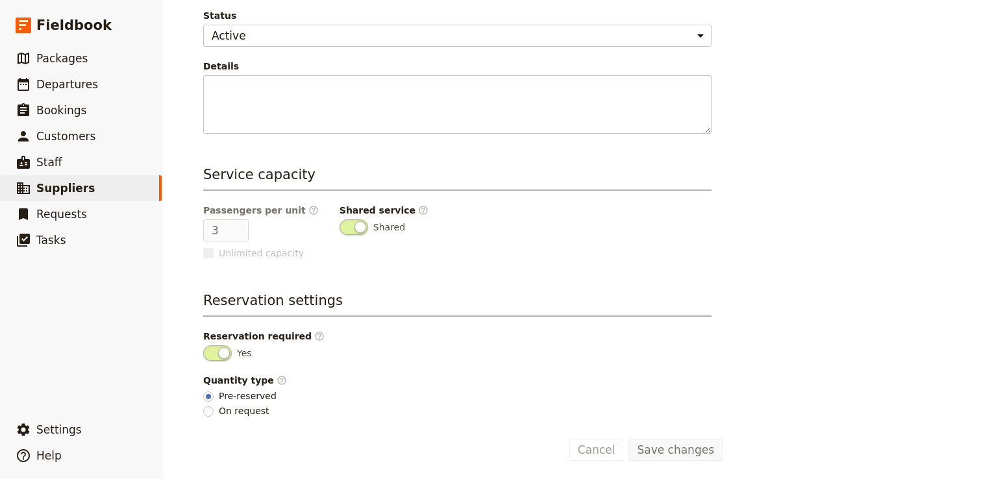
click at [203, 349] on span at bounding box center [217, 353] width 29 height 16
click at [203, 345] on input "Yes" at bounding box center [203, 345] width 0 height 0
click at [218, 351] on span at bounding box center [217, 353] width 29 height 16
click at [203, 345] on input "checkbox" at bounding box center [203, 345] width 0 height 0
click at [700, 440] on button "Save changes" at bounding box center [675, 450] width 94 height 22
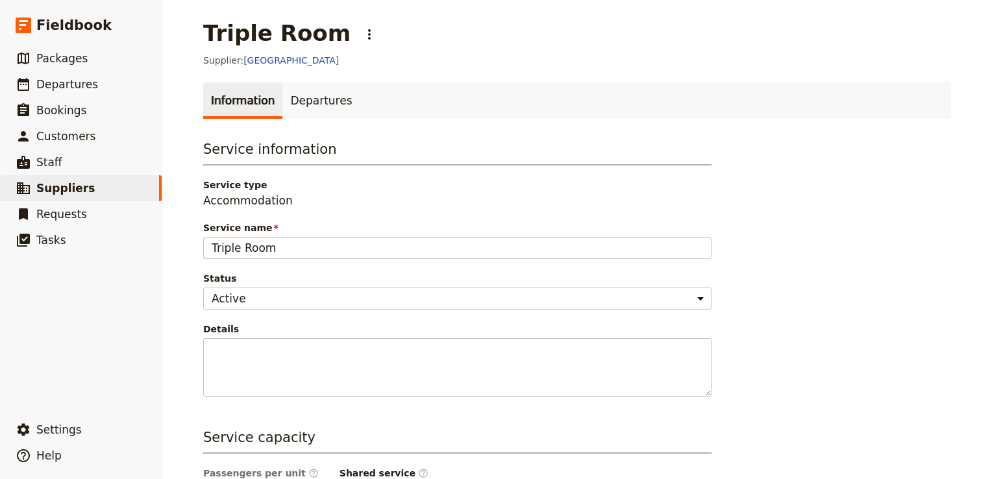
scroll to position [0, 0]
click at [267, 61] on link "Tembo House Hotel" at bounding box center [290, 61] width 95 height 10
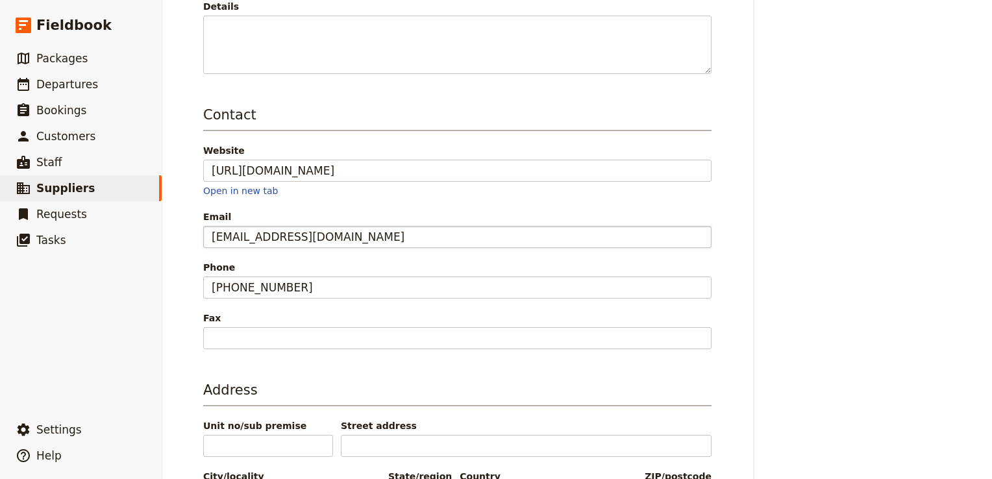
scroll to position [348, 0]
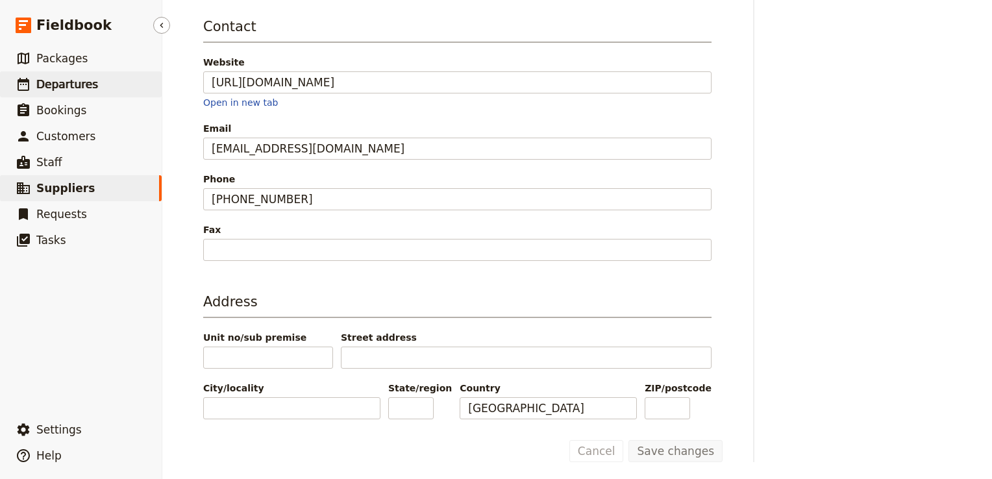
click at [90, 82] on link "​ Departures" at bounding box center [81, 84] width 162 height 26
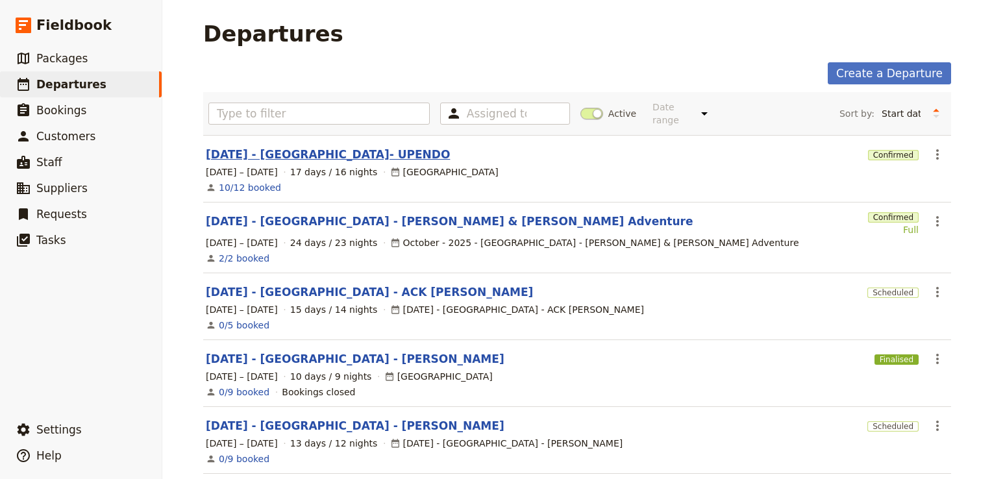
click at [335, 147] on link "[DATE] - [GEOGRAPHIC_DATA]- UPENDO" at bounding box center [328, 155] width 244 height 16
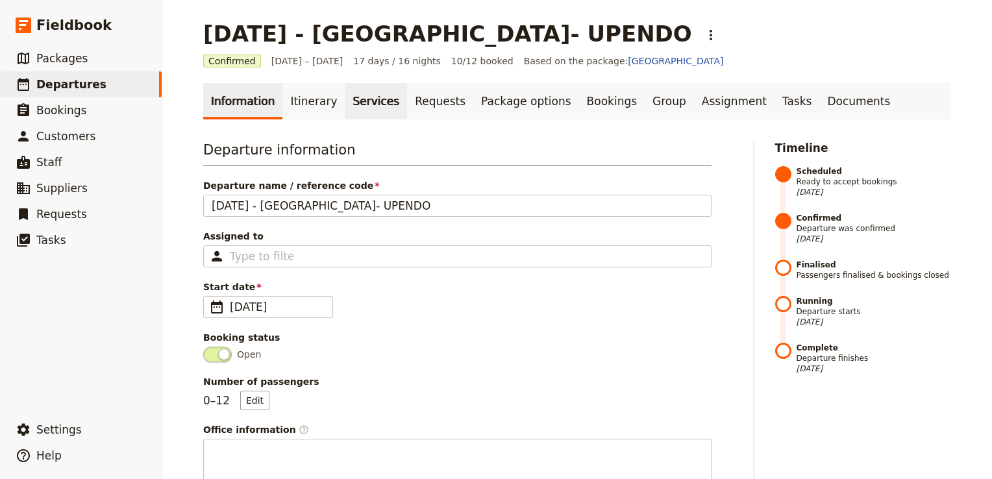
click at [347, 100] on link "Services" at bounding box center [376, 101] width 62 height 36
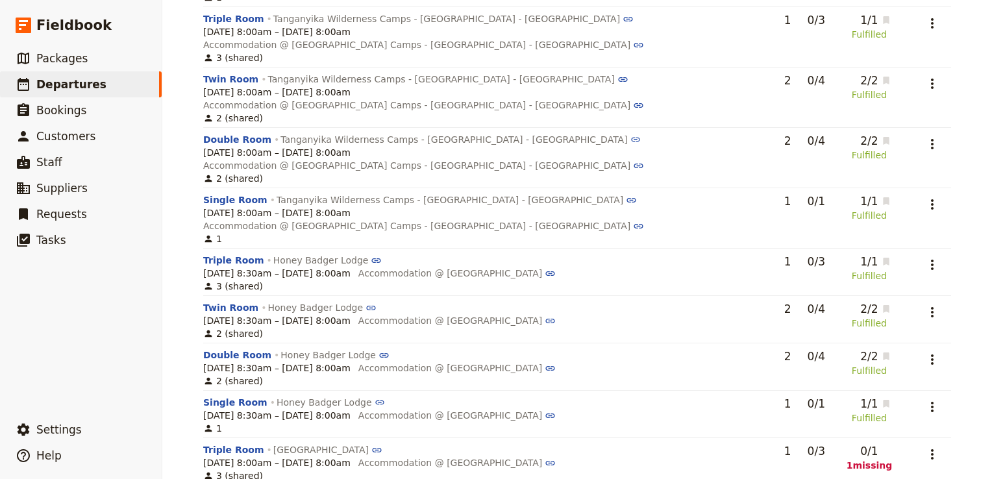
scroll to position [1280, 0]
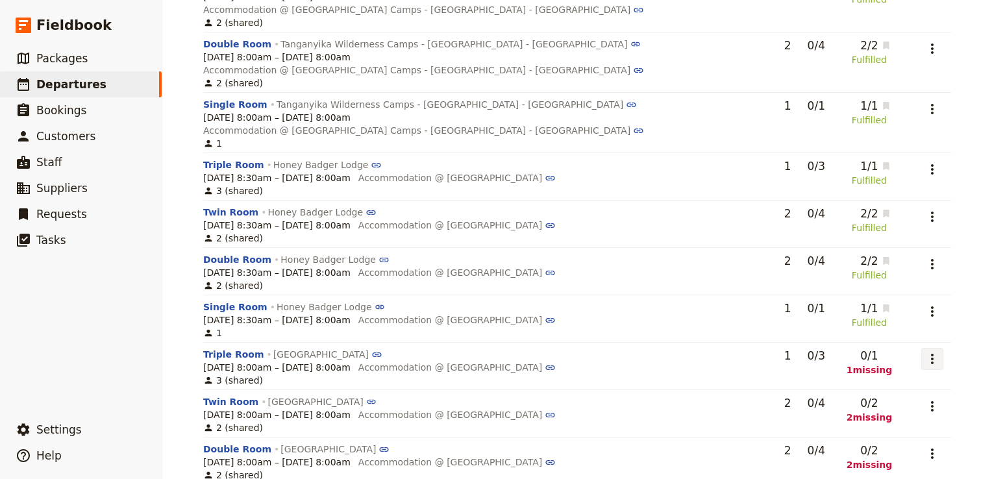
click at [926, 351] on icon "Actions" at bounding box center [932, 359] width 16 height 16
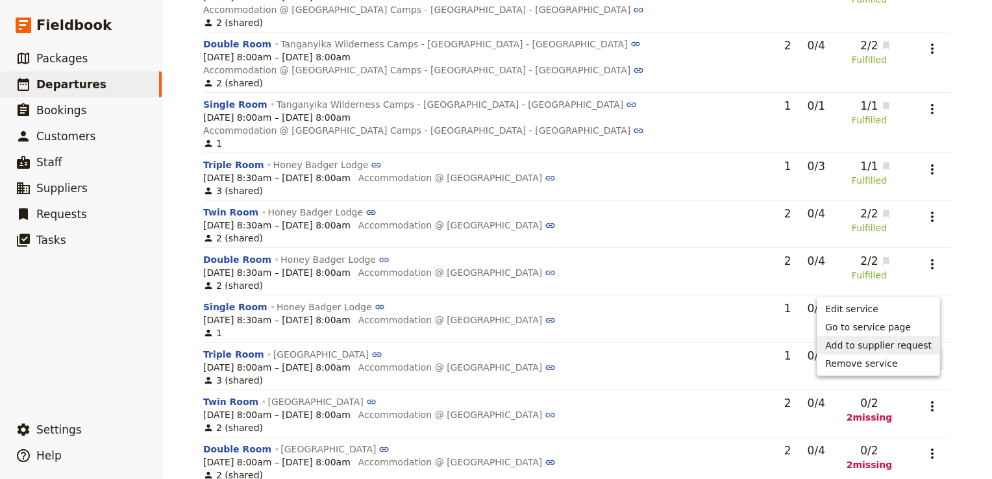
click at [908, 341] on span "Add to supplier request" at bounding box center [878, 345] width 106 height 13
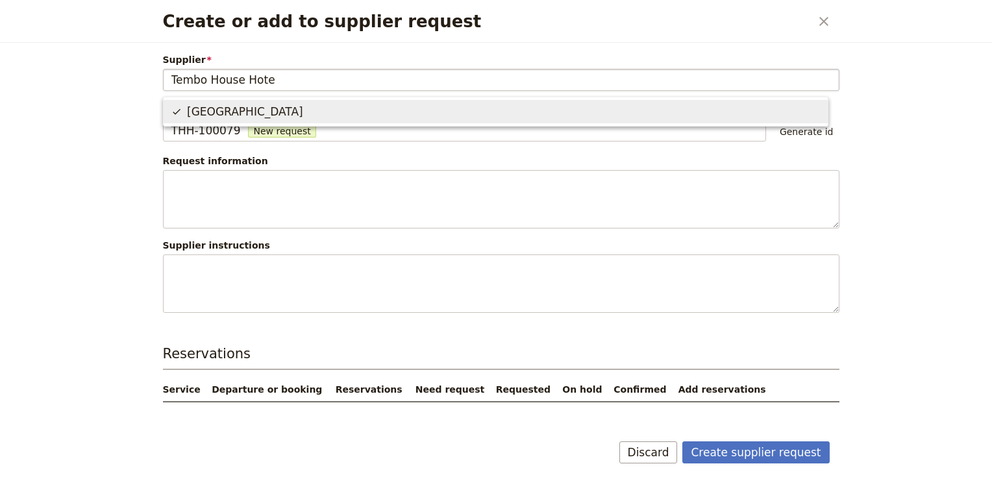
type input "Tembo House Hotel"
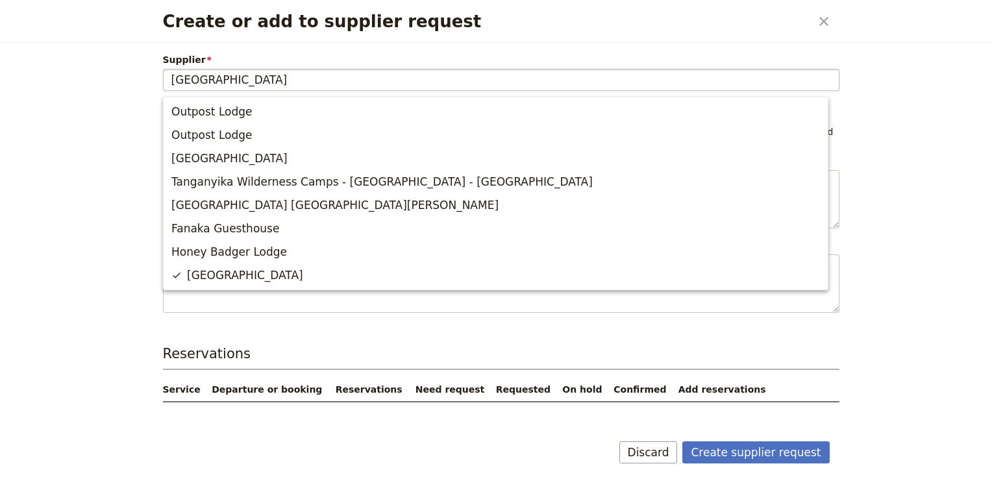
click at [389, 75] on input "Tembo House Hotel" at bounding box center [500, 80] width 659 height 16
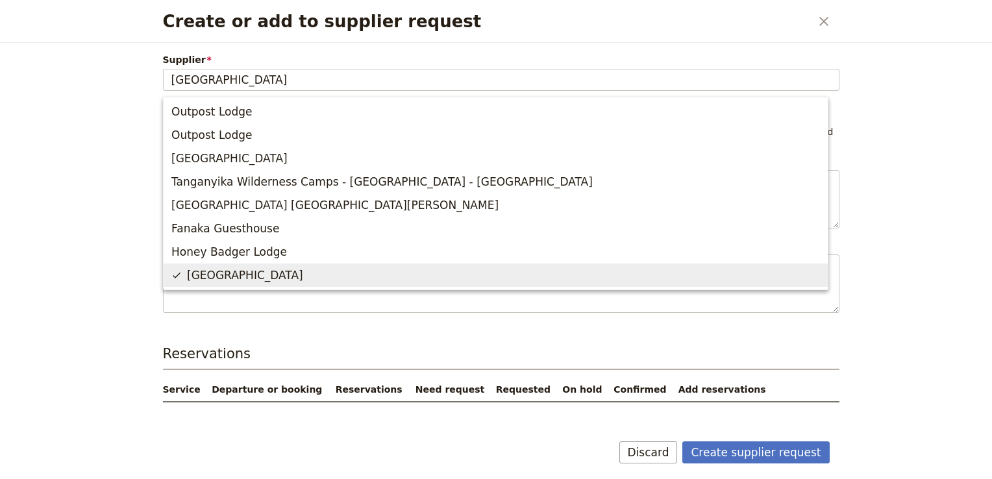
click at [260, 276] on span "Tembo House Hotel" at bounding box center [245, 275] width 116 height 16
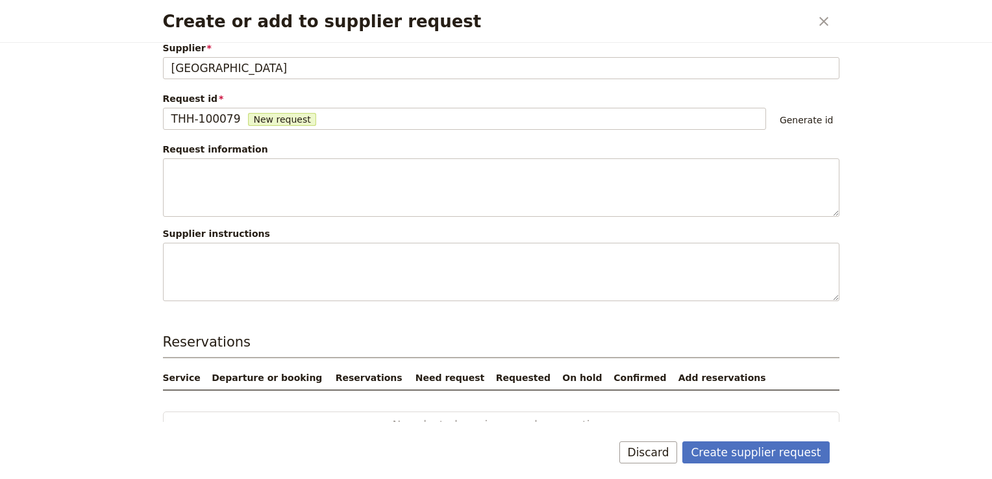
scroll to position [29, 0]
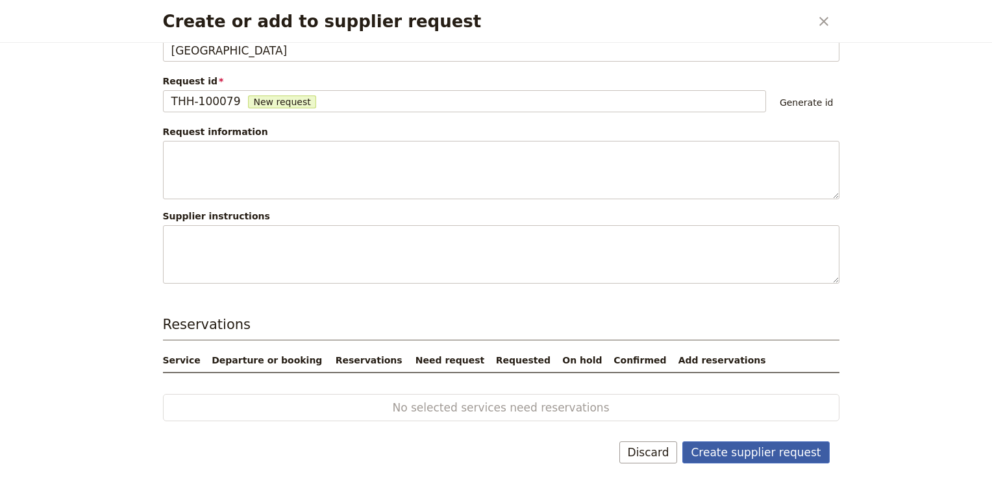
click at [774, 452] on button "Create supplier request" at bounding box center [755, 452] width 147 height 22
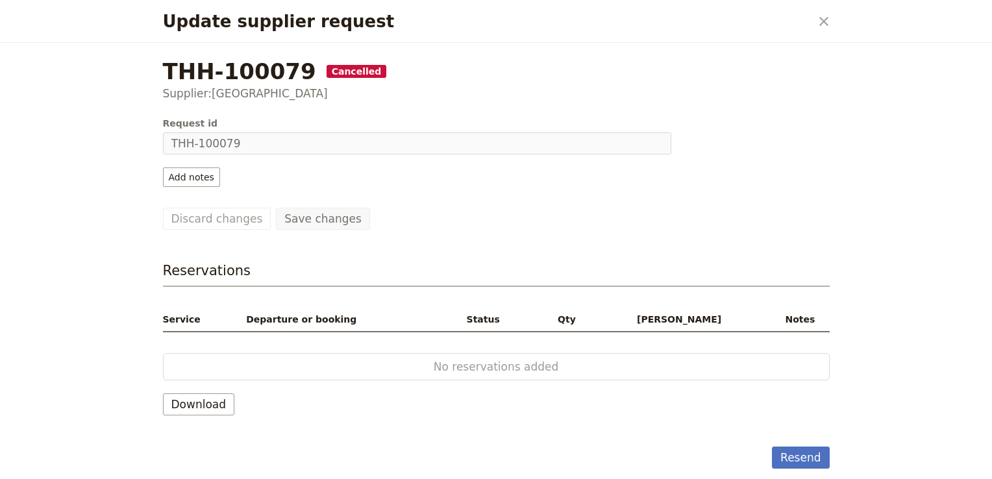
click at [326, 69] on span "Cancelled" at bounding box center [356, 71] width 60 height 13
click at [253, 128] on span "Request id" at bounding box center [417, 123] width 508 height 13
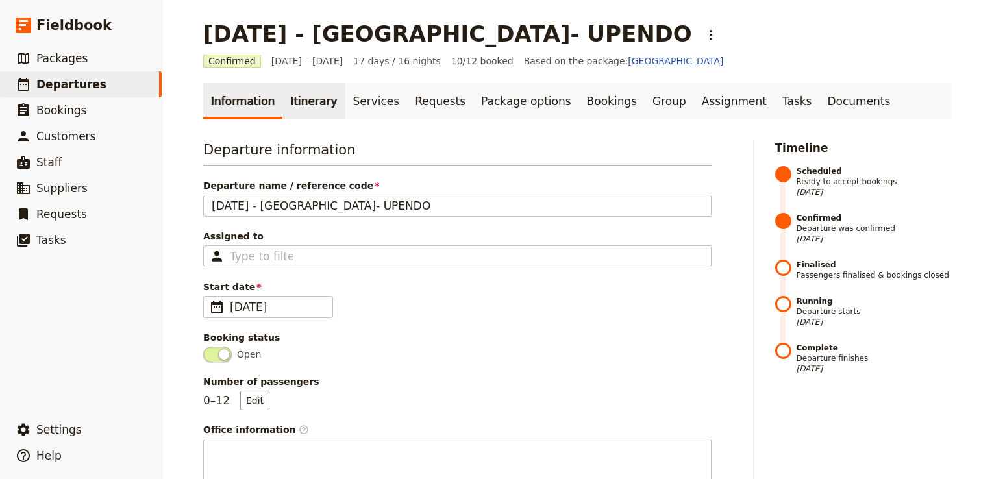
click at [298, 103] on link "Itinerary" at bounding box center [313, 101] width 62 height 36
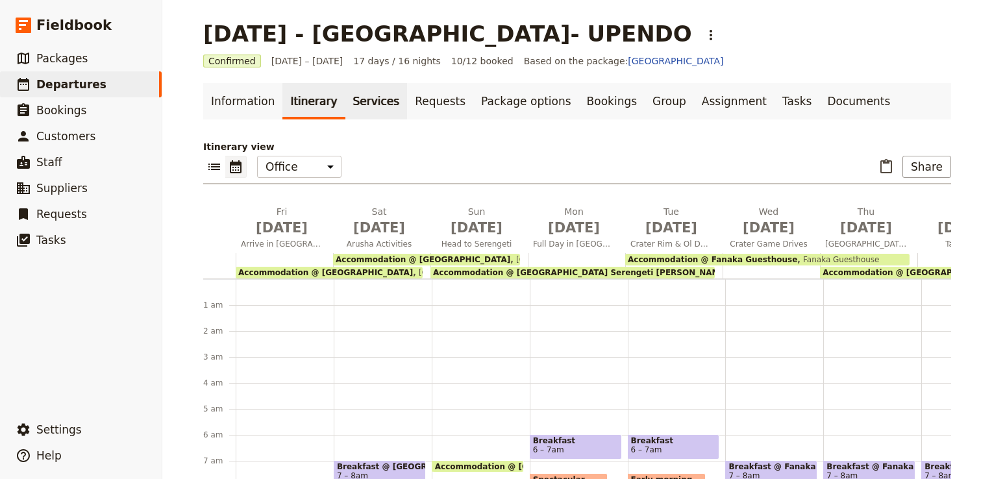
scroll to position [143, 0]
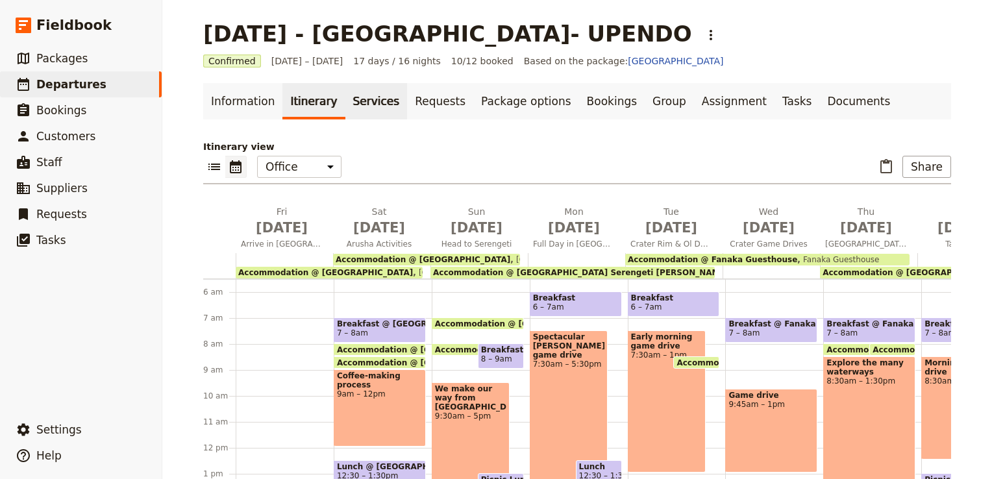
click at [363, 100] on link "Services" at bounding box center [376, 101] width 62 height 36
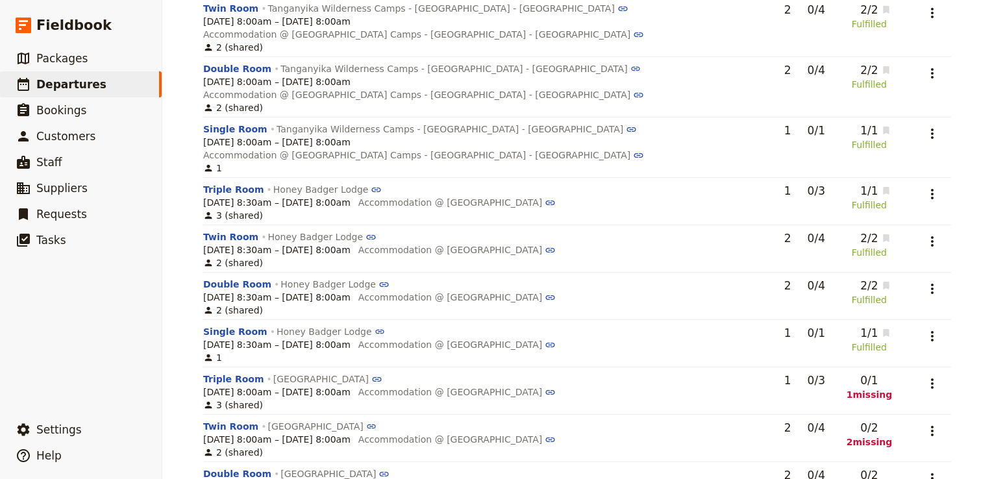
scroll to position [1280, 0]
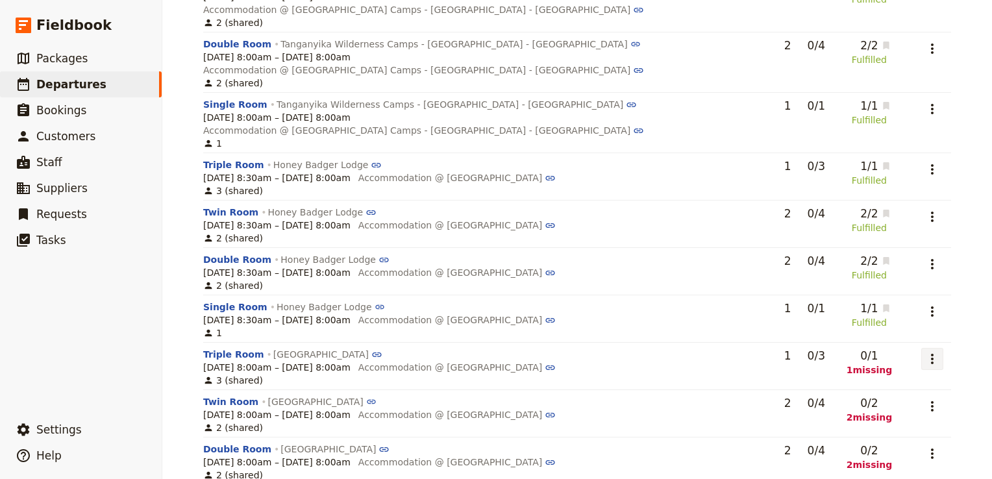
click at [927, 351] on icon "Actions" at bounding box center [932, 359] width 16 height 16
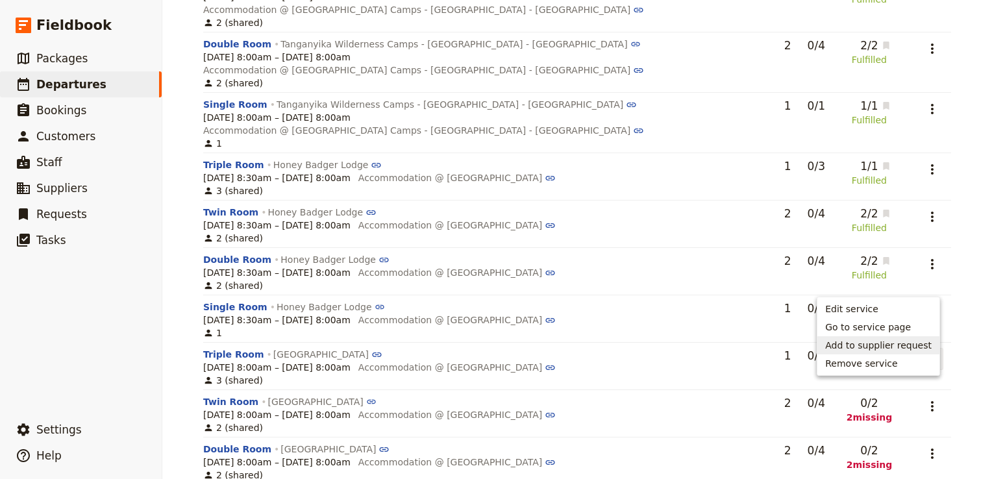
click at [888, 347] on span "Add to supplier request" at bounding box center [878, 345] width 106 height 13
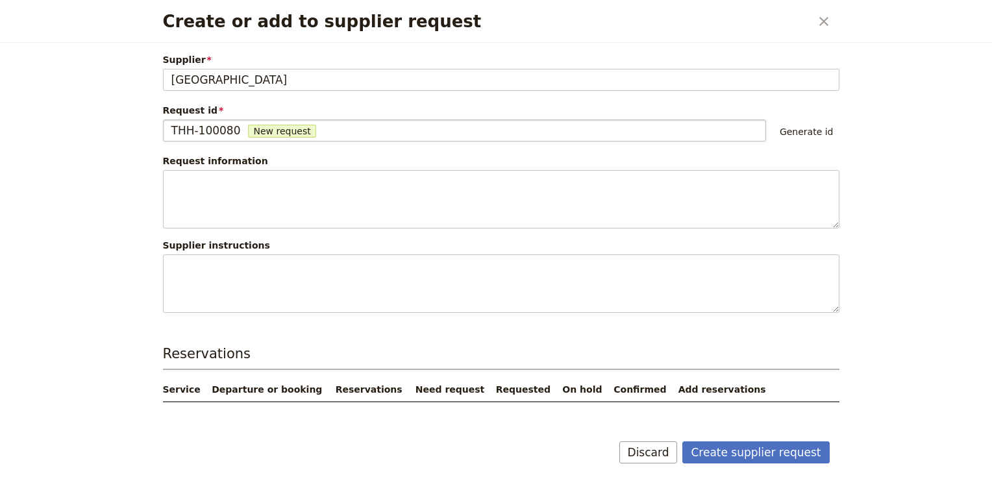
click at [278, 134] on span "New request" at bounding box center [281, 131] width 67 height 13
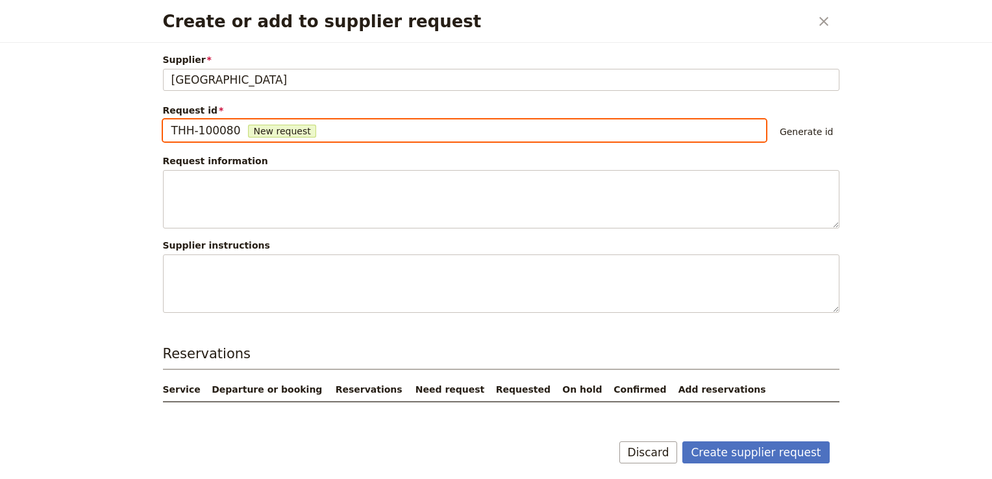
click at [171, 120] on input "THH-100080" at bounding box center [171, 119] width 1 height 1
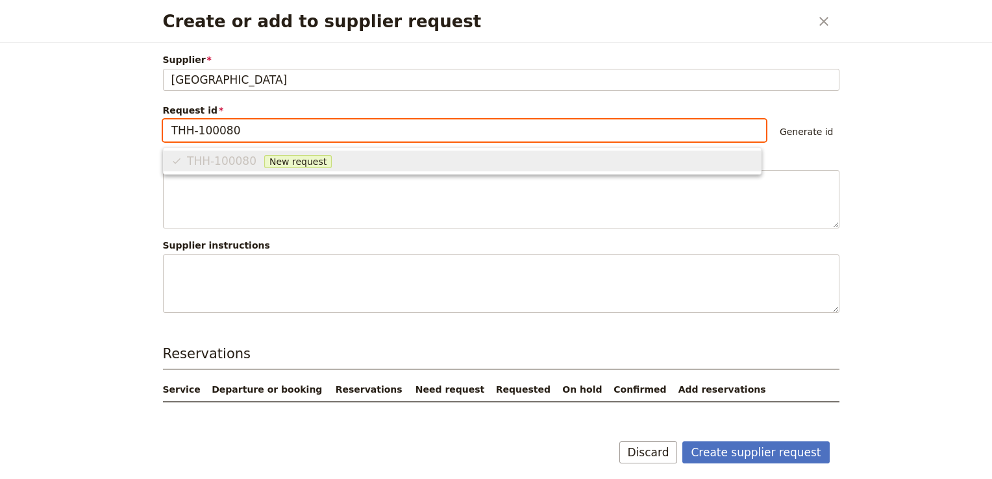
click at [259, 132] on input "THH-100080" at bounding box center [464, 131] width 586 height 16
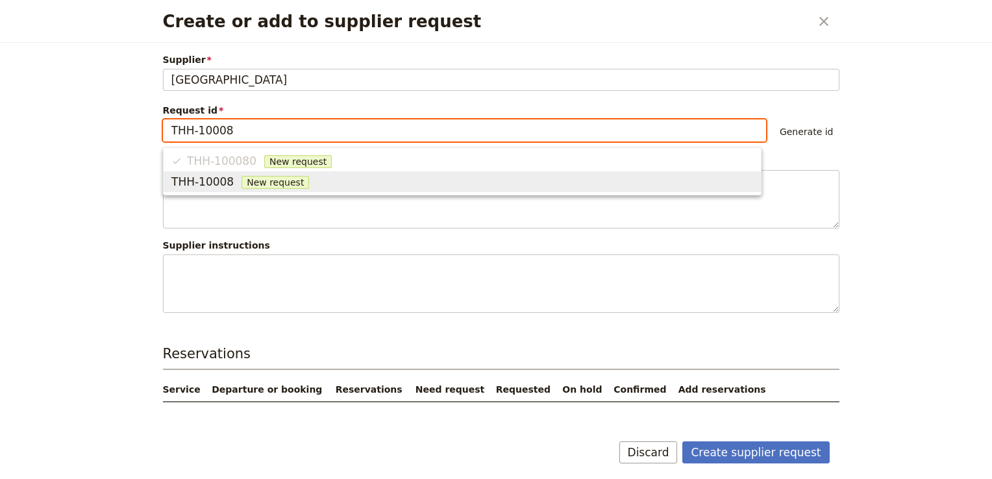
click at [197, 180] on span "THH-10008" at bounding box center [202, 182] width 62 height 16
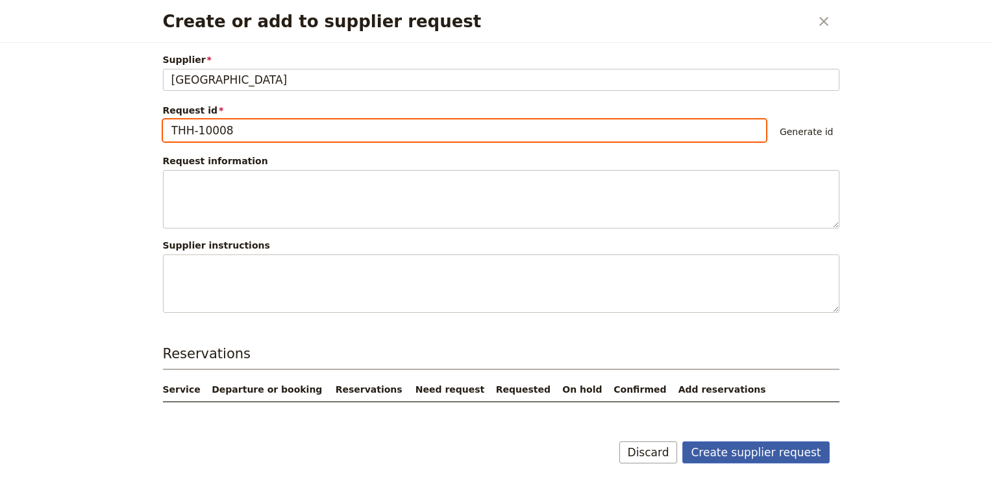
type input "THH-10008"
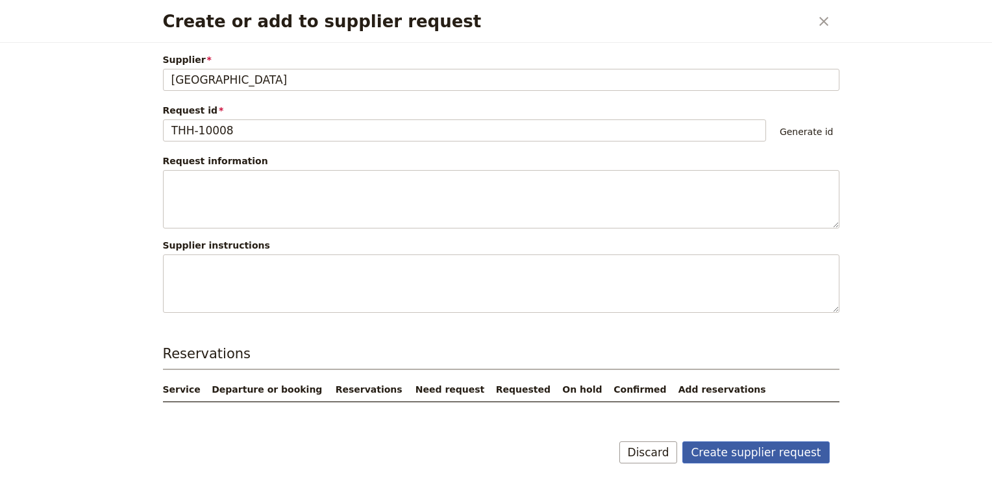
click at [768, 457] on button "Create supplier request" at bounding box center [755, 452] width 147 height 22
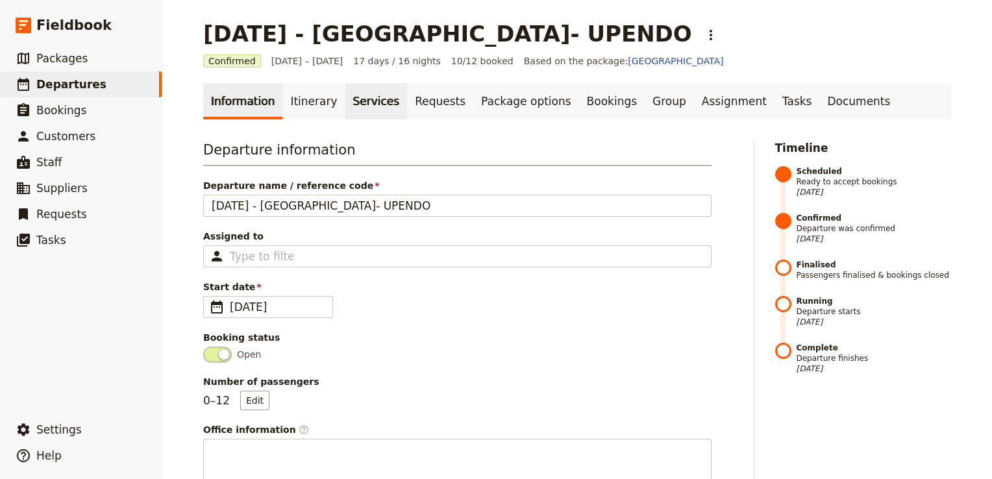
click at [363, 101] on link "Services" at bounding box center [376, 101] width 62 height 36
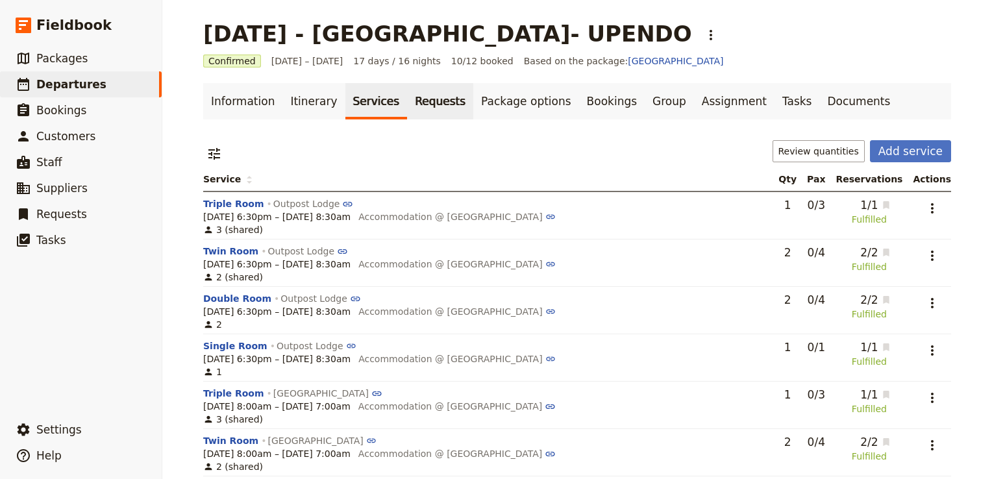
click at [412, 106] on link "Requests" at bounding box center [440, 101] width 66 height 36
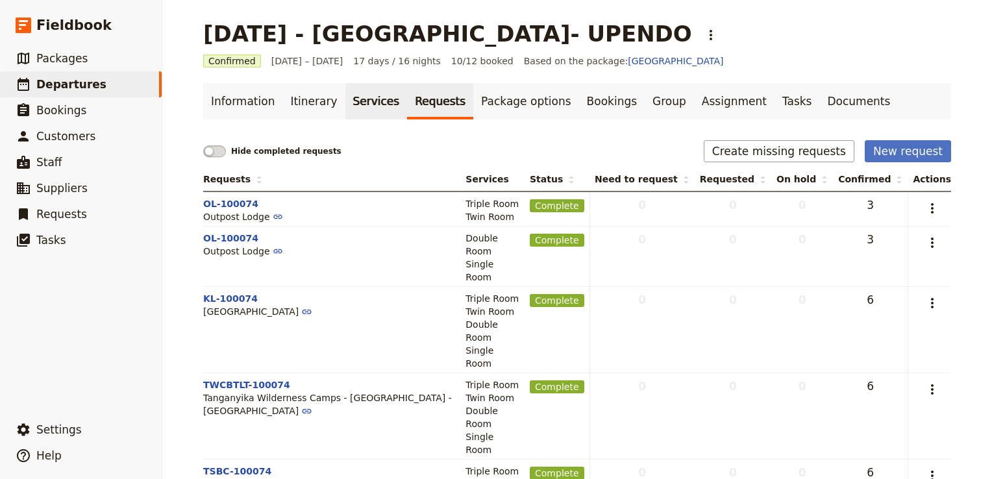
click at [360, 101] on link "Services" at bounding box center [376, 101] width 62 height 36
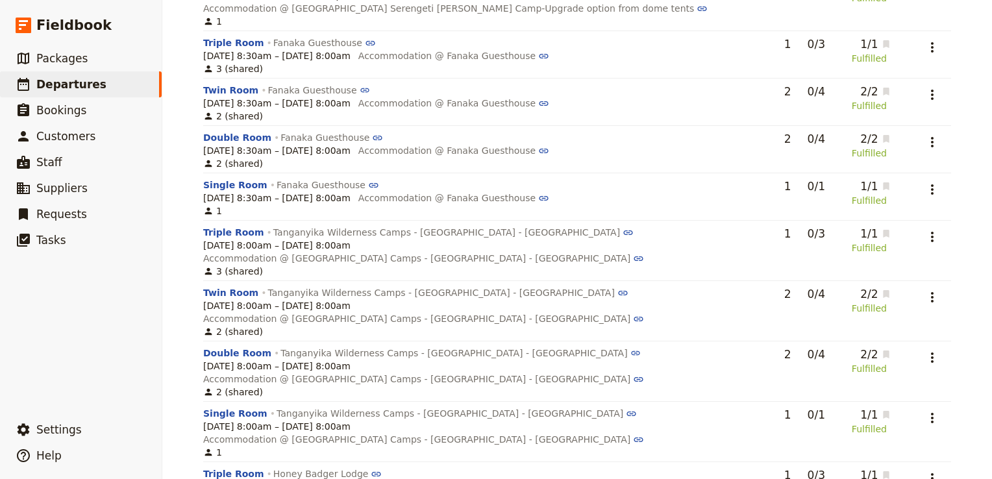
scroll to position [1280, 0]
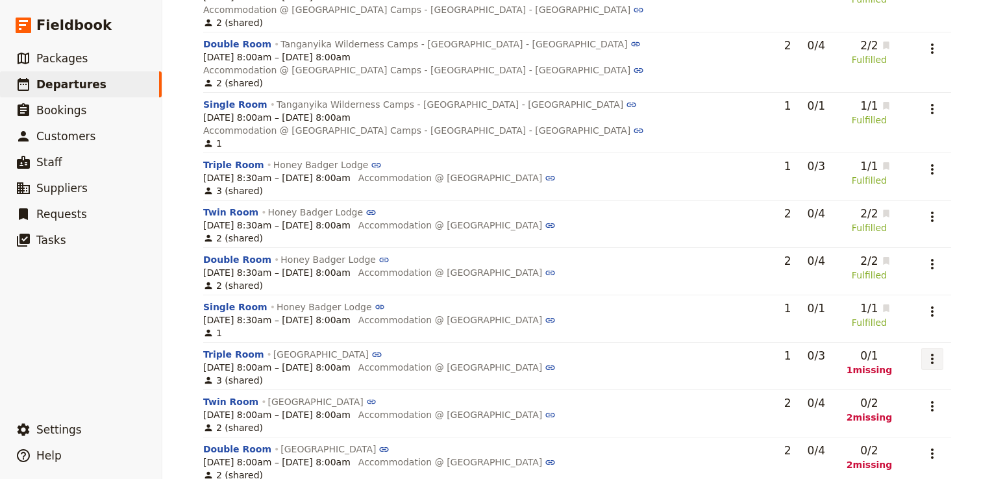
click at [932, 351] on icon "Actions" at bounding box center [932, 359] width 16 height 16
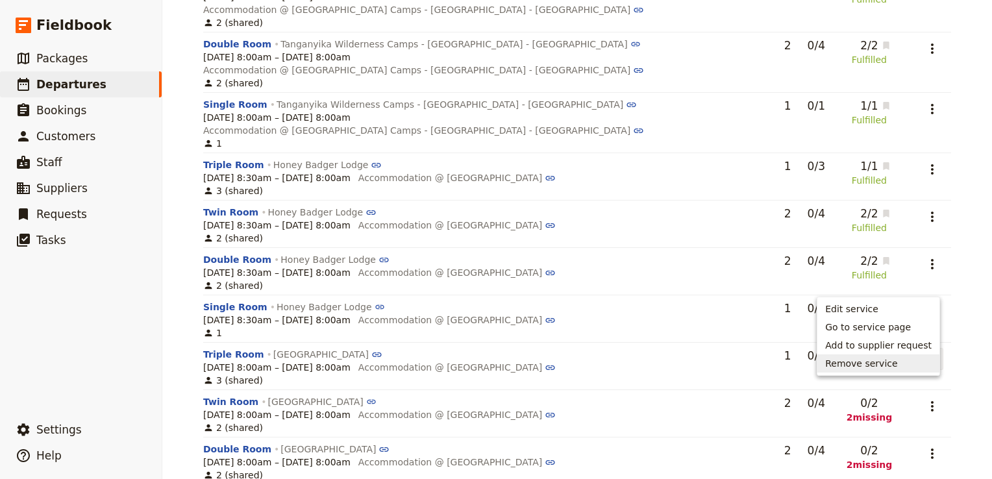
drag, startPoint x: 610, startPoint y: 463, endPoint x: 621, endPoint y: 461, distance: 11.2
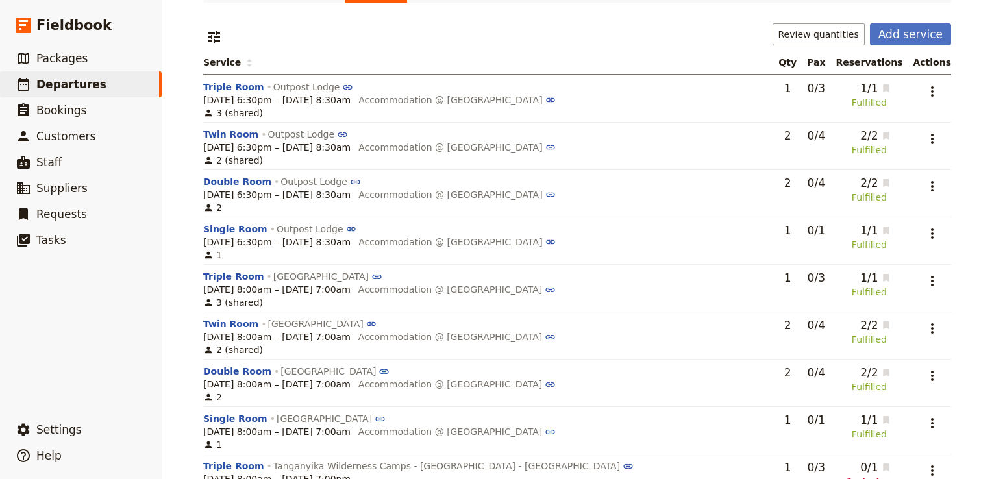
scroll to position [0, 0]
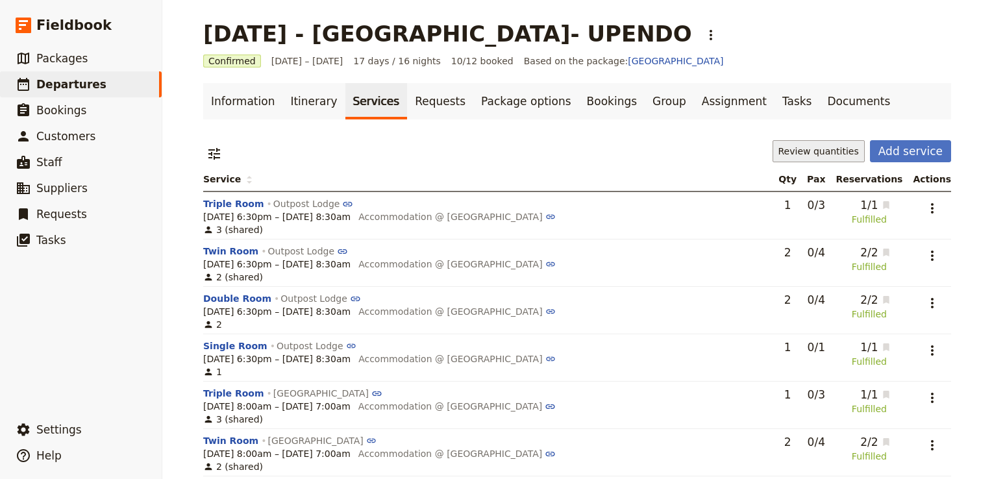
click at [840, 158] on button "Review quantities" at bounding box center [818, 151] width 92 height 22
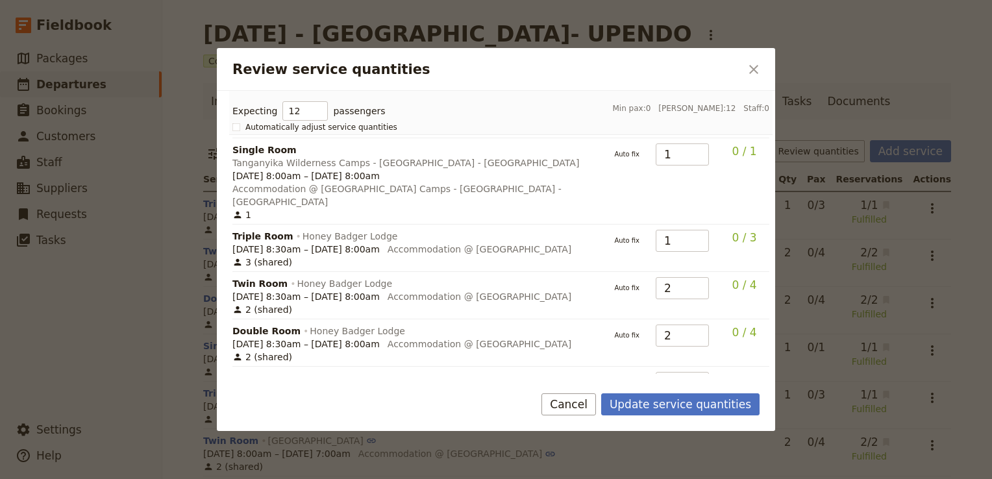
scroll to position [1409, 0]
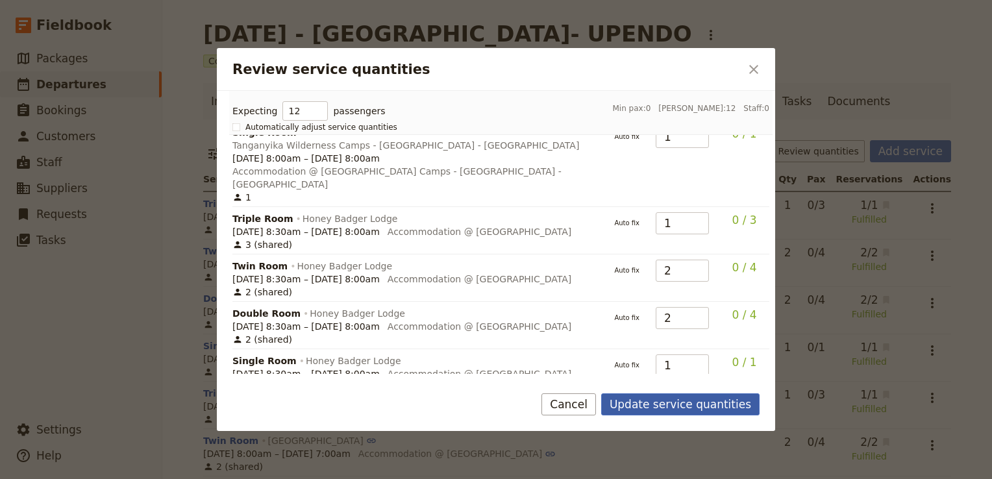
click at [672, 403] on button "Update service quantities" at bounding box center [680, 404] width 158 height 22
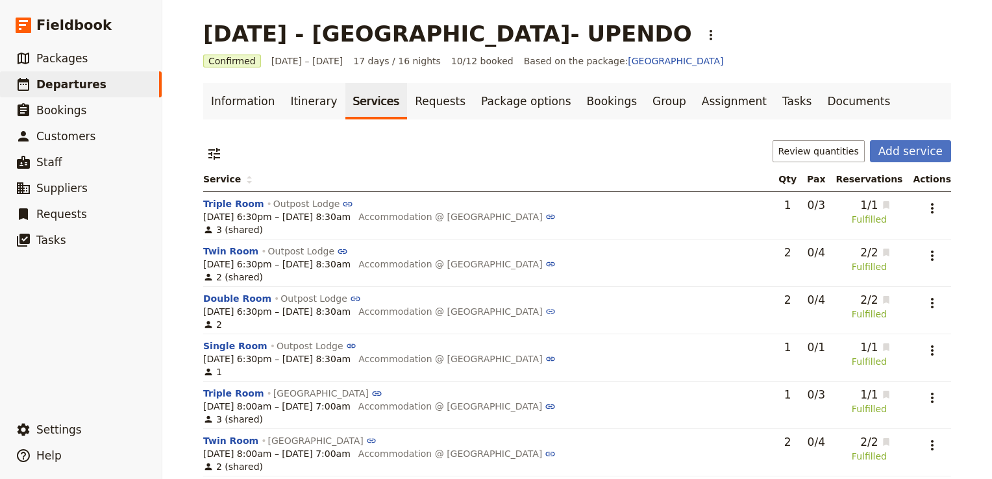
click at [864, 184] on th "Reservations" at bounding box center [868, 179] width 77 height 24
click at [930, 179] on th "Actions" at bounding box center [928, 179] width 43 height 24
click at [418, 100] on link "Requests" at bounding box center [440, 101] width 66 height 36
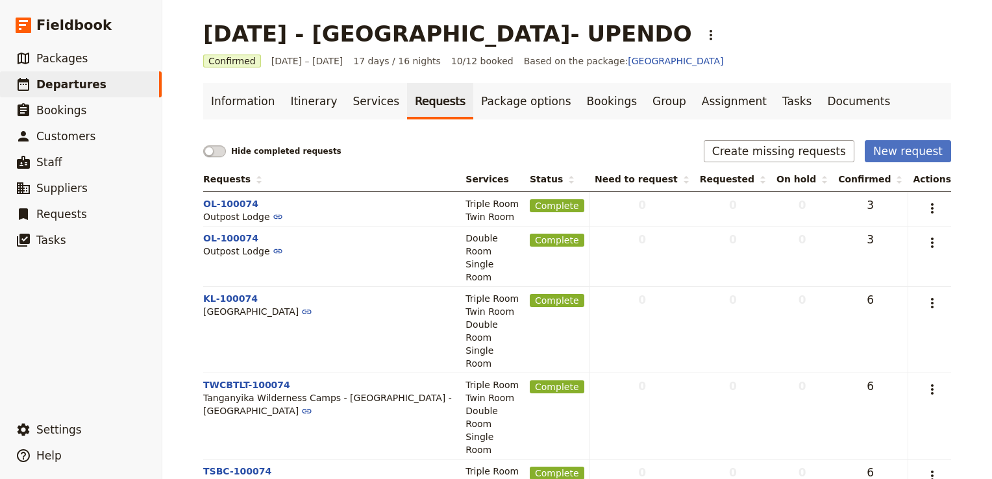
scroll to position [104, 0]
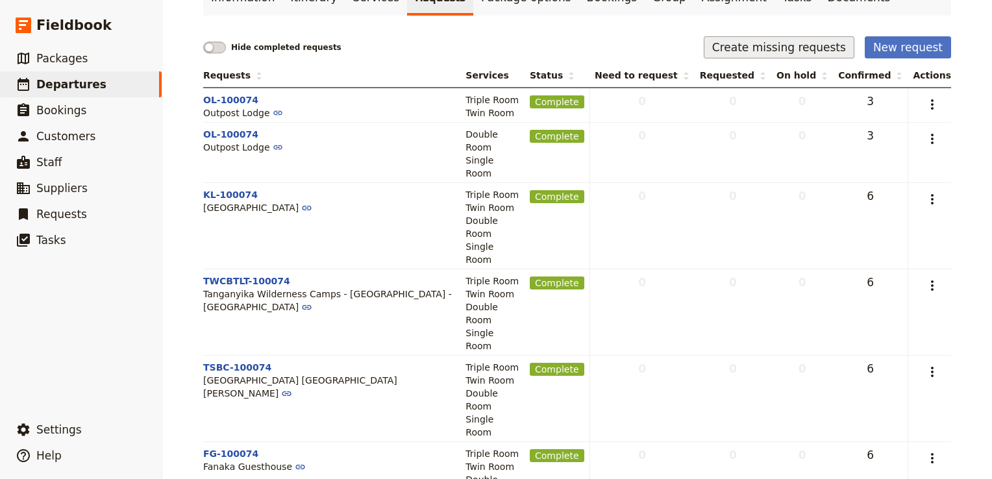
click at [794, 51] on button "Create missing requests" at bounding box center [778, 47] width 151 height 22
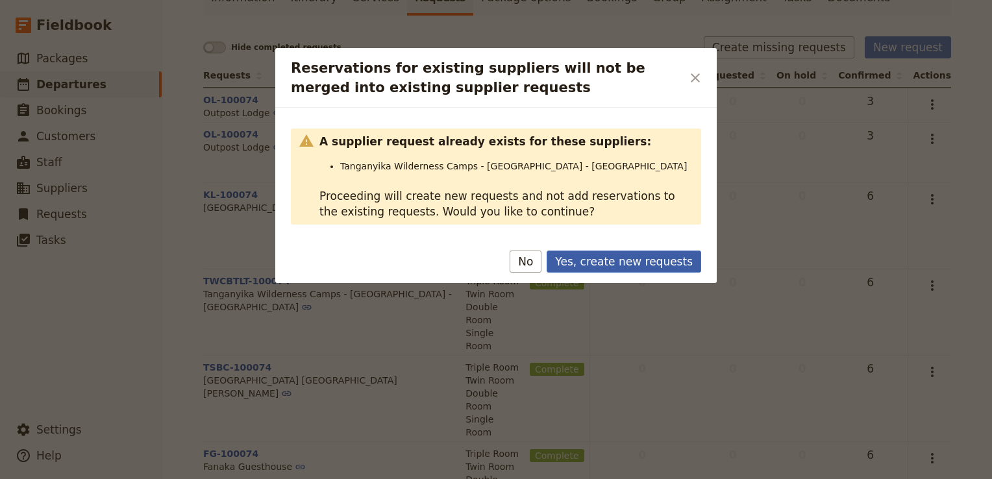
click at [642, 266] on button "Yes, create new requests" at bounding box center [623, 261] width 154 height 22
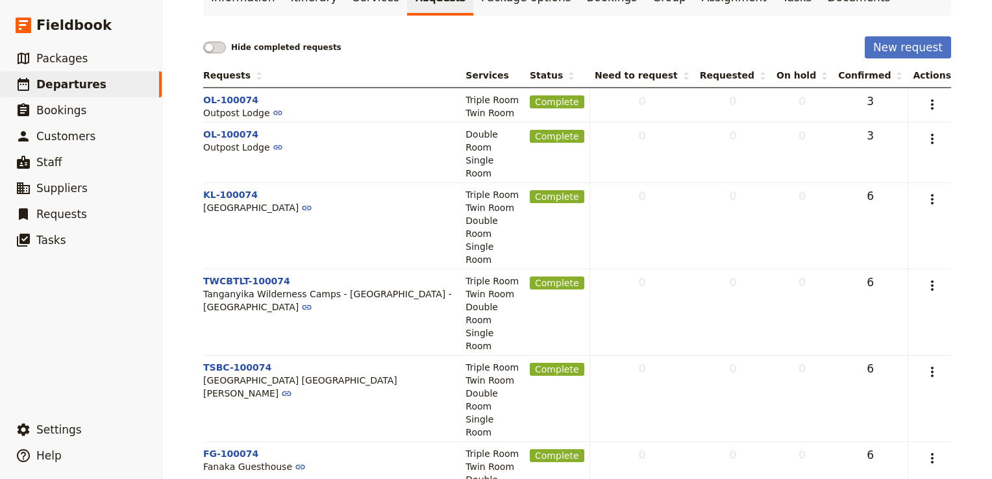
scroll to position [224, 0]
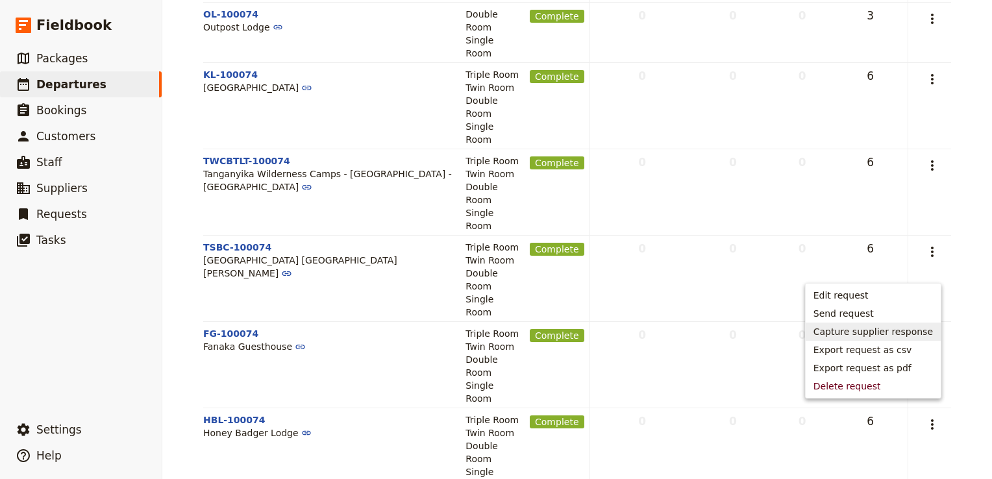
click at [908, 334] on span "Capture supplier response" at bounding box center [872, 331] width 119 height 13
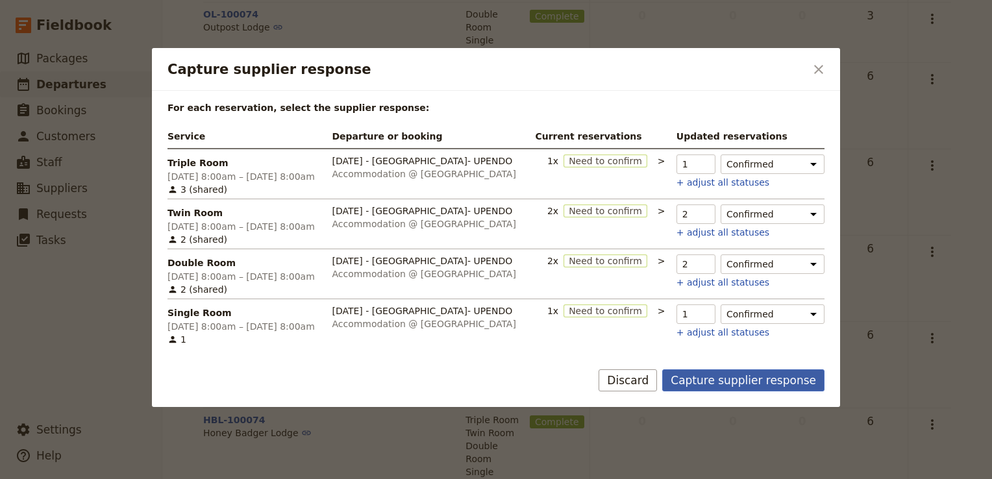
click at [761, 384] on button "Capture supplier response" at bounding box center [743, 380] width 162 height 22
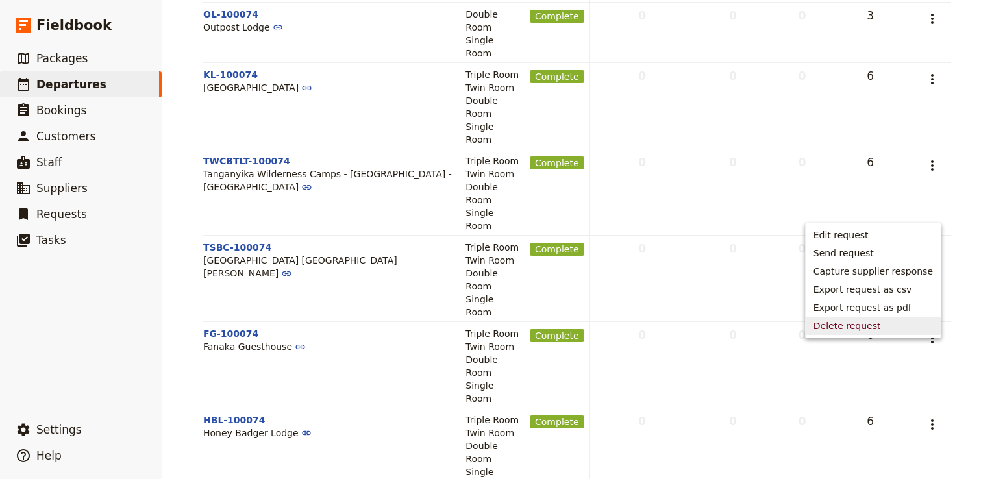
click at [888, 328] on span "Delete request" at bounding box center [872, 325] width 119 height 13
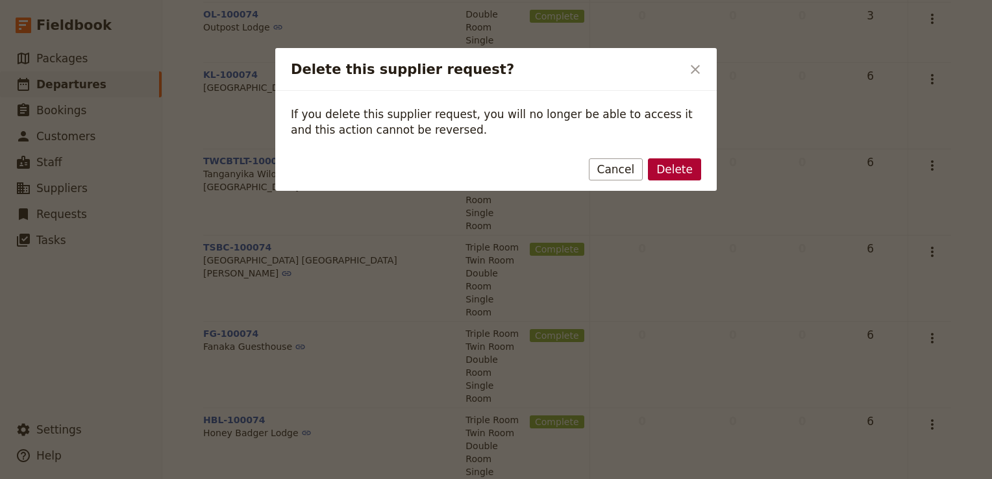
click at [680, 169] on button "Delete" at bounding box center [674, 169] width 53 height 22
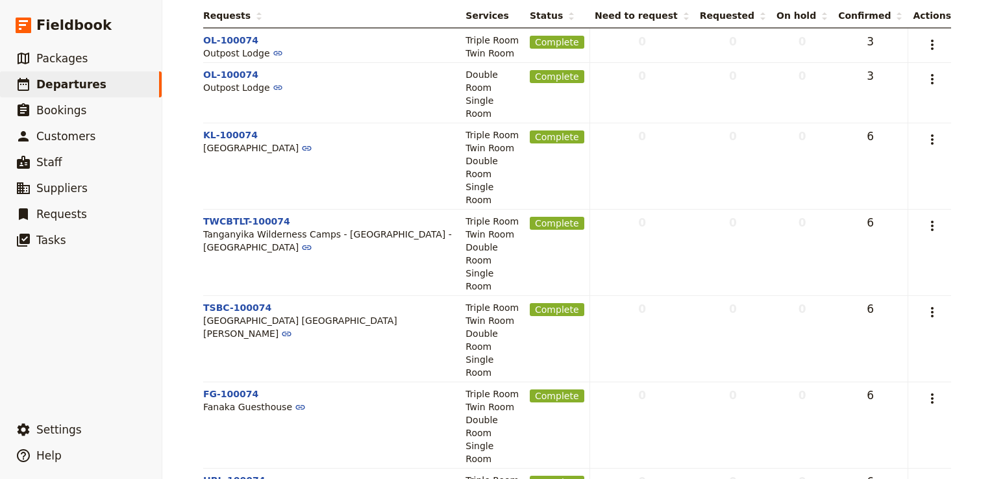
scroll to position [0, 0]
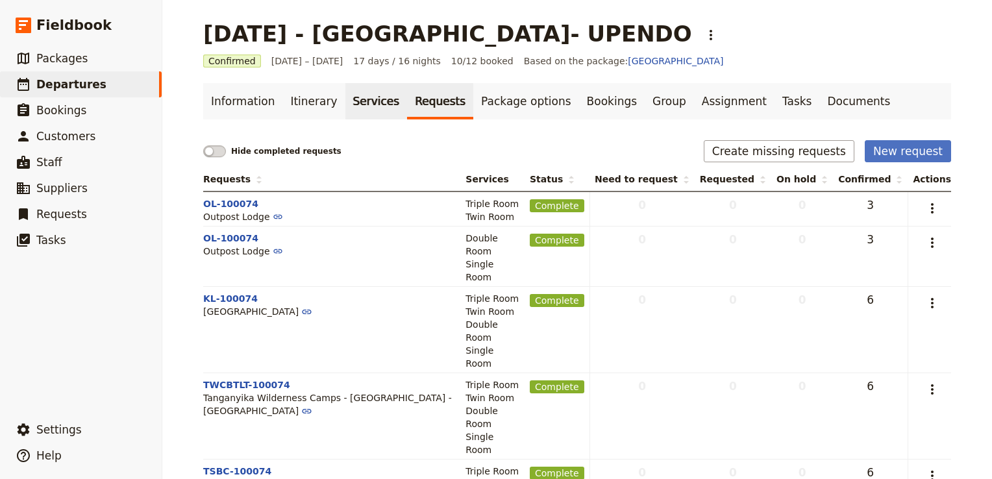
click at [349, 101] on link "Services" at bounding box center [376, 101] width 62 height 36
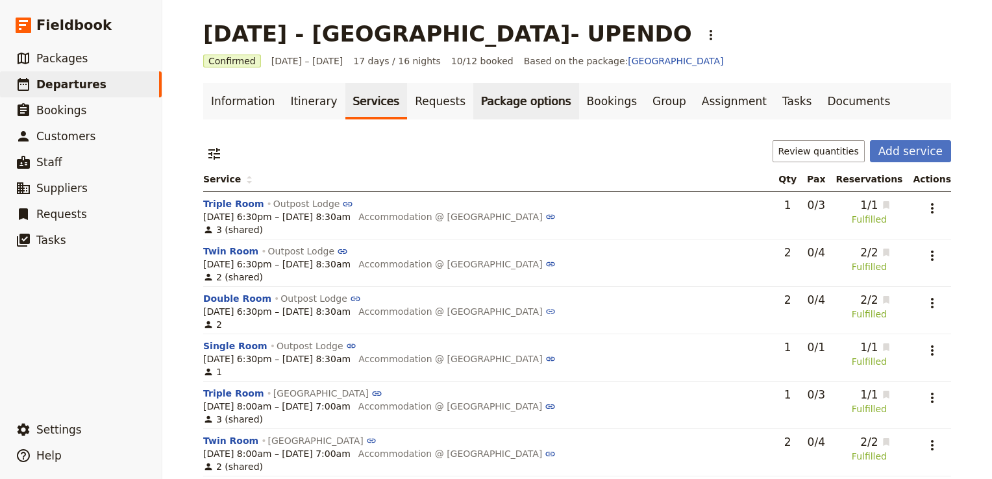
click at [491, 100] on link "Package options" at bounding box center [525, 101] width 105 height 36
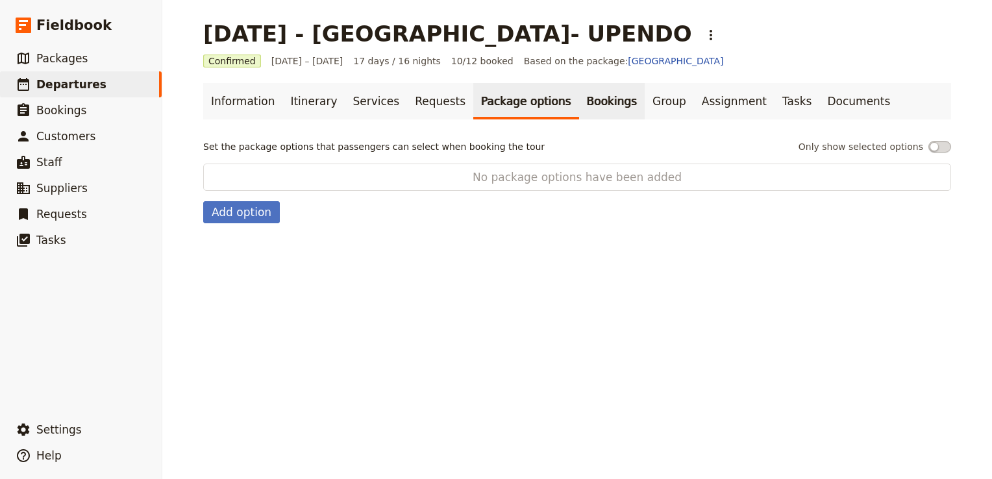
click at [581, 100] on link "Bookings" at bounding box center [612, 101] width 66 height 36
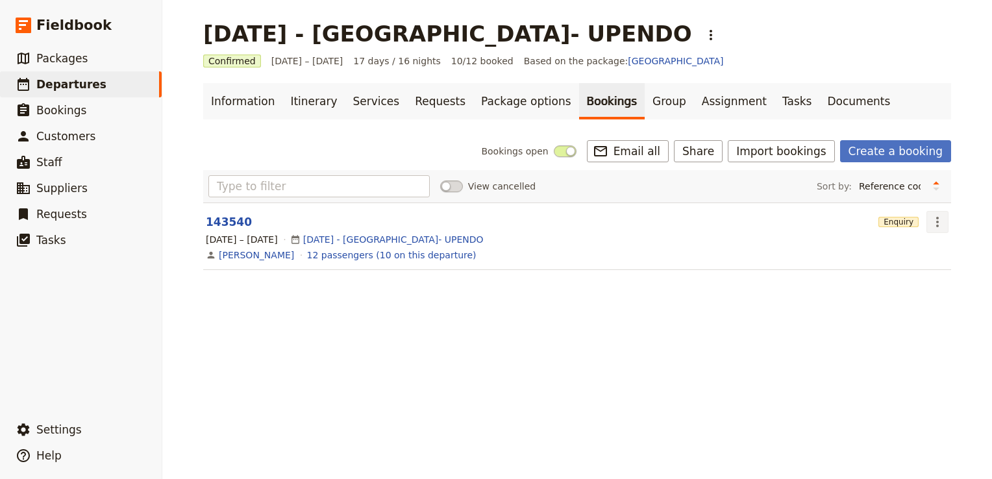
click at [929, 226] on icon "Actions" at bounding box center [937, 222] width 16 height 16
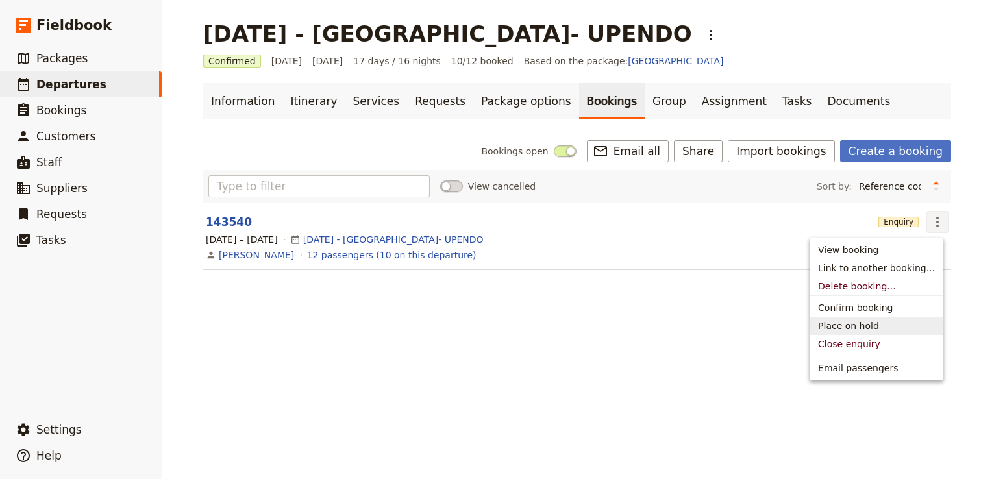
click at [744, 335] on div "SEP 2025 - TANZANIA- UPENDO ​ Confirmed 19 Sep – 5 Oct 2025 17 days / 16 nights…" at bounding box center [576, 239] width 829 height 479
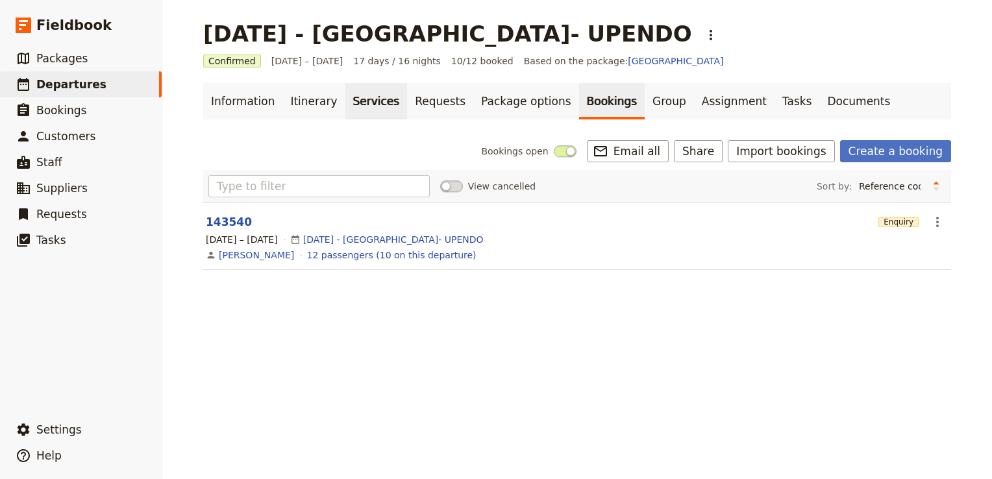
click at [351, 97] on link "Services" at bounding box center [376, 101] width 62 height 36
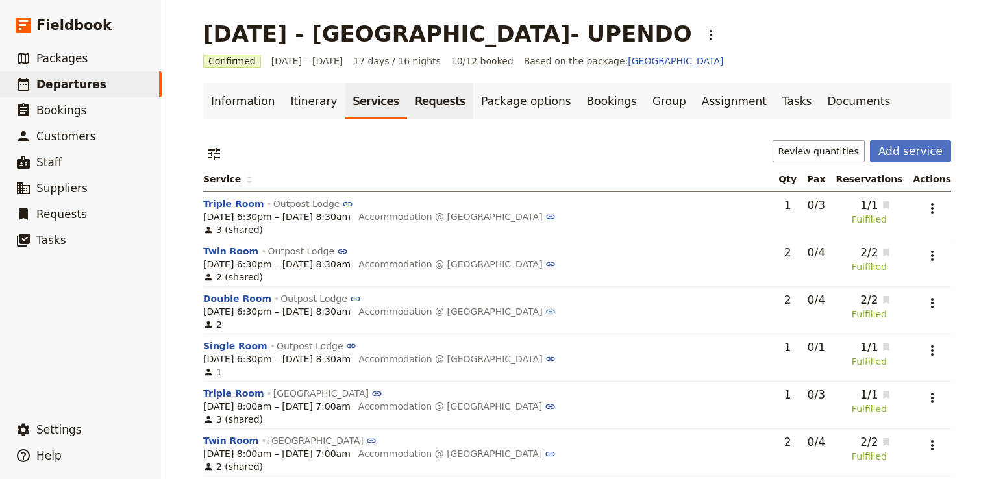
click at [420, 92] on link "Requests" at bounding box center [440, 101] width 66 height 36
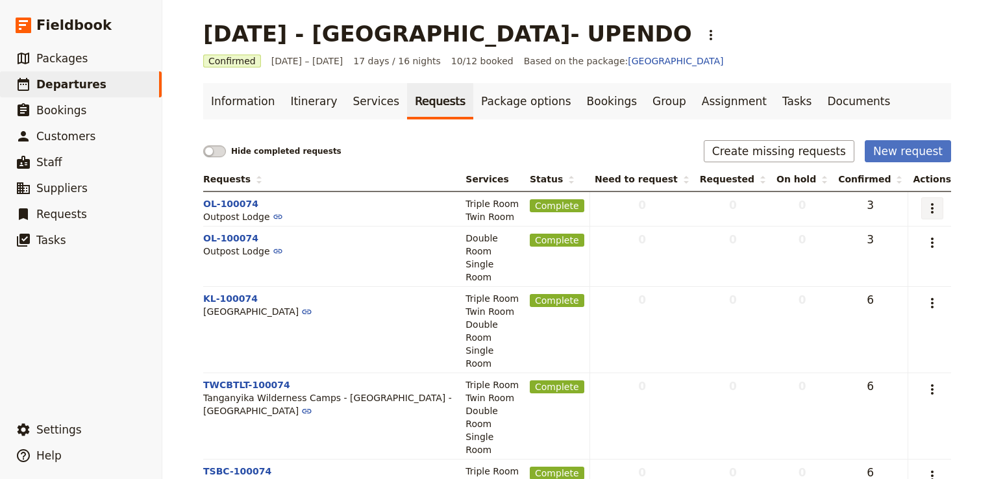
click at [925, 201] on icon "Actions" at bounding box center [932, 209] width 16 height 16
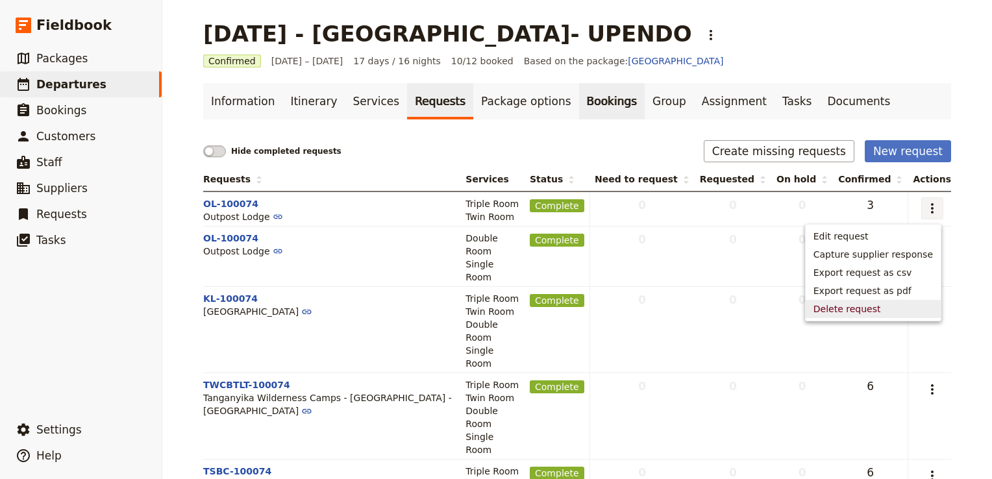
click at [579, 103] on link "Bookings" at bounding box center [612, 101] width 66 height 36
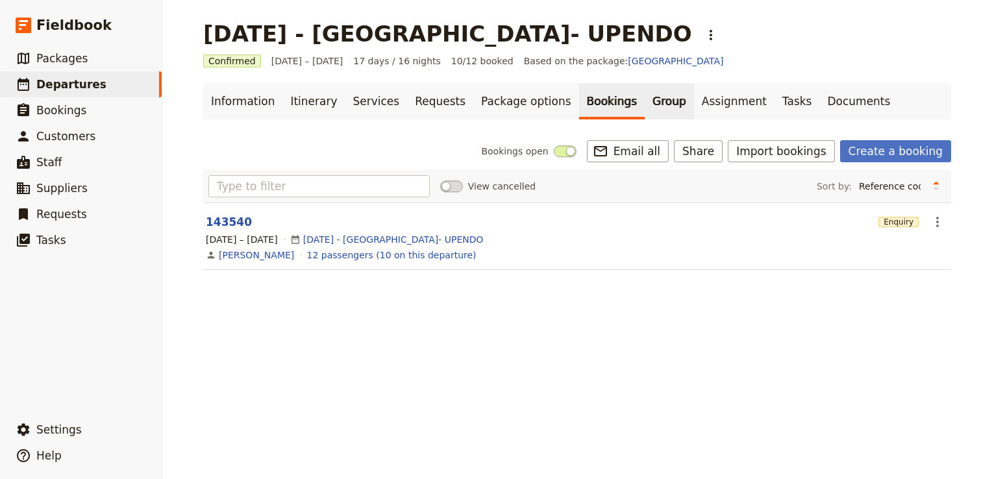
click at [644, 101] on link "Group" at bounding box center [668, 101] width 49 height 36
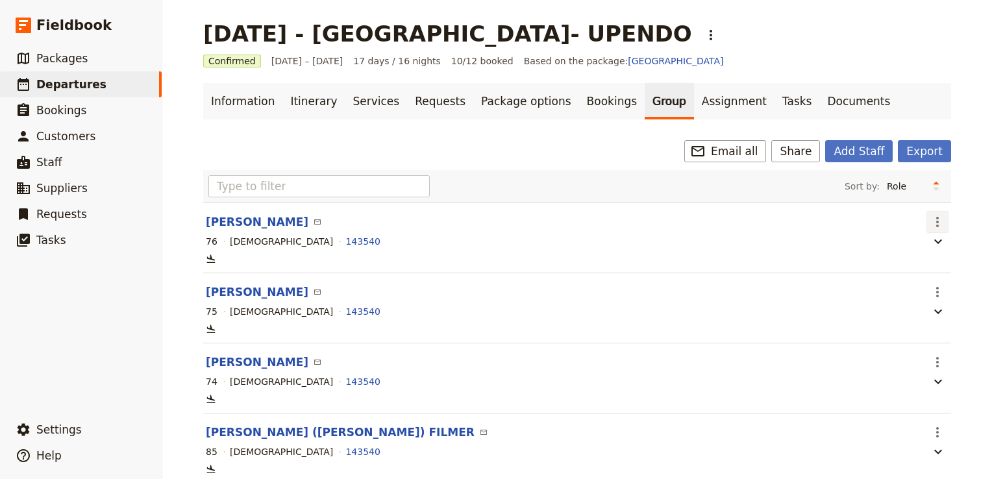
click at [937, 223] on icon "Actions" at bounding box center [937, 222] width 16 height 16
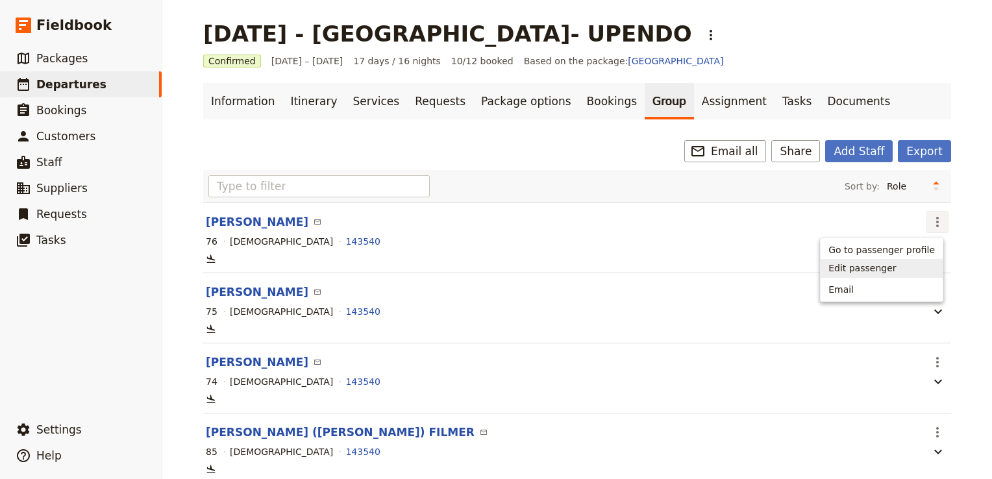
click at [890, 265] on span "Edit passenger" at bounding box center [881, 268] width 106 height 13
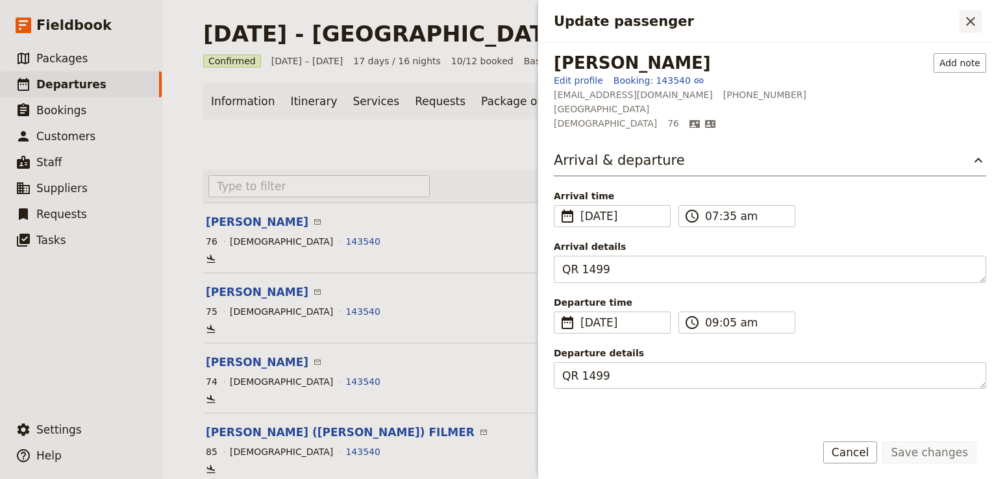
click at [976, 18] on icon "Close drawer" at bounding box center [970, 22] width 16 height 16
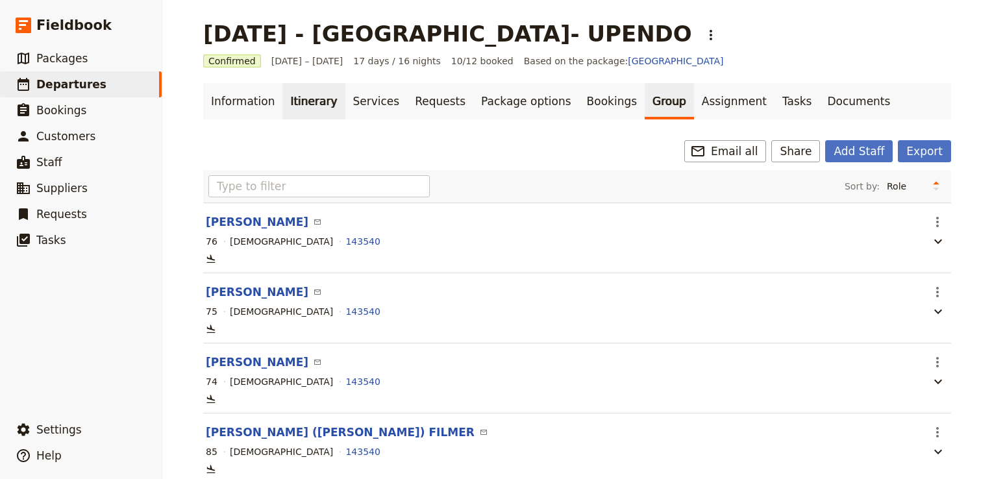
click at [301, 100] on link "Itinerary" at bounding box center [313, 101] width 62 height 36
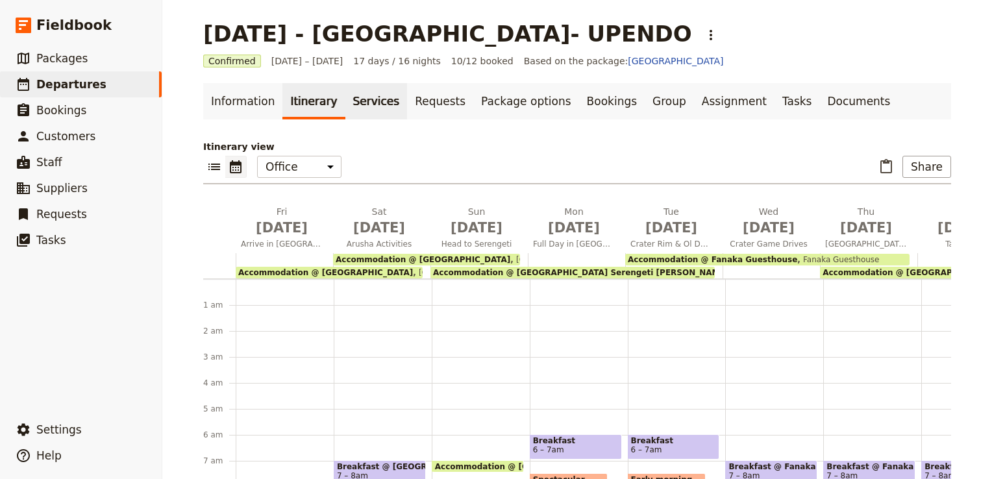
scroll to position [143, 0]
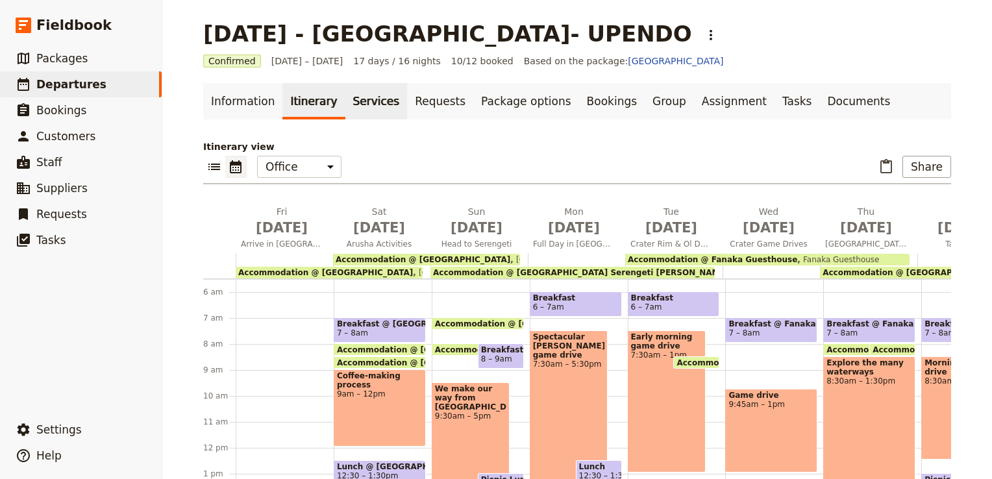
click at [363, 102] on link "Services" at bounding box center [376, 101] width 62 height 36
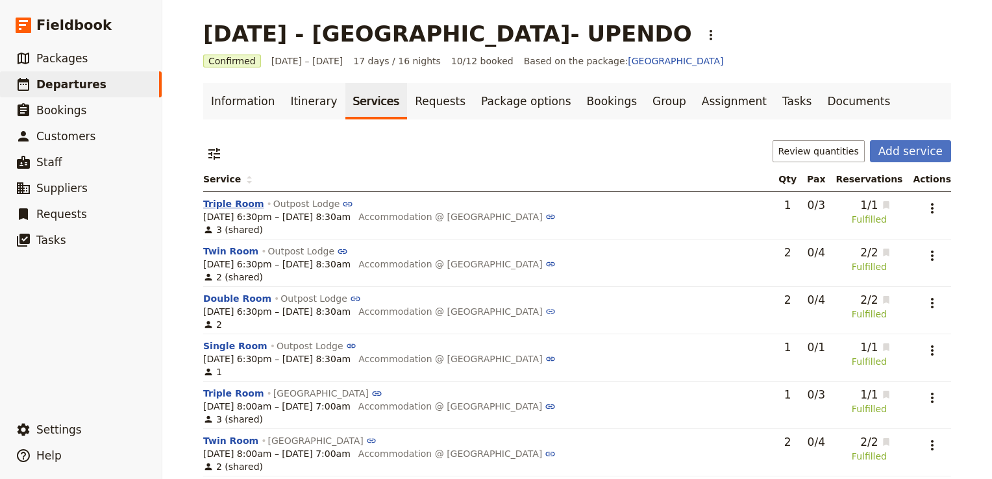
click at [218, 206] on button "Triple Room" at bounding box center [233, 203] width 61 height 13
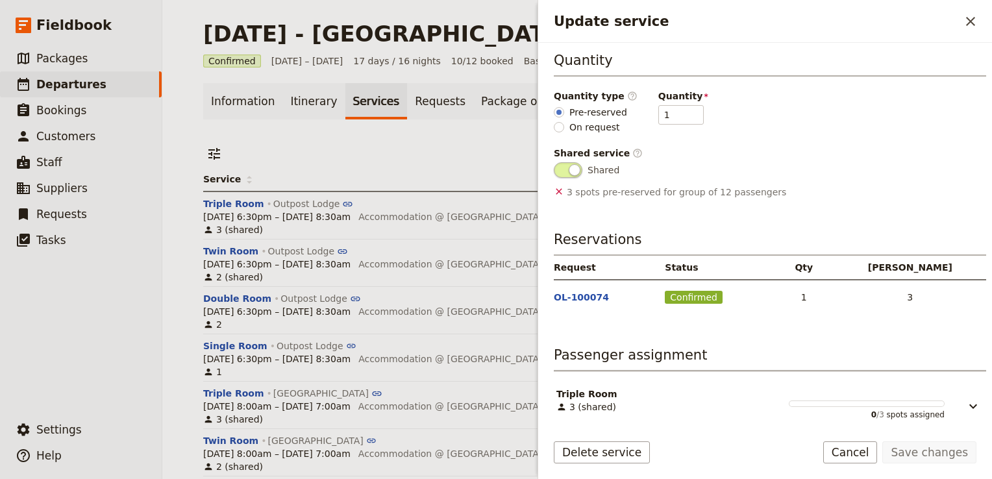
scroll to position [206, 0]
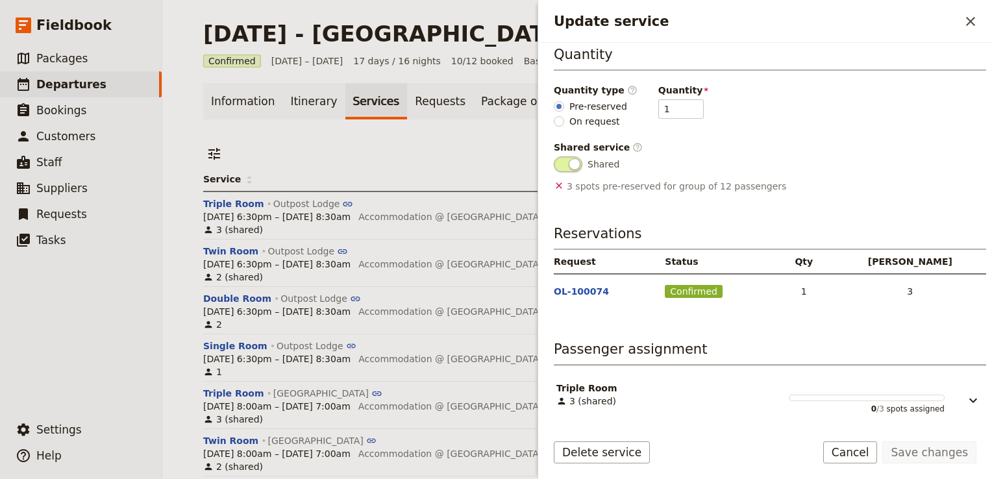
click at [722, 365] on section "Triple Room 3 (shared) 0 / 3 spots assigned" at bounding box center [770, 395] width 432 height 60
click at [969, 400] on icon "Update service" at bounding box center [973, 400] width 8 height 5
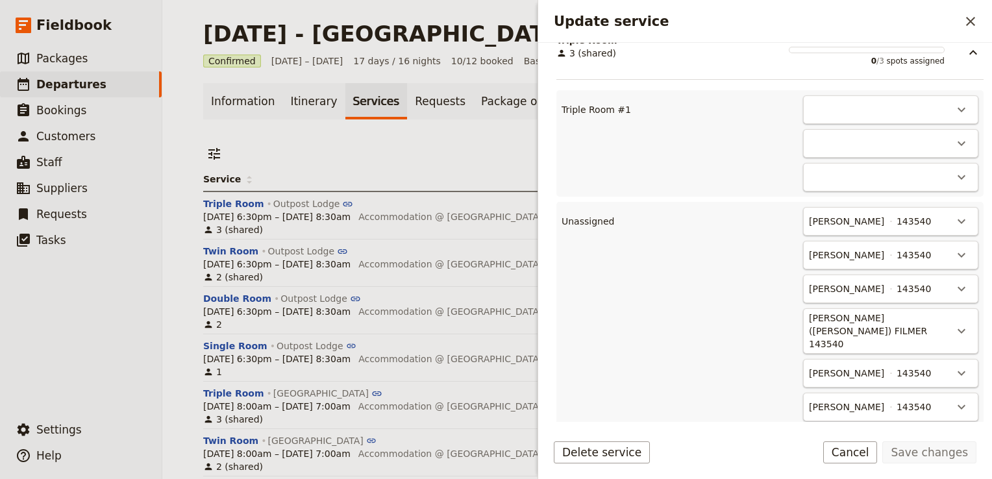
scroll to position [554, 0]
click at [954, 101] on icon "Actions" at bounding box center [961, 109] width 16 height 16
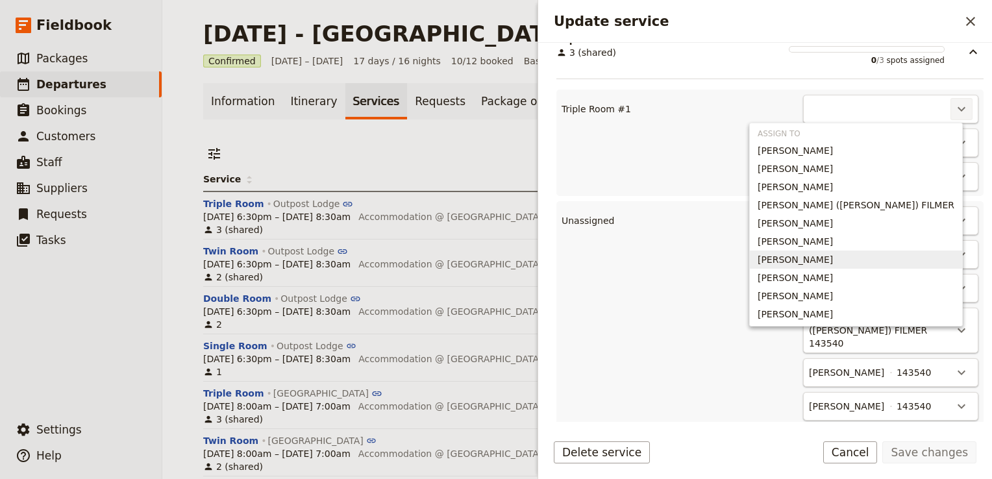
click at [833, 262] on span "Kazys Skudutis" at bounding box center [794, 259] width 75 height 13
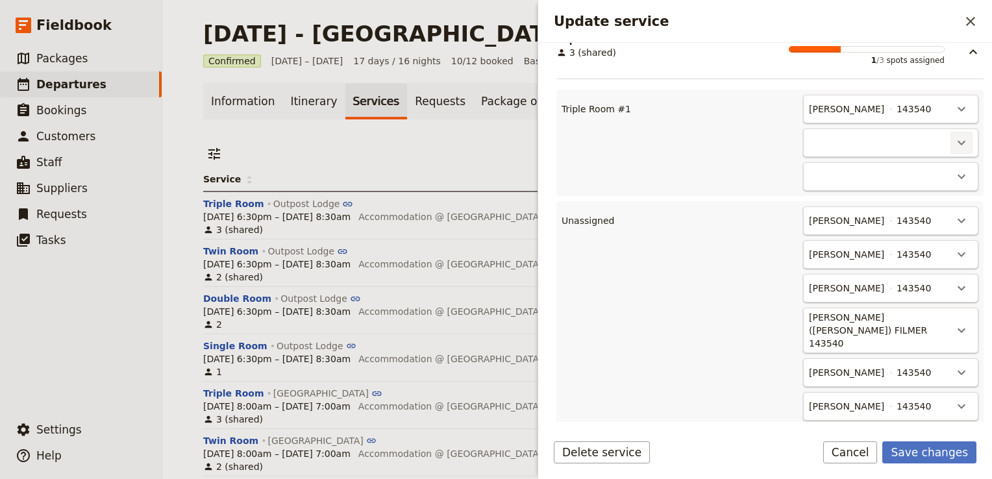
click at [953, 136] on icon "Actions" at bounding box center [961, 143] width 16 height 16
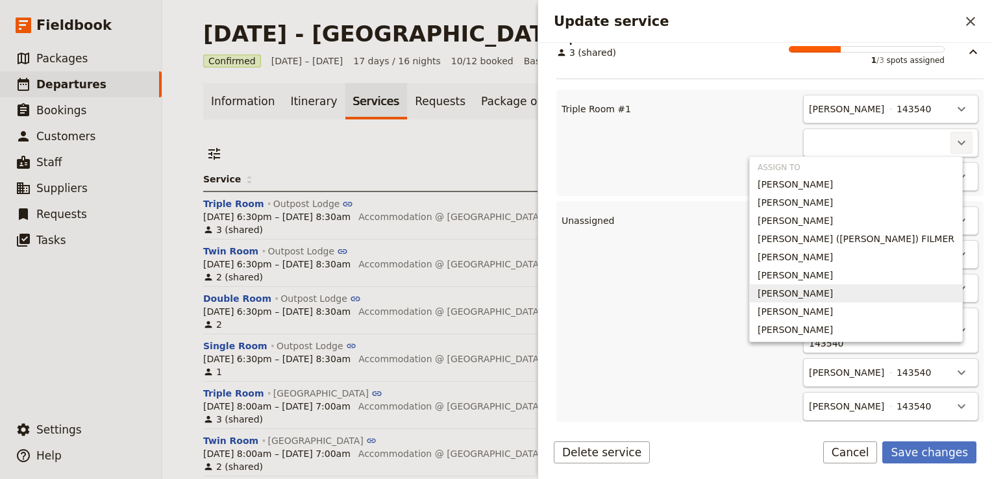
click at [934, 291] on span "Michael Skudutis" at bounding box center [855, 293] width 197 height 13
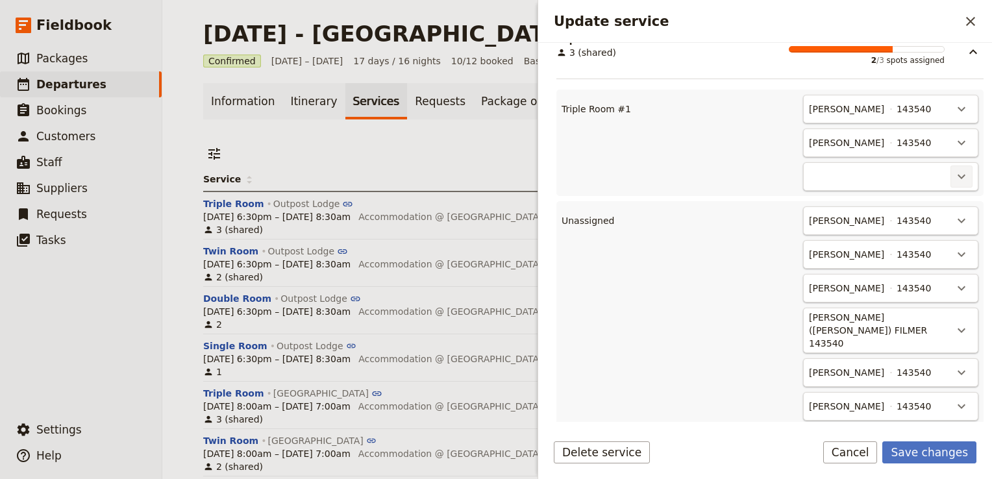
click at [953, 179] on icon "Actions" at bounding box center [961, 177] width 16 height 16
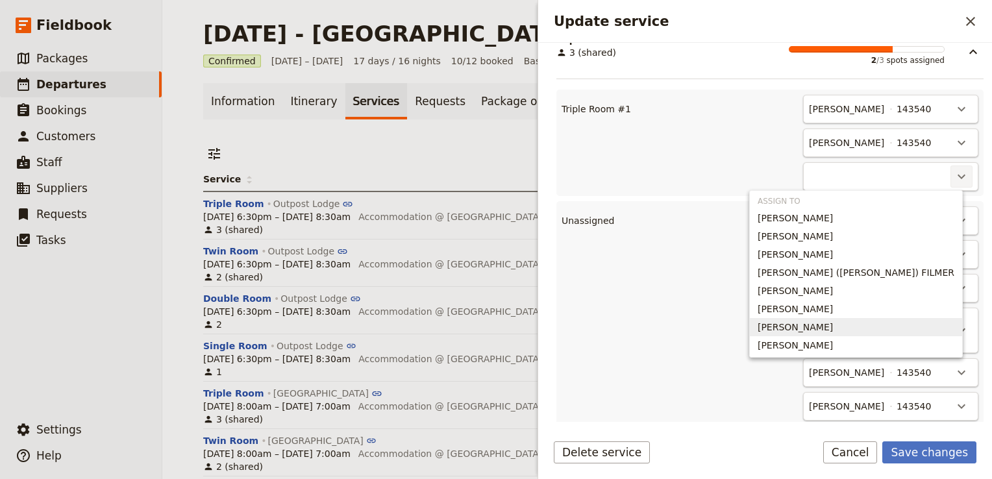
click at [833, 324] on span "Rachael Skudutis" at bounding box center [794, 327] width 75 height 13
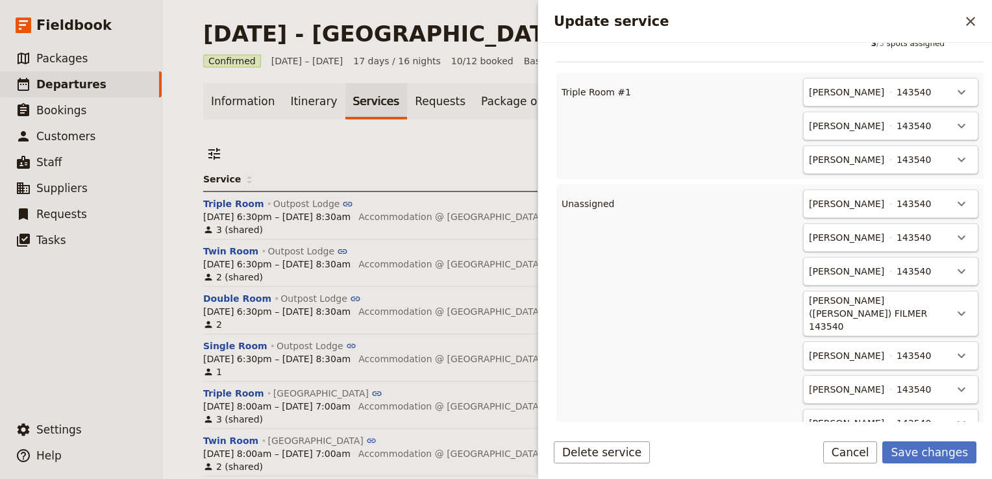
scroll to position [580, 0]
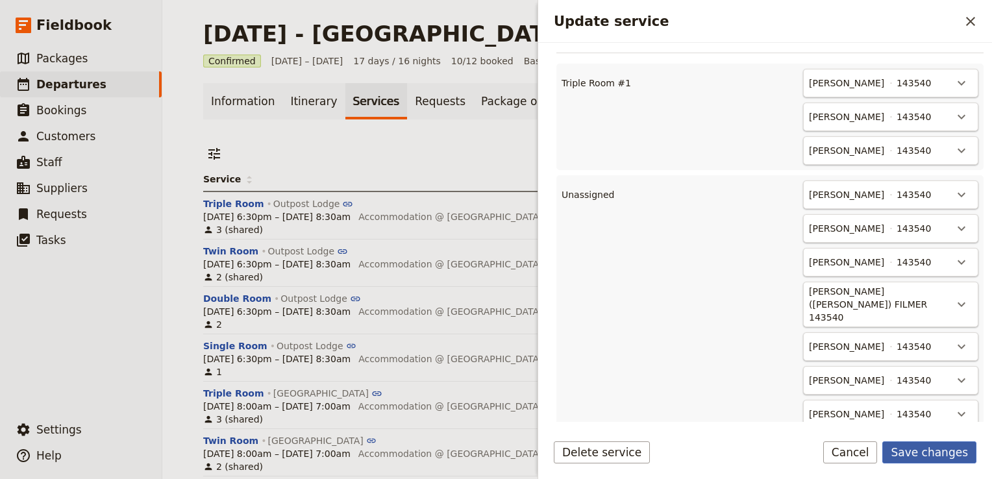
click at [934, 454] on button "Save changes" at bounding box center [929, 452] width 94 height 22
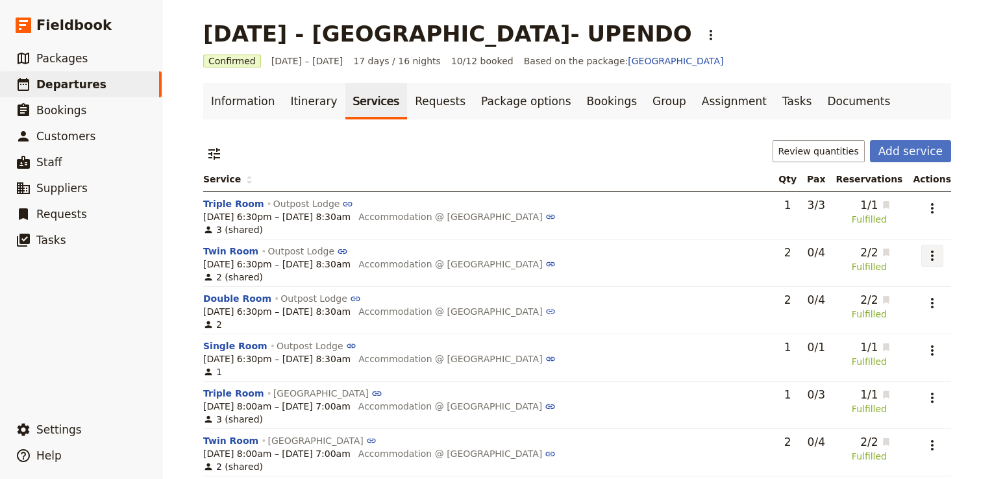
click at [931, 254] on icon "Actions" at bounding box center [932, 256] width 16 height 16
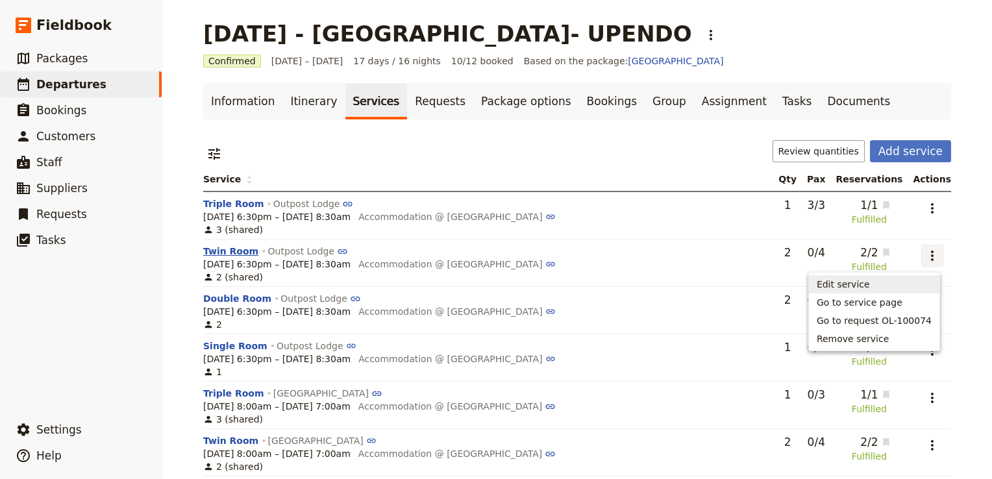
click at [227, 254] on button "Twin Room" at bounding box center [230, 251] width 55 height 13
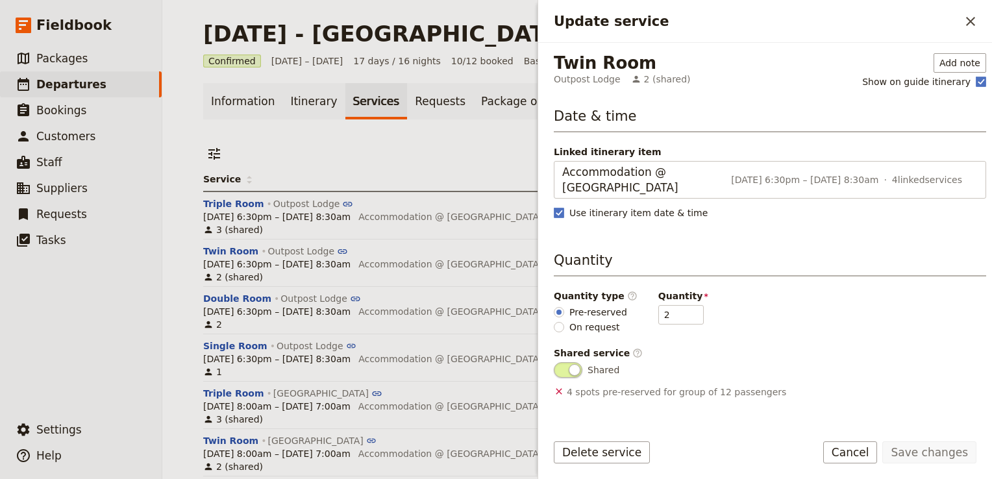
scroll to position [206, 0]
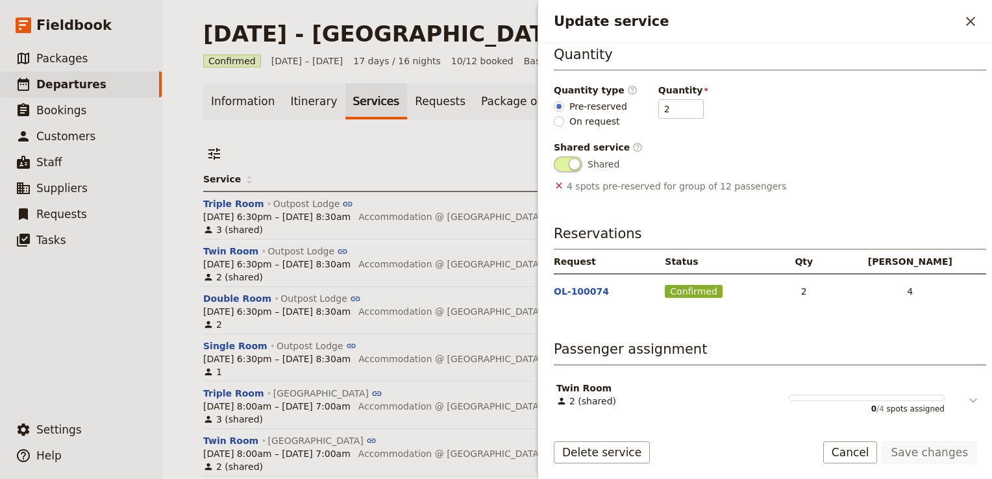
click at [969, 398] on icon "Update service" at bounding box center [973, 400] width 8 height 5
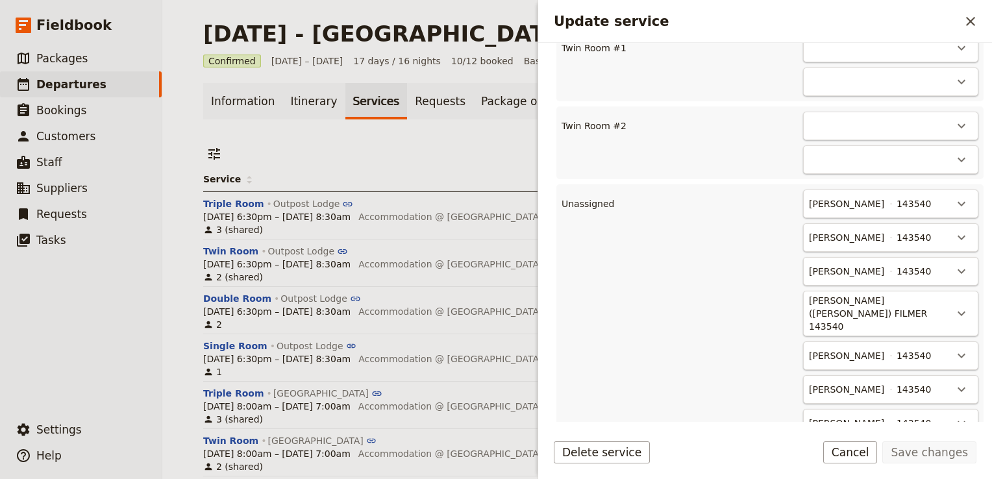
scroll to position [616, 0]
click at [953, 347] on icon "Actions" at bounding box center [961, 355] width 16 height 16
click at [921, 376] on span "Twin Room #1 - empty" at bounding box center [900, 379] width 103 height 13
click at [957, 305] on icon "Actions" at bounding box center [961, 313] width 16 height 16
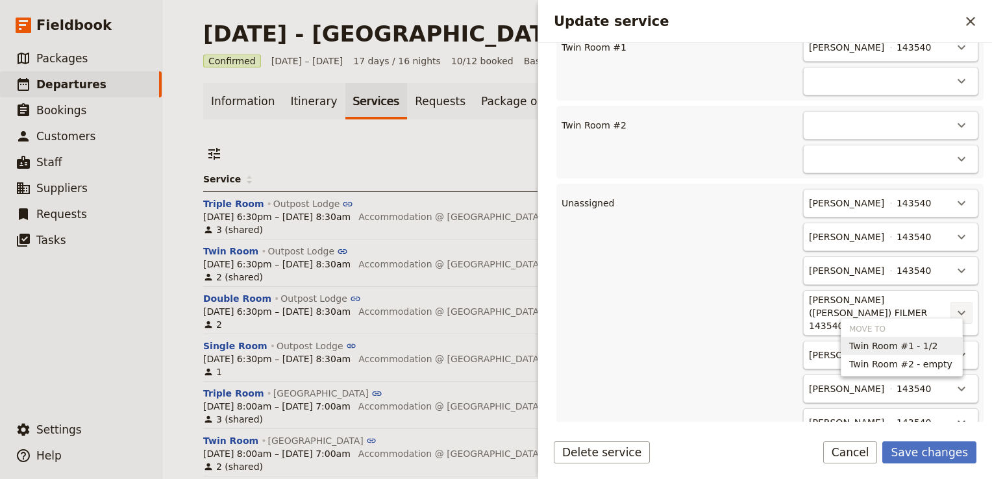
click at [924, 347] on span "Twin Room #1 - 1/2" at bounding box center [893, 345] width 88 height 13
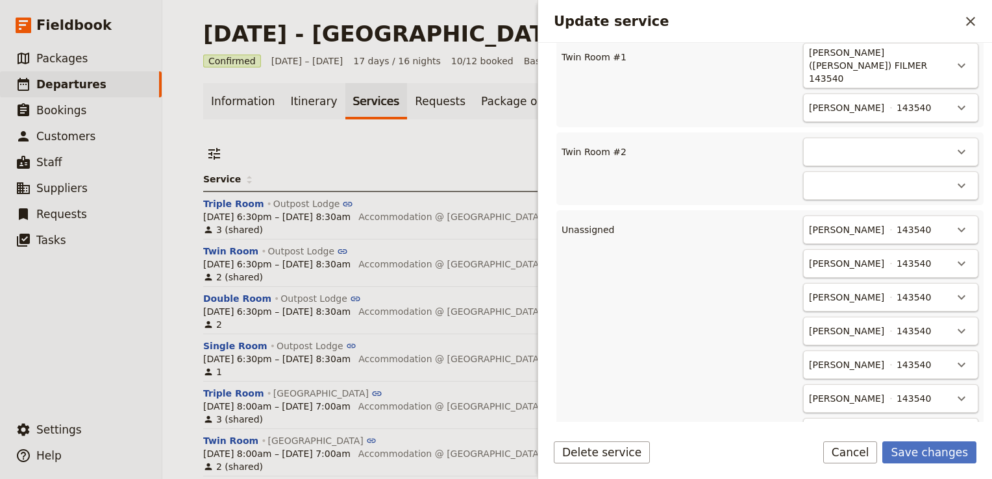
scroll to position [605, 0]
click at [953, 145] on icon "Actions" at bounding box center [961, 153] width 16 height 16
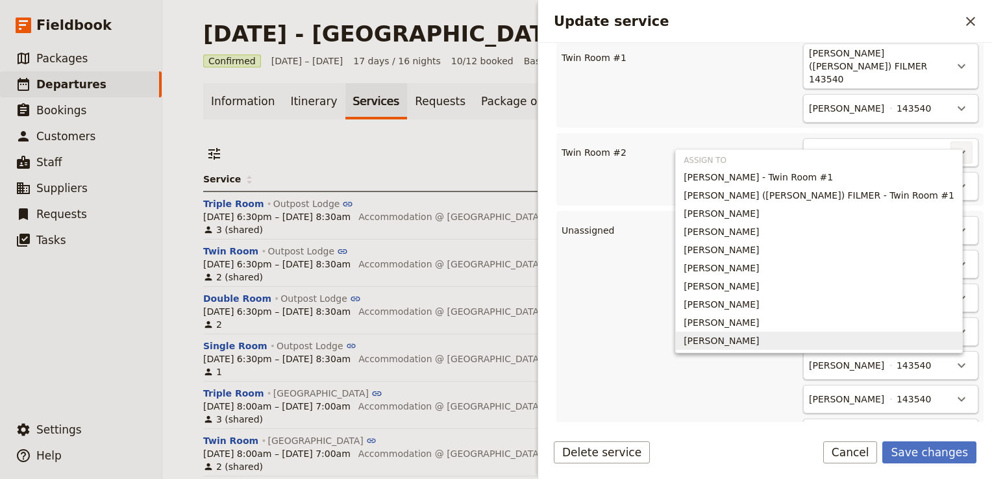
click at [875, 339] on span "Lyndell White" at bounding box center [818, 340] width 271 height 13
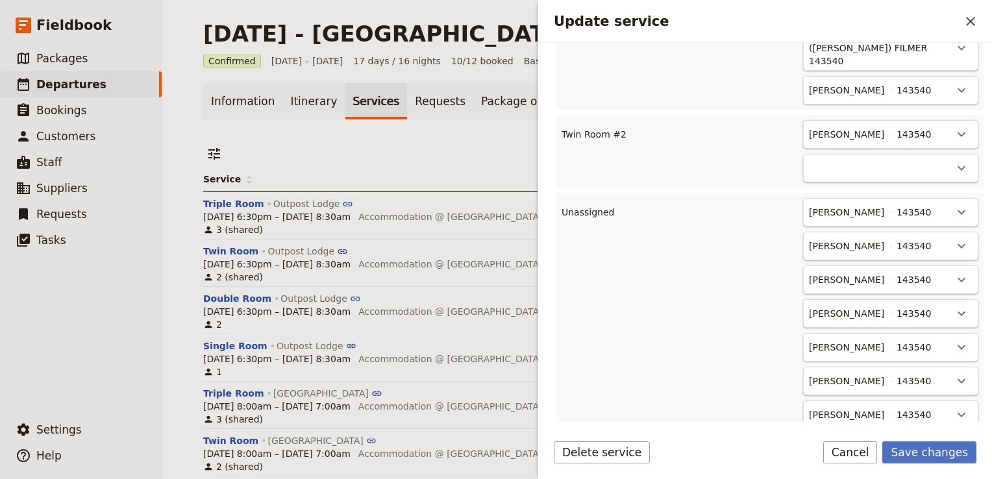
scroll to position [624, 0]
click at [955, 305] on icon "Actions" at bounding box center [961, 313] width 16 height 16
click at [915, 334] on span "Twin Room #2 - 1/2" at bounding box center [893, 337] width 88 height 13
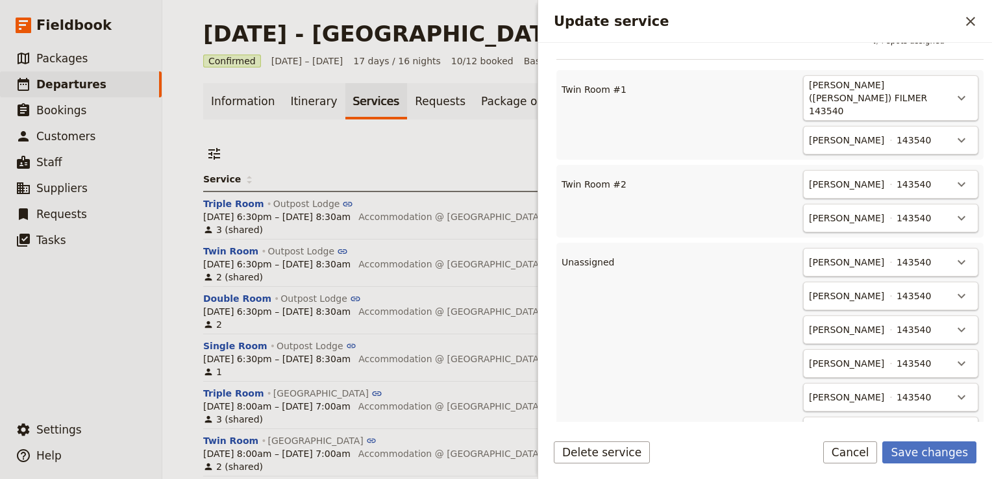
scroll to position [591, 0]
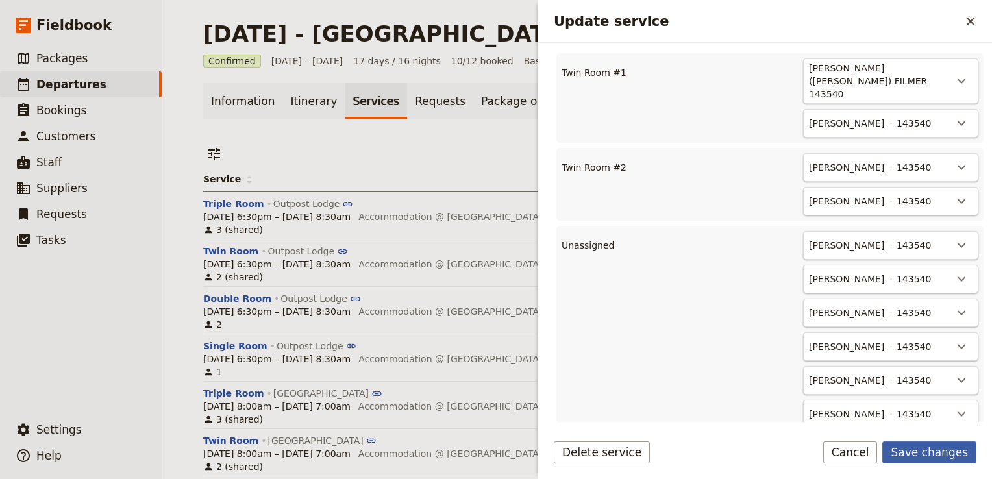
click at [955, 461] on button "Save changes" at bounding box center [929, 452] width 94 height 22
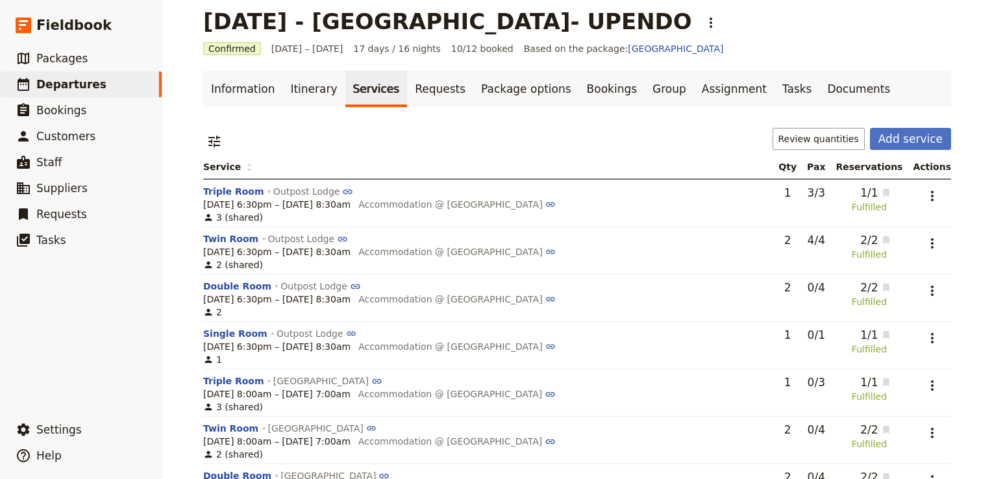
scroll to position [13, 0]
click at [235, 288] on button "Double Room" at bounding box center [237, 285] width 68 height 13
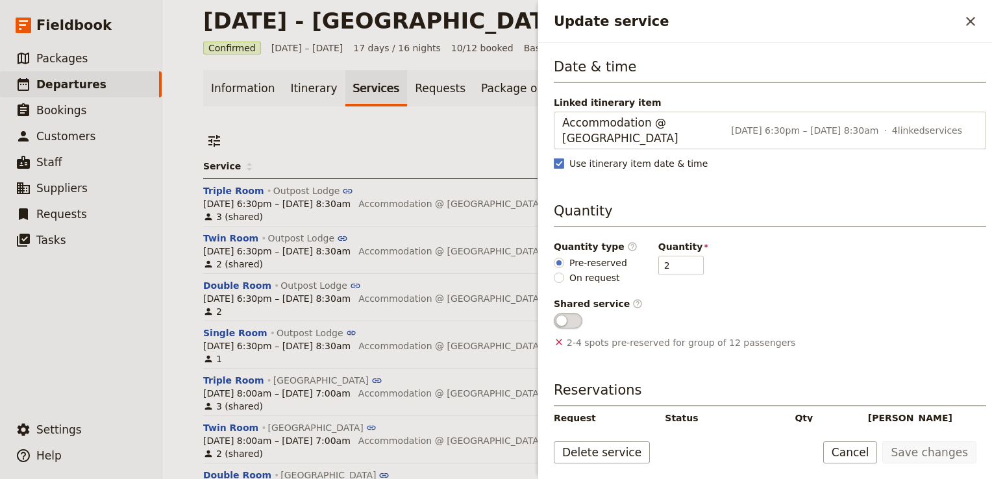
scroll to position [206, 0]
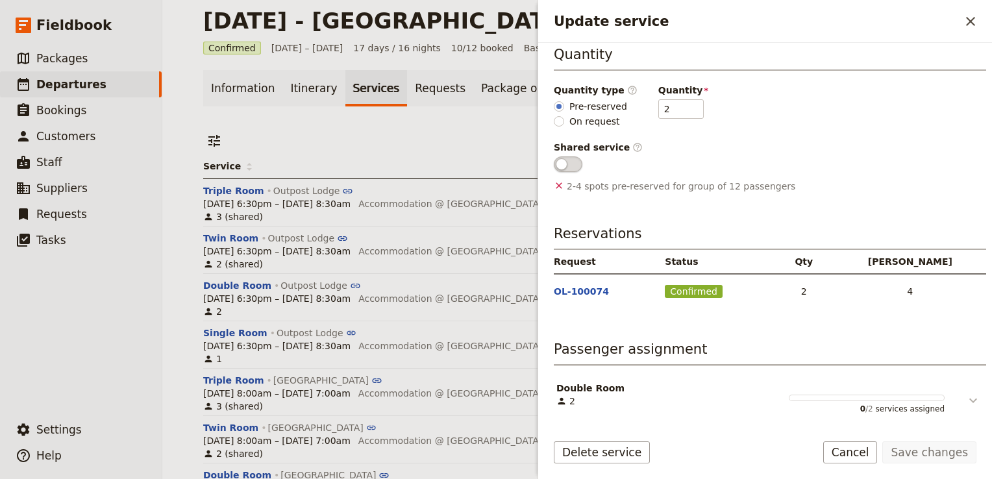
click at [971, 395] on button "Update service" at bounding box center [963, 395] width 39 height 27
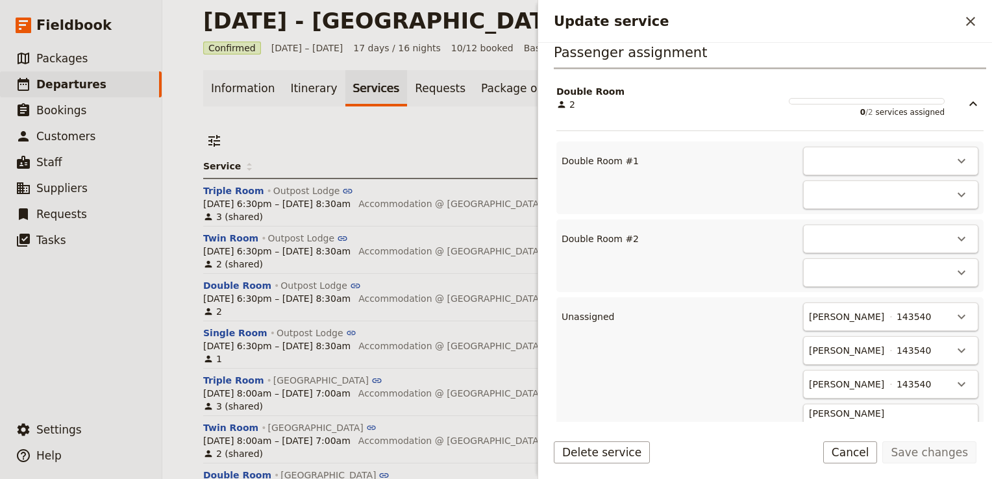
scroll to position [501, 0]
click at [953, 158] on icon "Actions" at bounding box center [961, 162] width 16 height 16
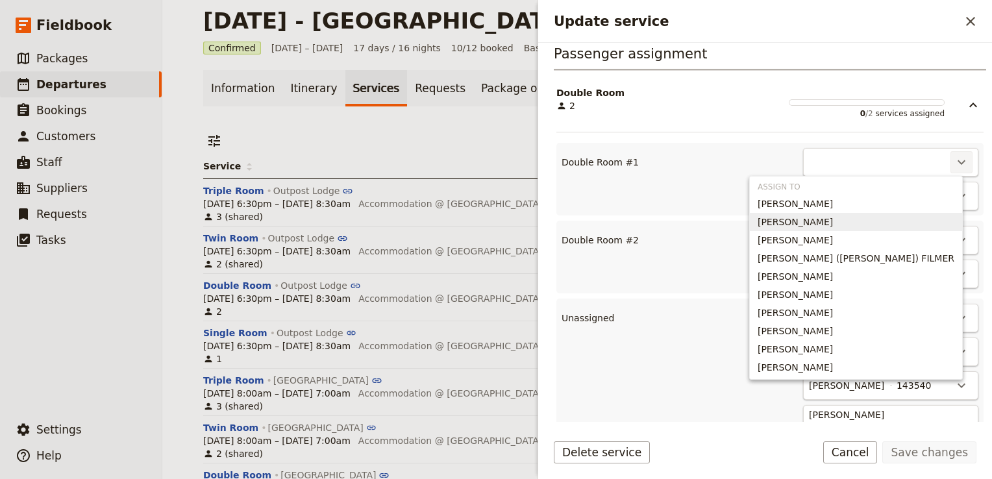
click at [833, 217] on span "Graeme DAVID" at bounding box center [794, 221] width 75 height 13
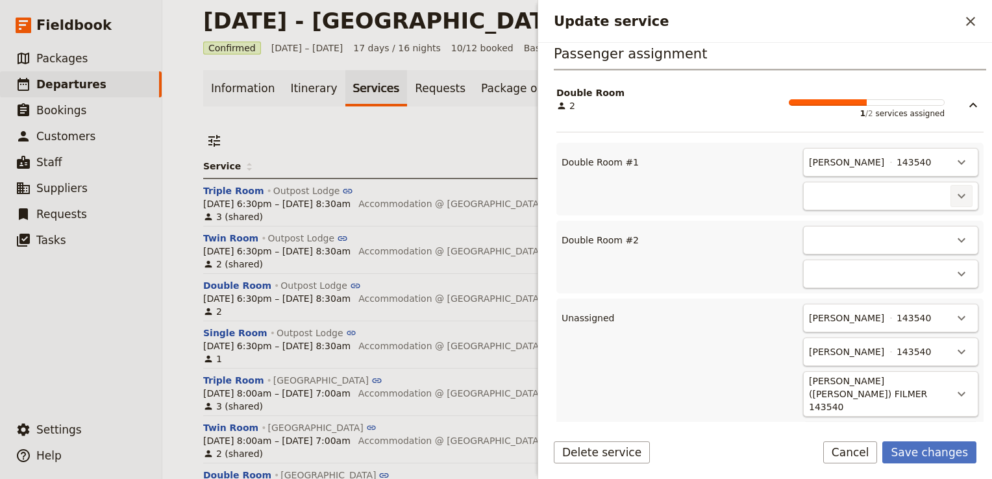
click at [953, 197] on icon "Actions" at bounding box center [961, 196] width 16 height 16
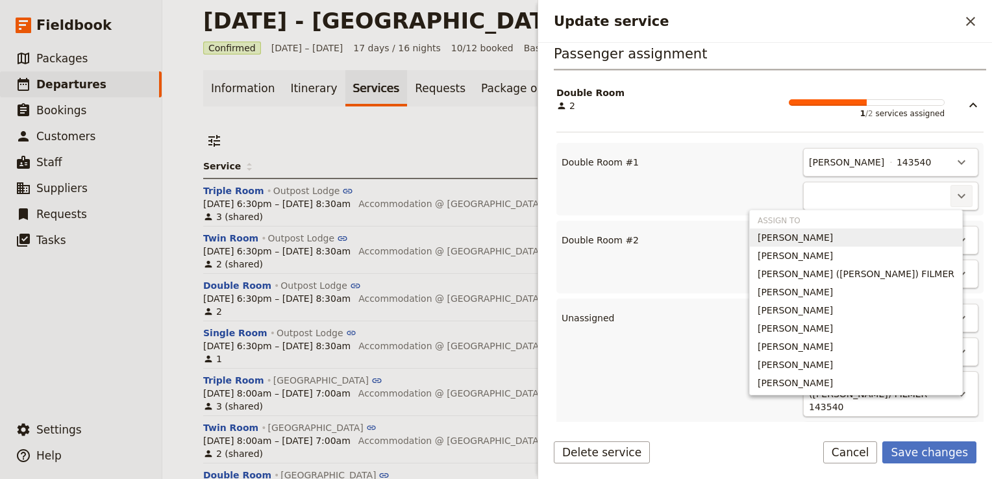
click at [888, 245] on button "Maxwell Chappell" at bounding box center [856, 237] width 212 height 18
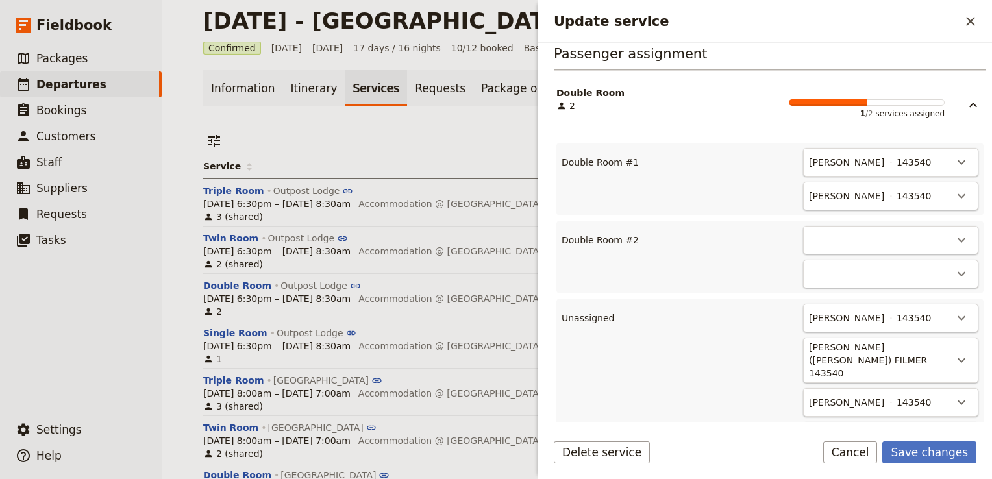
click at [916, 188] on div "Maxwell Chappell 143540" at bounding box center [878, 196] width 143 height 16
click at [938, 191] on div "Maxwell Chappell 143540" at bounding box center [878, 196] width 143 height 16
click at [953, 197] on icon "Actions" at bounding box center [961, 196] width 16 height 16
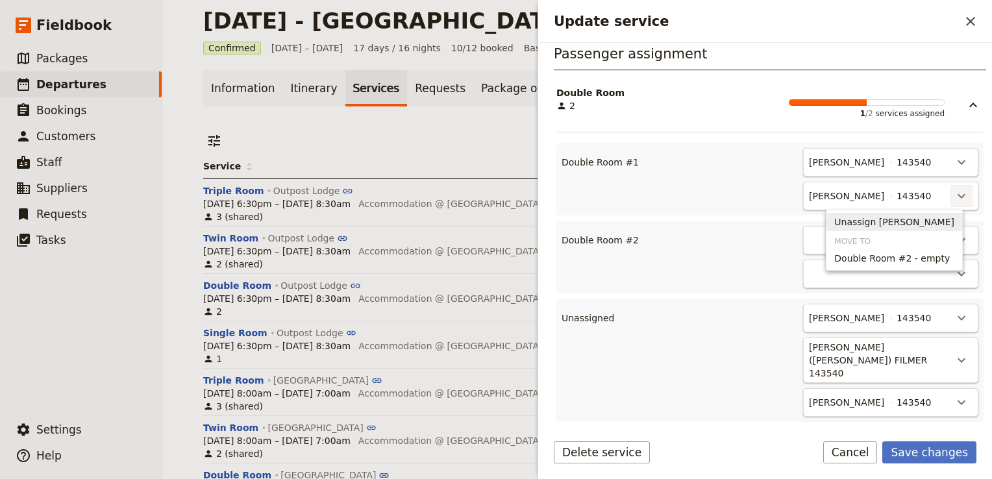
click at [898, 218] on span "Unassign Maxwell Chappell" at bounding box center [894, 221] width 120 height 13
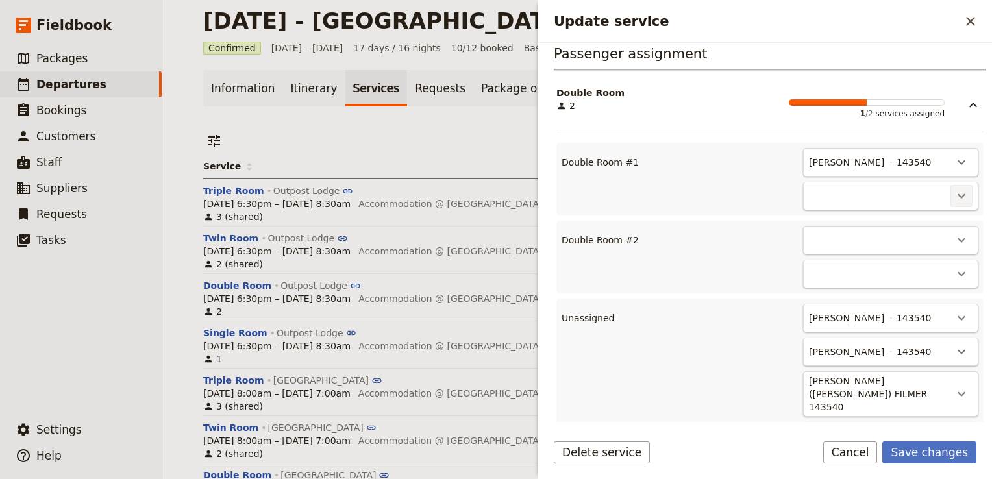
click at [953, 197] on icon "Actions" at bounding box center [961, 196] width 16 height 16
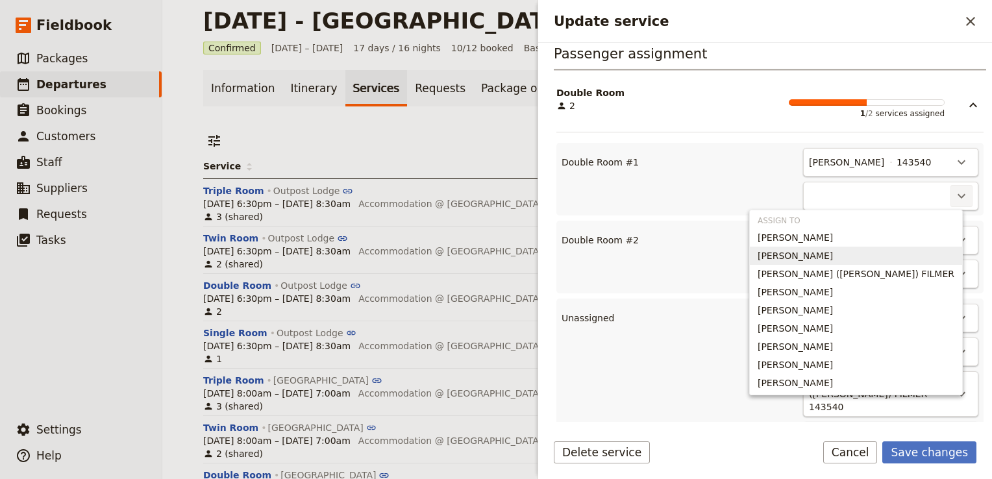
click at [833, 252] on span "HELEN DAVID" at bounding box center [794, 255] width 75 height 13
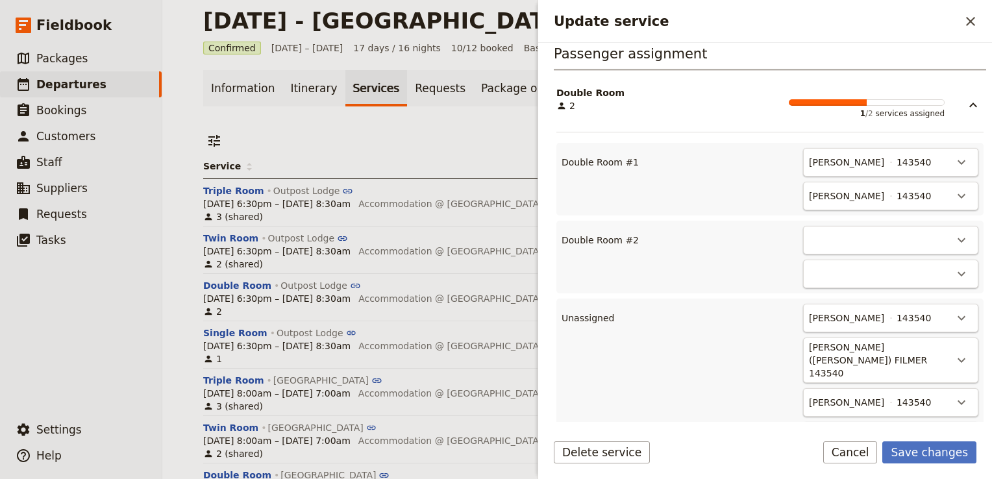
click at [936, 237] on div "​" at bounding box center [890, 240] width 175 height 29
click at [953, 235] on icon "Actions" at bounding box center [961, 240] width 16 height 16
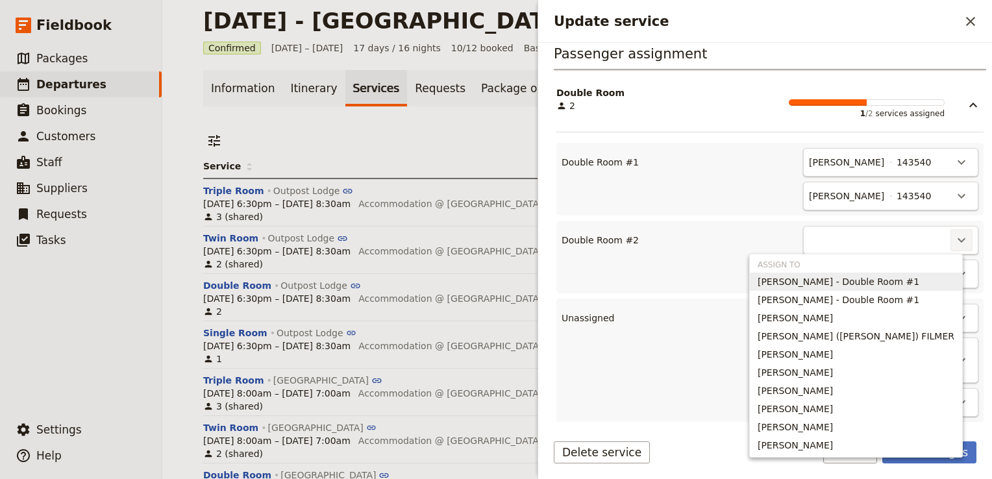
click at [740, 258] on div "​ ​" at bounding box center [813, 257] width 329 height 62
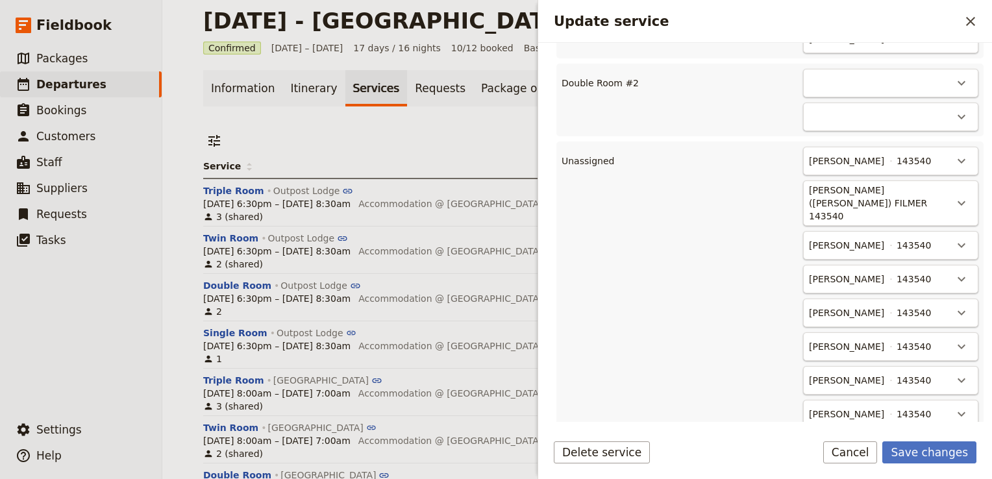
scroll to position [528, 0]
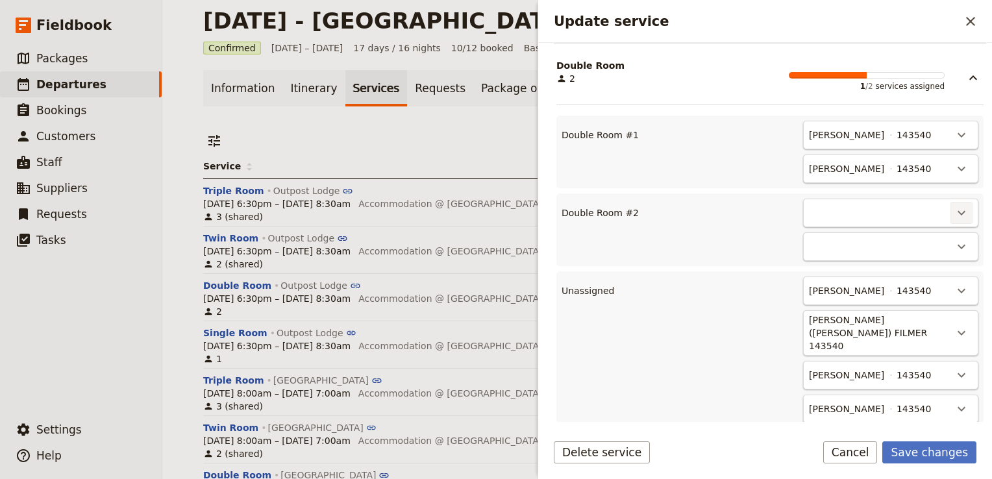
click at [953, 212] on icon "Actions" at bounding box center [961, 213] width 16 height 16
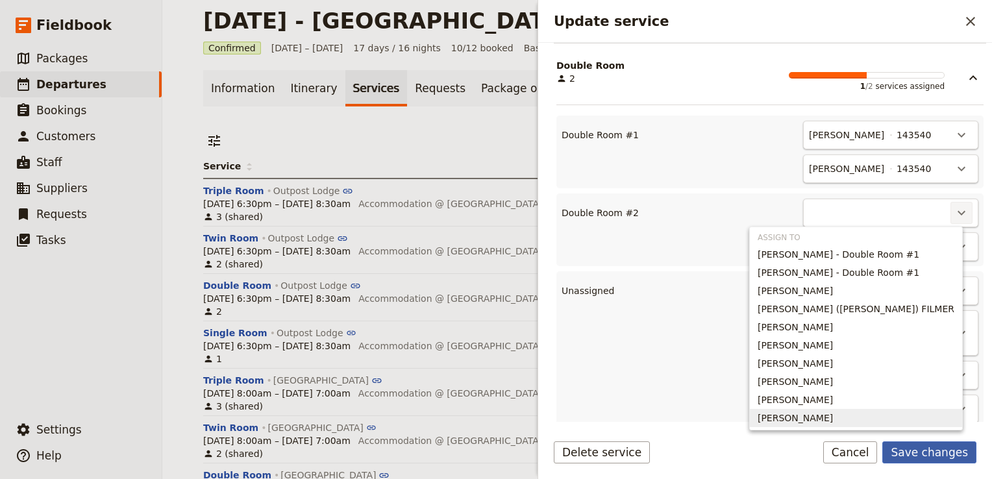
click at [934, 450] on button "Save changes" at bounding box center [929, 452] width 94 height 22
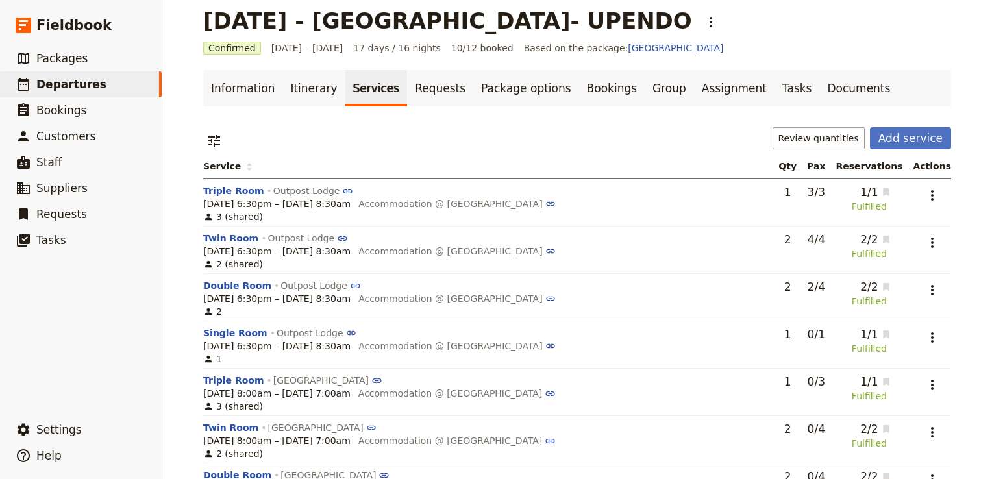
scroll to position [143, 0]
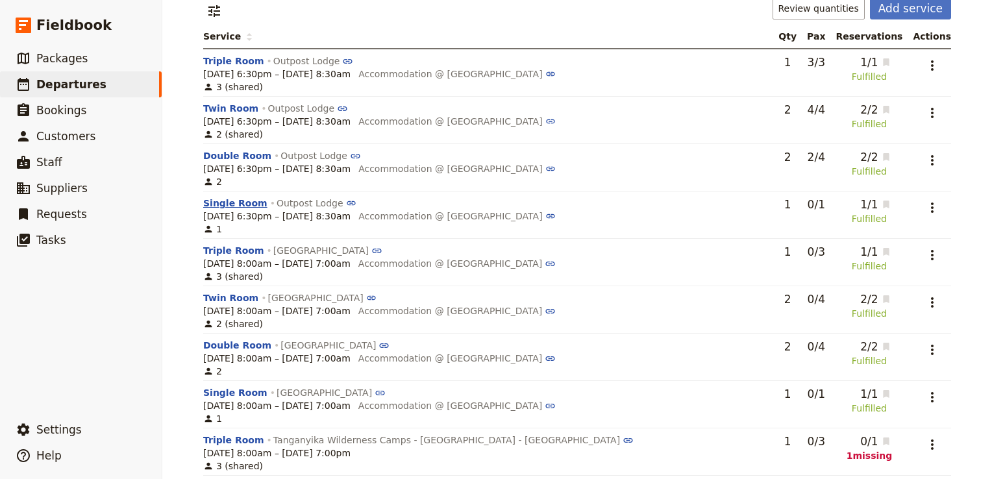
click at [224, 206] on button "Single Room" at bounding box center [235, 203] width 64 height 13
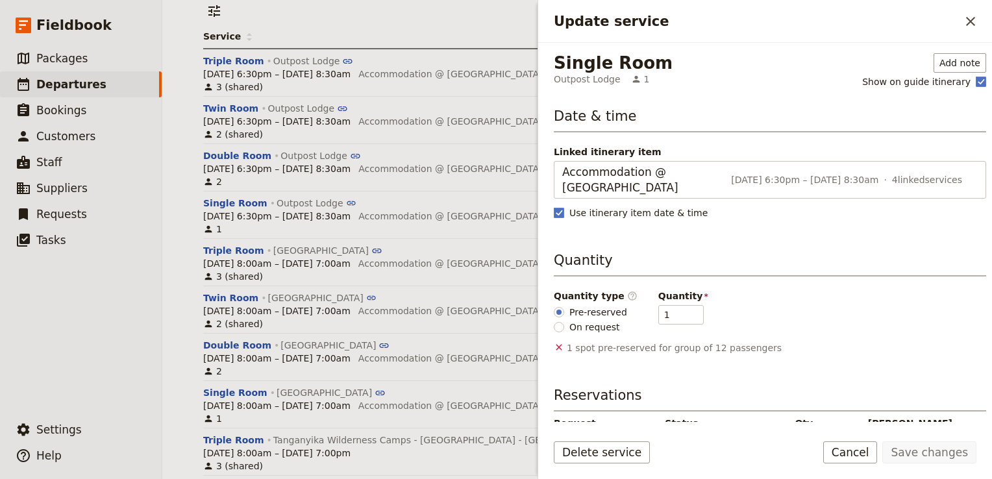
scroll to position [162, 0]
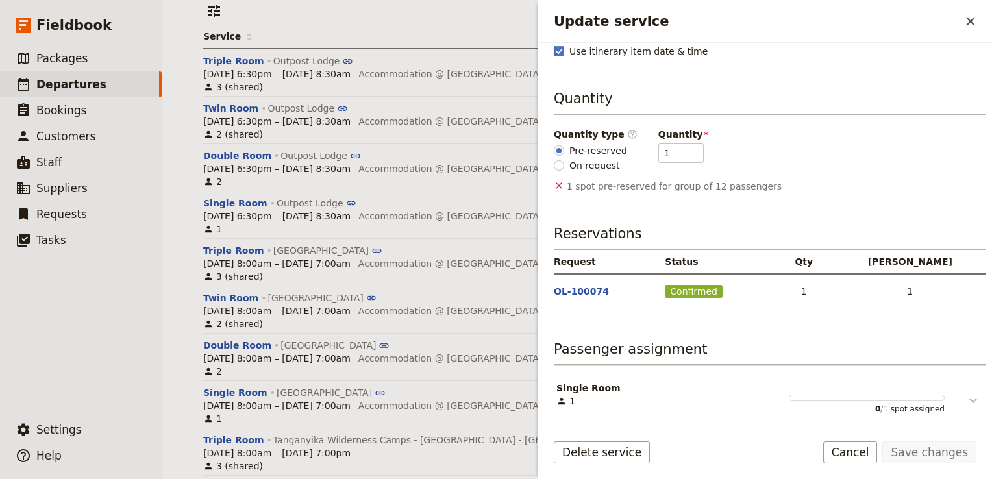
click at [965, 396] on icon "Update service" at bounding box center [973, 401] width 16 height 16
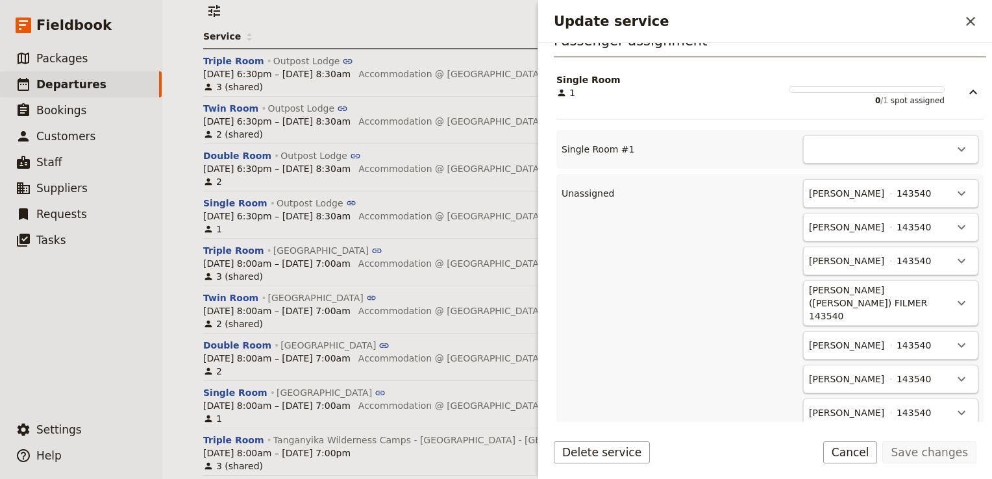
scroll to position [469, 0]
click at [953, 193] on icon "Actions" at bounding box center [961, 195] width 16 height 16
click at [911, 234] on span "Single Room #1 - empty" at bounding box center [898, 236] width 111 height 13
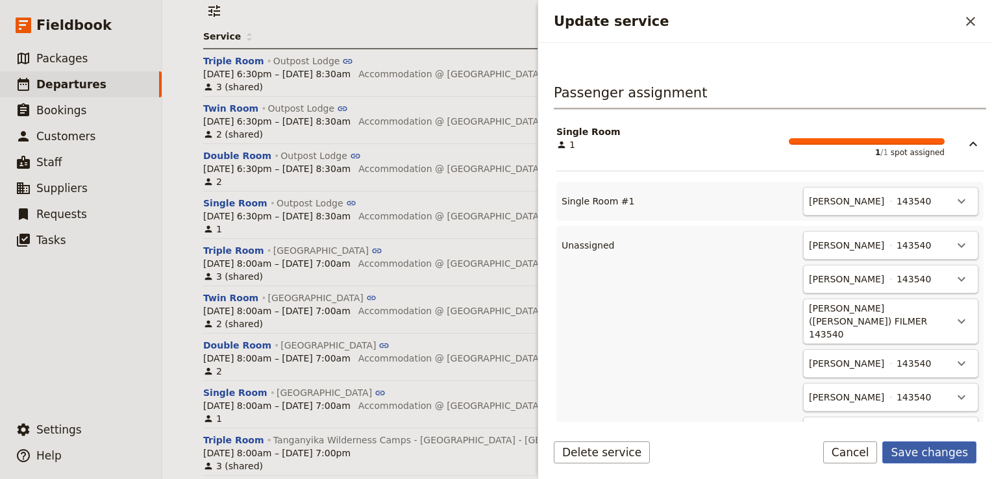
scroll to position [417, 0]
click at [942, 456] on button "Save changes" at bounding box center [929, 452] width 94 height 22
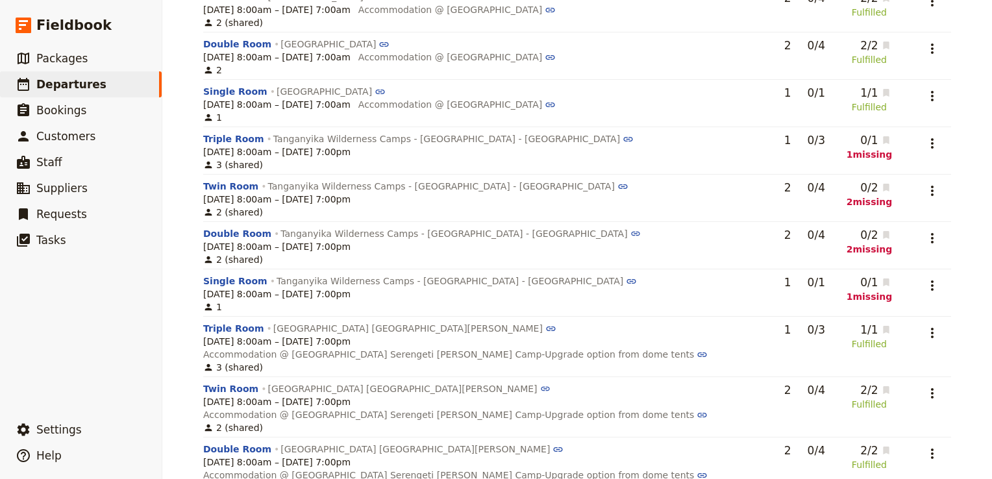
scroll to position [0, 0]
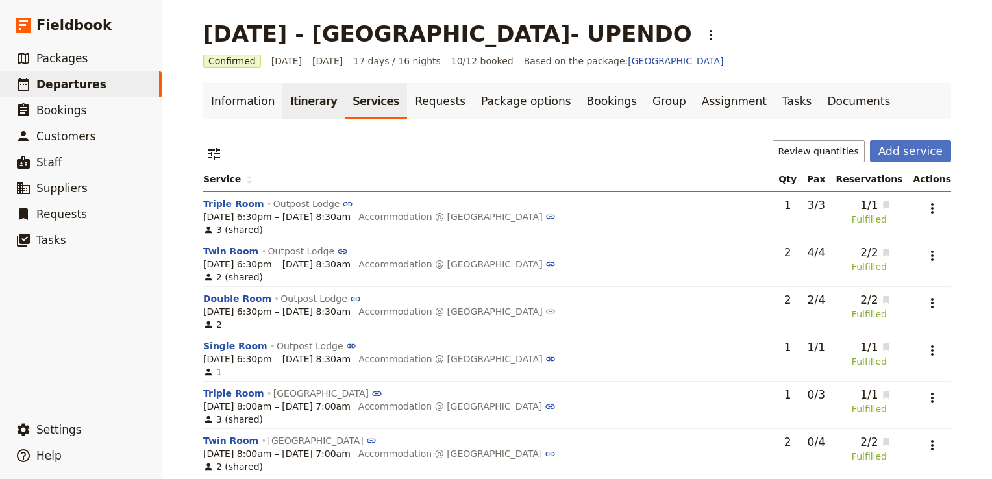
click at [296, 101] on link "Itinerary" at bounding box center [313, 101] width 62 height 36
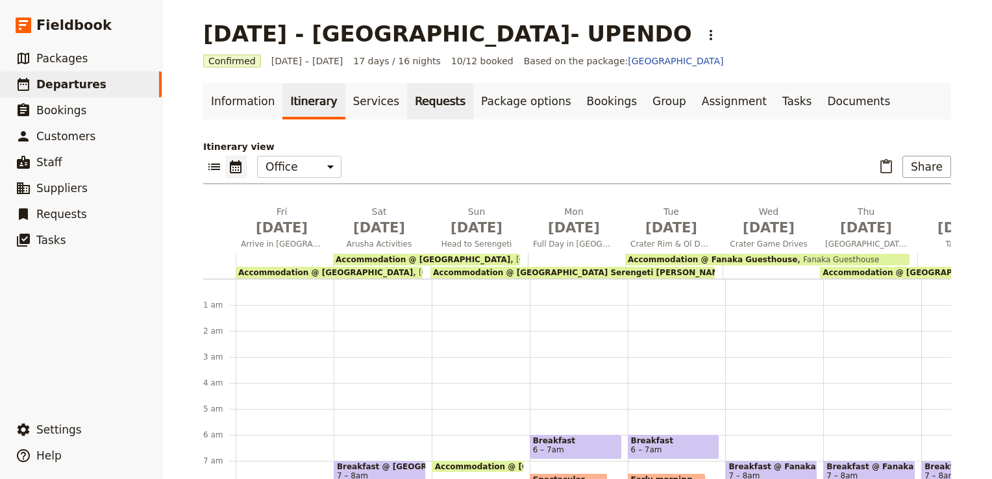
scroll to position [143, 0]
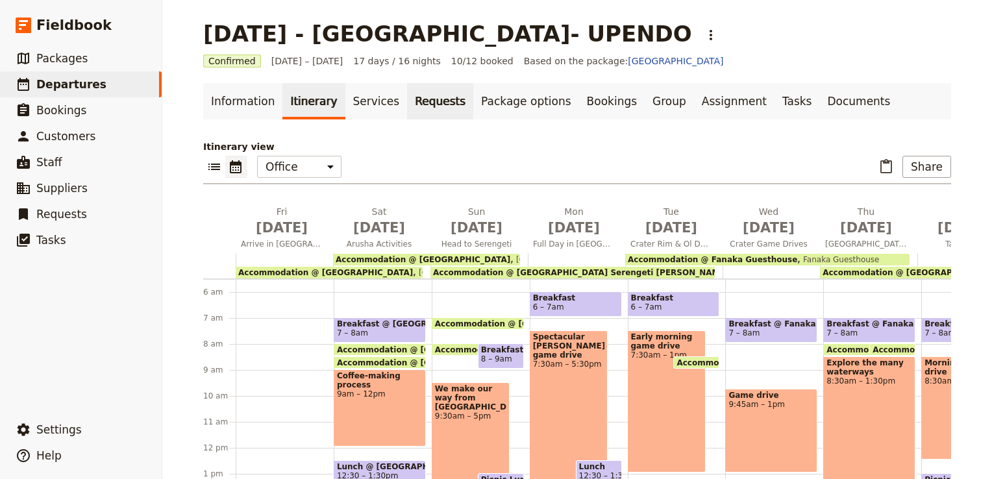
click at [413, 104] on link "Requests" at bounding box center [440, 101] width 66 height 36
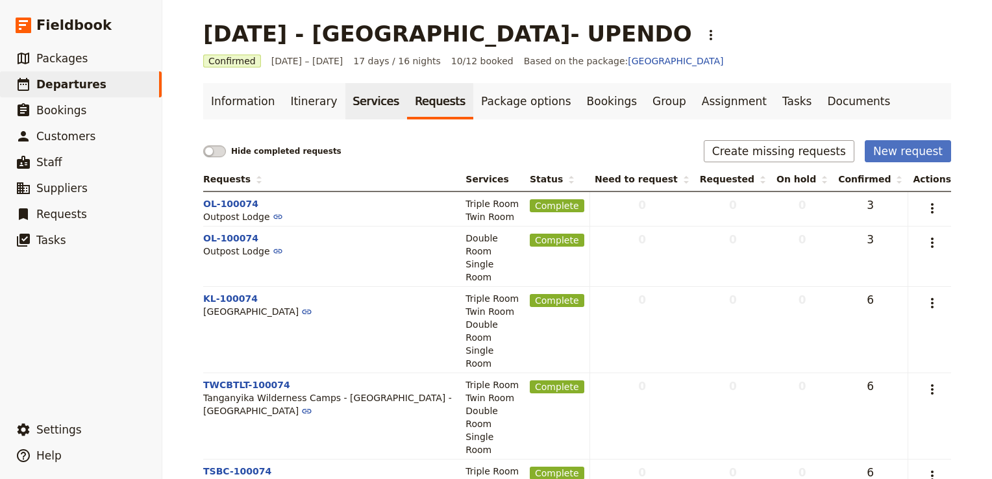
click at [364, 103] on link "Services" at bounding box center [376, 101] width 62 height 36
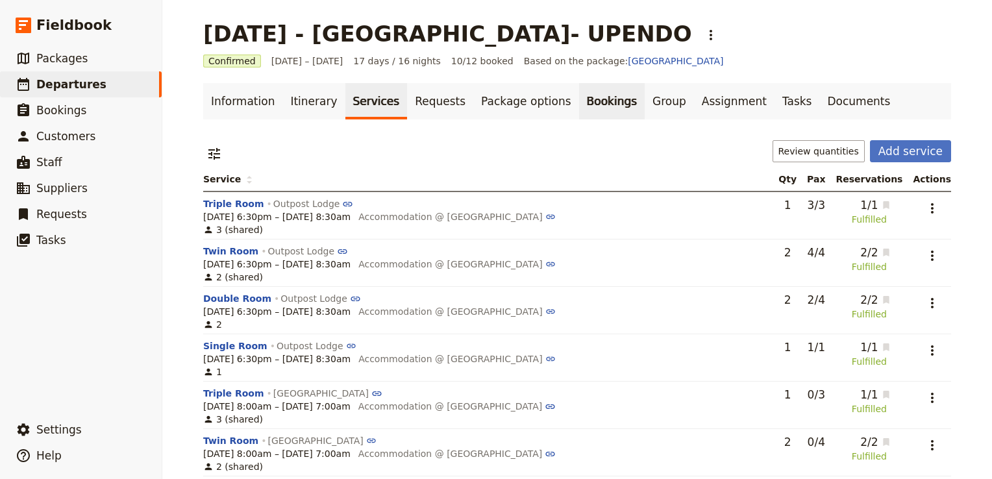
click at [579, 103] on link "Bookings" at bounding box center [612, 101] width 66 height 36
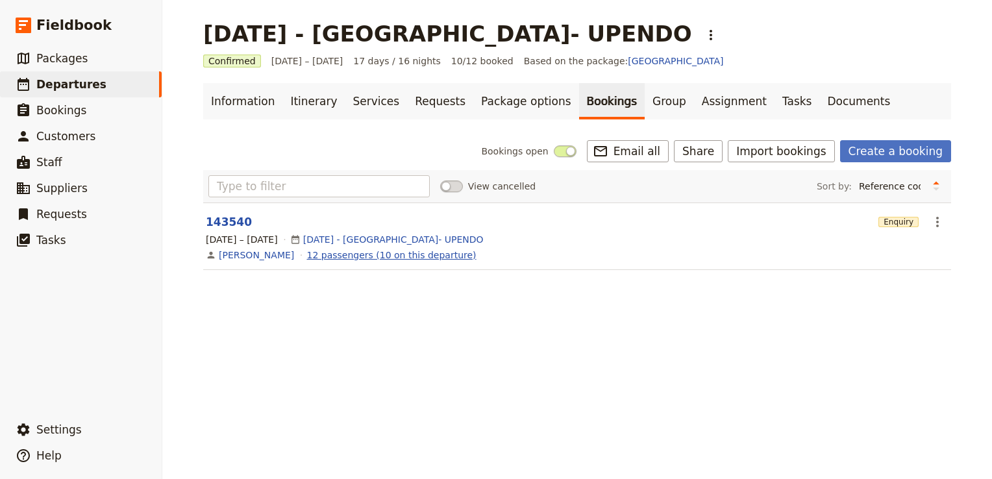
click at [398, 257] on link "12 passengers (10 on this departure)" at bounding box center [391, 255] width 169 height 13
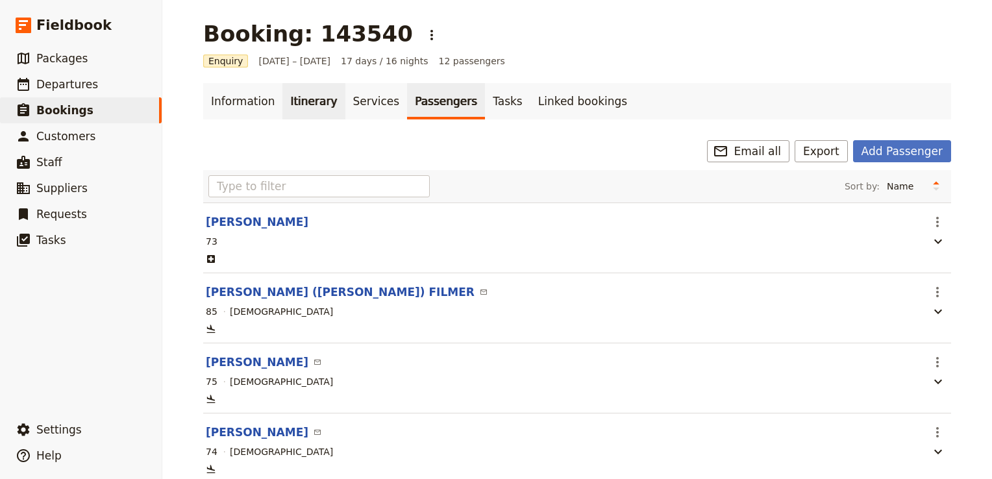
click at [308, 101] on link "Itinerary" at bounding box center [313, 101] width 62 height 36
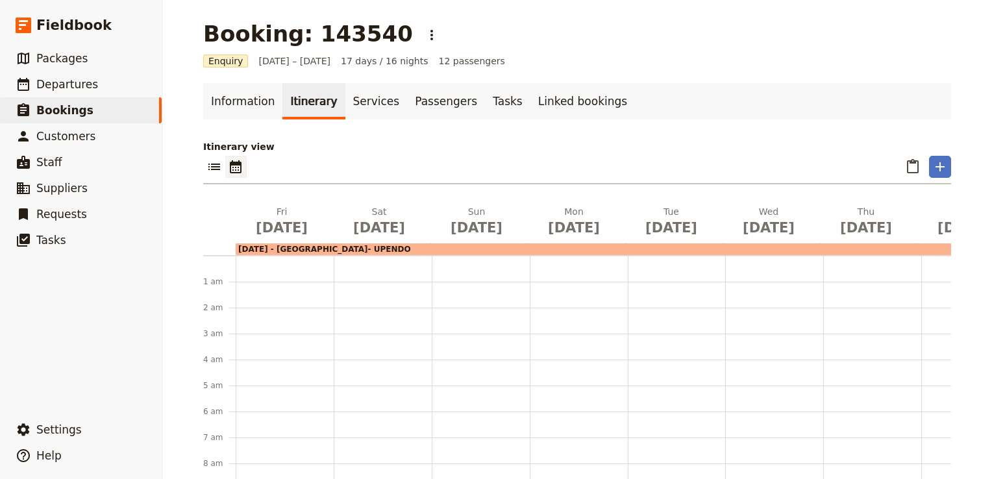
scroll to position [169, 0]
click at [238, 97] on link "Information" at bounding box center [242, 101] width 79 height 36
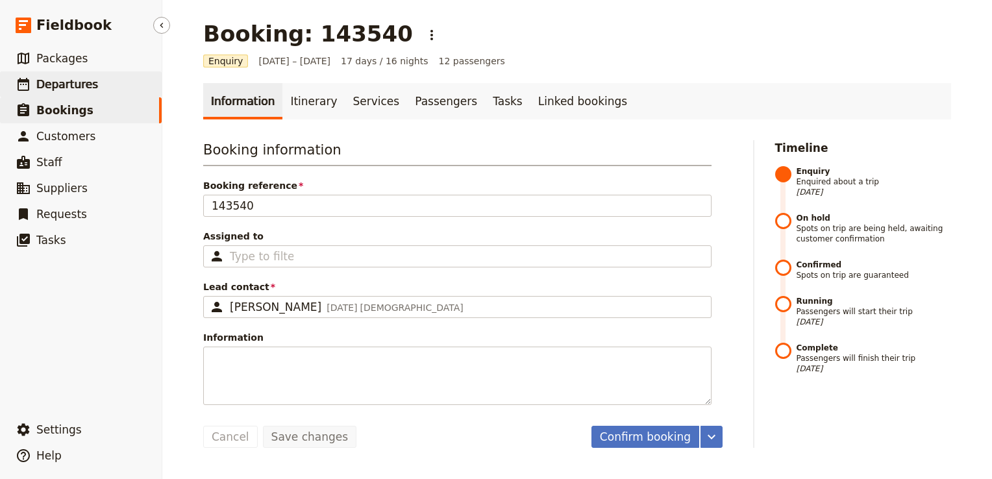
click at [83, 90] on span "Departures" at bounding box center [67, 84] width 62 height 13
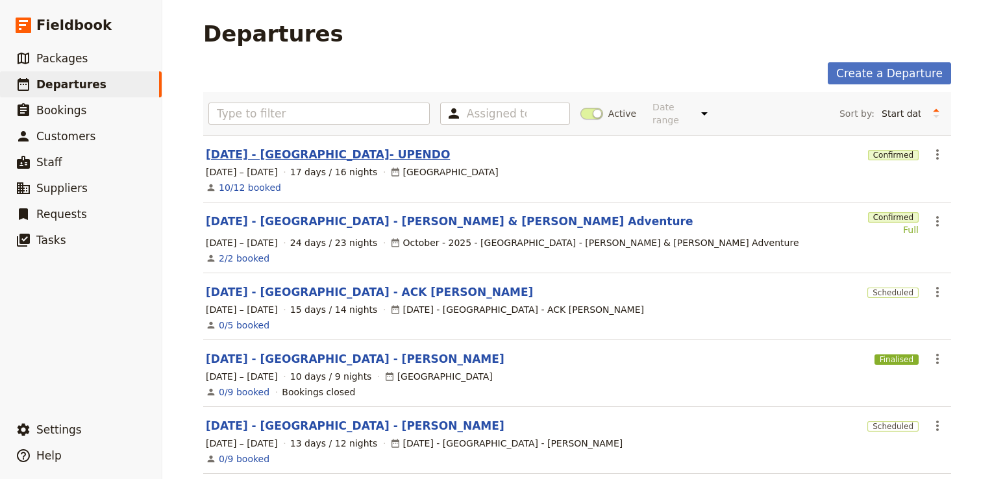
click at [278, 147] on link "[DATE] - [GEOGRAPHIC_DATA]- UPENDO" at bounding box center [328, 155] width 244 height 16
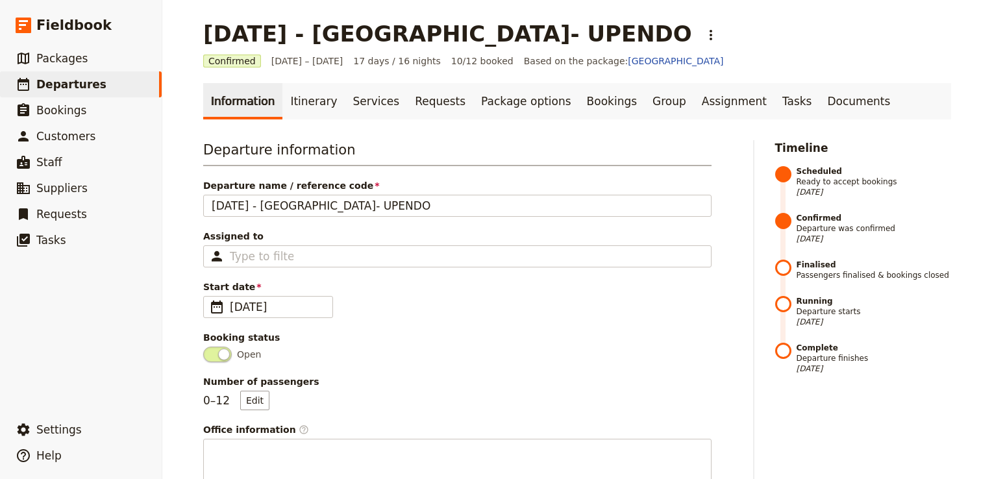
scroll to position [65, 0]
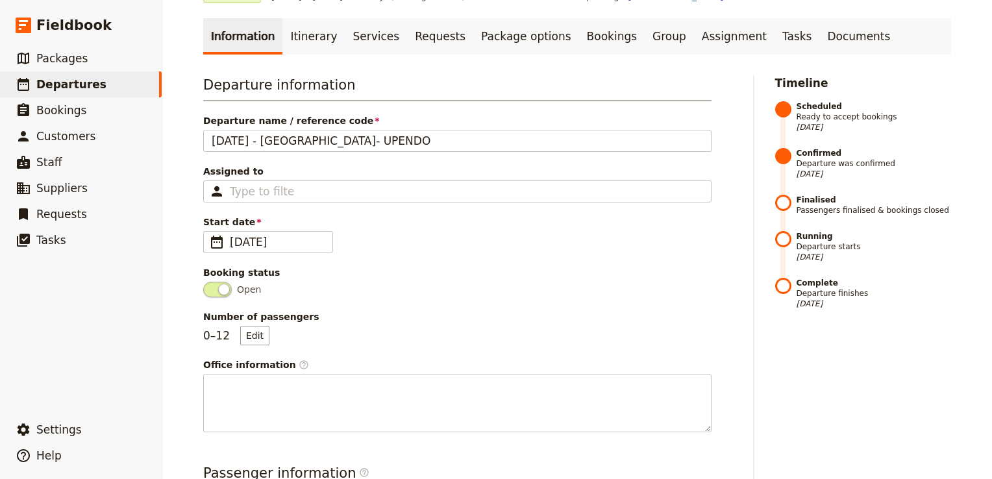
click at [210, 287] on span at bounding box center [217, 290] width 29 height 16
click at [203, 282] on input "Open" at bounding box center [203, 282] width 0 height 0
click at [249, 333] on button "Edit" at bounding box center [254, 335] width 29 height 19
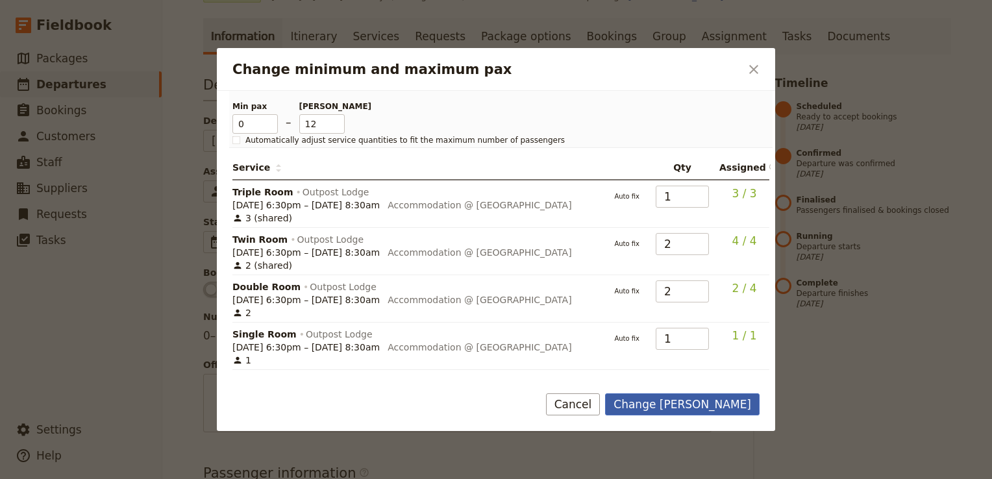
click at [711, 406] on button "Change max pax" at bounding box center [682, 404] width 154 height 22
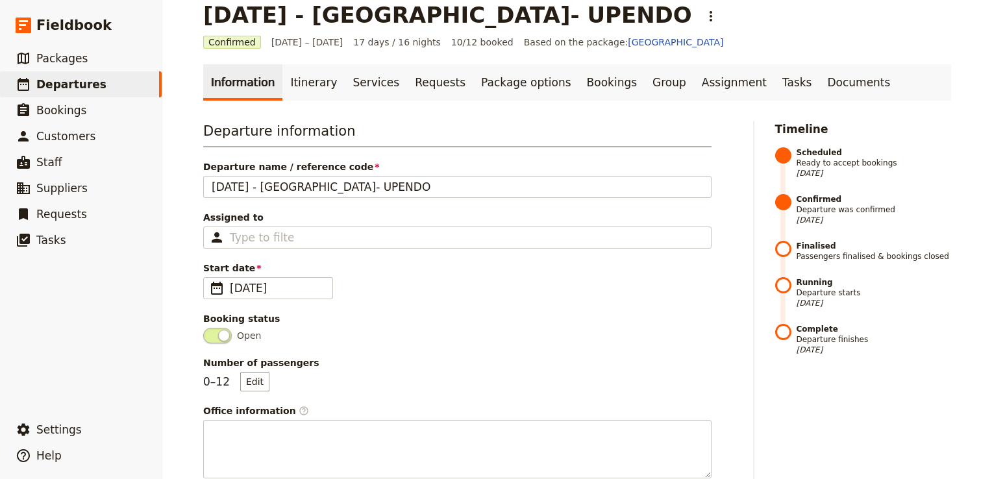
scroll to position [0, 0]
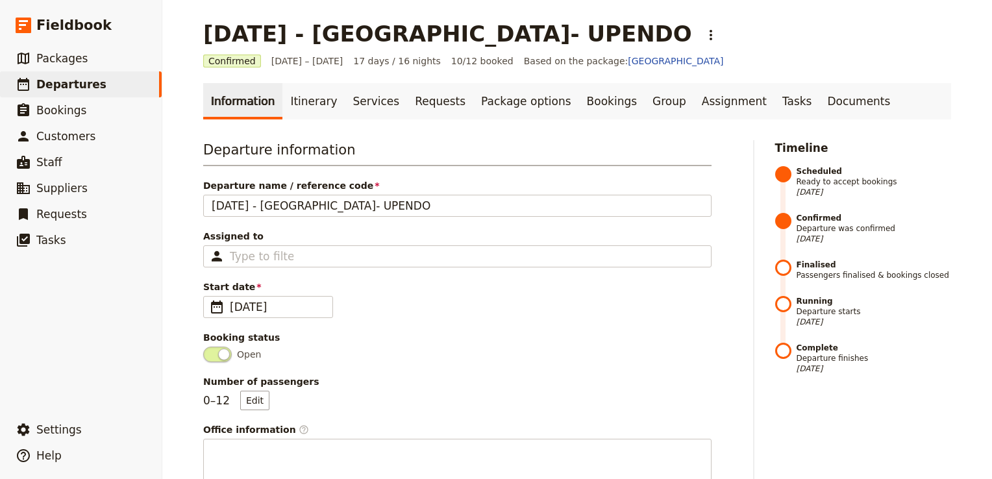
click at [205, 360] on span at bounding box center [217, 355] width 29 height 16
click at [203, 347] on input "Open" at bounding box center [203, 347] width 0 height 0
click at [303, 111] on link "Itinerary" at bounding box center [313, 101] width 62 height 36
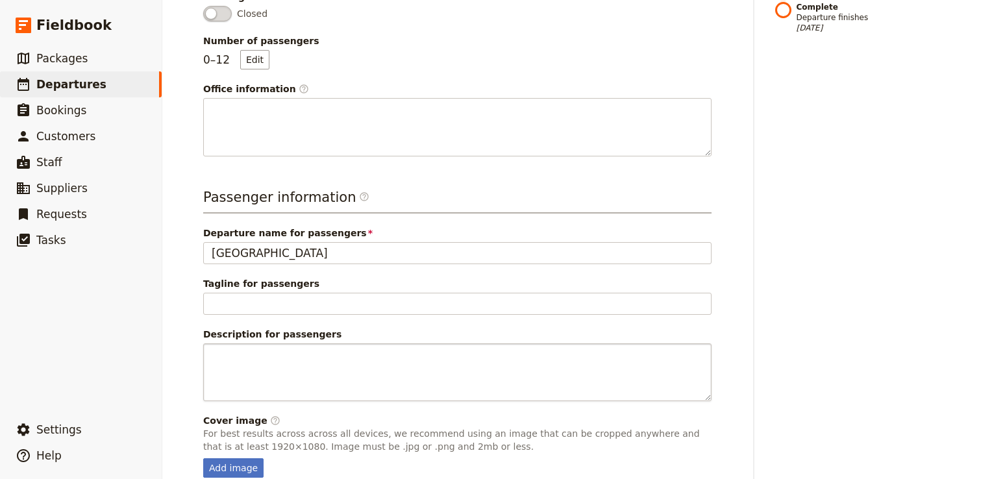
scroll to position [400, 0]
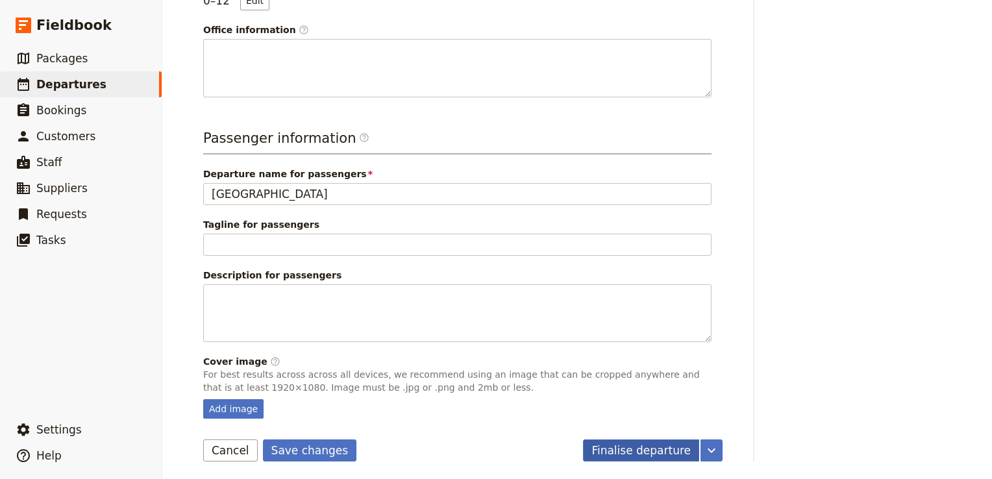
click at [635, 453] on button "Finalise departure" at bounding box center [641, 450] width 116 height 22
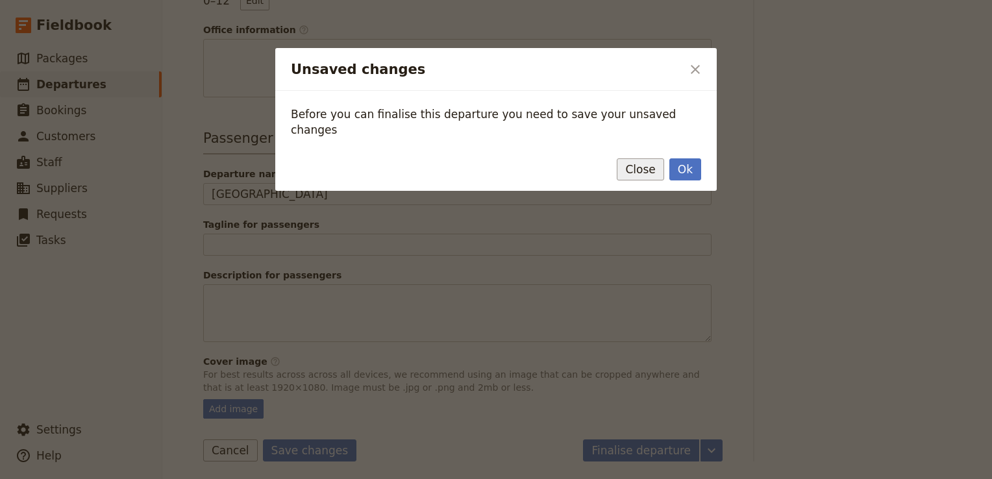
click at [646, 158] on button "Close" at bounding box center [639, 169] width 47 height 22
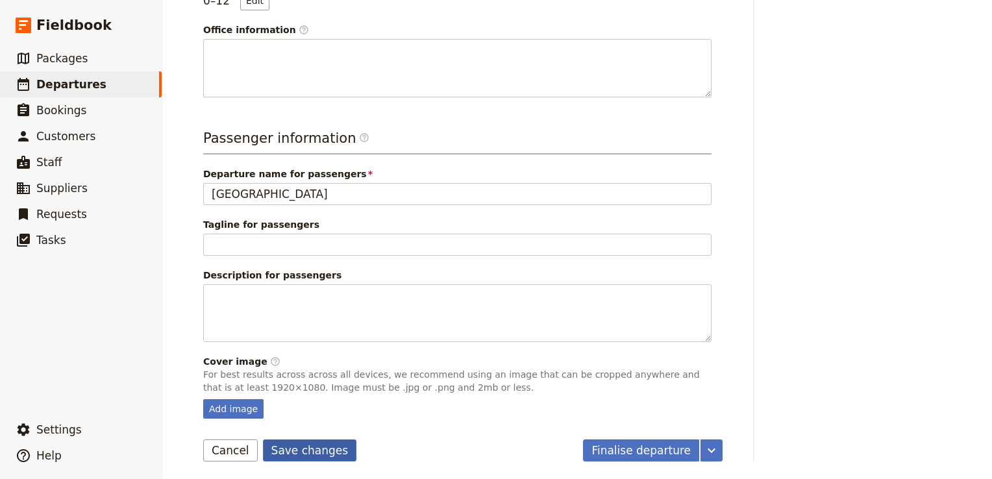
click at [311, 445] on button "Save changes" at bounding box center [310, 450] width 94 height 22
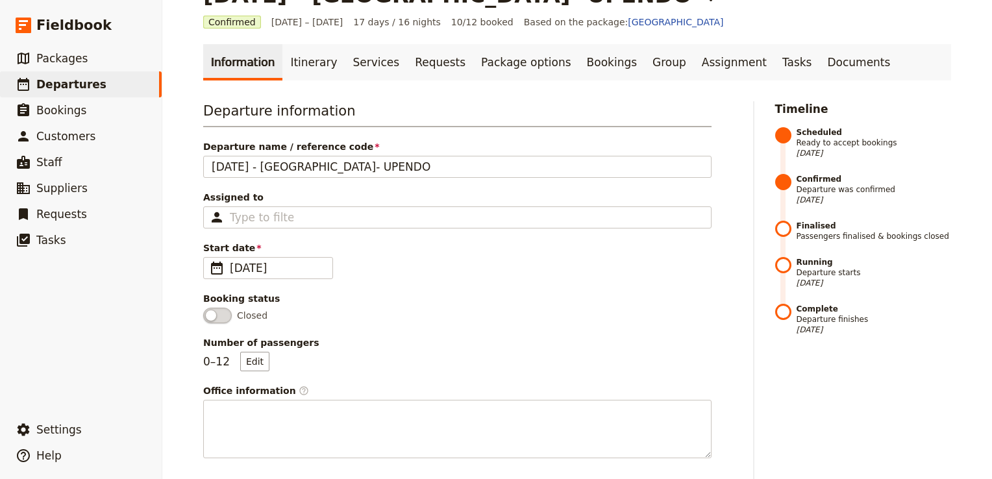
scroll to position [0, 0]
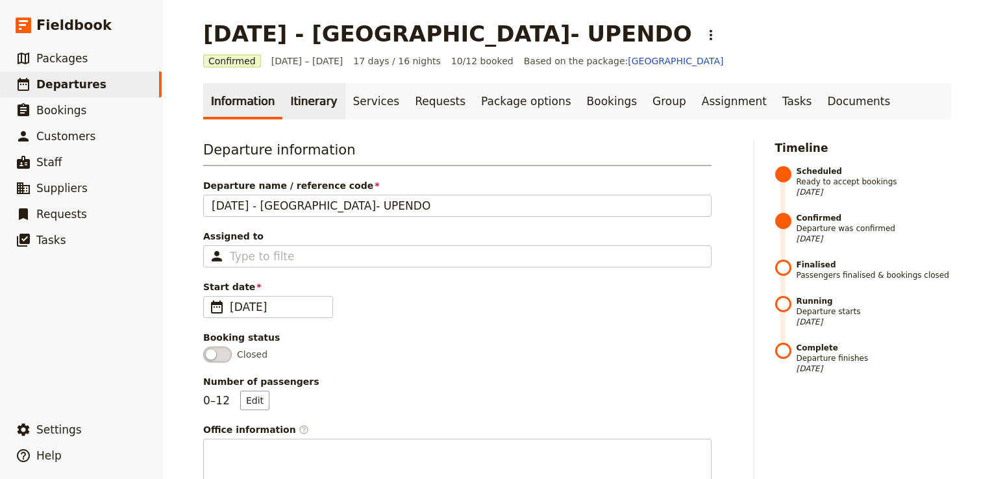
click at [307, 103] on link "Itinerary" at bounding box center [313, 101] width 62 height 36
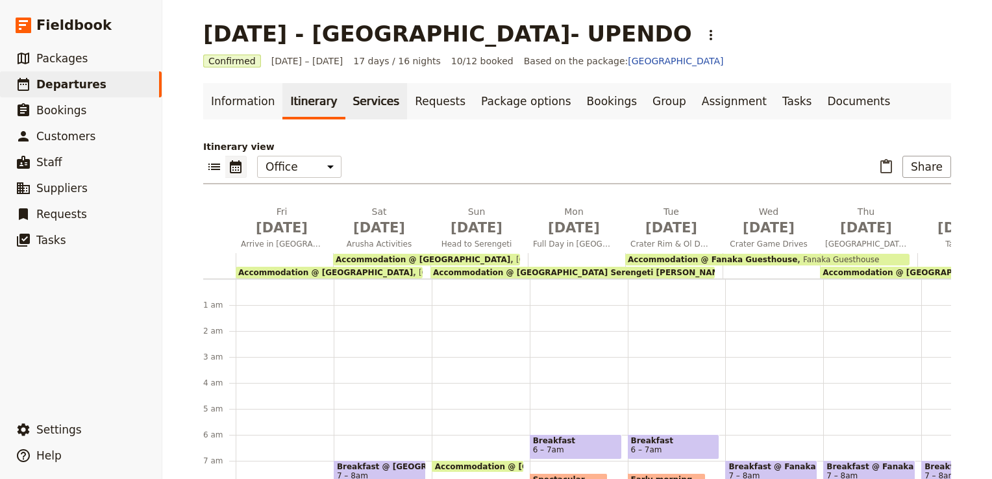
scroll to position [143, 0]
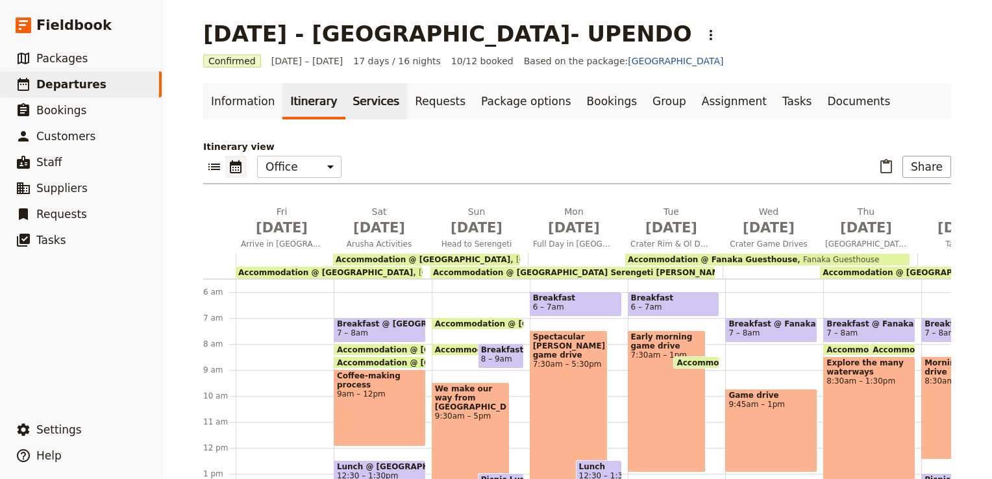
click at [365, 101] on link "Services" at bounding box center [376, 101] width 62 height 36
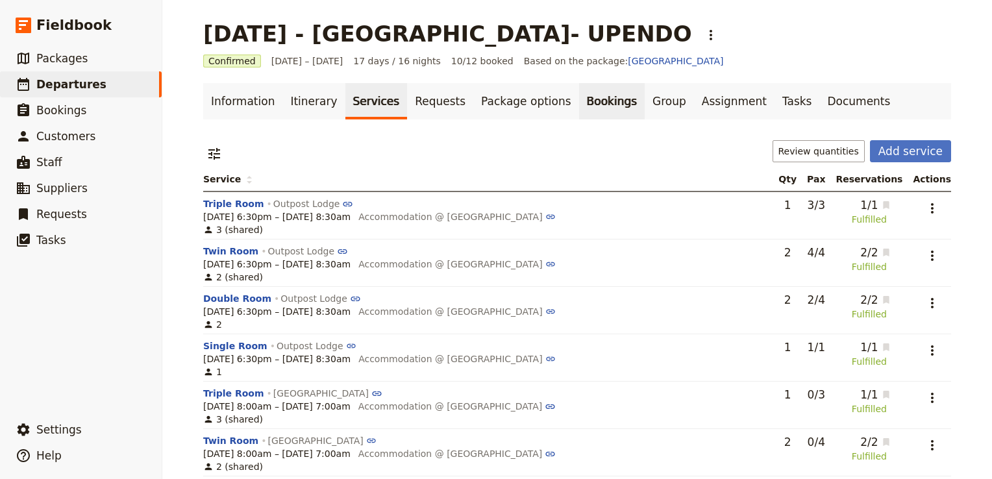
click at [579, 104] on link "Bookings" at bounding box center [612, 101] width 66 height 36
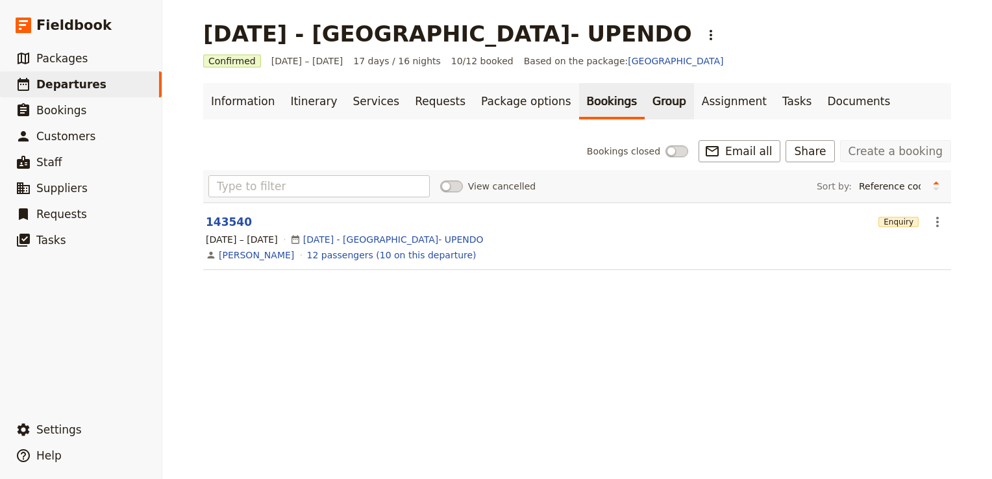
click at [644, 96] on link "Group" at bounding box center [668, 101] width 49 height 36
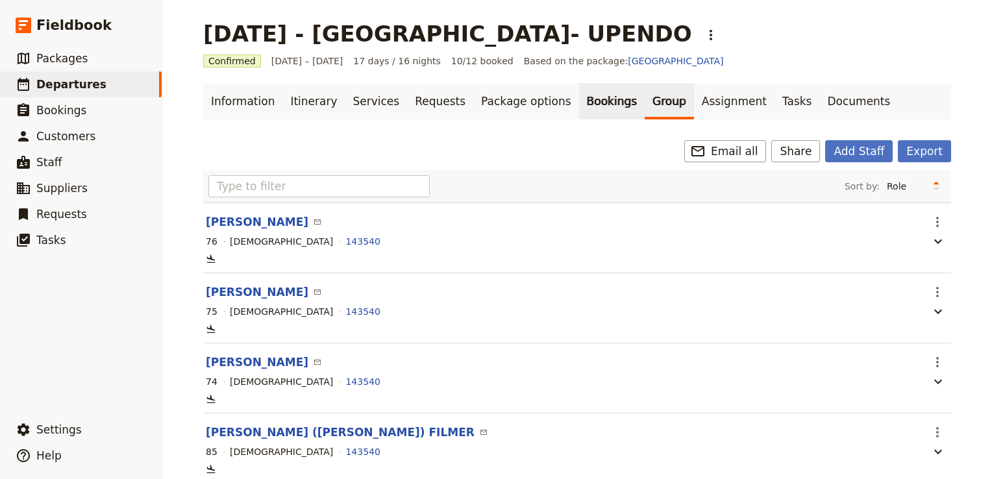
click at [579, 101] on link "Bookings" at bounding box center [612, 101] width 66 height 36
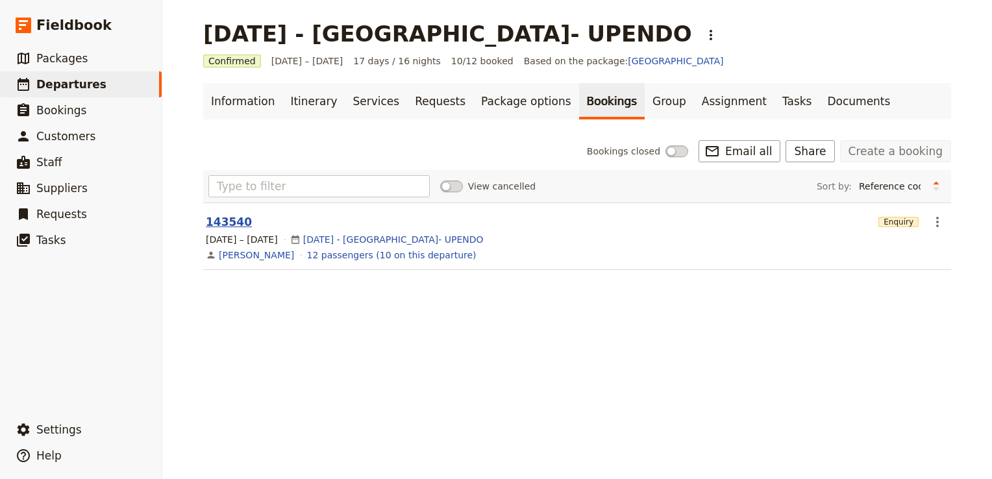
click at [225, 219] on button "143540" at bounding box center [229, 222] width 46 height 16
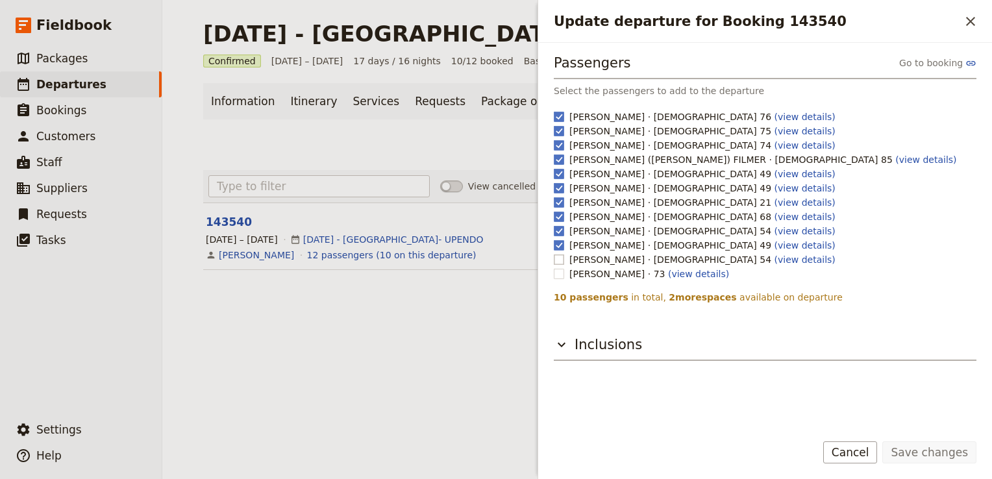
click at [563, 260] on label "Rebecca Spindler · Female 54 (view details)" at bounding box center [755, 259] width 403 height 13
click at [554, 253] on input "Rebecca Spindler · Female 54 (view details)" at bounding box center [553, 252] width 1 height 1
checkbox input "true"
click at [557, 274] on rect "Update departure for Booking 143540" at bounding box center [559, 274] width 10 height 10
click at [554, 267] on input "Duncan Bourne · 73 (view details)" at bounding box center [553, 267] width 1 height 1
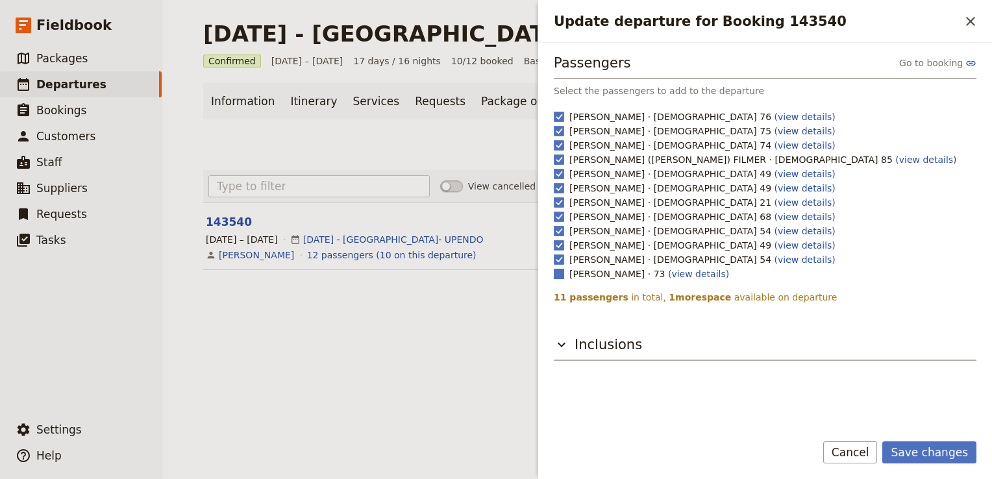
checkbox input "true"
click at [931, 453] on button "Save changes" at bounding box center [929, 452] width 94 height 22
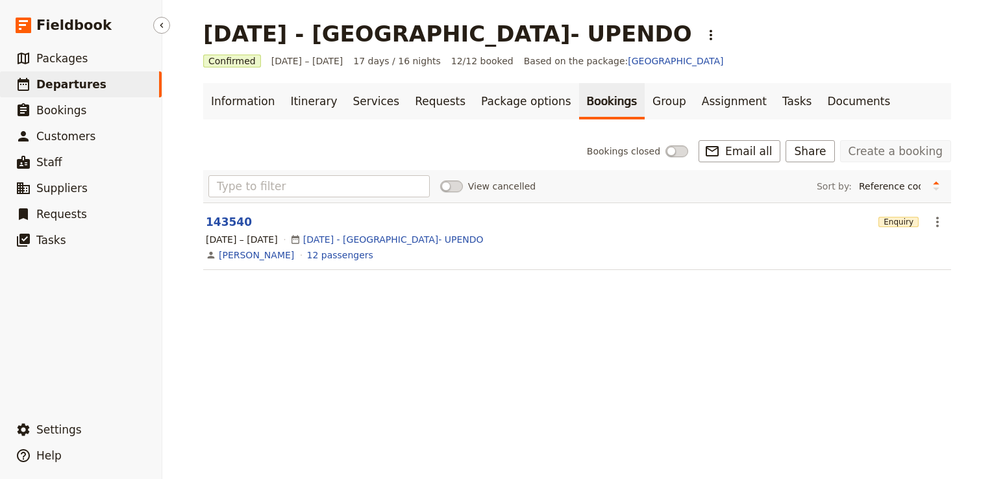
click at [96, 90] on link "​ Departures" at bounding box center [81, 84] width 162 height 26
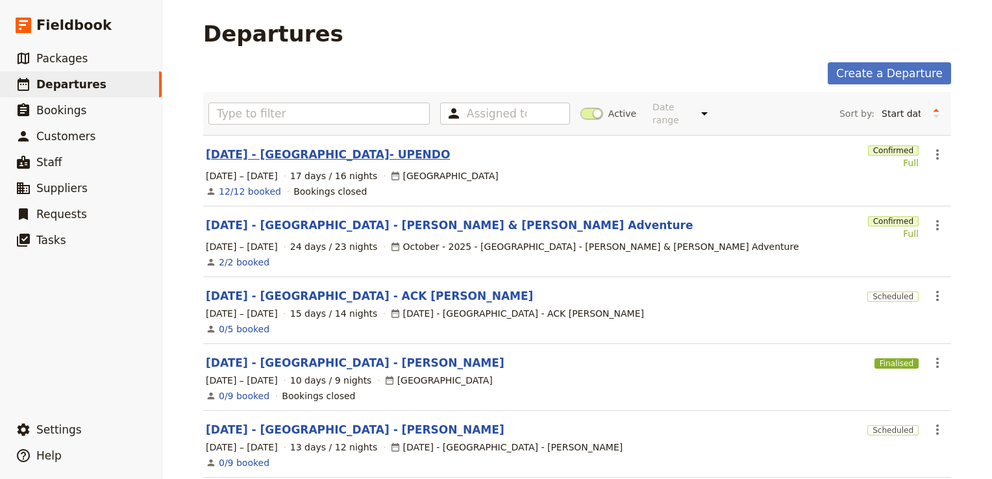
click at [279, 147] on link "[DATE] - [GEOGRAPHIC_DATA]- UPENDO" at bounding box center [328, 155] width 244 height 16
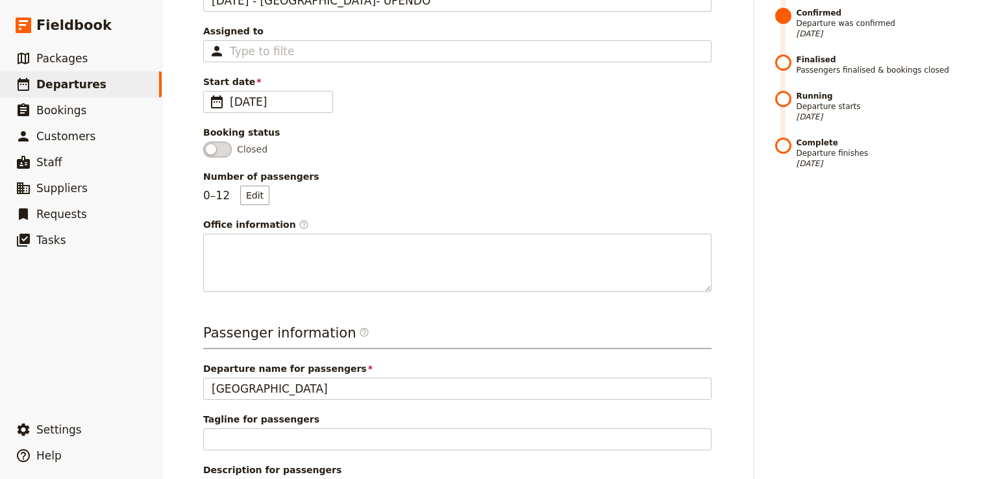
scroll to position [400, 0]
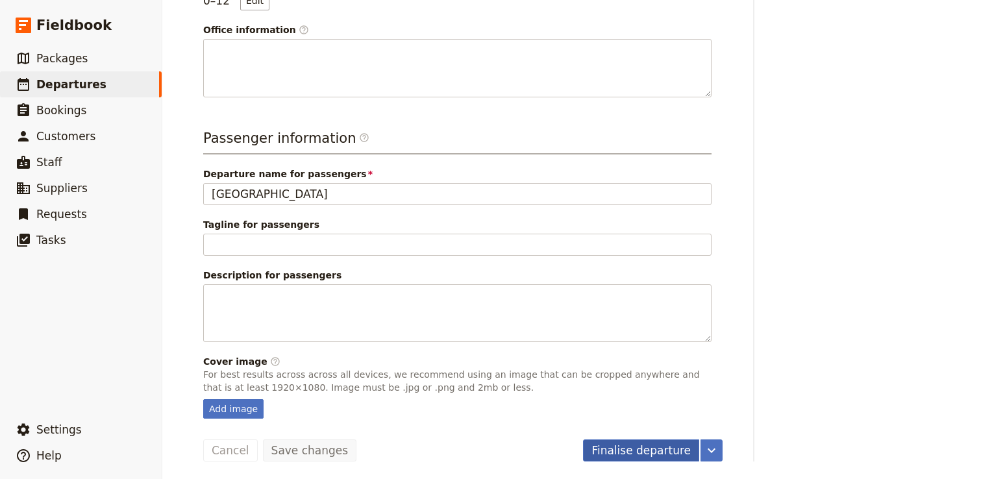
click at [651, 450] on button "Finalise departure" at bounding box center [641, 450] width 116 height 22
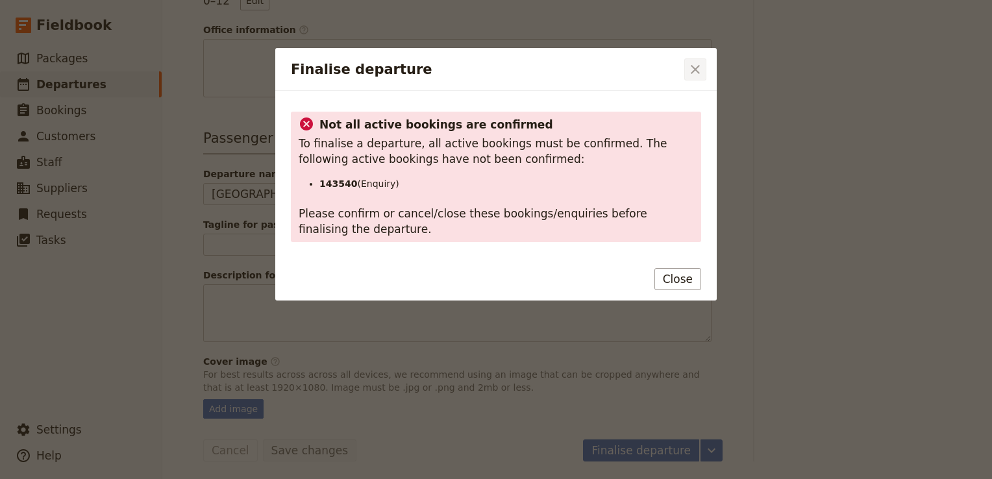
click at [697, 68] on icon "Close dialog" at bounding box center [695, 70] width 16 height 16
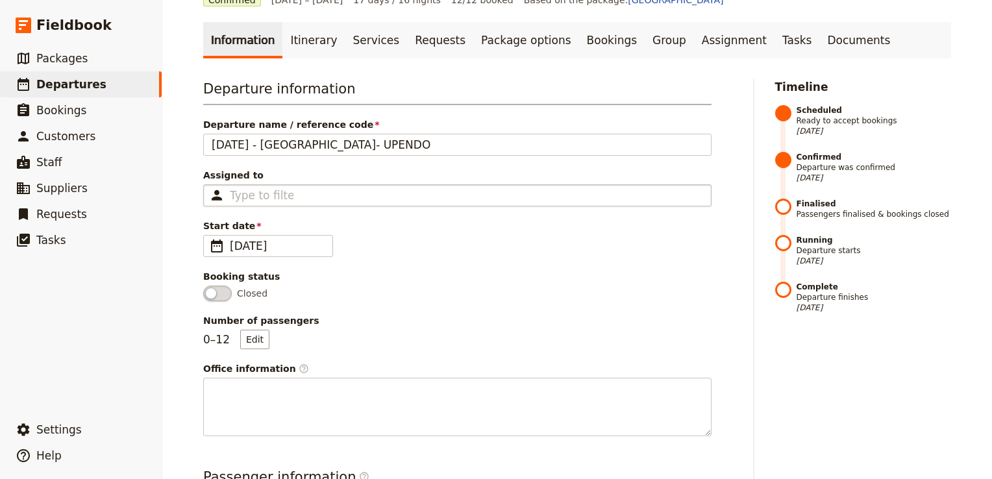
scroll to position [0, 0]
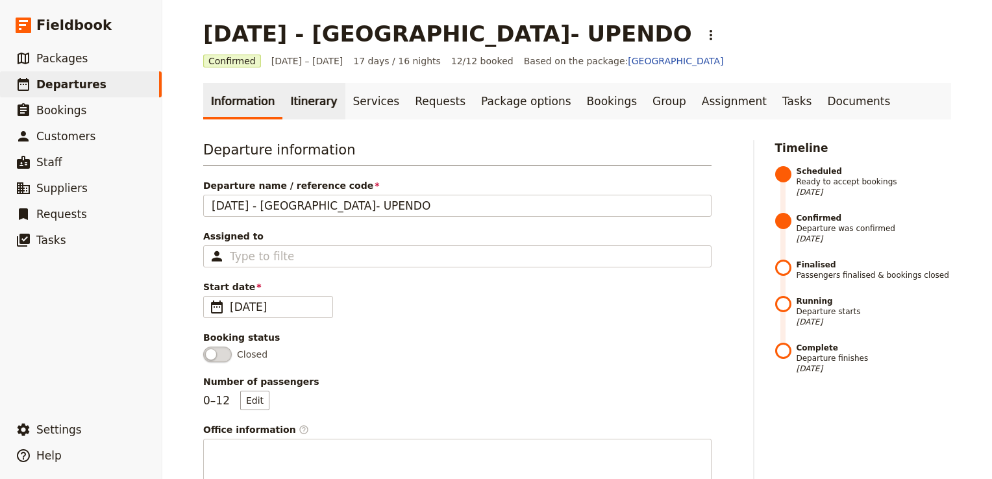
click at [311, 98] on link "Itinerary" at bounding box center [313, 101] width 62 height 36
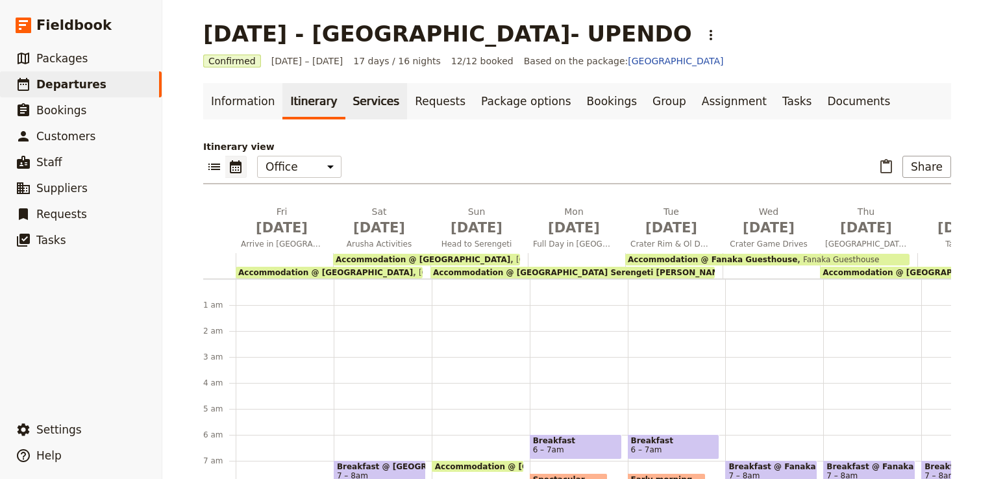
scroll to position [143, 0]
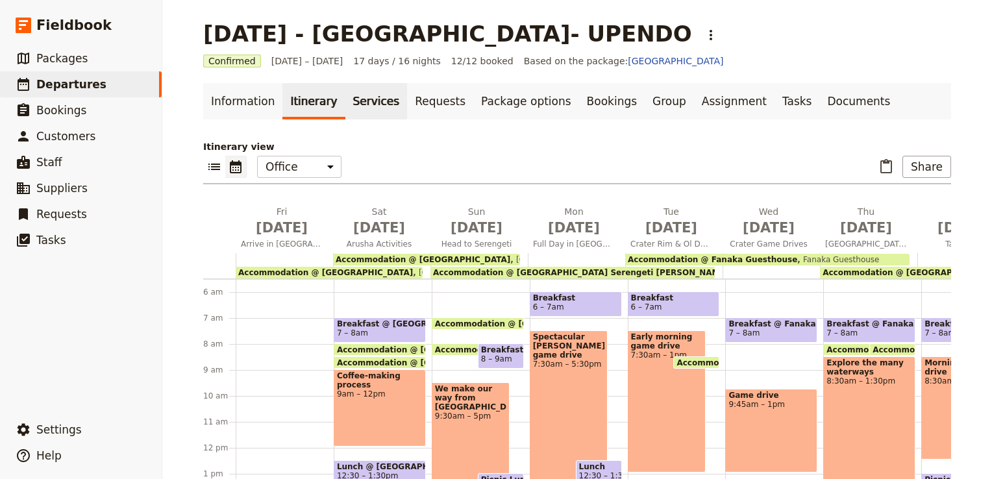
click at [354, 105] on link "Services" at bounding box center [376, 101] width 62 height 36
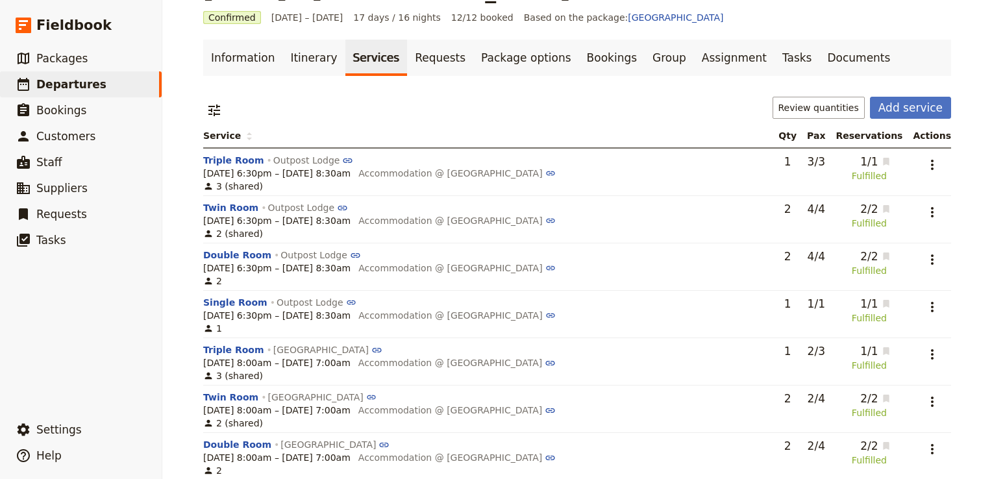
scroll to position [130, 0]
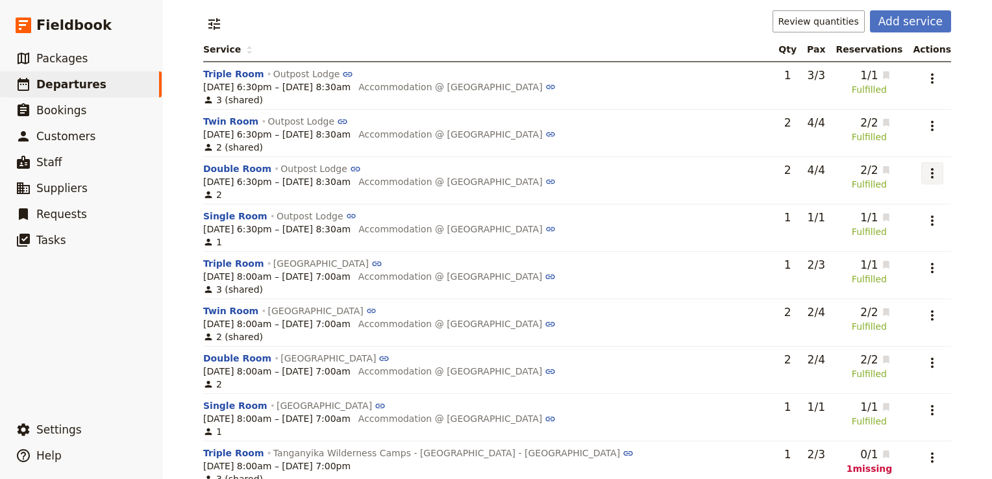
click at [932, 173] on icon "Actions" at bounding box center [932, 173] width 16 height 16
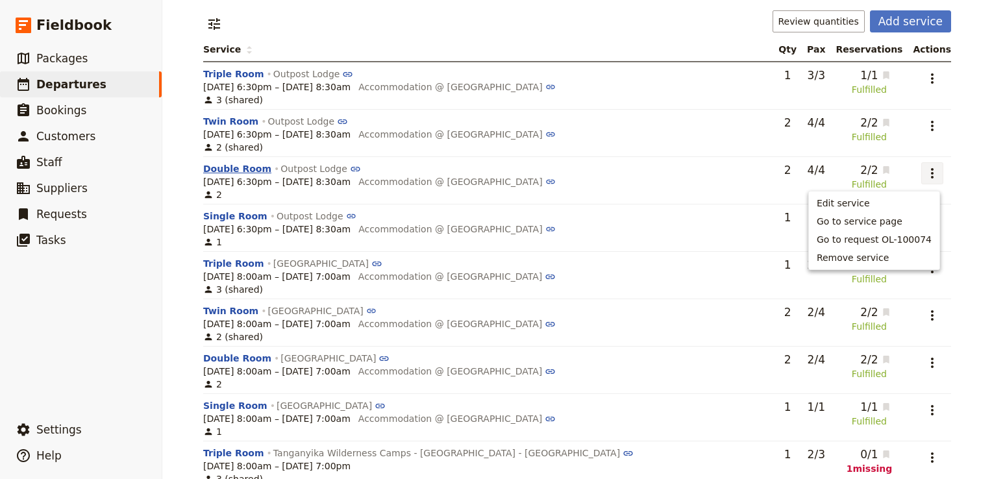
click at [228, 171] on button "Double Room" at bounding box center [237, 168] width 68 height 13
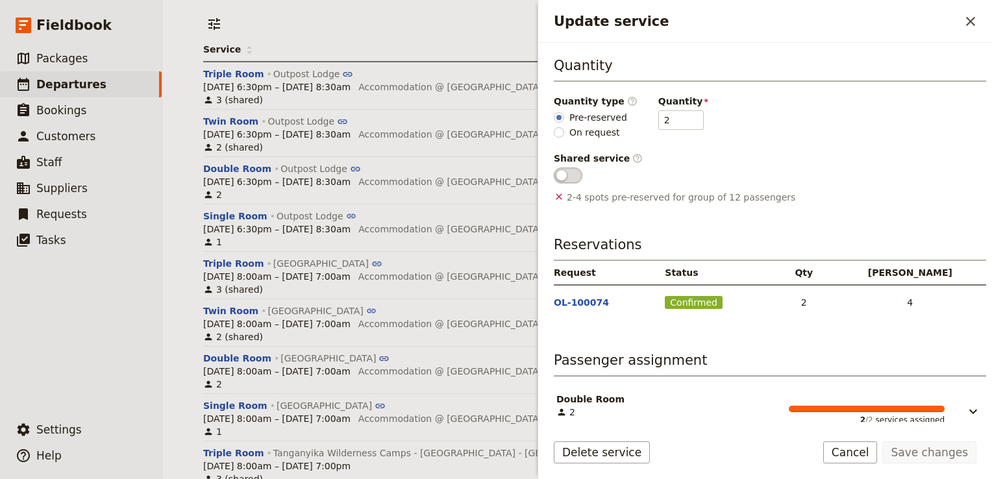
scroll to position [206, 0]
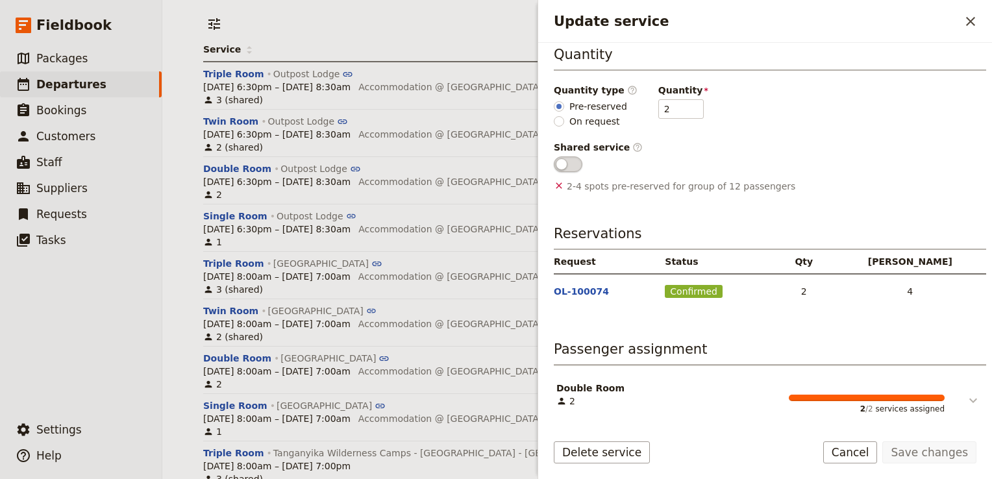
click at [965, 393] on icon "Update service" at bounding box center [973, 401] width 16 height 16
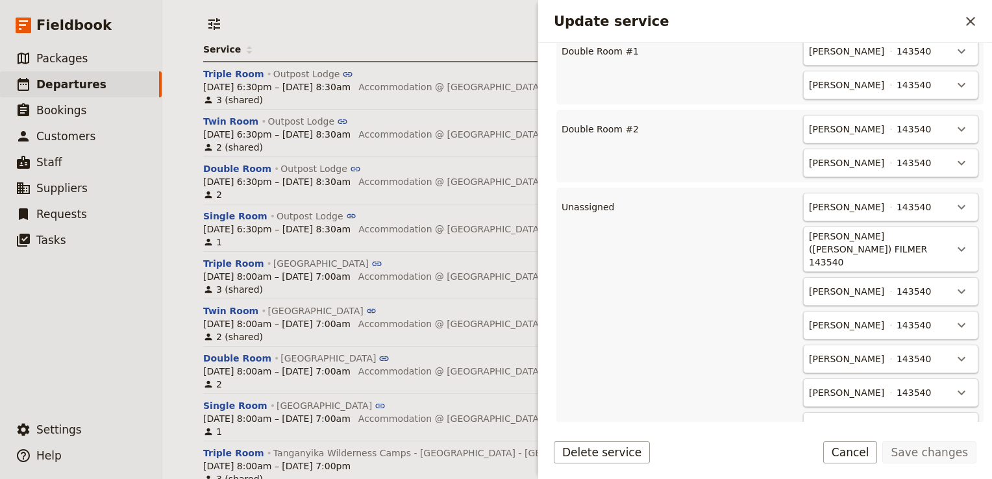
scroll to position [658, 0]
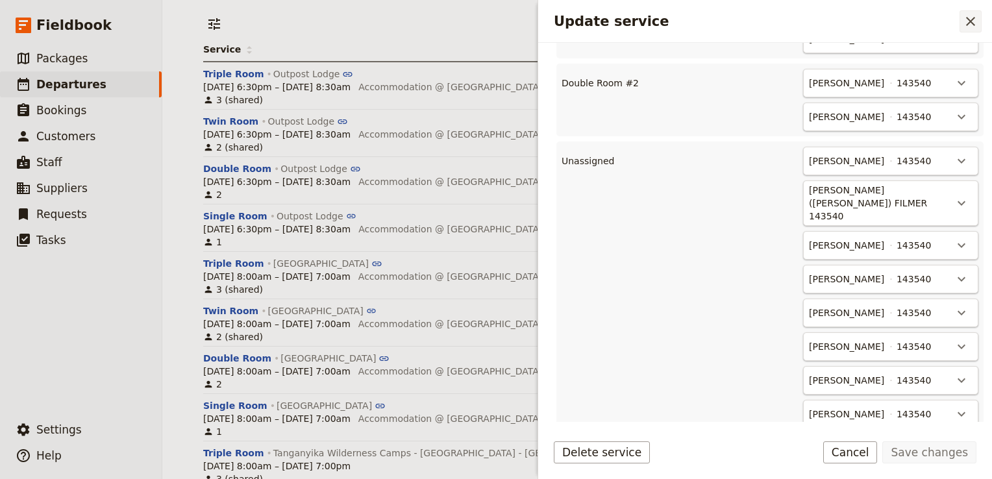
click at [975, 25] on icon "Close drawer" at bounding box center [970, 22] width 16 height 16
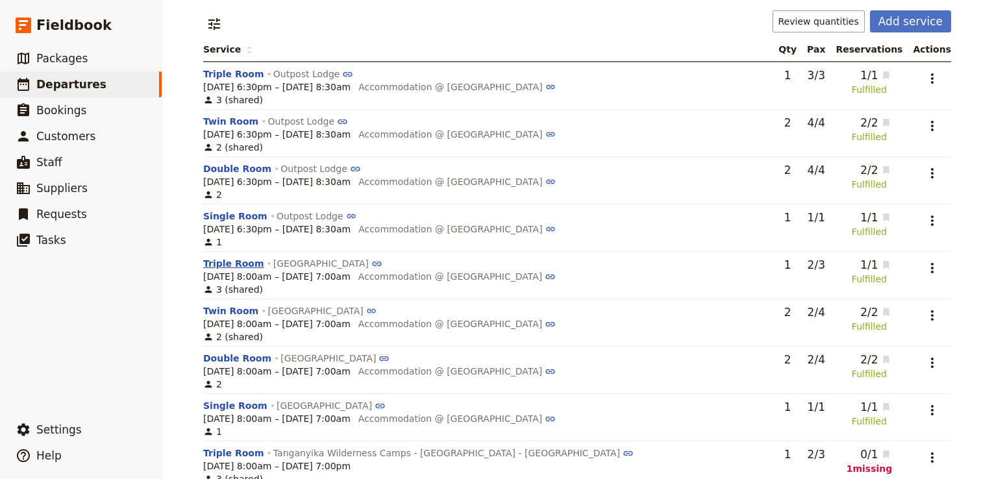
click at [227, 263] on button "Triple Room" at bounding box center [233, 263] width 61 height 13
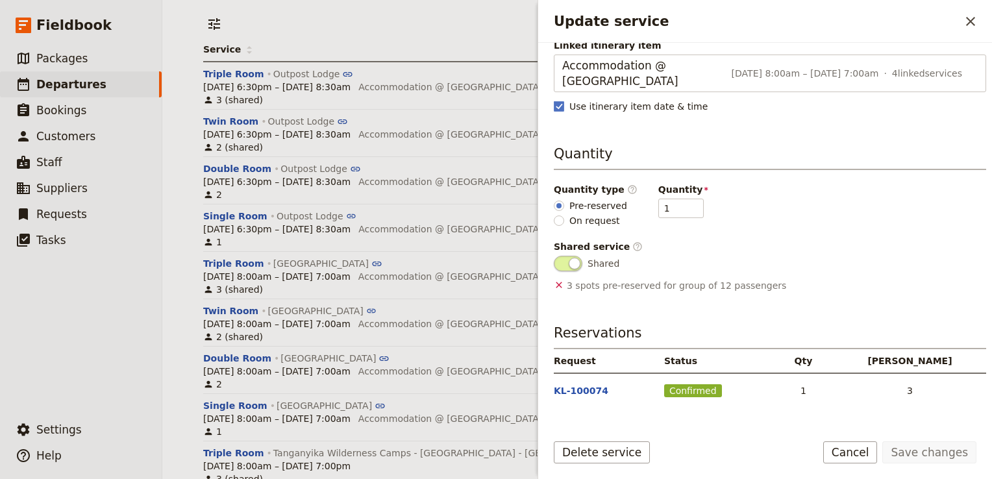
scroll to position [206, 0]
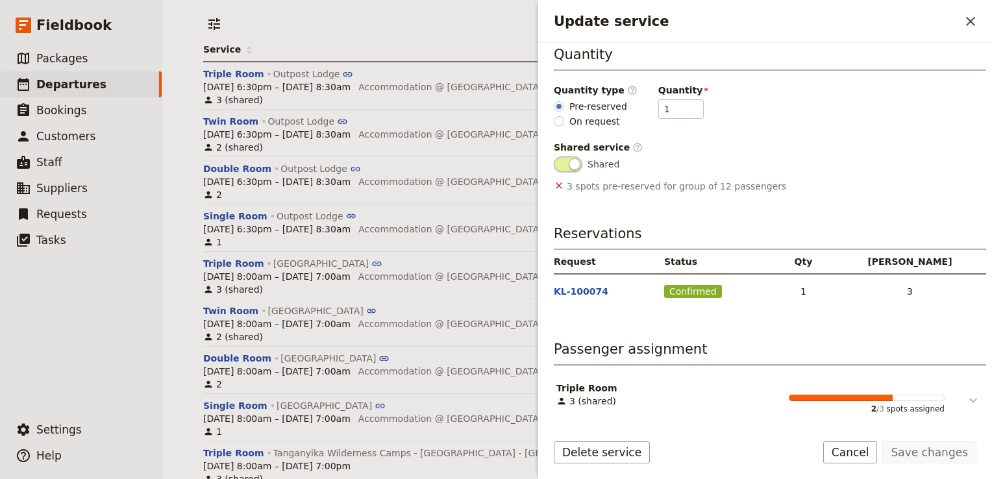
click at [970, 398] on icon "Update service" at bounding box center [973, 401] width 16 height 16
click at [965, 400] on icon "Update service" at bounding box center [973, 401] width 16 height 16
click at [969, 398] on icon "Update service" at bounding box center [973, 400] width 8 height 5
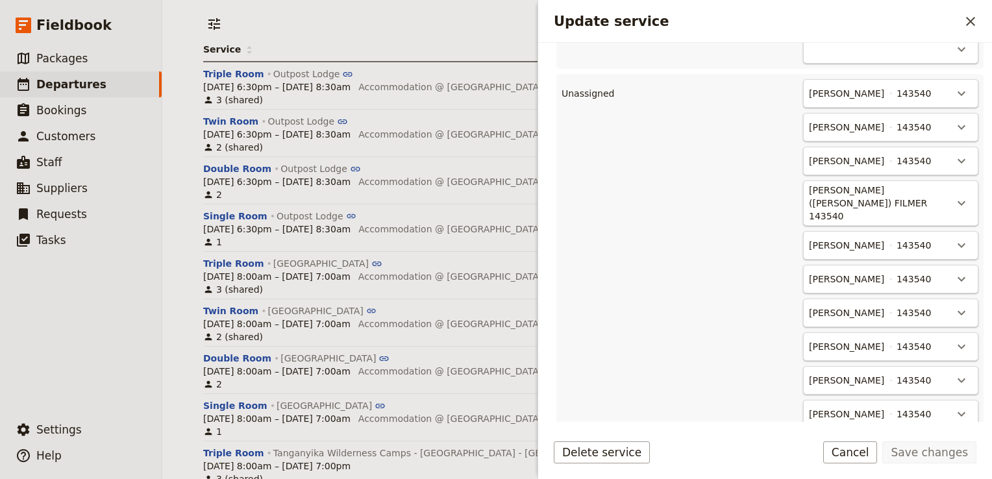
scroll to position [309, 0]
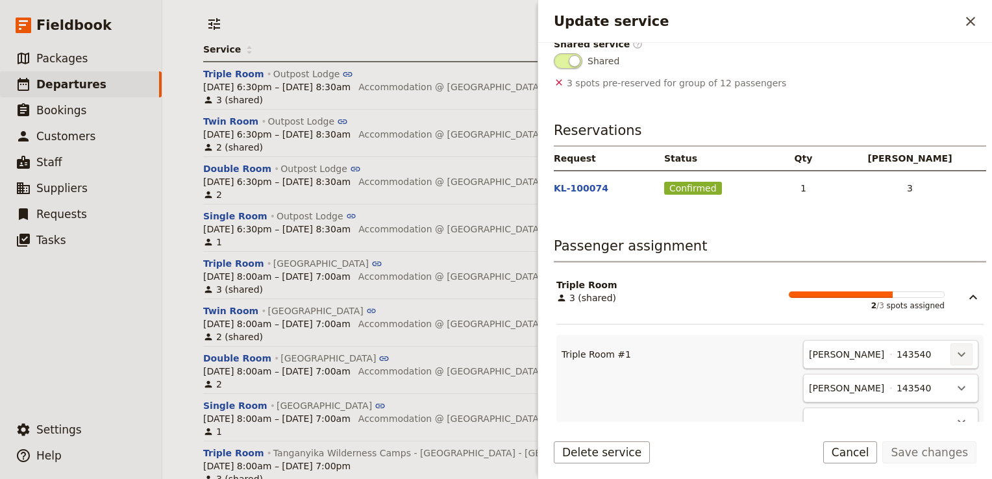
click at [953, 352] on icon "Actions" at bounding box center [961, 355] width 16 height 16
click at [939, 376] on span "Unassign Duncan Bourne" at bounding box center [894, 380] width 120 height 13
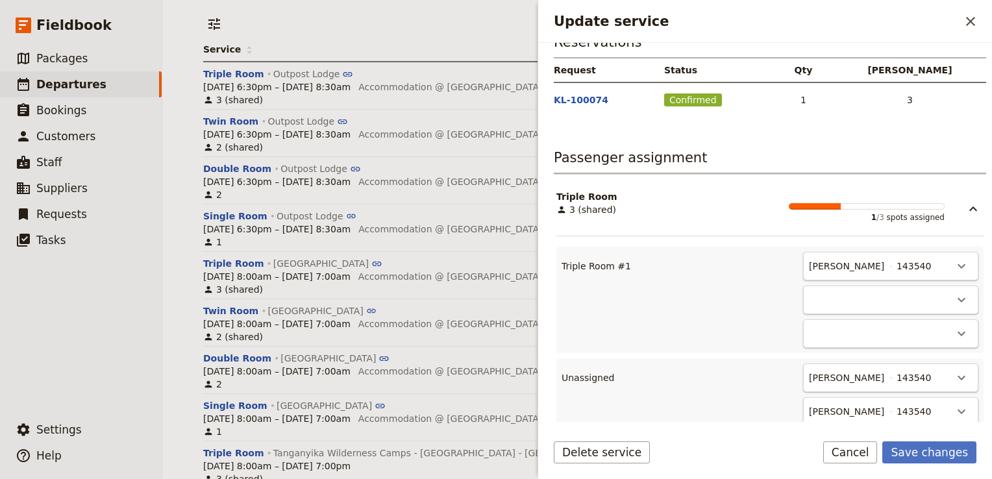
scroll to position [398, 0]
click at [953, 258] on icon "Actions" at bounding box center [961, 265] width 16 height 16
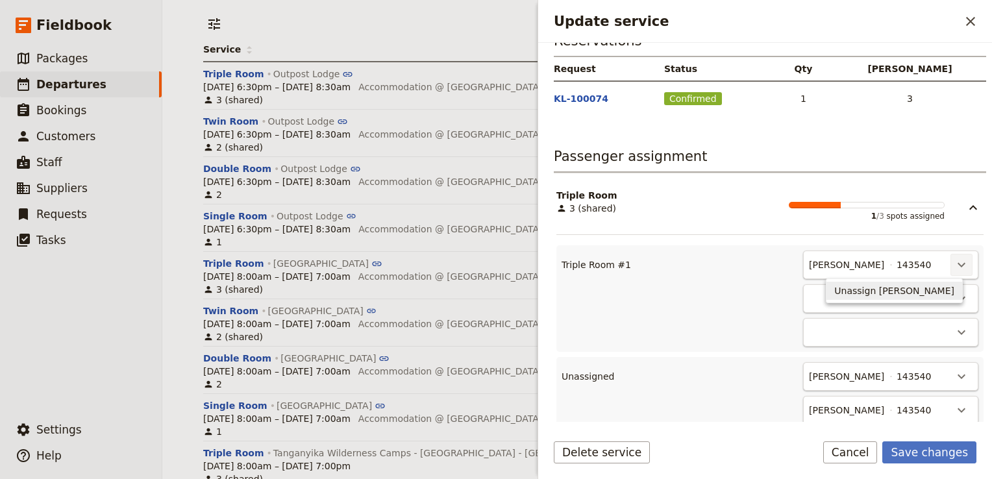
click at [912, 291] on span "Unassign Rebecca Spindler" at bounding box center [894, 290] width 120 height 13
click at [955, 260] on icon "Actions" at bounding box center [961, 265] width 16 height 16
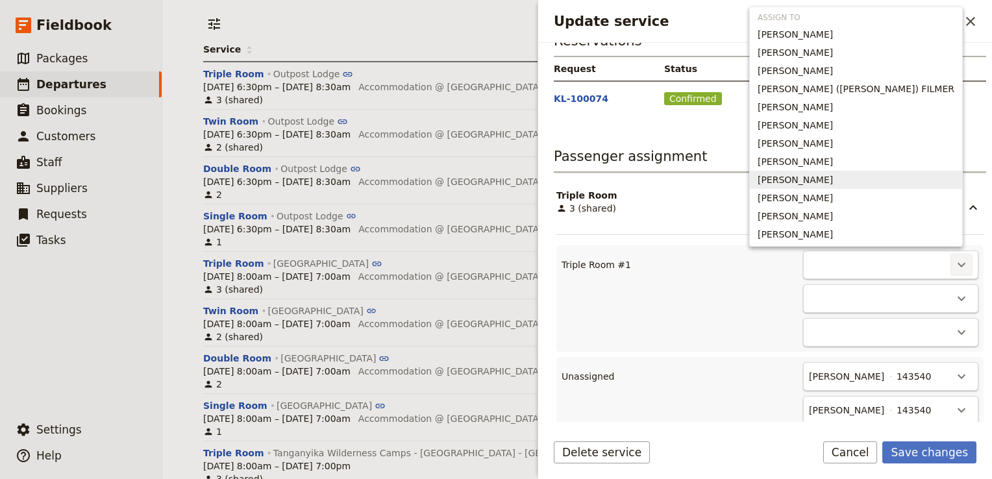
click at [833, 183] on span "Rachael Skudutis" at bounding box center [794, 179] width 75 height 13
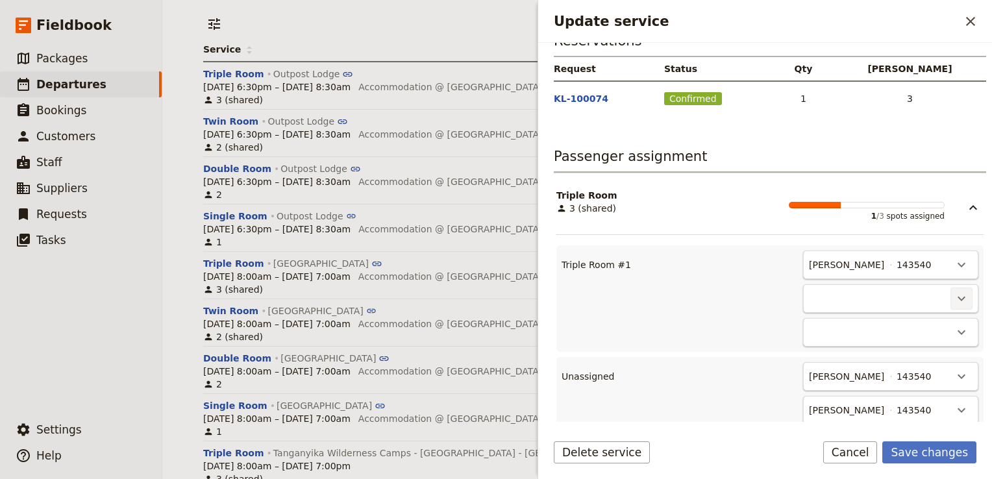
click at [957, 297] on icon "Actions" at bounding box center [961, 299] width 8 height 5
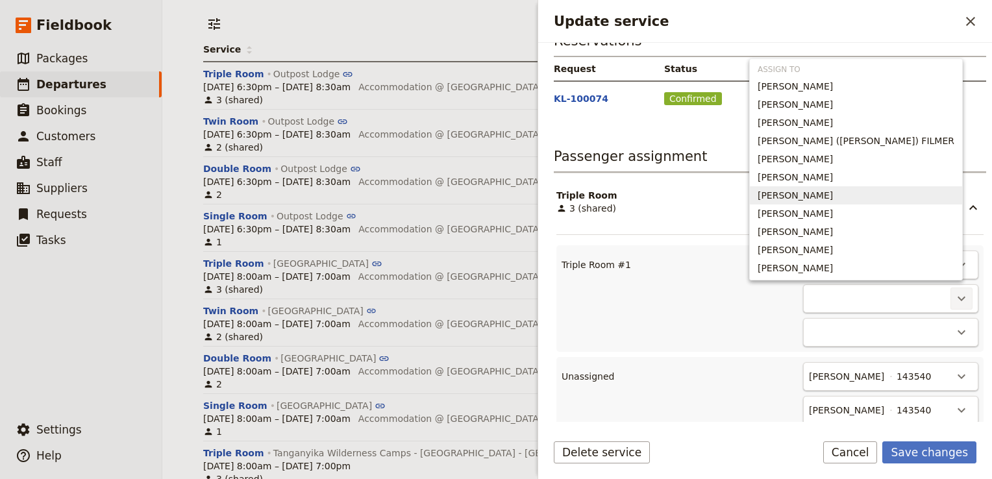
click at [915, 199] on span "Kazys Skudutis" at bounding box center [855, 195] width 197 height 13
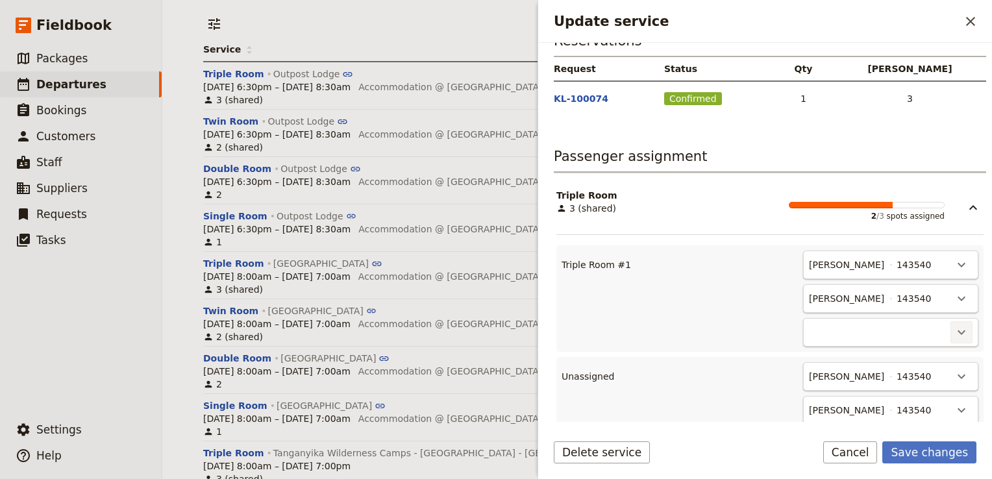
click at [953, 334] on icon "Actions" at bounding box center [961, 332] width 16 height 16
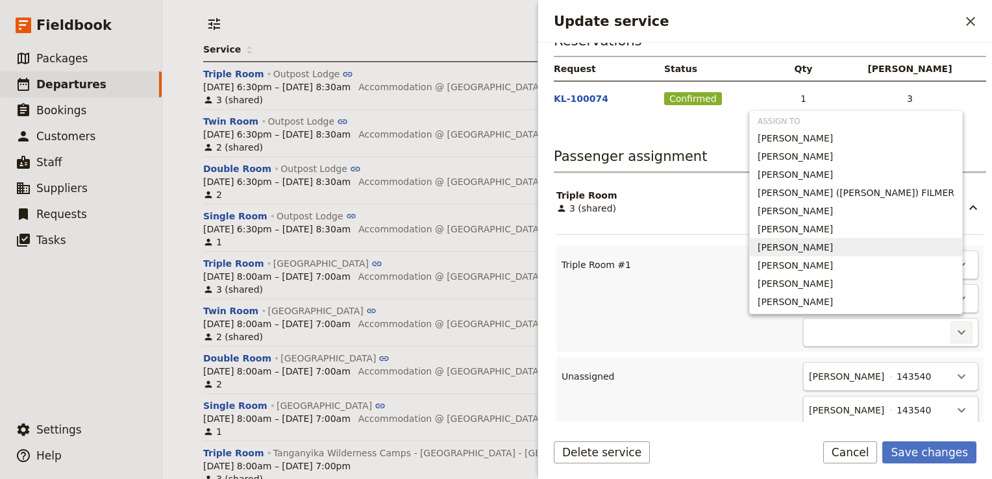
click at [927, 246] on span "Michael Skudutis" at bounding box center [855, 247] width 197 height 13
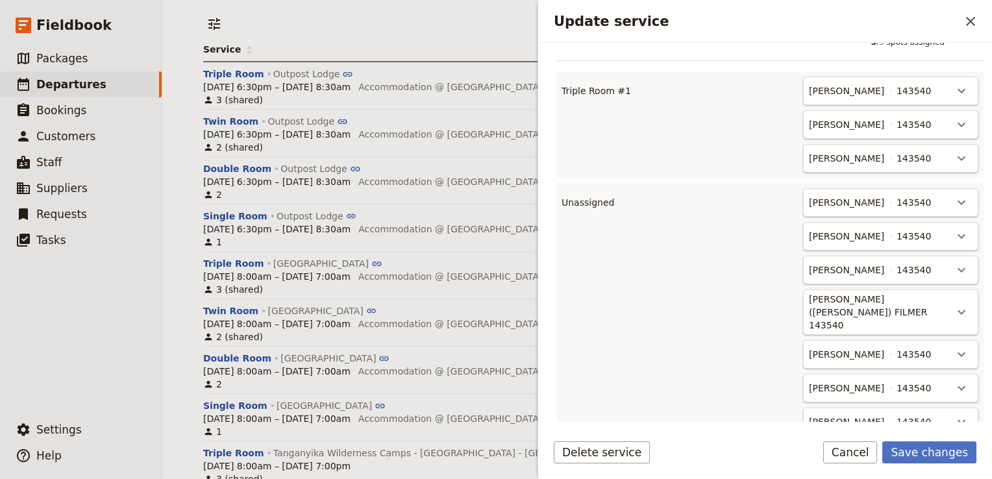
scroll to position [593, 0]
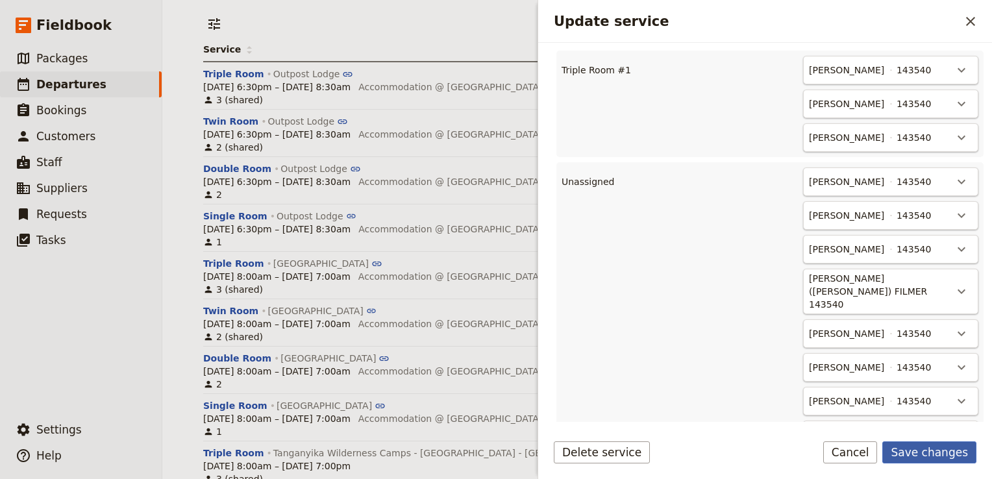
click at [934, 450] on button "Save changes" at bounding box center [929, 452] width 94 height 22
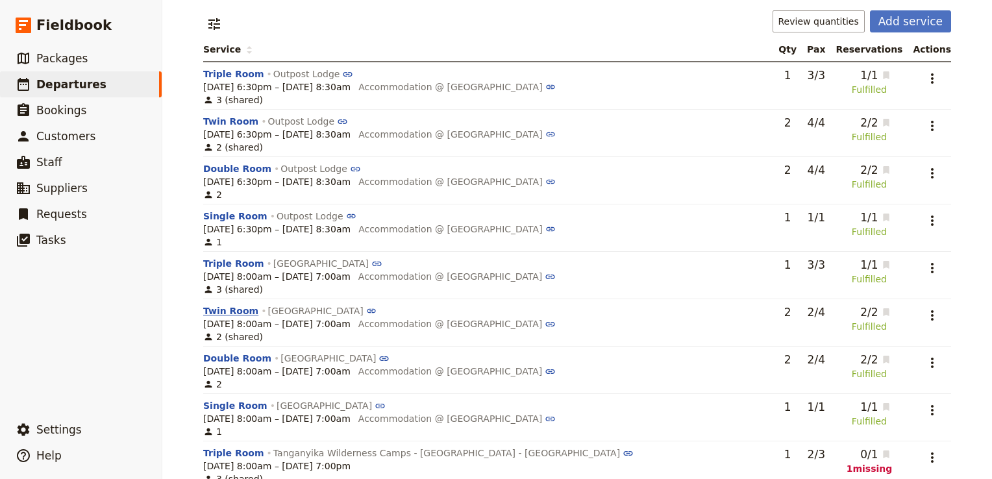
drag, startPoint x: 215, startPoint y: 317, endPoint x: 230, endPoint y: 317, distance: 14.9
click at [215, 317] on button "Twin Room" at bounding box center [230, 310] width 55 height 13
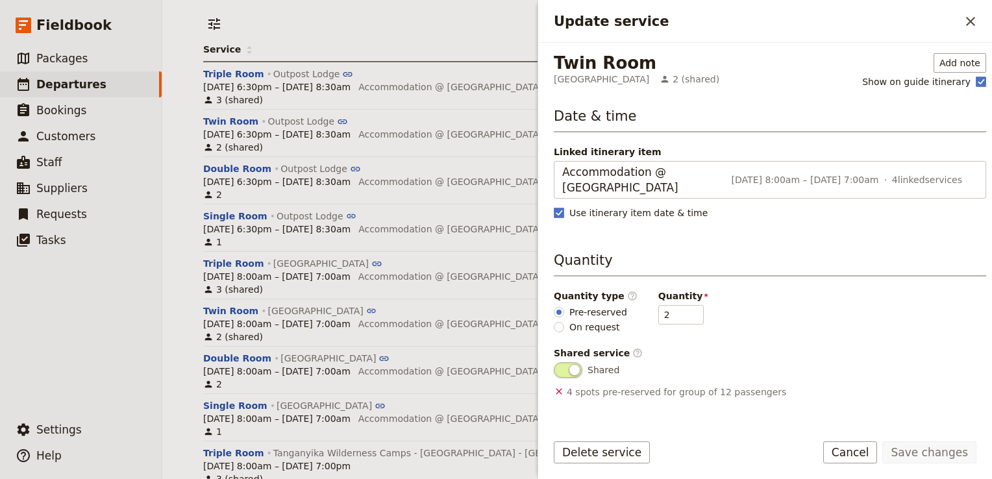
scroll to position [206, 0]
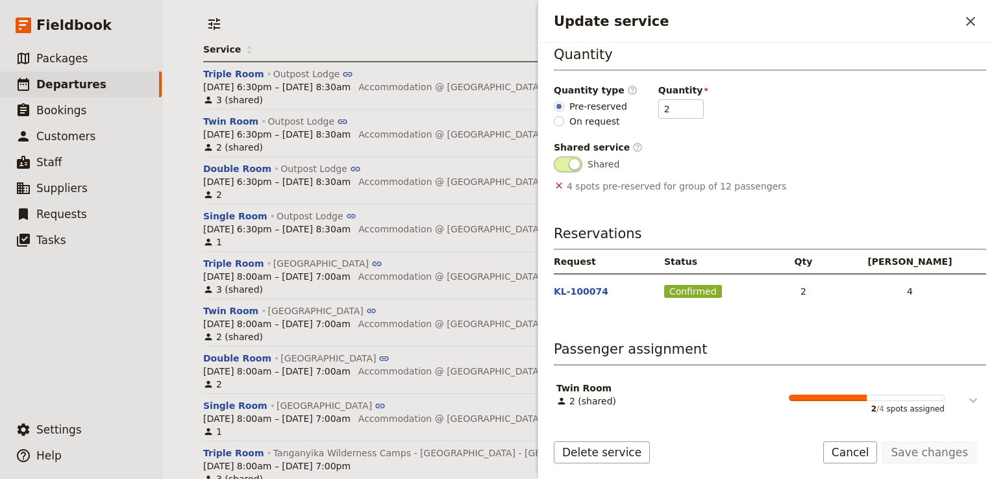
click at [966, 397] on icon "Update service" at bounding box center [973, 401] width 16 height 16
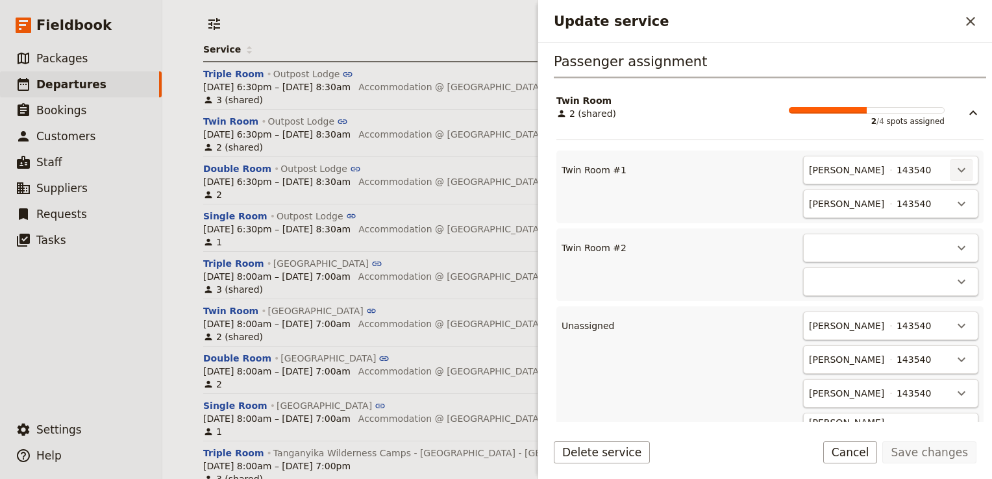
scroll to position [494, 0]
click at [955, 164] on icon "Actions" at bounding box center [961, 170] width 16 height 16
click at [905, 199] on span "Unassign Duncan Bourne" at bounding box center [894, 195] width 120 height 13
click at [953, 162] on icon "Actions" at bounding box center [961, 170] width 16 height 16
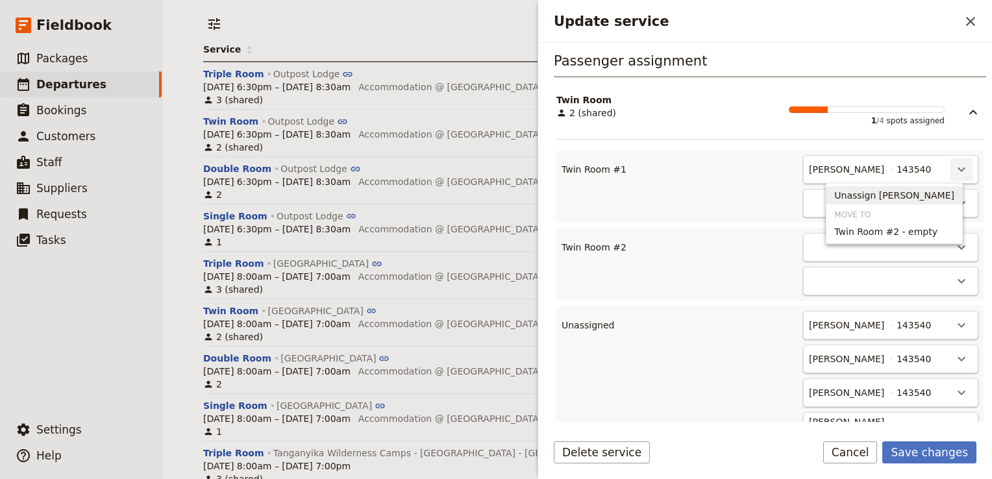
click at [905, 197] on span "Unassign Rebecca Spindler" at bounding box center [894, 195] width 120 height 13
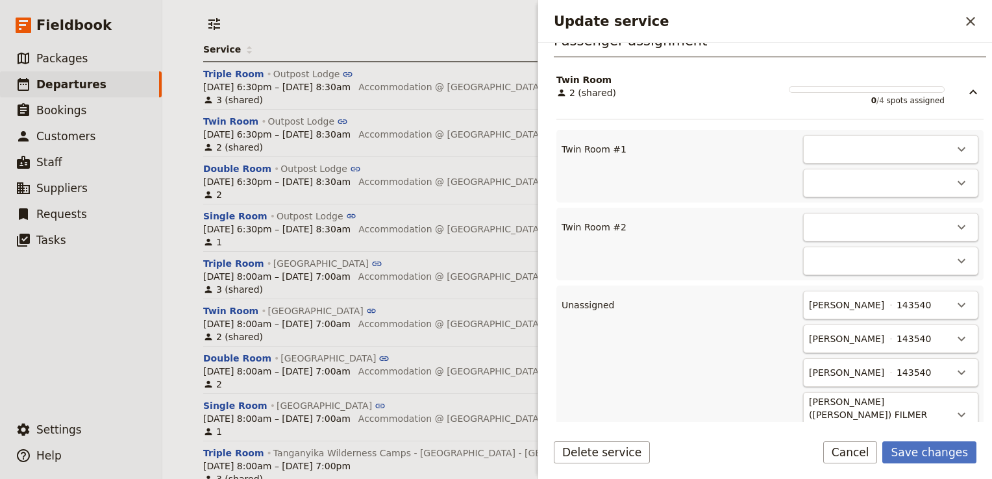
scroll to position [506, 0]
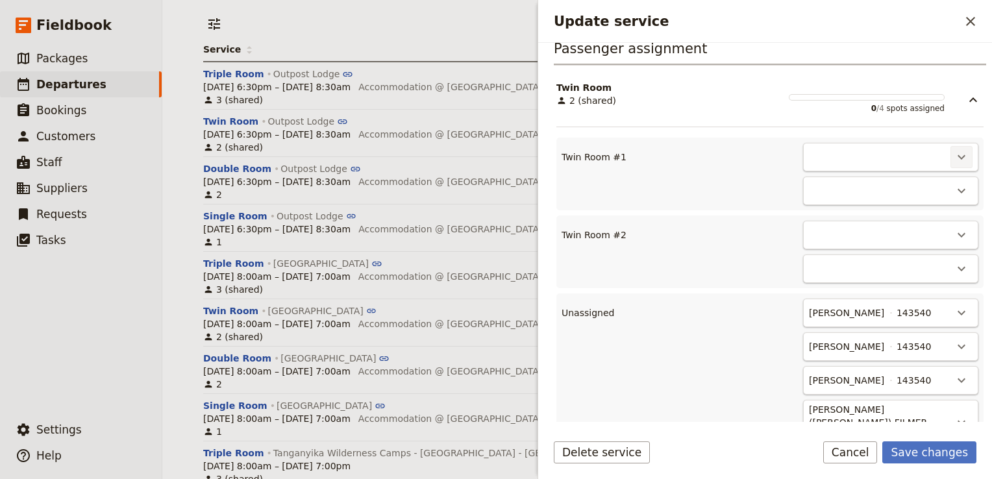
click at [955, 156] on icon "Actions" at bounding box center [961, 157] width 16 height 16
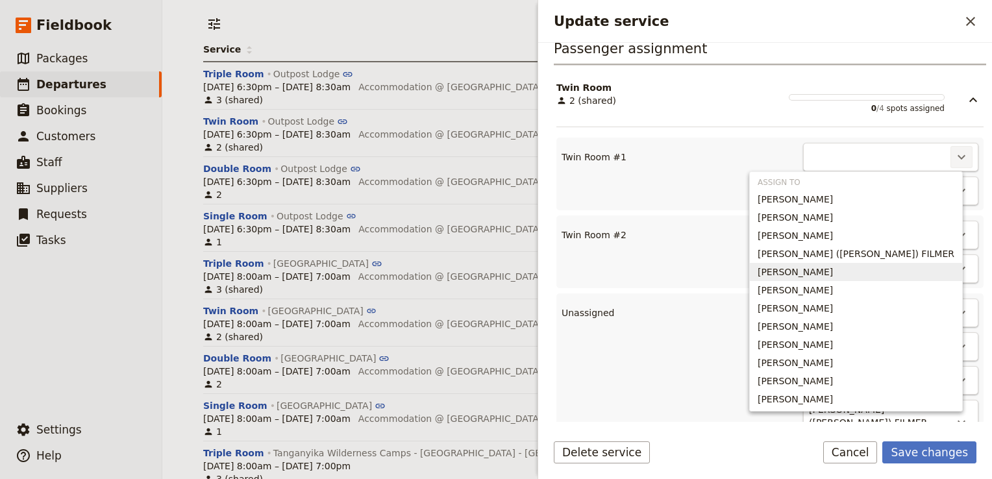
click at [896, 271] on span "Paul Filmer" at bounding box center [855, 271] width 197 height 13
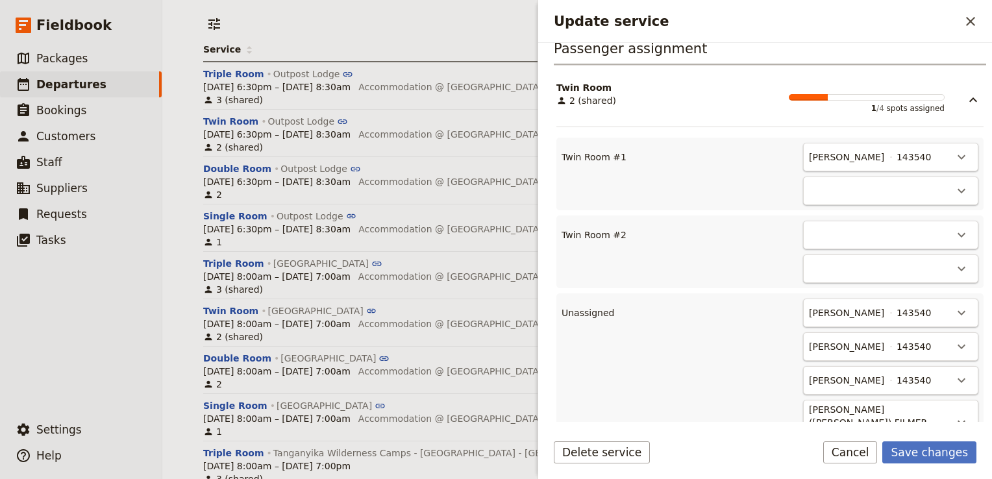
click at [963, 186] on div "​" at bounding box center [890, 191] width 175 height 29
click at [955, 191] on icon "Actions" at bounding box center [961, 191] width 16 height 16
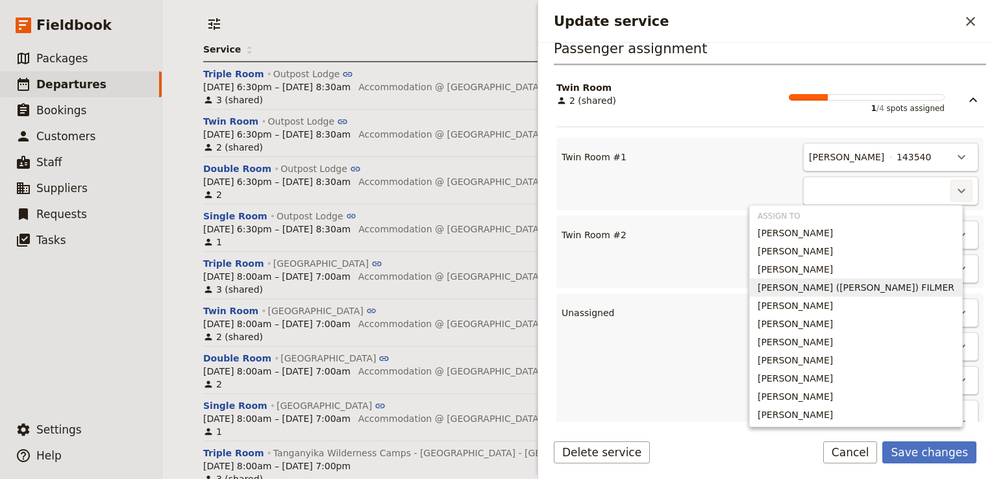
click at [905, 291] on span "GILLIAN (Jill) FILMER" at bounding box center [855, 287] width 197 height 13
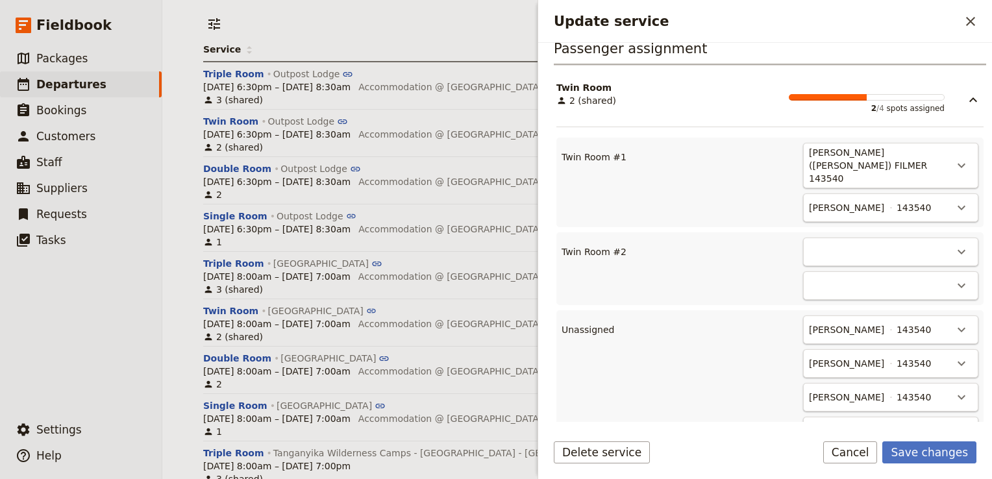
click at [927, 238] on div "​" at bounding box center [890, 252] width 175 height 29
click at [953, 244] on icon "Actions" at bounding box center [961, 252] width 16 height 16
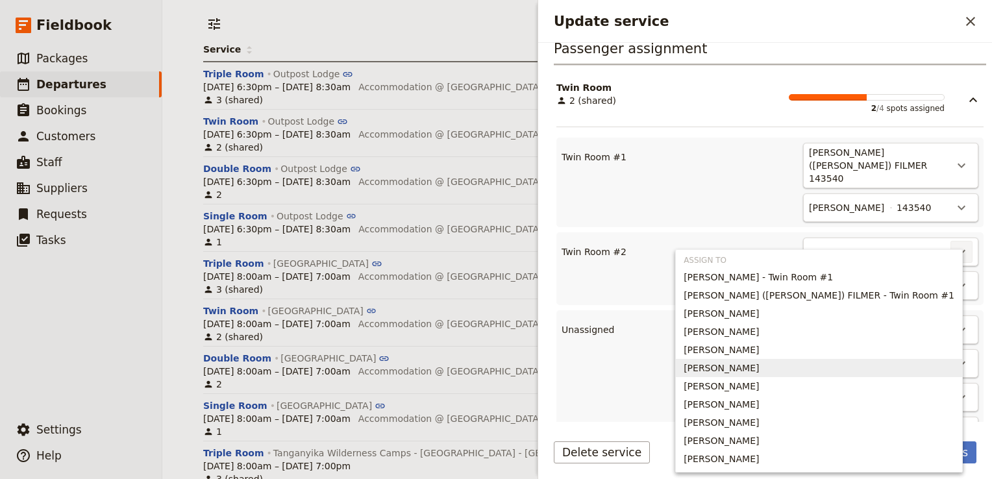
click at [860, 362] on span "Phillippa Lamb" at bounding box center [818, 367] width 271 height 13
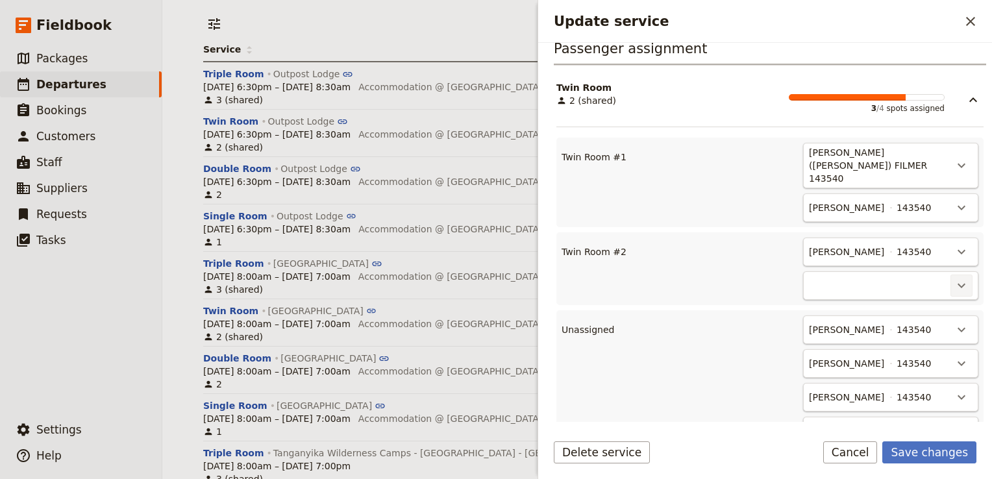
click at [953, 278] on icon "Actions" at bounding box center [961, 286] width 16 height 16
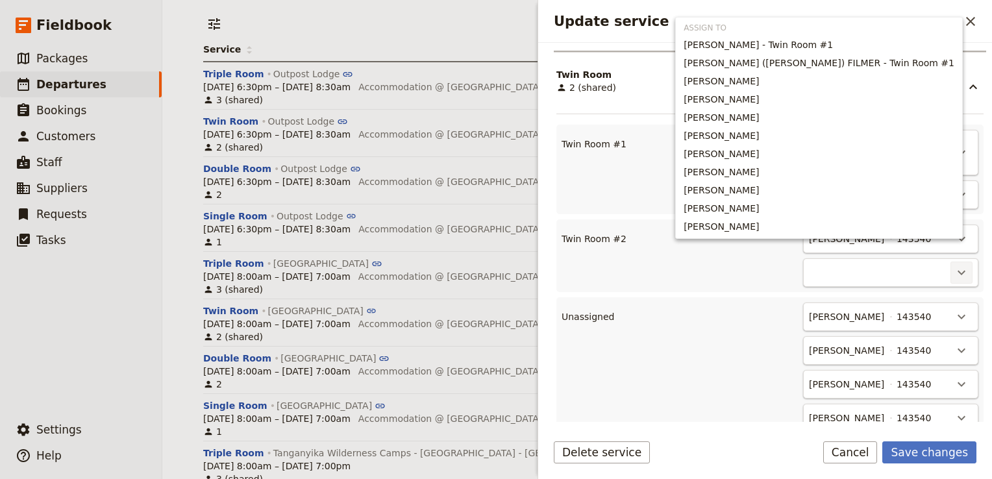
scroll to position [520, 0]
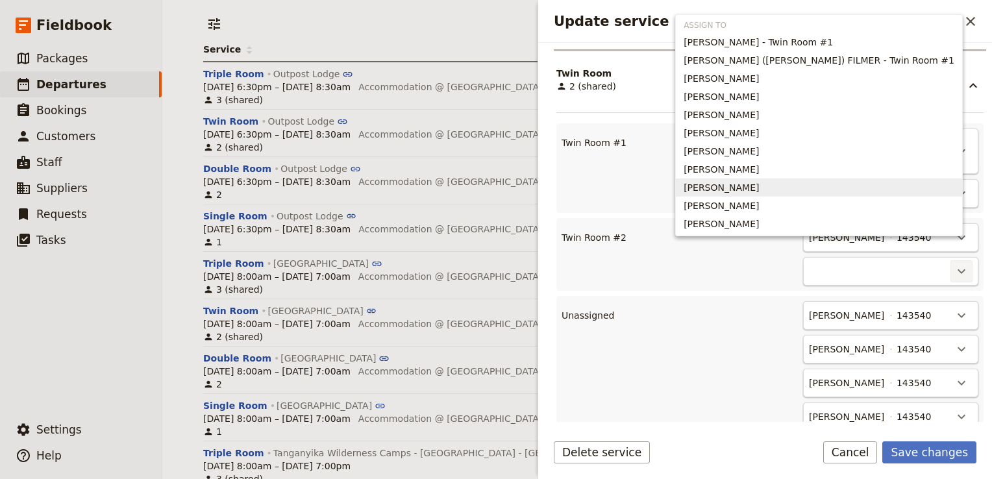
click at [860, 191] on span "Lyndell White" at bounding box center [818, 187] width 271 height 13
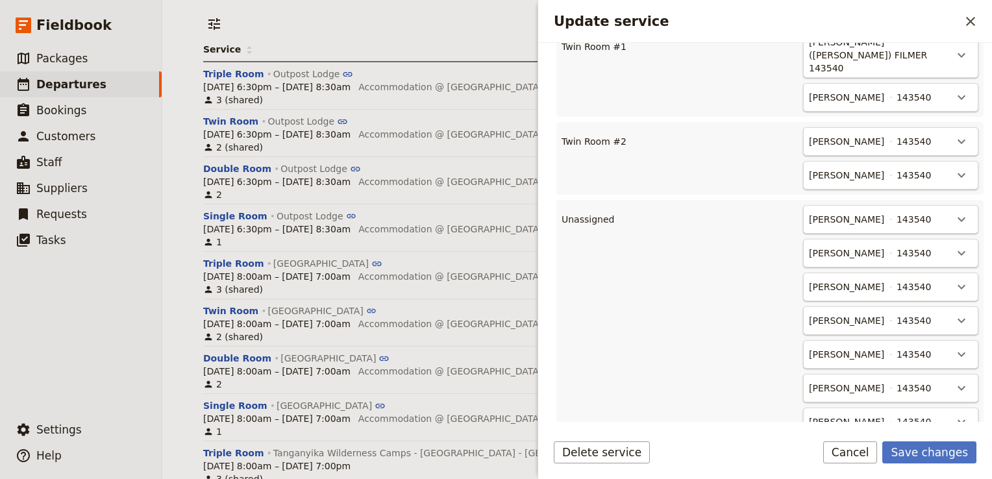
scroll to position [658, 0]
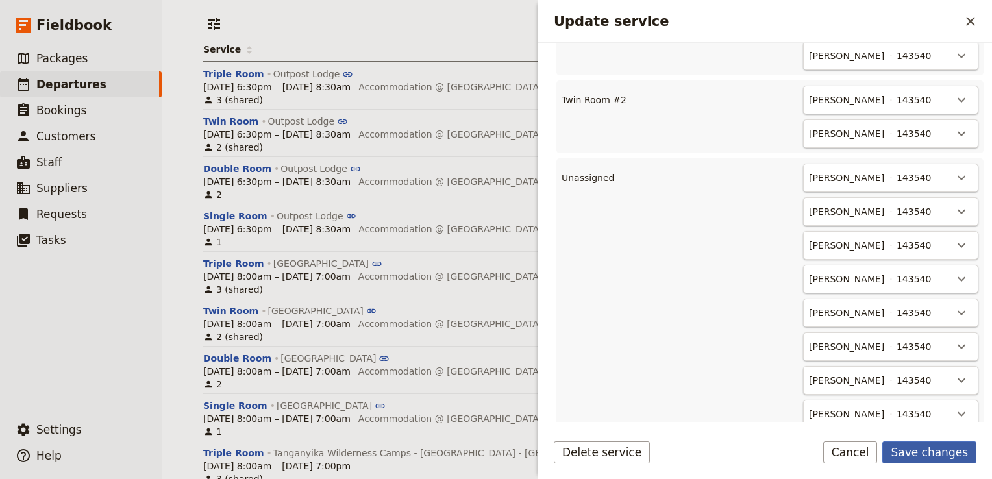
click at [945, 458] on button "Save changes" at bounding box center [929, 452] width 94 height 22
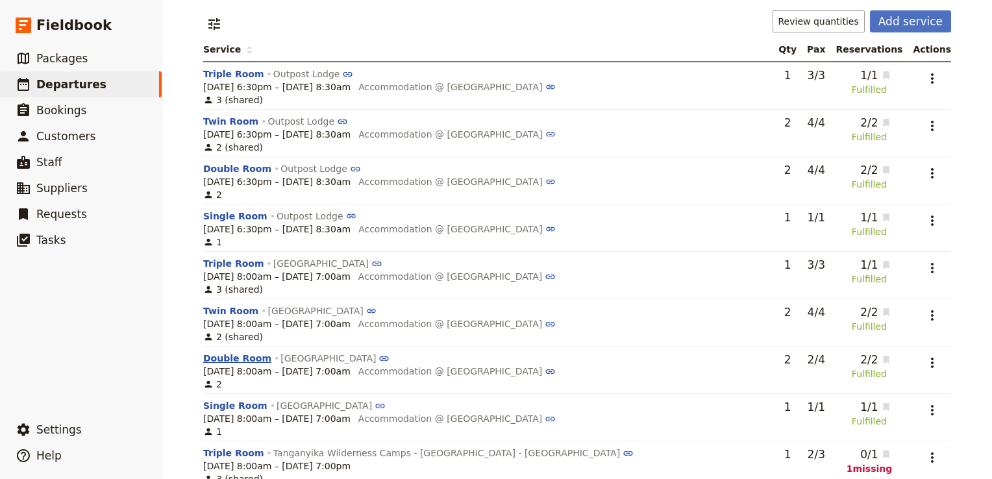
click at [232, 364] on button "Double Room" at bounding box center [237, 358] width 68 height 13
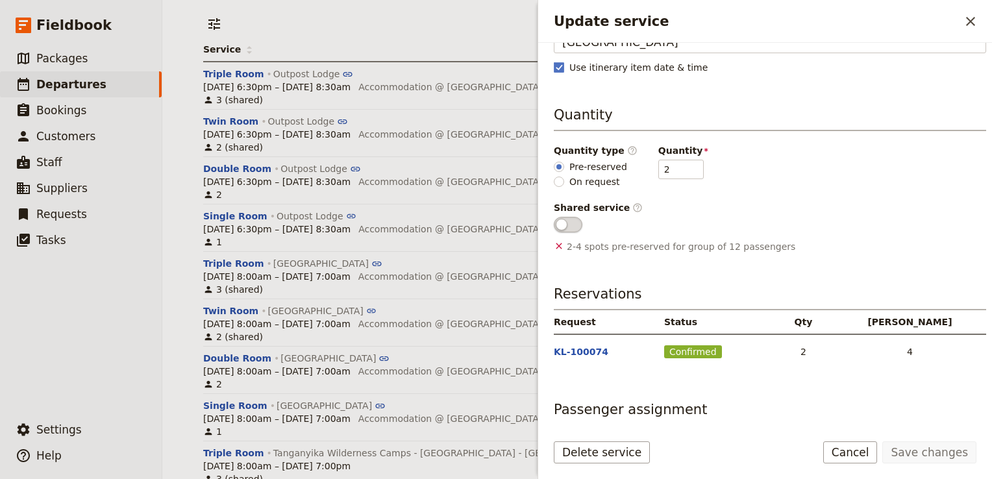
scroll to position [206, 0]
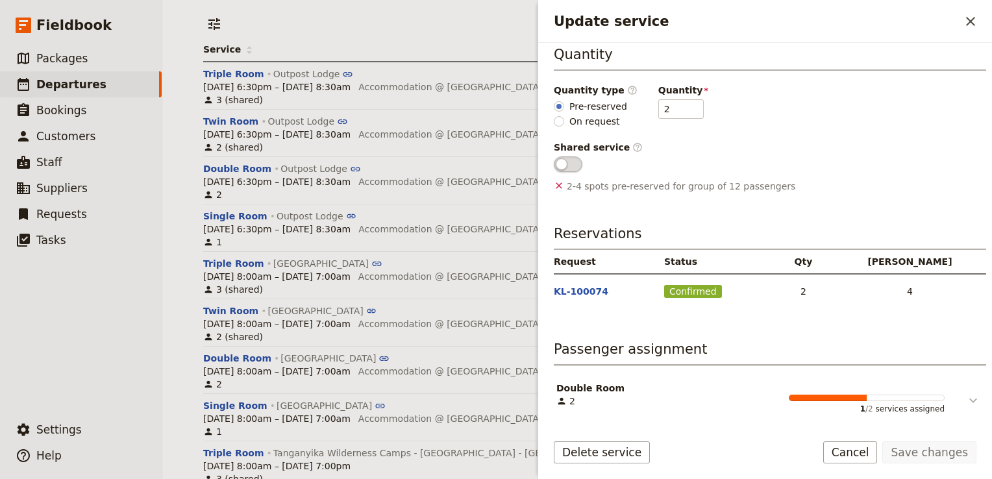
click at [965, 396] on icon "Update service" at bounding box center [973, 401] width 16 height 16
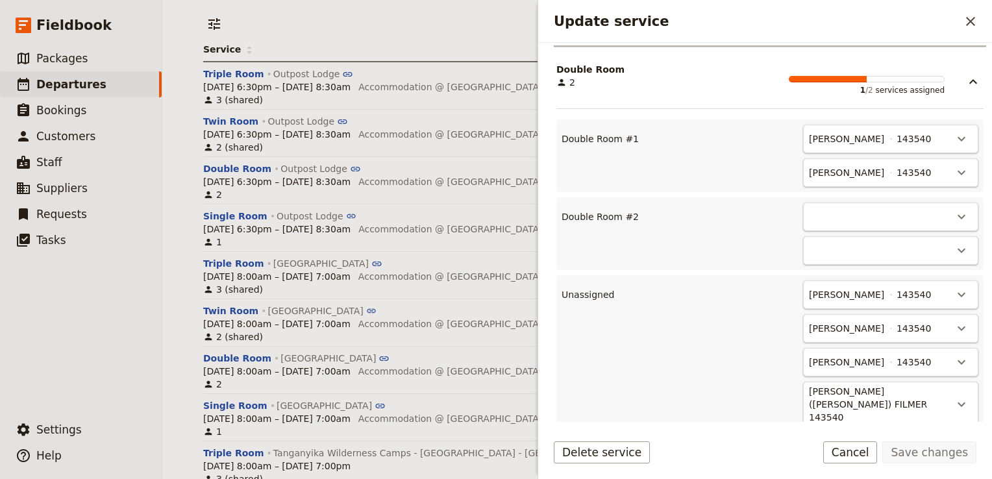
scroll to position [538, 0]
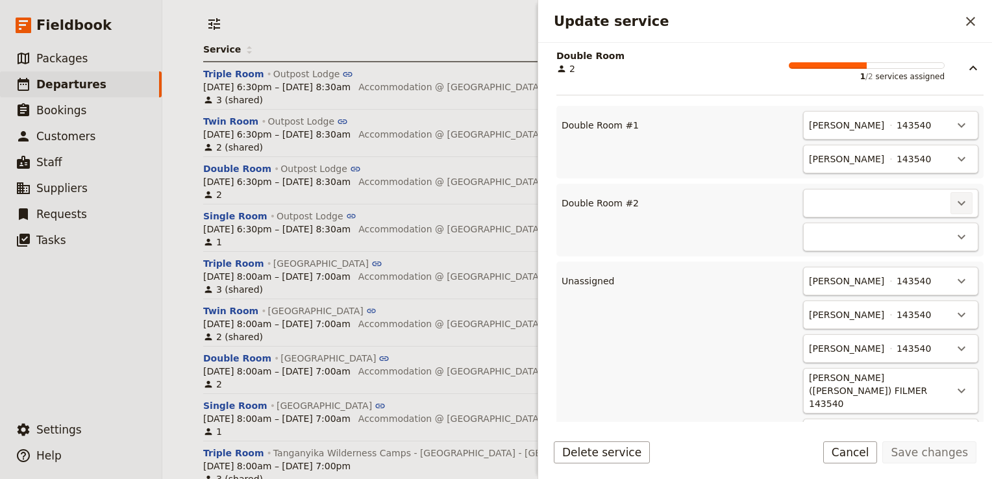
click at [953, 199] on icon "Actions" at bounding box center [961, 203] width 16 height 16
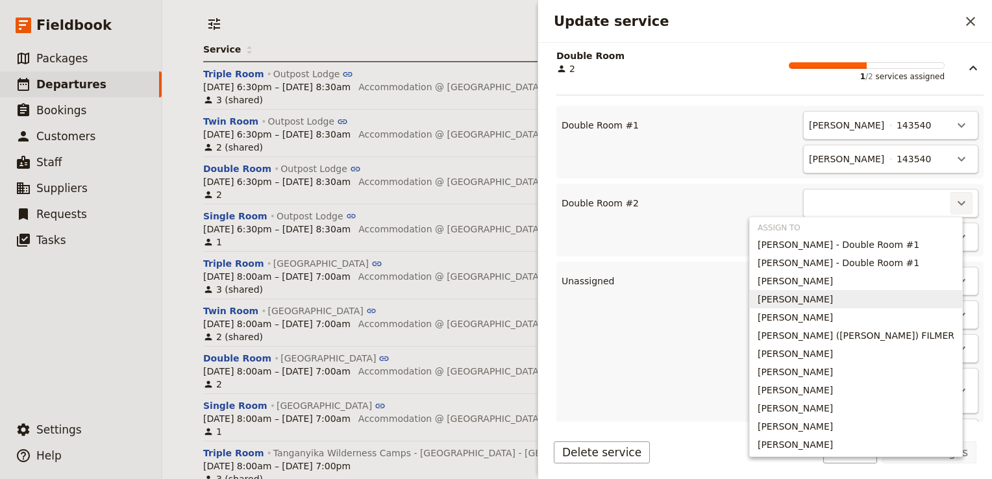
click at [833, 302] on span "Graeme DAVID" at bounding box center [794, 299] width 75 height 13
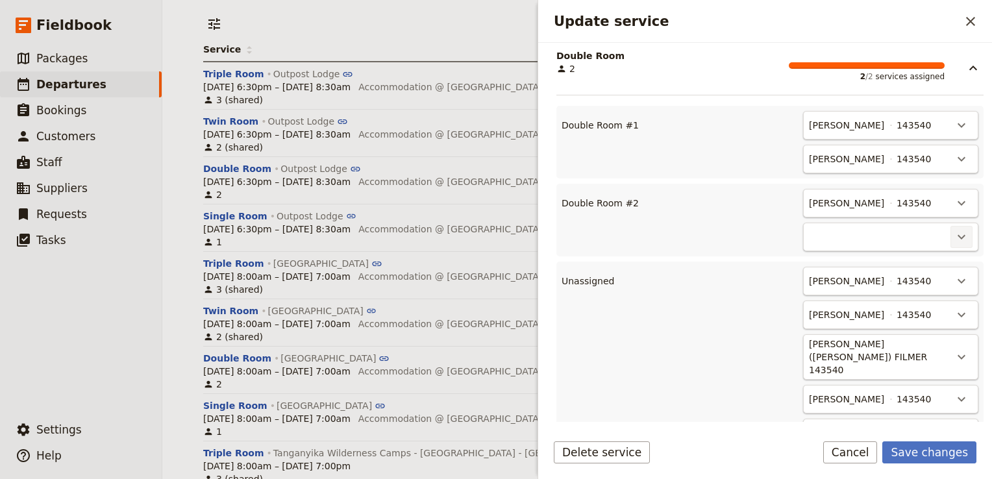
click at [953, 236] on icon "Actions" at bounding box center [961, 237] width 16 height 16
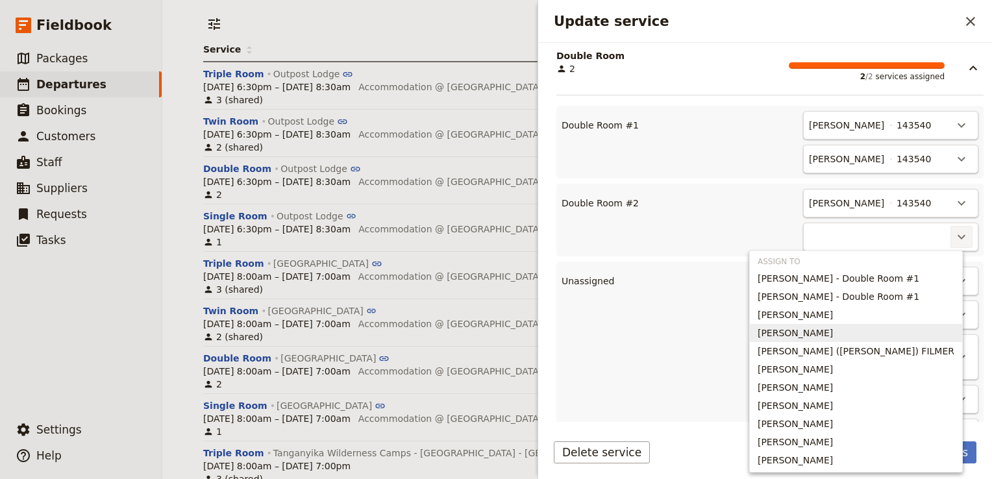
click at [833, 330] on span "HELEN DAVID" at bounding box center [794, 332] width 75 height 13
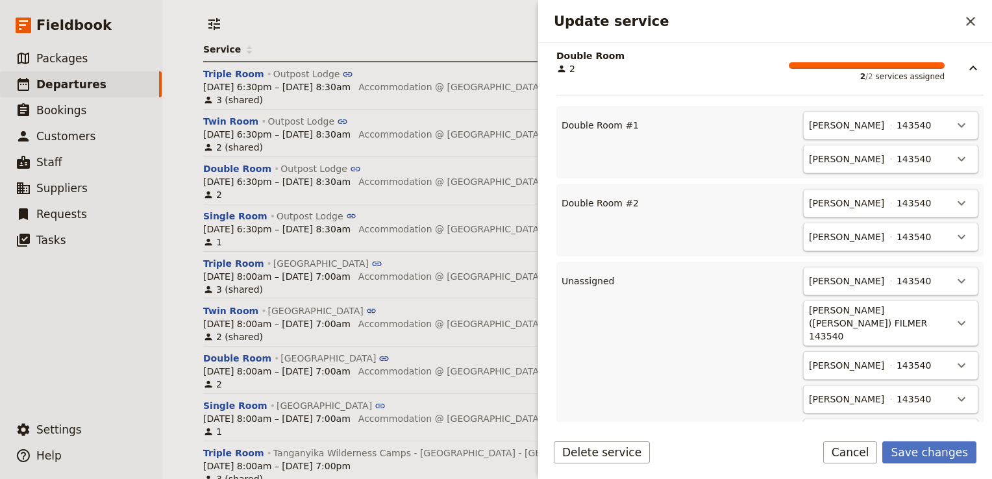
scroll to position [658, 0]
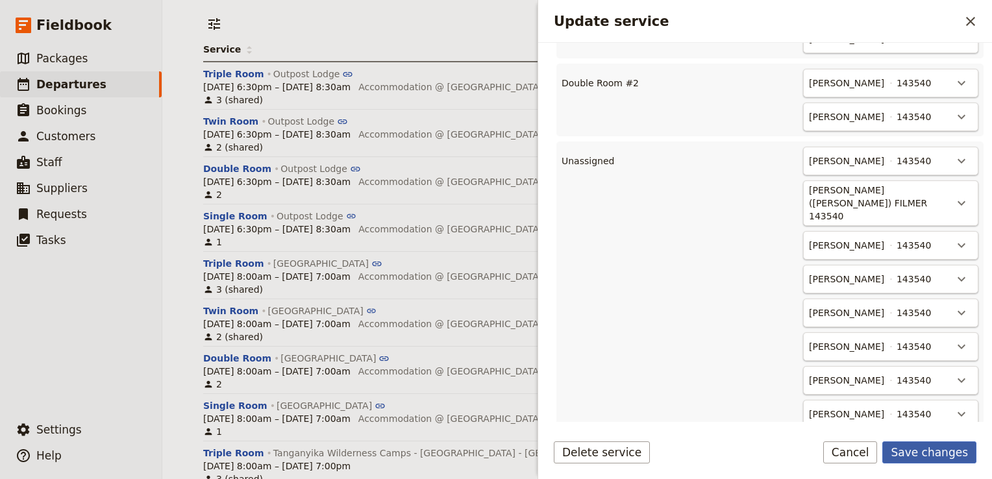
click at [945, 452] on button "Save changes" at bounding box center [929, 452] width 94 height 22
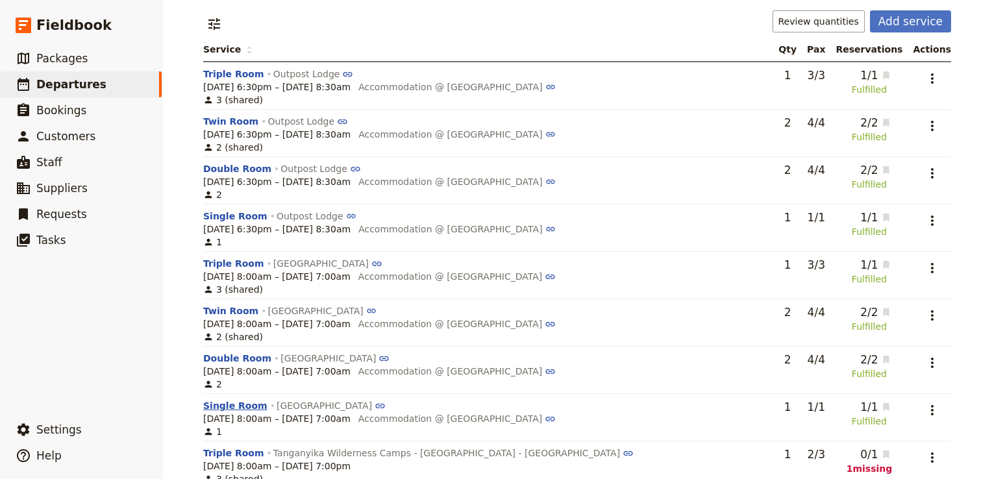
click at [226, 412] on button "Single Room" at bounding box center [235, 405] width 64 height 13
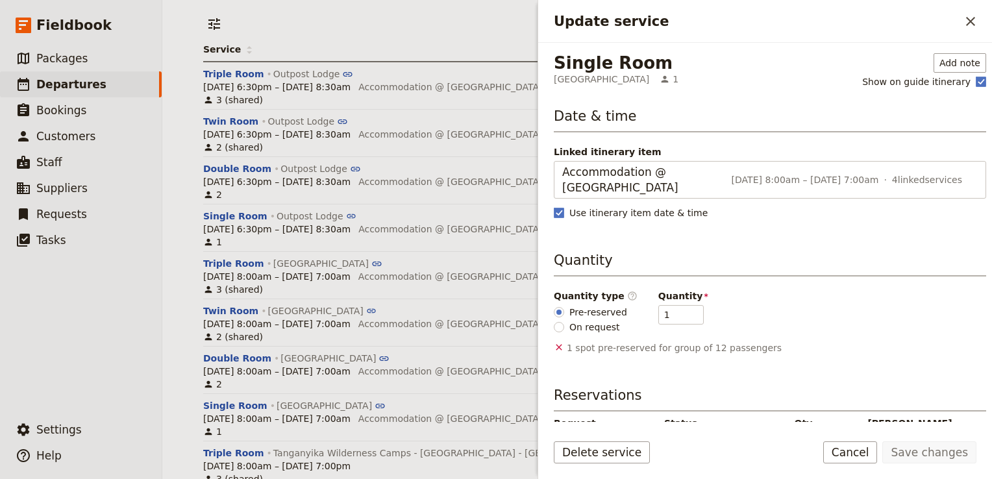
scroll to position [162, 0]
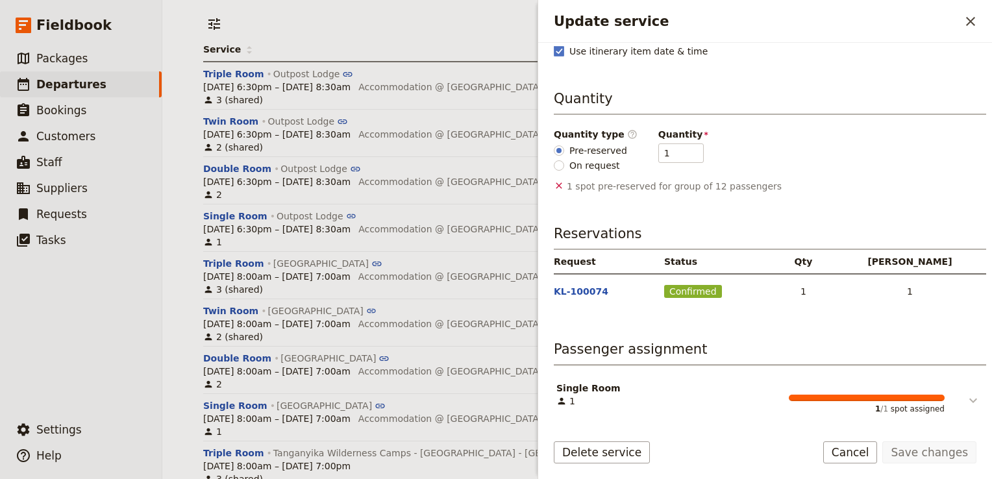
click at [971, 398] on button "Update service" at bounding box center [963, 395] width 39 height 27
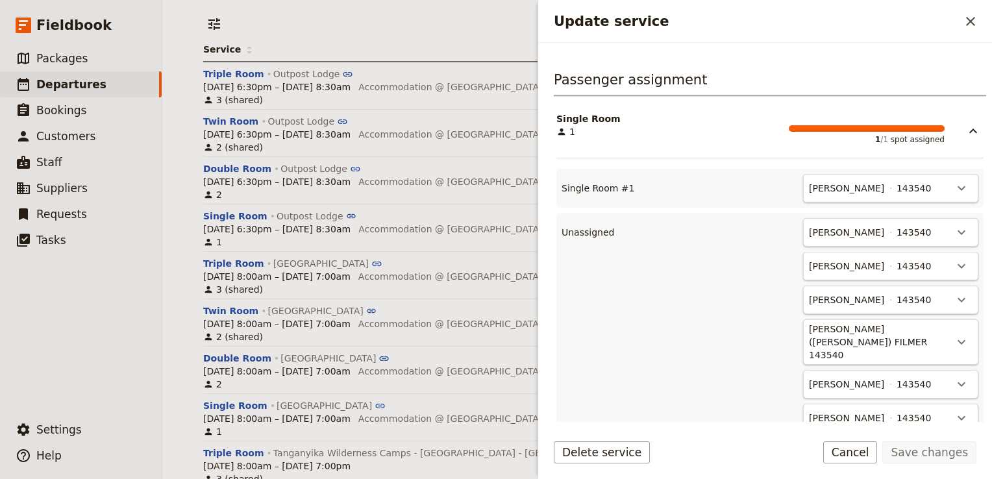
scroll to position [431, 0]
click at [953, 182] on icon "Actions" at bounding box center [961, 188] width 16 height 16
click at [918, 215] on span "Unassign Rebecca Spindler" at bounding box center [894, 214] width 120 height 13
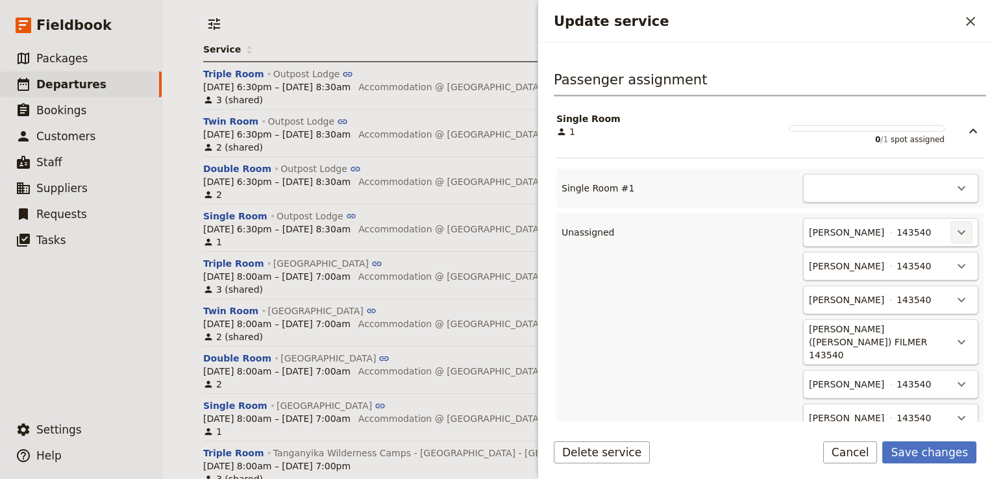
click at [957, 230] on icon "Actions" at bounding box center [961, 232] width 8 height 5
click at [890, 273] on span "Single Room #1 - empty" at bounding box center [898, 274] width 111 height 13
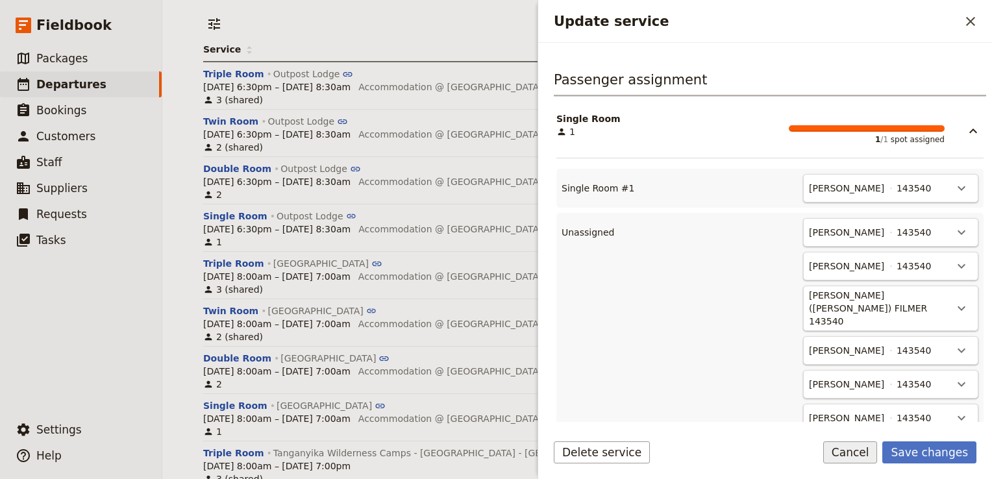
drag, startPoint x: 942, startPoint y: 450, endPoint x: 862, endPoint y: 446, distance: 79.3
click at [942, 450] on button "Save changes" at bounding box center [929, 452] width 94 height 22
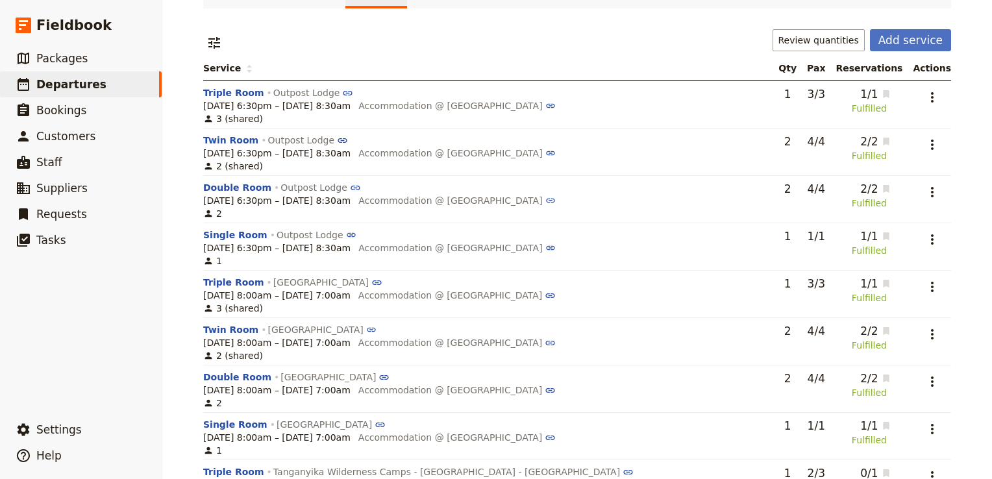
scroll to position [0, 0]
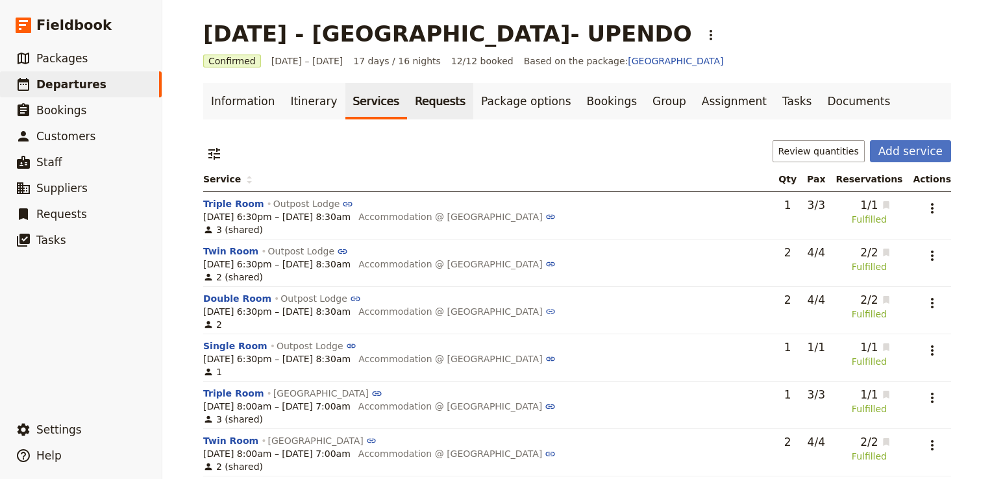
click at [413, 110] on link "Requests" at bounding box center [440, 101] width 66 height 36
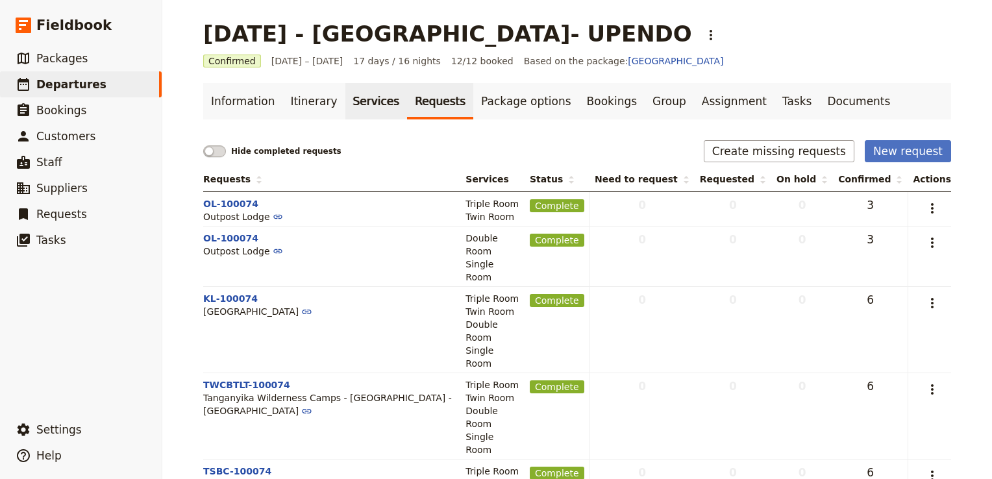
click at [345, 108] on link "Services" at bounding box center [376, 101] width 62 height 36
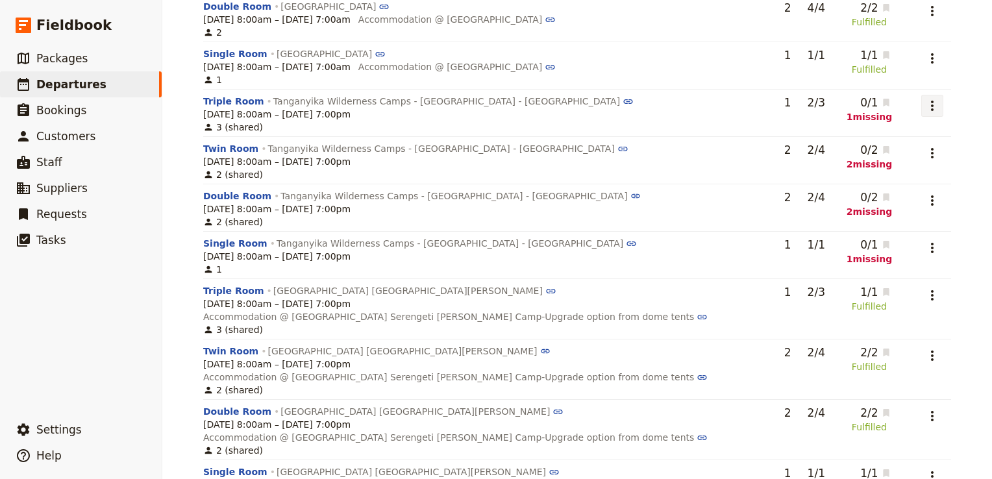
scroll to position [480, 0]
click at [927, 110] on icon "Actions" at bounding box center [932, 107] width 16 height 16
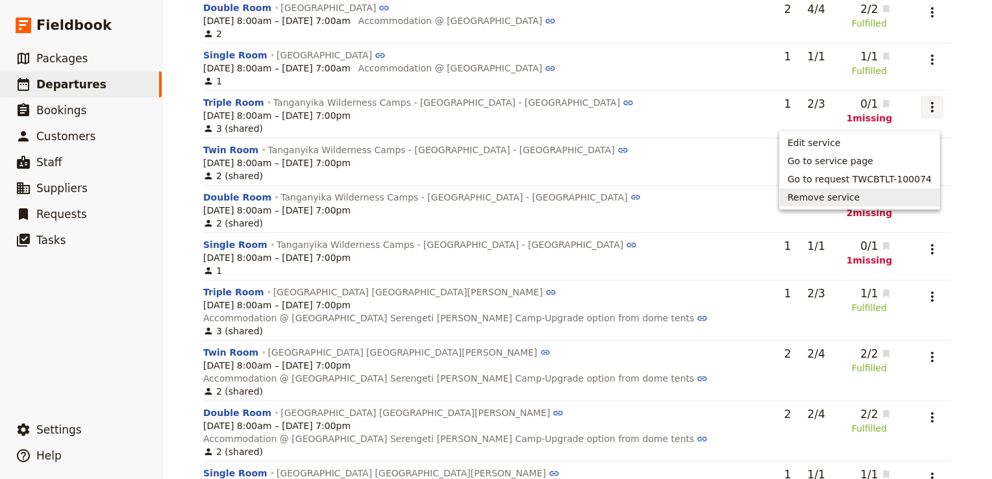
click at [870, 196] on span "Remove service" at bounding box center [859, 197] width 144 height 13
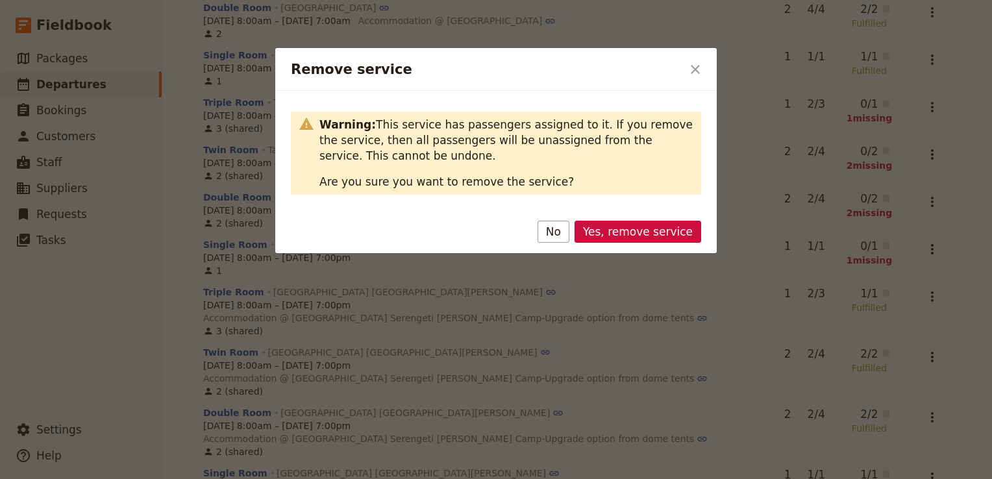
click at [670, 234] on button "Yes, remove service" at bounding box center [637, 232] width 127 height 22
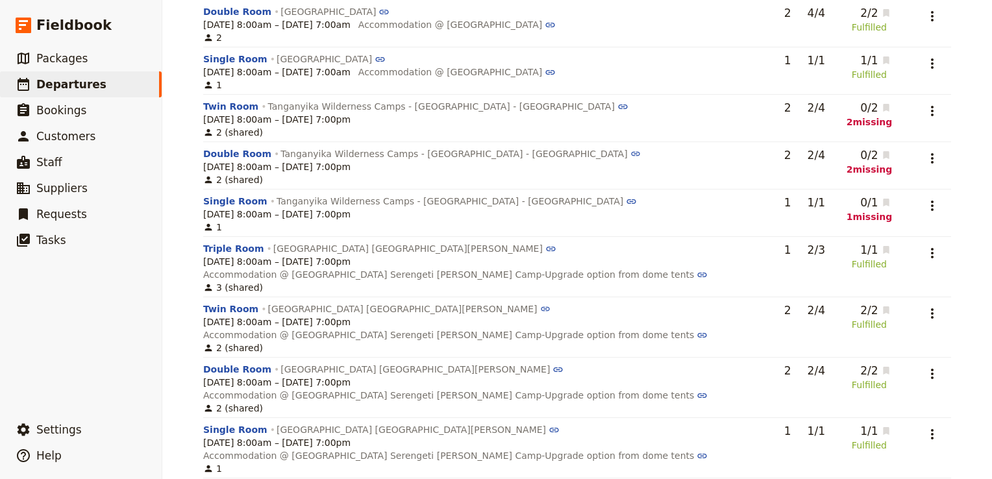
scroll to position [475, 0]
click at [925, 117] on icon "Actions" at bounding box center [932, 112] width 16 height 16
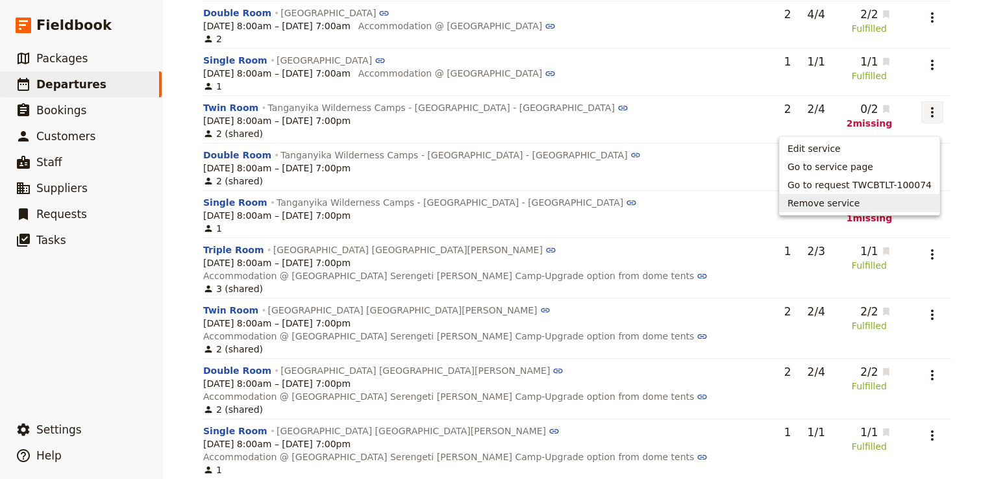
click at [874, 204] on span "Remove service" at bounding box center [859, 203] width 144 height 13
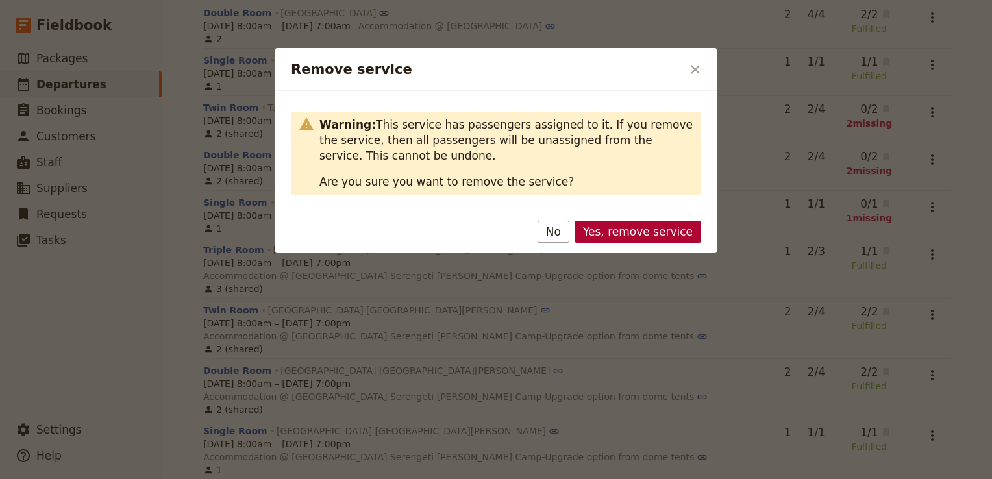
click at [666, 231] on button "Yes, remove service" at bounding box center [637, 232] width 127 height 22
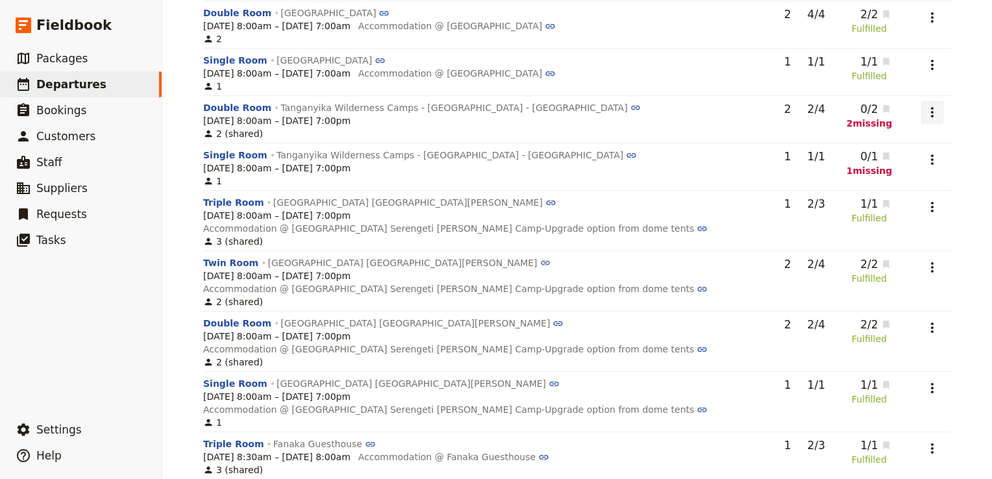
click at [929, 118] on icon "Actions" at bounding box center [932, 112] width 16 height 16
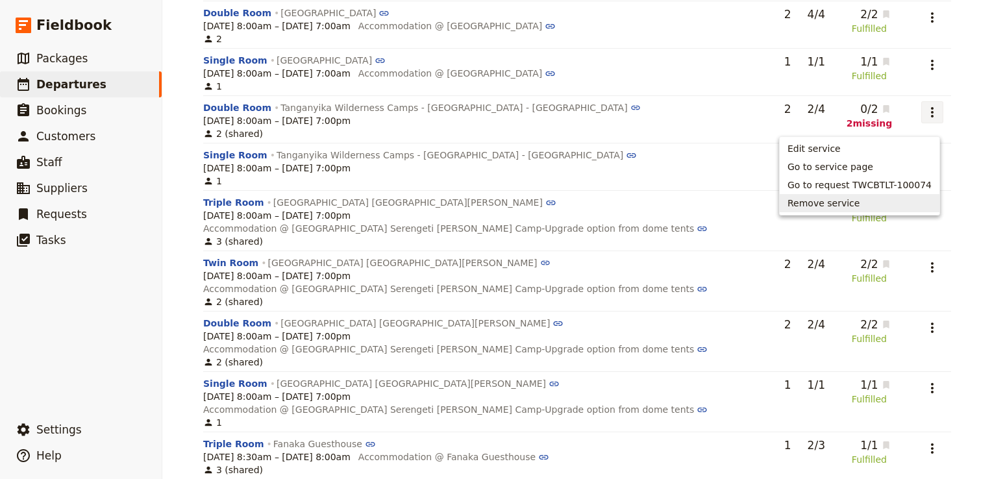
click at [869, 205] on span "Remove service" at bounding box center [859, 203] width 144 height 13
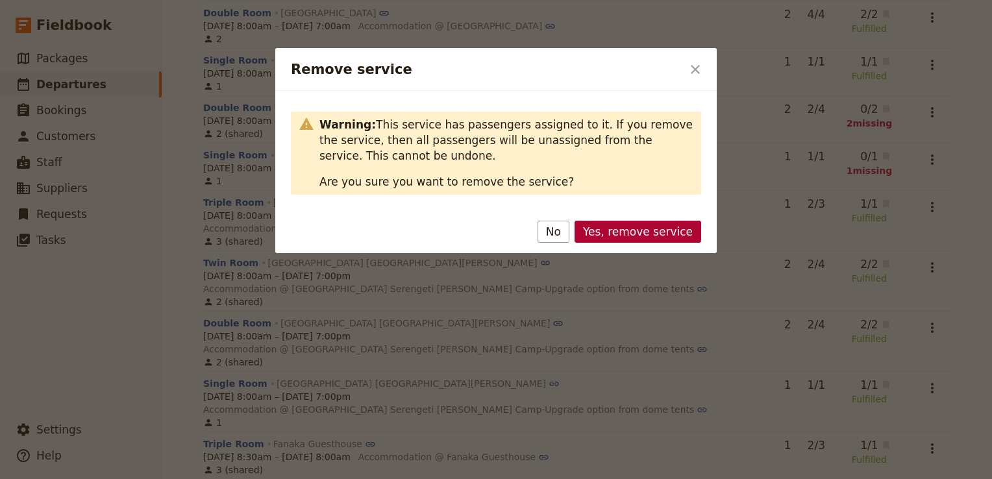
click at [656, 232] on button "Yes, remove service" at bounding box center [637, 232] width 127 height 22
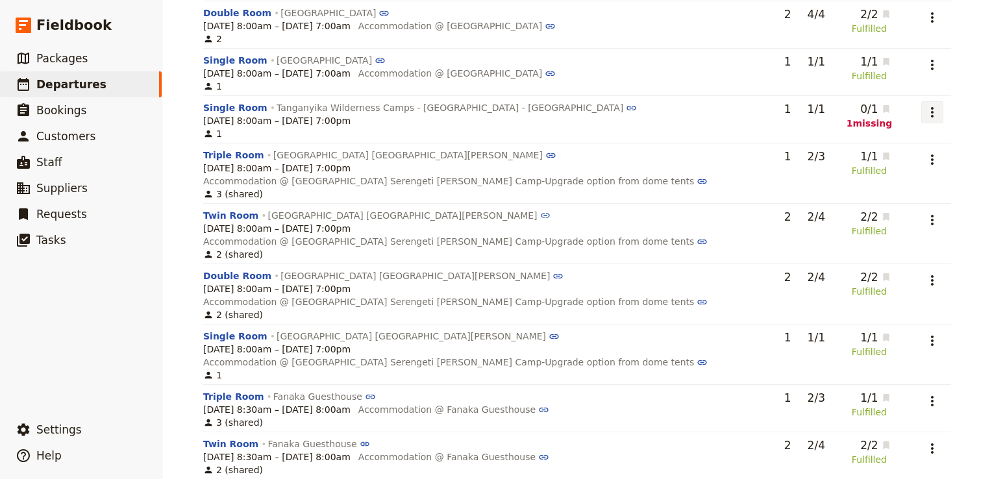
click at [934, 120] on icon "Actions" at bounding box center [932, 112] width 16 height 16
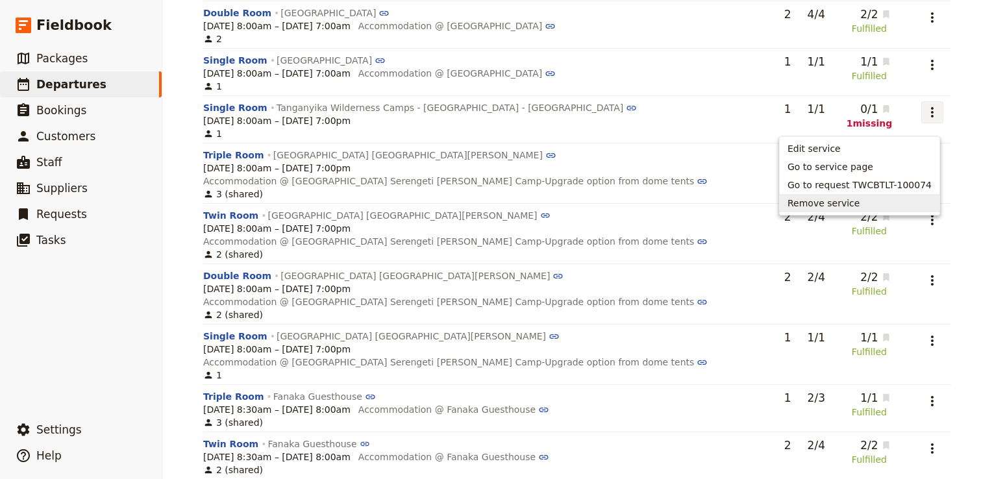
click at [844, 206] on span "Remove service" at bounding box center [823, 203] width 72 height 13
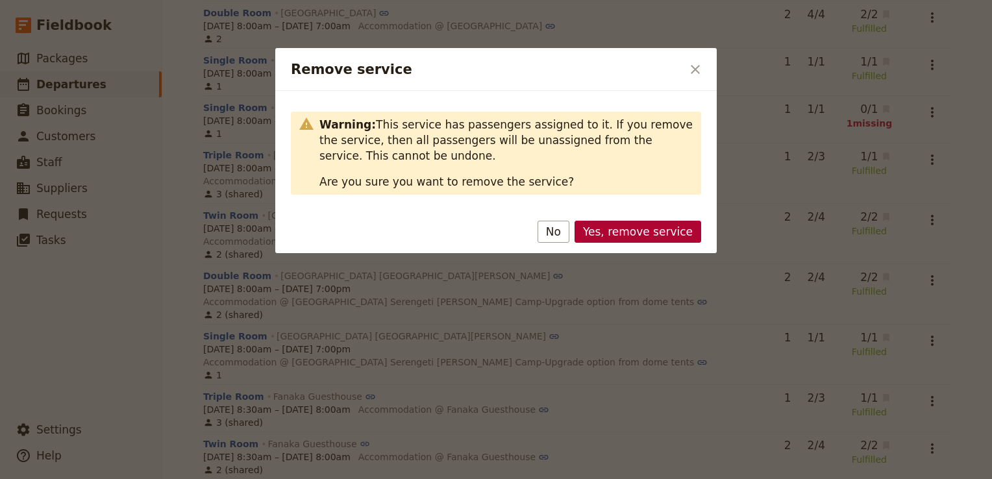
drag, startPoint x: 655, startPoint y: 217, endPoint x: 654, endPoint y: 230, distance: 13.6
click at [654, 230] on div "Yes, remove service No" at bounding box center [495, 234] width 441 height 38
click at [653, 230] on button "Yes, remove service" at bounding box center [637, 232] width 127 height 22
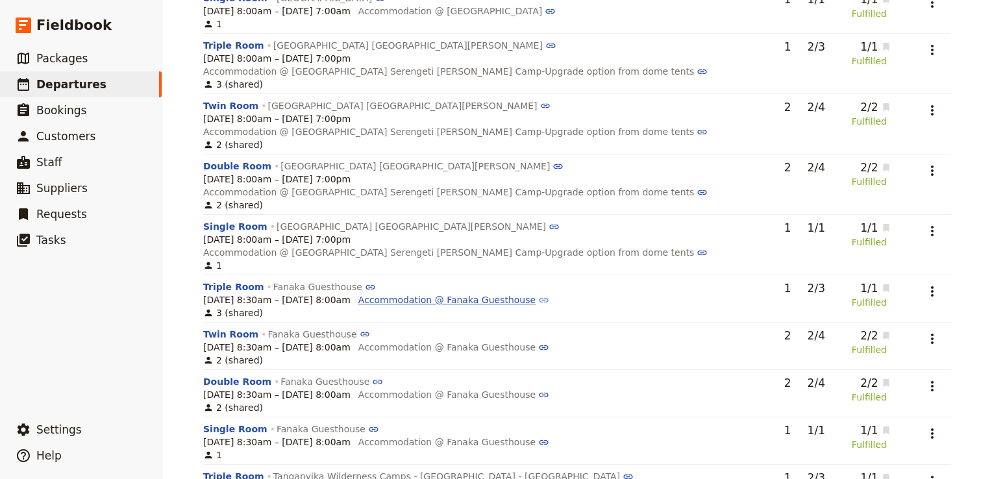
scroll to position [539, 0]
click at [239, 50] on button "Triple Room" at bounding box center [233, 43] width 61 height 13
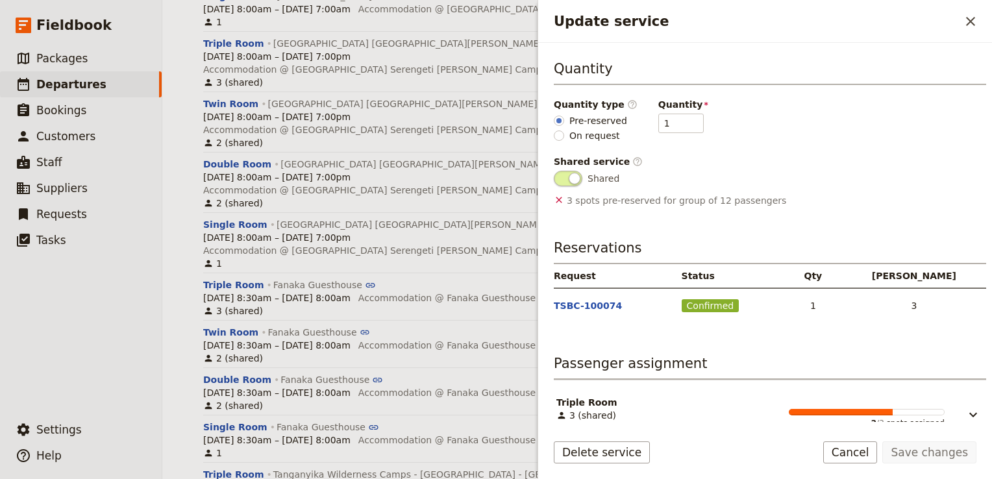
scroll to position [213, 0]
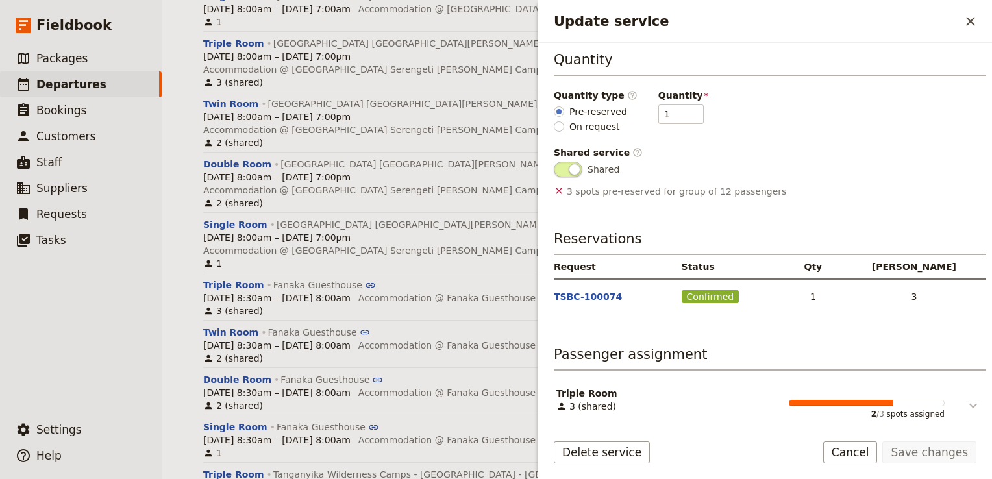
click at [969, 404] on icon "Update service" at bounding box center [973, 406] width 8 height 5
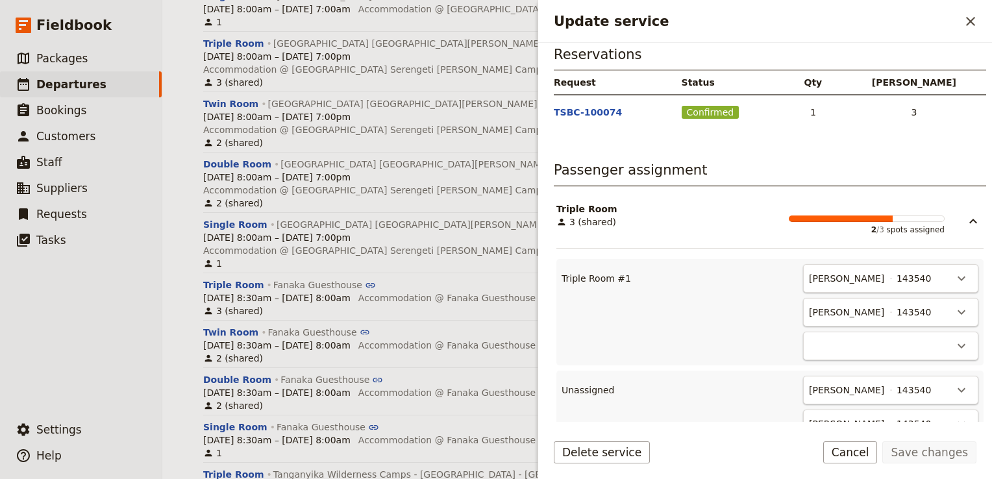
scroll to position [473, 0]
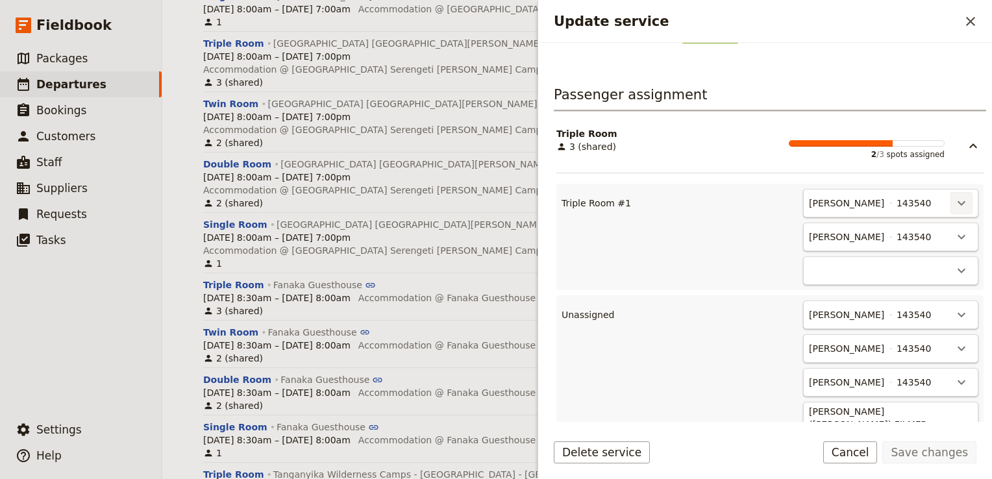
click at [953, 195] on icon "Actions" at bounding box center [961, 203] width 16 height 16
click at [940, 225] on span "Unassign Duncan Bourne" at bounding box center [894, 223] width 120 height 13
click at [958, 201] on icon "Actions" at bounding box center [961, 203] width 16 height 16
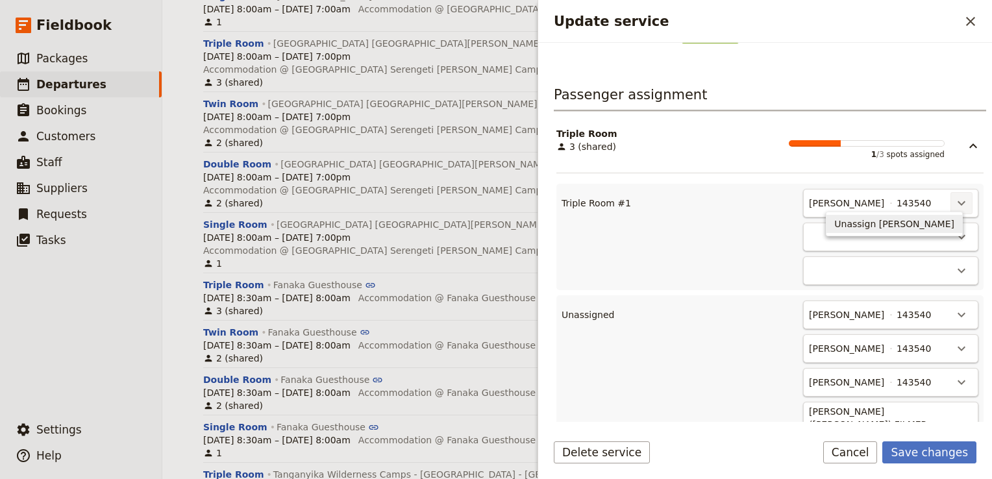
click at [936, 227] on span "Unassign Rebecca Spindler" at bounding box center [894, 223] width 120 height 13
click at [955, 197] on icon "Actions" at bounding box center [961, 203] width 16 height 16
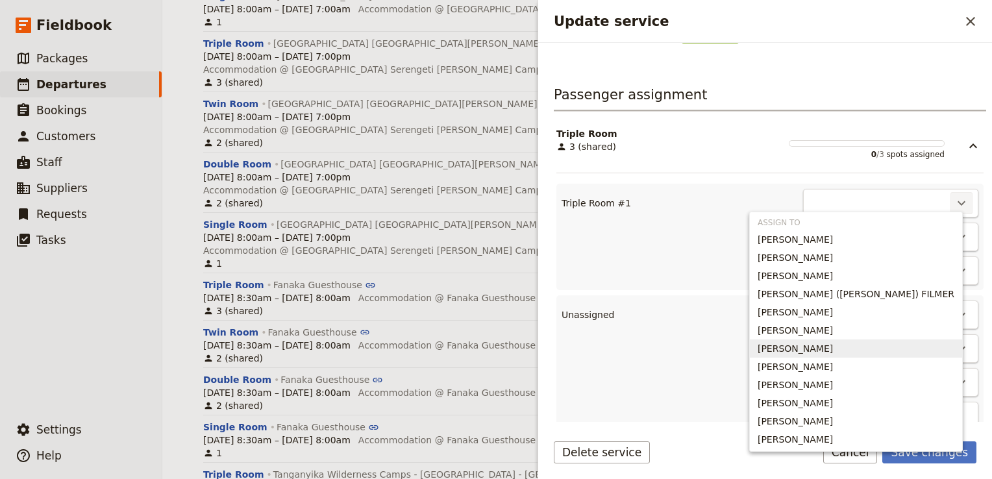
click at [833, 347] on span "Kazys Skudutis" at bounding box center [794, 348] width 75 height 13
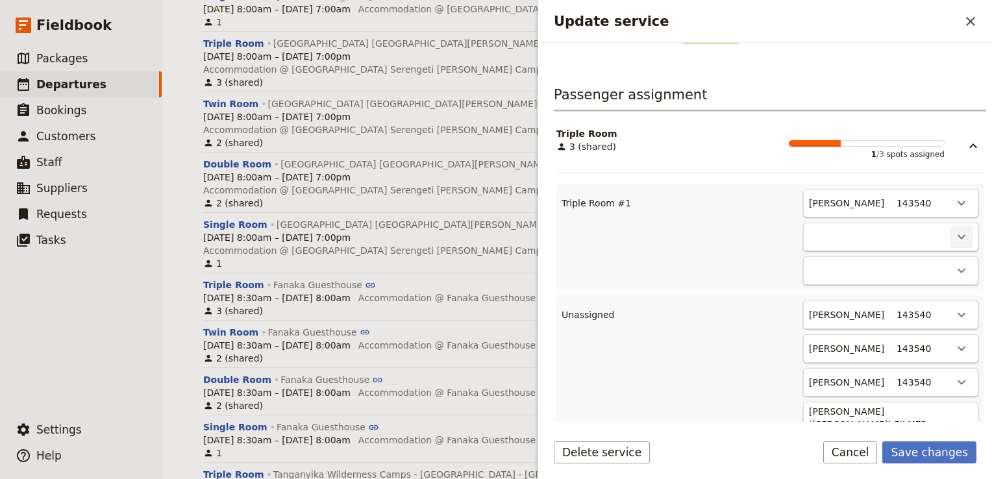
click at [957, 235] on icon "Actions" at bounding box center [961, 237] width 8 height 5
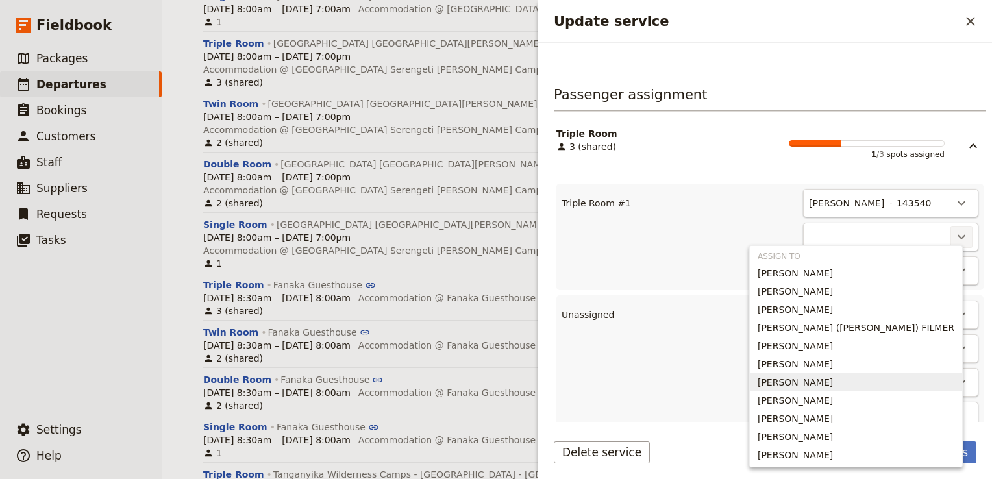
click at [920, 382] on span "Michael Skudutis" at bounding box center [855, 382] width 197 height 13
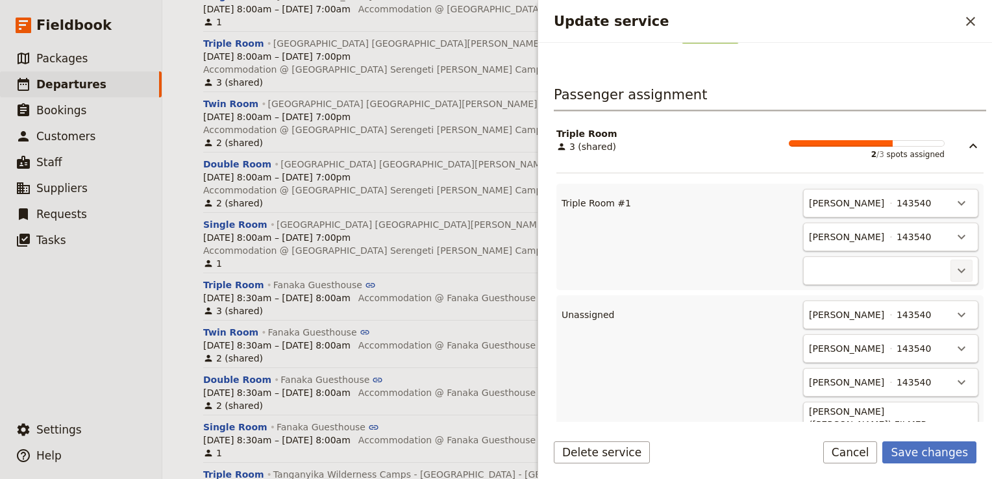
click at [953, 263] on icon "Actions" at bounding box center [961, 271] width 16 height 16
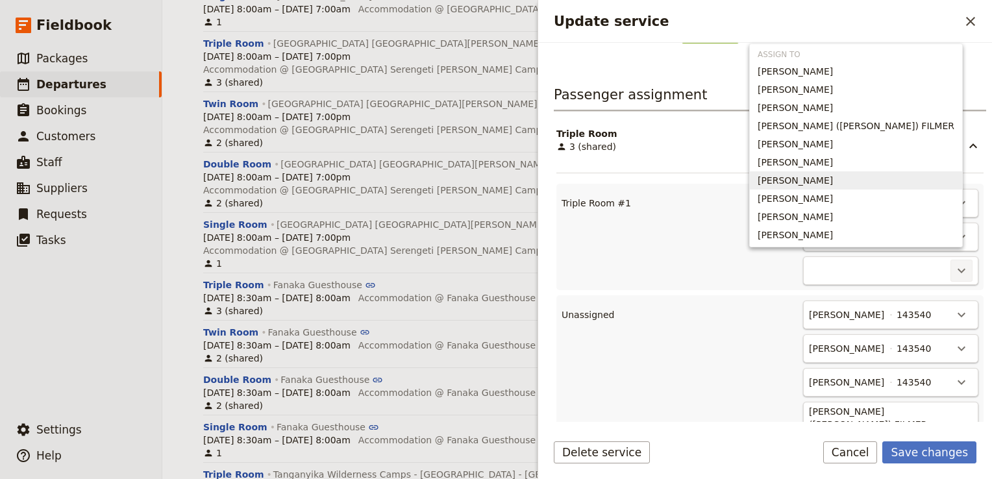
click at [918, 187] on span "Rachael Skudutis" at bounding box center [855, 180] width 197 height 13
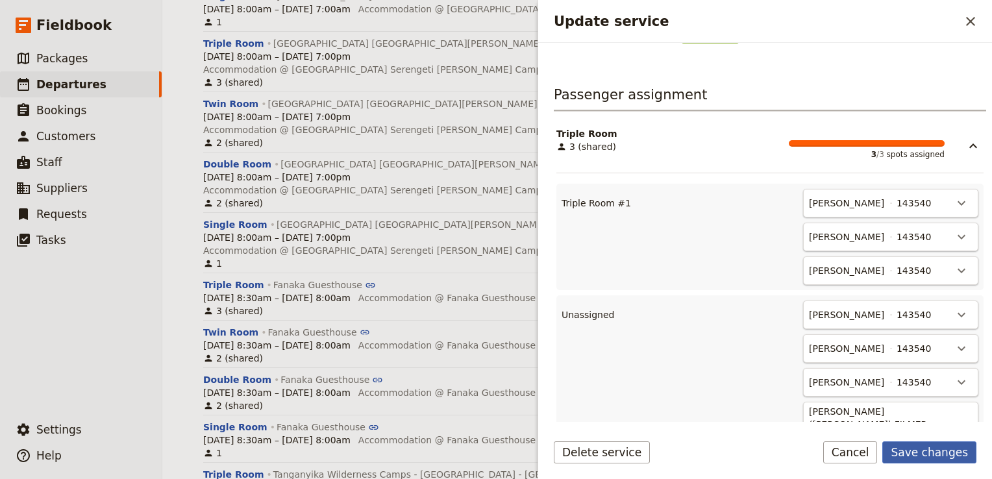
click at [937, 450] on button "Save changes" at bounding box center [929, 452] width 94 height 22
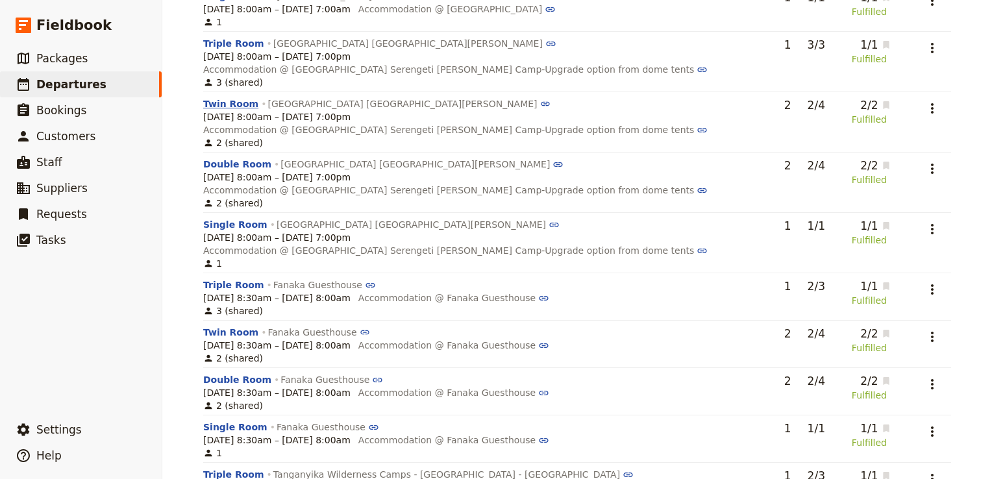
click at [231, 101] on button "Twin Room" at bounding box center [230, 103] width 55 height 13
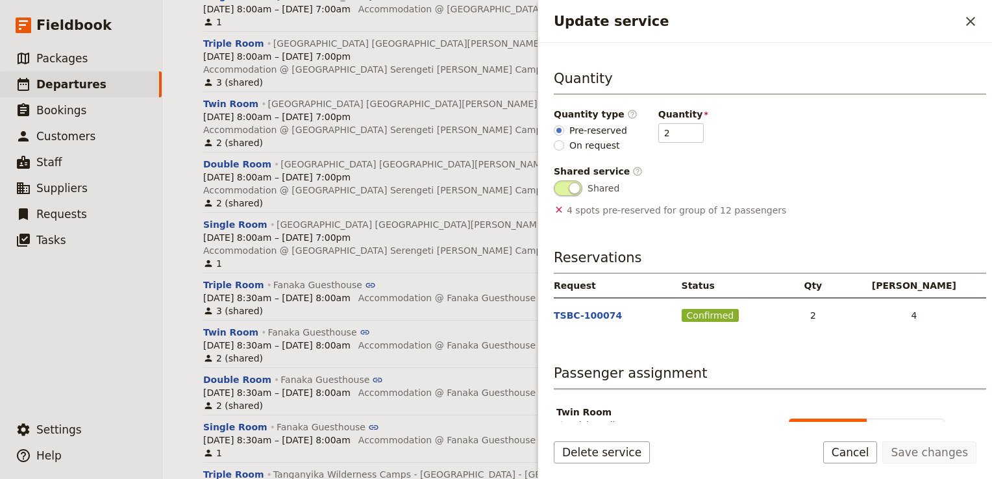
scroll to position [213, 0]
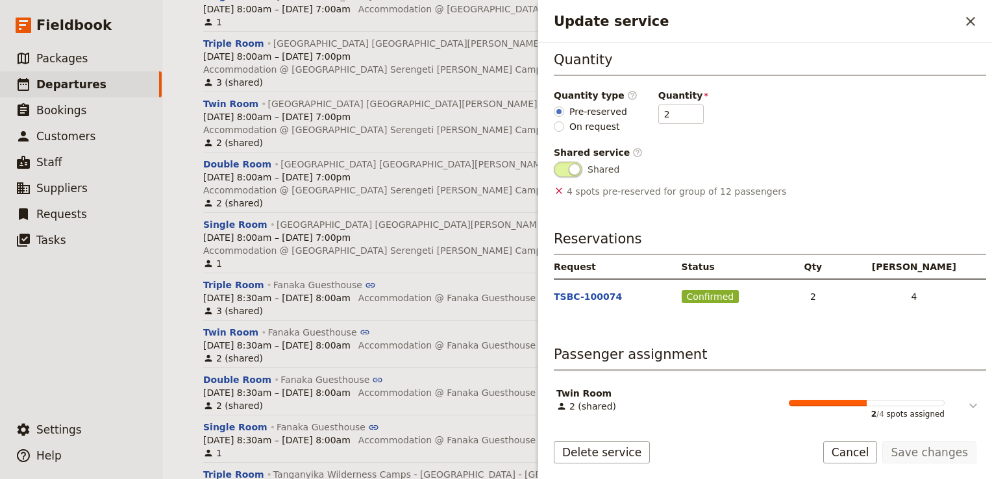
click at [952, 396] on button "Update service" at bounding box center [963, 400] width 39 height 27
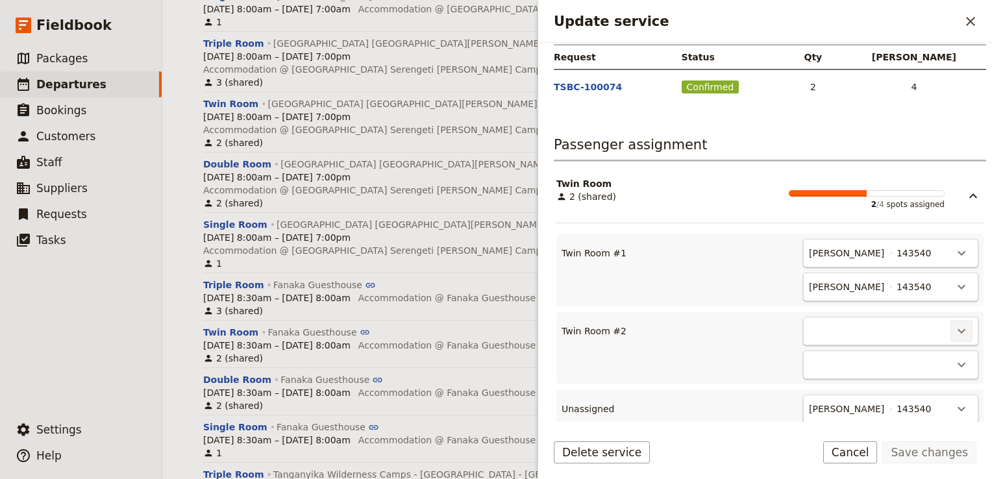
scroll to position [424, 0]
click at [953, 329] on icon "Actions" at bounding box center [961, 331] width 16 height 16
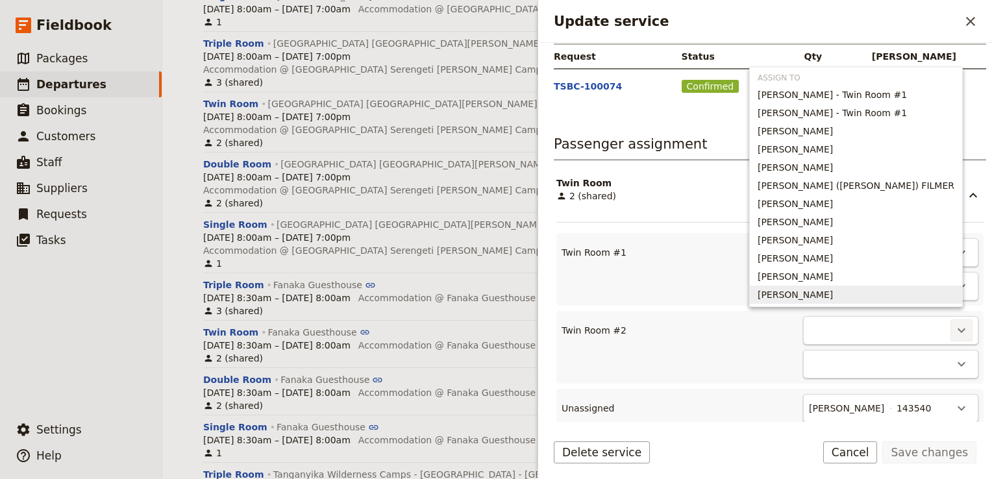
click at [890, 295] on span "Lyndell White" at bounding box center [855, 294] width 197 height 13
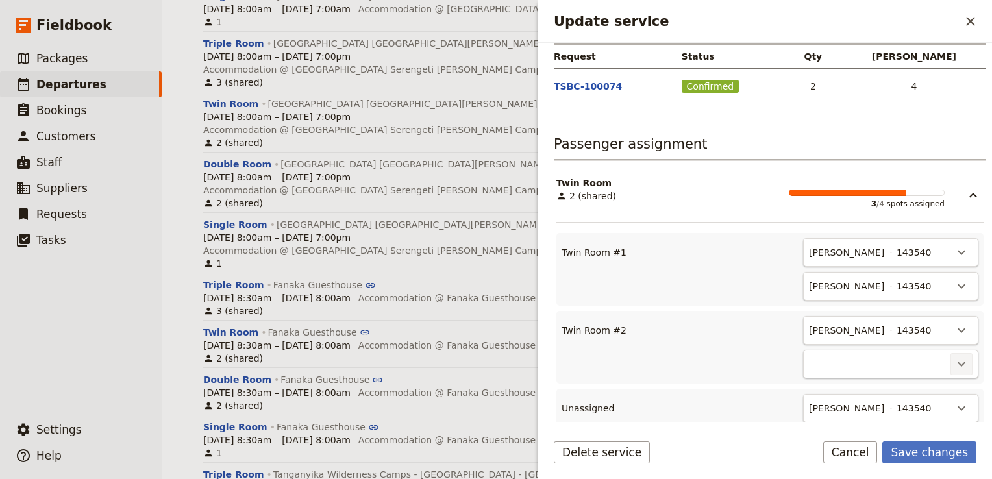
click at [957, 362] on icon "Actions" at bounding box center [961, 364] width 8 height 5
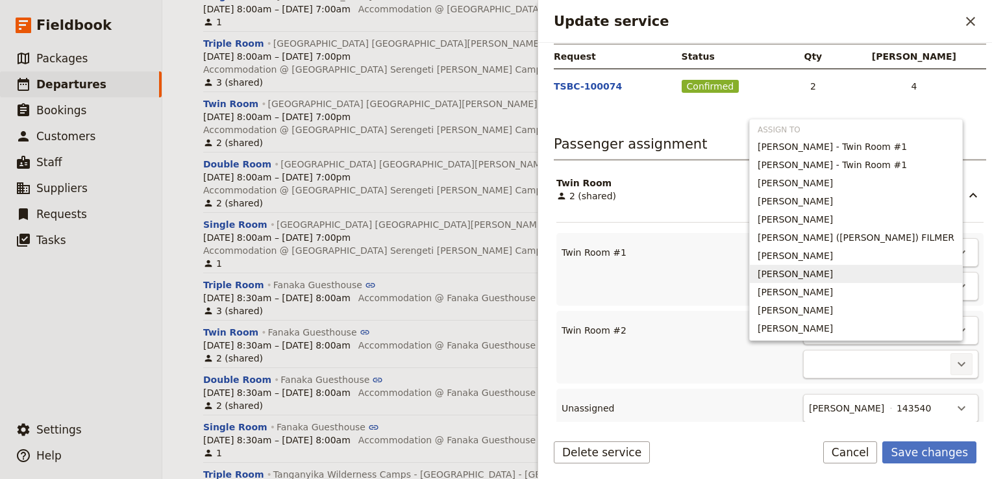
click at [833, 271] on span "Phillippa Lamb" at bounding box center [794, 273] width 75 height 13
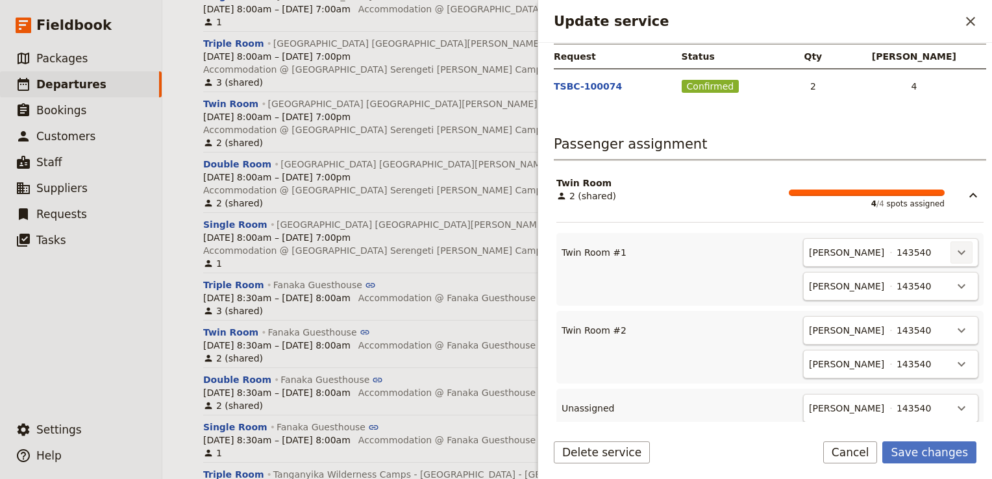
click at [950, 253] on button "​" at bounding box center [961, 252] width 22 height 22
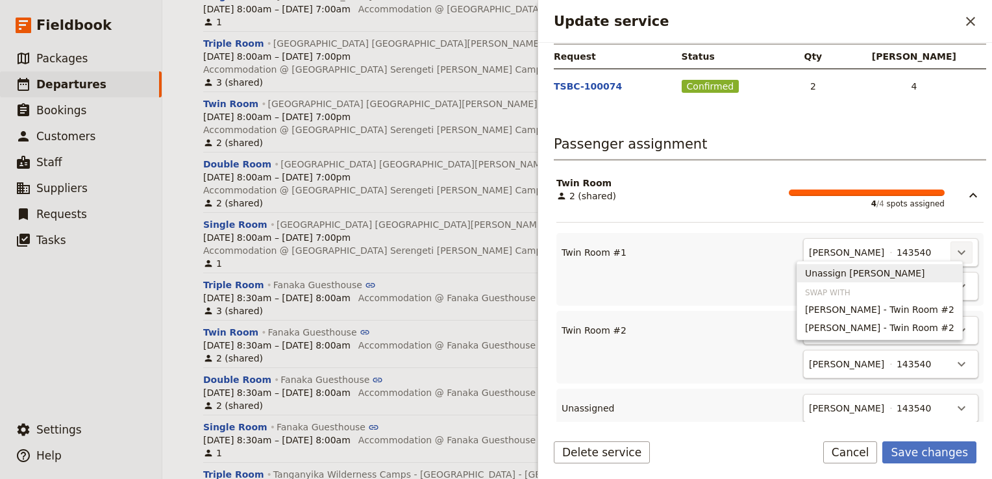
click at [883, 274] on span "Unassign Duncan Bourne" at bounding box center [865, 273] width 120 height 13
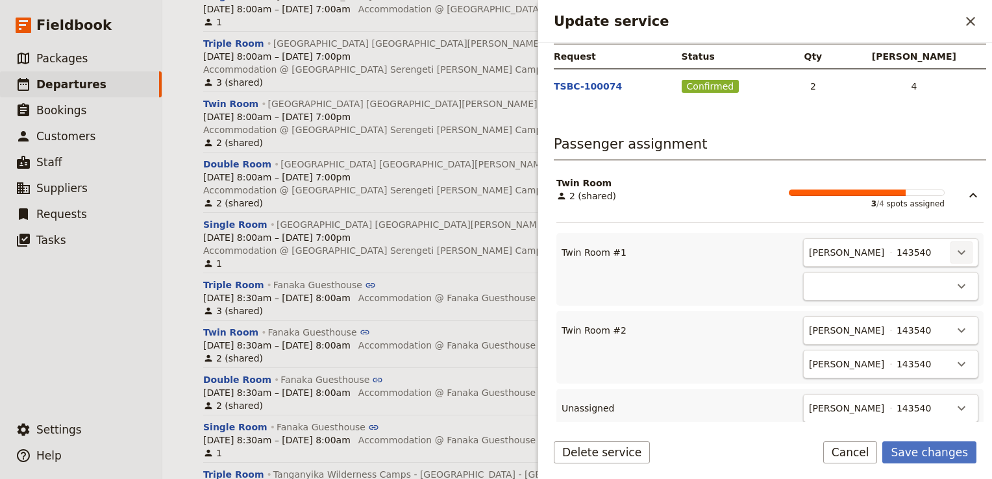
click at [950, 249] on button "​" at bounding box center [961, 252] width 22 height 22
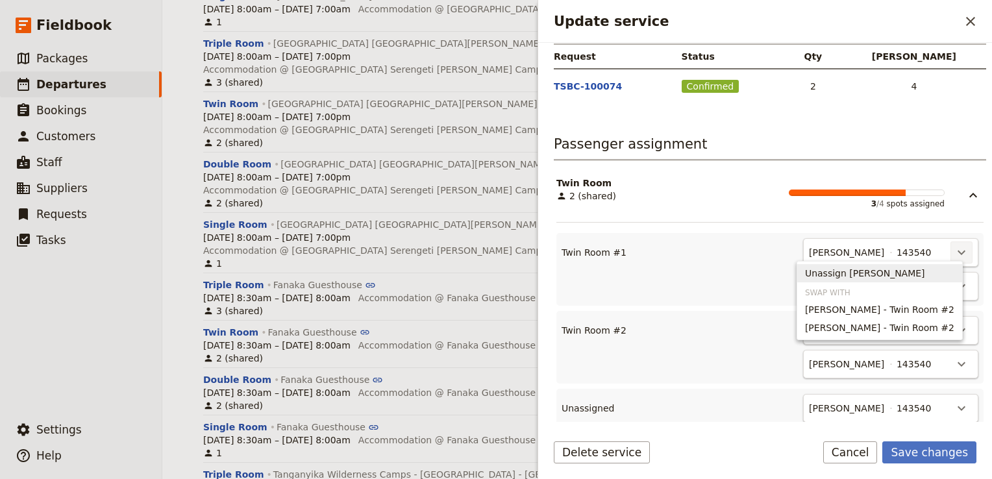
click at [884, 273] on span "Unassign Rebecca Spindler" at bounding box center [865, 273] width 120 height 13
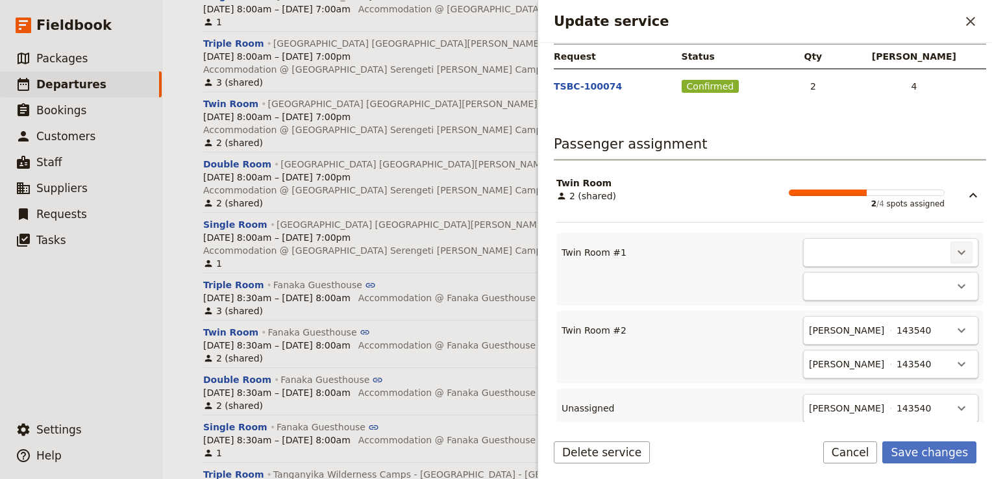
click at [957, 250] on icon "Actions" at bounding box center [961, 252] width 8 height 5
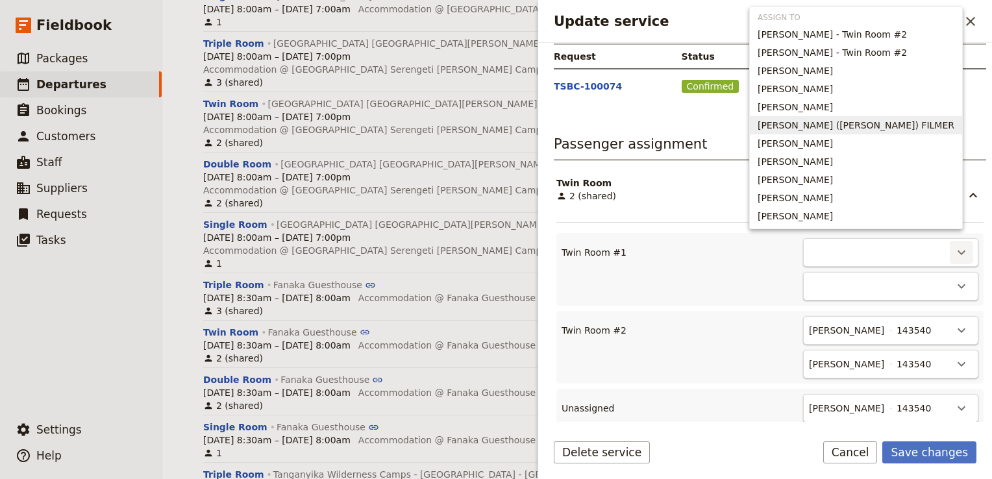
click at [865, 117] on button "GILLIAN (Jill) FILMER" at bounding box center [856, 125] width 212 height 18
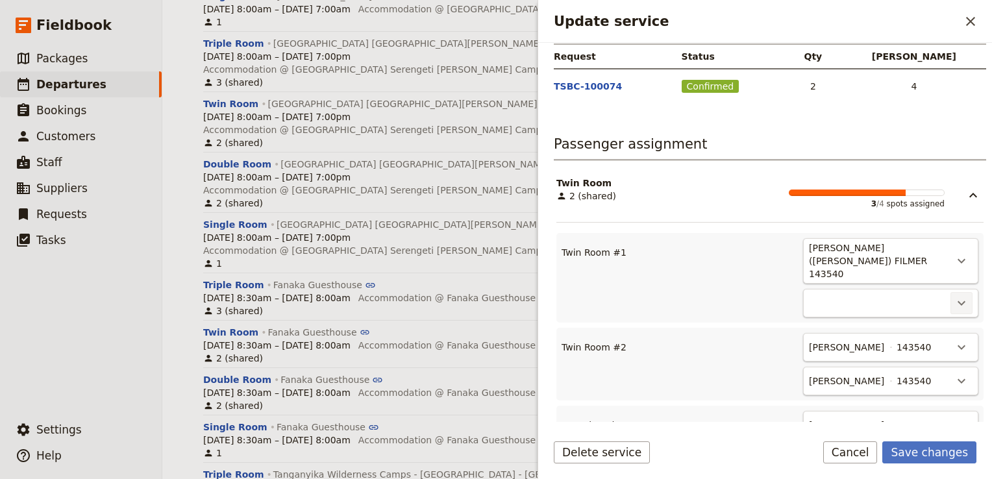
click at [958, 295] on icon "Actions" at bounding box center [961, 303] width 16 height 16
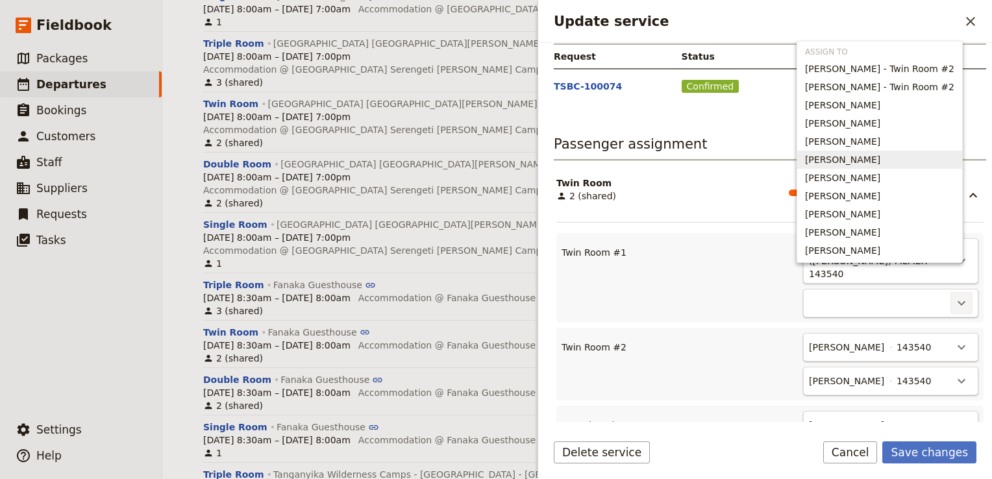
click at [854, 162] on span "Paul Filmer" at bounding box center [842, 159] width 75 height 13
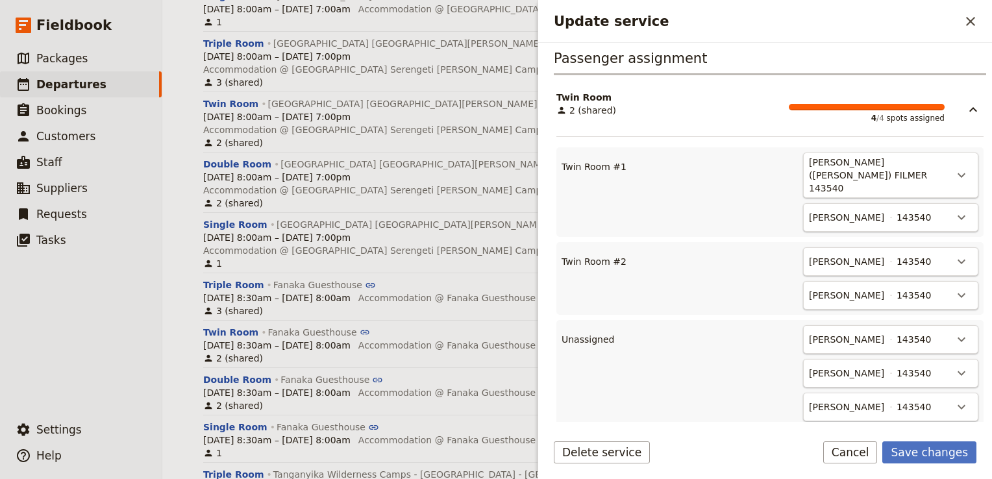
scroll to position [511, 0]
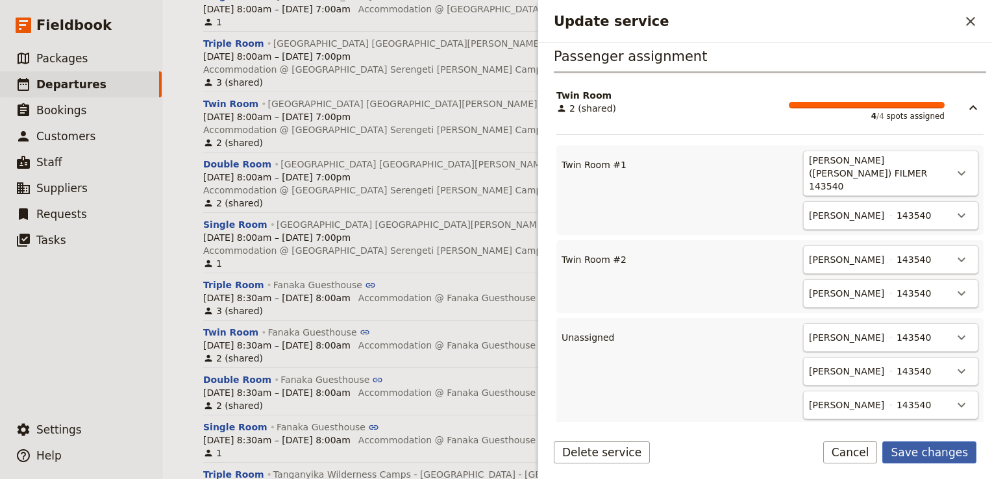
click at [941, 454] on button "Save changes" at bounding box center [929, 452] width 94 height 22
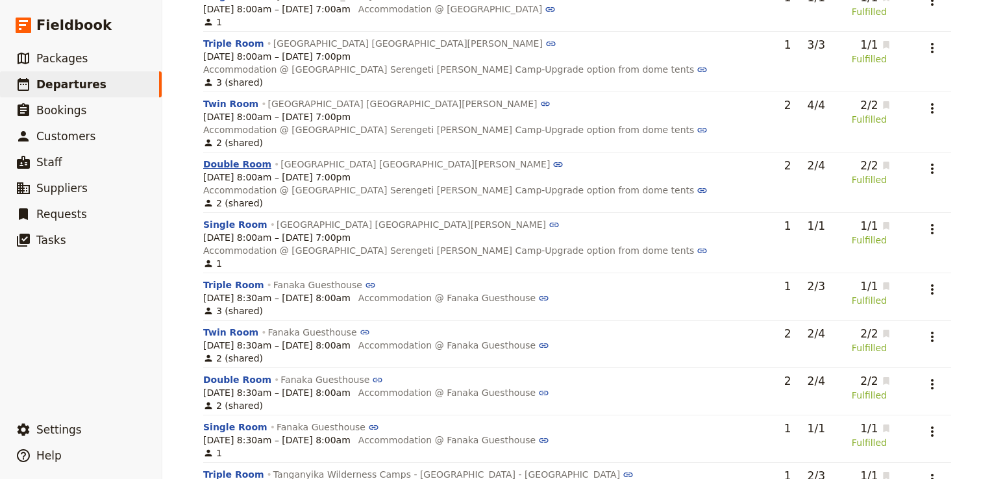
click at [234, 158] on button "Double Room" at bounding box center [237, 164] width 68 height 13
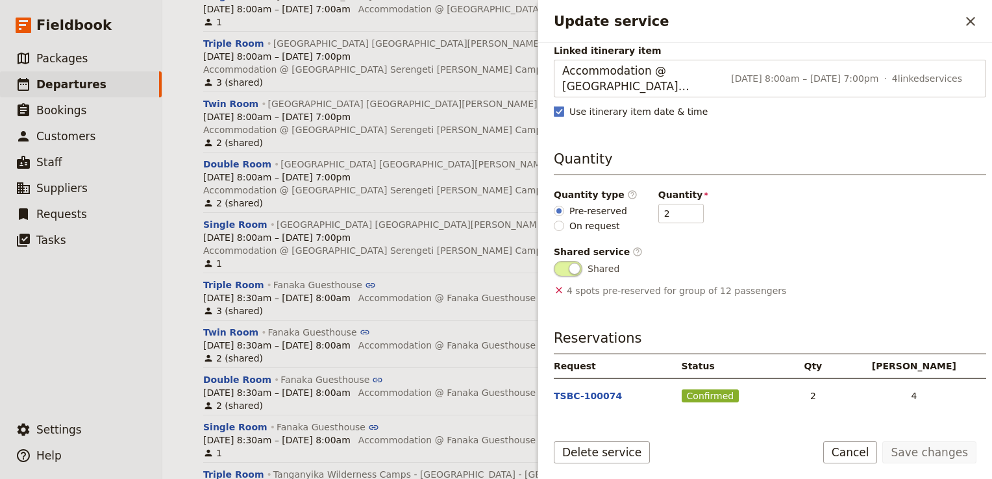
scroll to position [213, 0]
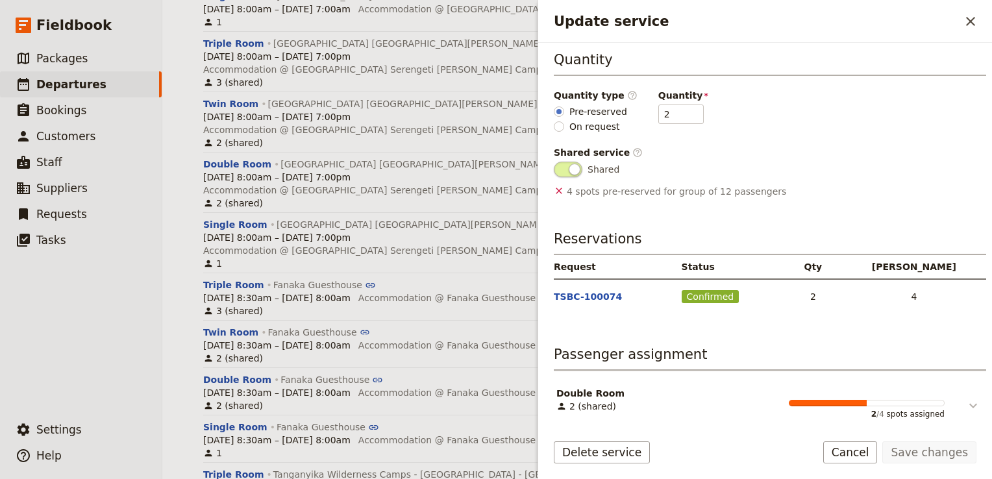
click at [966, 398] on icon "Update service" at bounding box center [973, 406] width 16 height 16
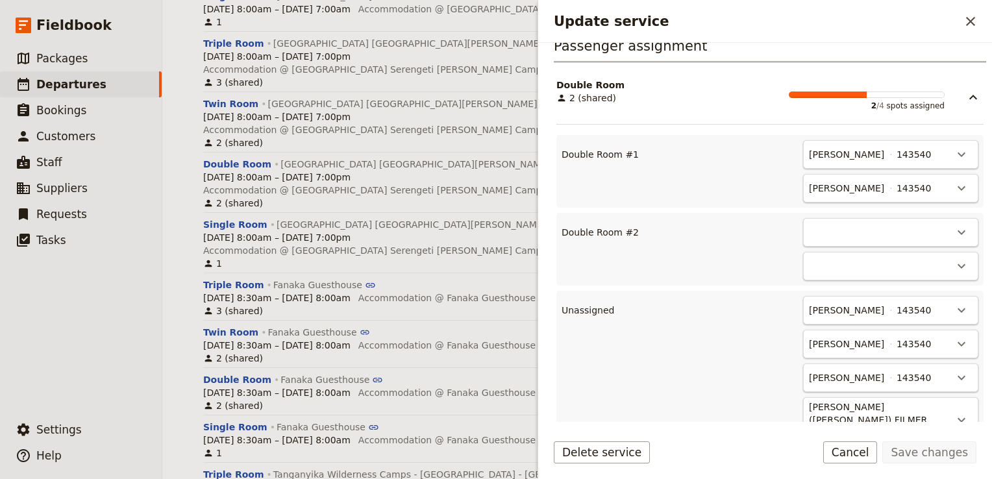
scroll to position [603, 0]
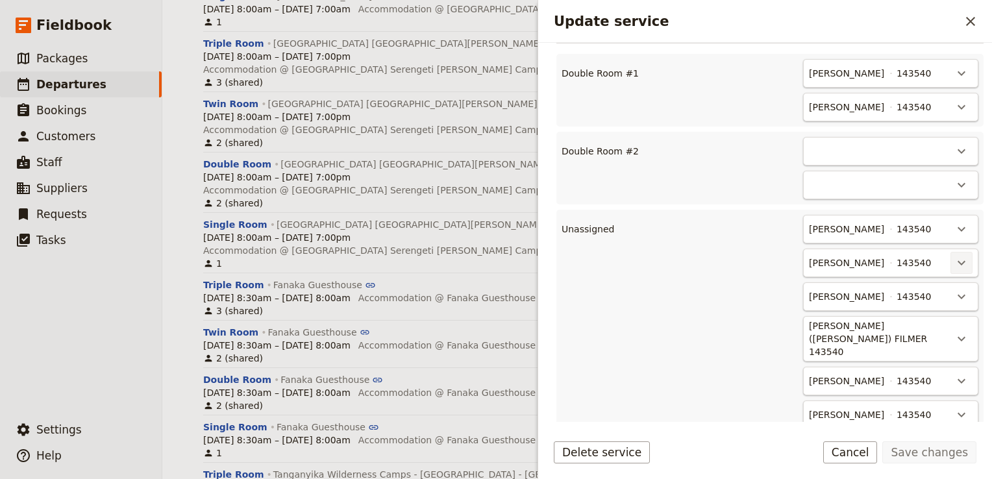
click at [955, 255] on icon "Actions" at bounding box center [961, 263] width 16 height 16
click at [920, 297] on span "Double Room #2 - empty" at bounding box center [896, 299] width 116 height 13
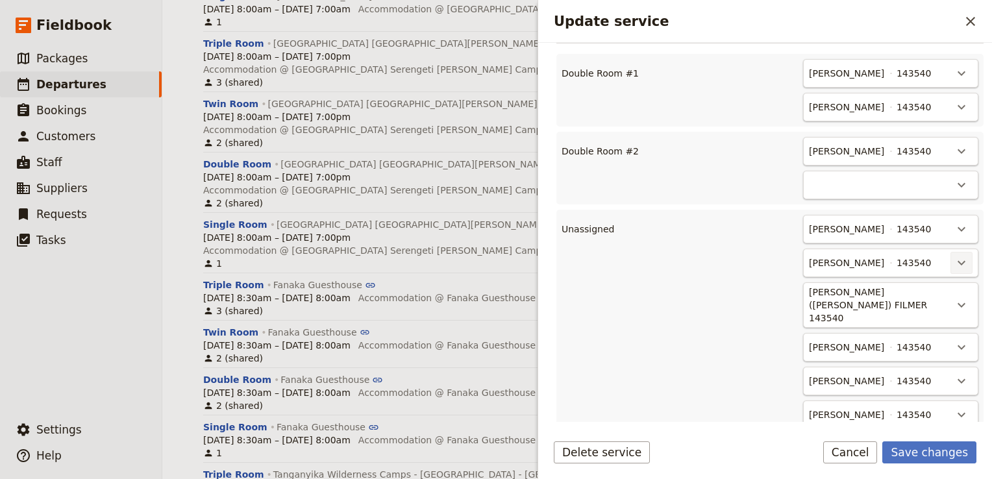
click at [955, 258] on icon "Actions" at bounding box center [961, 263] width 16 height 16
click at [921, 299] on span "Double Room #2 - 1/2" at bounding box center [899, 299] width 101 height 13
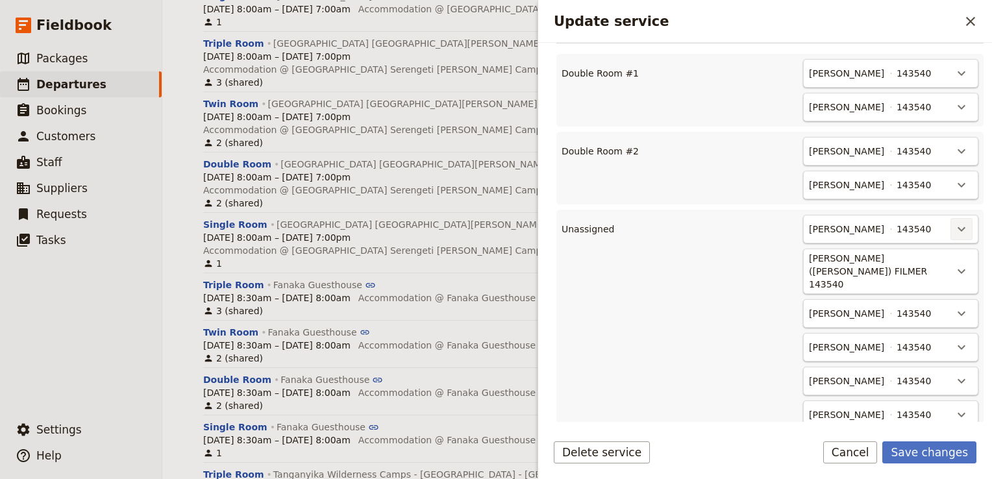
click at [953, 223] on icon "Actions" at bounding box center [961, 229] width 16 height 16
click at [663, 339] on div "Maxwell Chappell 143540 ​ GILLIAN (Jill) FILMER 143540 ​ Paul Filmer 143540 ​ P…" at bounding box center [801, 356] width 354 height 282
click at [938, 453] on button "Save changes" at bounding box center [929, 452] width 94 height 22
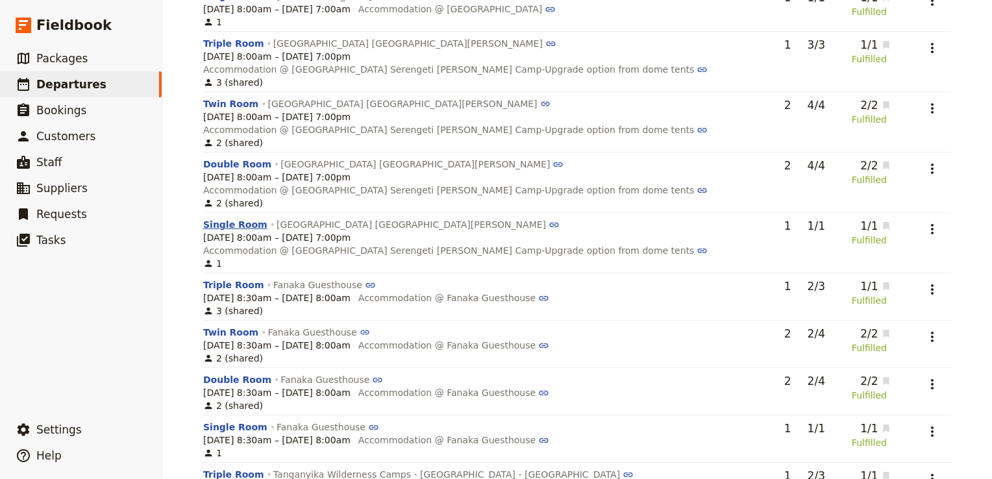
click at [216, 218] on button "Single Room" at bounding box center [235, 224] width 64 height 13
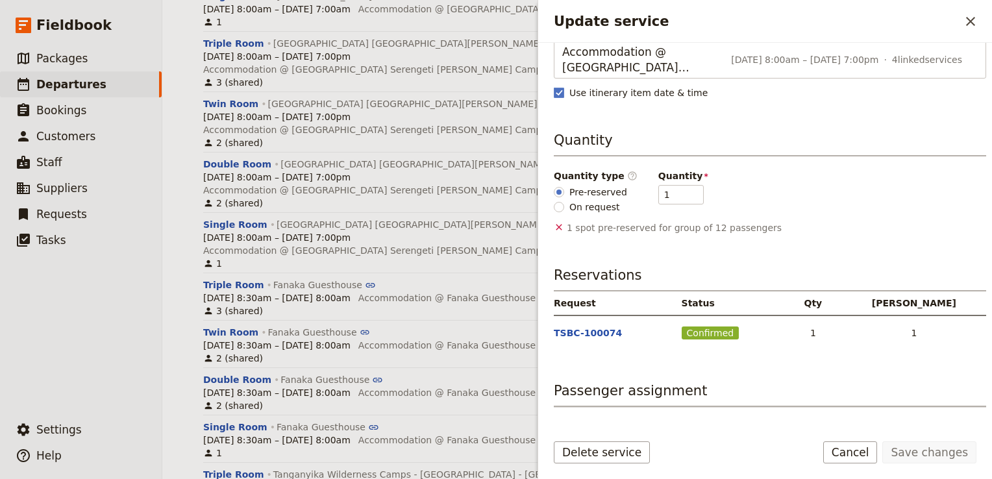
scroll to position [169, 0]
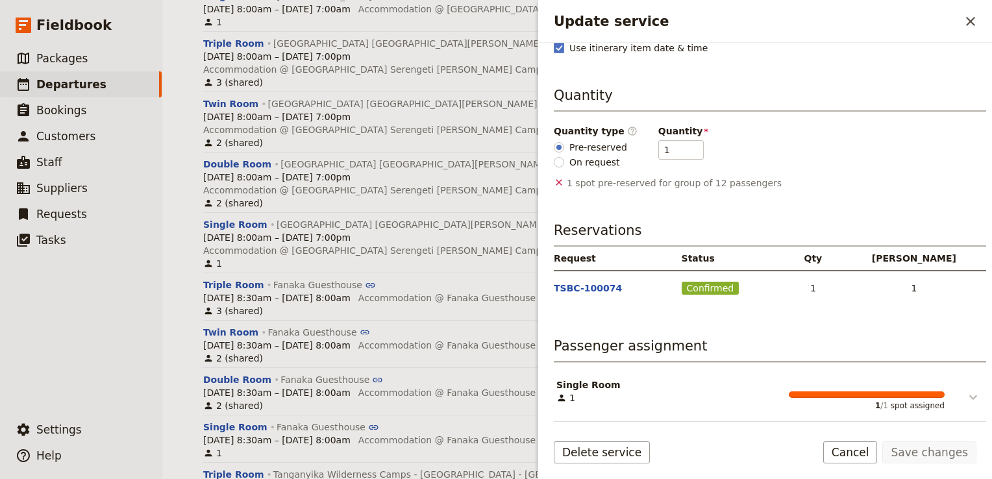
click at [965, 397] on icon "Update service" at bounding box center [973, 397] width 16 height 16
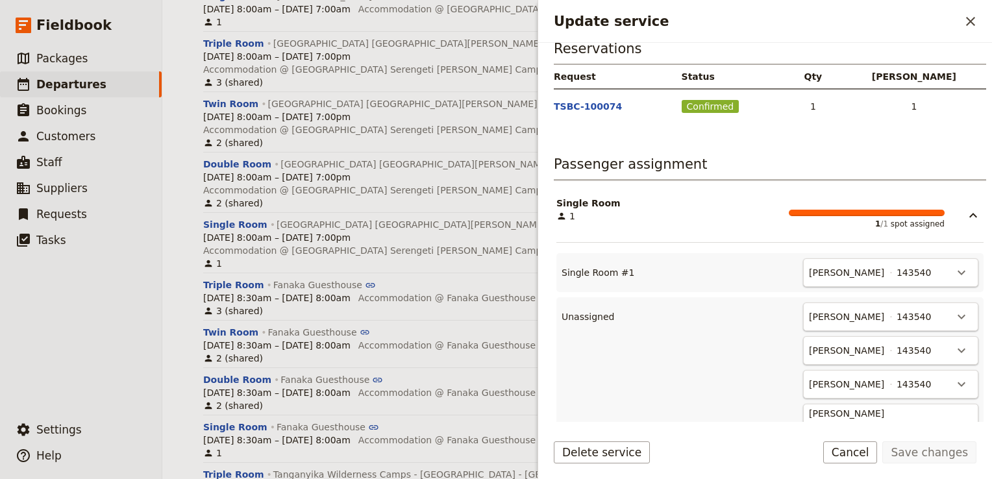
scroll to position [429, 0]
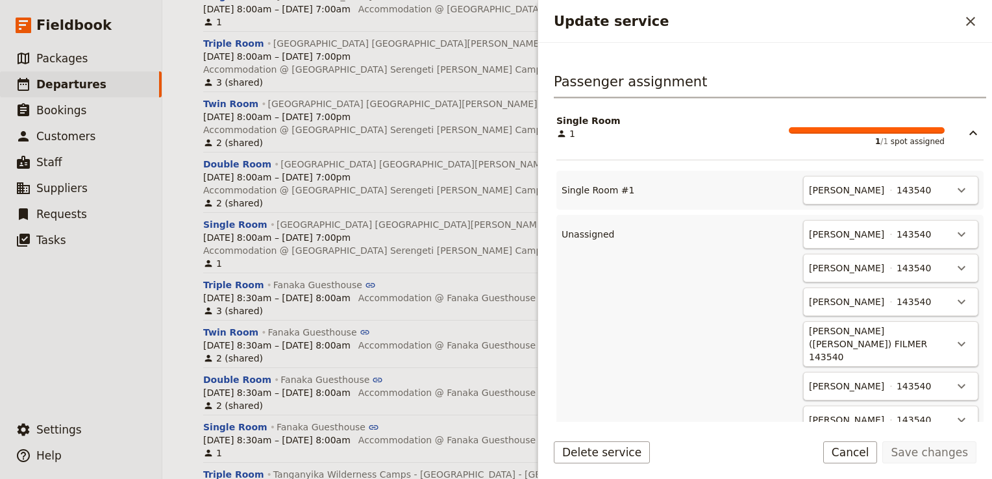
click at [935, 193] on div "Rebecca Spindler 143540" at bounding box center [878, 190] width 143 height 16
click at [963, 196] on div "Rebecca Spindler 143540 ​" at bounding box center [890, 190] width 175 height 29
click at [953, 197] on icon "Actions" at bounding box center [961, 190] width 16 height 16
click at [907, 232] on button "Unassign Rebecca Spindler" at bounding box center [894, 224] width 136 height 18
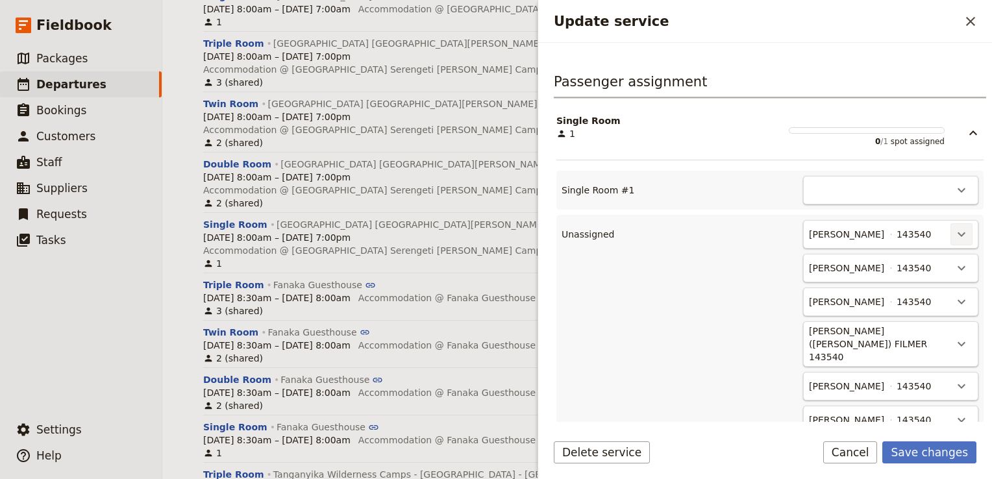
click at [957, 237] on icon "Actions" at bounding box center [961, 234] width 8 height 5
click at [902, 284] on span "Single Room #1 - empty" at bounding box center [898, 283] width 111 height 13
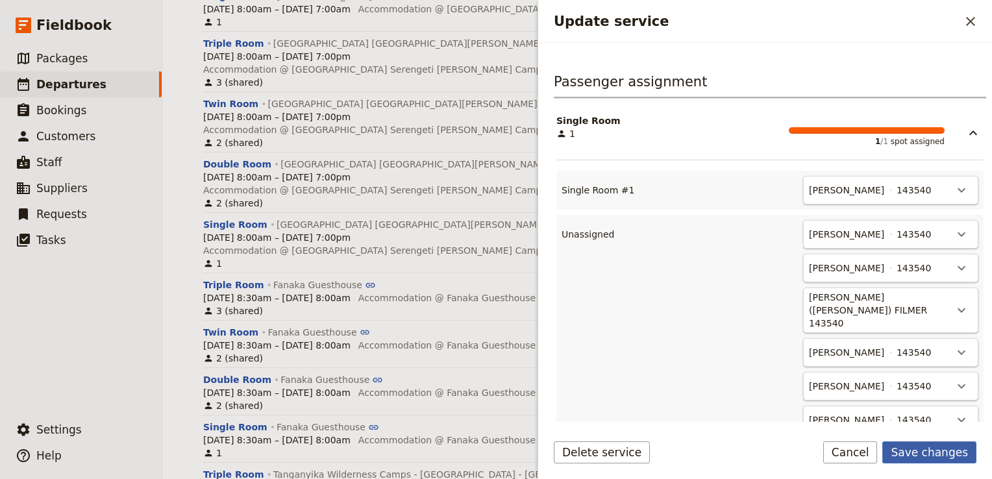
click at [940, 459] on button "Save changes" at bounding box center [929, 452] width 94 height 22
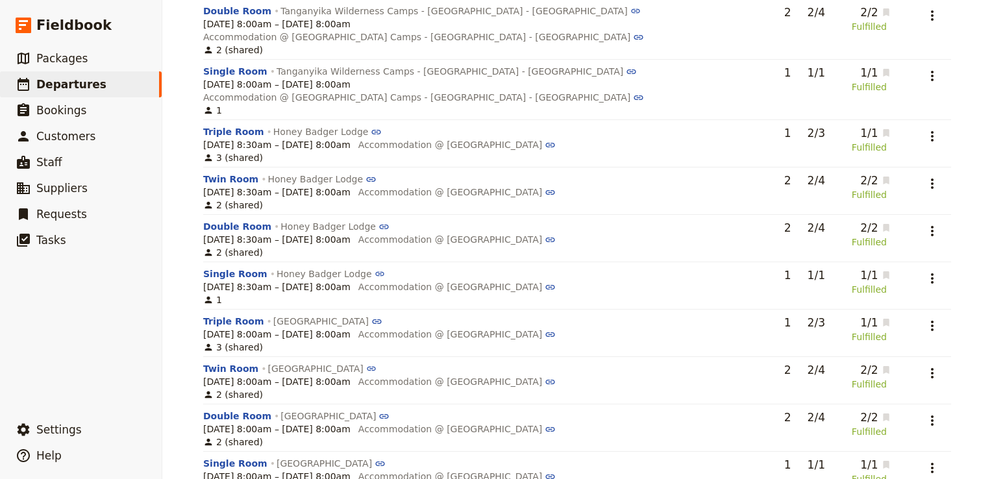
scroll to position [1282, 0]
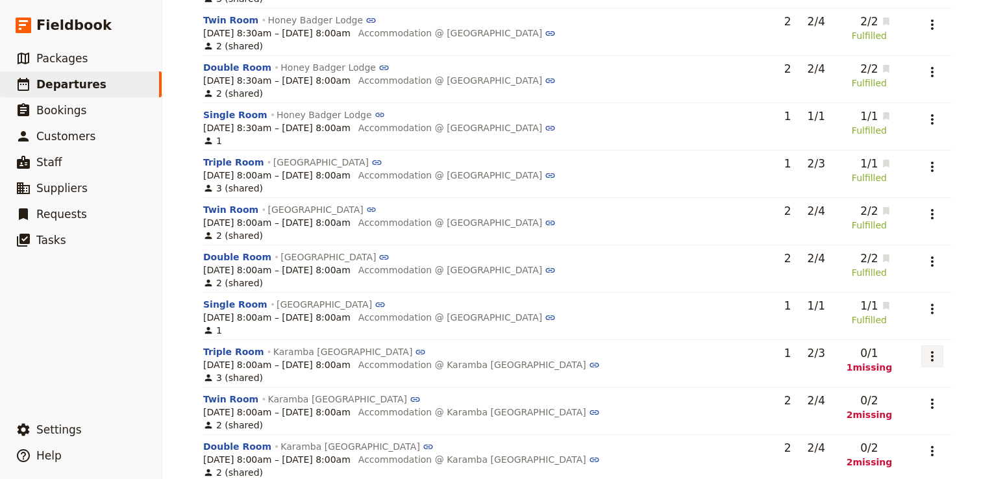
click at [927, 348] on icon "Actions" at bounding box center [932, 356] width 16 height 16
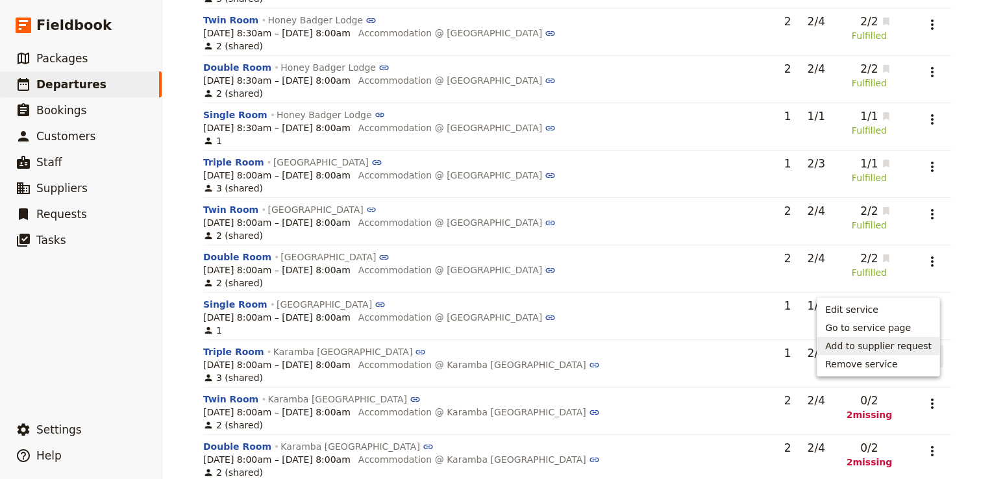
click at [905, 351] on span "Add to supplier request" at bounding box center [878, 345] width 106 height 13
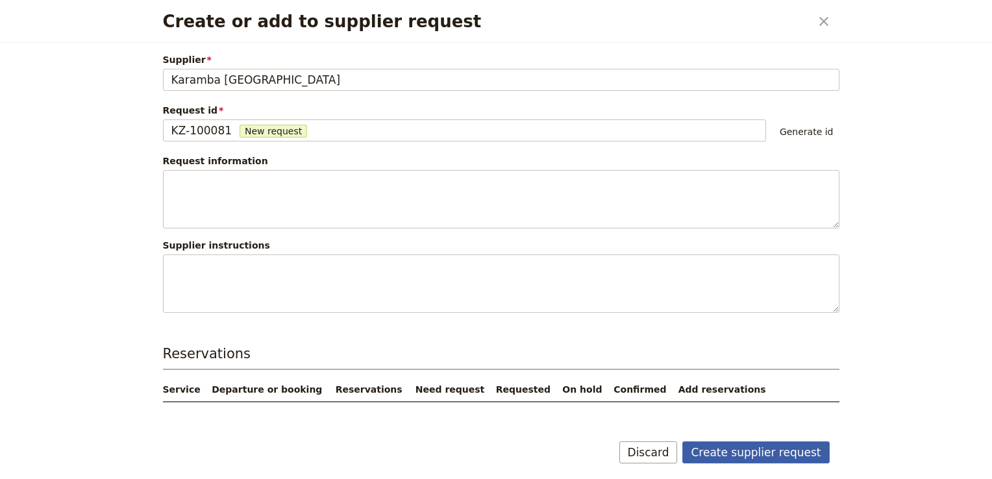
click at [762, 450] on button "Create supplier request" at bounding box center [755, 452] width 147 height 22
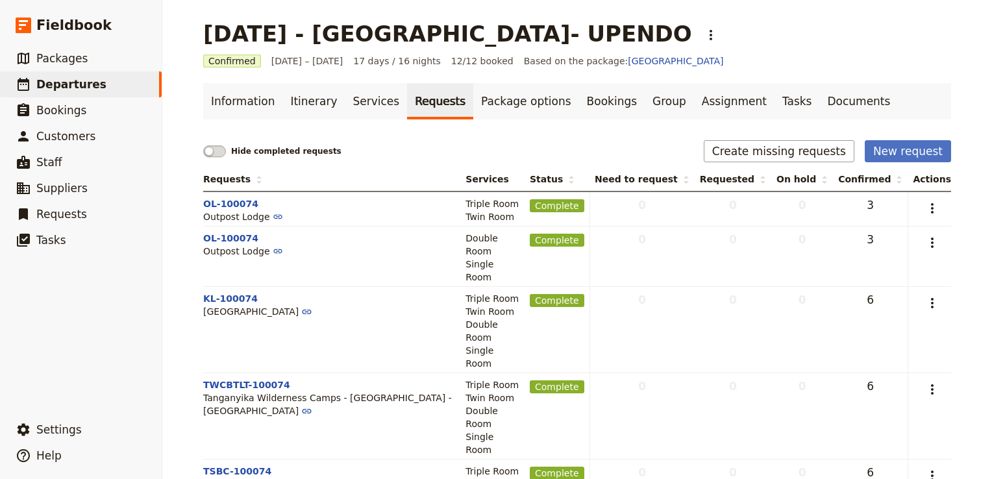
click at [214, 152] on span at bounding box center [214, 151] width 23 height 12
click at [203, 145] on input "checkbox" at bounding box center [203, 145] width 0 height 0
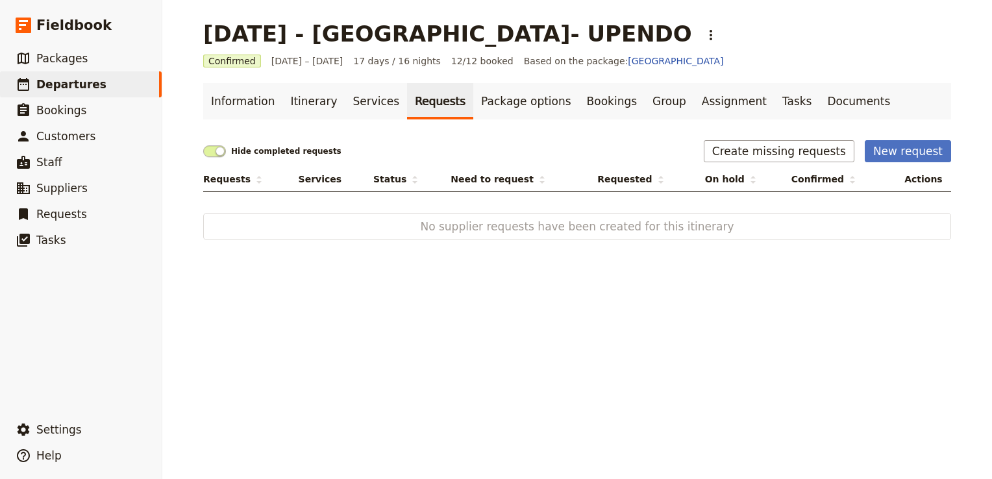
click at [203, 151] on span at bounding box center [214, 151] width 23 height 12
click at [203, 145] on input "checkbox" at bounding box center [203, 145] width 0 height 0
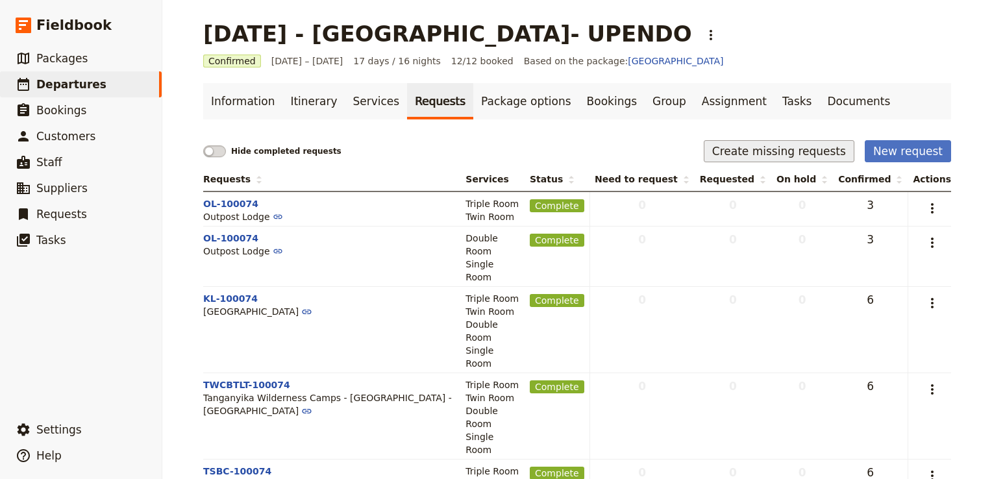
click at [805, 151] on button "Create missing requests" at bounding box center [778, 151] width 151 height 22
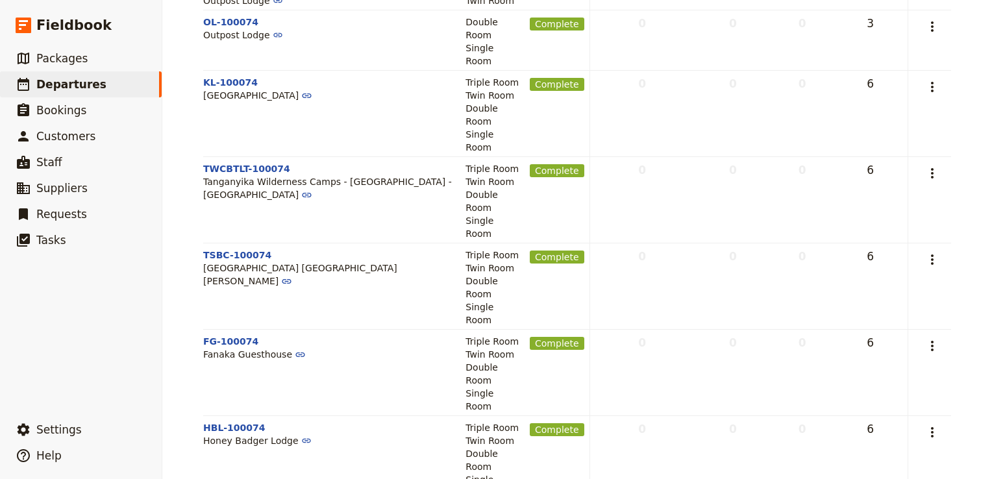
scroll to position [224, 0]
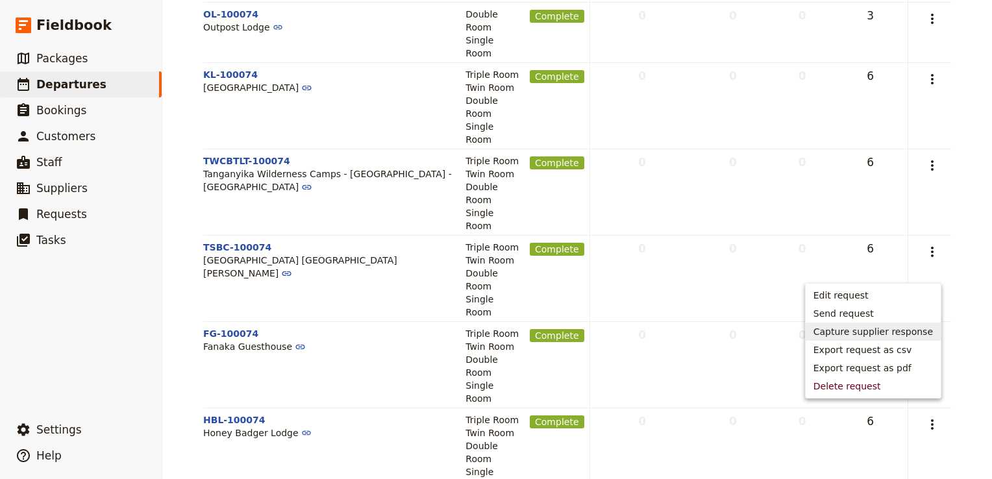
click at [893, 333] on span "Capture supplier response" at bounding box center [872, 331] width 119 height 13
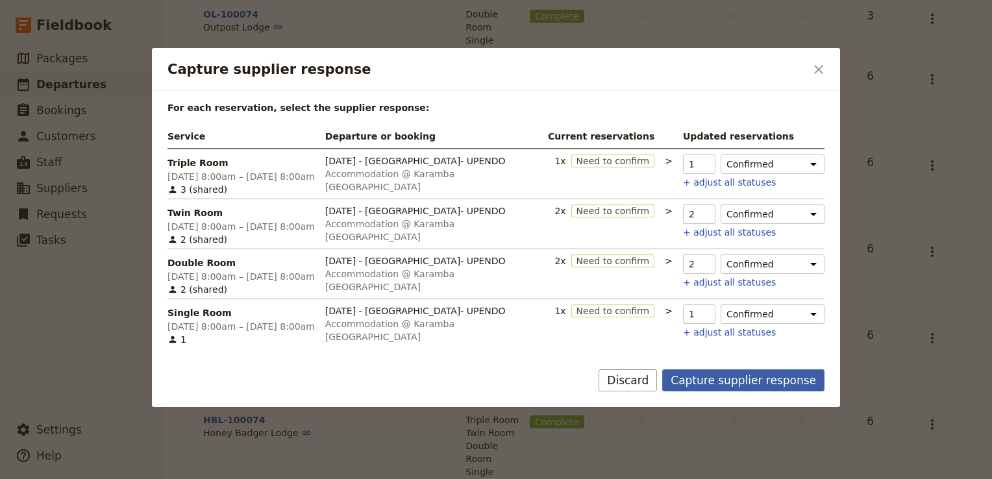
click at [748, 372] on button "Capture supplier response" at bounding box center [743, 380] width 162 height 22
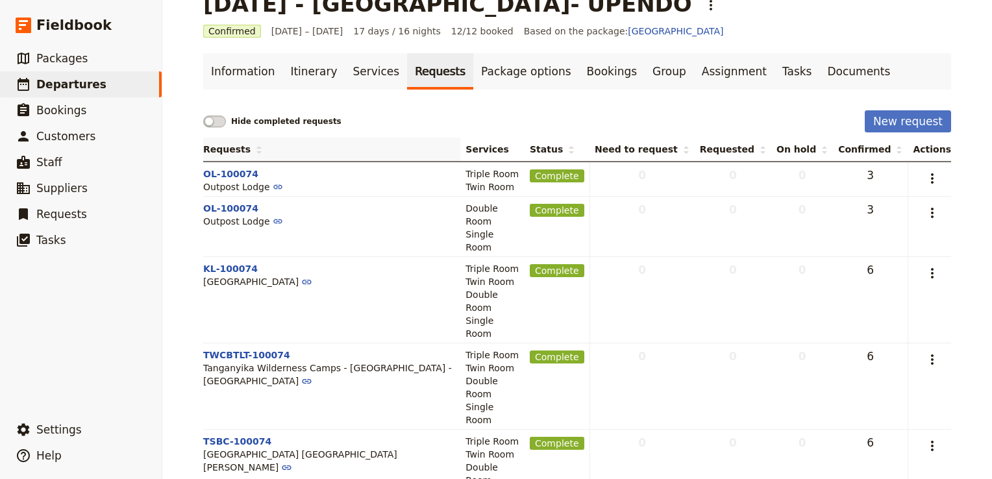
scroll to position [0, 0]
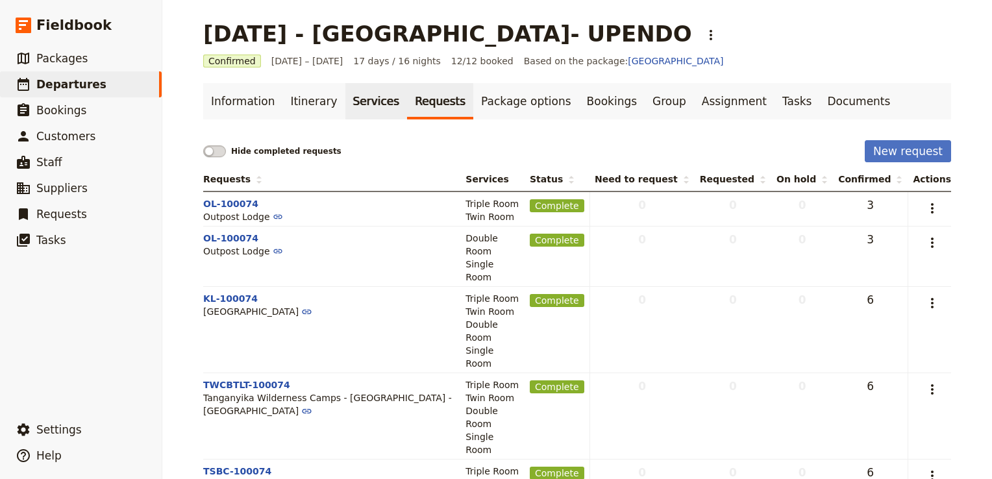
click at [353, 95] on link "Services" at bounding box center [376, 101] width 62 height 36
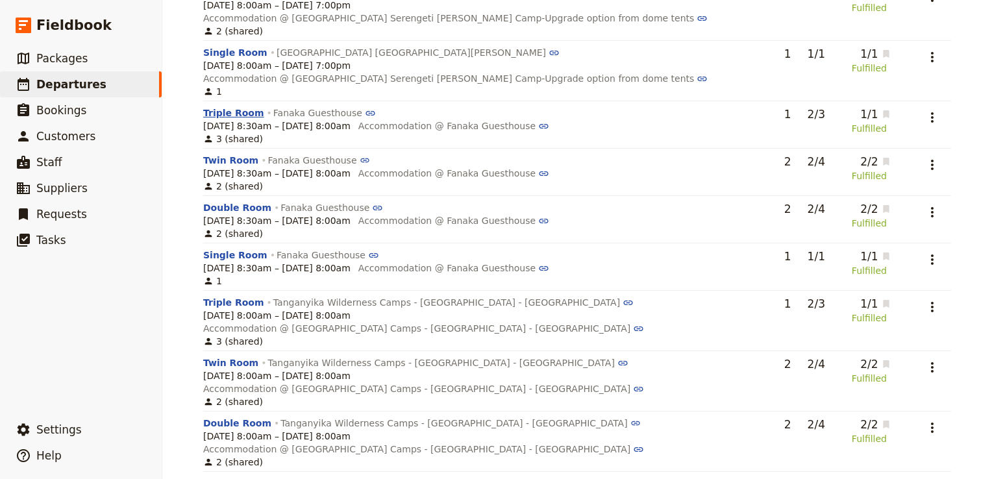
scroll to position [711, 0]
click at [228, 107] on button "Triple Room" at bounding box center [233, 113] width 61 height 13
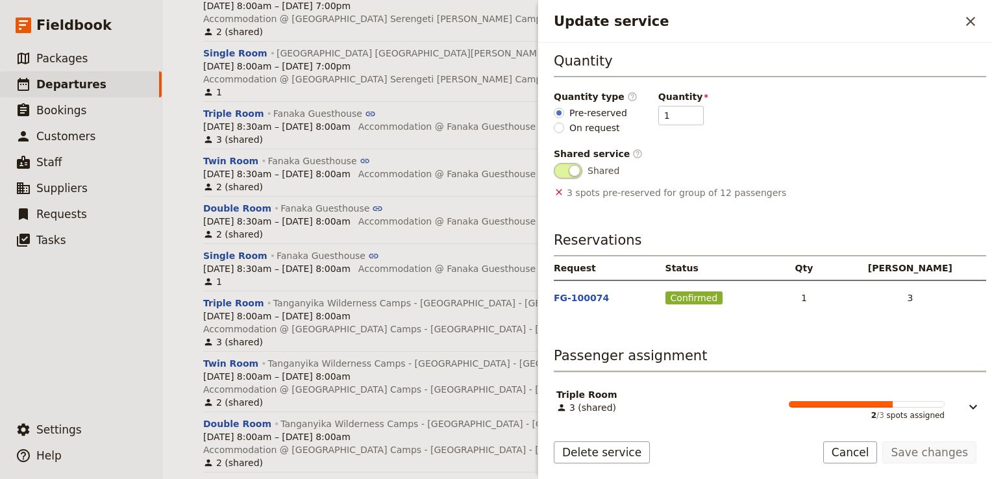
scroll to position [206, 0]
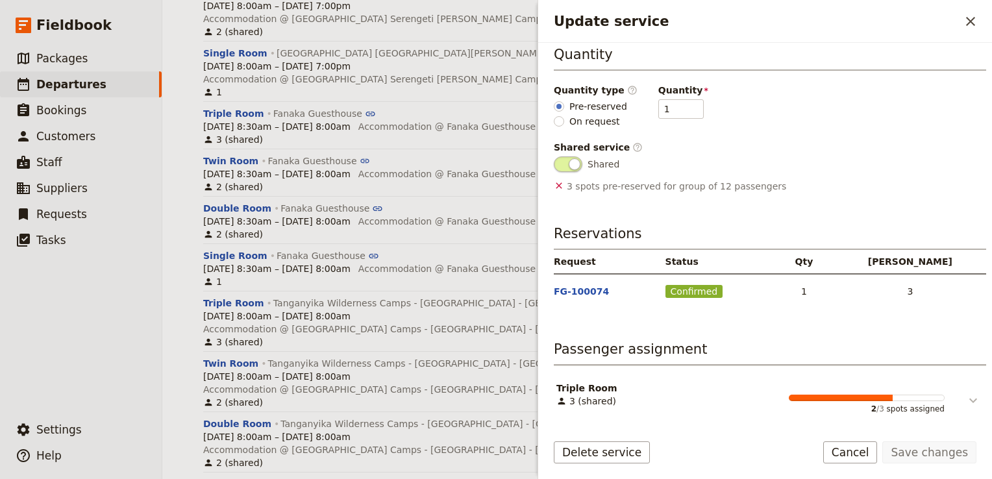
click at [970, 399] on icon "Update service" at bounding box center [973, 401] width 16 height 16
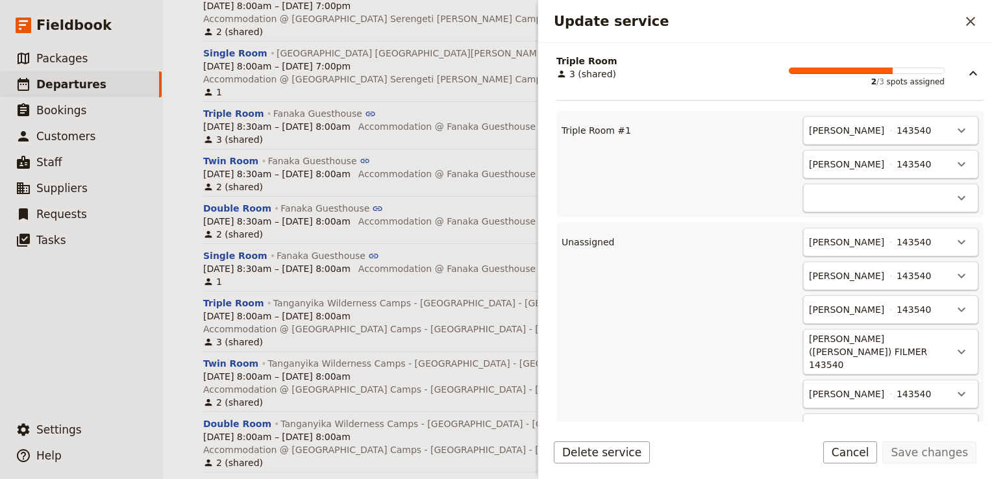
scroll to position [533, 0]
click at [957, 128] on icon "Actions" at bounding box center [961, 130] width 8 height 5
click at [940, 154] on span "Unassign Duncan Bourne" at bounding box center [894, 155] width 120 height 13
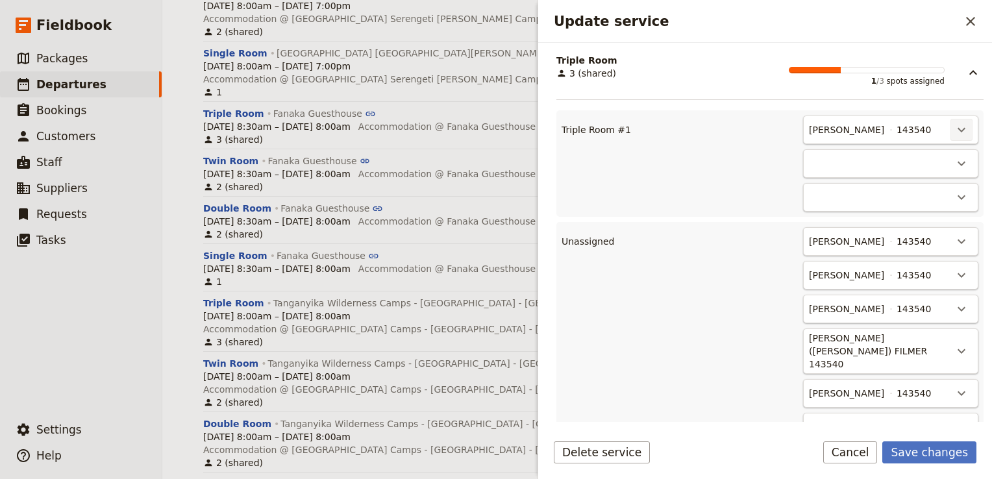
click at [955, 133] on icon "Actions" at bounding box center [961, 130] width 16 height 16
click at [944, 154] on span "Unassign Rebecca Spindler" at bounding box center [894, 155] width 120 height 13
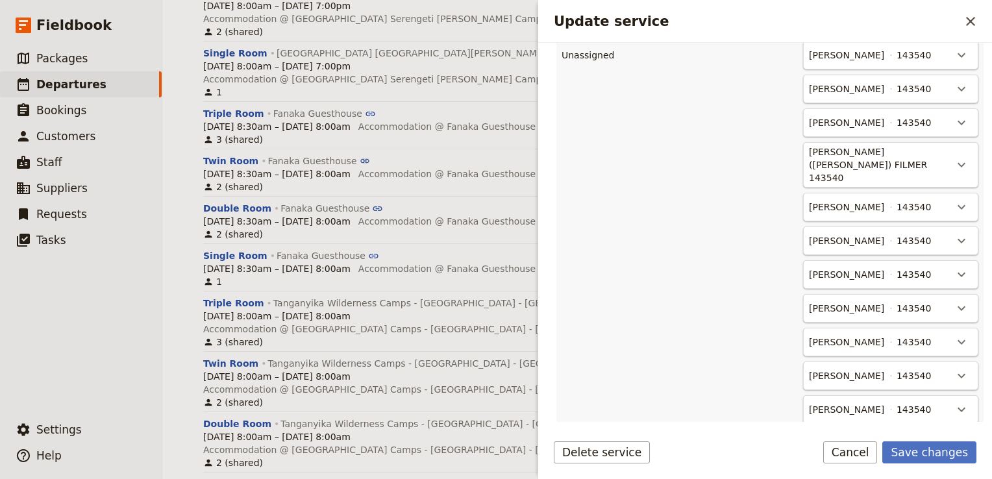
scroll to position [728, 0]
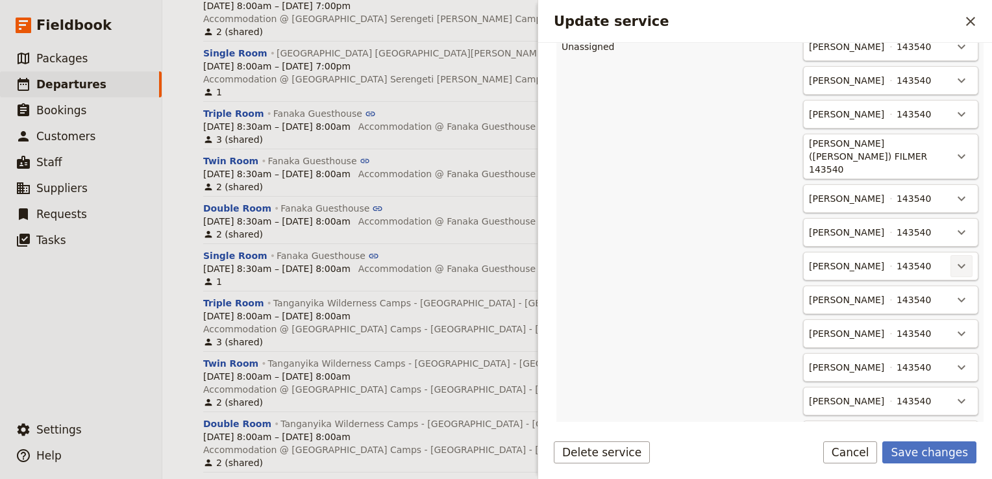
click at [953, 258] on icon "Actions" at bounding box center [961, 266] width 16 height 16
click at [919, 288] on span "Triple Room #1 - empty" at bounding box center [900, 290] width 108 height 13
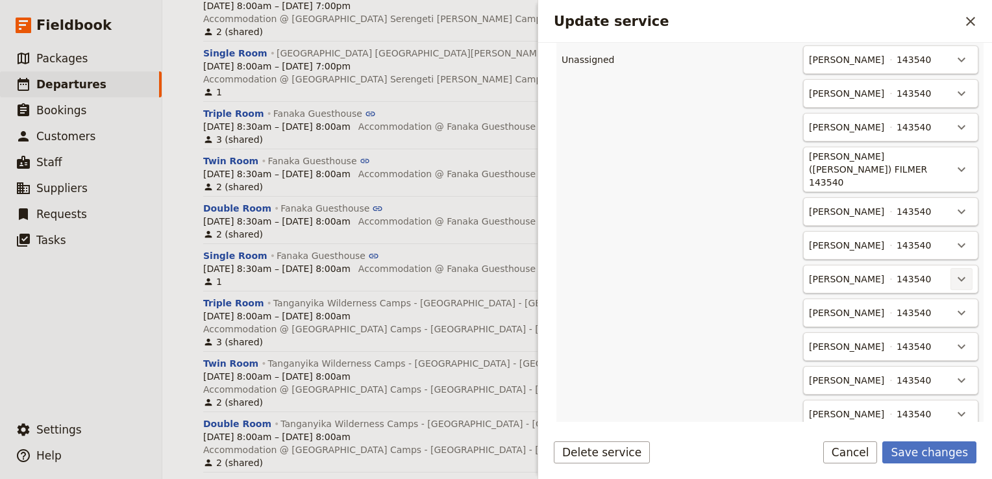
click at [959, 268] on button "​" at bounding box center [961, 279] width 22 height 22
click at [916, 299] on span "Triple Room #1 - 1/3" at bounding box center [895, 303] width 93 height 13
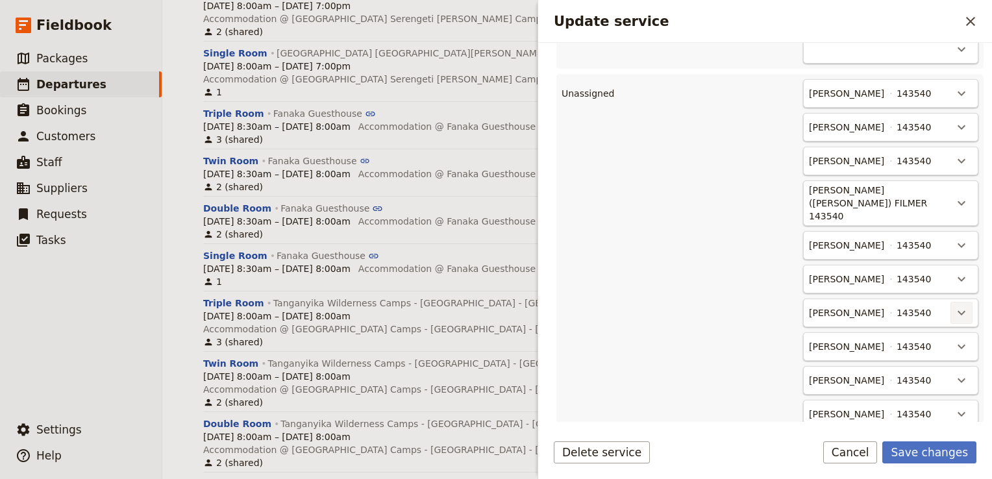
click at [955, 305] on icon "Actions" at bounding box center [961, 313] width 16 height 16
click at [907, 340] on span "Triple Room #1 - 2/3" at bounding box center [895, 337] width 93 height 13
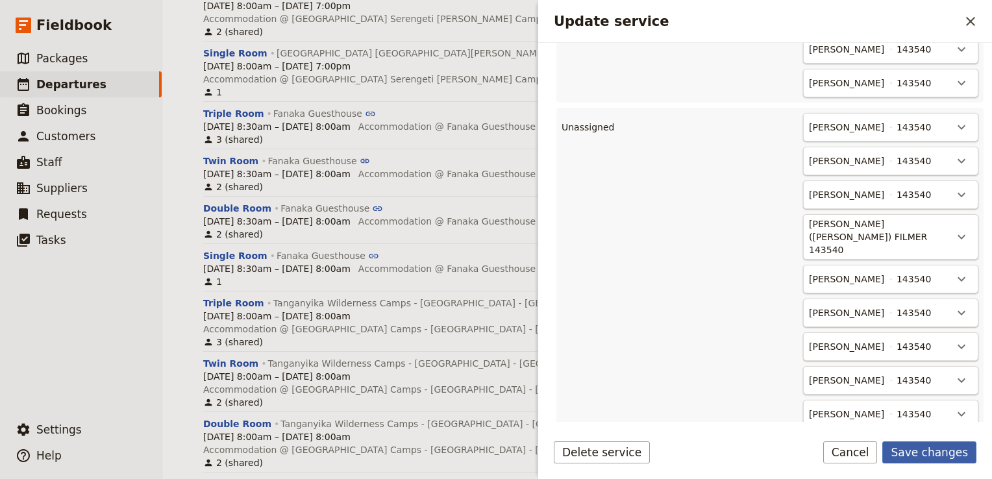
click at [940, 453] on button "Save changes" at bounding box center [929, 452] width 94 height 22
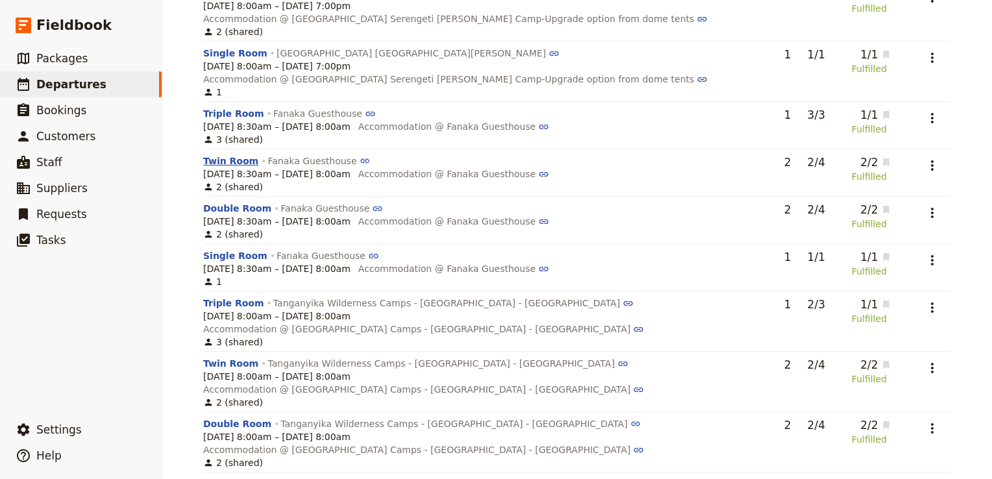
click at [228, 154] on button "Twin Room" at bounding box center [230, 160] width 55 height 13
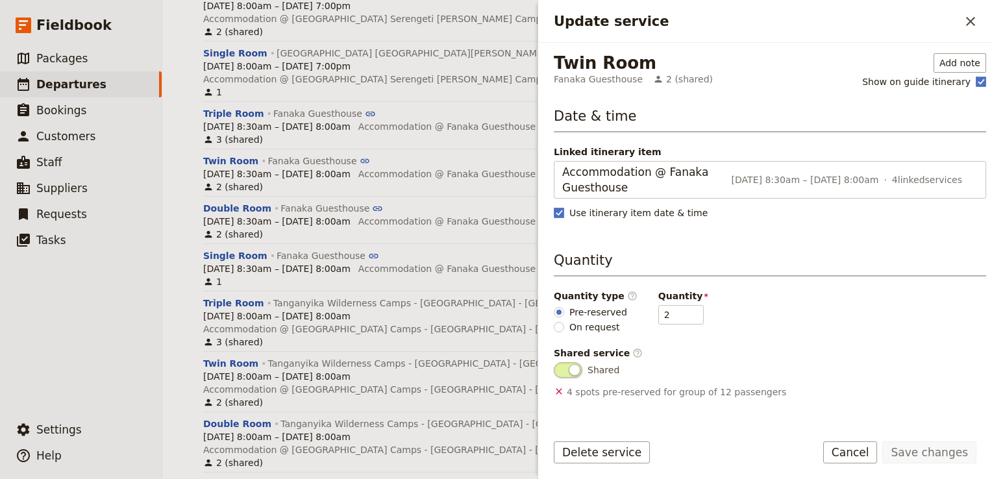
scroll to position [206, 0]
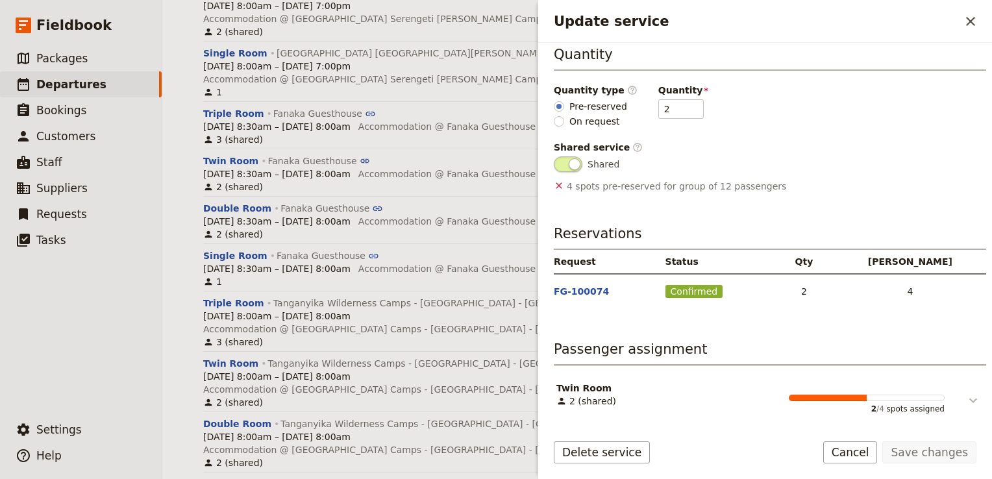
click at [968, 400] on icon "Update service" at bounding box center [973, 401] width 16 height 16
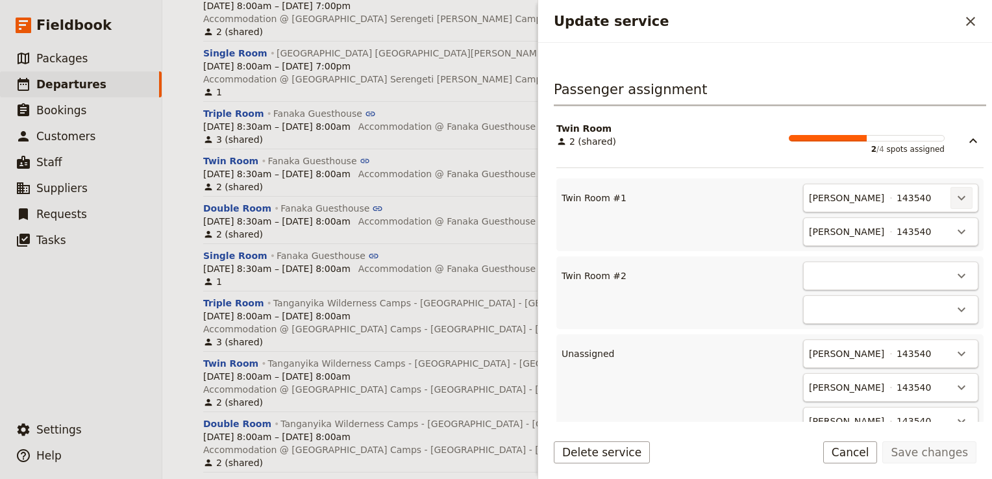
click at [953, 191] on icon "Actions" at bounding box center [961, 198] width 16 height 16
click at [890, 224] on span "Unassign Duncan Bourne" at bounding box center [894, 223] width 120 height 13
click at [953, 193] on icon "Actions" at bounding box center [961, 198] width 16 height 16
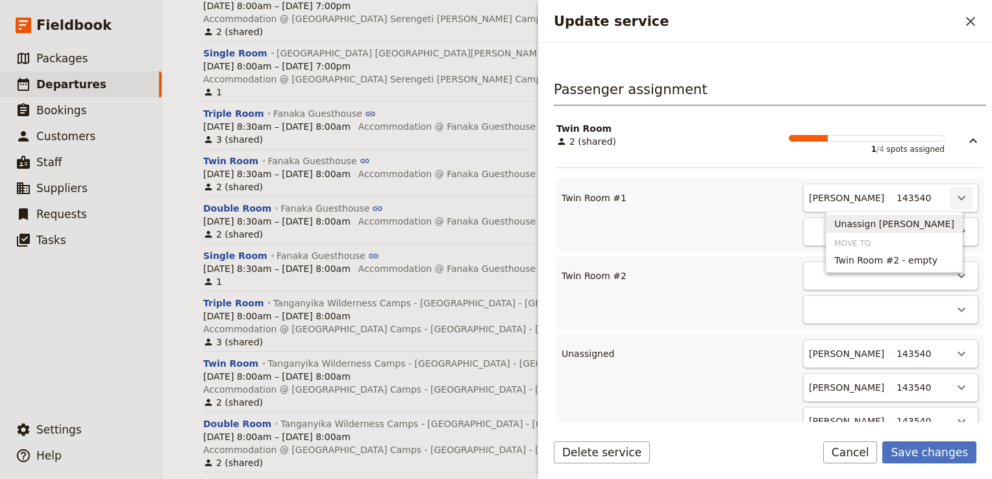
click at [901, 223] on span "Unassign Rebecca Spindler" at bounding box center [894, 223] width 120 height 13
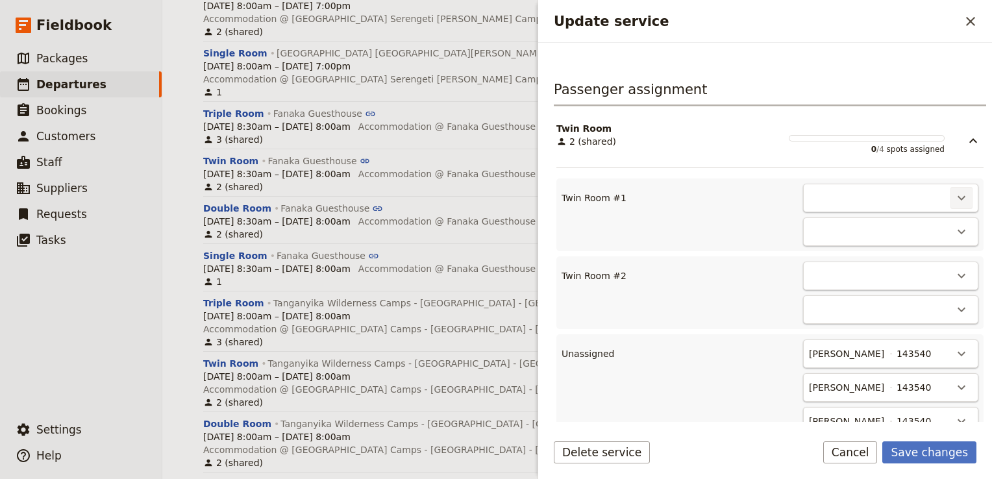
click at [950, 195] on button "​" at bounding box center [961, 198] width 22 height 22
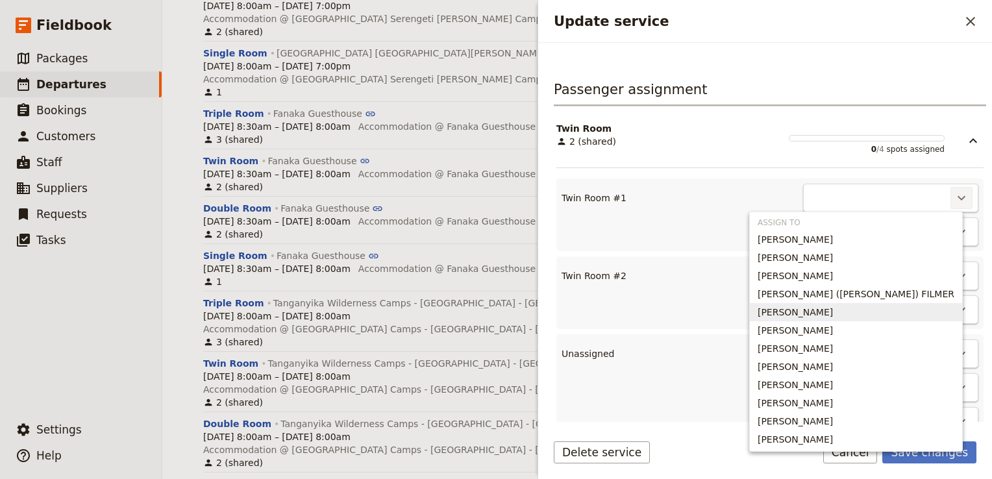
click at [833, 313] on span "Paul Filmer" at bounding box center [794, 312] width 75 height 13
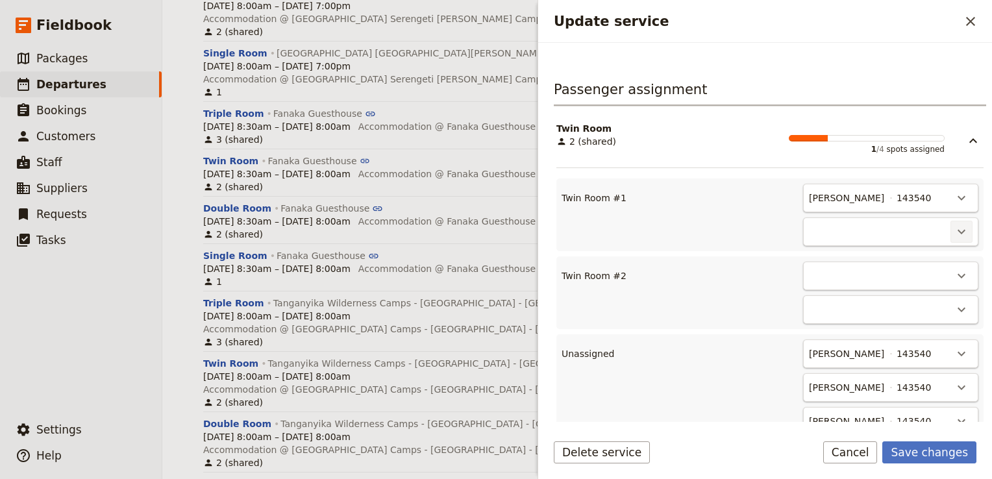
click at [953, 225] on icon "Actions" at bounding box center [961, 232] width 16 height 16
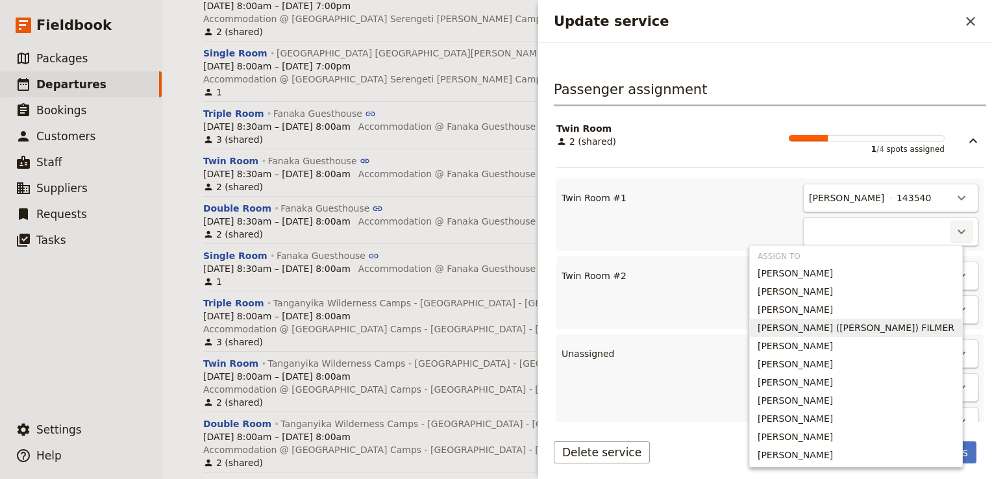
click at [892, 326] on span "GILLIAN (Jill) FILMER" at bounding box center [855, 327] width 197 height 13
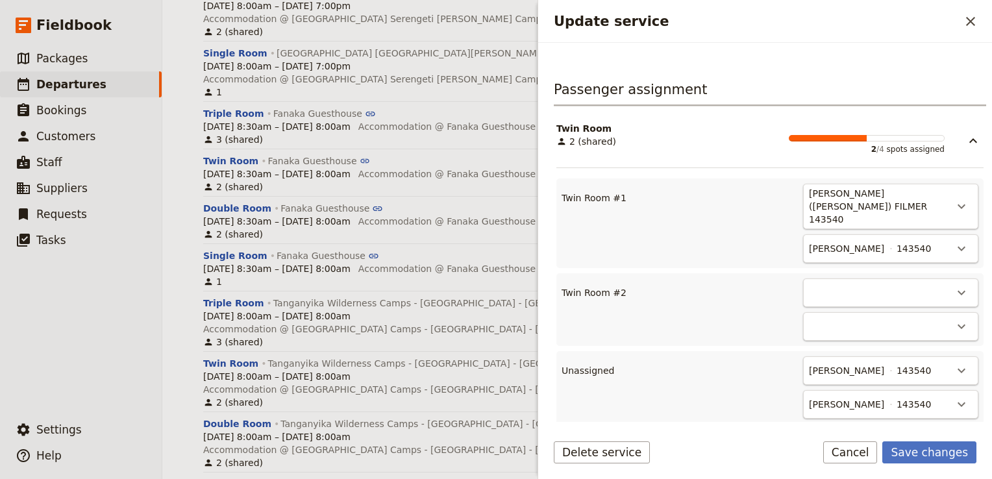
click at [929, 278] on div "​" at bounding box center [890, 292] width 175 height 29
click at [953, 285] on icon "Actions" at bounding box center [961, 293] width 16 height 16
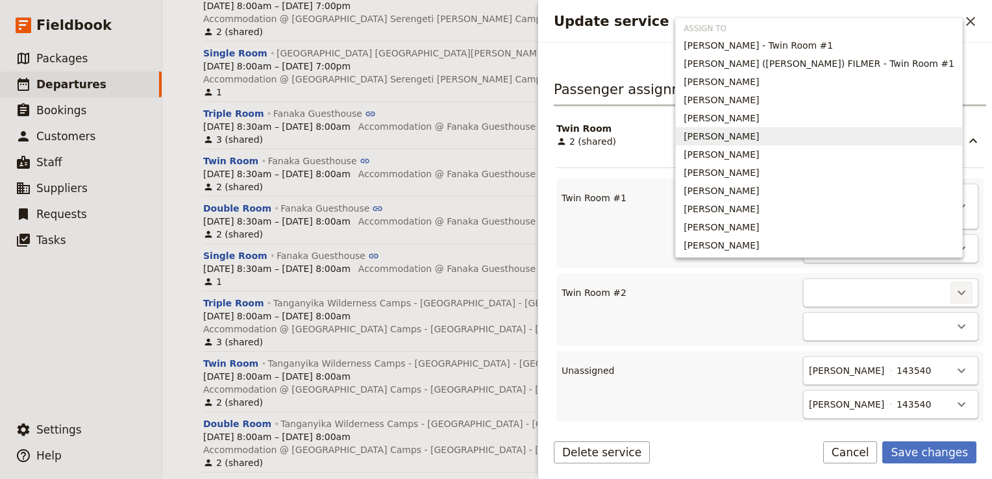
click at [759, 143] on span "Phillippa Lamb" at bounding box center [720, 136] width 75 height 13
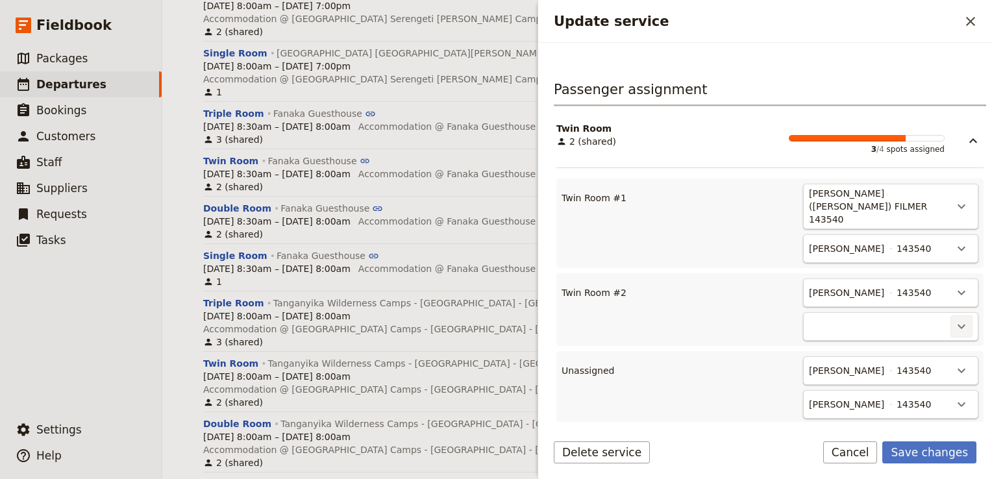
click at [953, 319] on icon "Actions" at bounding box center [961, 327] width 16 height 16
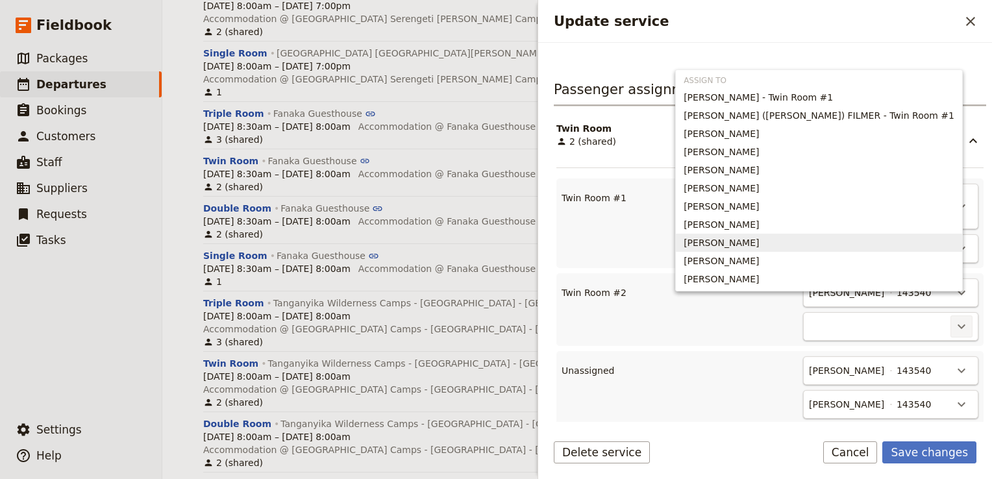
click at [759, 239] on span "Lyndell White" at bounding box center [720, 242] width 75 height 13
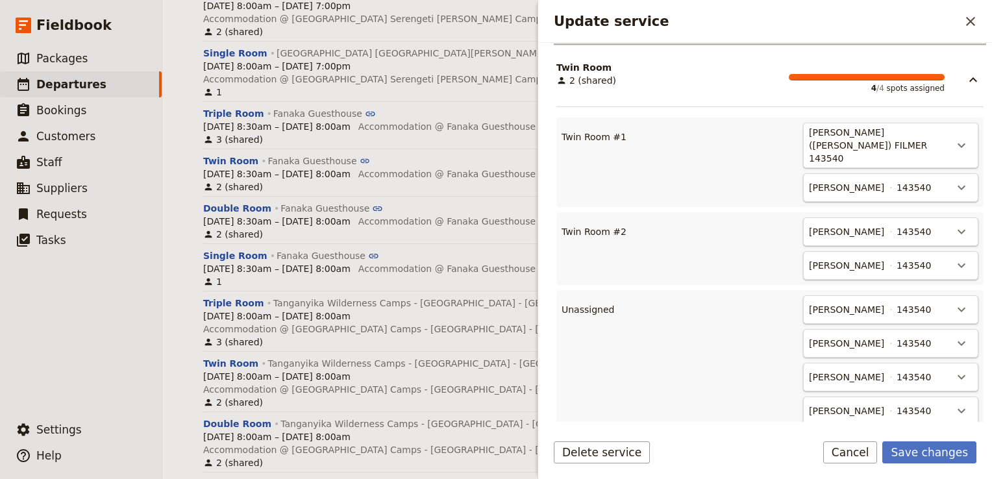
scroll to position [595, 0]
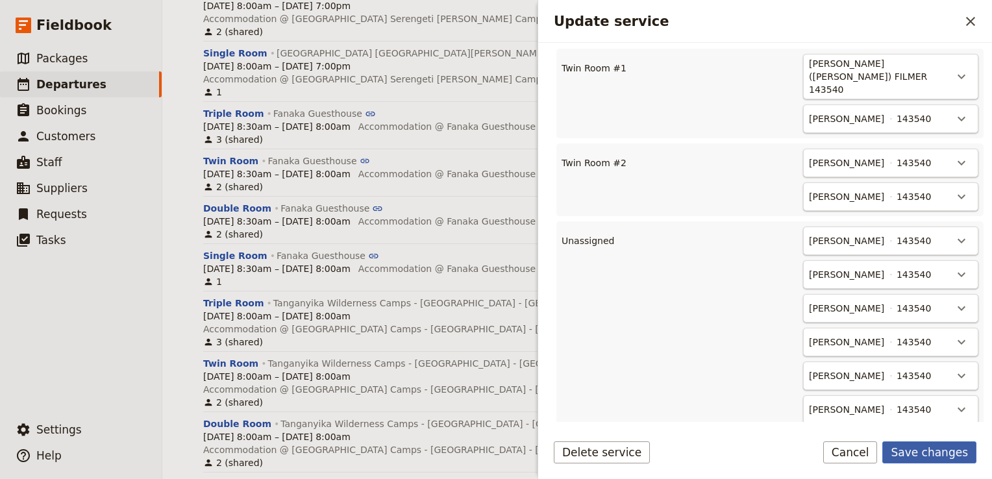
click at [941, 456] on button "Save changes" at bounding box center [929, 452] width 94 height 22
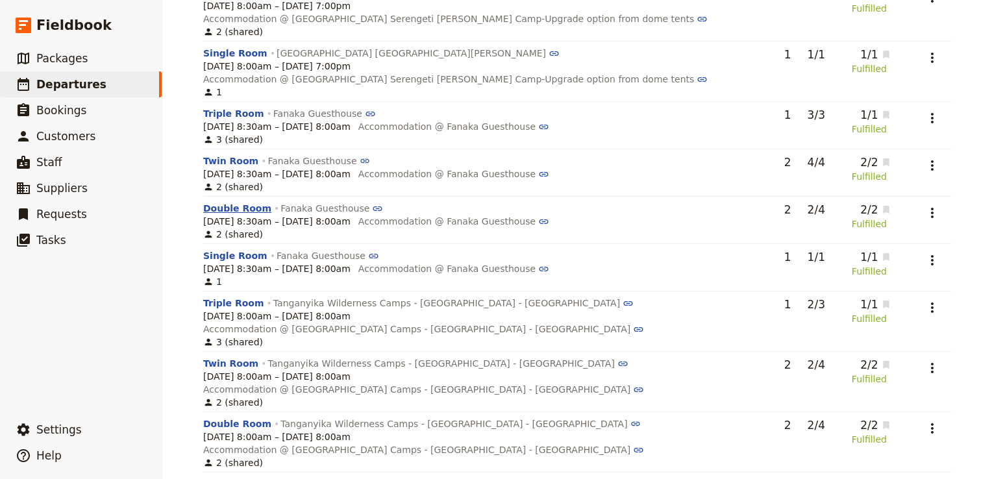
click at [240, 202] on button "Double Room" at bounding box center [237, 208] width 68 height 13
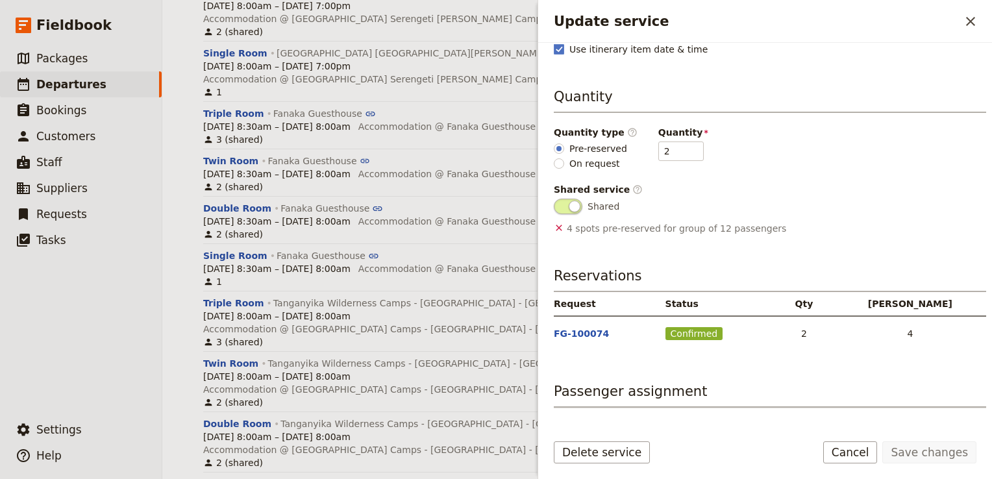
scroll to position [206, 0]
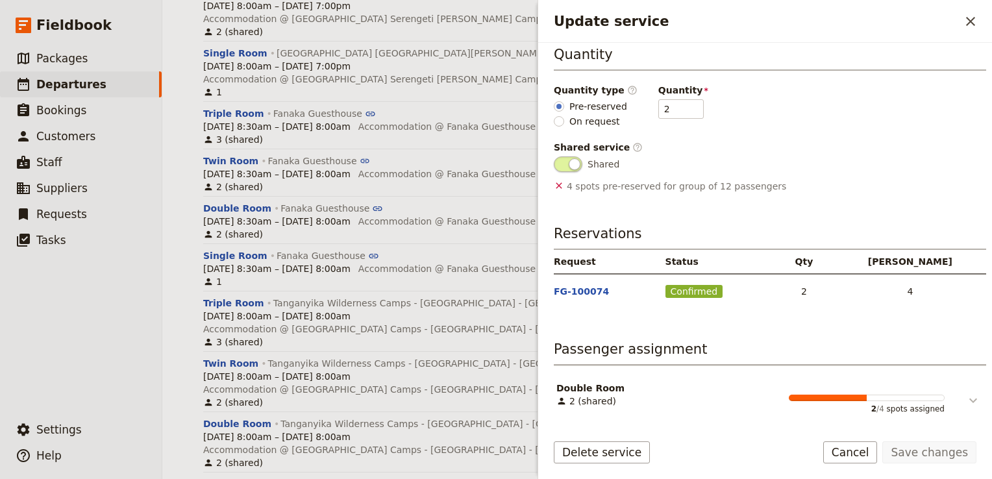
click at [965, 398] on icon "Update service" at bounding box center [973, 401] width 16 height 16
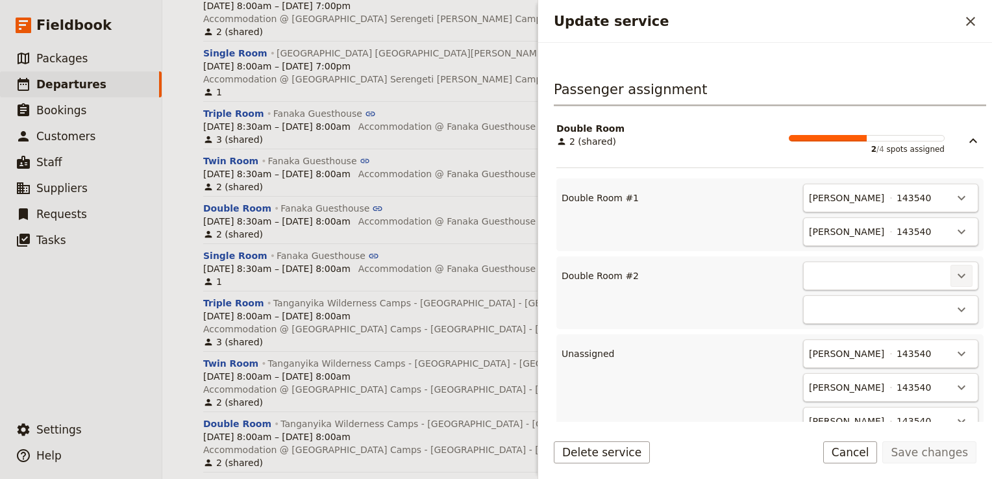
click at [957, 274] on icon "Actions" at bounding box center [961, 276] width 8 height 5
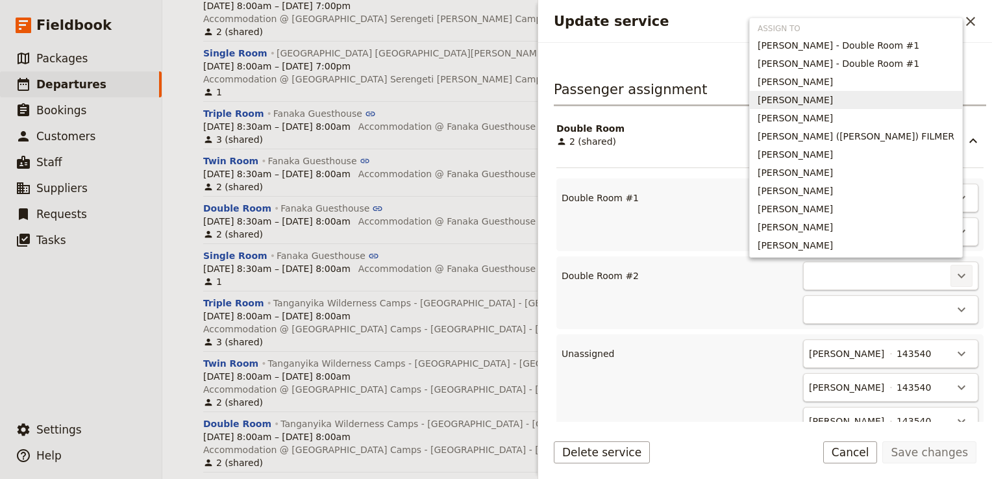
click at [848, 92] on button "Graeme DAVID" at bounding box center [856, 100] width 212 height 18
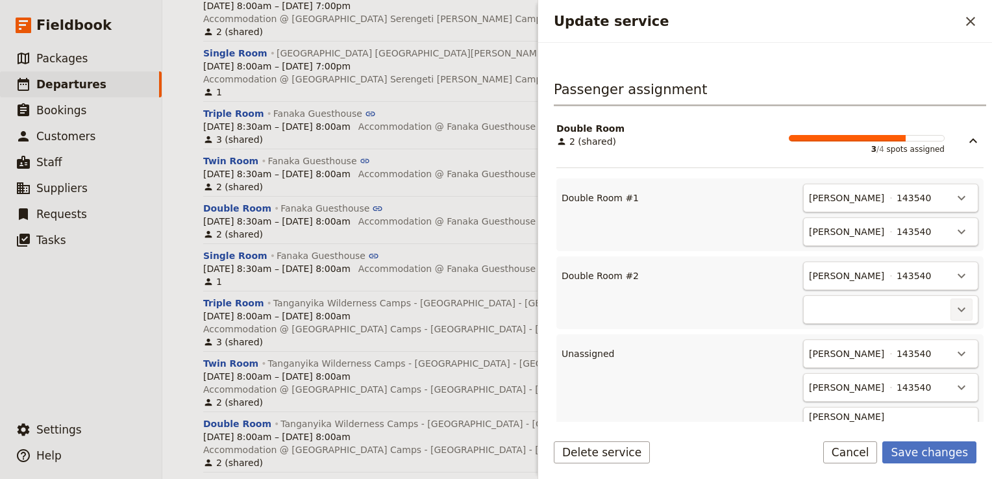
click at [954, 304] on icon "Actions" at bounding box center [961, 310] width 16 height 16
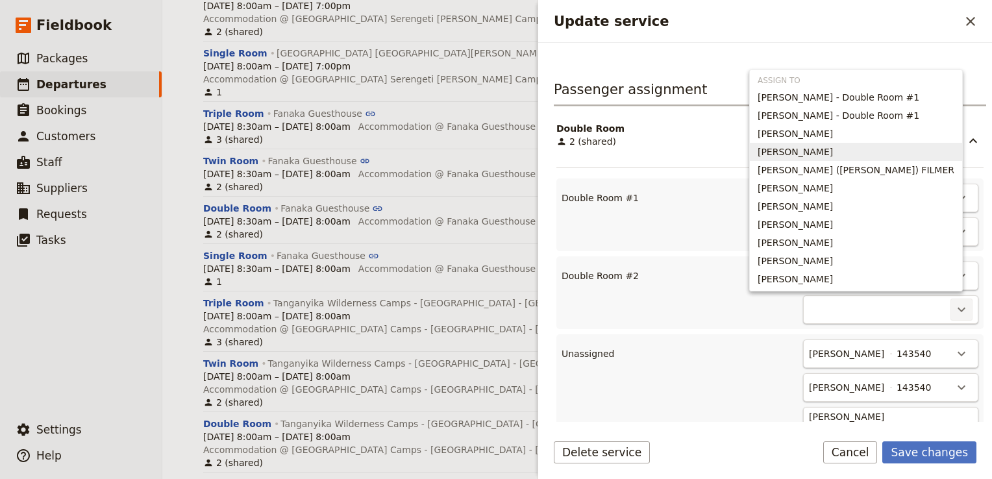
click at [878, 145] on span "HELEN DAVID" at bounding box center [855, 151] width 197 height 13
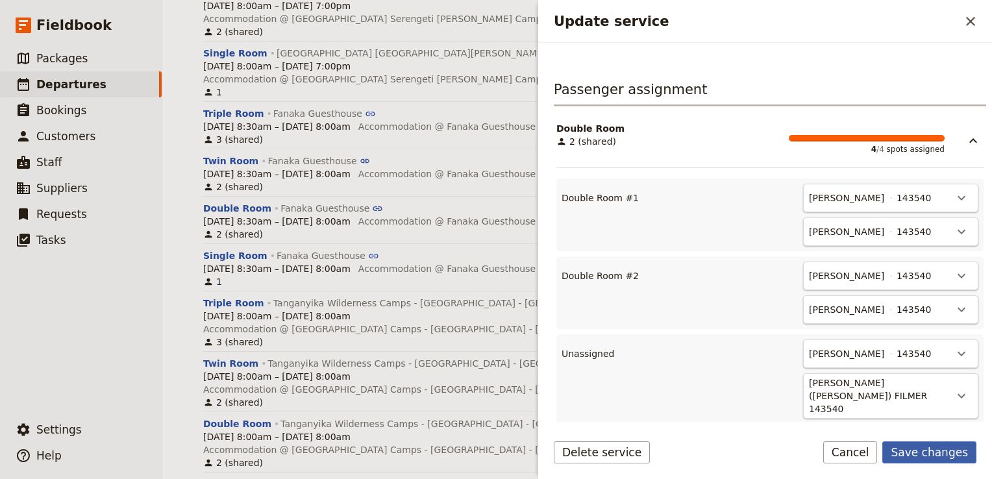
click at [947, 454] on button "Save changes" at bounding box center [929, 452] width 94 height 22
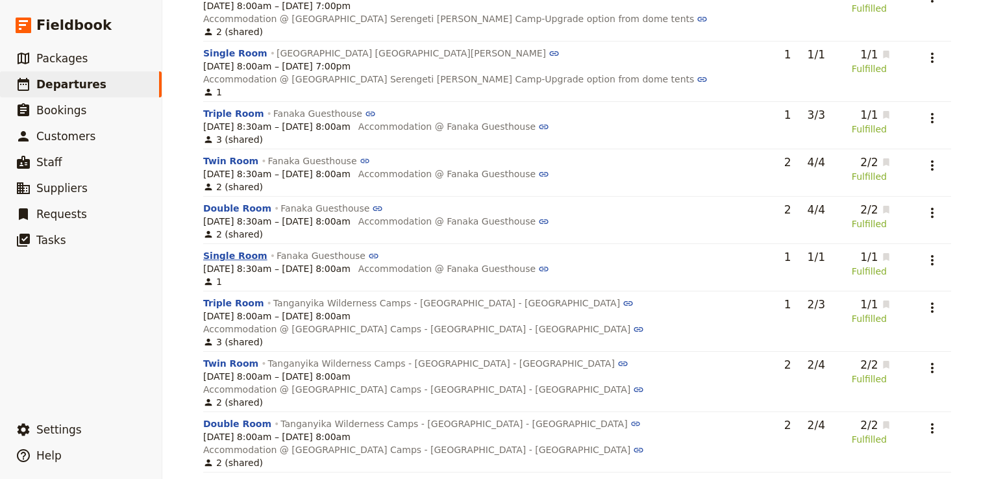
click at [227, 249] on button "Single Room" at bounding box center [235, 255] width 64 height 13
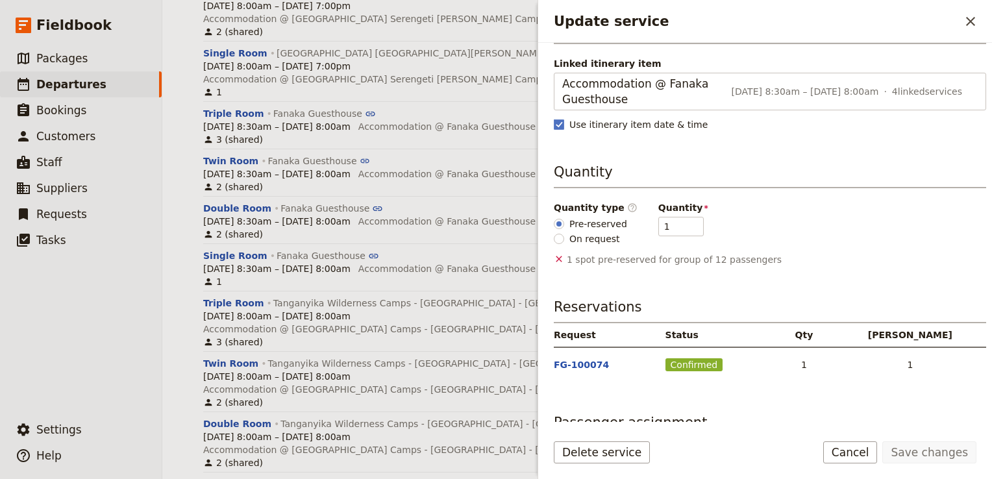
scroll to position [162, 0]
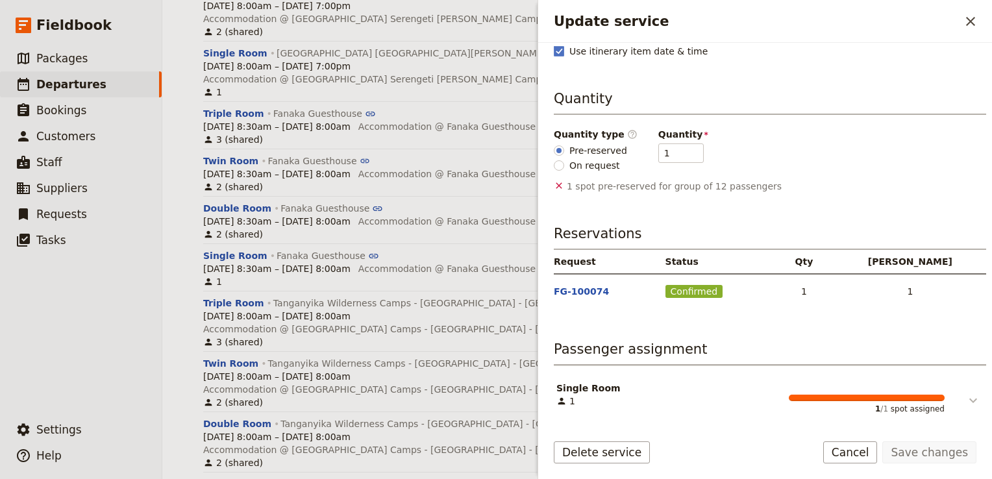
click at [969, 398] on icon "Update service" at bounding box center [973, 400] width 8 height 5
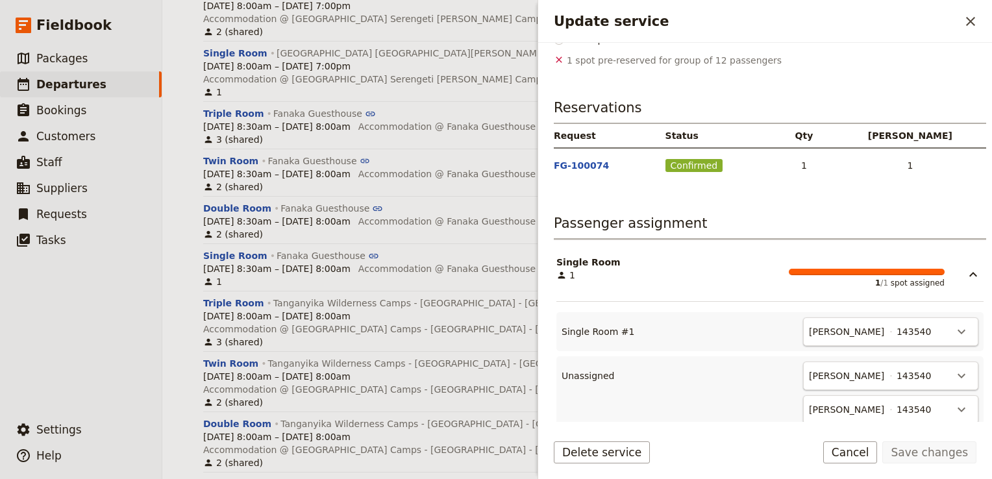
scroll to position [291, 0]
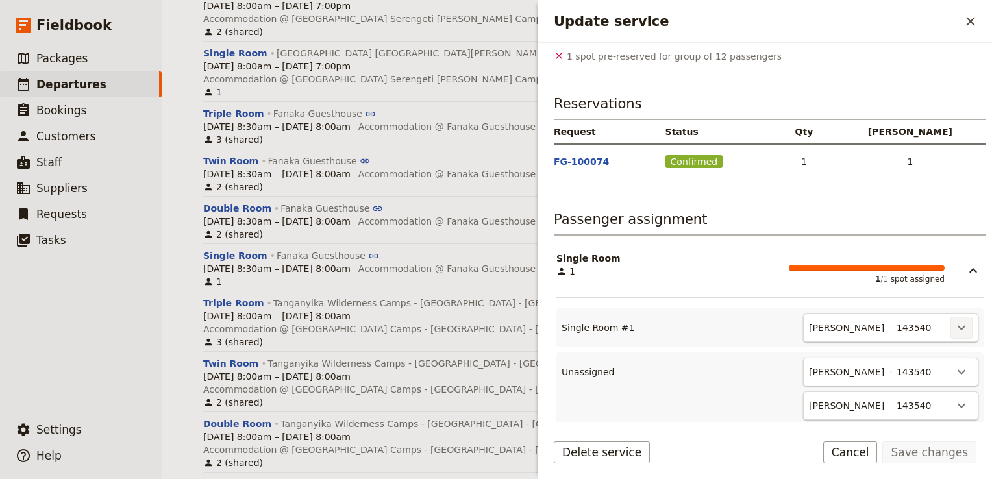
click at [955, 323] on icon "Actions" at bounding box center [961, 328] width 16 height 16
click at [934, 345] on button "Unassign Rebecca Spindler" at bounding box center [894, 354] width 136 height 18
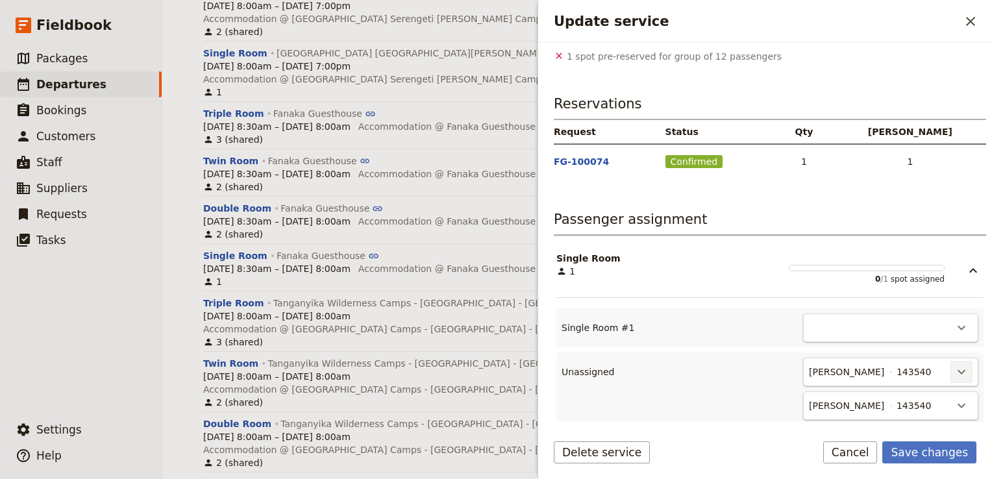
click at [953, 371] on icon "Actions" at bounding box center [961, 372] width 16 height 16
click at [896, 414] on span "Single Room #1 - empty" at bounding box center [898, 413] width 111 height 13
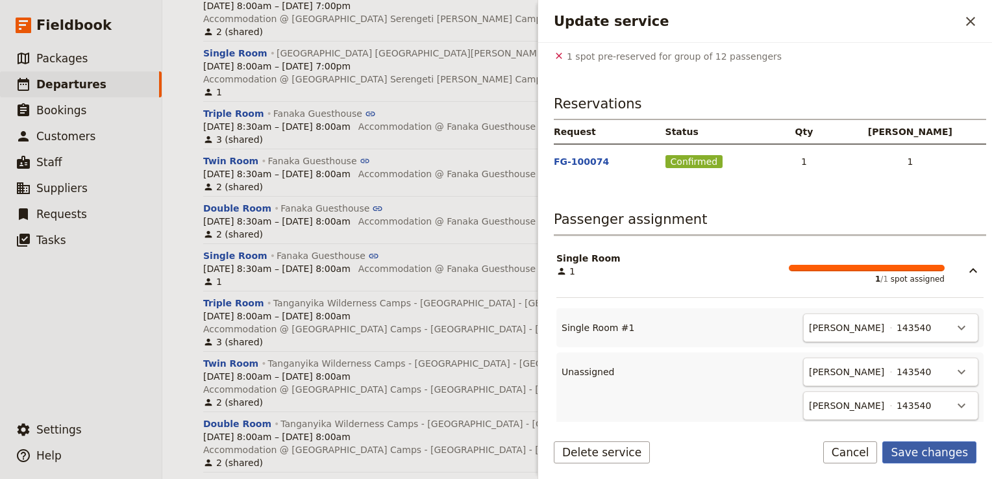
click at [938, 459] on button "Save changes" at bounding box center [929, 452] width 94 height 22
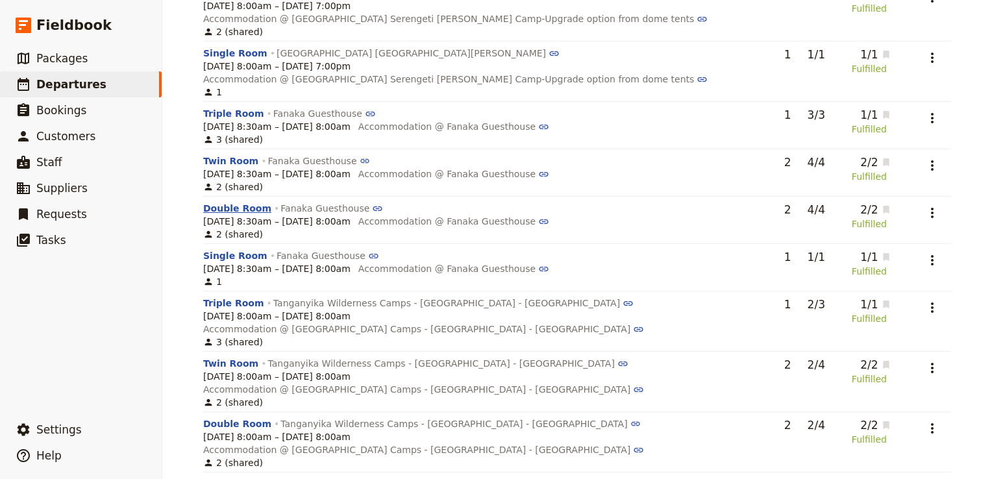
click at [234, 202] on button "Double Room" at bounding box center [237, 208] width 68 height 13
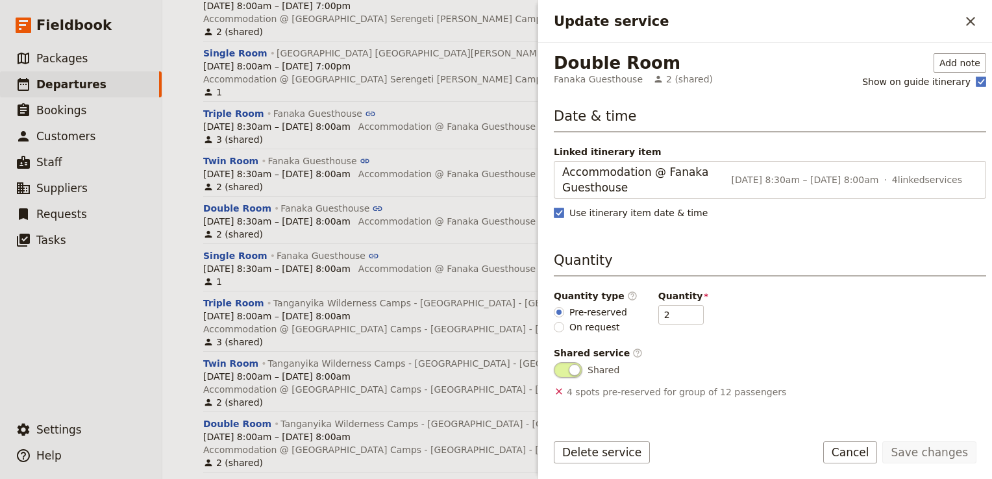
scroll to position [206, 0]
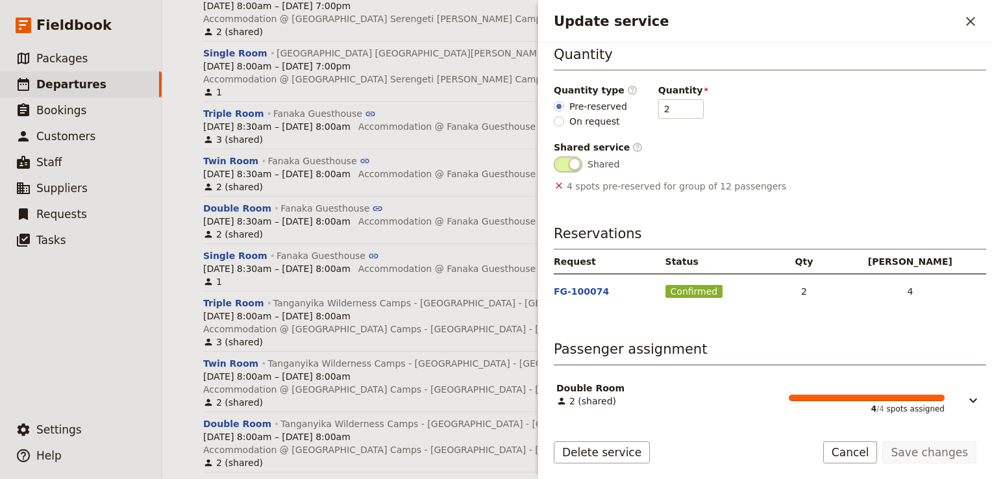
click at [973, 396] on section "Double Room 2 (shared) 4 / 4 spots assigned" at bounding box center [770, 395] width 432 height 60
click at [965, 396] on icon "Update service" at bounding box center [973, 401] width 16 height 16
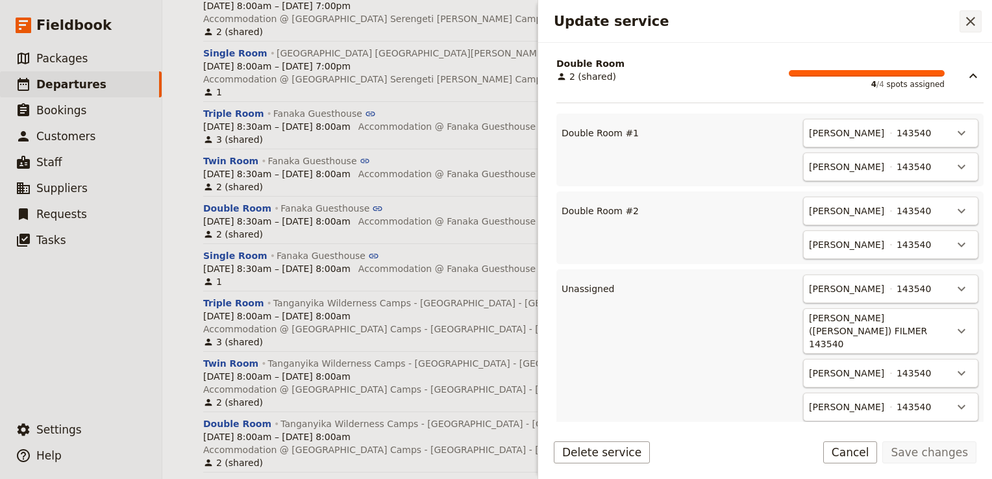
click at [973, 17] on icon "Close drawer" at bounding box center [970, 22] width 16 height 16
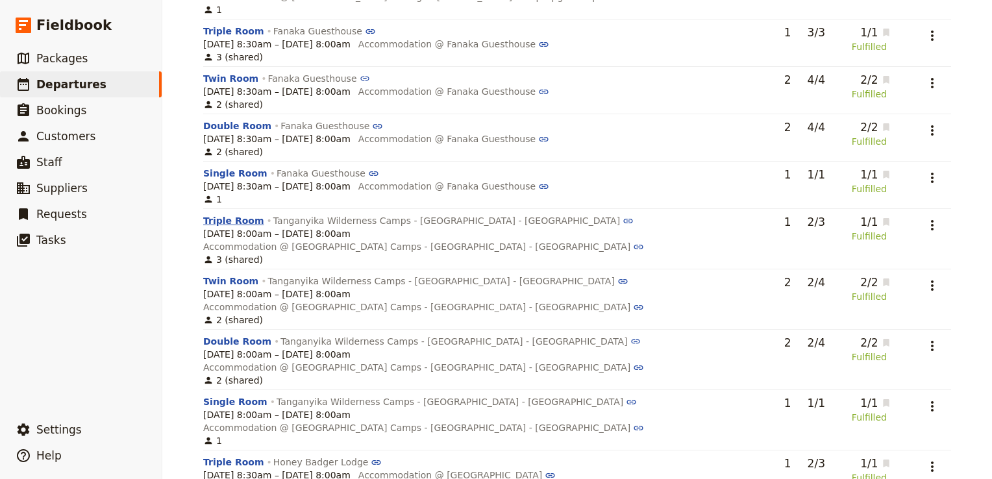
scroll to position [794, 0]
click at [222, 213] on button "Triple Room" at bounding box center [233, 219] width 61 height 13
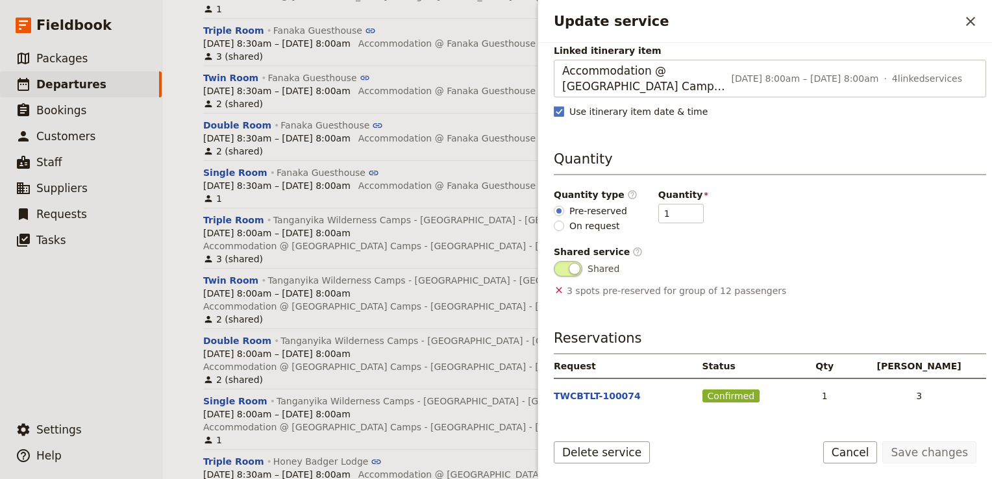
scroll to position [226, 0]
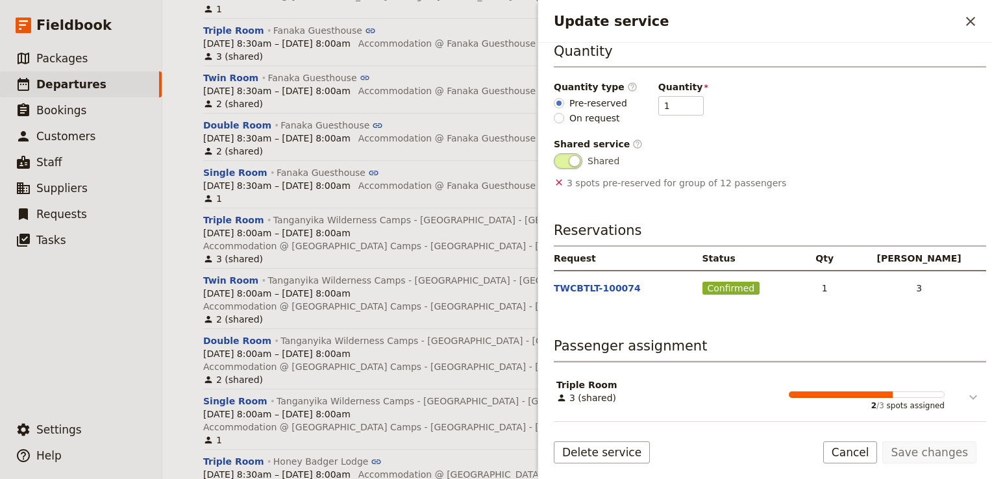
click at [965, 402] on icon "Update service" at bounding box center [973, 397] width 16 height 16
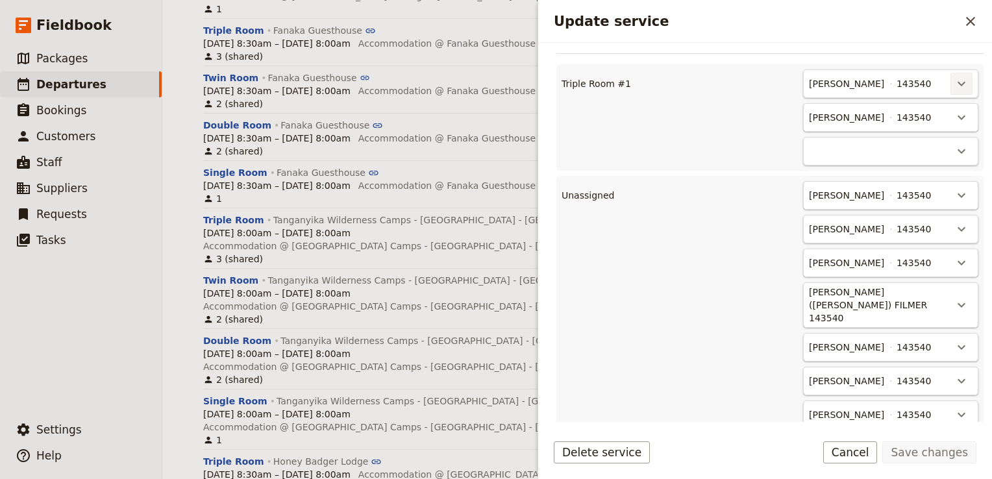
scroll to position [600, 0]
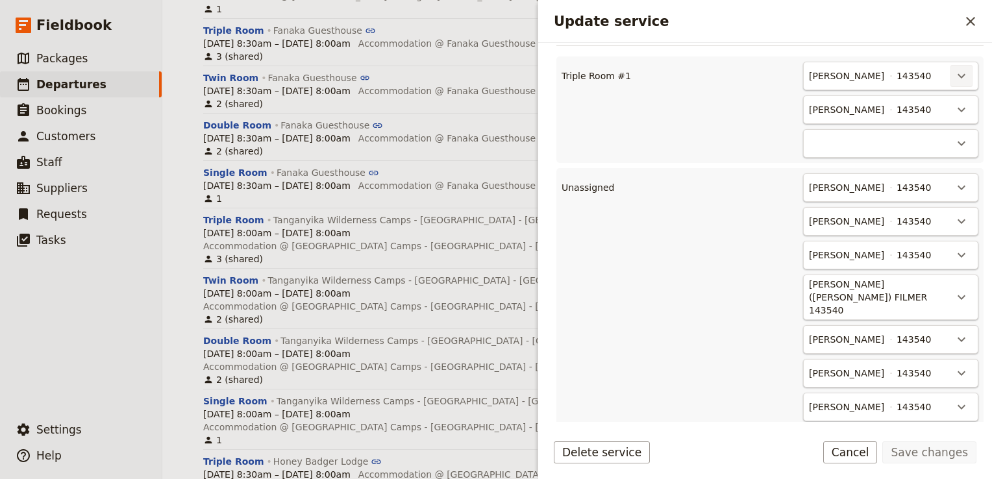
click at [955, 82] on icon "Actions" at bounding box center [961, 76] width 16 height 16
click at [931, 107] on span "Unassign Duncan Bourne" at bounding box center [894, 109] width 120 height 13
click at [959, 77] on button "​" at bounding box center [961, 76] width 22 height 22
click at [906, 115] on span "Unassign Rebecca Spindler" at bounding box center [894, 109] width 120 height 13
click at [953, 77] on icon "Actions" at bounding box center [961, 76] width 16 height 16
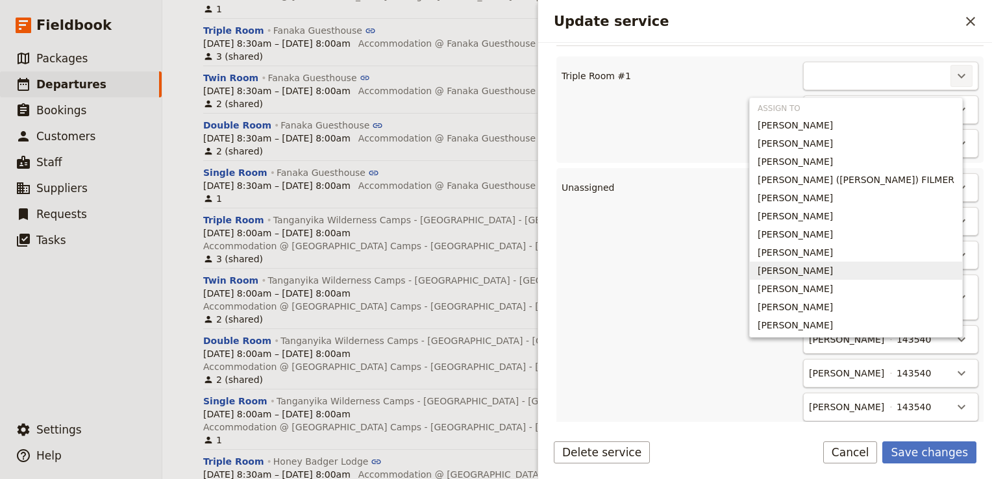
click at [833, 268] on span "Rachael Skudutis" at bounding box center [794, 270] width 75 height 13
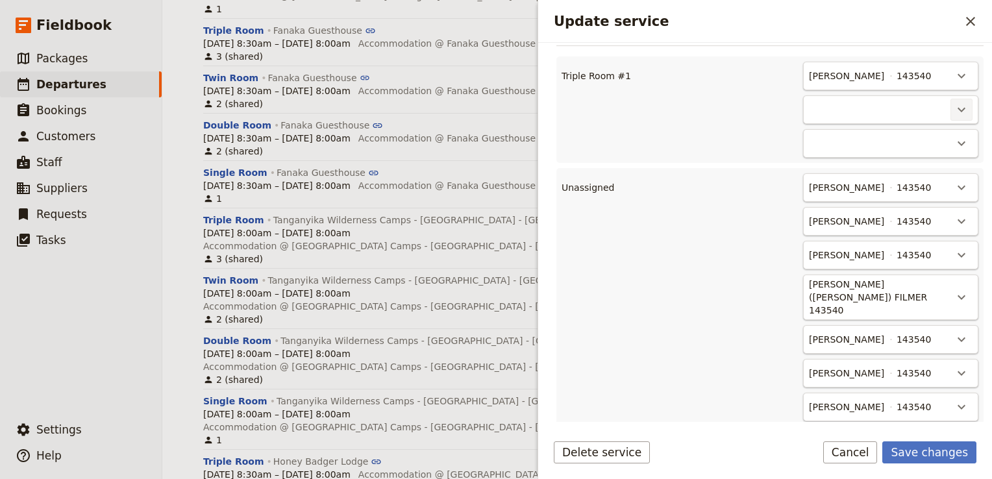
click at [953, 117] on icon "Actions" at bounding box center [961, 110] width 16 height 16
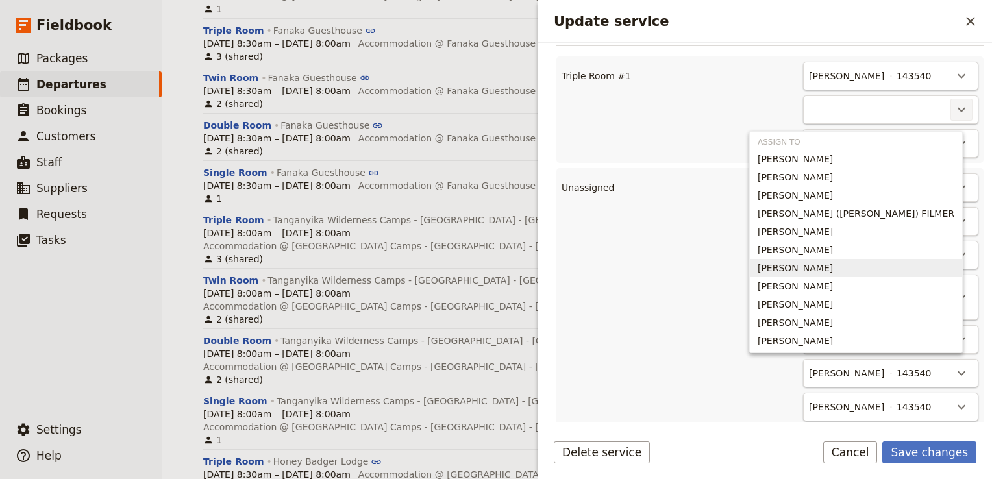
click at [833, 271] on span "Kazys Skudutis" at bounding box center [794, 268] width 75 height 13
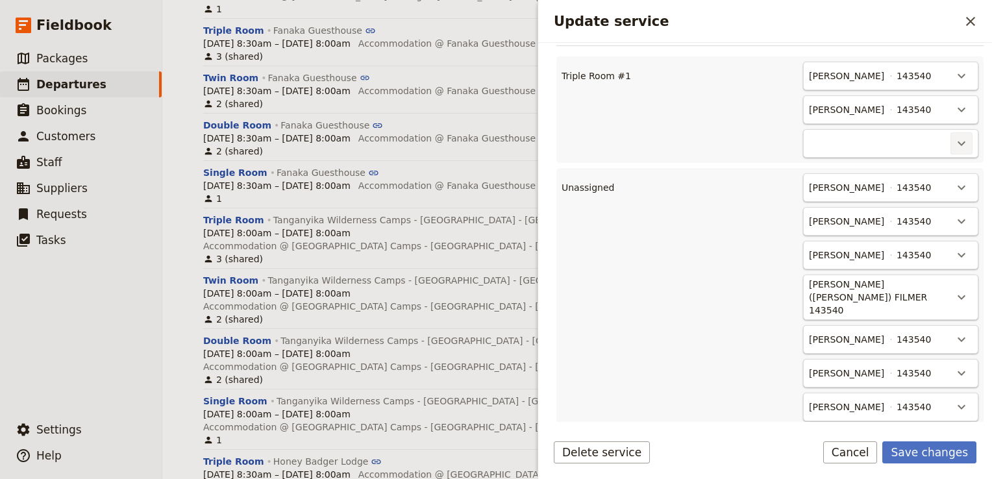
click at [953, 141] on icon "Actions" at bounding box center [961, 144] width 16 height 16
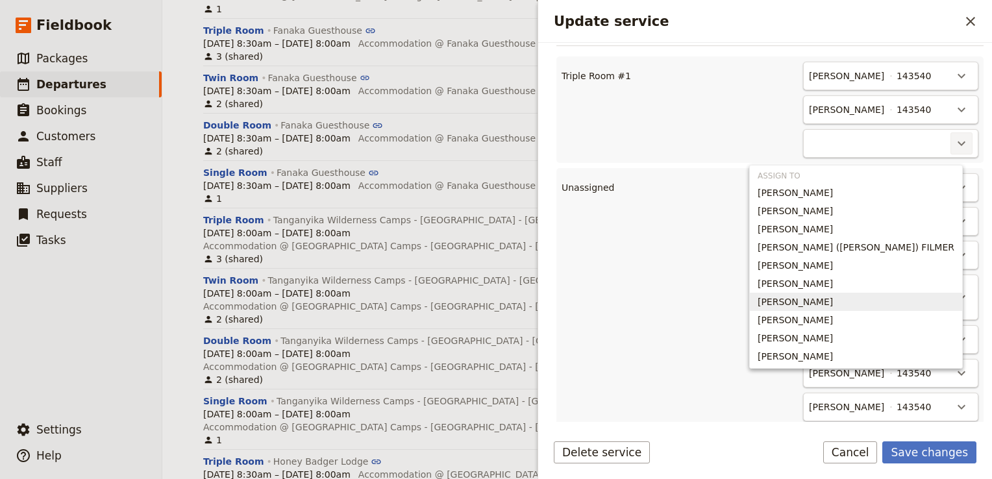
drag, startPoint x: 889, startPoint y: 306, endPoint x: 892, endPoint y: 295, distance: 12.0
click at [833, 306] on span "Michael Skudutis" at bounding box center [794, 301] width 75 height 13
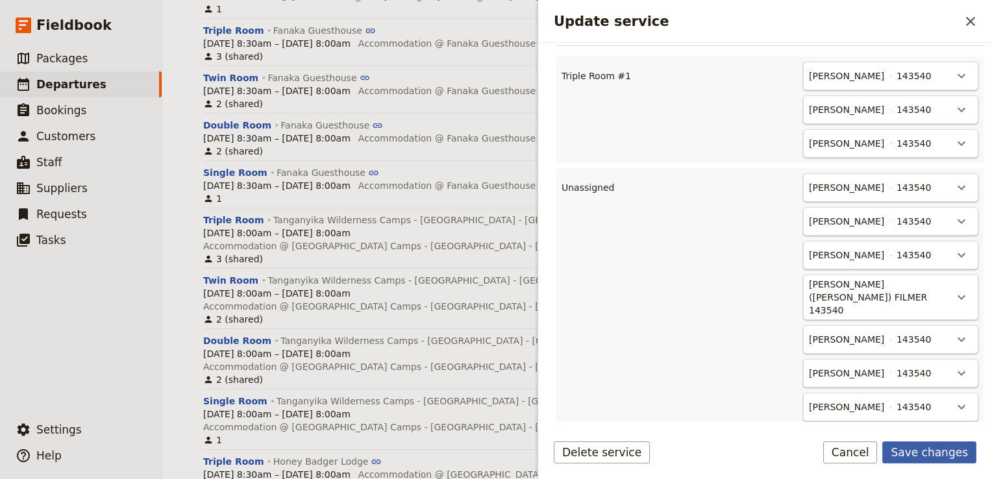
drag, startPoint x: 923, startPoint y: 455, endPoint x: 913, endPoint y: 450, distance: 11.6
click at [924, 455] on button "Save changes" at bounding box center [929, 452] width 94 height 22
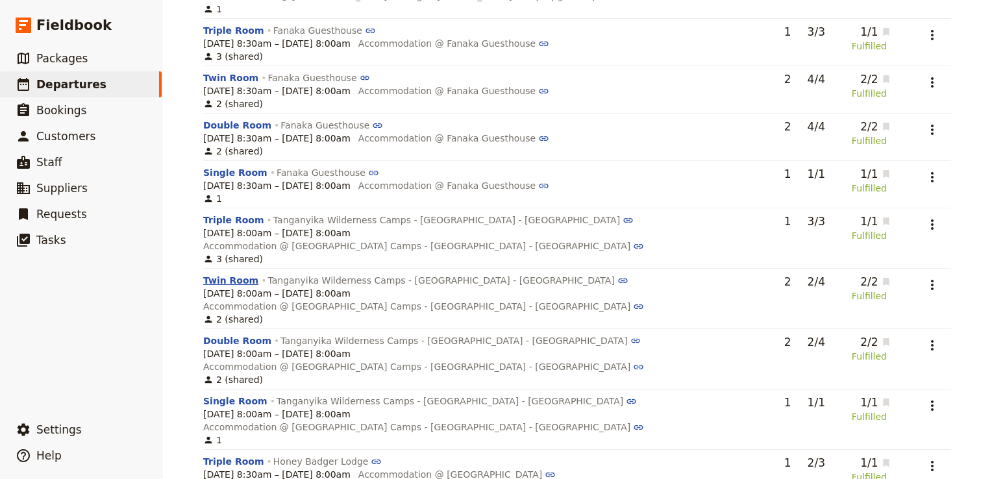
click at [226, 274] on button "Twin Room" at bounding box center [230, 280] width 55 height 13
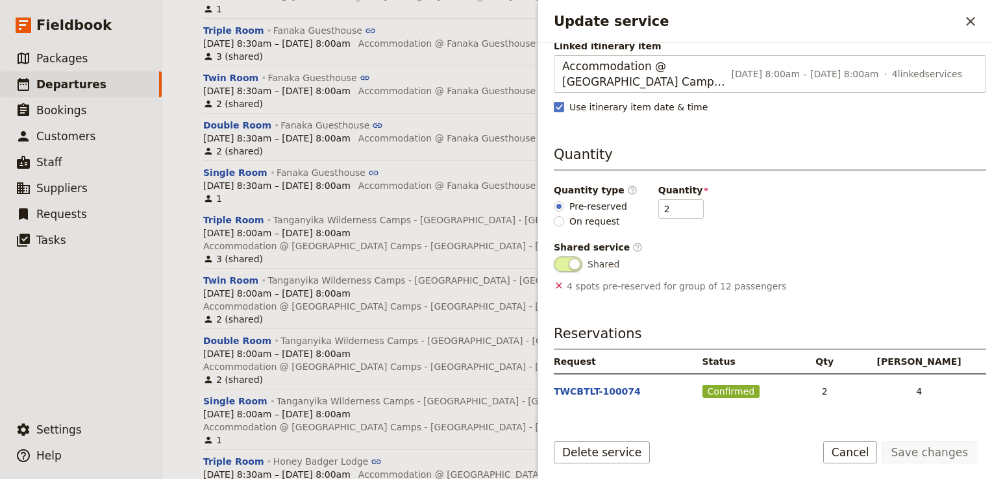
scroll to position [226, 0]
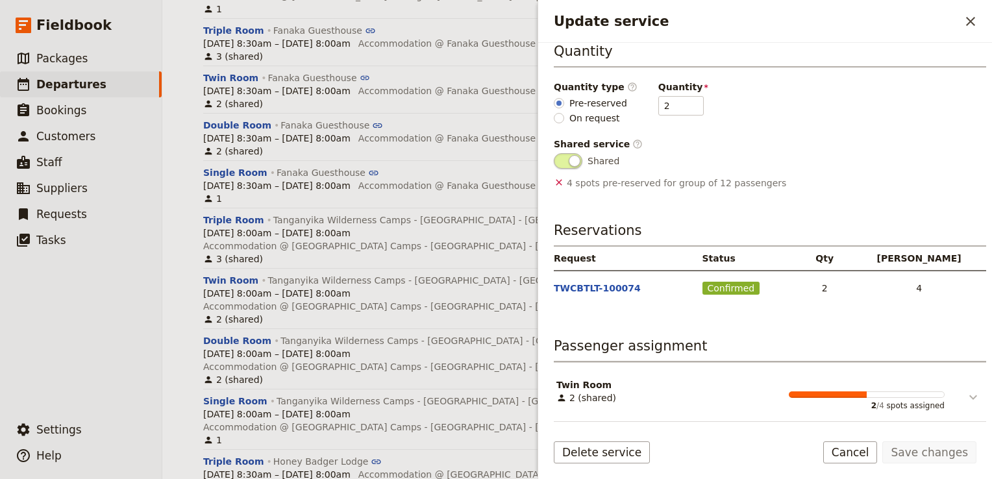
click at [966, 396] on icon "Update service" at bounding box center [973, 397] width 16 height 16
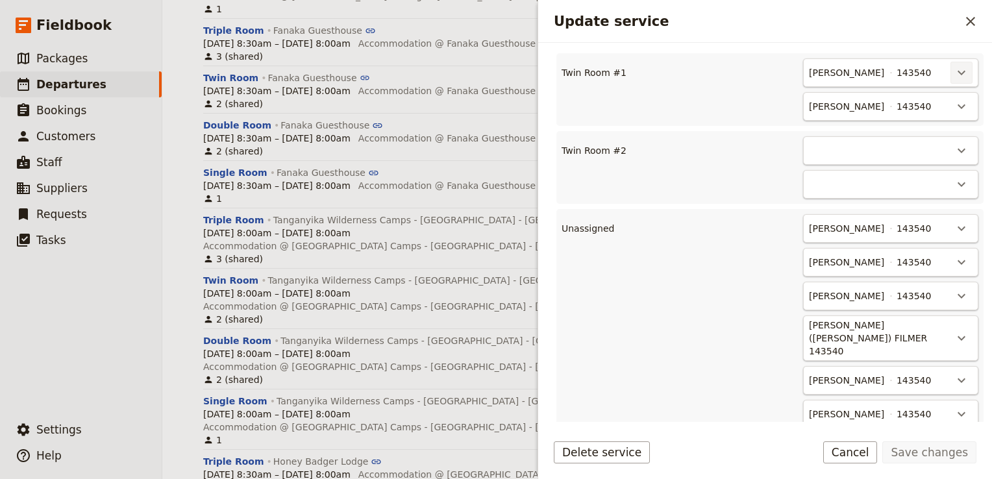
scroll to position [603, 0]
click at [957, 76] on icon "Actions" at bounding box center [961, 73] width 8 height 5
click at [908, 110] on span "Unassign Duncan Bourne" at bounding box center [894, 107] width 120 height 13
click at [955, 76] on icon "Actions" at bounding box center [961, 74] width 16 height 16
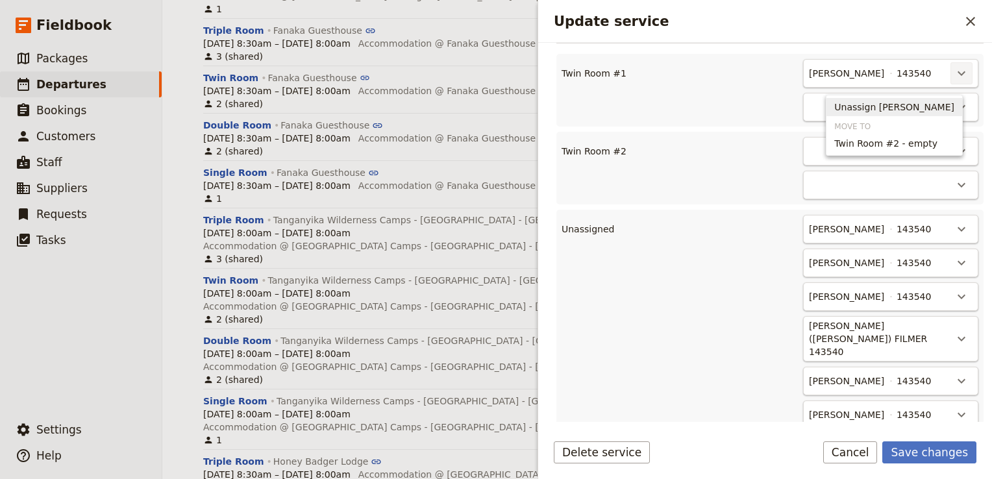
click at [918, 110] on span "Unassign Rebecca Spindler" at bounding box center [894, 107] width 120 height 13
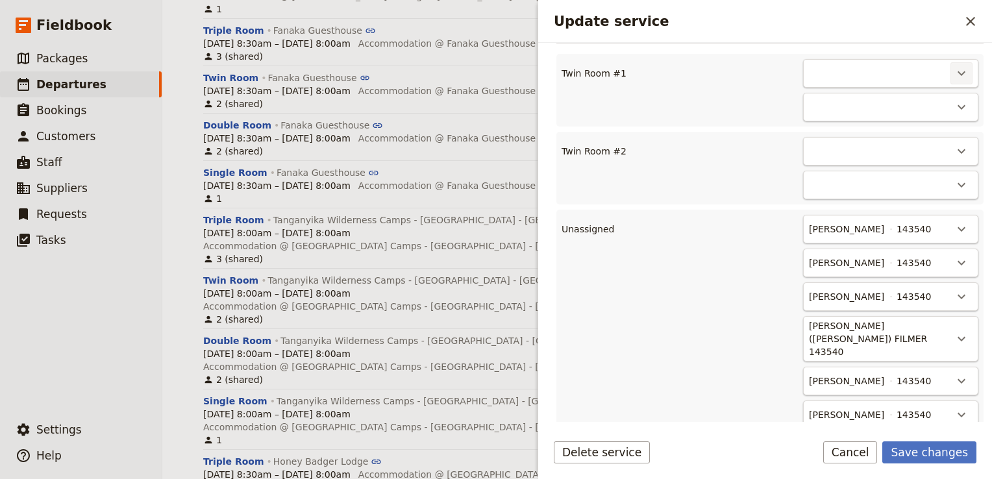
click at [957, 76] on icon "Actions" at bounding box center [961, 73] width 8 height 5
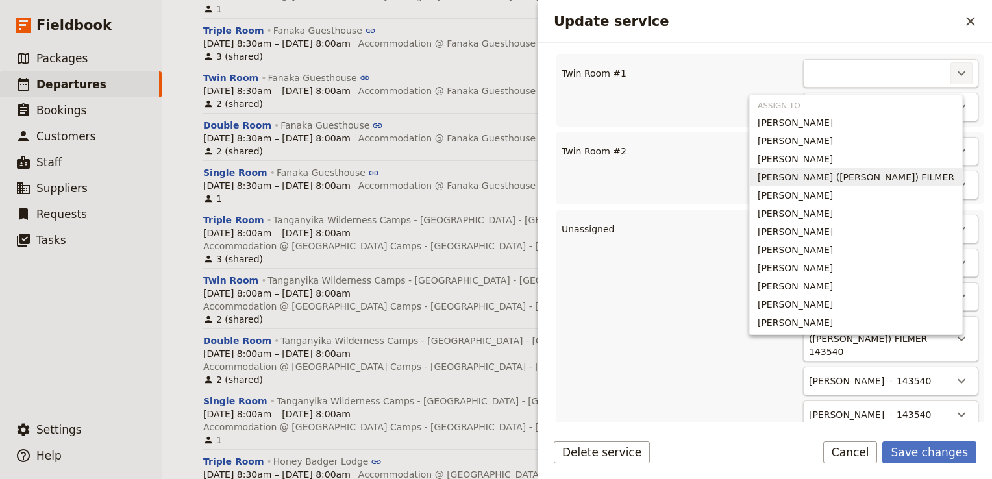
click at [903, 178] on span "GILLIAN (Jill) FILMER" at bounding box center [855, 177] width 197 height 13
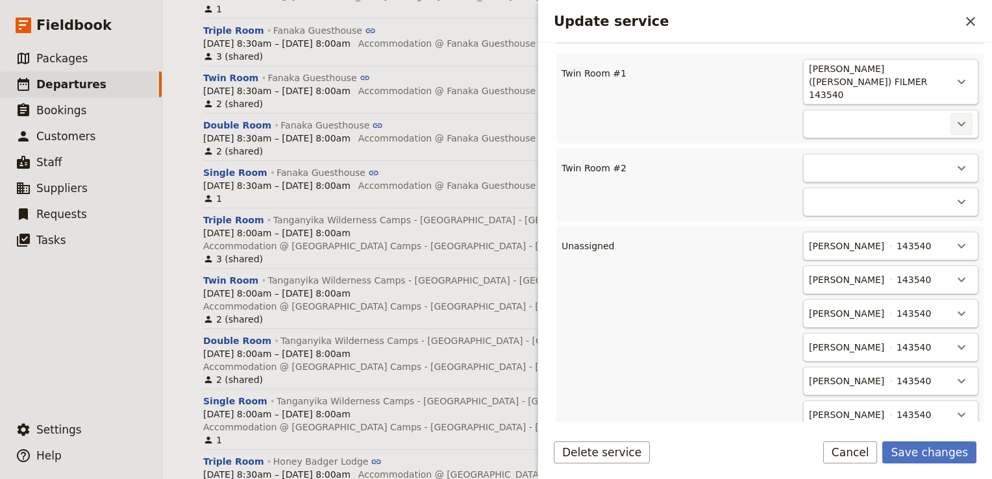
click at [953, 116] on icon "Actions" at bounding box center [961, 124] width 16 height 16
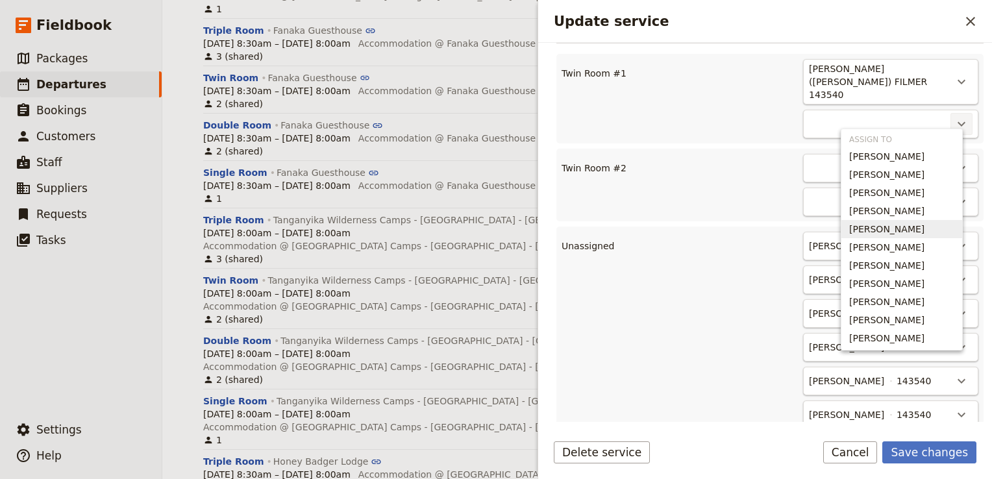
drag, startPoint x: 896, startPoint y: 219, endPoint x: 894, endPoint y: 203, distance: 16.3
click at [895, 219] on button "Paul Filmer" at bounding box center [901, 211] width 121 height 18
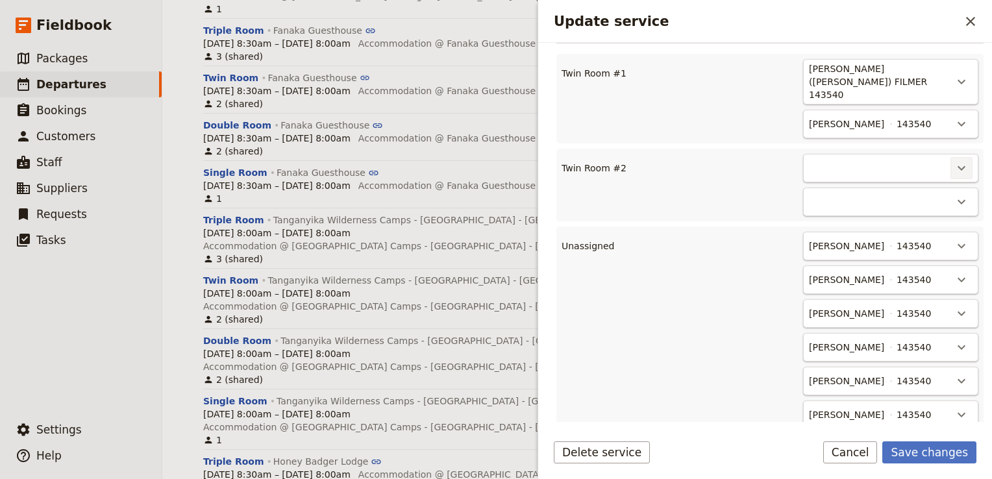
click at [953, 160] on icon "Actions" at bounding box center [961, 168] width 16 height 16
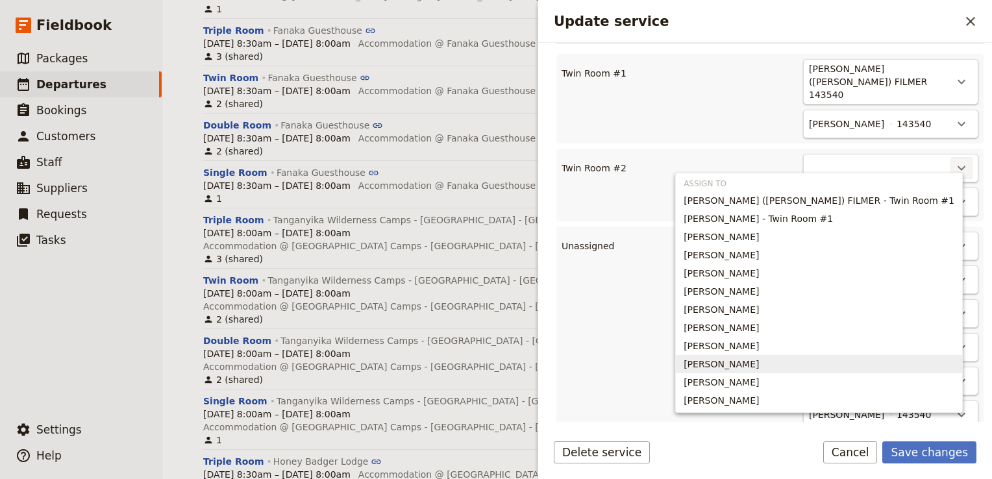
click at [759, 362] on span "Lyndell White" at bounding box center [720, 364] width 75 height 13
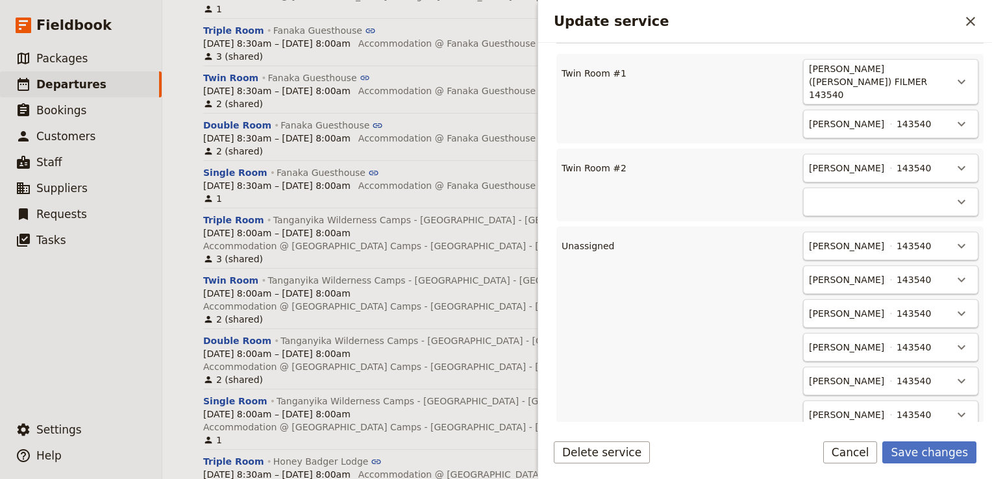
click at [938, 191] on div "​" at bounding box center [890, 202] width 175 height 29
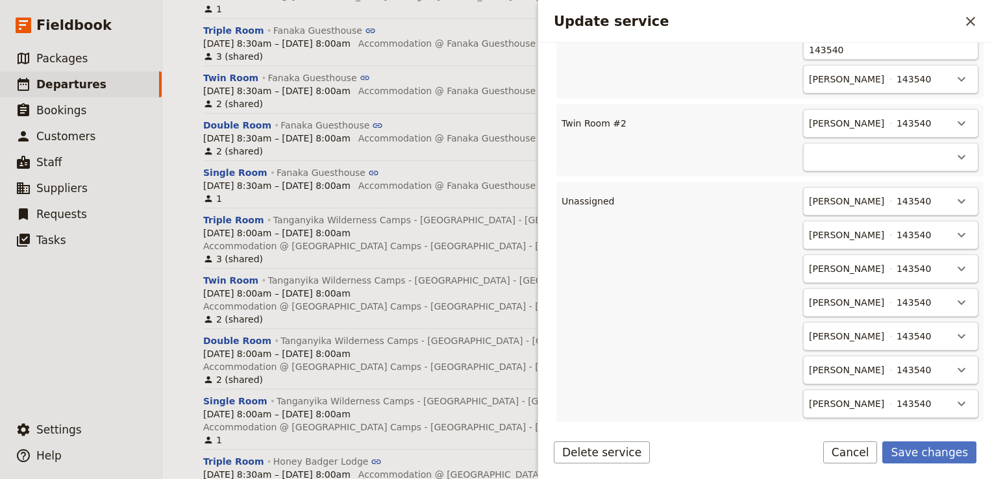
scroll to position [668, 0]
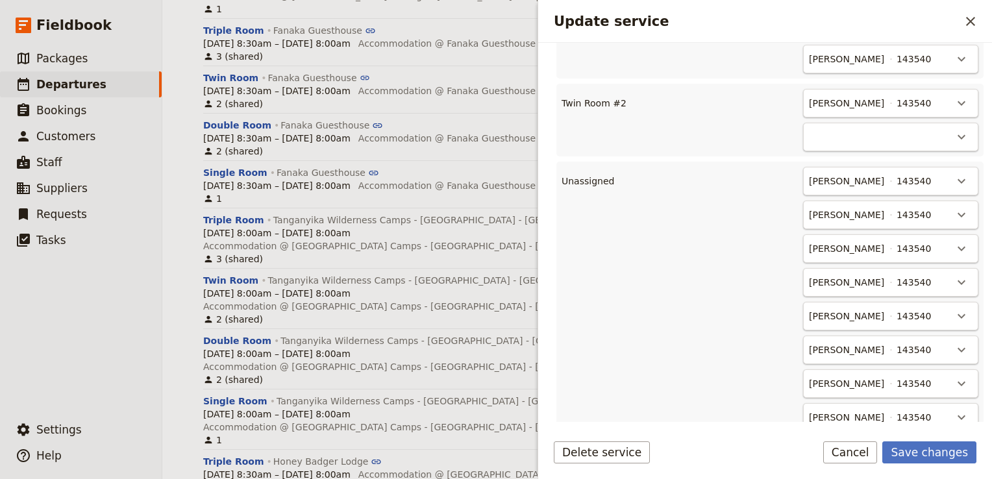
click at [849, 276] on span "Phillippa Lamb" at bounding box center [846, 282] width 75 height 13
click at [958, 129] on icon "Actions" at bounding box center [961, 137] width 16 height 16
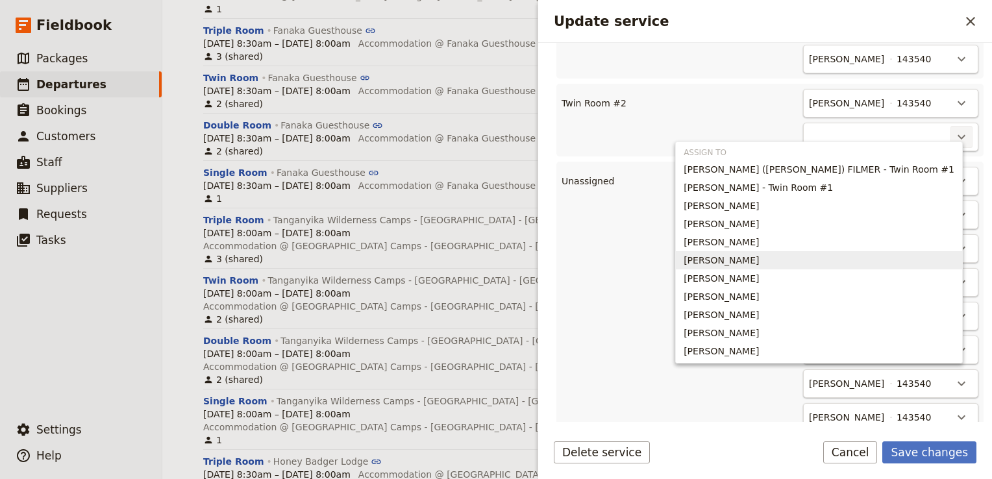
click at [865, 262] on span "Phillippa Lamb" at bounding box center [818, 260] width 271 height 13
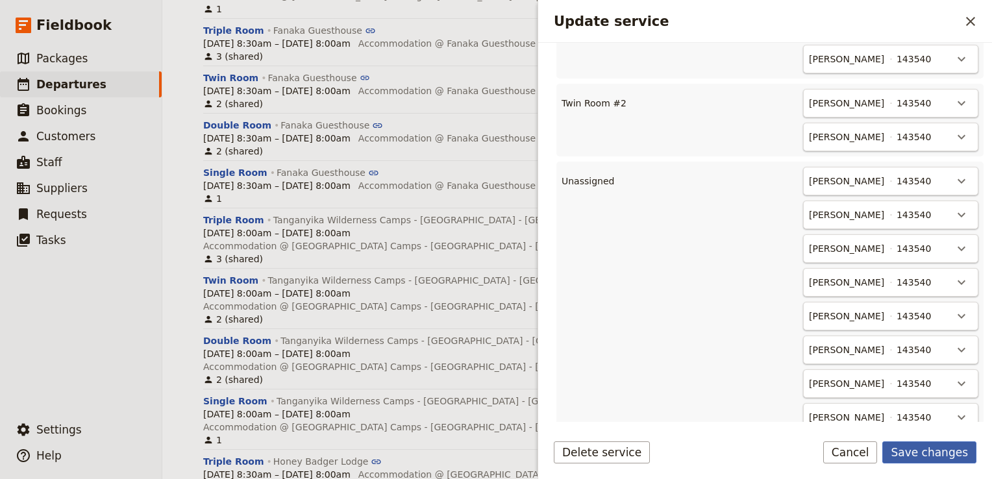
click at [947, 448] on button "Save changes" at bounding box center [929, 452] width 94 height 22
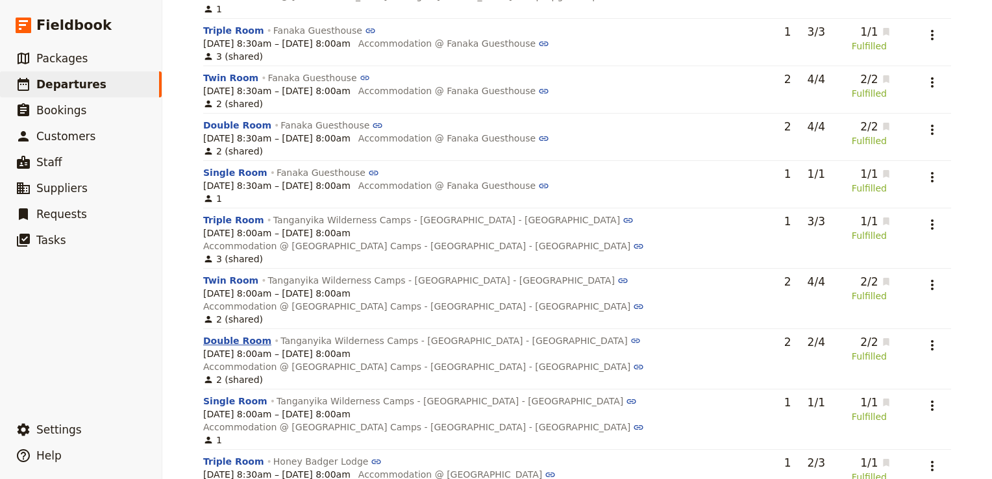
click at [221, 334] on button "Double Room" at bounding box center [237, 340] width 68 height 13
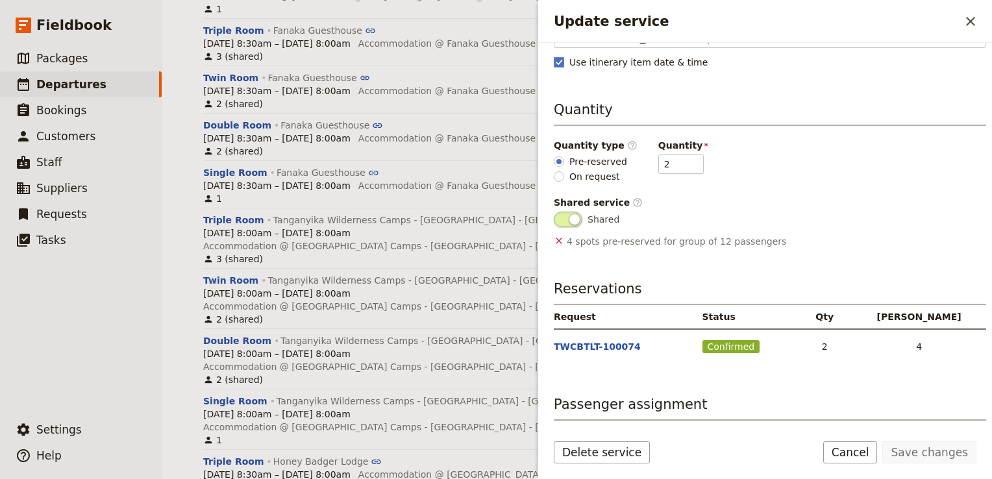
scroll to position [226, 0]
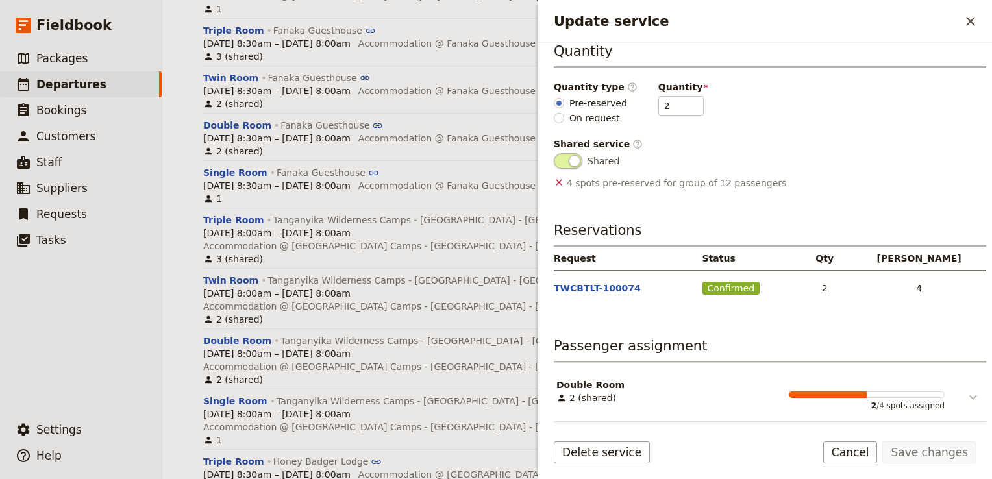
click at [966, 401] on icon "Update service" at bounding box center [973, 397] width 16 height 16
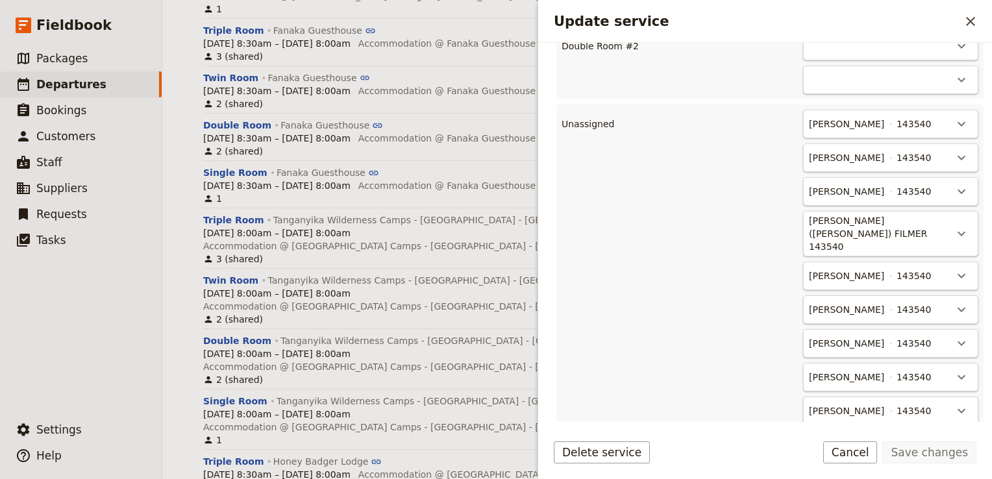
scroll to position [681, 0]
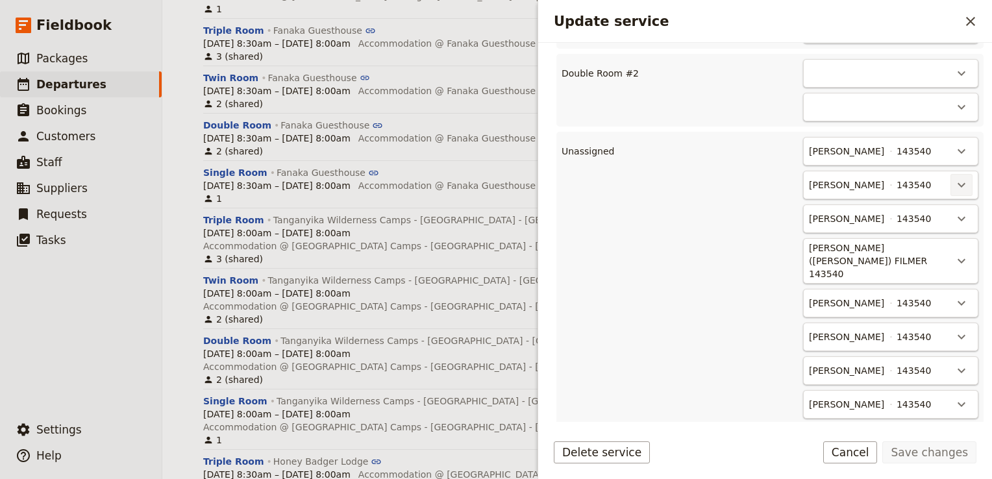
click at [953, 193] on icon "Actions" at bounding box center [961, 185] width 16 height 16
click at [923, 230] on span "Double Room #2 - empty" at bounding box center [896, 234] width 116 height 13
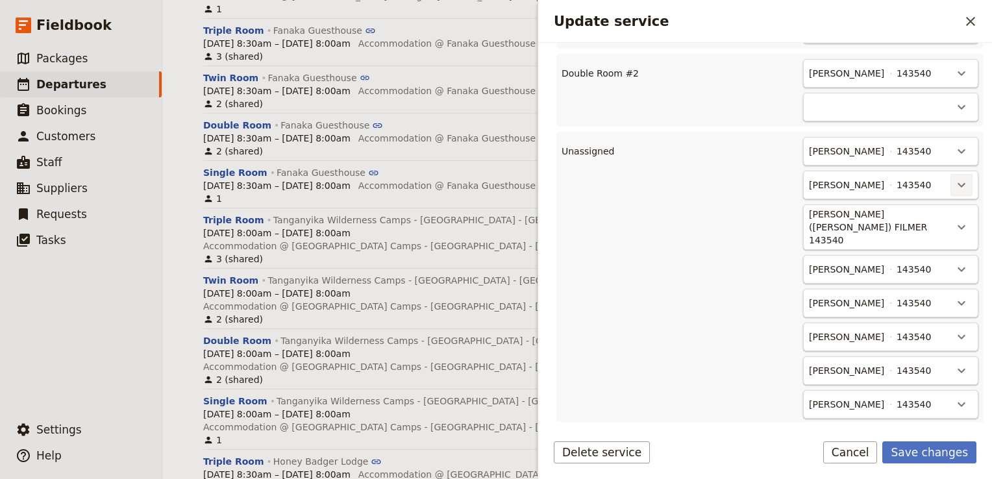
click at [958, 193] on icon "Actions" at bounding box center [961, 185] width 16 height 16
click at [934, 228] on span "Double Room #2 - 1/2" at bounding box center [899, 234] width 101 height 13
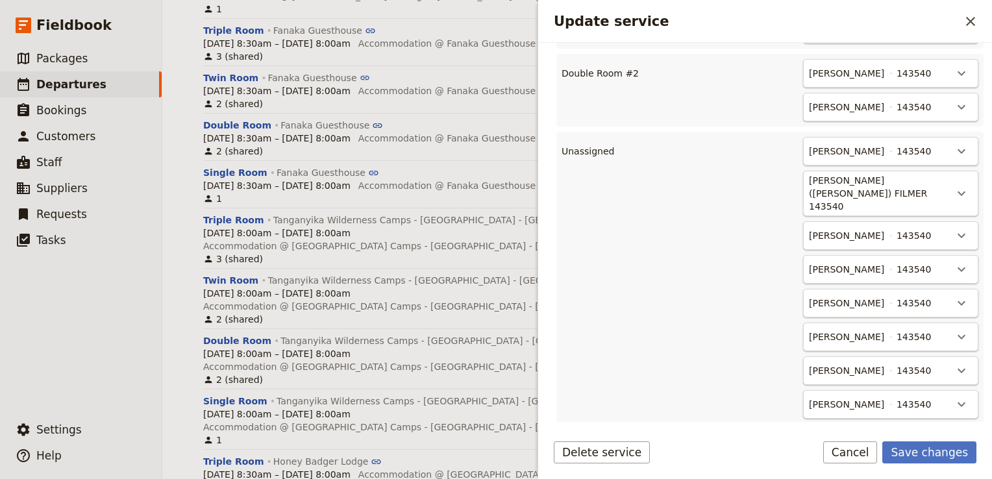
scroll to position [679, 0]
click at [945, 448] on button "Save changes" at bounding box center [929, 452] width 94 height 22
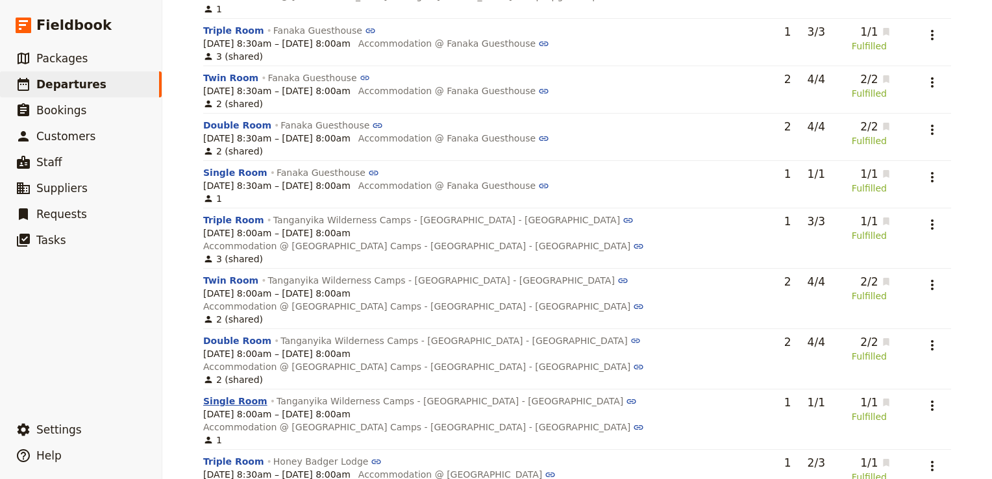
click at [229, 395] on button "Single Room" at bounding box center [235, 401] width 64 height 13
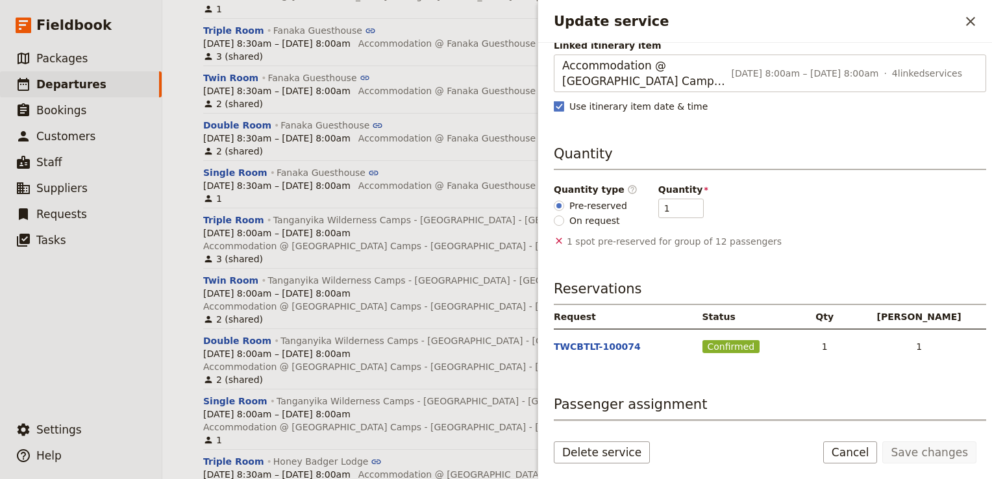
scroll to position [169, 0]
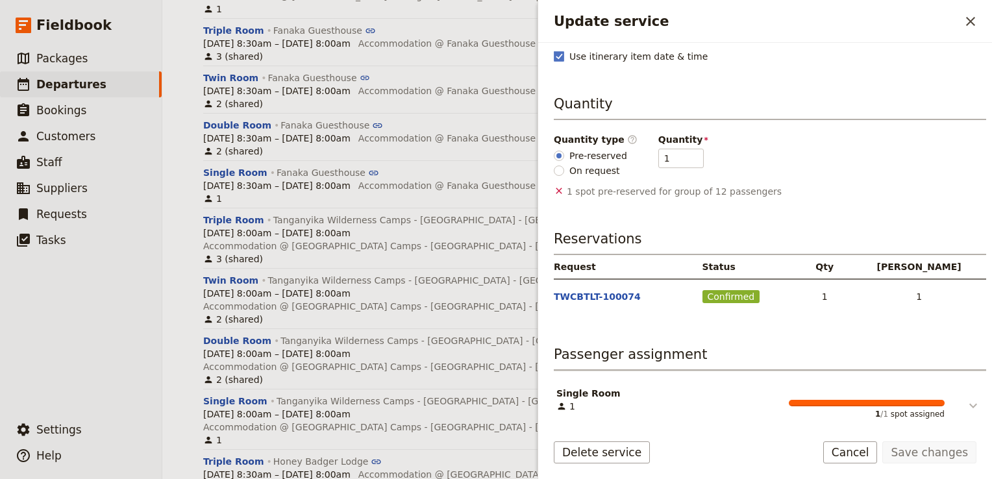
drag, startPoint x: 967, startPoint y: 396, endPoint x: 958, endPoint y: 388, distance: 12.0
click at [966, 398] on icon "Update service" at bounding box center [973, 406] width 16 height 16
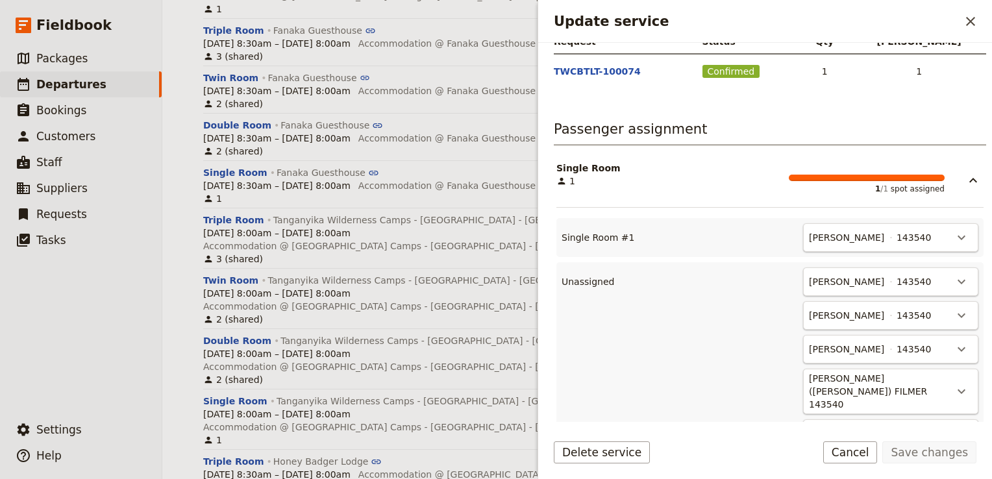
scroll to position [494, 0]
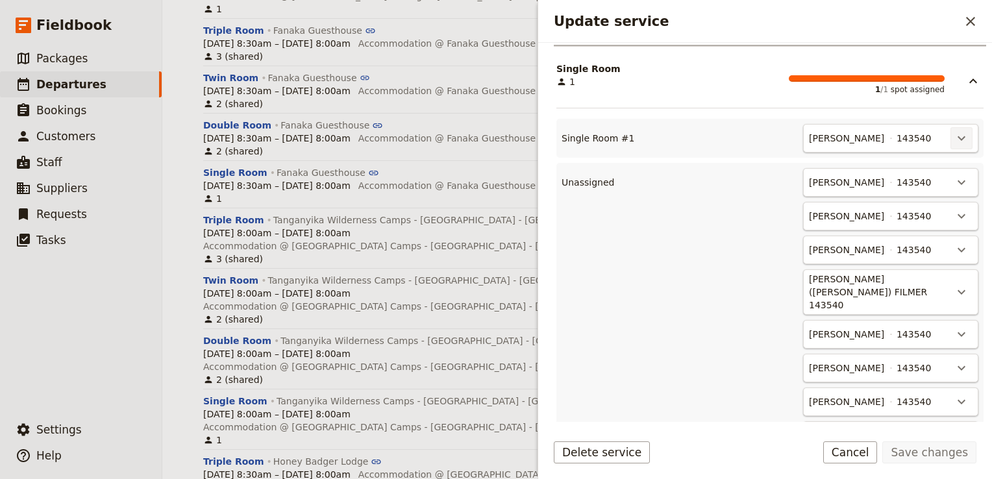
click at [953, 130] on icon "Actions" at bounding box center [961, 138] width 16 height 16
click at [921, 154] on span "Unassign Rebecca Spindler" at bounding box center [894, 158] width 120 height 13
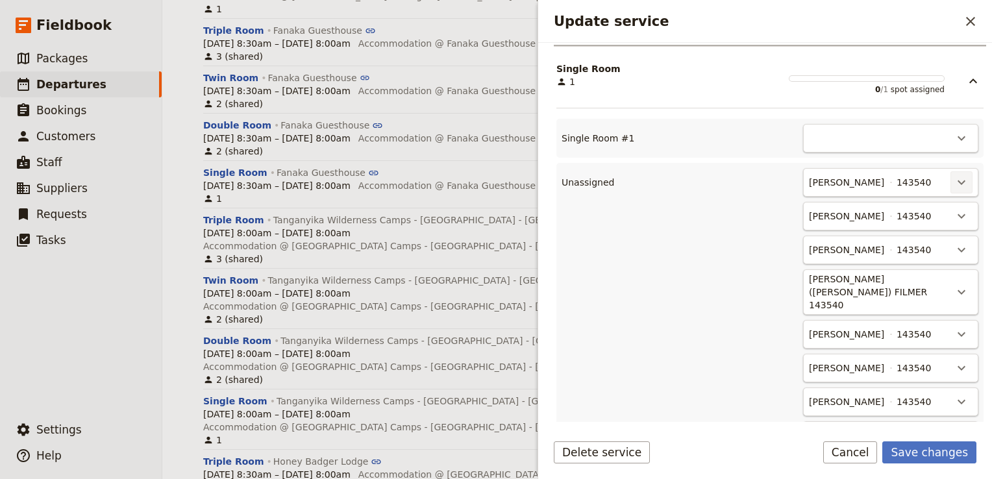
click at [953, 175] on icon "Actions" at bounding box center [961, 183] width 16 height 16
click at [916, 224] on span "Single Room #1 - empty" at bounding box center [898, 218] width 111 height 13
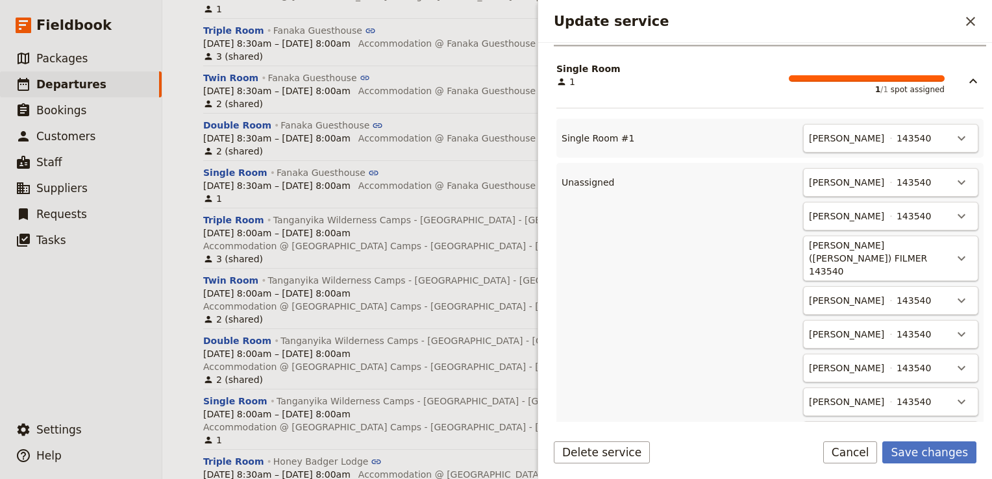
drag, startPoint x: 939, startPoint y: 449, endPoint x: 896, endPoint y: 441, distance: 43.7
click at [940, 449] on button "Save changes" at bounding box center [929, 452] width 94 height 22
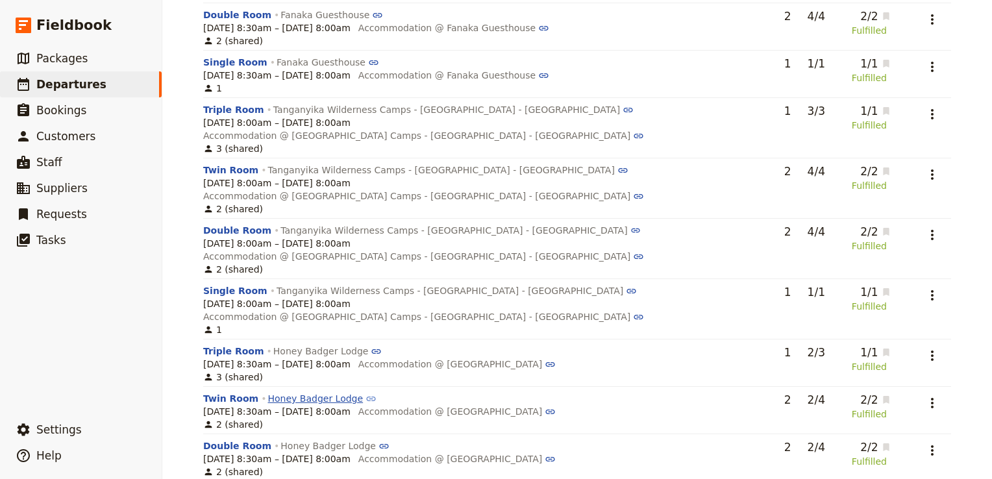
scroll to position [923, 0]
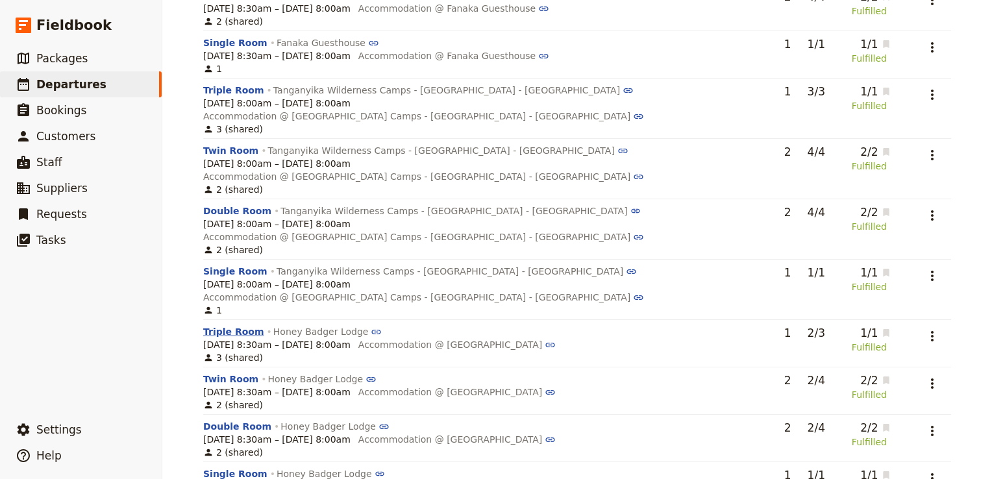
click at [217, 325] on button "Triple Room" at bounding box center [233, 331] width 61 height 13
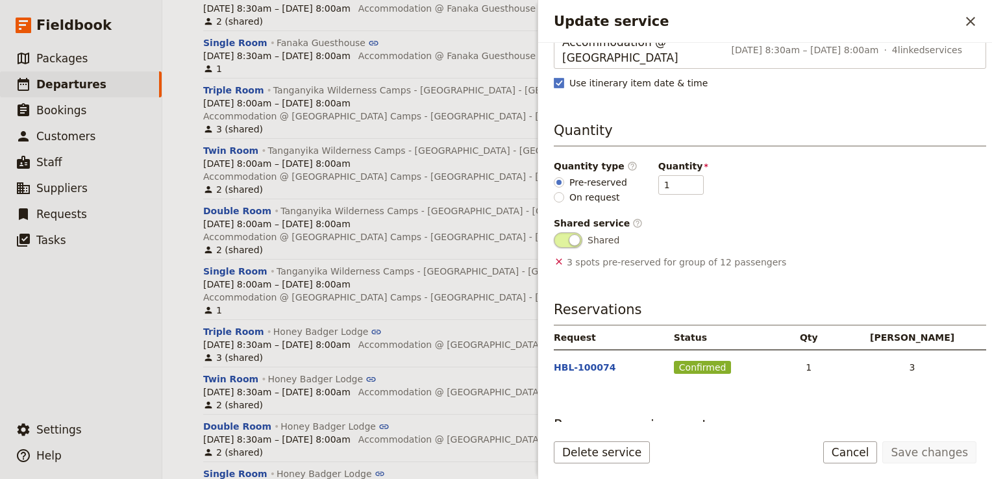
scroll to position [206, 0]
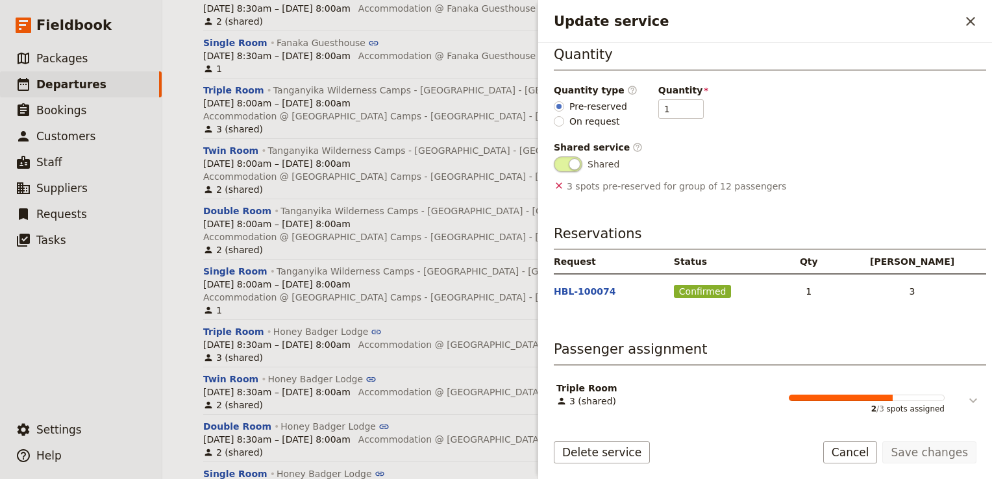
click at [968, 398] on icon "Update service" at bounding box center [973, 401] width 16 height 16
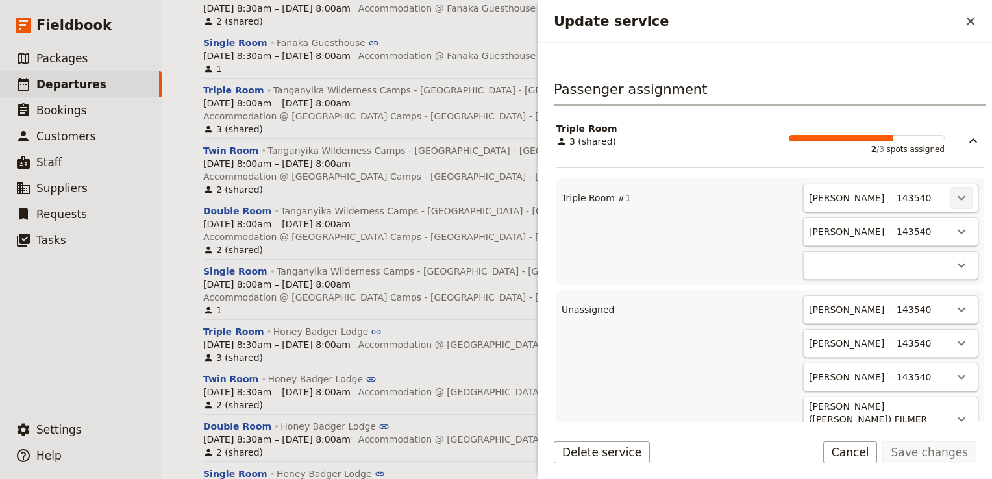
click at [960, 196] on button "​" at bounding box center [961, 198] width 22 height 22
click at [915, 213] on ul "Unassign Duncan Bourne" at bounding box center [893, 224] width 137 height 25
click at [916, 217] on span "Unassign Duncan Bourne" at bounding box center [894, 223] width 120 height 13
click at [957, 196] on icon "Actions" at bounding box center [961, 198] width 8 height 5
click at [927, 222] on span "Unassign Rebecca Spindler" at bounding box center [894, 223] width 120 height 13
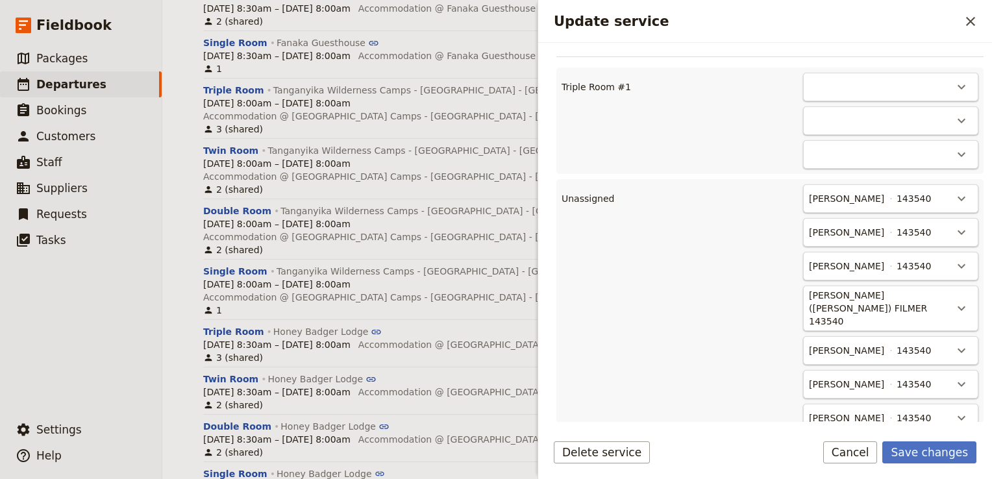
scroll to position [550, 0]
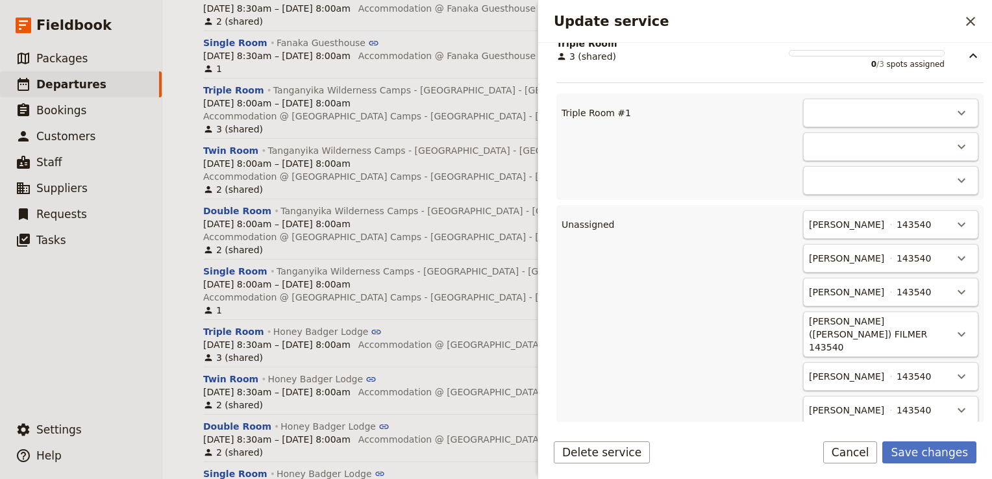
click at [934, 103] on div "​" at bounding box center [890, 113] width 175 height 29
click at [950, 110] on button "​" at bounding box center [961, 113] width 22 height 22
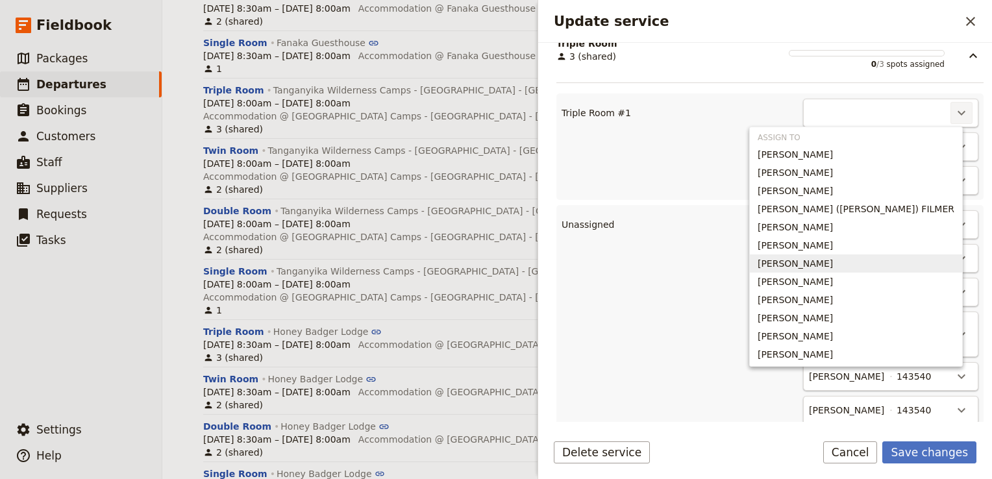
click at [833, 267] on span "Kazys Skudutis" at bounding box center [794, 263] width 75 height 13
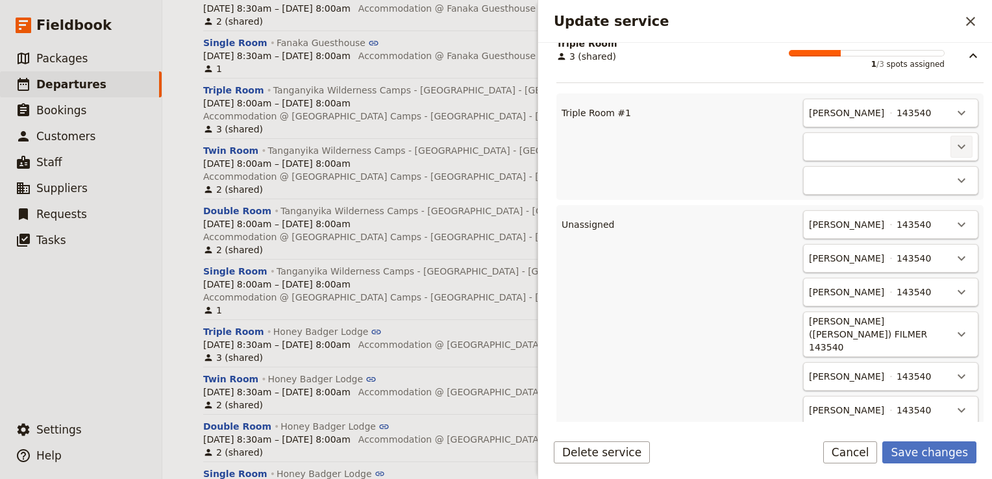
click at [950, 154] on button "​" at bounding box center [961, 147] width 22 height 22
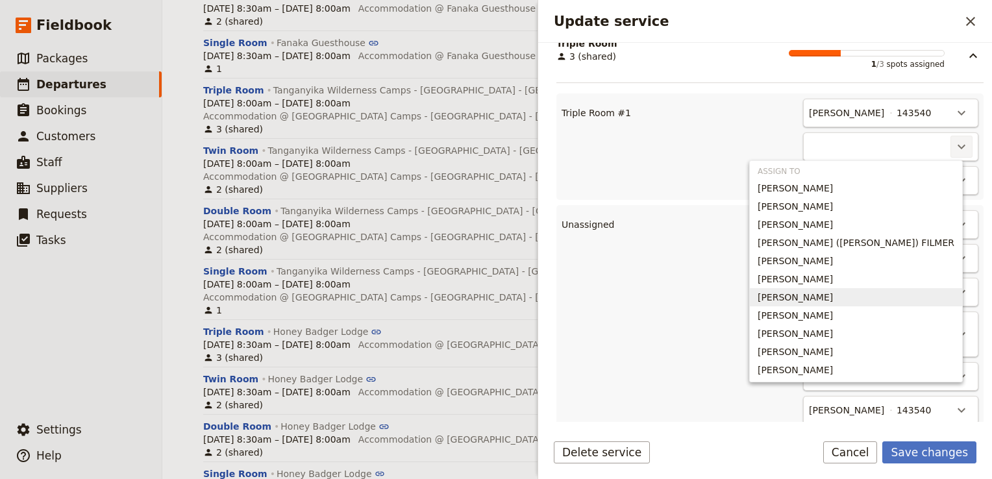
click at [833, 291] on span "Michael Skudutis" at bounding box center [794, 297] width 75 height 13
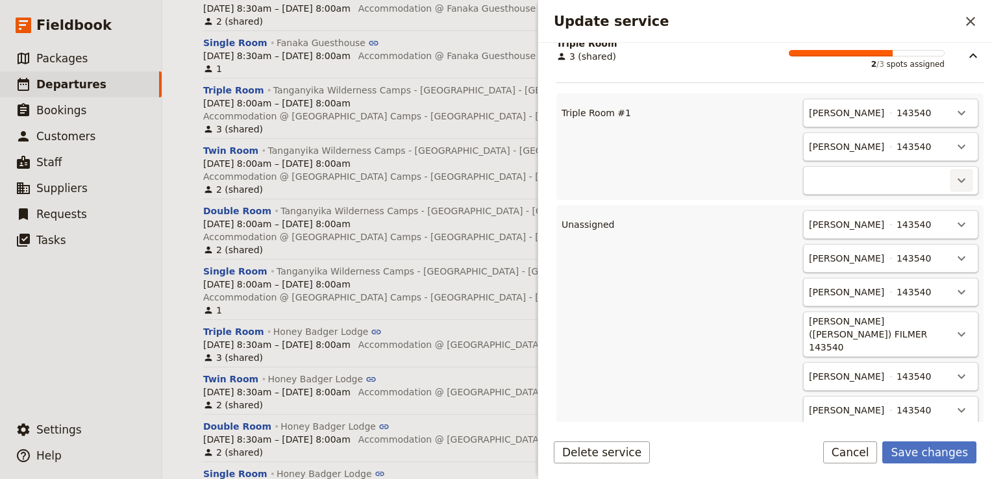
click at [950, 179] on button "​" at bounding box center [961, 180] width 22 height 22
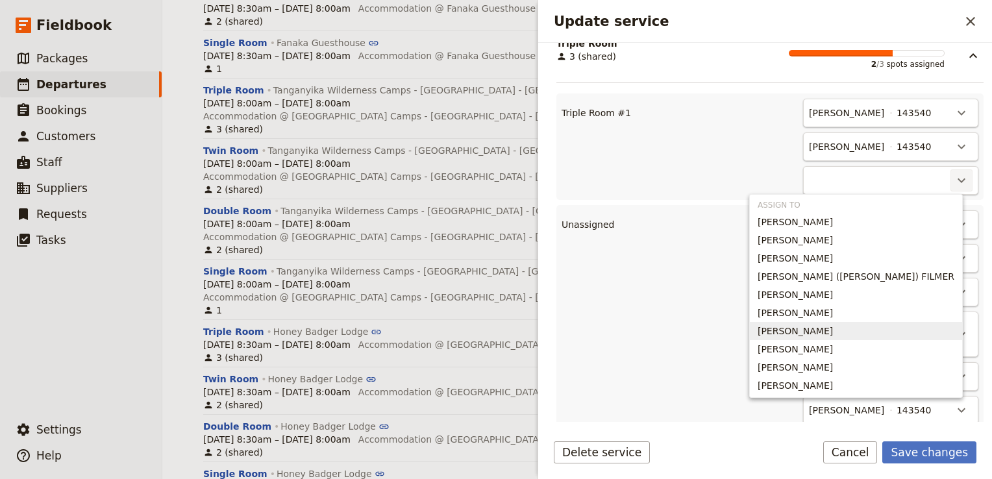
click at [833, 326] on span "Rachael Skudutis" at bounding box center [794, 330] width 75 height 13
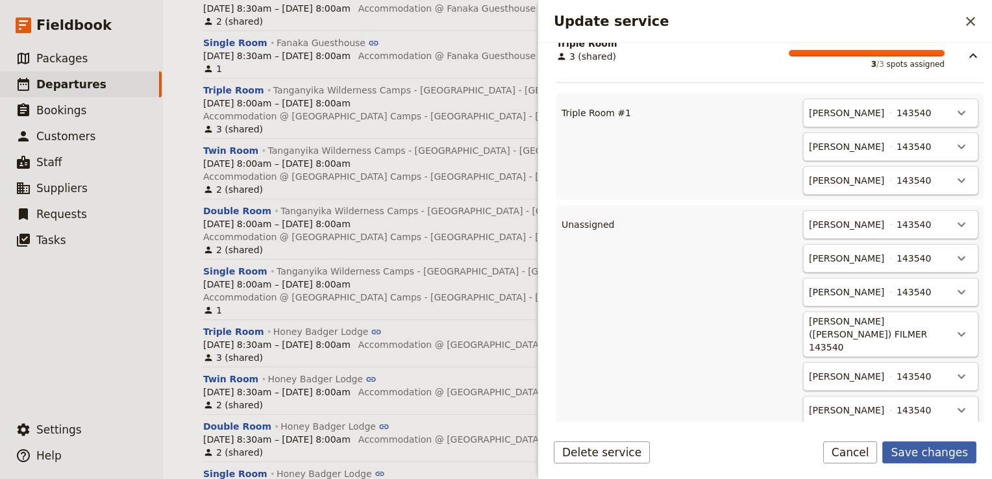
click at [936, 453] on button "Save changes" at bounding box center [929, 452] width 94 height 22
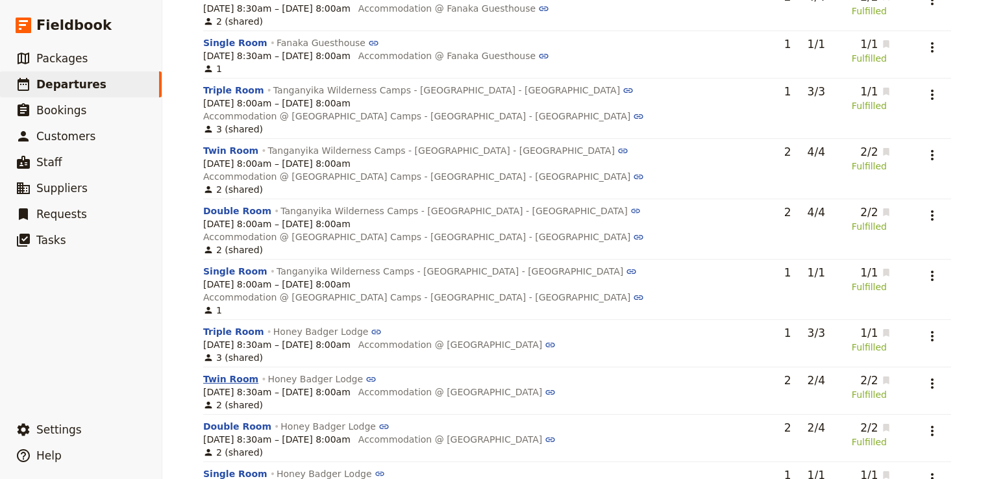
click at [210, 372] on button "Twin Room" at bounding box center [230, 378] width 55 height 13
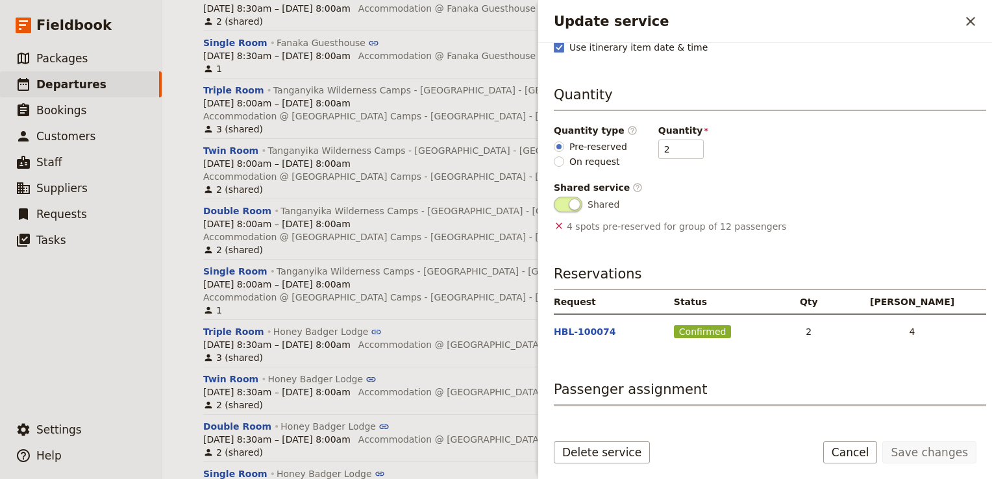
scroll to position [206, 0]
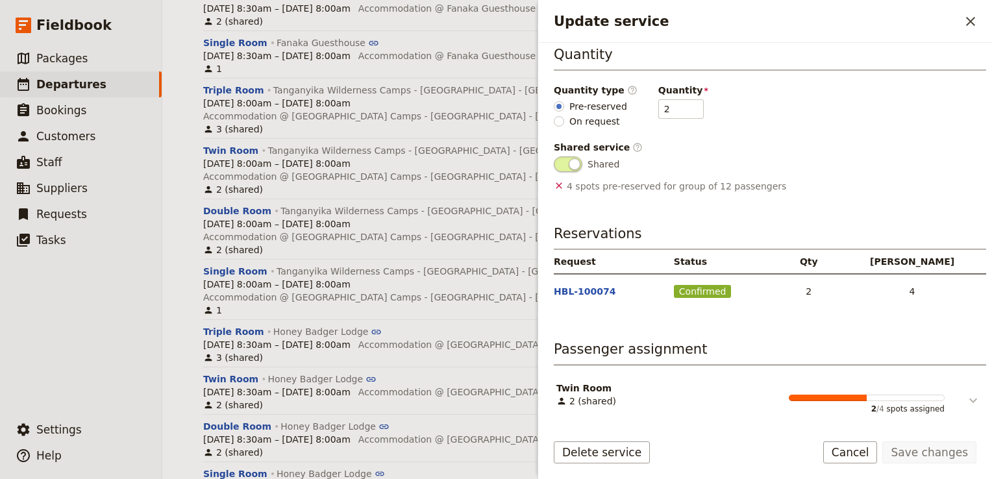
click at [965, 396] on icon "Update service" at bounding box center [973, 401] width 16 height 16
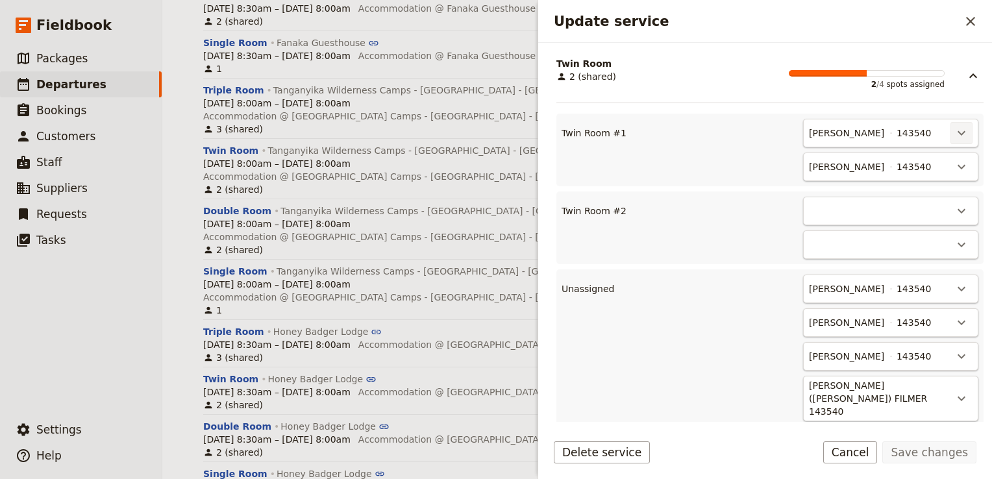
click at [953, 132] on icon "Actions" at bounding box center [961, 133] width 16 height 16
click at [908, 165] on button "Unassign Duncan Bourne" at bounding box center [894, 159] width 136 height 18
click at [953, 135] on icon "Actions" at bounding box center [961, 133] width 16 height 16
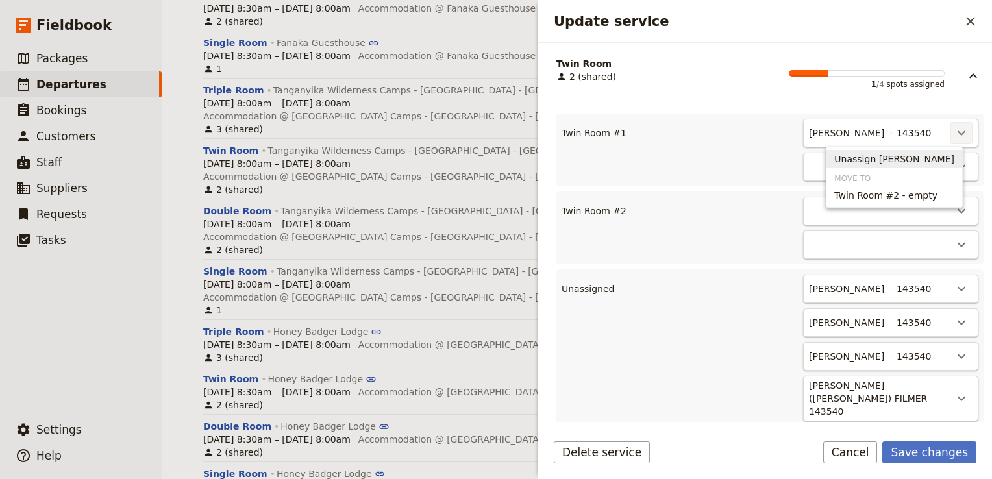
click at [917, 162] on span "Unassign Rebecca Spindler" at bounding box center [894, 158] width 120 height 13
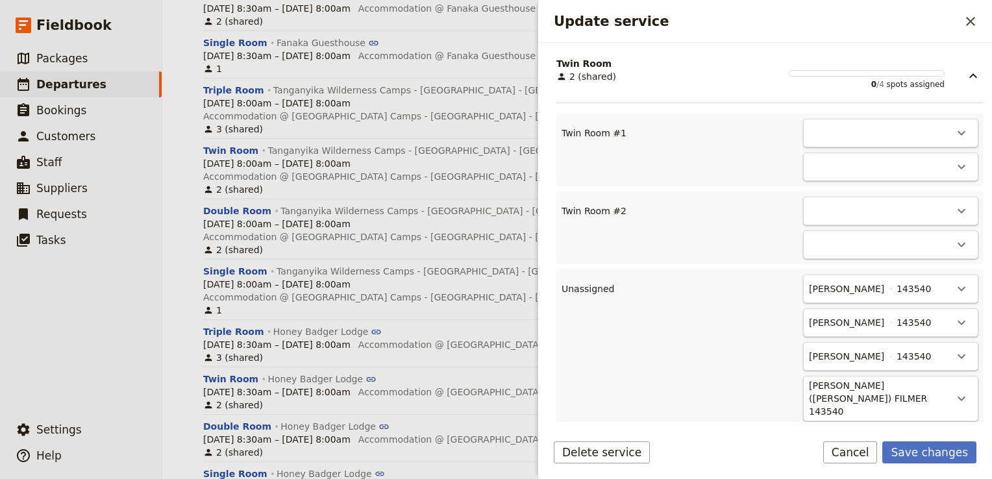
click at [904, 134] on div "​" at bounding box center [890, 133] width 175 height 29
click at [953, 128] on icon "Actions" at bounding box center [961, 133] width 16 height 16
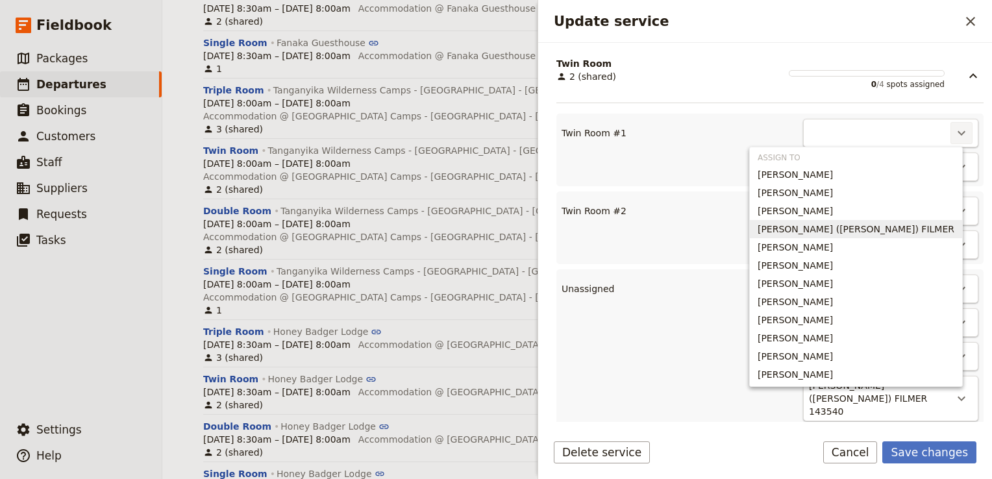
click at [918, 223] on span "GILLIAN (Jill) FILMER" at bounding box center [855, 229] width 197 height 13
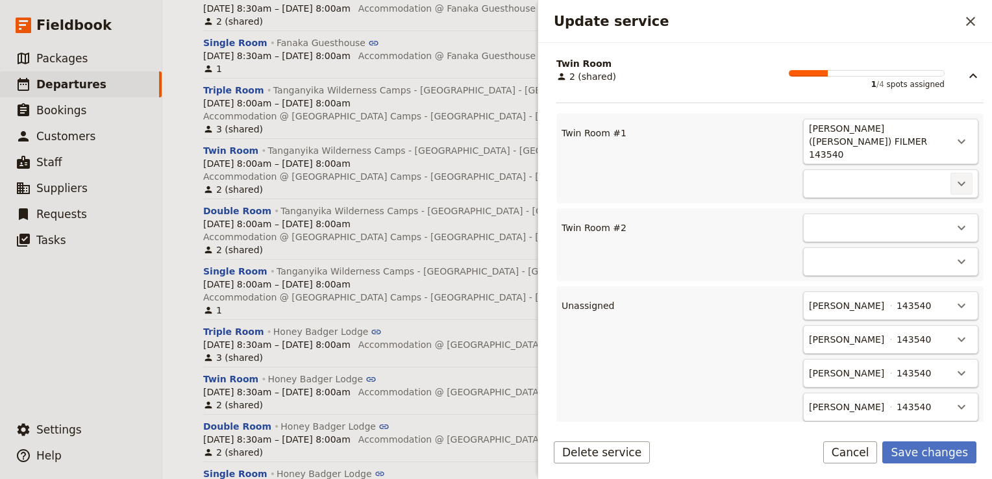
click at [953, 176] on icon "Actions" at bounding box center [961, 184] width 16 height 16
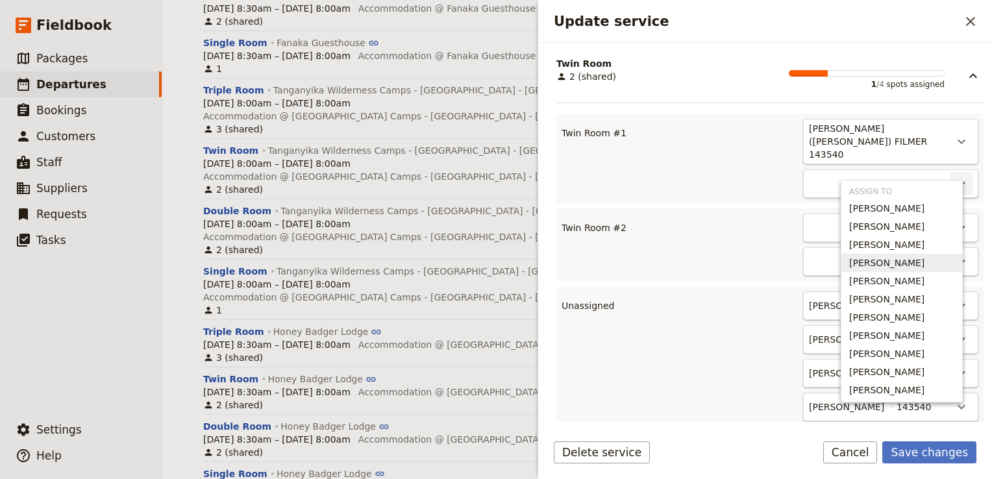
click at [899, 265] on span "Paul Filmer" at bounding box center [901, 262] width 105 height 13
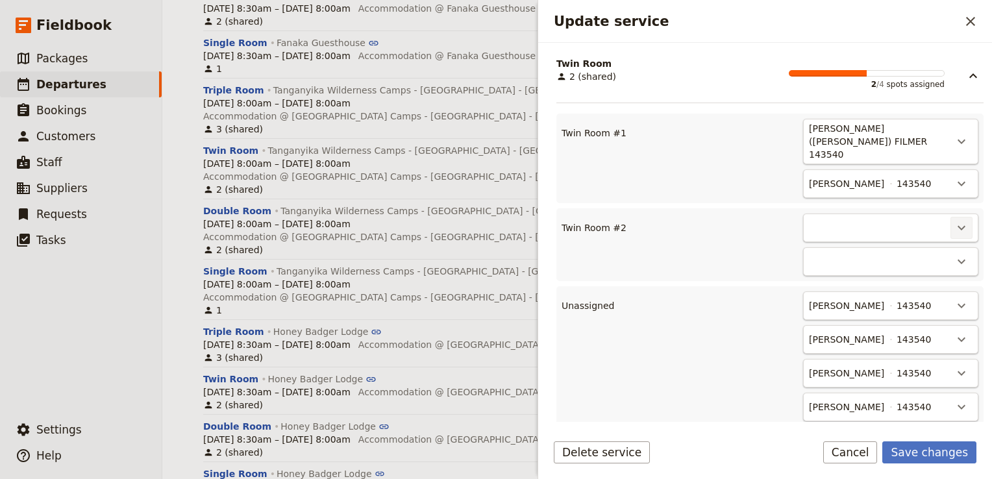
click at [950, 217] on button "​" at bounding box center [961, 228] width 22 height 22
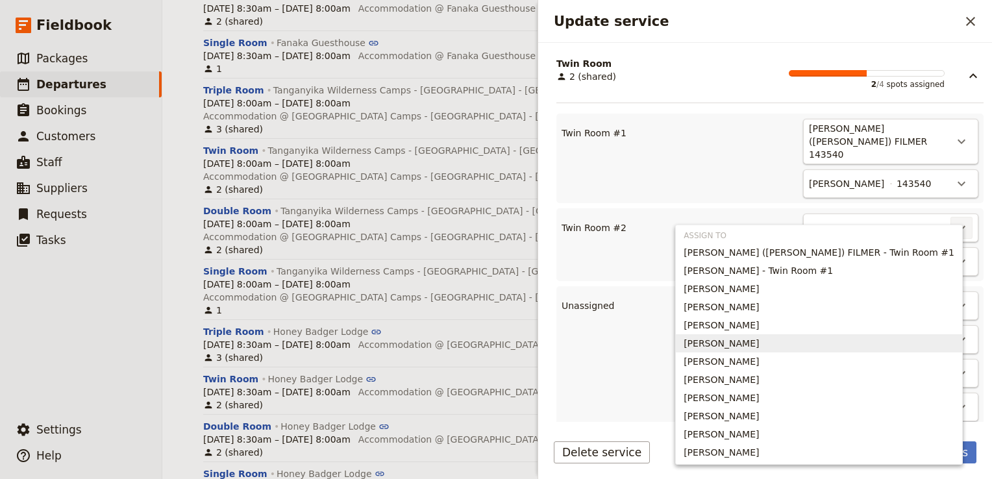
drag, startPoint x: 860, startPoint y: 340, endPoint x: 888, endPoint y: 308, distance: 41.9
click at [759, 339] on span "Phillippa Lamb" at bounding box center [720, 343] width 75 height 13
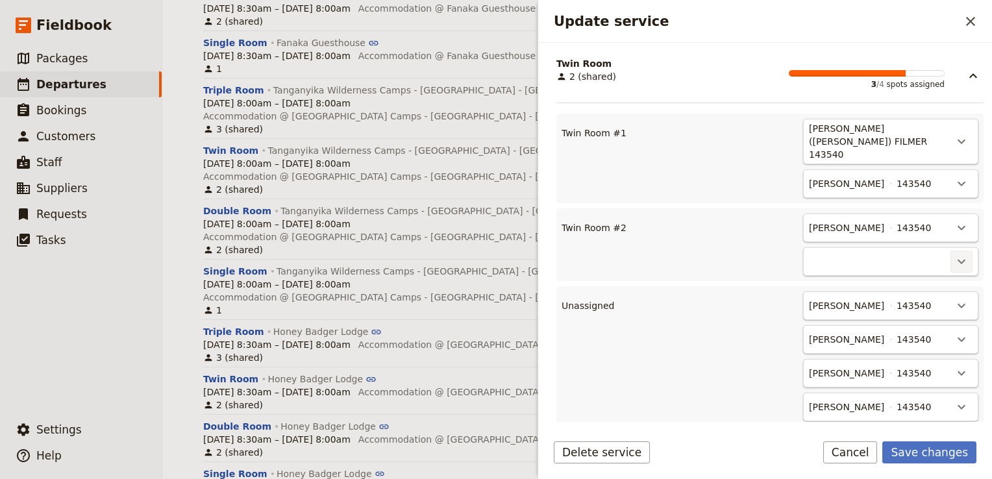
click at [950, 250] on button "​" at bounding box center [961, 261] width 22 height 22
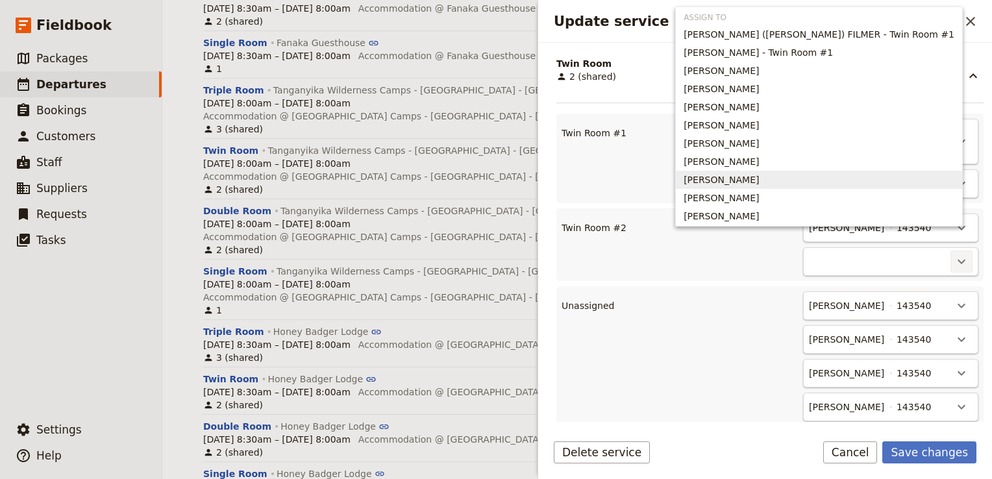
click at [857, 182] on span "Lyndell White" at bounding box center [818, 179] width 271 height 13
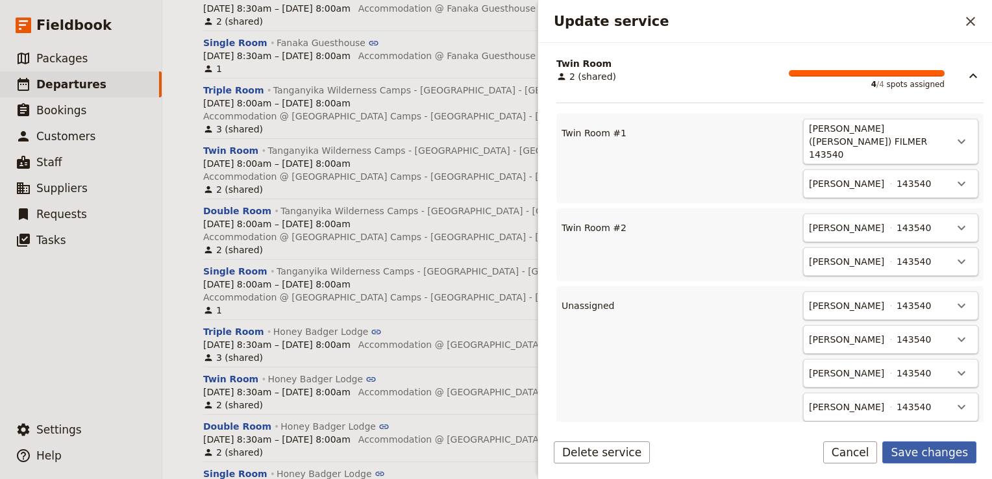
click at [953, 453] on button "Save changes" at bounding box center [929, 452] width 94 height 22
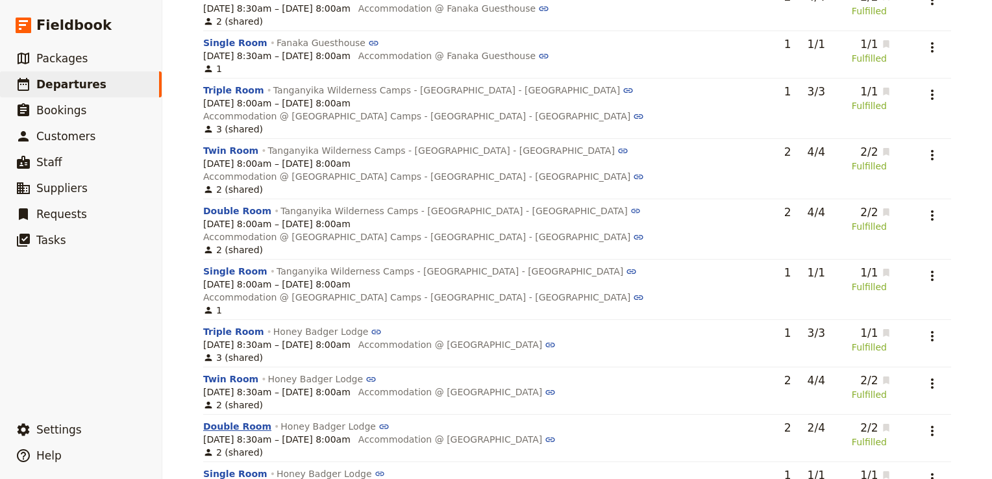
click at [222, 420] on button "Double Room" at bounding box center [237, 426] width 68 height 13
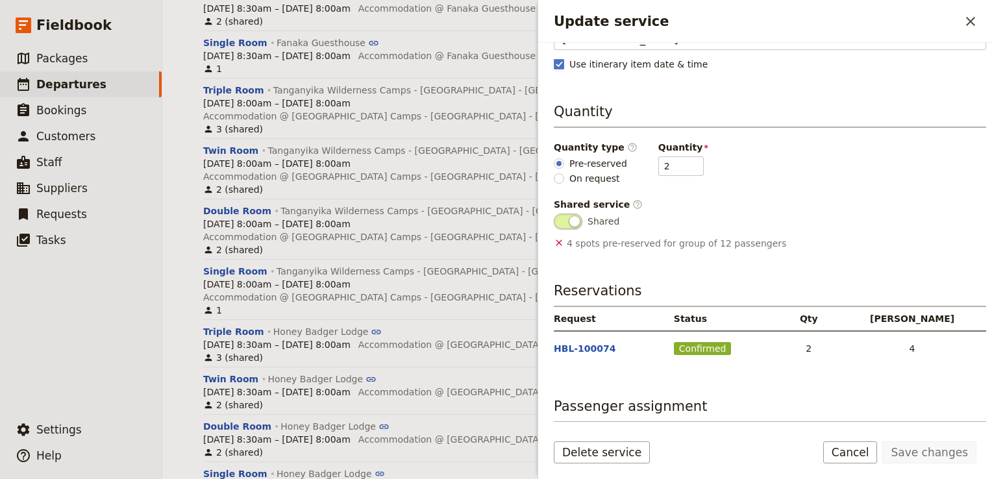
scroll to position [206, 0]
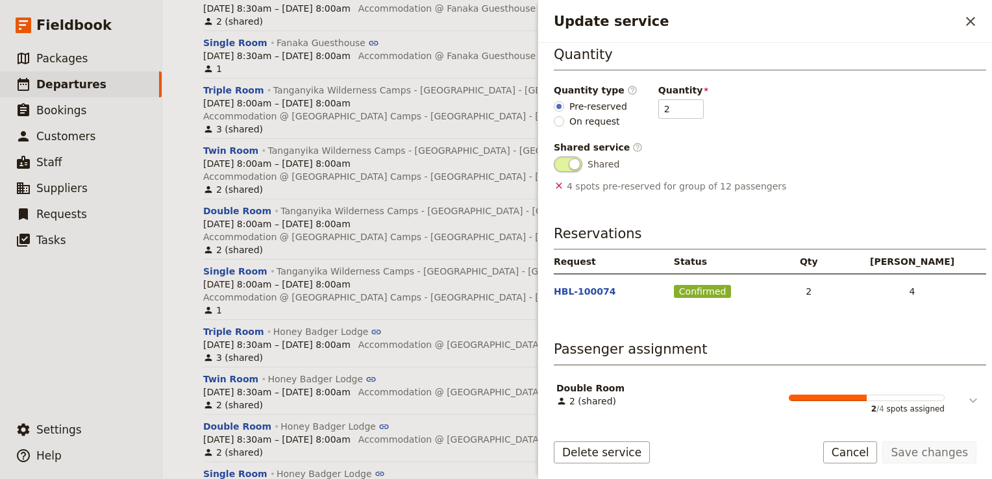
click at [967, 400] on icon "Update service" at bounding box center [973, 401] width 16 height 16
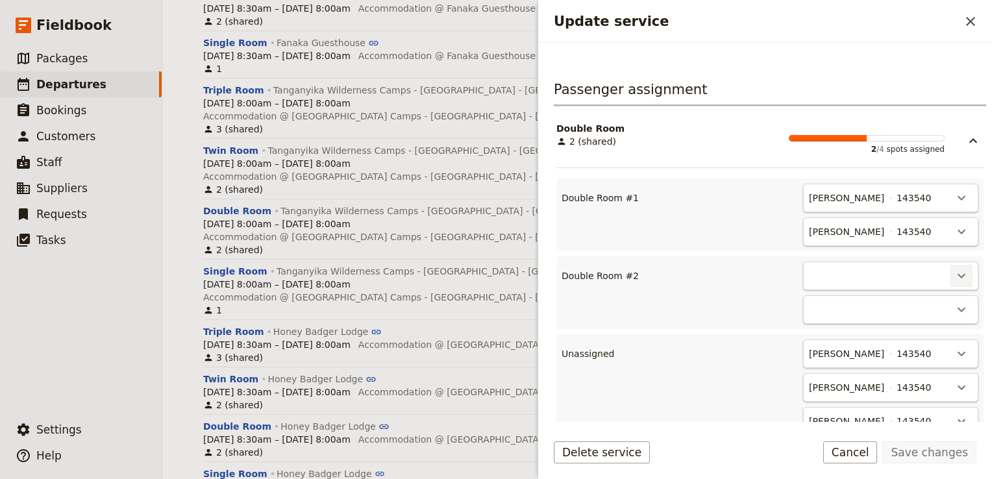
click at [950, 273] on button "​" at bounding box center [961, 276] width 22 height 22
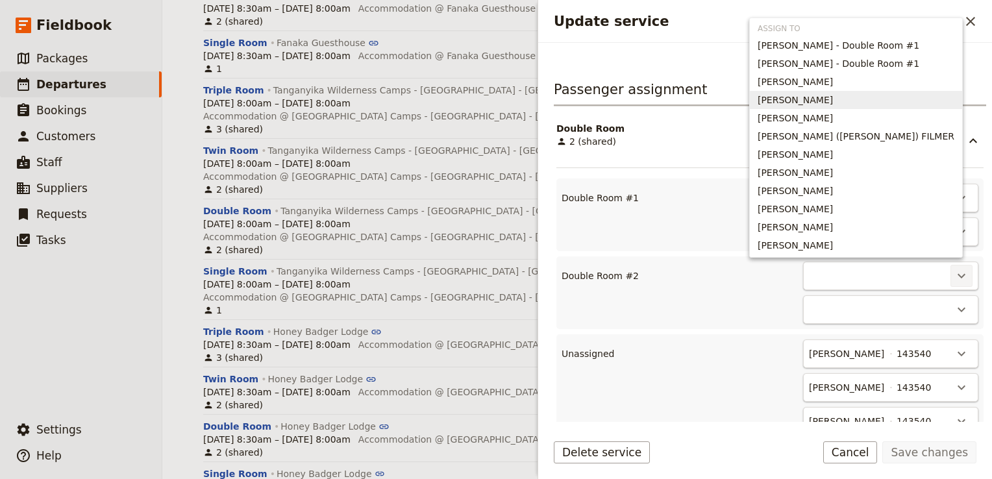
click at [833, 99] on span "Graeme DAVID" at bounding box center [794, 99] width 75 height 13
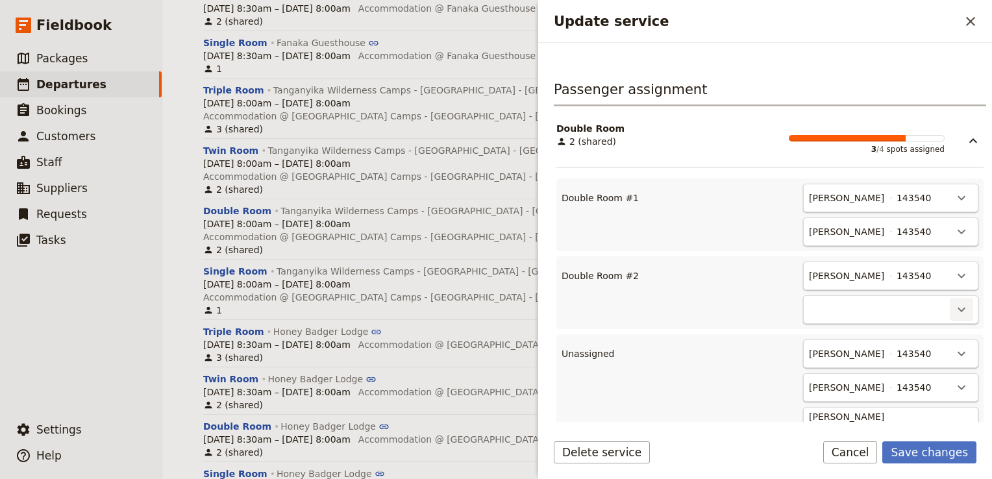
click at [953, 314] on icon "Actions" at bounding box center [961, 310] width 16 height 16
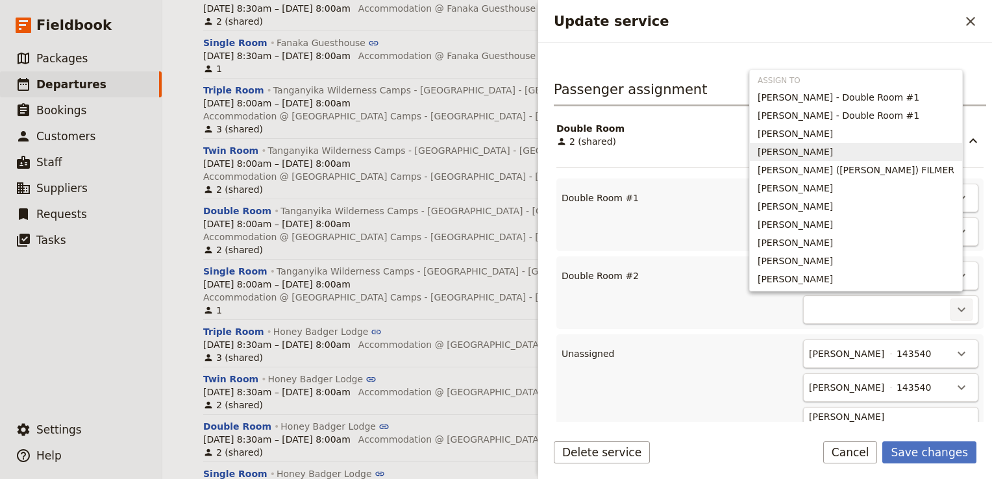
click at [833, 152] on span "HELEN DAVID" at bounding box center [794, 151] width 75 height 13
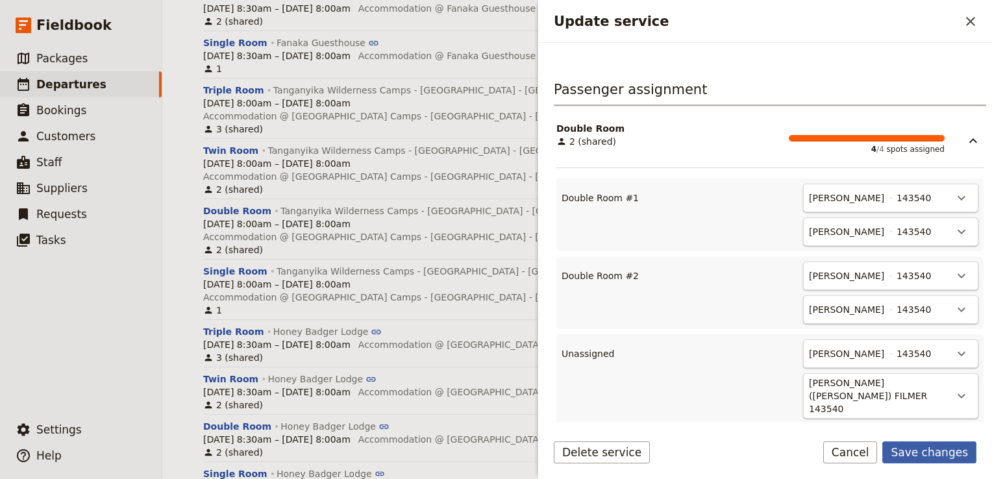
click at [929, 449] on button "Save changes" at bounding box center [929, 452] width 94 height 22
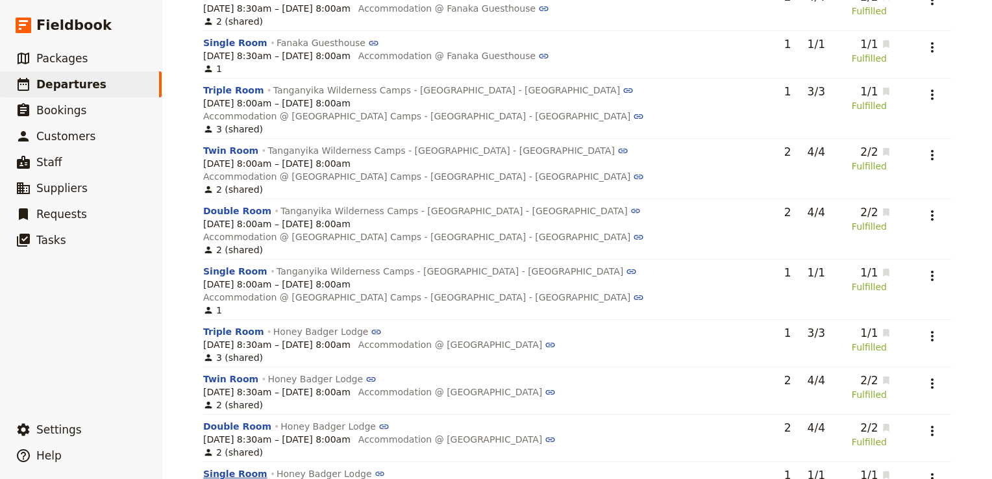
click at [213, 467] on button "Single Room" at bounding box center [235, 473] width 64 height 13
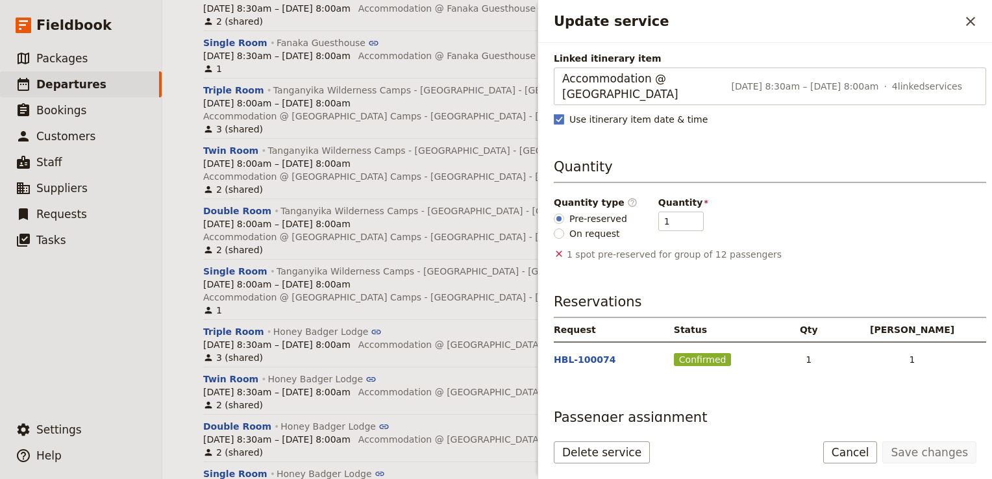
scroll to position [162, 0]
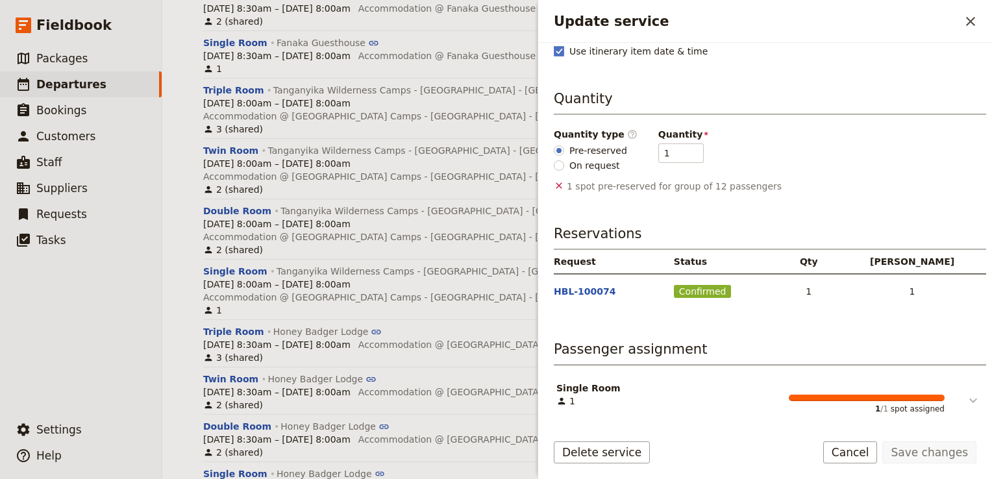
click at [965, 397] on icon "Update service" at bounding box center [973, 401] width 16 height 16
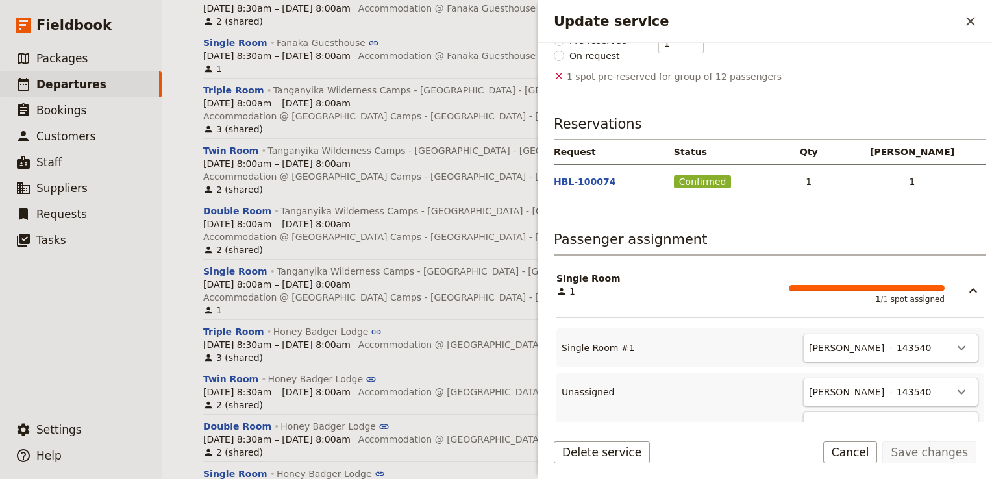
scroll to position [356, 0]
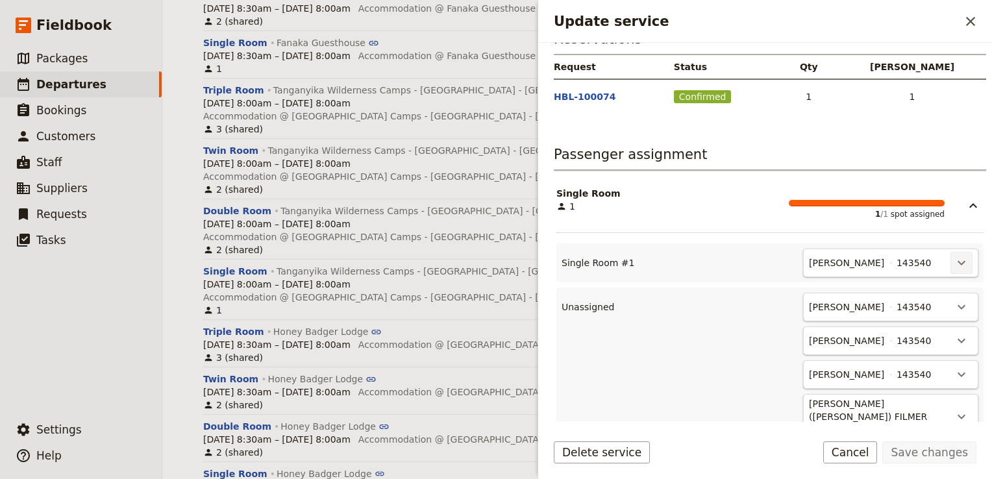
click at [950, 259] on button "​" at bounding box center [961, 263] width 22 height 22
click at [892, 290] on span "Unassign Rebecca Spindler" at bounding box center [894, 288] width 120 height 13
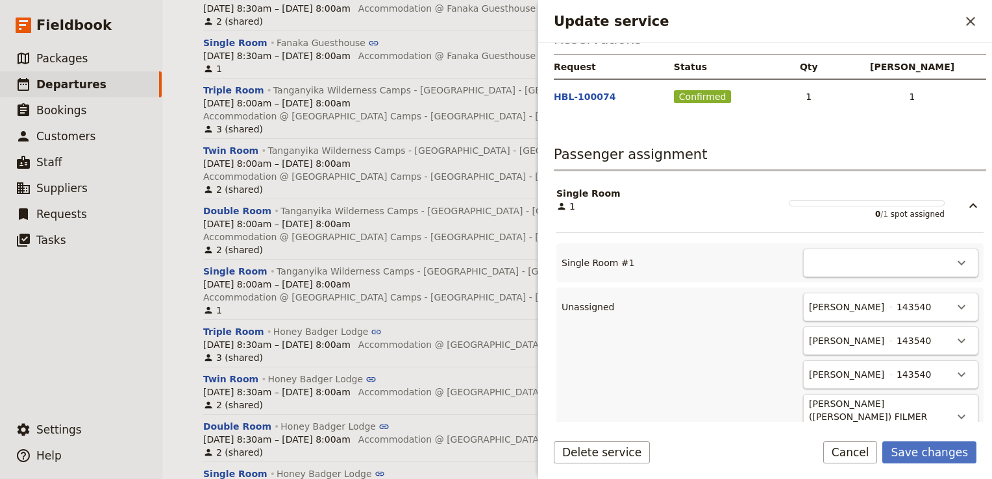
click at [942, 315] on div "Maxwell Chappell 143540 ​" at bounding box center [890, 307] width 175 height 29
click at [950, 309] on button "​" at bounding box center [961, 307] width 22 height 22
click at [923, 342] on span "Single Room #1 - empty" at bounding box center [898, 348] width 111 height 13
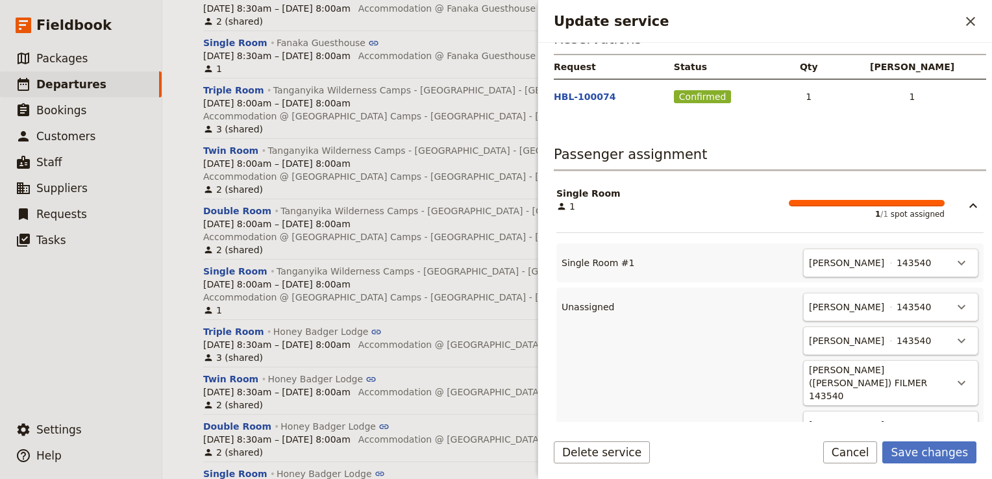
click at [948, 465] on div "Delete service Save changes Cancel" at bounding box center [765, 460] width 454 height 38
click at [945, 444] on button "Save changes" at bounding box center [929, 452] width 94 height 22
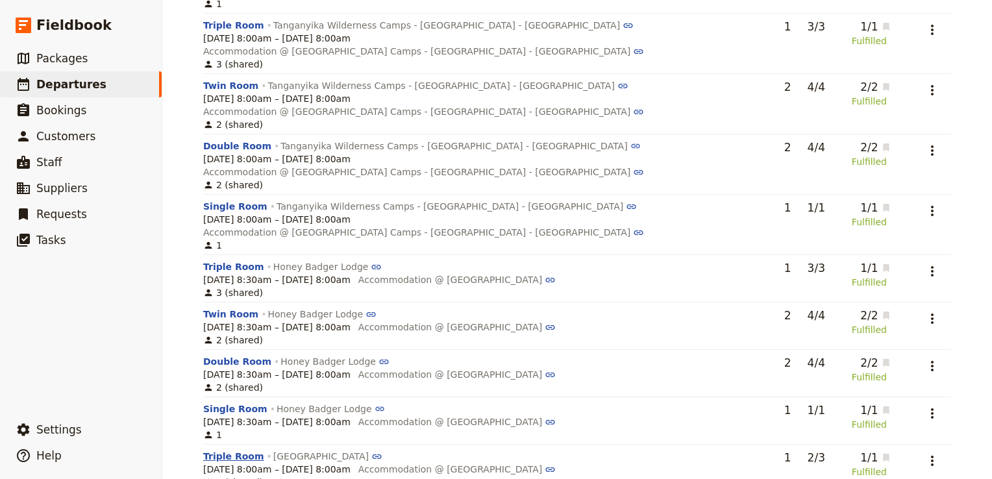
scroll to position [1053, 0]
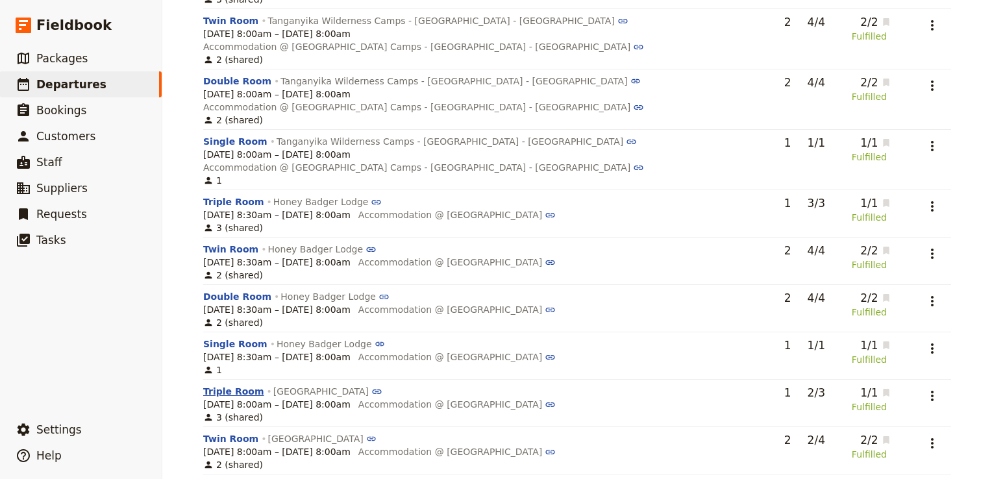
click at [234, 385] on button "Triple Room" at bounding box center [233, 391] width 61 height 13
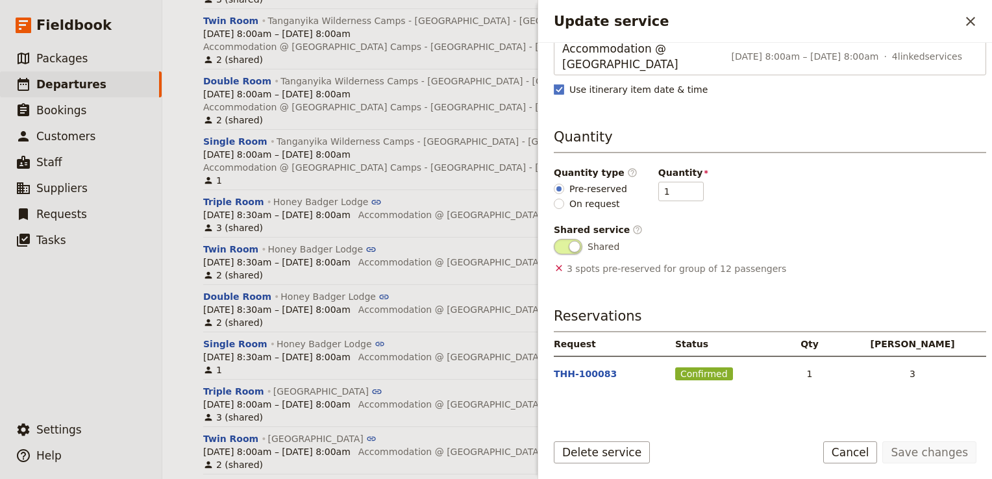
scroll to position [206, 0]
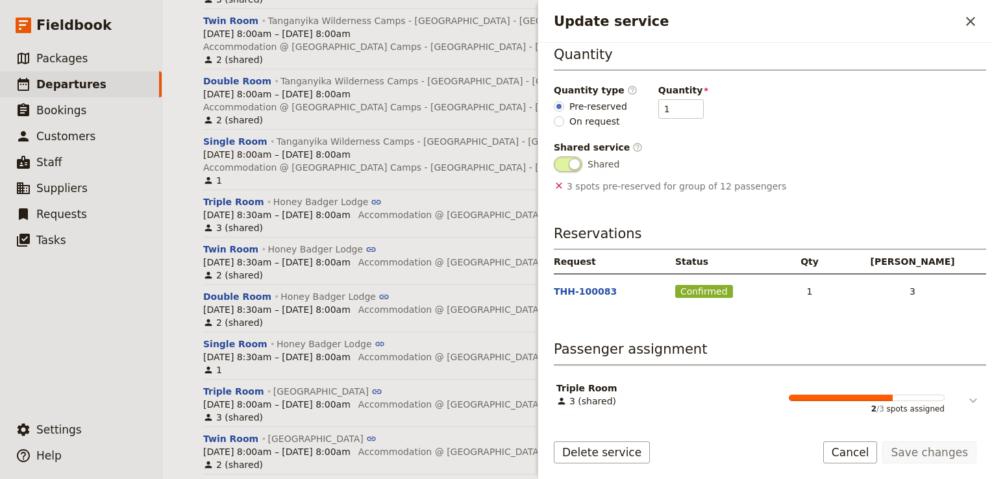
click at [965, 396] on icon "Update service" at bounding box center [973, 401] width 16 height 16
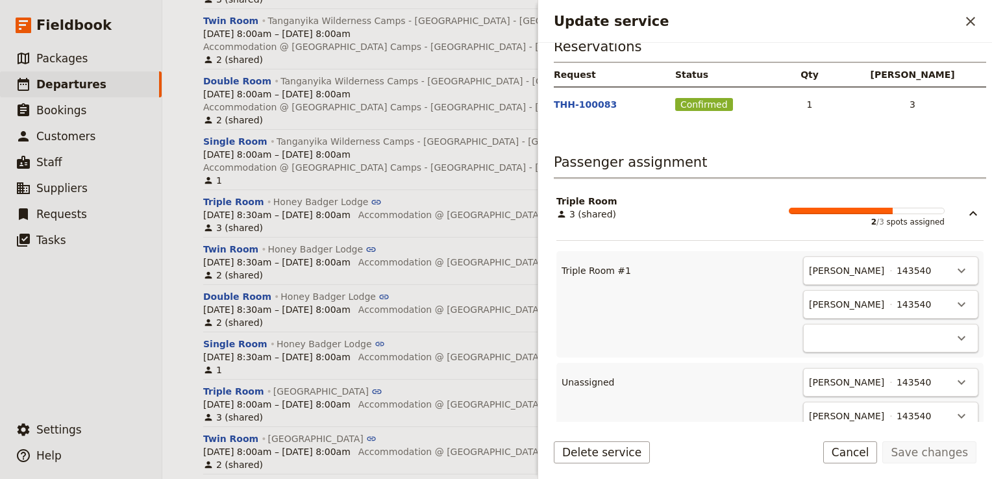
scroll to position [465, 0]
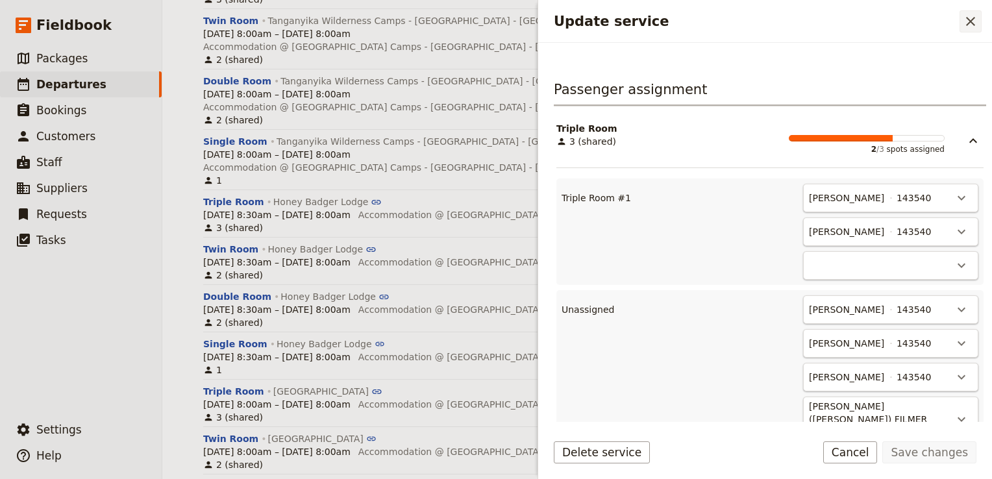
click at [969, 22] on icon "Close drawer" at bounding box center [970, 21] width 9 height 9
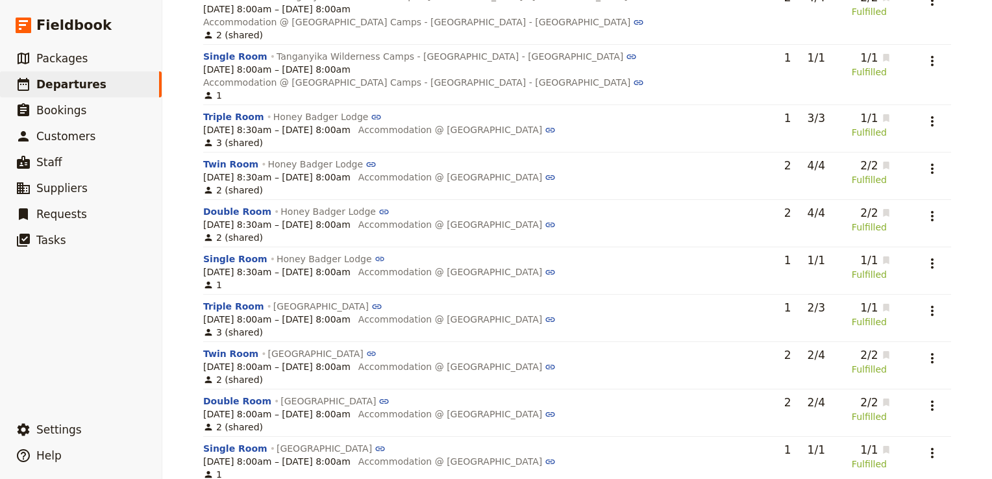
scroll to position [1141, 0]
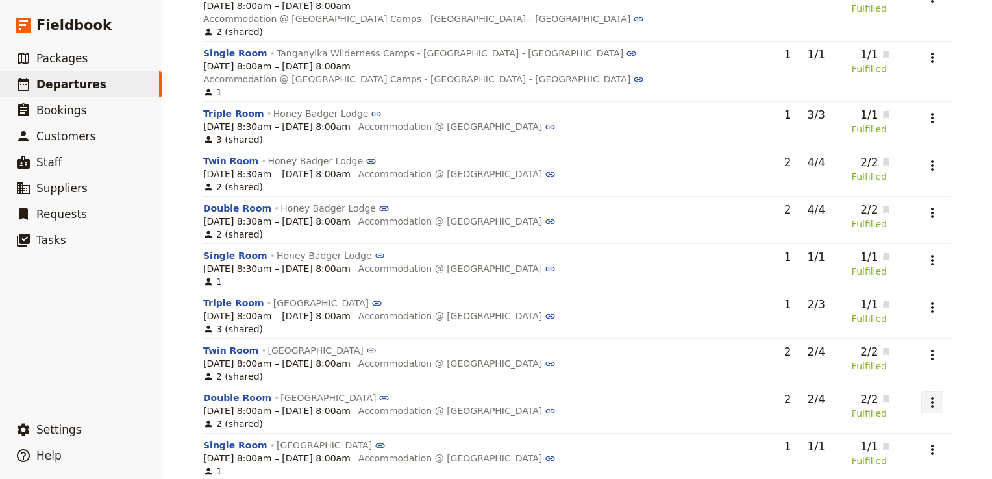
click at [932, 395] on icon "Actions" at bounding box center [932, 403] width 16 height 16
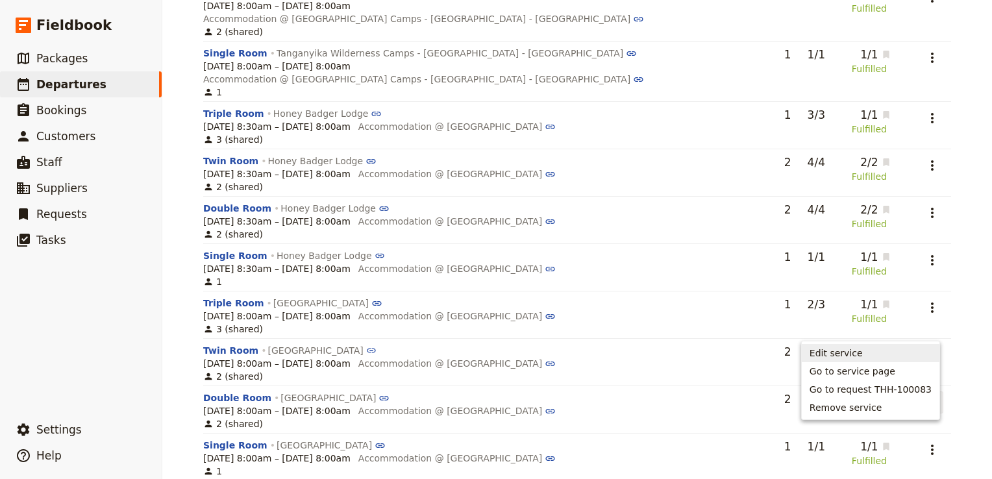
click at [879, 354] on span "Edit service" at bounding box center [870, 353] width 122 height 13
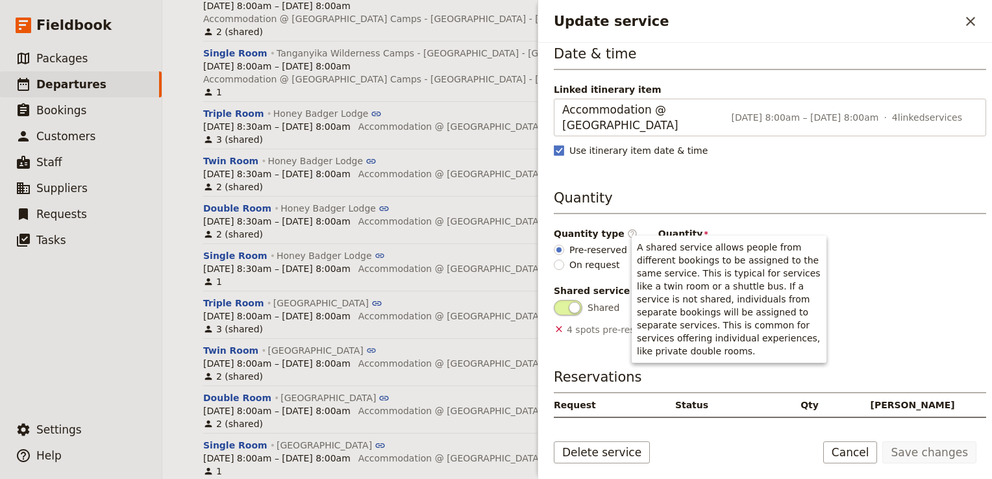
scroll to position [64, 0]
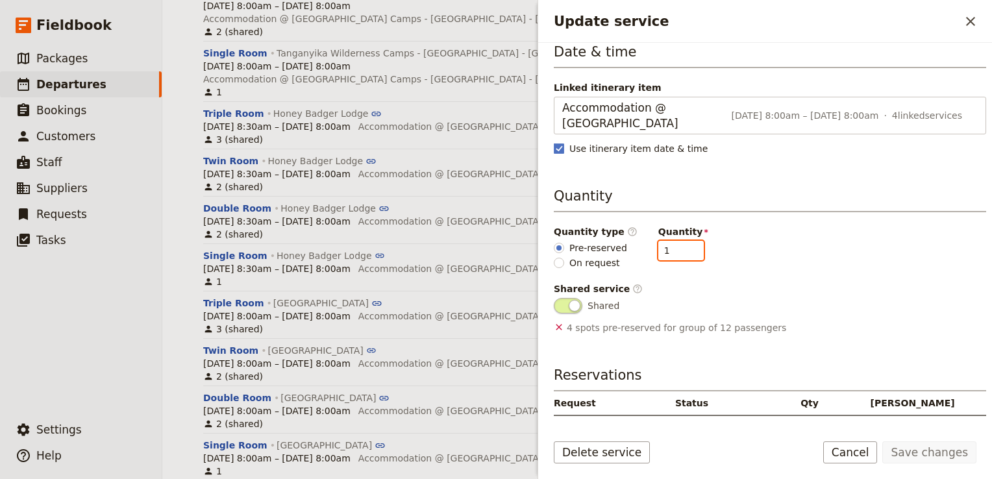
type input "1"
click at [680, 254] on input "1" at bounding box center [680, 250] width 45 height 19
click at [937, 453] on button "Save changes" at bounding box center [929, 452] width 94 height 22
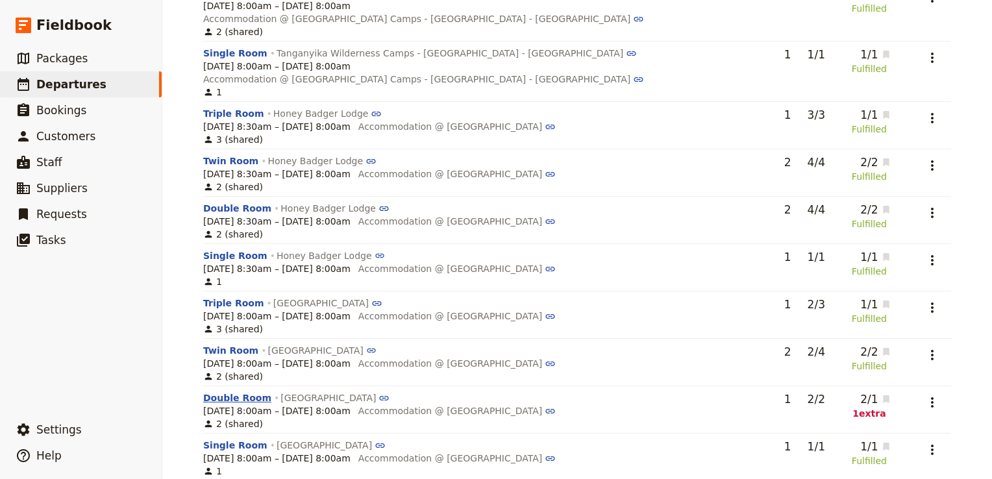
click at [221, 391] on button "Double Room" at bounding box center [237, 397] width 68 height 13
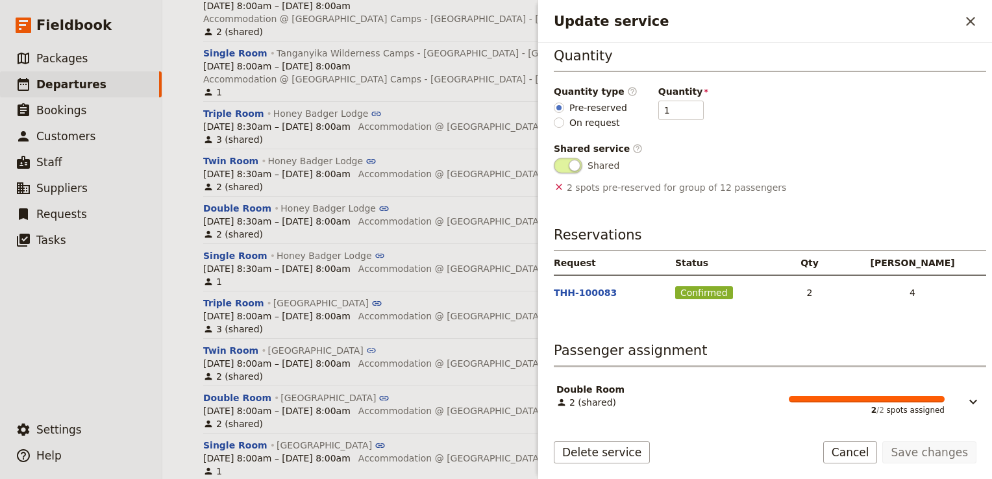
scroll to position [206, 0]
click at [968, 398] on icon "Update service" at bounding box center [973, 401] width 16 height 16
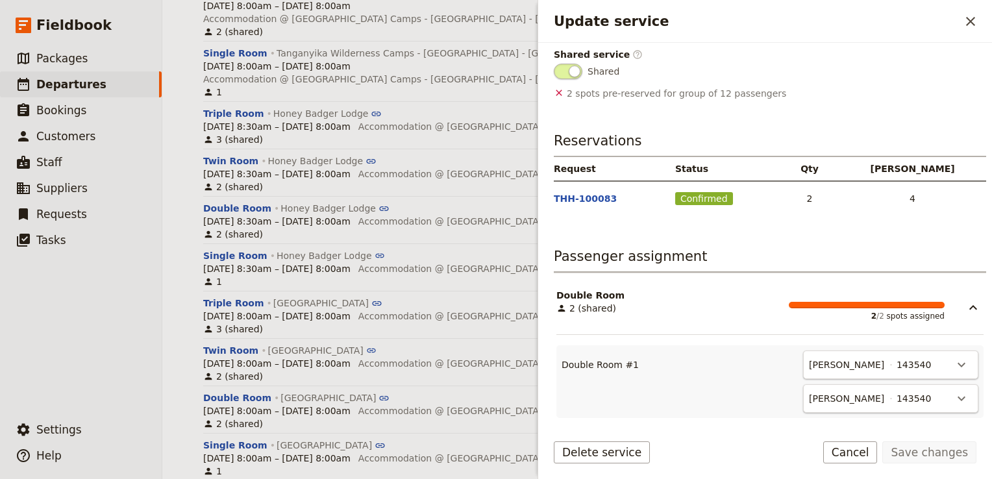
scroll to position [465, 0]
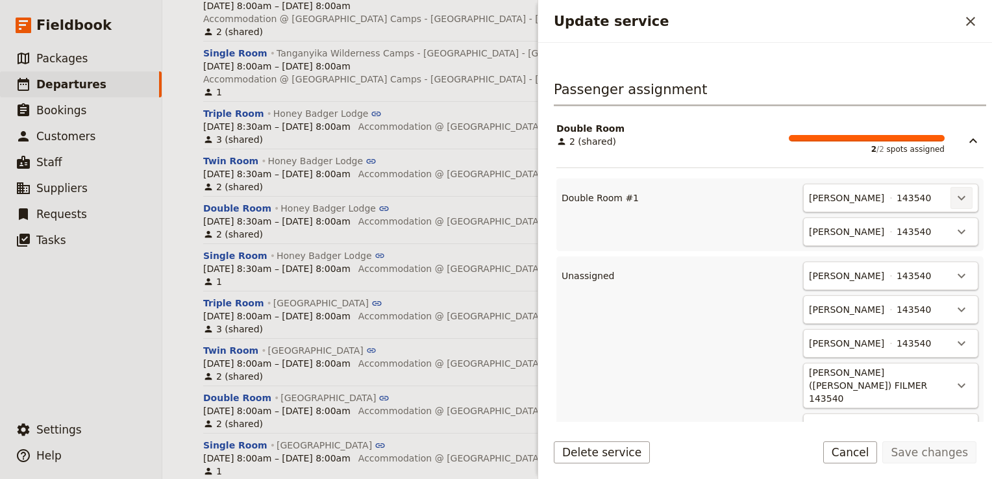
click at [956, 196] on icon "Actions" at bounding box center [961, 198] width 16 height 16
click at [923, 226] on span "Unassign Duncan Bourne" at bounding box center [894, 223] width 120 height 13
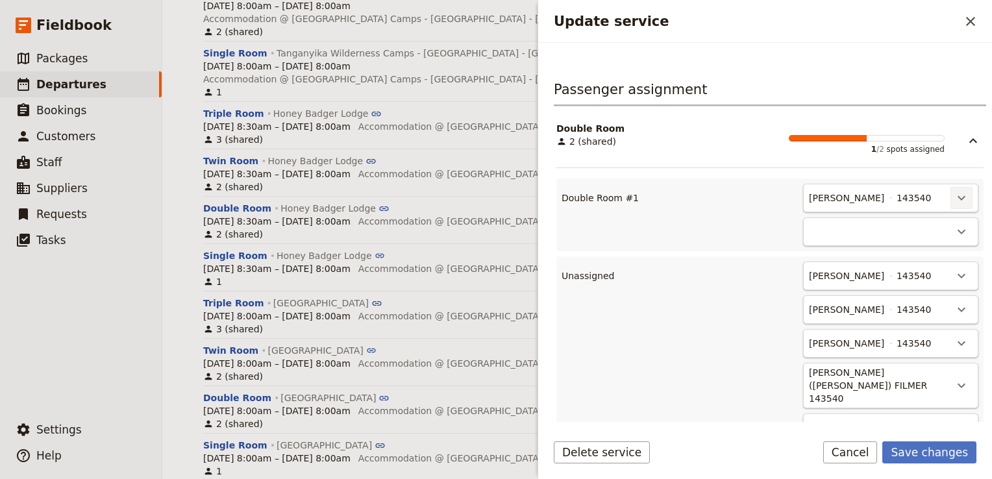
click at [953, 197] on icon "Actions" at bounding box center [961, 198] width 16 height 16
click at [934, 226] on span "Unassign Rebecca Spindler" at bounding box center [894, 223] width 120 height 13
click at [844, 309] on span "Graeme DAVID" at bounding box center [846, 309] width 75 height 13
click at [953, 201] on icon "Actions" at bounding box center [961, 198] width 16 height 16
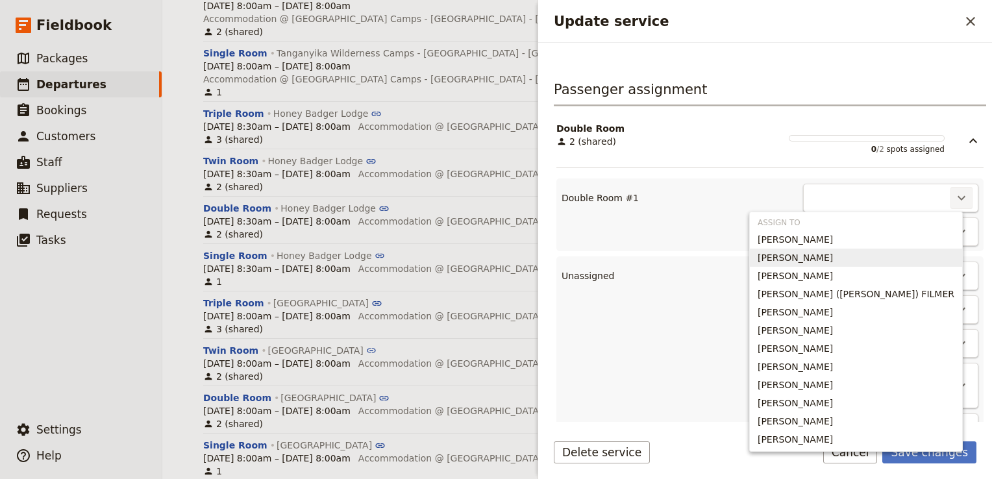
click at [833, 257] on span "Graeme DAVID" at bounding box center [794, 257] width 75 height 13
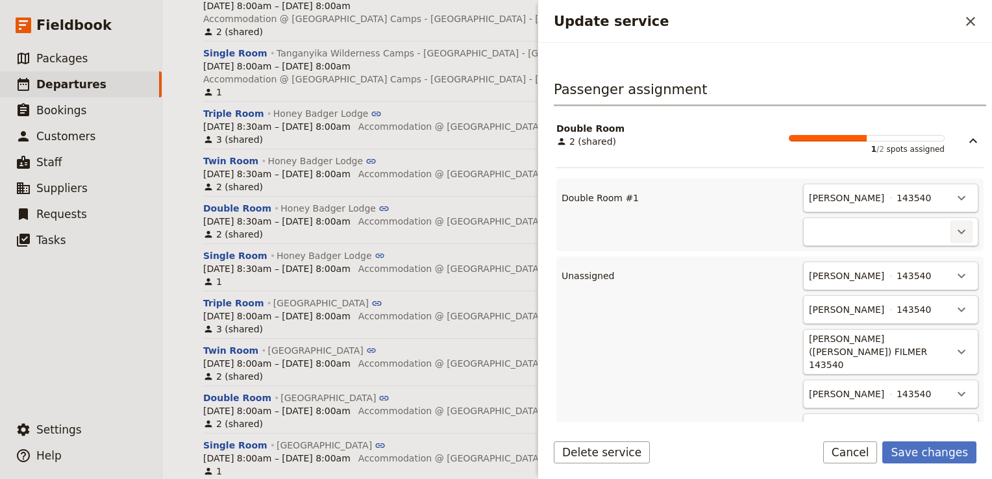
click at [950, 226] on button "​" at bounding box center [961, 232] width 22 height 22
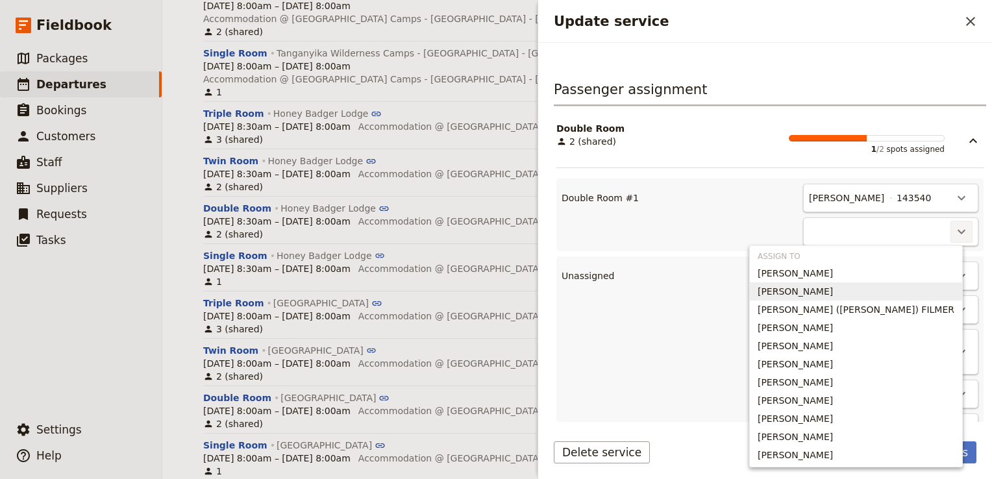
click at [833, 285] on span "HELEN DAVID" at bounding box center [794, 291] width 75 height 13
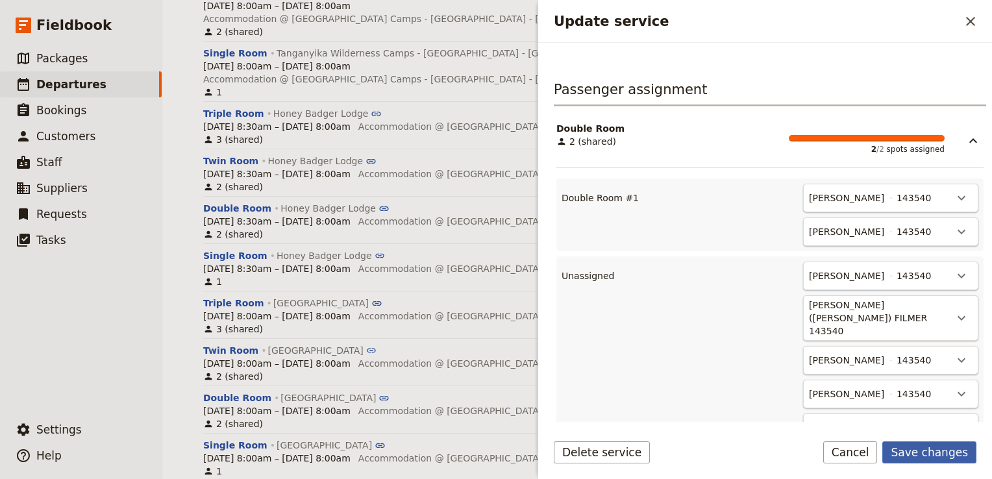
click at [937, 446] on button "Save changes" at bounding box center [929, 452] width 94 height 22
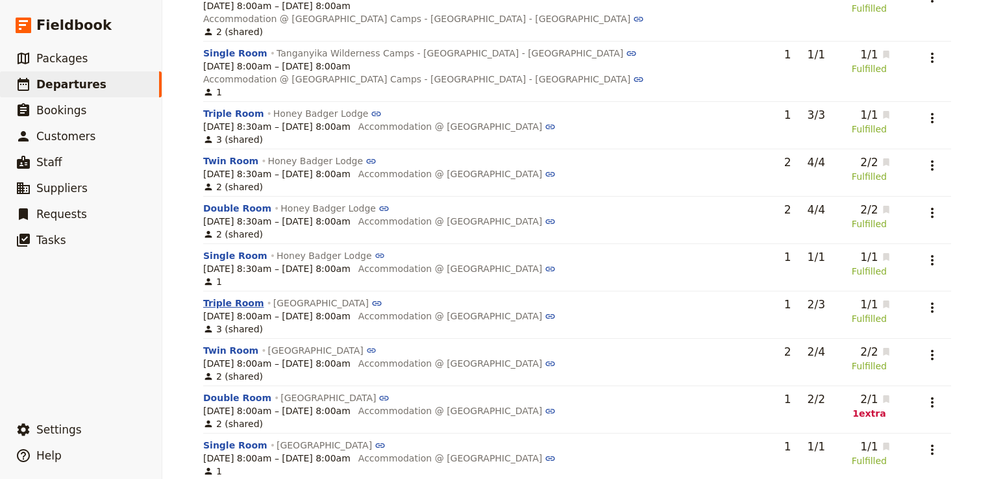
click at [225, 297] on button "Triple Room" at bounding box center [233, 303] width 61 height 13
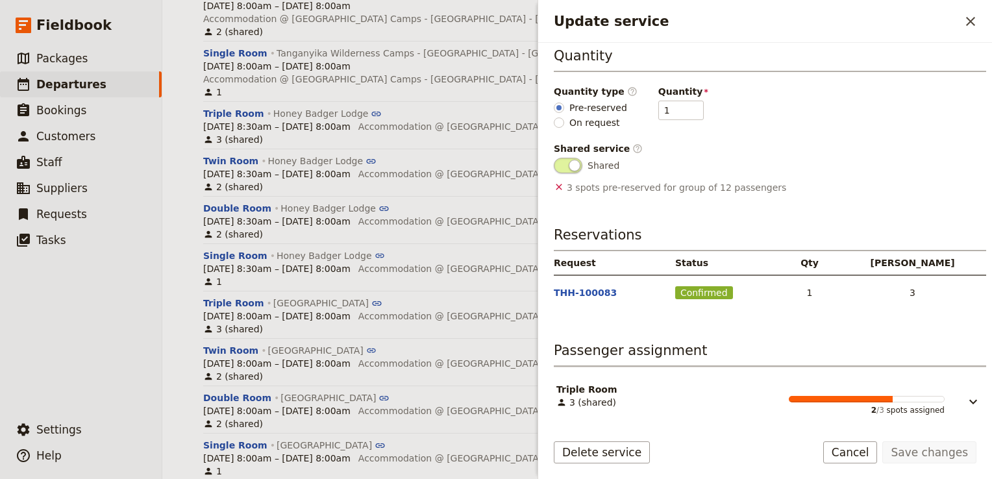
scroll to position [206, 0]
click at [967, 398] on icon "Update service" at bounding box center [973, 401] width 16 height 16
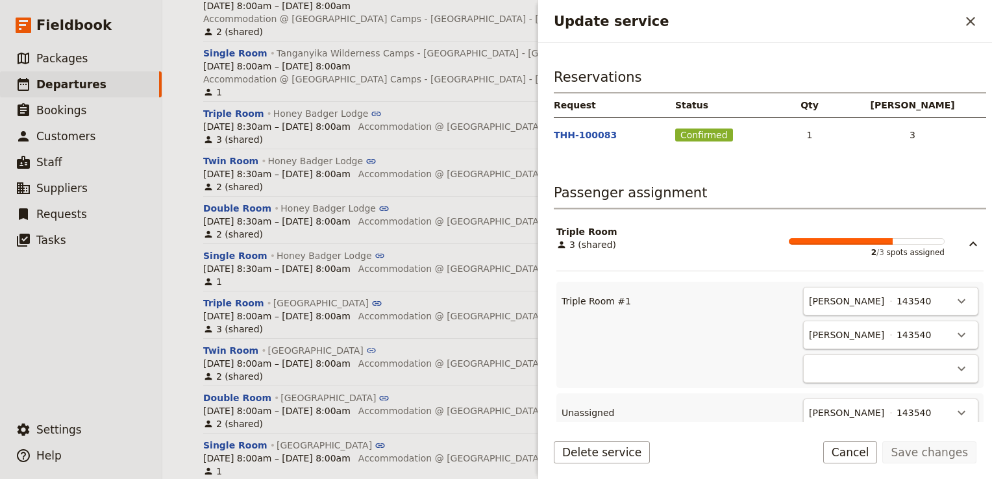
scroll to position [465, 0]
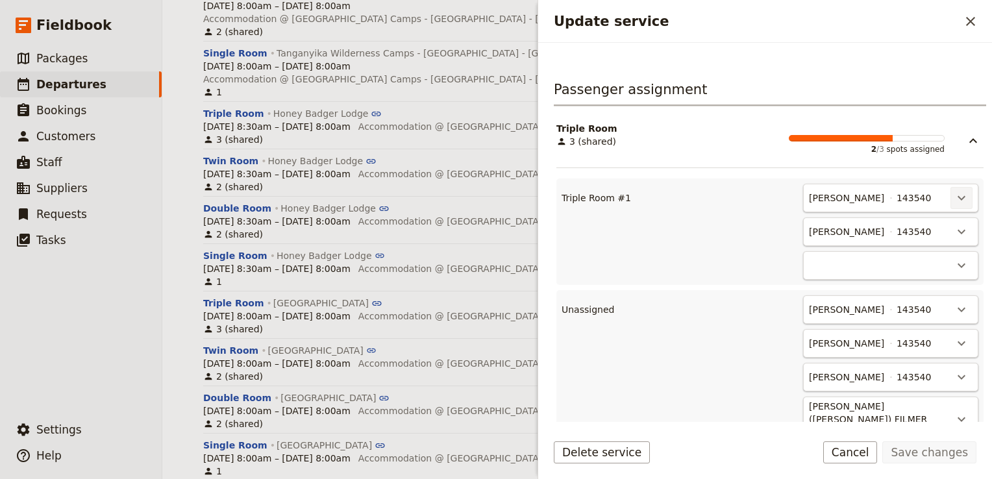
click at [953, 191] on icon "Actions" at bounding box center [961, 198] width 16 height 16
click at [913, 226] on span "Unassign Duncan Bourne" at bounding box center [894, 223] width 120 height 13
click at [953, 194] on icon "Actions" at bounding box center [961, 198] width 16 height 16
click at [934, 223] on span "Unassign Rebecca Spindler" at bounding box center [894, 223] width 120 height 13
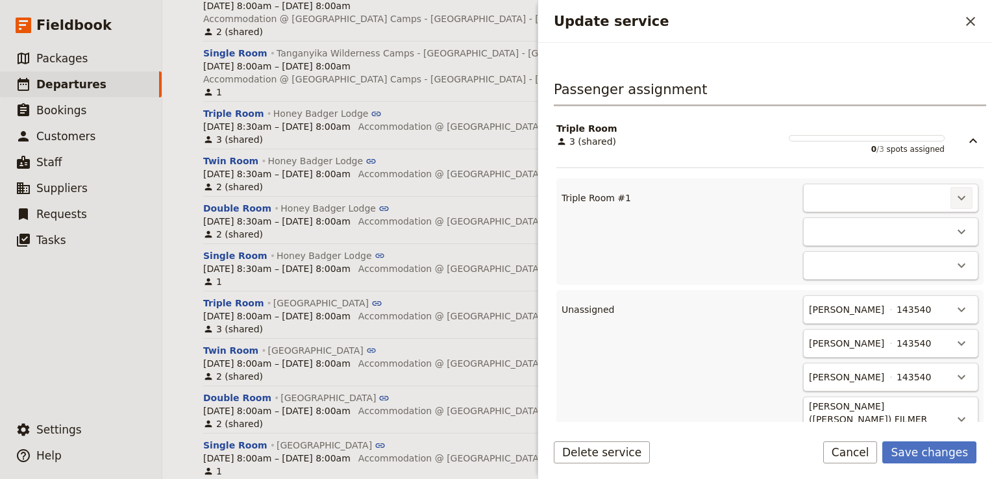
click at [953, 199] on icon "Actions" at bounding box center [961, 198] width 16 height 16
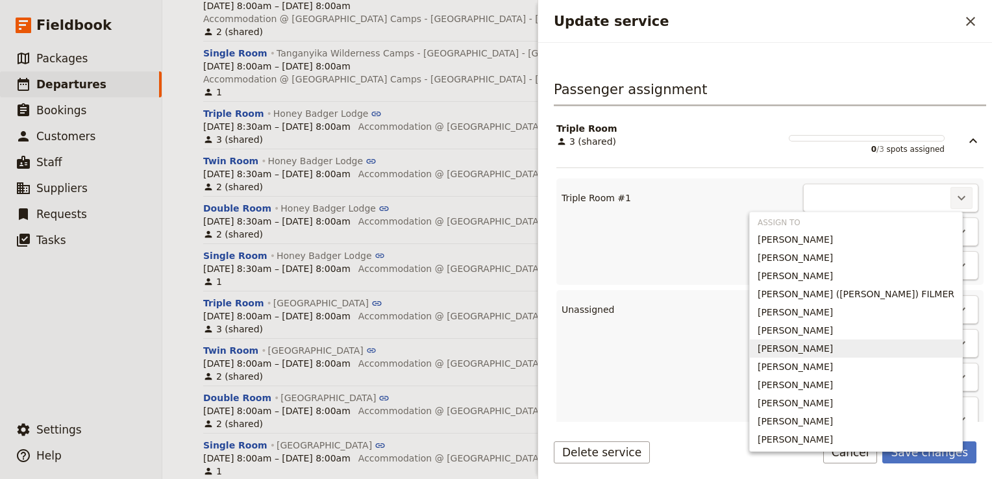
click at [833, 349] on span "Kazys Skudutis" at bounding box center [794, 348] width 75 height 13
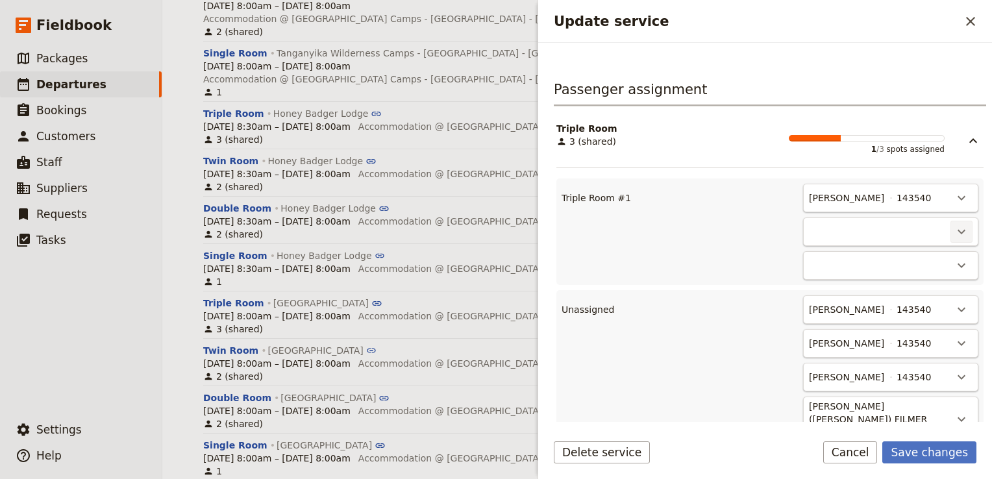
click at [953, 224] on icon "Actions" at bounding box center [961, 232] width 16 height 16
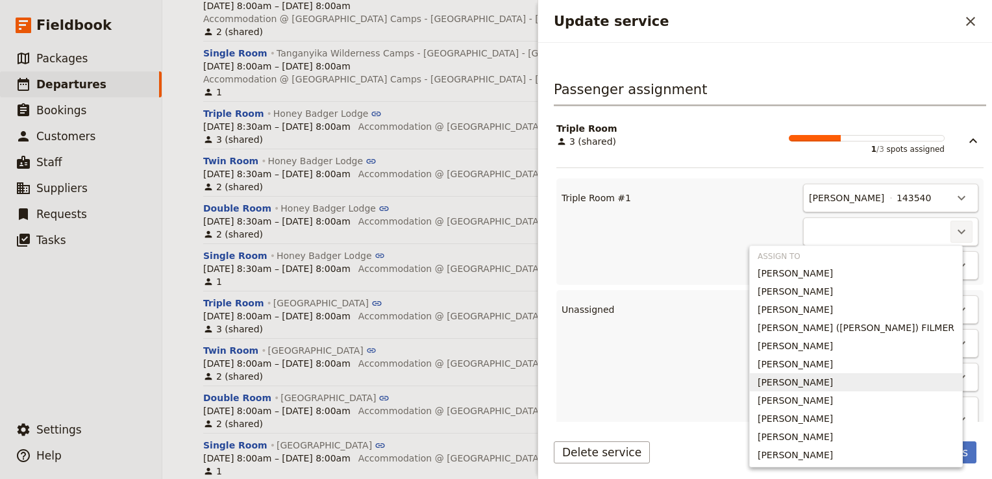
click at [915, 388] on button "Michael Skudutis" at bounding box center [856, 382] width 212 height 18
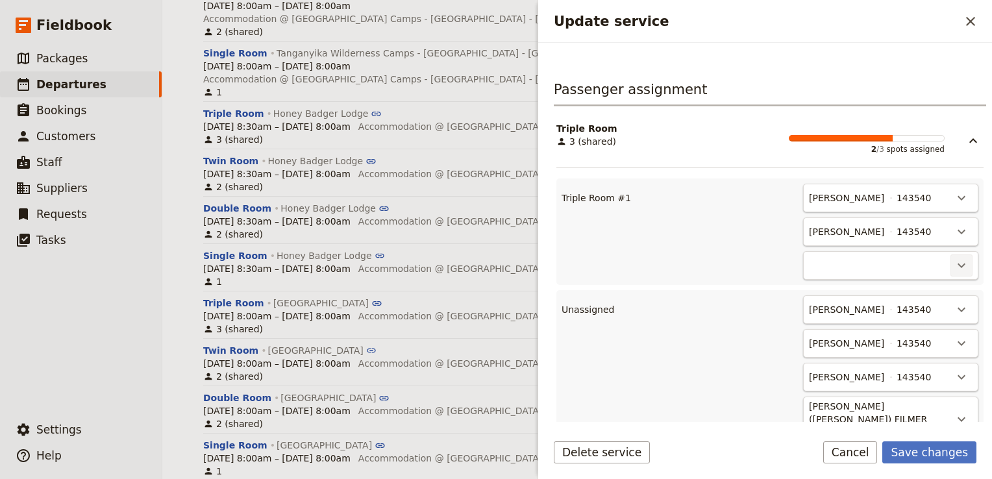
click at [956, 263] on icon "Actions" at bounding box center [961, 266] width 16 height 16
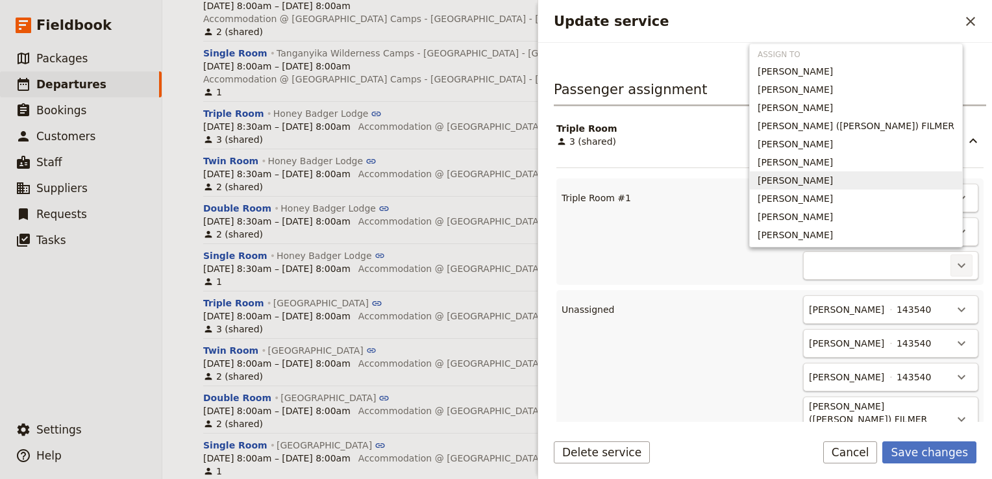
click at [833, 184] on span "Rachael Skudutis" at bounding box center [794, 180] width 75 height 13
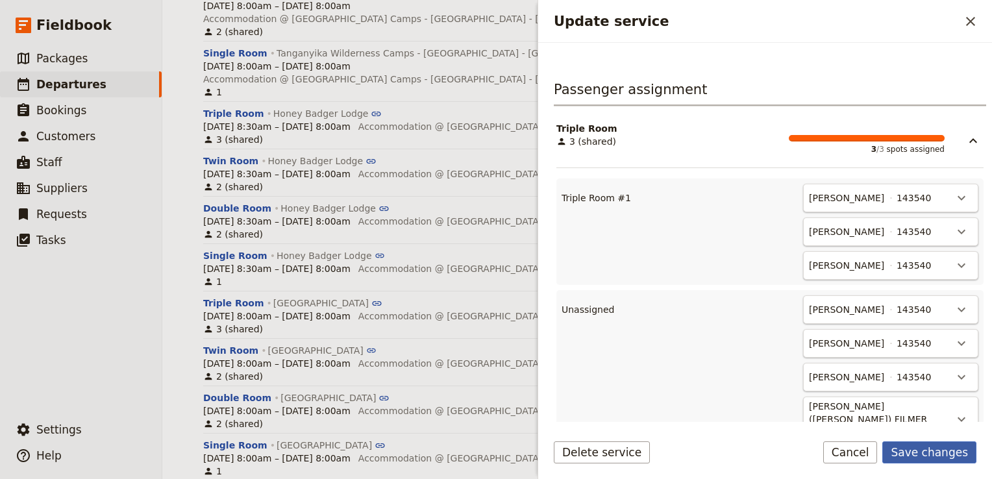
click at [947, 456] on button "Save changes" at bounding box center [929, 452] width 94 height 22
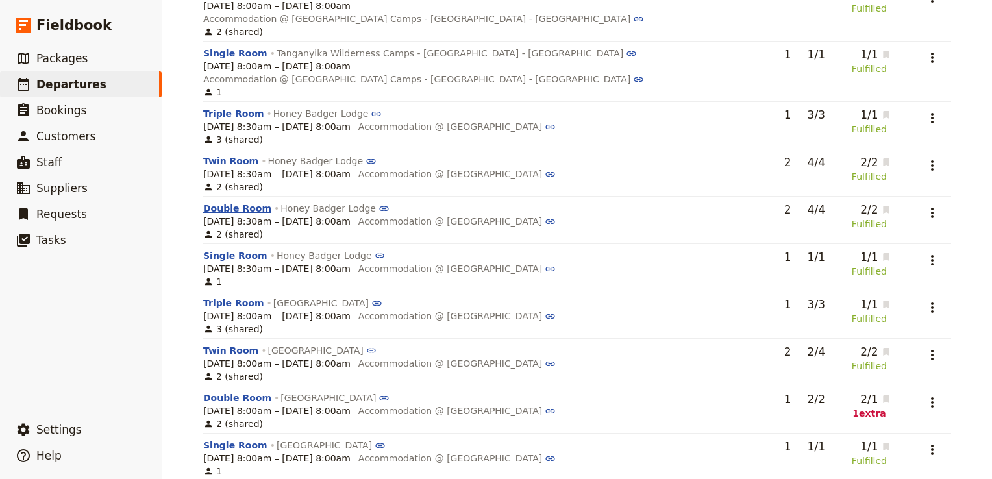
click at [220, 202] on button "Double Room" at bounding box center [237, 208] width 68 height 13
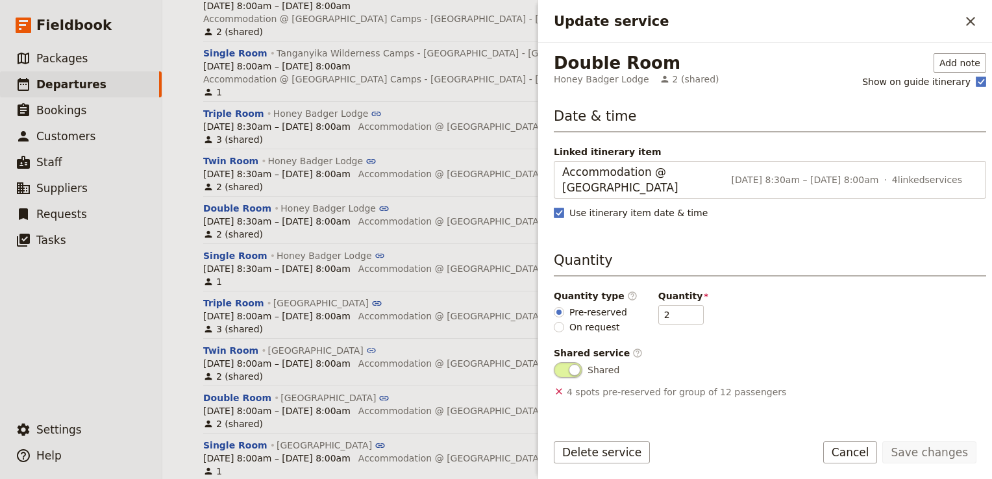
scroll to position [206, 0]
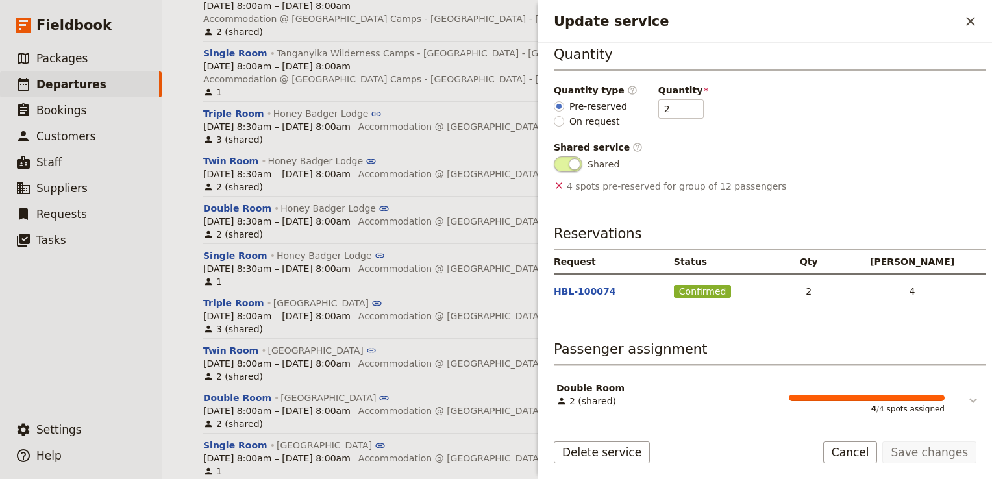
click at [966, 397] on icon "Update service" at bounding box center [973, 401] width 16 height 16
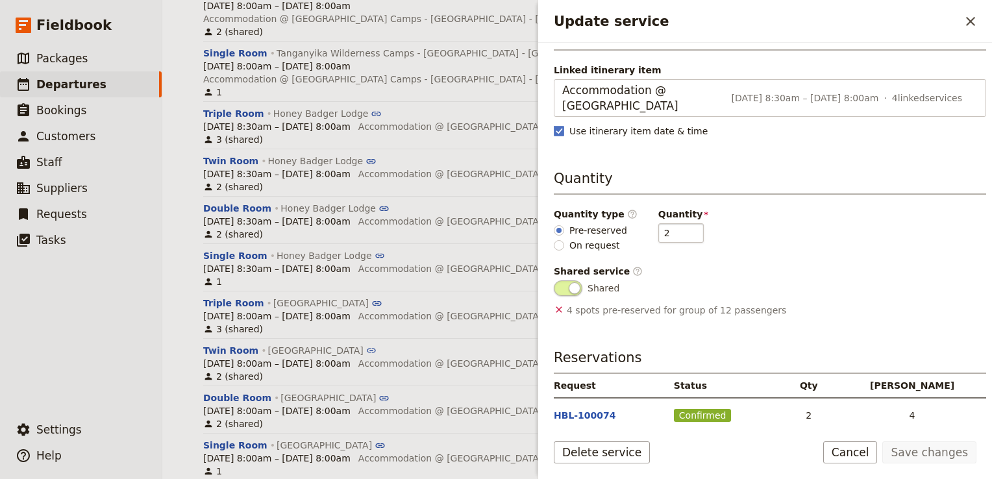
scroll to position [11, 0]
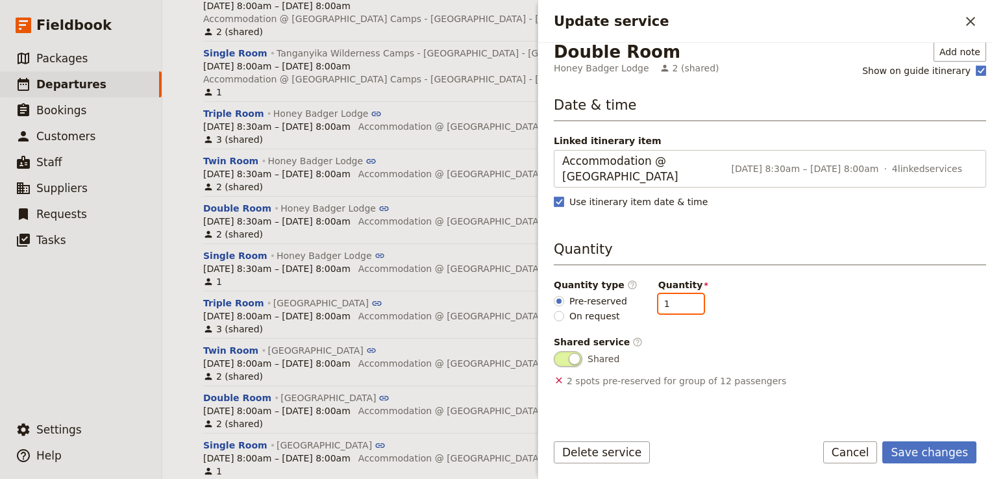
type input "1"
click at [681, 305] on input "1" at bounding box center [680, 303] width 45 height 19
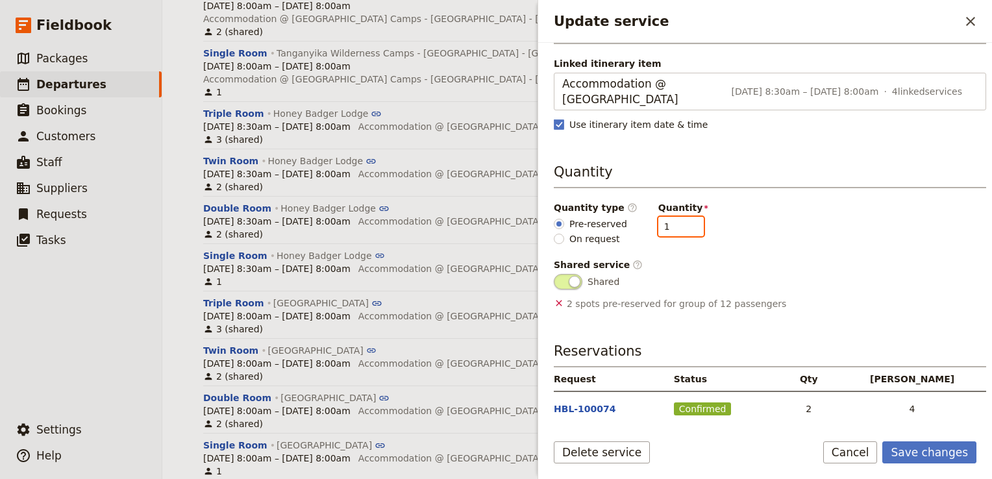
scroll to position [206, 0]
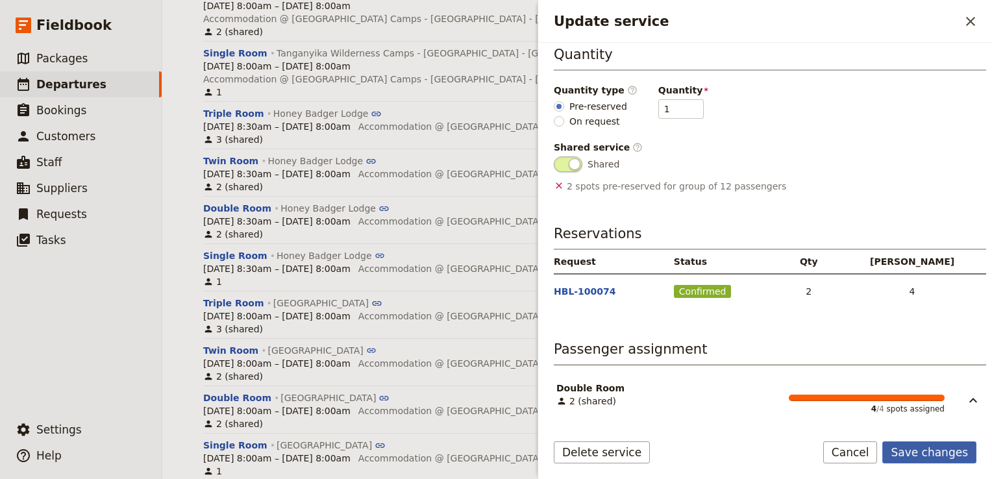
click at [940, 454] on button "Save changes" at bounding box center [929, 452] width 94 height 22
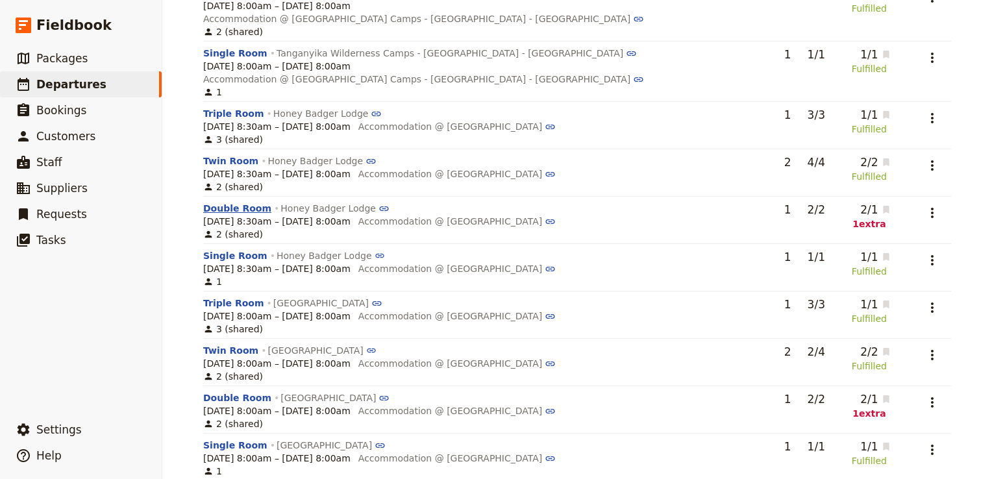
click at [232, 202] on button "Double Room" at bounding box center [237, 208] width 68 height 13
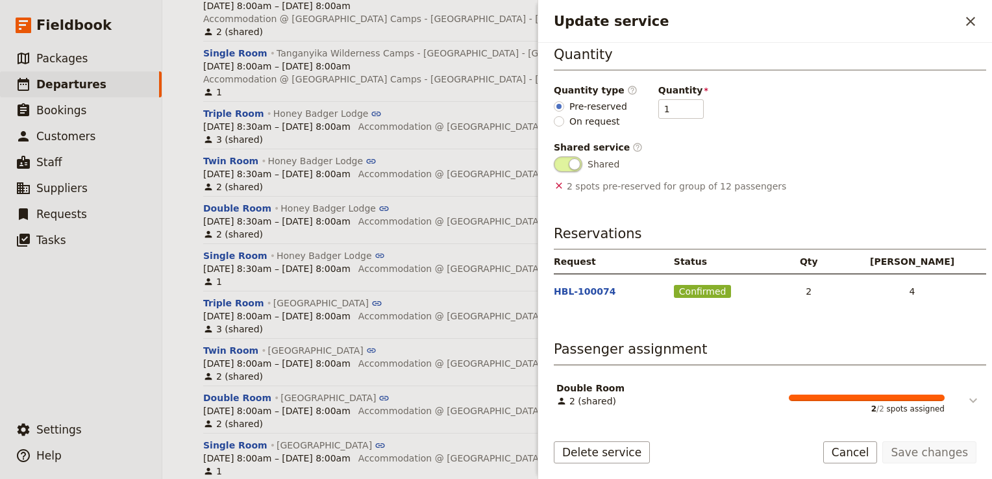
click at [967, 399] on icon "Update service" at bounding box center [973, 401] width 16 height 16
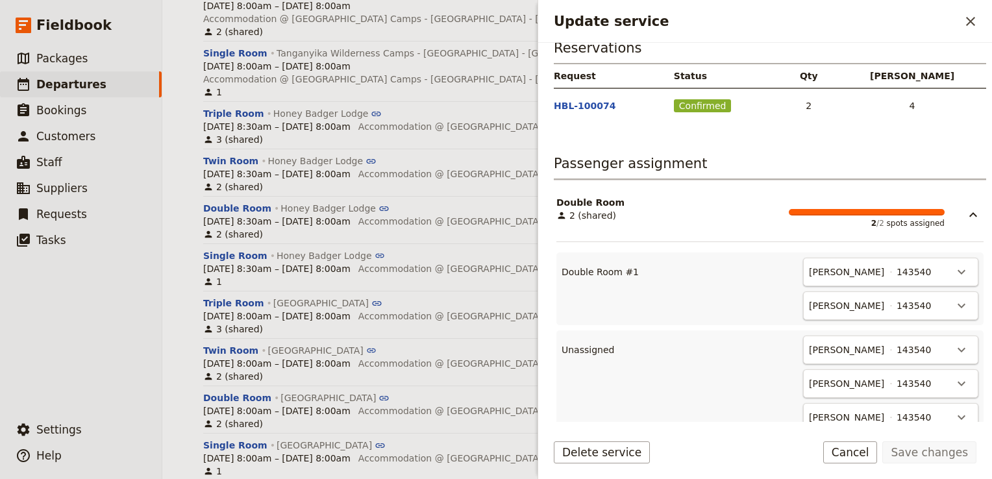
scroll to position [465, 0]
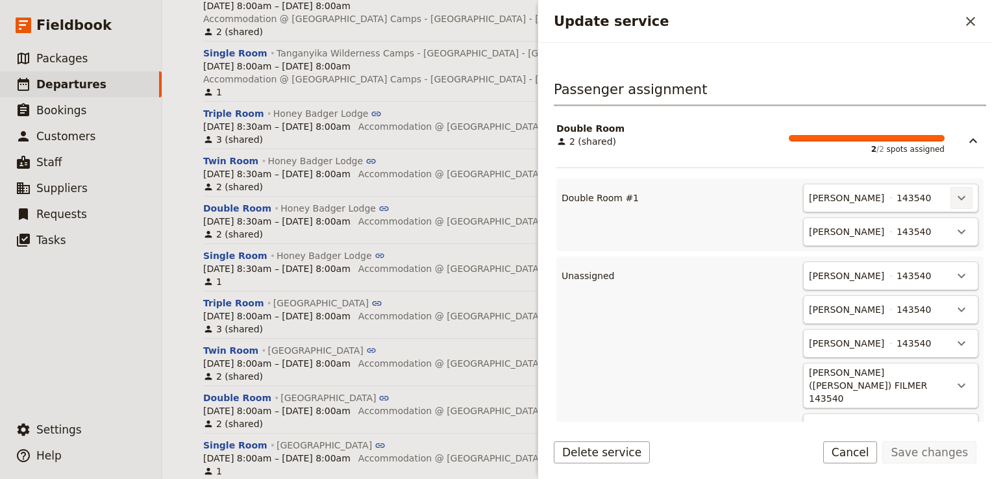
click at [957, 196] on icon "Actions" at bounding box center [961, 198] width 8 height 5
click at [916, 222] on span "Unassign Duncan Bourne" at bounding box center [894, 223] width 120 height 13
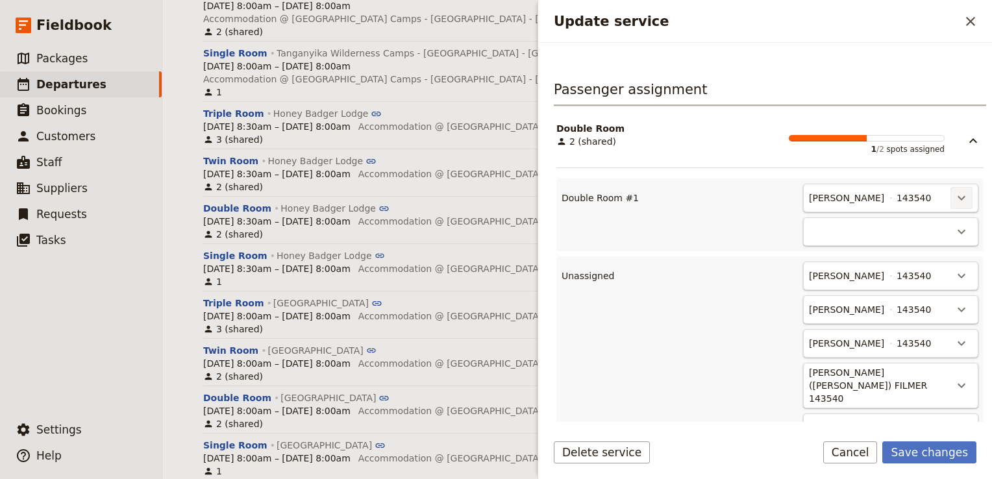
click at [953, 197] on icon "Actions" at bounding box center [961, 198] width 16 height 16
click at [922, 226] on span "Unassign Rebecca Spindler" at bounding box center [894, 223] width 120 height 13
click at [950, 195] on button "​" at bounding box center [961, 198] width 22 height 22
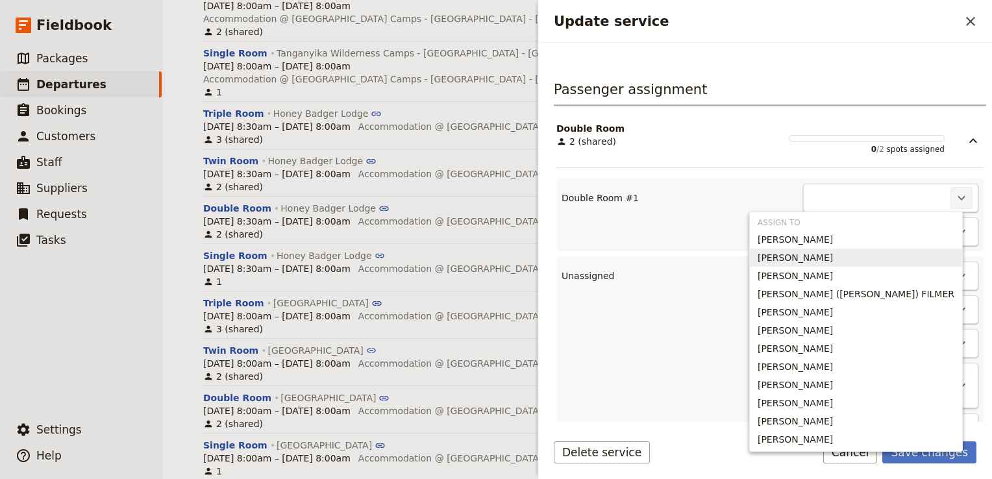
click at [833, 252] on span "Graeme DAVID" at bounding box center [794, 257] width 75 height 13
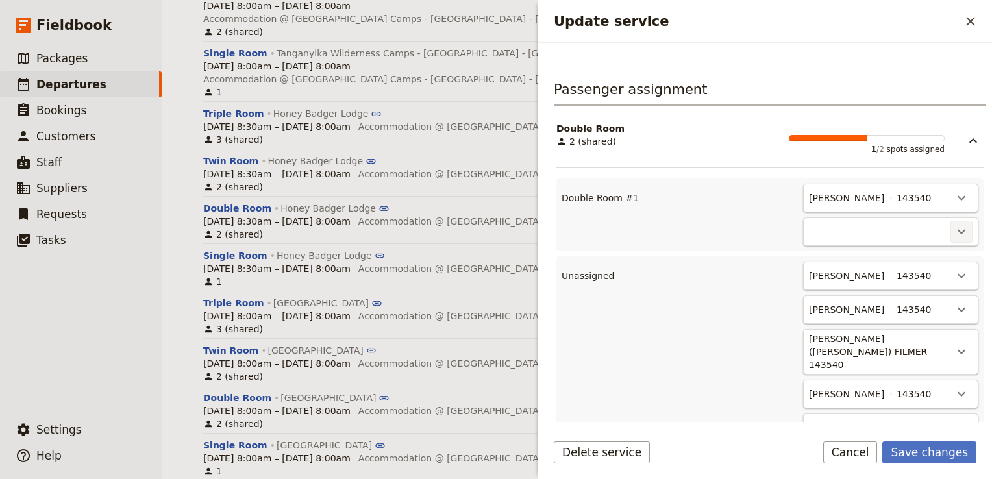
click at [957, 230] on icon "Actions" at bounding box center [961, 232] width 8 height 5
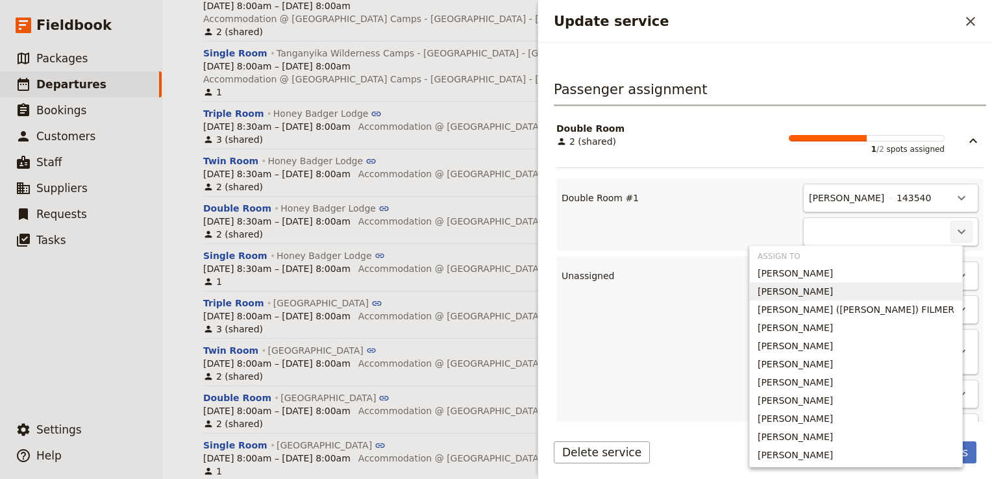
click at [833, 289] on span "HELEN DAVID" at bounding box center [794, 291] width 75 height 13
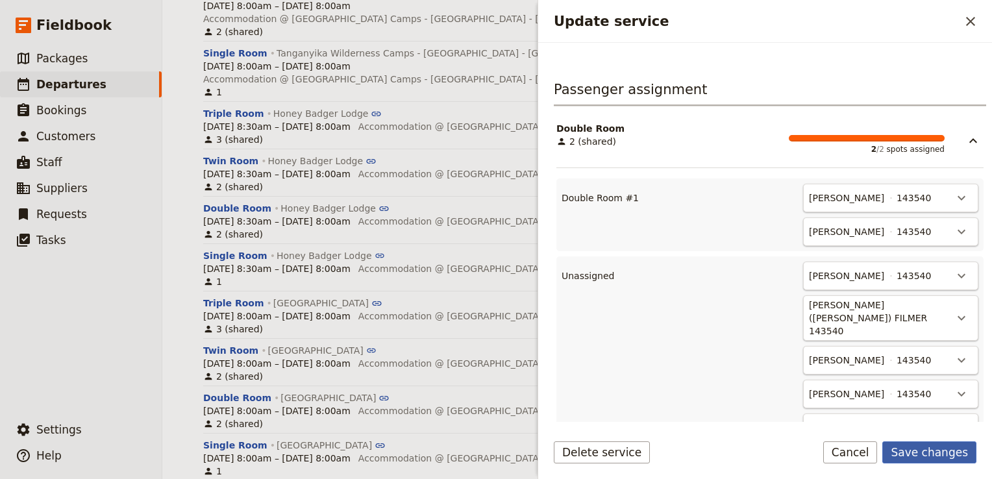
click at [932, 453] on button "Save changes" at bounding box center [929, 452] width 94 height 22
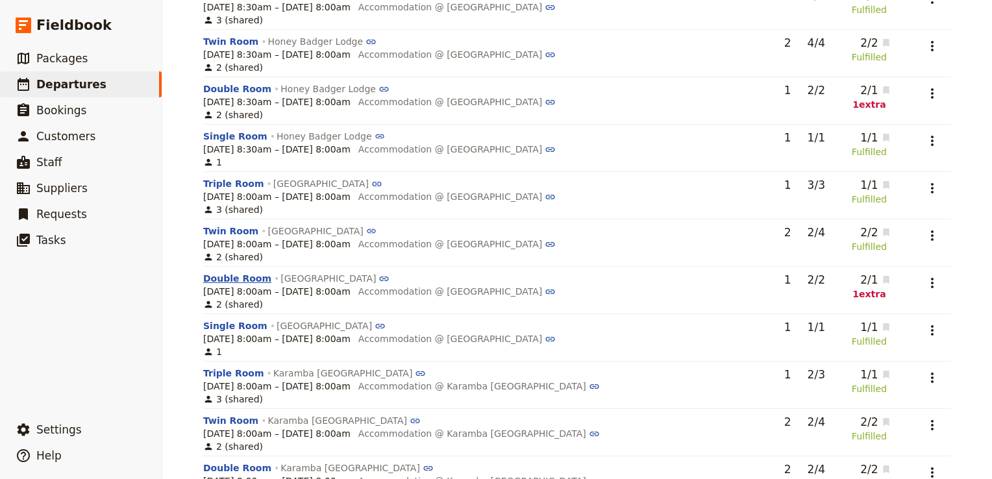
scroll to position [1271, 0]
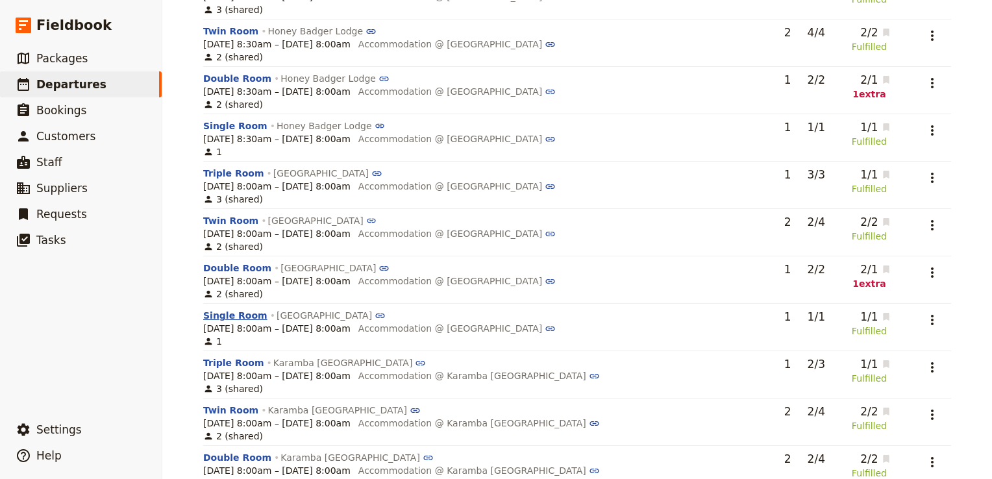
drag, startPoint x: 223, startPoint y: 236, endPoint x: 236, endPoint y: 237, distance: 12.3
click at [223, 309] on button "Single Room" at bounding box center [235, 315] width 64 height 13
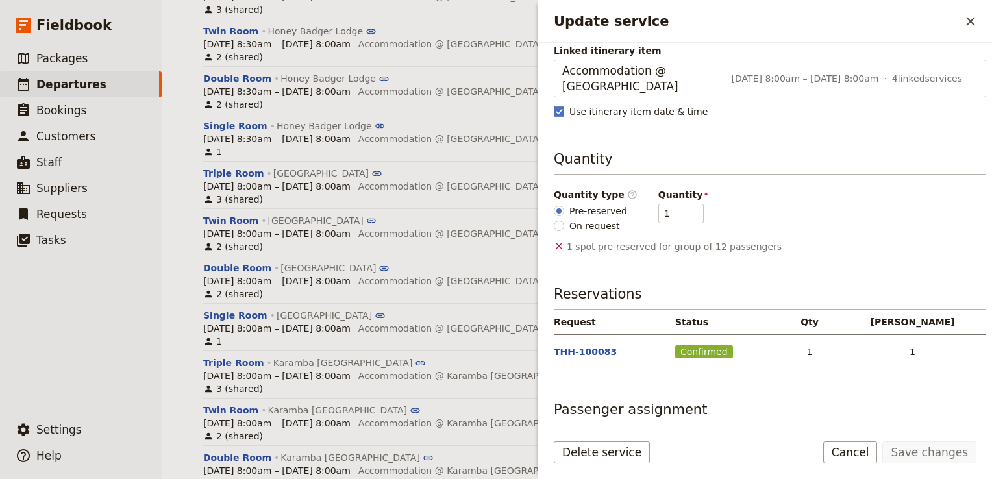
scroll to position [162, 0]
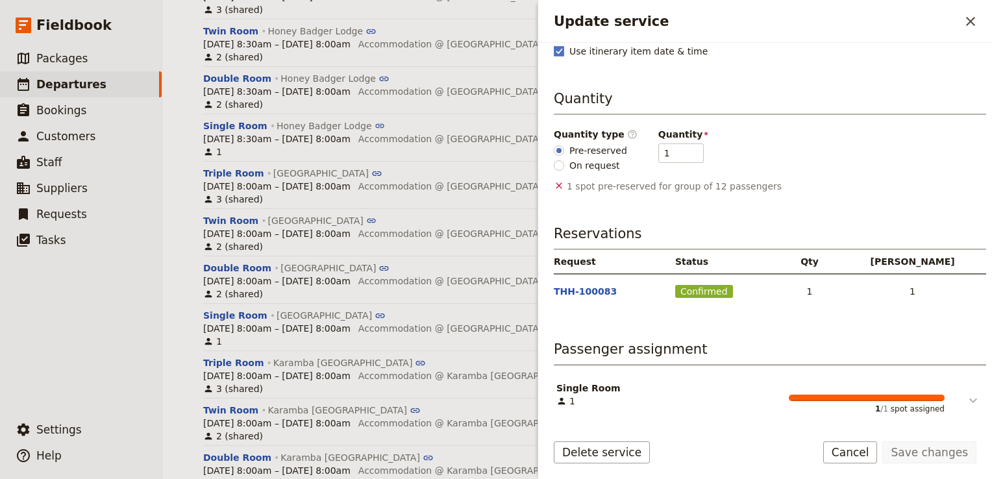
click at [969, 398] on icon "Update service" at bounding box center [973, 400] width 8 height 5
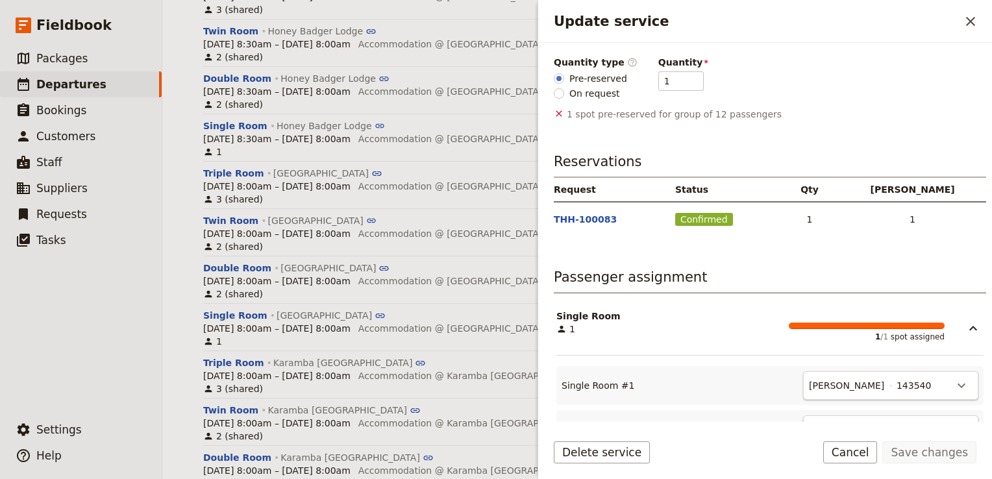
scroll to position [486, 0]
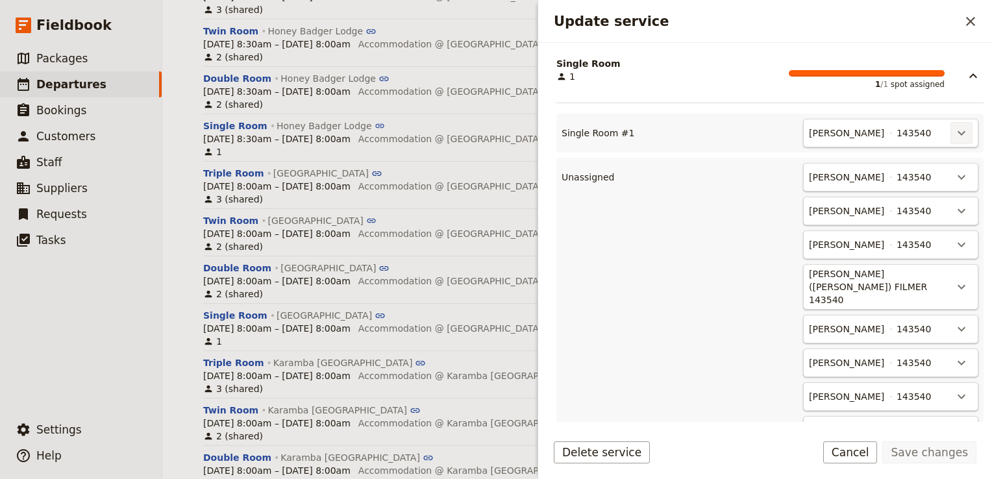
click at [957, 131] on icon "Actions" at bounding box center [961, 133] width 8 height 5
click at [915, 160] on span "Unassign Rebecca Spindler" at bounding box center [894, 158] width 120 height 13
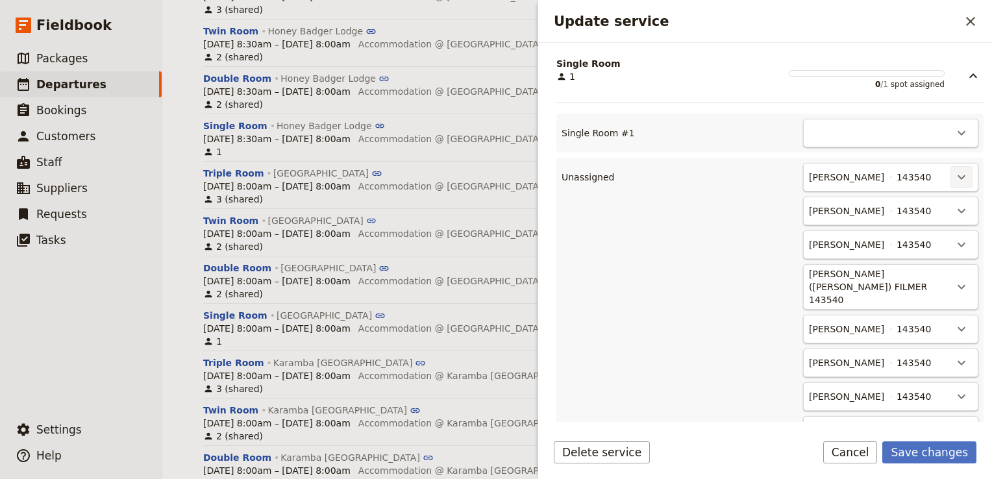
click at [953, 176] on icon "Actions" at bounding box center [961, 177] width 16 height 16
click at [919, 216] on span "Single Room #1 - empty" at bounding box center [898, 218] width 111 height 13
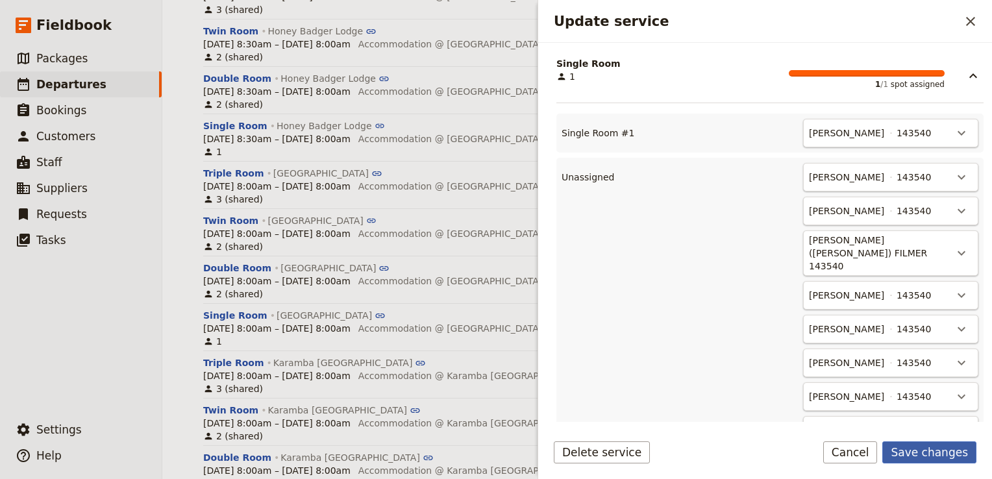
click at [940, 443] on button "Save changes" at bounding box center [929, 452] width 94 height 22
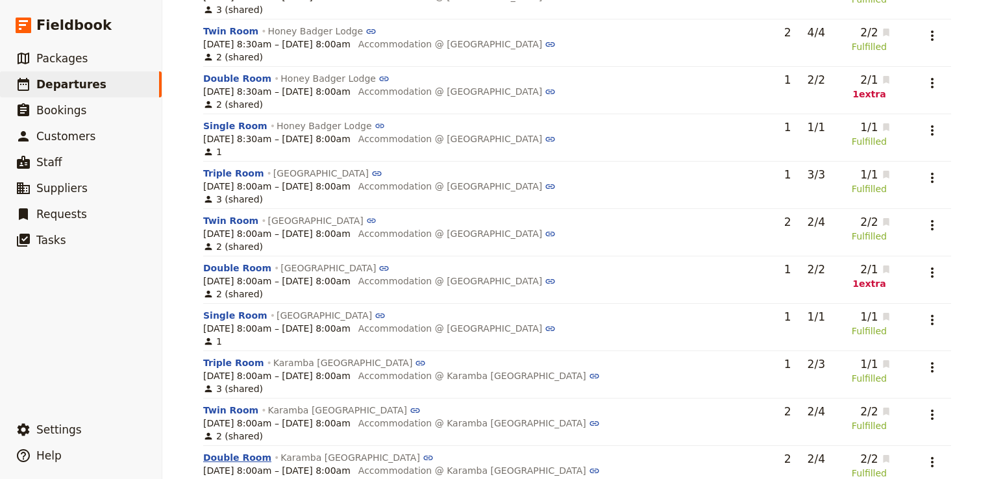
click at [228, 451] on button "Double Room" at bounding box center [237, 457] width 68 height 13
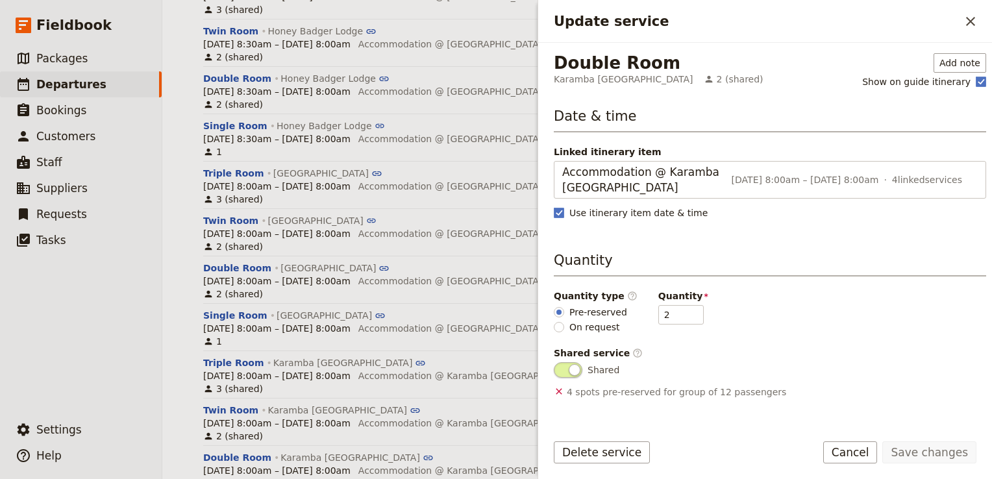
scroll to position [130, 0]
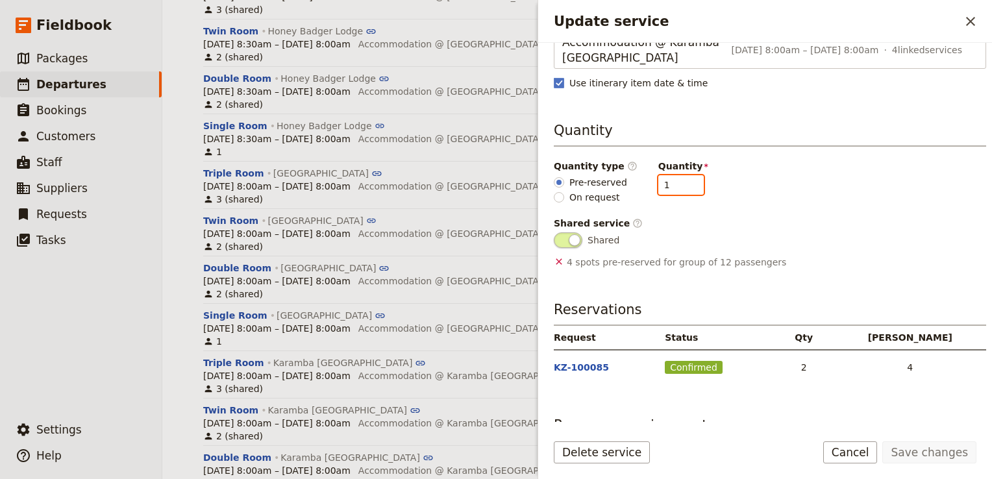
type input "1"
click at [680, 188] on input "1" at bounding box center [680, 184] width 45 height 19
click at [924, 450] on button "Save changes" at bounding box center [929, 452] width 94 height 22
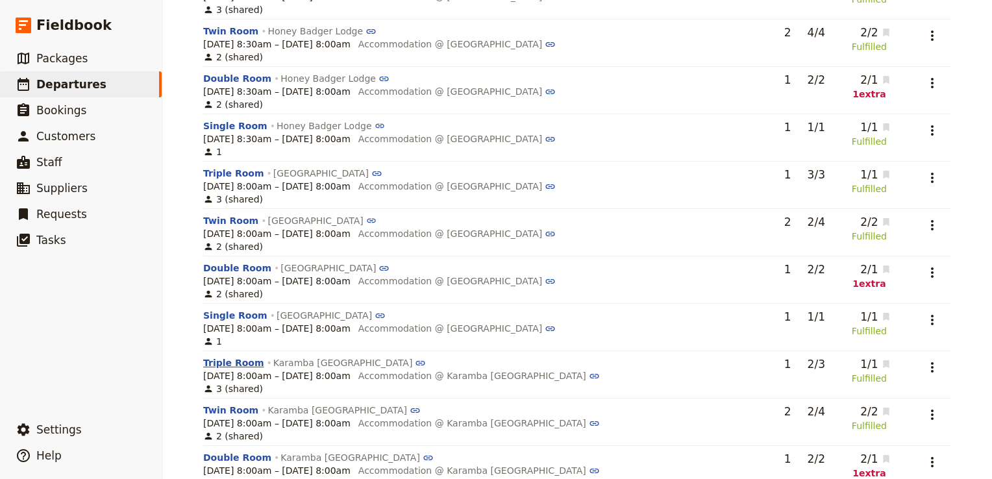
click at [229, 356] on button "Triple Room" at bounding box center [233, 362] width 61 height 13
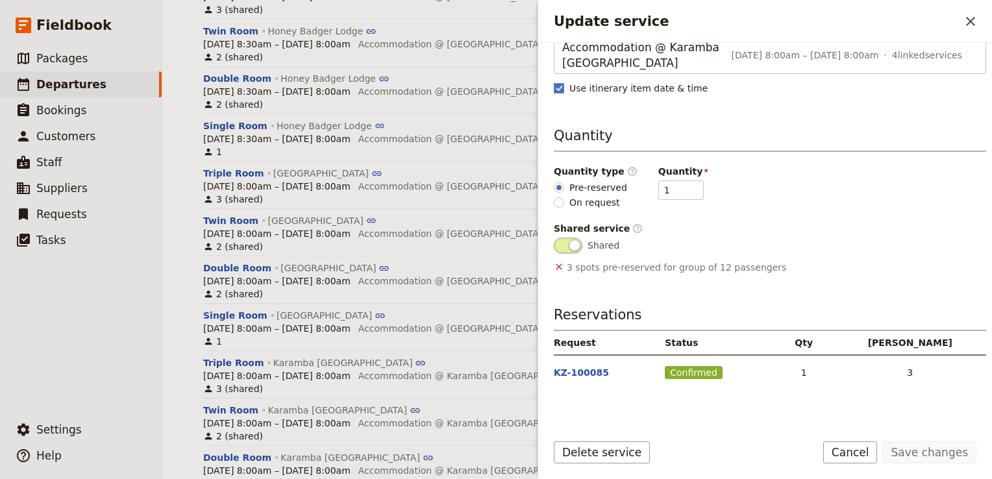
scroll to position [195, 0]
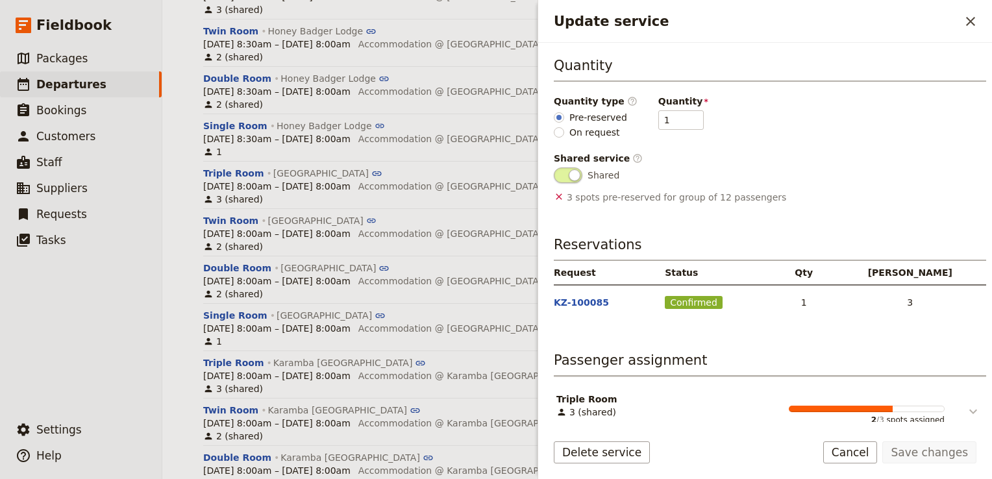
click at [965, 404] on icon "Update service" at bounding box center [973, 412] width 16 height 16
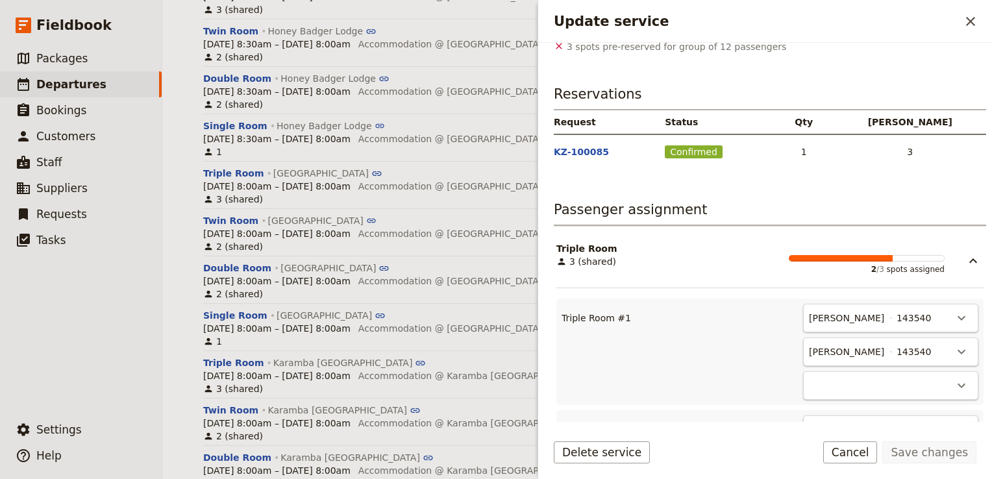
scroll to position [454, 0]
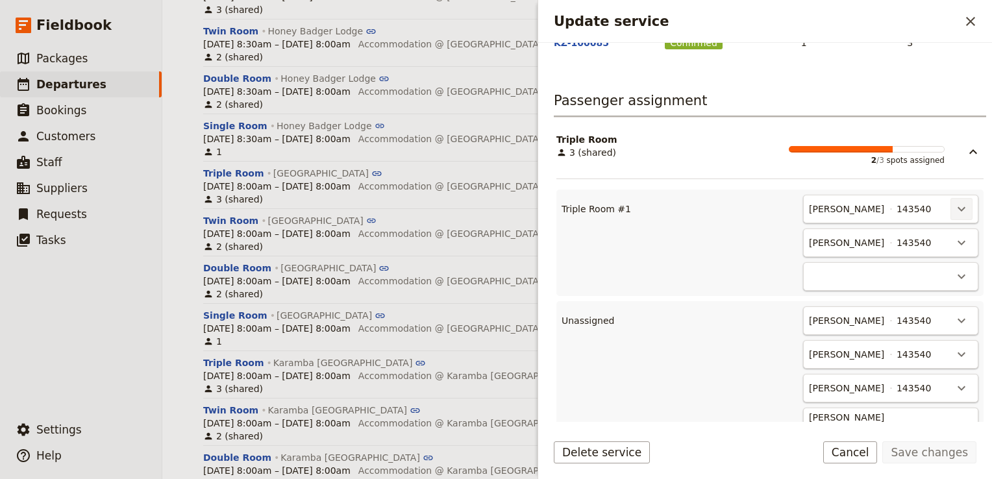
click at [953, 206] on icon "Actions" at bounding box center [961, 209] width 16 height 16
click at [939, 238] on span "Unassign Duncan Bourne" at bounding box center [894, 235] width 120 height 13
click at [957, 208] on icon "Actions" at bounding box center [961, 209] width 8 height 5
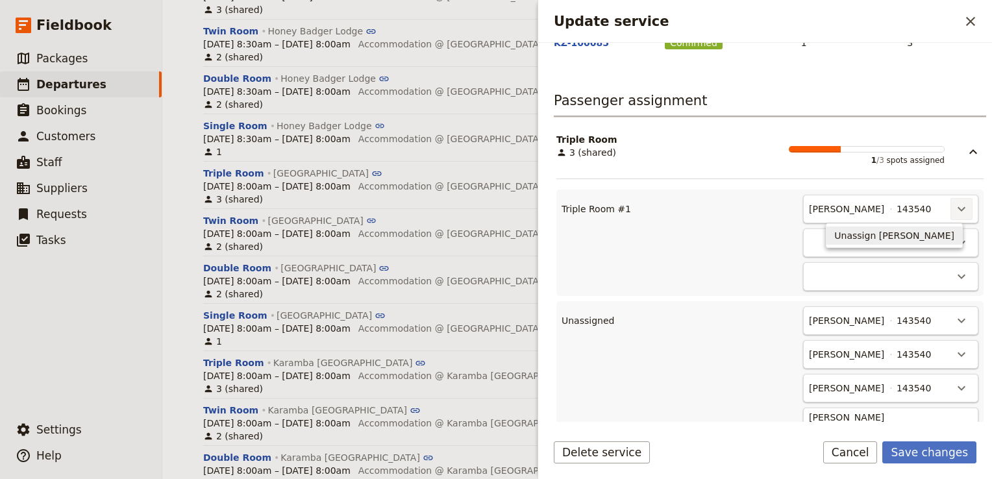
click at [937, 236] on span "Unassign Rebecca Spindler" at bounding box center [894, 235] width 120 height 13
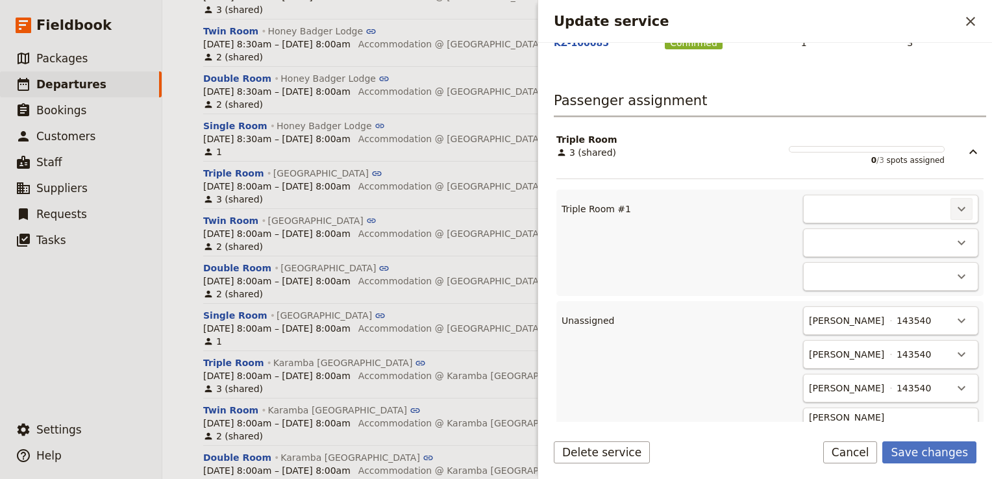
click at [953, 204] on icon "Actions" at bounding box center [961, 209] width 16 height 16
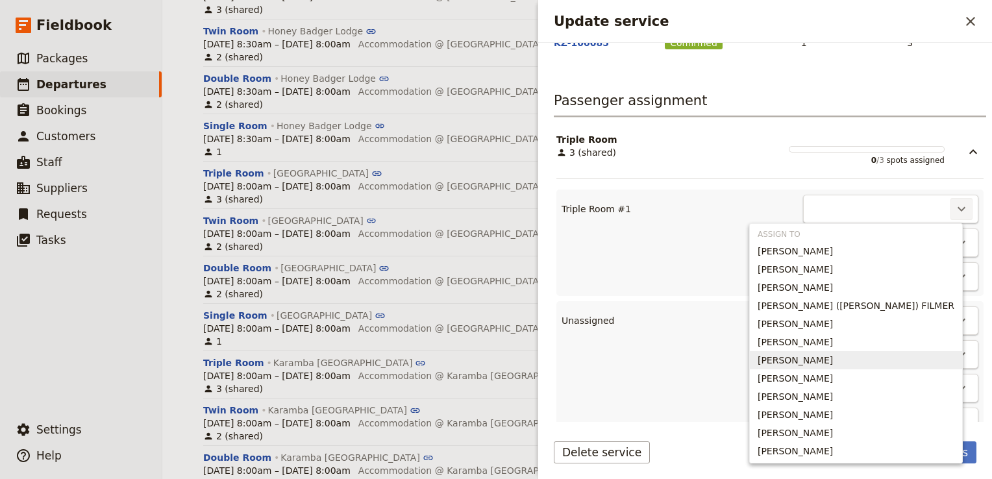
click at [833, 358] on span "Kazys Skudutis" at bounding box center [794, 360] width 75 height 13
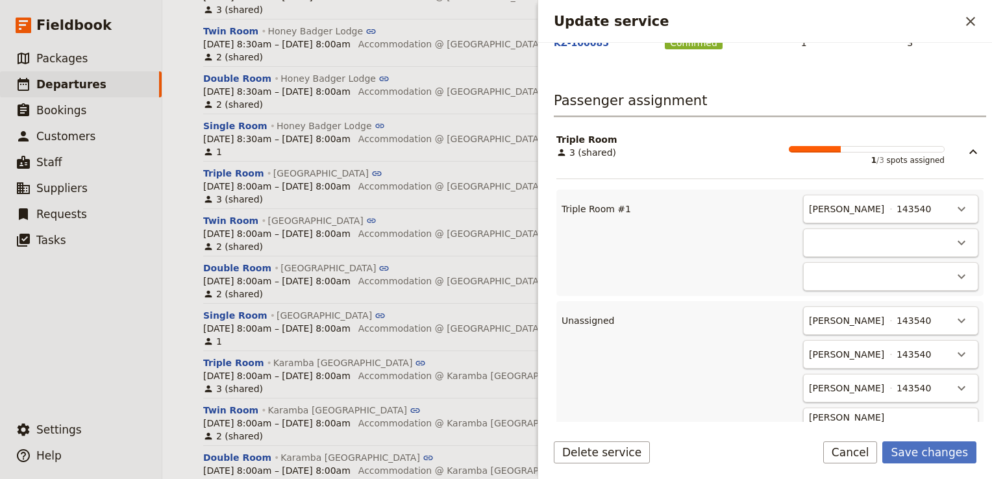
click at [951, 228] on div "​" at bounding box center [890, 242] width 175 height 29
click at [953, 238] on icon "Actions" at bounding box center [961, 243] width 16 height 16
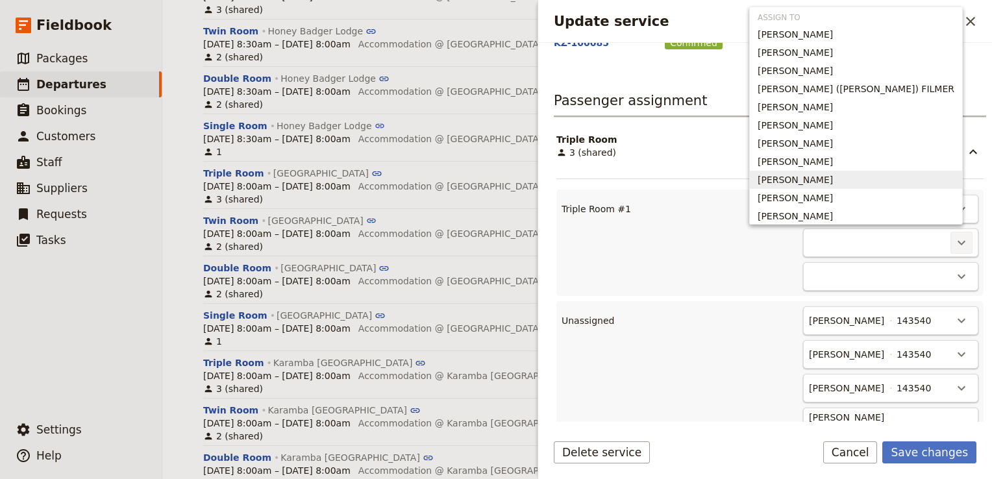
scroll to position [3, 0]
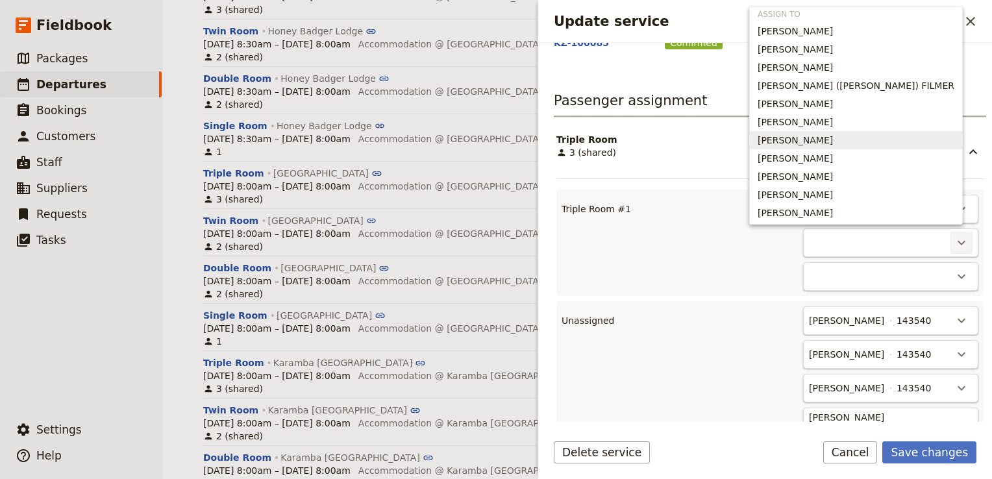
click at [833, 134] on span "Michael Skudutis" at bounding box center [794, 140] width 75 height 13
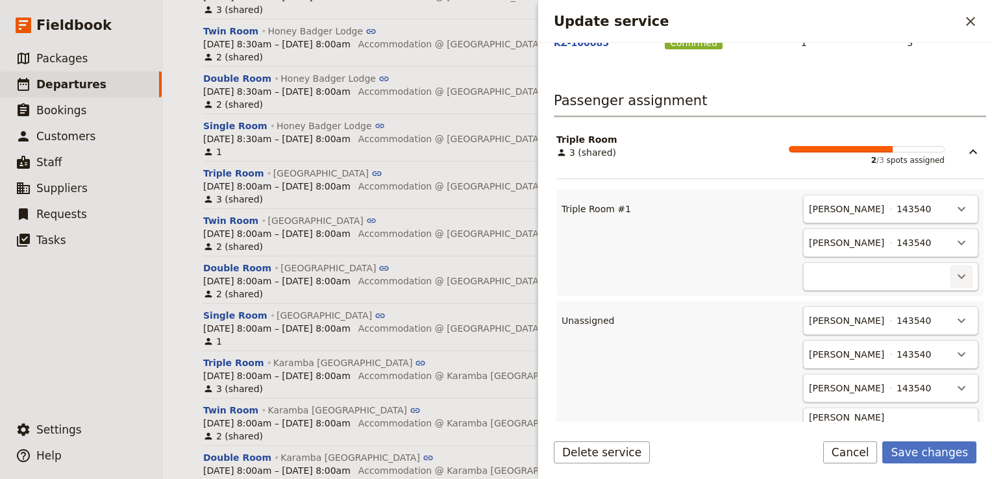
click at [953, 279] on icon "Actions" at bounding box center [961, 277] width 16 height 16
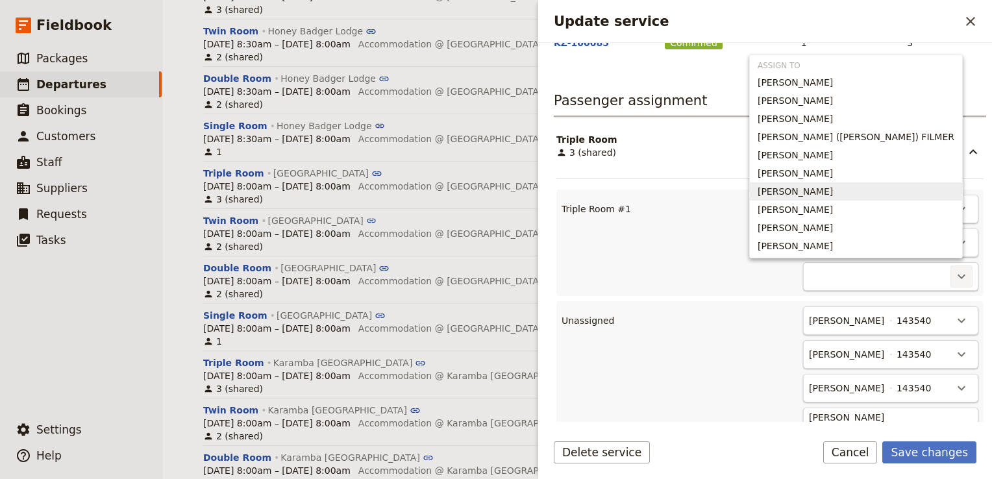
click at [833, 186] on span "Rachael Skudutis" at bounding box center [794, 191] width 75 height 13
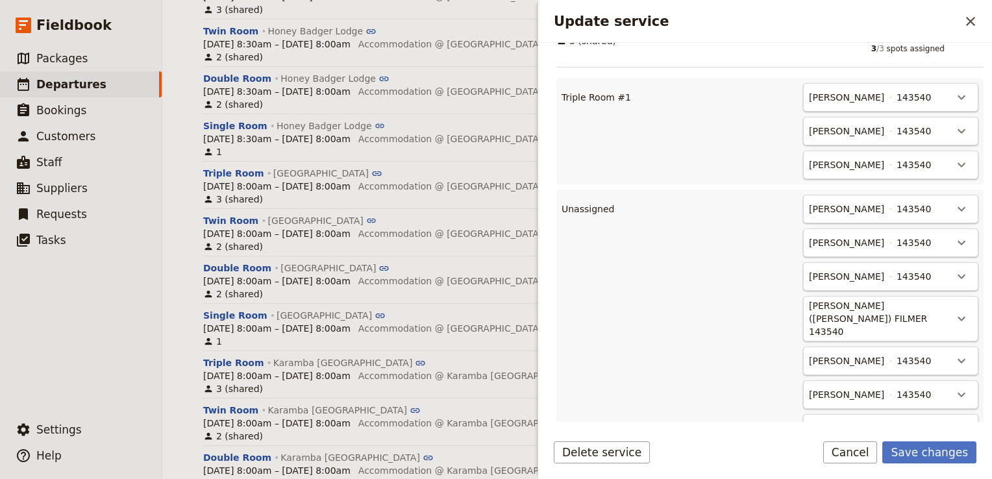
scroll to position [584, 0]
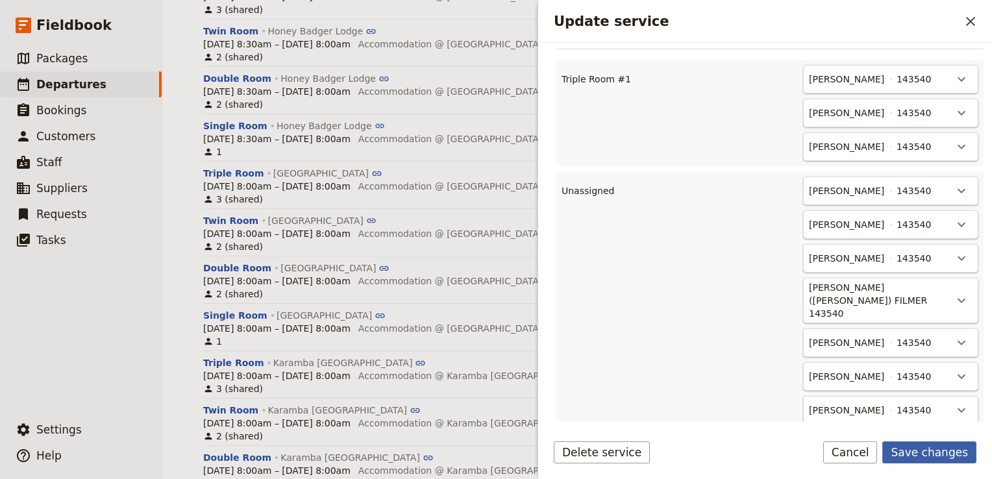
click at [933, 453] on button "Save changes" at bounding box center [929, 452] width 94 height 22
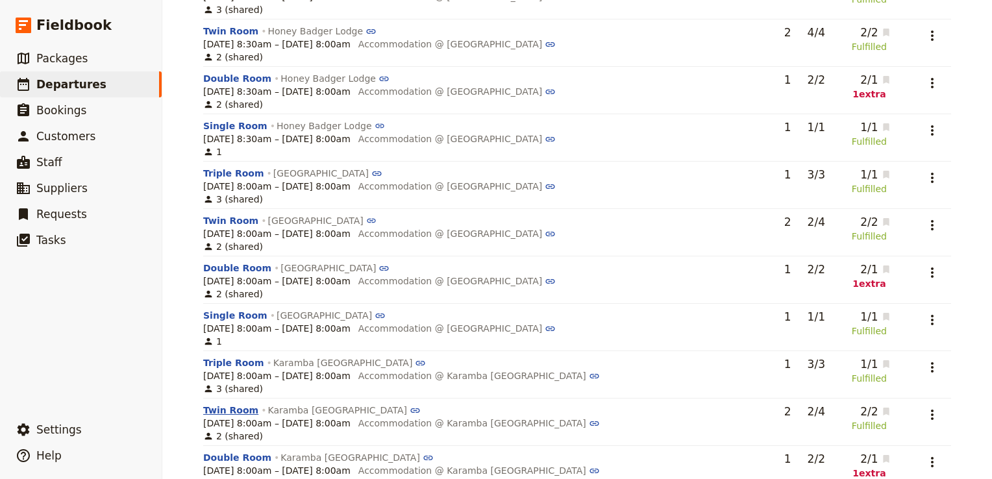
click at [230, 404] on button "Twin Room" at bounding box center [230, 410] width 55 height 13
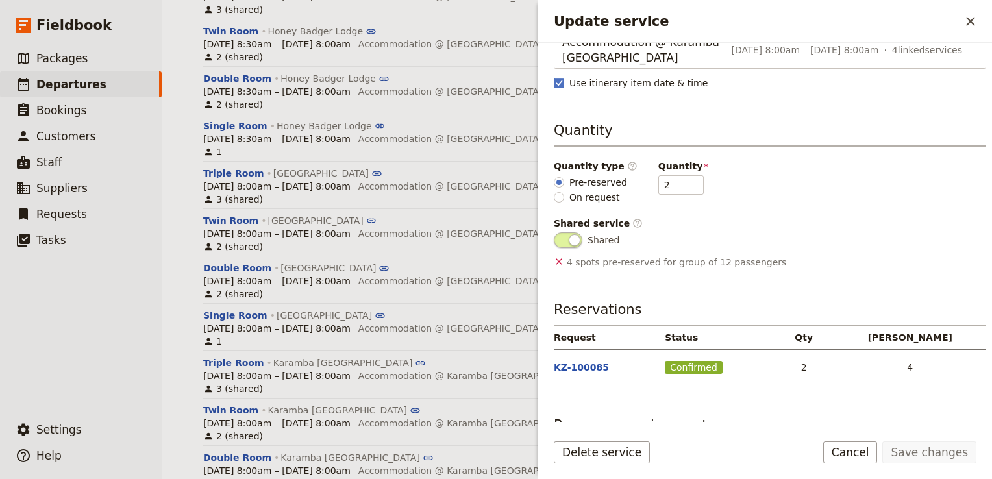
scroll to position [206, 0]
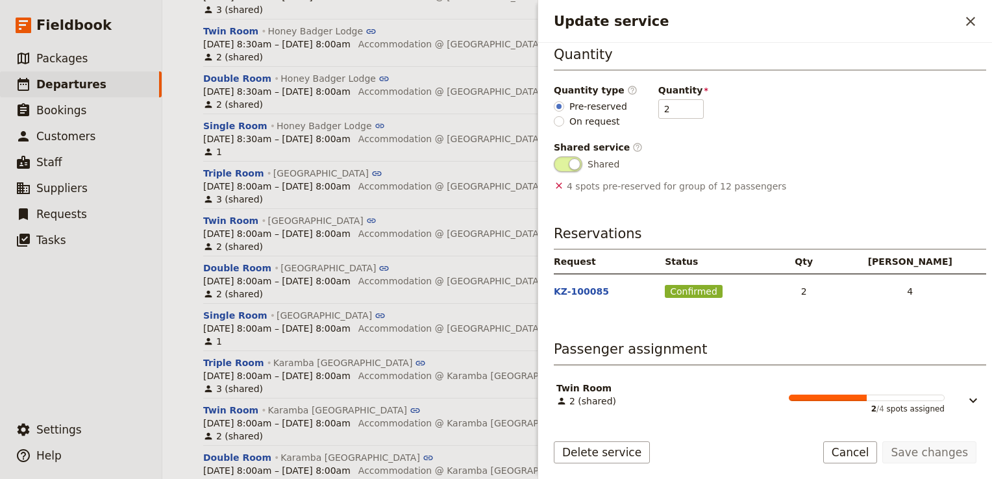
drag, startPoint x: 962, startPoint y: 395, endPoint x: 925, endPoint y: 373, distance: 43.1
click at [965, 395] on icon "Update service" at bounding box center [973, 401] width 16 height 16
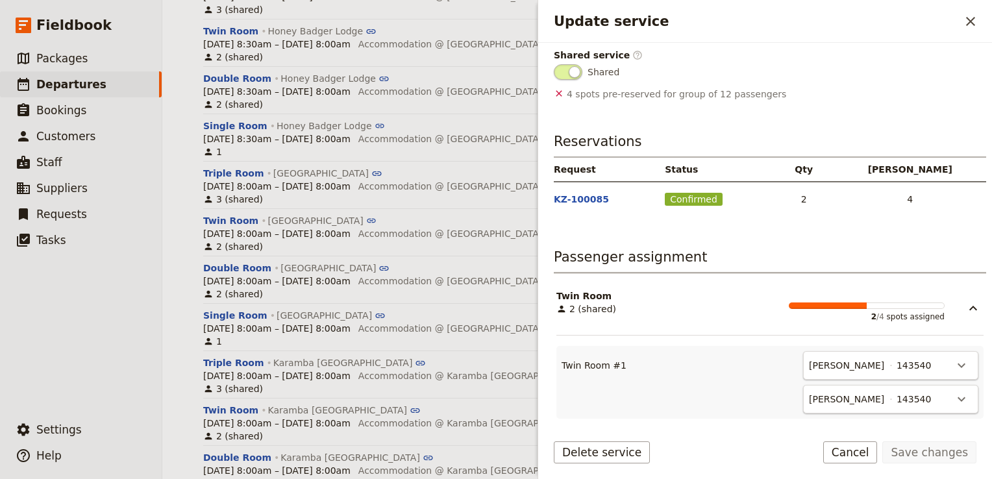
scroll to position [465, 0]
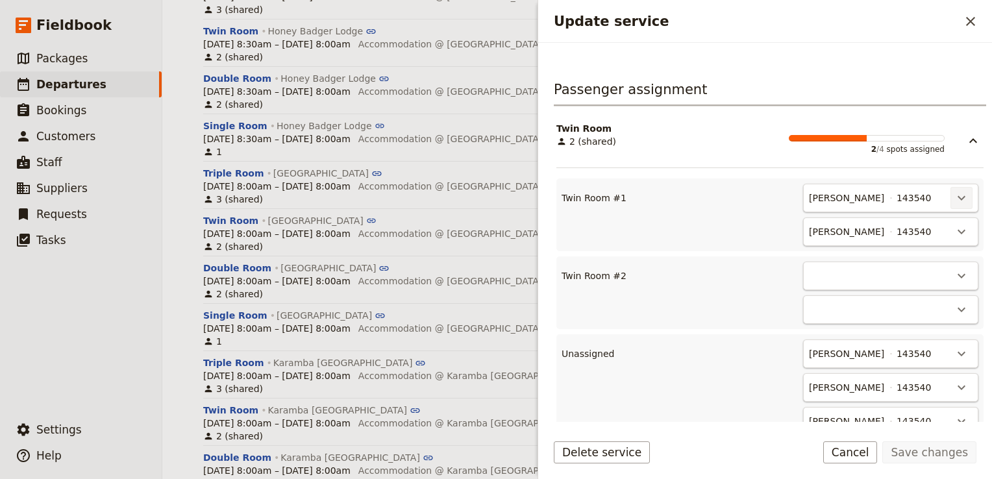
click at [953, 199] on icon "Actions" at bounding box center [961, 198] width 16 height 16
click at [914, 230] on button "Unassign Duncan Bourne" at bounding box center [894, 224] width 136 height 18
click at [953, 200] on icon "Actions" at bounding box center [961, 198] width 16 height 16
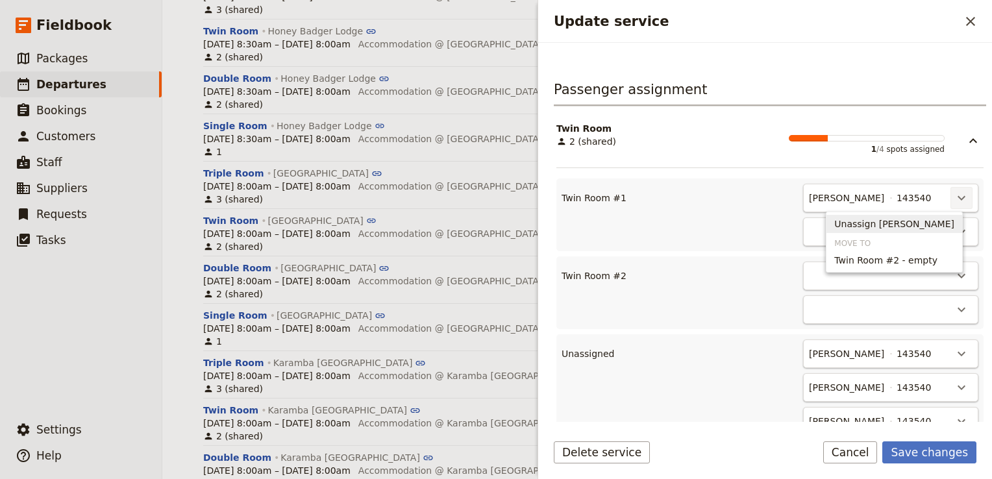
click at [917, 227] on span "Unassign Rebecca Spindler" at bounding box center [894, 223] width 120 height 13
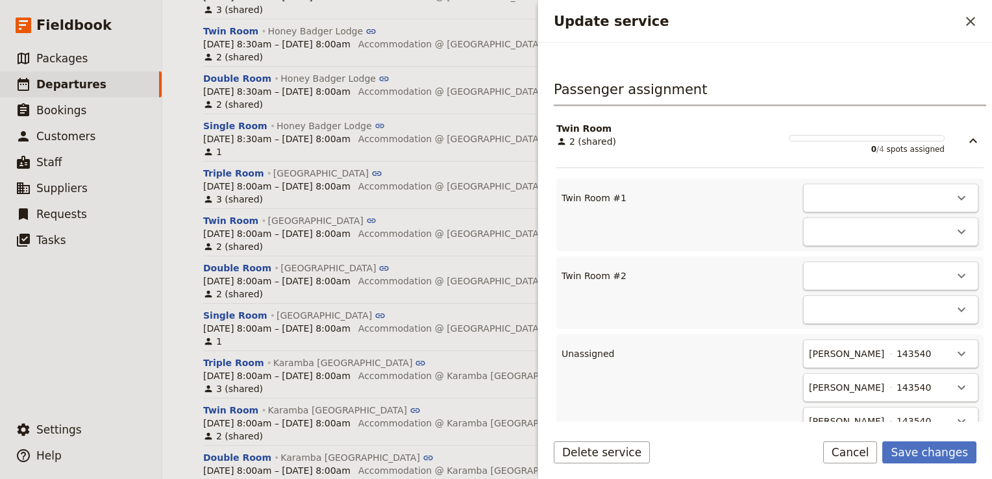
click at [934, 199] on div "​" at bounding box center [890, 198] width 175 height 29
click at [957, 197] on icon "Actions" at bounding box center [961, 198] width 16 height 16
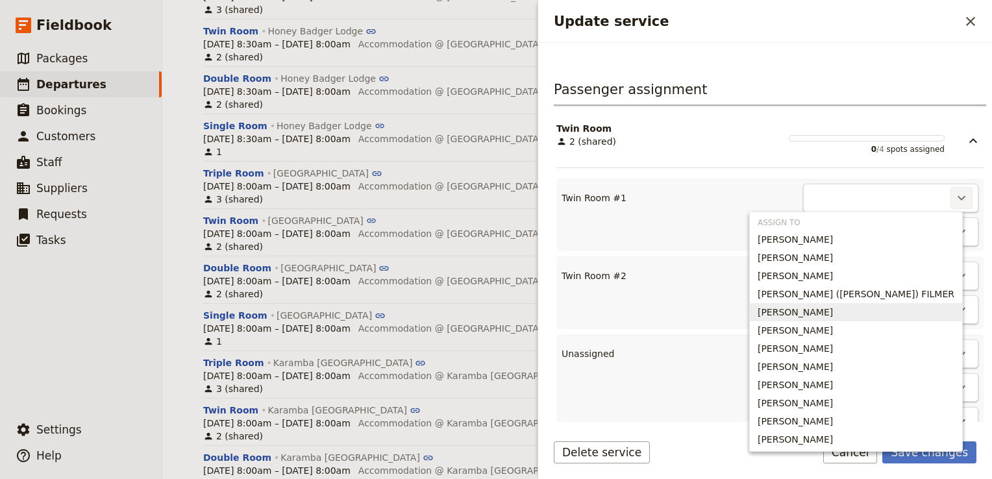
click at [899, 315] on span "Paul Filmer" at bounding box center [855, 312] width 197 height 13
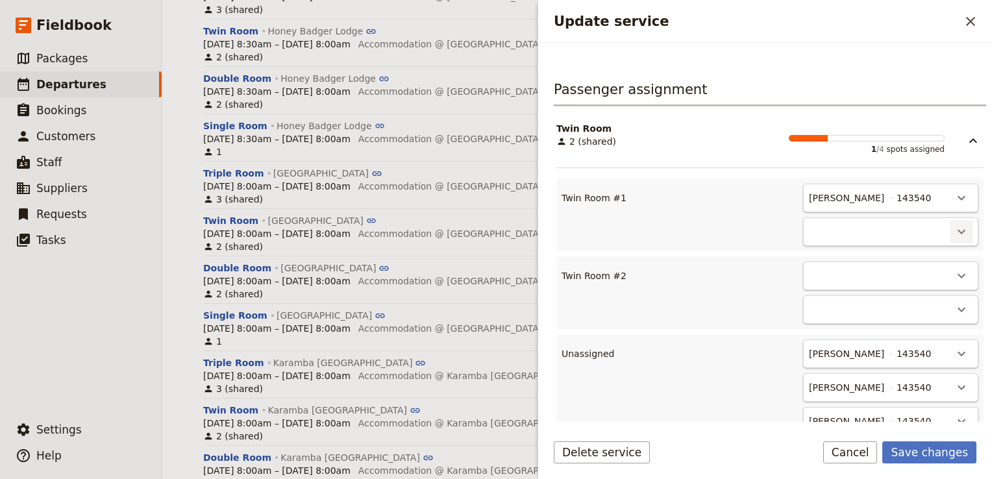
click at [953, 232] on icon "Actions" at bounding box center [961, 232] width 16 height 16
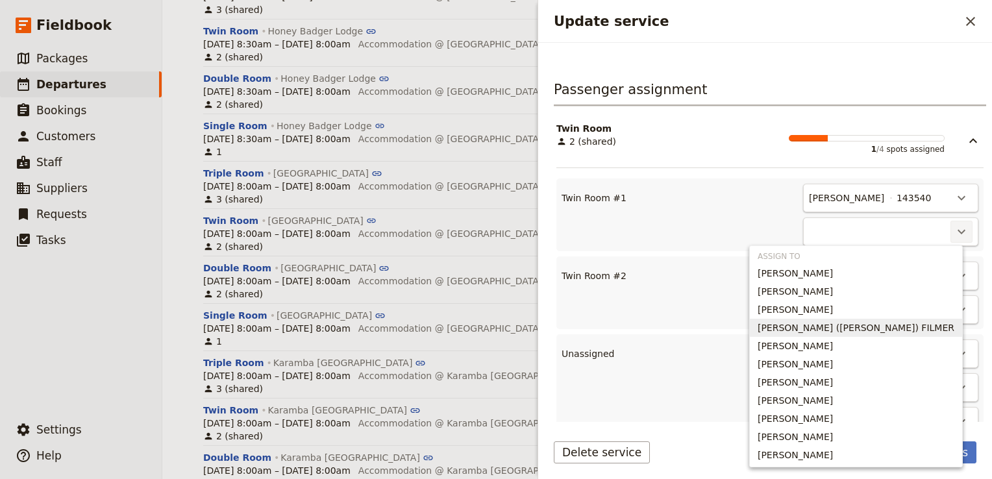
click at [894, 323] on span "GILLIAN (Jill) FILMER" at bounding box center [855, 327] width 197 height 13
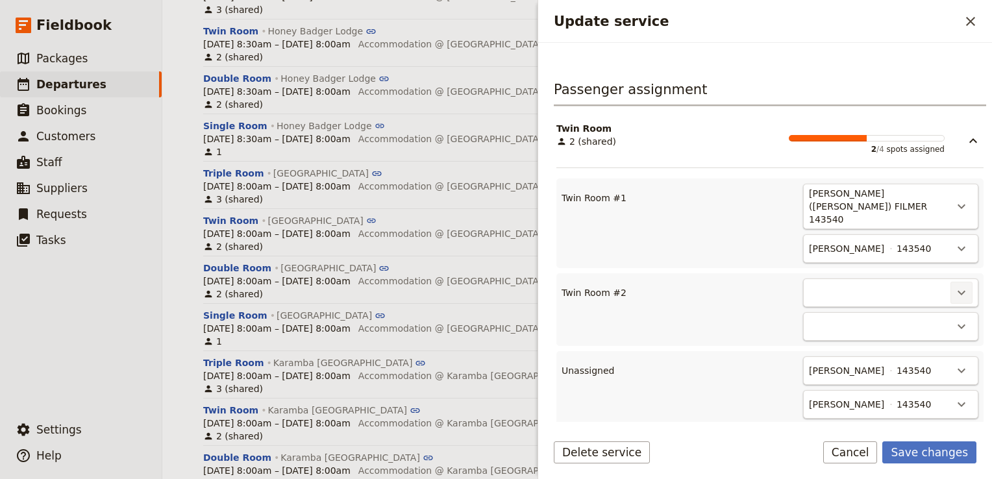
click at [953, 285] on icon "Actions" at bounding box center [961, 293] width 16 height 16
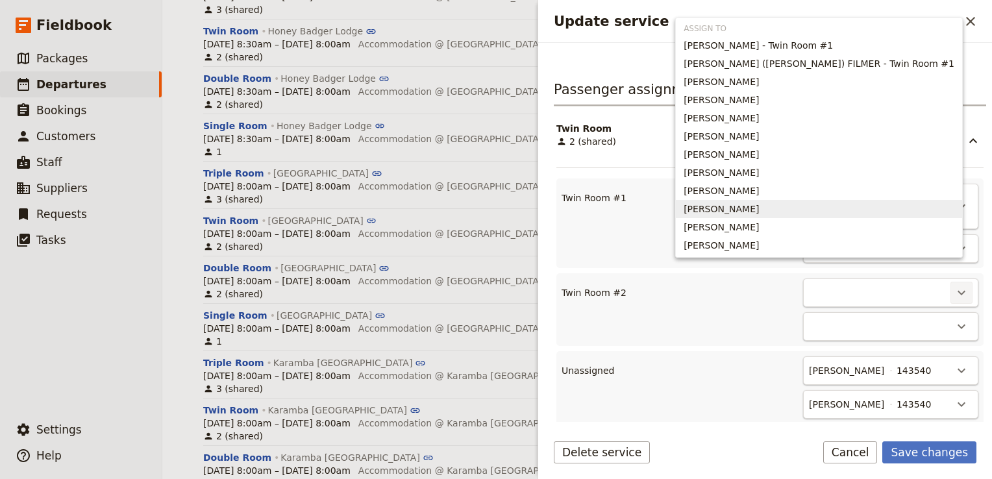
click at [759, 205] on span "Lyndell White" at bounding box center [720, 208] width 75 height 13
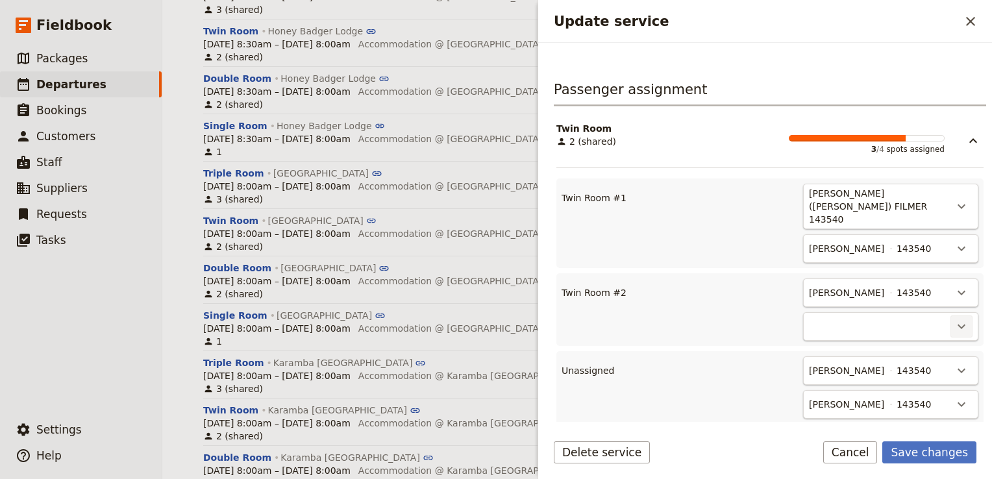
click at [953, 319] on icon "Actions" at bounding box center [961, 327] width 16 height 16
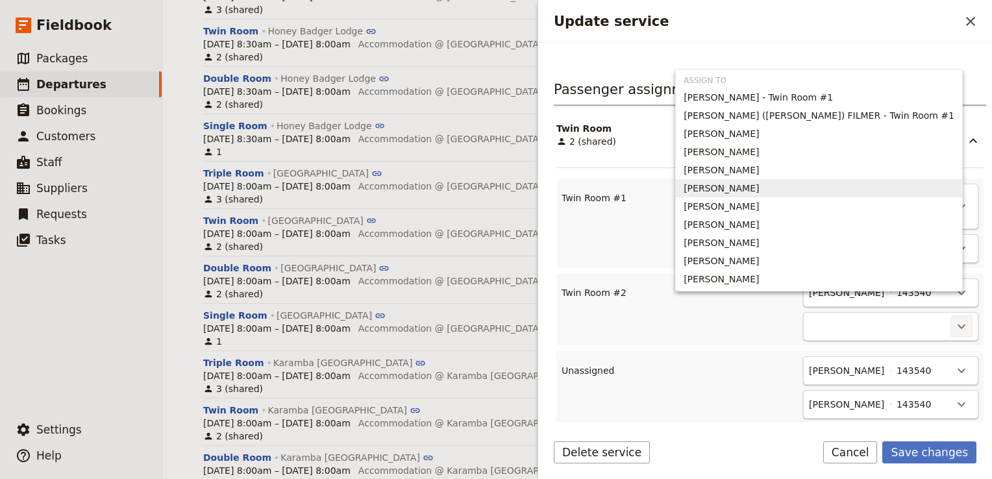
click at [868, 187] on span "Phillippa Lamb" at bounding box center [818, 188] width 271 height 13
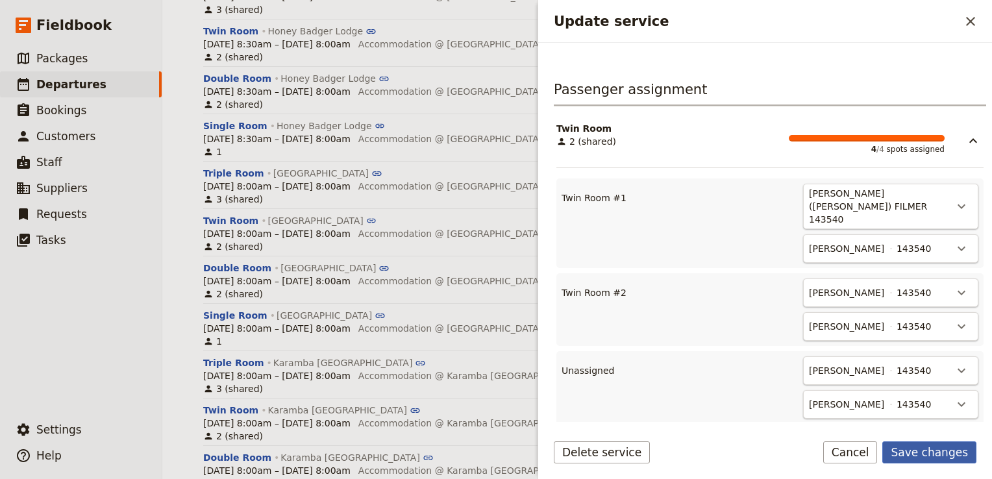
click at [936, 452] on button "Save changes" at bounding box center [929, 452] width 94 height 22
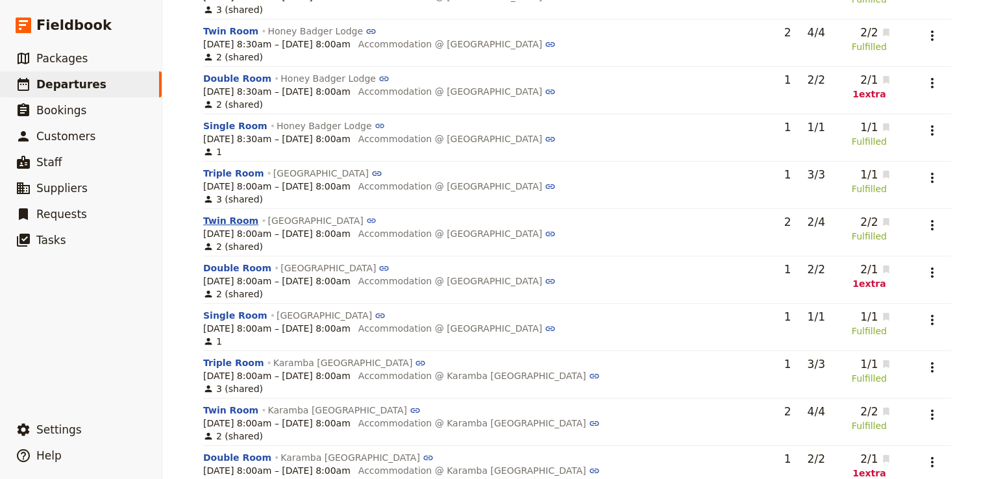
click at [223, 214] on button "Twin Room" at bounding box center [230, 220] width 55 height 13
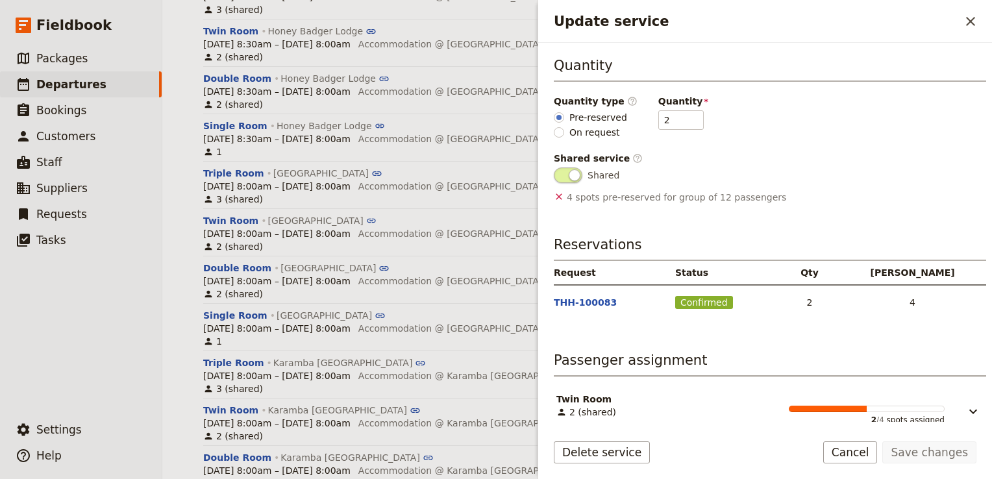
scroll to position [206, 0]
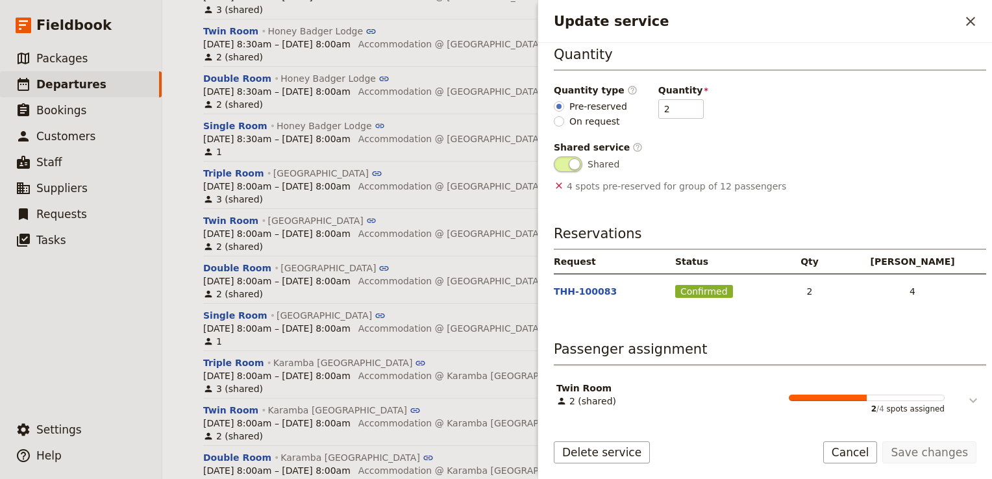
click at [967, 404] on icon "Update service" at bounding box center [973, 401] width 16 height 16
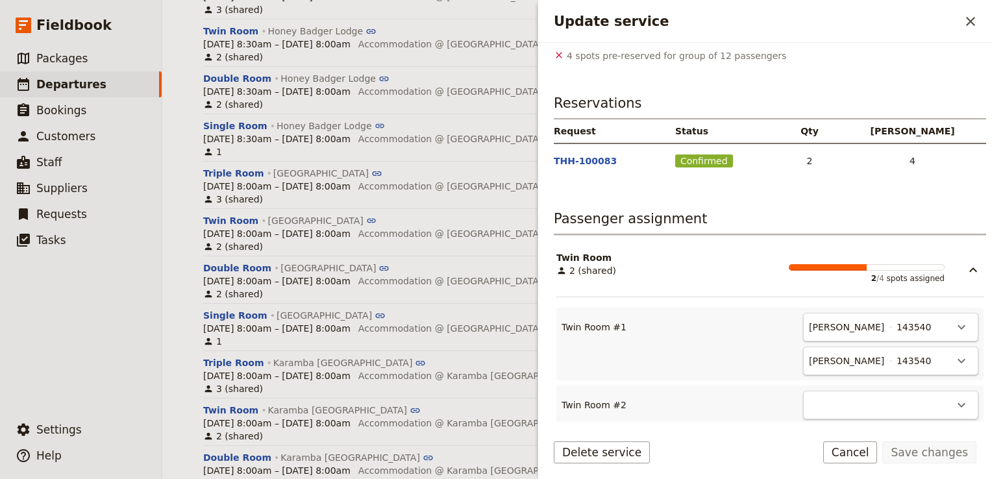
scroll to position [465, 0]
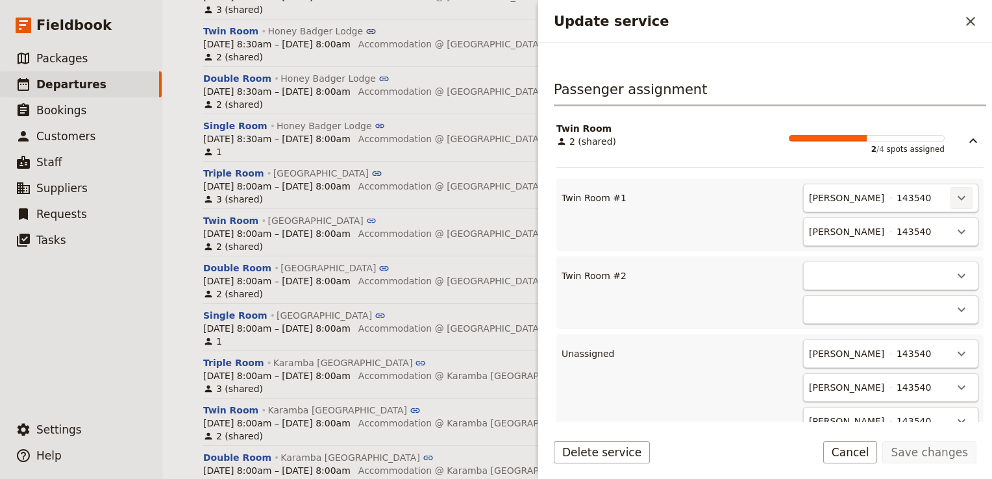
click at [953, 193] on icon "Actions" at bounding box center [961, 198] width 16 height 16
click at [923, 226] on span "Unassign Duncan Bourne" at bounding box center [894, 223] width 120 height 13
click at [953, 195] on icon "Actions" at bounding box center [961, 198] width 16 height 16
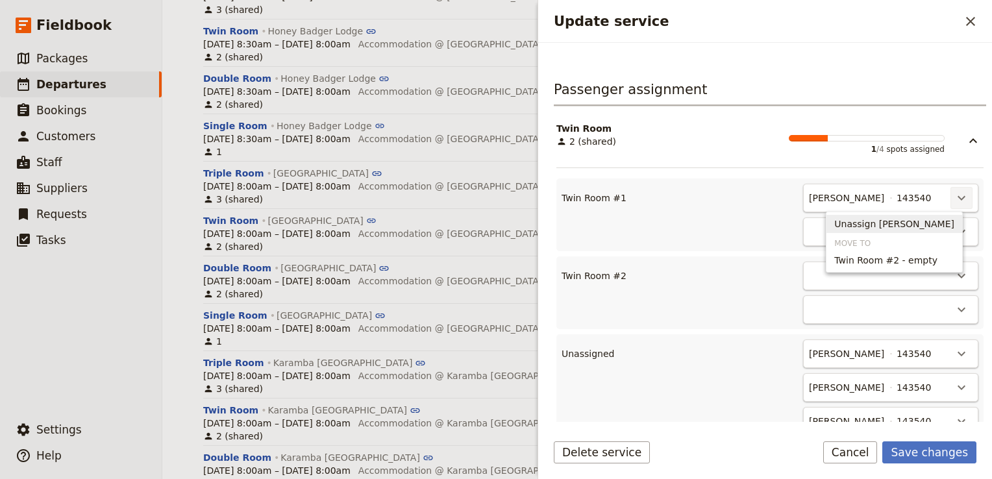
click at [908, 225] on span "Unassign Rebecca Spindler" at bounding box center [894, 223] width 120 height 13
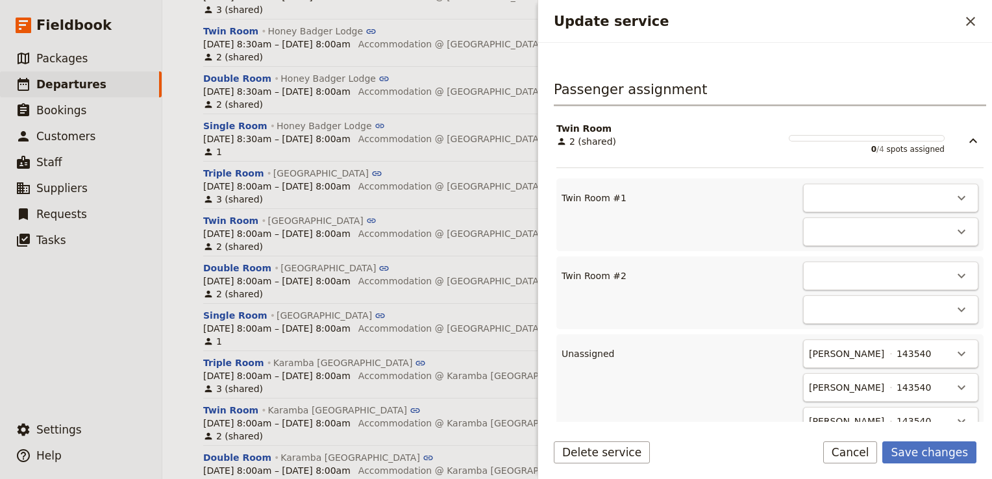
click at [892, 204] on div "​" at bounding box center [890, 198] width 175 height 29
click at [957, 196] on icon "Actions" at bounding box center [961, 198] width 16 height 16
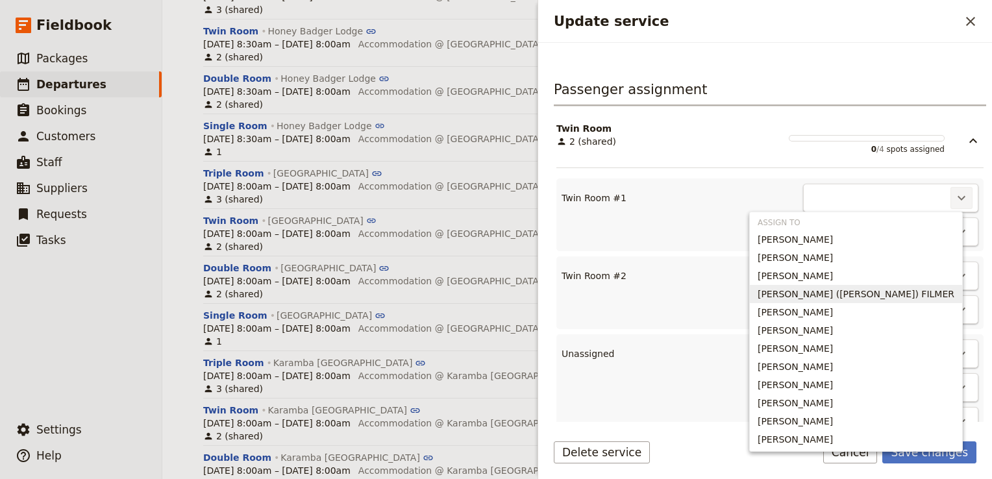
click at [892, 292] on span "GILLIAN (Jill) FILMER" at bounding box center [855, 293] width 197 height 13
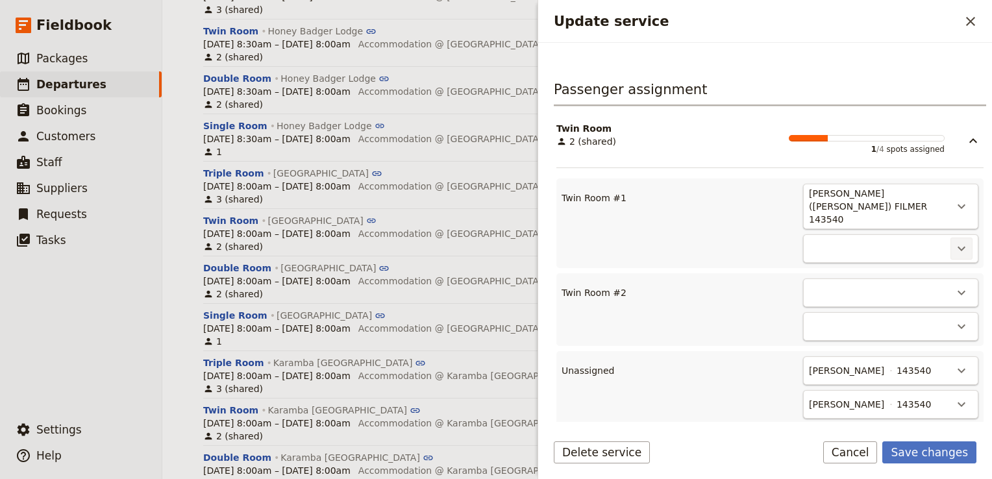
click at [953, 241] on icon "Actions" at bounding box center [961, 249] width 16 height 16
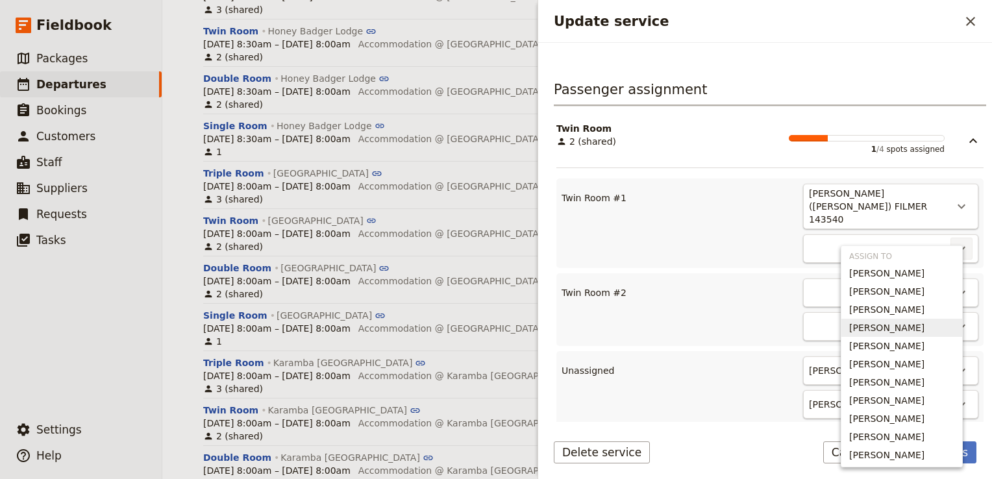
click at [888, 328] on span "Paul Filmer" at bounding box center [886, 327] width 75 height 13
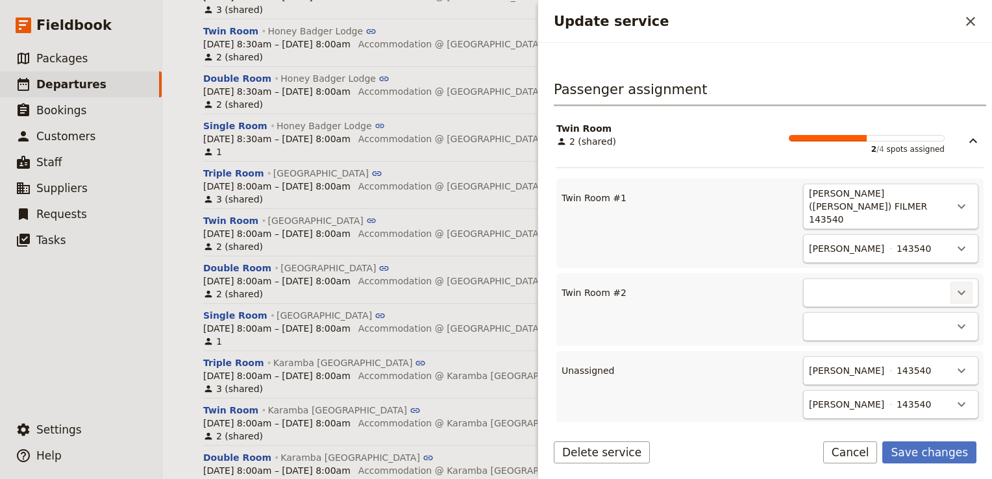
click at [953, 285] on icon "Actions" at bounding box center [961, 293] width 16 height 16
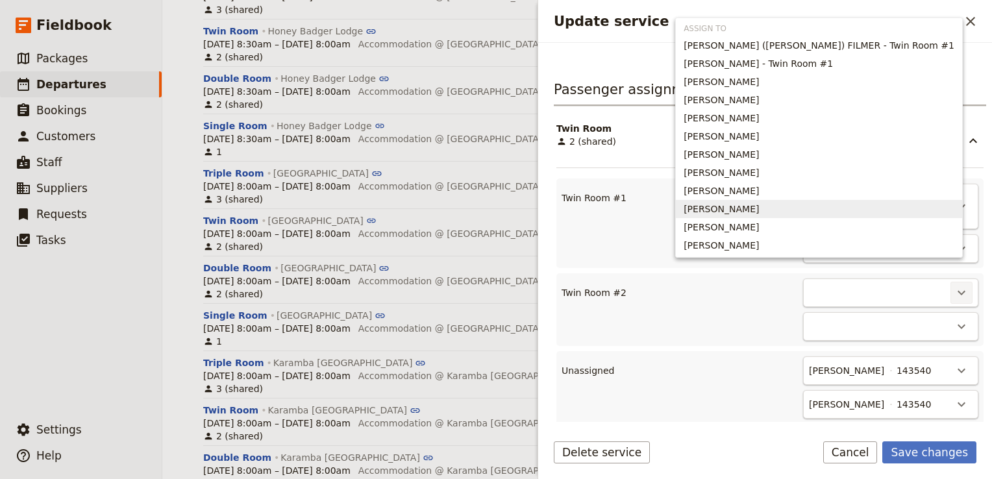
click at [759, 211] on span "Lyndell White" at bounding box center [720, 208] width 75 height 13
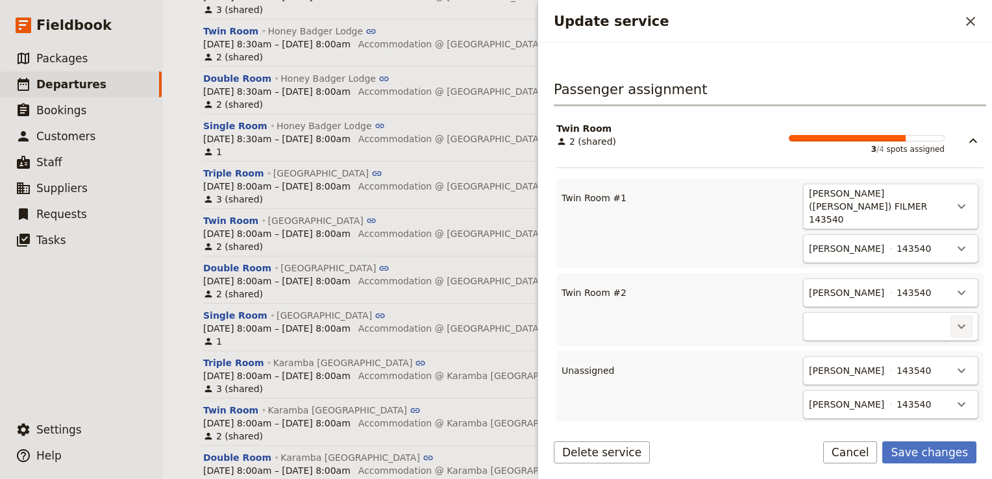
click at [953, 319] on icon "Actions" at bounding box center [961, 327] width 16 height 16
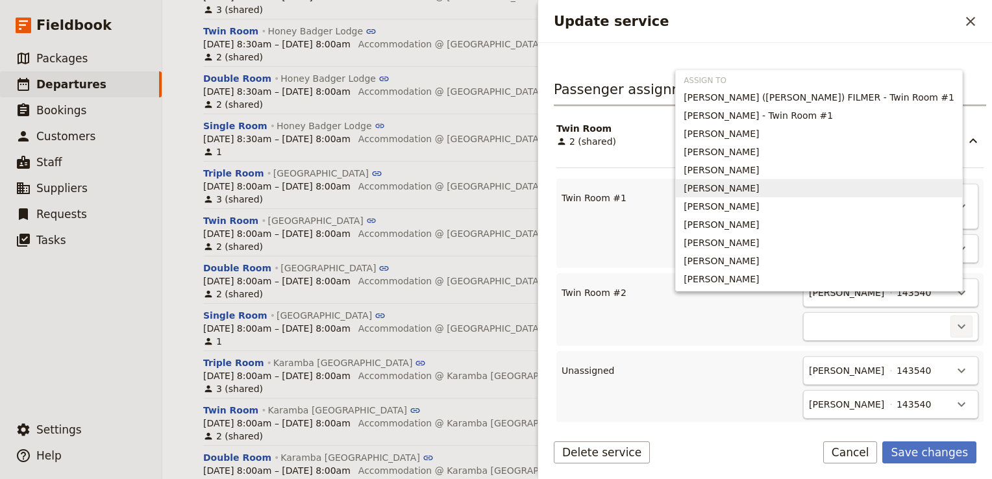
click at [759, 191] on span "Phillippa Lamb" at bounding box center [720, 188] width 75 height 13
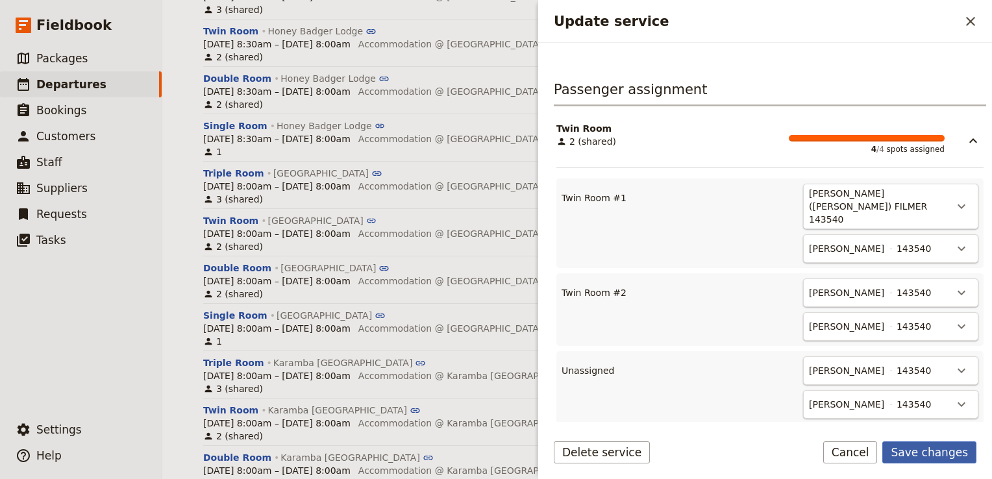
click at [945, 450] on button "Save changes" at bounding box center [929, 452] width 94 height 22
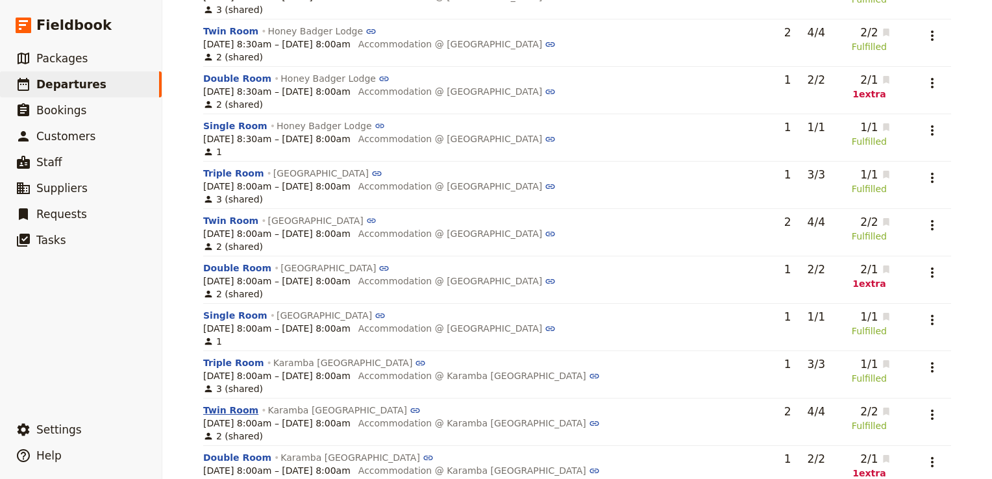
click at [235, 404] on button "Twin Room" at bounding box center [230, 410] width 55 height 13
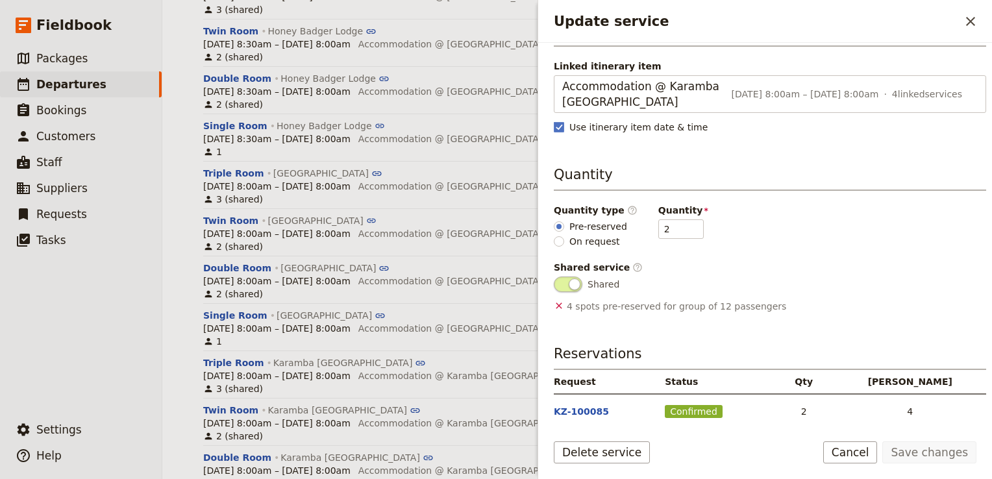
scroll to position [206, 0]
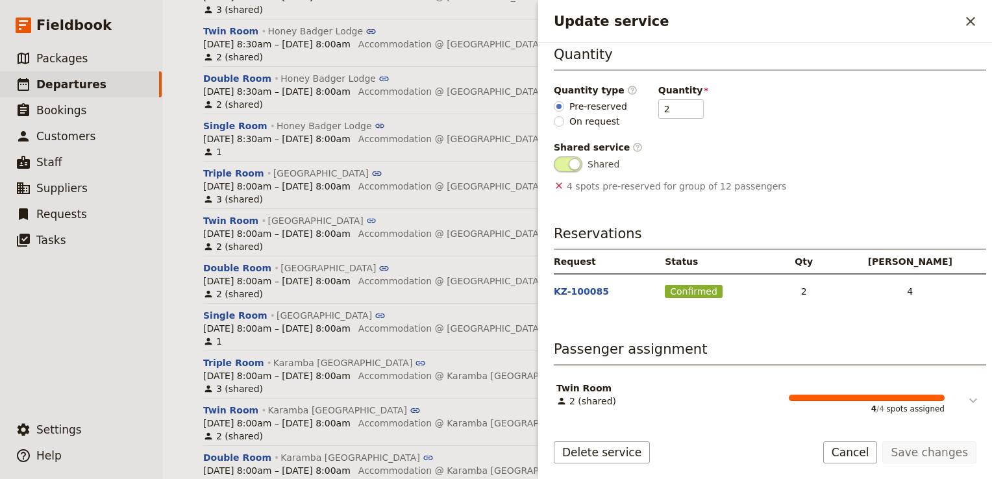
click at [969, 396] on icon "Update service" at bounding box center [973, 401] width 16 height 16
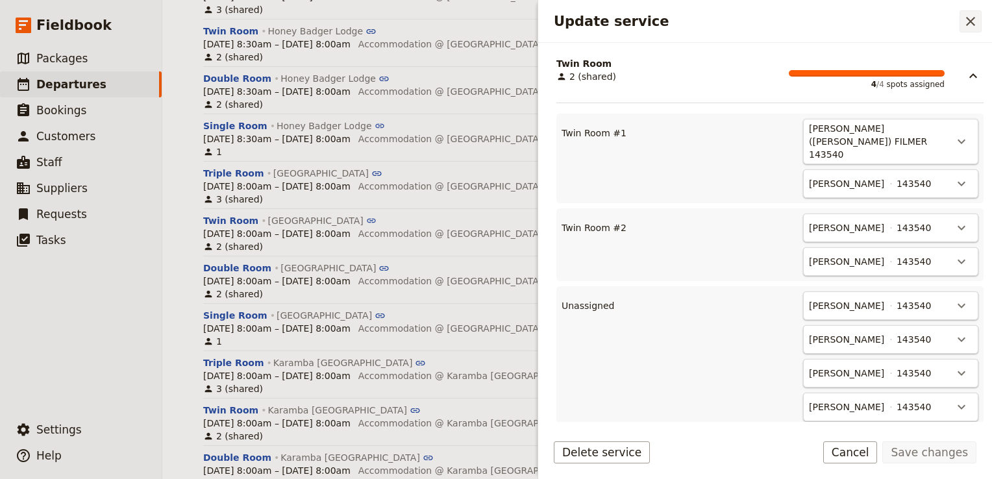
click at [971, 20] on icon "Close drawer" at bounding box center [970, 21] width 9 height 9
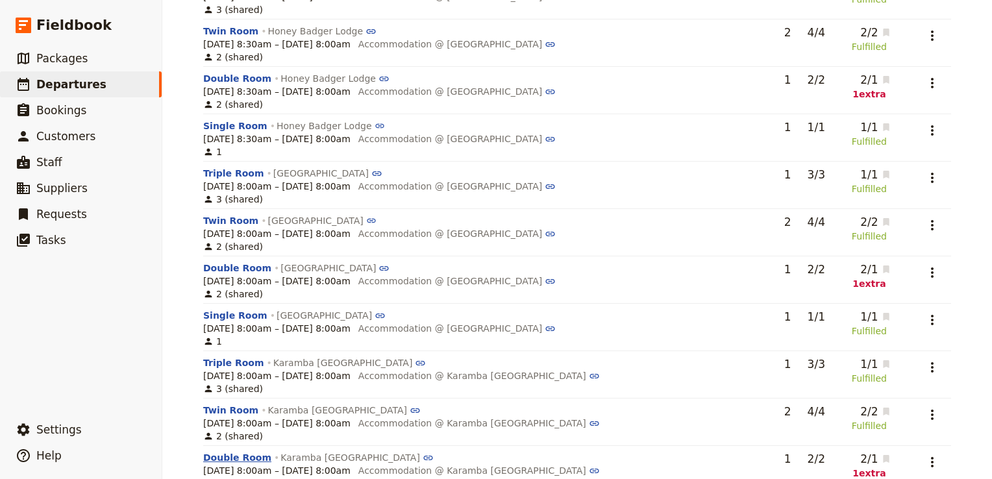
click at [230, 451] on button "Double Room" at bounding box center [237, 457] width 68 height 13
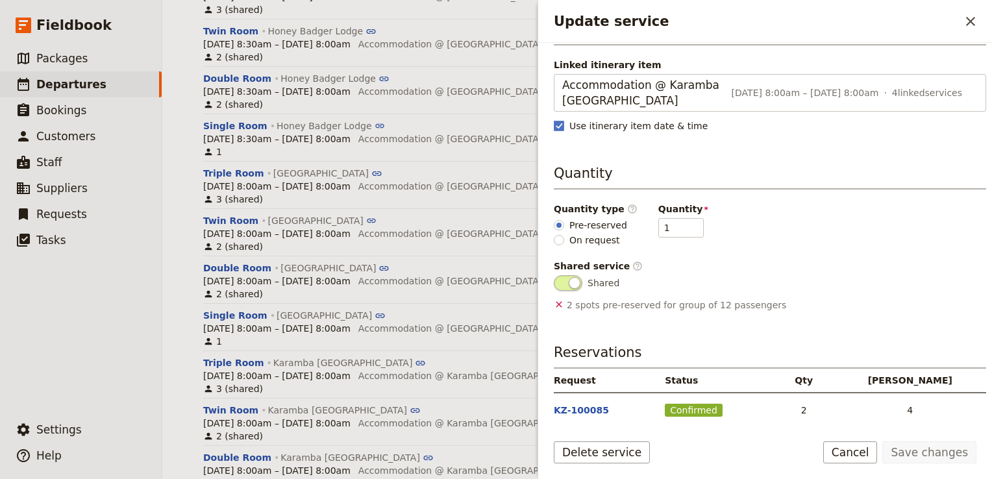
scroll to position [206, 0]
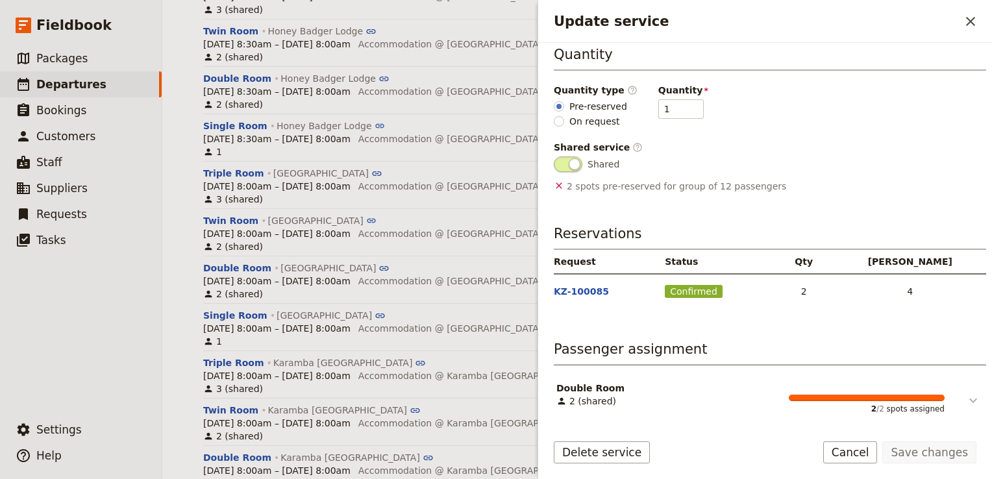
click at [965, 393] on icon "Update service" at bounding box center [973, 401] width 16 height 16
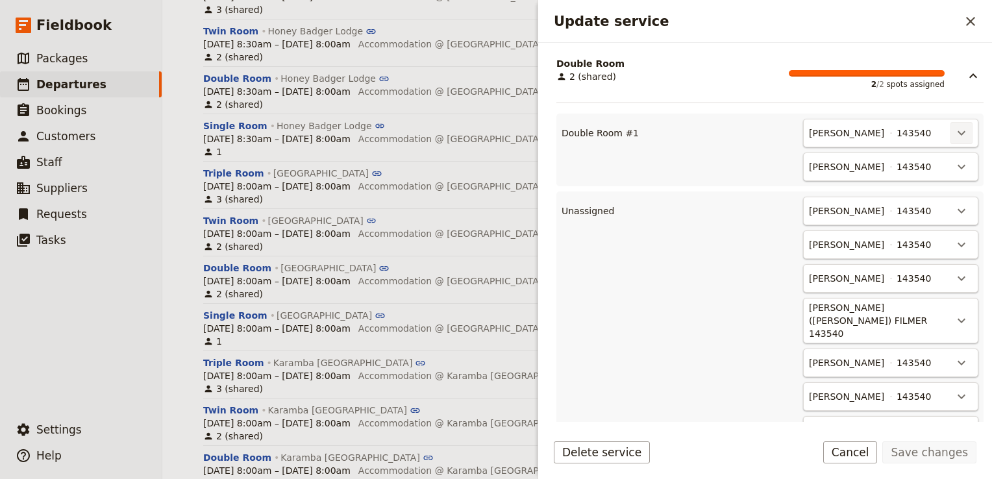
click at [953, 126] on icon "Actions" at bounding box center [961, 133] width 16 height 16
click at [916, 164] on span "Unassign Duncan Bourne" at bounding box center [894, 158] width 120 height 13
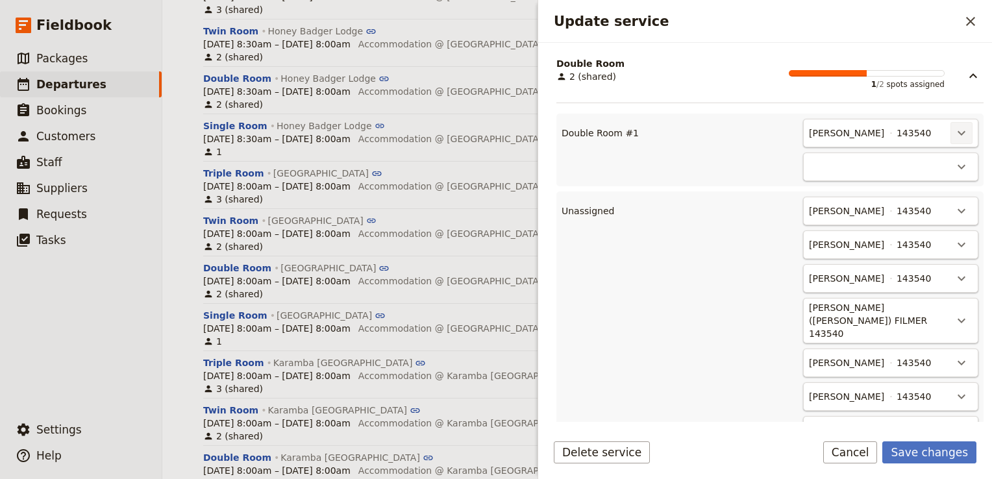
click at [953, 128] on icon "Actions" at bounding box center [961, 133] width 16 height 16
click at [929, 160] on span "Unassign Rebecca Spindler" at bounding box center [894, 158] width 120 height 13
click at [953, 240] on icon "Actions" at bounding box center [961, 245] width 16 height 16
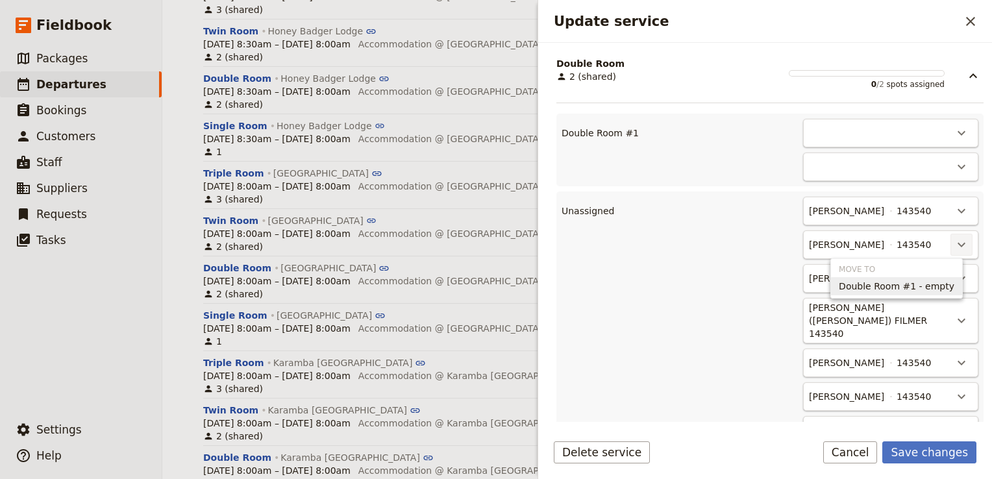
click at [904, 287] on span "Double Room #1 - empty" at bounding box center [896, 286] width 116 height 13
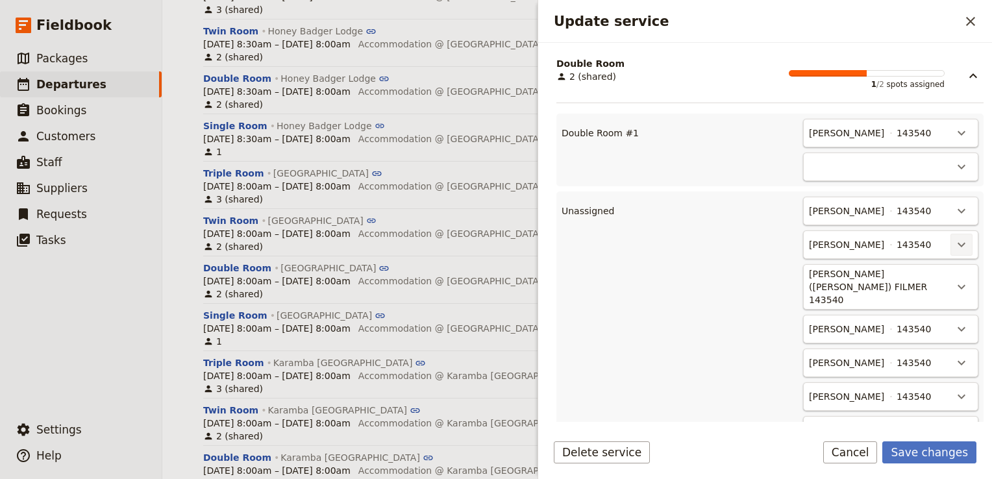
click at [953, 241] on icon "Actions" at bounding box center [961, 245] width 16 height 16
click at [916, 289] on span "Double Room #1 - 1/2" at bounding box center [899, 286] width 101 height 13
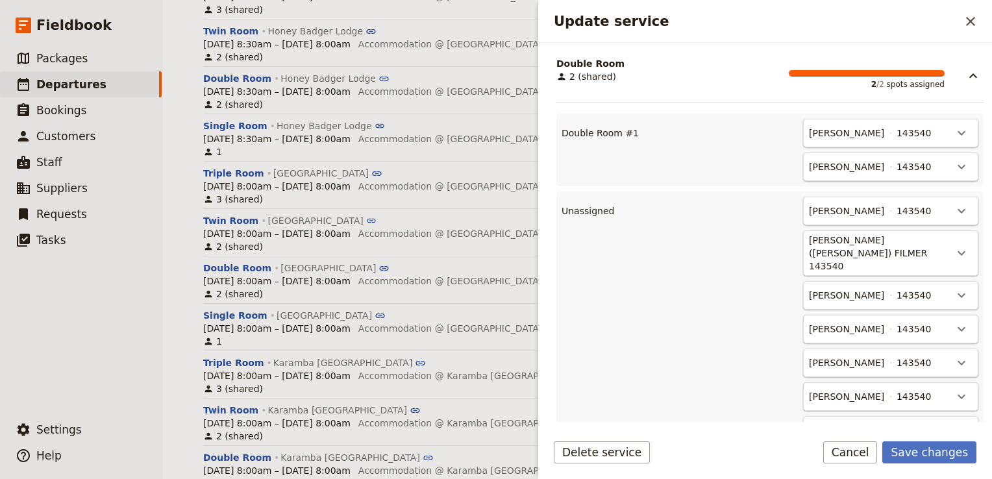
click at [941, 466] on div "Delete service Save changes Cancel" at bounding box center [765, 460] width 454 height 38
click at [928, 449] on button "Save changes" at bounding box center [929, 452] width 94 height 22
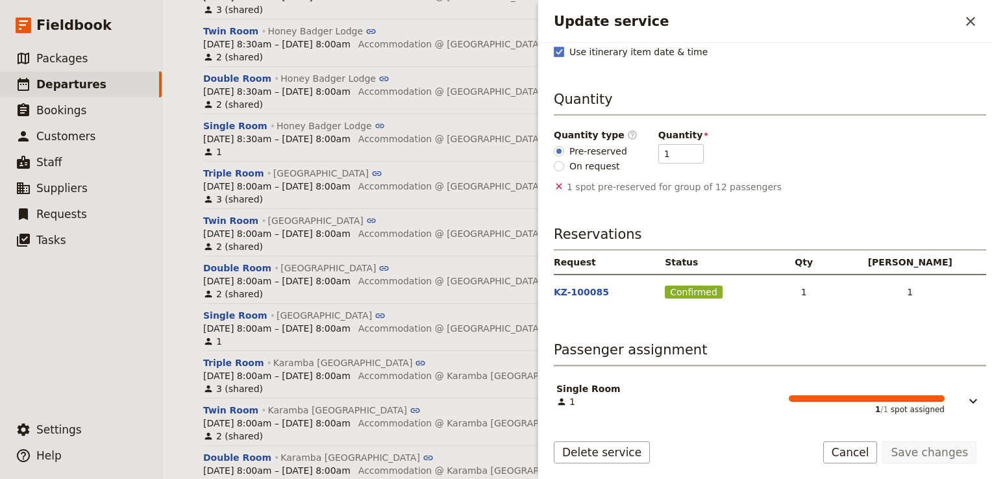
scroll to position [162, 0]
click at [969, 396] on icon "Update service" at bounding box center [973, 401] width 16 height 16
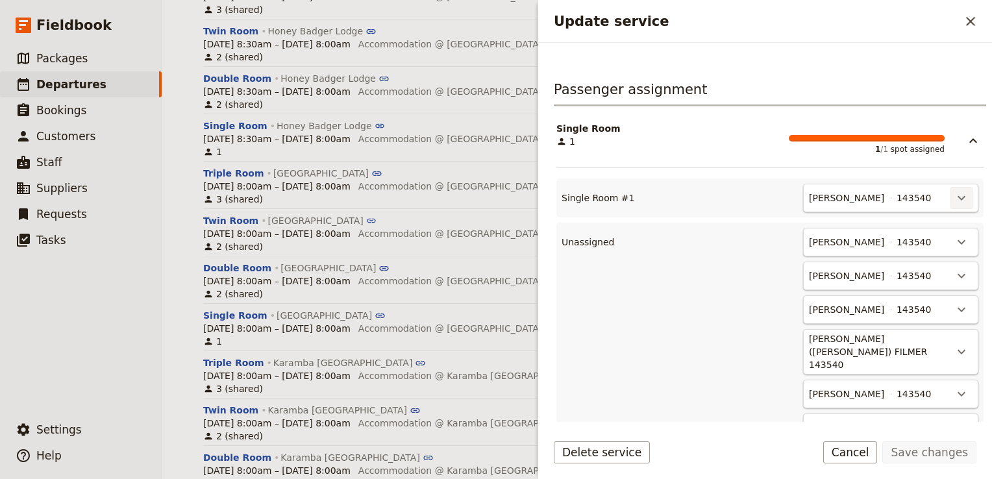
click at [953, 195] on icon "Actions" at bounding box center [961, 198] width 16 height 16
click at [918, 222] on span "Unassign Rebecca Spindler" at bounding box center [894, 223] width 120 height 13
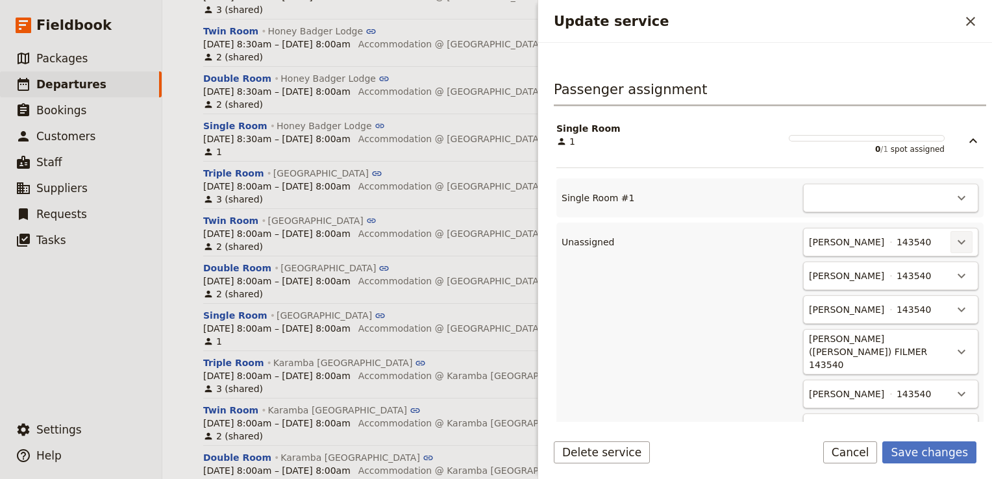
click at [953, 237] on icon "Actions" at bounding box center [961, 242] width 16 height 16
click at [890, 286] on span "Single Room #1 - empty" at bounding box center [898, 283] width 111 height 13
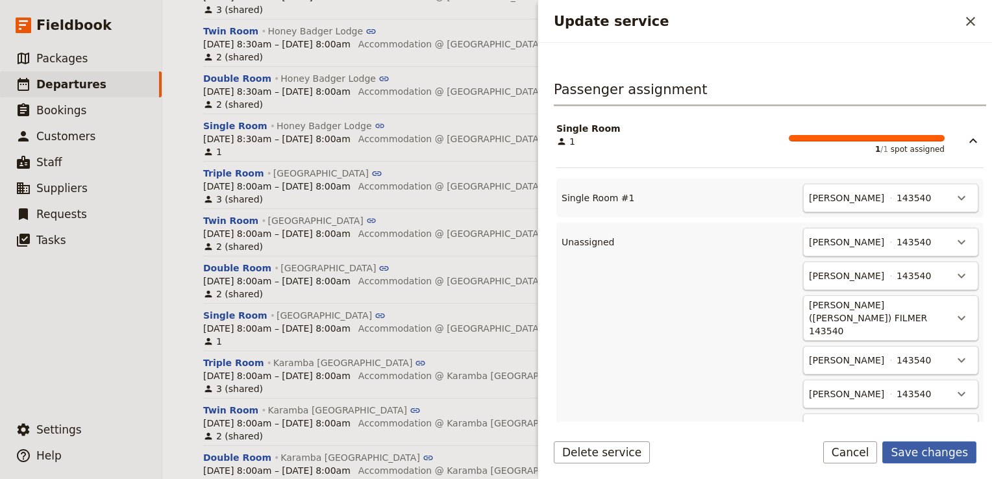
click at [938, 458] on button "Save changes" at bounding box center [929, 452] width 94 height 22
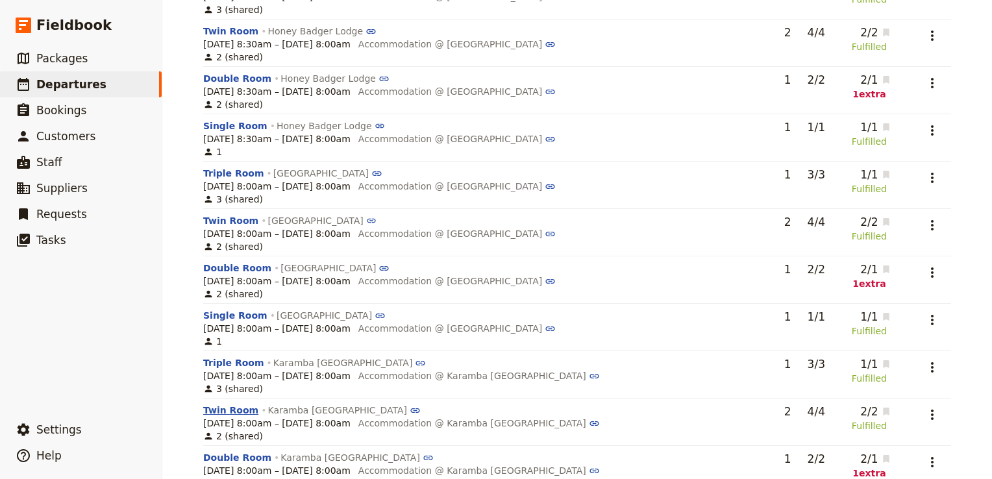
click at [228, 404] on button "Twin Room" at bounding box center [230, 410] width 55 height 13
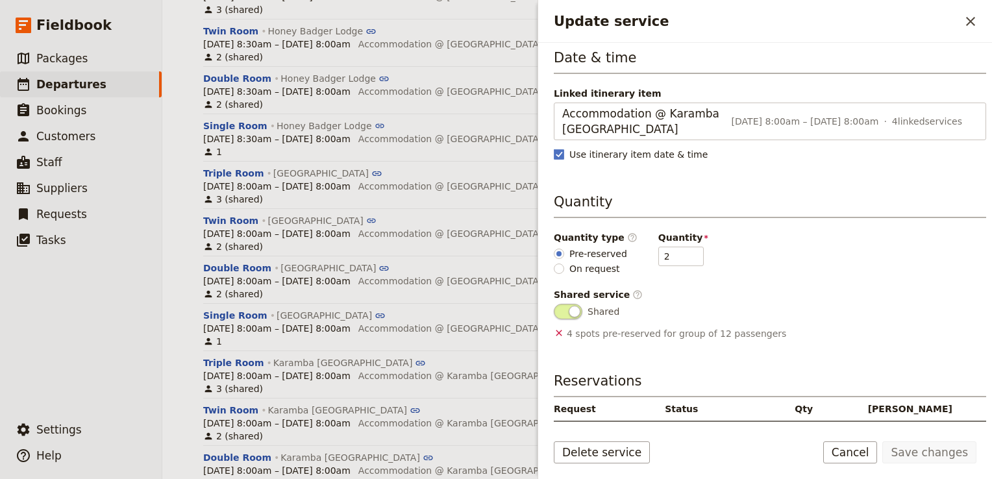
scroll to position [206, 0]
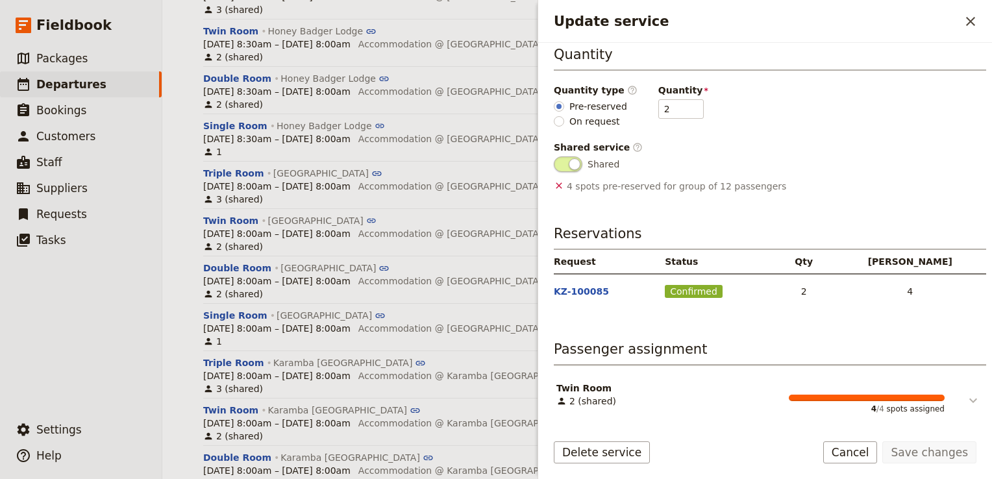
drag, startPoint x: 960, startPoint y: 393, endPoint x: 949, endPoint y: 390, distance: 11.3
click at [965, 393] on icon "Update service" at bounding box center [973, 401] width 16 height 16
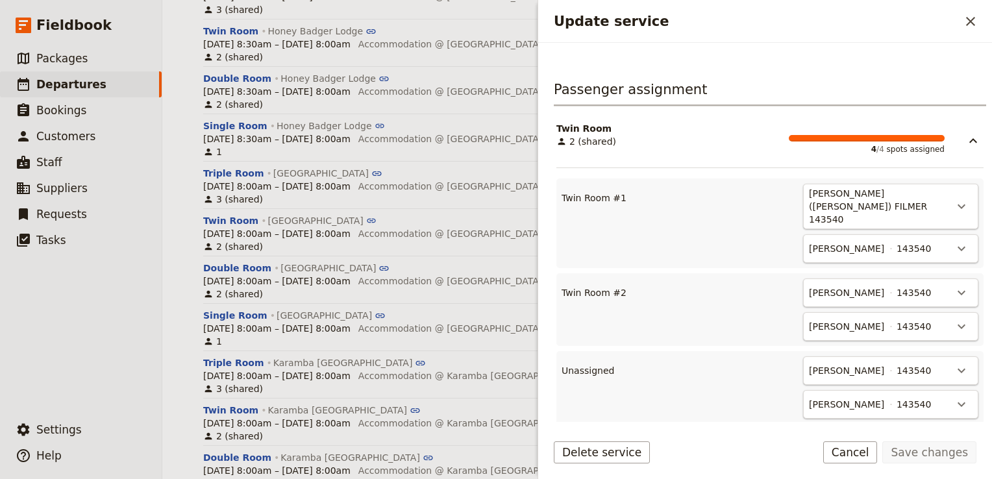
drag, startPoint x: 870, startPoint y: 458, endPoint x: 646, endPoint y: 365, distance: 242.0
click at [870, 457] on button "Cancel" at bounding box center [850, 452] width 55 height 22
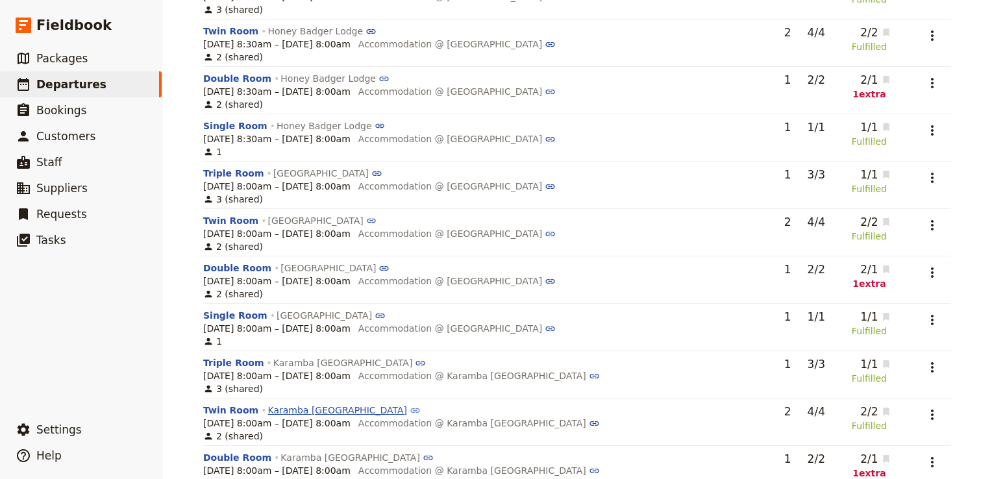
scroll to position [1282, 0]
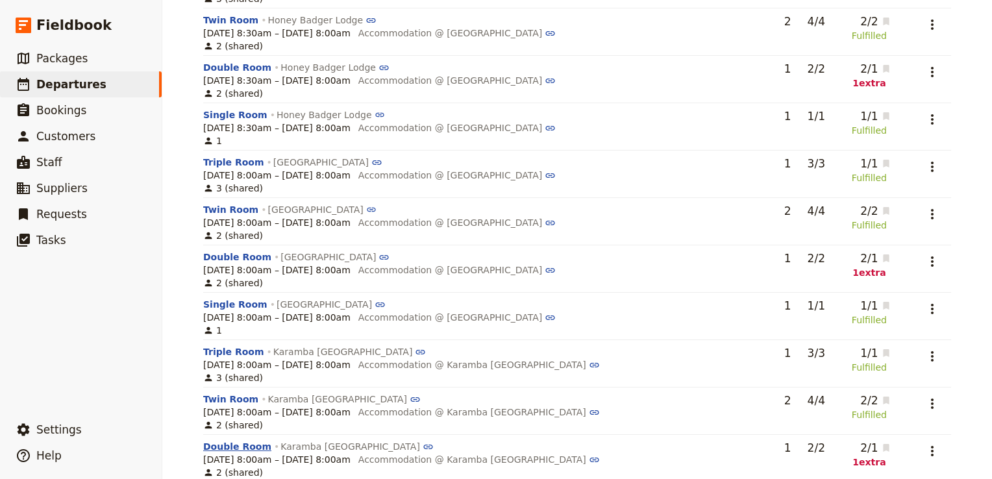
click at [231, 440] on button "Double Room" at bounding box center [237, 446] width 68 height 13
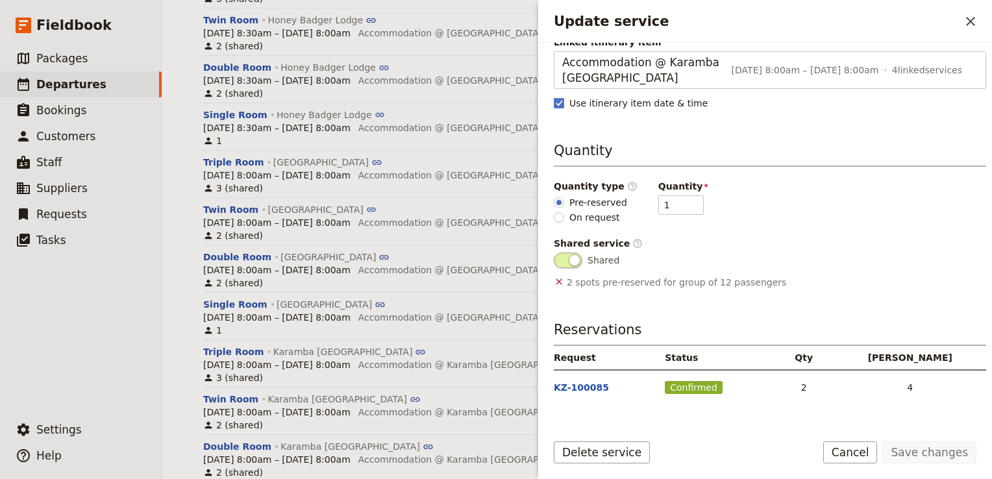
scroll to position [206, 0]
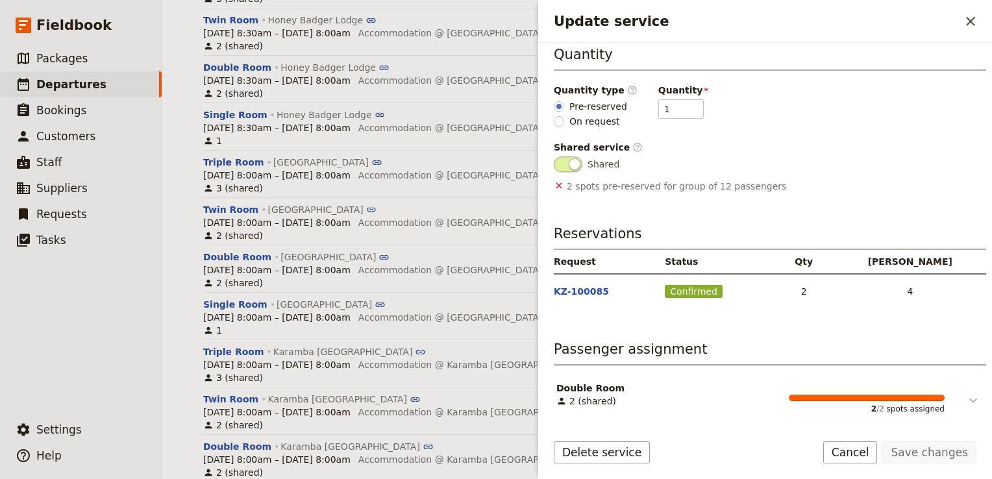
click at [953, 398] on button "Update service" at bounding box center [963, 395] width 39 height 27
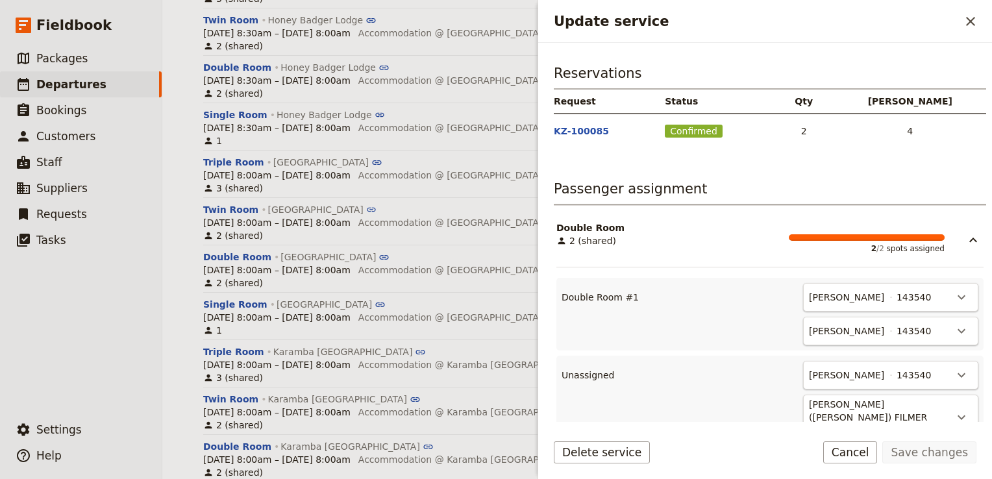
scroll to position [465, 0]
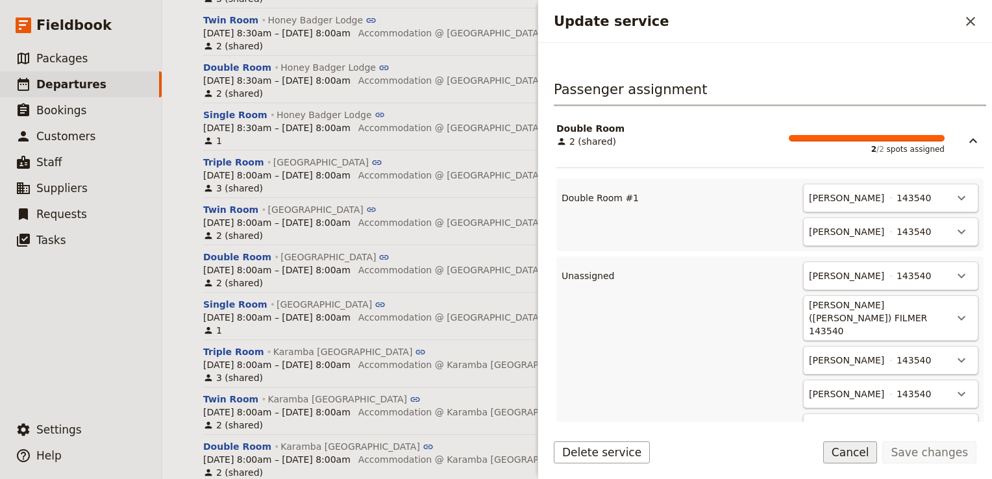
click at [851, 453] on button "Cancel" at bounding box center [850, 452] width 55 height 22
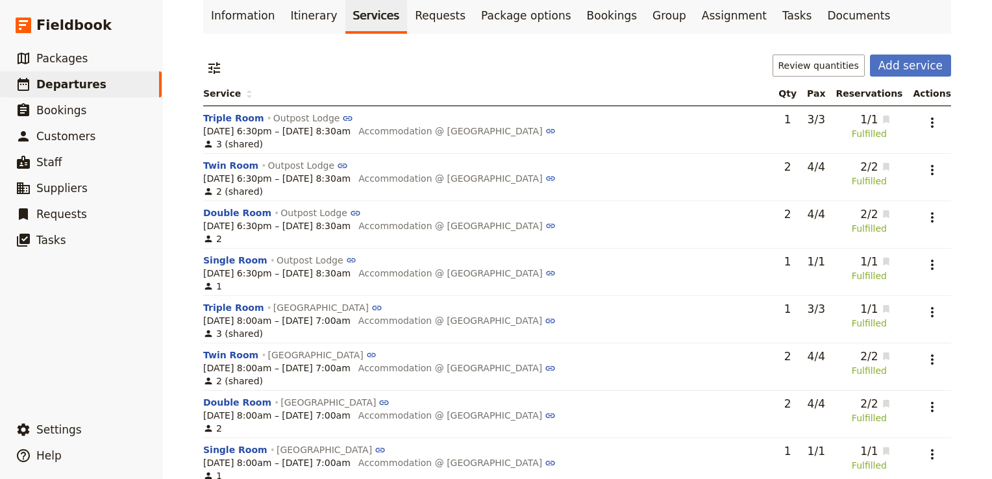
scroll to position [0, 0]
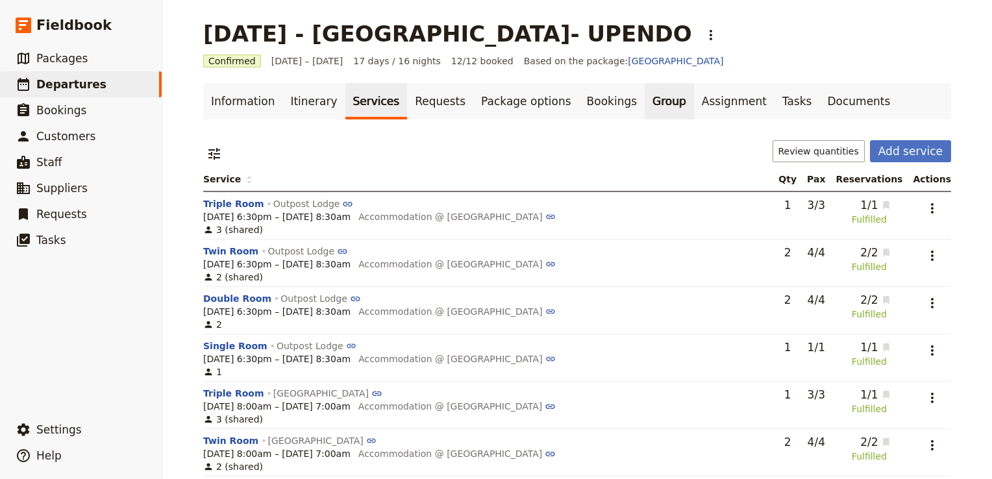
click at [644, 97] on link "Group" at bounding box center [668, 101] width 49 height 36
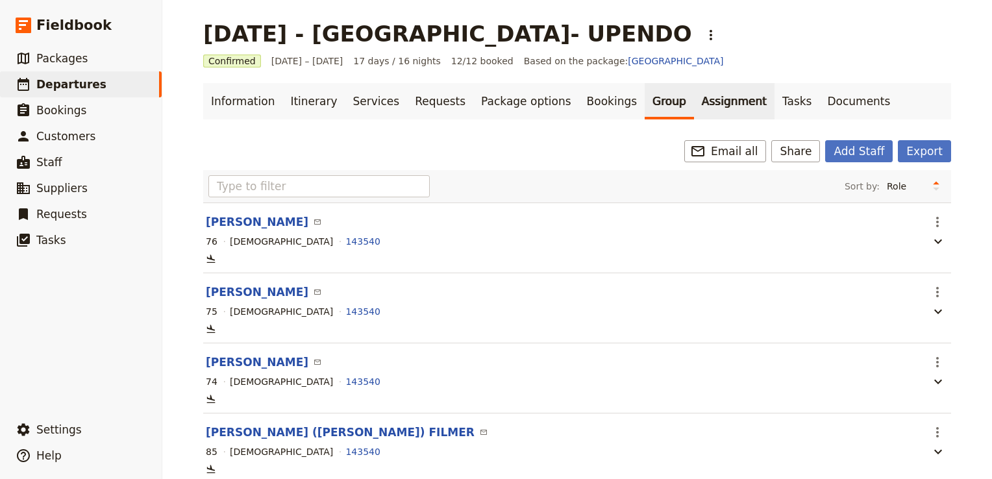
click at [694, 104] on link "Assignment" at bounding box center [734, 101] width 80 height 36
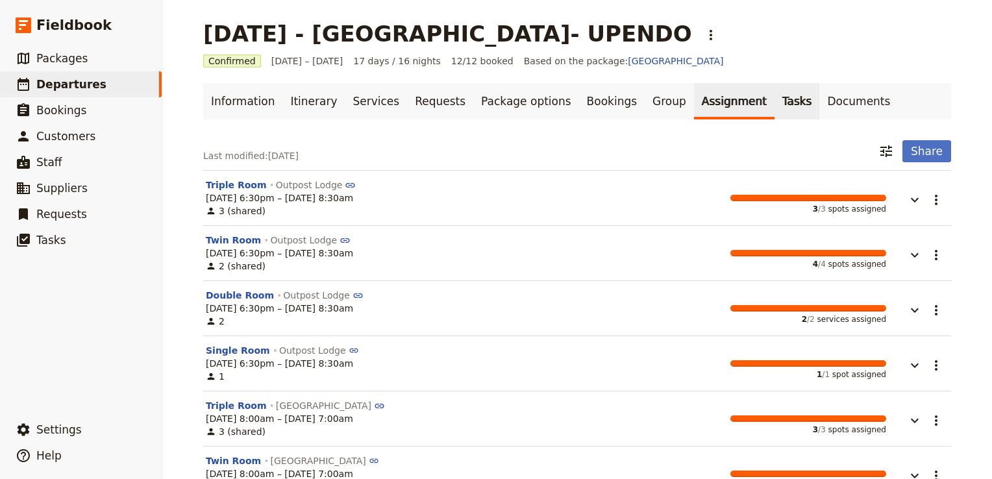
click at [774, 104] on link "Tasks" at bounding box center [796, 101] width 45 height 36
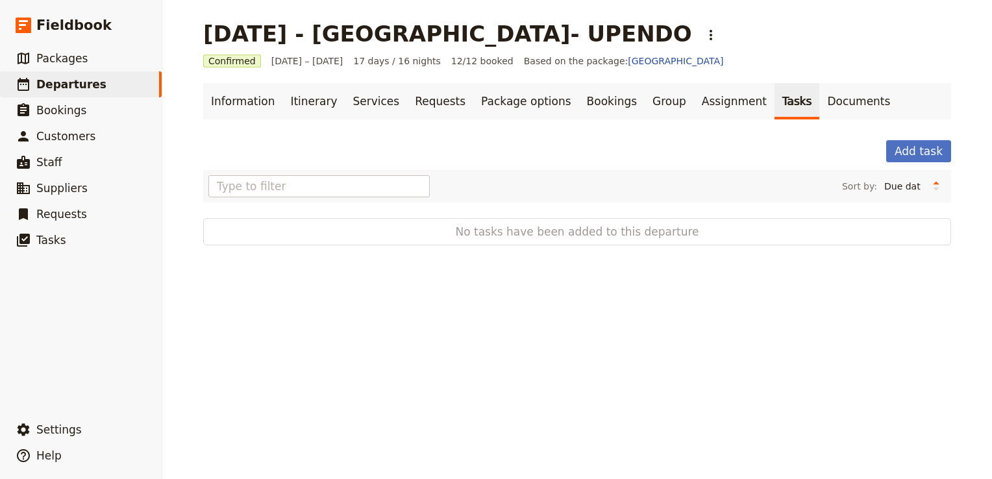
drag, startPoint x: 766, startPoint y: 103, endPoint x: 740, endPoint y: 109, distance: 26.8
click at [819, 103] on link "Documents" at bounding box center [858, 101] width 79 height 36
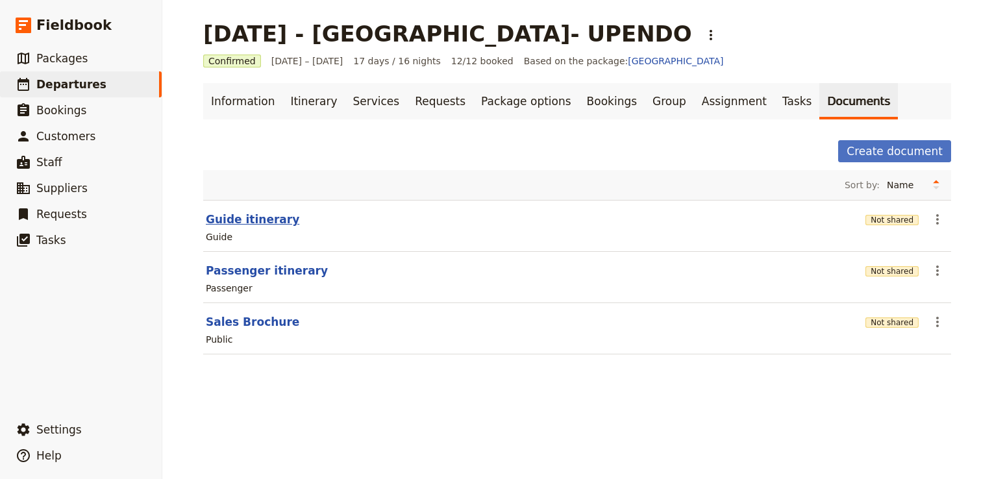
click at [244, 221] on button "Guide itinerary" at bounding box center [252, 220] width 93 height 16
select select "STAFF"
select select "RUN_SHEET"
select select "DEFAULT"
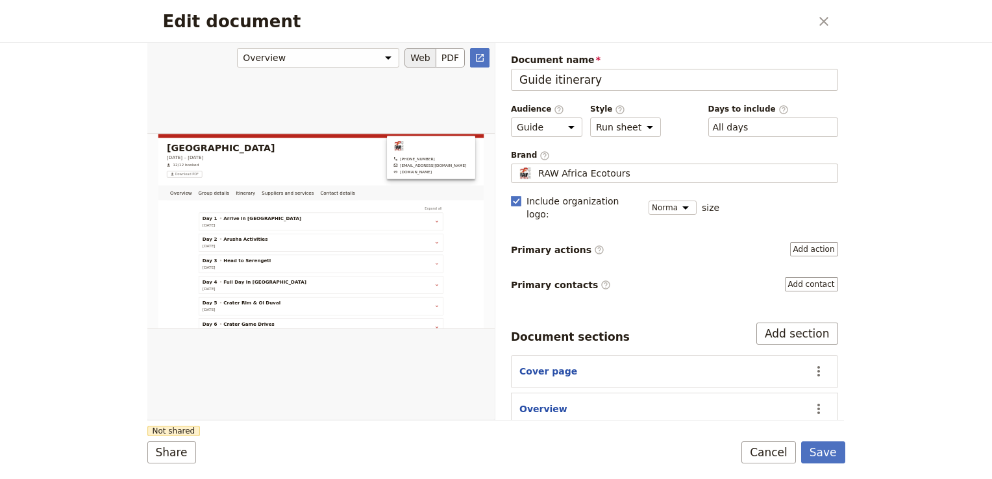
click at [426, 58] on button "Web" at bounding box center [420, 57] width 32 height 19
click at [480, 56] on icon "Open full preview" at bounding box center [480, 58] width 8 height 8
click at [825, 458] on button "Save" at bounding box center [823, 452] width 44 height 22
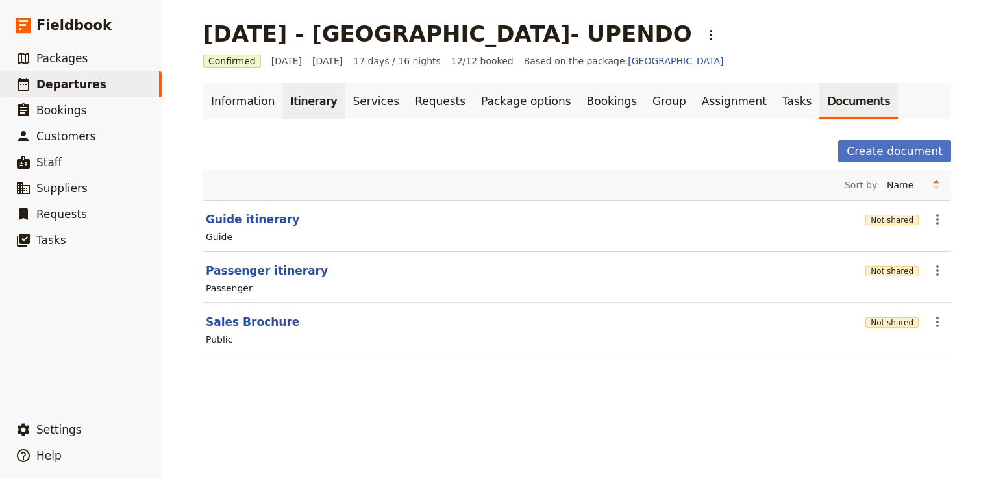
click at [301, 99] on link "Itinerary" at bounding box center [313, 101] width 62 height 36
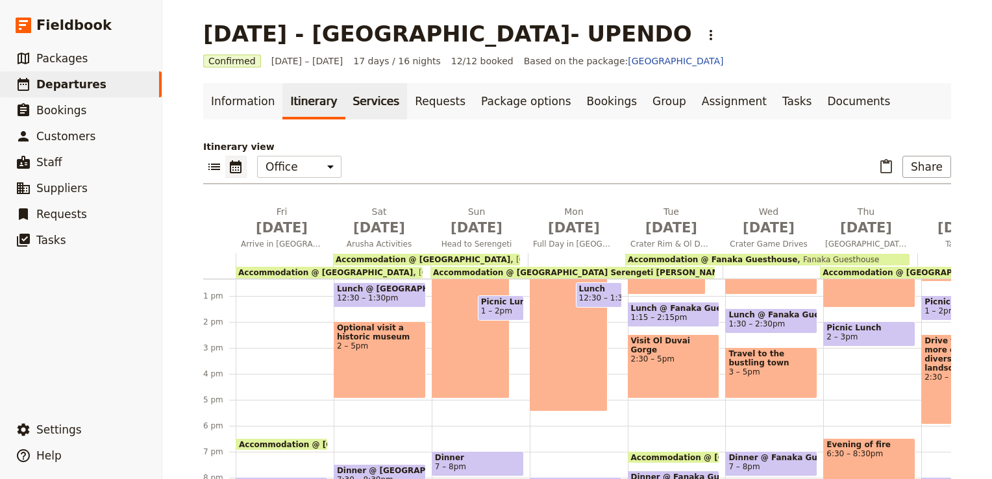
click at [354, 98] on link "Services" at bounding box center [376, 101] width 62 height 36
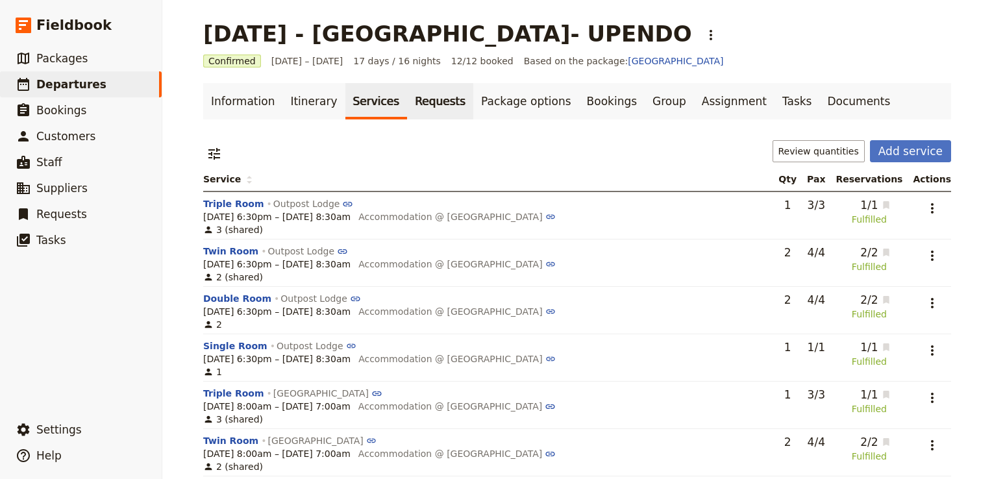
click at [419, 116] on link "Requests" at bounding box center [440, 101] width 66 height 36
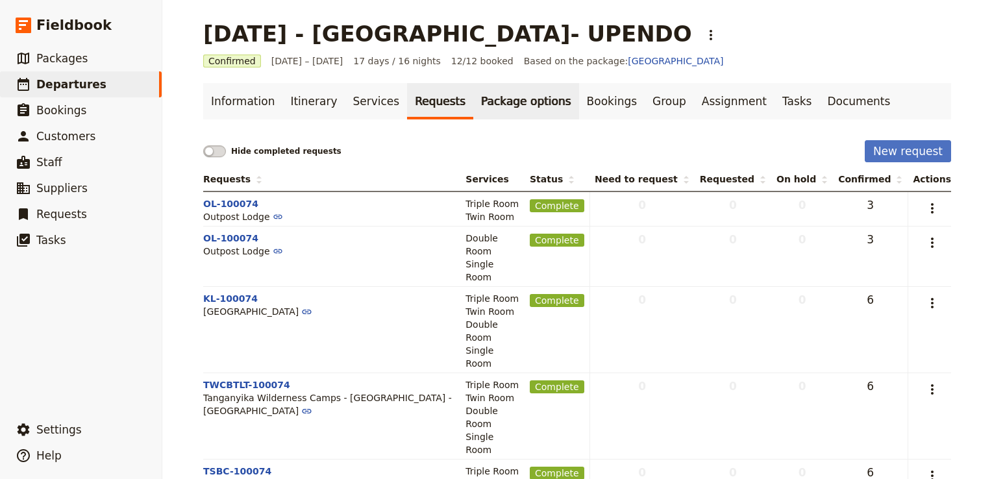
click at [482, 100] on link "Package options" at bounding box center [525, 101] width 105 height 36
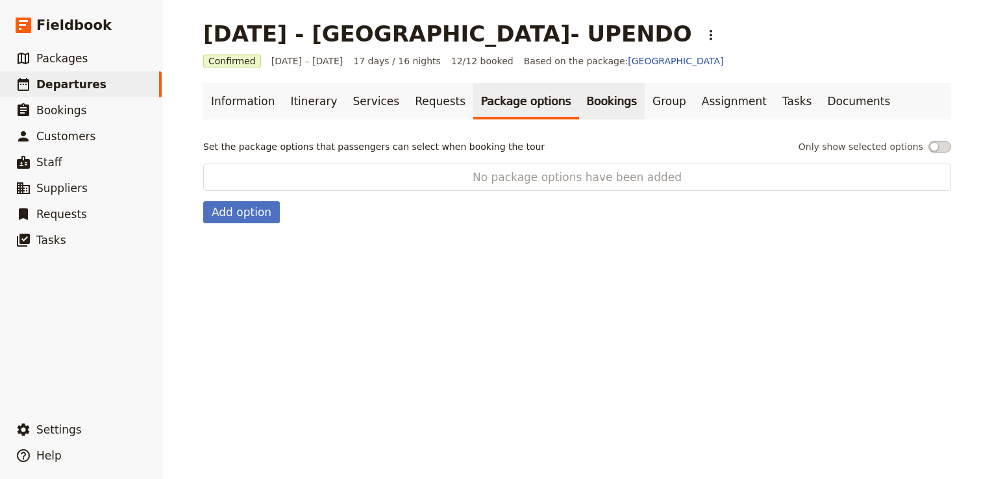
click at [579, 104] on link "Bookings" at bounding box center [612, 101] width 66 height 36
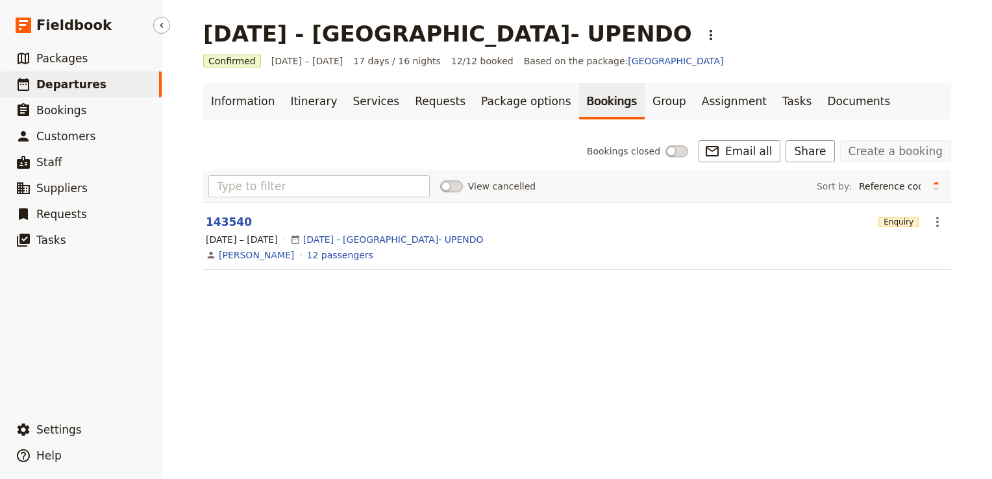
click at [70, 87] on span "Departures" at bounding box center [71, 84] width 70 height 13
